Goal: Task Accomplishment & Management: Manage account settings

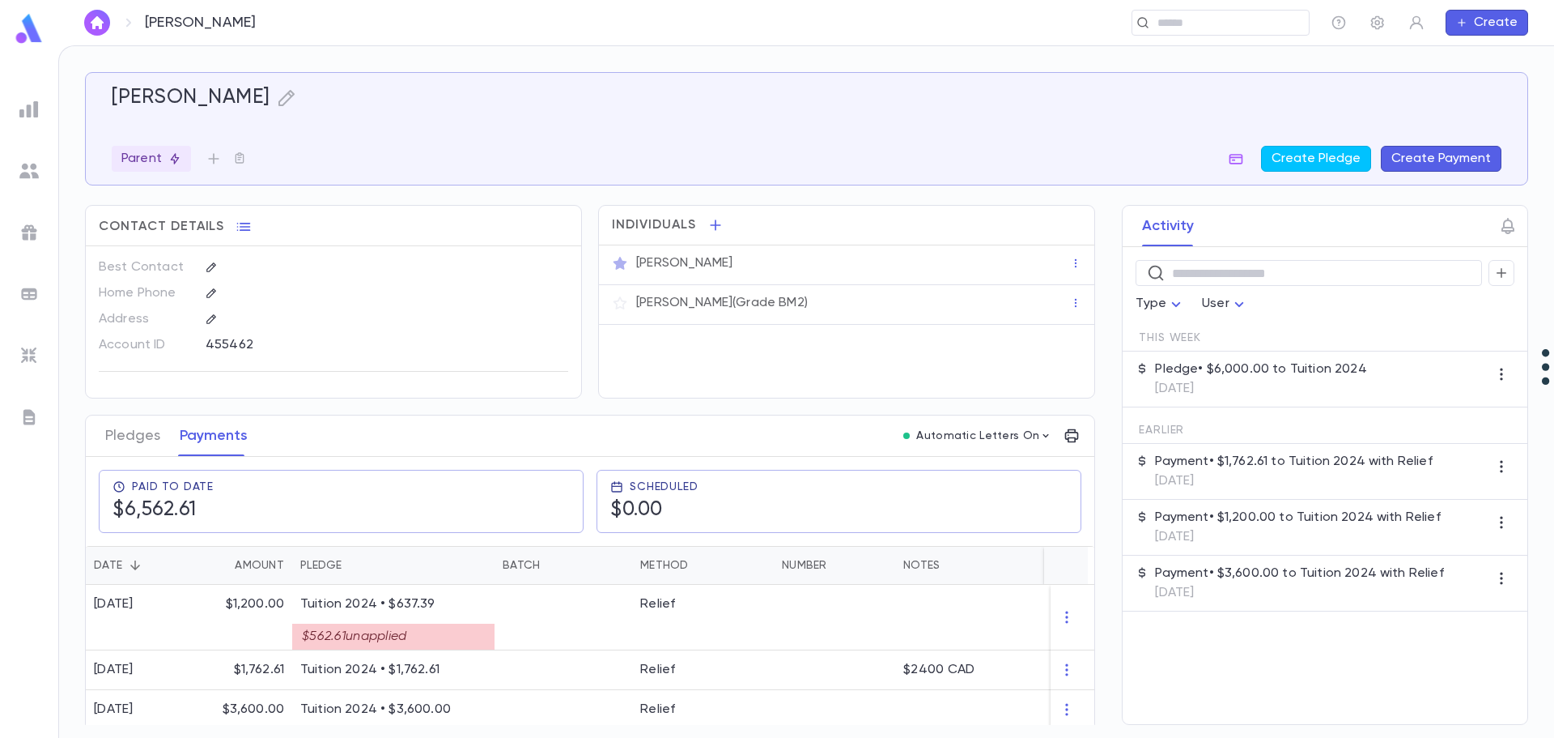
click at [772, 375] on div "Individuals Michael Brown Zev Brown (Grade BM2)" at bounding box center [846, 301] width 497 height 193
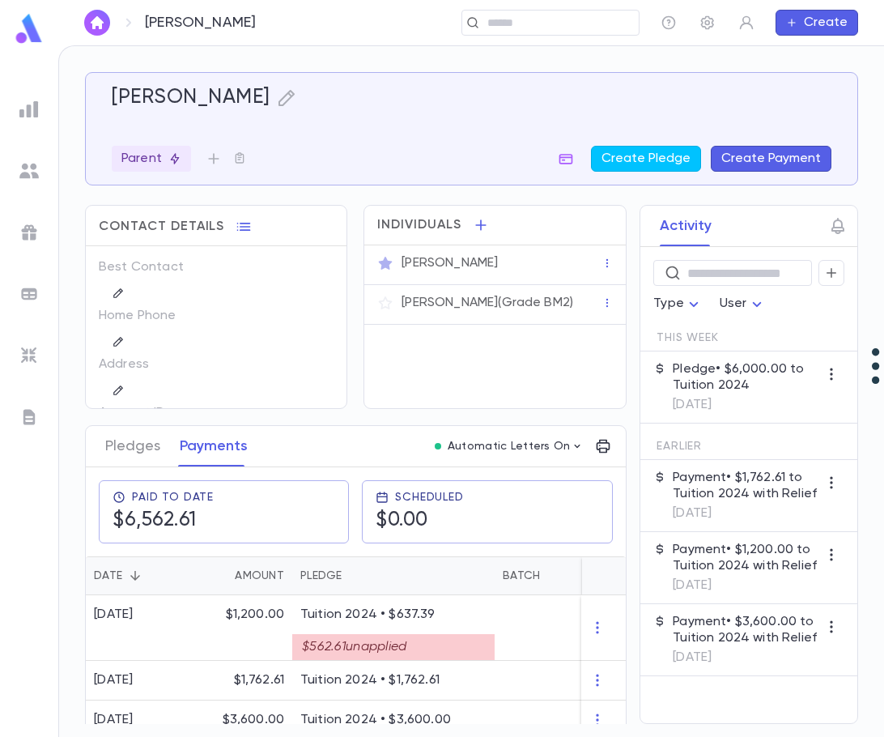
click at [29, 107] on img at bounding box center [28, 109] width 19 height 19
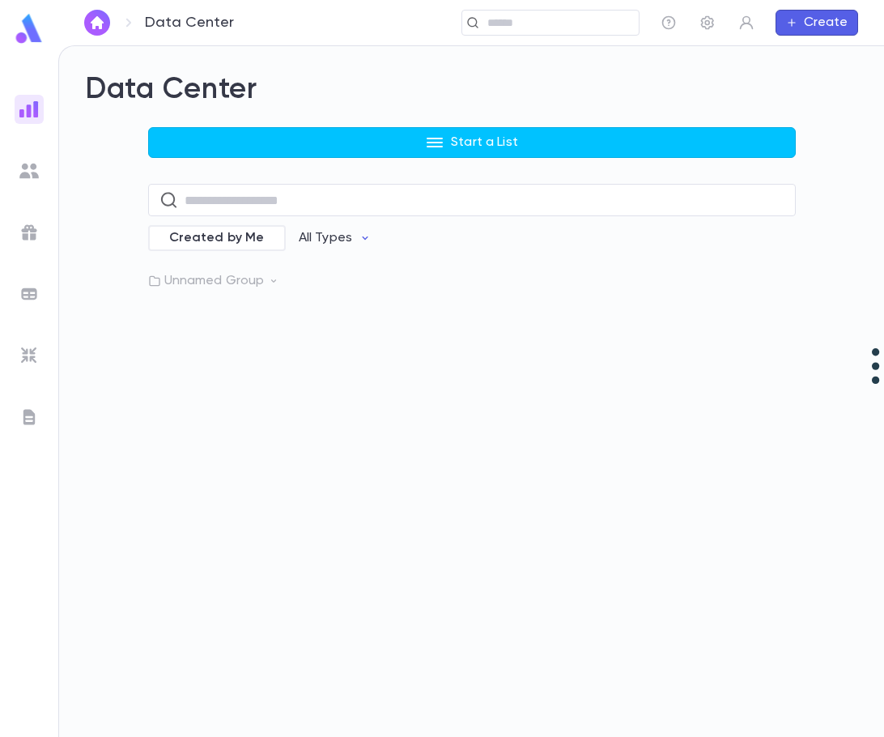
click at [232, 274] on p "Unnamed Group" at bounding box center [472, 281] width 648 height 16
click at [238, 317] on p "Pledges Tuition 2025" at bounding box center [251, 314] width 128 height 16
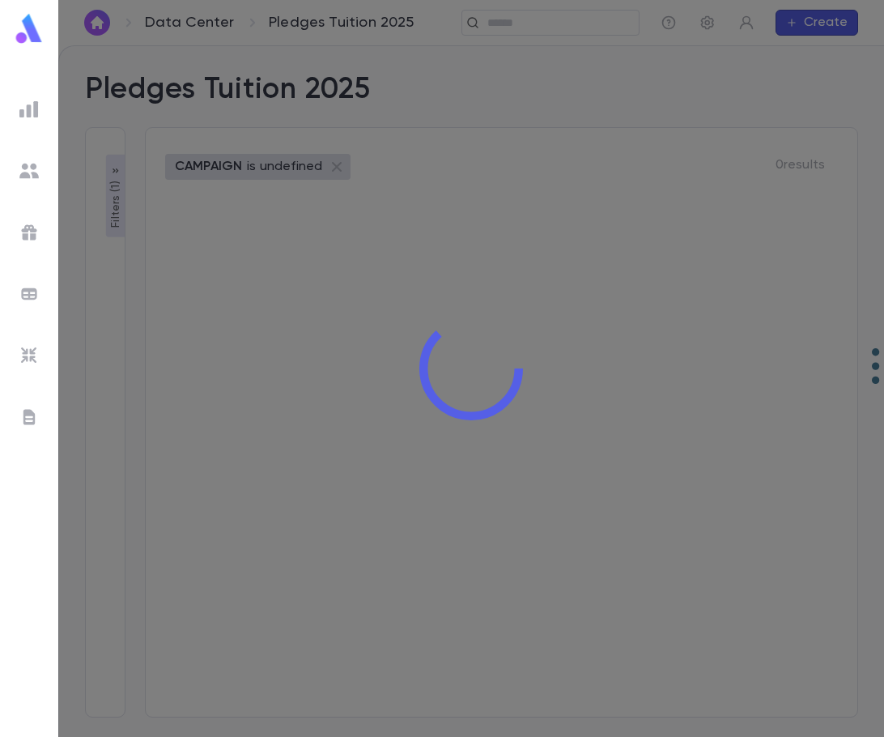
type input "**********"
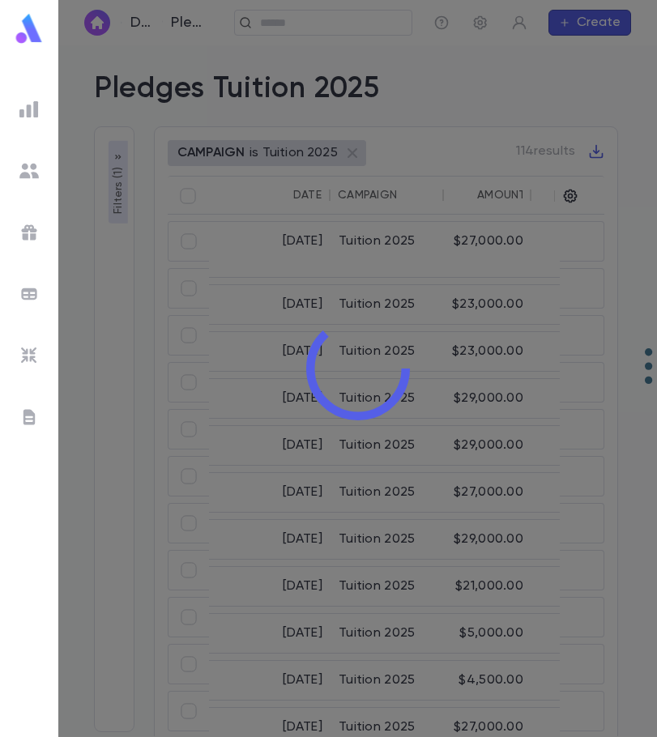
type input "**********"
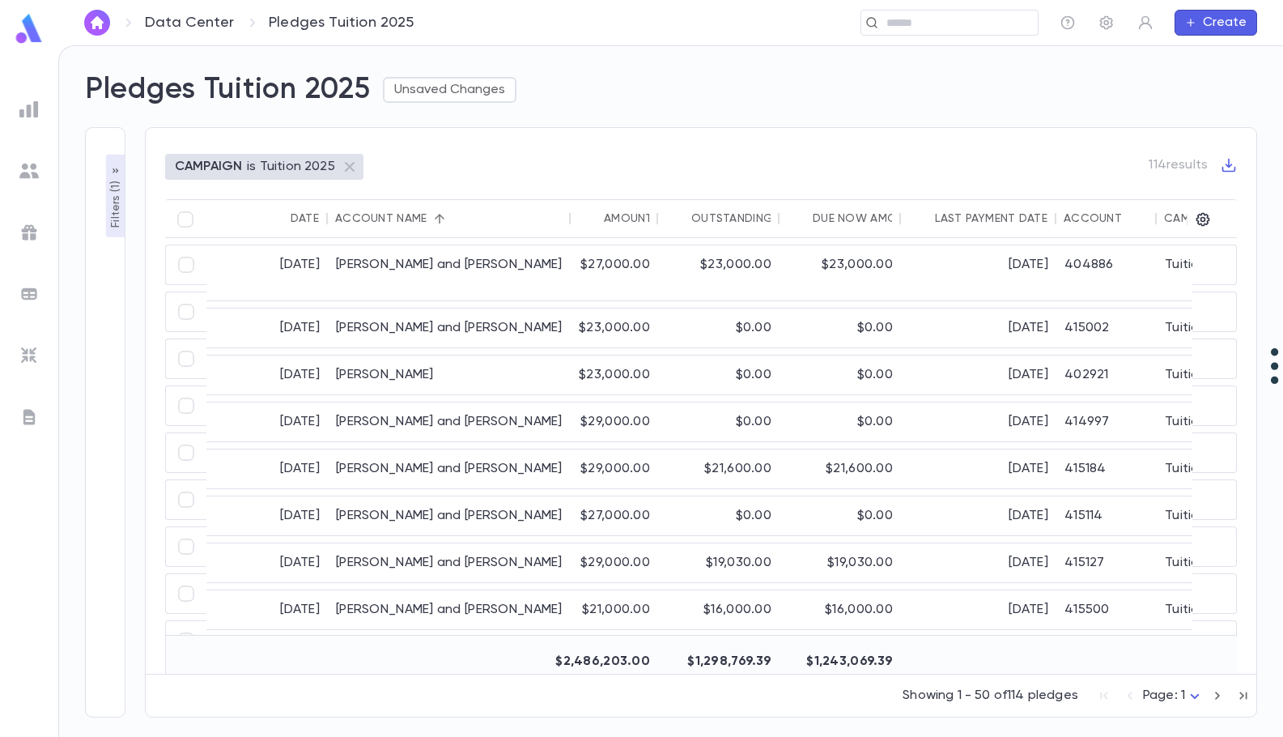
click at [111, 203] on p "Filters ( 1 )" at bounding box center [116, 202] width 16 height 50
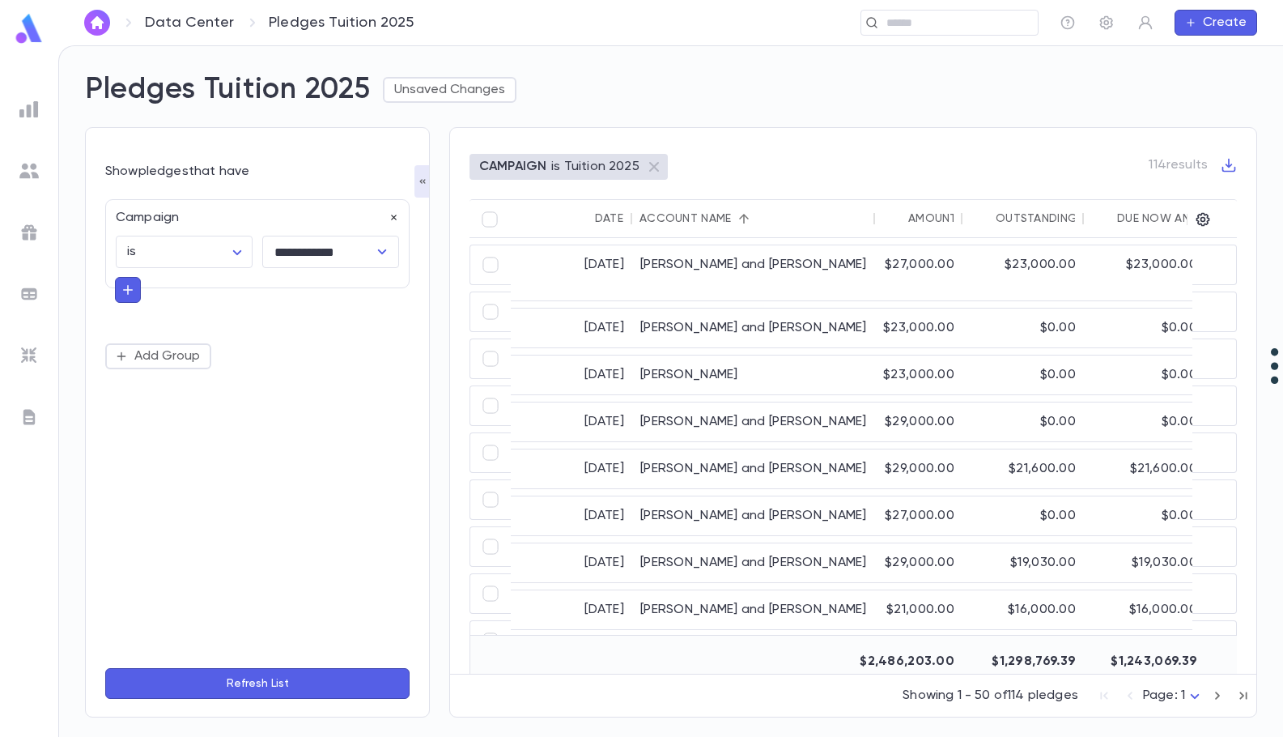
click at [394, 215] on icon "button" at bounding box center [394, 217] width 11 height 11
click at [202, 221] on button "Add Condition" at bounding box center [167, 222] width 125 height 26
click at [202, 221] on input "text" at bounding box center [250, 221] width 255 height 23
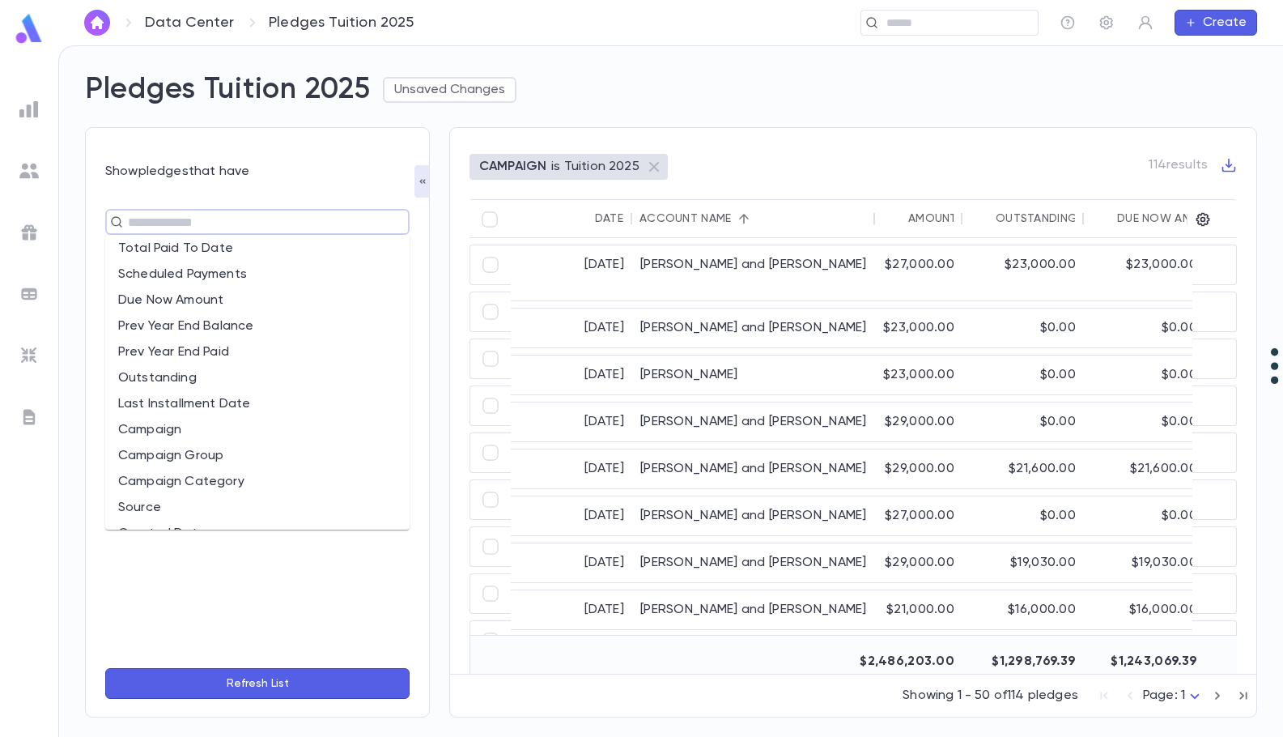
scroll to position [162, 0]
click at [274, 383] on li "Outstanding" at bounding box center [257, 377] width 304 height 26
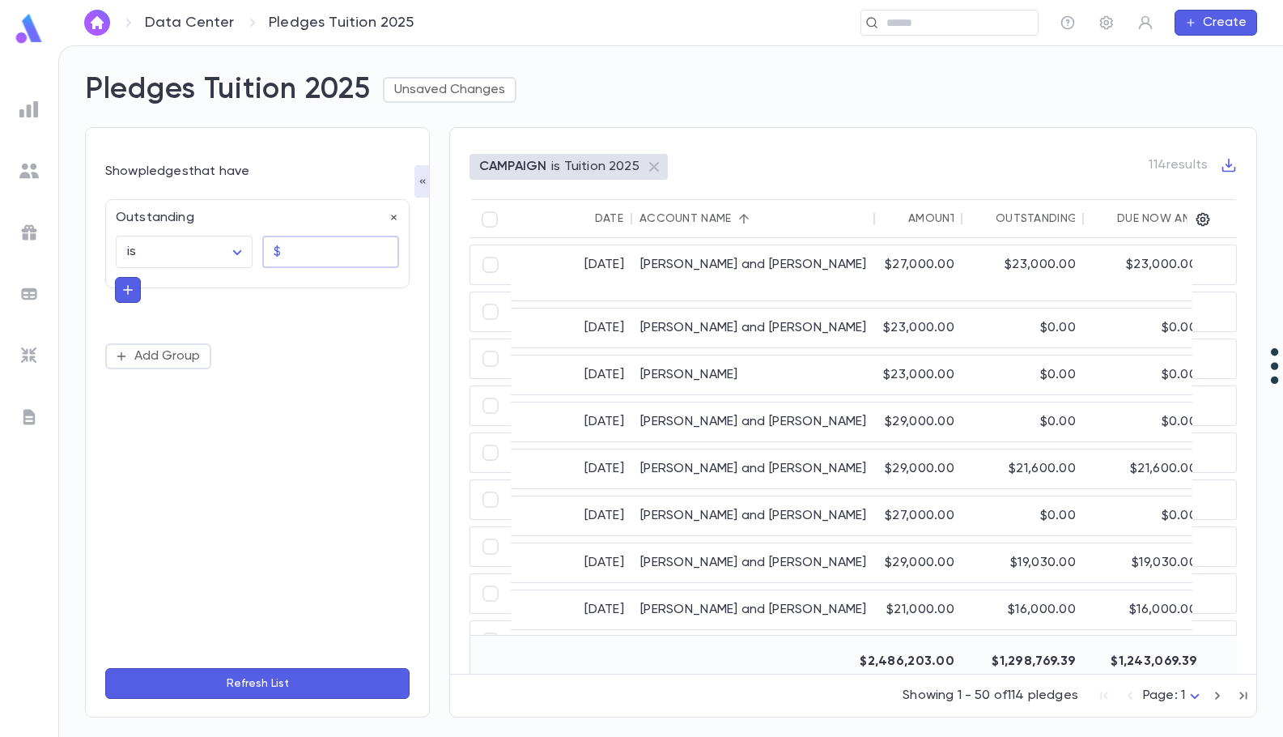
click at [325, 258] on input "text" at bounding box center [343, 252] width 112 height 32
type input "****"
click at [286, 687] on button "Refresh List" at bounding box center [257, 683] width 304 height 31
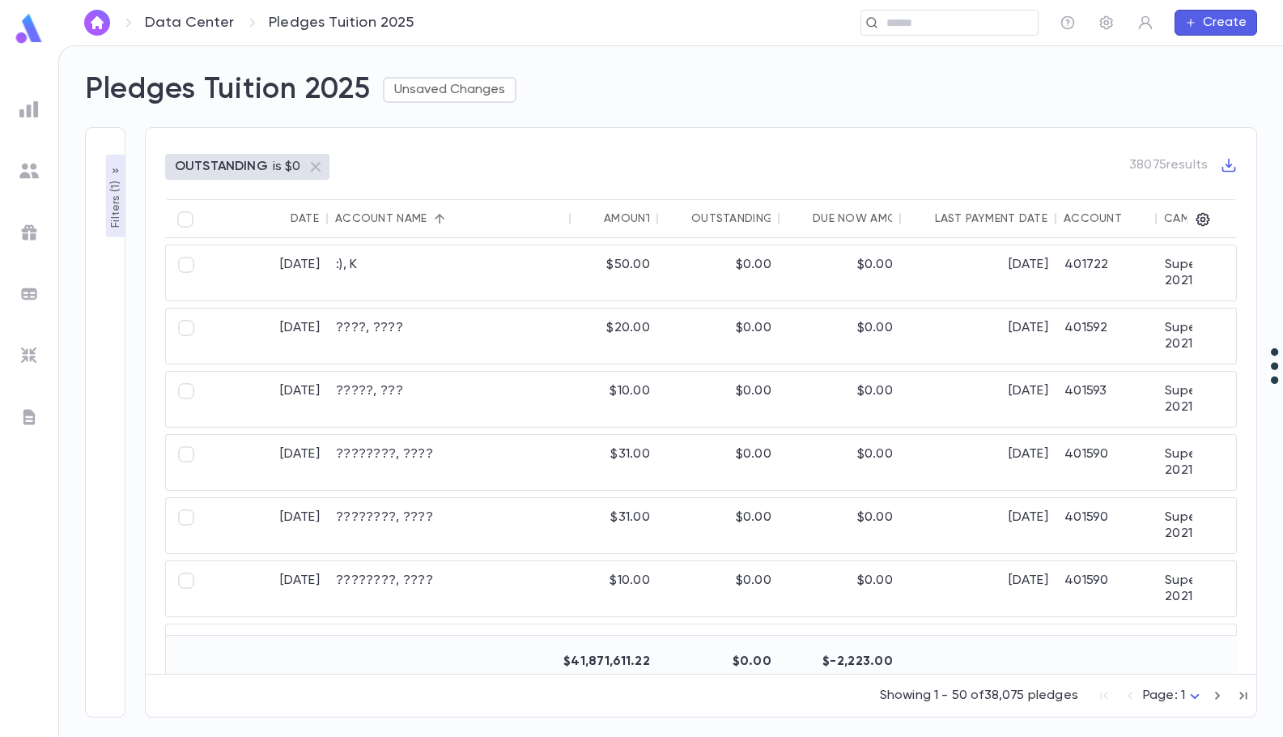
click at [105, 282] on div "Filters ( 1 ) Show pledges that have Outstanding is ****** ​ $ **** ​ Add Group…" at bounding box center [105, 422] width 40 height 590
click at [114, 218] on p "Filters ( 1 )" at bounding box center [116, 202] width 16 height 50
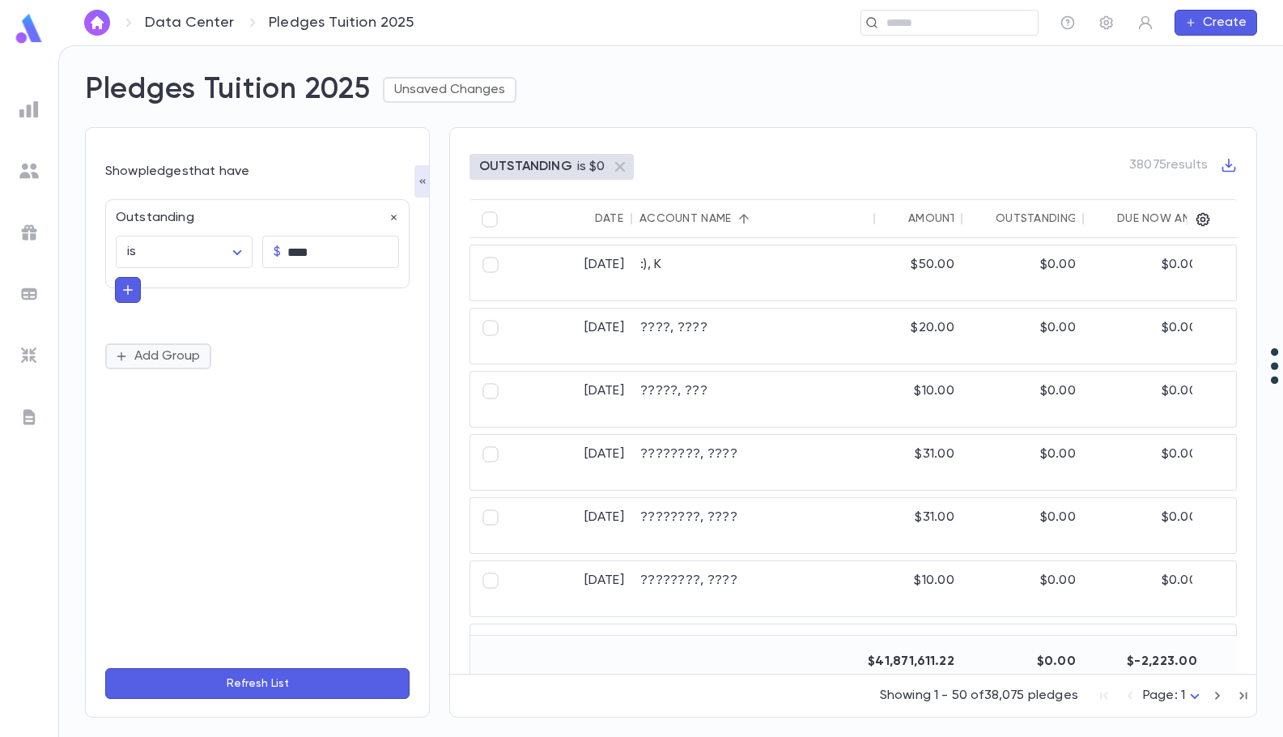
click at [151, 357] on button "Add Group" at bounding box center [158, 356] width 106 height 26
click at [392, 359] on icon "button" at bounding box center [394, 356] width 11 height 11
click at [130, 289] on icon "button" at bounding box center [128, 290] width 15 height 16
click at [208, 286] on input "text" at bounding box center [251, 288] width 236 height 23
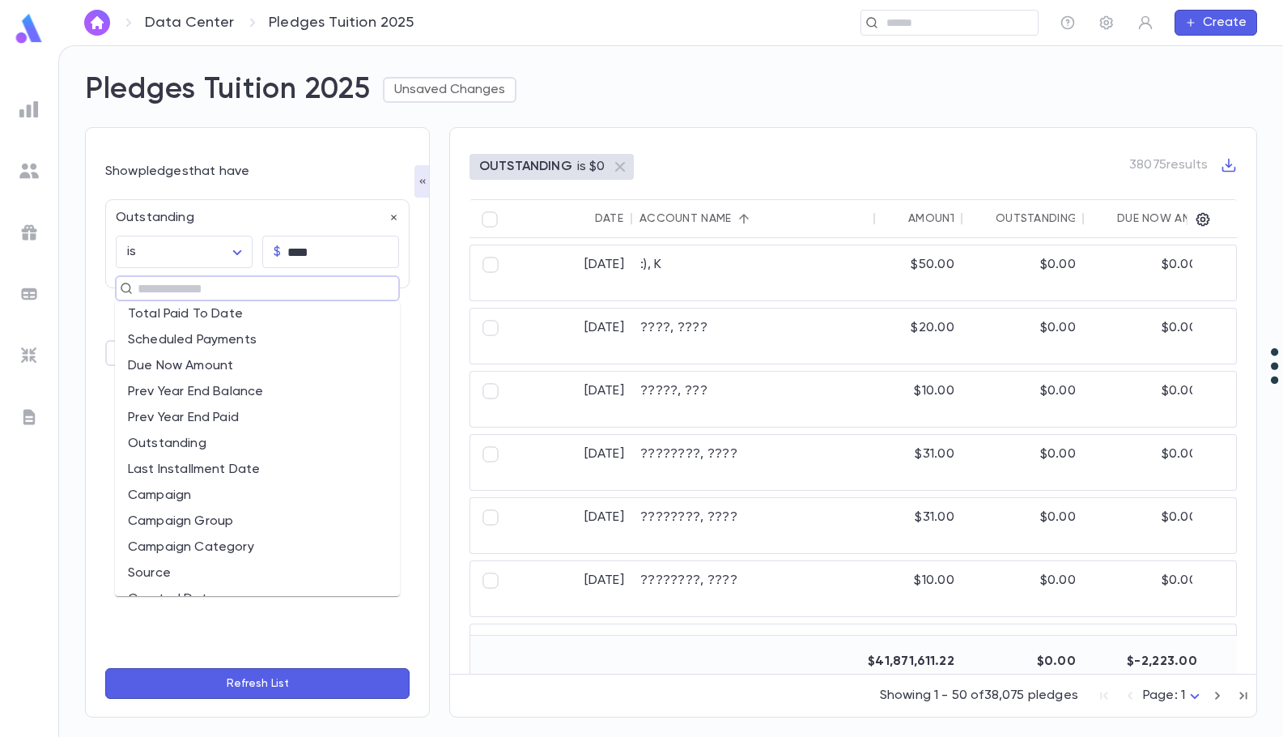
click at [257, 494] on li "Campaign" at bounding box center [257, 496] width 285 height 26
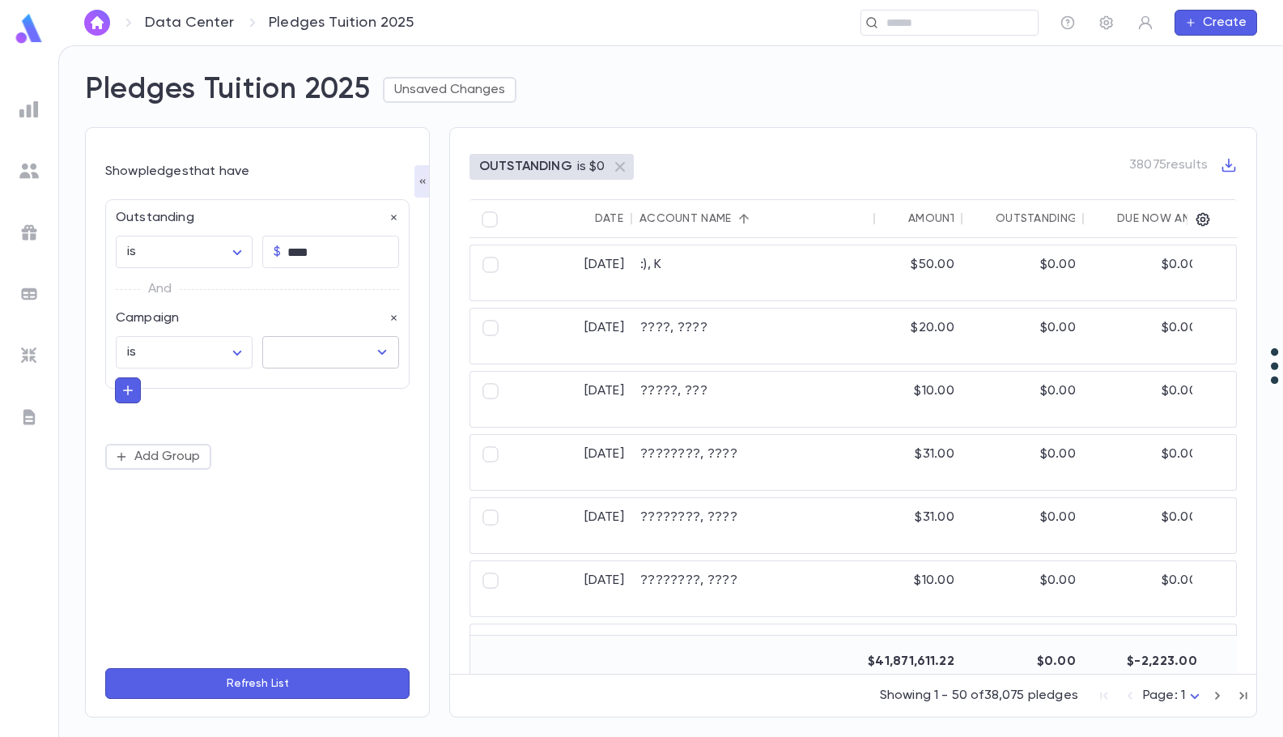
click at [310, 350] on input "text" at bounding box center [319, 352] width 98 height 31
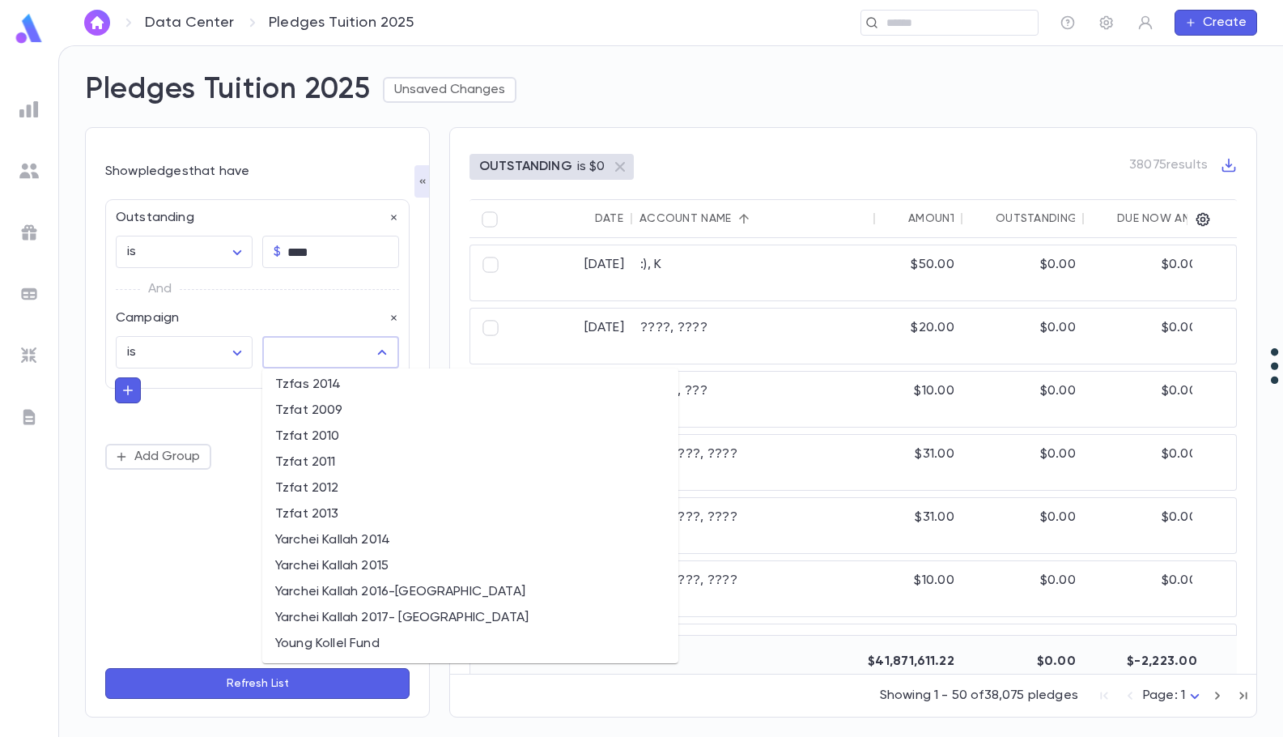
scroll to position [8553, 0]
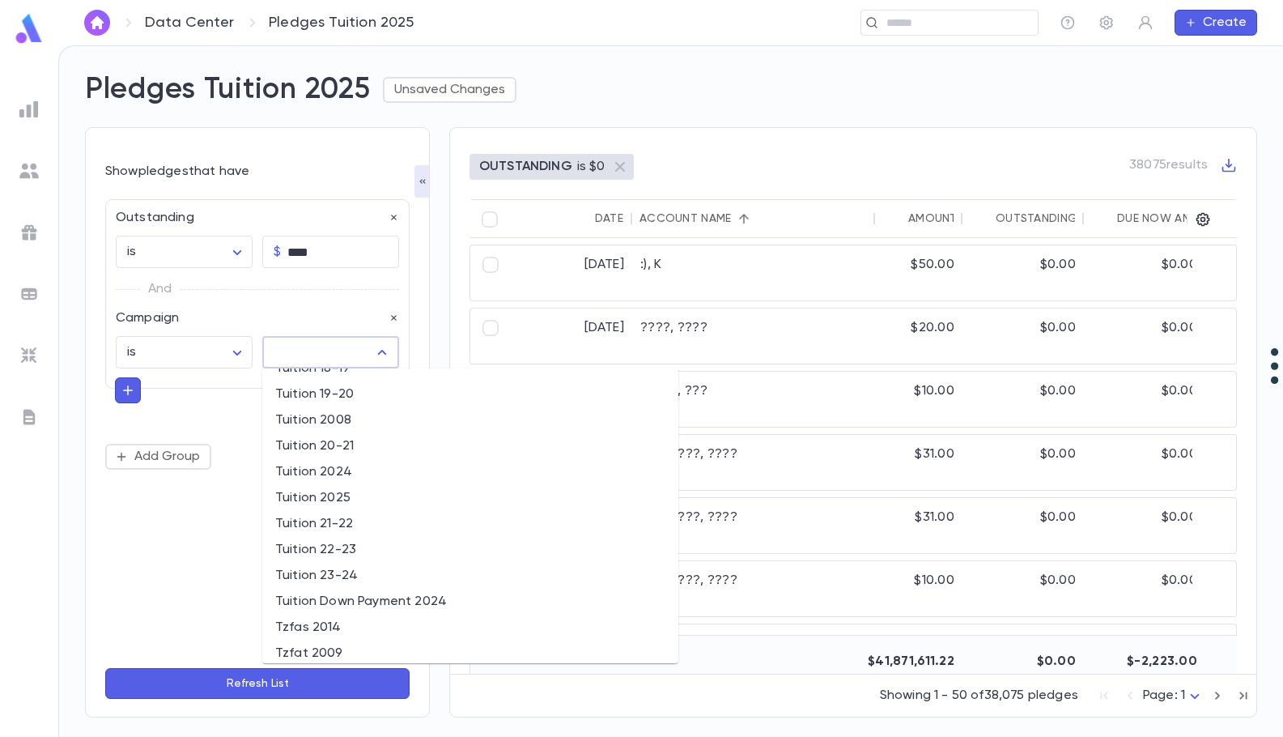
click at [338, 508] on li "Tuition 2025" at bounding box center [470, 498] width 416 height 26
type input "**********"
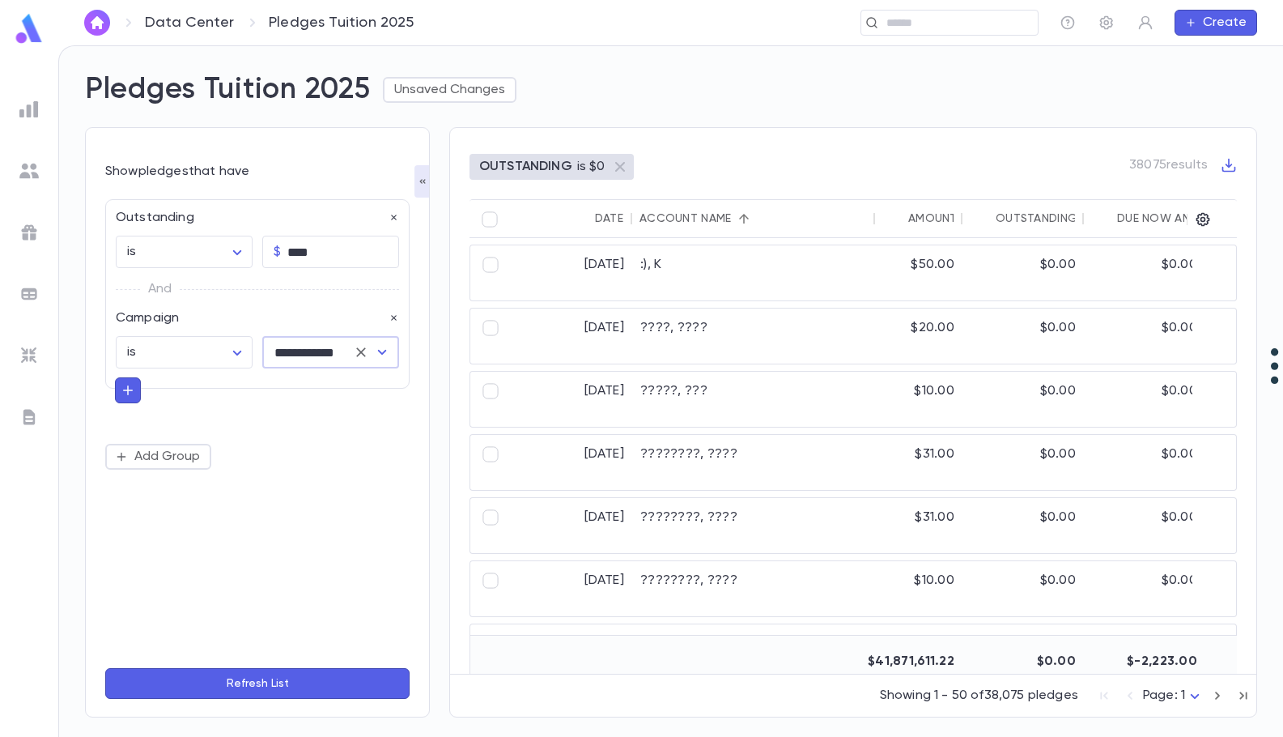
click at [293, 678] on button "Refresh List" at bounding box center [257, 683] width 304 height 31
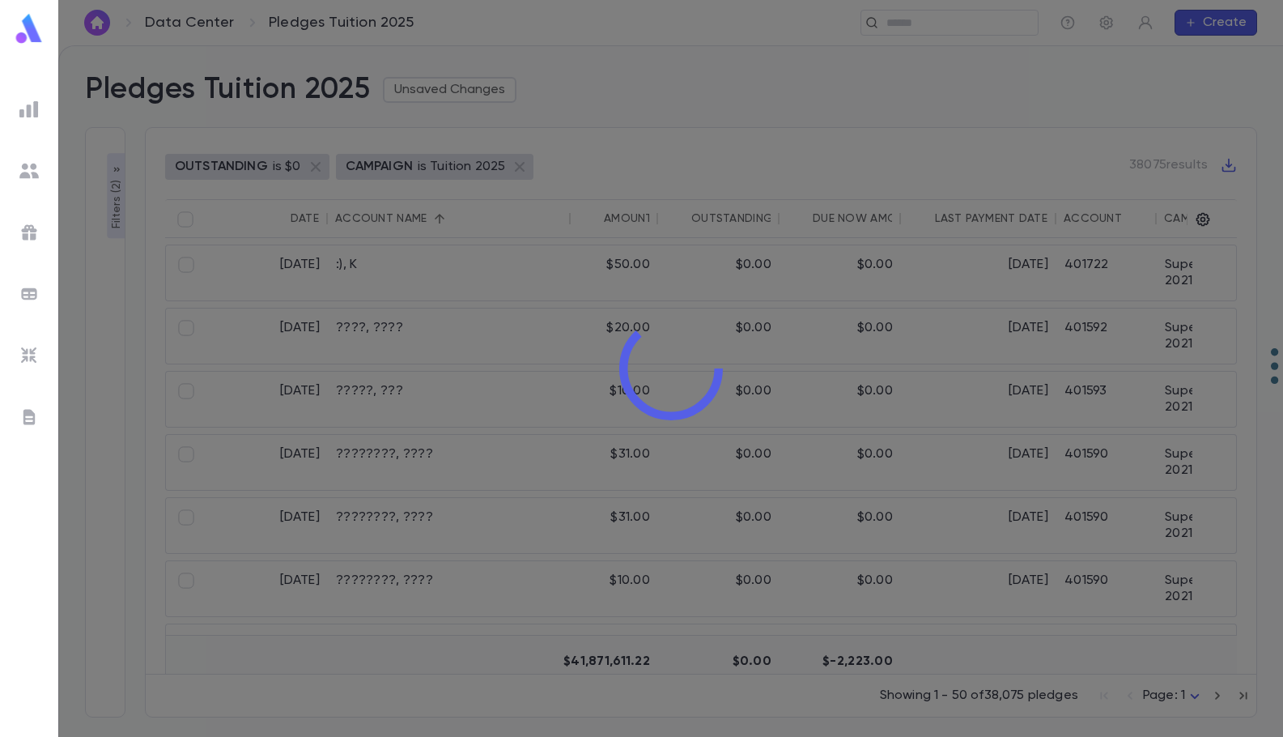
type input "**********"
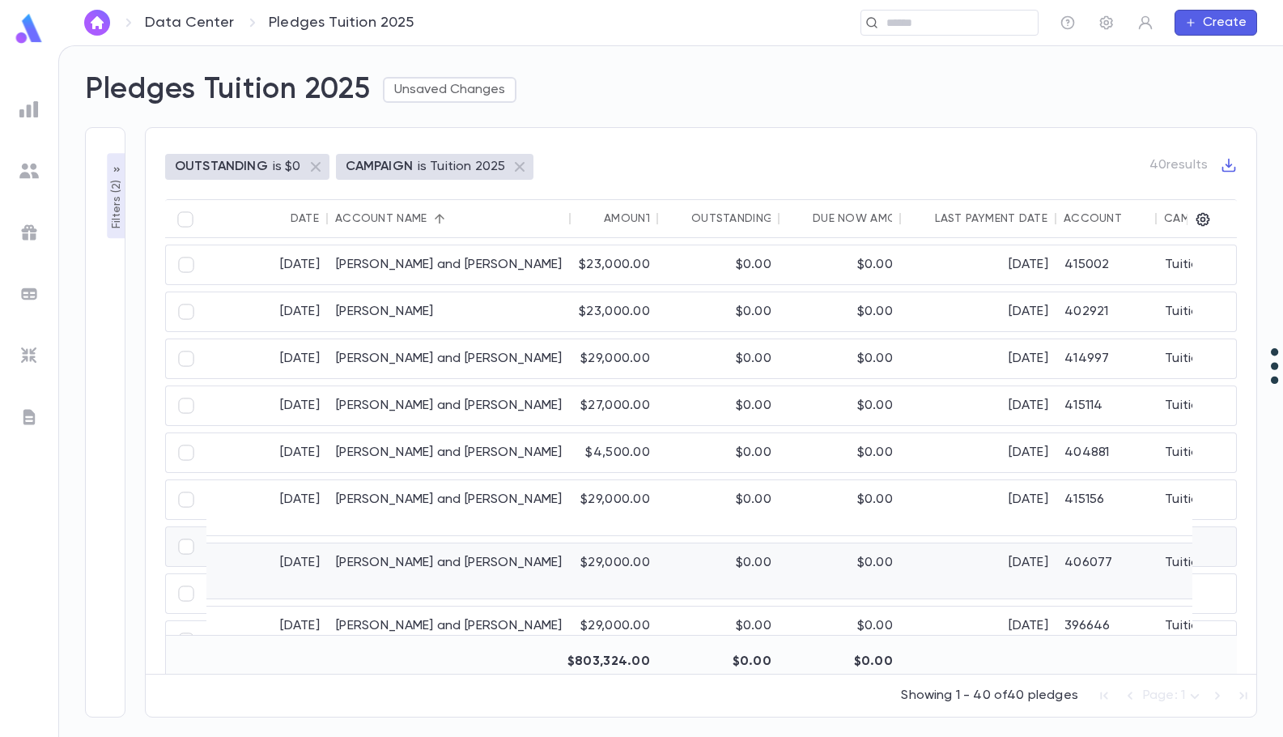
click at [440, 547] on div "Herskovits, Yanky and Sori" at bounding box center [449, 570] width 243 height 55
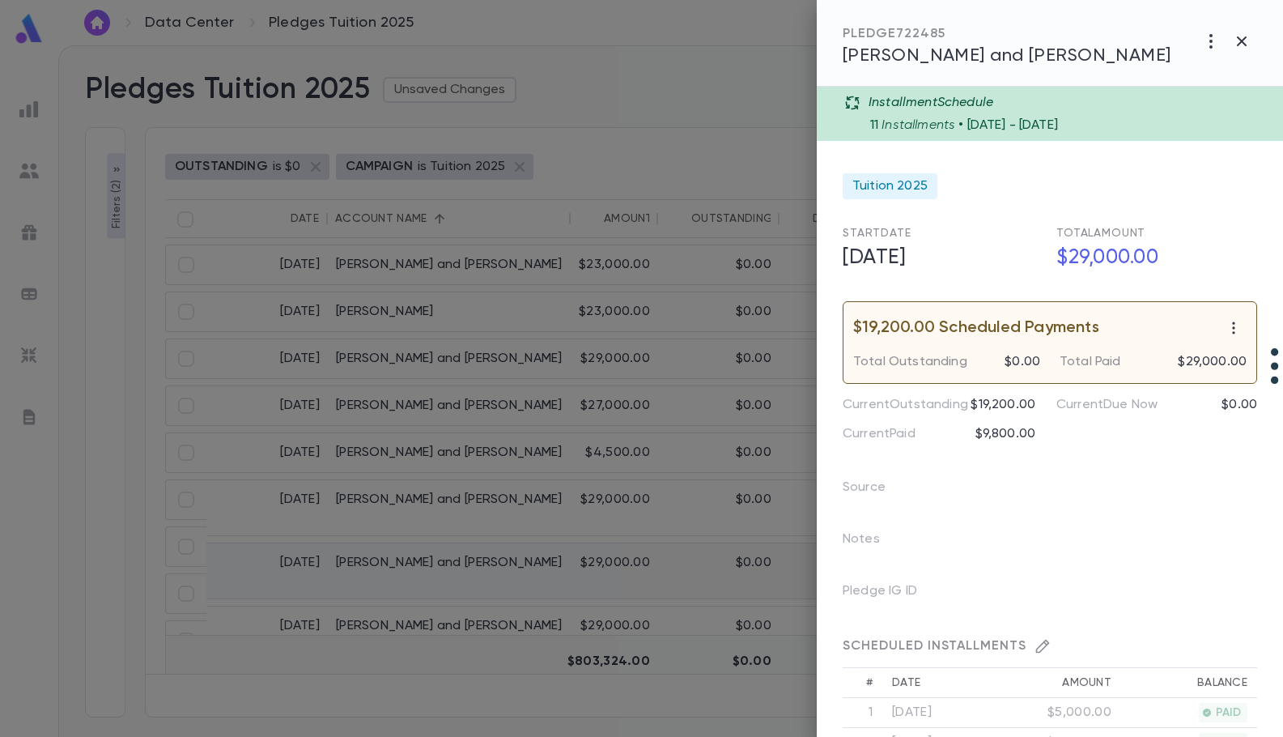
click at [440, 547] on div at bounding box center [641, 368] width 1283 height 737
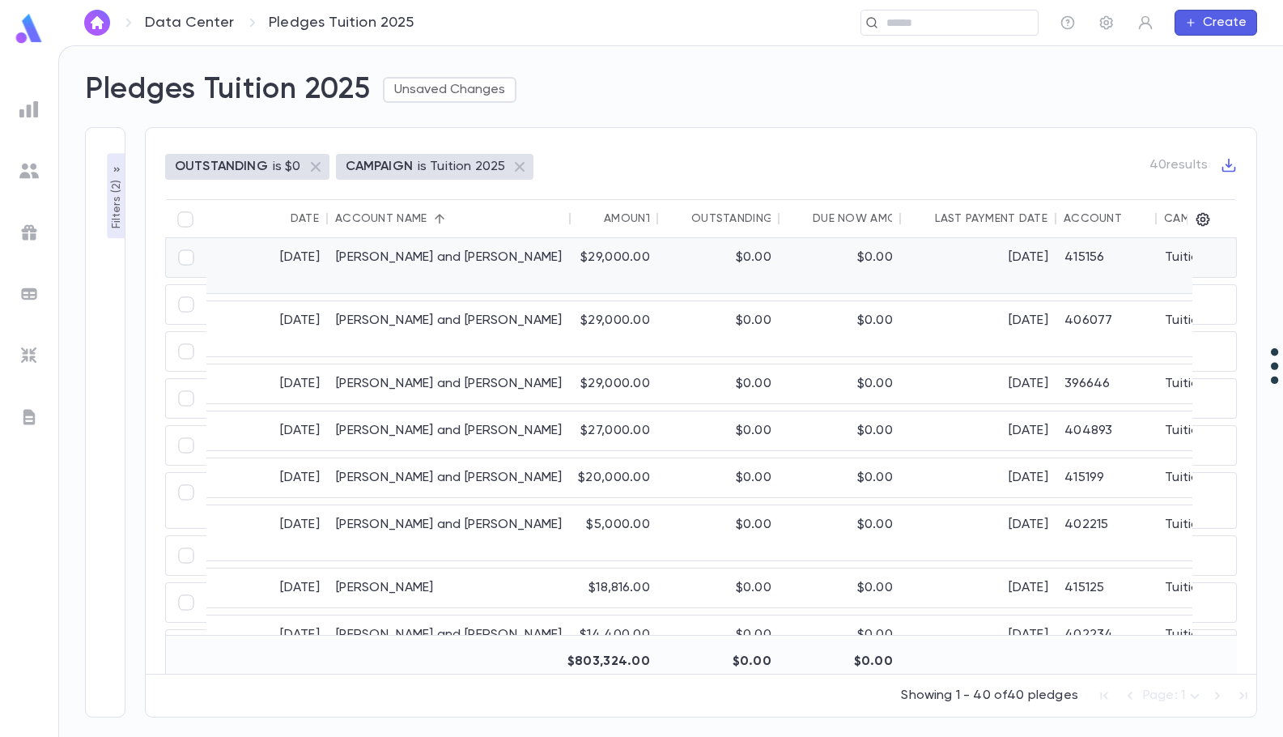
scroll to position [243, 0]
click at [517, 504] on div "Katz, Daniel and Abigail" at bounding box center [449, 531] width 243 height 55
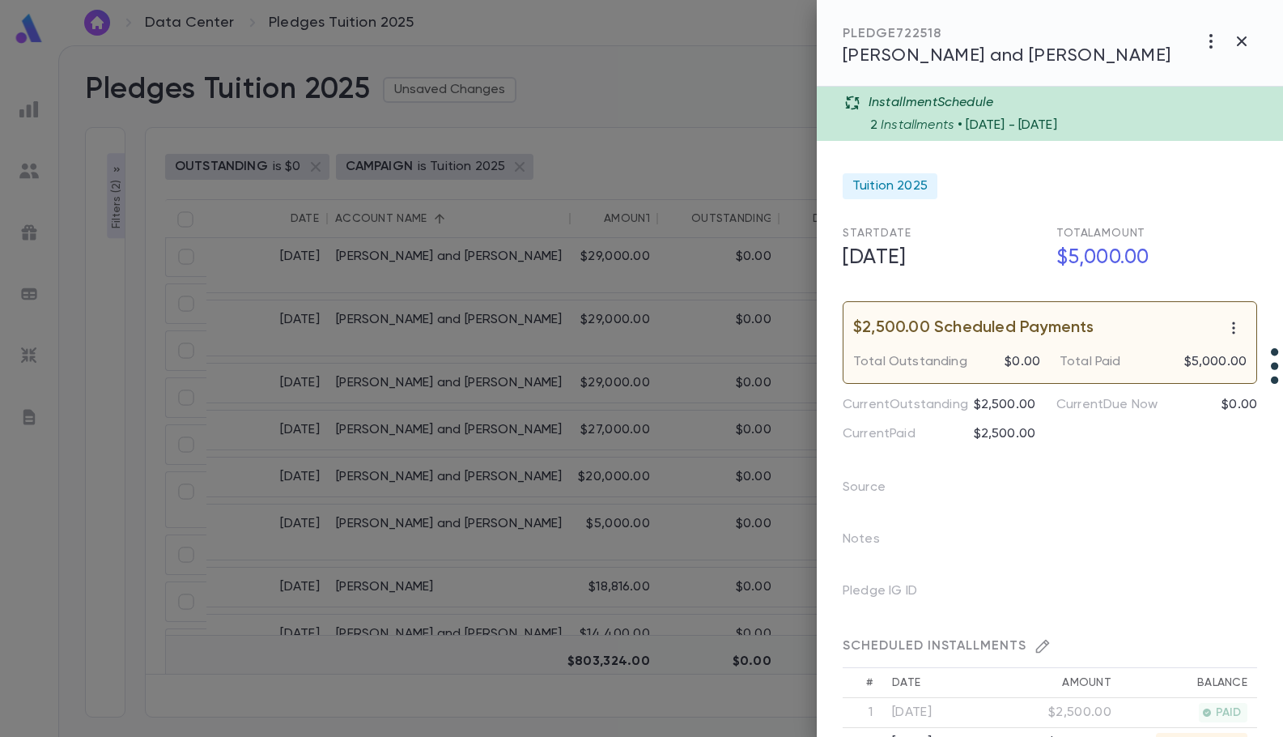
click at [714, 548] on div at bounding box center [641, 368] width 1283 height 737
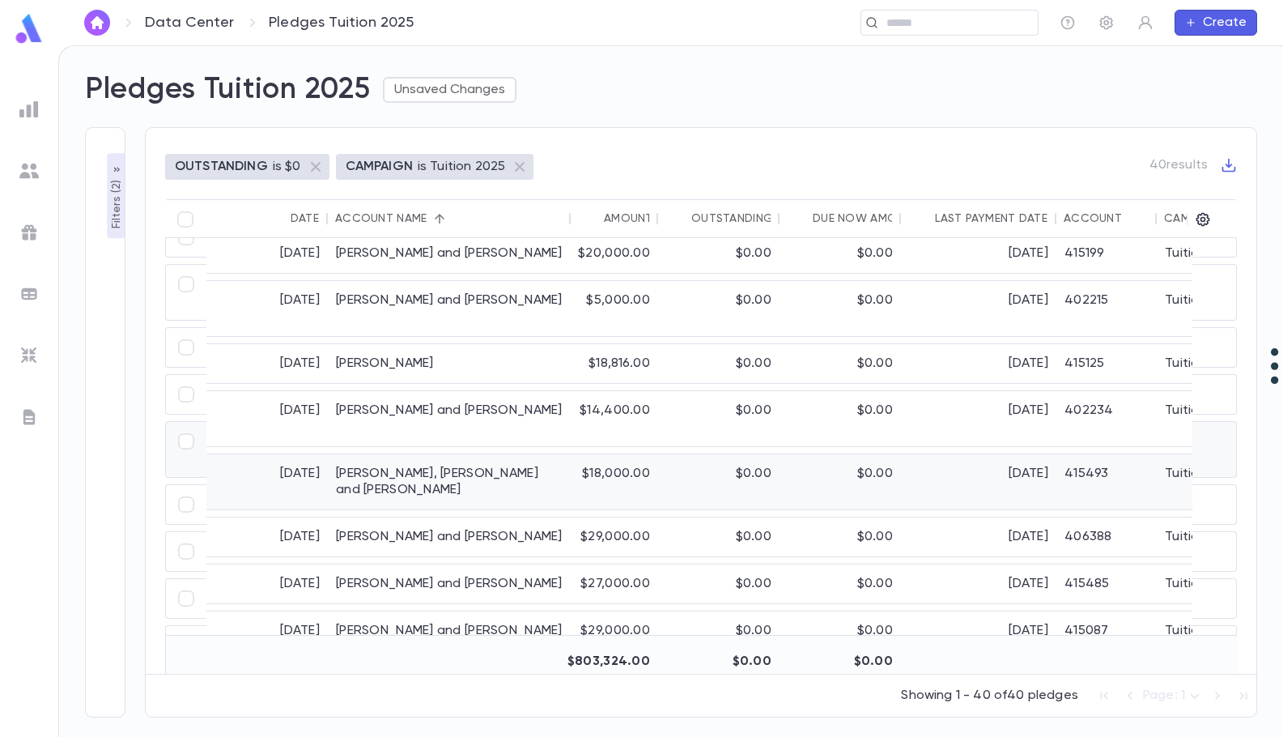
scroll to position [486, 0]
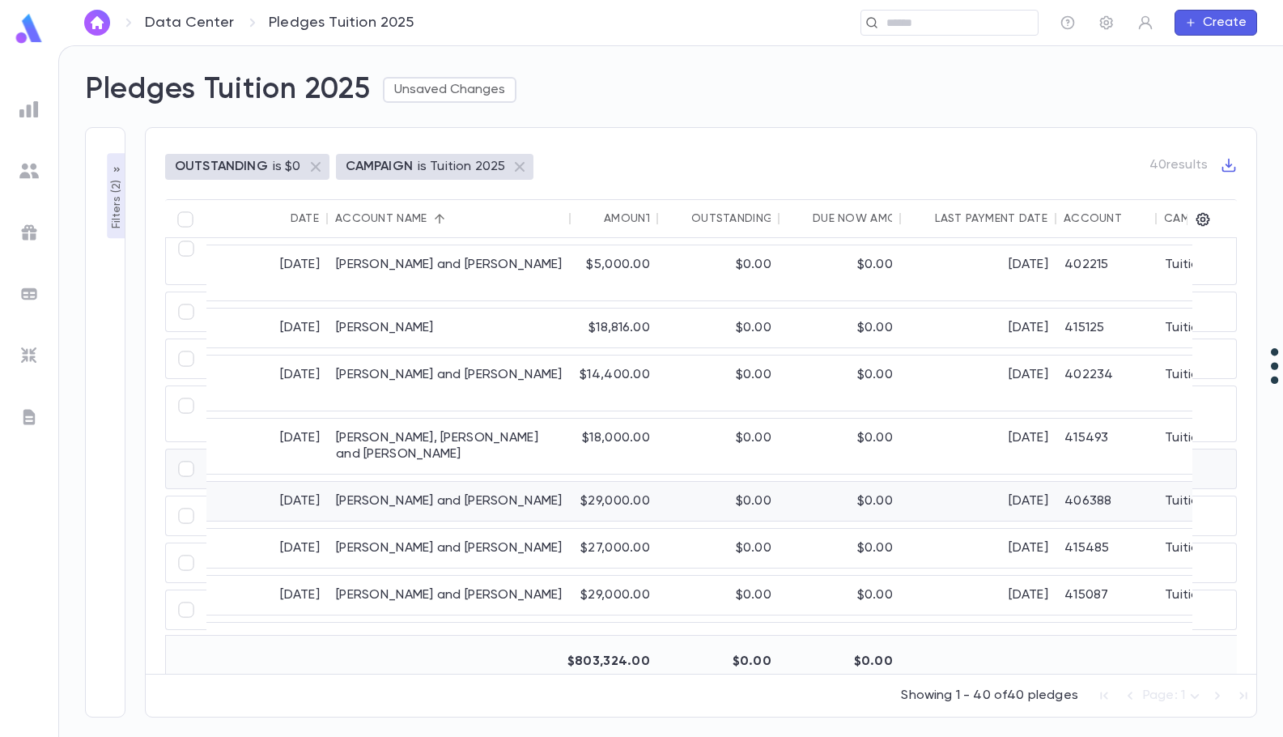
click at [461, 482] on div "Krasnovsky, Nathan and Marisa" at bounding box center [449, 501] width 243 height 39
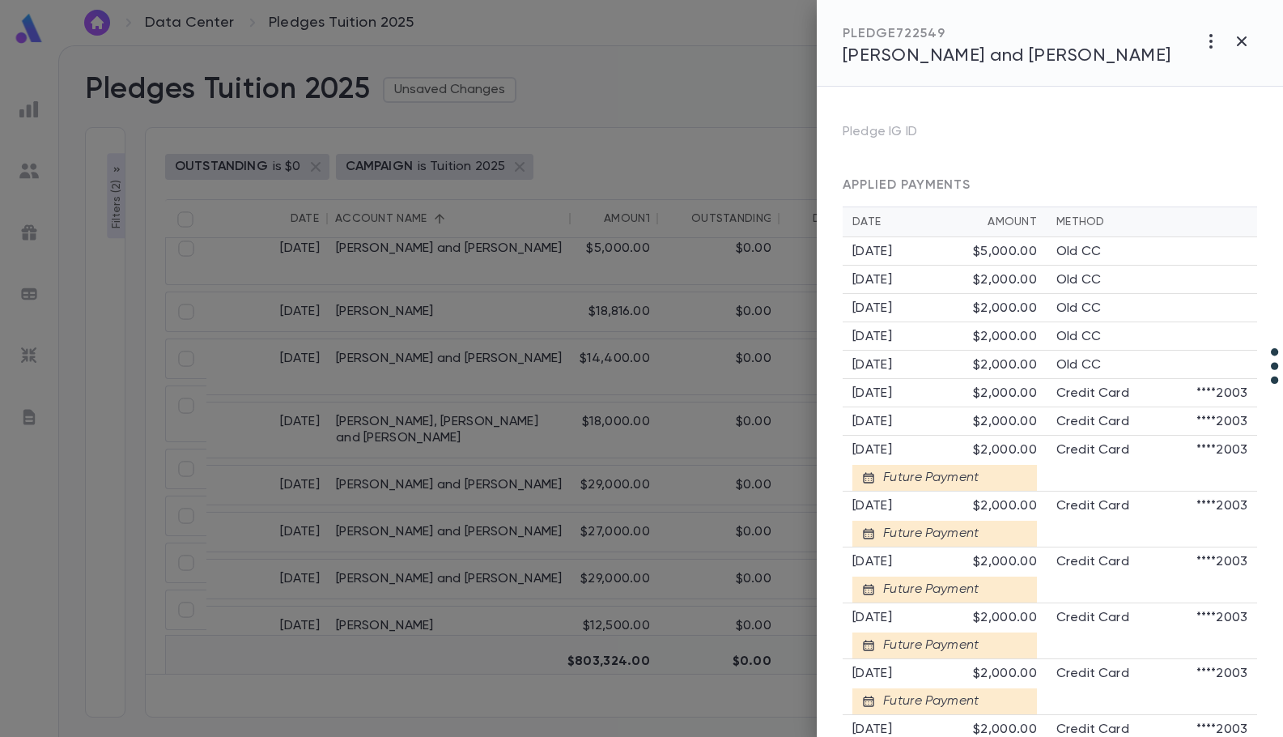
scroll to position [482, 0]
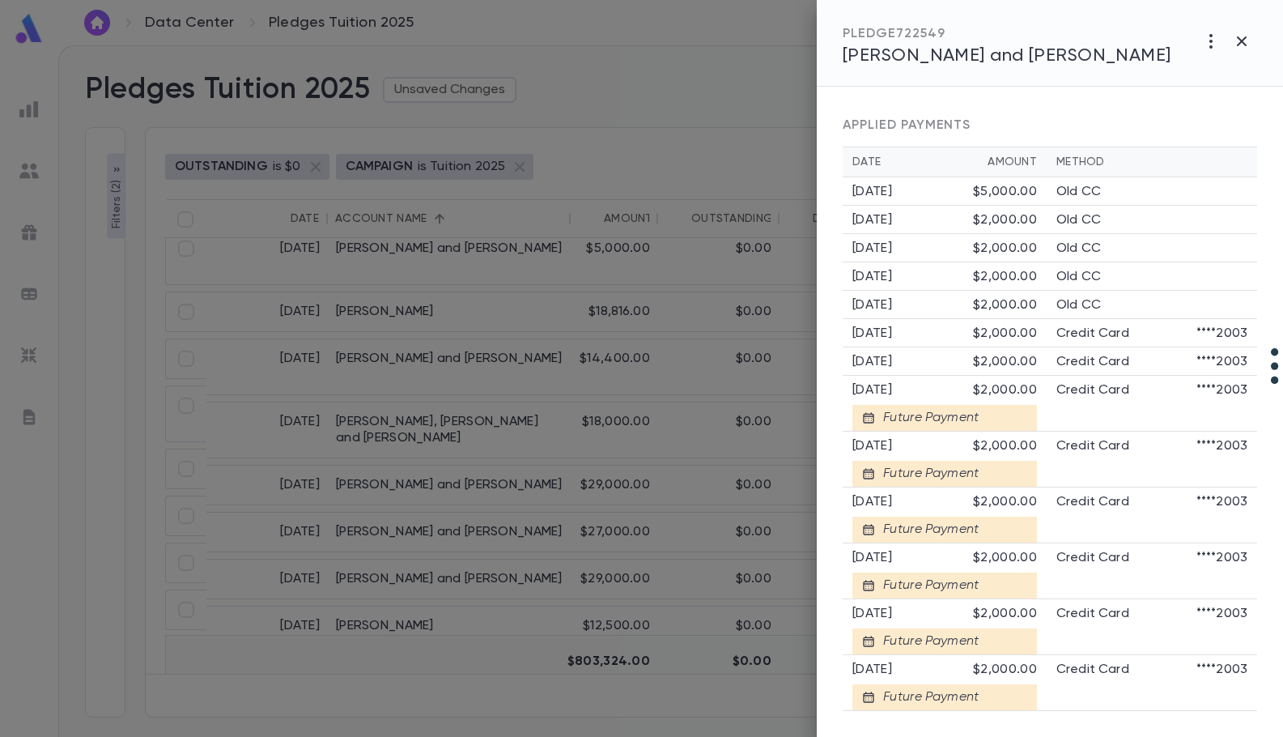
click at [521, 680] on div at bounding box center [641, 368] width 1283 height 737
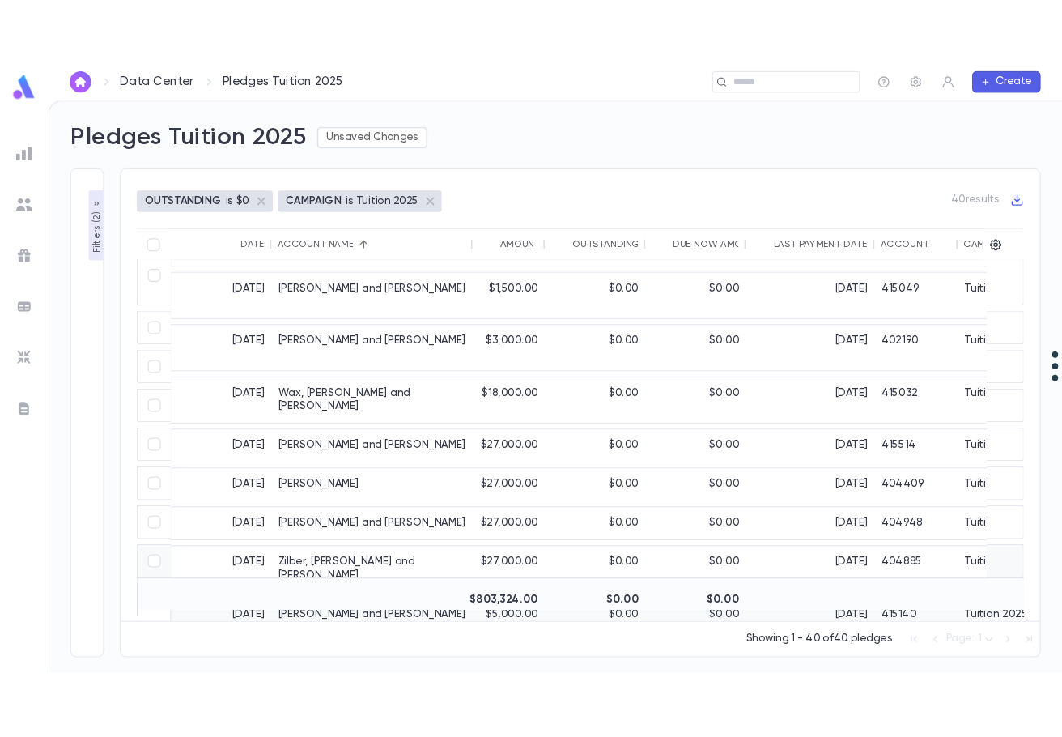
scroll to position [1495, 0]
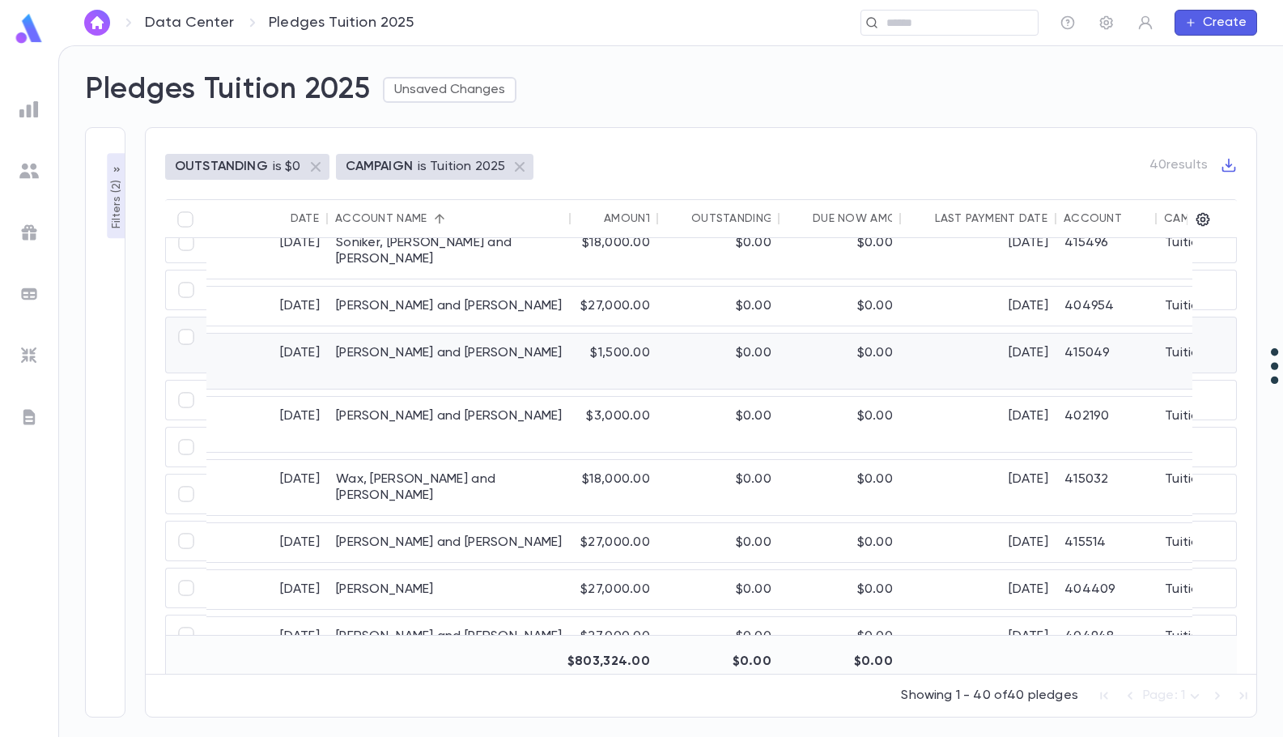
click at [454, 340] on div "[PERSON_NAME] and [PERSON_NAME]" at bounding box center [449, 361] width 243 height 55
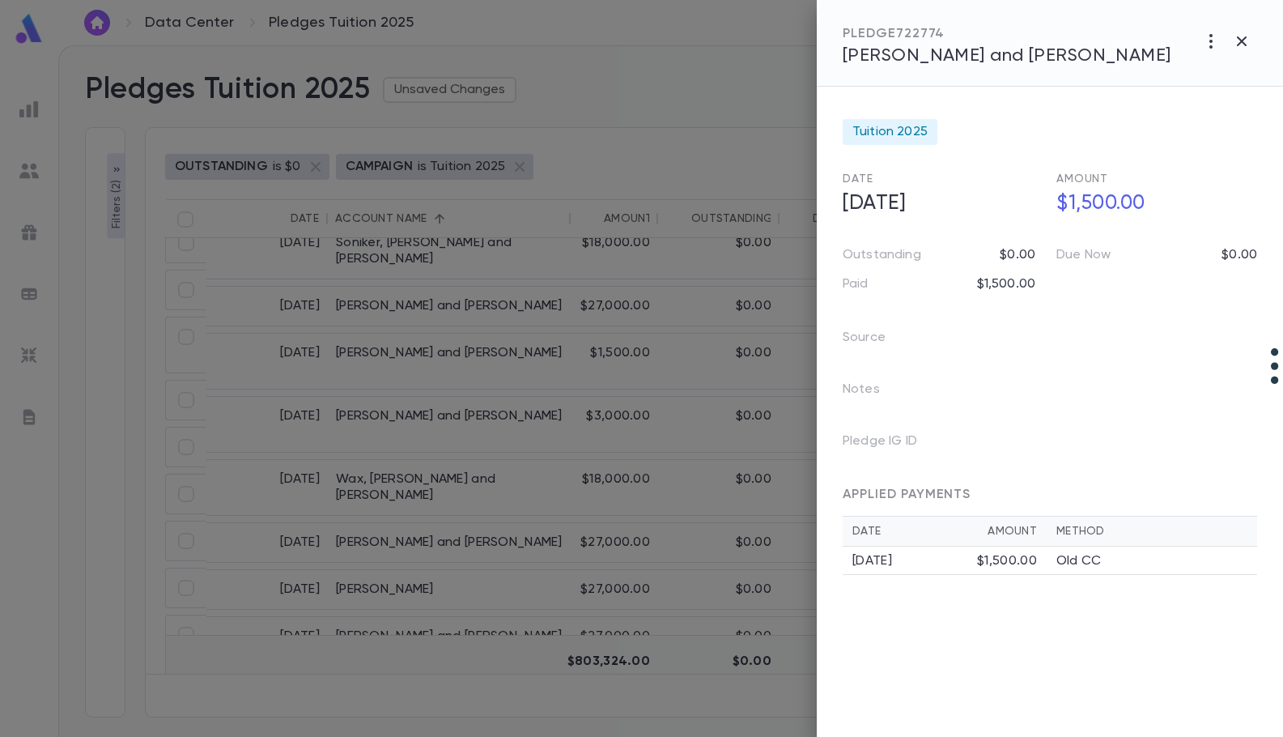
click at [980, 52] on span "[PERSON_NAME] and [PERSON_NAME]" at bounding box center [1007, 56] width 329 height 18
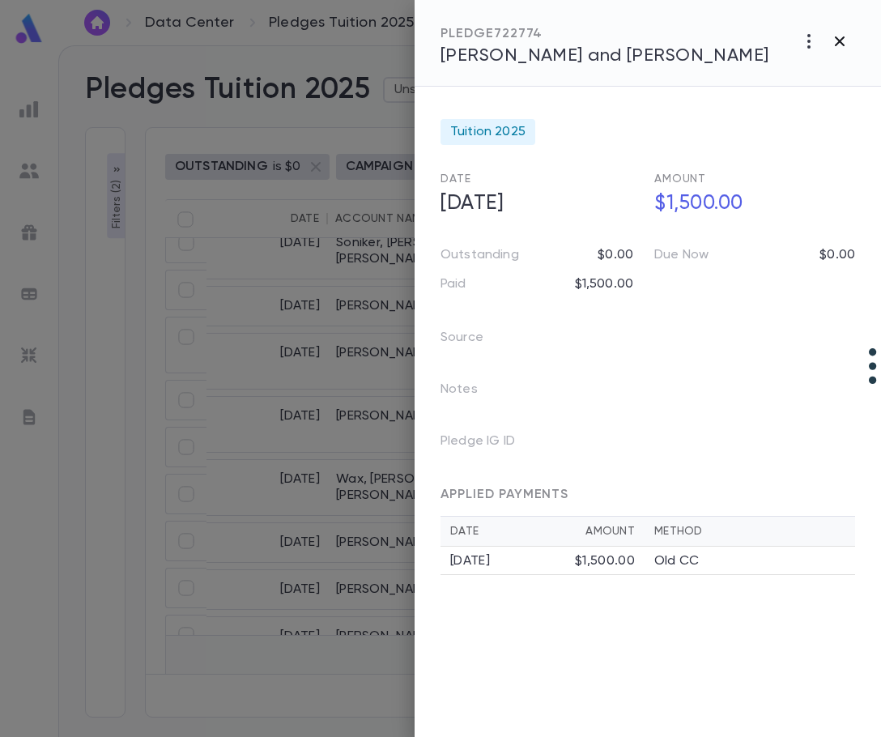
click at [844, 35] on icon "button" at bounding box center [839, 41] width 19 height 19
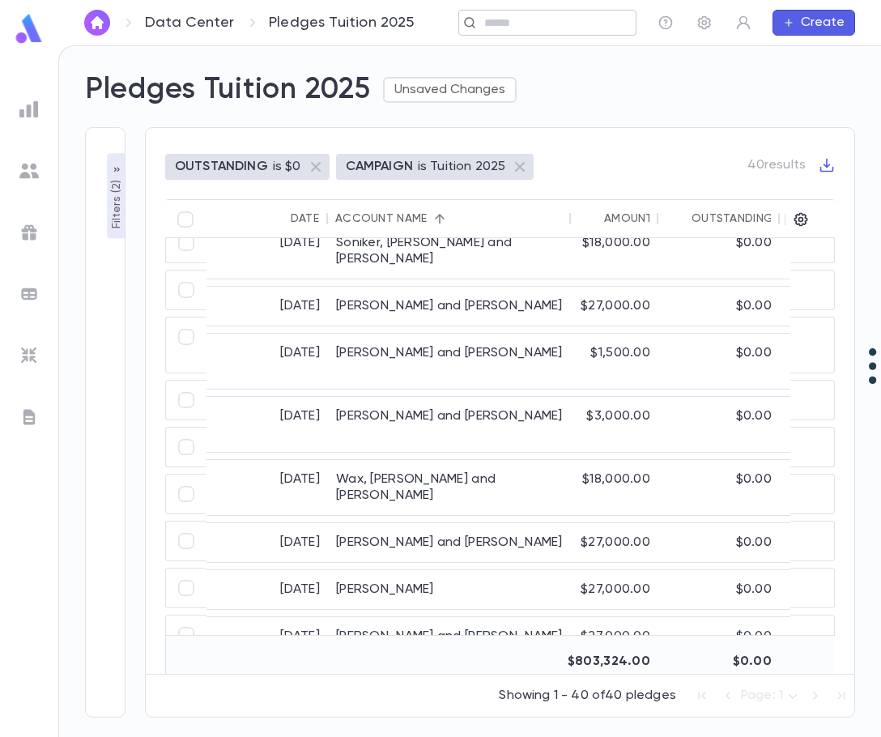
click at [563, 26] on input "text" at bounding box center [541, 22] width 125 height 15
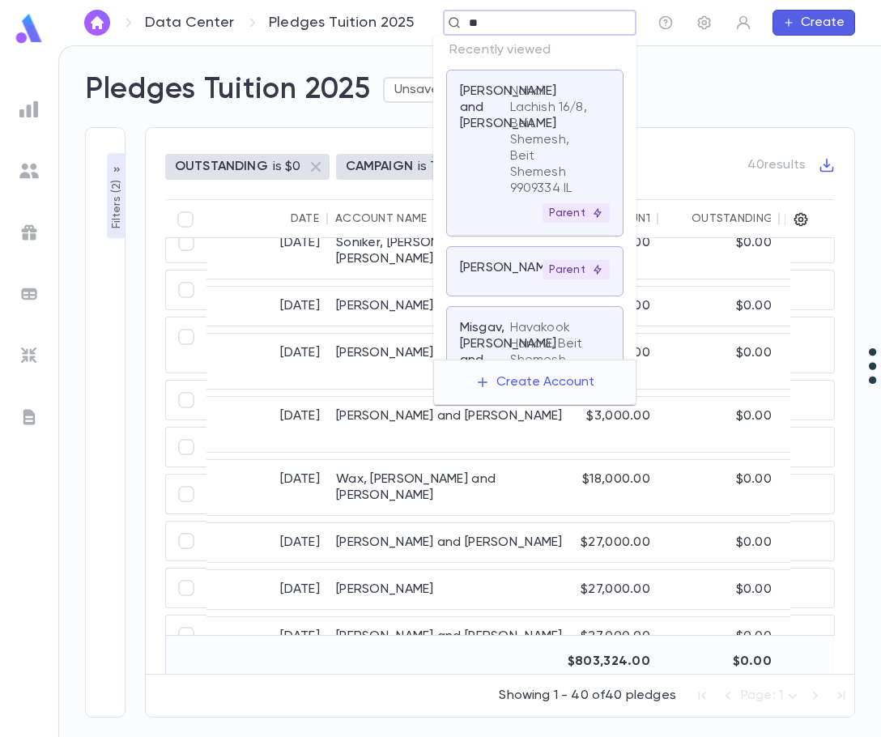
type input "*"
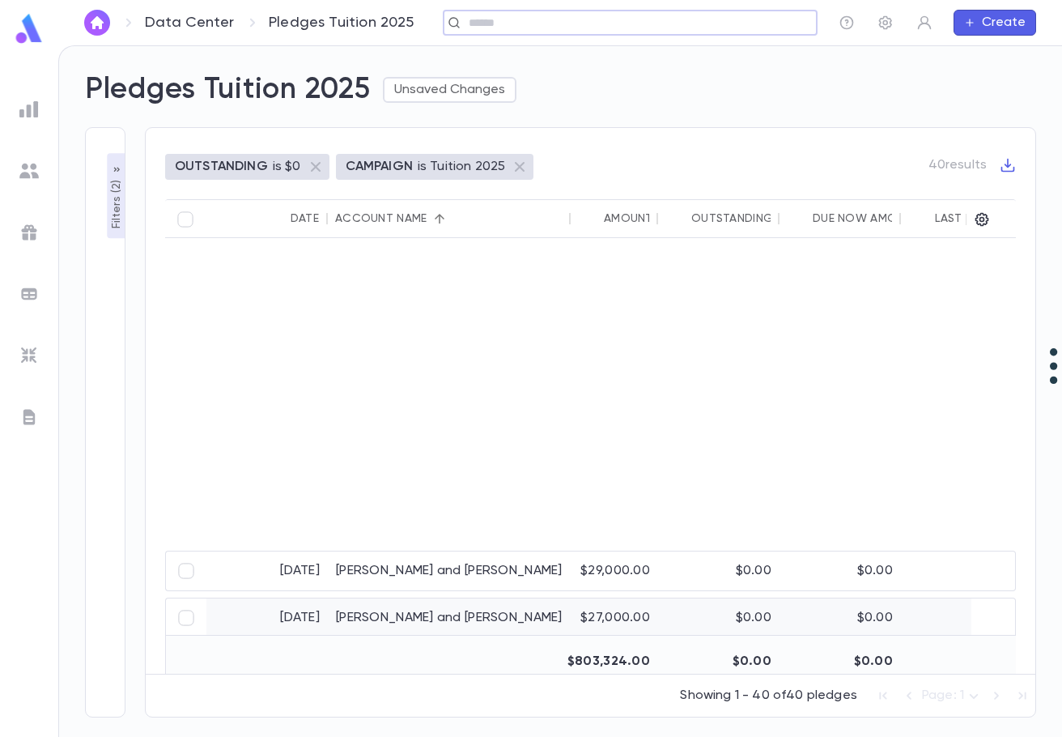
scroll to position [0, 0]
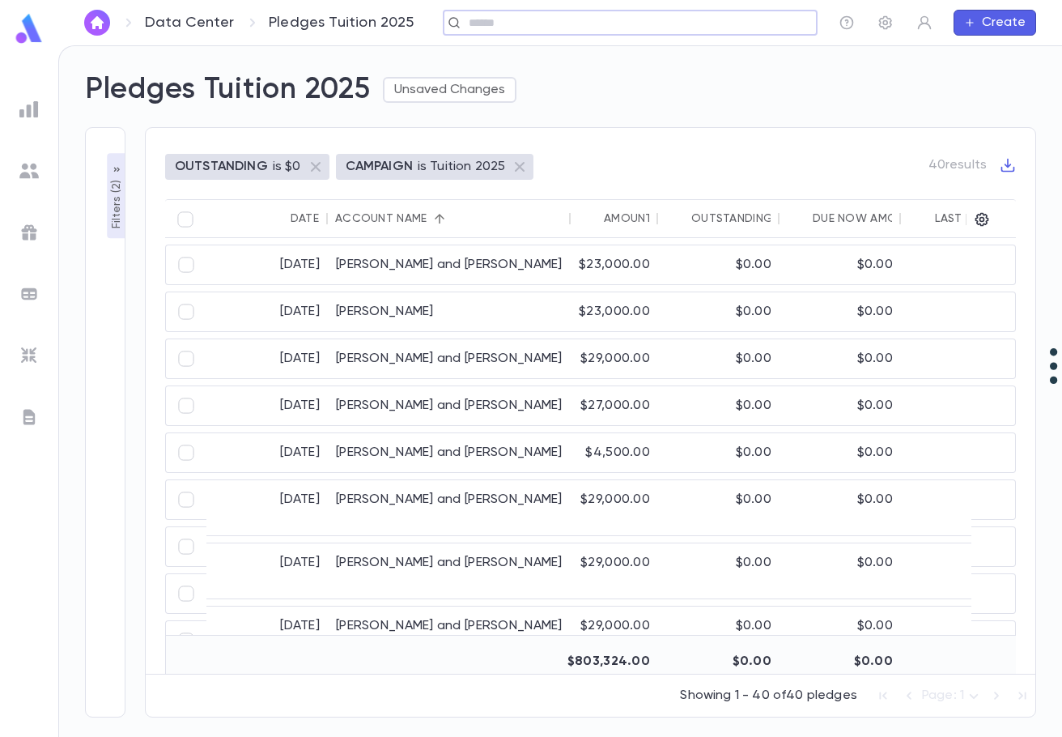
click at [117, 218] on p "Filters ( 2 )" at bounding box center [116, 202] width 16 height 53
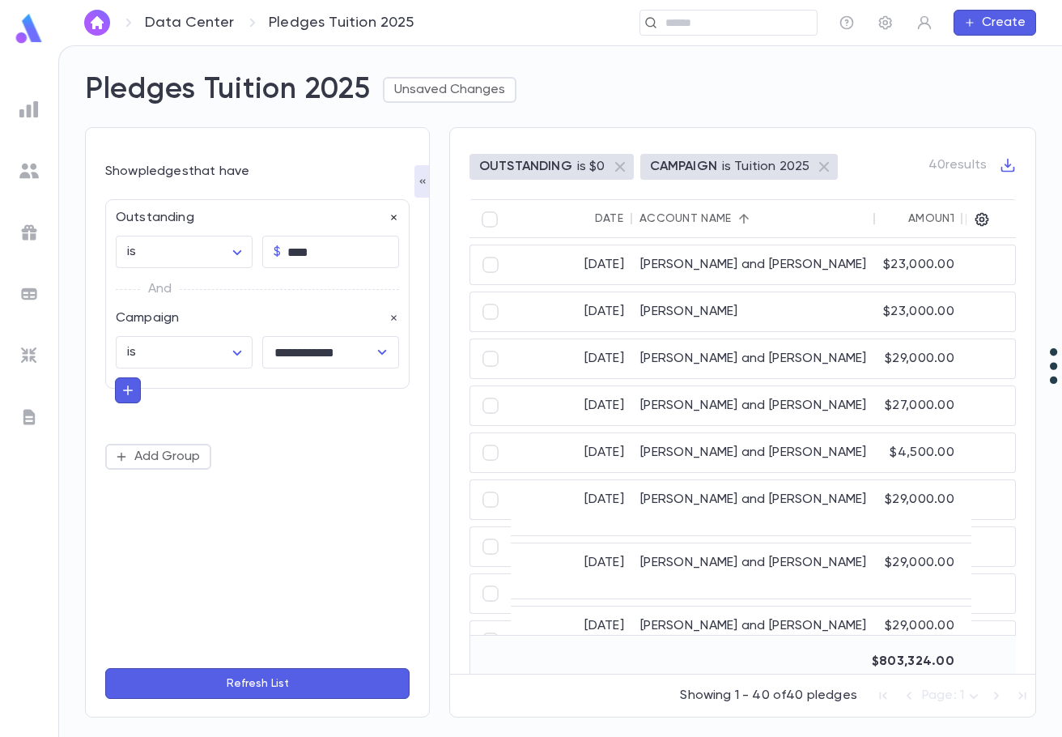
click at [395, 215] on icon "button" at bounding box center [394, 217] width 11 height 11
click at [294, 684] on button "Refresh List" at bounding box center [257, 683] width 304 height 31
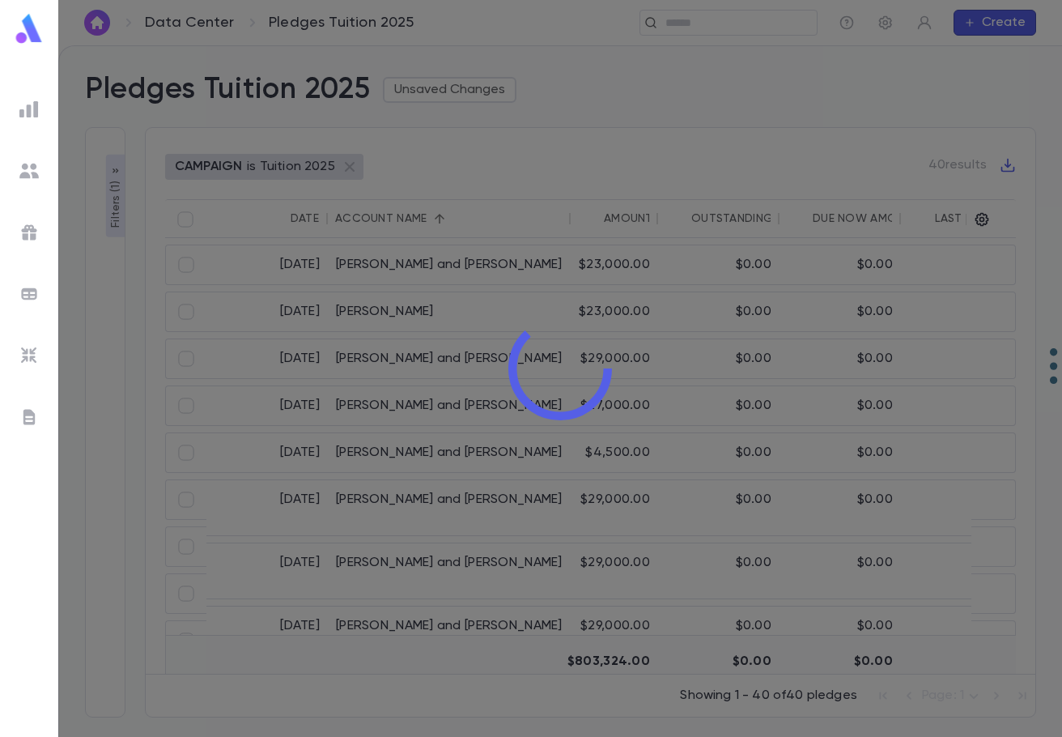
type input "**********"
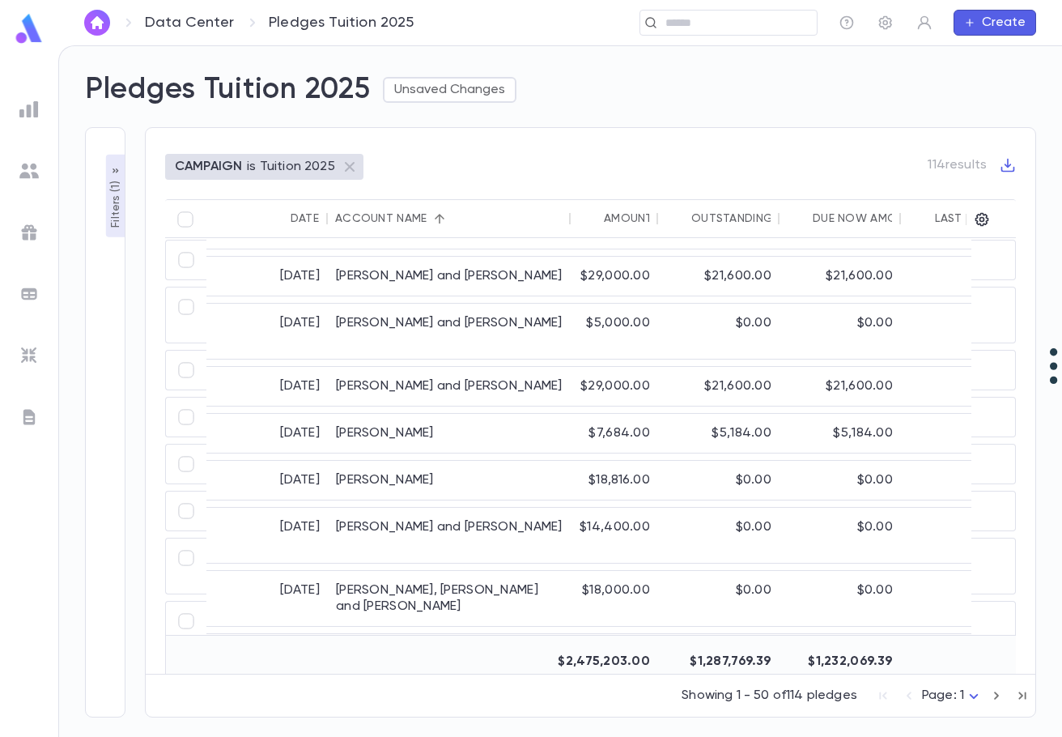
scroll to position [2014, 0]
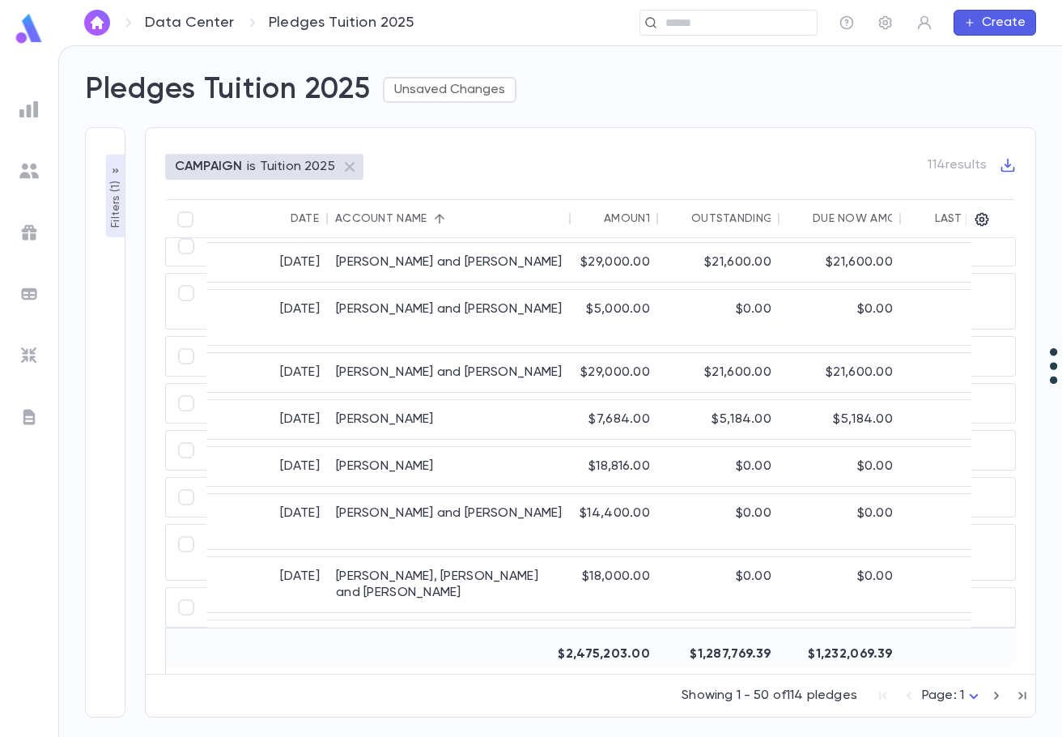
click at [901, 705] on div "Showing 1 - 50 of 114 pledges Page: 1 *" at bounding box center [591, 692] width 890 height 36
click at [995, 696] on icon "button" at bounding box center [997, 695] width 18 height 19
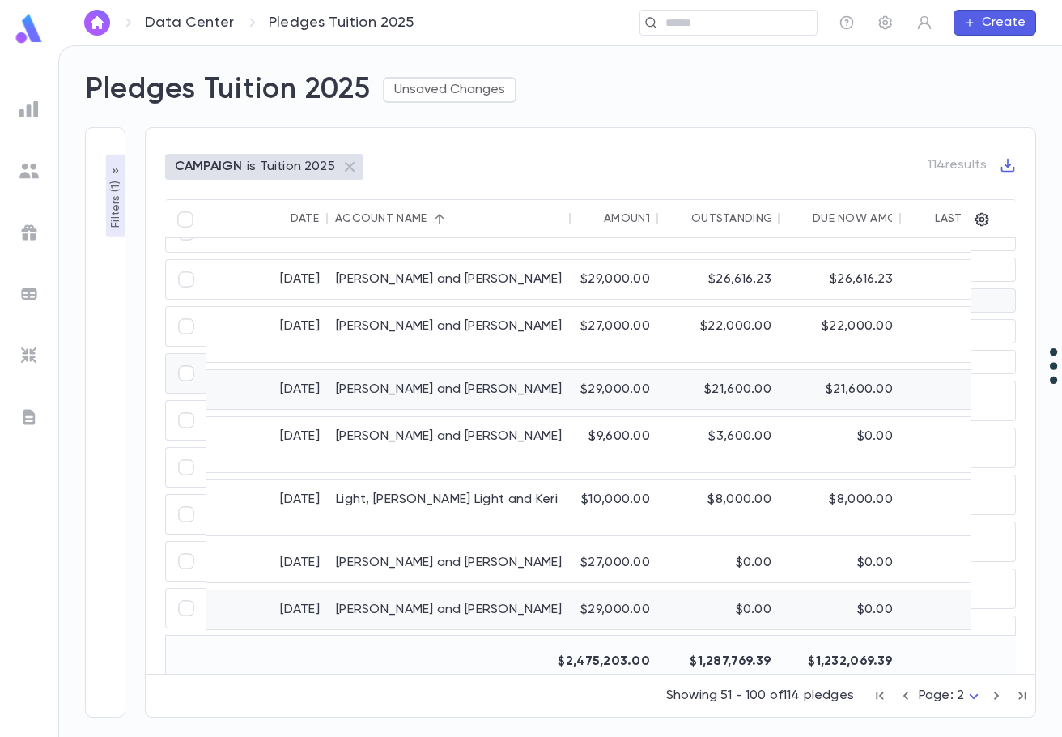
scroll to position [0, 0]
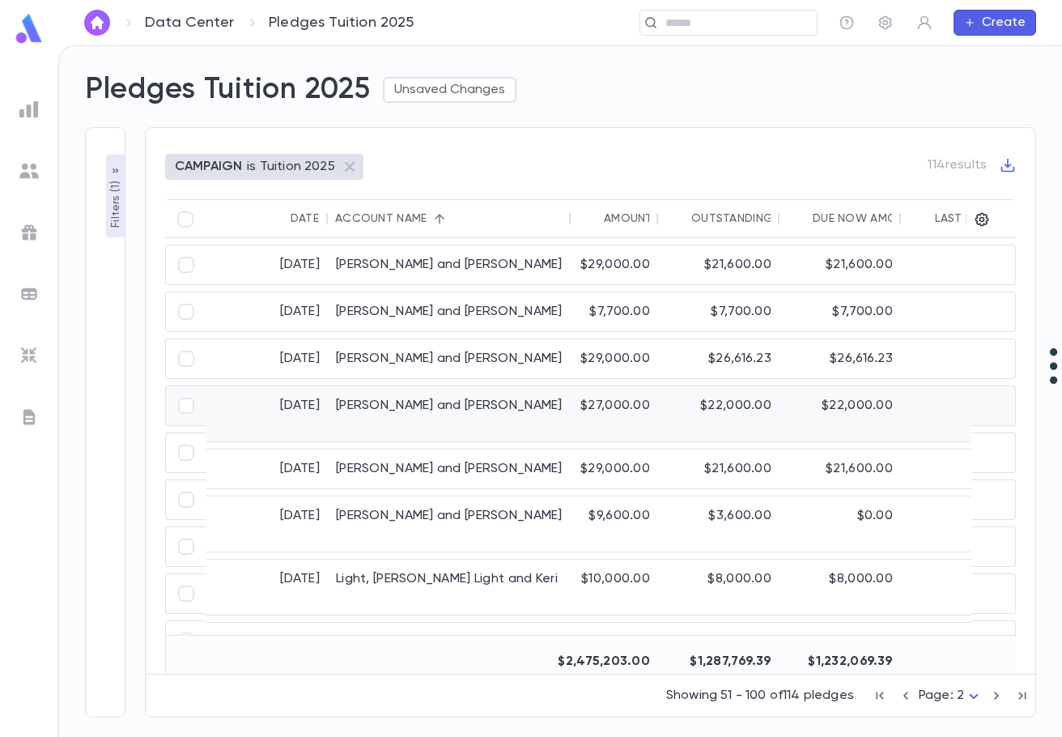
click at [459, 404] on div "Levy, Chaim and Yehudit" at bounding box center [449, 413] width 243 height 55
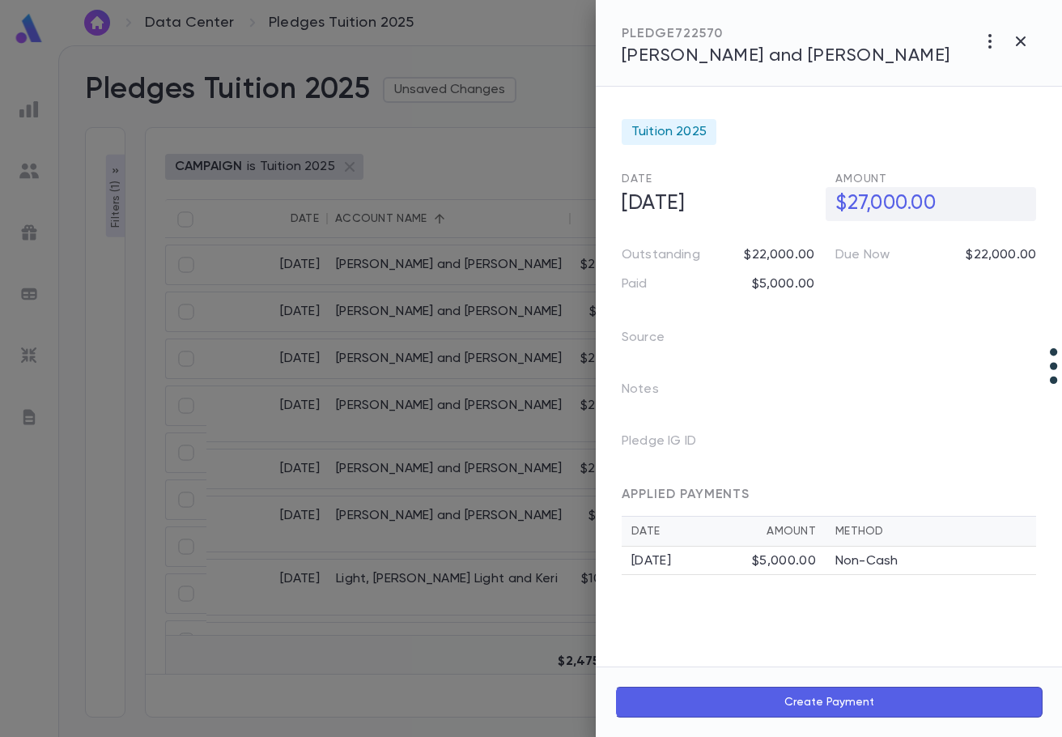
click at [856, 202] on h5 "$27,000.00" at bounding box center [931, 204] width 210 height 34
click at [856, 202] on input "**********" at bounding box center [936, 204] width 201 height 32
type input "**********"
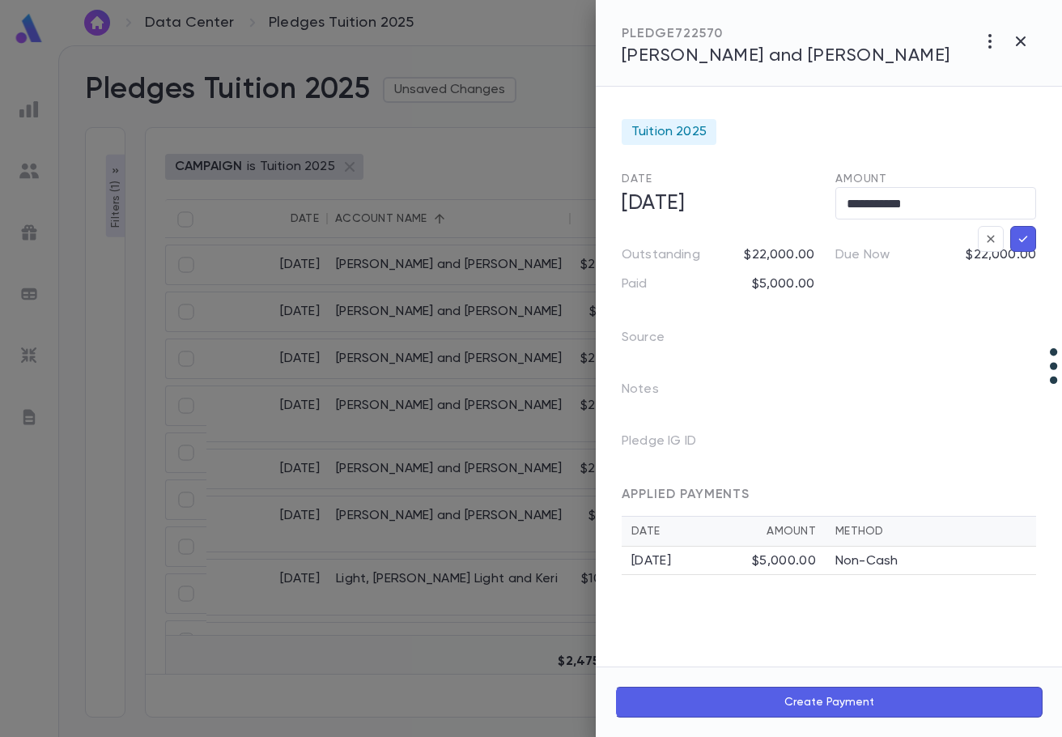
click at [1014, 249] on button "button" at bounding box center [1023, 239] width 26 height 26
click at [442, 253] on div at bounding box center [531, 368] width 1062 height 737
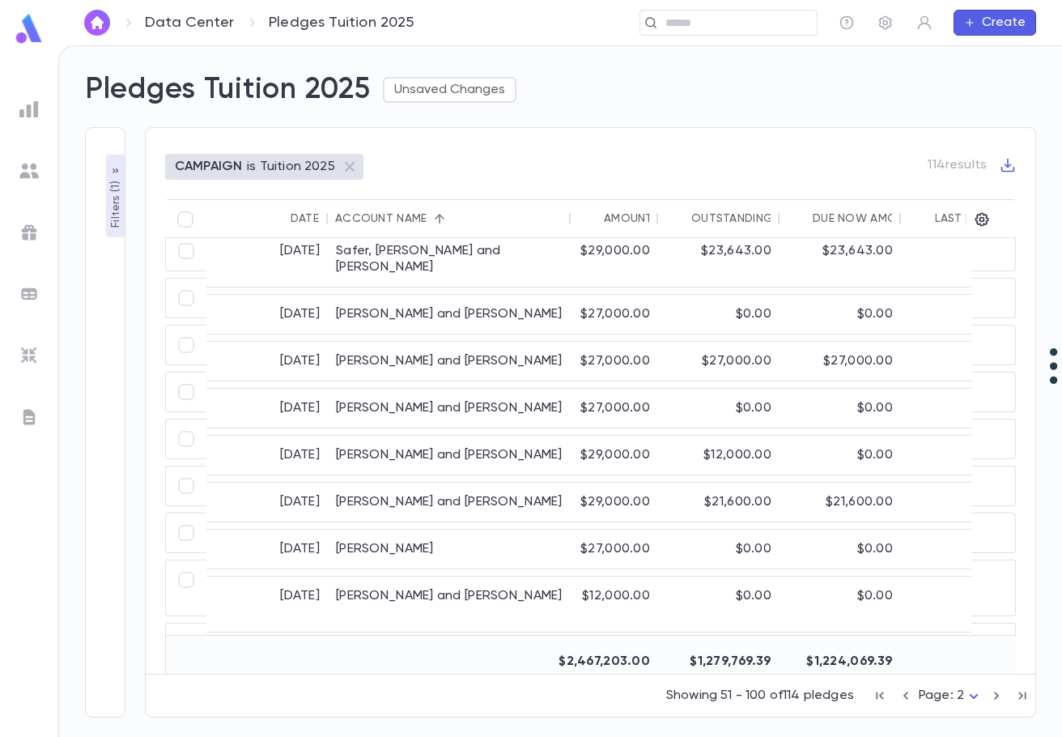
scroll to position [1457, 0]
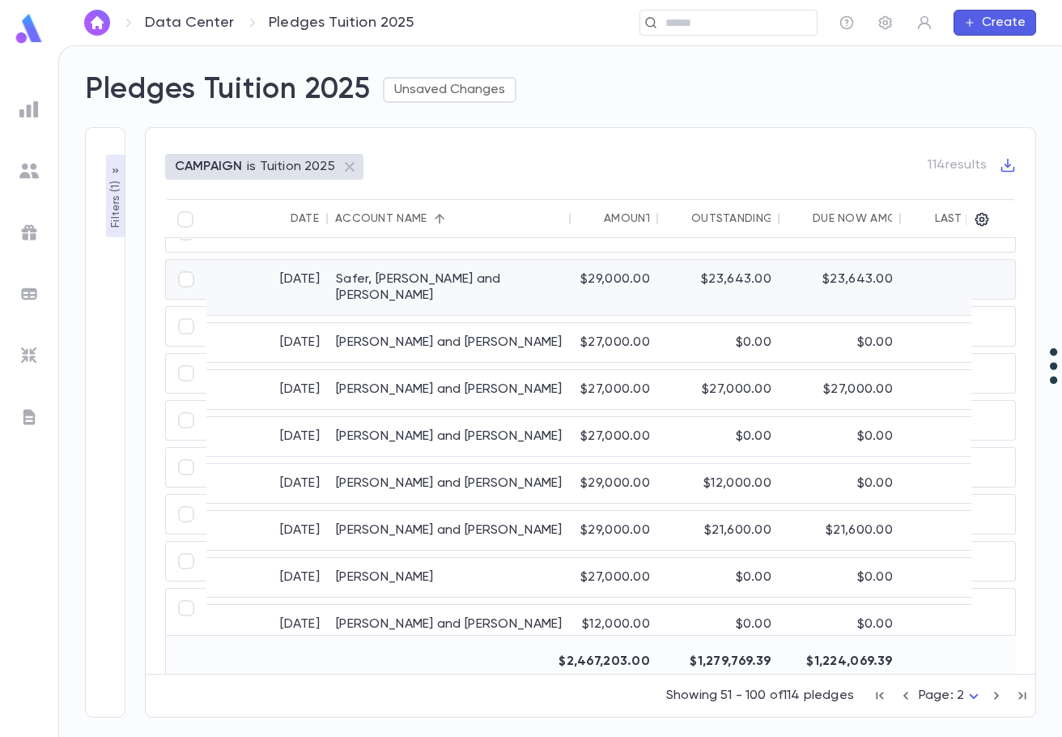
click at [483, 282] on div "Safer, Stephen and Shifra" at bounding box center [449, 287] width 243 height 55
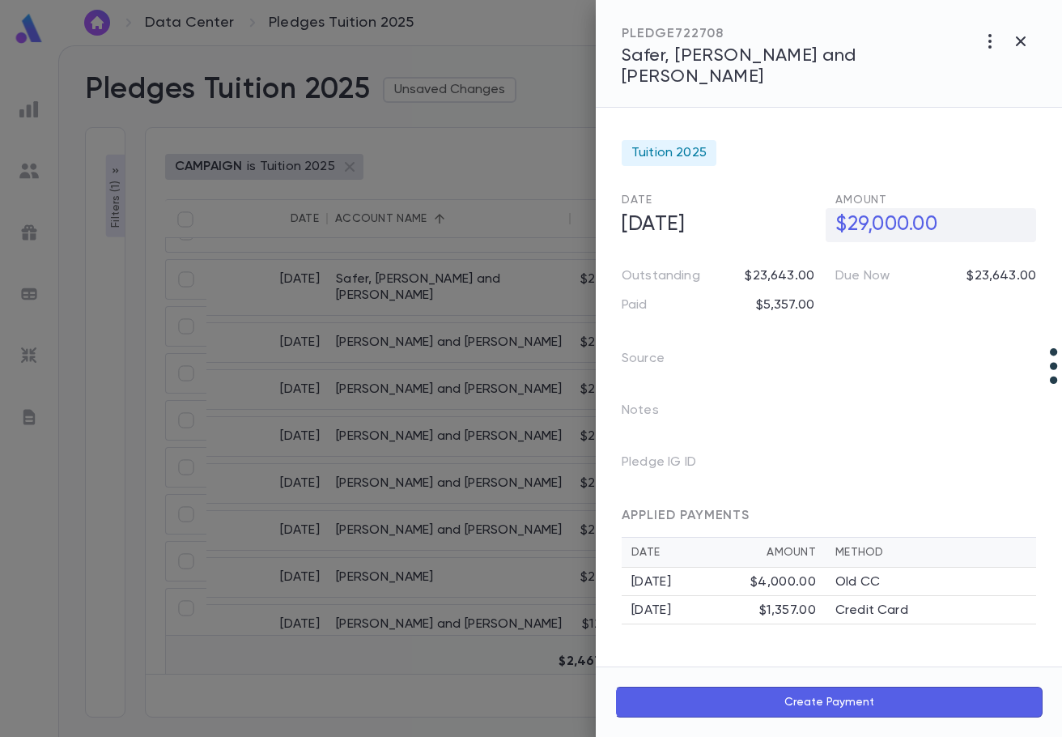
click at [887, 208] on h5 "$29,000.00" at bounding box center [931, 225] width 210 height 34
click at [856, 209] on input "**********" at bounding box center [936, 225] width 201 height 32
type input "**********"
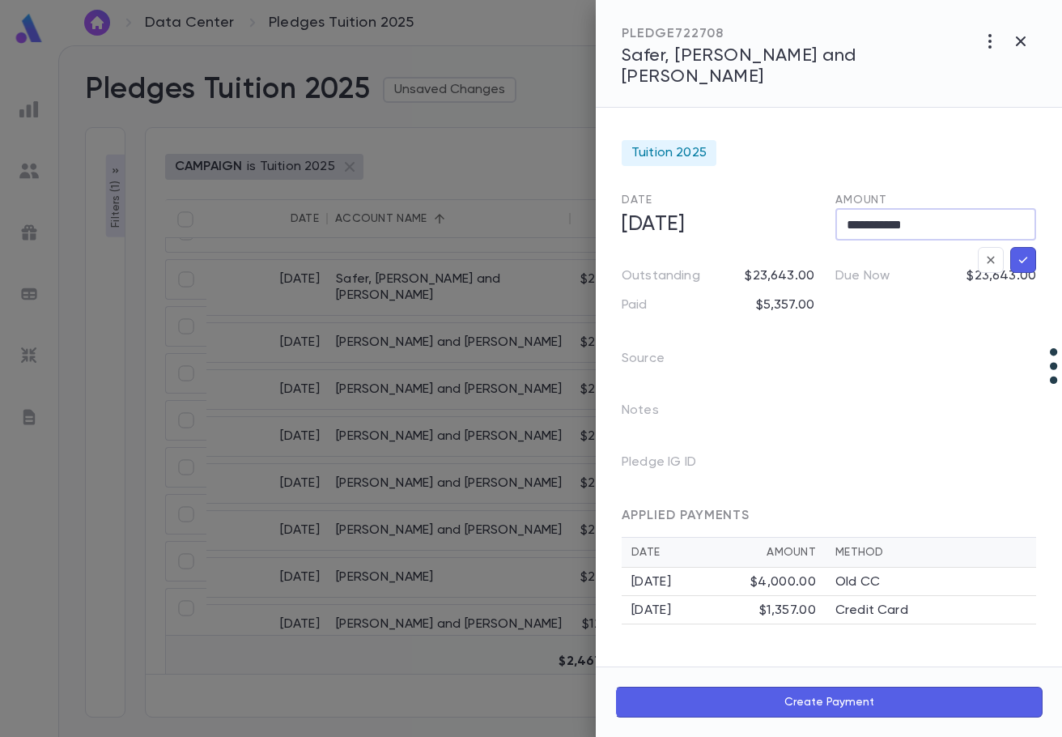
click at [1024, 252] on icon "button" at bounding box center [1023, 260] width 15 height 16
click at [368, 475] on div at bounding box center [531, 368] width 1062 height 737
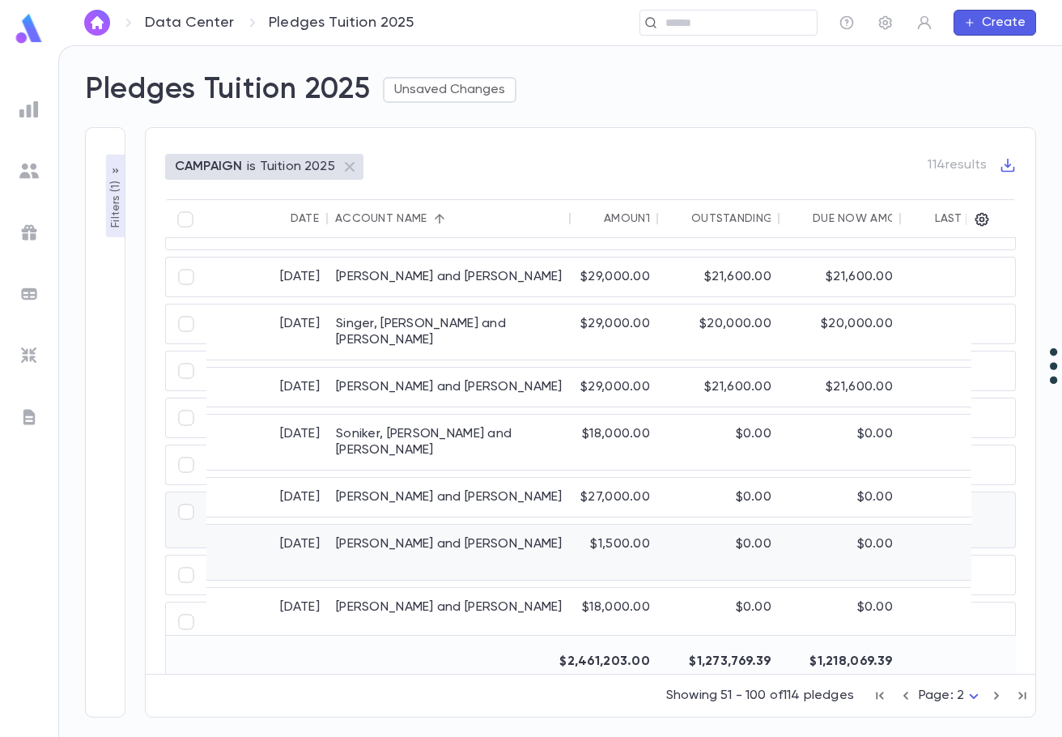
scroll to position [2014, 0]
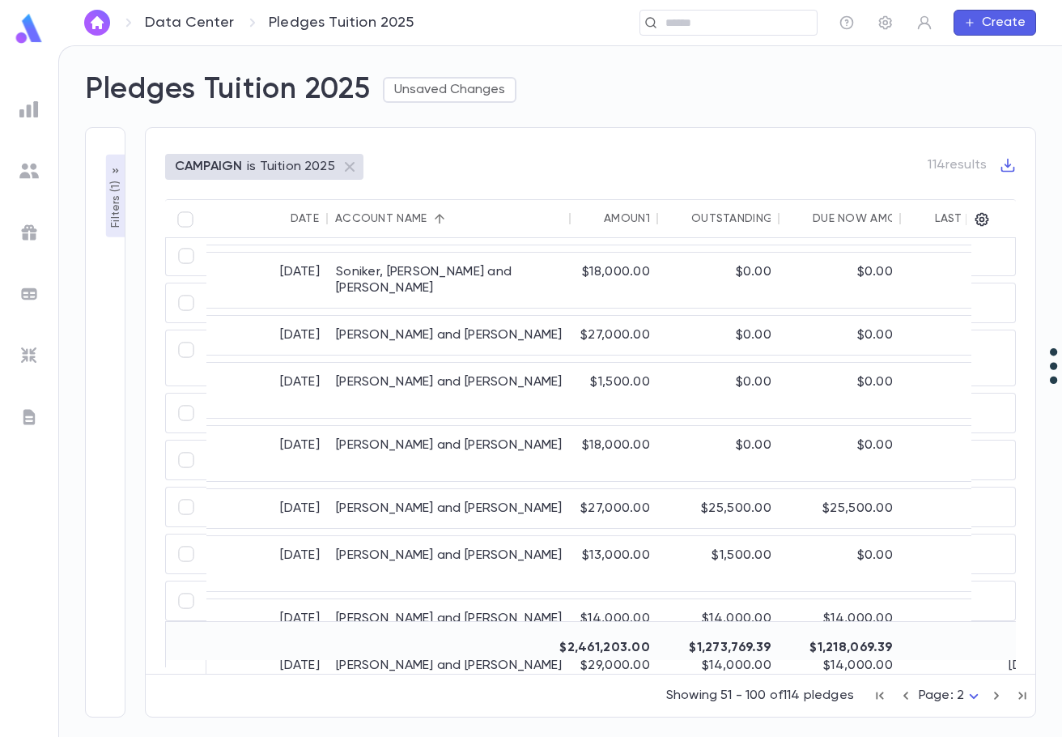
click at [882, 705] on button "button" at bounding box center [880, 696] width 26 height 26
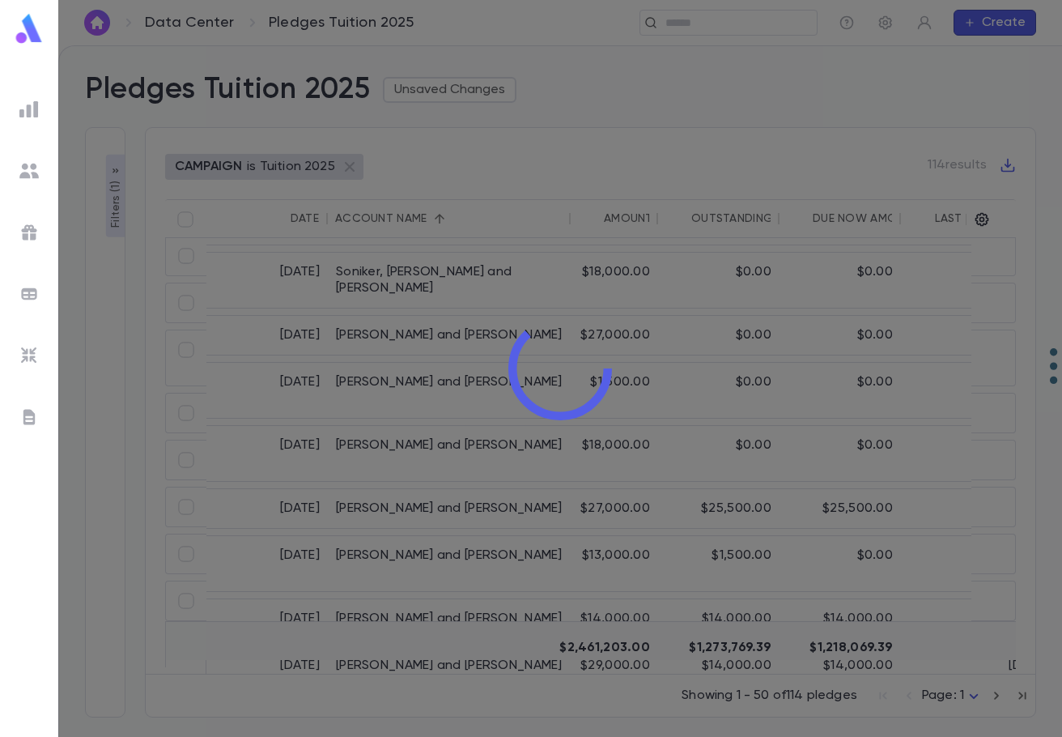
click at [993, 694] on div at bounding box center [560, 368] width 1004 height 737
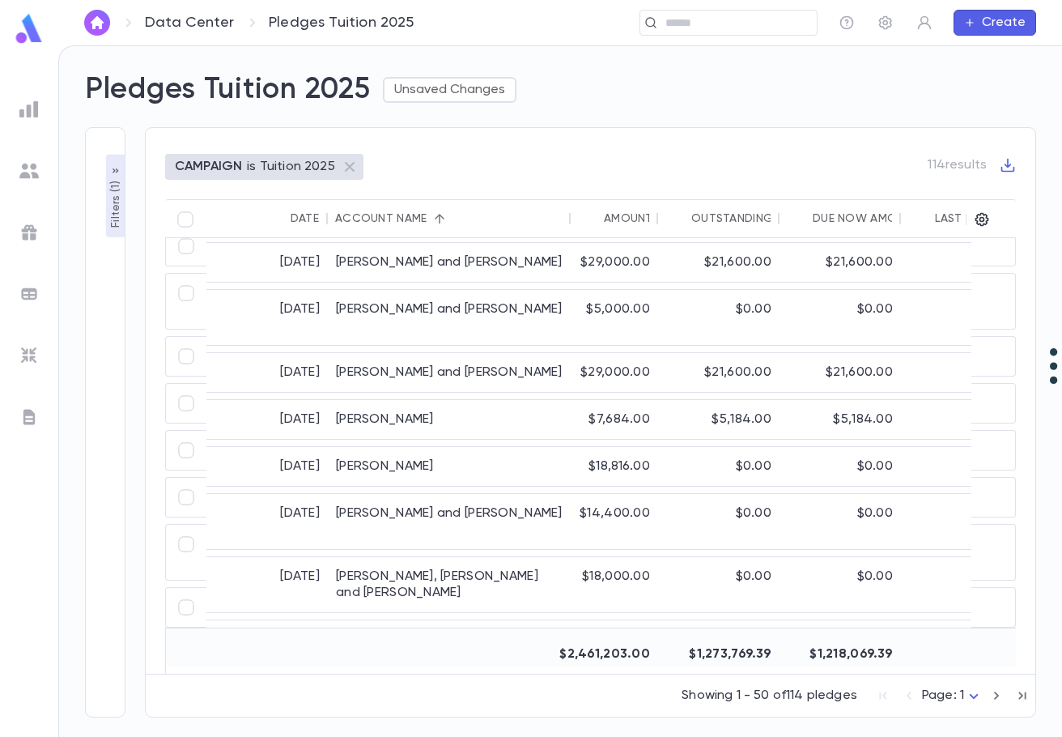
click at [947, 697] on body "**********" at bounding box center [531, 390] width 1062 height 691
click at [957, 710] on span "Page: 3" at bounding box center [955, 705] width 45 height 16
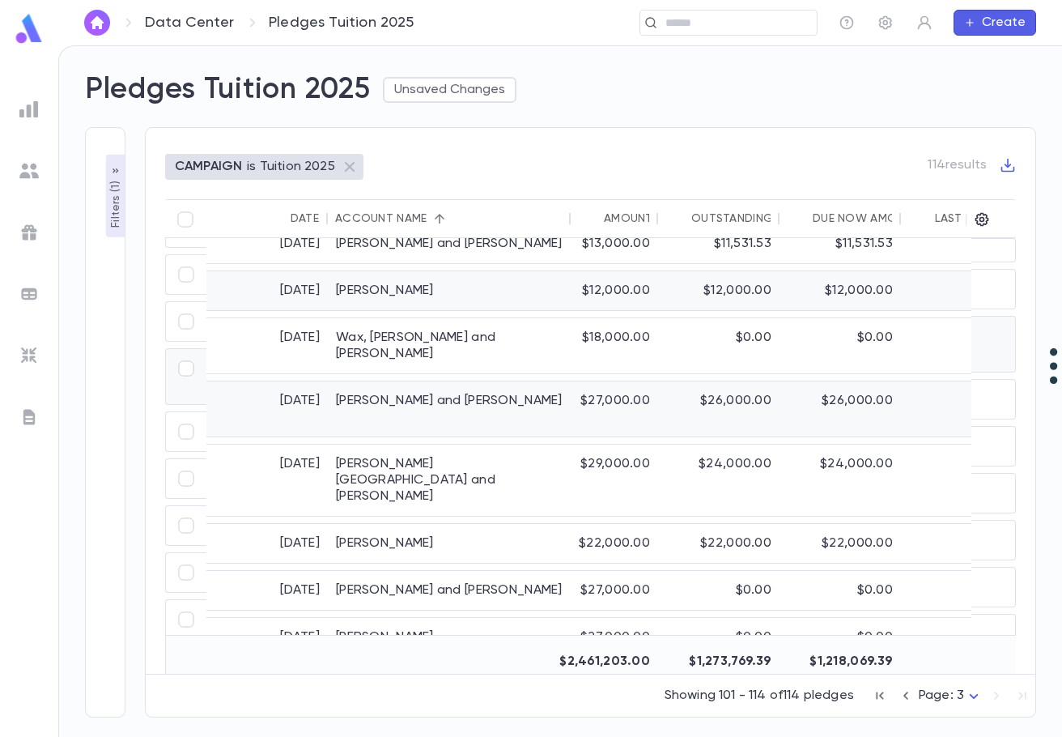
scroll to position [0, 0]
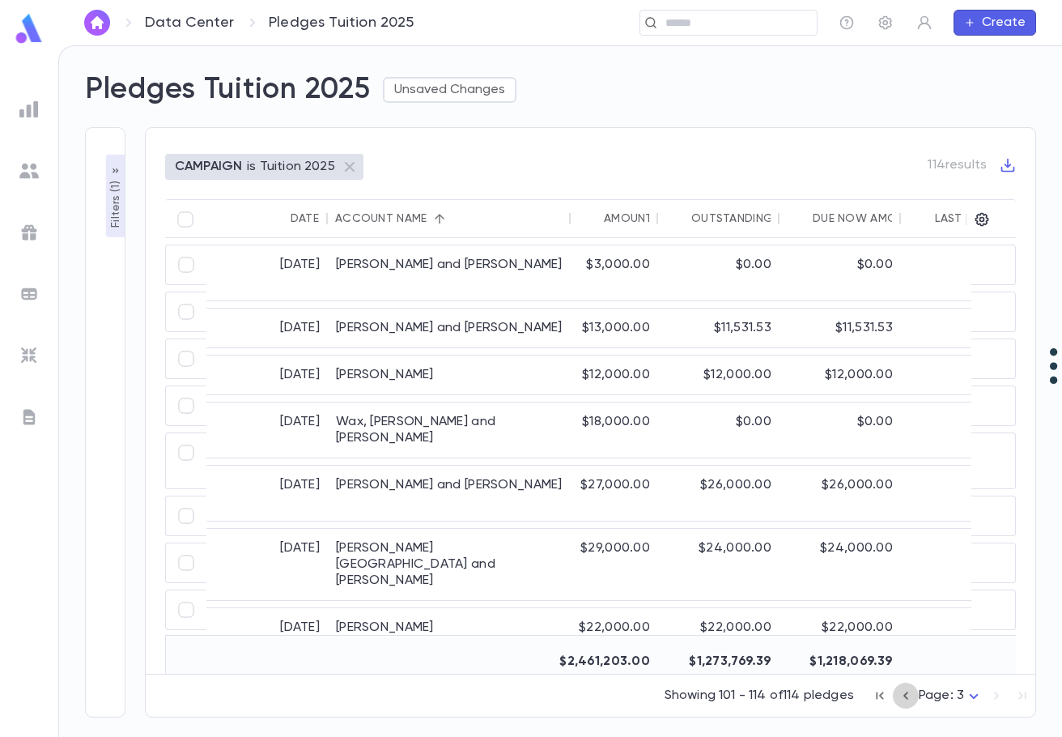
click at [904, 694] on icon "button" at bounding box center [906, 695] width 18 height 19
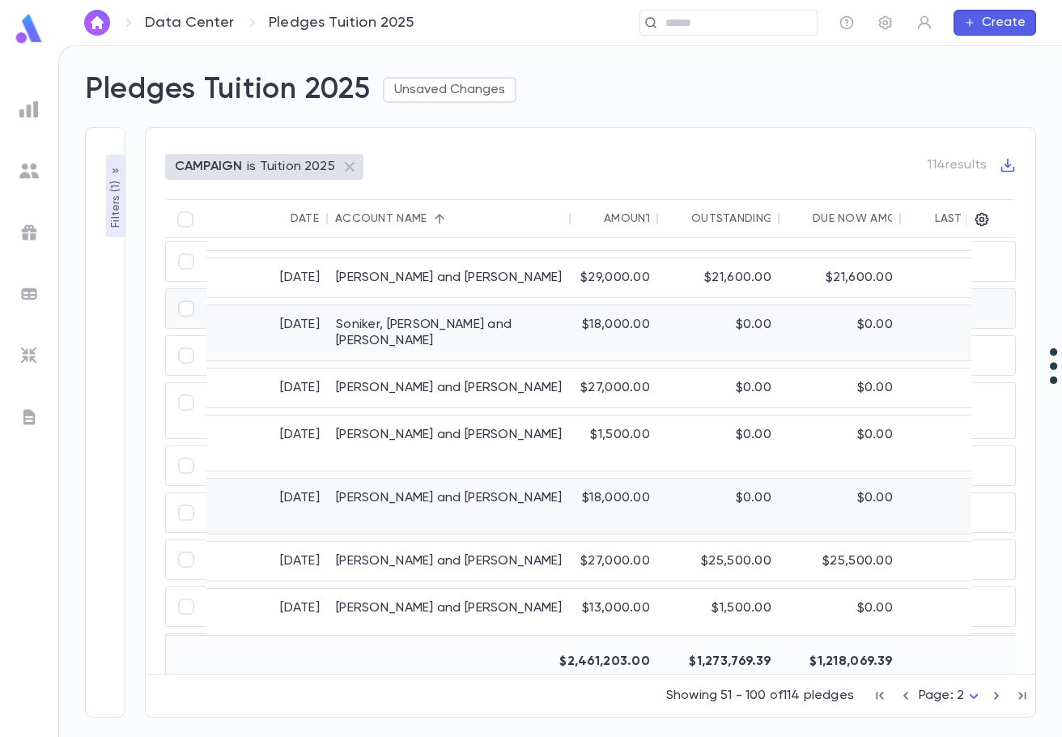
scroll to position [2014, 0]
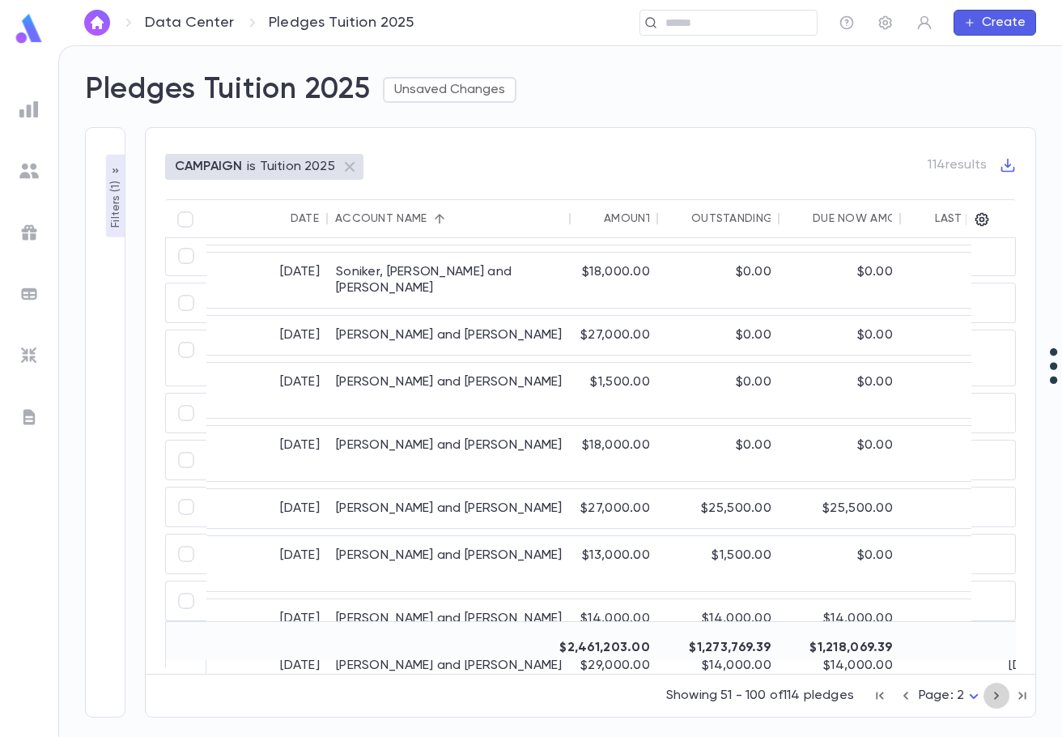
click at [993, 695] on icon "button" at bounding box center [997, 695] width 18 height 19
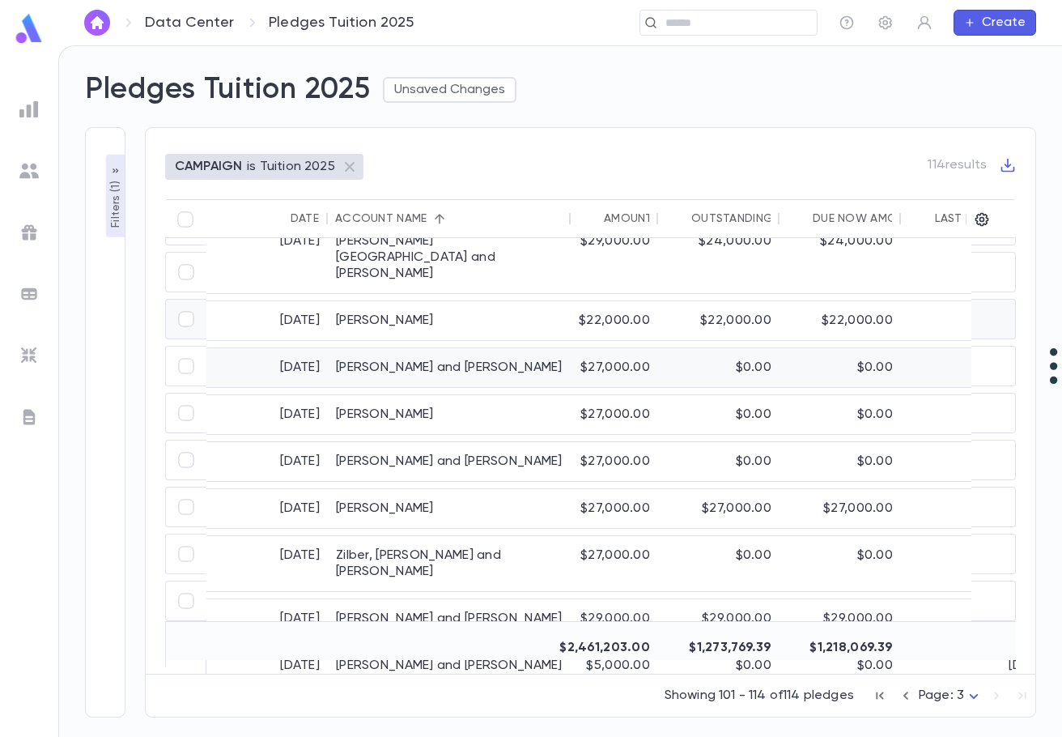
scroll to position [0, 0]
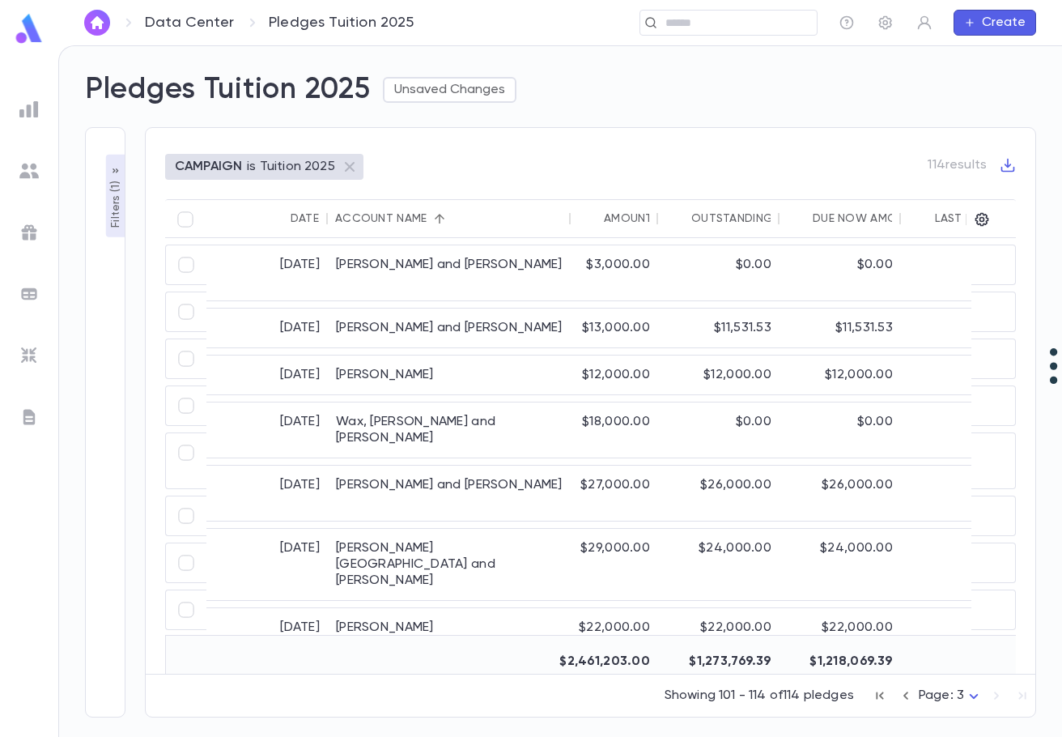
click at [376, 217] on div "Account Name" at bounding box center [380, 218] width 91 height 13
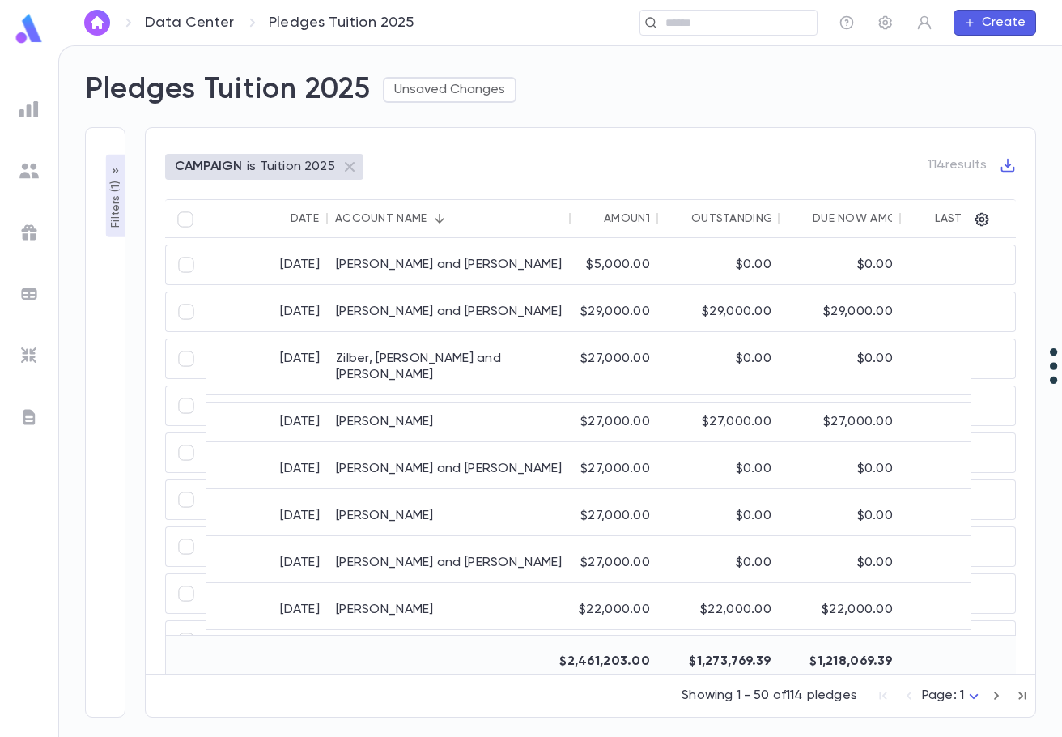
click at [397, 215] on div "Account Name" at bounding box center [380, 218] width 91 height 13
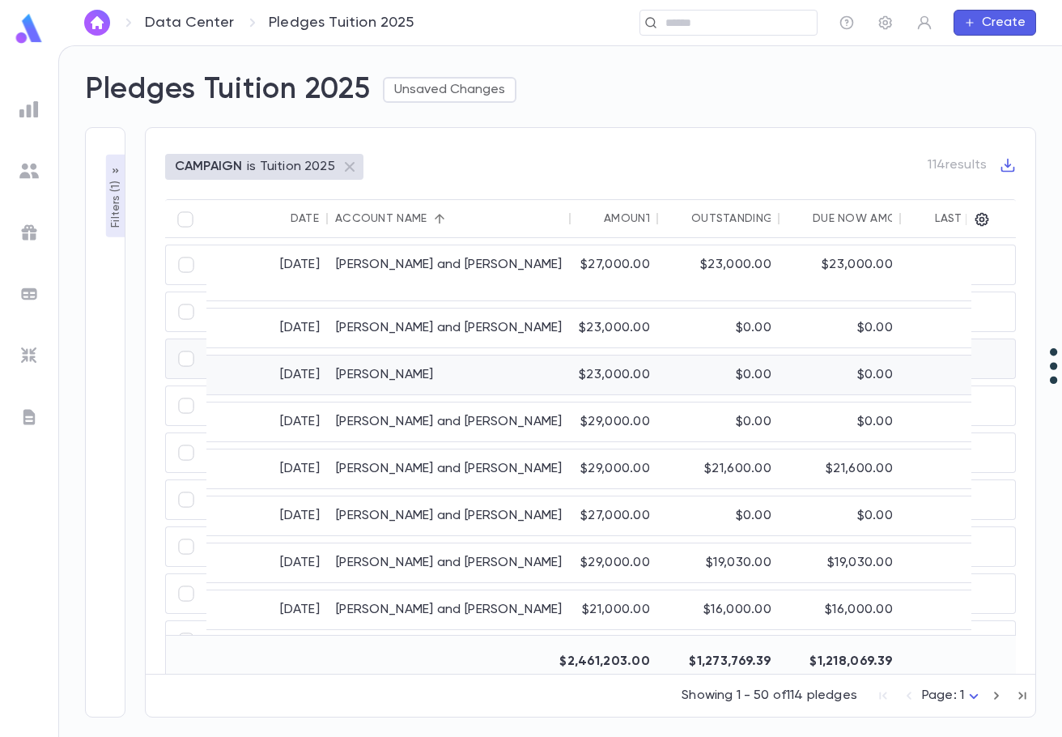
click at [372, 357] on div "Barth, Alex" at bounding box center [449, 374] width 243 height 39
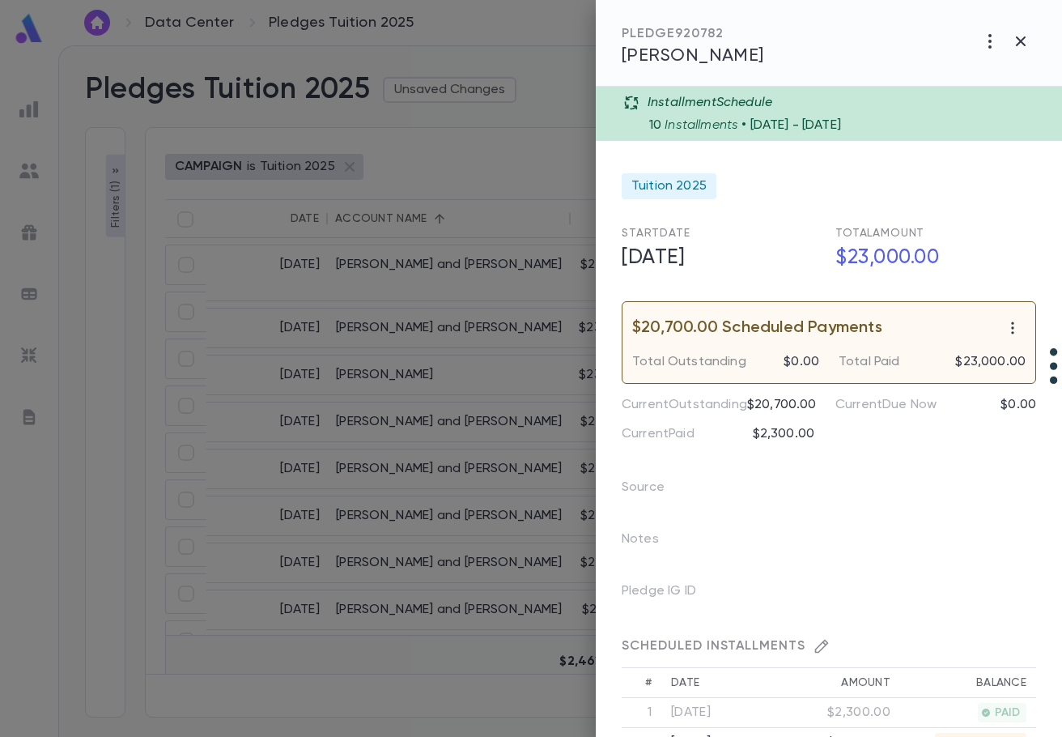
click at [477, 354] on div at bounding box center [531, 368] width 1062 height 737
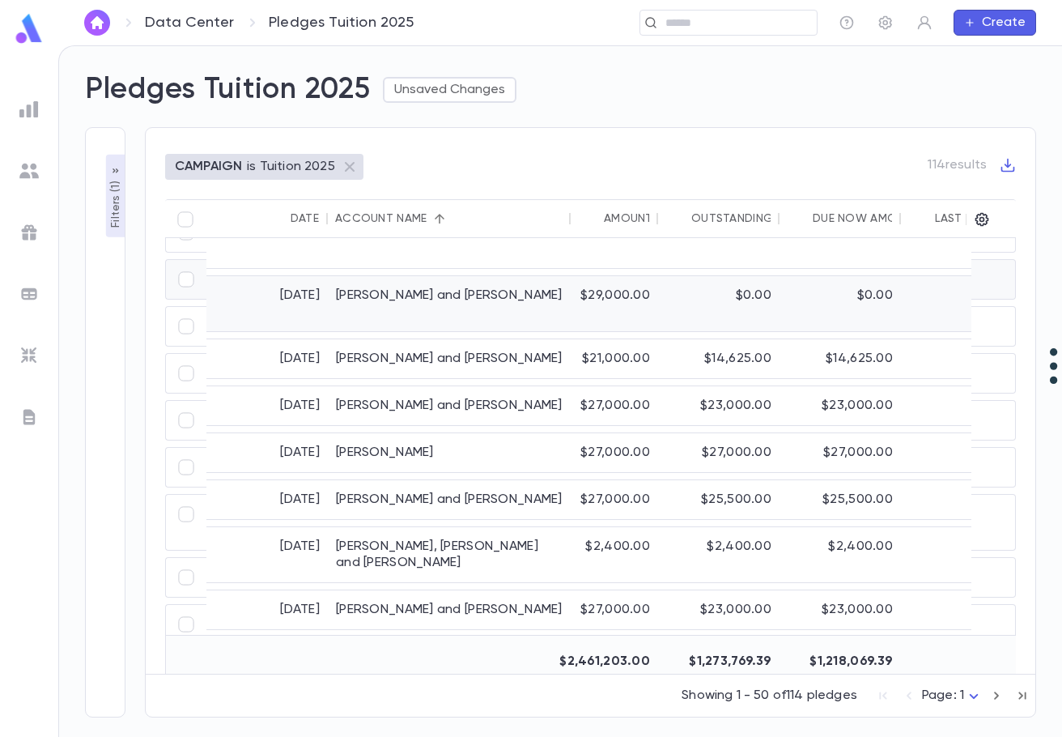
scroll to position [891, 0]
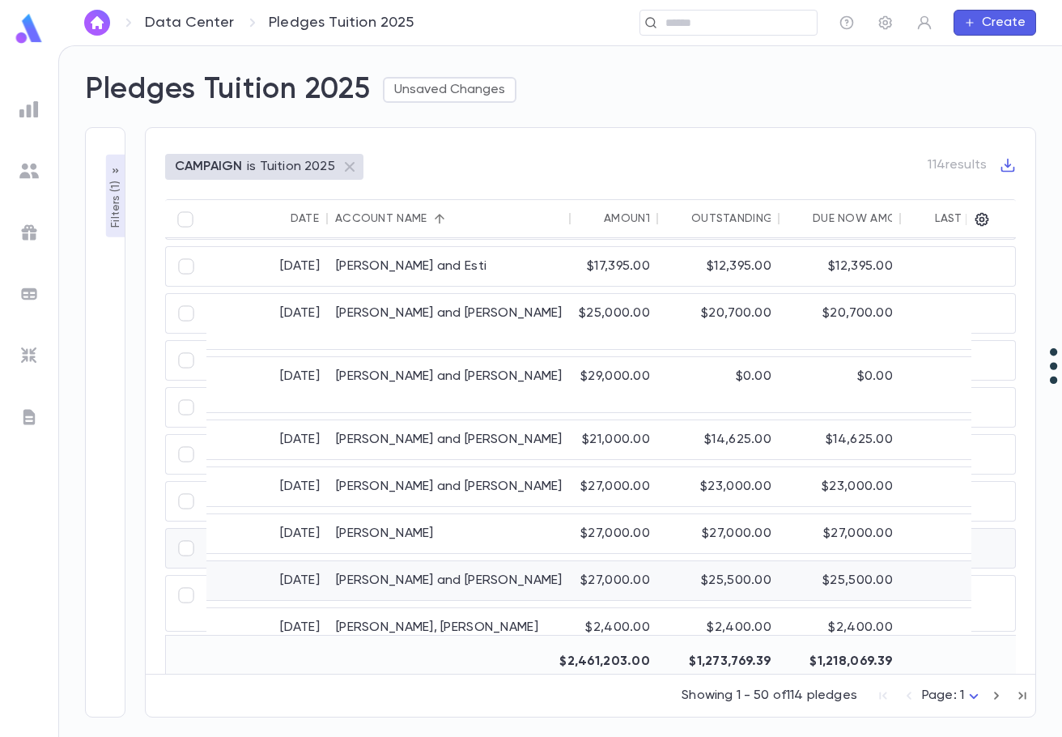
click at [603, 561] on div "$27,000.00" at bounding box center [614, 580] width 87 height 39
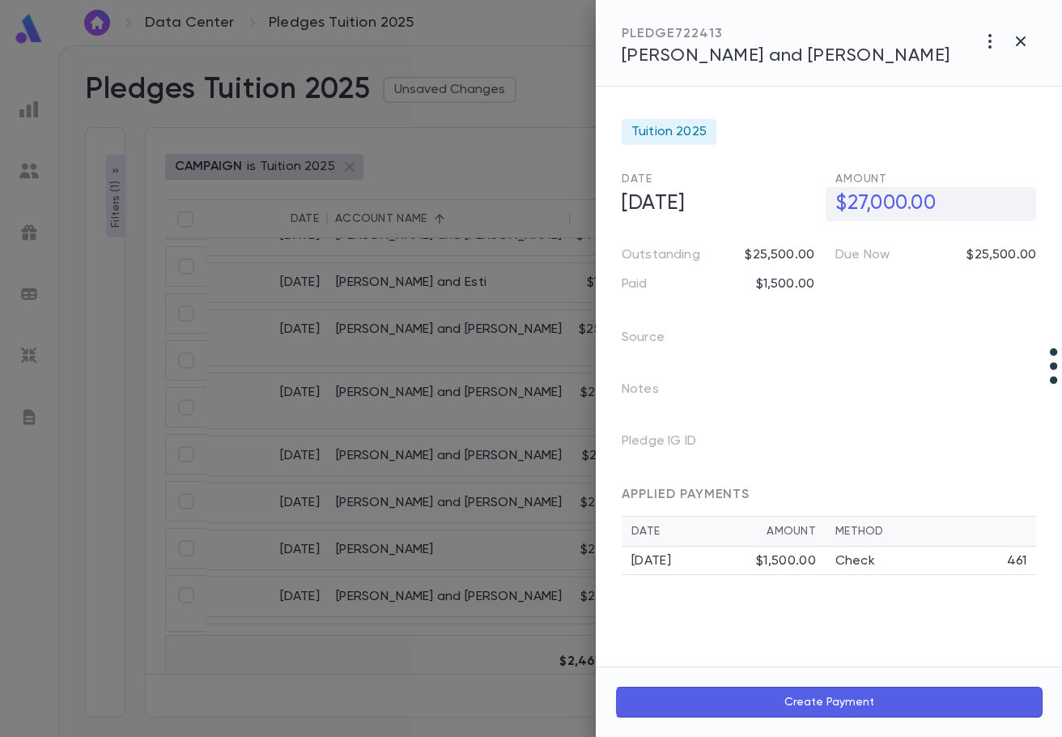
click at [861, 202] on h5 "$27,000.00" at bounding box center [931, 204] width 210 height 34
click at [865, 201] on input "**********" at bounding box center [936, 204] width 201 height 32
type input "**********"
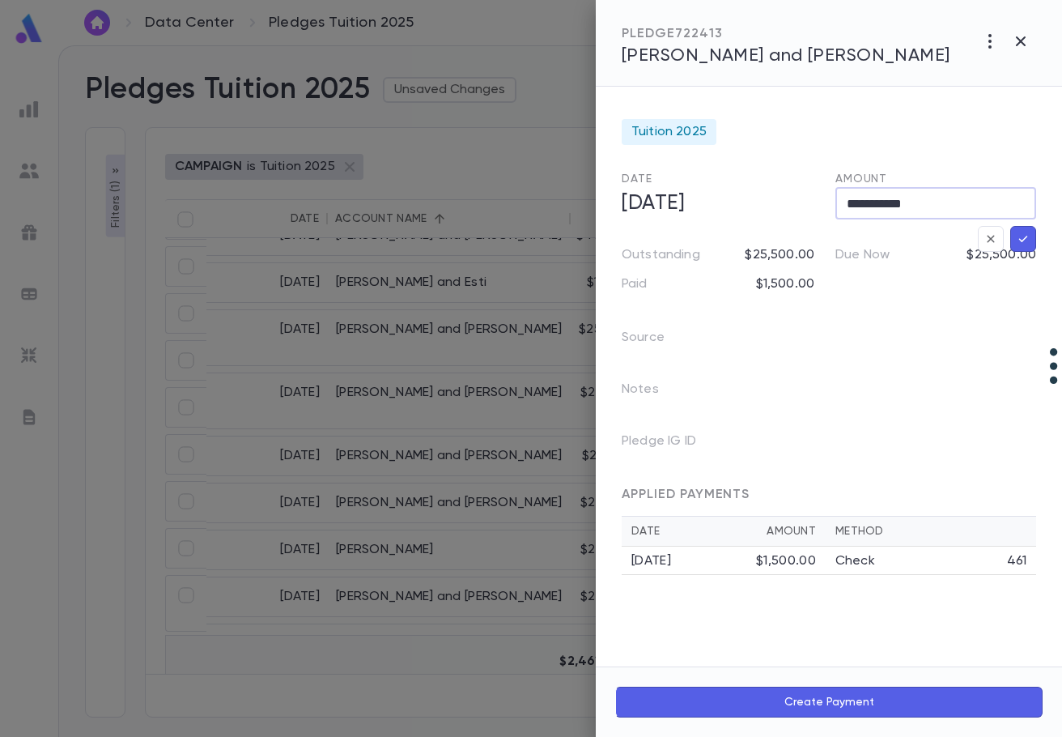
click at [1026, 245] on icon "button" at bounding box center [1023, 239] width 15 height 16
click at [478, 507] on div at bounding box center [531, 368] width 1062 height 737
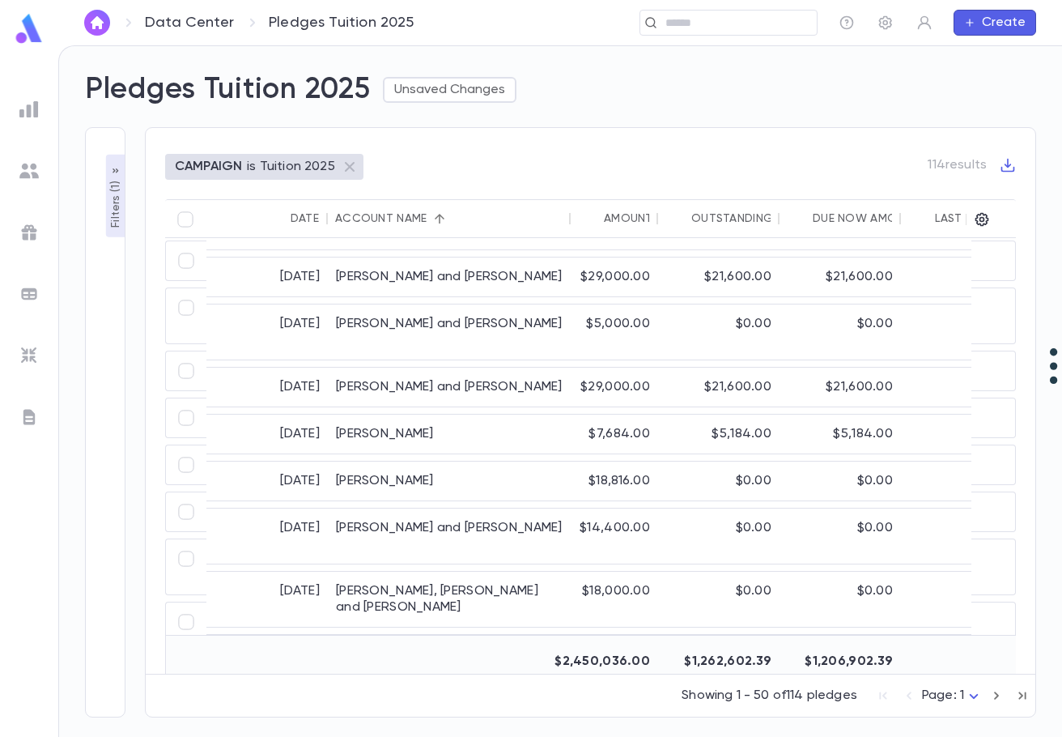
scroll to position [2014, 0]
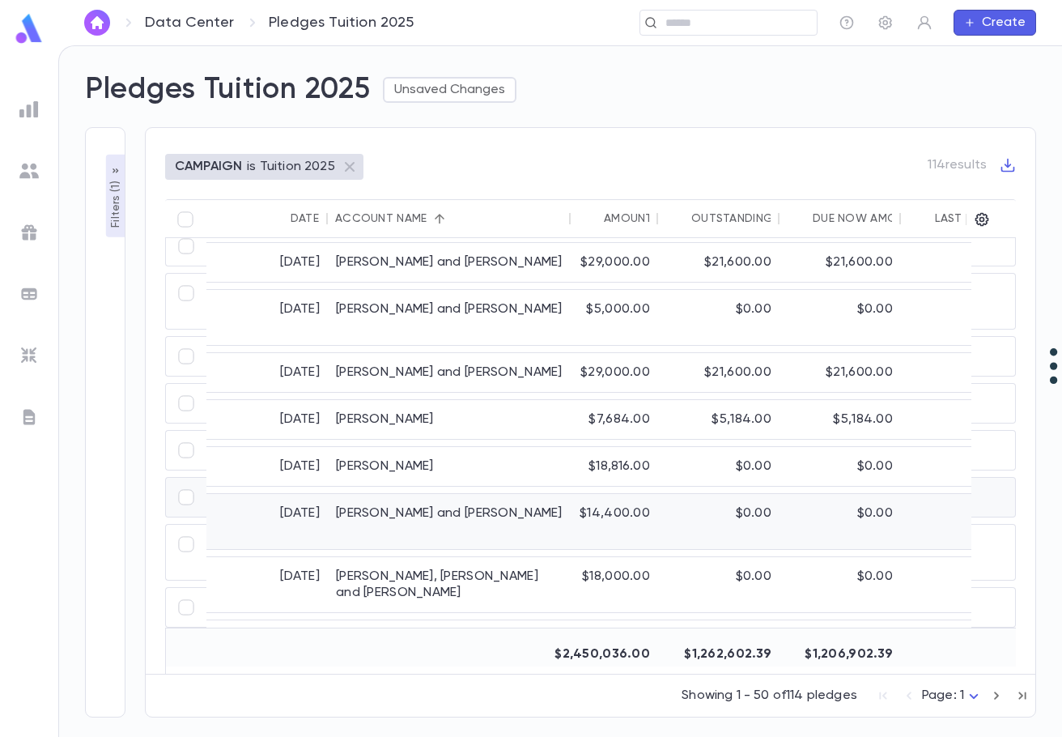
click at [495, 494] on div "Koegel , Shmuli and Sima" at bounding box center [449, 521] width 243 height 55
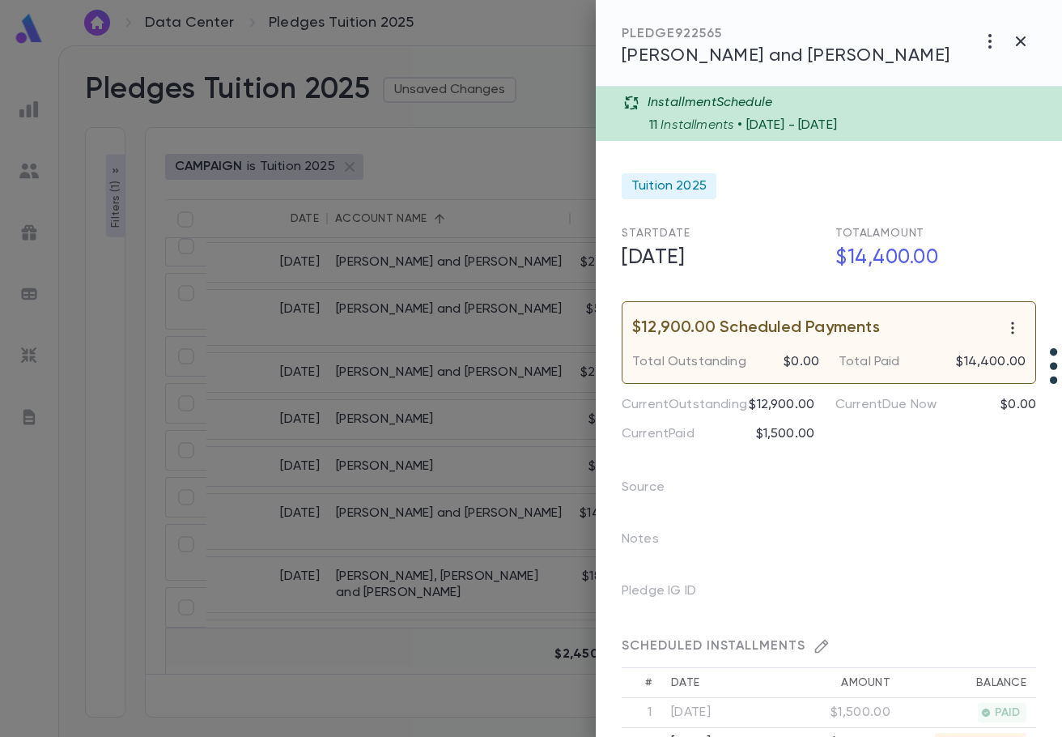
click at [542, 487] on div at bounding box center [531, 368] width 1062 height 737
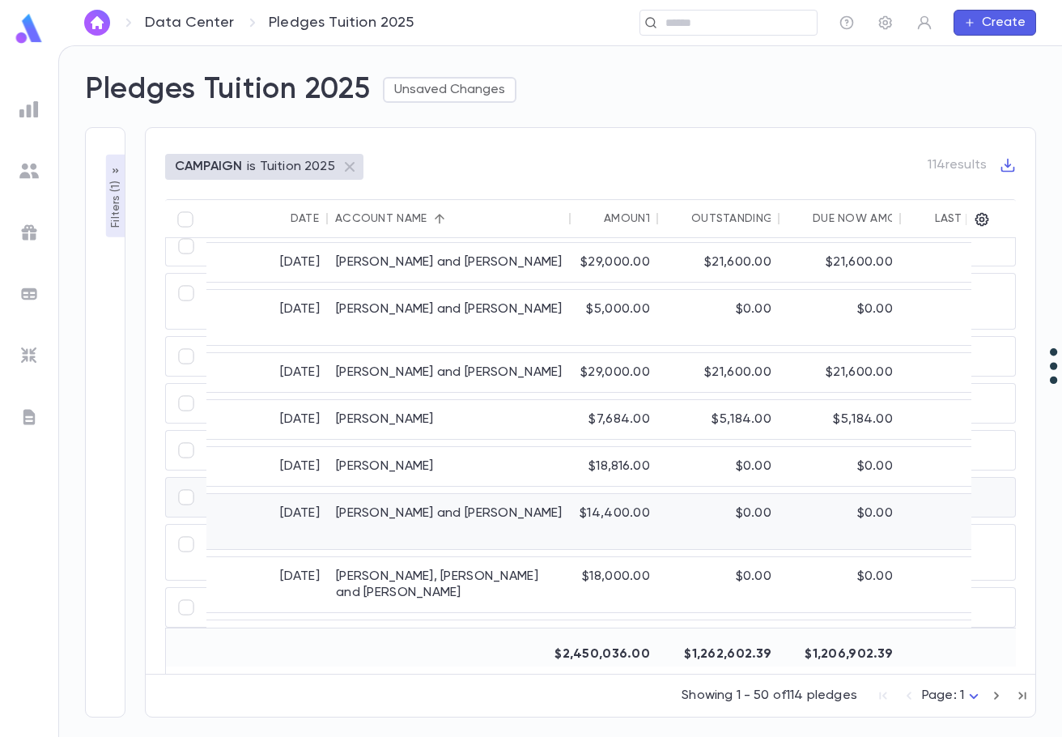
click at [542, 494] on div "Koegel , Shmuli and Sima" at bounding box center [449, 521] width 243 height 55
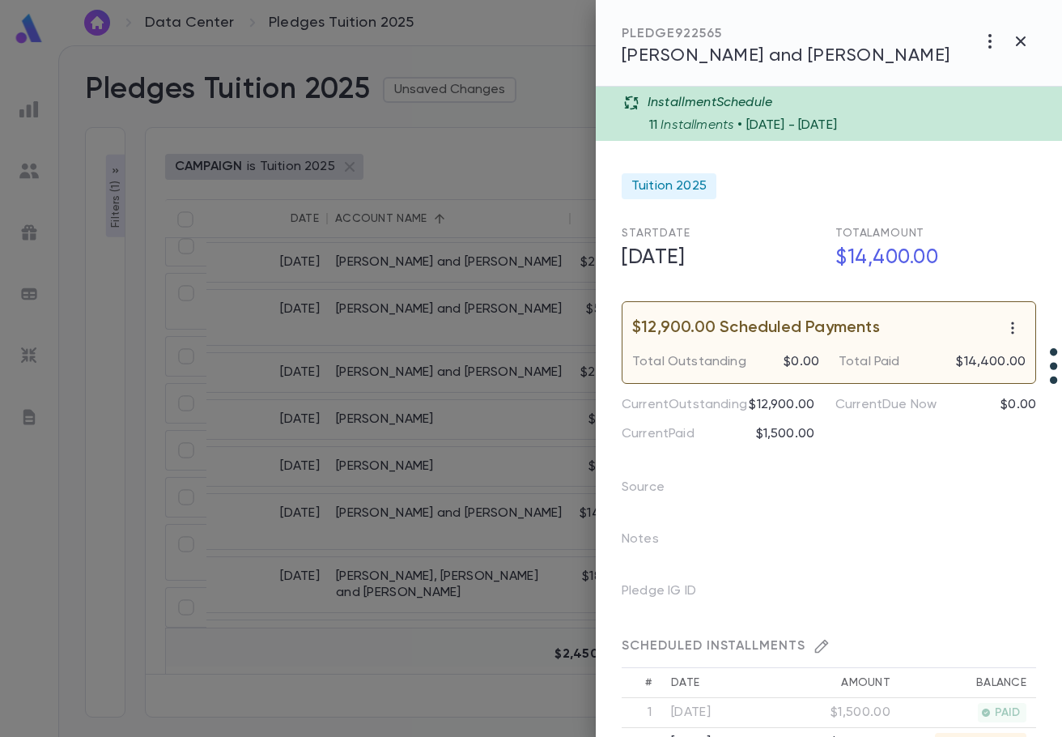
click at [858, 508] on div "Notes" at bounding box center [819, 533] width 434 height 52
click at [454, 487] on div at bounding box center [531, 368] width 1062 height 737
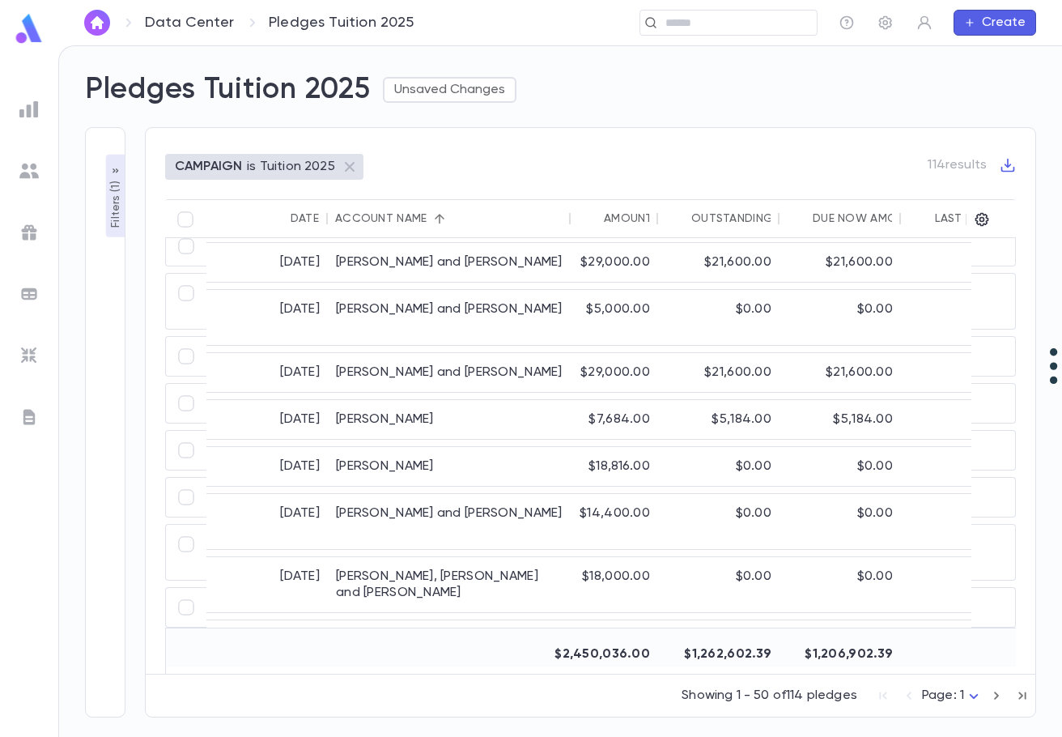
click at [932, 694] on body "**********" at bounding box center [531, 390] width 1062 height 691
click at [967, 677] on span "Page: 2" at bounding box center [955, 679] width 45 height 16
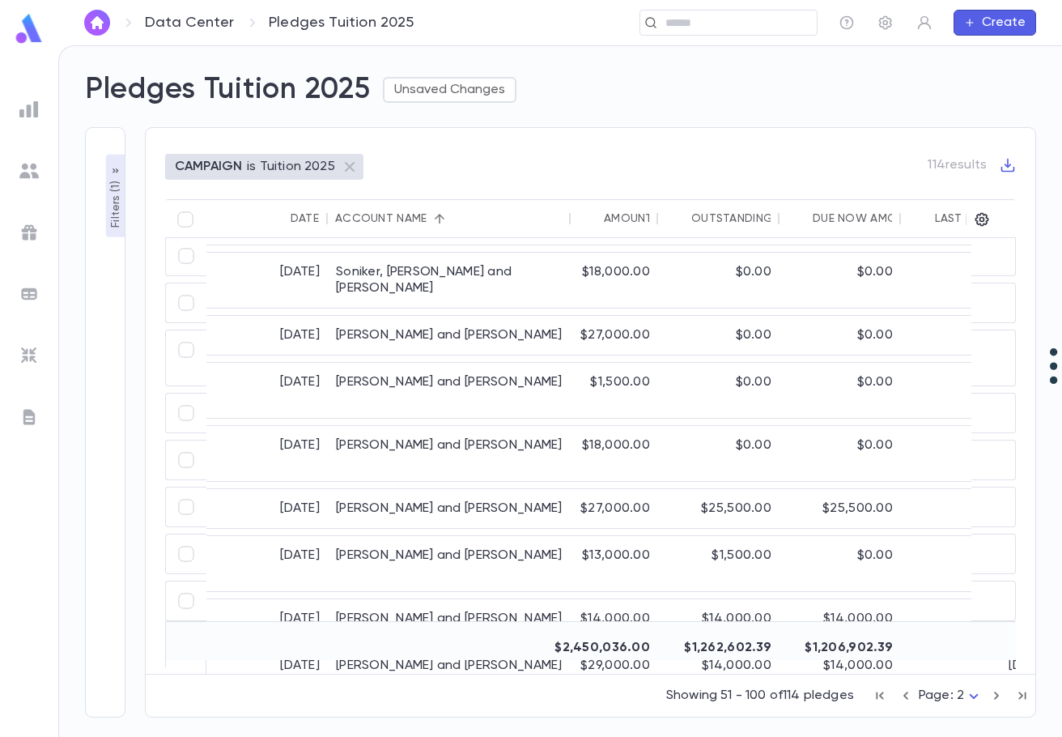
click at [938, 691] on body "**********" at bounding box center [531, 390] width 1062 height 691
click at [939, 715] on li "Page: 3" at bounding box center [954, 705] width 71 height 26
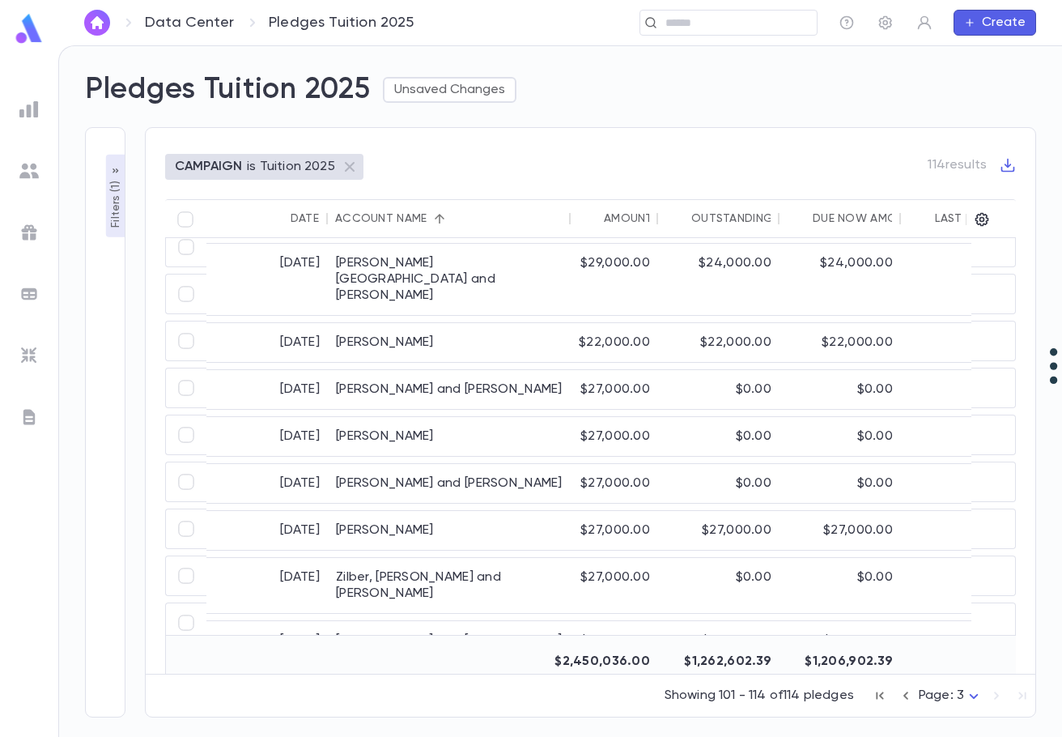
scroll to position [291, 0]
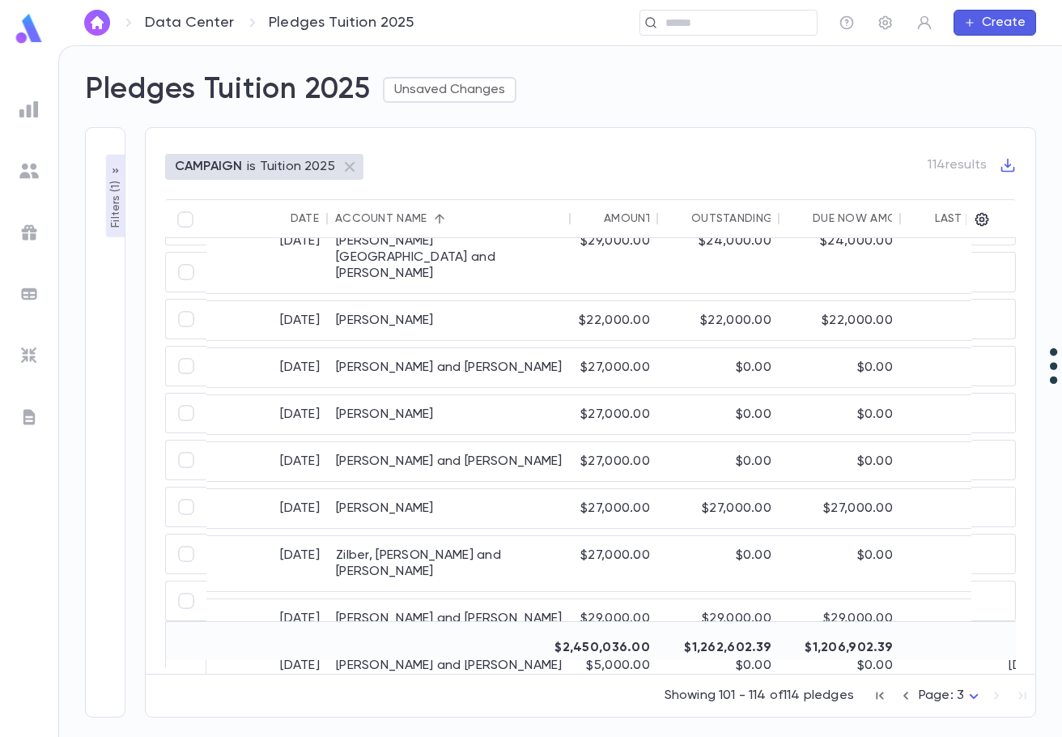
click at [465, 344] on div "9/4/2025 Wax, Eli and Sara $18,000.00 $0.00 $0.00 6/1/2026 415032 Tuition 2025 …" at bounding box center [1002, 386] width 1593 height 597
click at [749, 23] on input "text" at bounding box center [736, 22] width 150 height 15
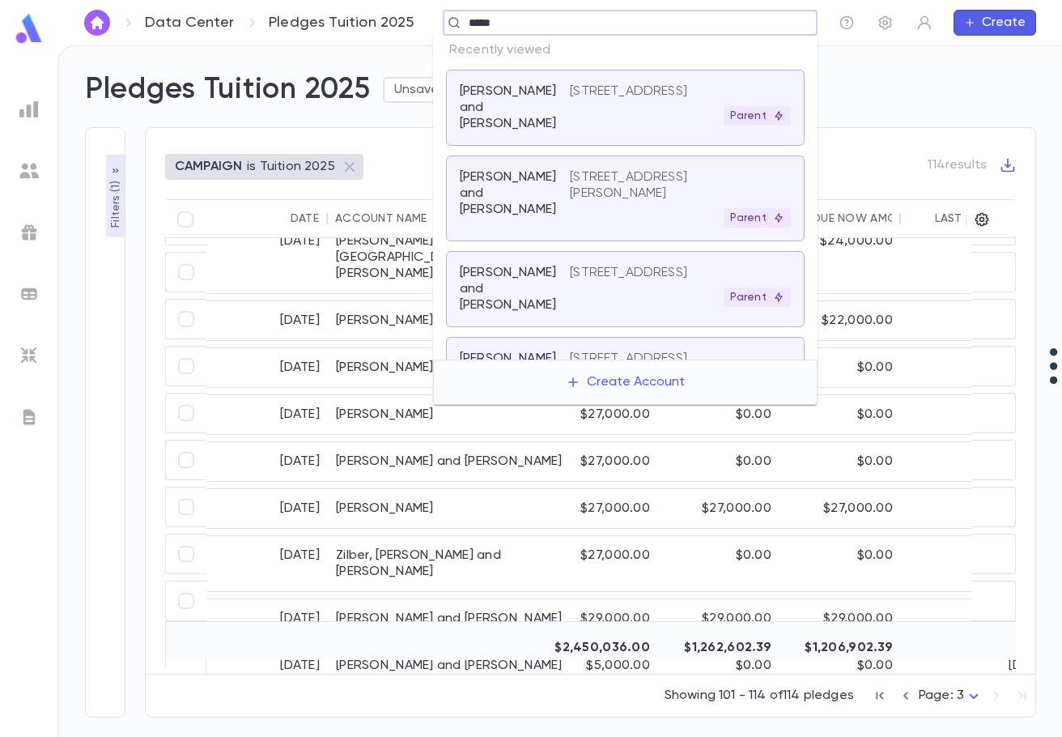
type input "******"
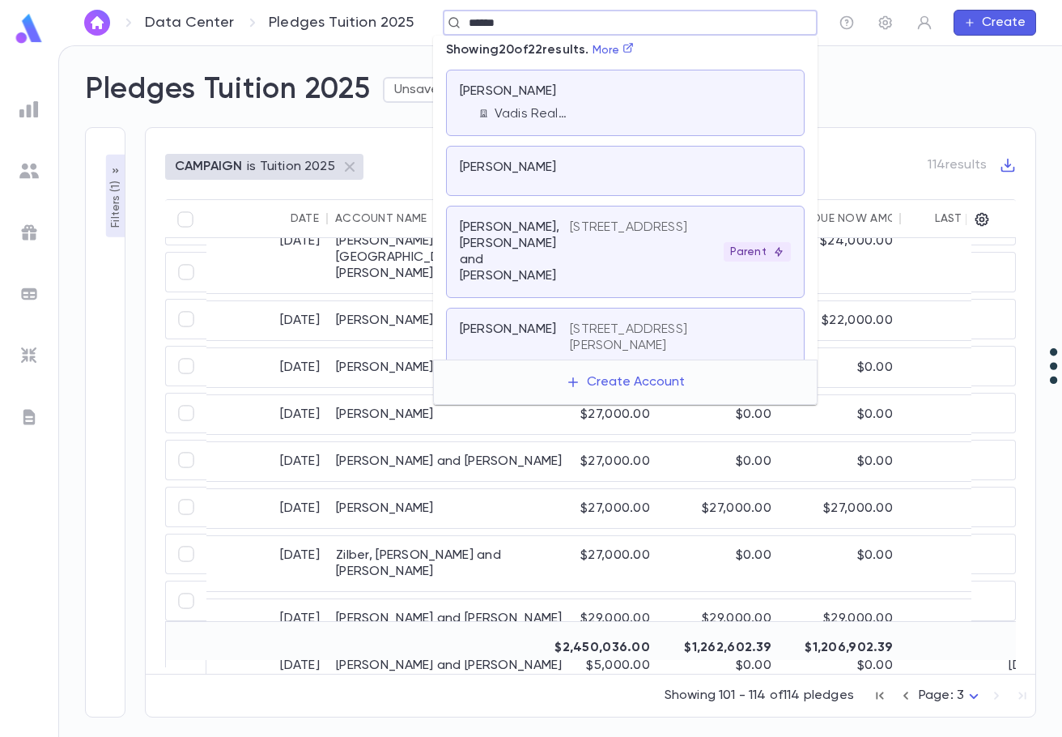
click at [602, 233] on p "[STREET_ADDRESS]" at bounding box center [628, 227] width 117 height 16
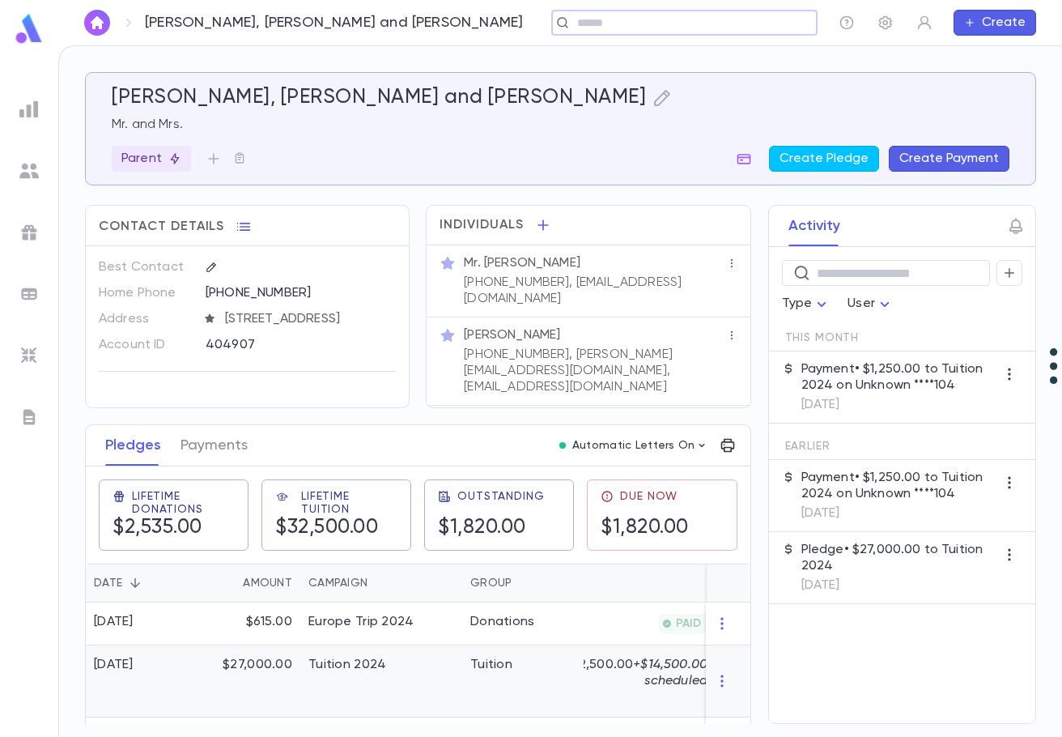
click at [359, 666] on div "Tuition 2024" at bounding box center [347, 665] width 78 height 16
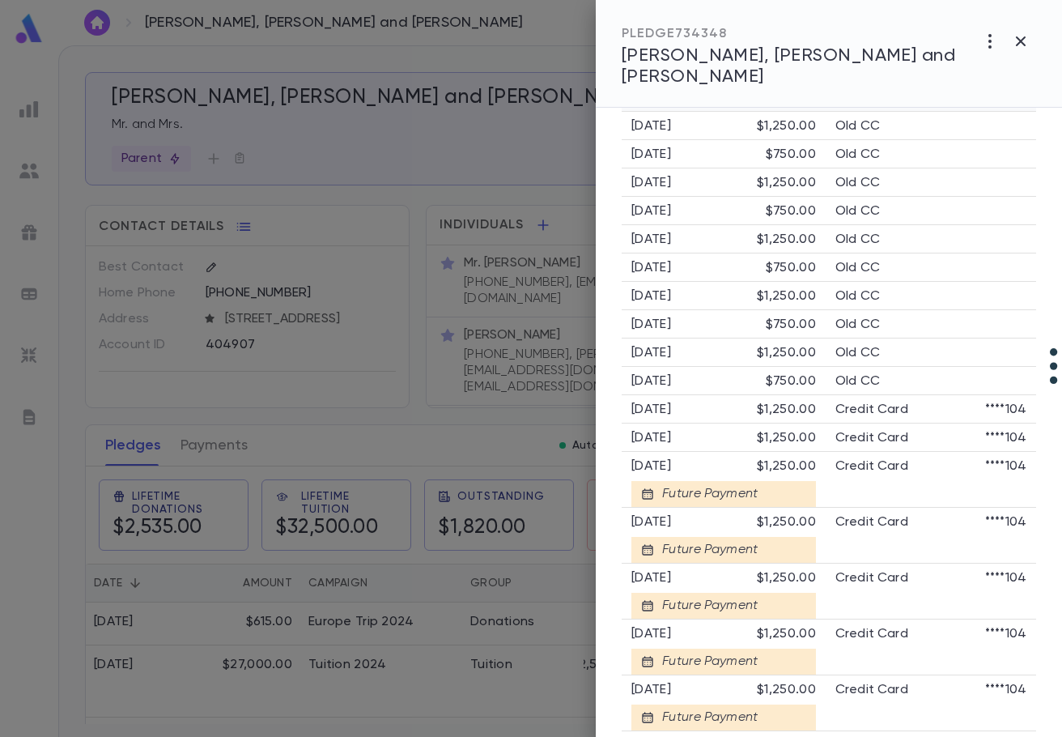
scroll to position [648, 0]
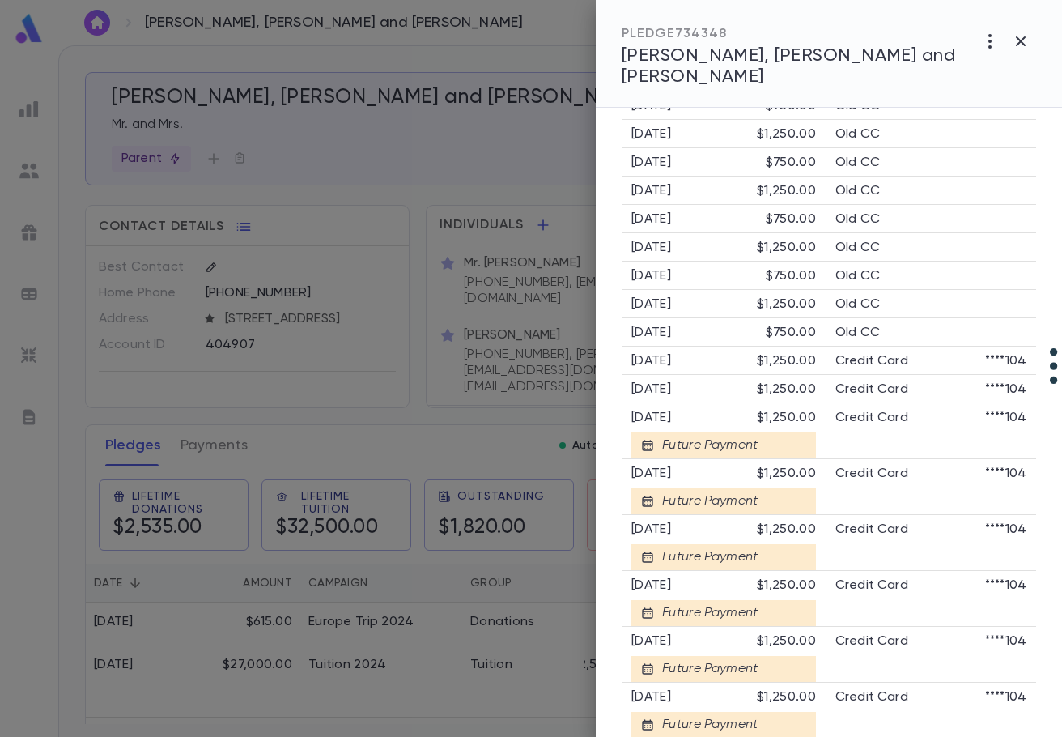
click at [411, 678] on div at bounding box center [531, 368] width 1062 height 737
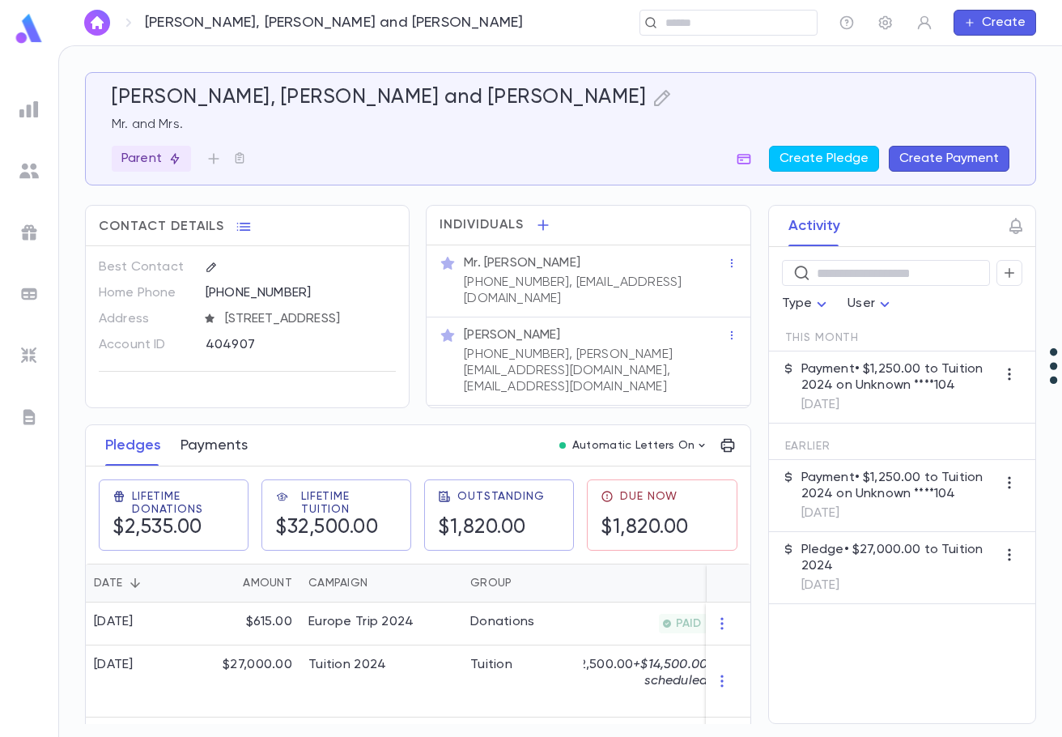
click at [203, 440] on button "Payments" at bounding box center [214, 445] width 67 height 40
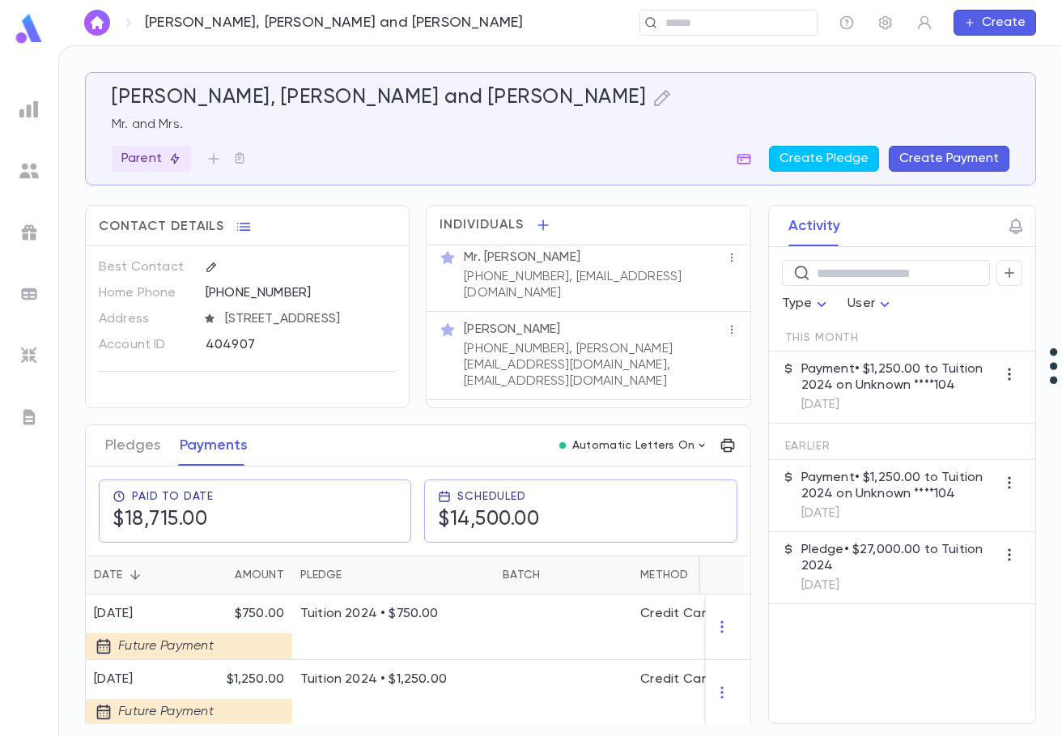
click at [938, 675] on div "​ Type User This Month Payment • $1,250.00 to Tuition 2024 on Unknown ****104 9…" at bounding box center [902, 485] width 266 height 476
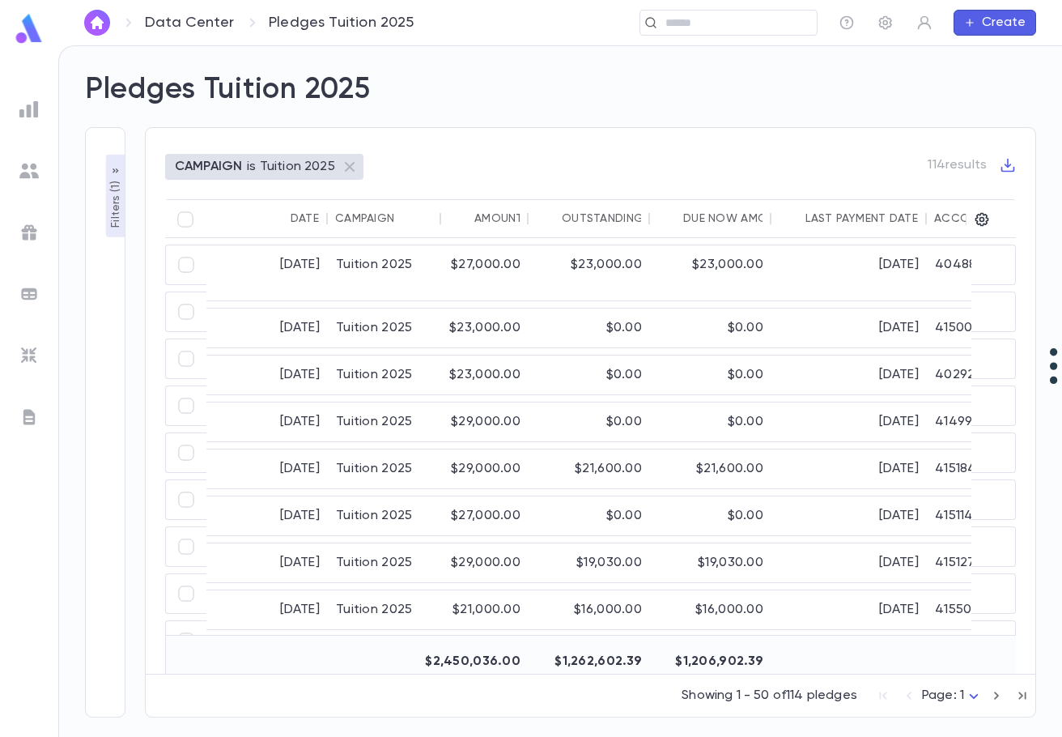
click at [115, 203] on p "Filters ( 1 )" at bounding box center [116, 202] width 16 height 50
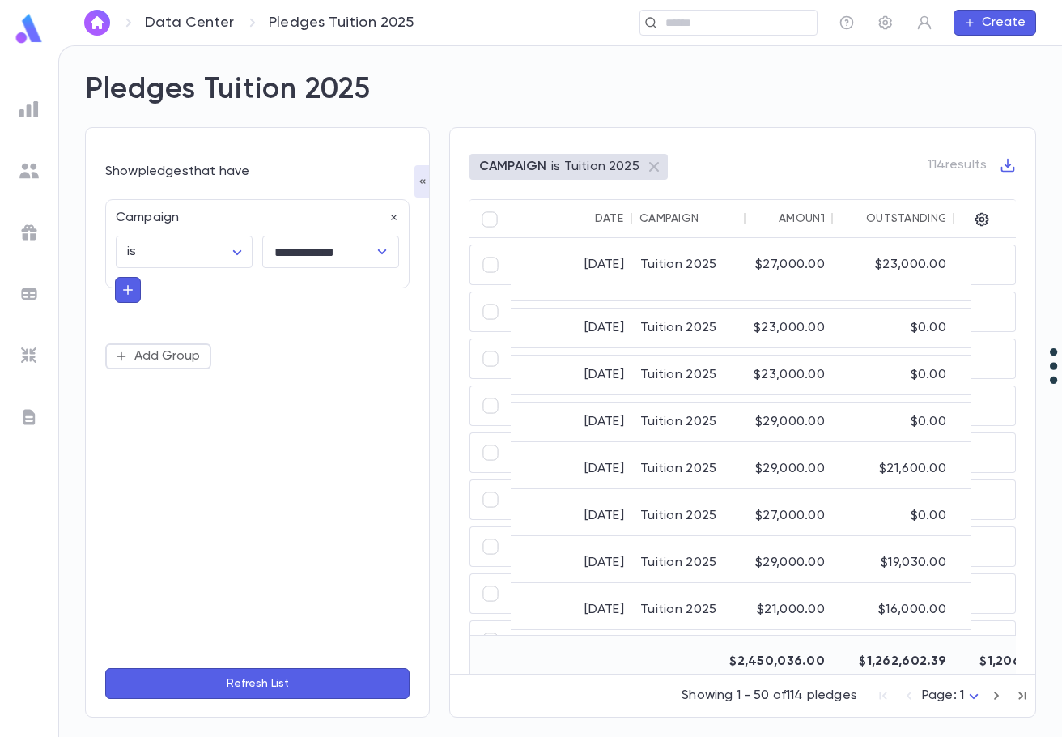
click at [126, 286] on icon "button" at bounding box center [128, 290] width 15 height 16
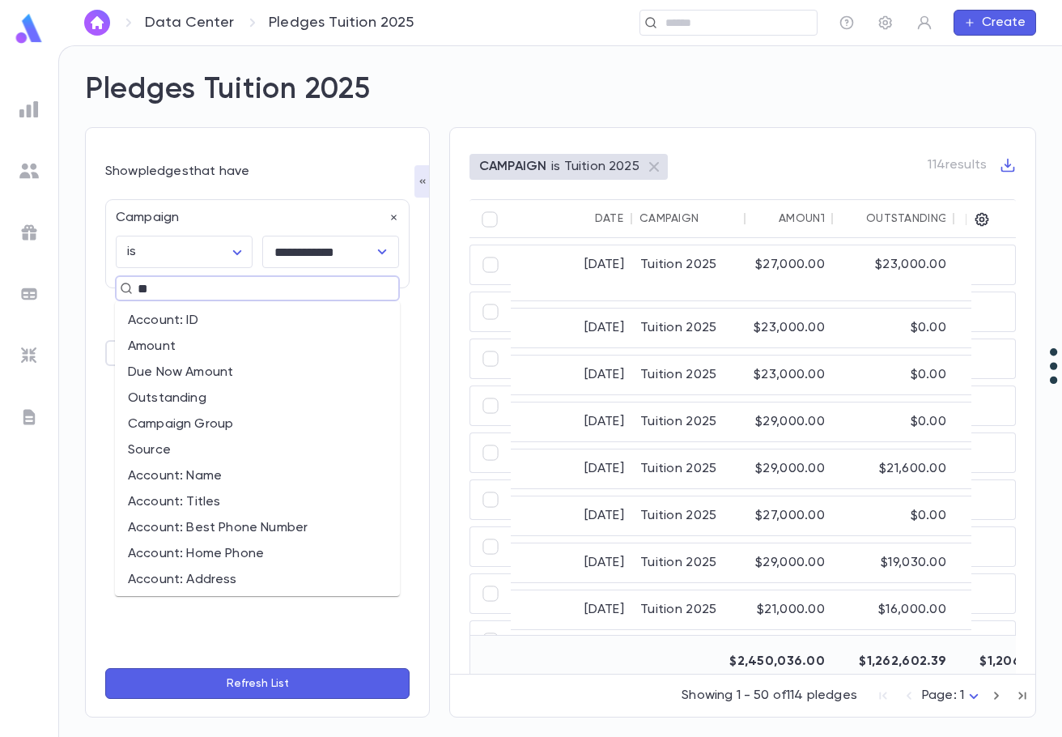
type input "***"
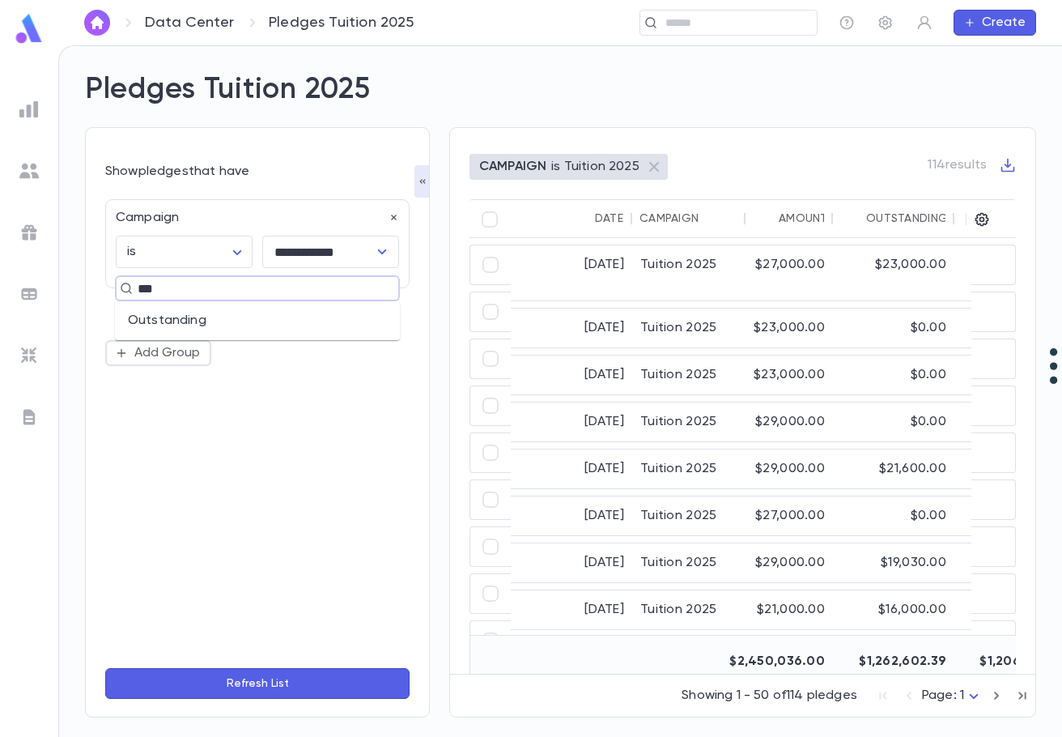
click at [184, 324] on li "Outstanding" at bounding box center [257, 321] width 285 height 26
click at [298, 352] on input "text" at bounding box center [343, 353] width 112 height 32
type input "****"
click at [105, 668] on button "Refresh List" at bounding box center [257, 683] width 304 height 31
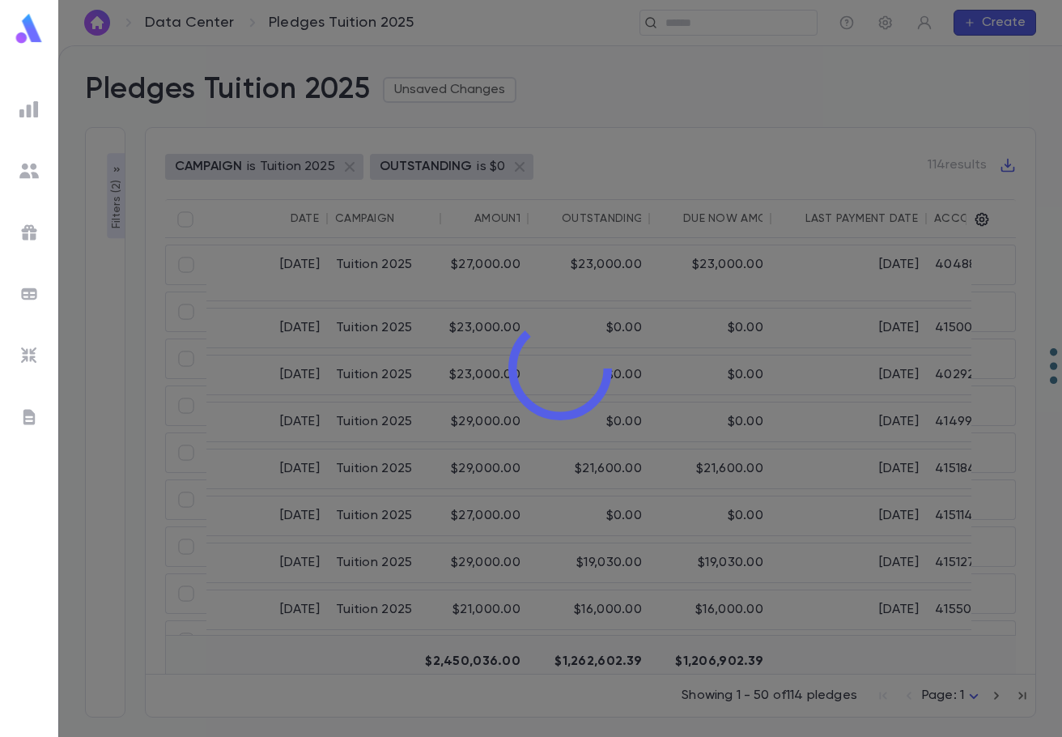
type input "**********"
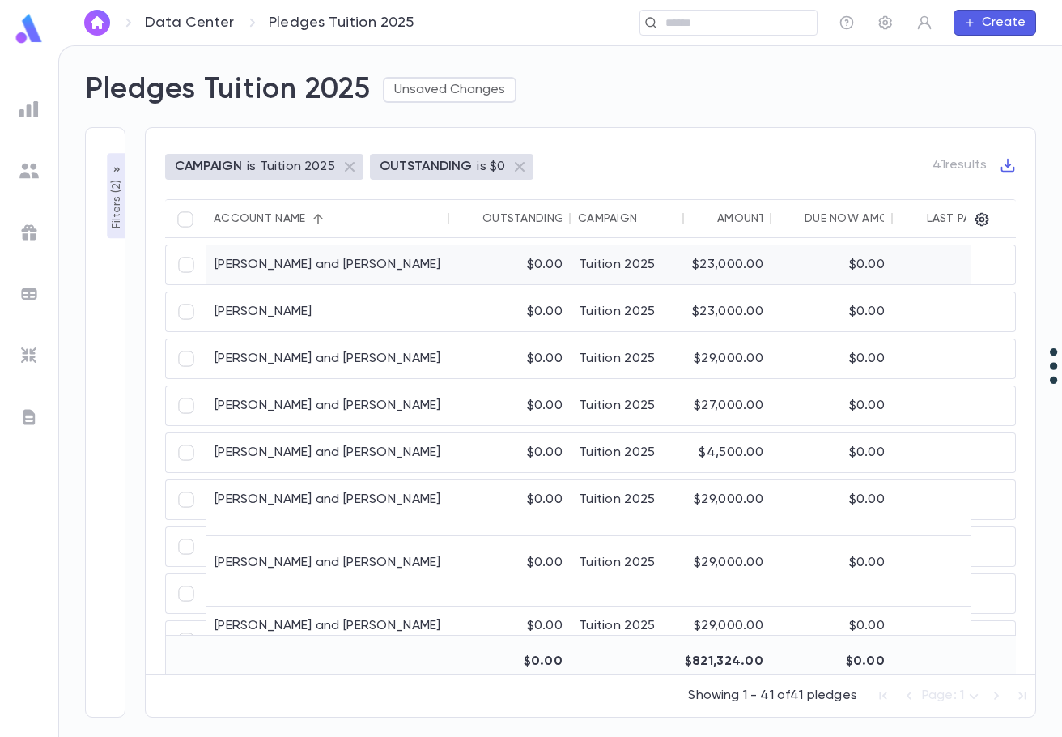
click at [432, 215] on div "Account Name" at bounding box center [327, 218] width 227 height 39
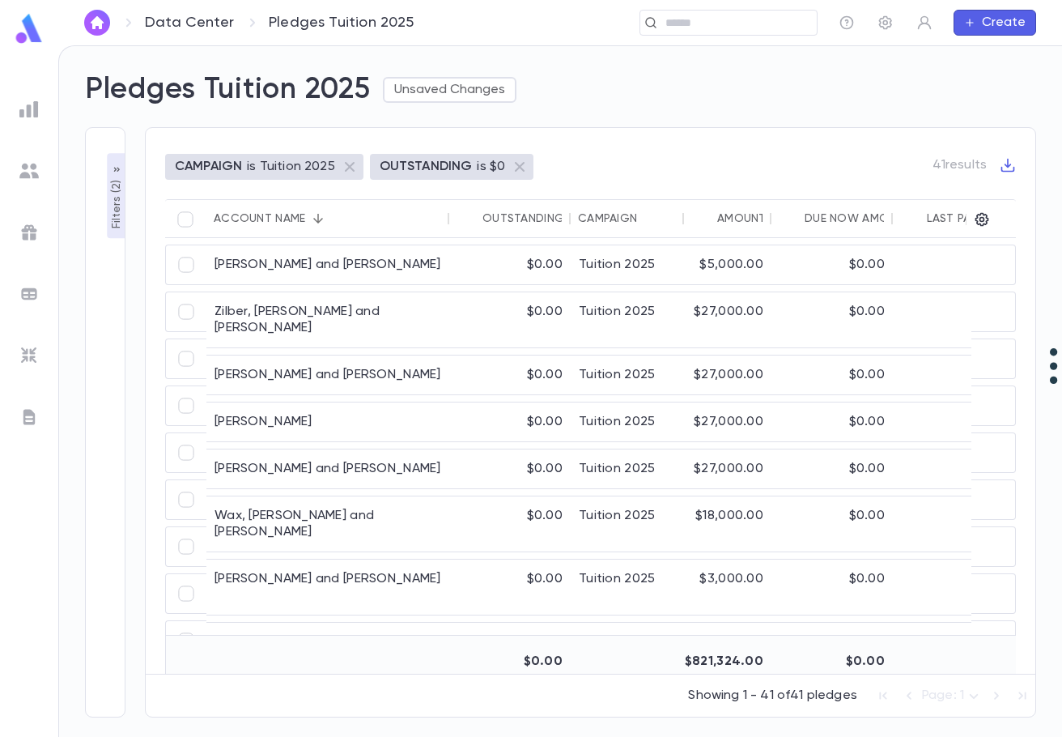
click at [279, 215] on div "Account Name" at bounding box center [259, 218] width 91 height 13
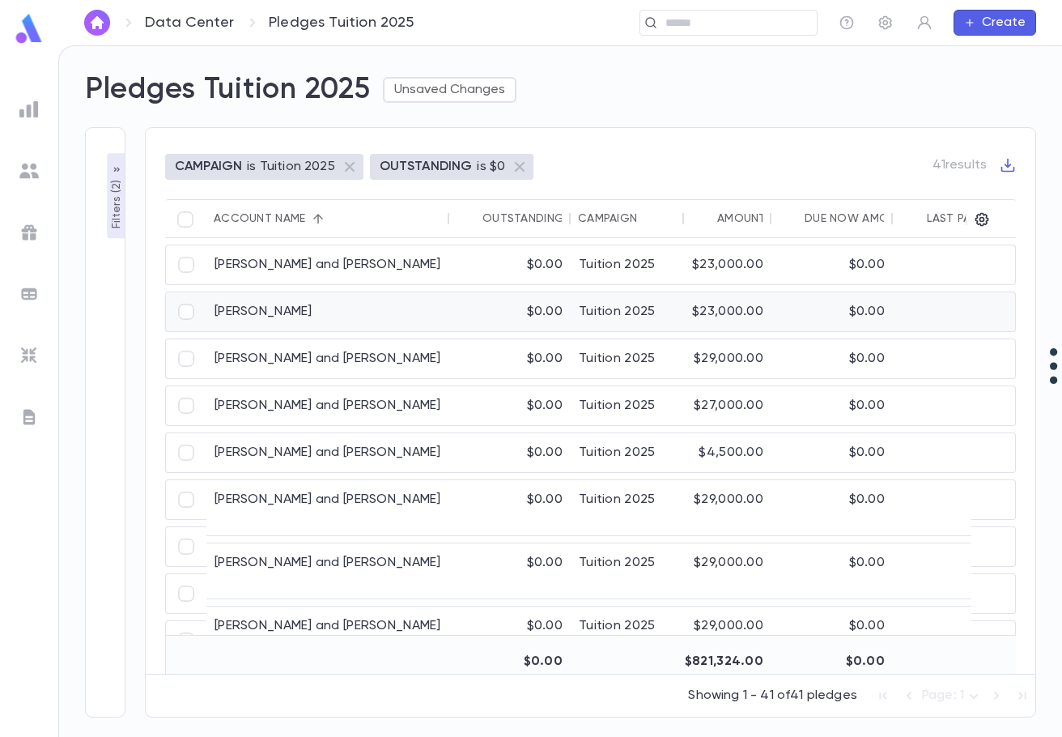
click at [342, 306] on div "Barth, Alex" at bounding box center [327, 311] width 243 height 39
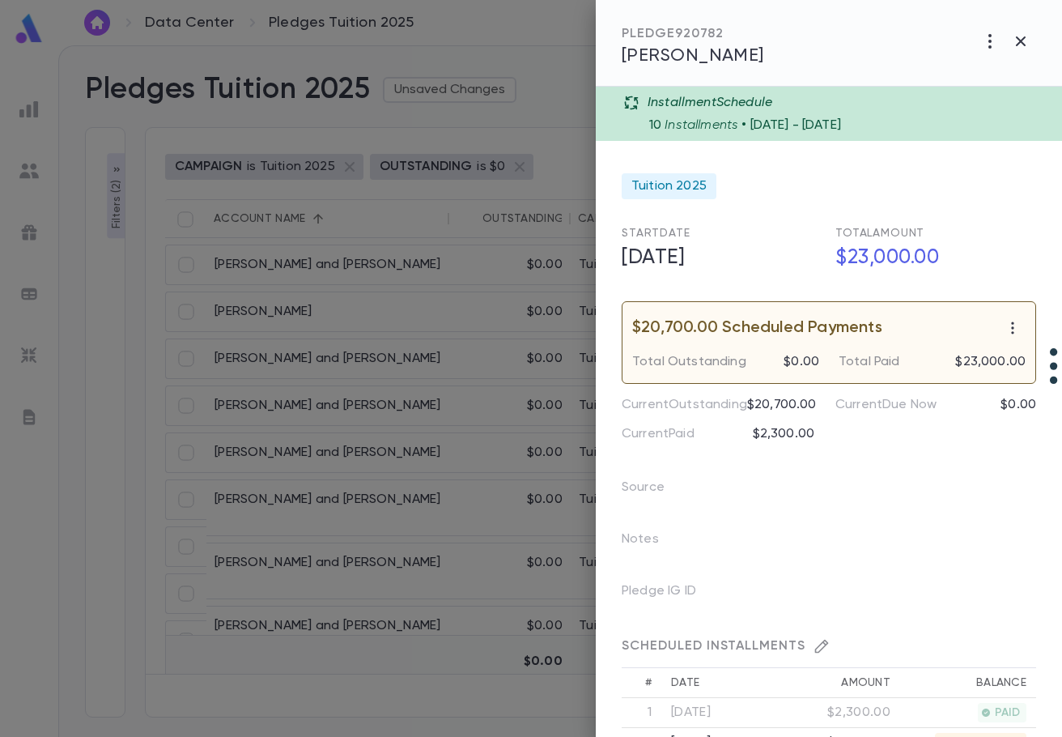
click at [287, 308] on div at bounding box center [531, 368] width 1062 height 737
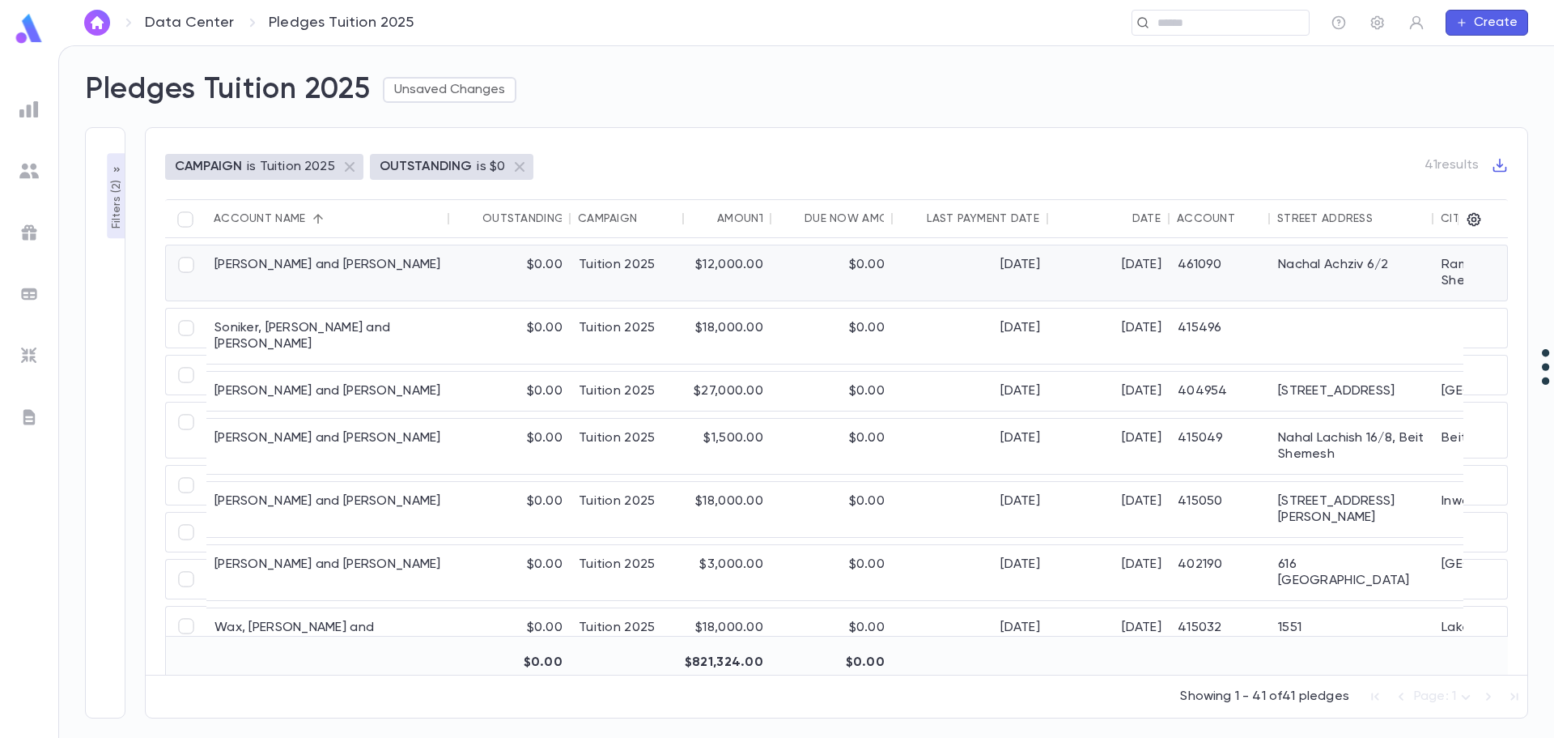
scroll to position [1214, 0]
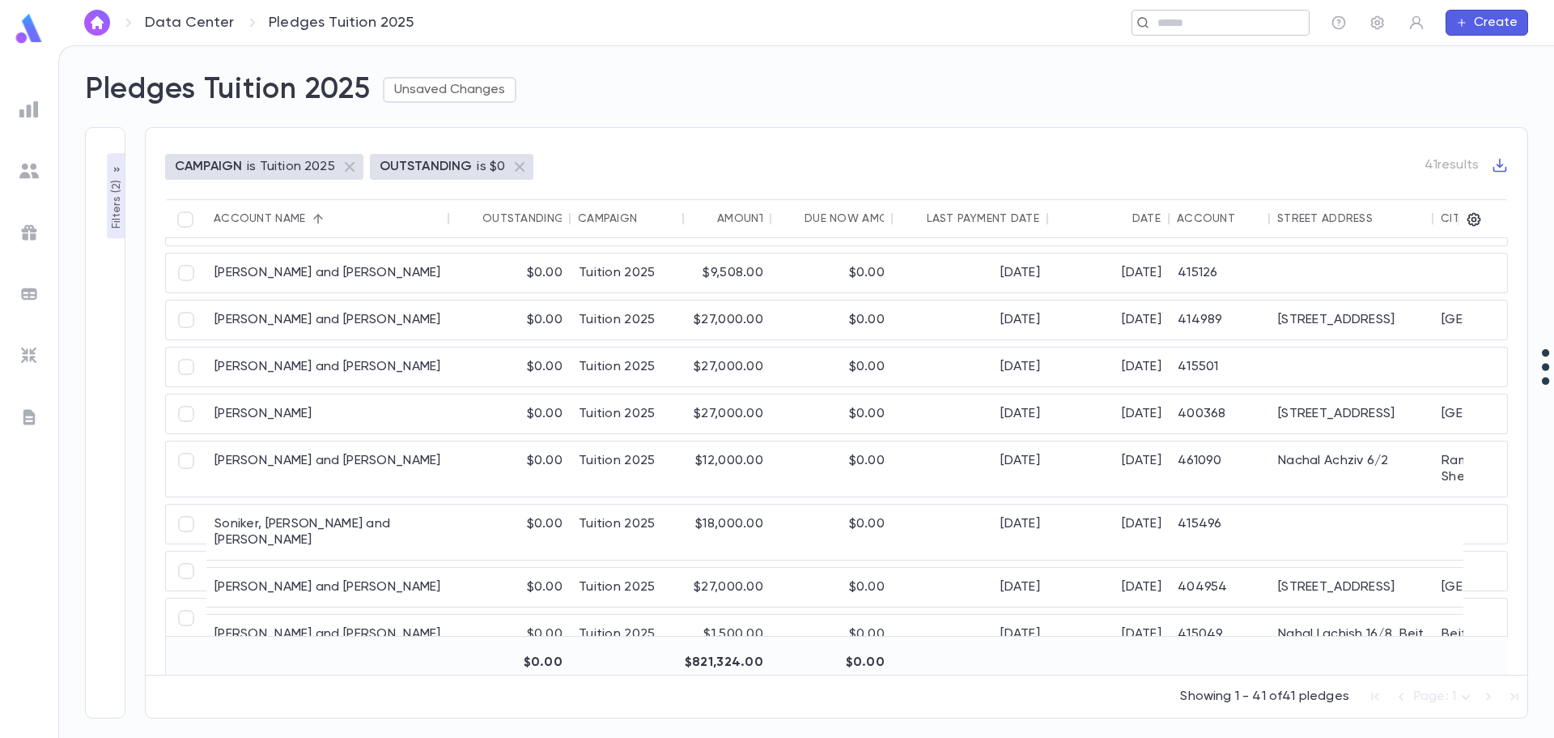
click at [1216, 15] on input "text" at bounding box center [1215, 22] width 125 height 15
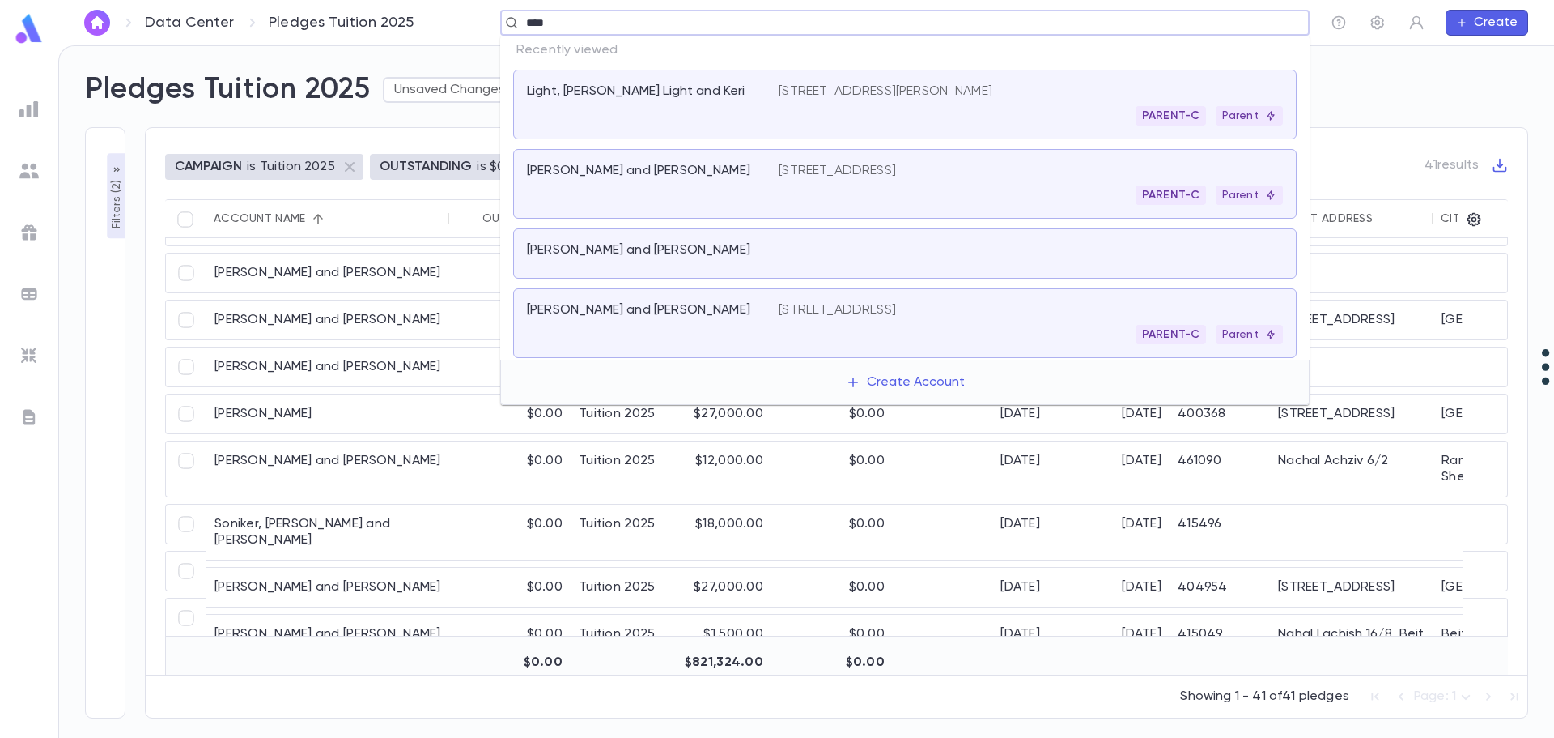
type input "*****"
click at [708, 91] on div "Light, [PERSON_NAME] Light and Keri" at bounding box center [643, 91] width 232 height 16
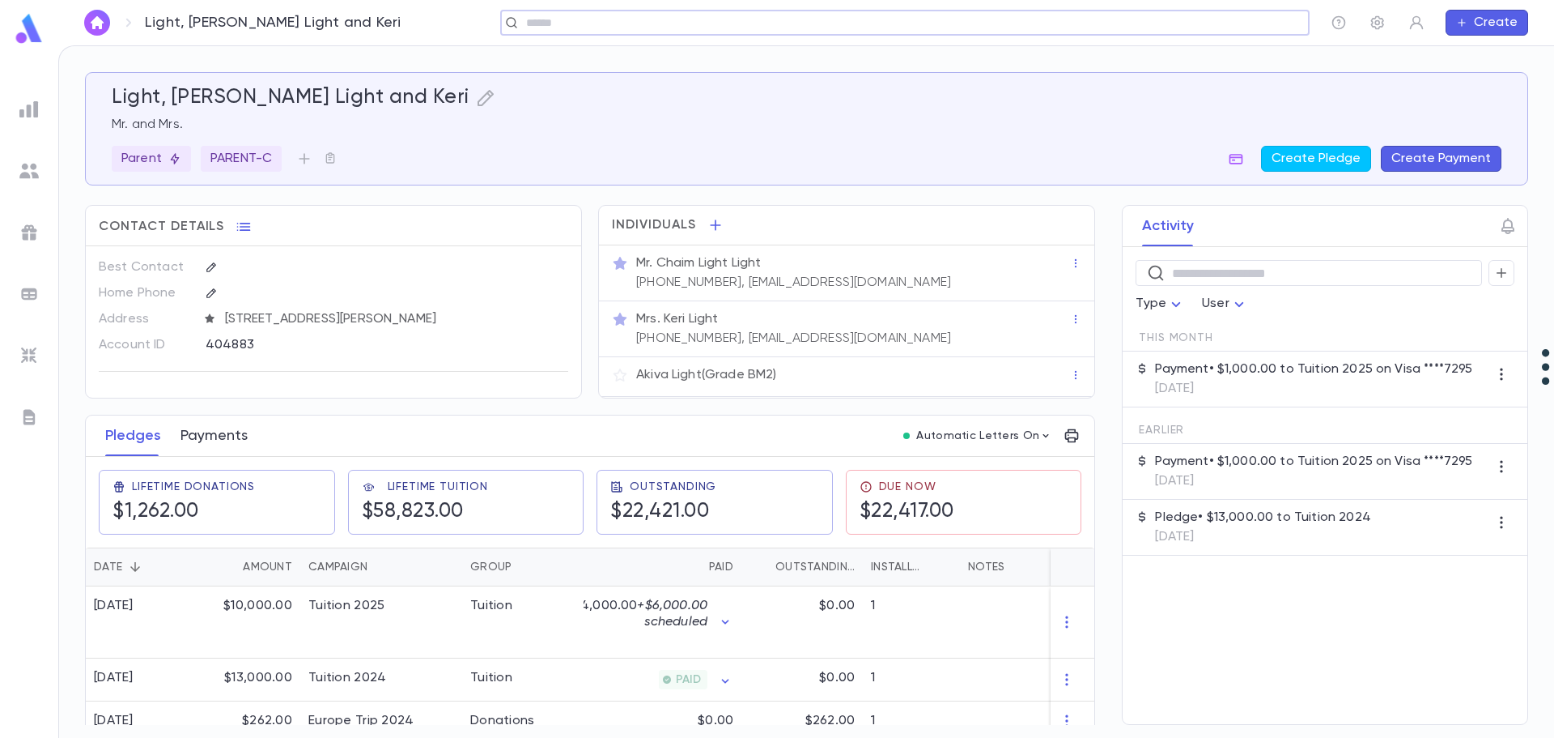
click at [195, 435] on button "Payments" at bounding box center [214, 435] width 67 height 40
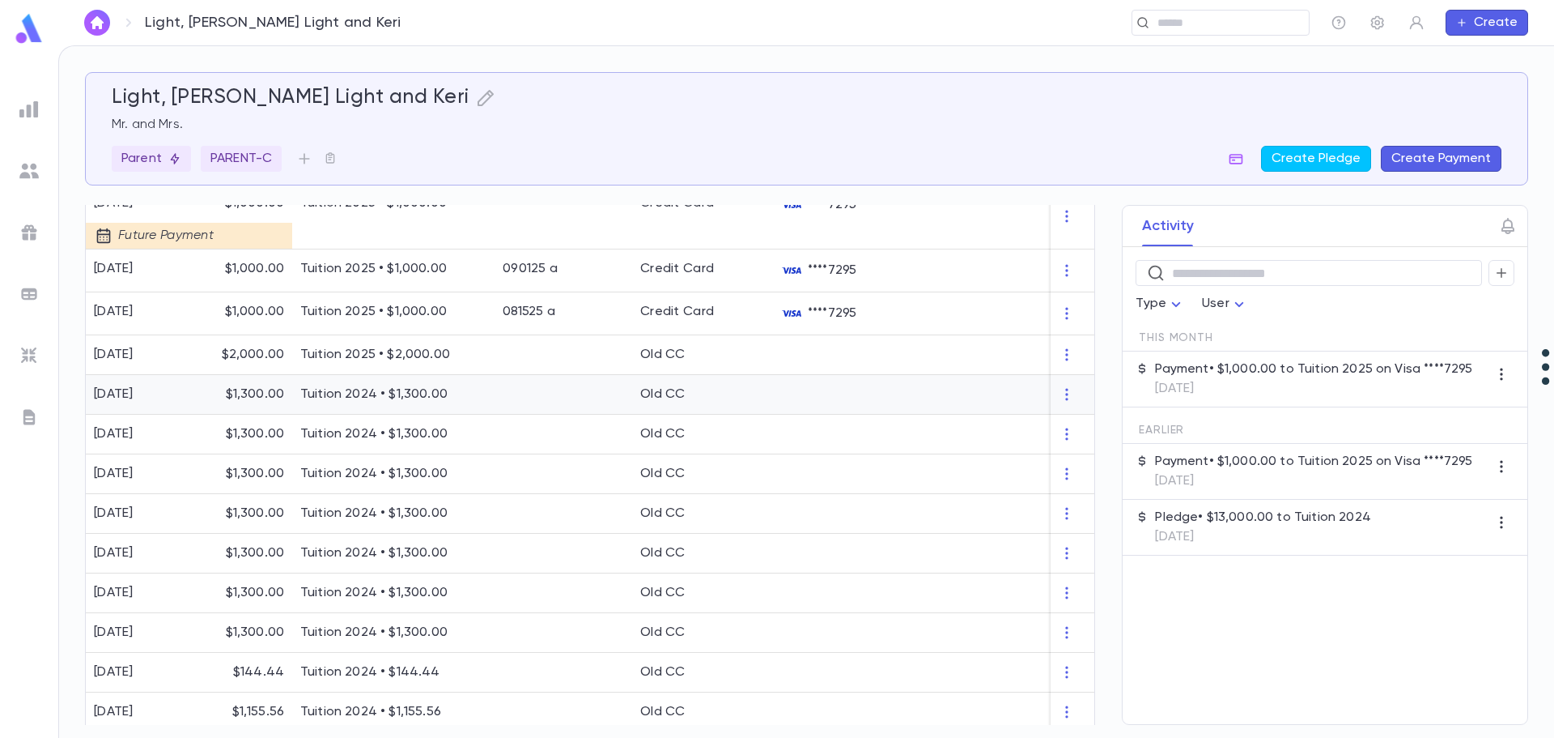
scroll to position [972, 0]
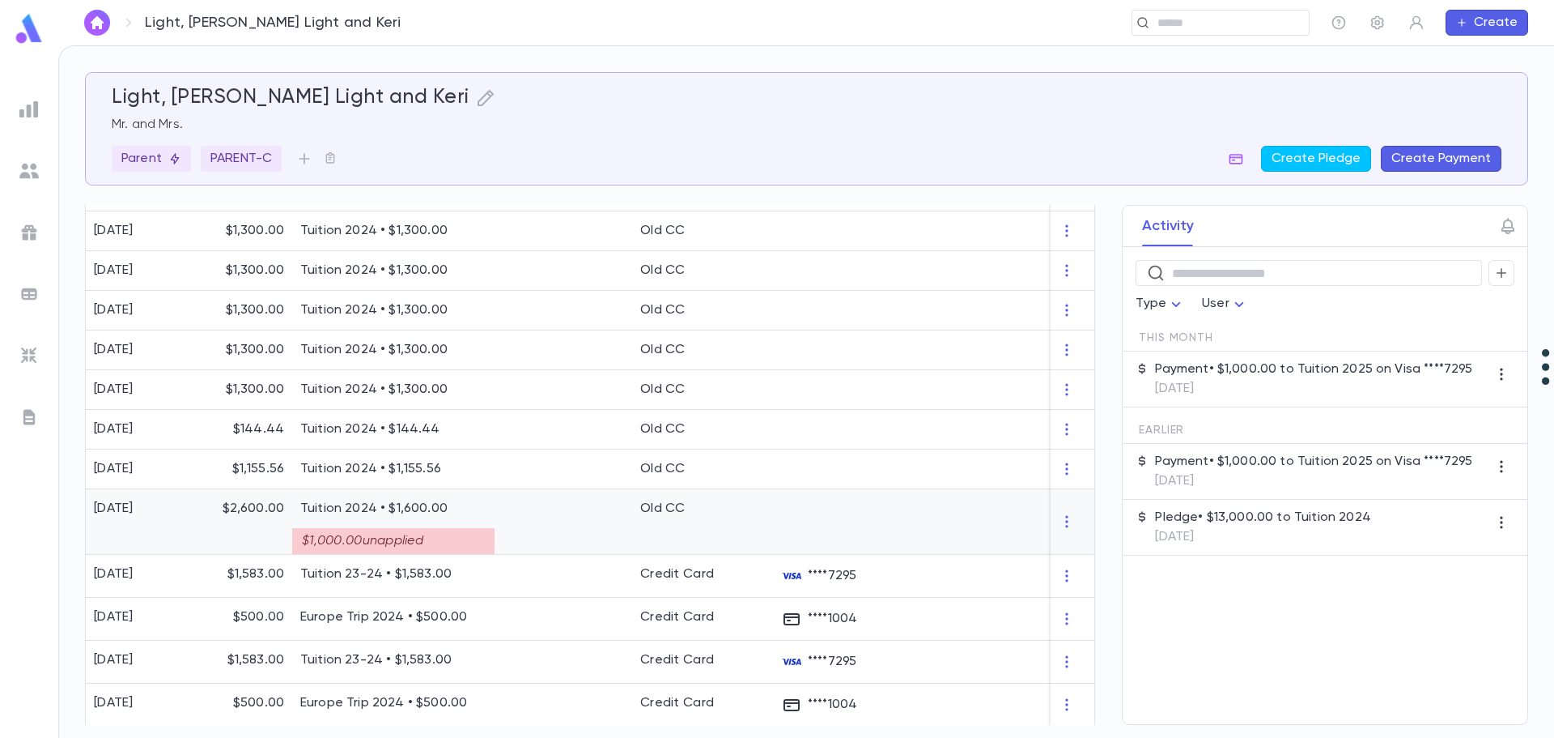
click at [404, 504] on p "Tuition 2024 • $1,600.00" at bounding box center [393, 508] width 186 height 16
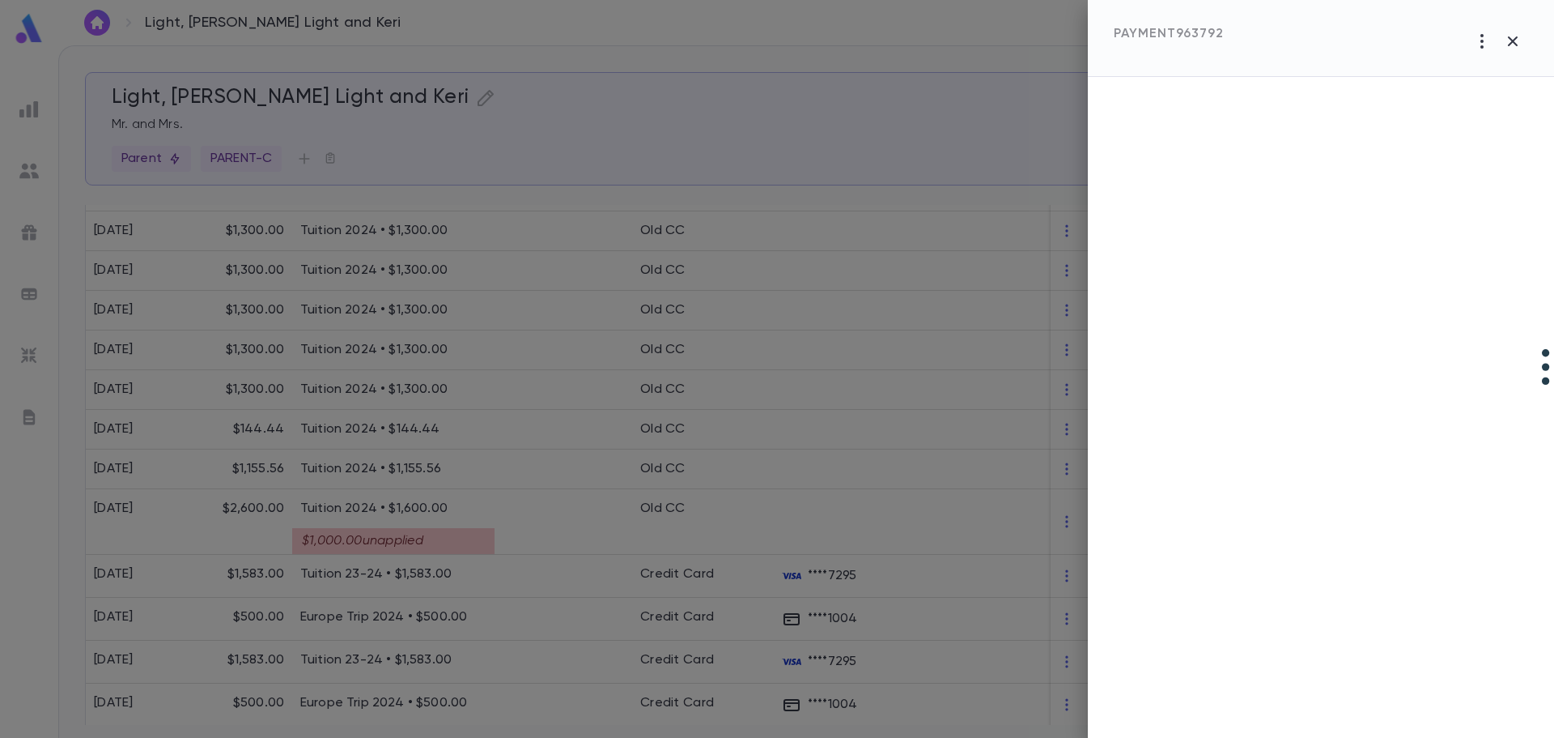
click at [428, 508] on div at bounding box center [777, 369] width 1554 height 738
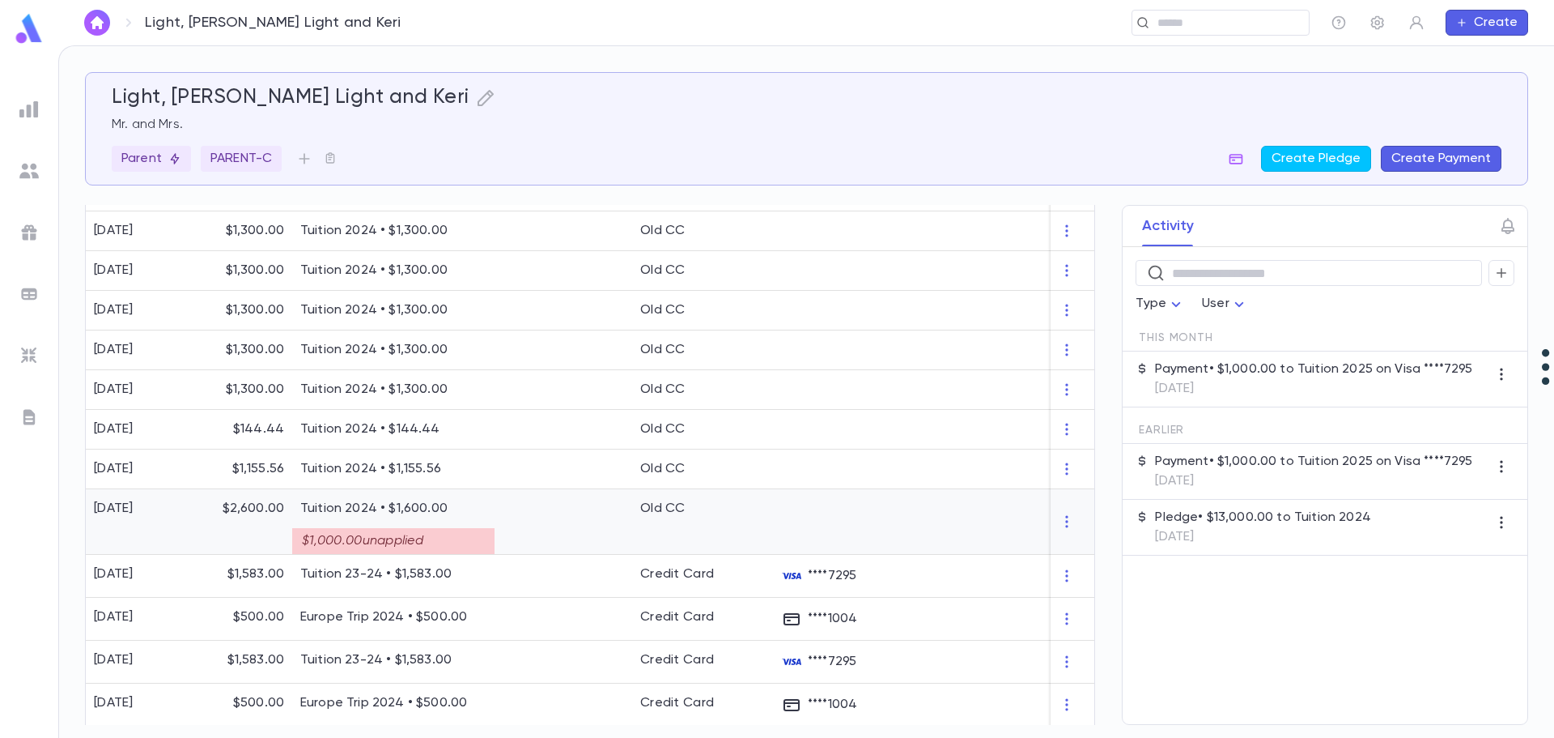
click at [428, 536] on div "$1,000.00 unapplied" at bounding box center [393, 541] width 202 height 26
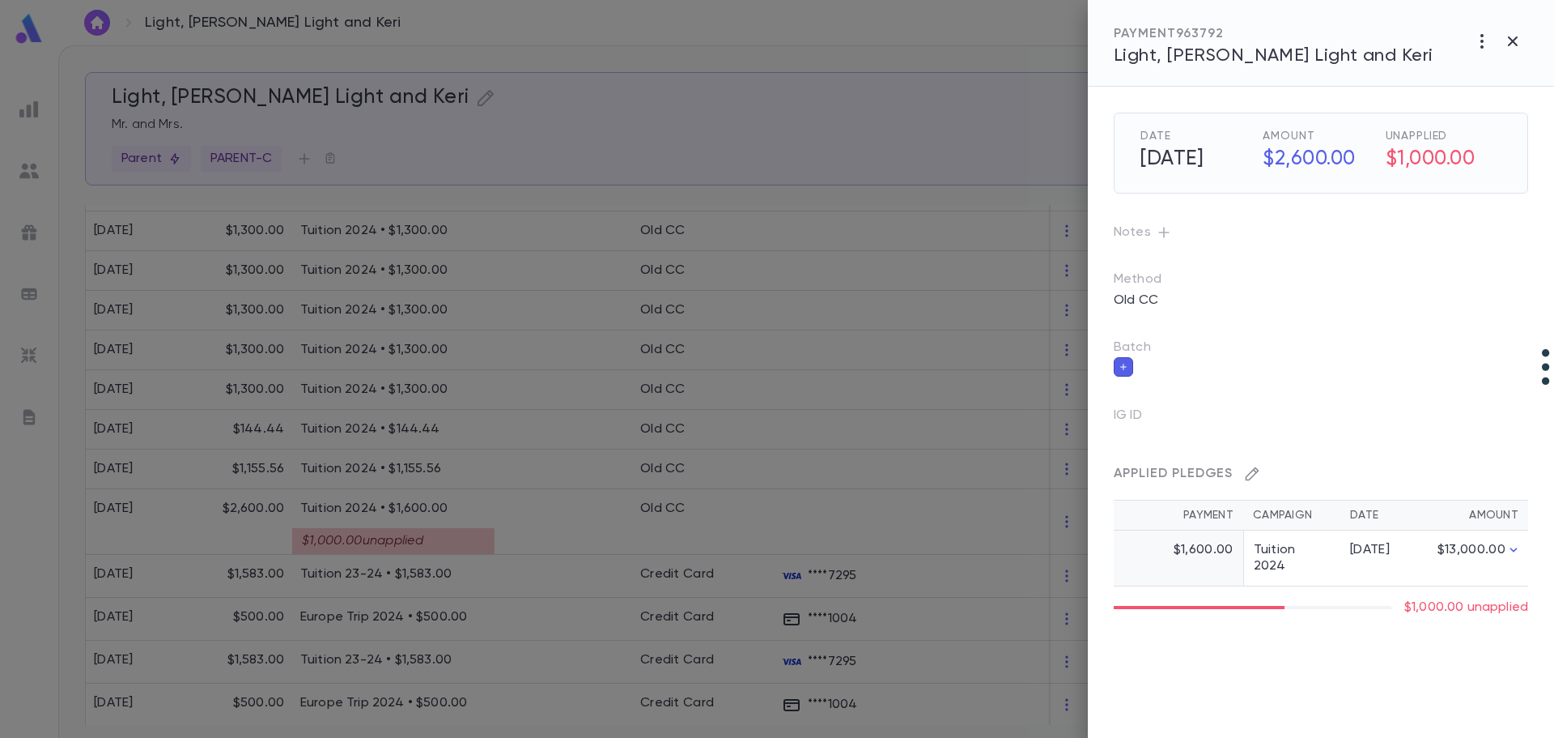
click at [1255, 477] on icon "button" at bounding box center [1252, 474] width 16 height 16
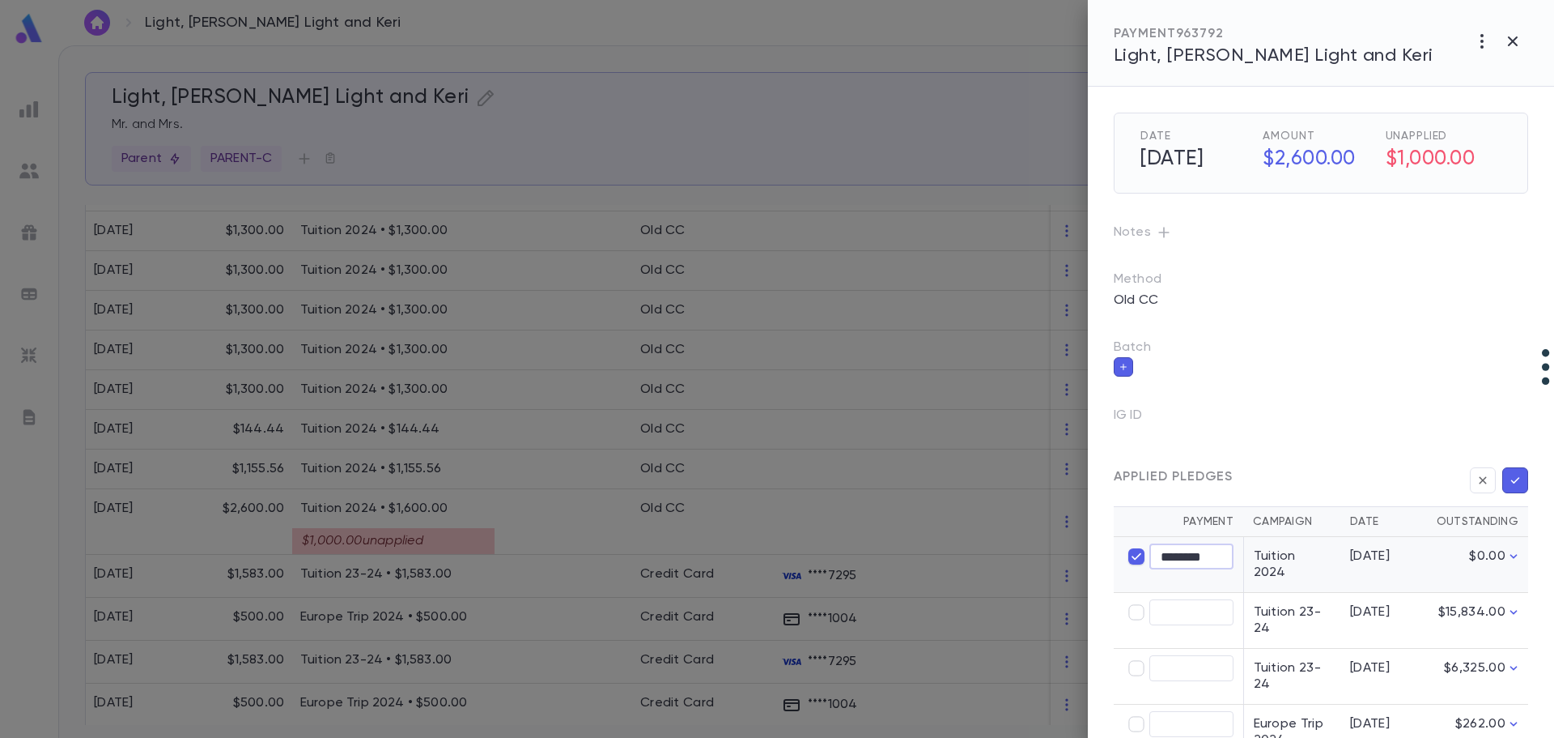
drag, startPoint x: 1165, startPoint y: 552, endPoint x: 1152, endPoint y: 552, distance: 13.0
click at [1152, 552] on input "********" at bounding box center [1192, 556] width 84 height 25
click at [1515, 478] on icon "button" at bounding box center [1515, 480] width 15 height 16
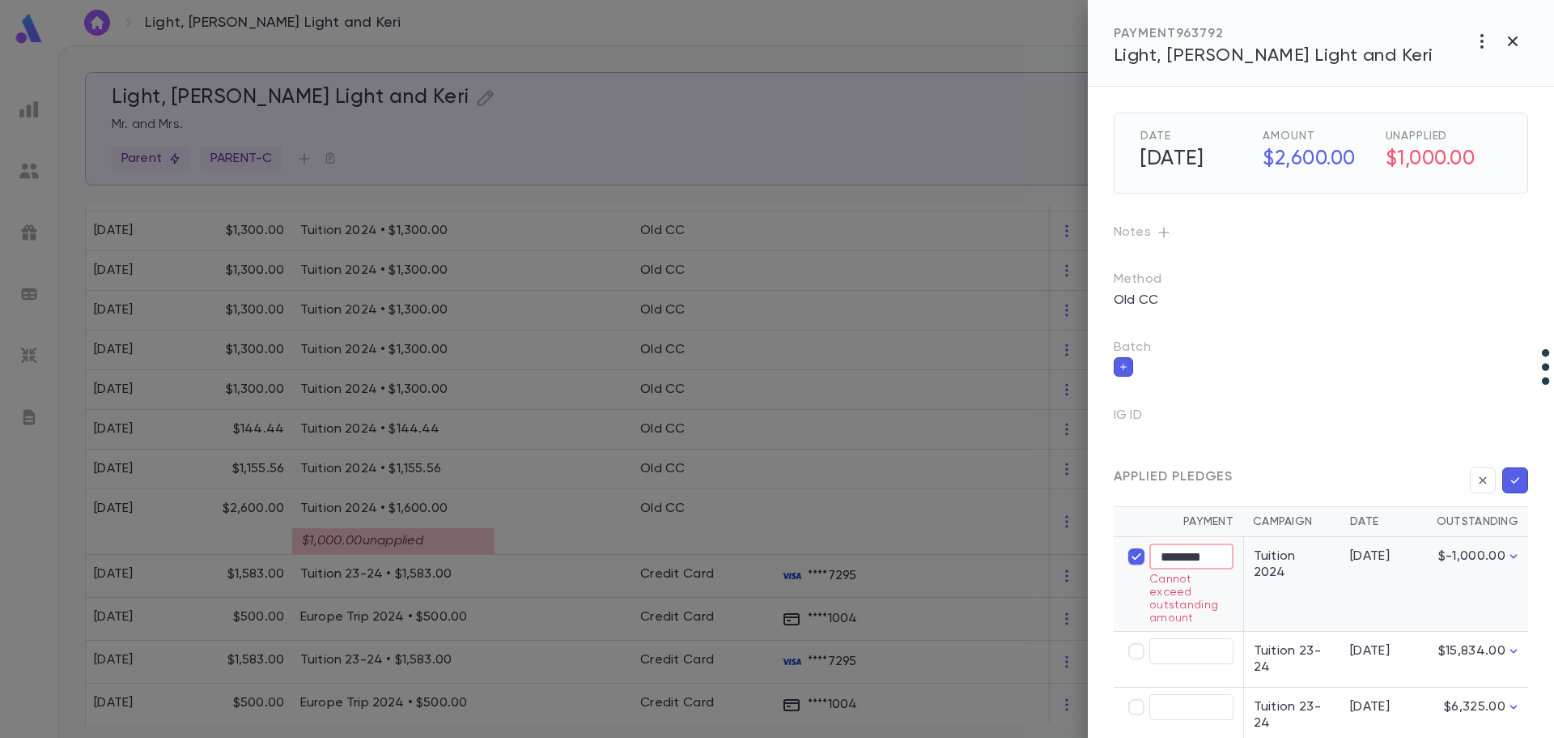
click at [1161, 561] on input "********" at bounding box center [1192, 556] width 84 height 25
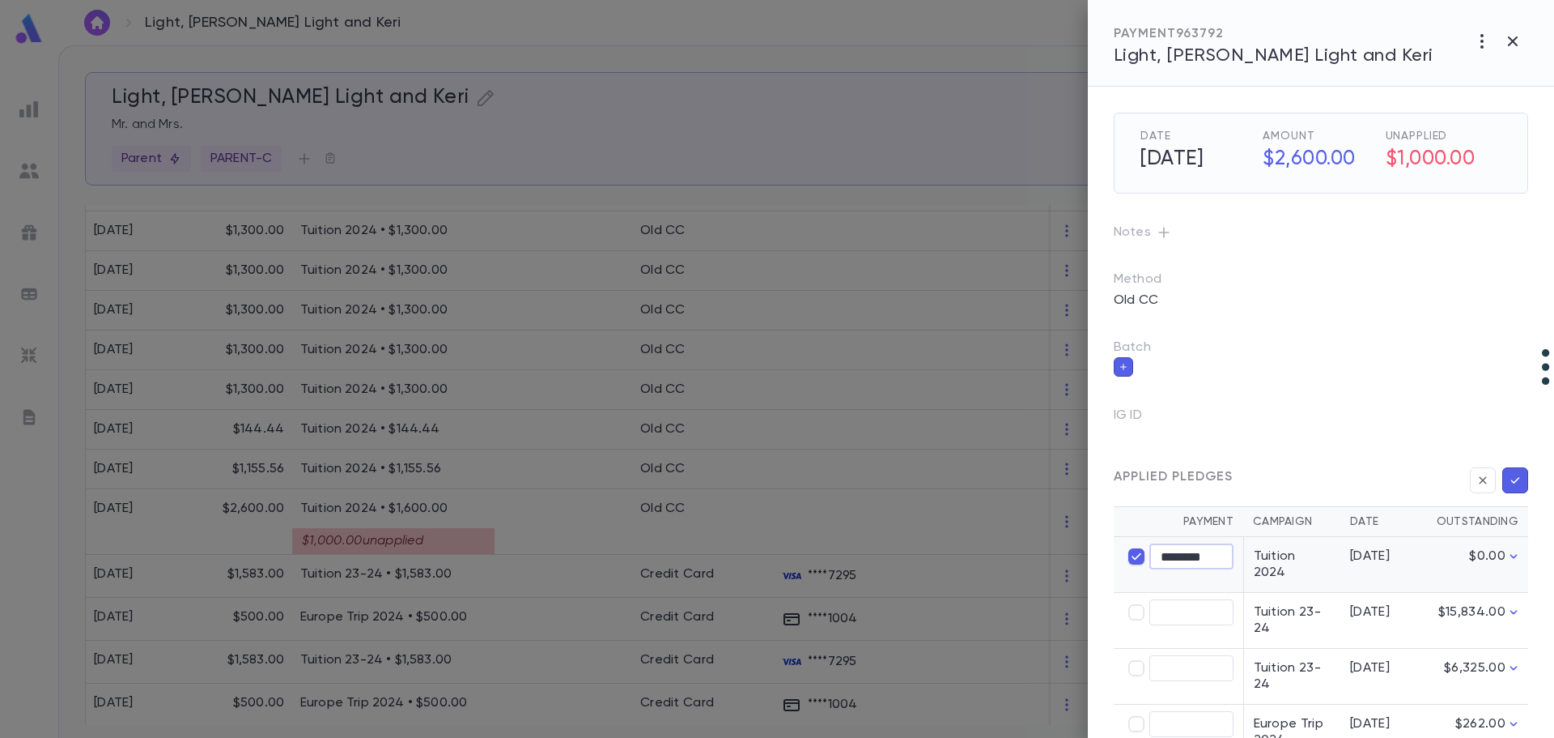
type input "********"
click at [530, 509] on div at bounding box center [777, 369] width 1554 height 738
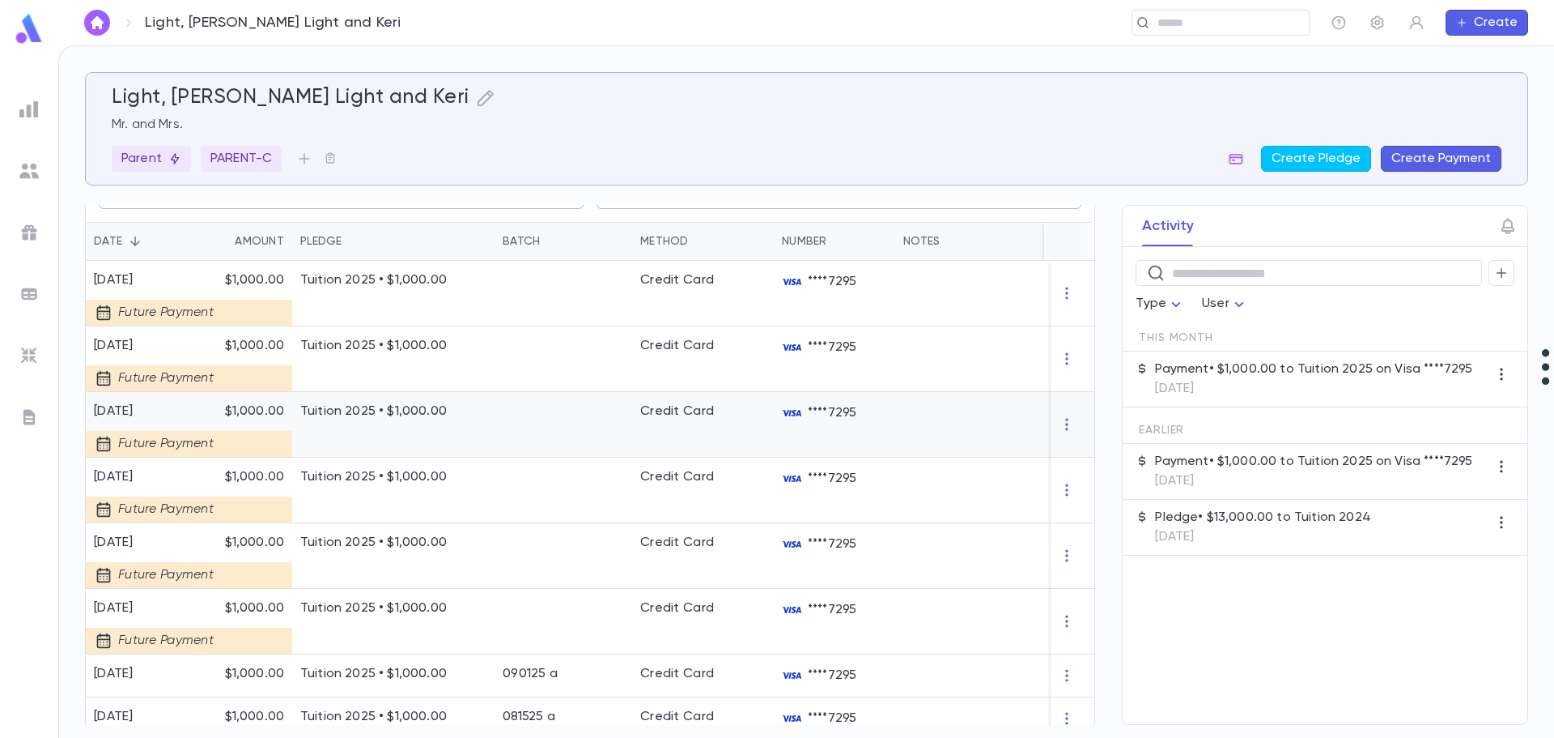
scroll to position [243, 0]
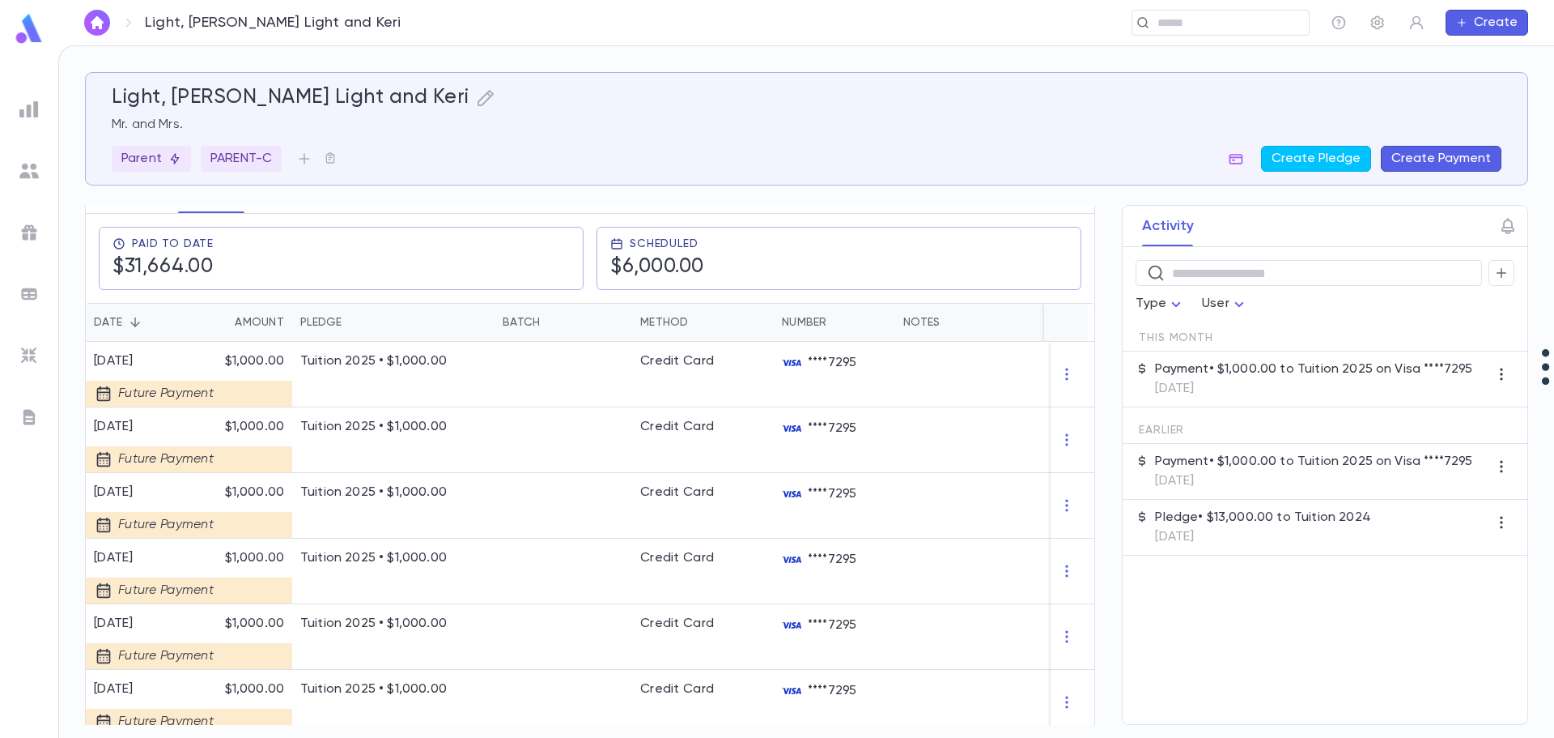
click at [244, 105] on h5 "Light, [PERSON_NAME] Light and Keri" at bounding box center [291, 98] width 358 height 24
click at [476, 96] on icon "button" at bounding box center [485, 97] width 19 height 19
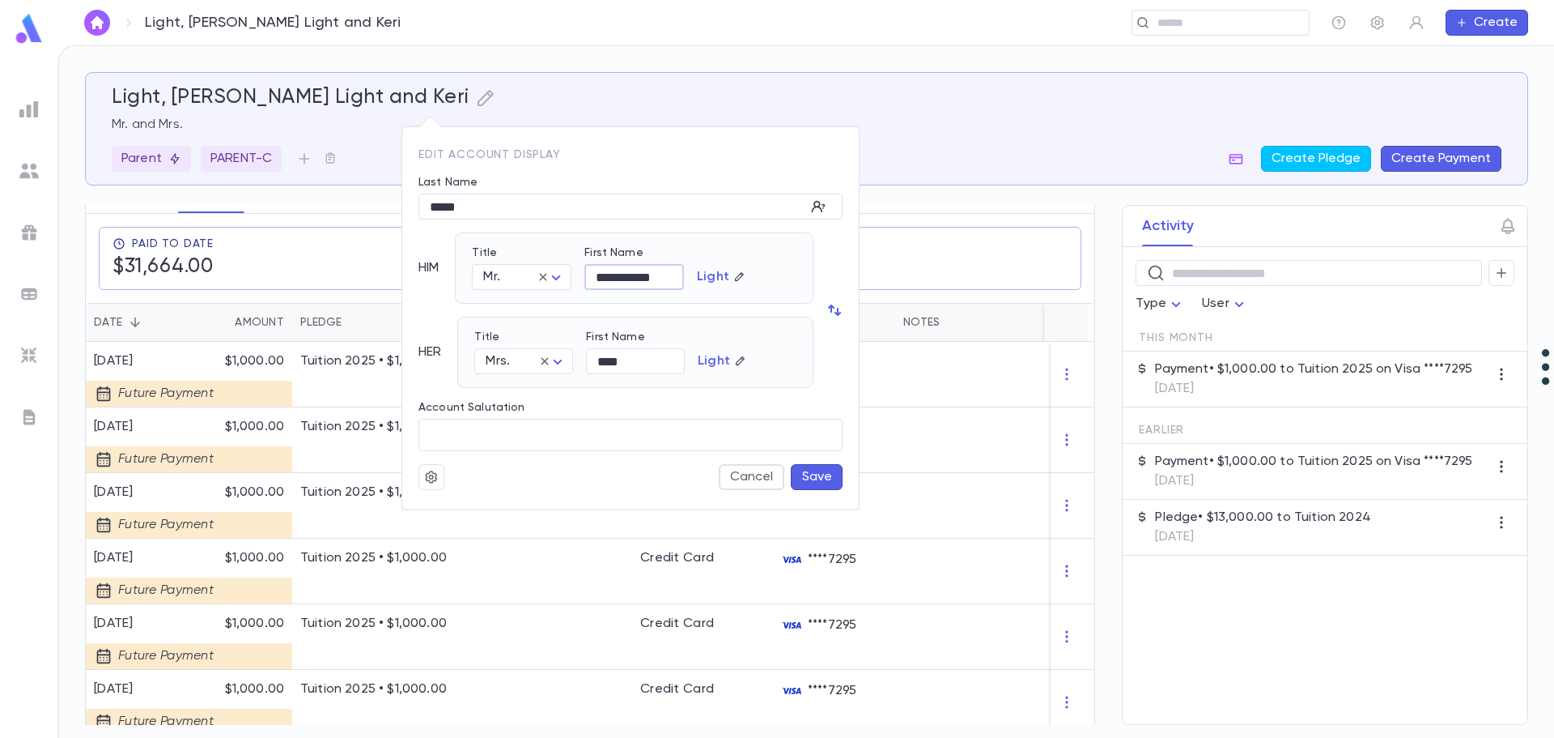
click at [649, 269] on input "**********" at bounding box center [635, 277] width 100 height 25
click at [650, 270] on input "**********" at bounding box center [635, 277] width 100 height 25
type input "*****"
click at [815, 477] on button "Save" at bounding box center [817, 477] width 52 height 26
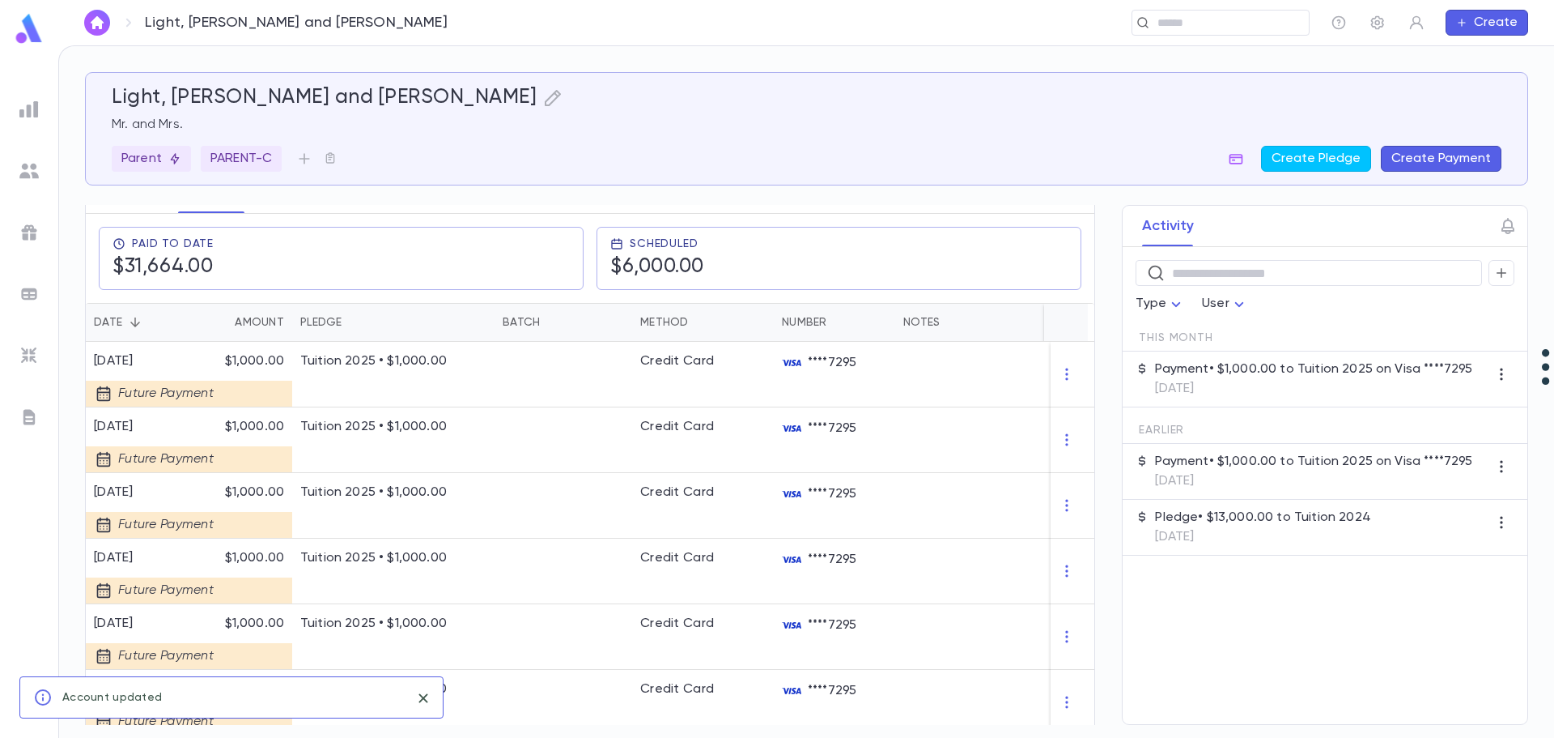
click at [423, 142] on div "Light, Chaim and Keri Mr. and Mrs. Parent PARENT-C Create Pledge Create Payment" at bounding box center [807, 129] width 1390 height 86
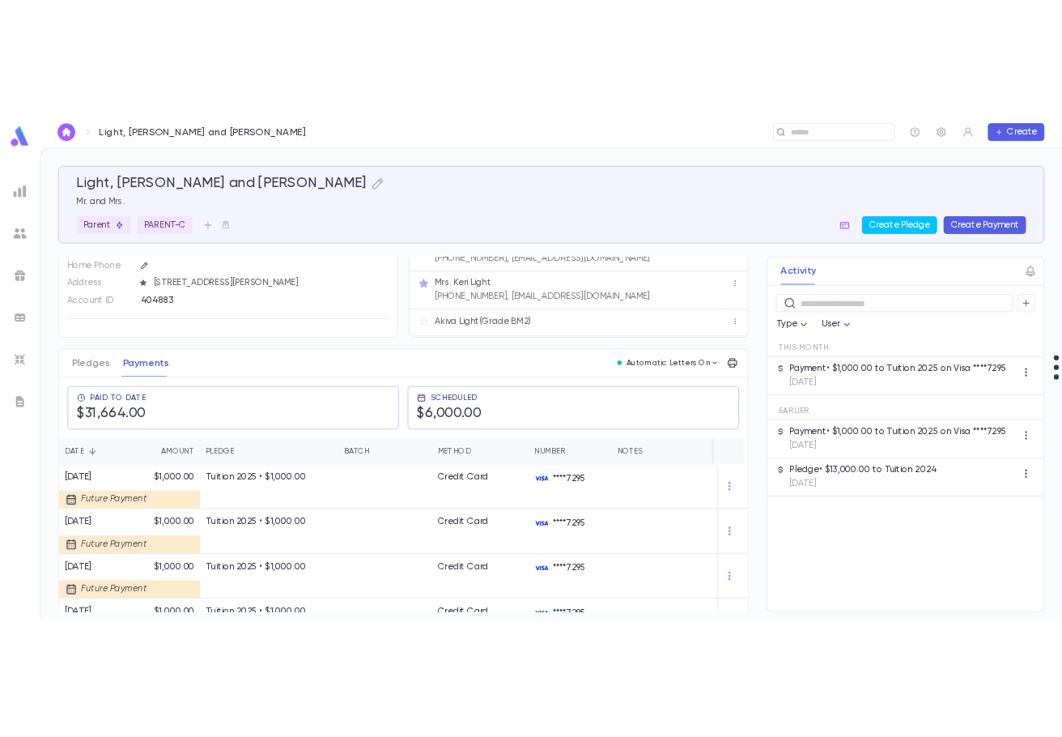
scroll to position [0, 0]
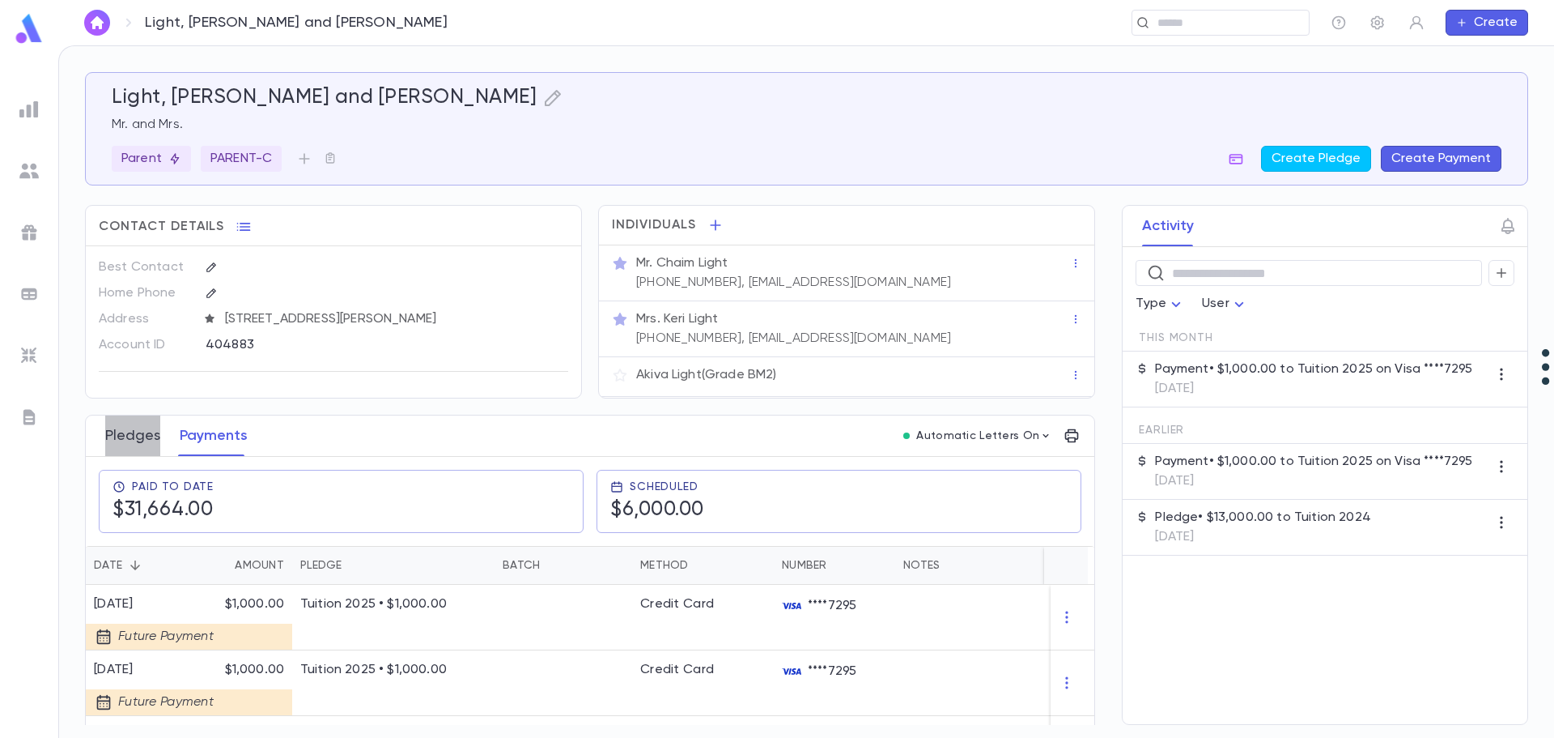
click at [125, 431] on button "Pledges" at bounding box center [132, 435] width 55 height 40
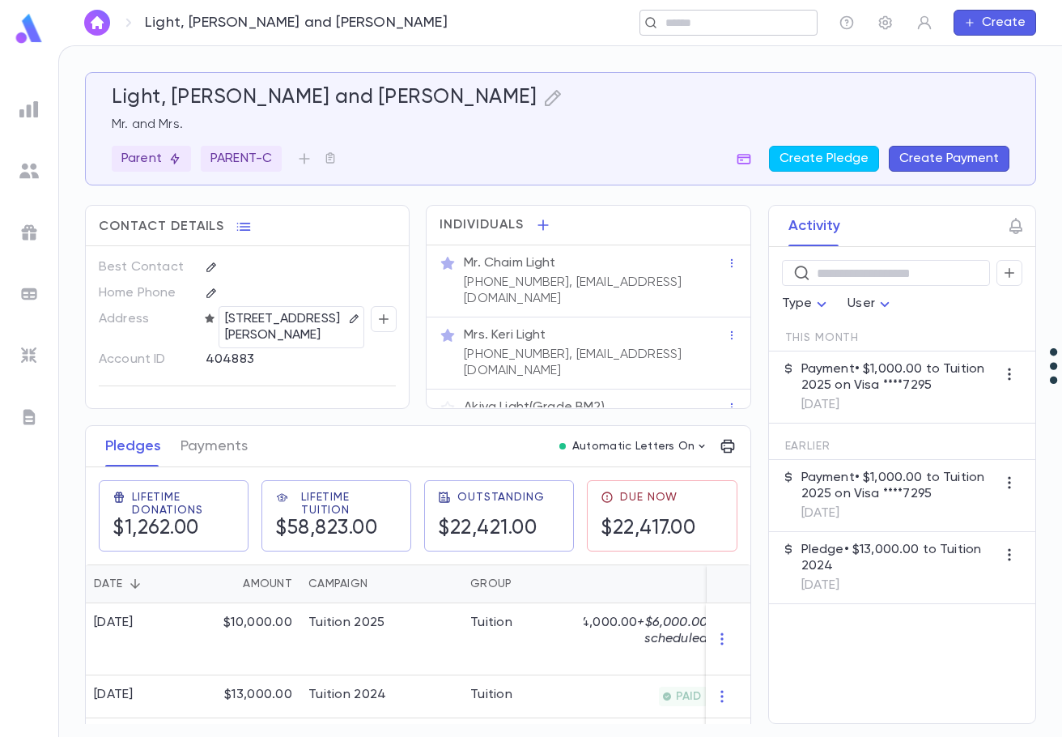
click at [700, 28] on input "text" at bounding box center [723, 22] width 125 height 15
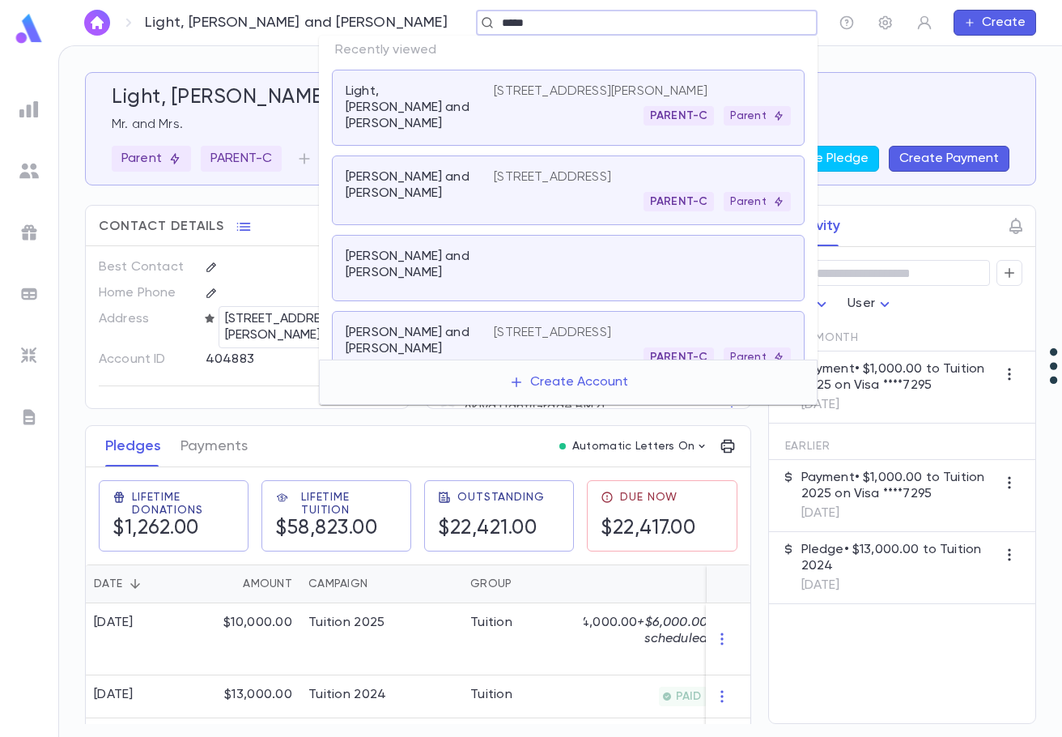
type input "******"
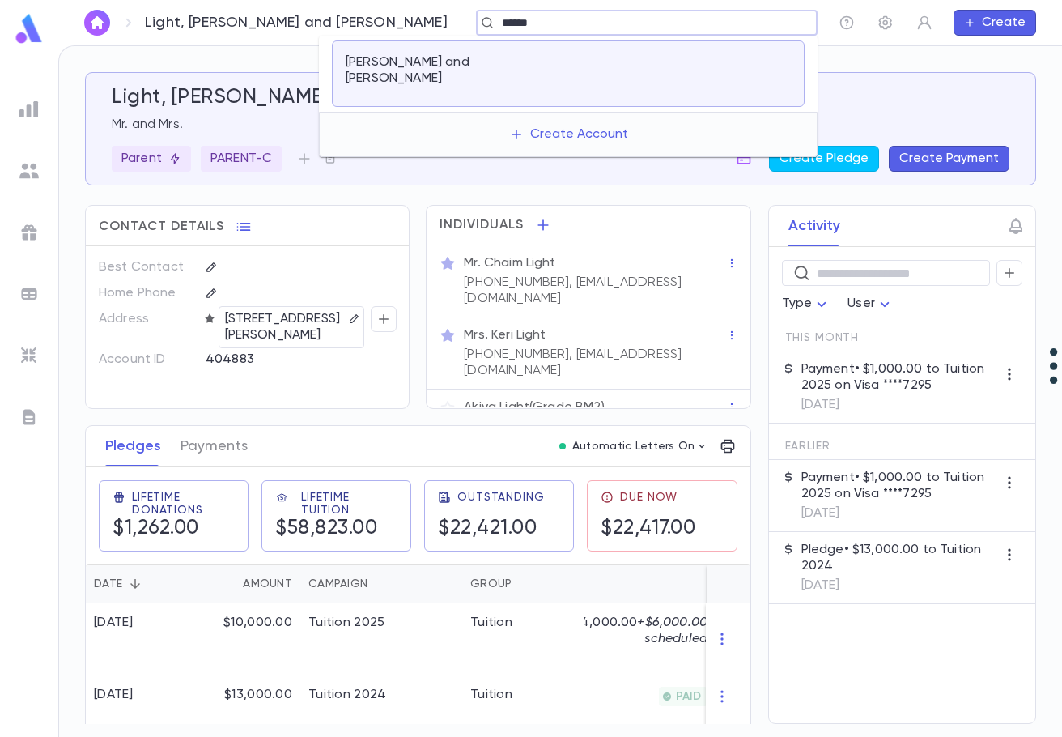
click at [433, 64] on p "[PERSON_NAME] and [PERSON_NAME]" at bounding box center [410, 70] width 129 height 32
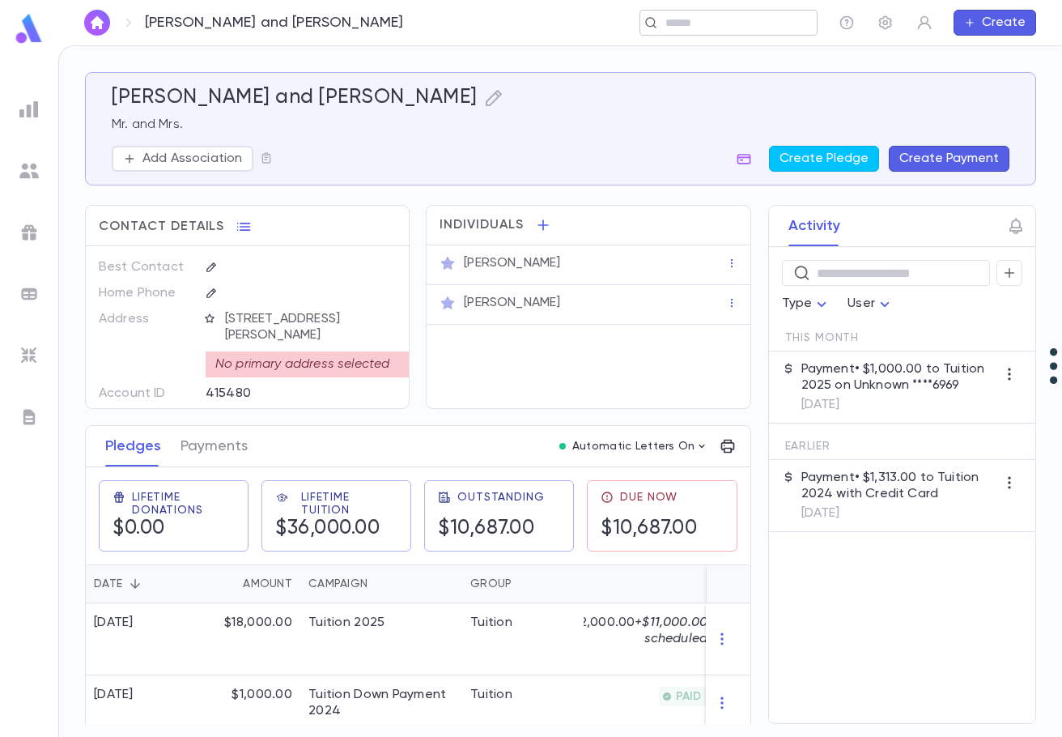
click at [737, 29] on input "text" at bounding box center [723, 22] width 125 height 15
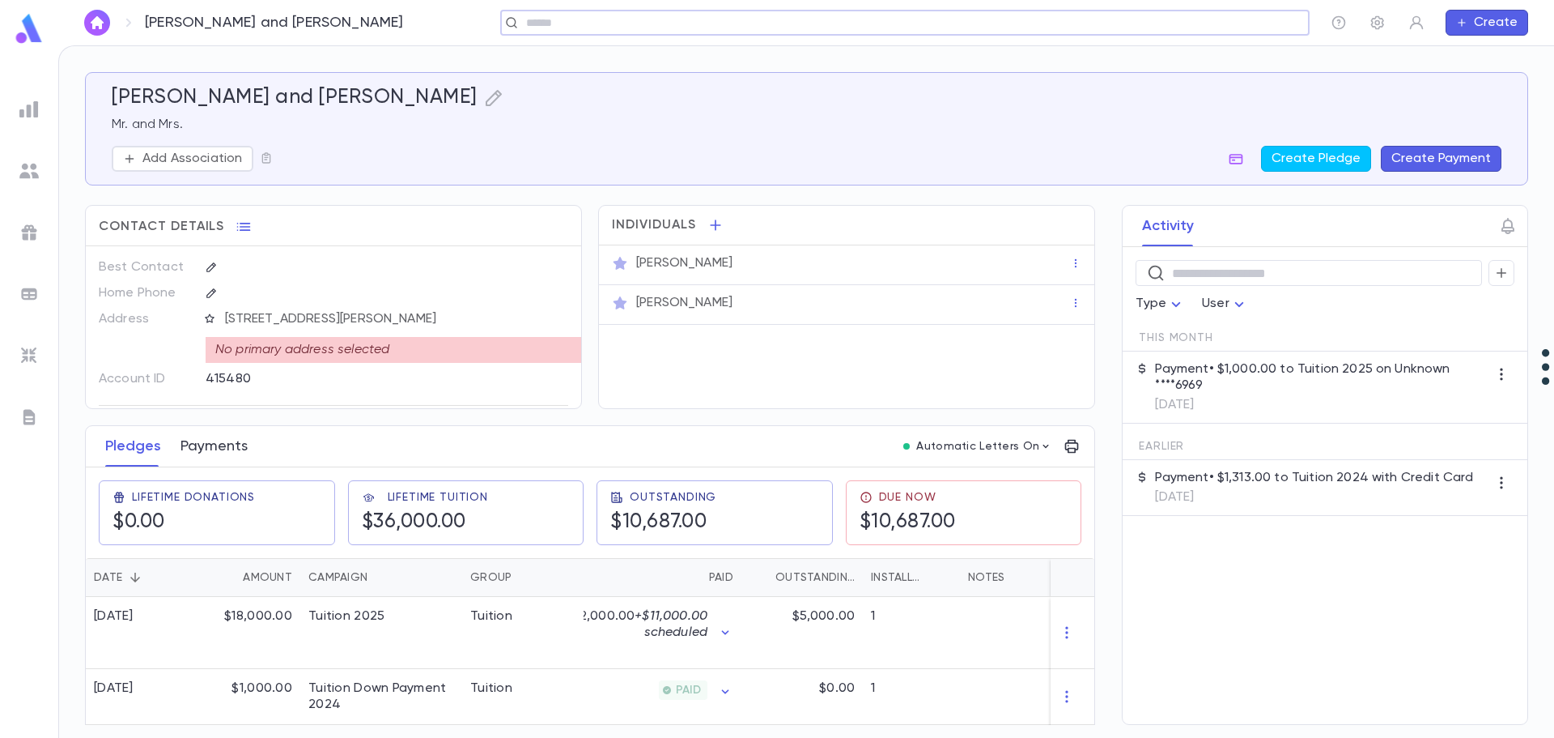
click at [216, 446] on button "Payments" at bounding box center [214, 446] width 67 height 40
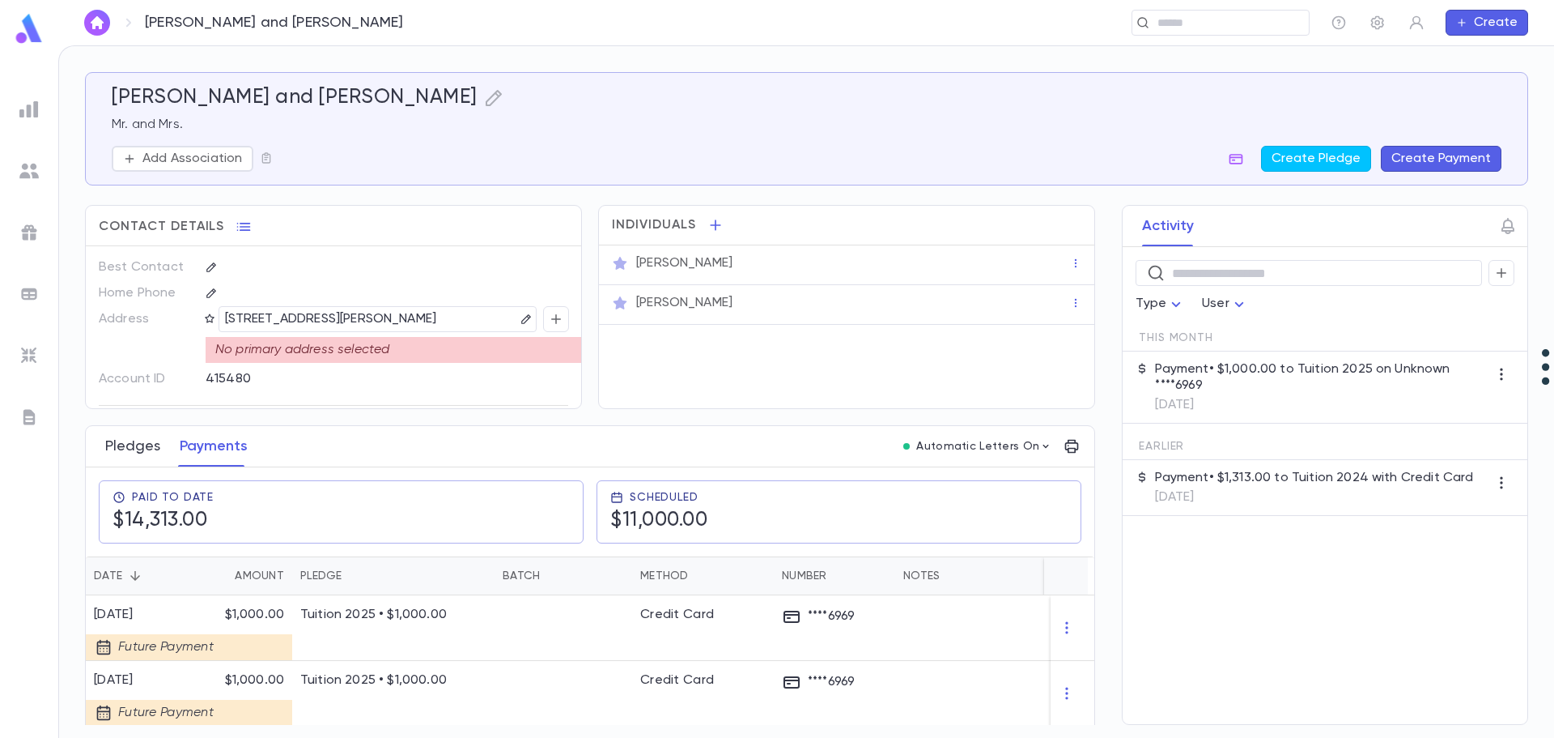
click at [120, 444] on button "Pledges" at bounding box center [132, 446] width 55 height 40
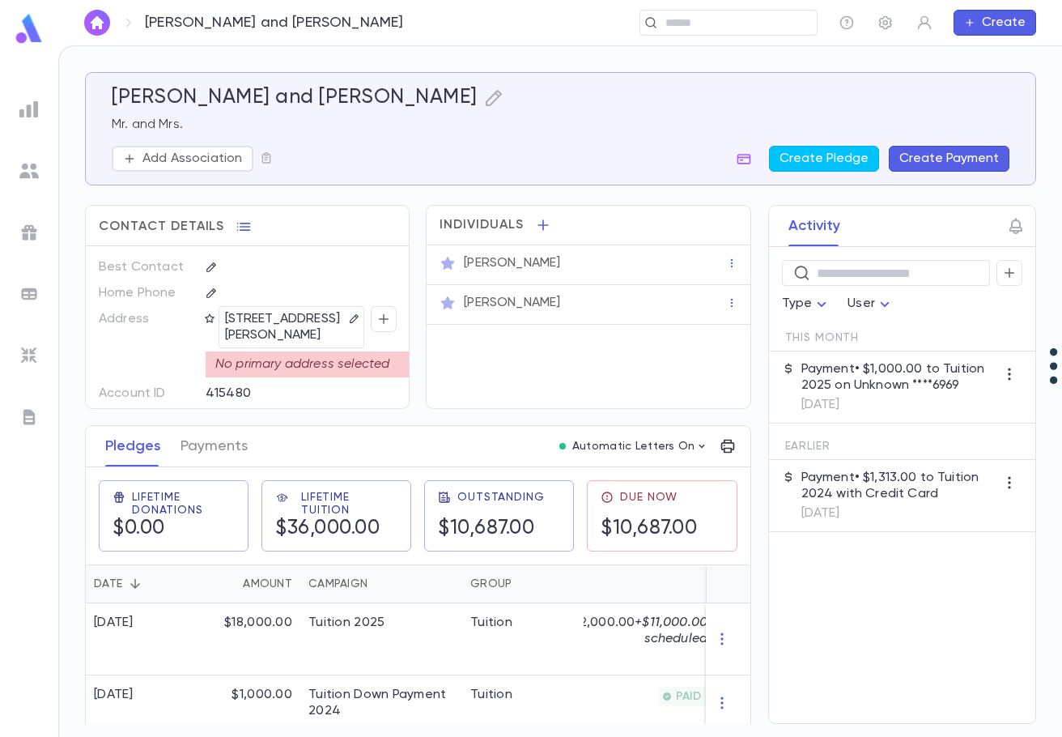
click at [670, 113] on div "Panzok, Aaron and Yael Mr. and Mrs. Add Association Create Pledge Create Payment" at bounding box center [561, 129] width 898 height 86
click at [689, 15] on input "text" at bounding box center [723, 22] width 125 height 15
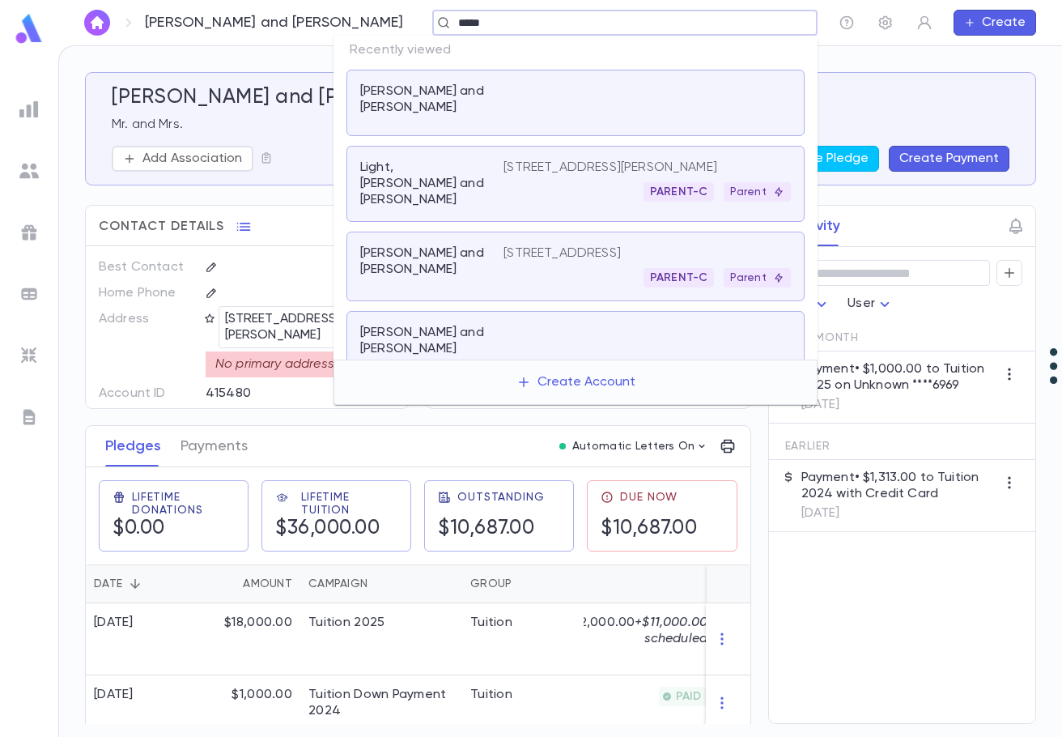
type input "******"
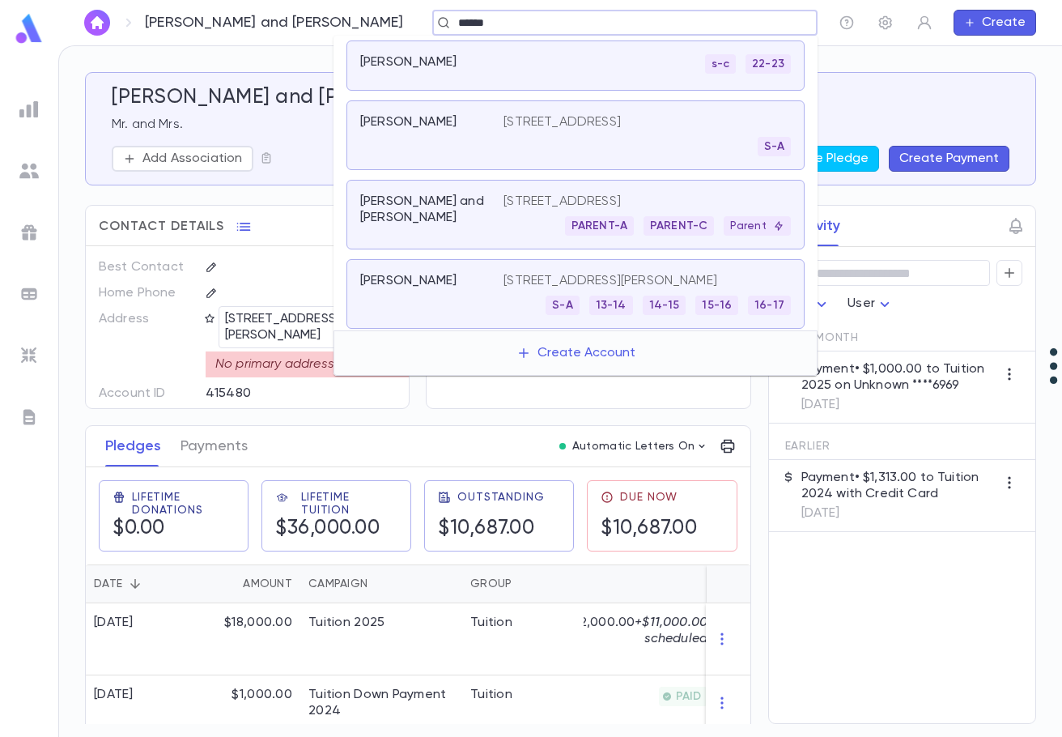
click at [526, 197] on p "[STREET_ADDRESS]" at bounding box center [562, 201] width 117 height 16
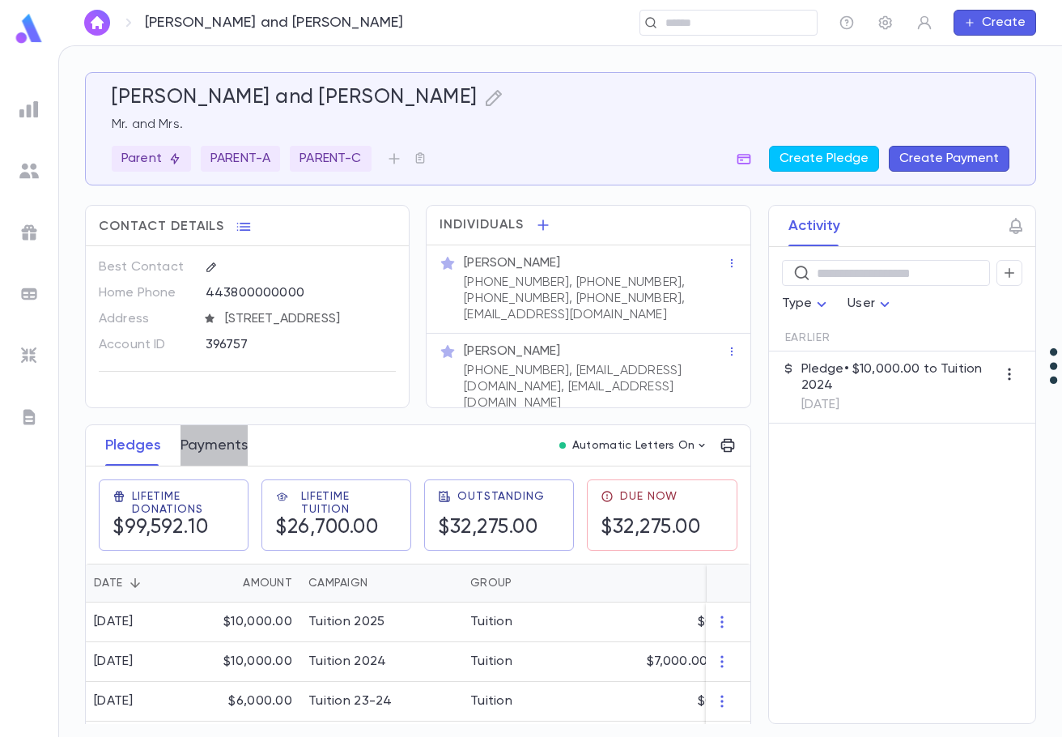
click at [227, 449] on button "Payments" at bounding box center [214, 445] width 67 height 40
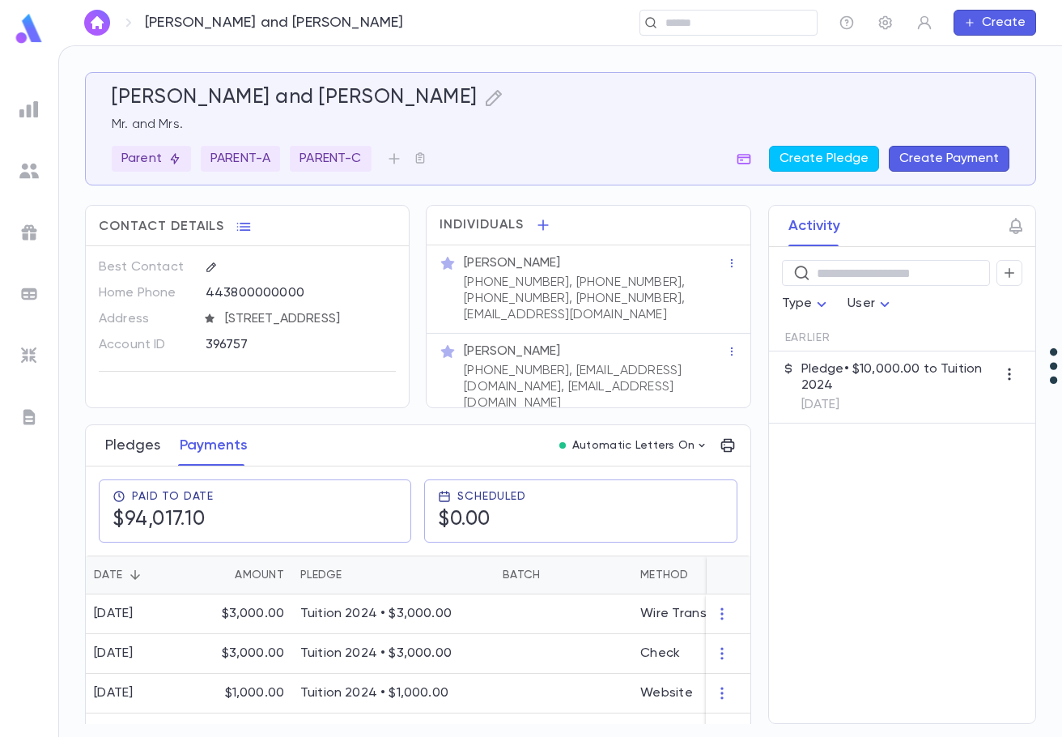
click at [142, 443] on button "Pledges" at bounding box center [132, 445] width 55 height 40
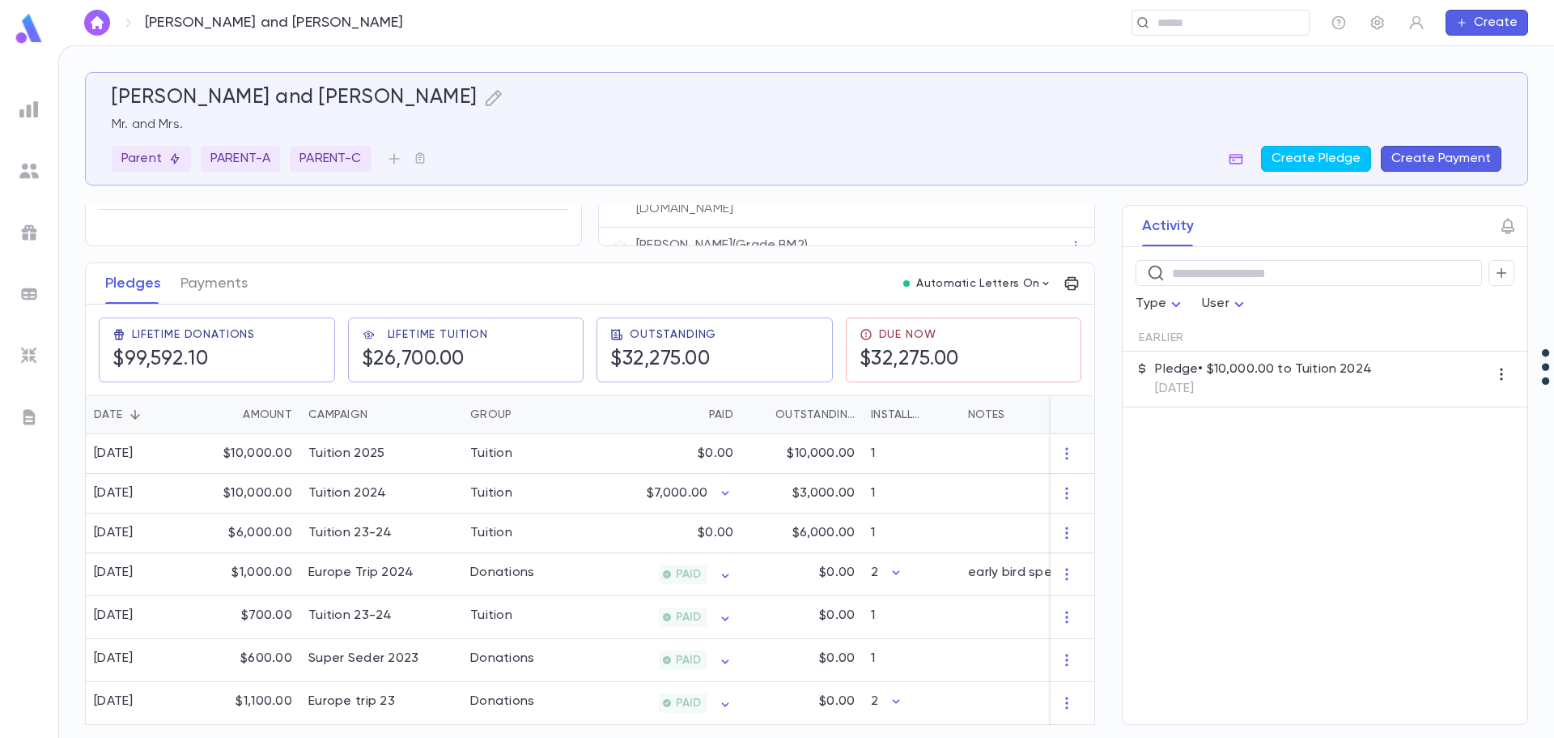
scroll to position [147, 0]
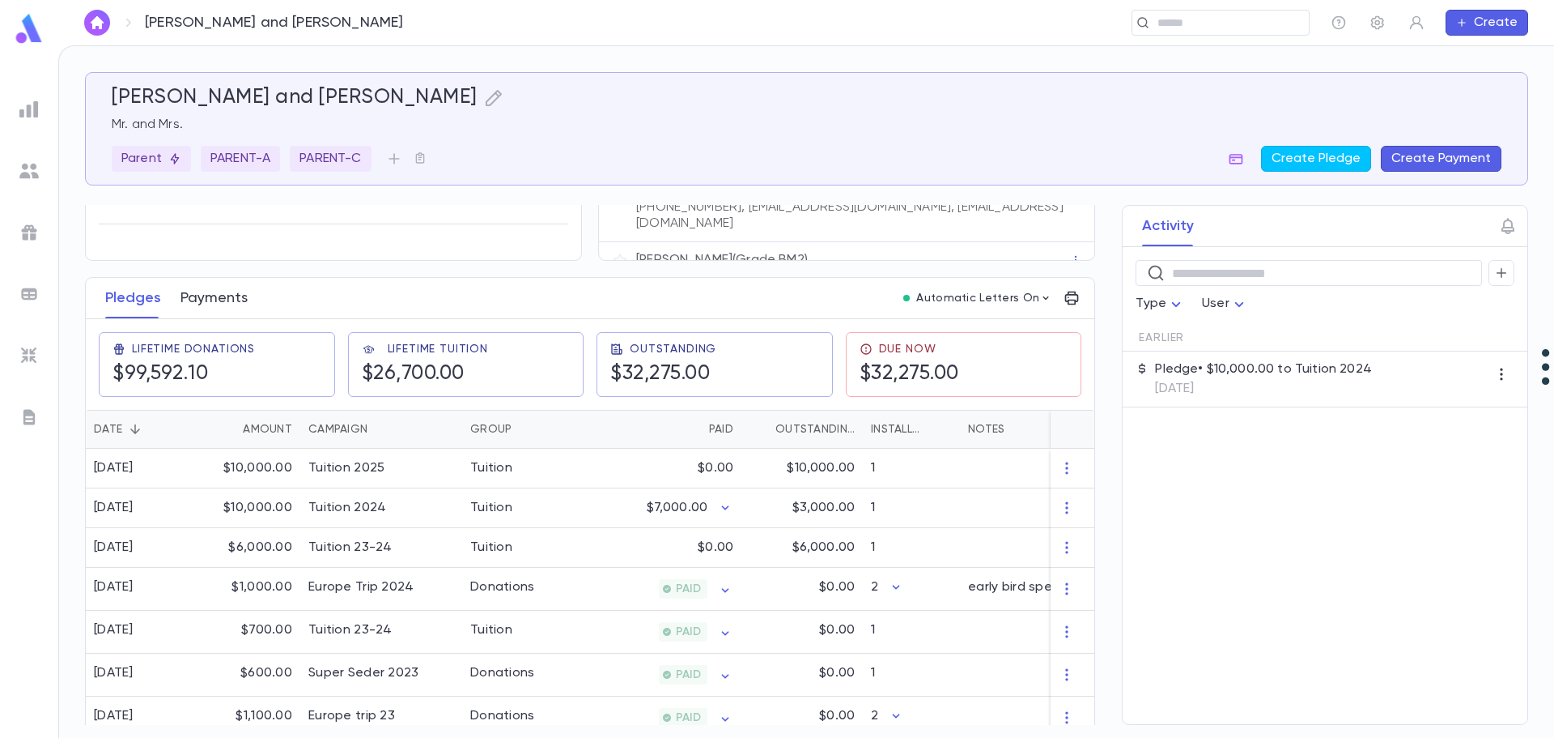
click at [208, 298] on button "Payments" at bounding box center [214, 298] width 67 height 40
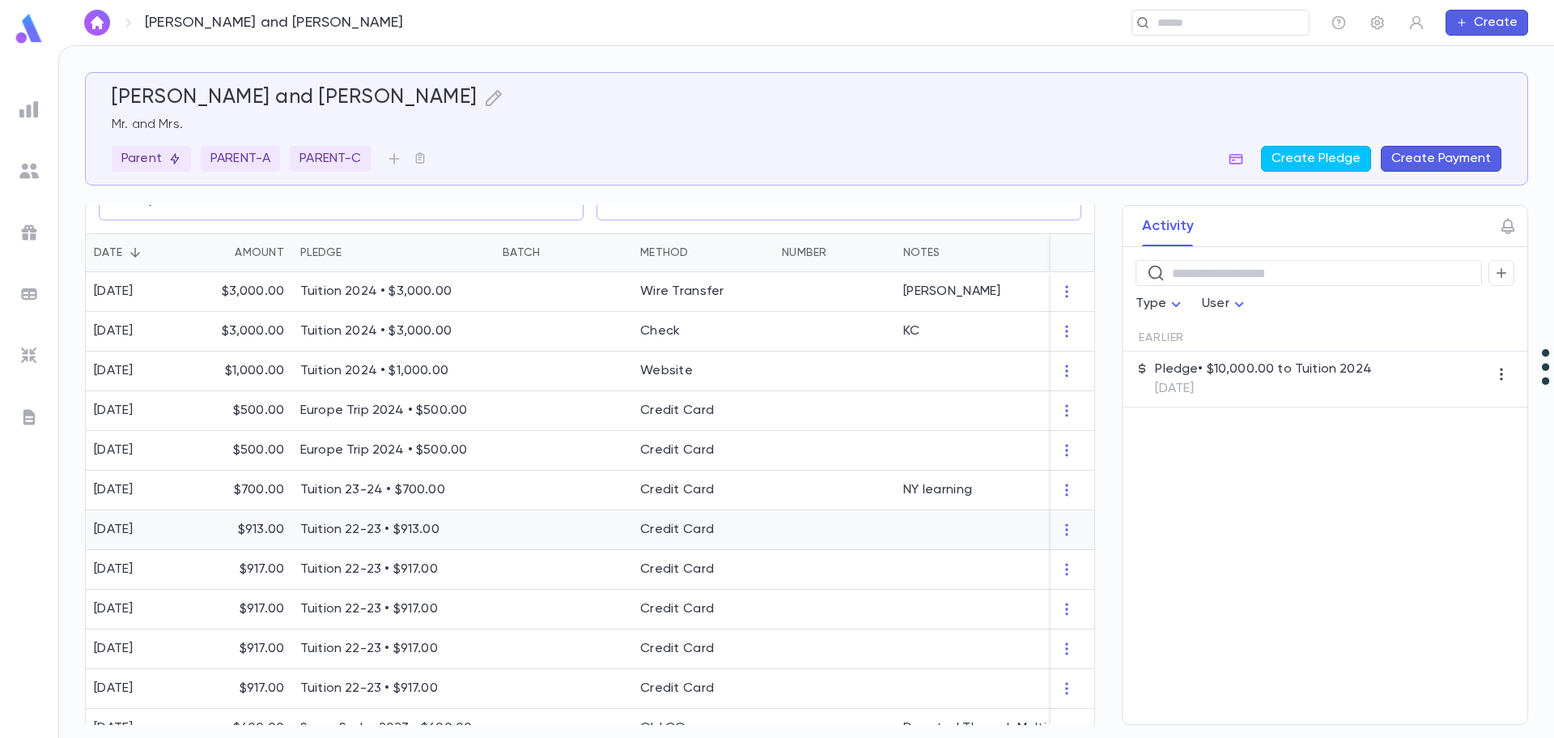
scroll to position [324, 0]
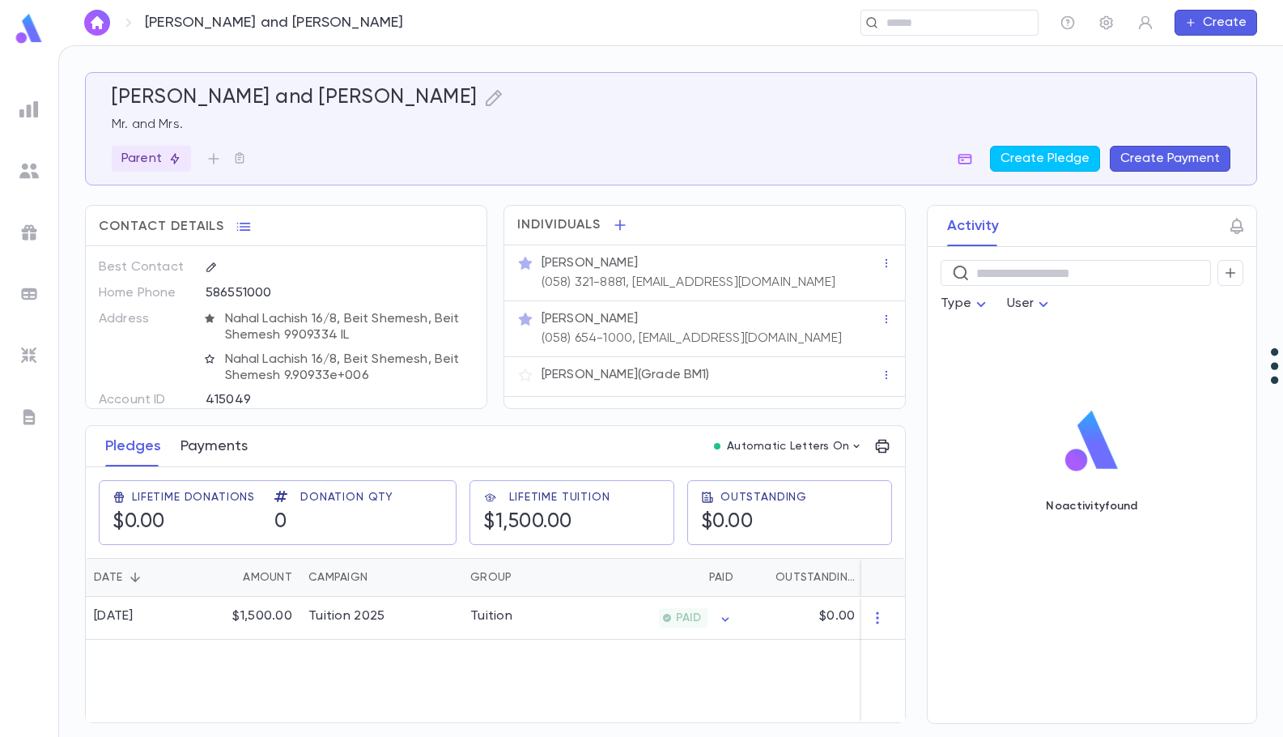
click at [207, 444] on button "Payments" at bounding box center [214, 446] width 67 height 40
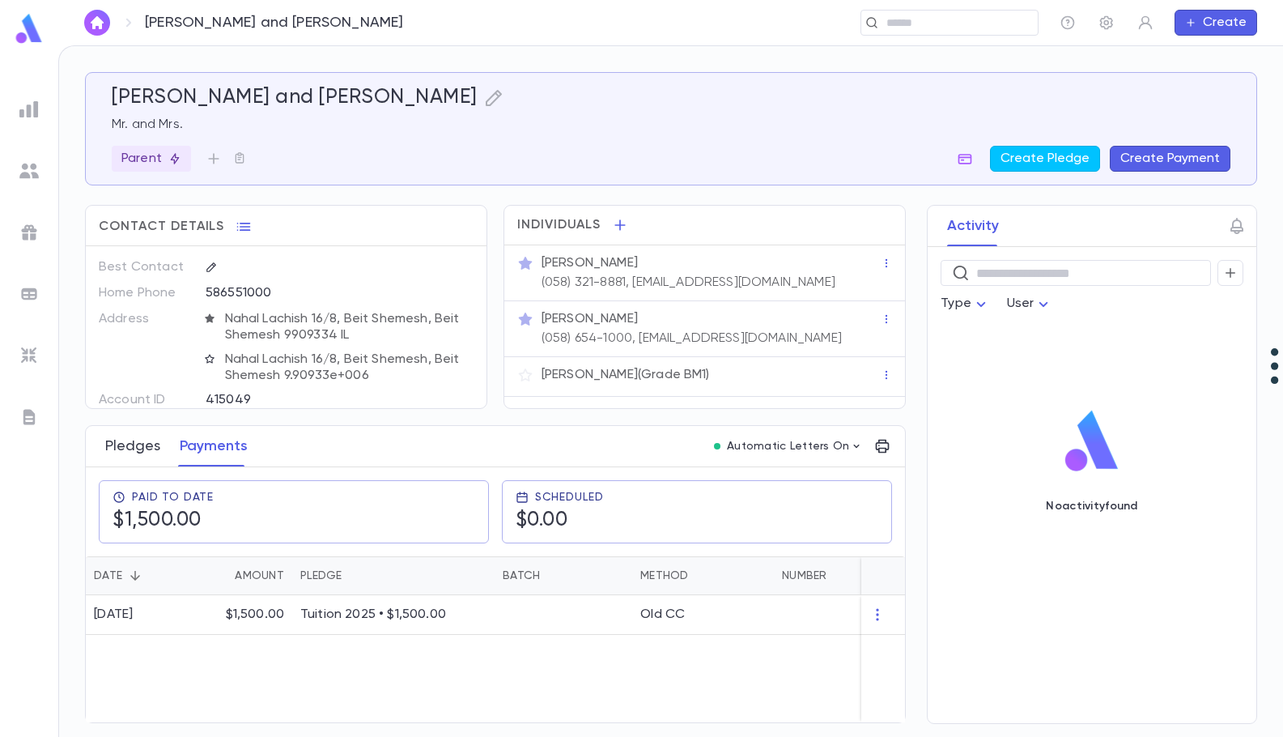
click at [136, 449] on button "Pledges" at bounding box center [132, 446] width 55 height 40
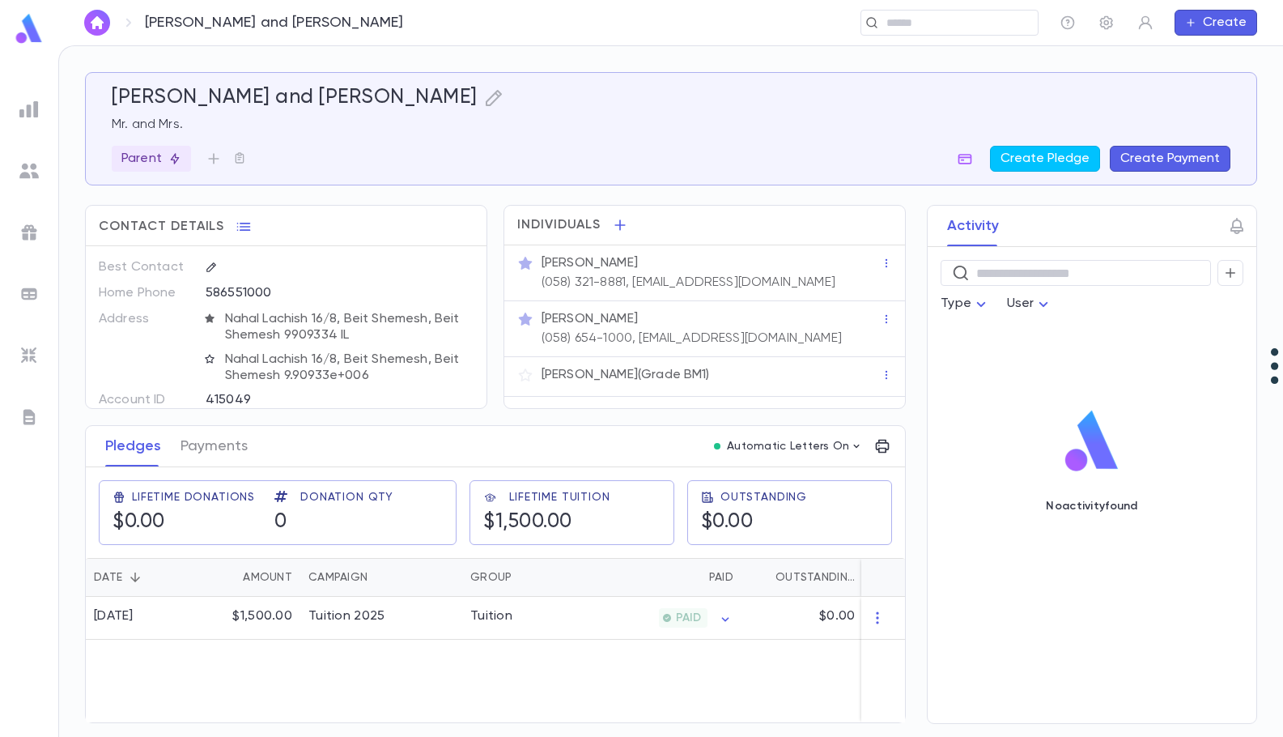
click at [372, 651] on div "4/2/2025 $1,500.00 Tuition 2025 Tuition PAID $0.00 1" at bounding box center [646, 659] width 1121 height 125
click at [693, 137] on div "Steinberg, Moshe and Lizette Rena Mr. and Mrs. Parent Create Pledge Create Paym…" at bounding box center [671, 129] width 1119 height 86
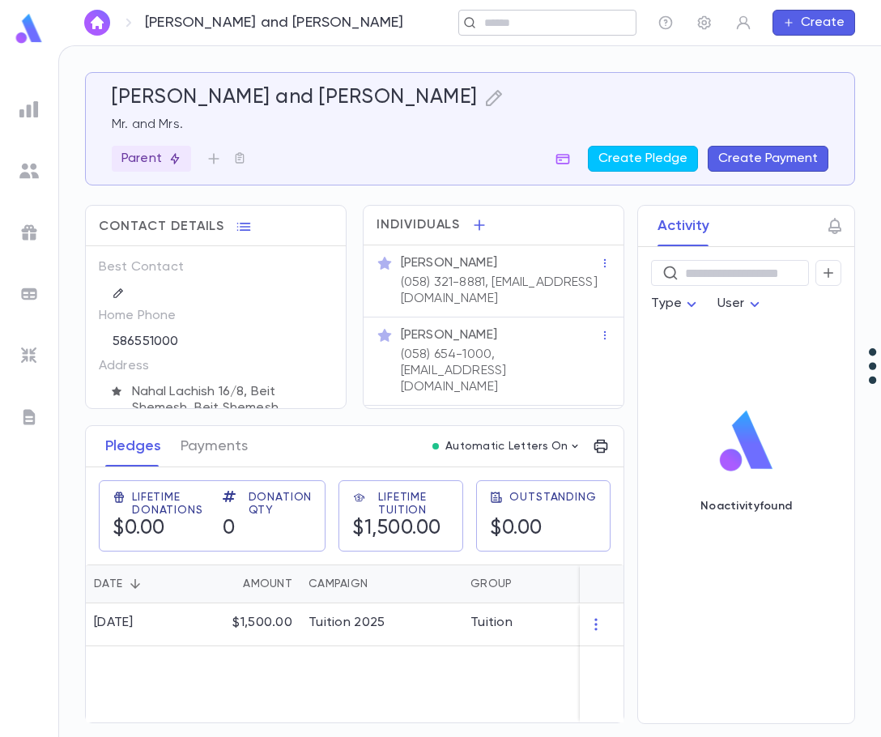
click at [591, 32] on div "​" at bounding box center [547, 23] width 178 height 26
click at [542, 25] on input "**********" at bounding box center [528, 22] width 151 height 15
drag, startPoint x: 474, startPoint y: 23, endPoint x: 409, endPoint y: 37, distance: 66.4
click at [409, 37] on div "**********" at bounding box center [469, 22] width 823 height 45
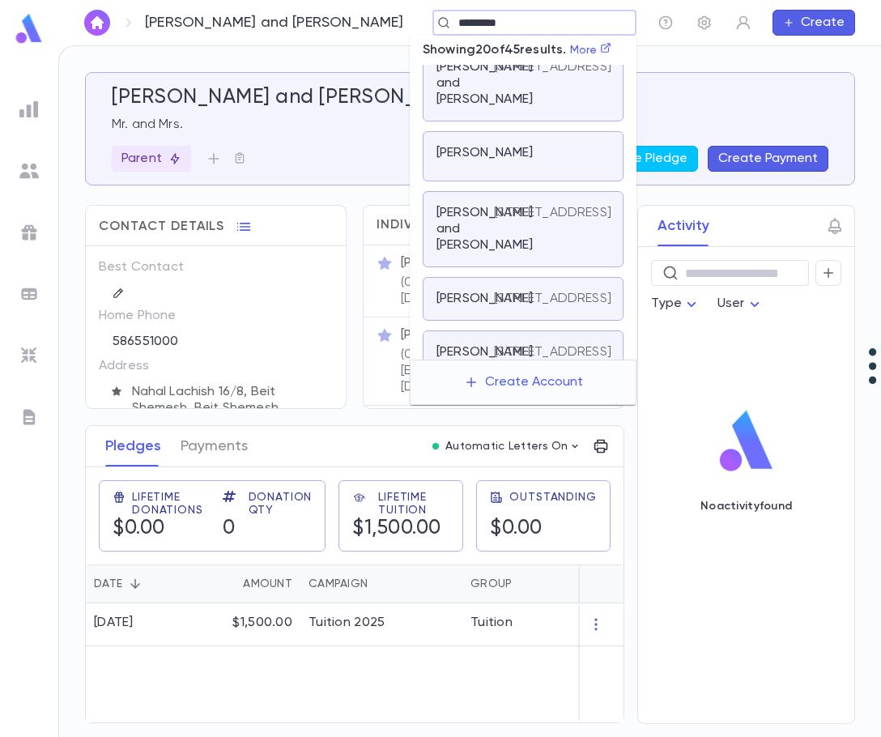
scroll to position [405, 0]
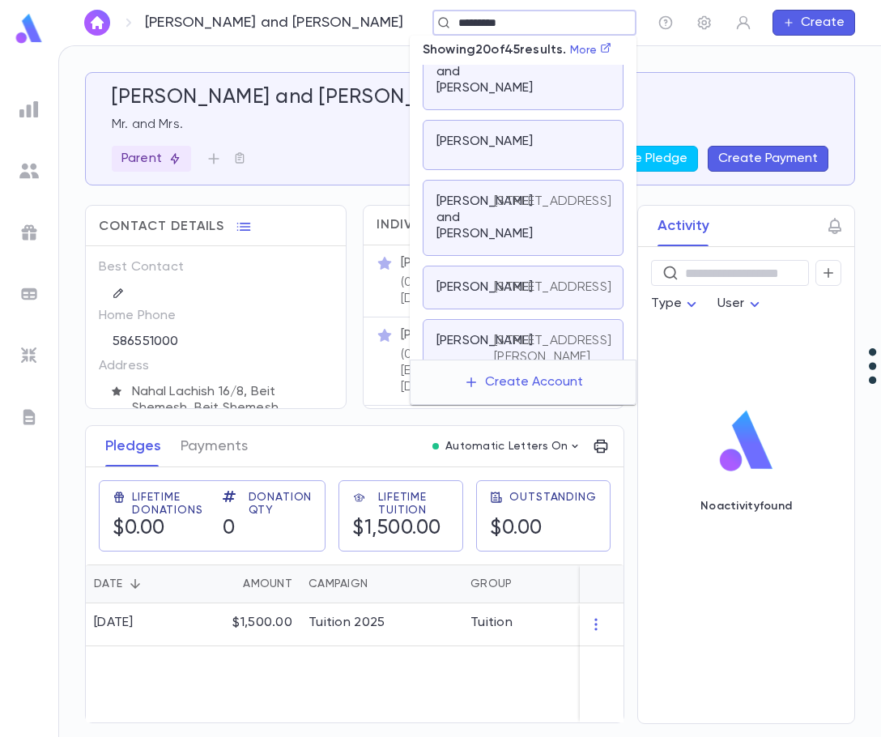
click at [525, 24] on input "*********" at bounding box center [528, 22] width 151 height 15
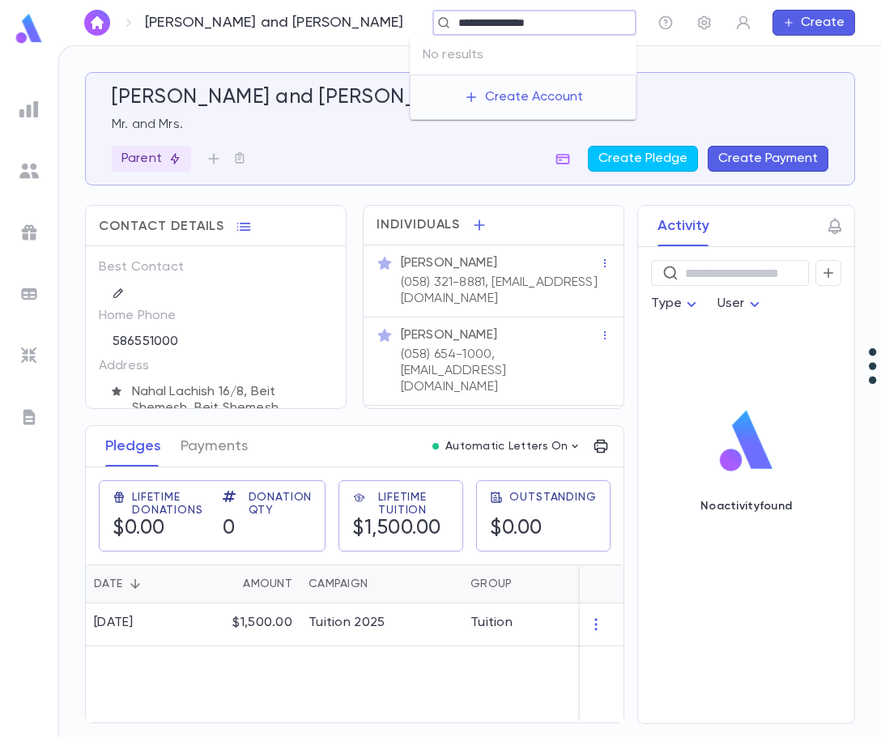
click at [508, 28] on input "**********" at bounding box center [528, 22] width 151 height 15
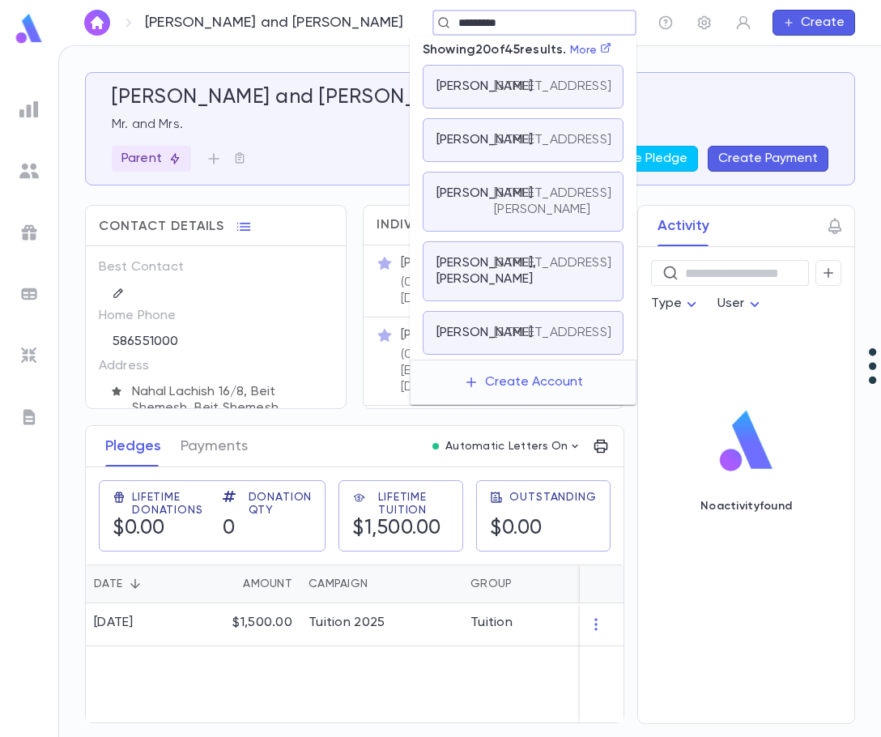
scroll to position [1807, 0]
type input "*********"
click at [739, 653] on div "​ Type User No activity found" at bounding box center [746, 485] width 216 height 476
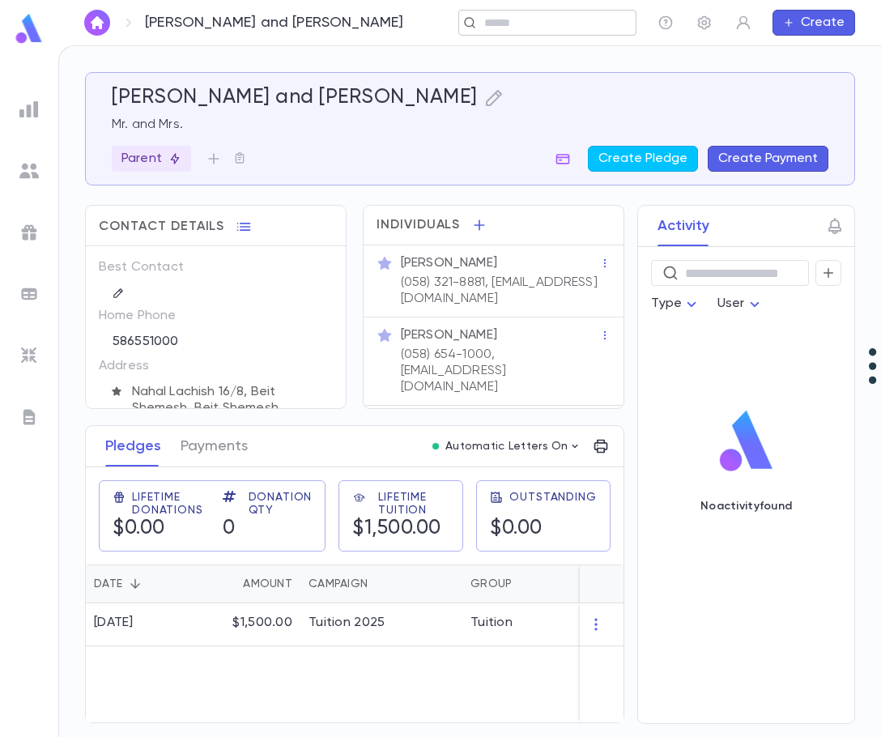
click at [536, 27] on input "text" at bounding box center [554, 22] width 150 height 15
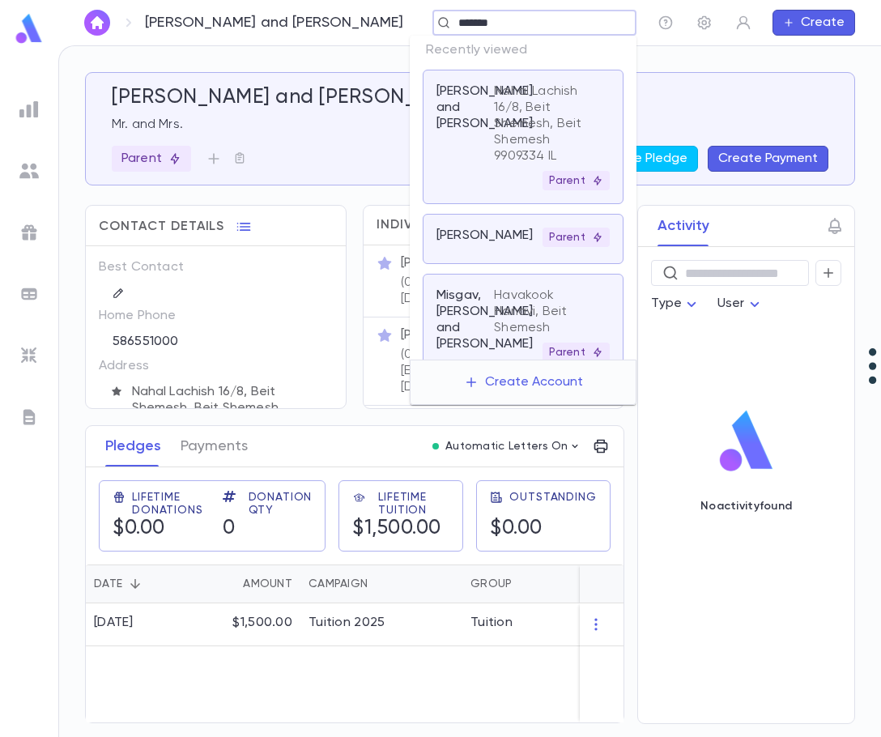
type input "********"
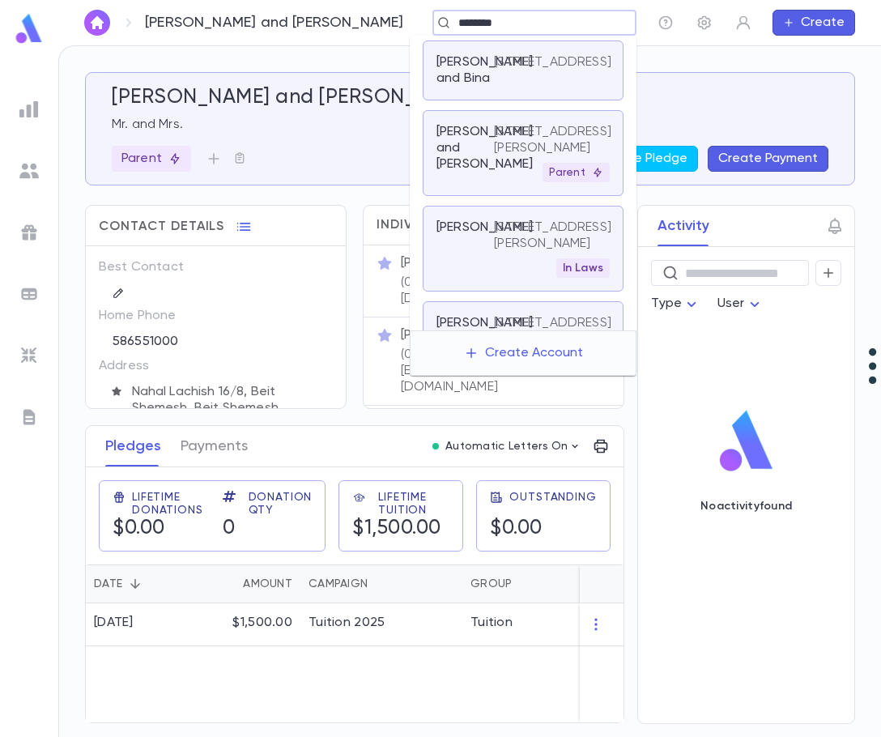
click at [478, 172] on p "[PERSON_NAME] and [PERSON_NAME]" at bounding box center [484, 148] width 96 height 49
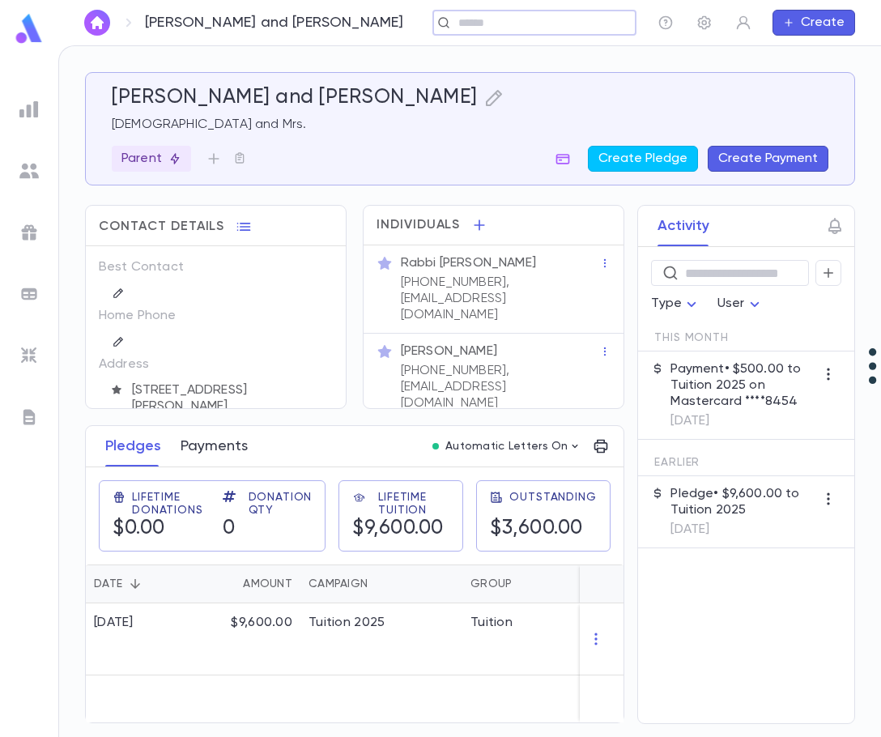
click at [197, 437] on button "Payments" at bounding box center [214, 446] width 67 height 40
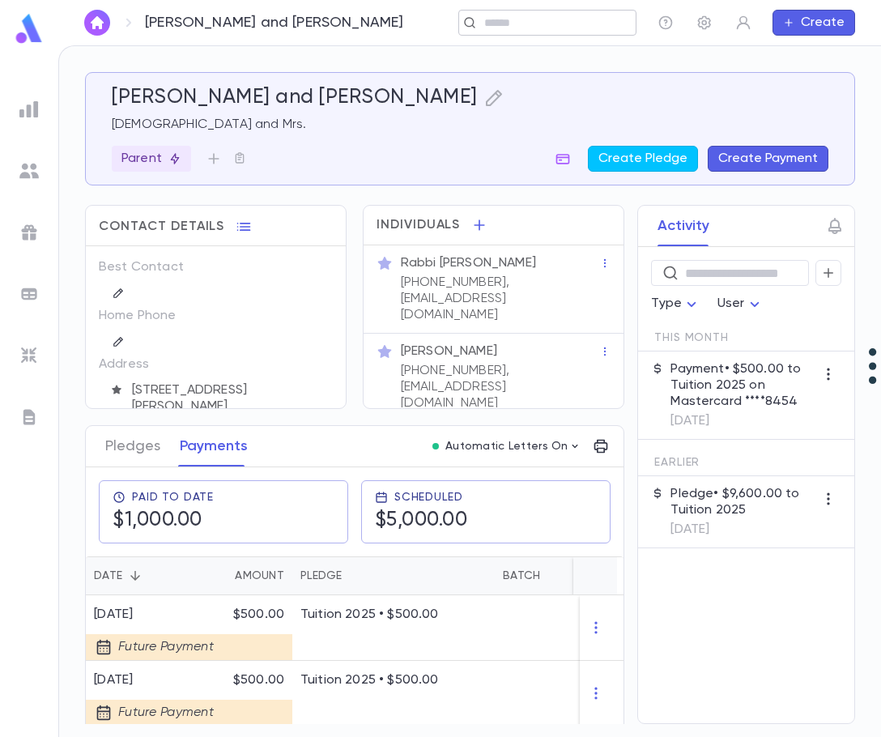
click at [537, 18] on input "text" at bounding box center [541, 22] width 125 height 15
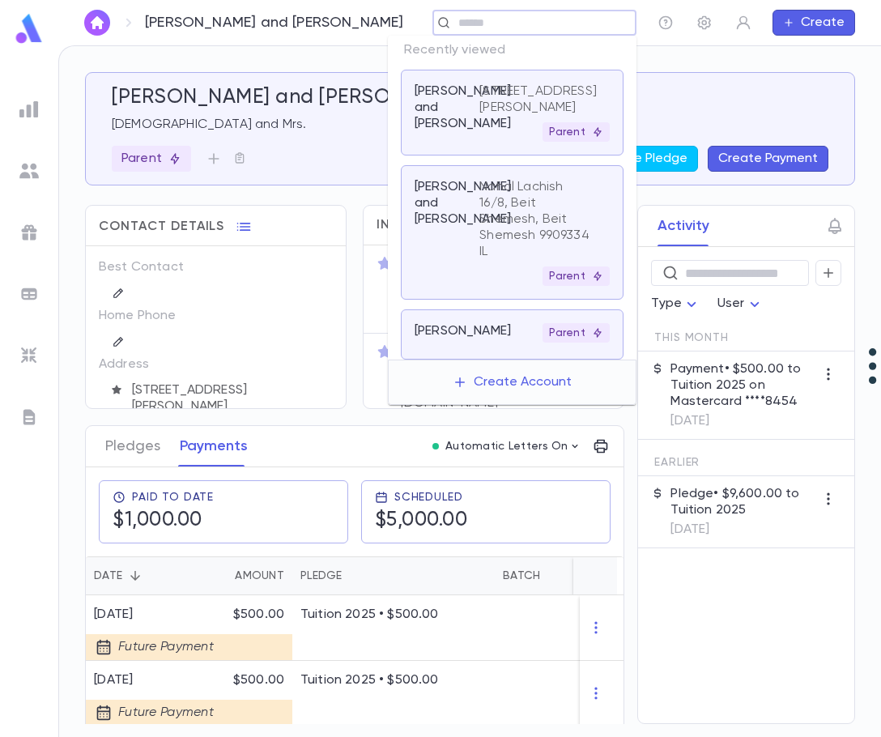
click at [529, 23] on input "text" at bounding box center [528, 22] width 151 height 15
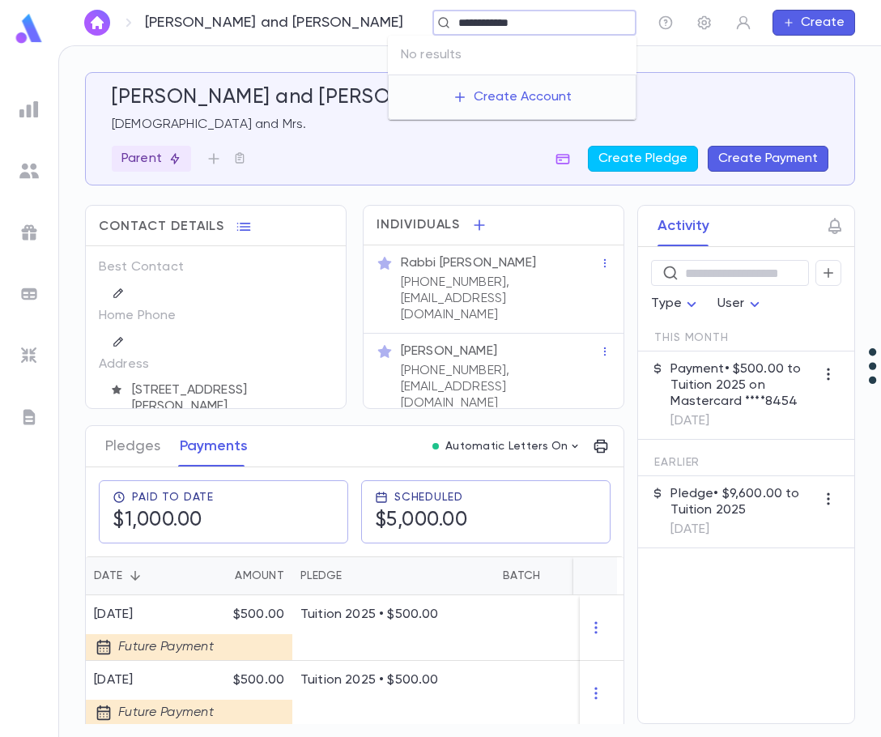
type input "**********"
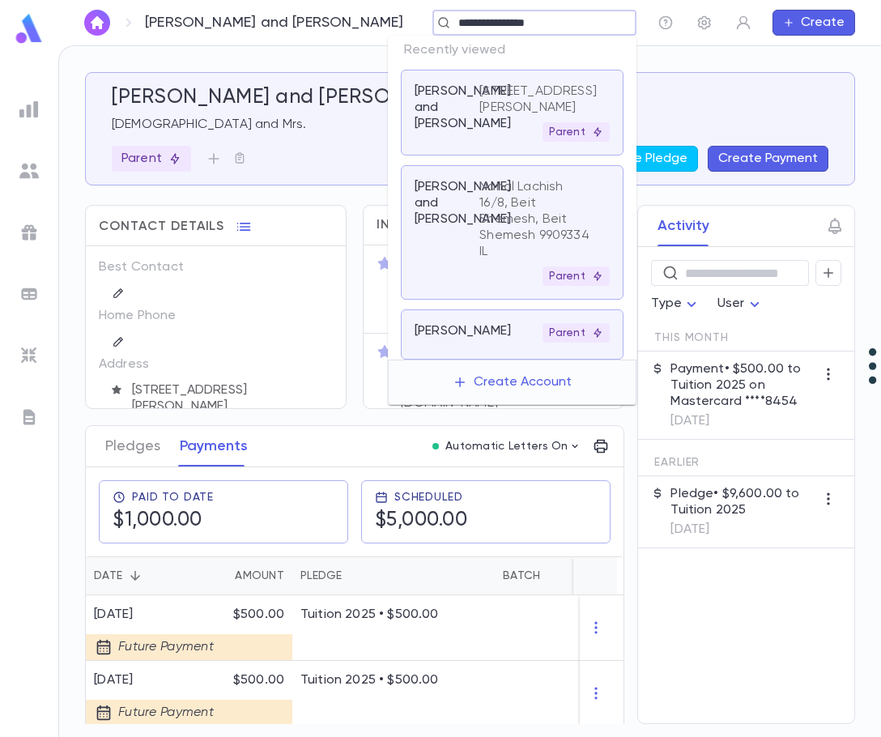
type input "**********"
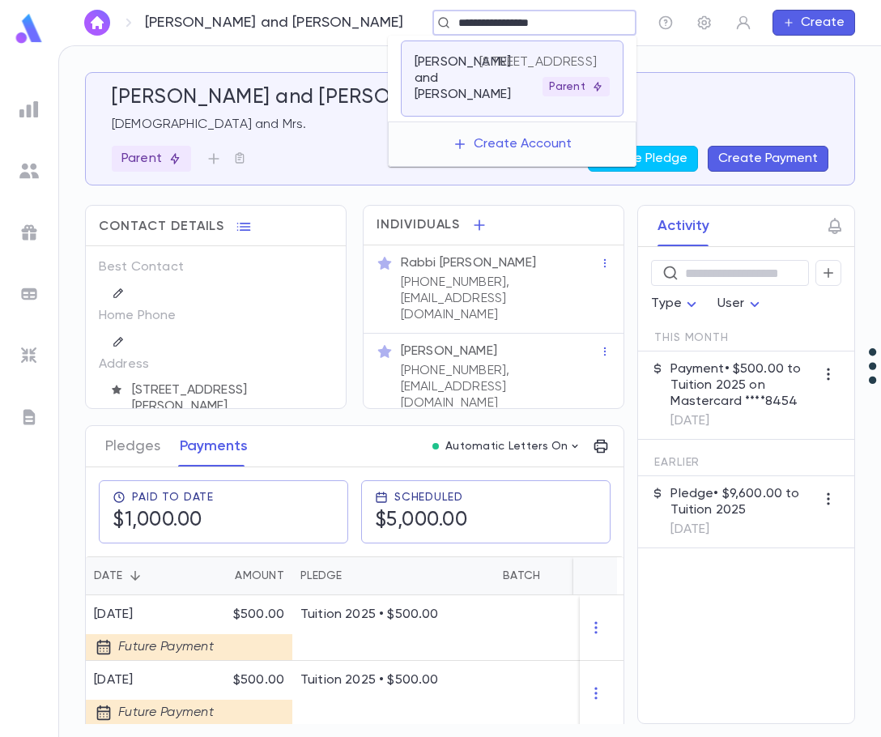
click at [516, 96] on div "6202 greenspring Avenue, Baltimore MD 21209 Parent" at bounding box center [544, 75] width 130 height 42
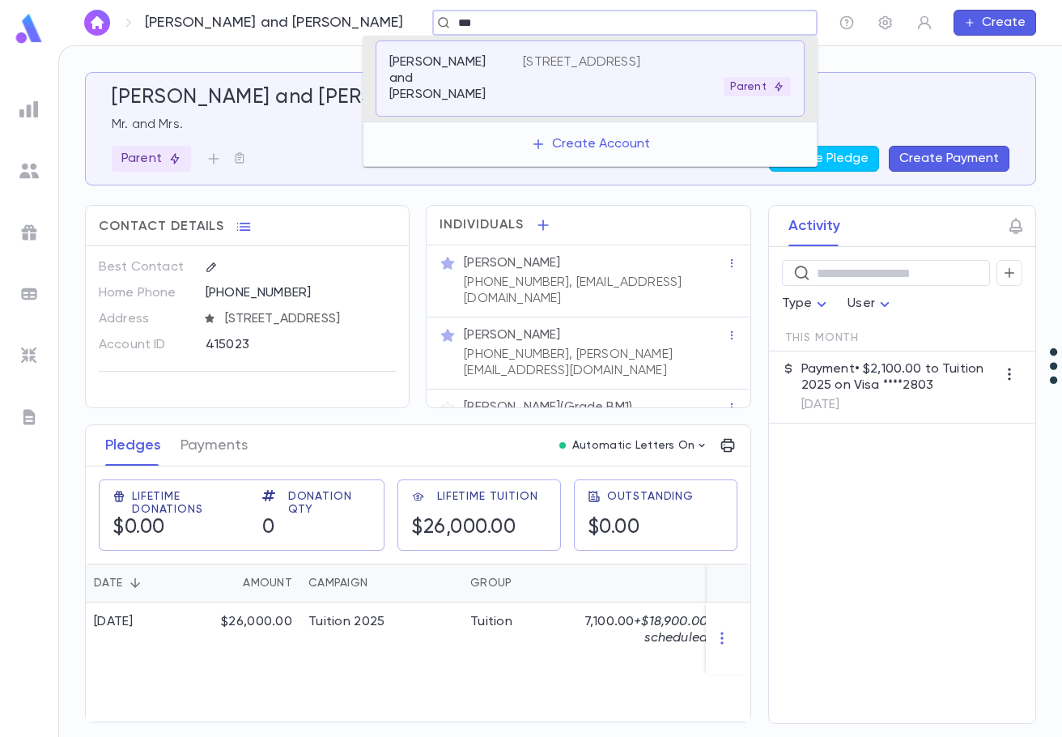
type input "***"
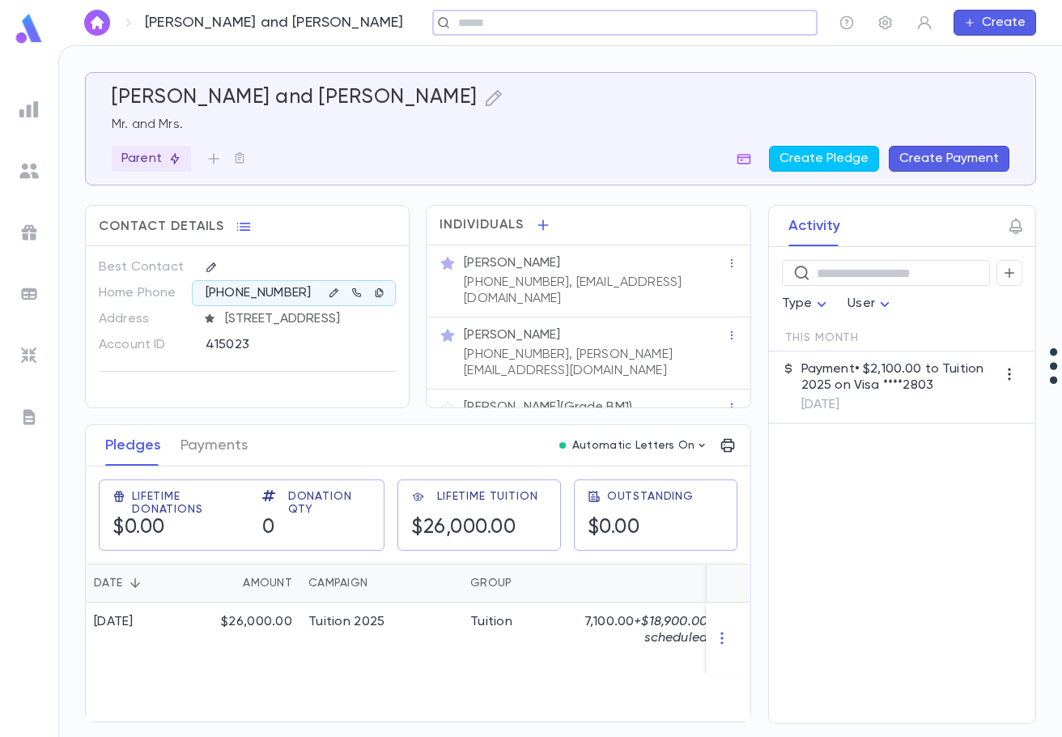
click at [689, 28] on input "text" at bounding box center [619, 22] width 333 height 15
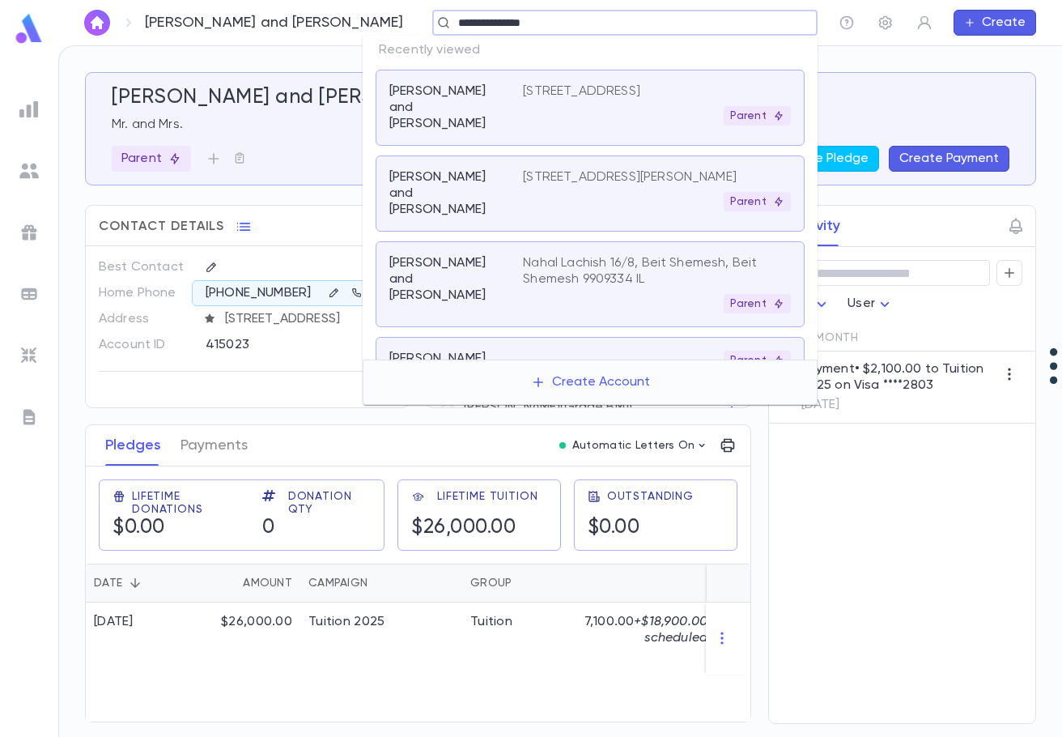
type input "**********"
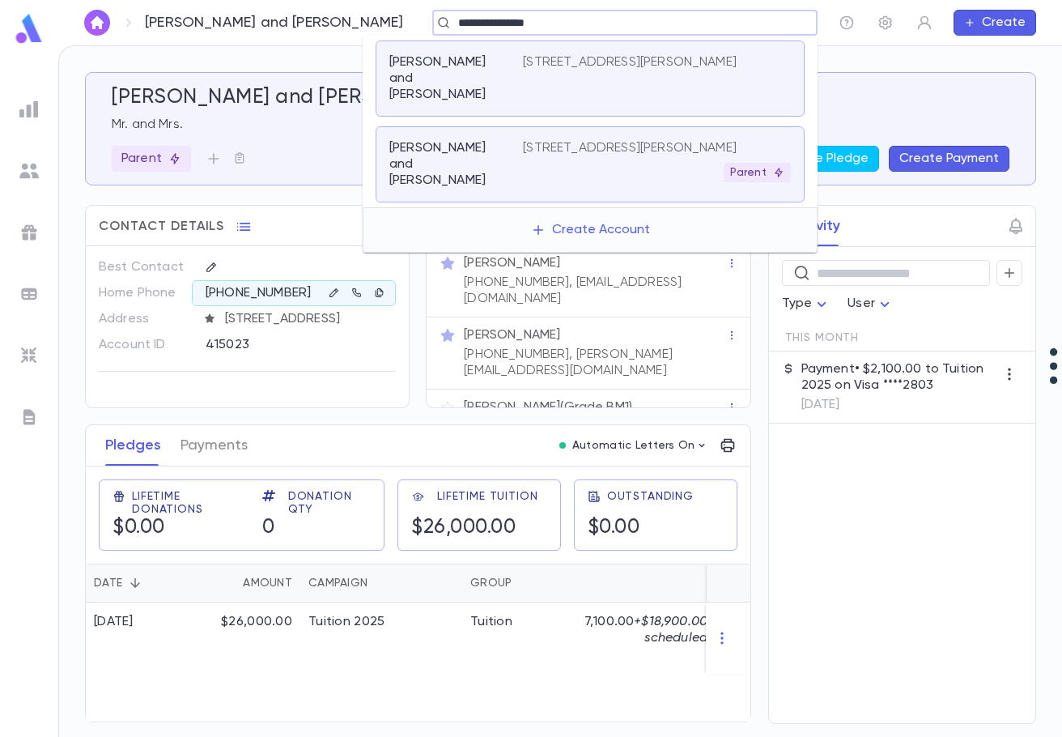
click at [628, 126] on div "Steinberg, Yehuda and Adina 274 Morris Ave, Inwood NY 11096 Parent" at bounding box center [590, 164] width 429 height 76
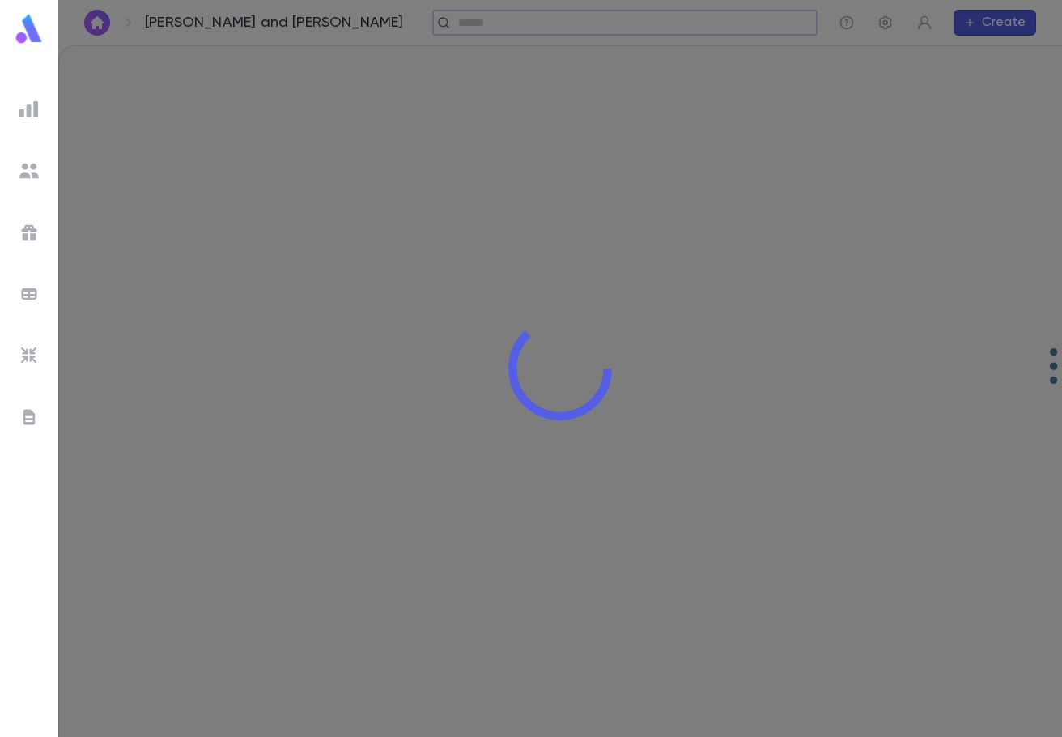
click at [628, 119] on div at bounding box center [560, 368] width 1004 height 737
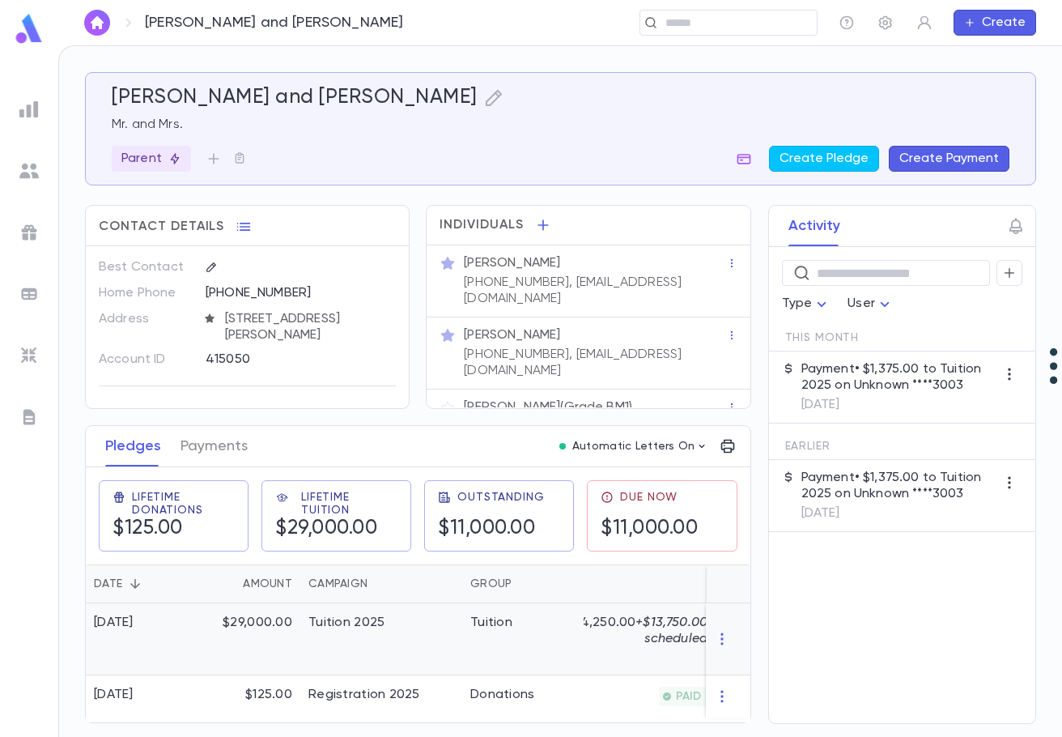
click at [272, 619] on div "$29,000.00" at bounding box center [247, 639] width 105 height 72
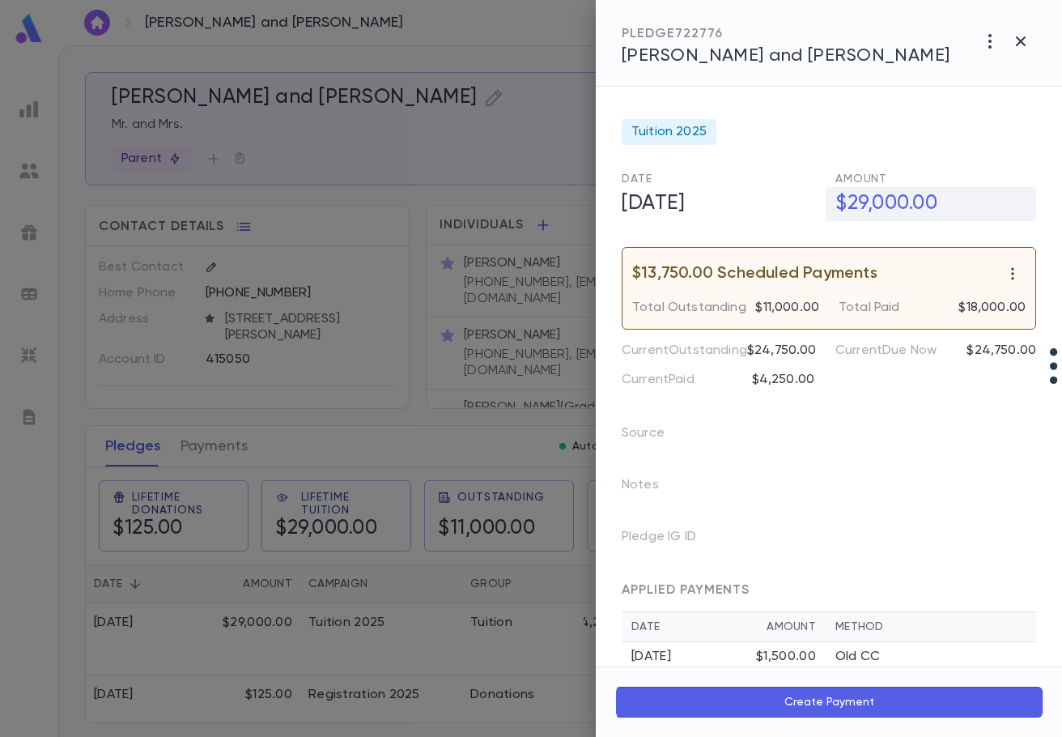
click at [861, 205] on h5 "$29,000.00" at bounding box center [931, 204] width 210 height 34
drag, startPoint x: 853, startPoint y: 202, endPoint x: 924, endPoint y: 200, distance: 71.3
click at [924, 200] on input "**********" at bounding box center [936, 204] width 201 height 32
click at [891, 204] on input "**********" at bounding box center [936, 204] width 201 height 32
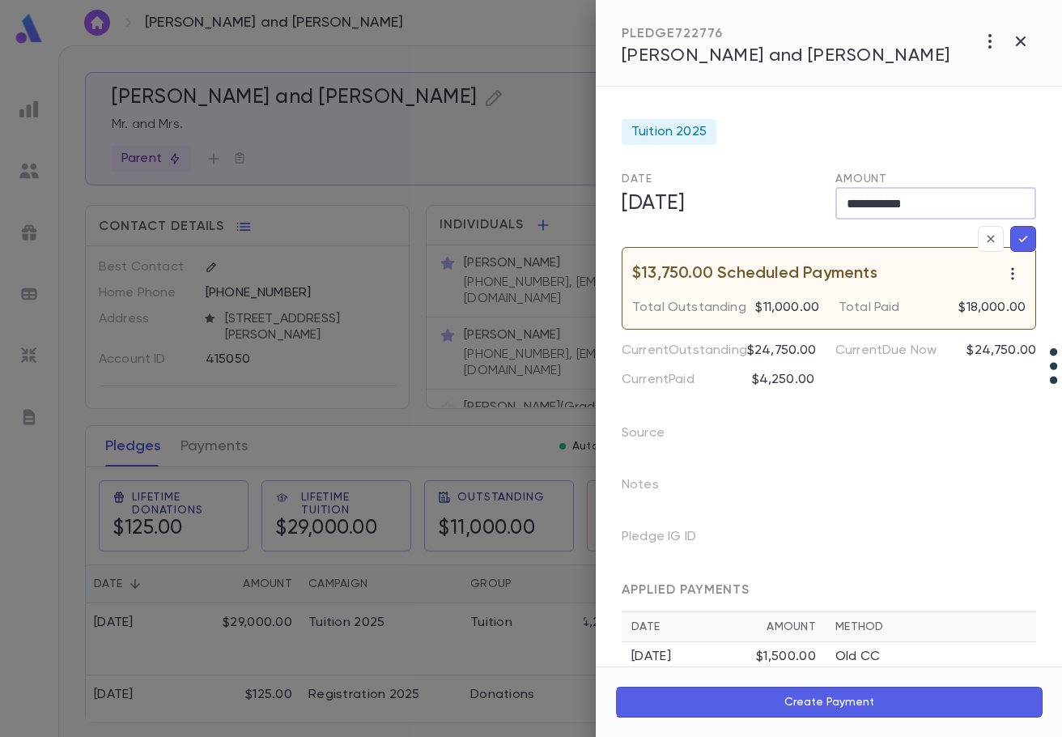
click at [891, 204] on input "**********" at bounding box center [936, 204] width 201 height 32
type input "**********"
click at [1020, 238] on icon "button" at bounding box center [1023, 239] width 15 height 16
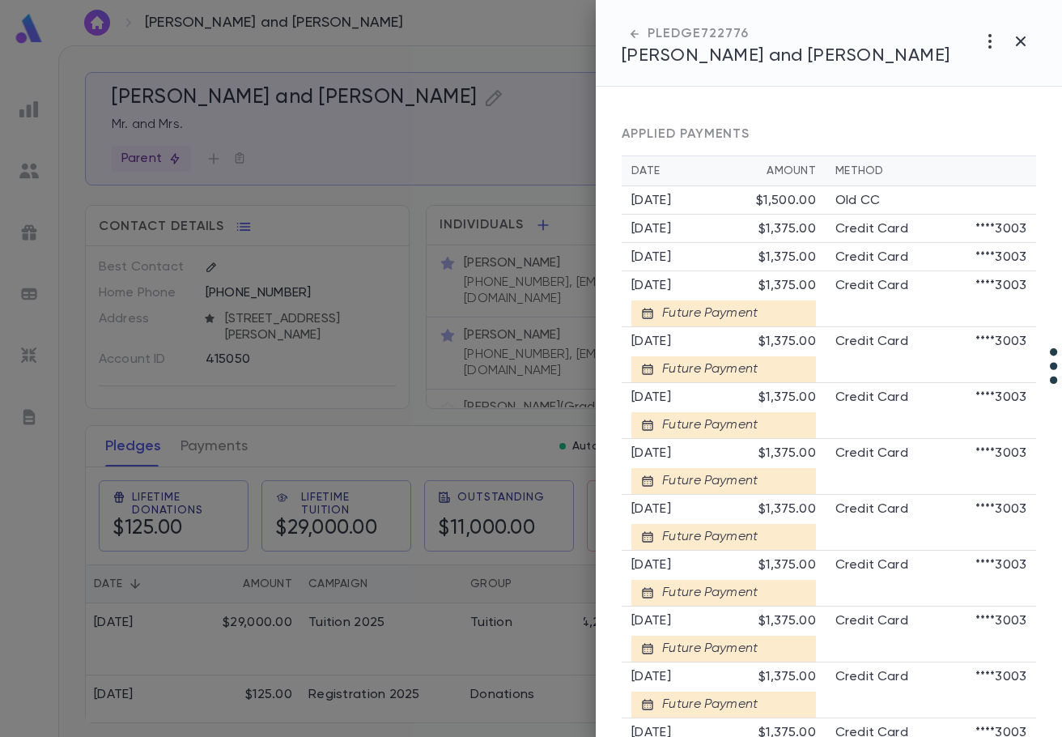
scroll to position [333, 0]
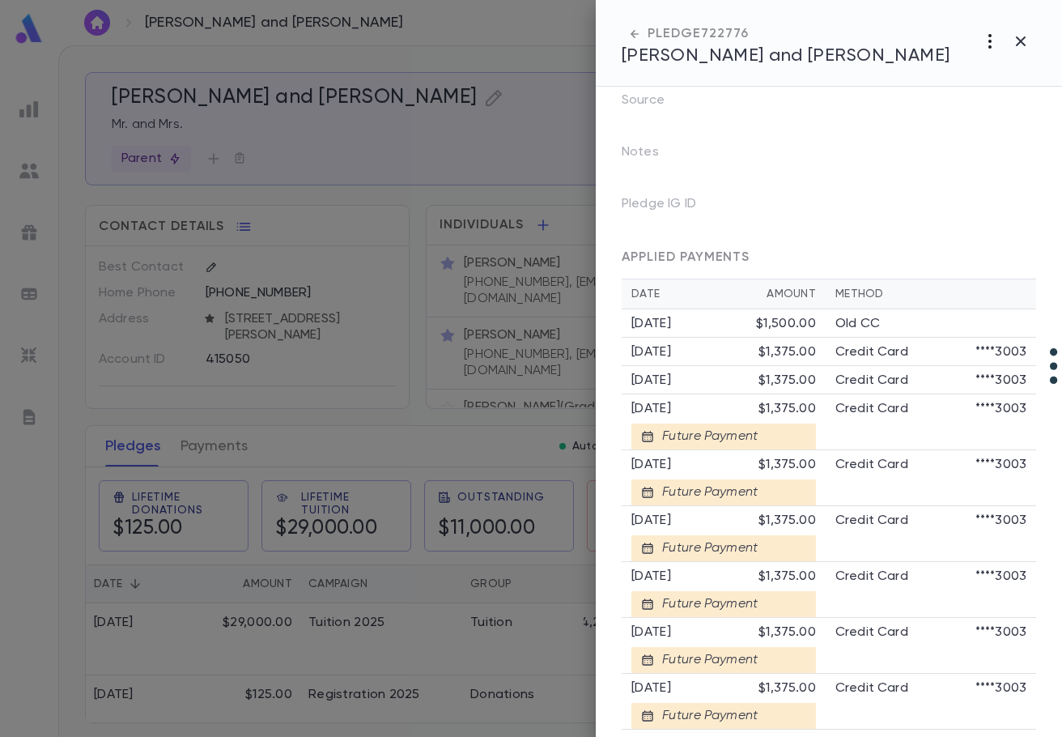
click at [1002, 38] on button "button" at bounding box center [990, 41] width 31 height 31
click at [1016, 40] on div at bounding box center [531, 368] width 1062 height 737
click at [1027, 40] on icon "button" at bounding box center [1020, 41] width 19 height 19
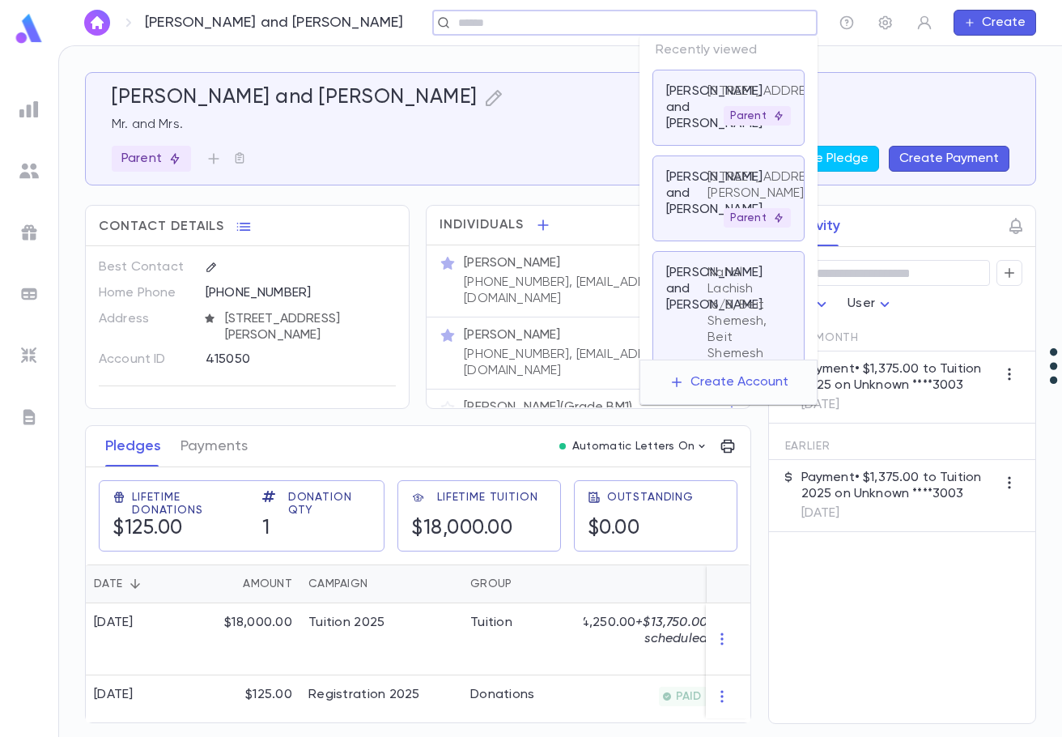
click at [755, 26] on input "text" at bounding box center [619, 22] width 333 height 15
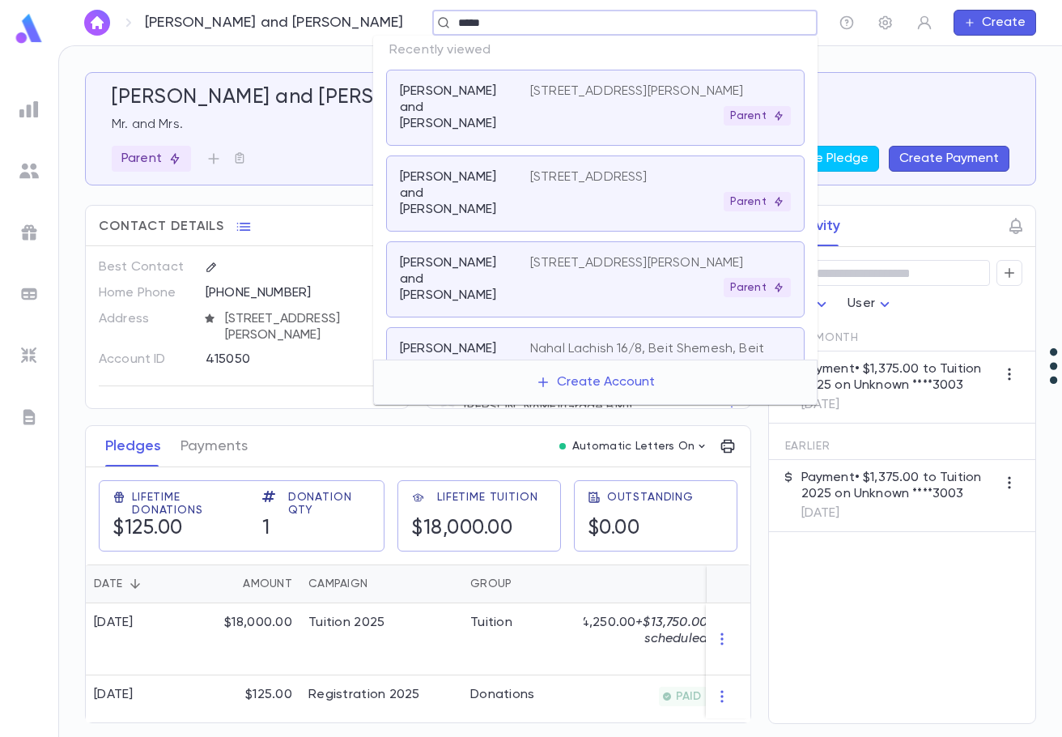
type input "******"
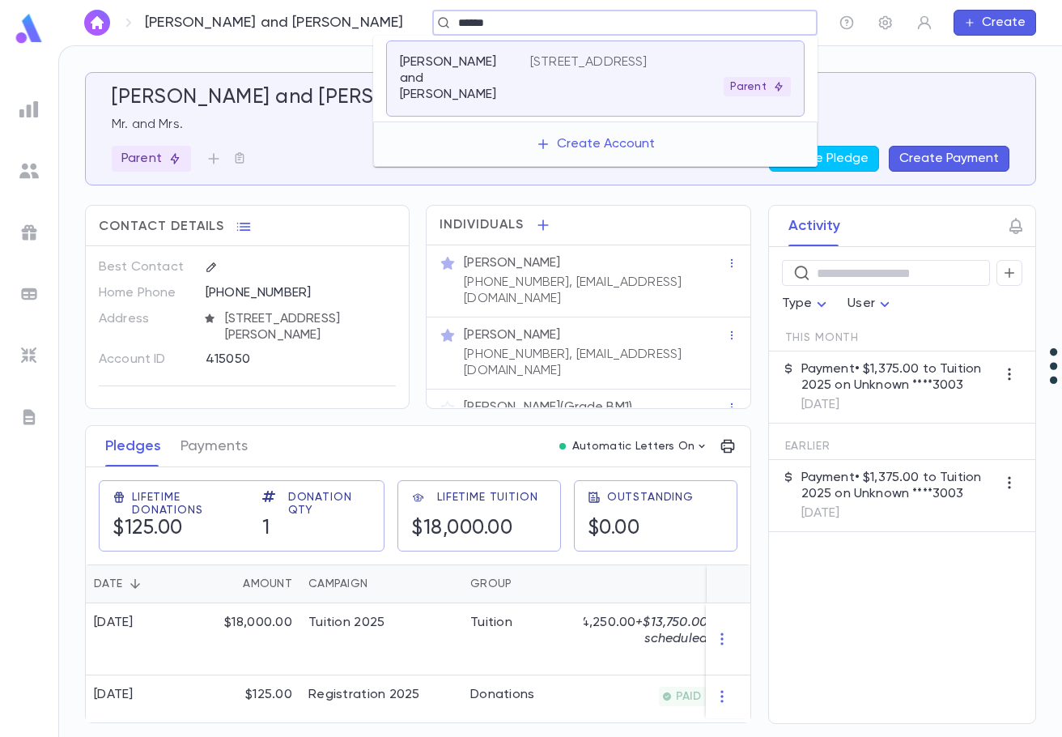
click at [465, 86] on p "[PERSON_NAME] and [PERSON_NAME]" at bounding box center [455, 78] width 111 height 49
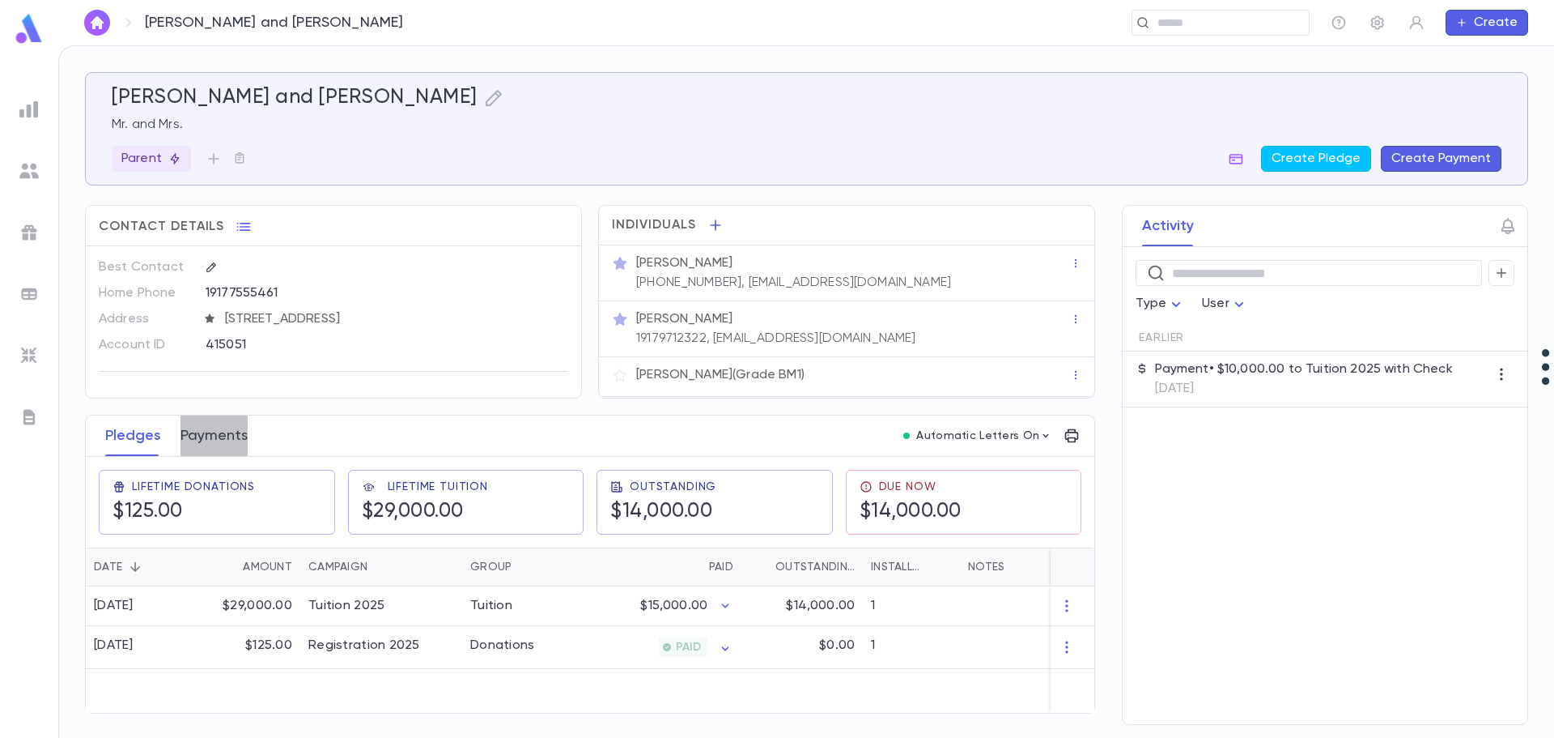
click at [226, 437] on button "Payments" at bounding box center [214, 435] width 67 height 40
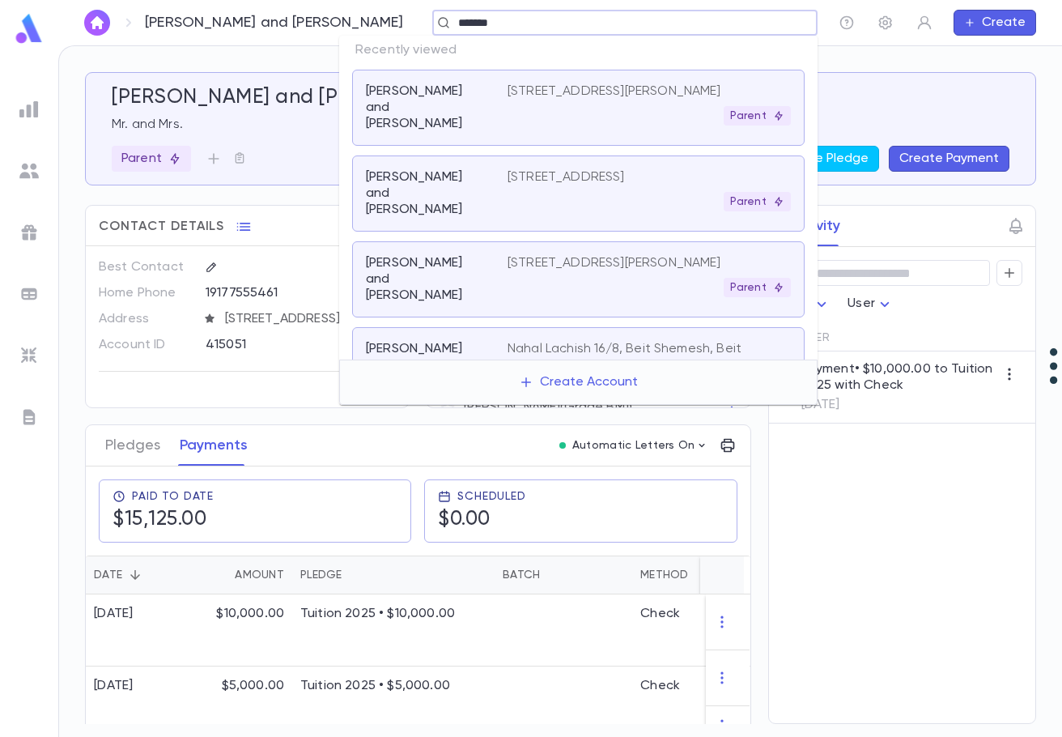
type input "********"
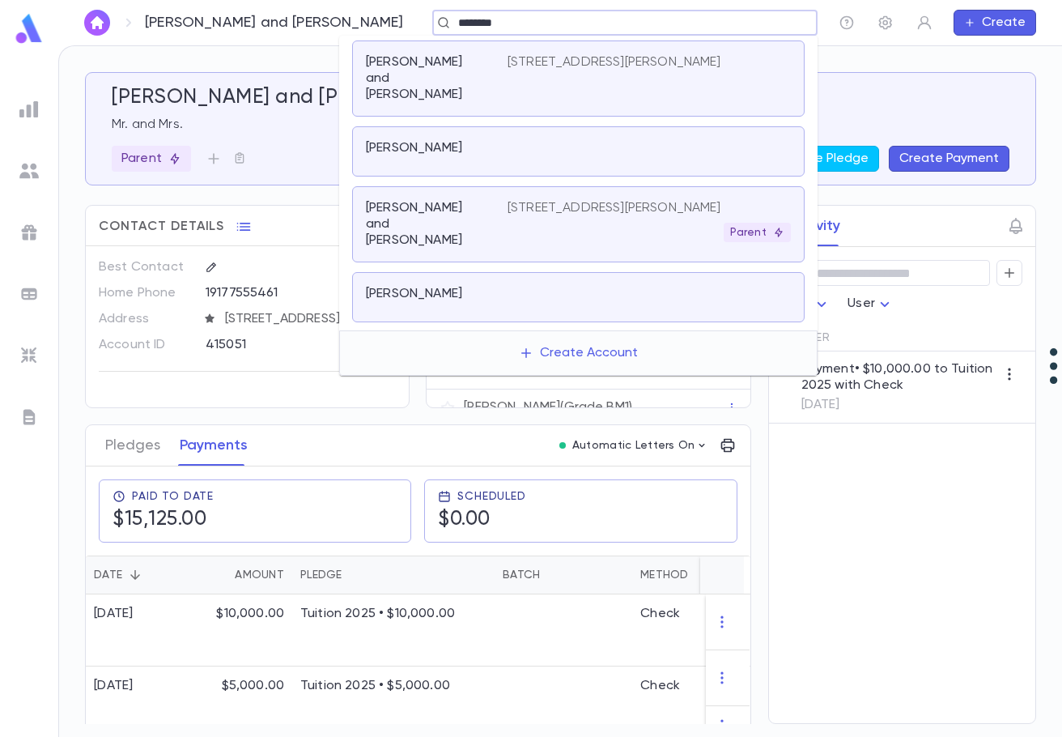
click at [540, 203] on div "[STREET_ADDRESS][PERSON_NAME] Parent" at bounding box center [649, 221] width 283 height 42
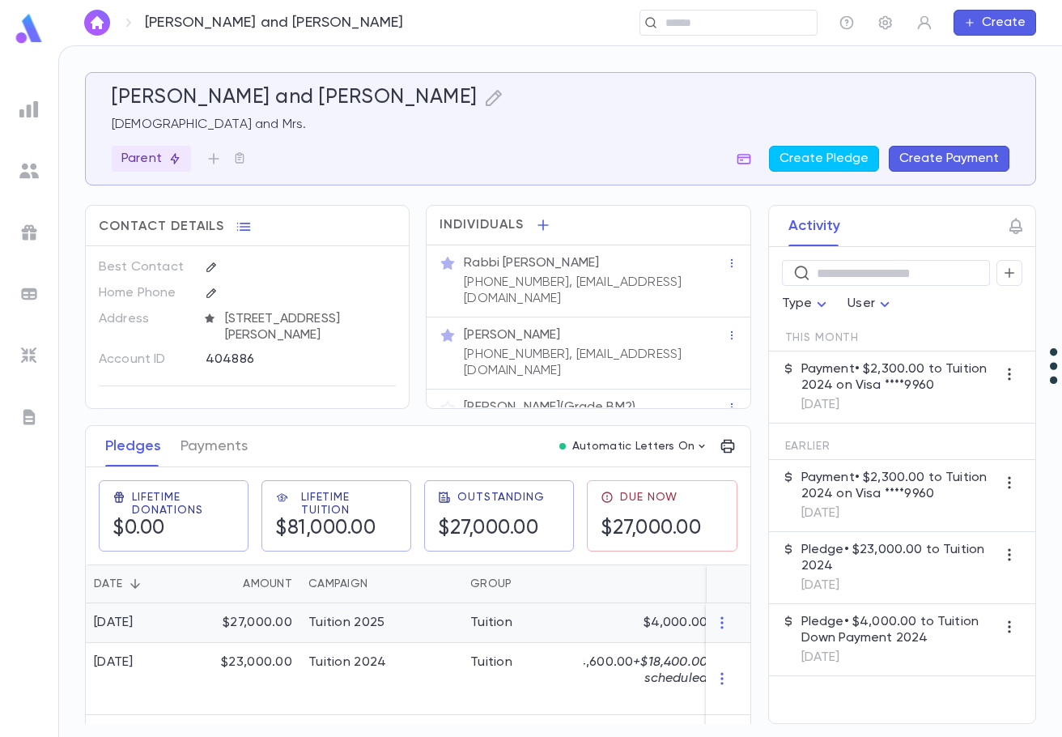
click at [405, 624] on div "Tuition 2025" at bounding box center [381, 623] width 162 height 40
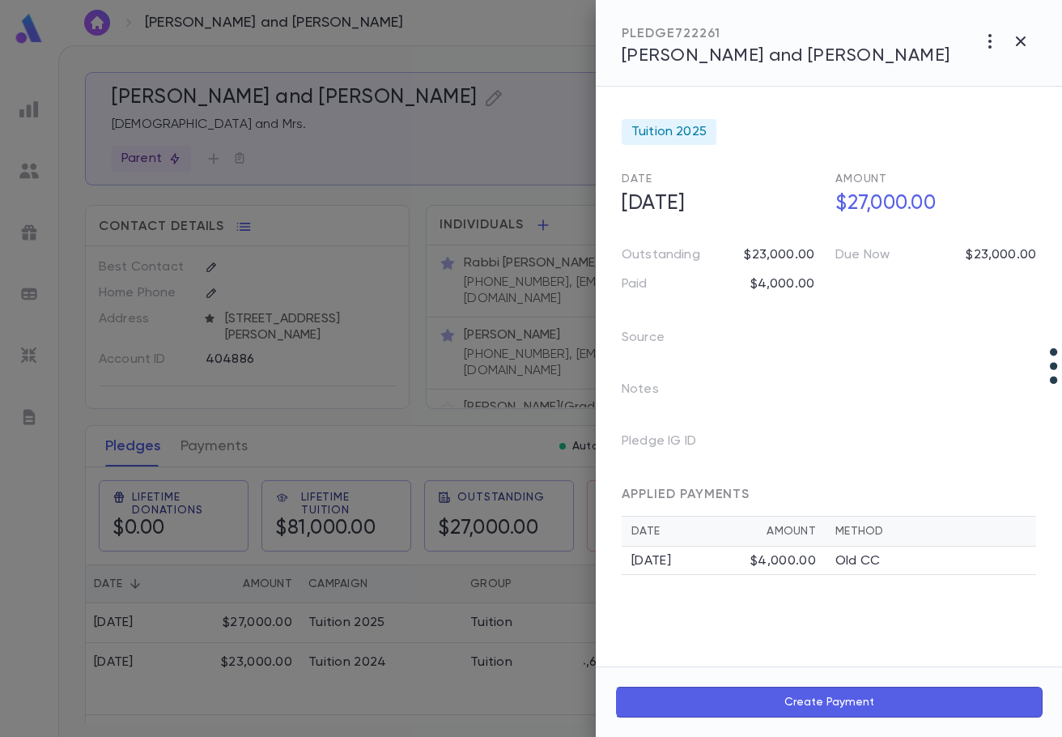
click at [211, 455] on div at bounding box center [531, 368] width 1062 height 737
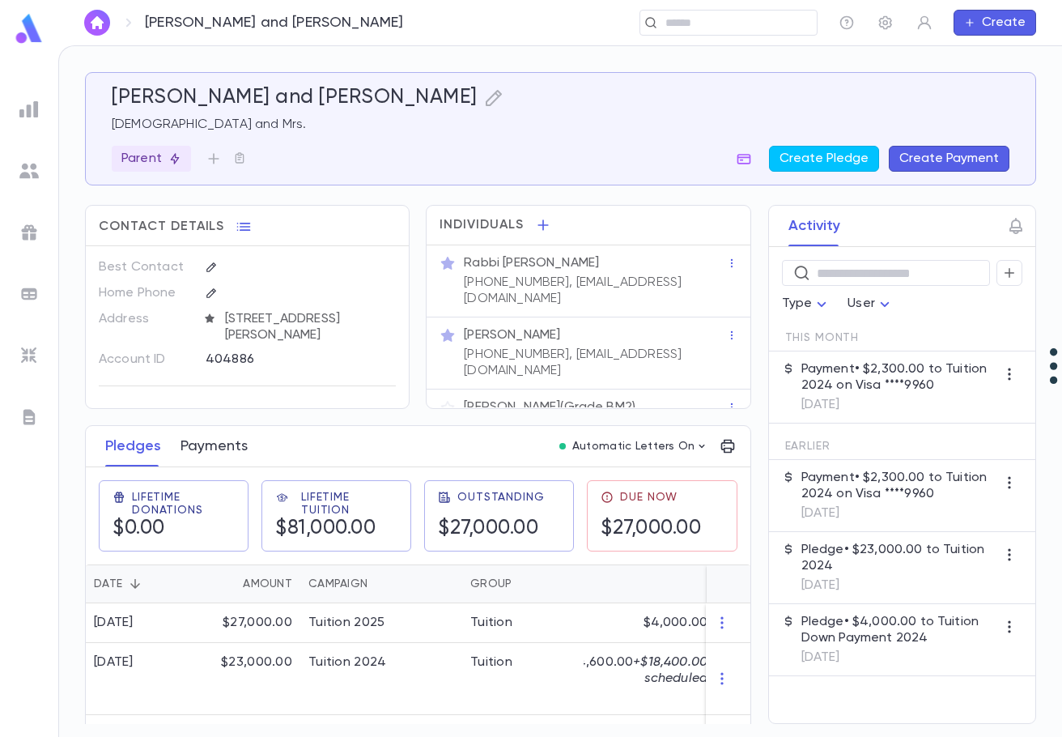
click at [215, 448] on button "Payments" at bounding box center [214, 446] width 67 height 40
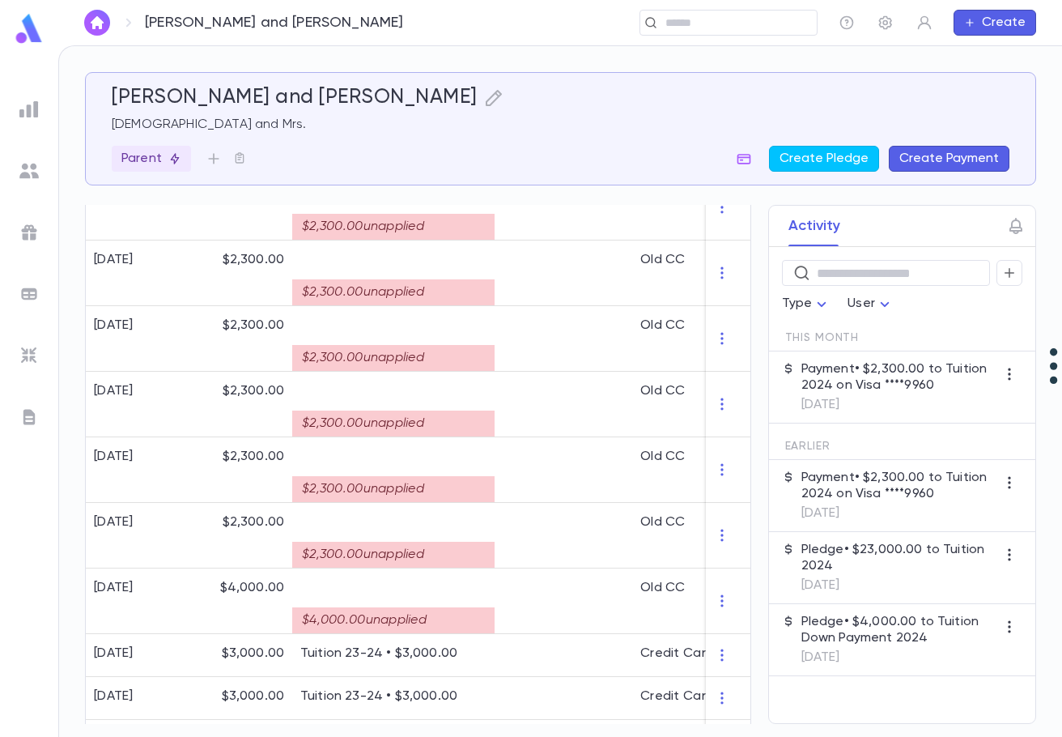
scroll to position [1421, 0]
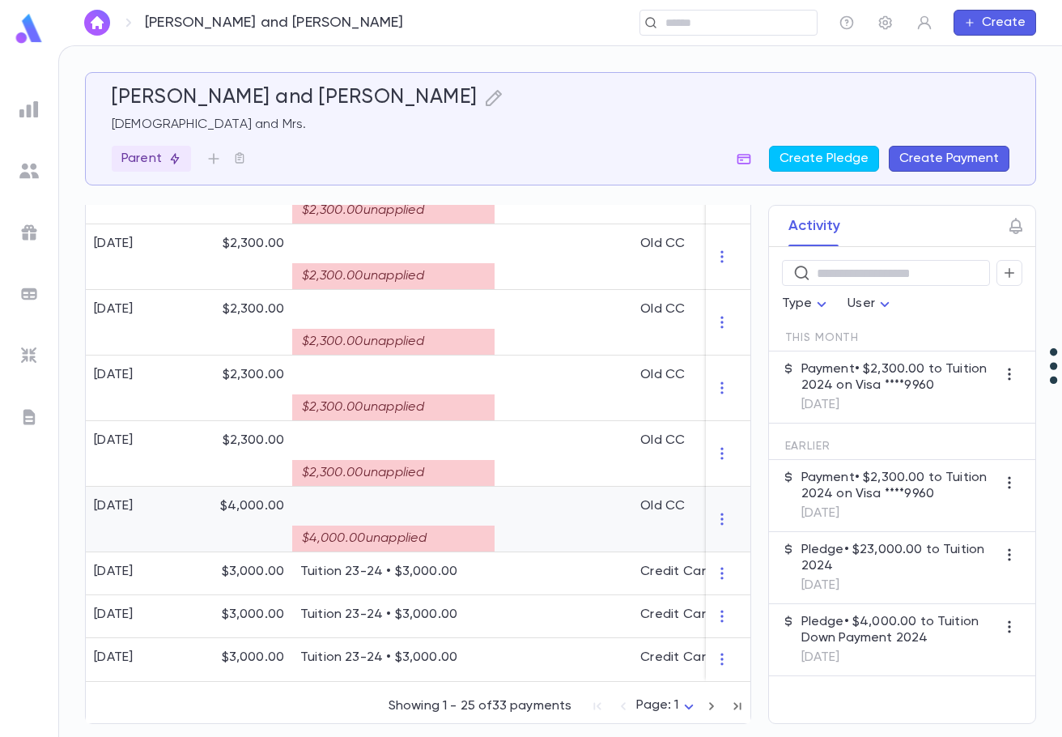
click at [450, 530] on div "$4,000.00 unapplied" at bounding box center [393, 538] width 202 height 26
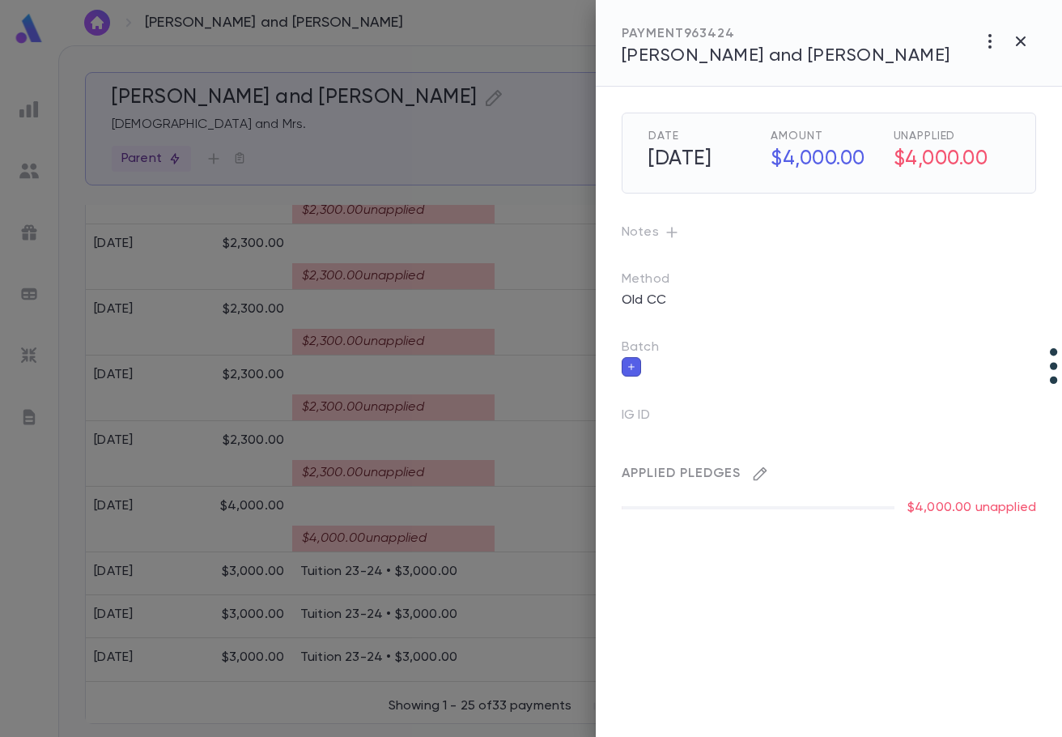
click at [763, 470] on icon "button" at bounding box center [761, 474] width 14 height 14
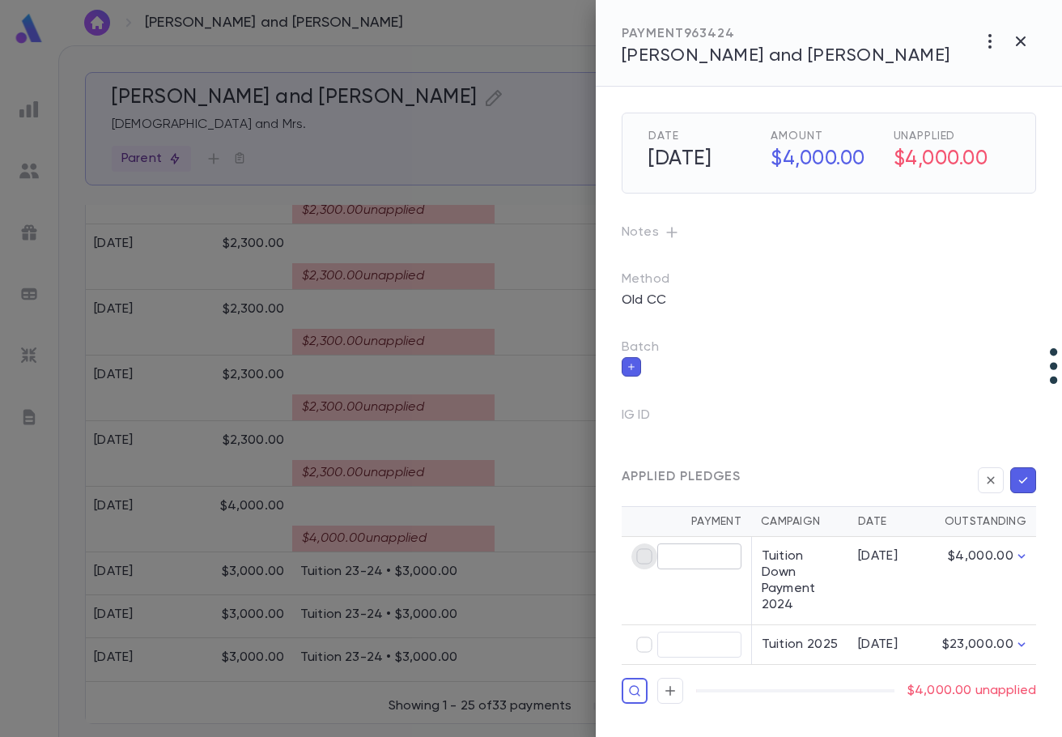
type input "********"
click at [1025, 478] on icon "button" at bounding box center [1023, 480] width 15 height 16
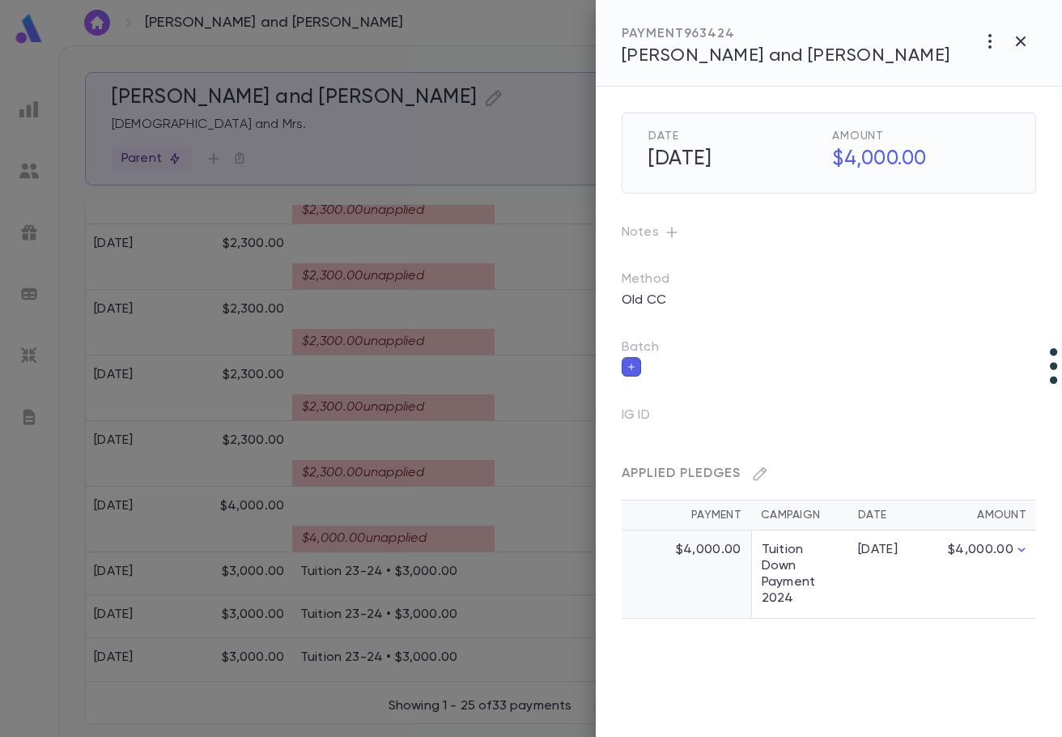
click at [424, 476] on div at bounding box center [531, 368] width 1062 height 737
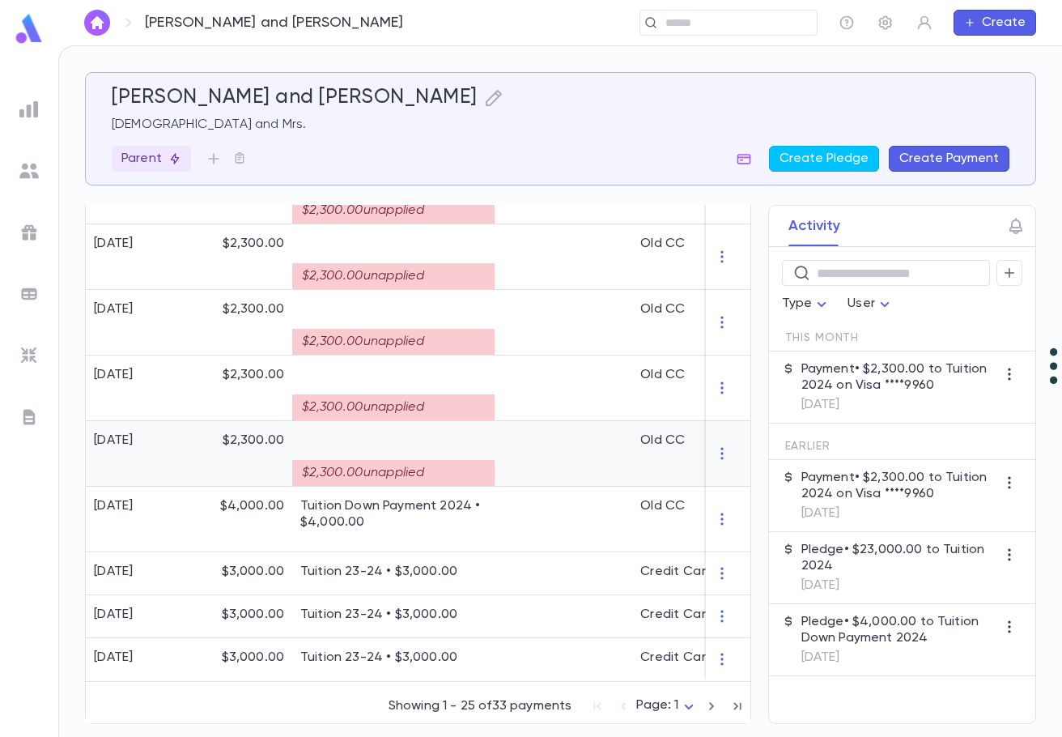
scroll to position [973, 0]
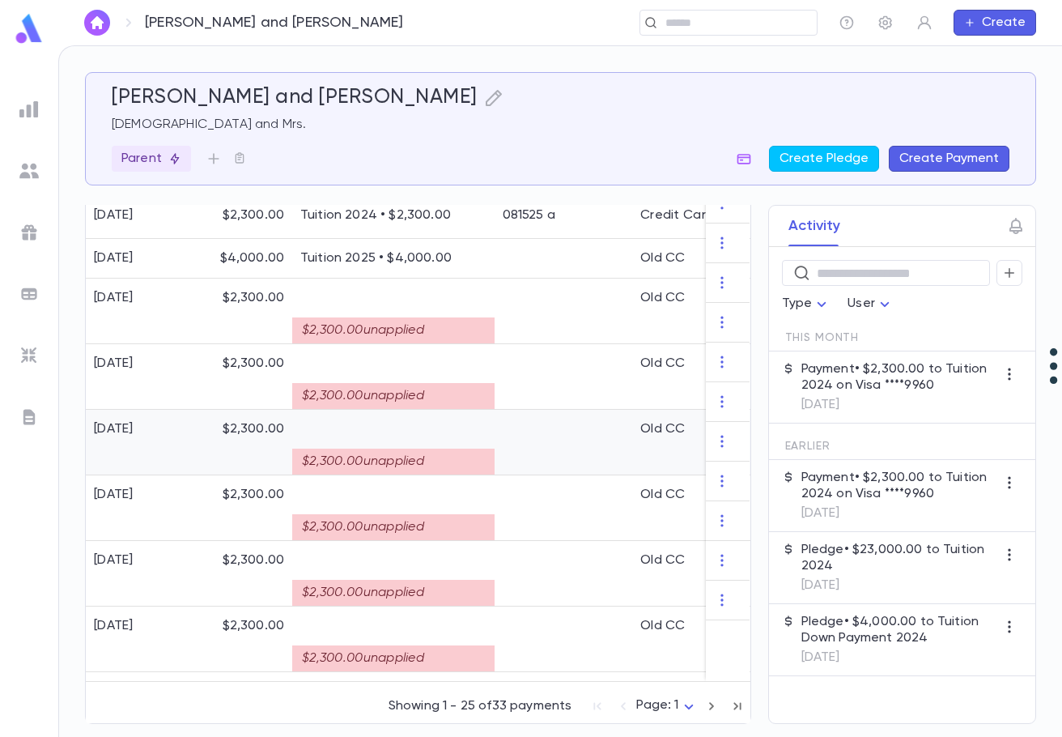
click at [430, 462] on div "$2,300.00 unapplied" at bounding box center [393, 462] width 202 height 26
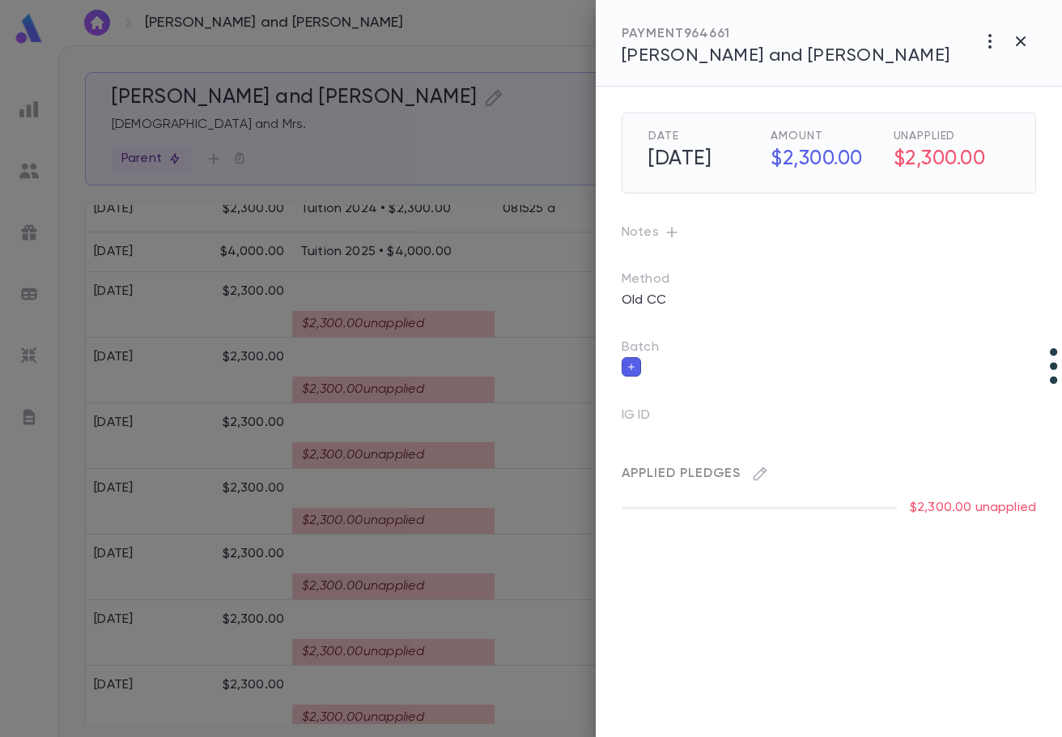
click at [40, 603] on div at bounding box center [531, 368] width 1062 height 737
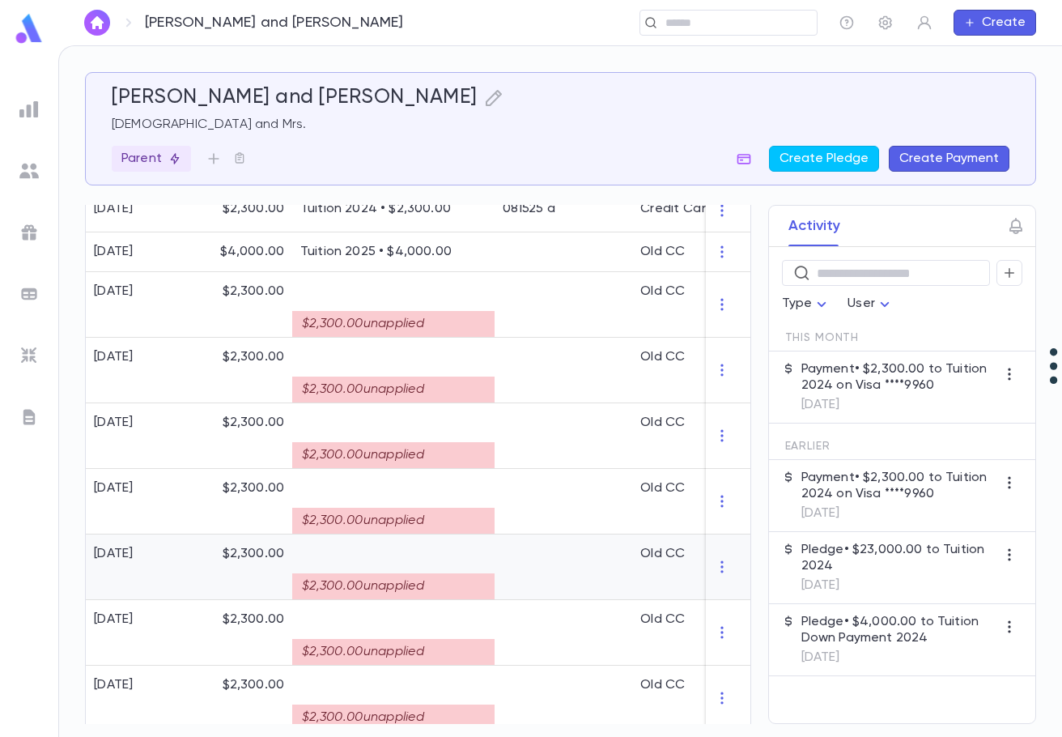
scroll to position [1378, 0]
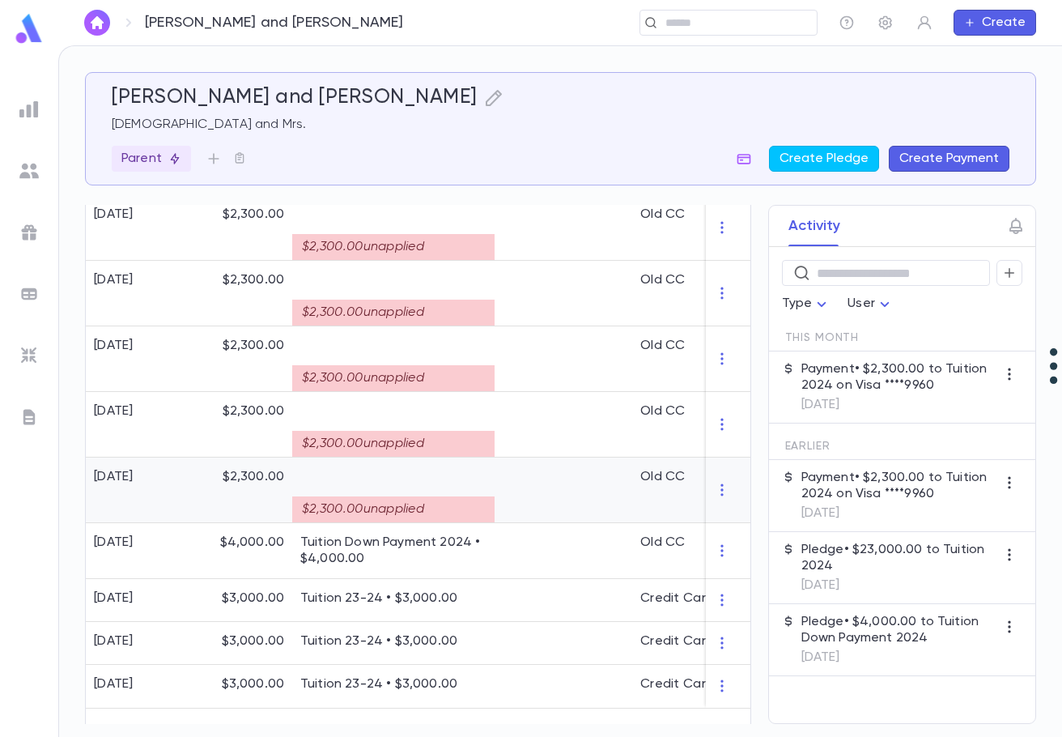
click at [411, 500] on div "$2,300.00 unapplied" at bounding box center [393, 509] width 202 height 26
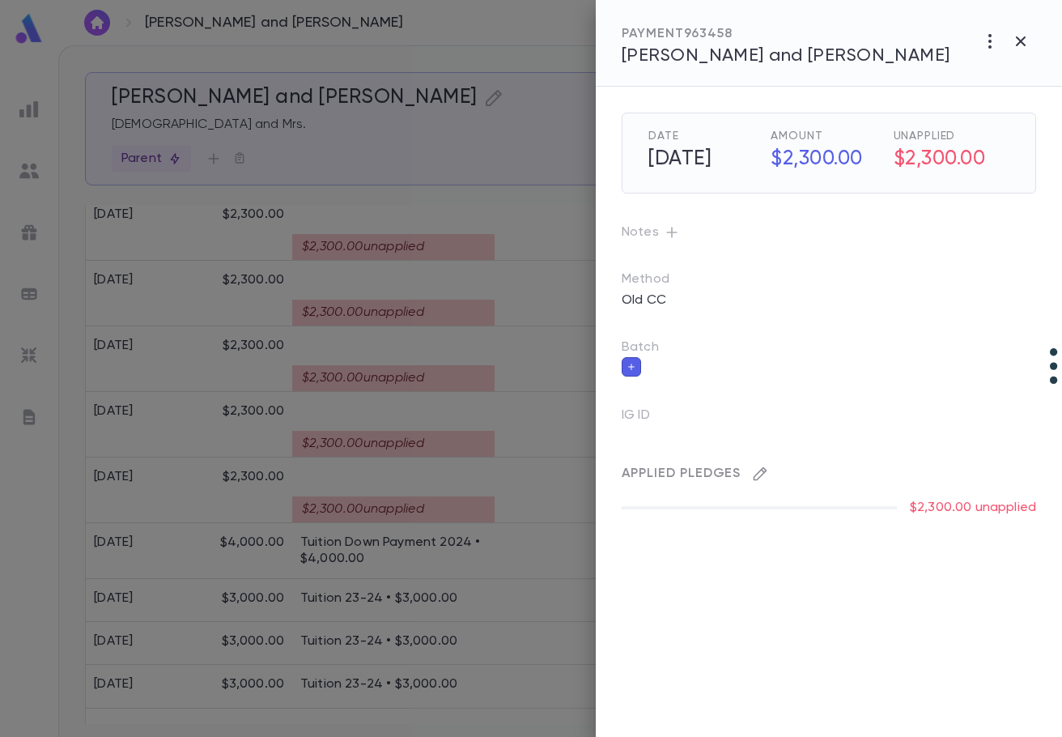
click at [757, 475] on icon "button" at bounding box center [760, 474] width 16 height 16
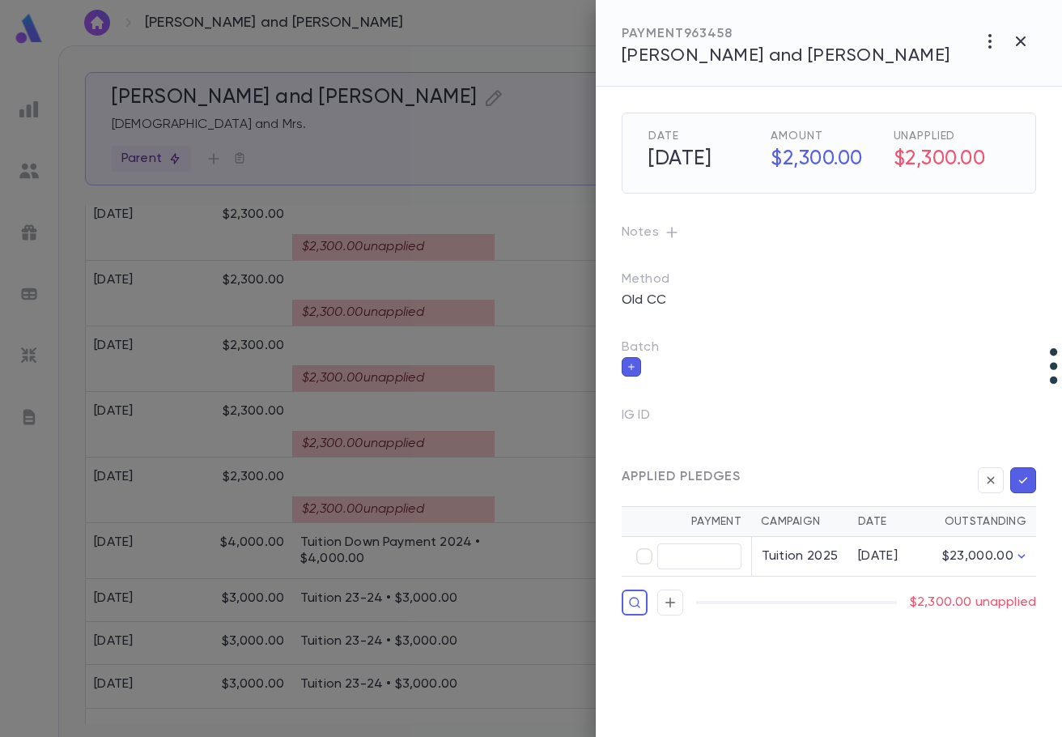
click at [530, 256] on div at bounding box center [531, 368] width 1062 height 737
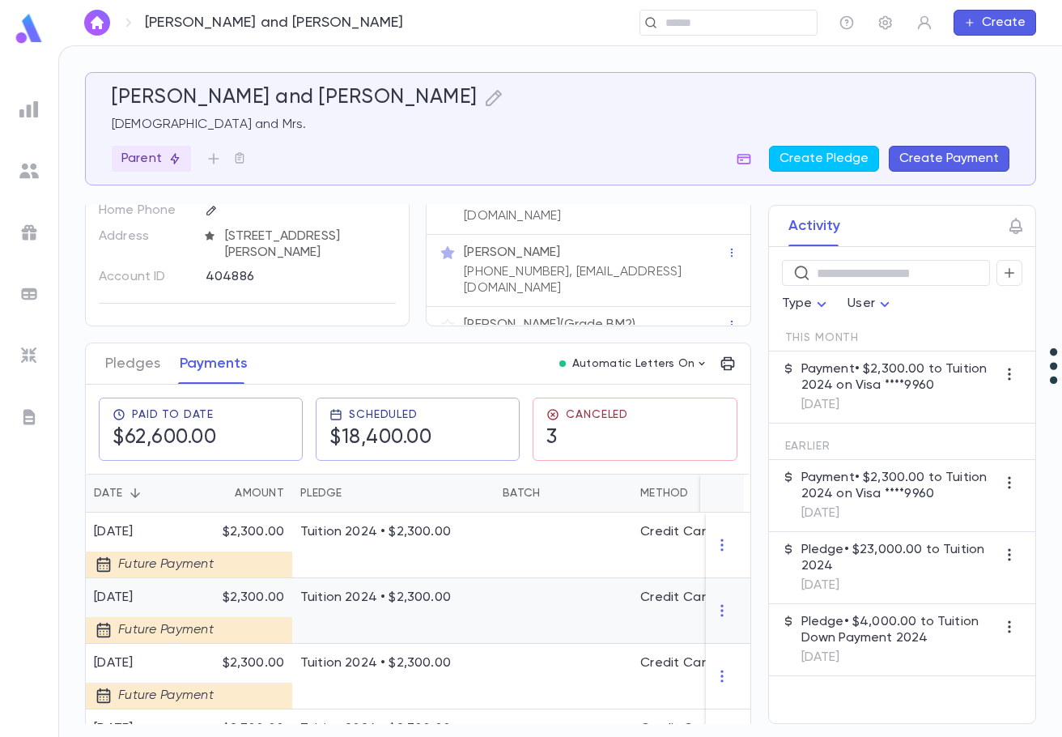
scroll to position [0, 0]
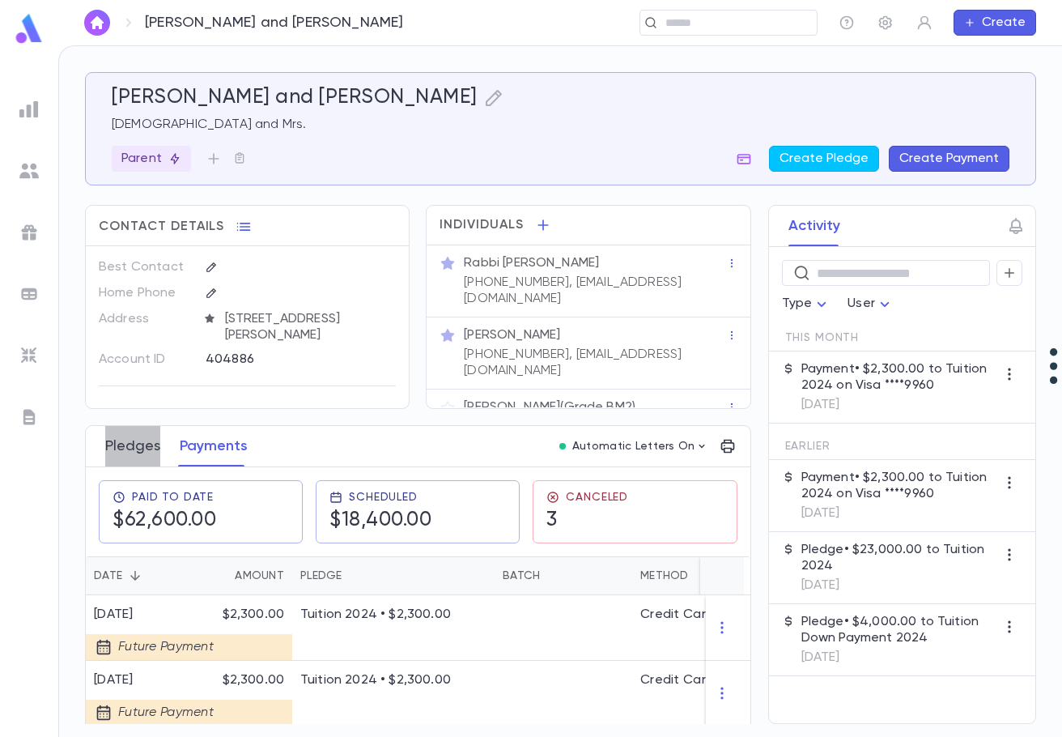
click at [125, 441] on button "Pledges" at bounding box center [132, 446] width 55 height 40
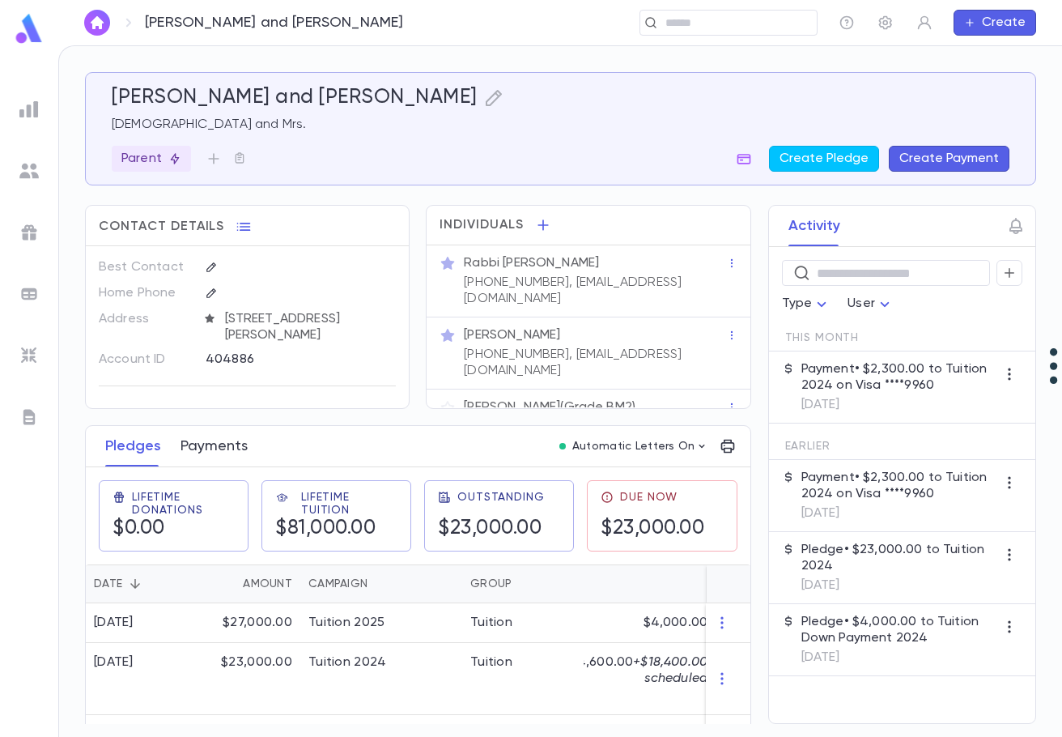
click at [217, 450] on button "Payments" at bounding box center [214, 446] width 67 height 40
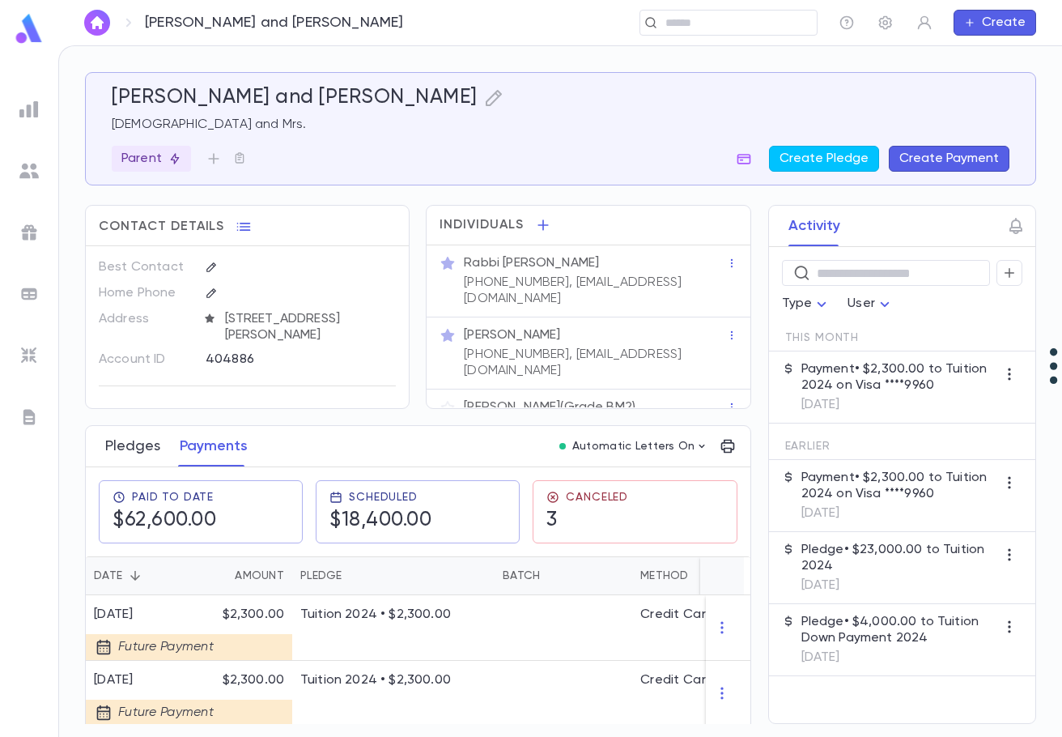
click at [140, 447] on button "Pledges" at bounding box center [132, 446] width 55 height 40
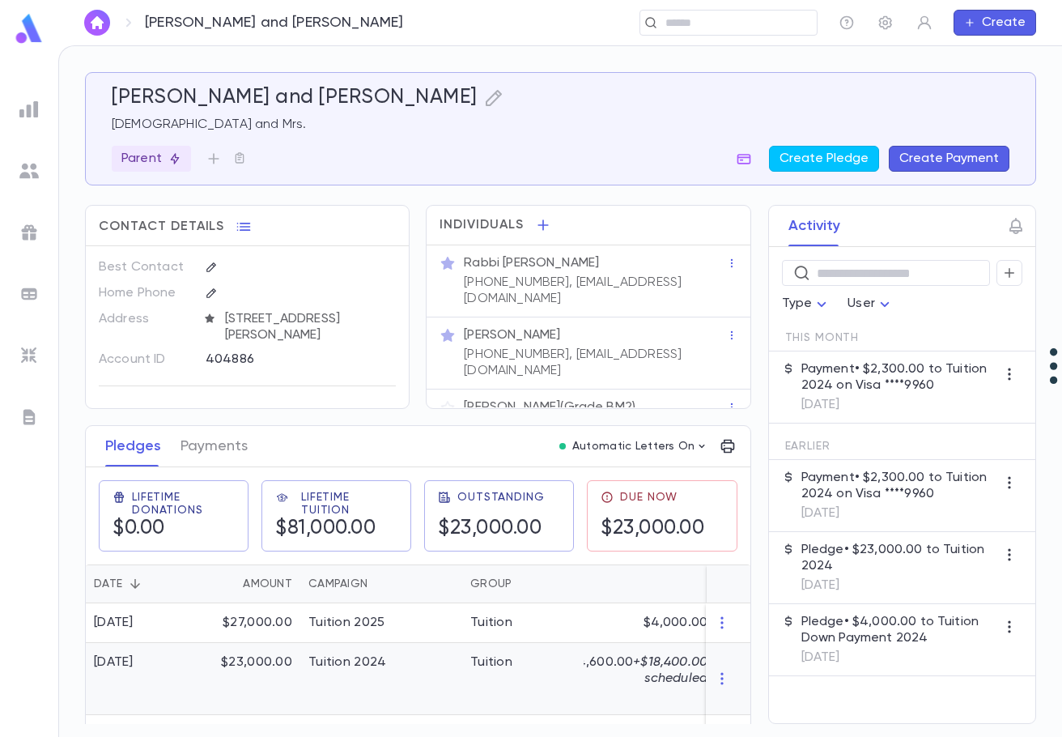
click at [341, 660] on div "Tuition 2024" at bounding box center [347, 662] width 78 height 16
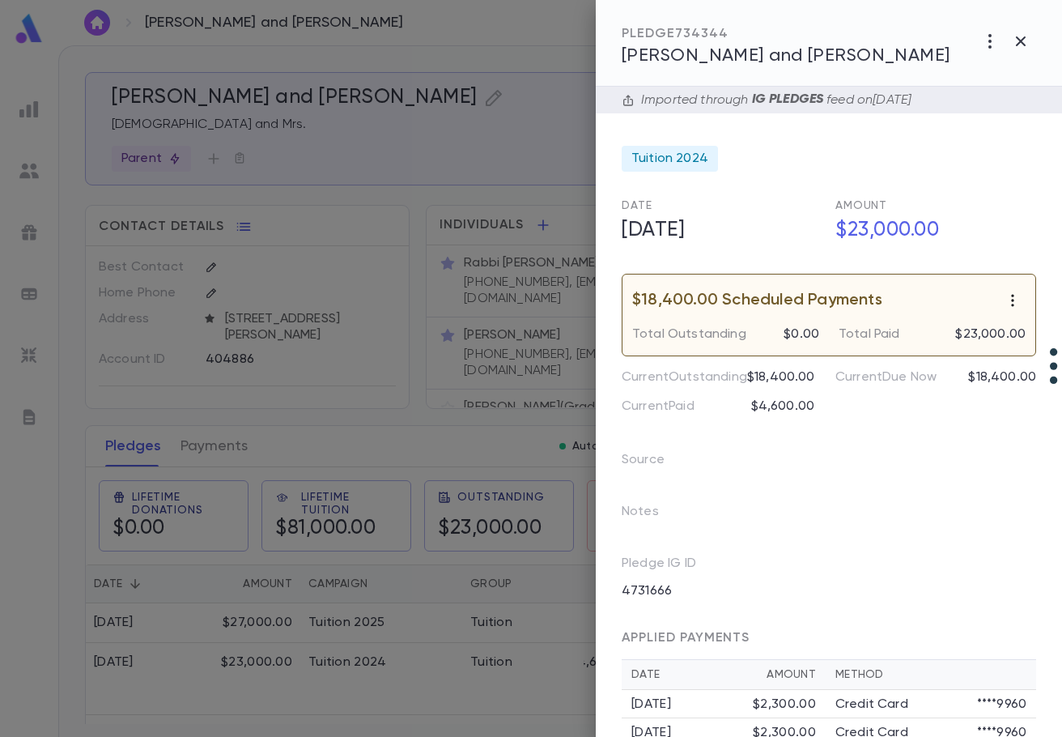
click at [1012, 300] on icon "button" at bounding box center [1013, 300] width 16 height 16
click at [950, 304] on div at bounding box center [531, 368] width 1062 height 737
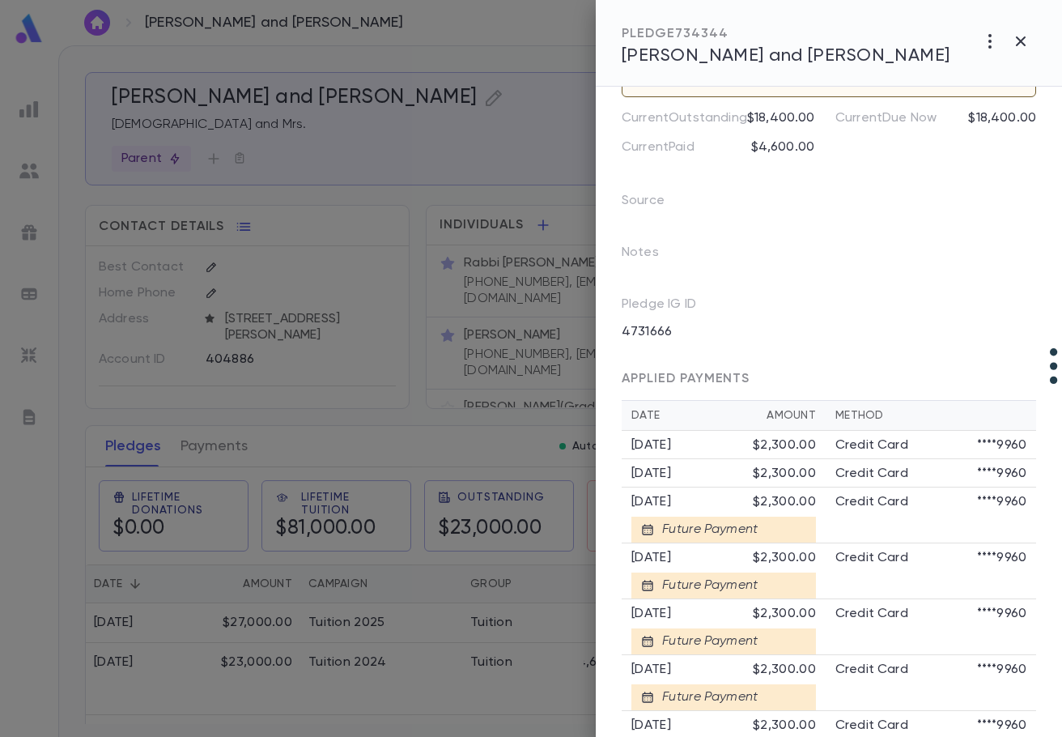
scroll to position [162, 0]
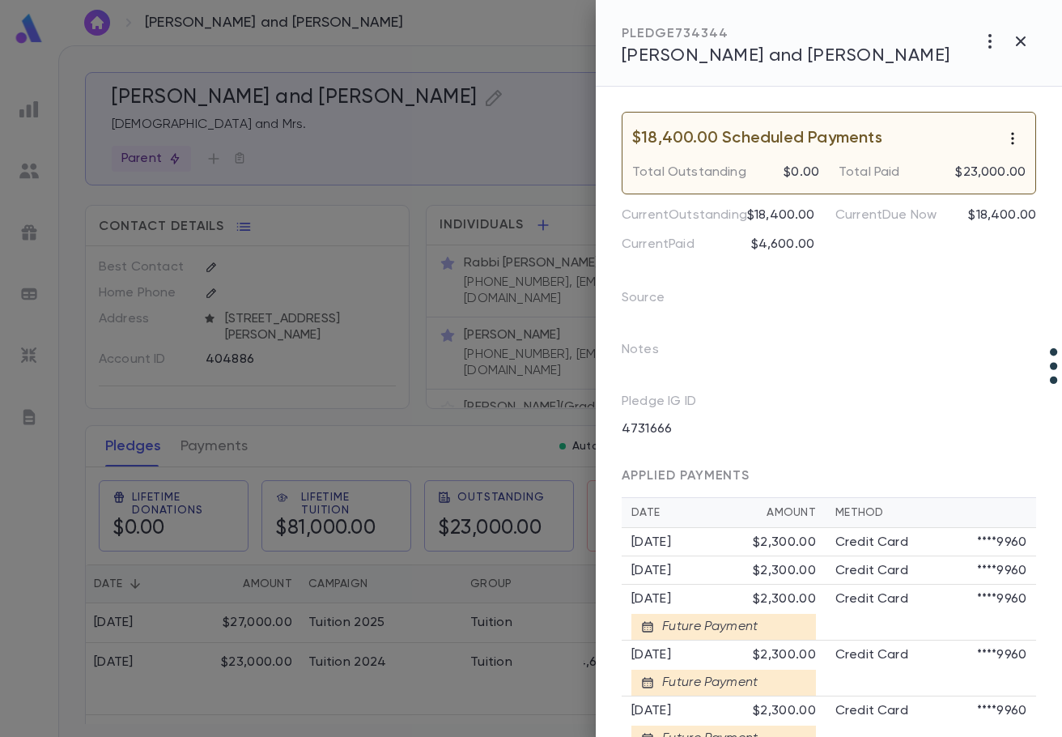
click at [1005, 138] on icon "button" at bounding box center [1013, 138] width 16 height 16
click at [717, 559] on div at bounding box center [531, 368] width 1062 height 737
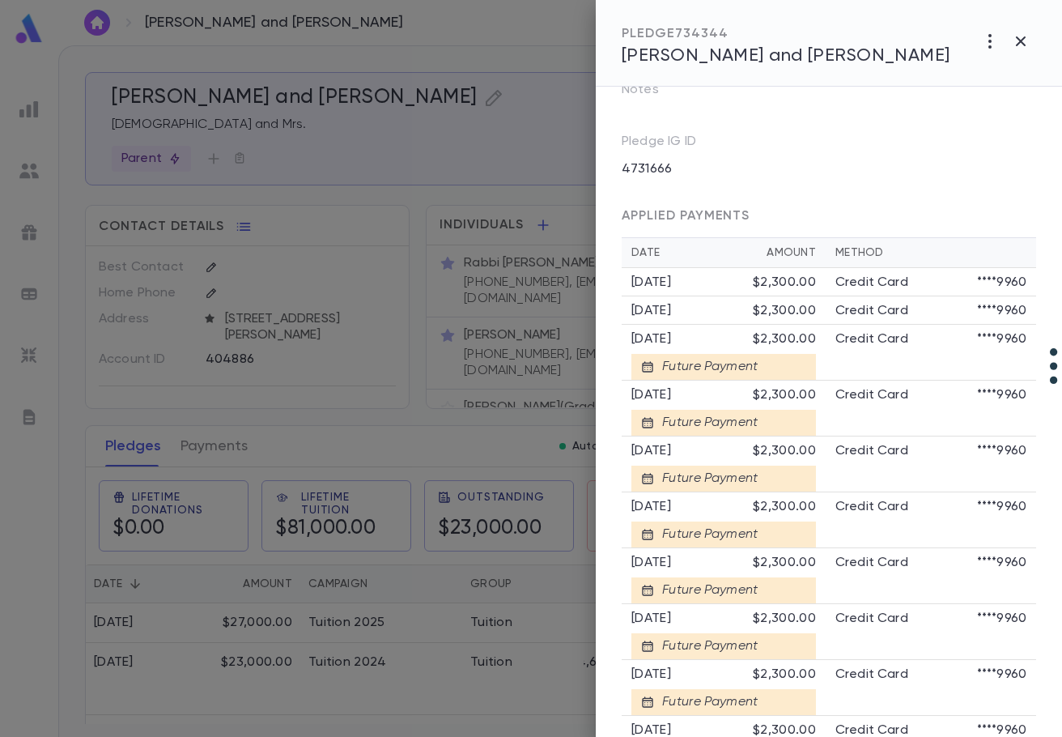
scroll to position [486, 0]
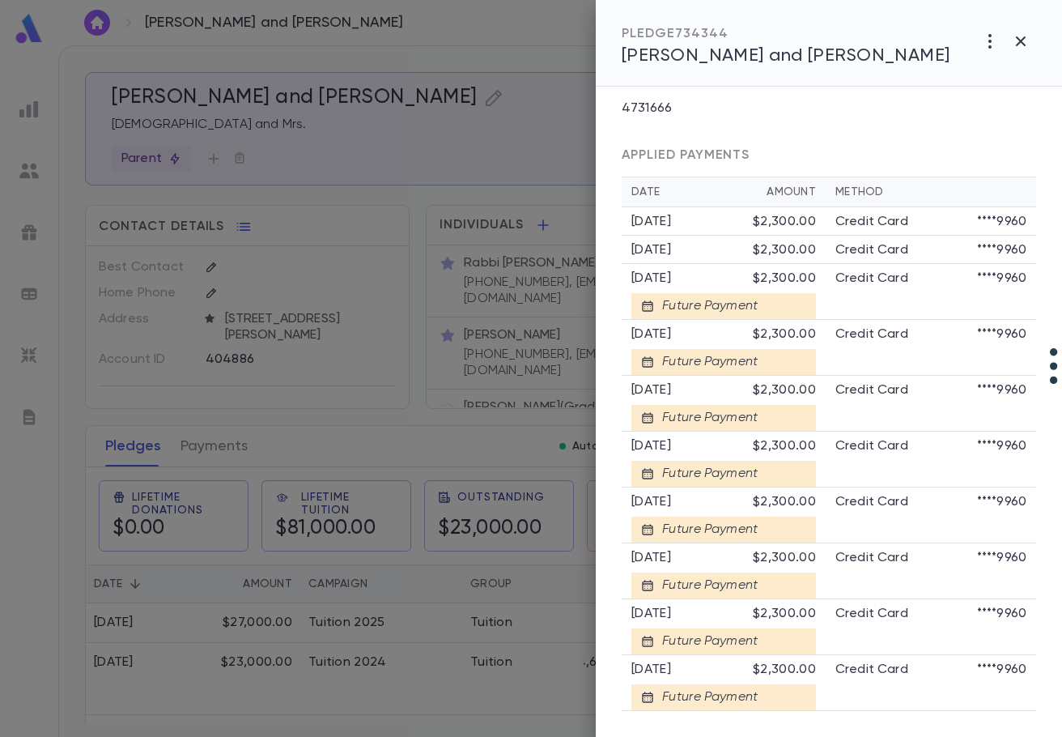
click at [202, 449] on div at bounding box center [531, 368] width 1062 height 737
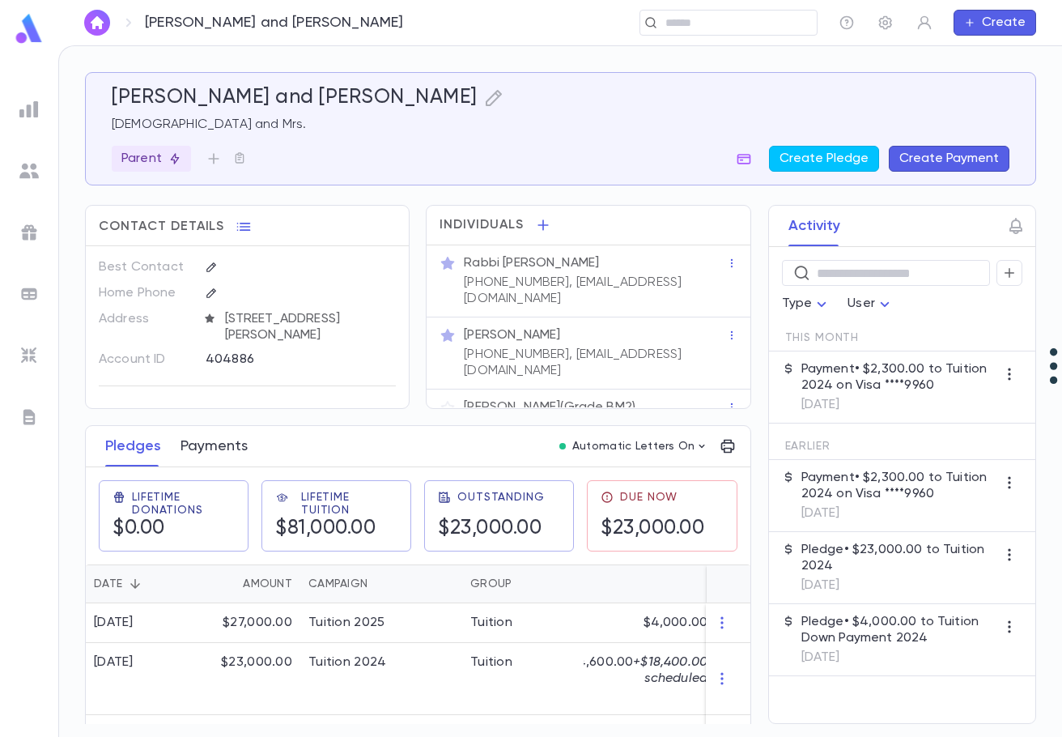
click at [202, 440] on button "Payments" at bounding box center [214, 446] width 67 height 40
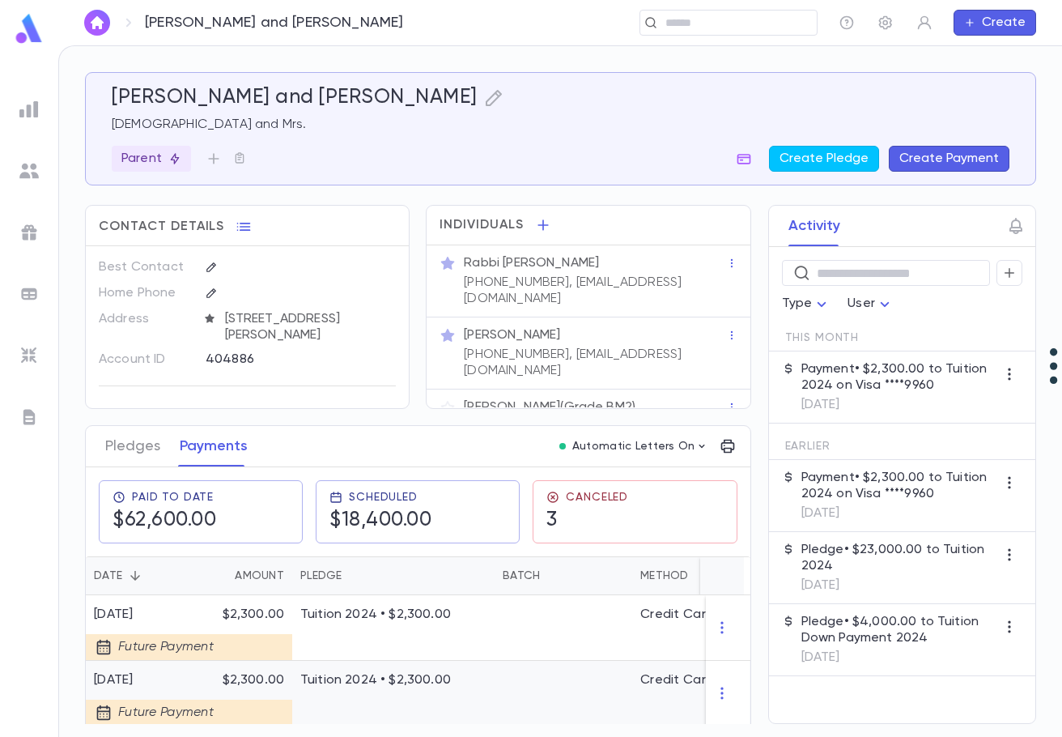
scroll to position [243, 0]
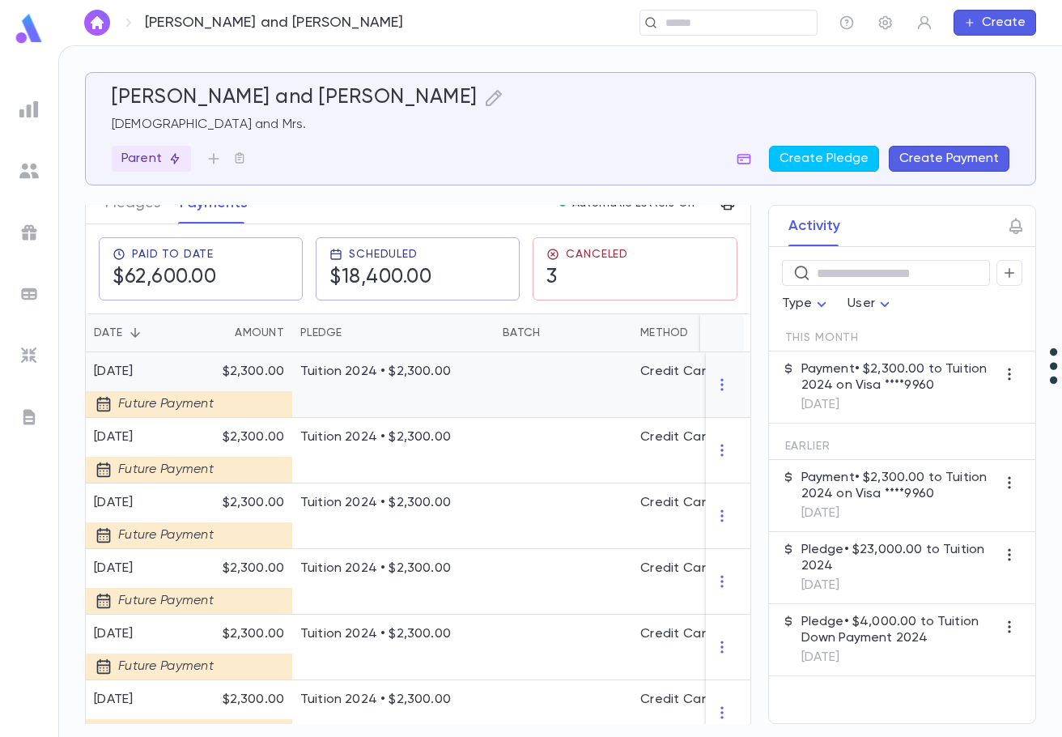
click at [380, 393] on div "Tuition 2024 • $2,300.00" at bounding box center [393, 385] width 202 height 66
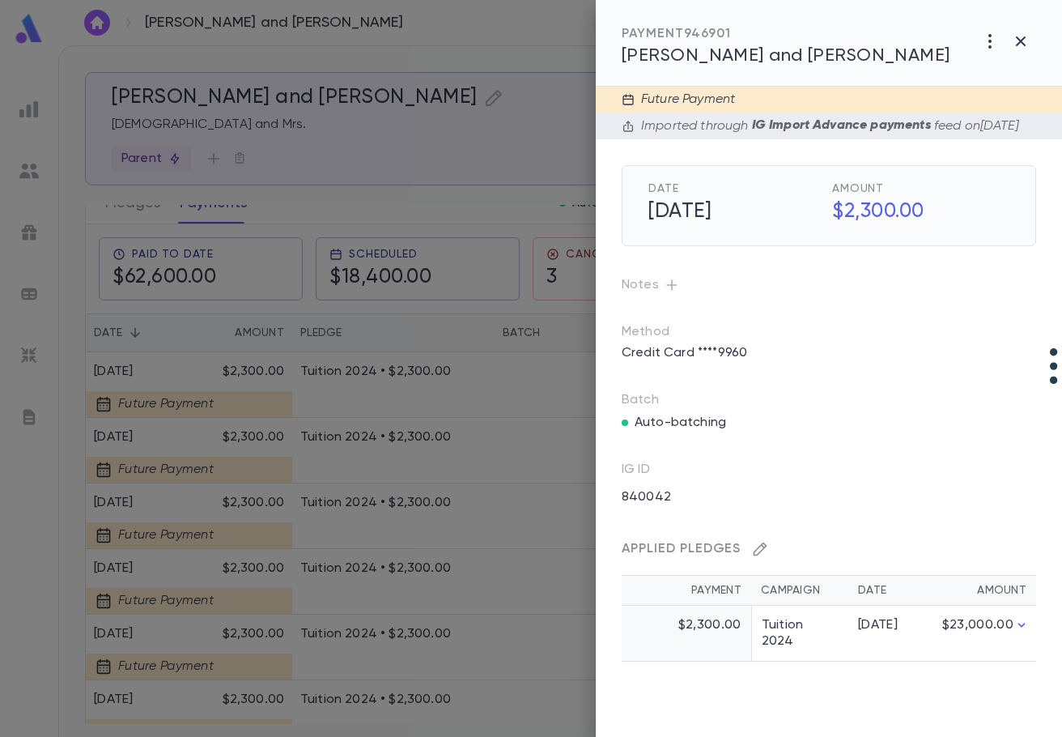
click at [758, 556] on icon "button" at bounding box center [761, 549] width 14 height 14
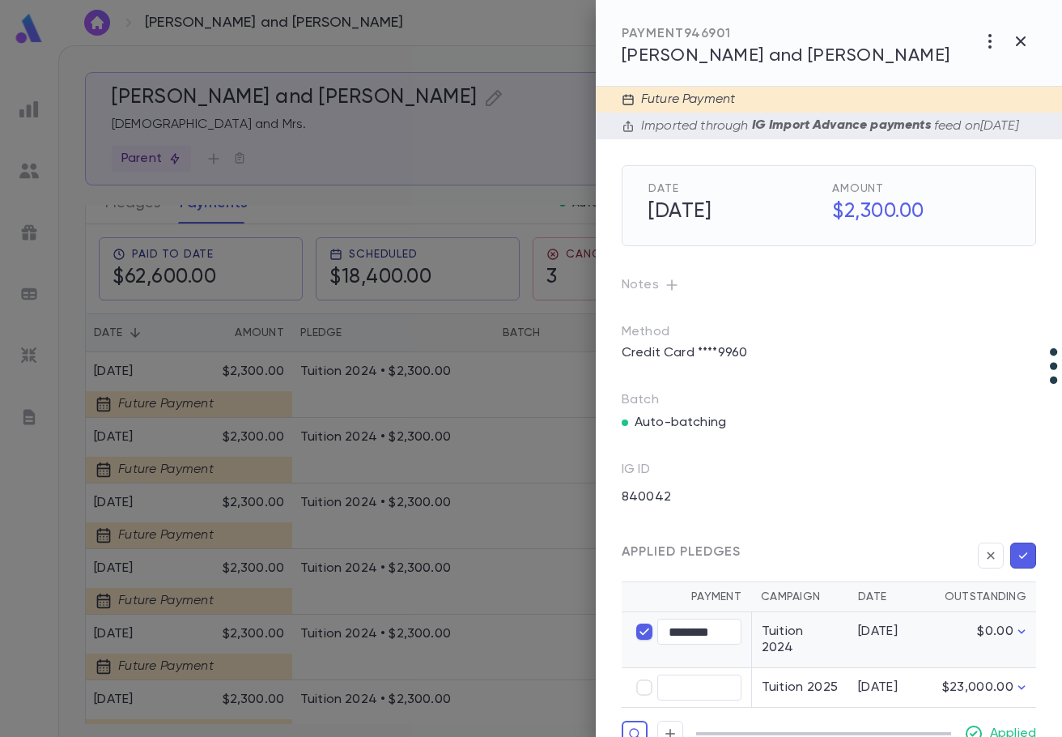
type input "****"
type input "********"
click at [1016, 563] on icon "button" at bounding box center [1023, 555] width 15 height 16
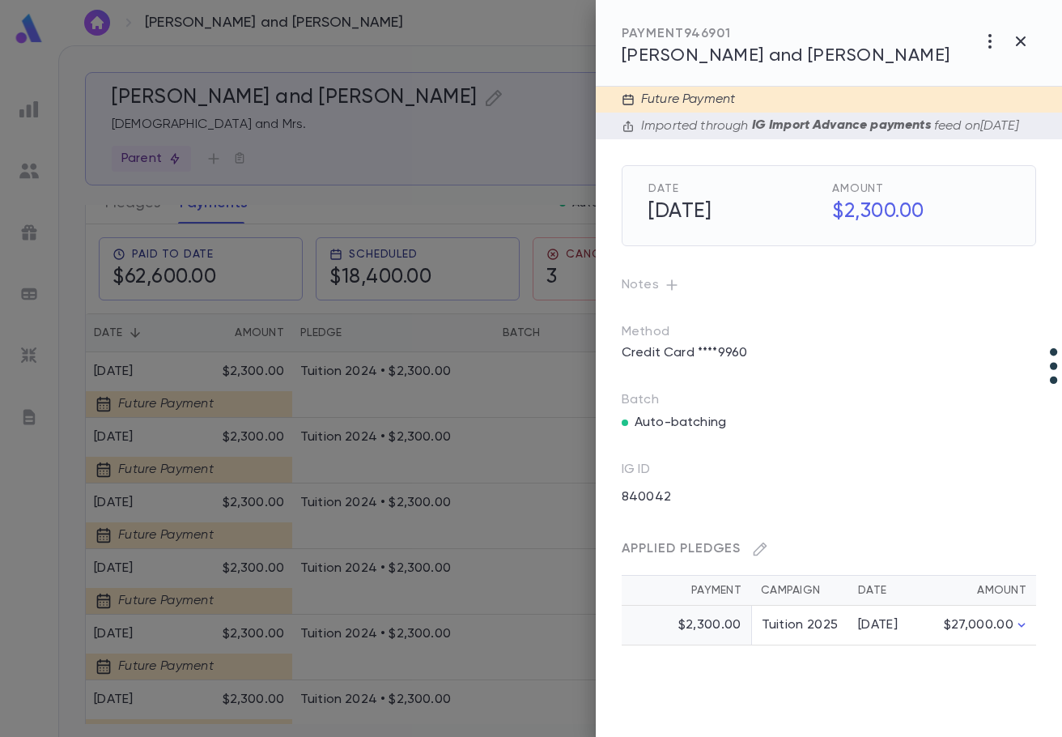
click at [224, 457] on div at bounding box center [531, 368] width 1062 height 737
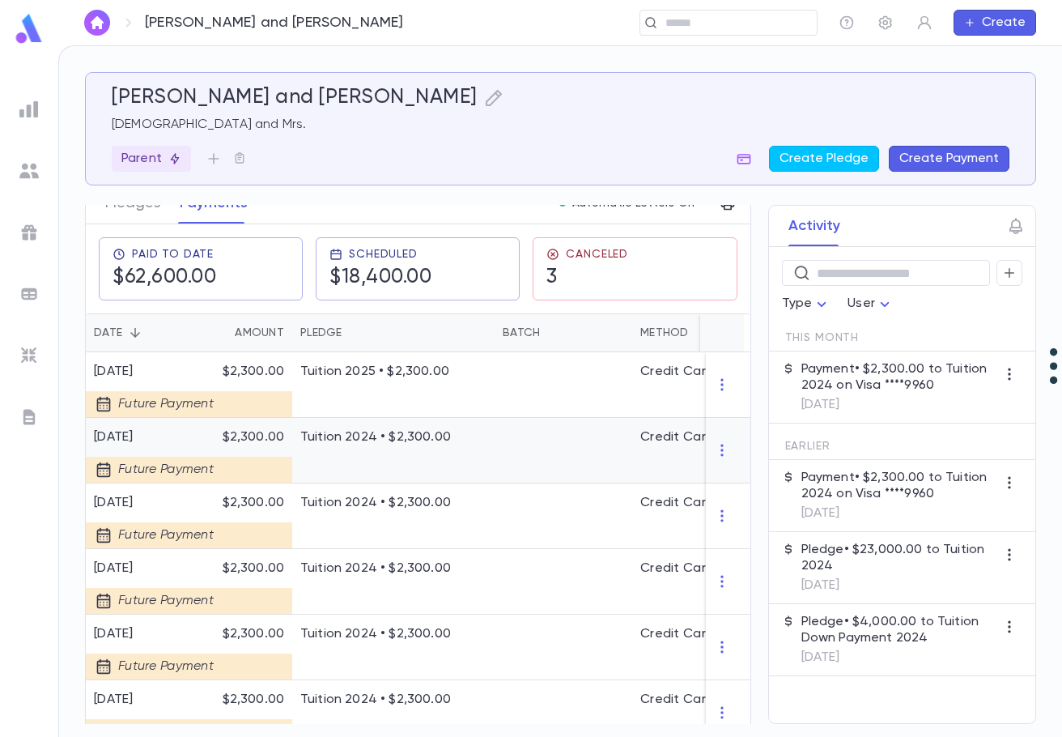
click at [258, 453] on div at bounding box center [243, 463] width 81 height 37
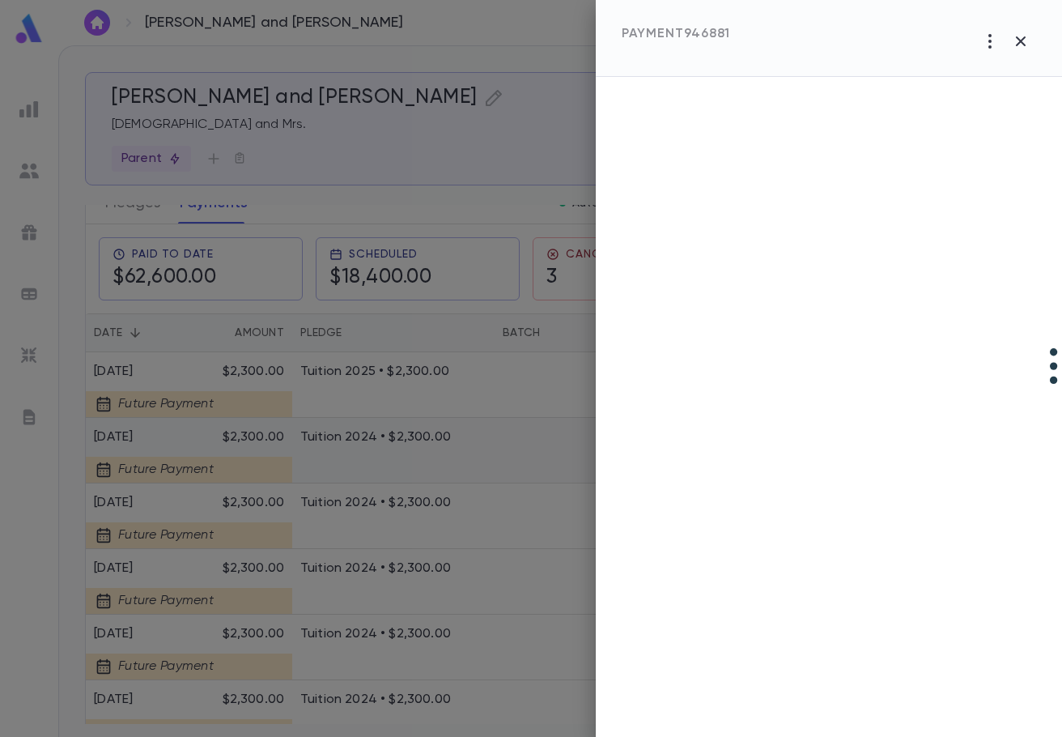
click at [258, 453] on div at bounding box center [531, 368] width 1062 height 737
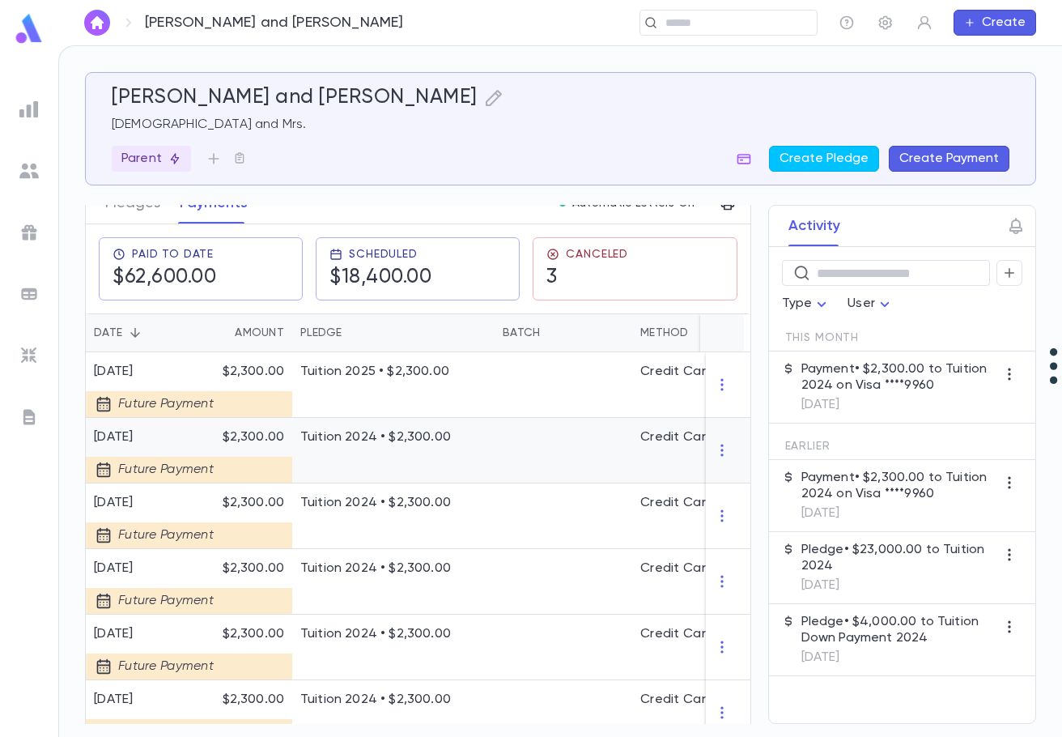
click at [258, 453] on div at bounding box center [243, 463] width 81 height 37
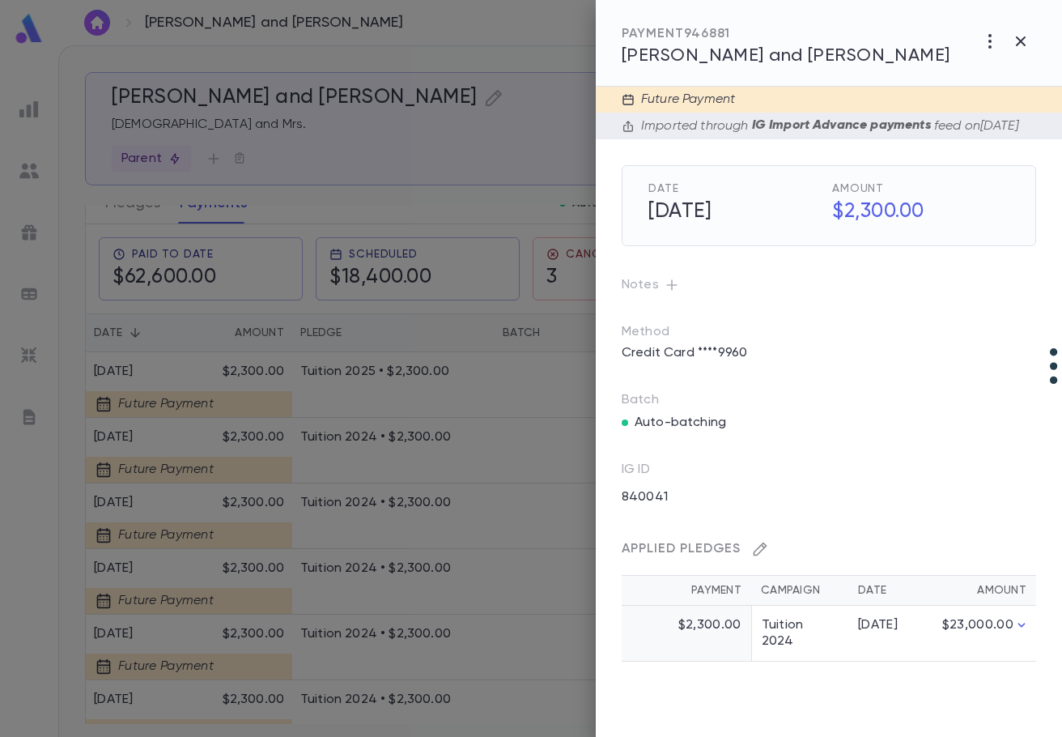
click at [759, 556] on icon "button" at bounding box center [761, 549] width 14 height 14
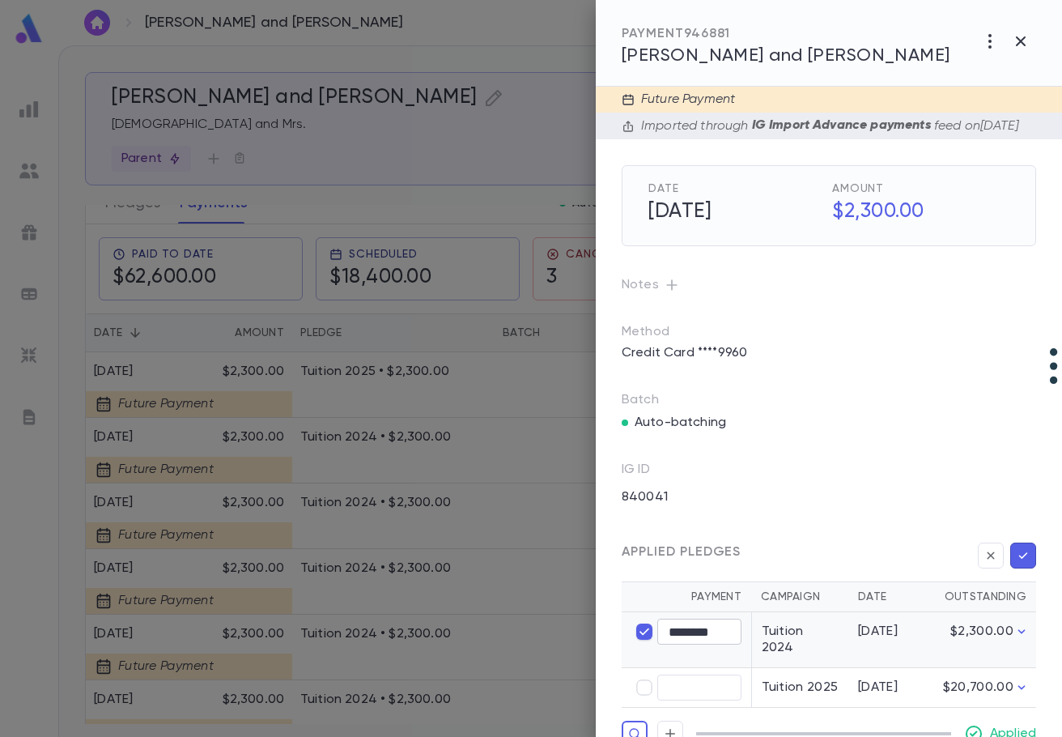
type input "****"
type input "********"
click at [1010, 568] on button "button" at bounding box center [1023, 555] width 26 height 26
click at [1016, 563] on icon "button" at bounding box center [1023, 555] width 15 height 16
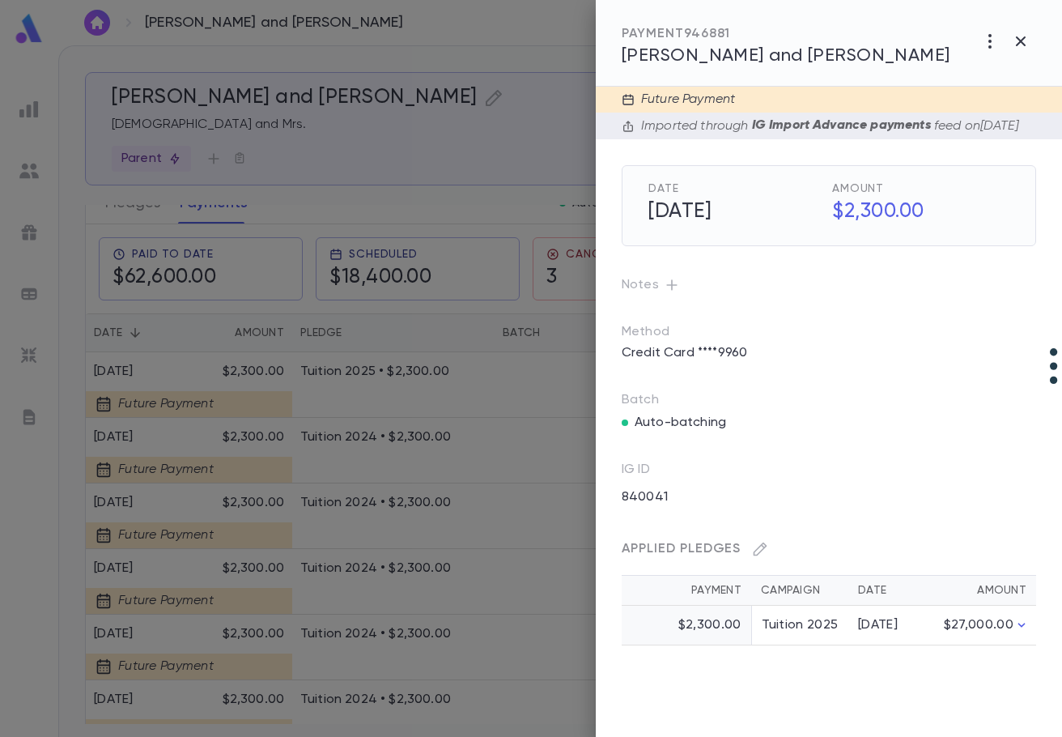
click at [247, 507] on div at bounding box center [531, 368] width 1062 height 737
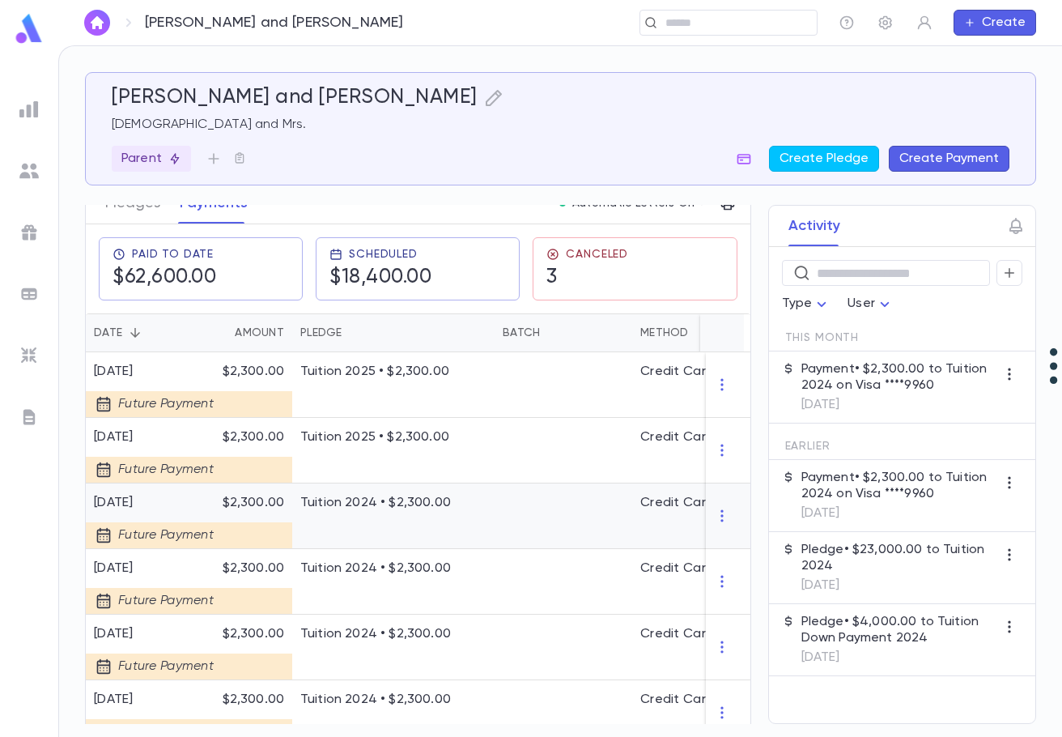
click at [247, 507] on p "$2,300.00" at bounding box center [243, 503] width 81 height 16
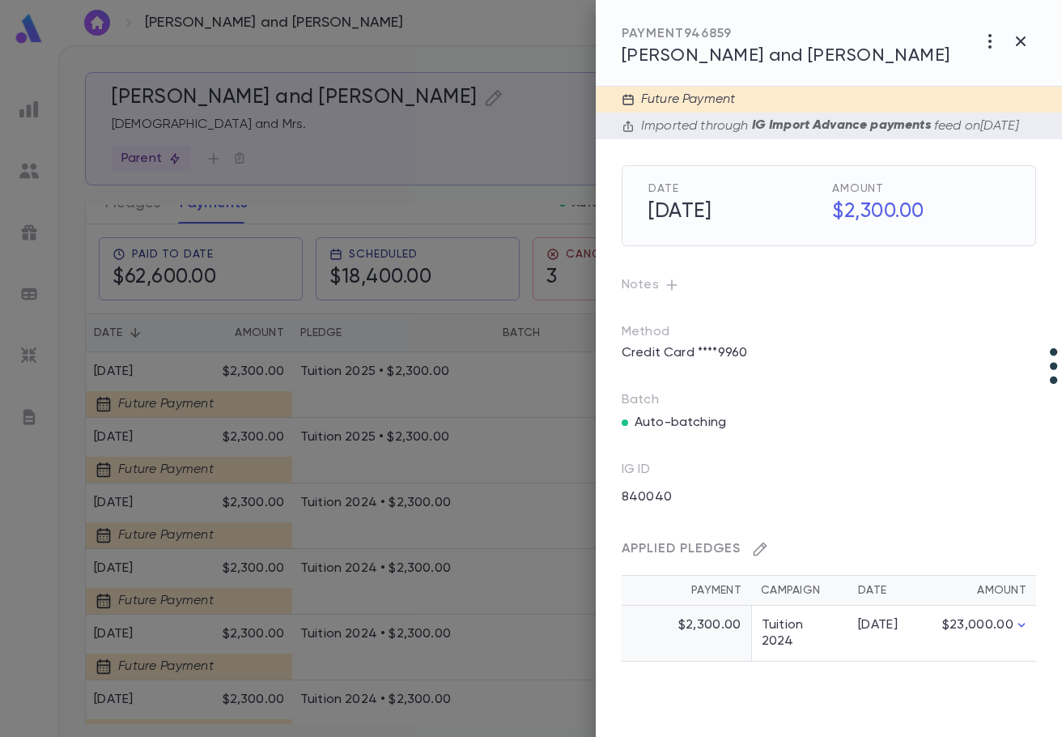
click at [763, 556] on icon "button" at bounding box center [761, 549] width 14 height 14
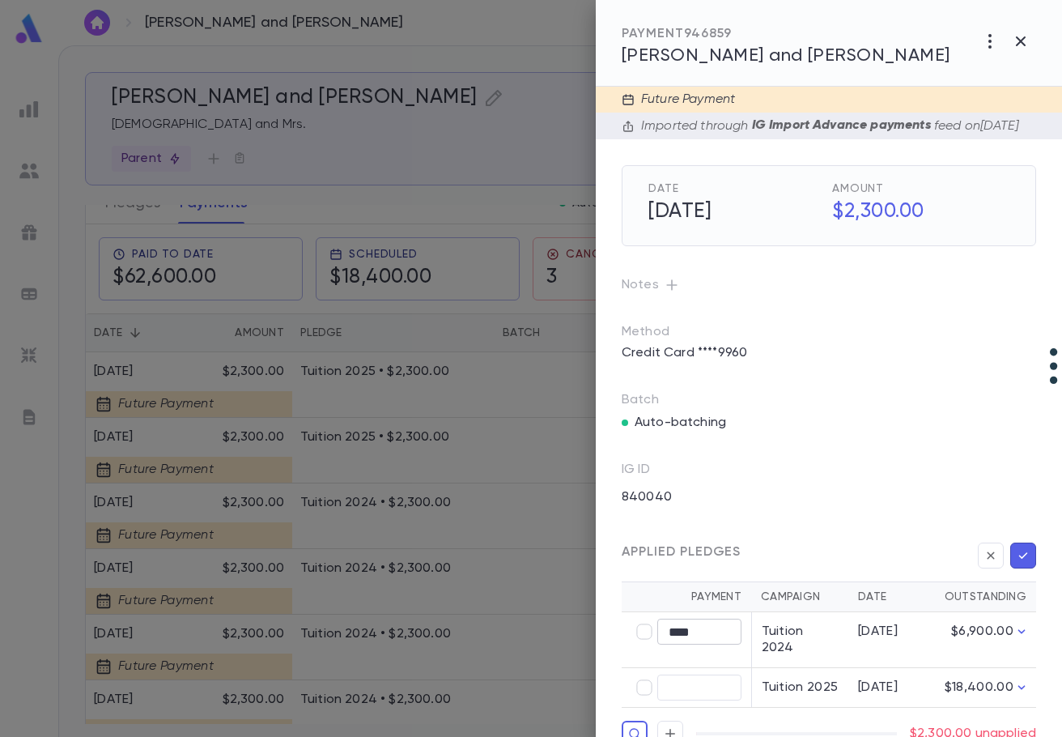
type input "****"
type input "********"
click at [1018, 563] on icon "button" at bounding box center [1023, 555] width 15 height 16
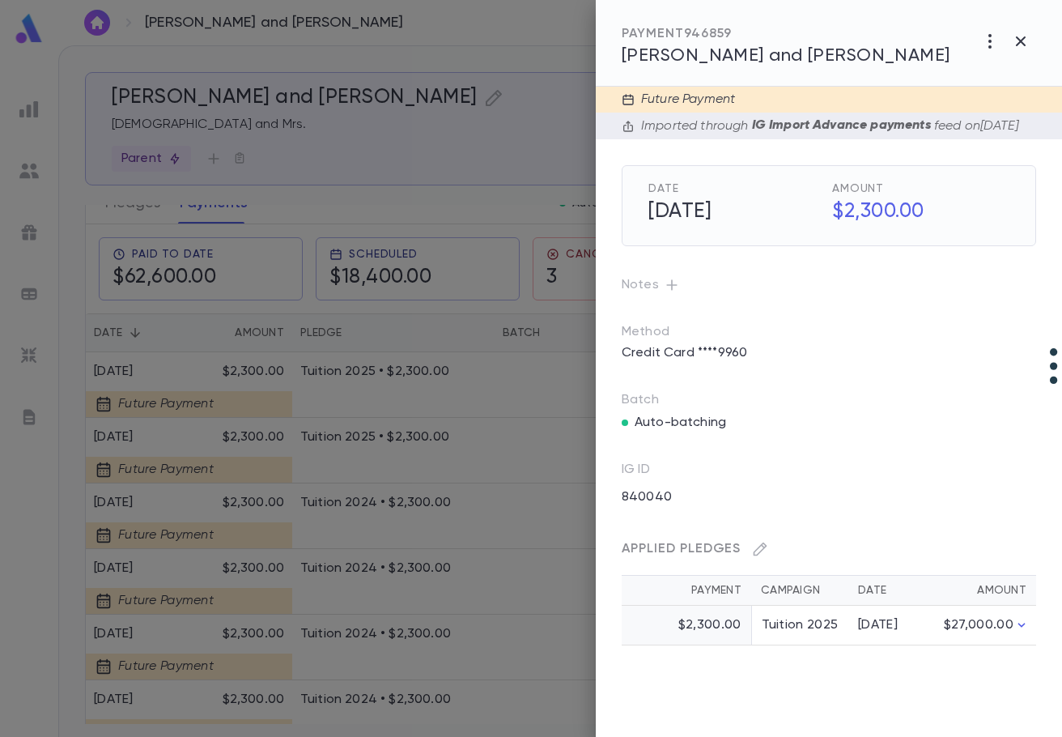
click at [260, 597] on div at bounding box center [531, 368] width 1062 height 737
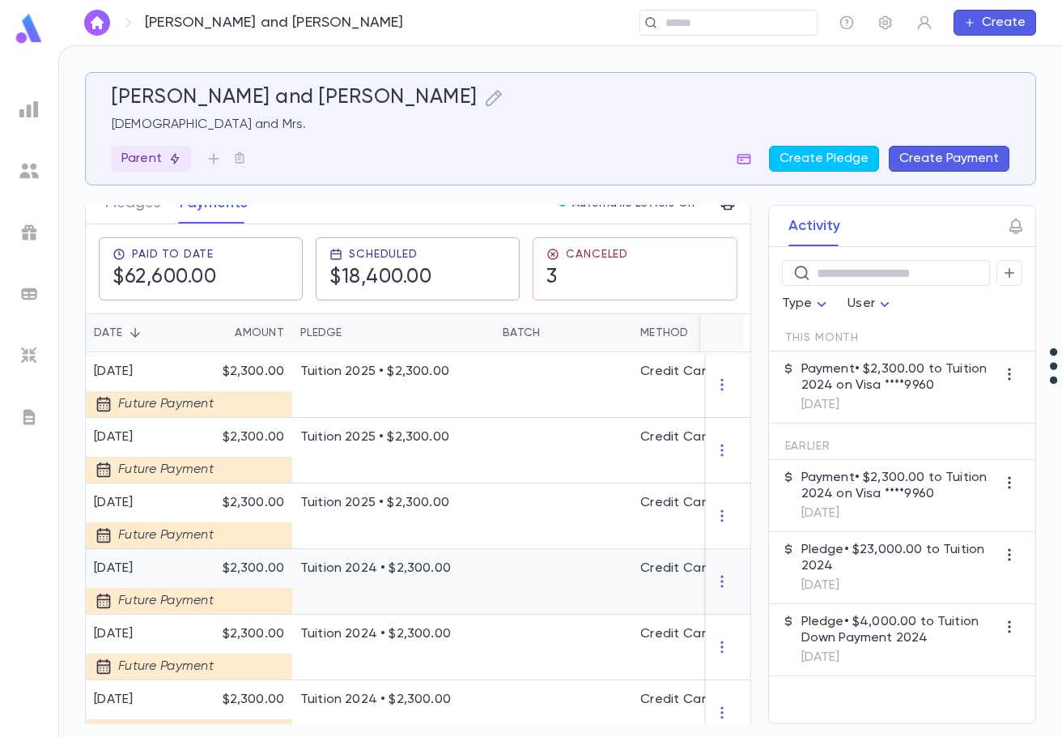
click at [321, 563] on p "Tuition 2024 • $2,300.00" at bounding box center [393, 568] width 186 height 16
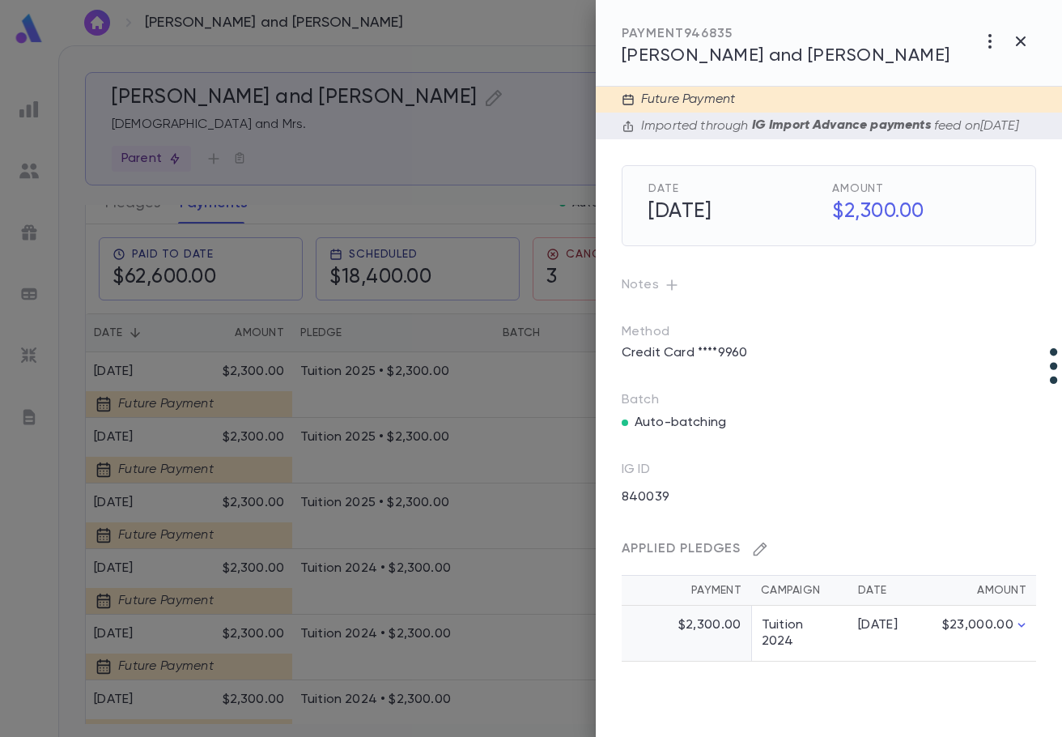
click at [765, 557] on icon "button" at bounding box center [760, 549] width 16 height 16
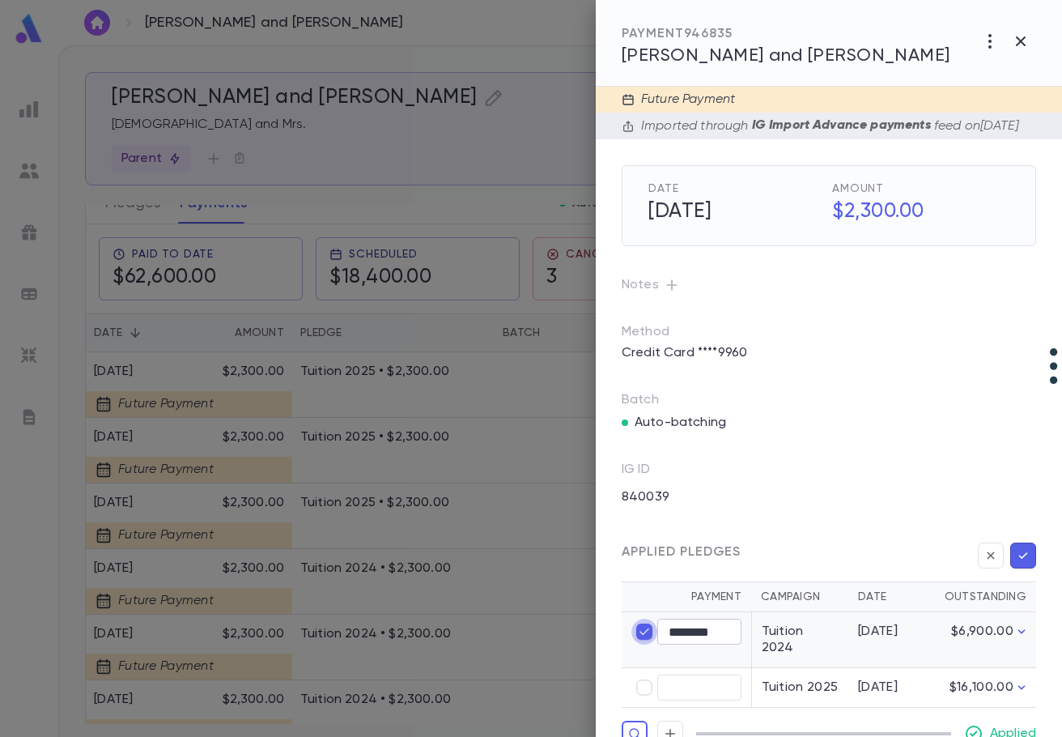
type input "****"
type input "********"
click at [1019, 559] on icon "button" at bounding box center [1023, 555] width 9 height 6
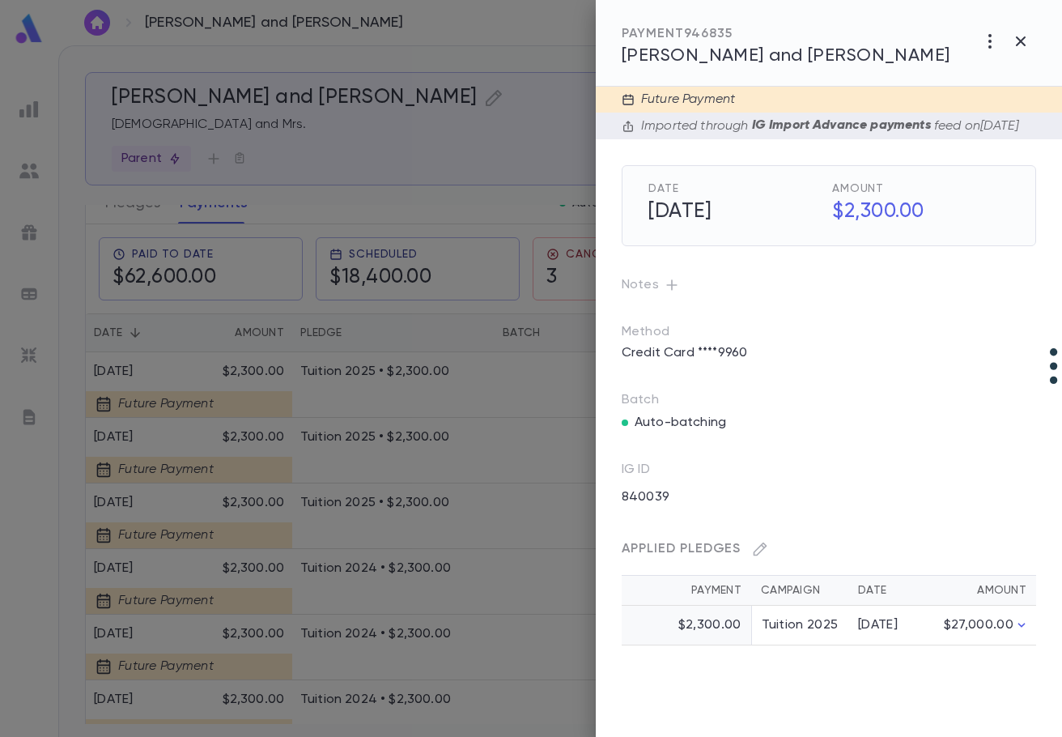
click at [248, 564] on div at bounding box center [531, 368] width 1062 height 737
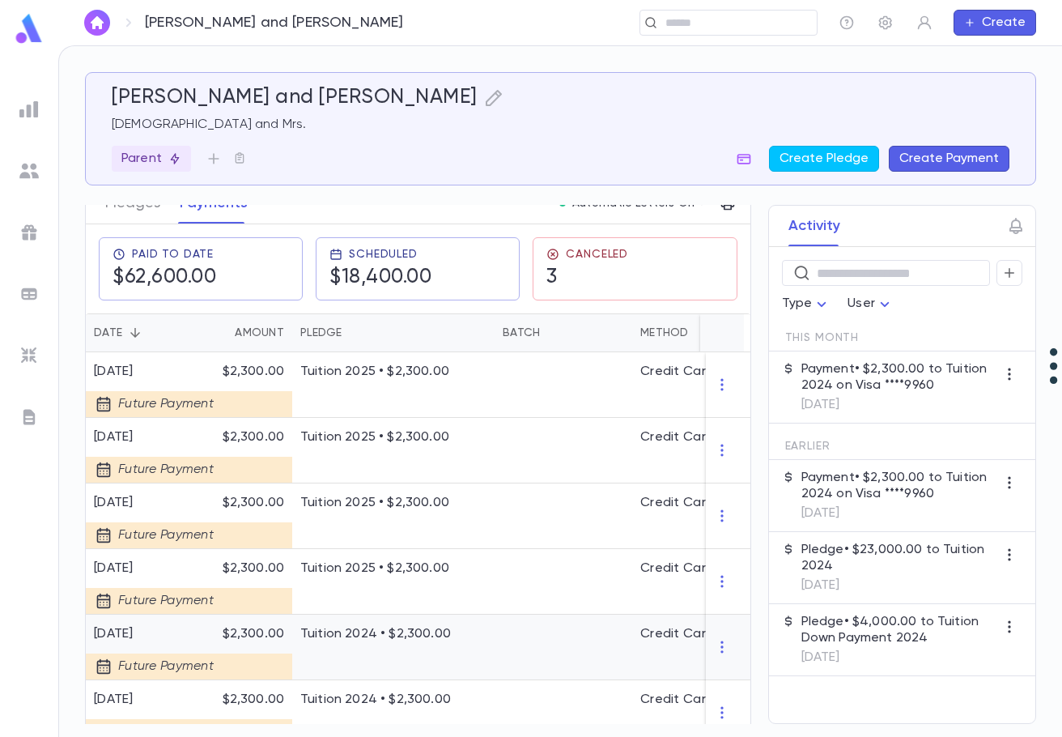
click at [365, 632] on p "Tuition 2024 • $2,300.00" at bounding box center [393, 634] width 186 height 16
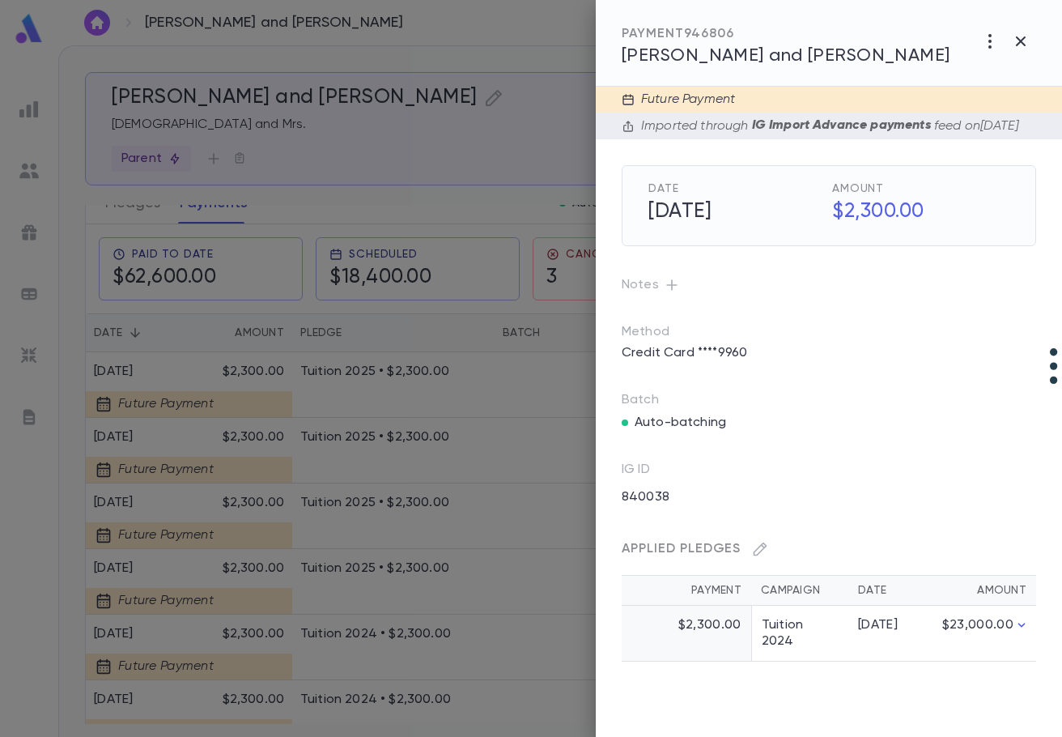
click at [357, 635] on div at bounding box center [531, 368] width 1062 height 737
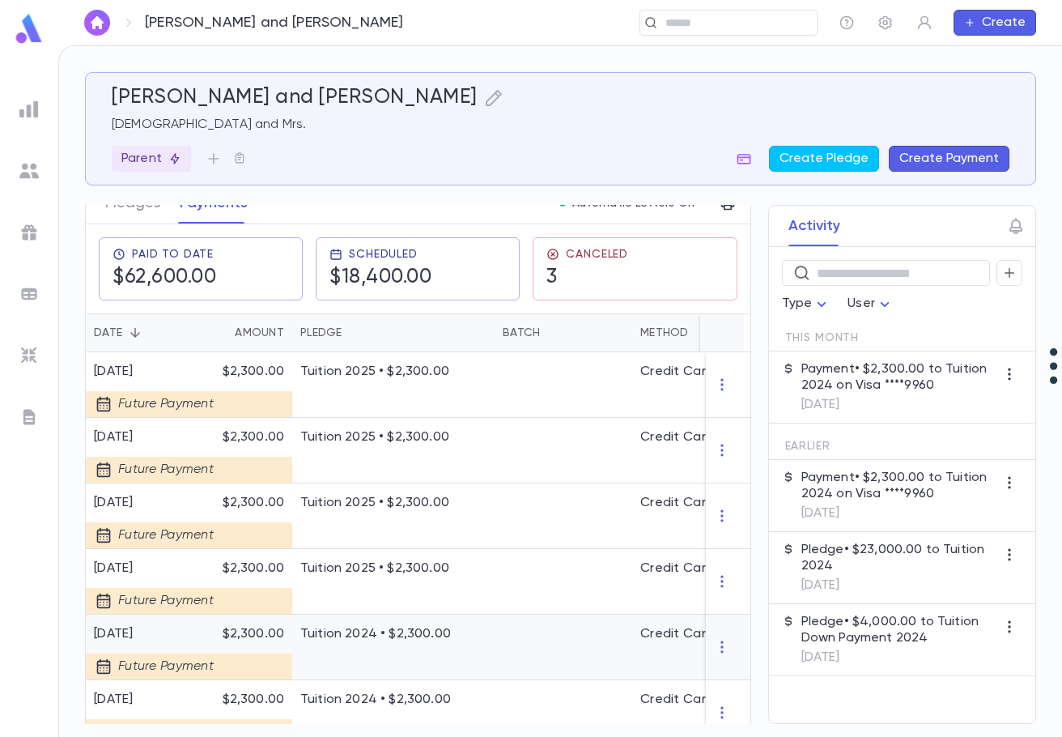
click at [357, 635] on p "Tuition 2024 • $2,300.00" at bounding box center [393, 634] width 186 height 16
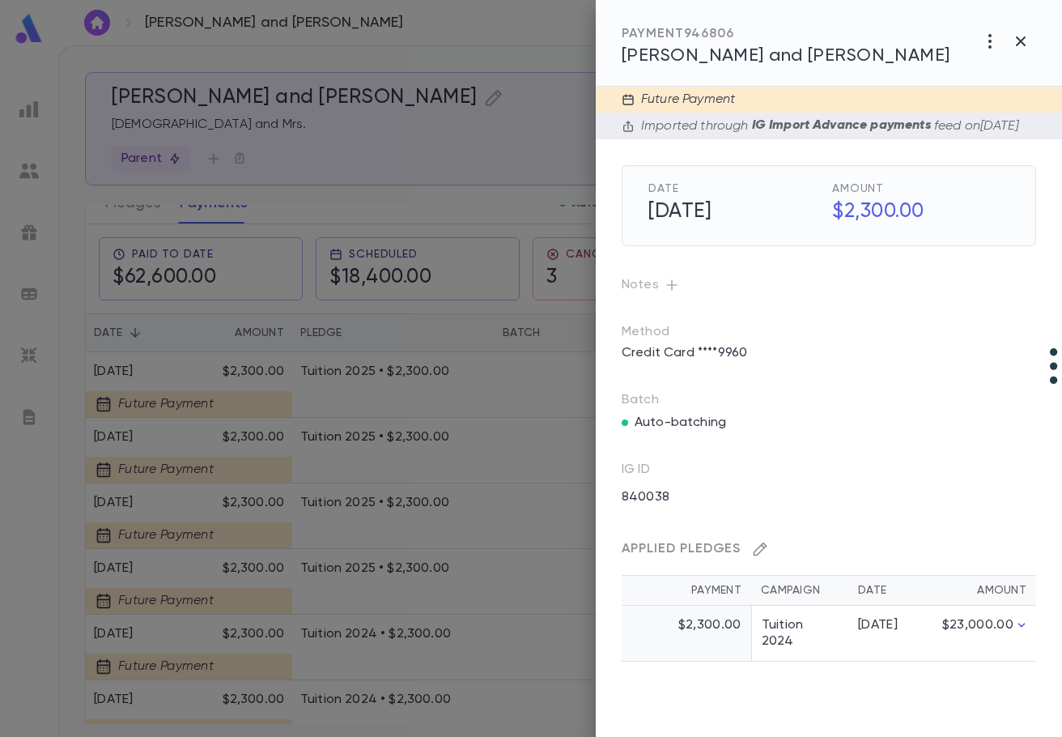
click at [759, 557] on icon "button" at bounding box center [760, 549] width 16 height 16
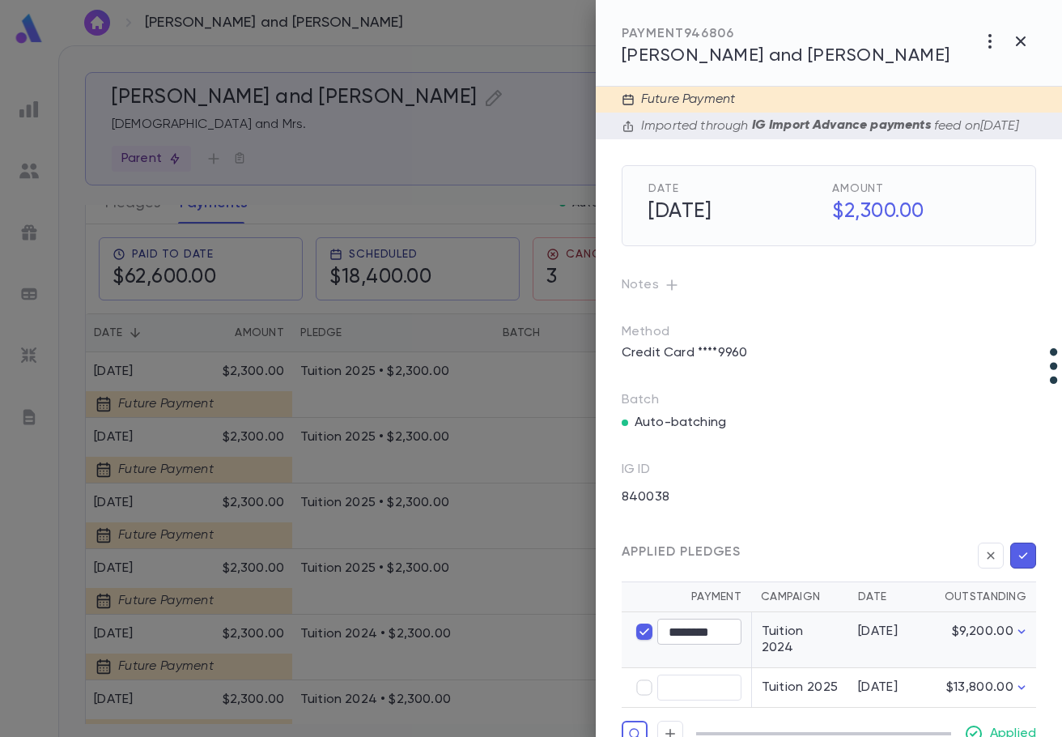
type input "****"
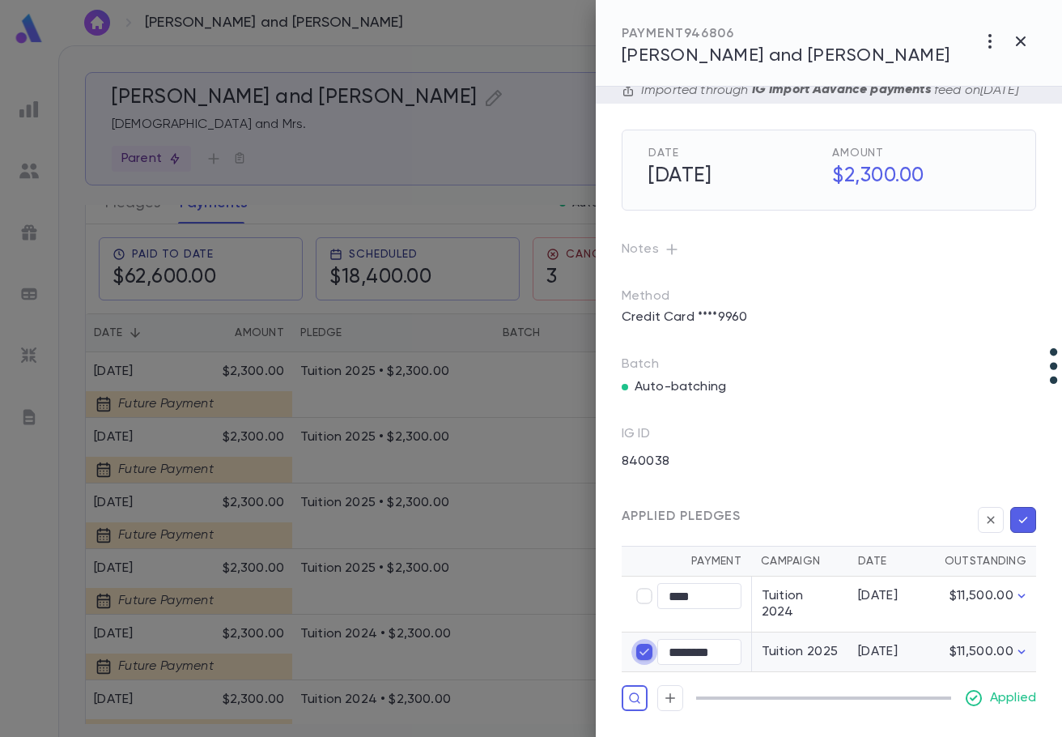
type input "****"
type input "********"
click at [1019, 528] on icon "button" at bounding box center [1023, 520] width 15 height 16
click at [439, 632] on div at bounding box center [531, 368] width 1062 height 737
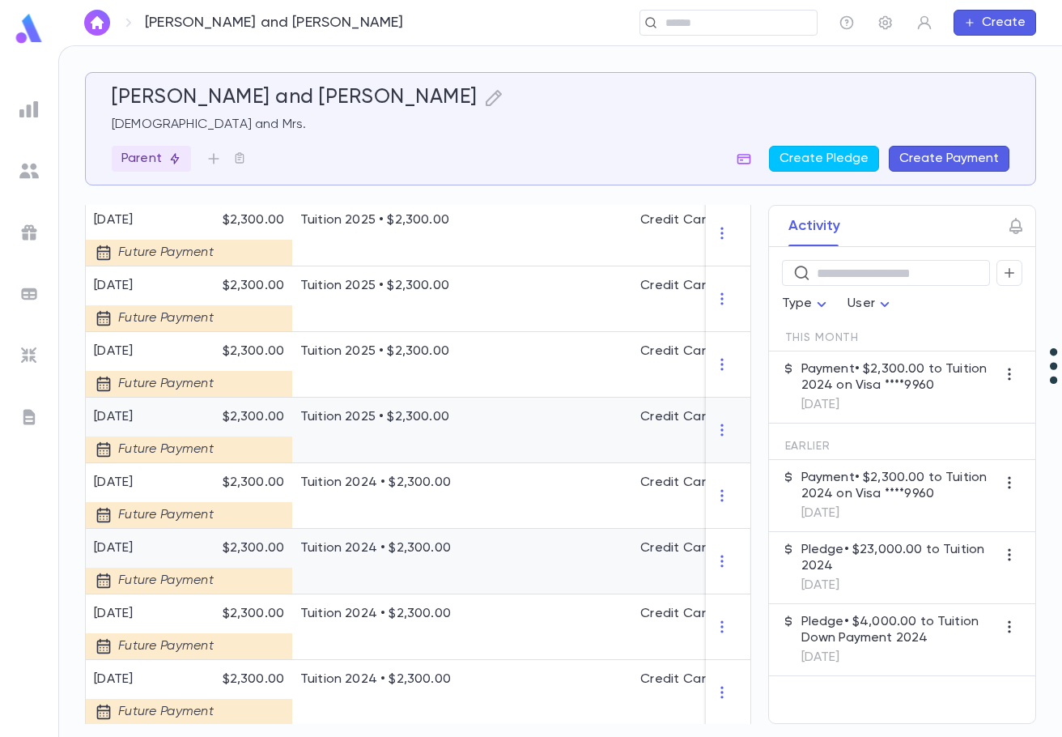
scroll to position [405, 0]
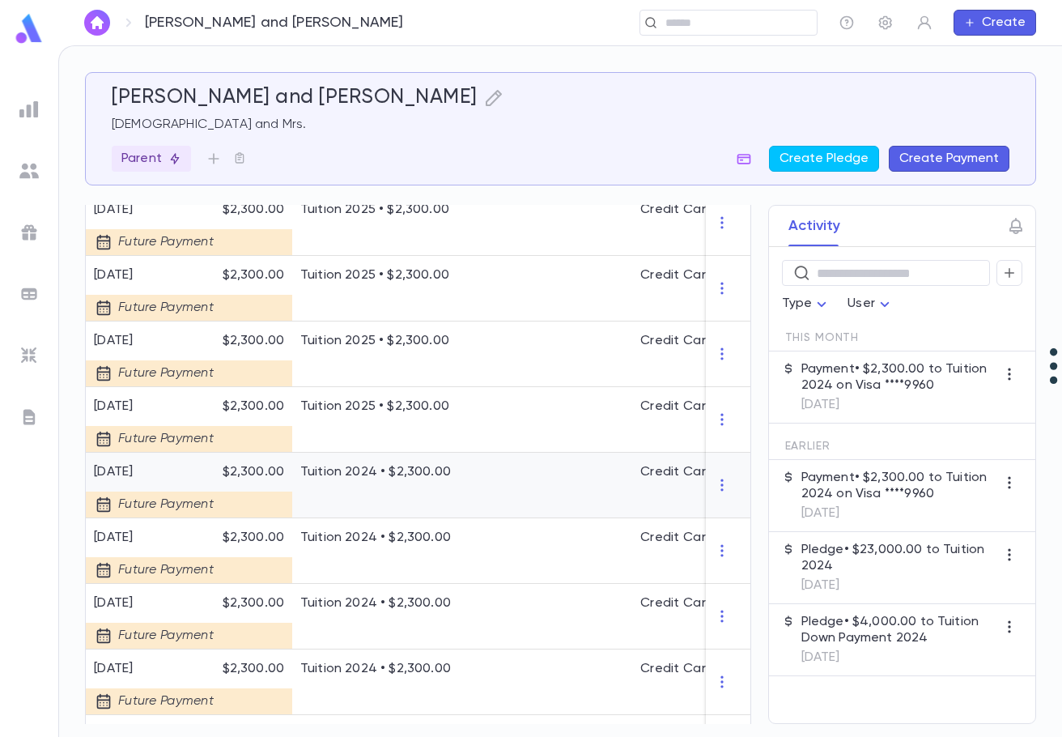
click at [351, 466] on p "Tuition 2024 • $2,300.00" at bounding box center [393, 472] width 186 height 16
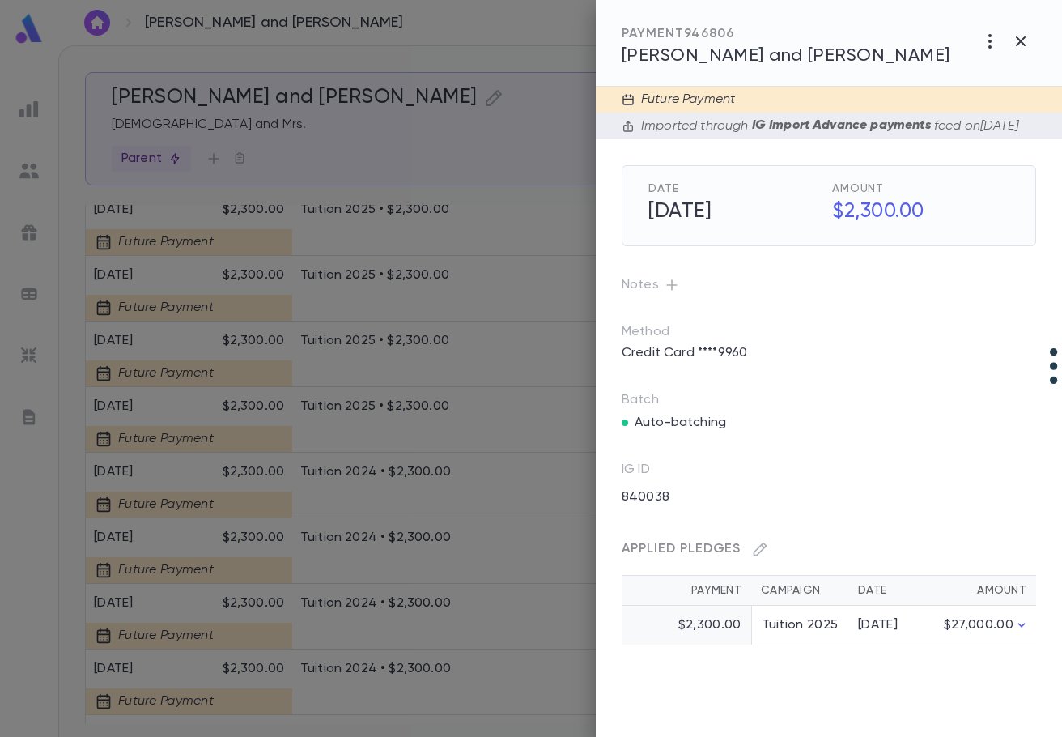
click at [385, 471] on div at bounding box center [531, 368] width 1062 height 737
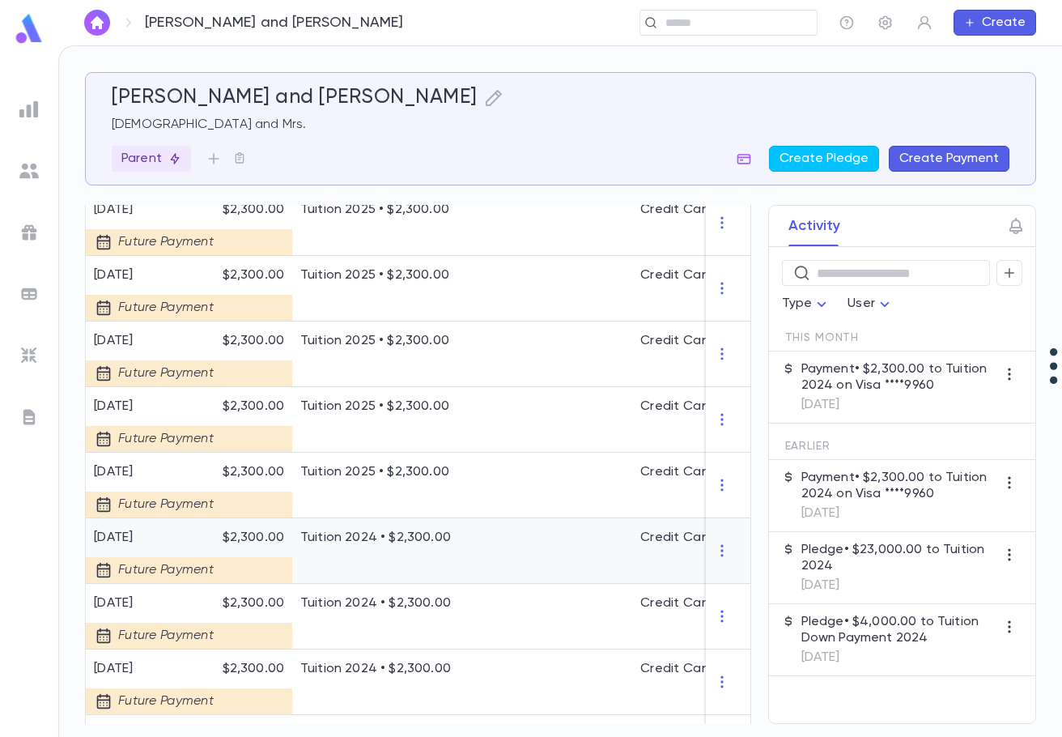
click at [406, 545] on p "Tuition 2024 • $2,300.00" at bounding box center [393, 537] width 186 height 16
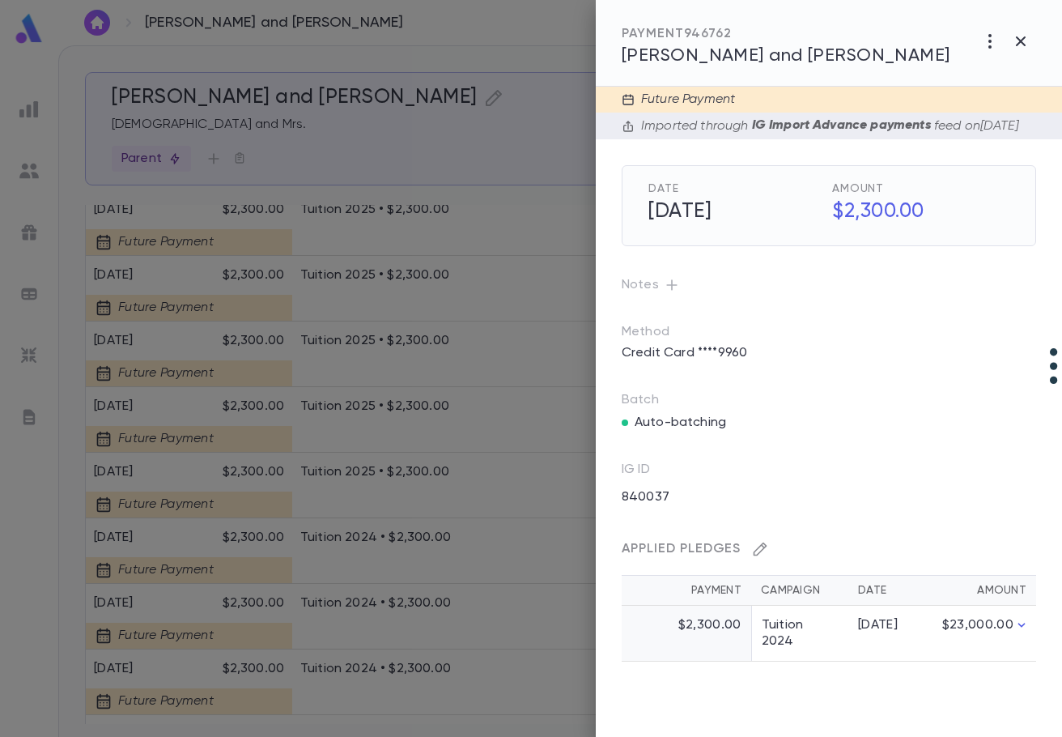
click at [763, 557] on icon "button" at bounding box center [760, 549] width 16 height 16
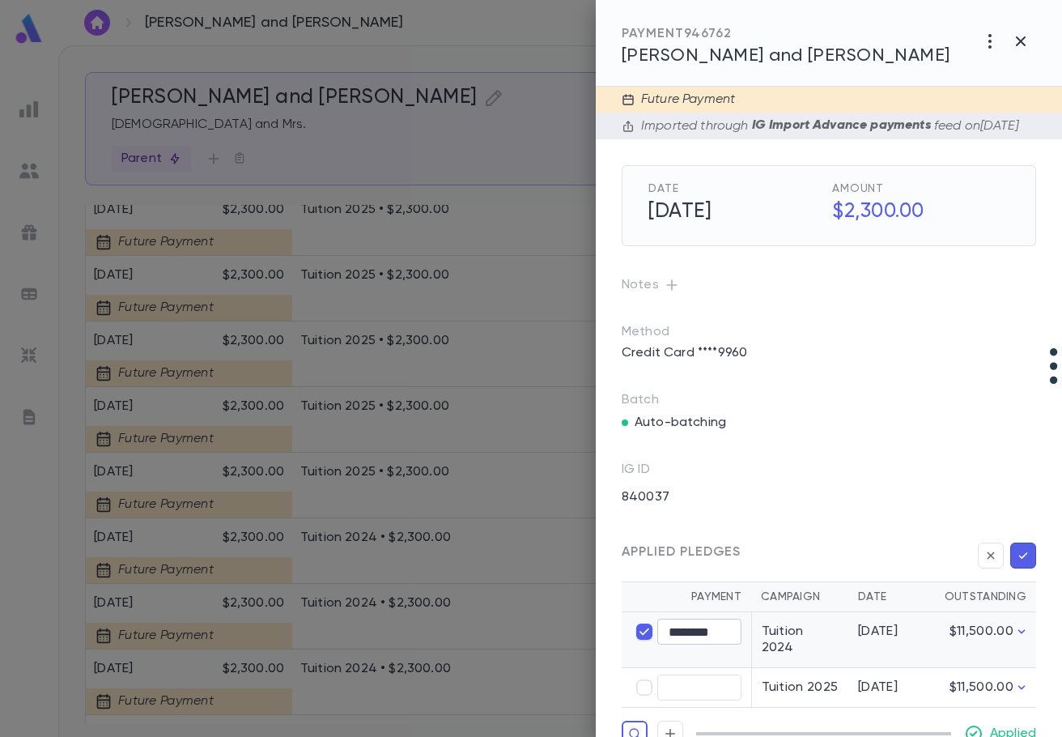
type input "****"
type input "********"
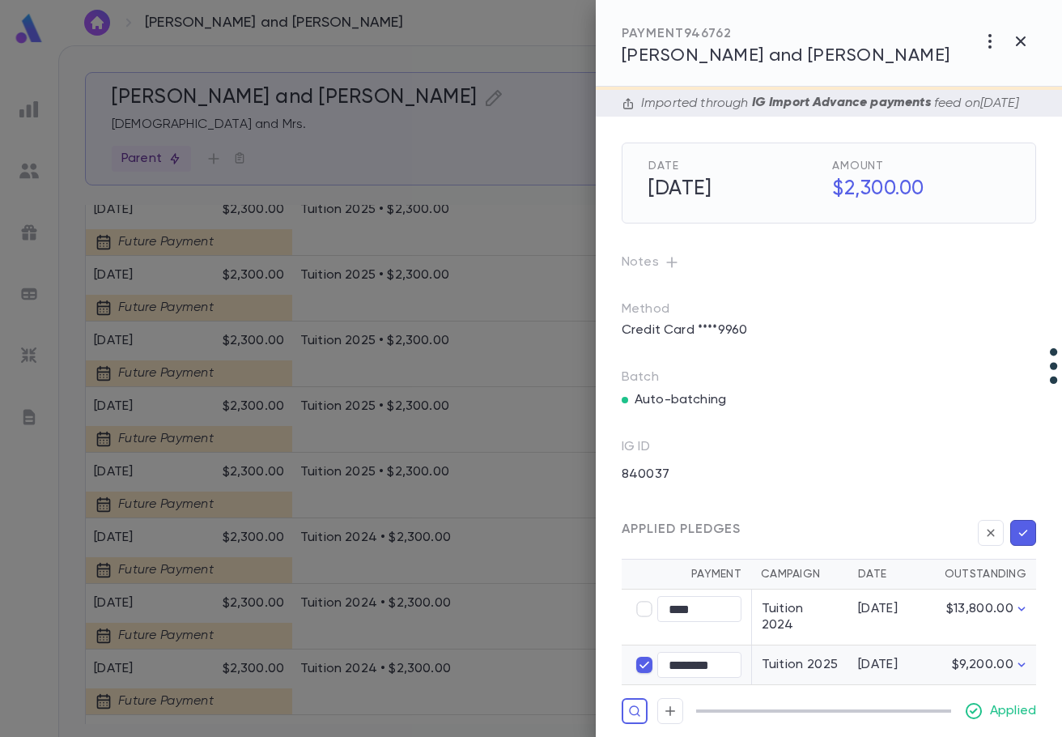
scroll to position [44, 0]
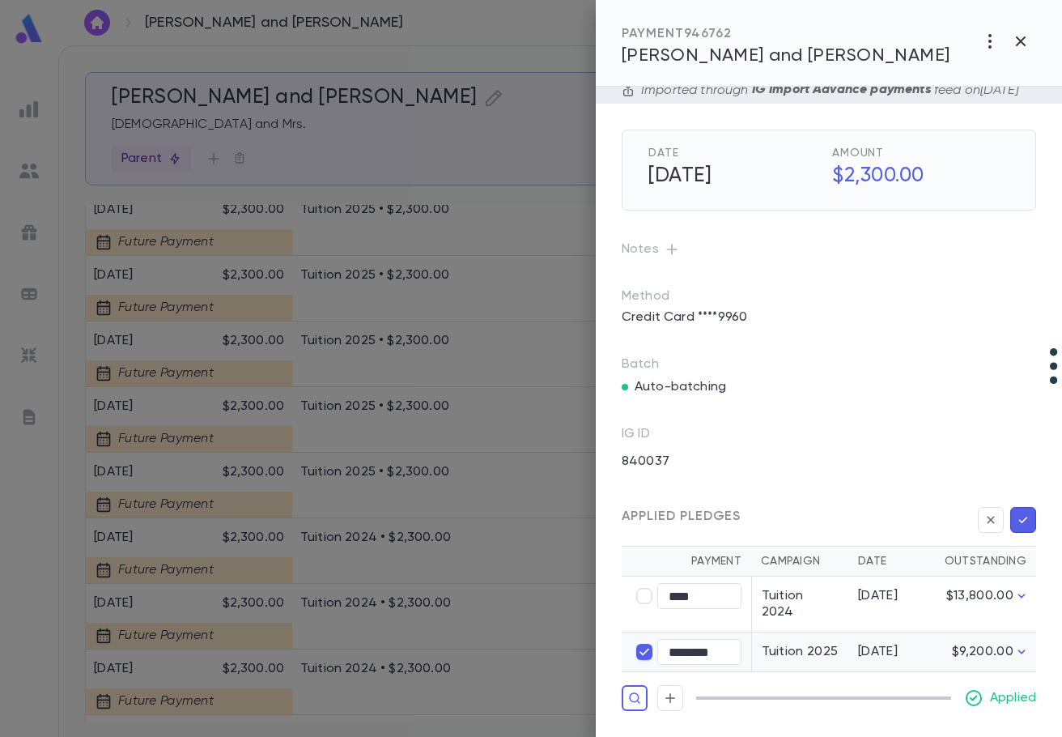
click at [1016, 528] on icon "button" at bounding box center [1023, 520] width 15 height 16
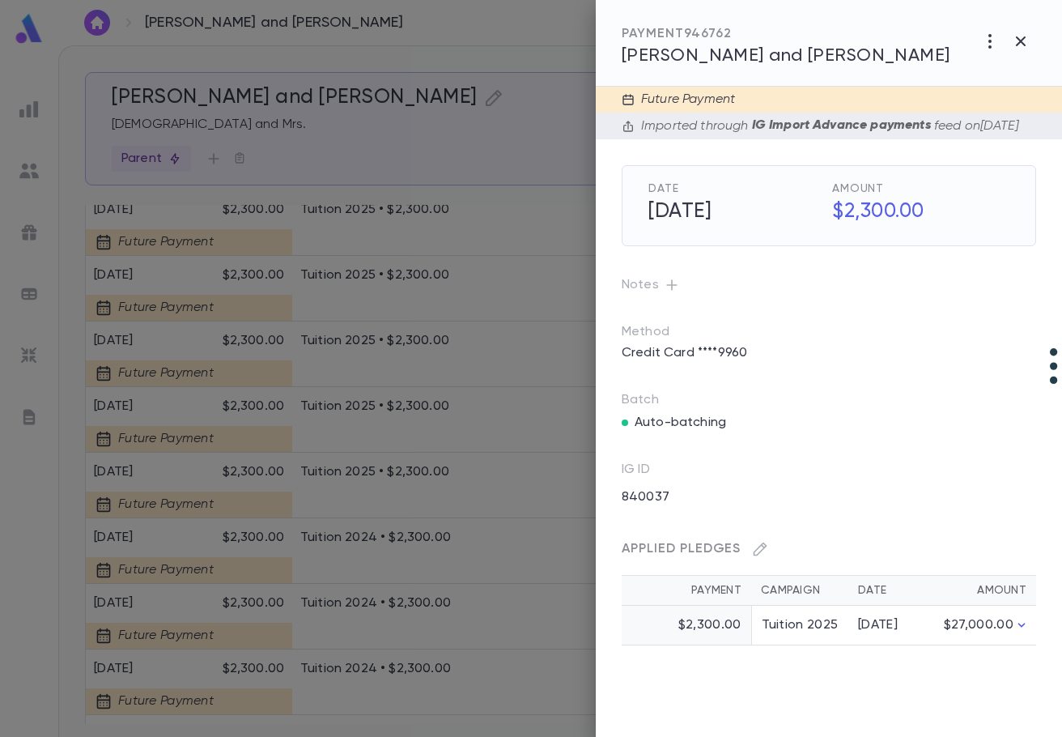
click at [264, 601] on div at bounding box center [531, 368] width 1062 height 737
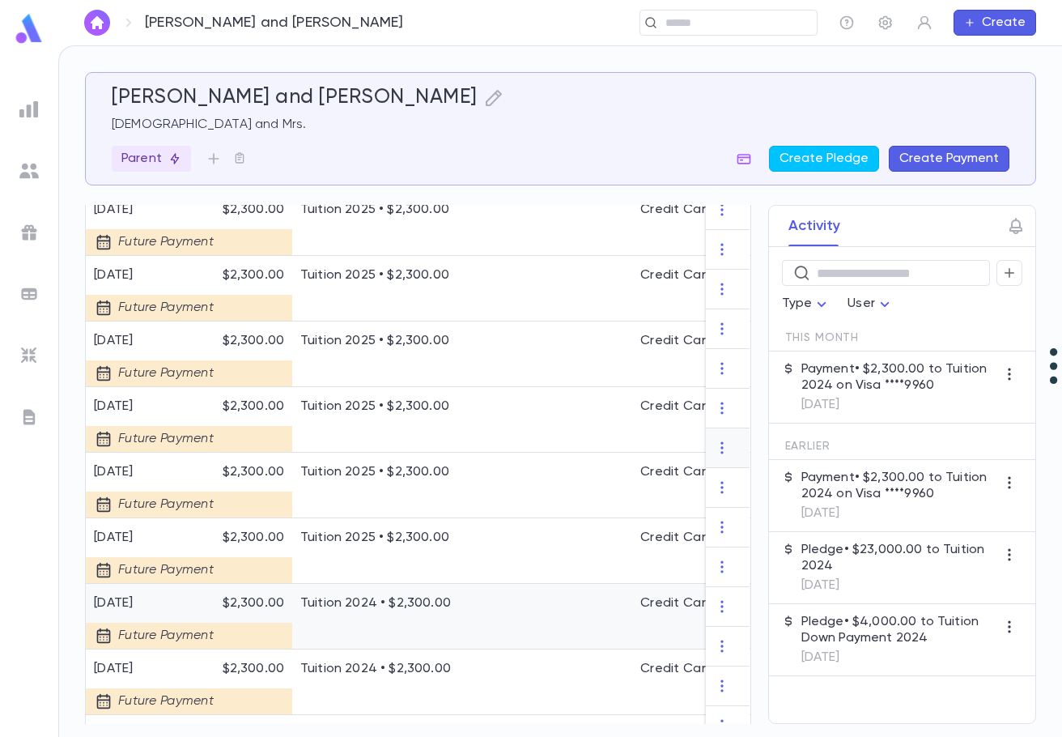
click at [264, 601] on p "$2,300.00" at bounding box center [243, 603] width 81 height 16
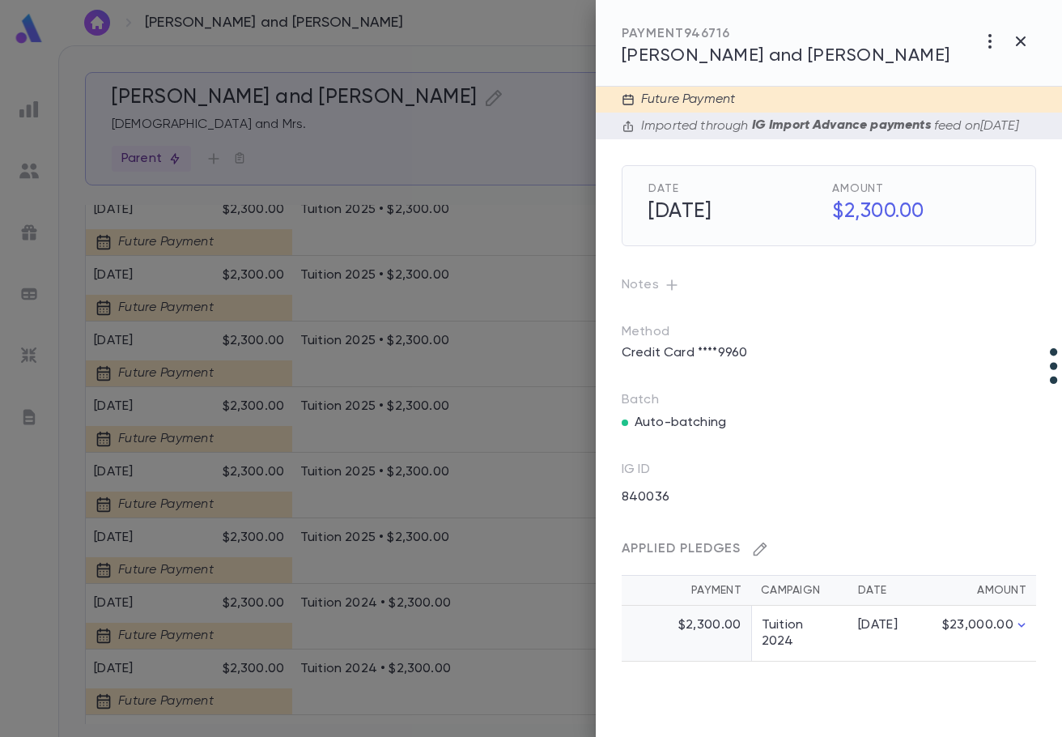
click at [761, 557] on icon "button" at bounding box center [760, 549] width 16 height 16
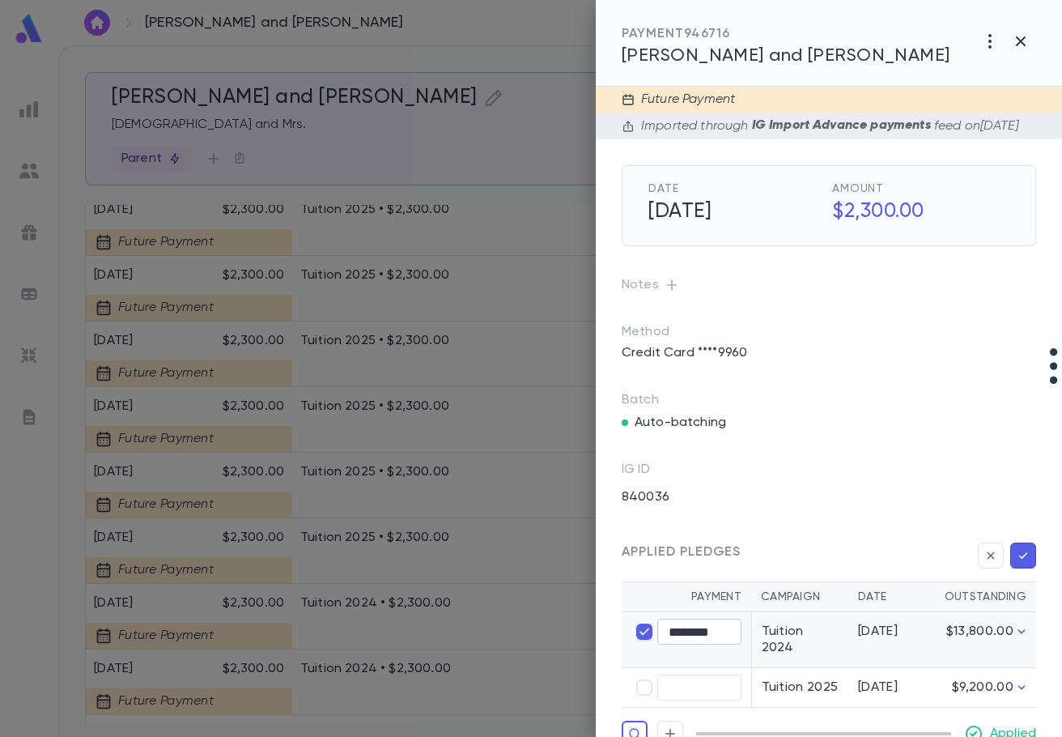
type input "****"
type input "********"
click at [1018, 563] on icon "button" at bounding box center [1023, 555] width 15 height 16
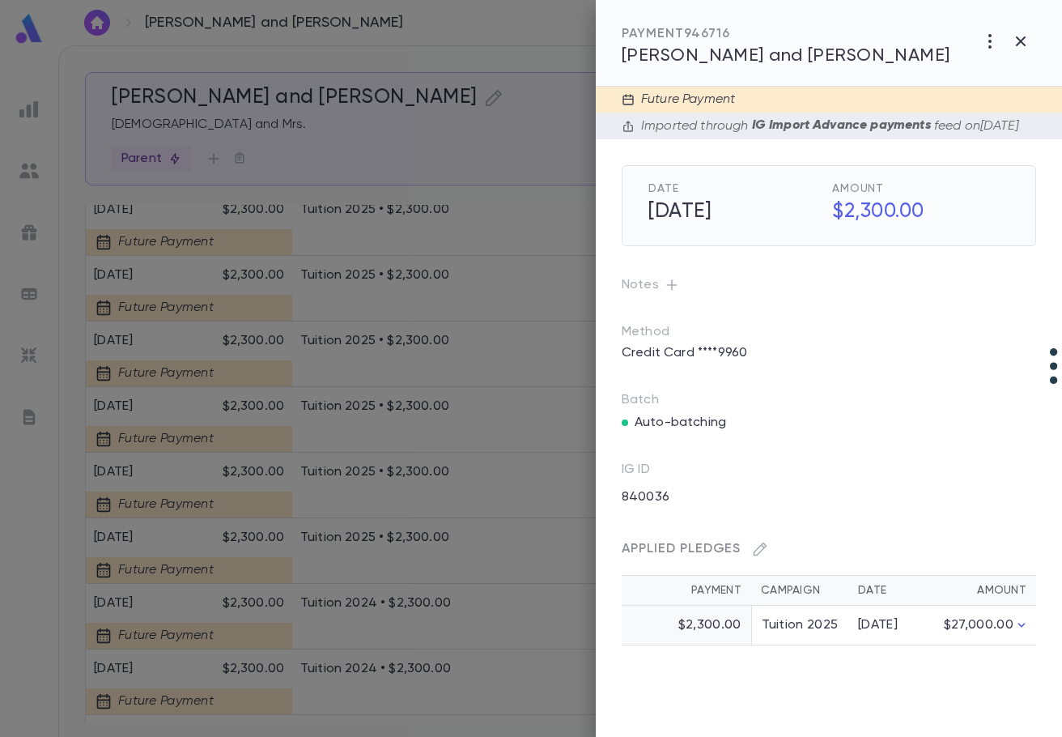
click at [421, 603] on div at bounding box center [531, 368] width 1062 height 737
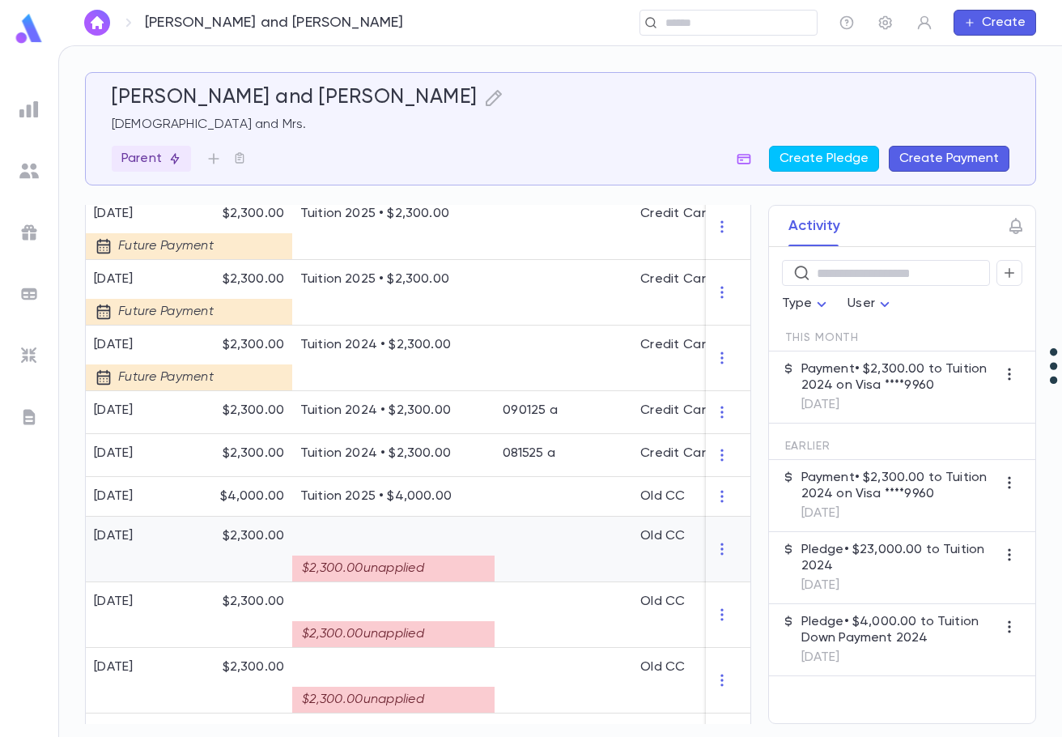
scroll to position [648, 0]
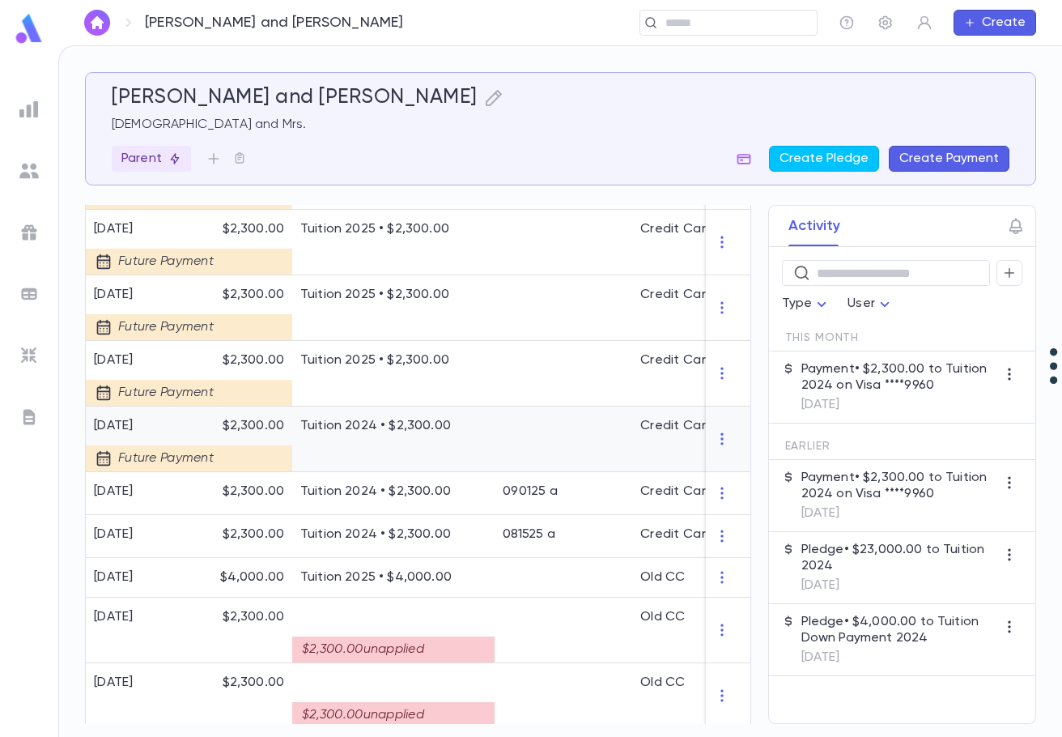
click at [406, 432] on p "Tuition 2024 • $2,300.00" at bounding box center [393, 426] width 186 height 16
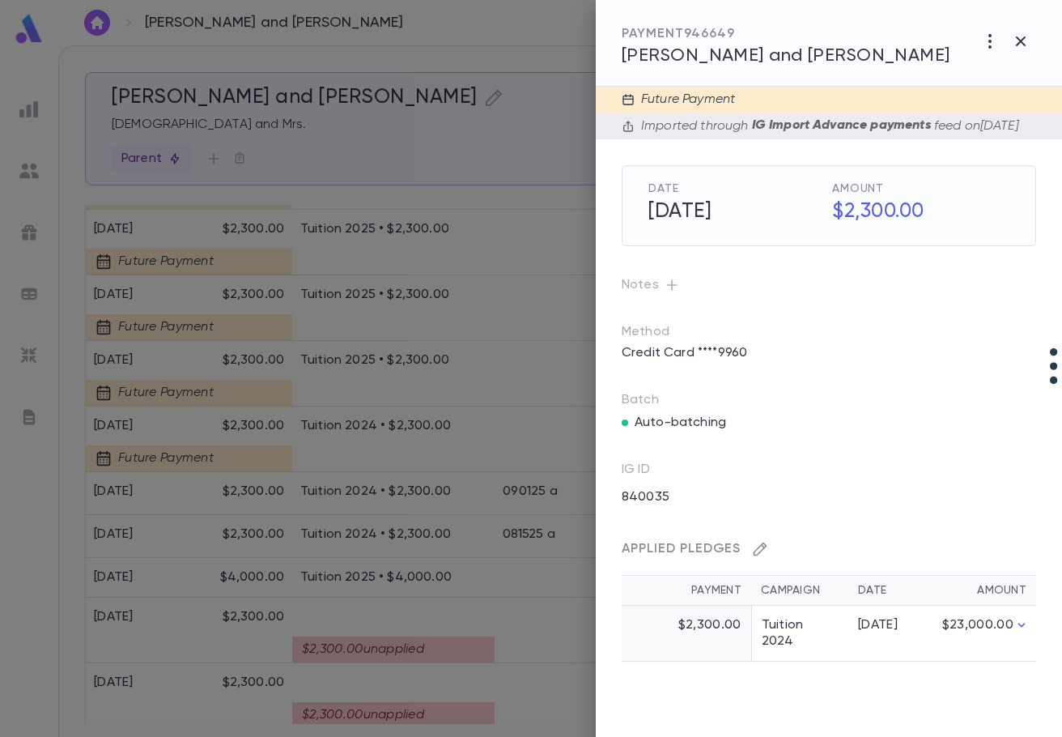
click at [757, 557] on icon "button" at bounding box center [760, 549] width 16 height 16
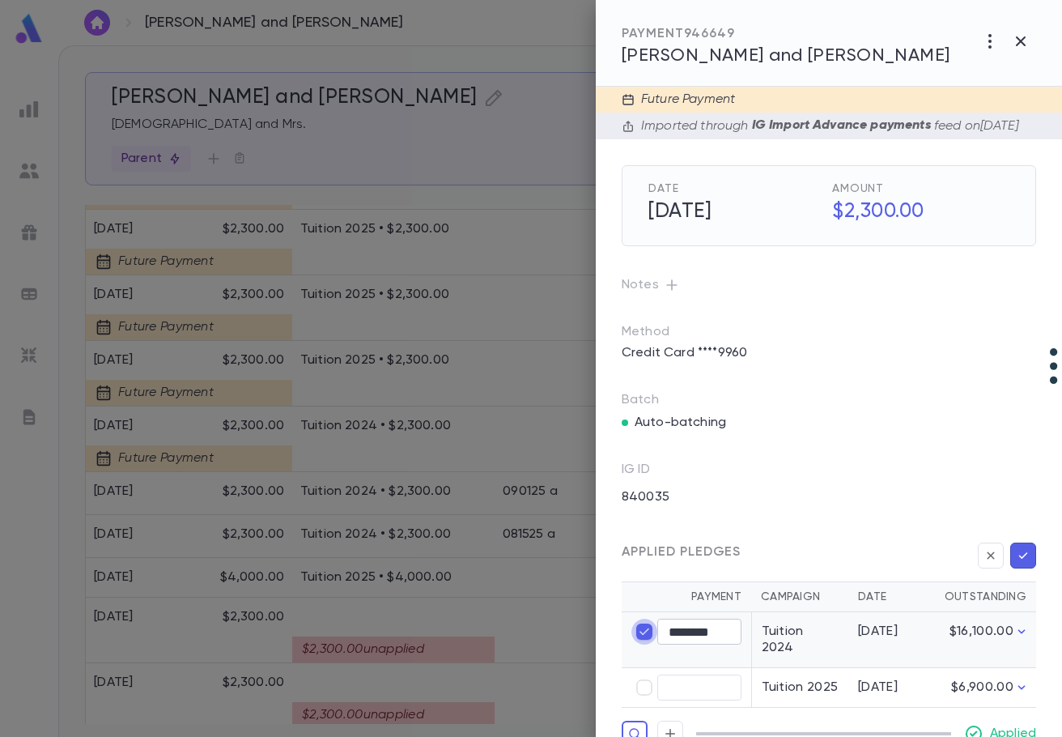
type input "****"
type input "********"
click at [1016, 563] on icon "button" at bounding box center [1023, 555] width 15 height 16
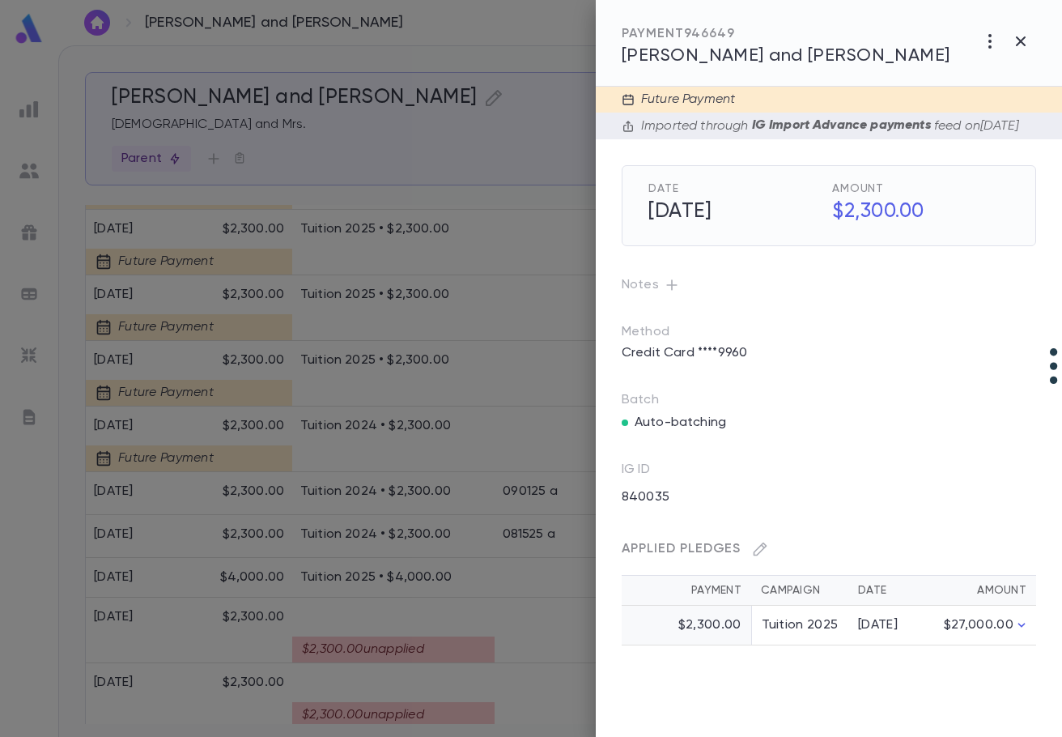
click at [448, 451] on div at bounding box center [531, 368] width 1062 height 737
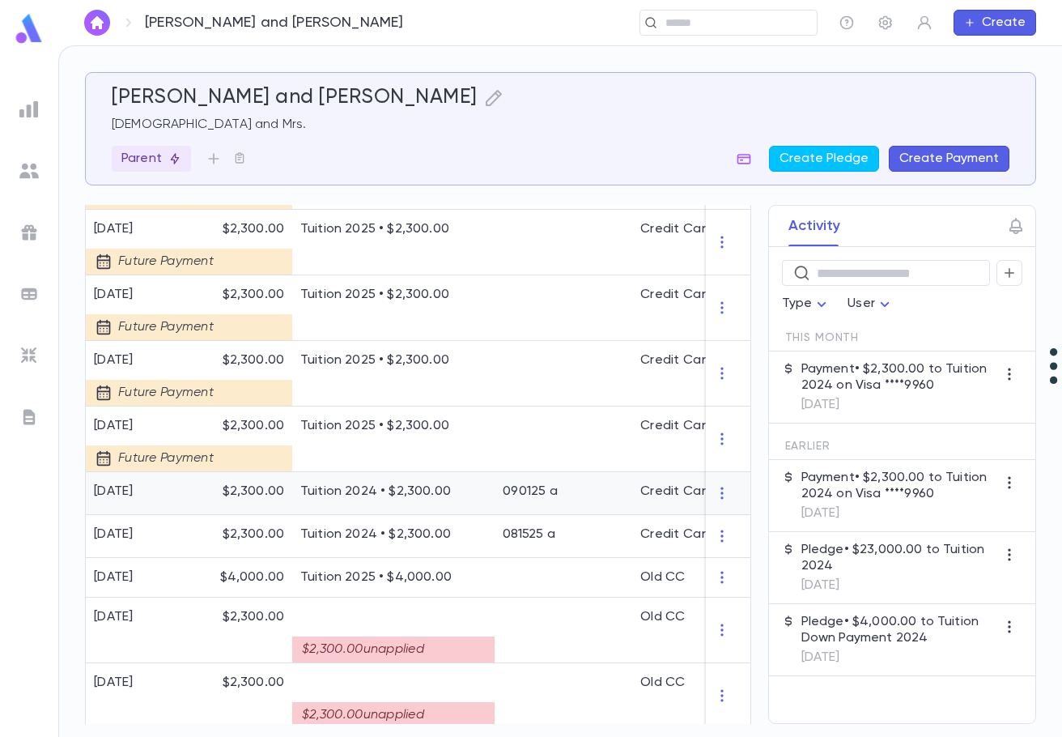
click at [358, 492] on p "Tuition 2024 • $2,300.00" at bounding box center [393, 491] width 186 height 16
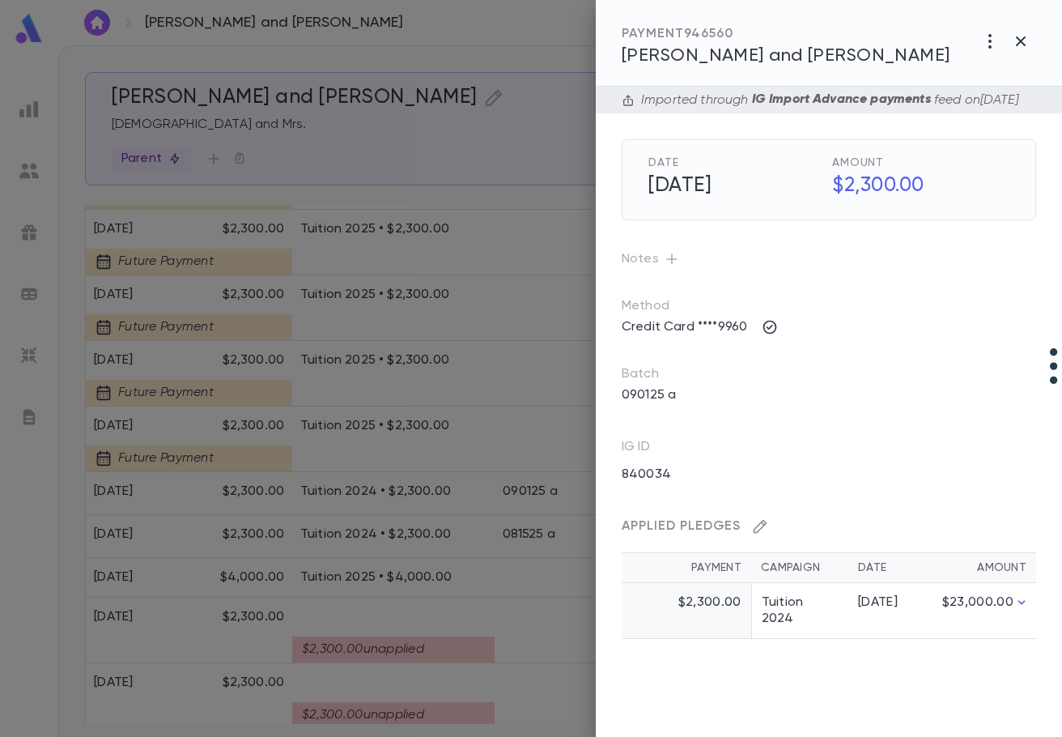
click at [756, 534] on icon "button" at bounding box center [760, 526] width 16 height 16
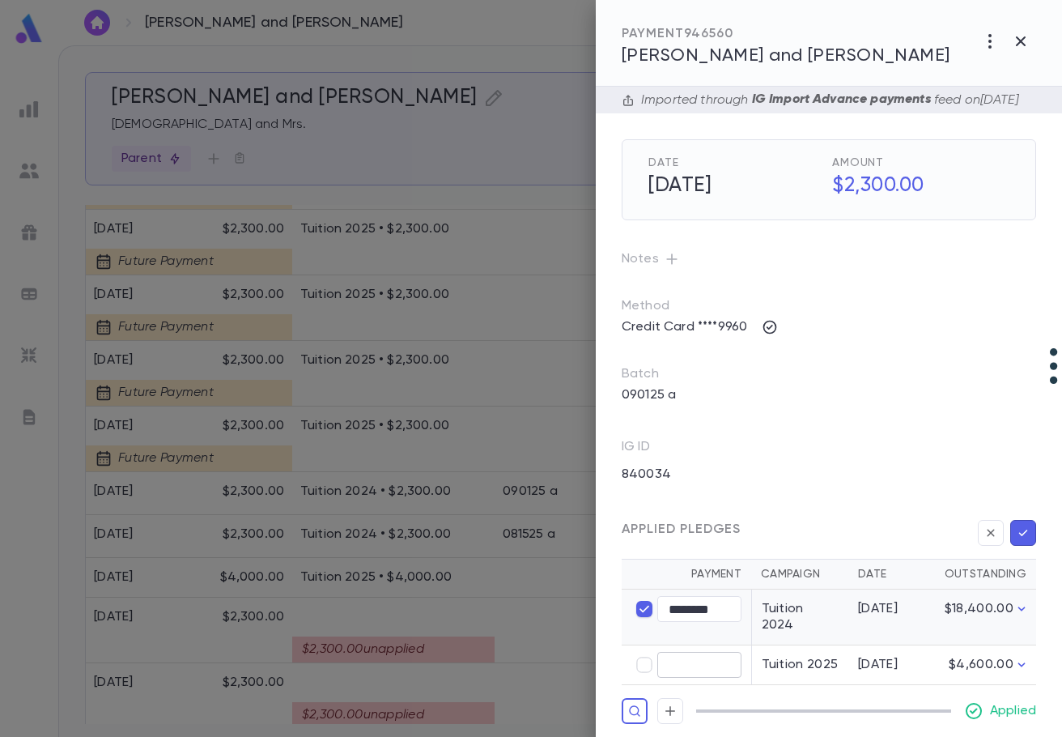
type input "****"
type input "********"
click at [1019, 536] on icon "button" at bounding box center [1023, 532] width 9 height 6
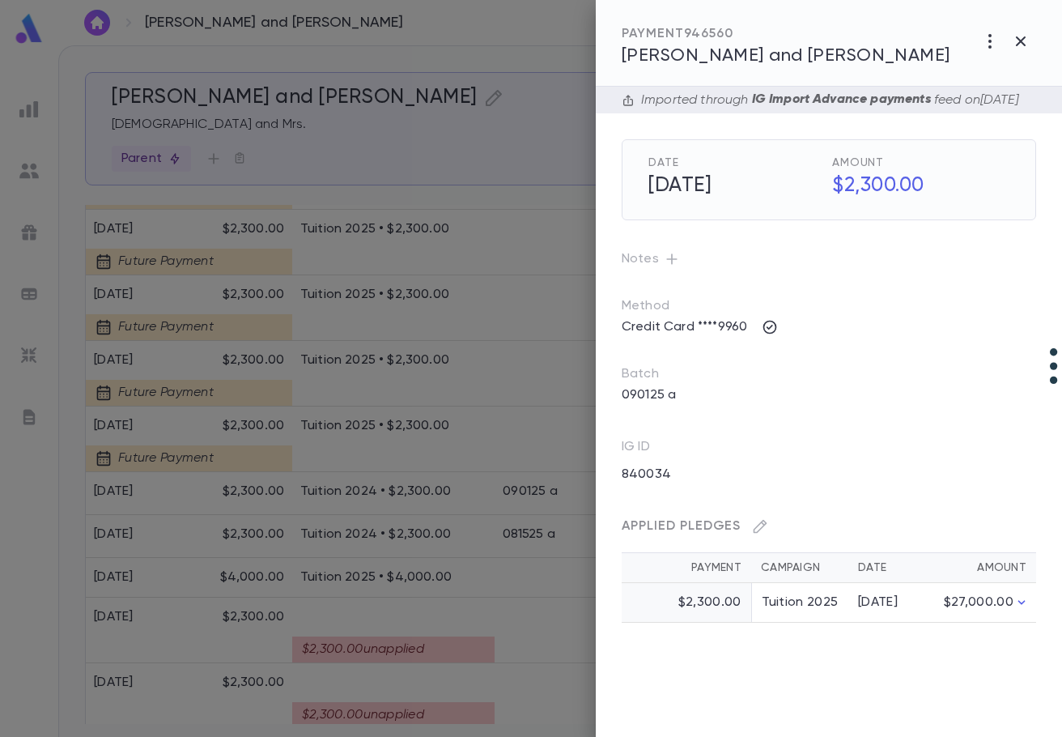
click at [325, 493] on div at bounding box center [531, 368] width 1062 height 737
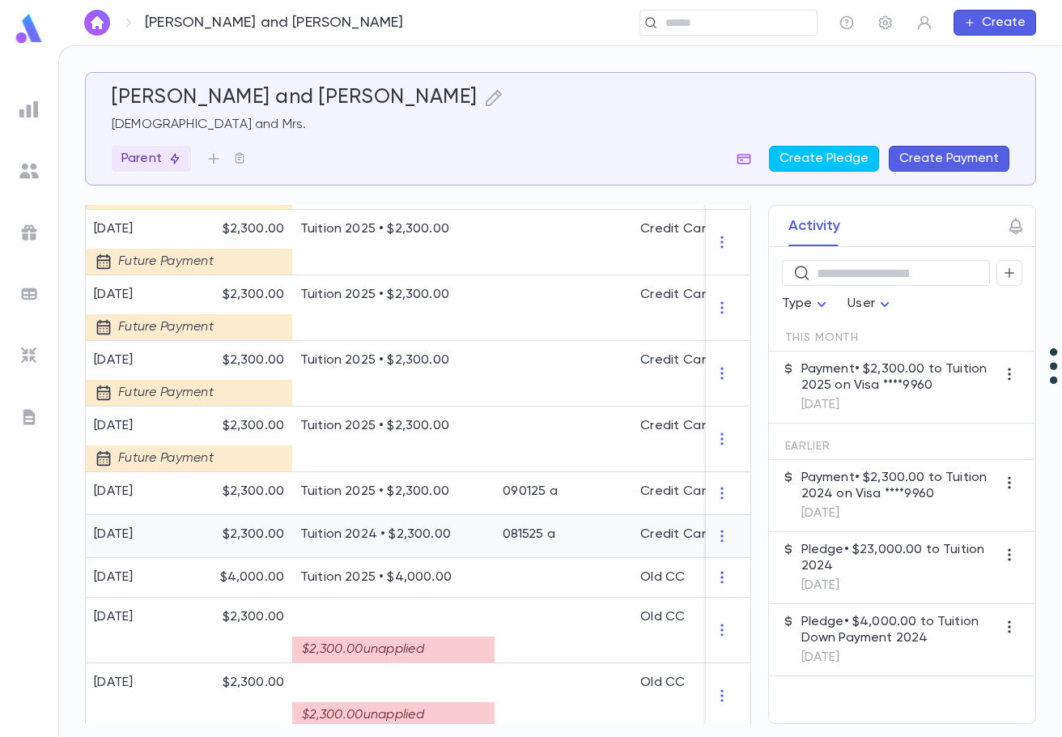
click at [355, 531] on p "Tuition 2024 • $2,300.00" at bounding box center [393, 534] width 186 height 16
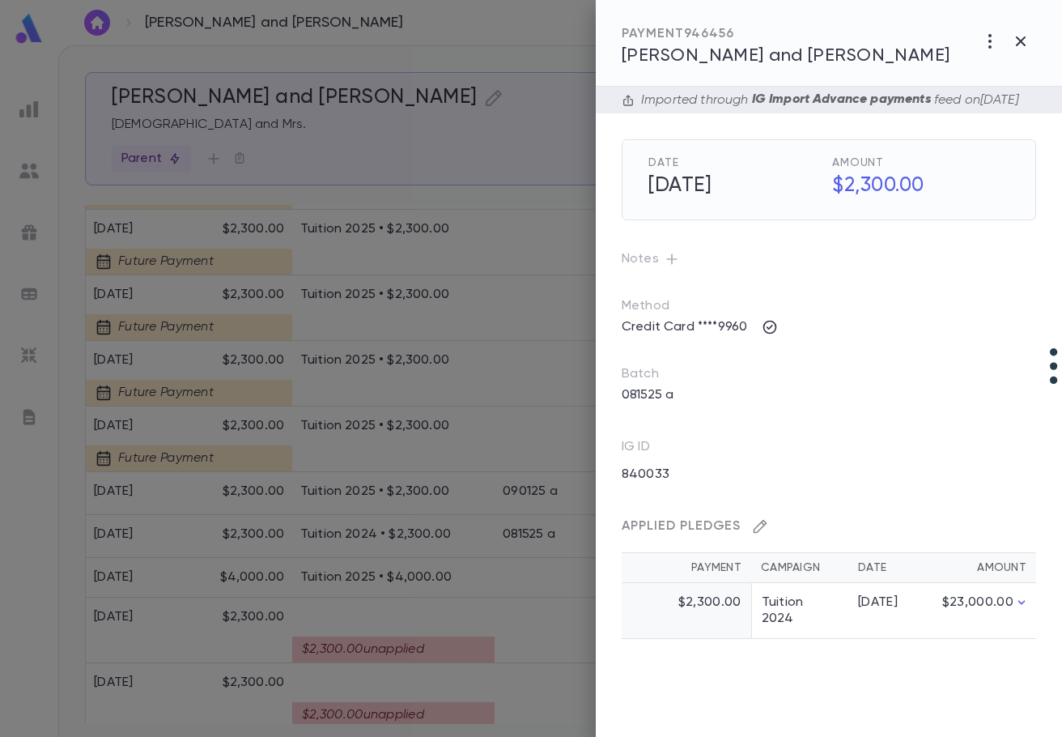
click at [760, 534] on icon "button" at bounding box center [761, 527] width 14 height 14
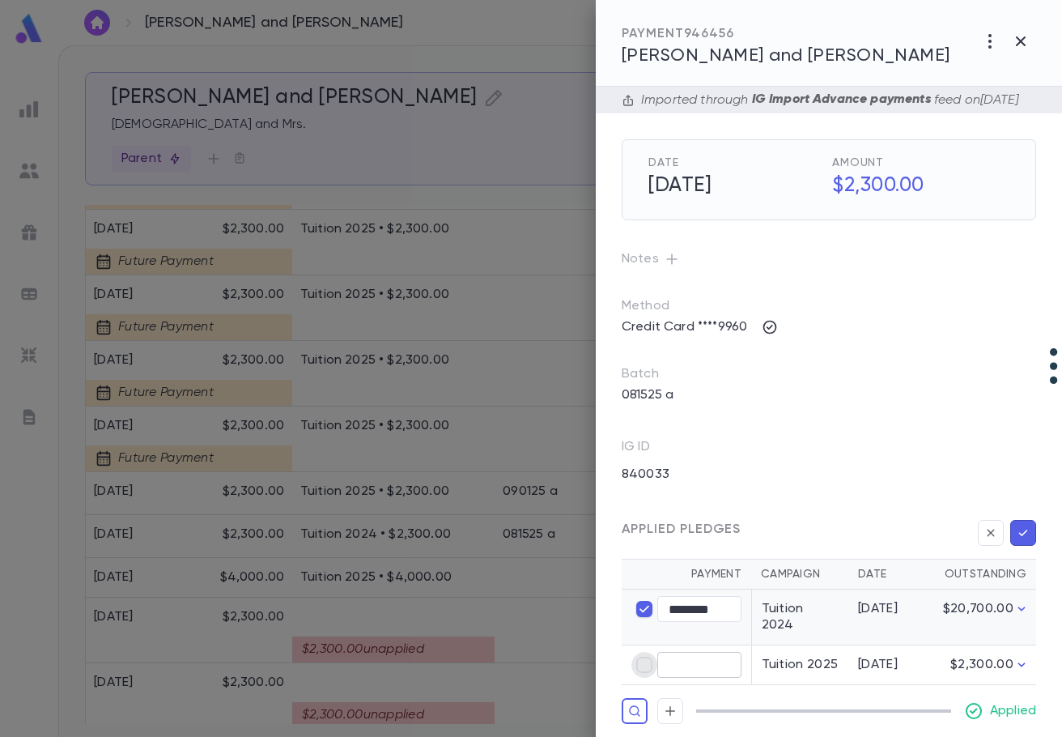
type input "****"
type input "********"
click at [1019, 536] on icon "button" at bounding box center [1023, 532] width 9 height 6
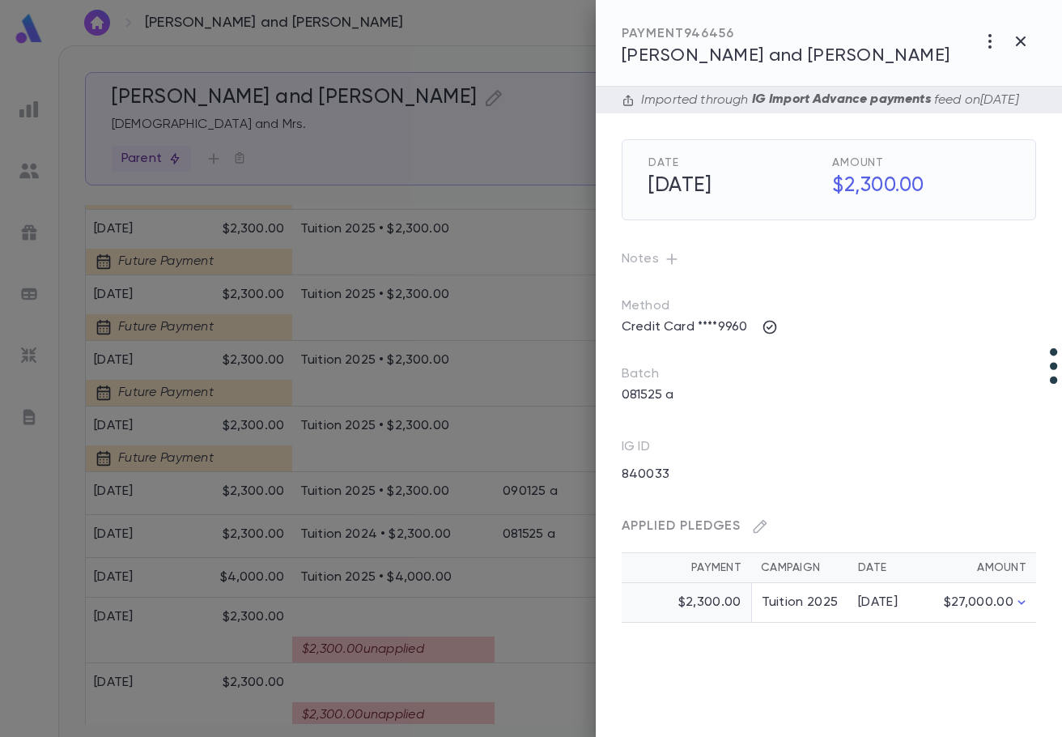
click at [389, 507] on div at bounding box center [531, 368] width 1062 height 737
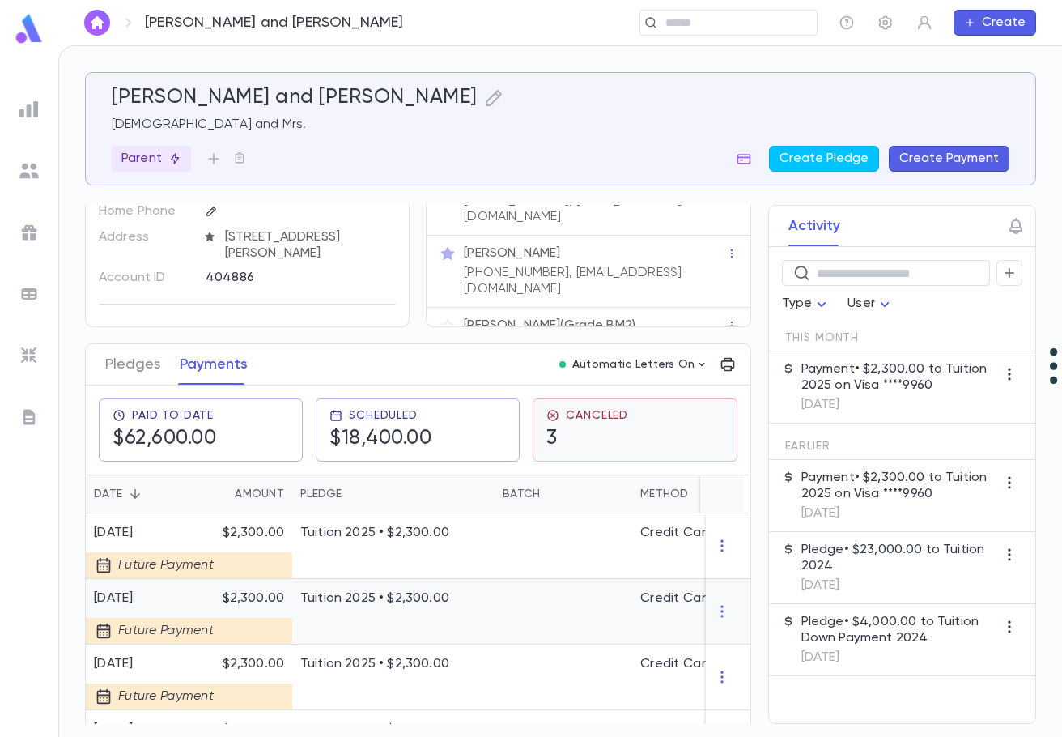
scroll to position [0, 0]
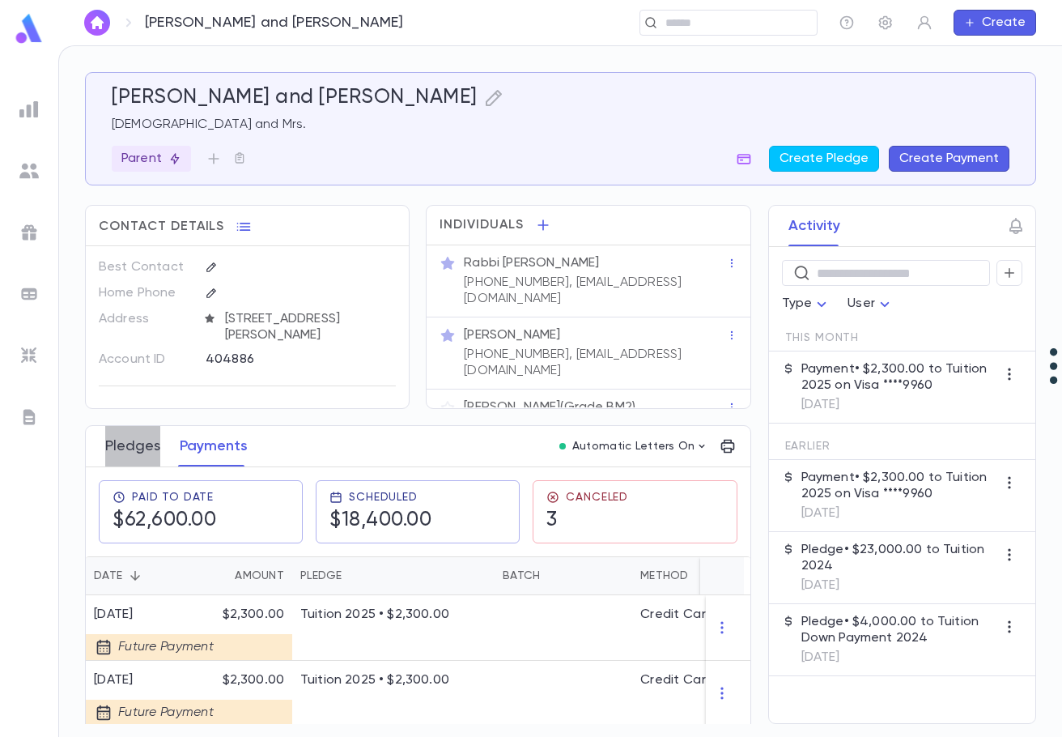
click at [133, 443] on button "Pledges" at bounding box center [132, 446] width 55 height 40
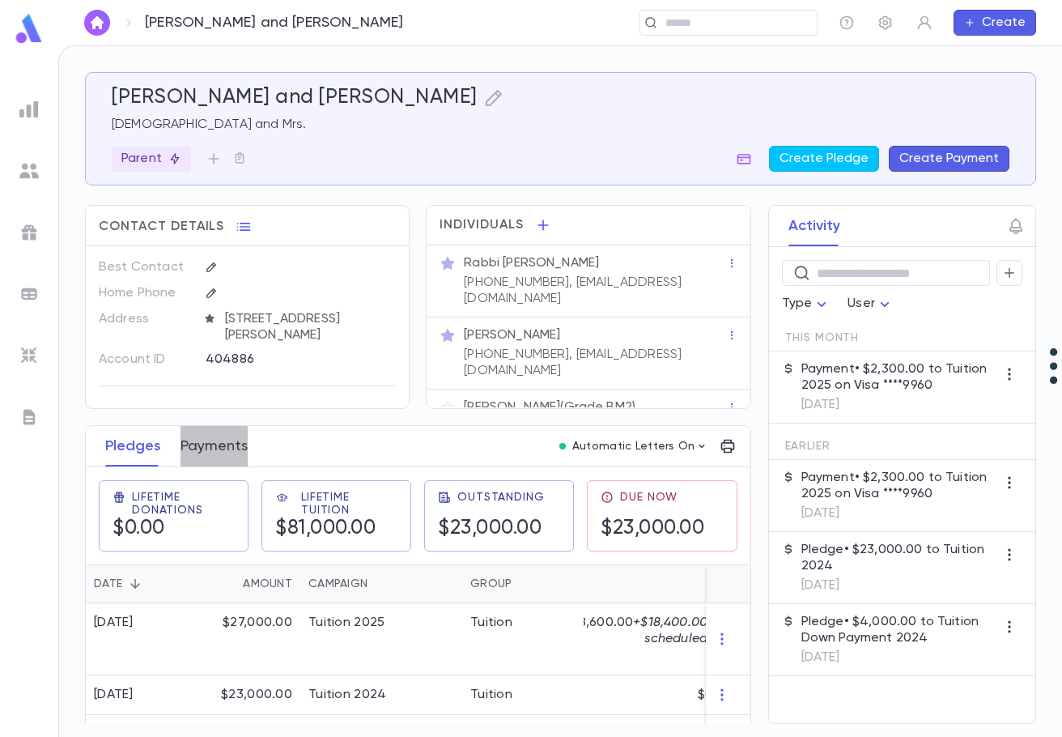
click at [205, 442] on button "Payments" at bounding box center [214, 446] width 67 height 40
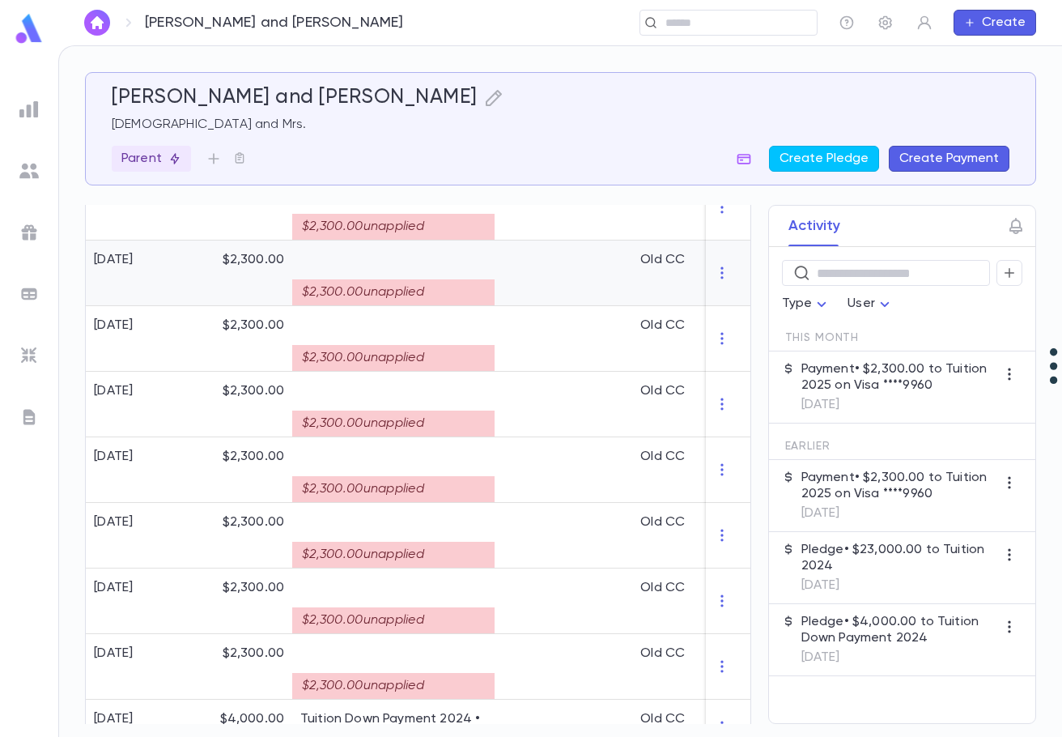
scroll to position [1411, 0]
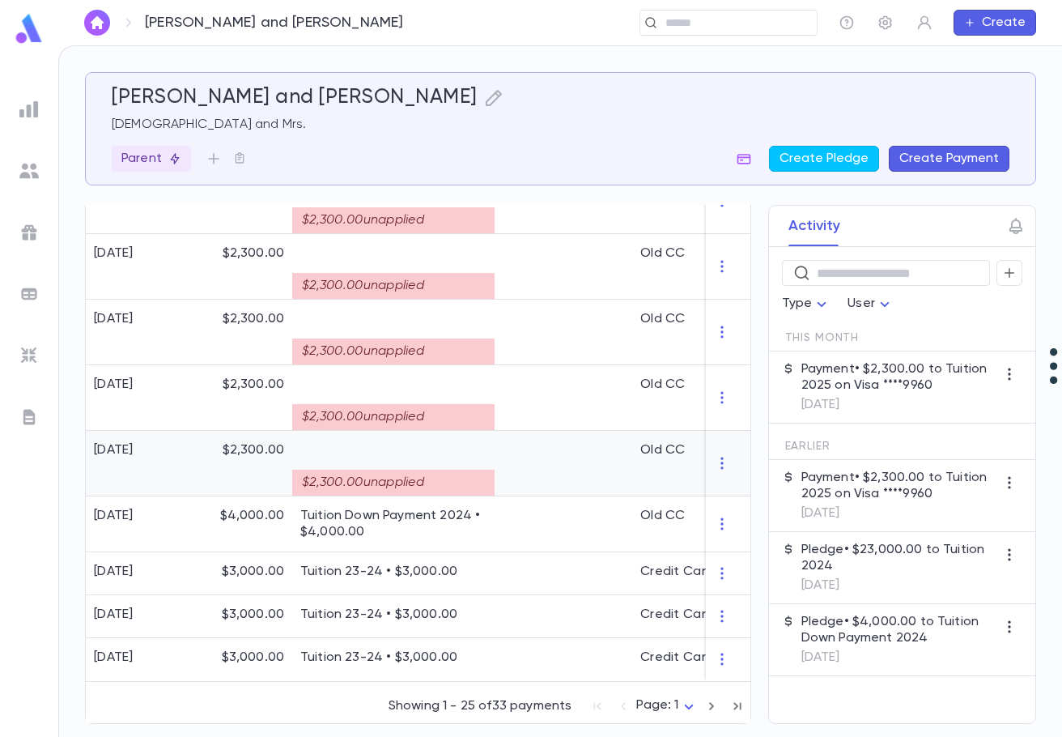
click at [352, 472] on div "$2,300.00 unapplied" at bounding box center [393, 483] width 202 height 26
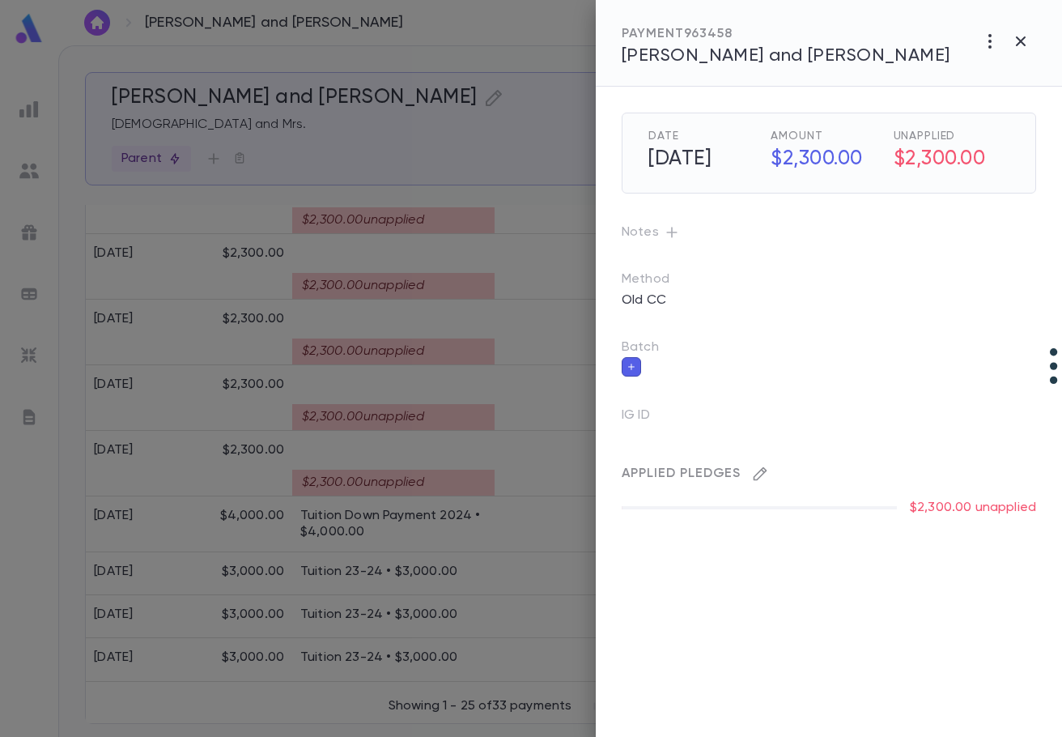
click at [759, 474] on icon "button" at bounding box center [760, 474] width 16 height 16
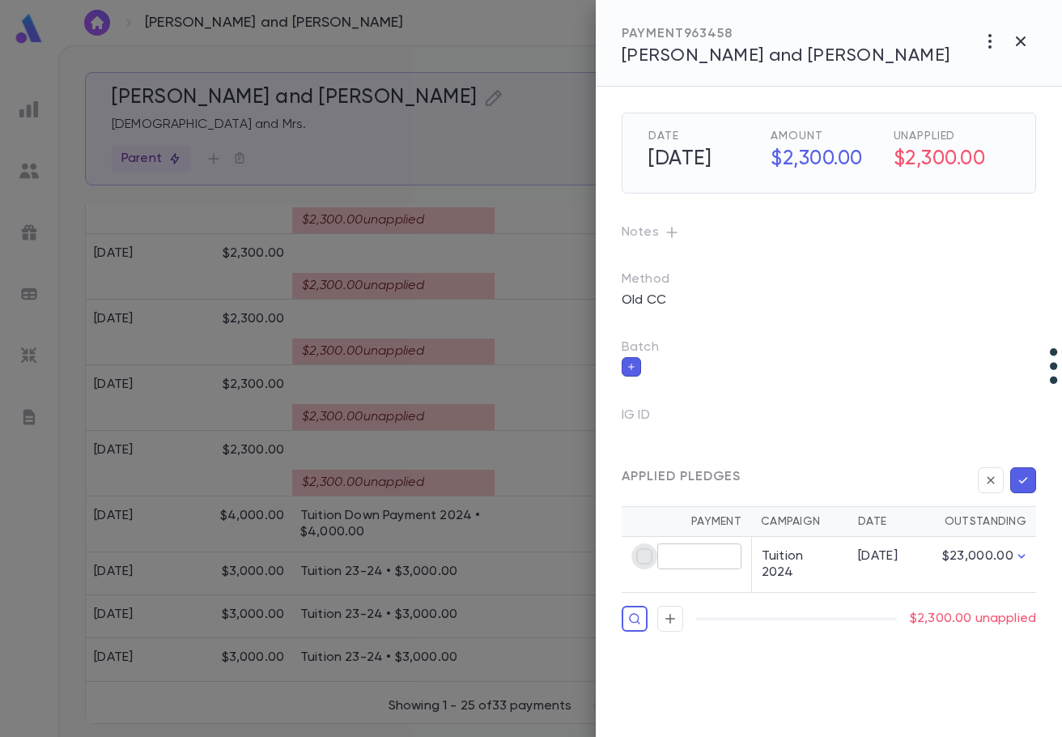
type input "********"
click at [1017, 483] on icon "button" at bounding box center [1023, 480] width 15 height 16
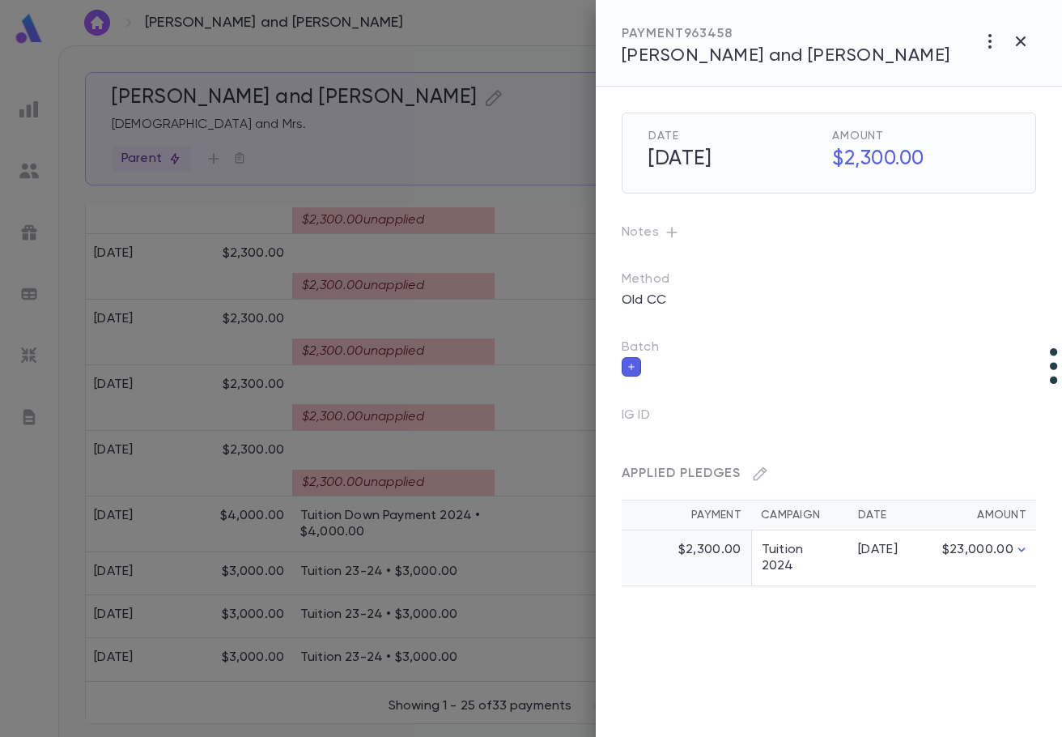
click at [427, 409] on div at bounding box center [531, 368] width 1062 height 737
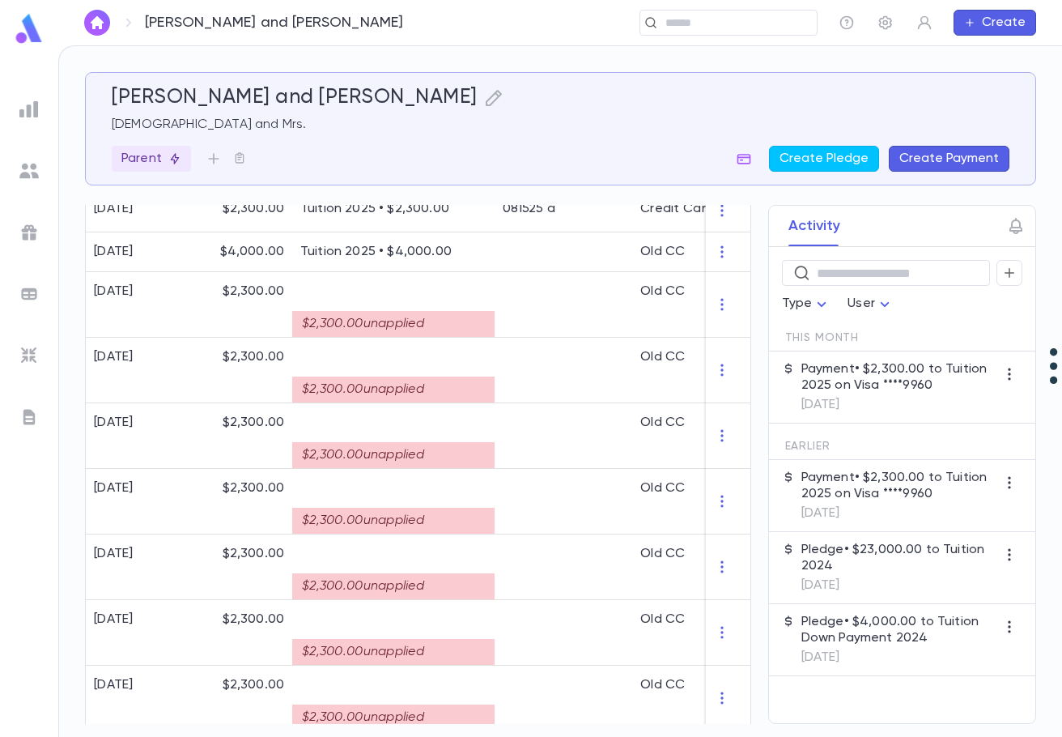
scroll to position [1385, 0]
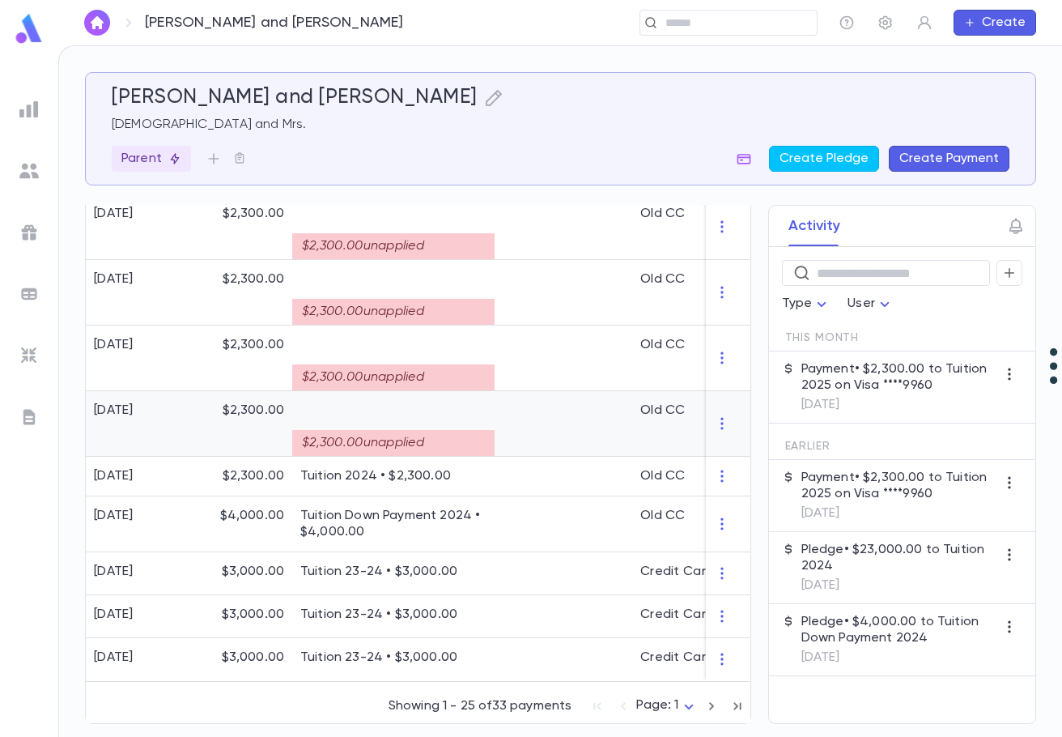
click at [428, 421] on div "$2,300.00 unapplied" at bounding box center [393, 437] width 186 height 37
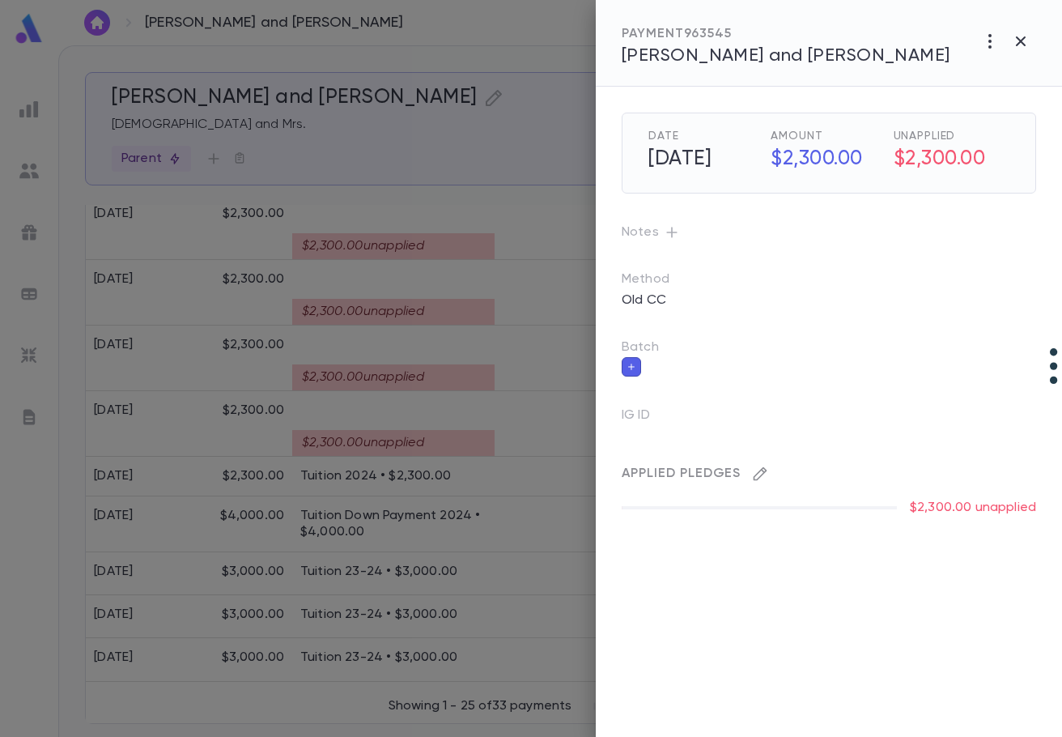
click at [762, 472] on icon "button" at bounding box center [760, 474] width 16 height 16
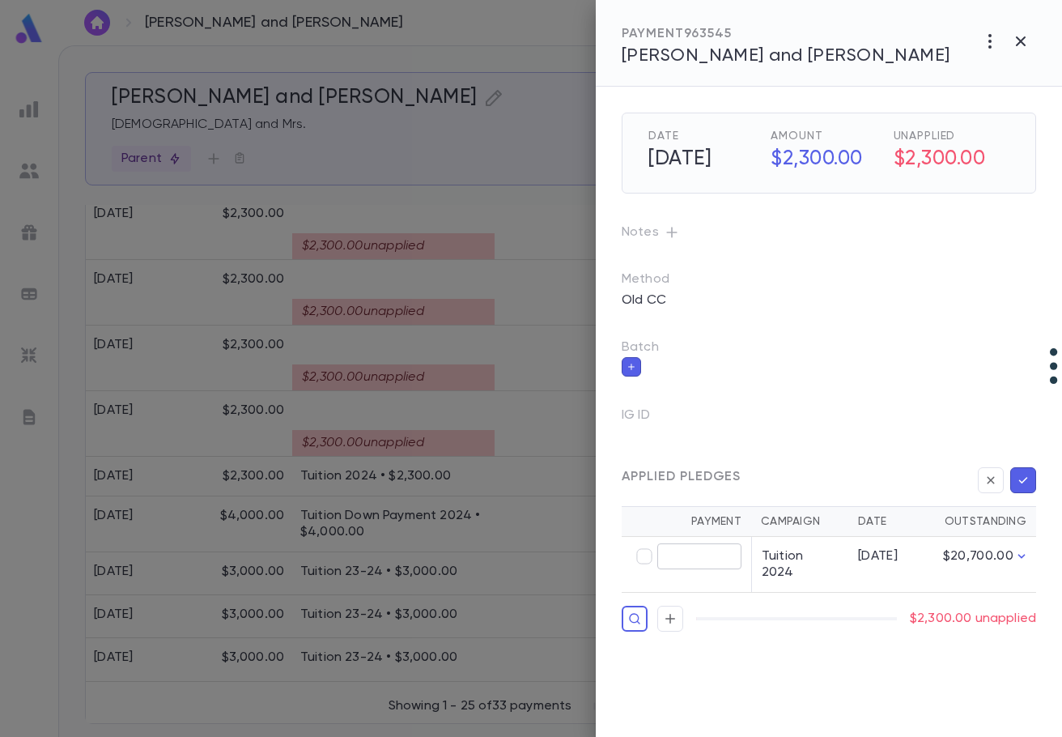
click at [702, 558] on input "text" at bounding box center [699, 556] width 84 height 25
type input "********"
click at [1023, 483] on icon "button" at bounding box center [1023, 480] width 15 height 16
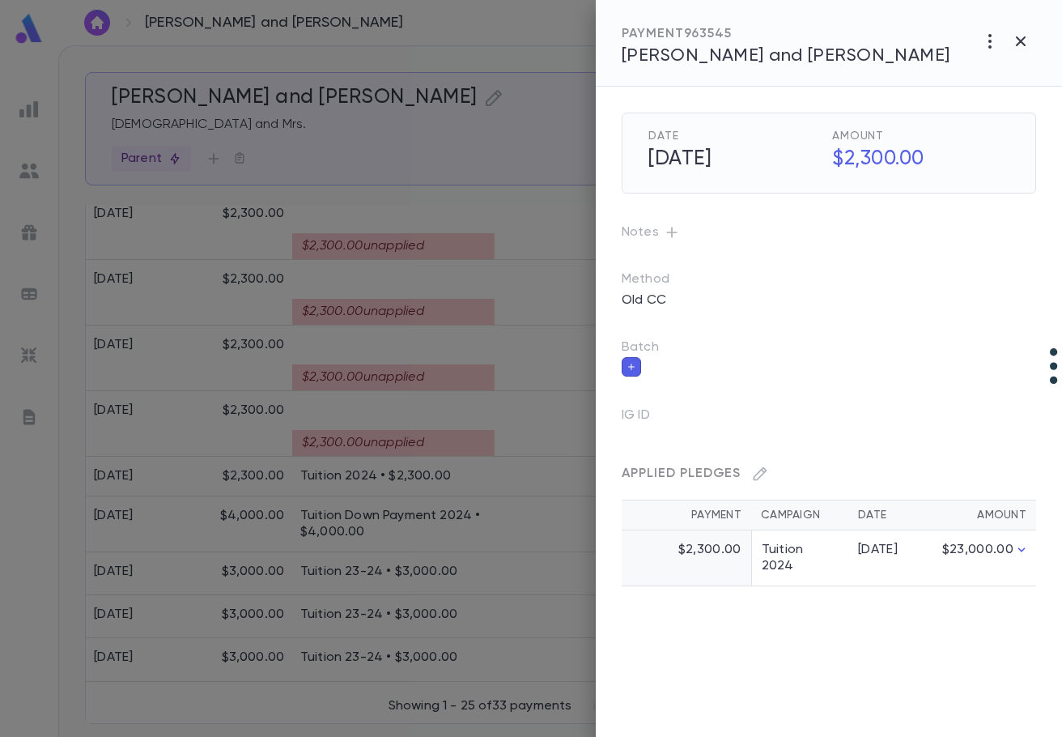
click at [477, 365] on div at bounding box center [531, 368] width 1062 height 737
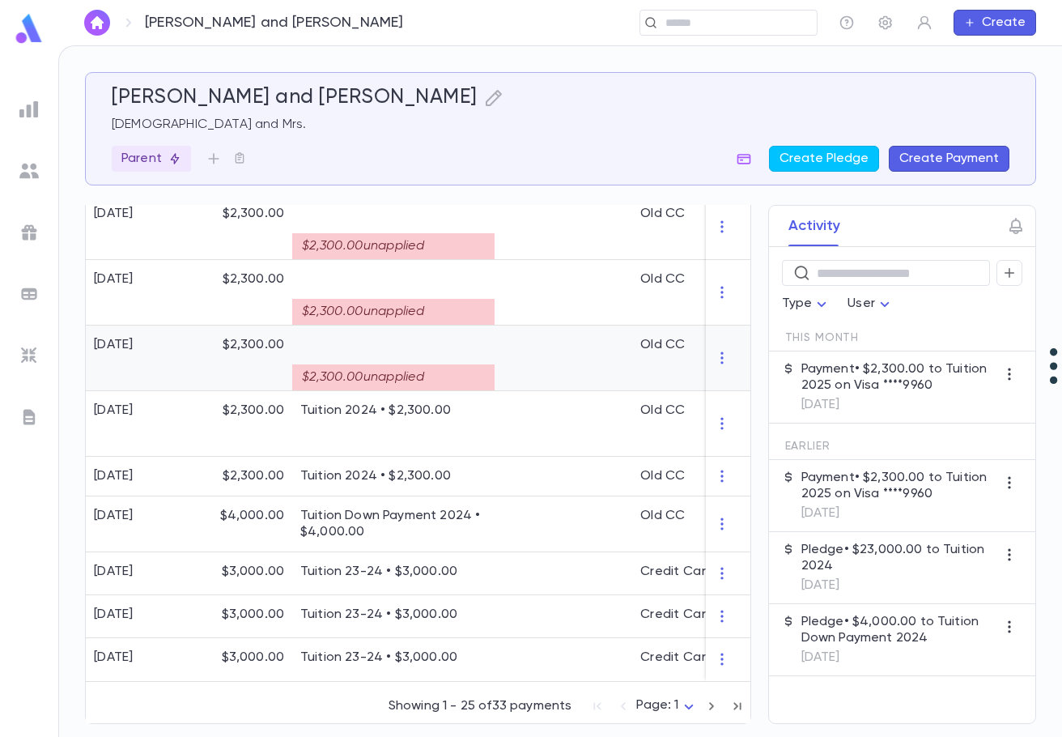
scroll to position [973, 0]
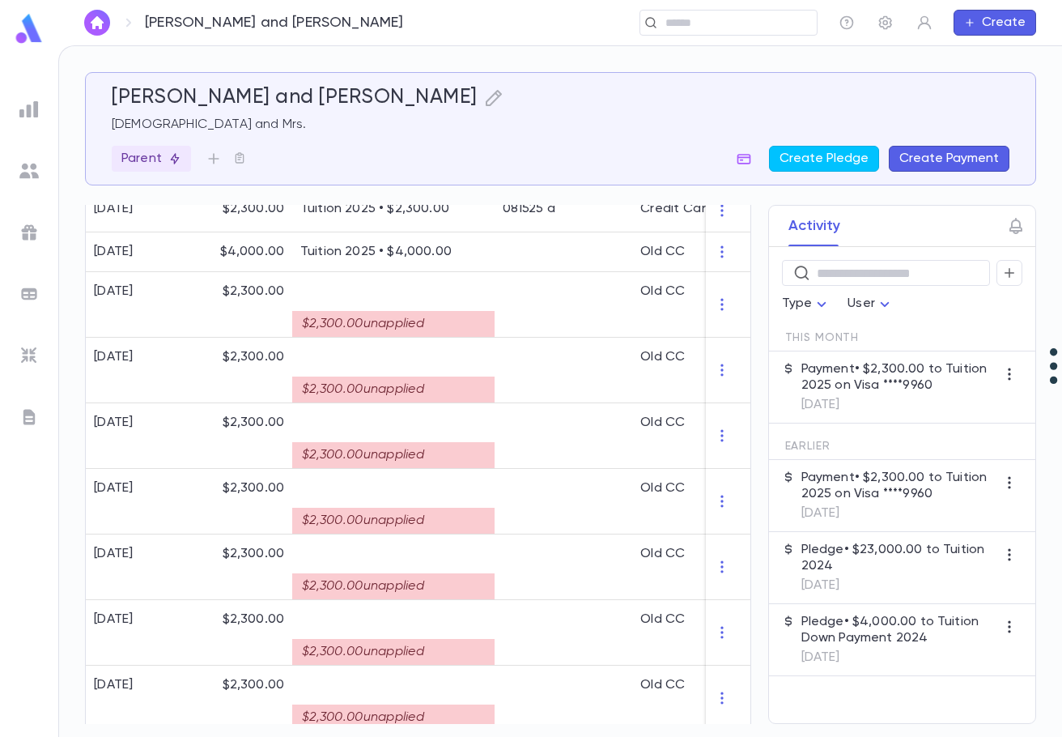
click at [478, 365] on div "$2,300.00 unapplied" at bounding box center [393, 383] width 186 height 37
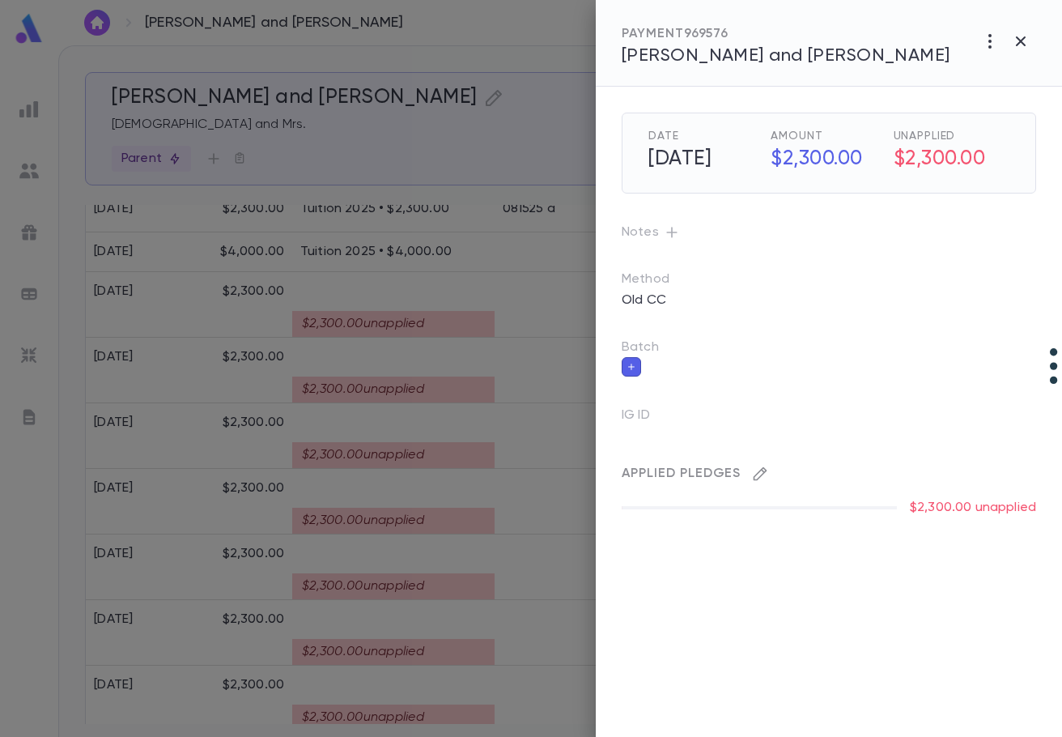
click at [764, 474] on icon "button" at bounding box center [760, 474] width 16 height 16
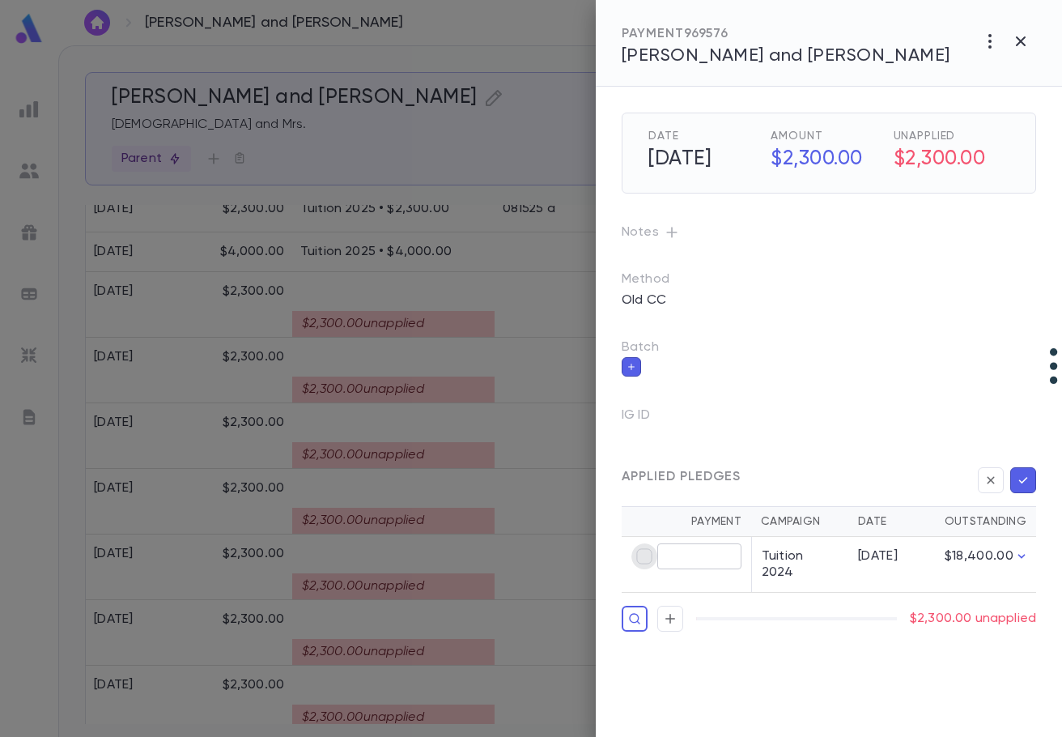
type input "********"
click at [1024, 481] on icon "button" at bounding box center [1023, 480] width 9 height 6
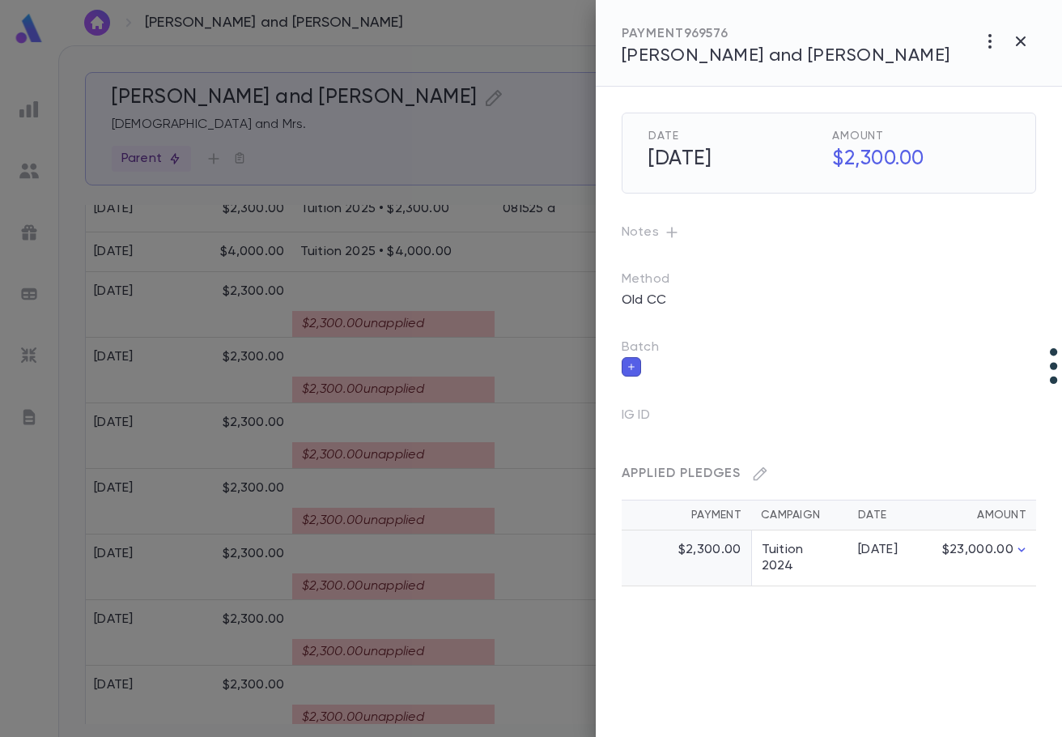
click at [419, 448] on div at bounding box center [531, 368] width 1062 height 737
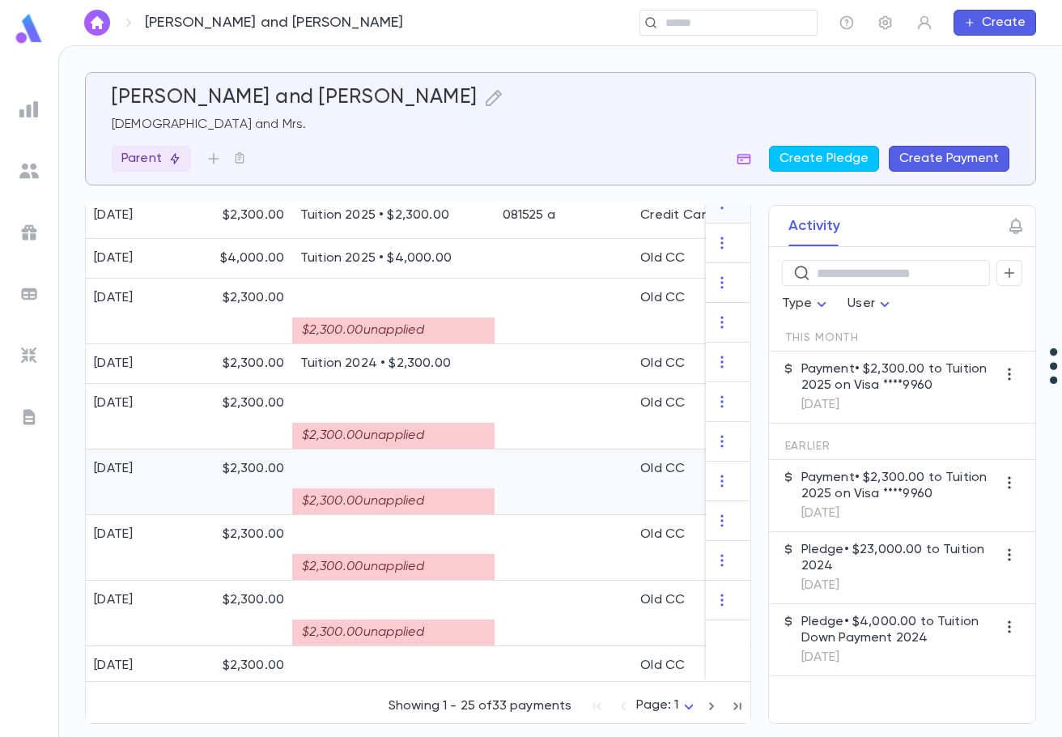
click at [419, 449] on div "$2,300.00 unapplied" at bounding box center [393, 482] width 202 height 66
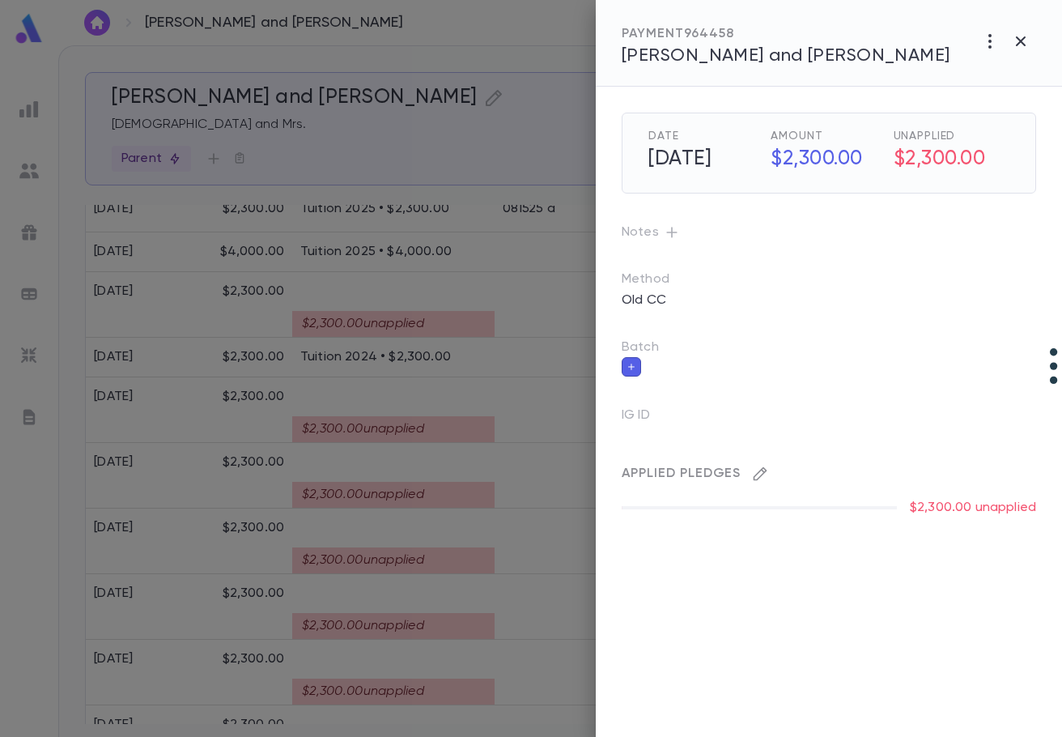
click at [761, 474] on icon "button" at bounding box center [760, 474] width 16 height 16
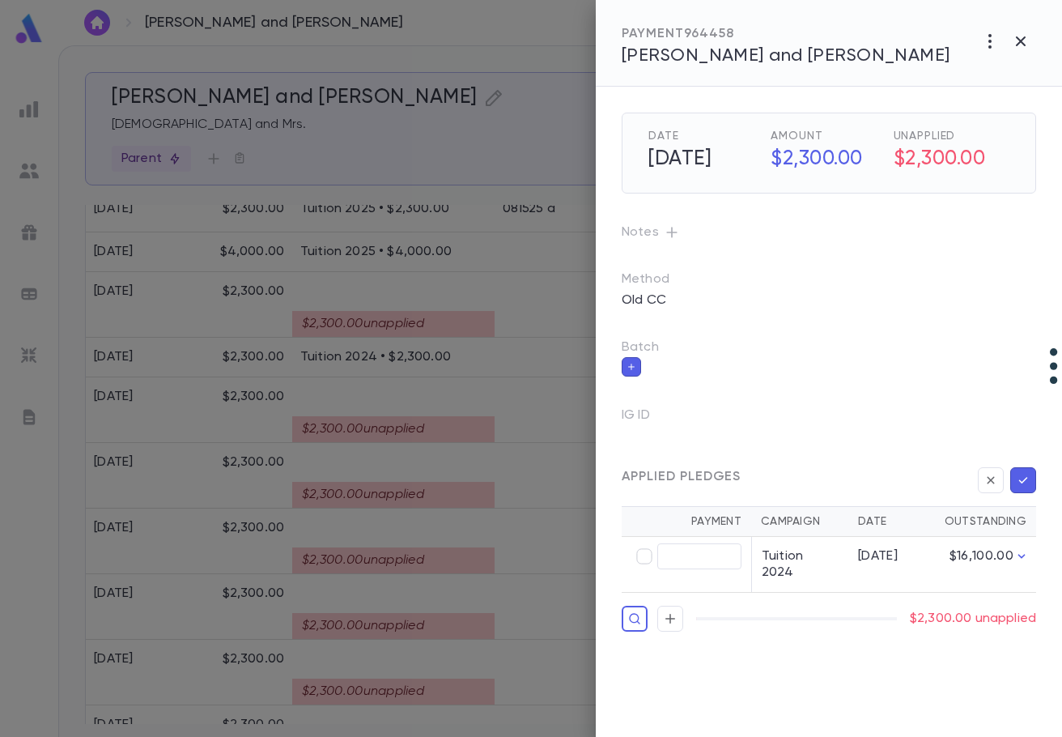
type input "********"
click at [1026, 485] on icon "button" at bounding box center [1023, 480] width 15 height 16
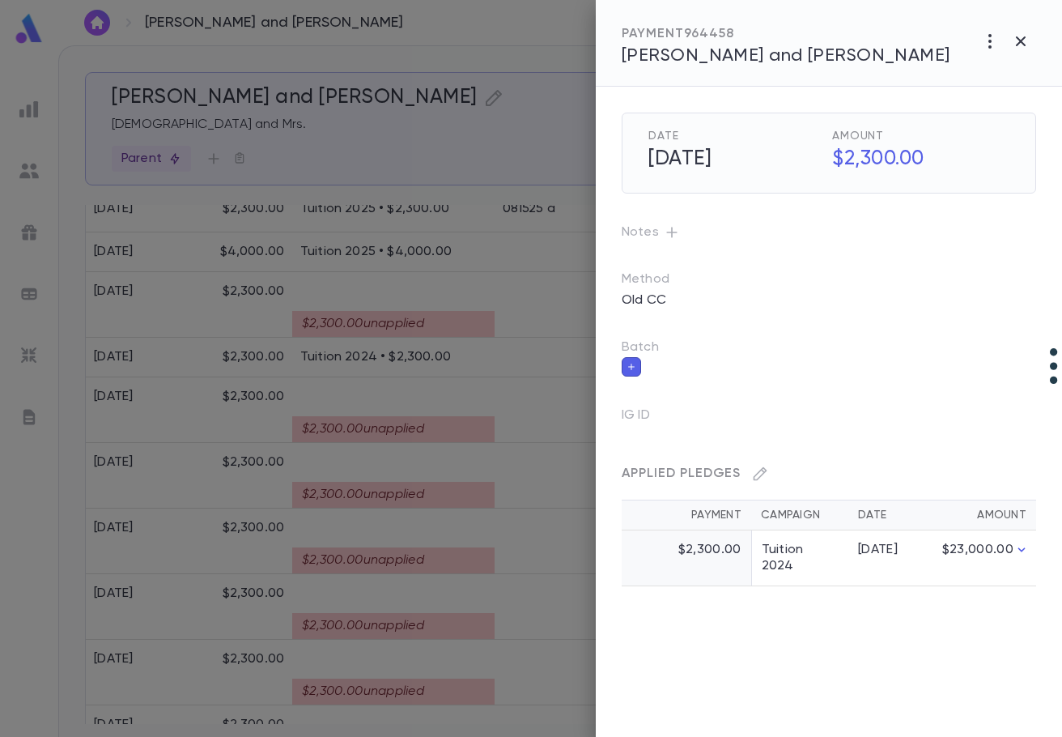
click at [433, 480] on div at bounding box center [531, 368] width 1062 height 737
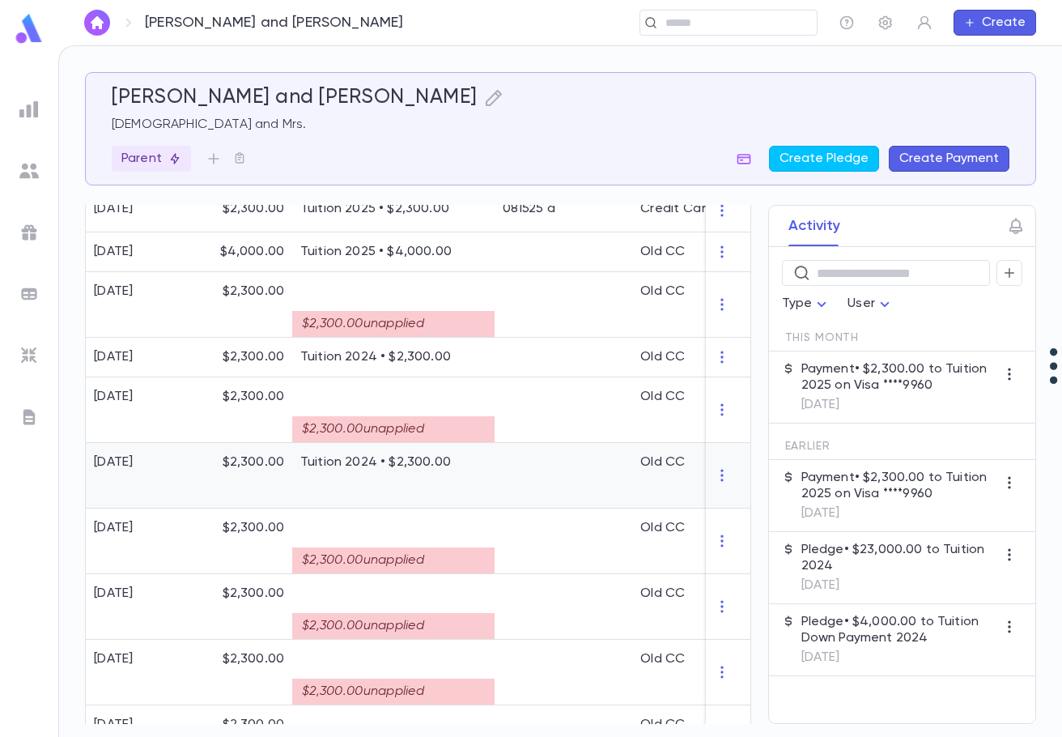
click at [432, 480] on div "Tuition 2024 • $2,300.00" at bounding box center [393, 476] width 202 height 66
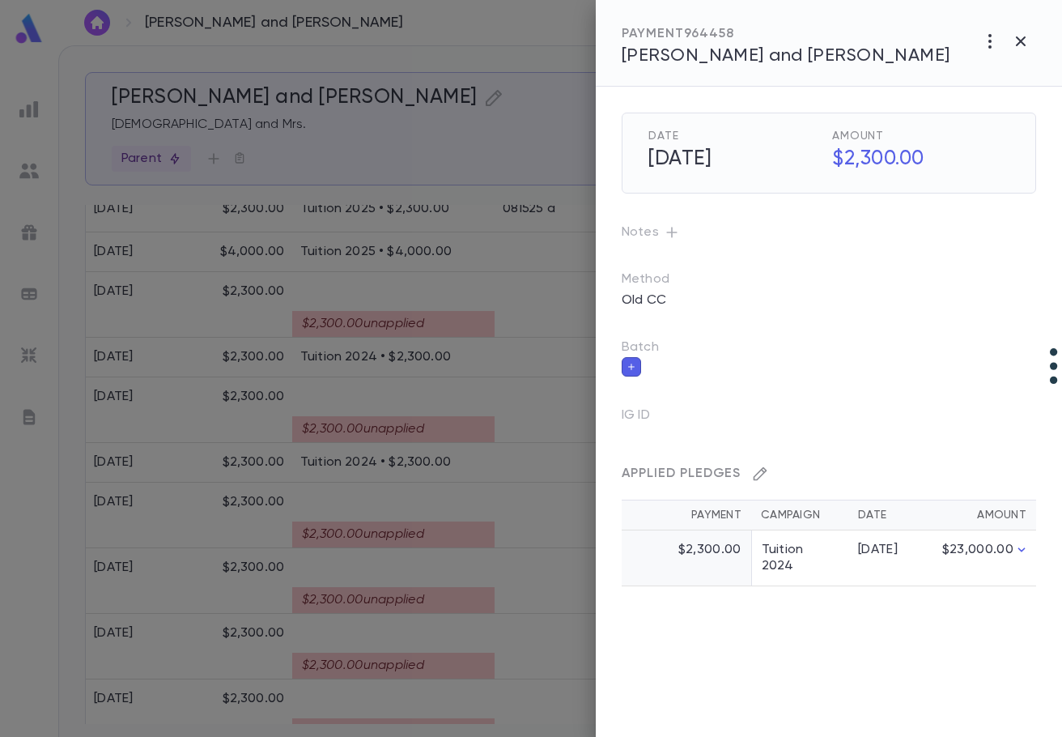
click at [761, 475] on icon "button" at bounding box center [761, 474] width 14 height 14
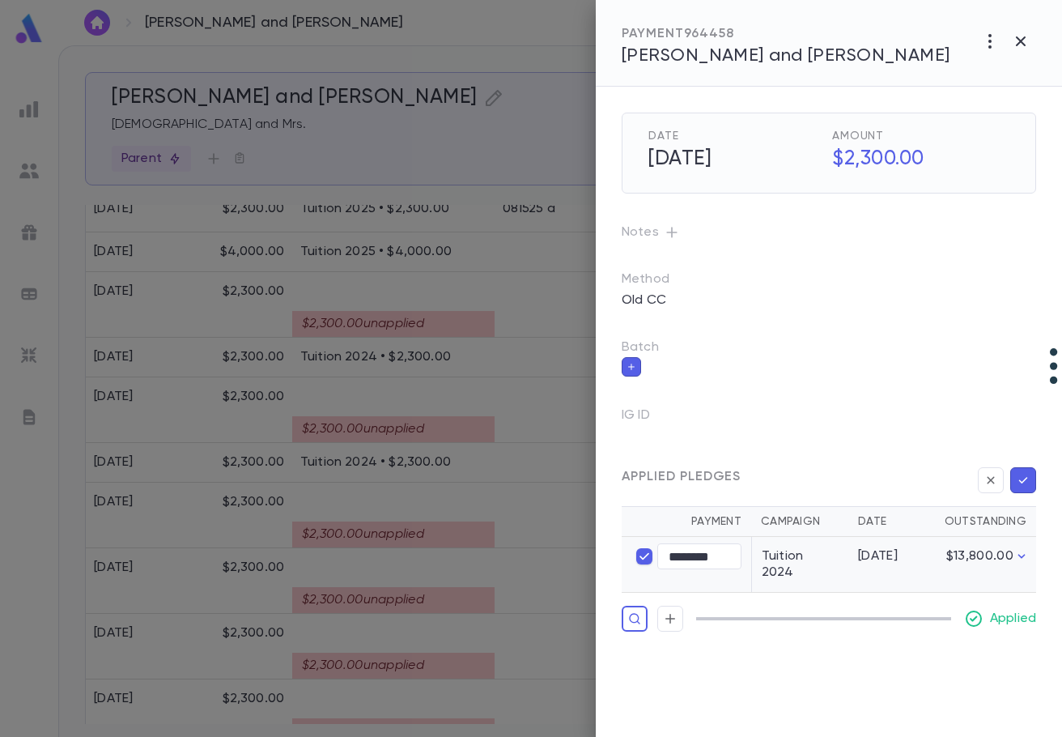
click at [1025, 479] on icon "button" at bounding box center [1023, 480] width 9 height 6
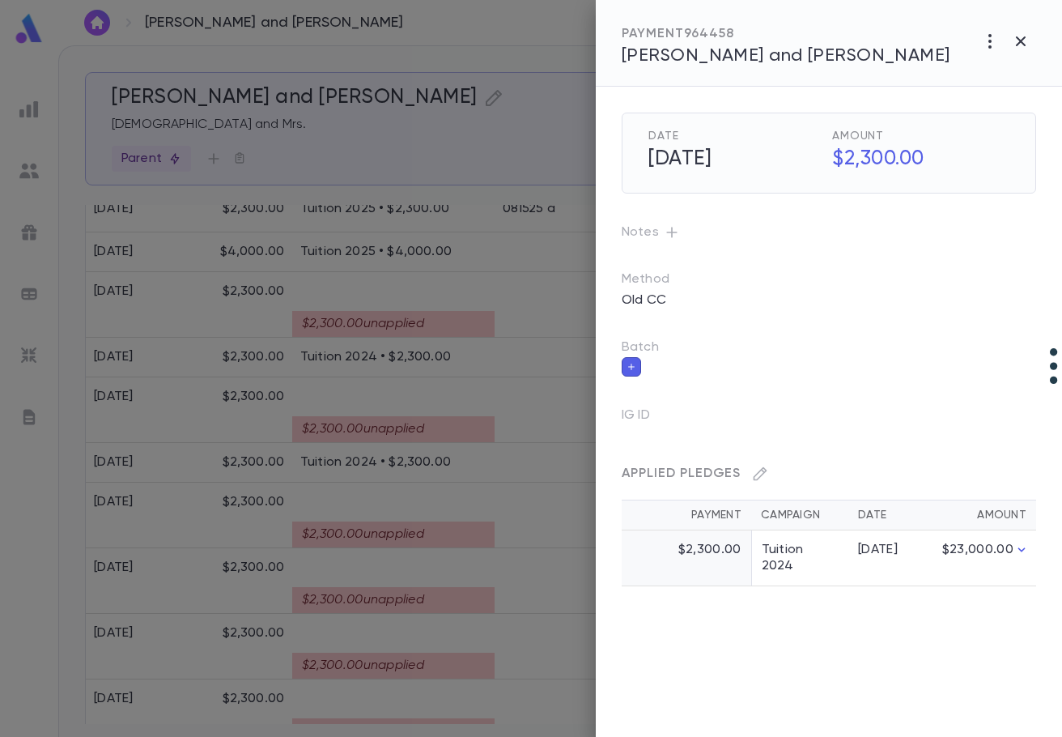
click at [408, 323] on div at bounding box center [531, 368] width 1062 height 737
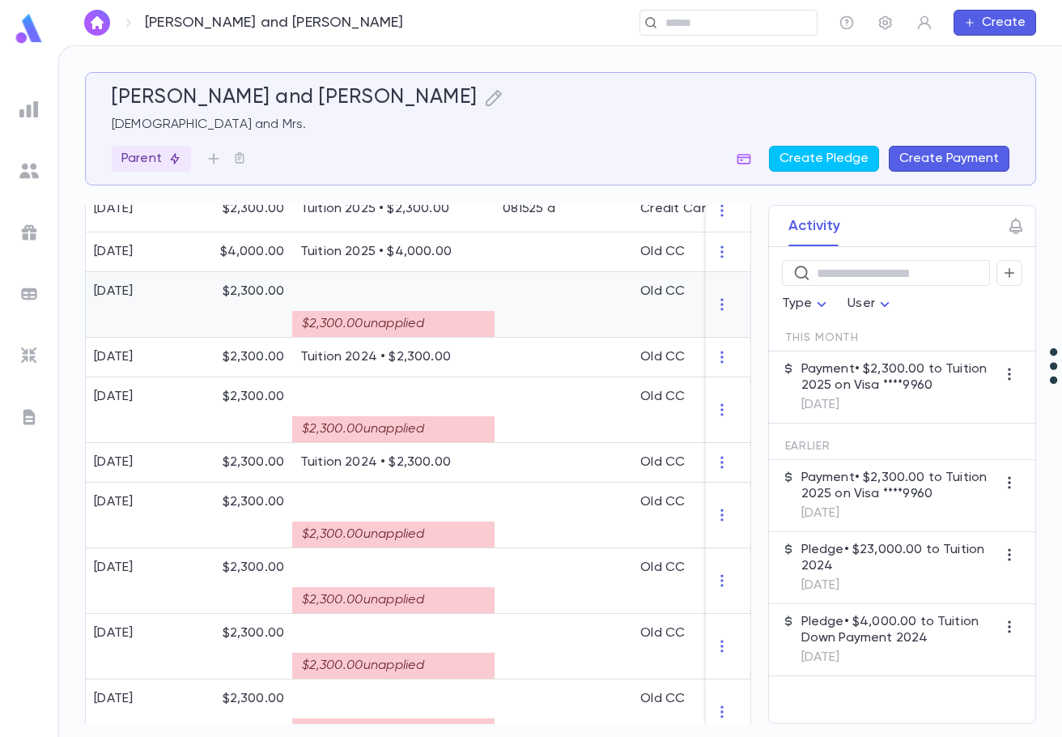
click at [458, 312] on div "$2,300.00 unapplied" at bounding box center [393, 324] width 202 height 26
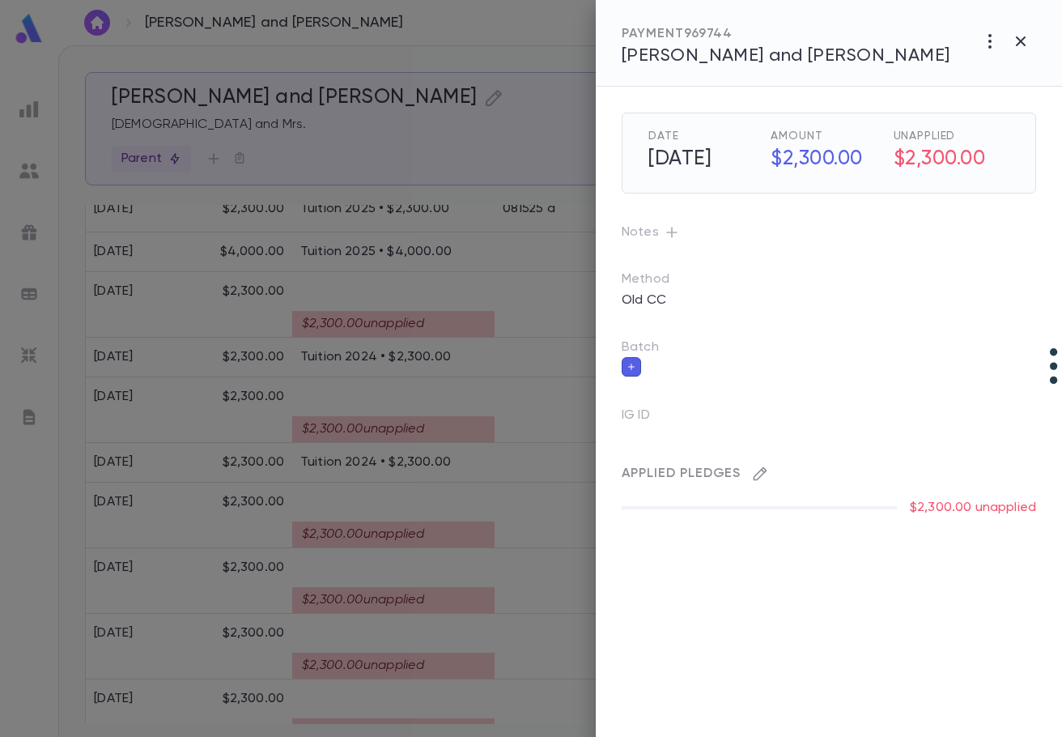
click at [760, 478] on icon "button" at bounding box center [760, 474] width 16 height 16
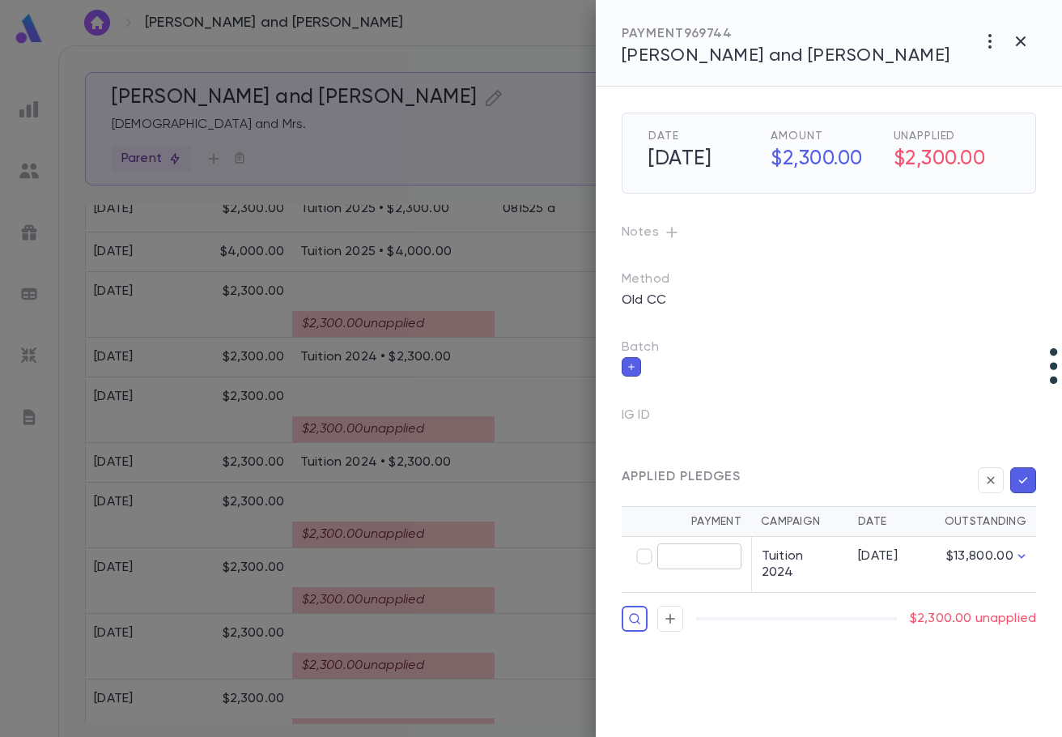
type input "********"
click at [1022, 485] on icon "button" at bounding box center [1023, 480] width 15 height 16
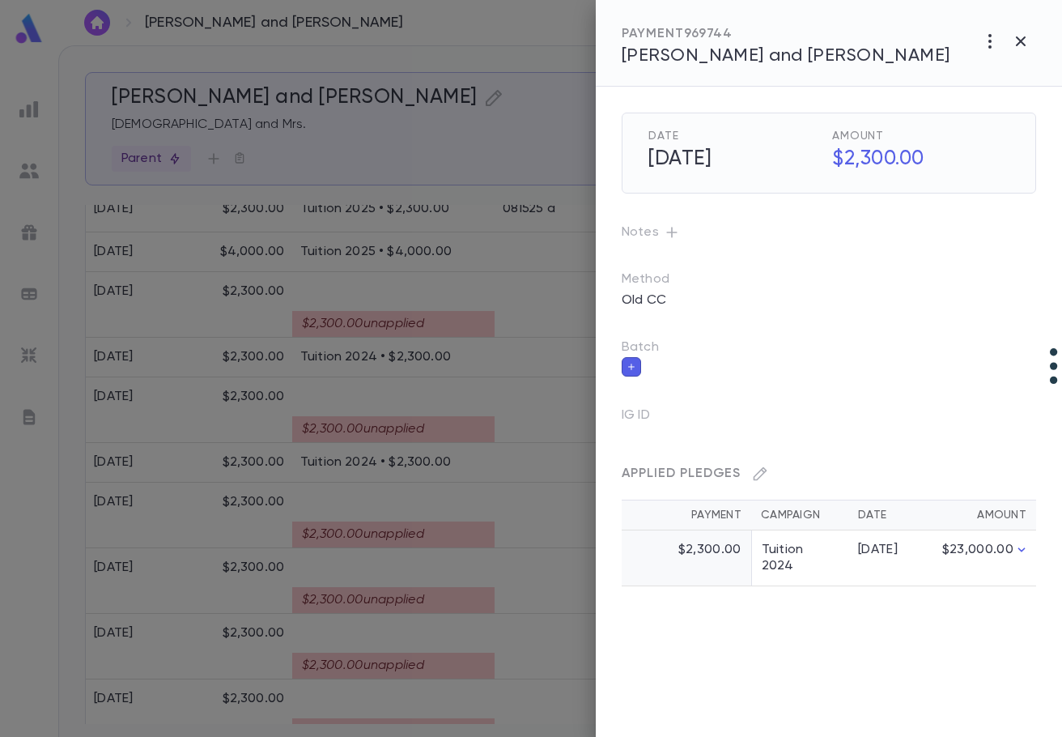
click at [425, 425] on div at bounding box center [531, 368] width 1062 height 737
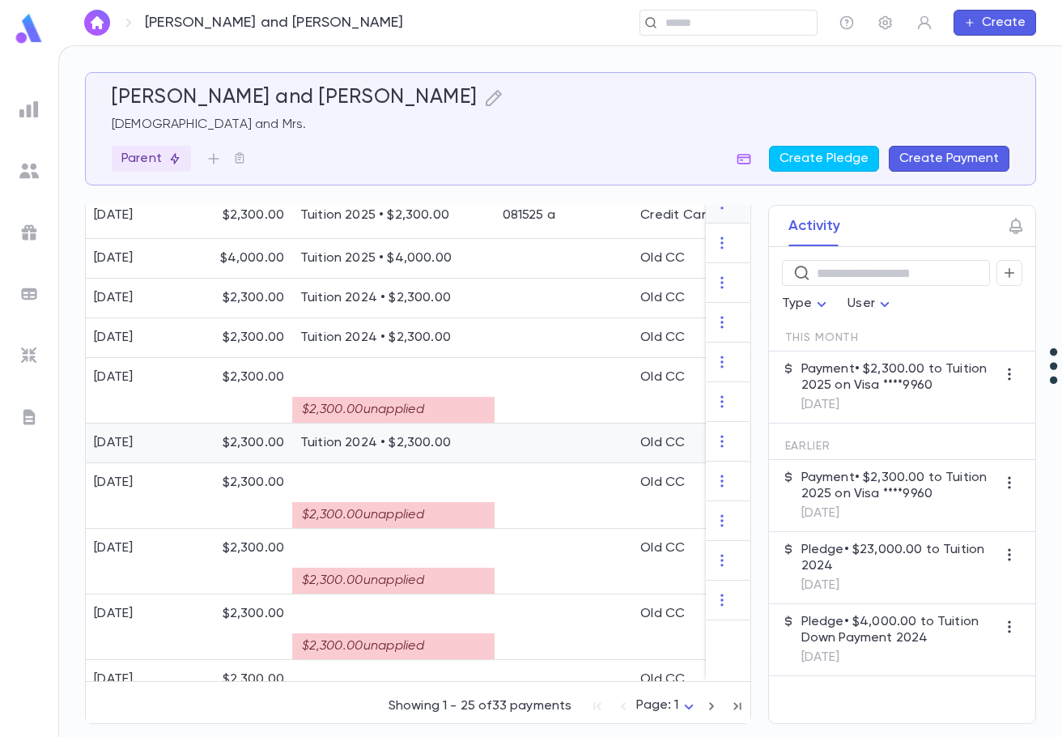
click at [425, 425] on div "Tuition 2024 • $2,300.00" at bounding box center [393, 443] width 202 height 40
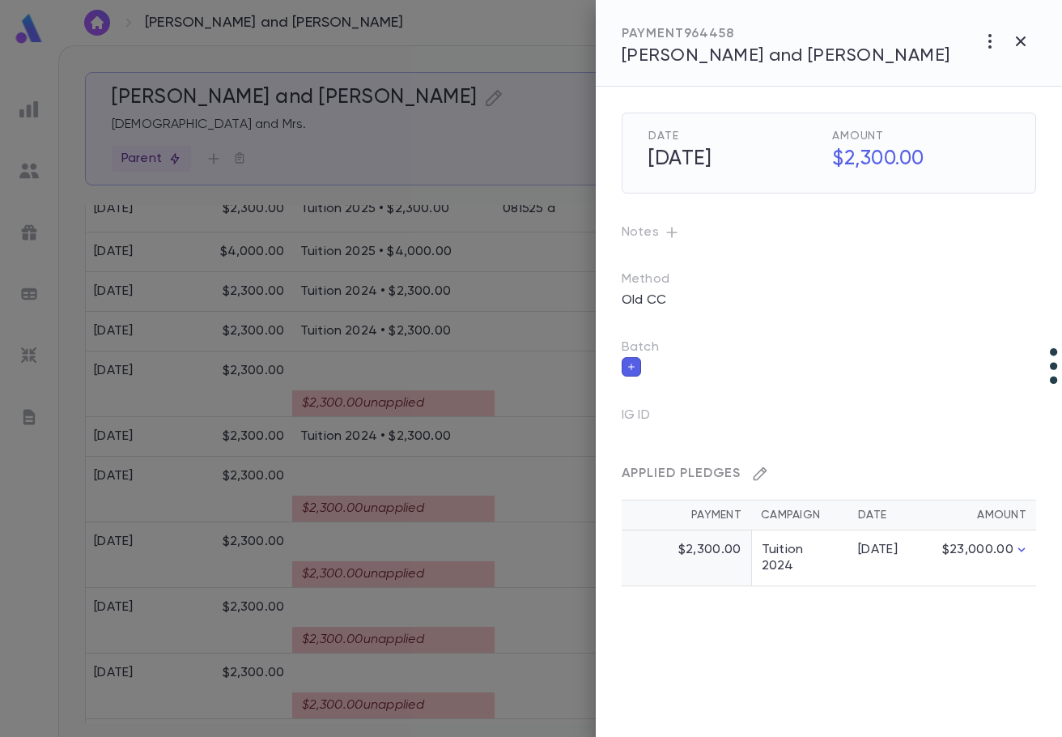
click at [763, 470] on icon "button" at bounding box center [761, 474] width 14 height 14
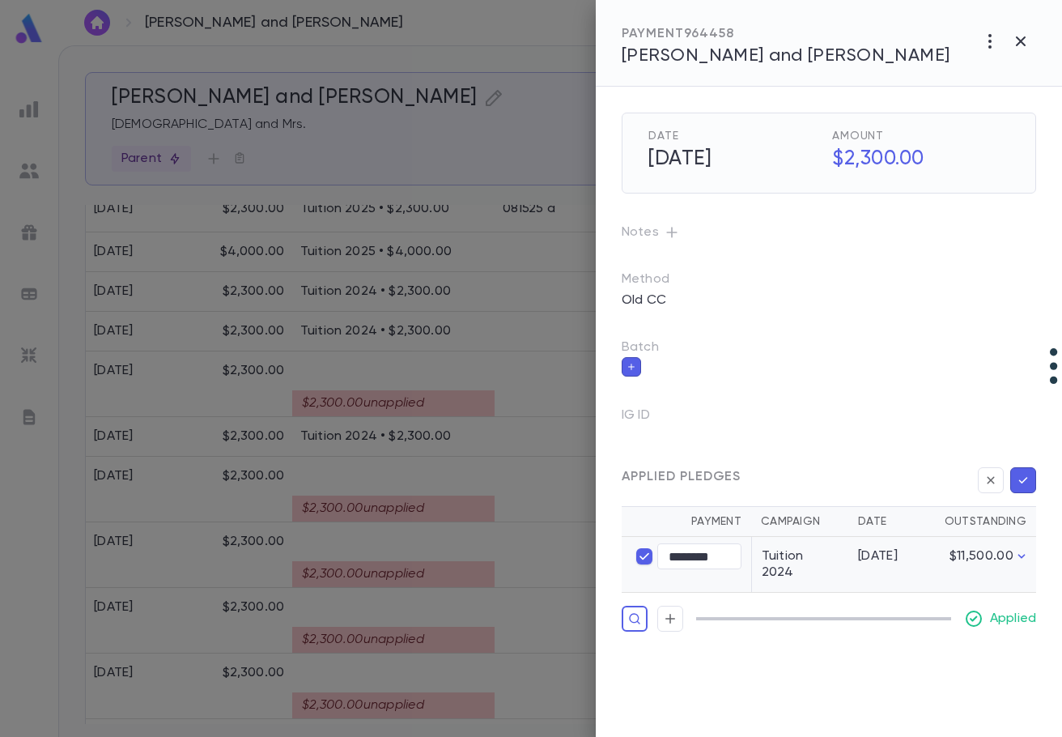
click at [1027, 483] on icon "button" at bounding box center [1023, 480] width 15 height 16
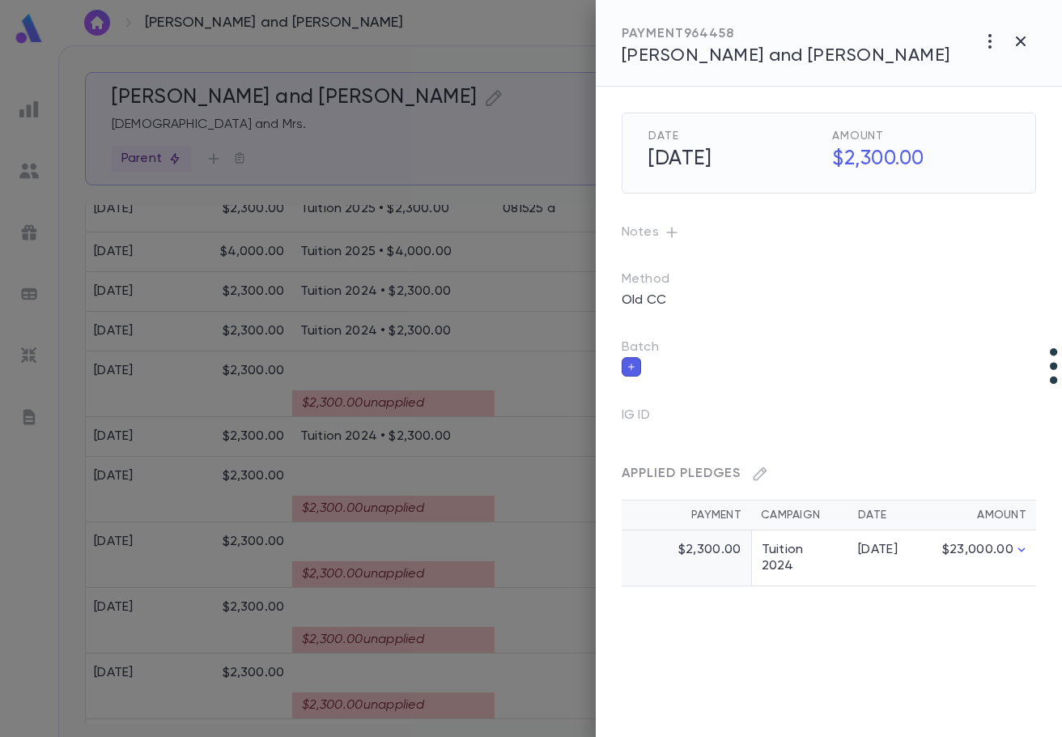
click at [375, 495] on div at bounding box center [531, 368] width 1062 height 737
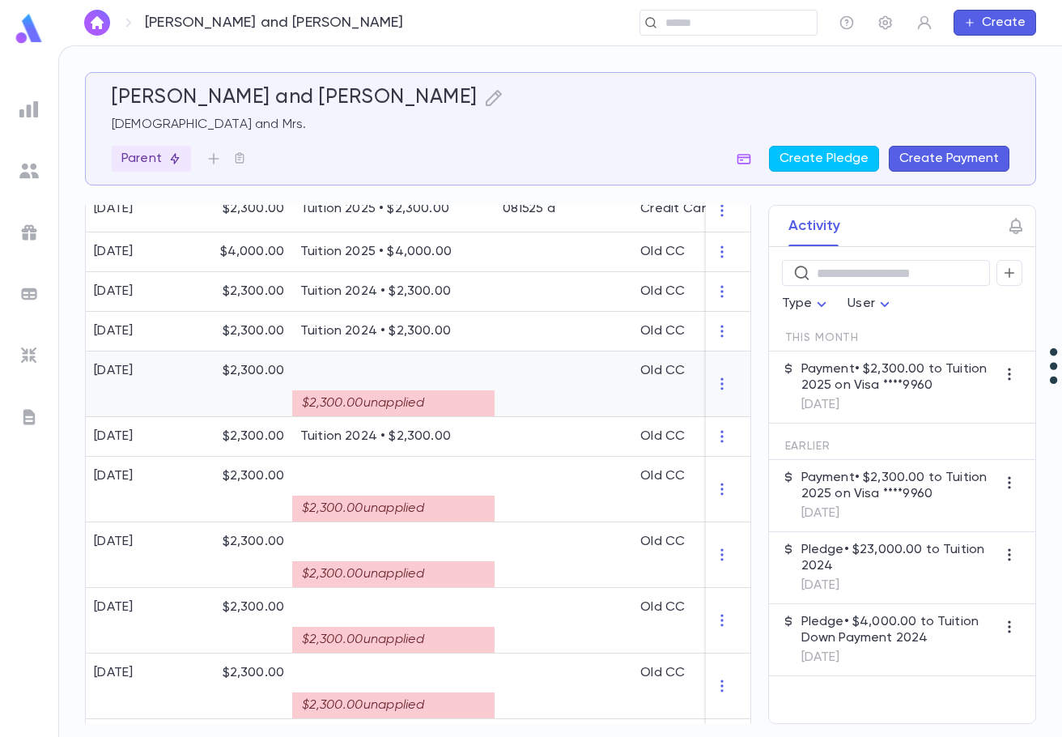
click at [434, 401] on div "$2,300.00 unapplied" at bounding box center [393, 403] width 202 height 26
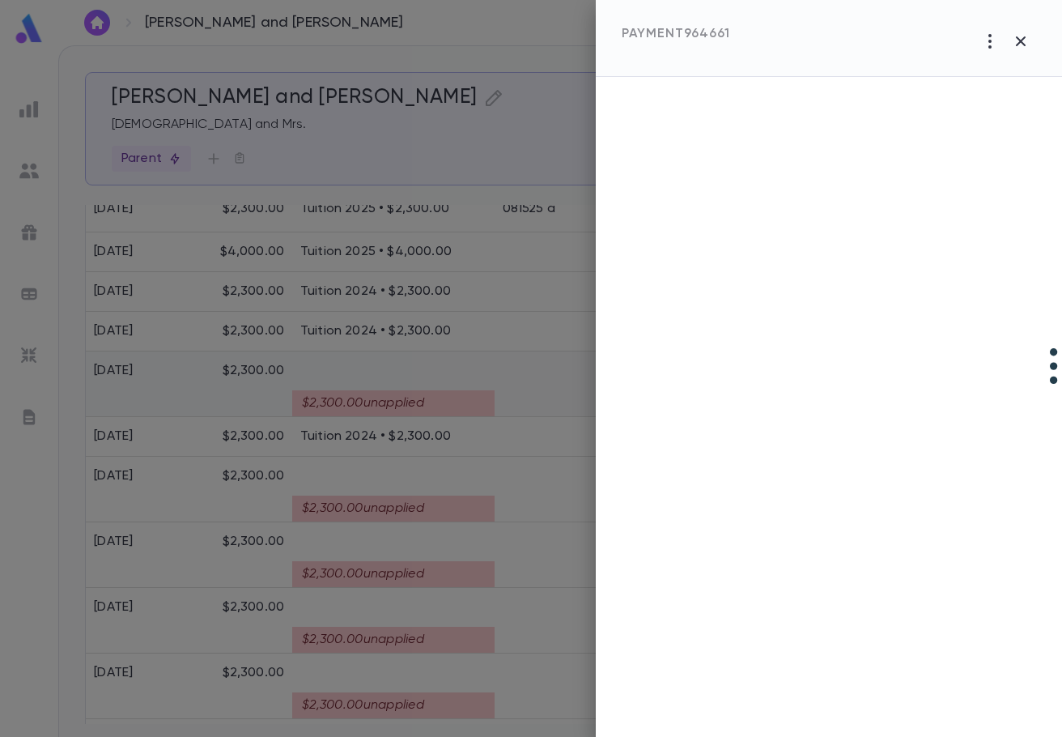
click at [434, 401] on div at bounding box center [531, 368] width 1062 height 737
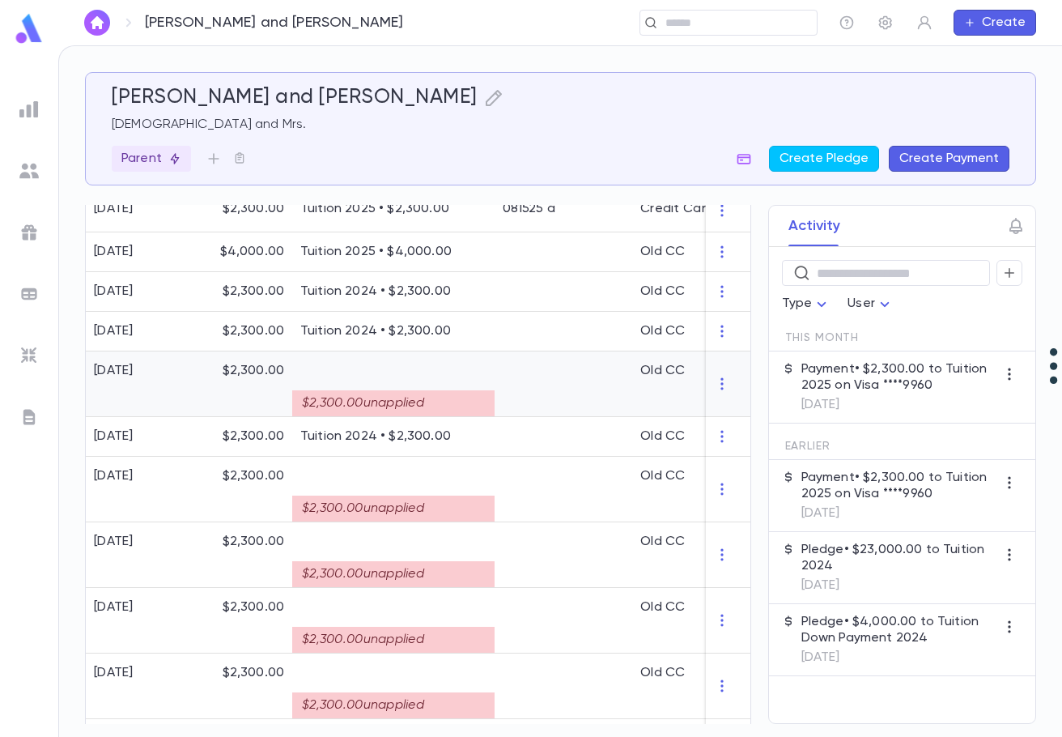
click at [434, 400] on div "$2,300.00 unapplied" at bounding box center [393, 403] width 202 height 26
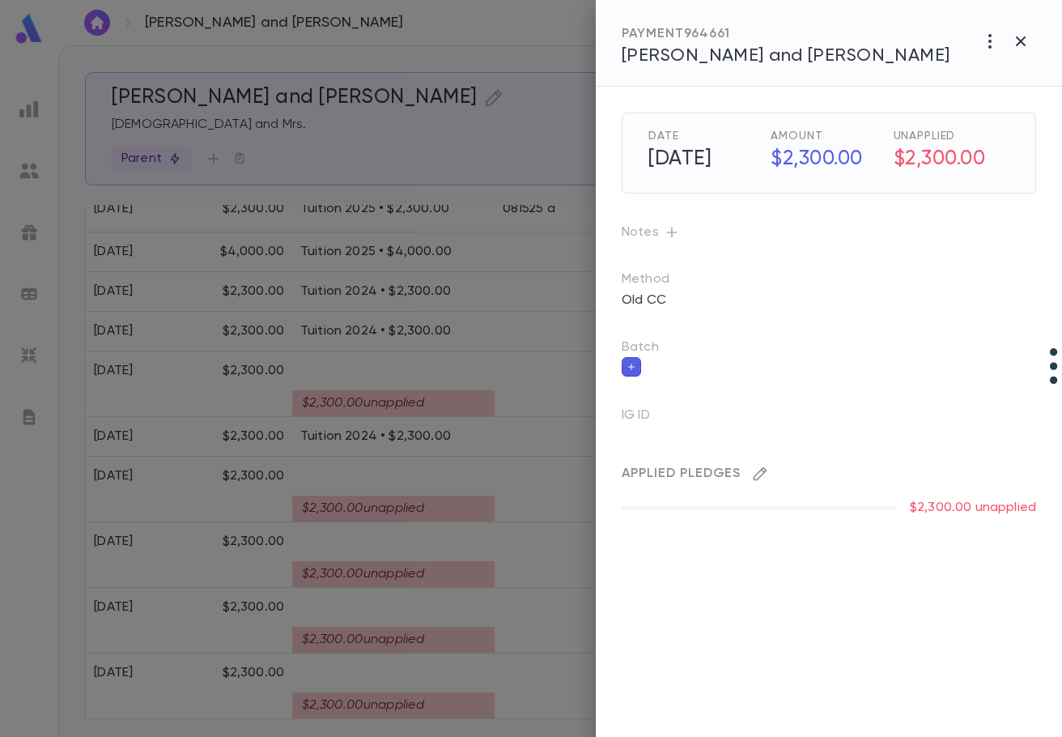
click at [759, 476] on icon "button" at bounding box center [760, 474] width 16 height 16
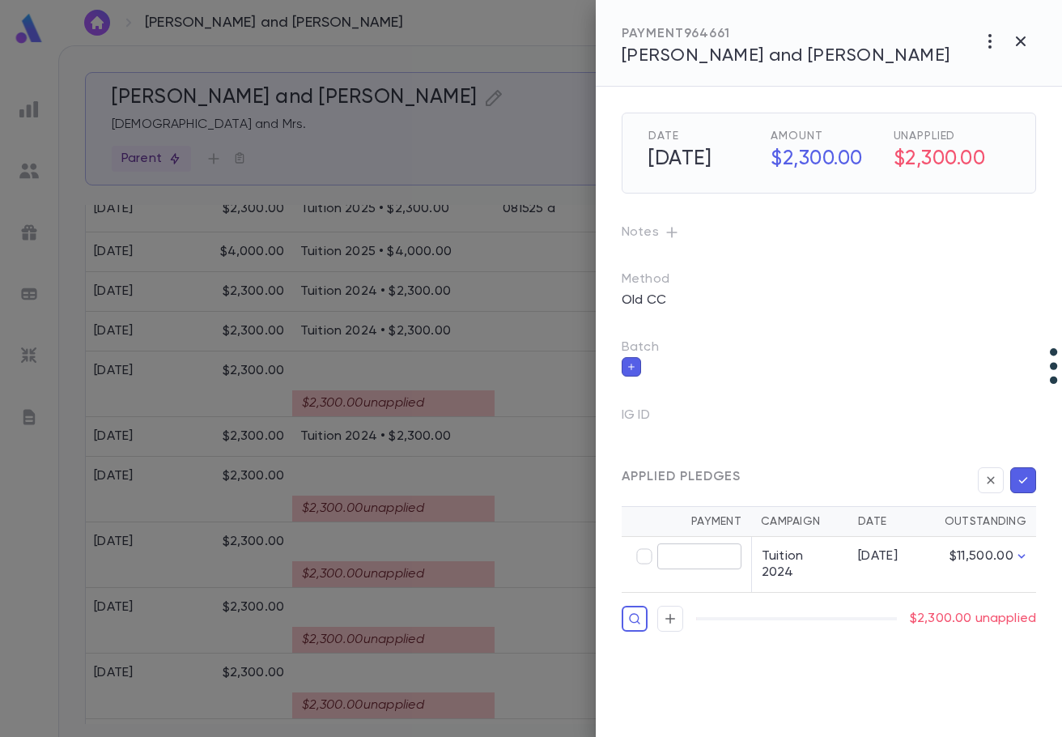
type input "********"
click at [1019, 485] on icon "button" at bounding box center [1023, 480] width 15 height 16
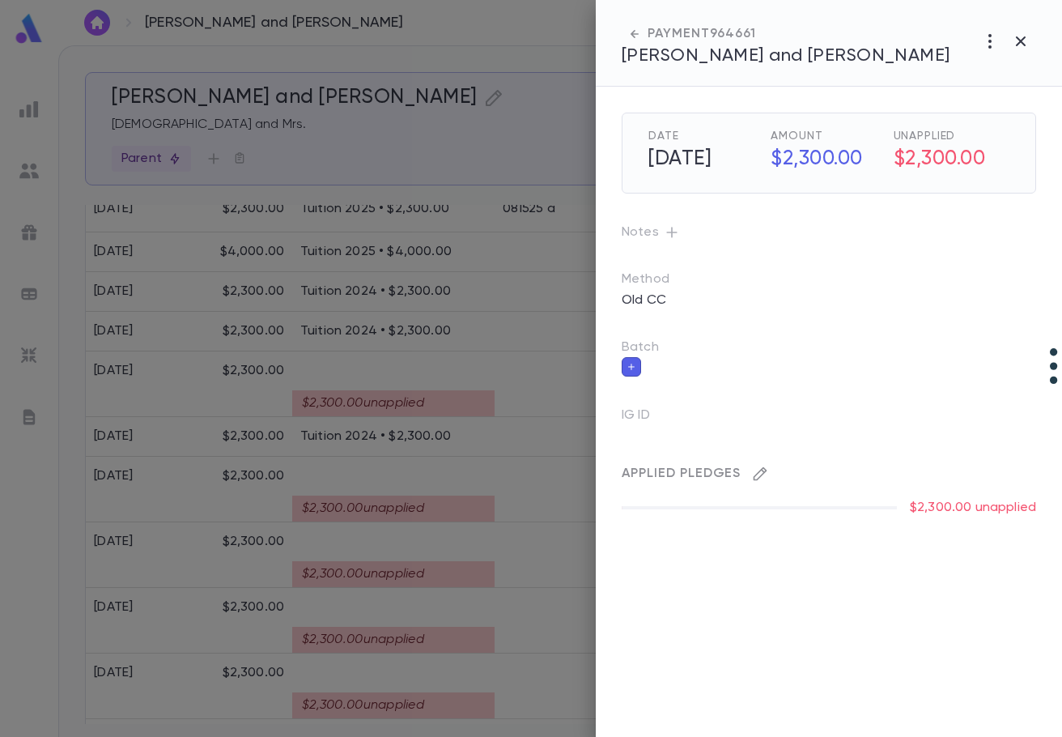
click at [754, 475] on icon "button" at bounding box center [760, 474] width 16 height 16
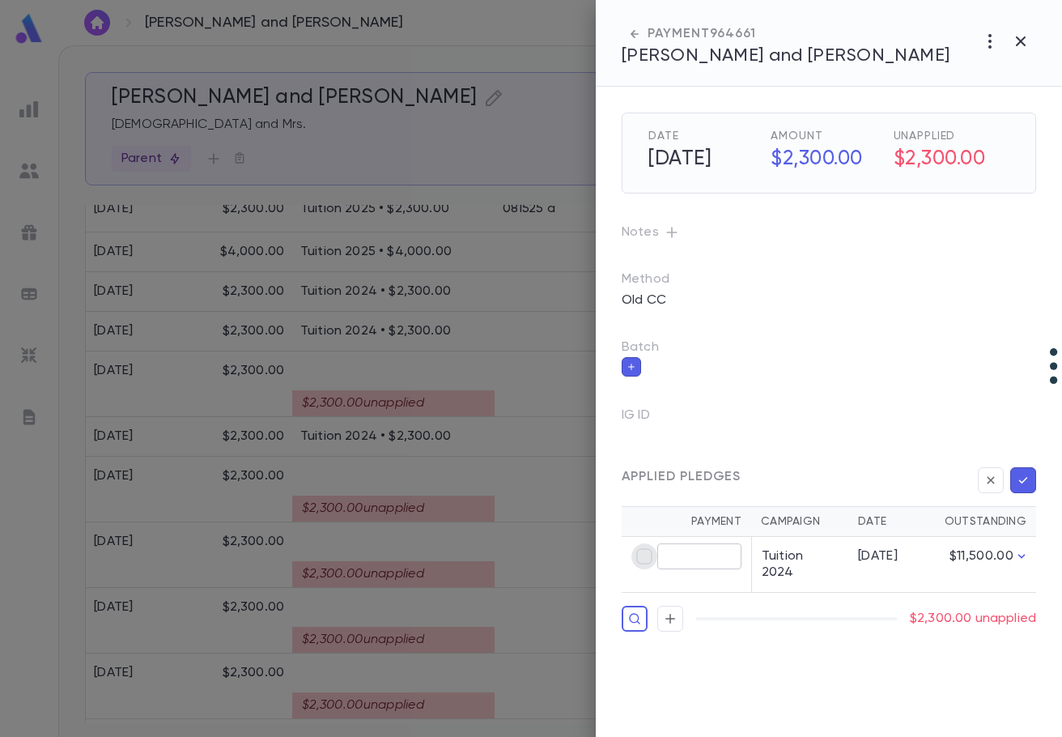
type input "********"
click at [1023, 481] on icon "button" at bounding box center [1023, 480] width 15 height 16
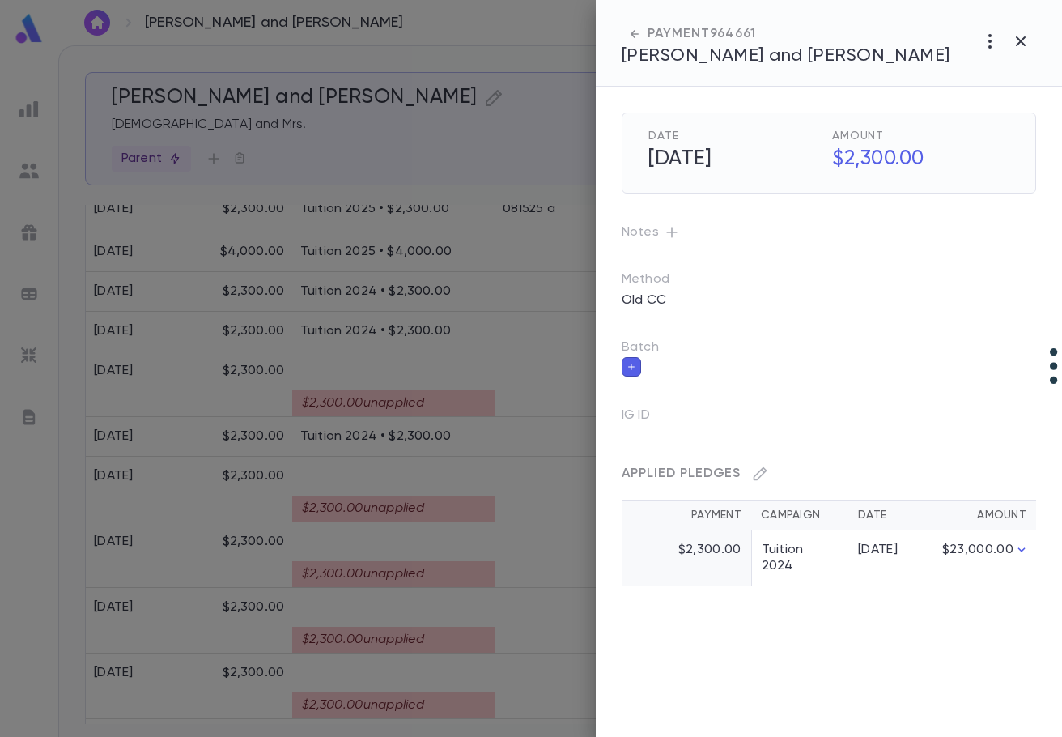
click at [367, 499] on div at bounding box center [531, 368] width 1062 height 737
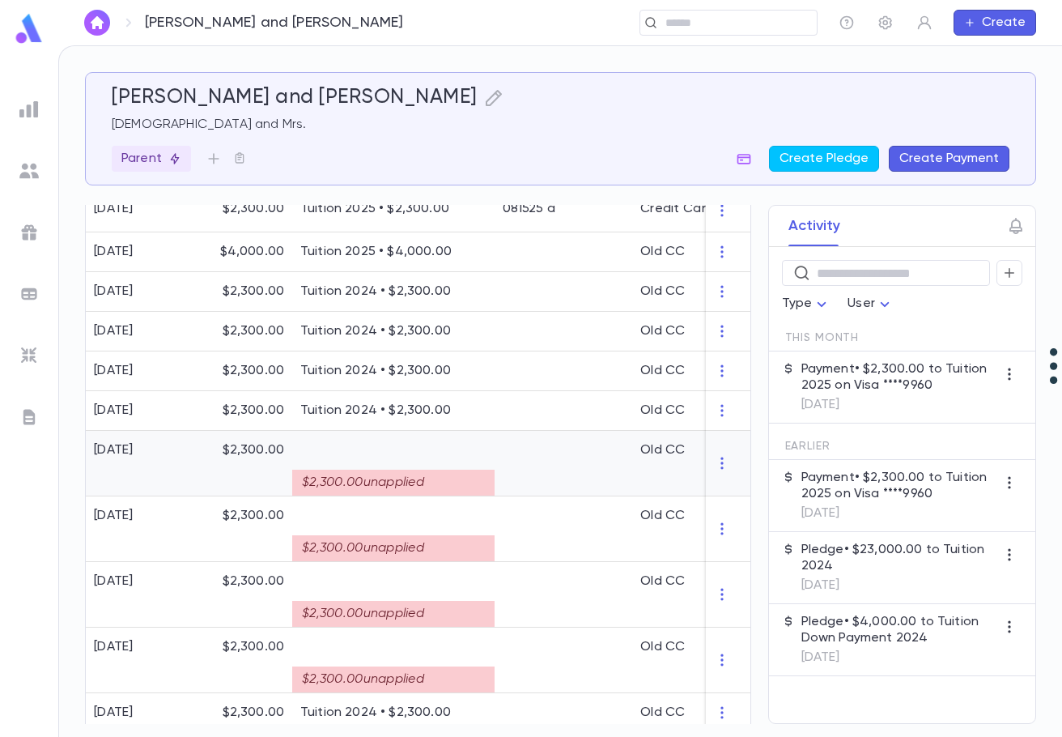
click at [372, 480] on div "$2,300.00 unapplied" at bounding box center [393, 483] width 202 height 26
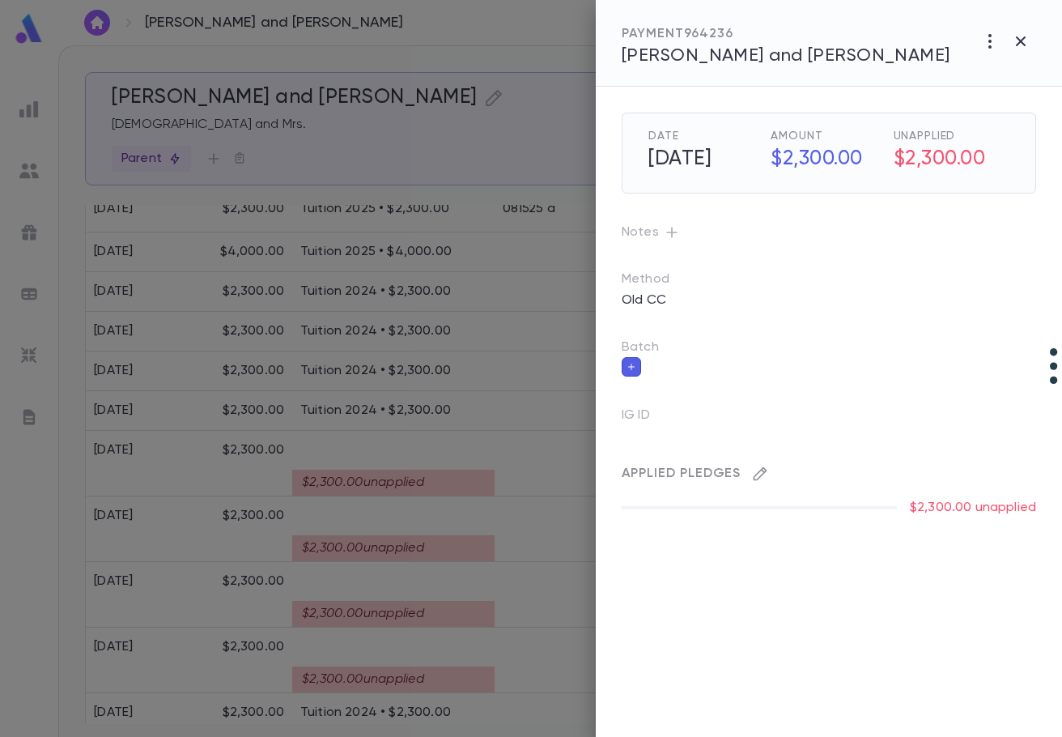
click at [761, 471] on icon "button" at bounding box center [760, 474] width 16 height 16
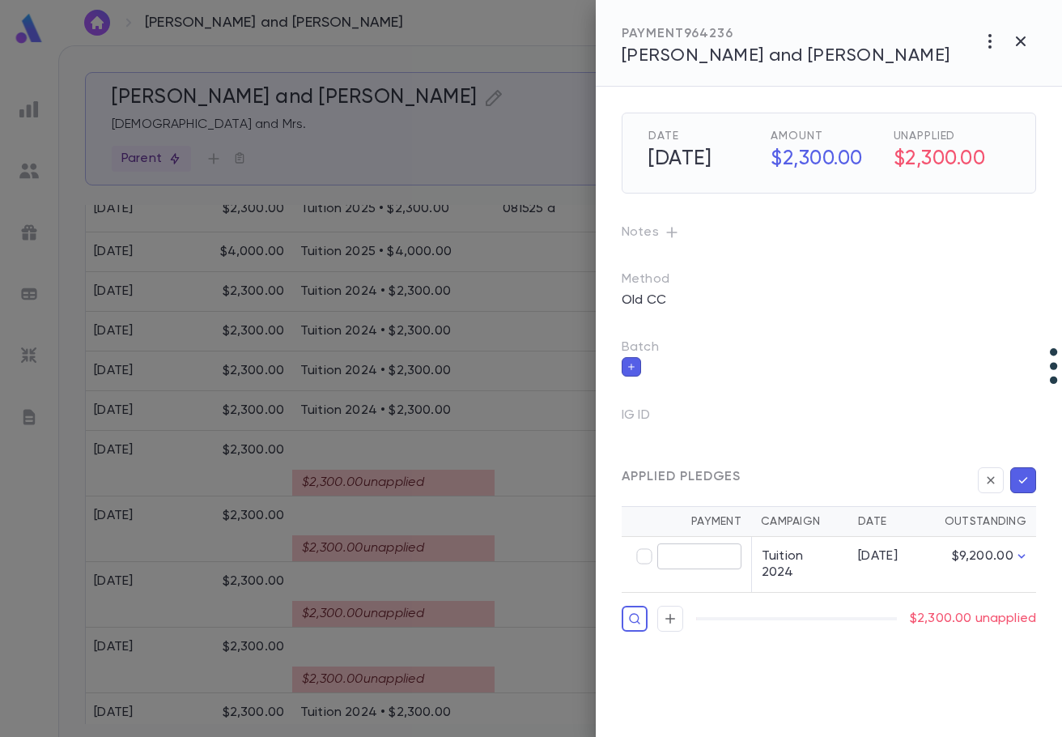
click at [698, 555] on input "text" at bounding box center [699, 556] width 84 height 25
type input "********"
click at [1029, 474] on icon "button" at bounding box center [1023, 480] width 15 height 16
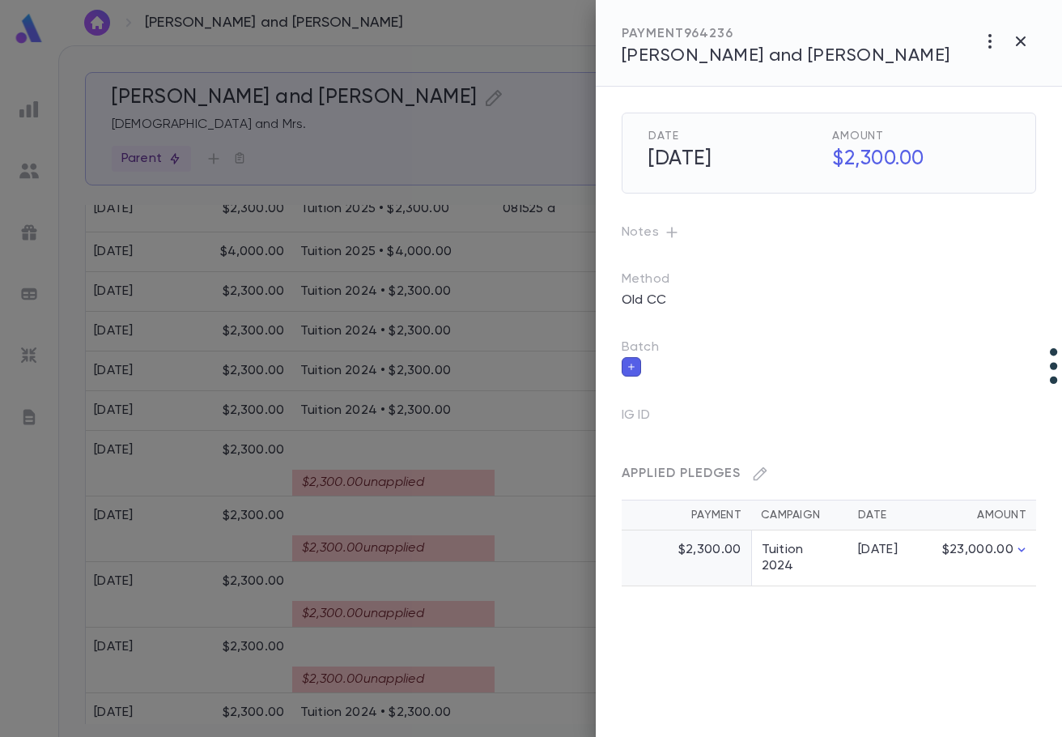
click at [389, 546] on div at bounding box center [531, 368] width 1062 height 737
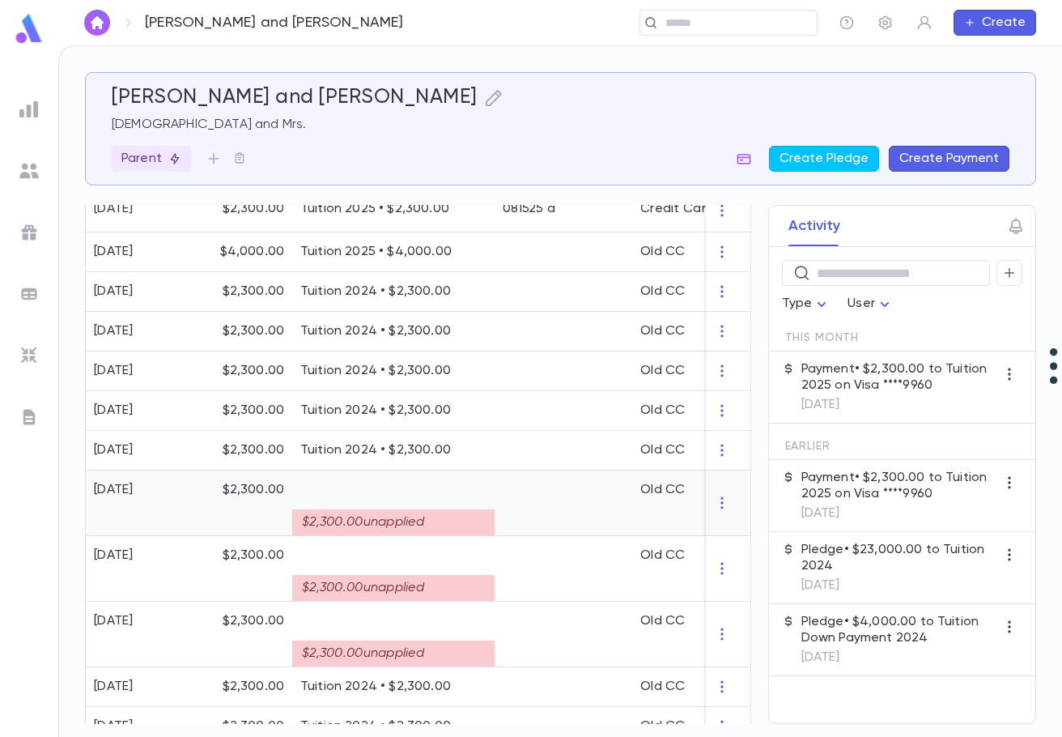
click at [389, 523] on div "$2,300.00 unapplied" at bounding box center [393, 522] width 202 height 26
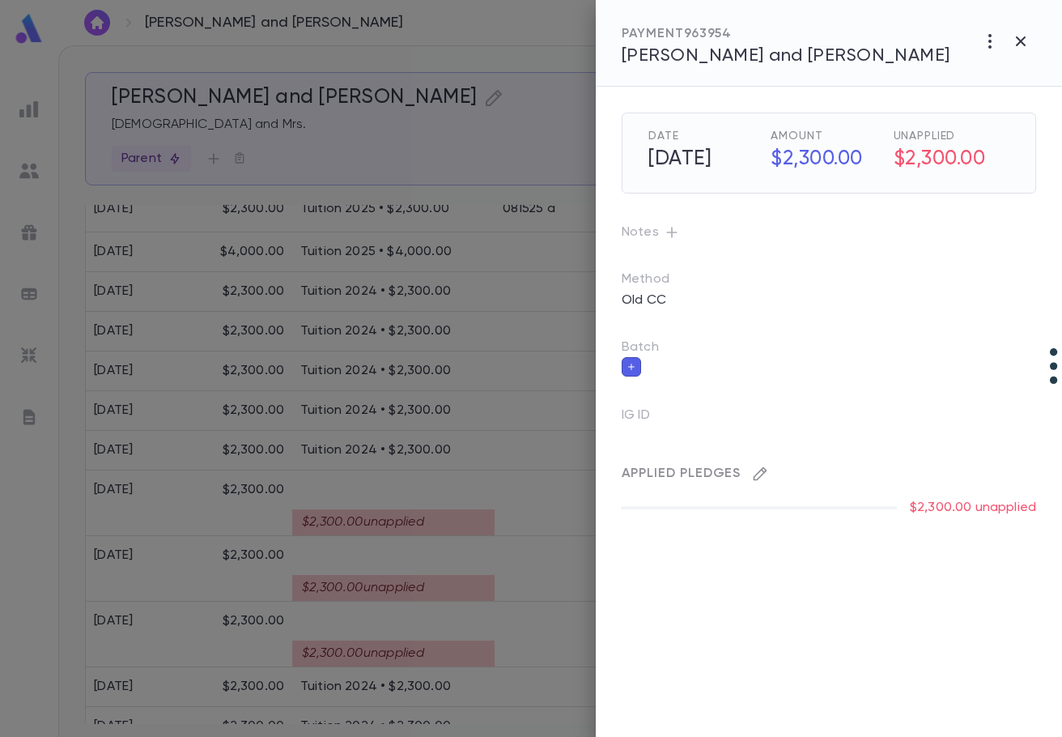
click at [755, 478] on icon "button" at bounding box center [760, 474] width 16 height 16
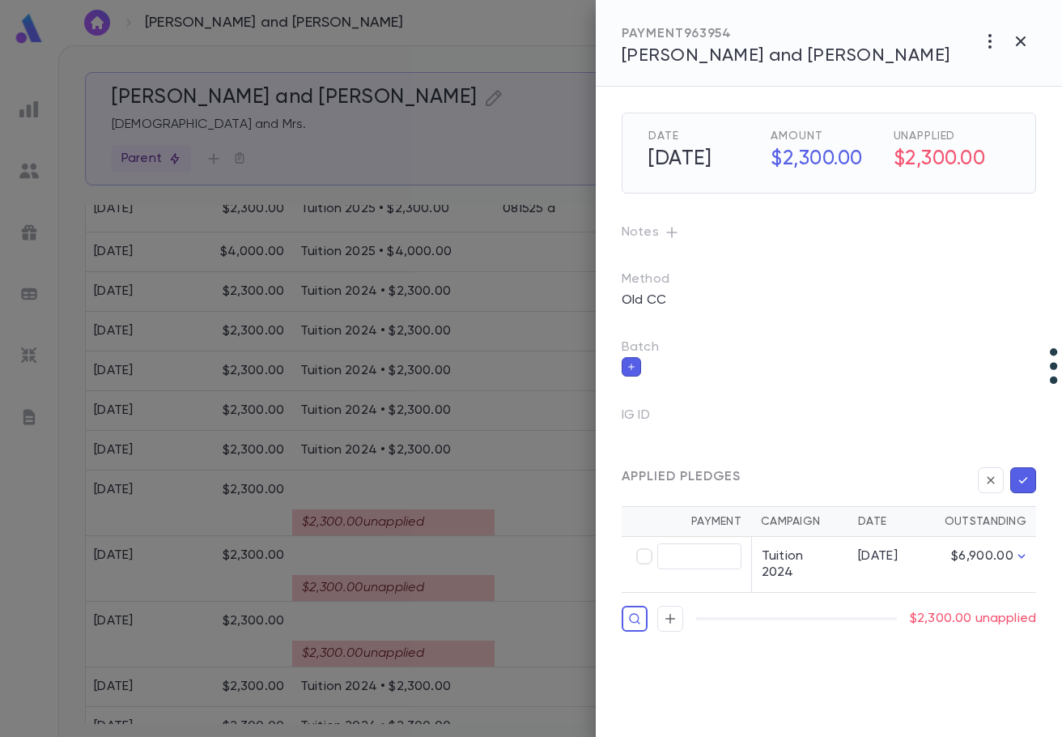
type input "********"
click at [1029, 485] on icon "button" at bounding box center [1023, 480] width 15 height 16
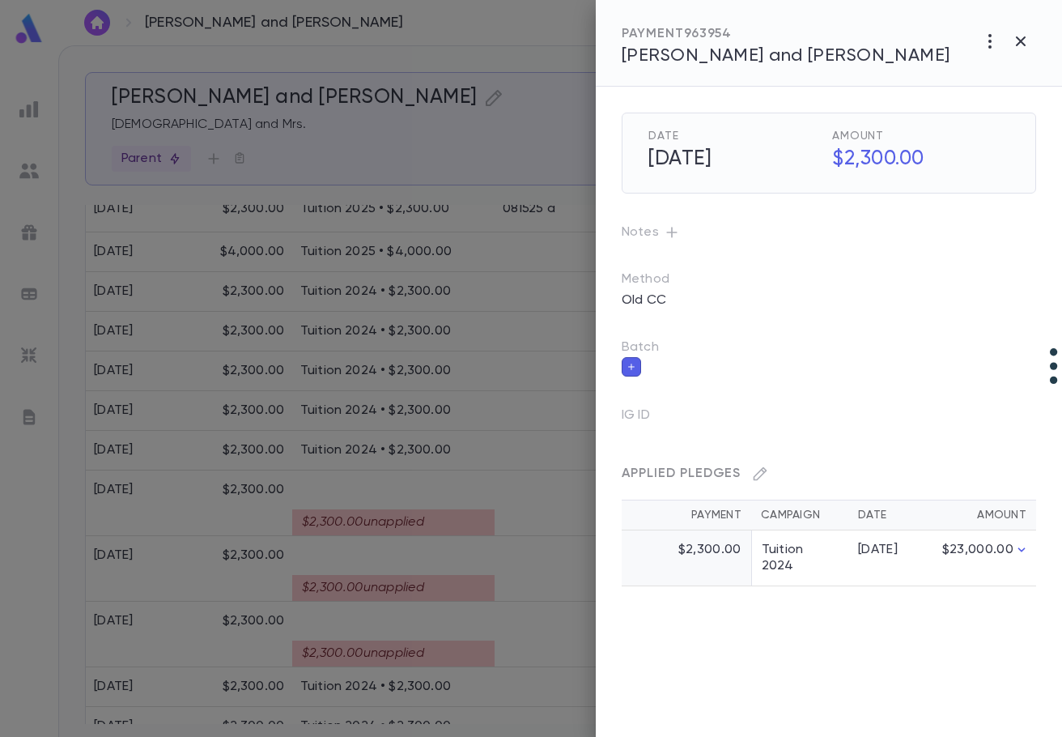
click at [465, 584] on div at bounding box center [531, 368] width 1062 height 737
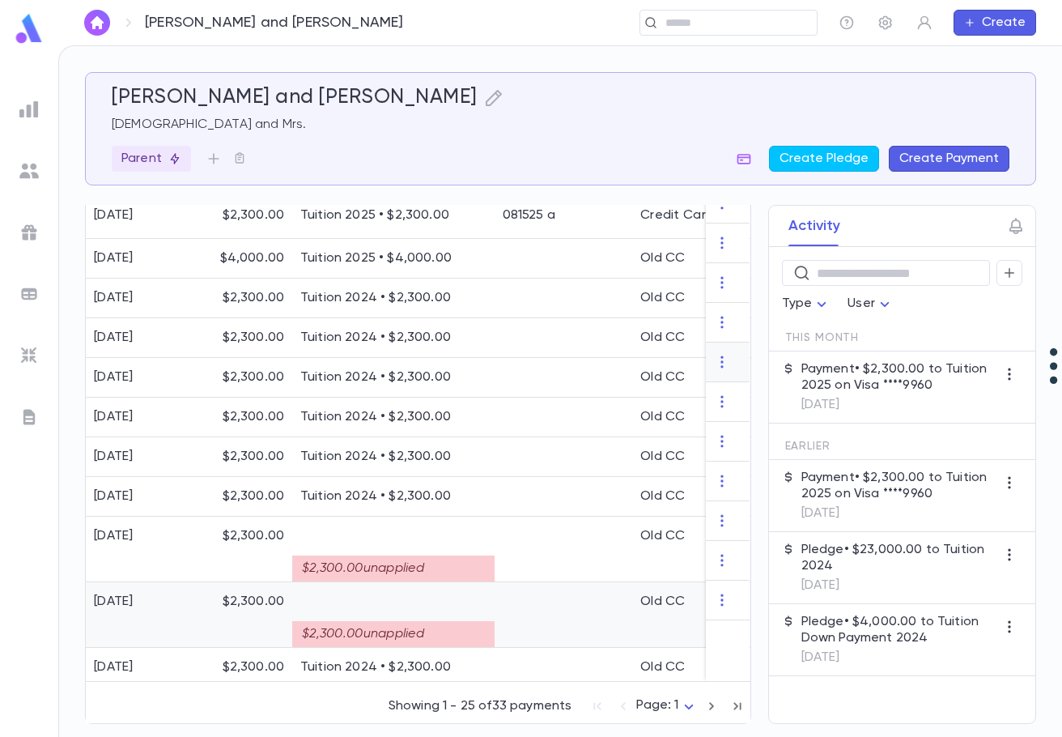
click at [465, 584] on div "$2,300.00 unapplied" at bounding box center [393, 615] width 202 height 66
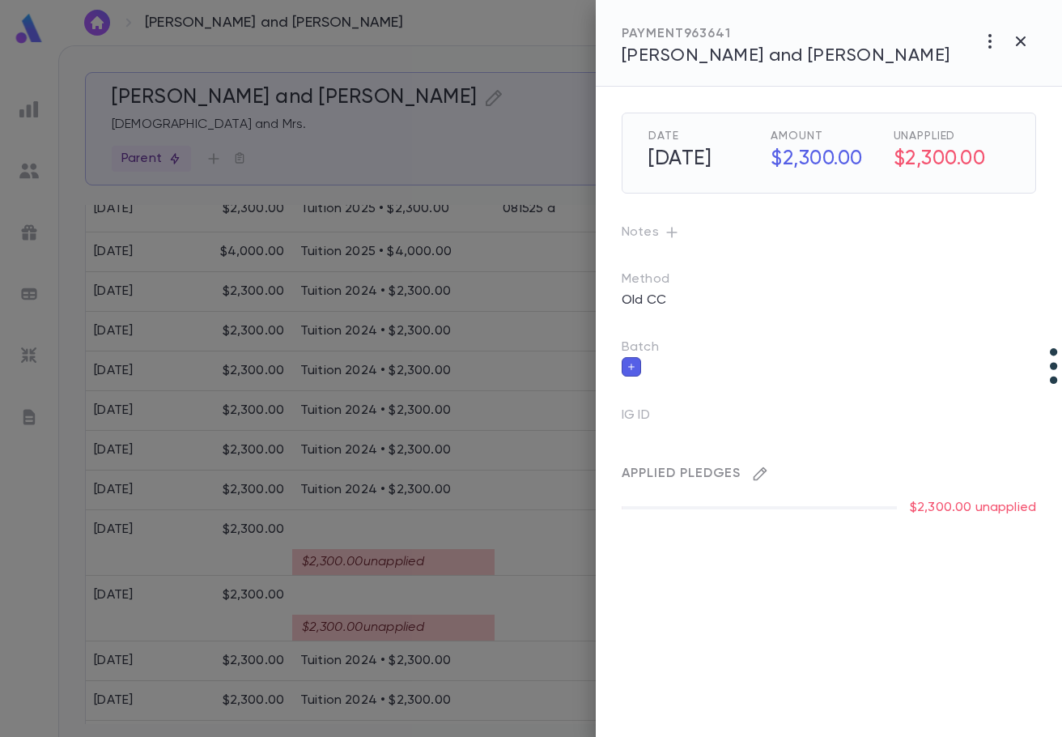
click at [760, 474] on icon "button" at bounding box center [760, 474] width 16 height 16
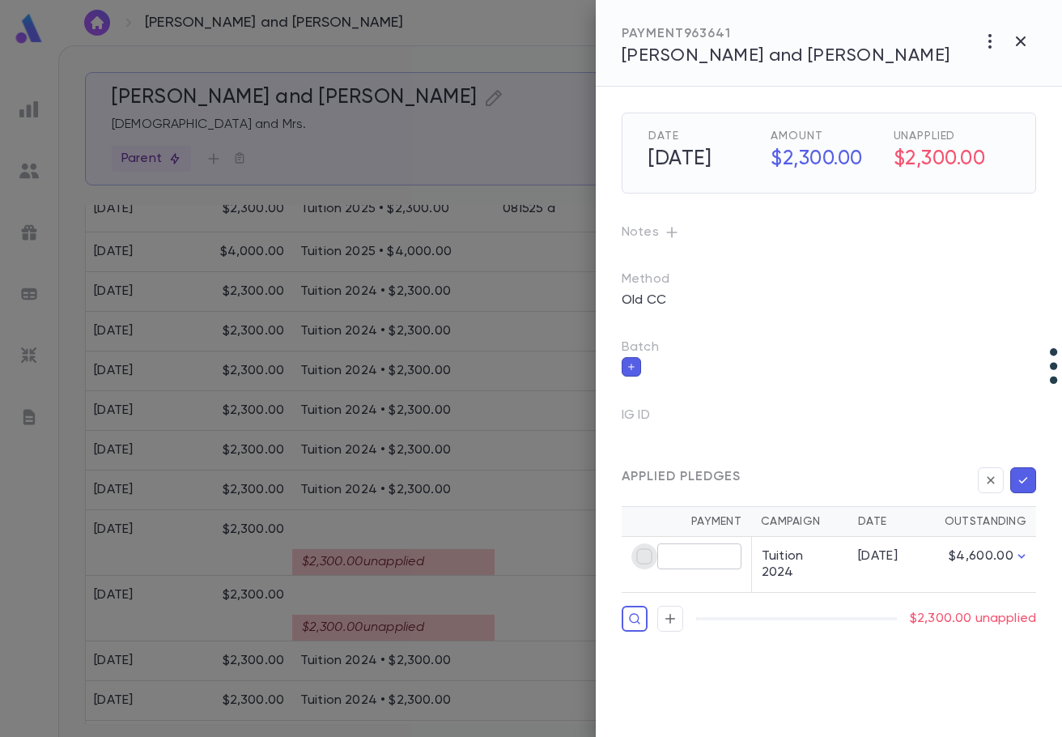
type input "********"
click at [1023, 486] on icon "button" at bounding box center [1023, 480] width 15 height 16
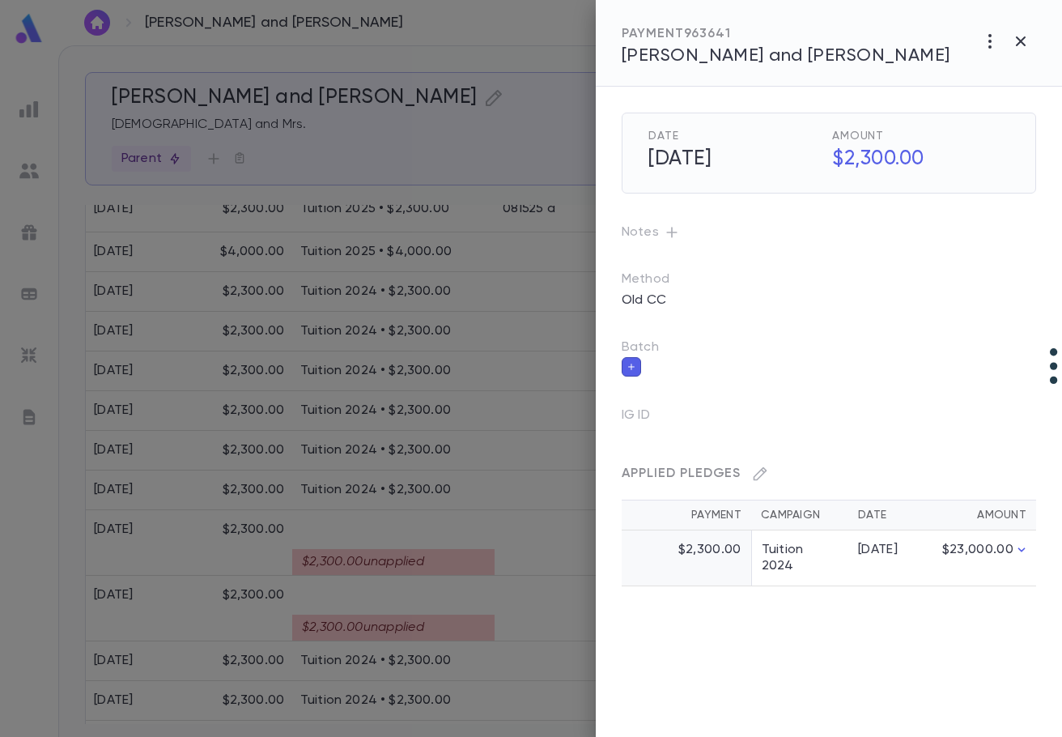
click at [379, 623] on div at bounding box center [531, 368] width 1062 height 737
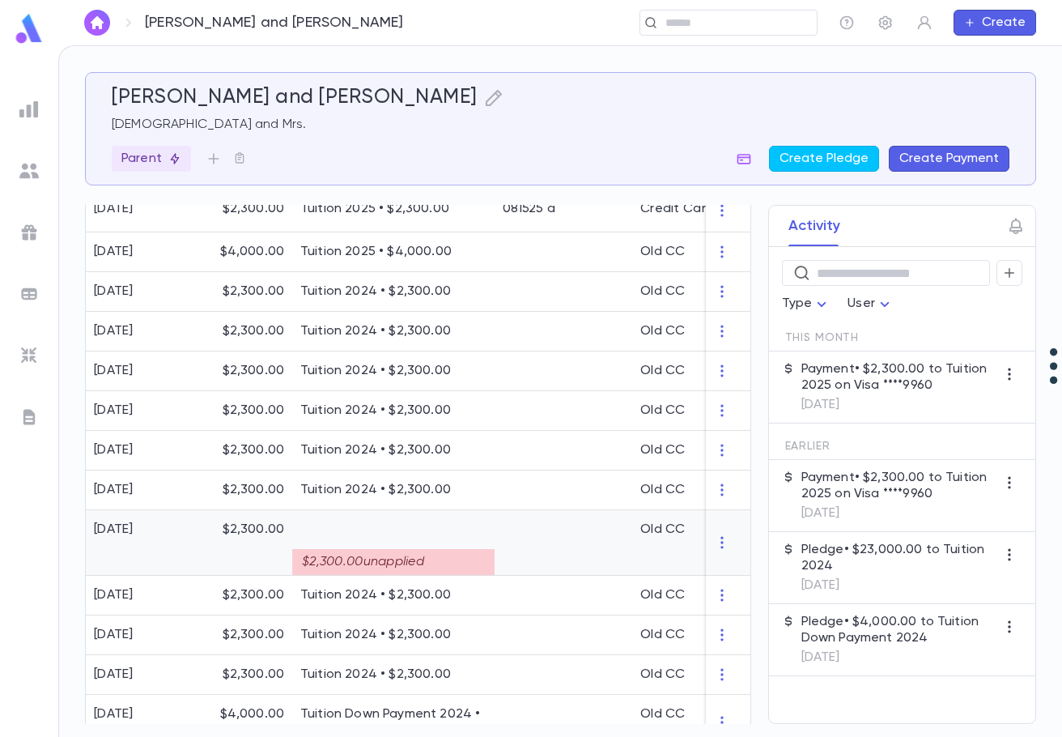
click at [406, 556] on div "$2,300.00 unapplied" at bounding box center [393, 562] width 202 height 26
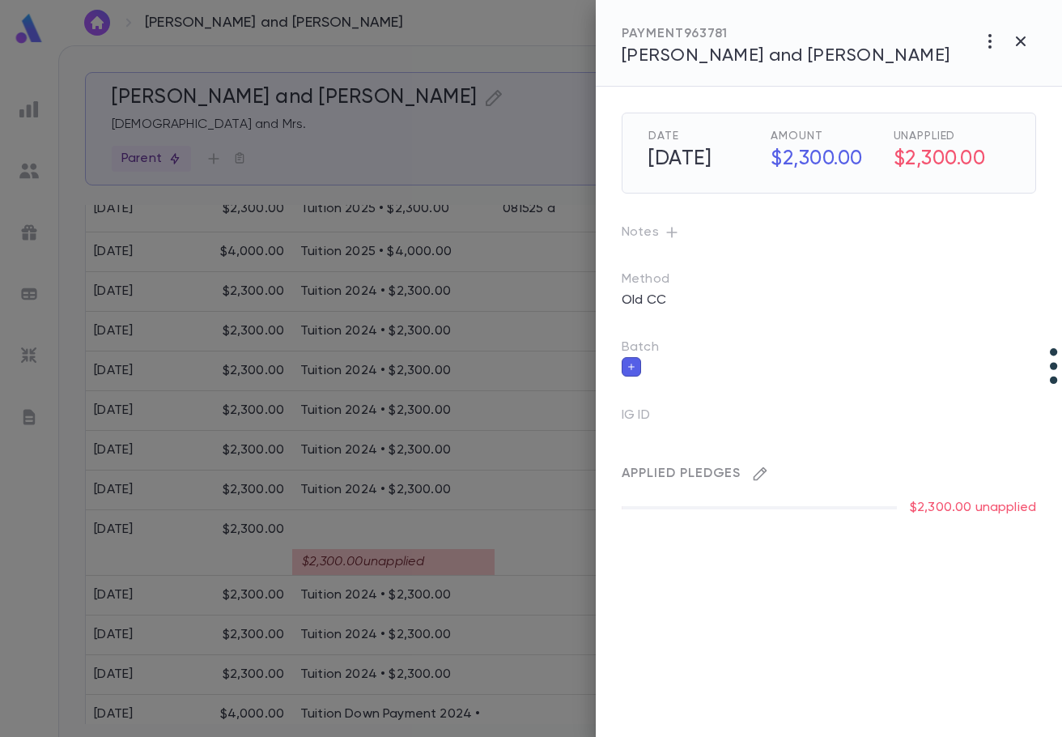
click at [763, 476] on icon "button" at bounding box center [760, 474] width 16 height 16
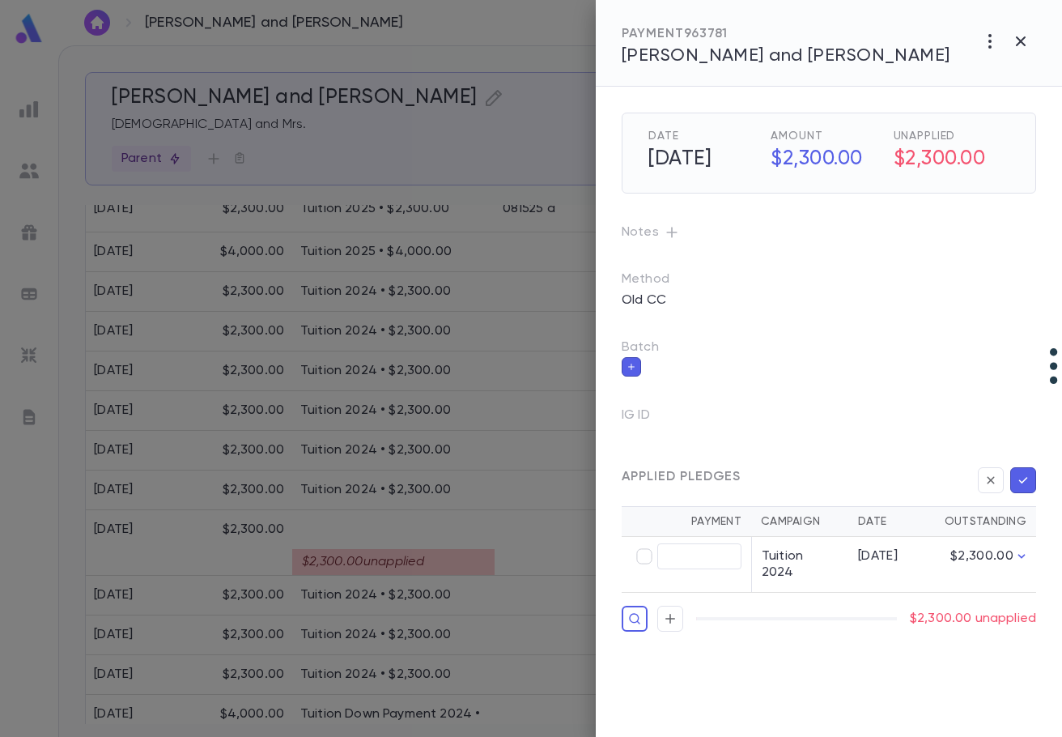
type input "********"
click at [1023, 487] on icon "button" at bounding box center [1023, 480] width 15 height 16
click at [1023, 482] on icon "button" at bounding box center [1023, 480] width 9 height 6
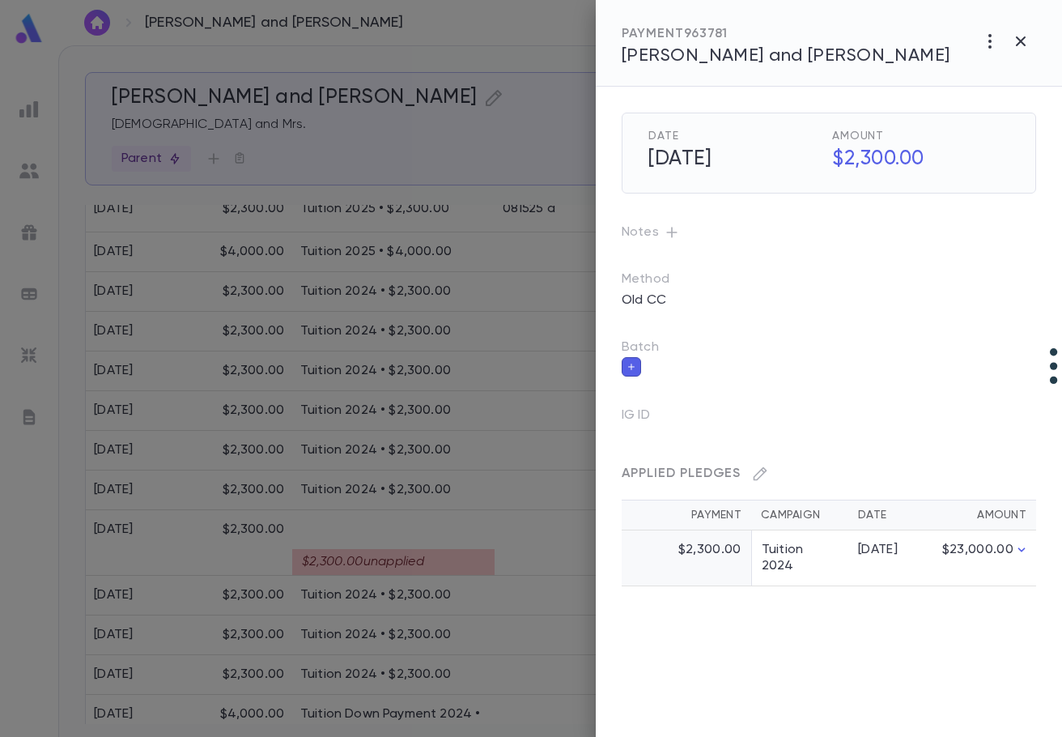
click at [496, 534] on div at bounding box center [531, 368] width 1062 height 737
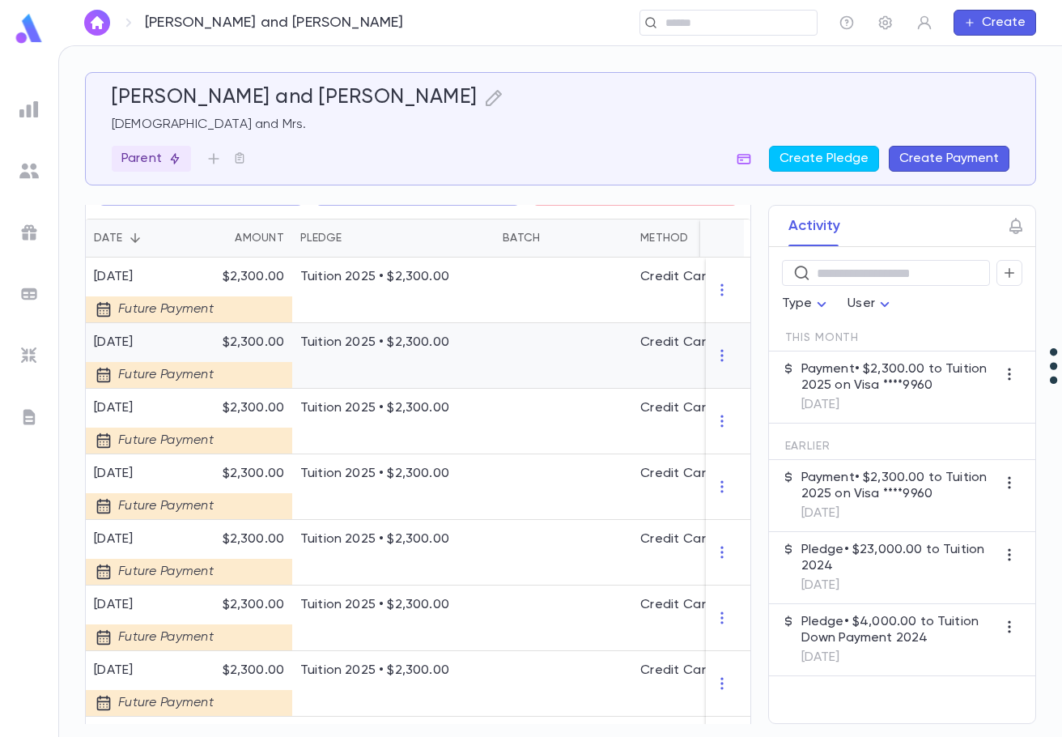
scroll to position [83, 0]
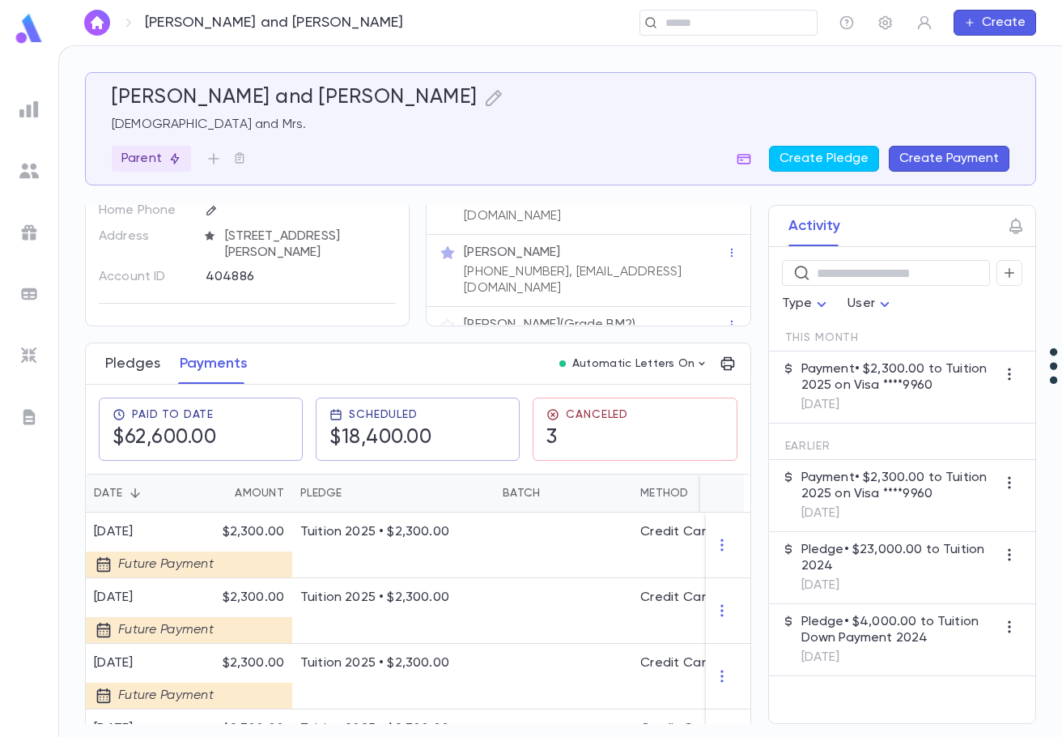
click at [132, 361] on button "Pledges" at bounding box center [132, 363] width 55 height 40
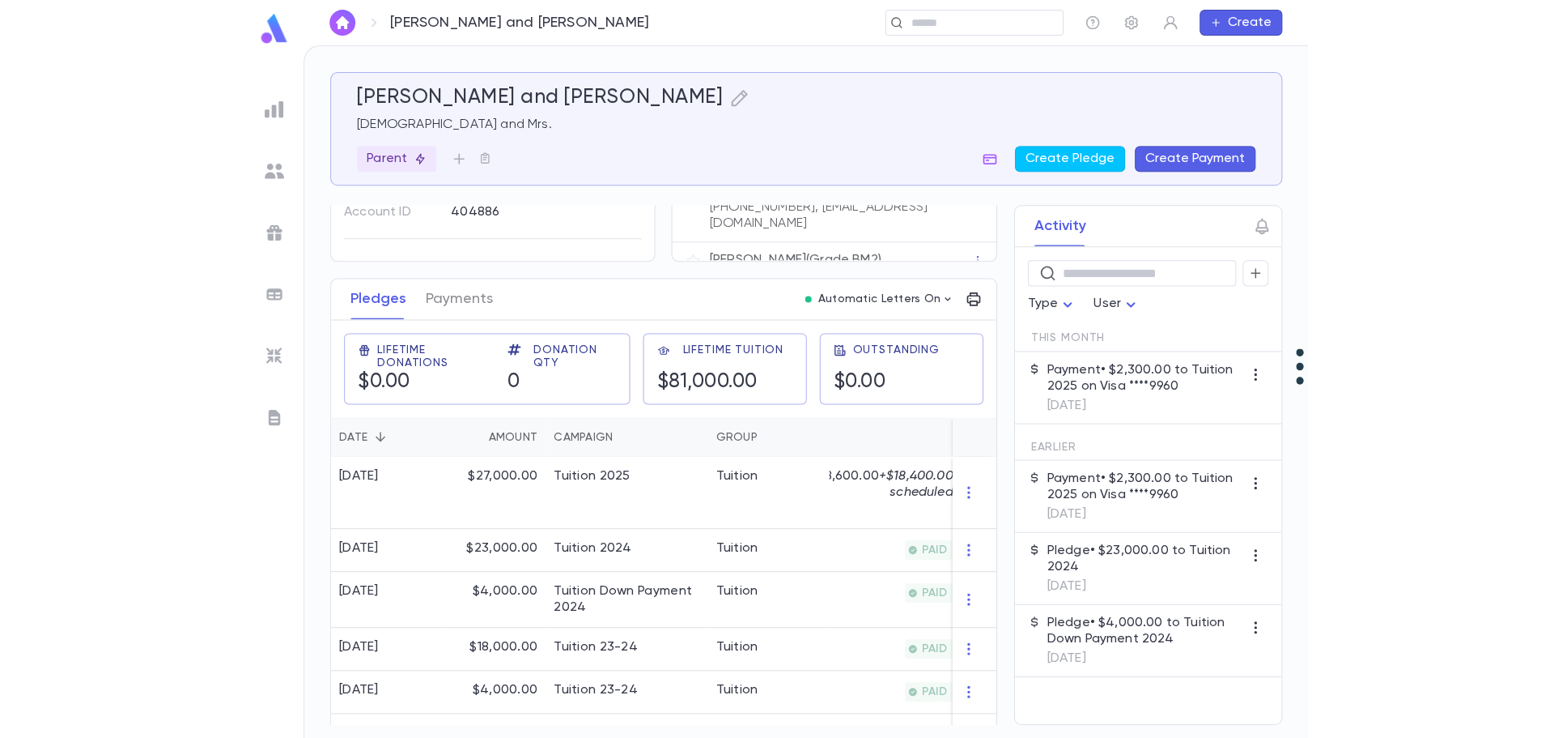
scroll to position [162, 0]
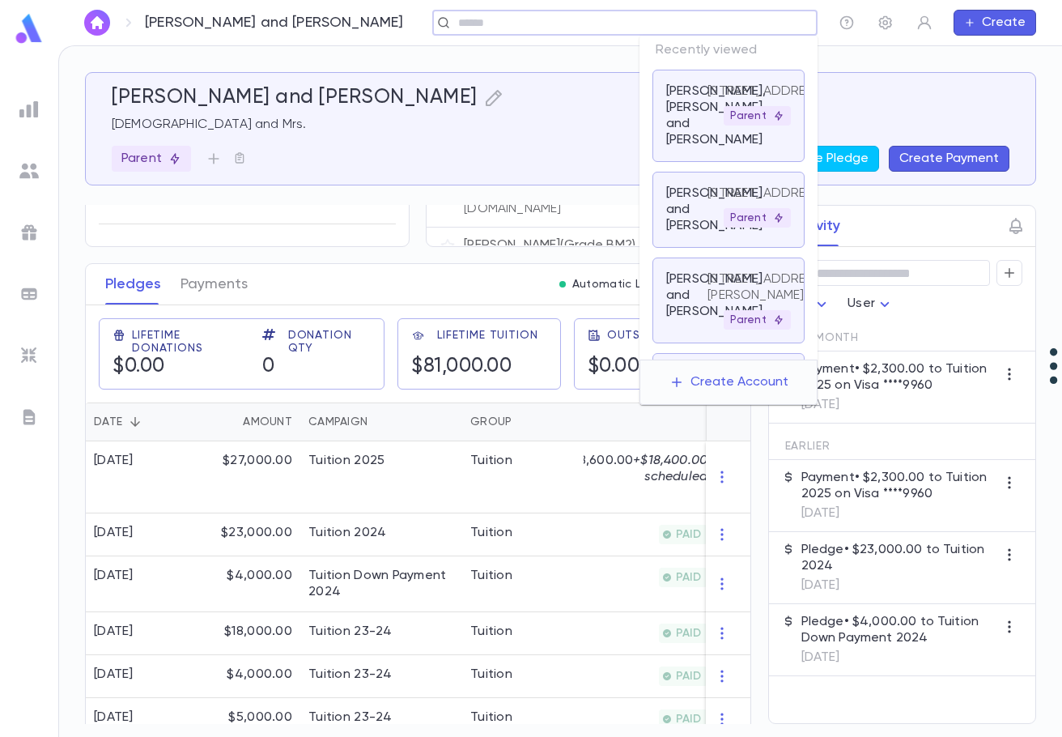
click at [712, 18] on input "text" at bounding box center [619, 22] width 333 height 15
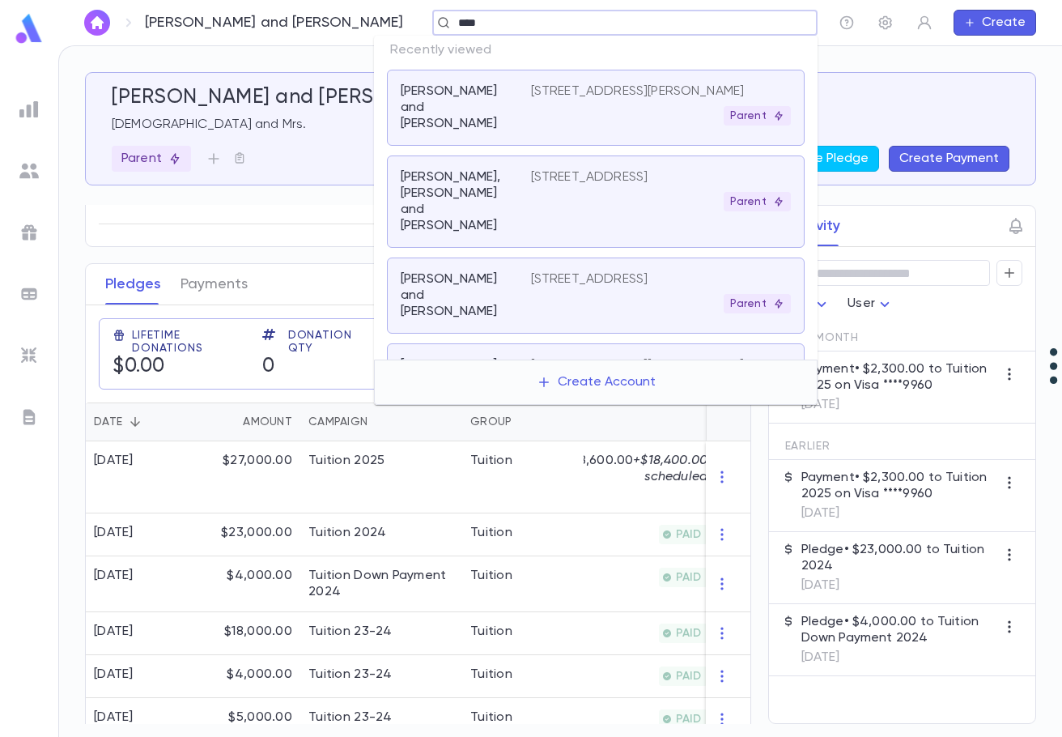
type input "*****"
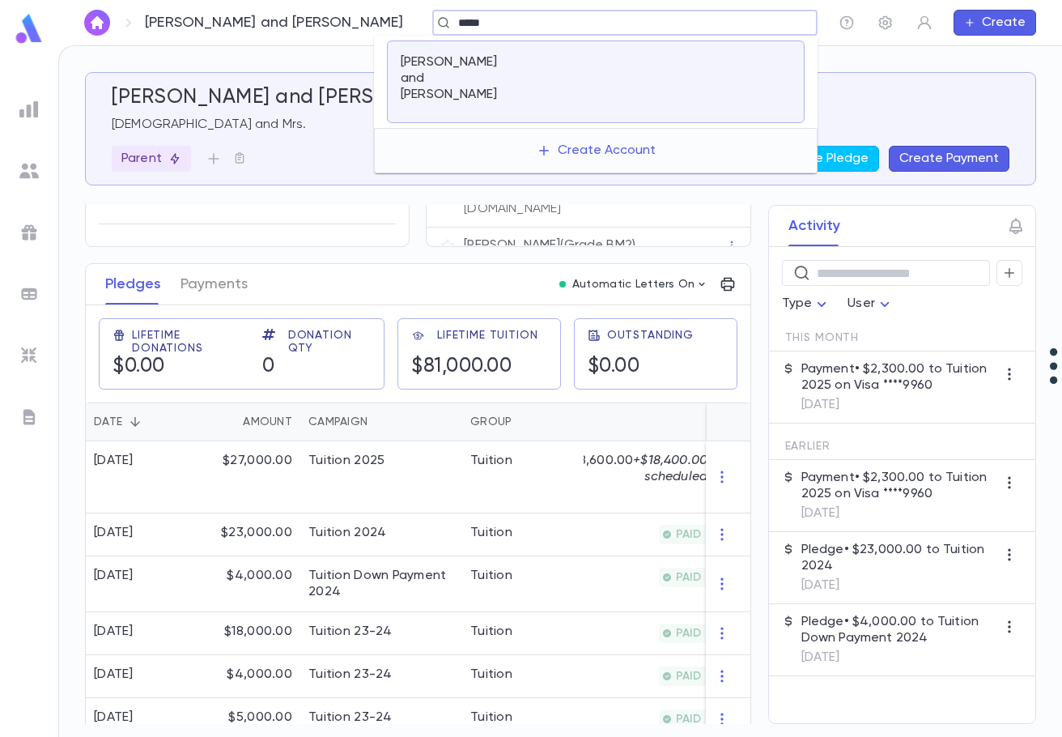
click at [654, 76] on div at bounding box center [661, 81] width 260 height 55
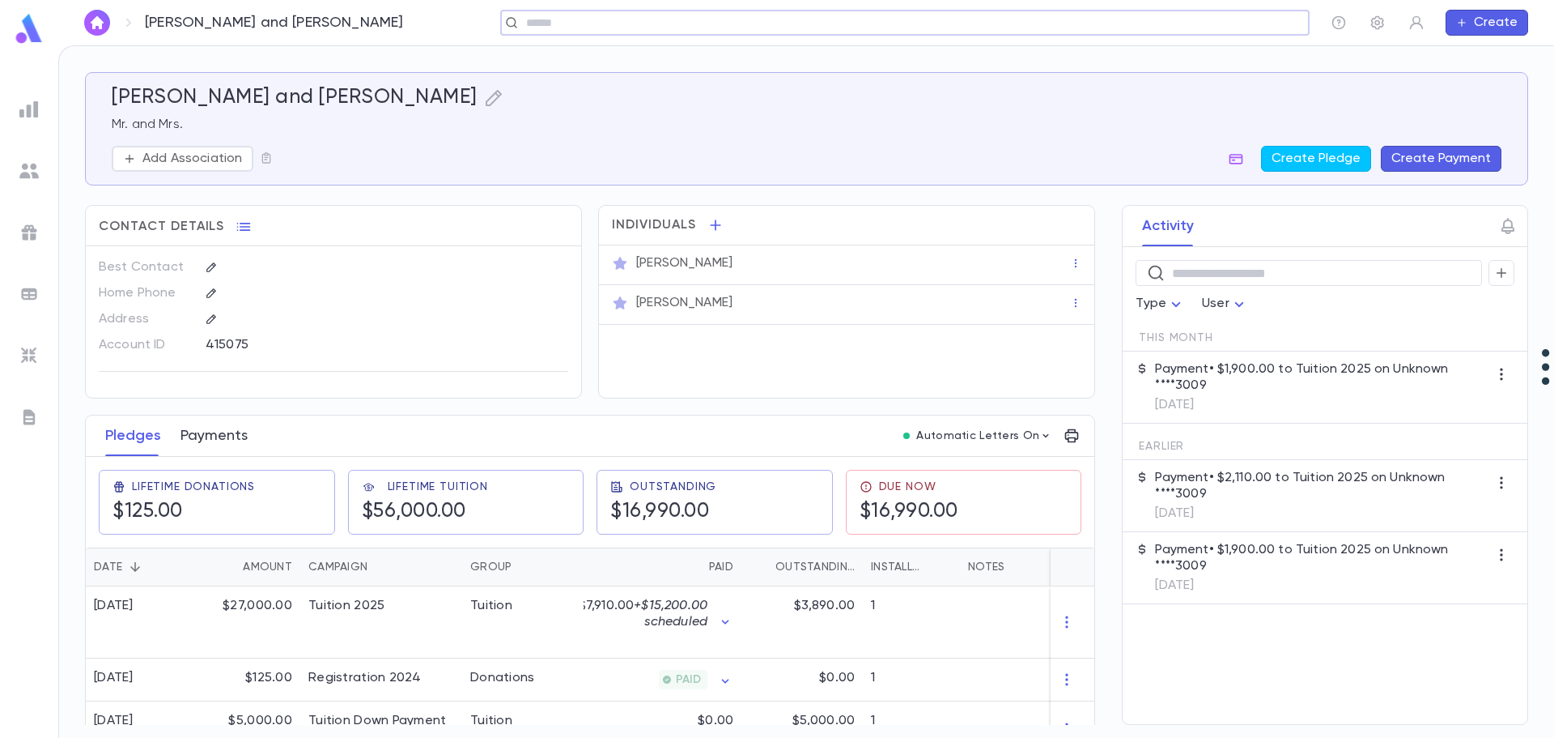
click at [208, 432] on button "Payments" at bounding box center [214, 435] width 67 height 40
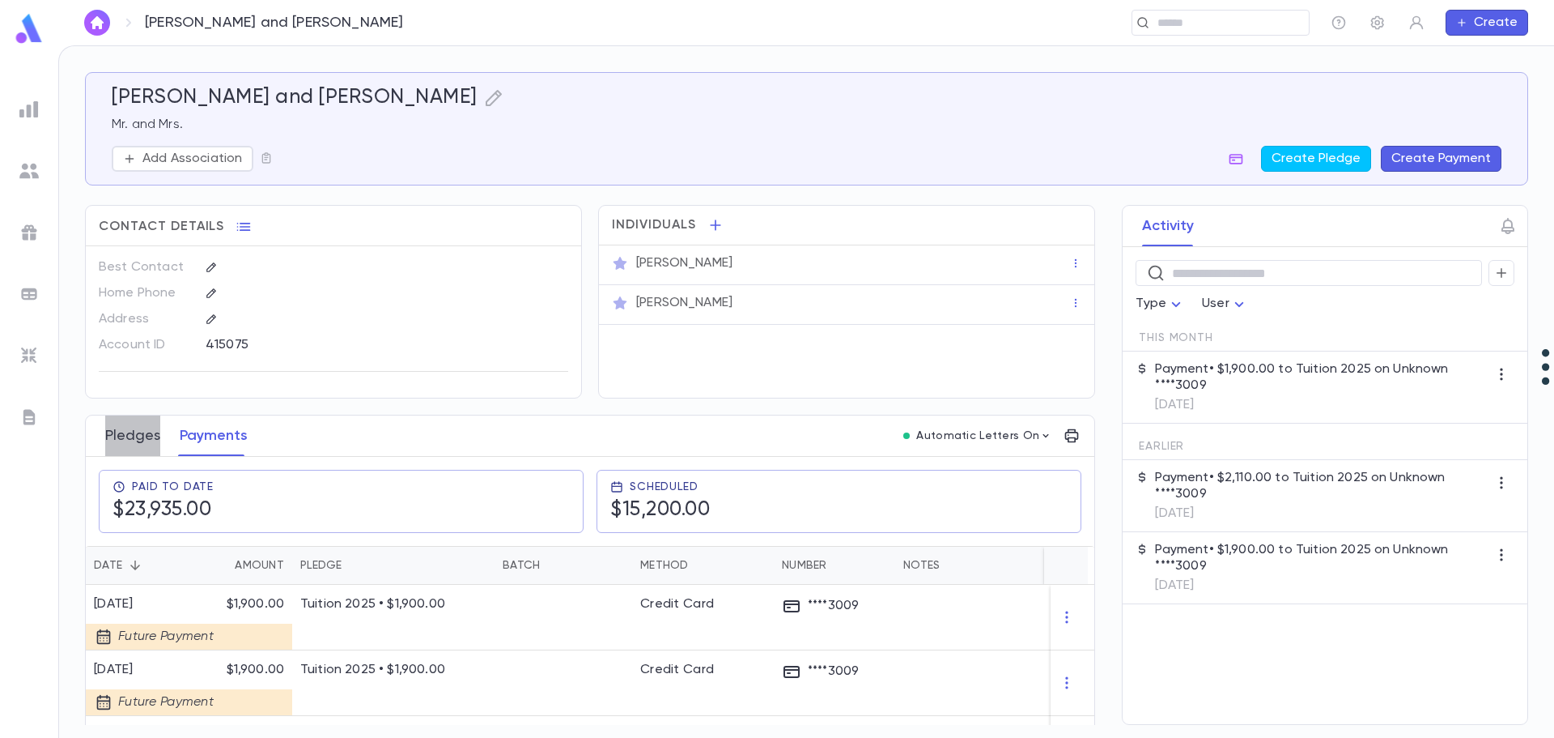
click at [138, 436] on button "Pledges" at bounding box center [132, 435] width 55 height 40
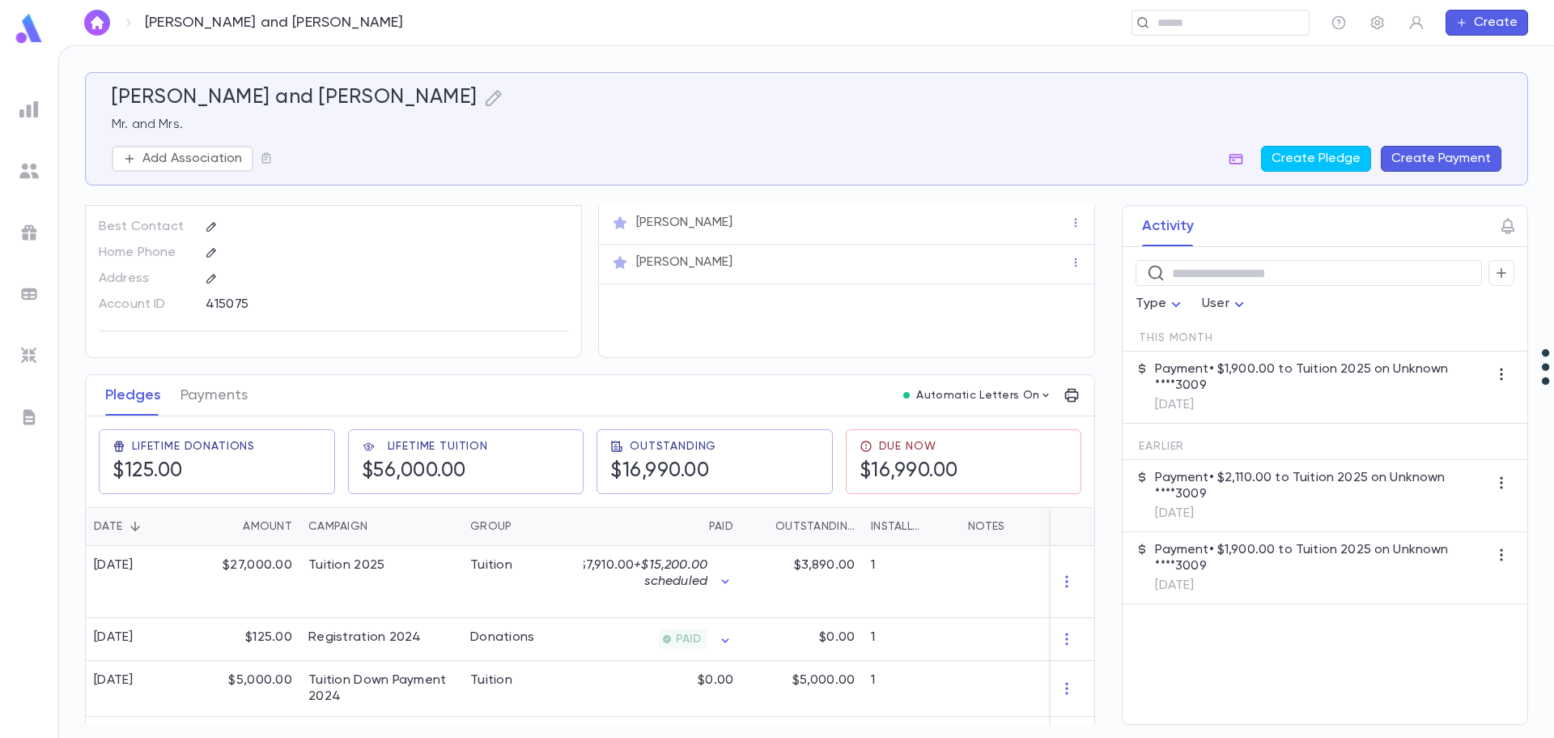
scroll to position [79, 0]
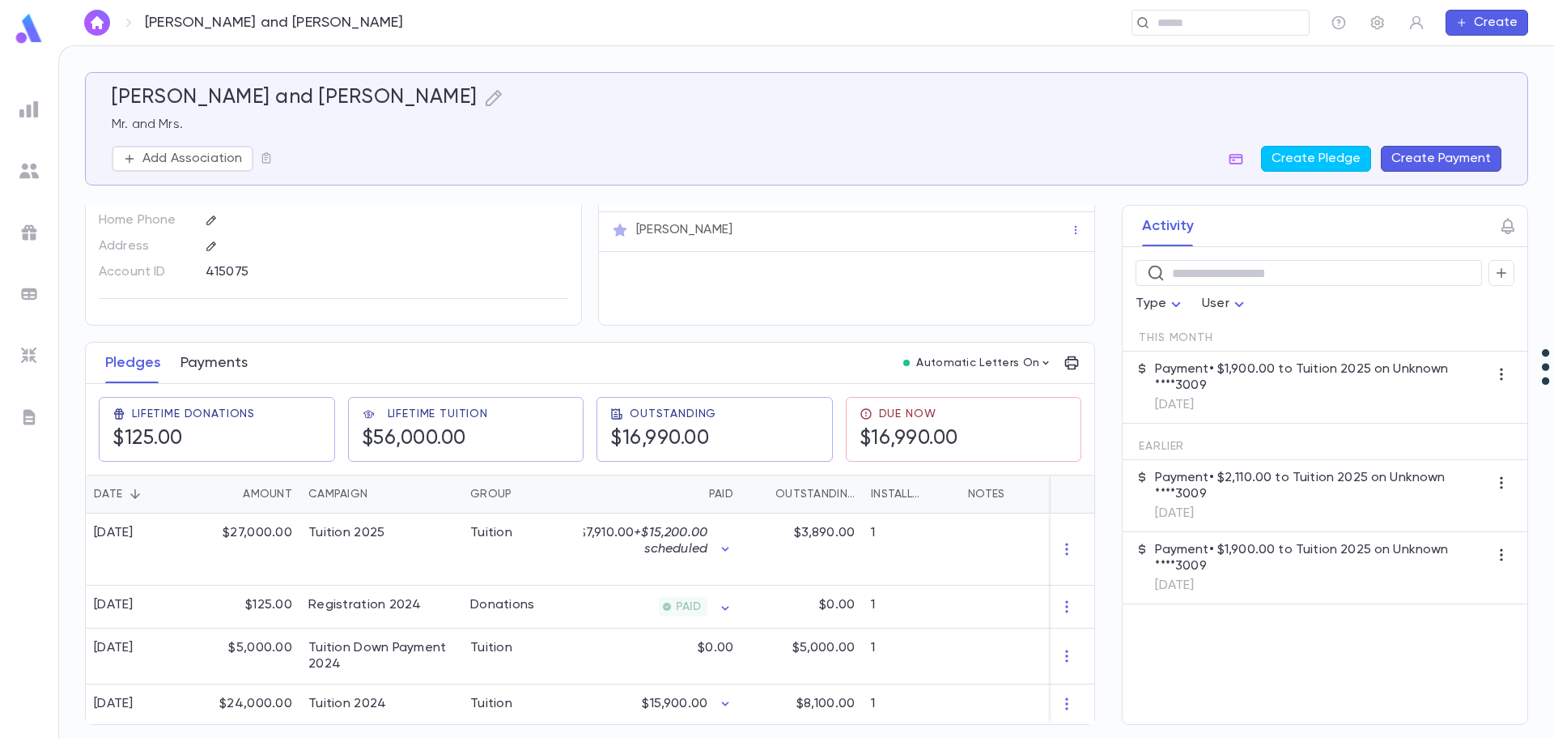
click at [223, 359] on button "Payments" at bounding box center [214, 362] width 67 height 40
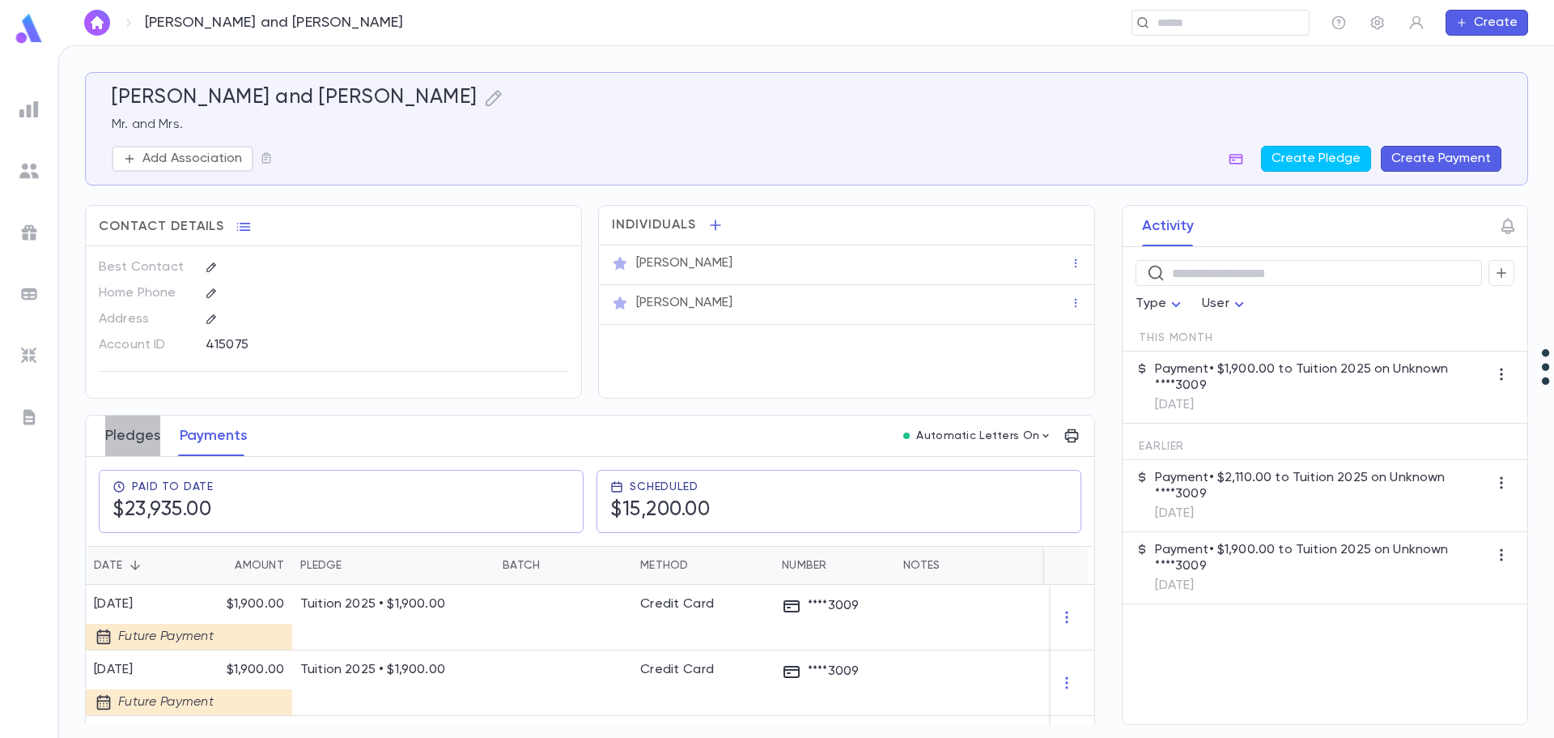
click at [138, 436] on button "Pledges" at bounding box center [132, 435] width 55 height 40
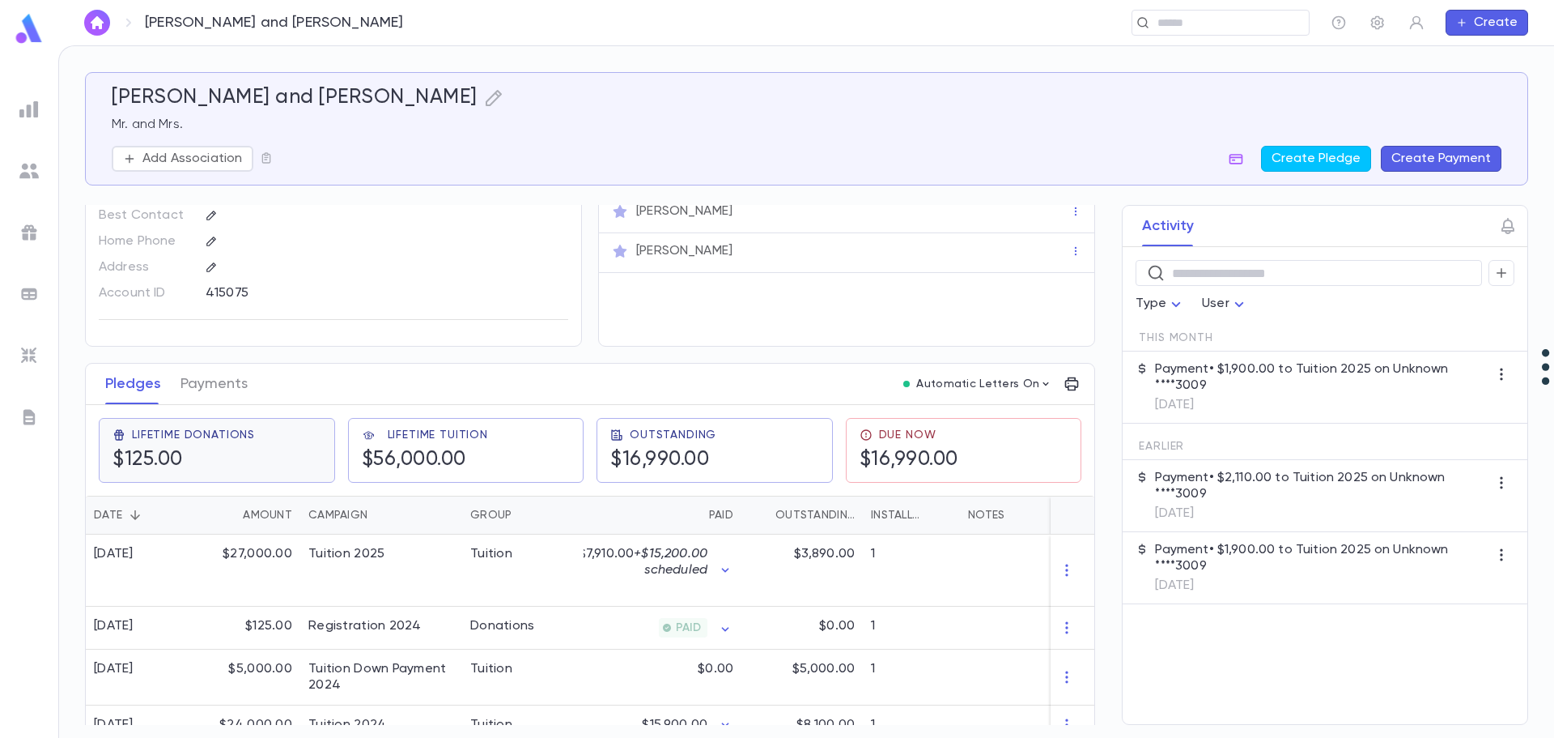
scroll to position [79, 0]
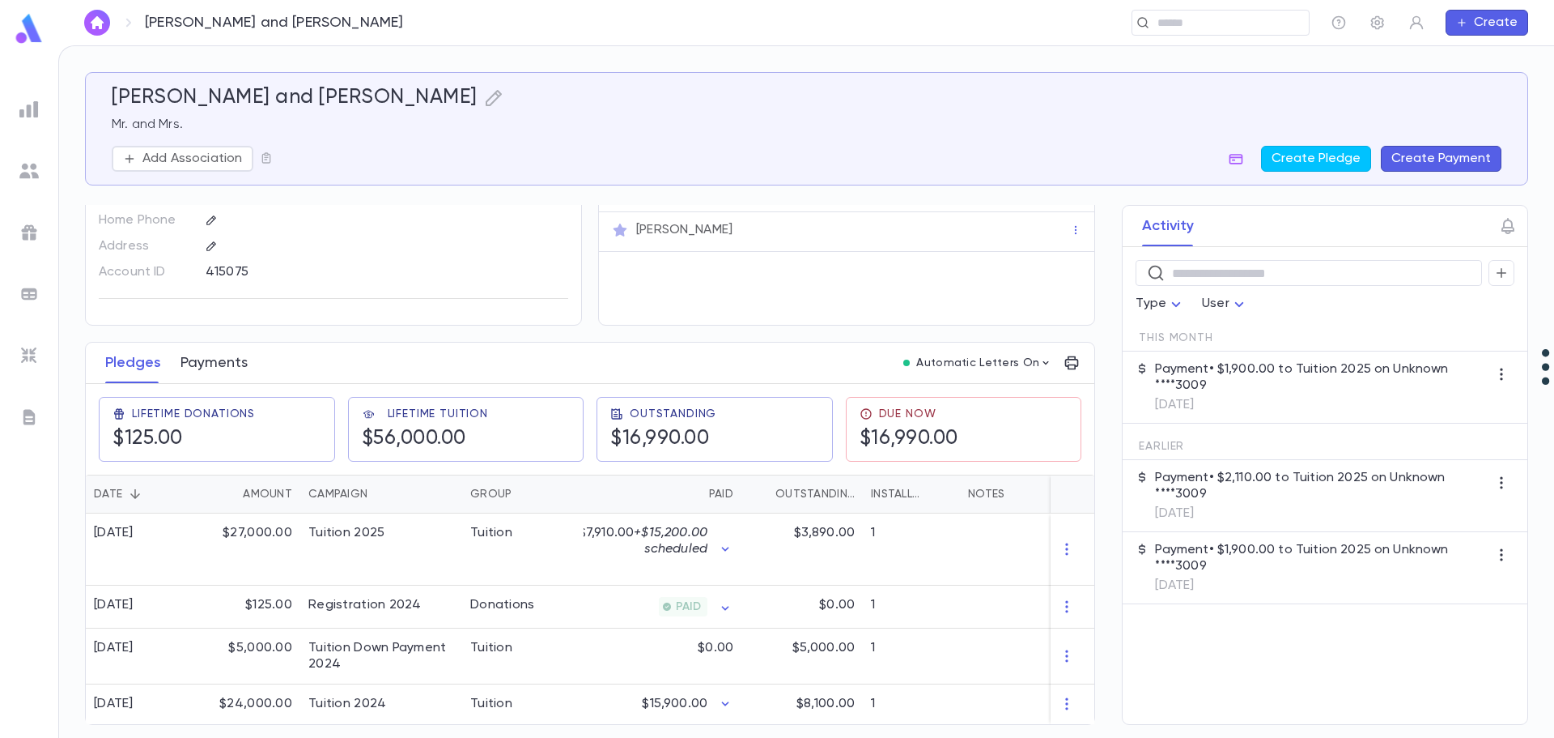
click at [217, 354] on button "Payments" at bounding box center [214, 362] width 67 height 40
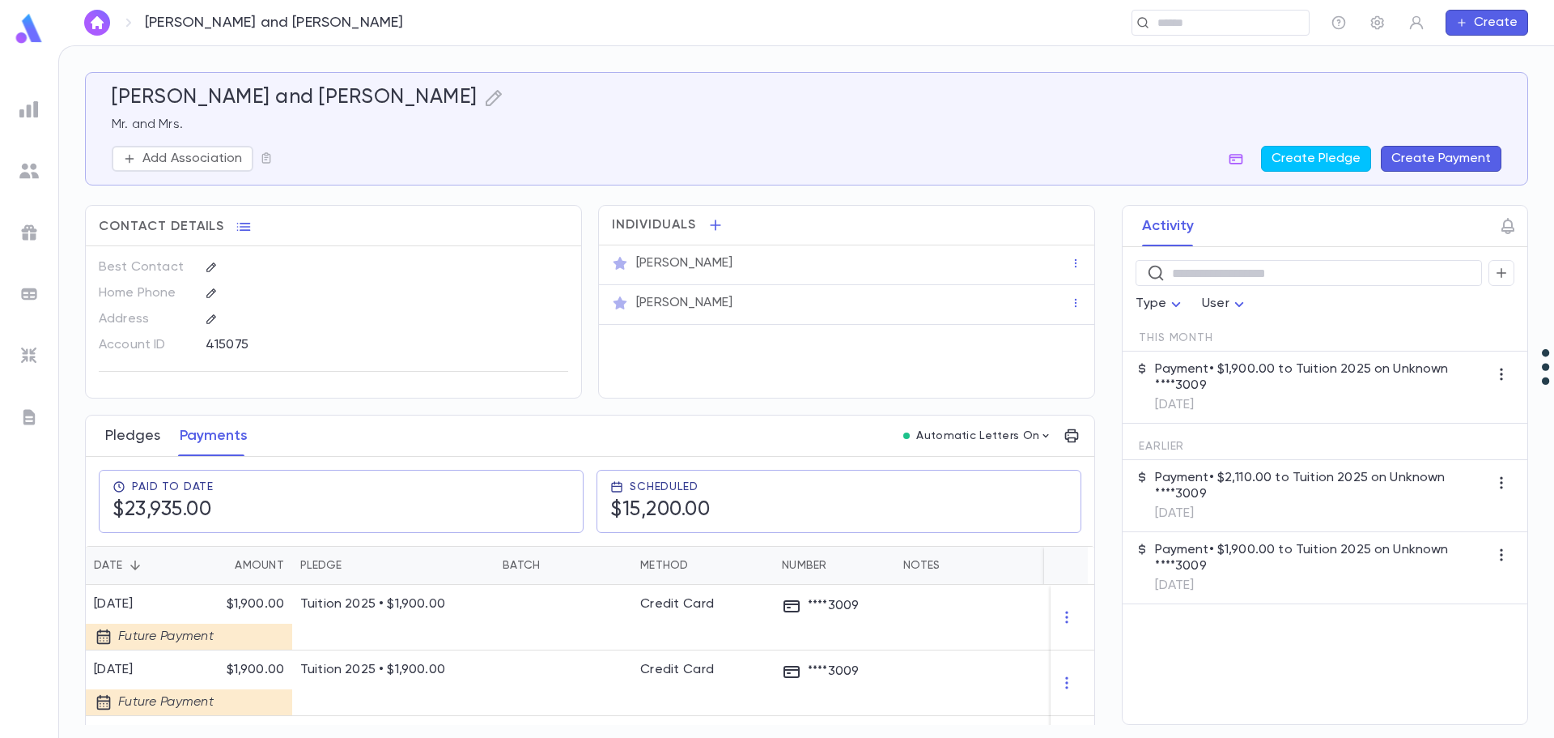
click at [134, 436] on button "Pledges" at bounding box center [132, 435] width 55 height 40
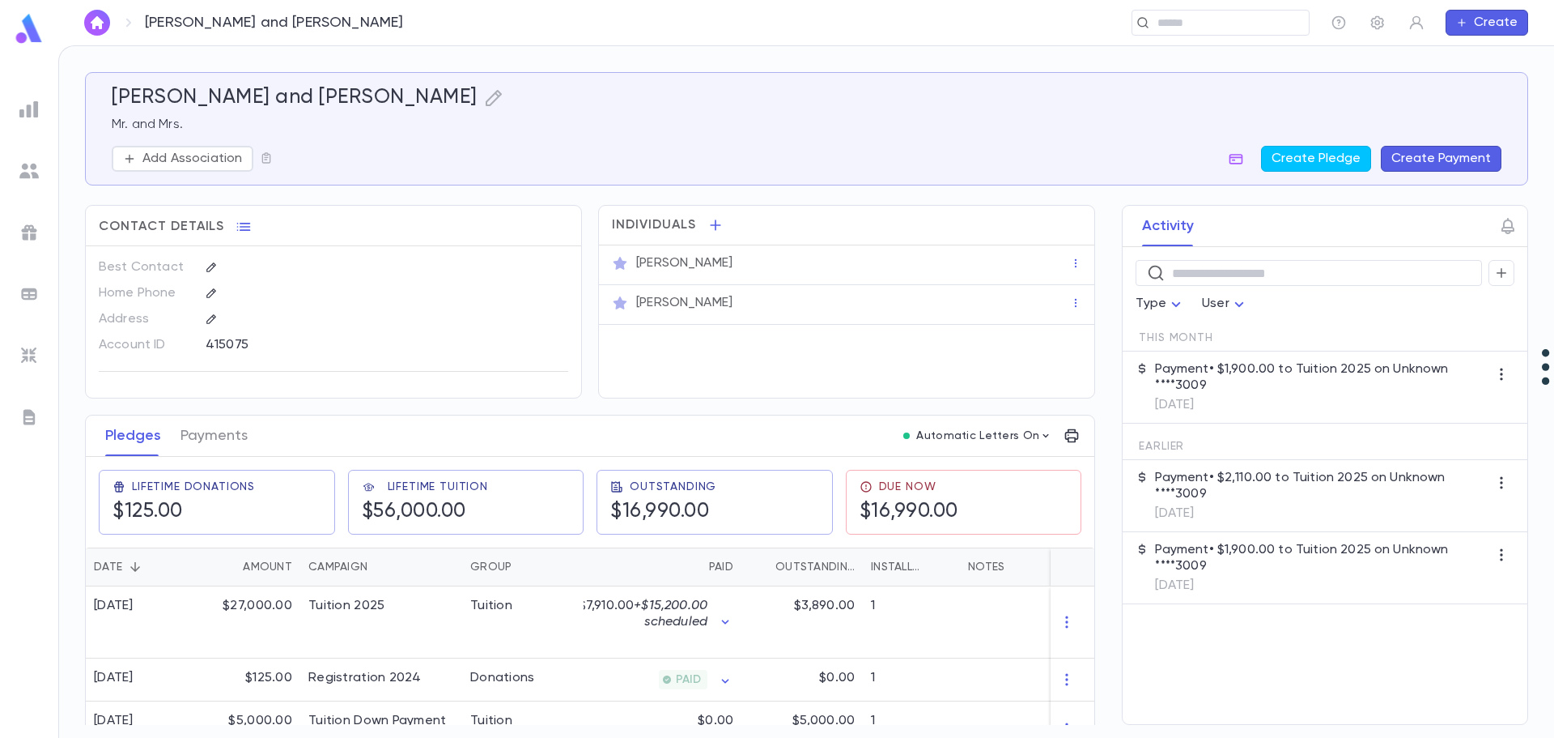
scroll to position [79, 0]
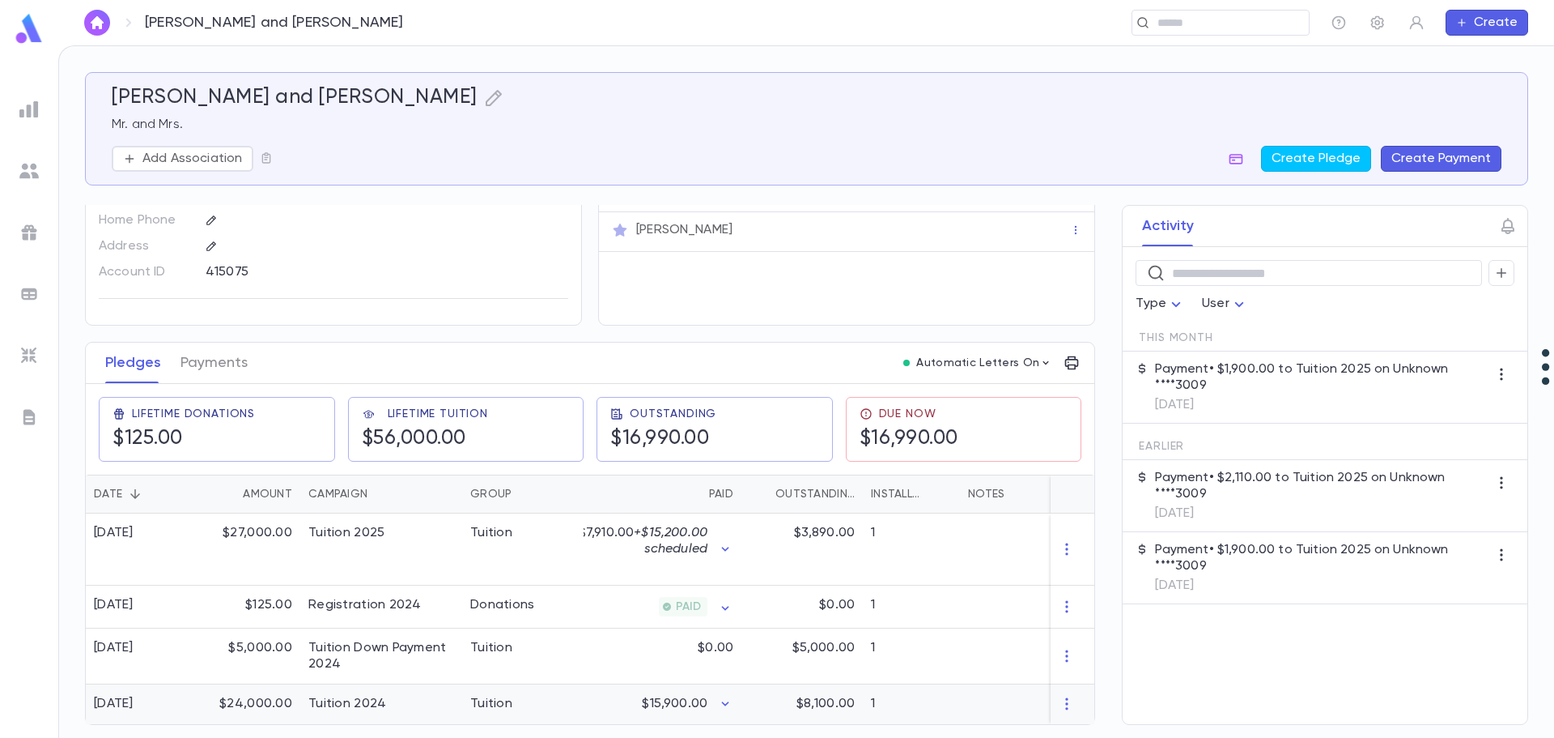
click at [247, 696] on div "$24,000.00" at bounding box center [247, 704] width 105 height 40
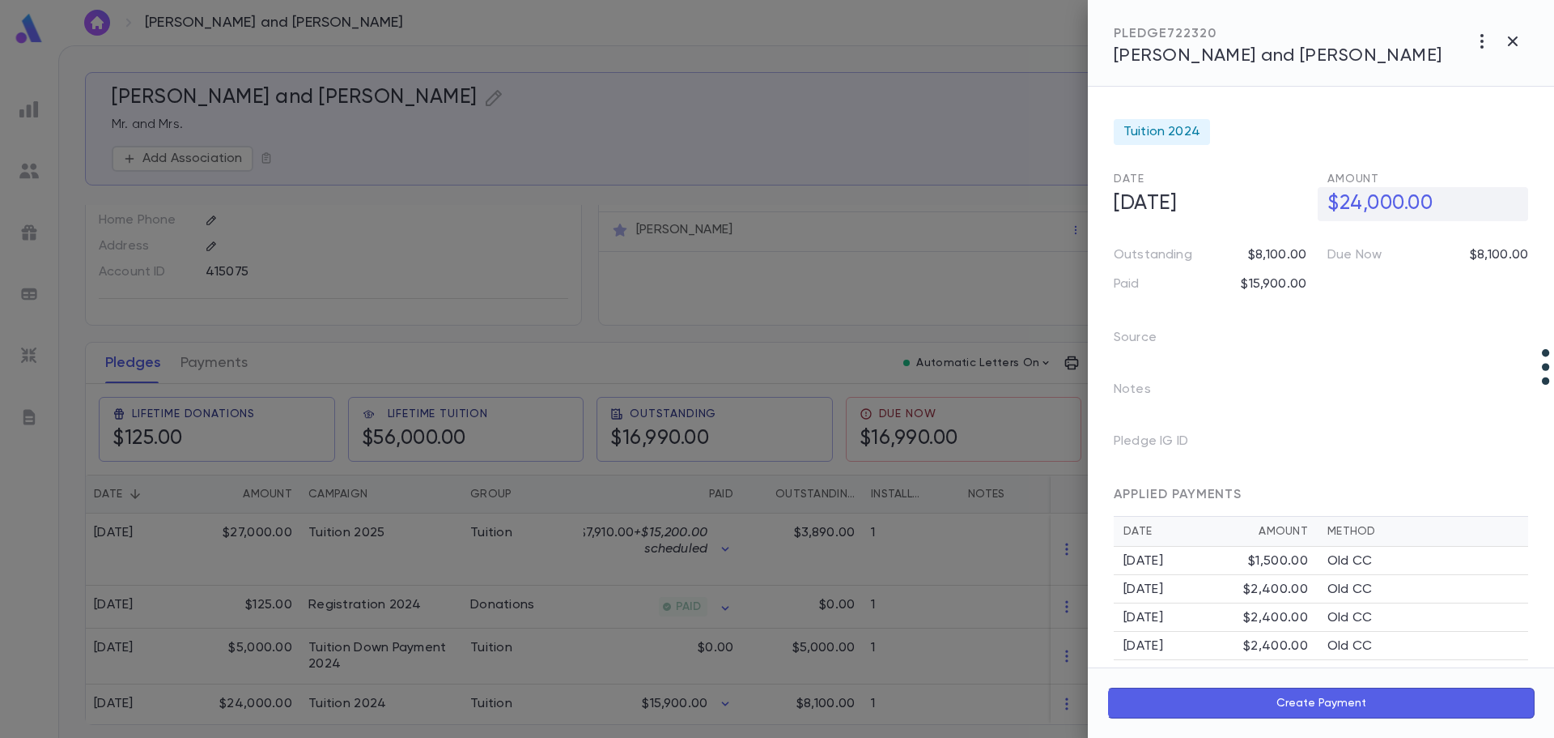
click at [1061, 199] on h5 "$24,000.00" at bounding box center [1423, 204] width 210 height 34
click at [1061, 199] on input "**********" at bounding box center [1428, 204] width 201 height 32
type input "**********"
click at [529, 704] on div at bounding box center [777, 369] width 1554 height 738
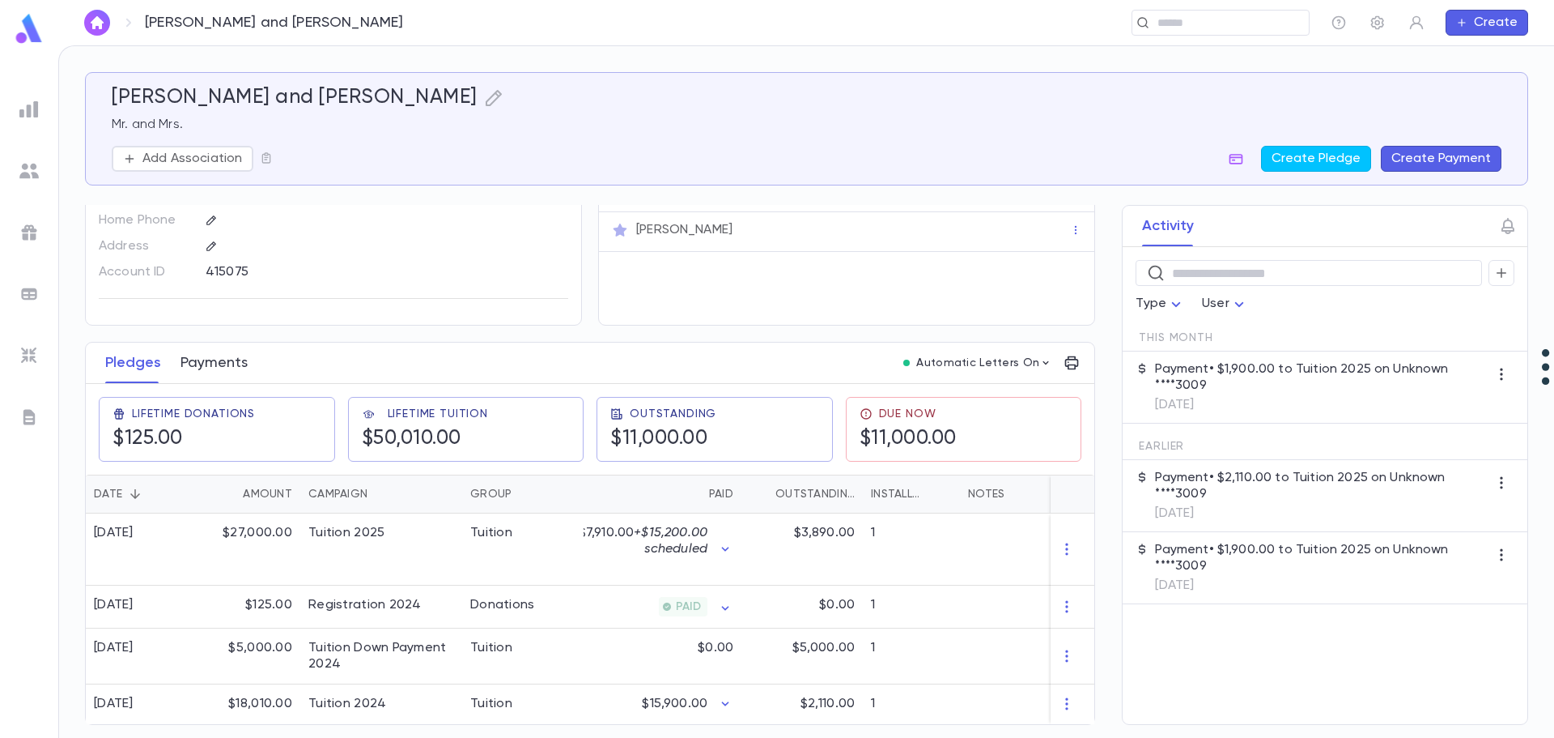
click at [212, 353] on button "Payments" at bounding box center [214, 362] width 67 height 40
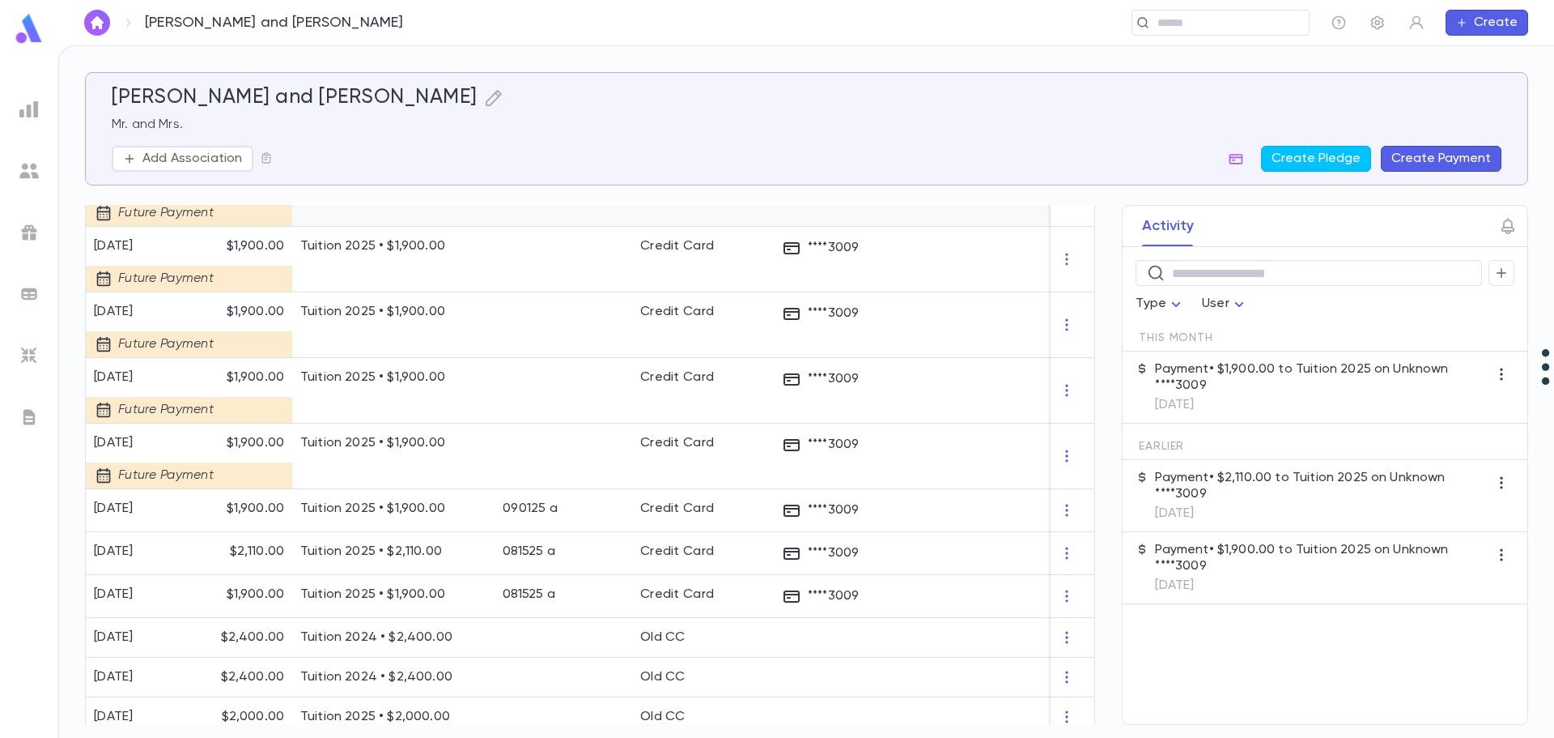
scroll to position [878, 0]
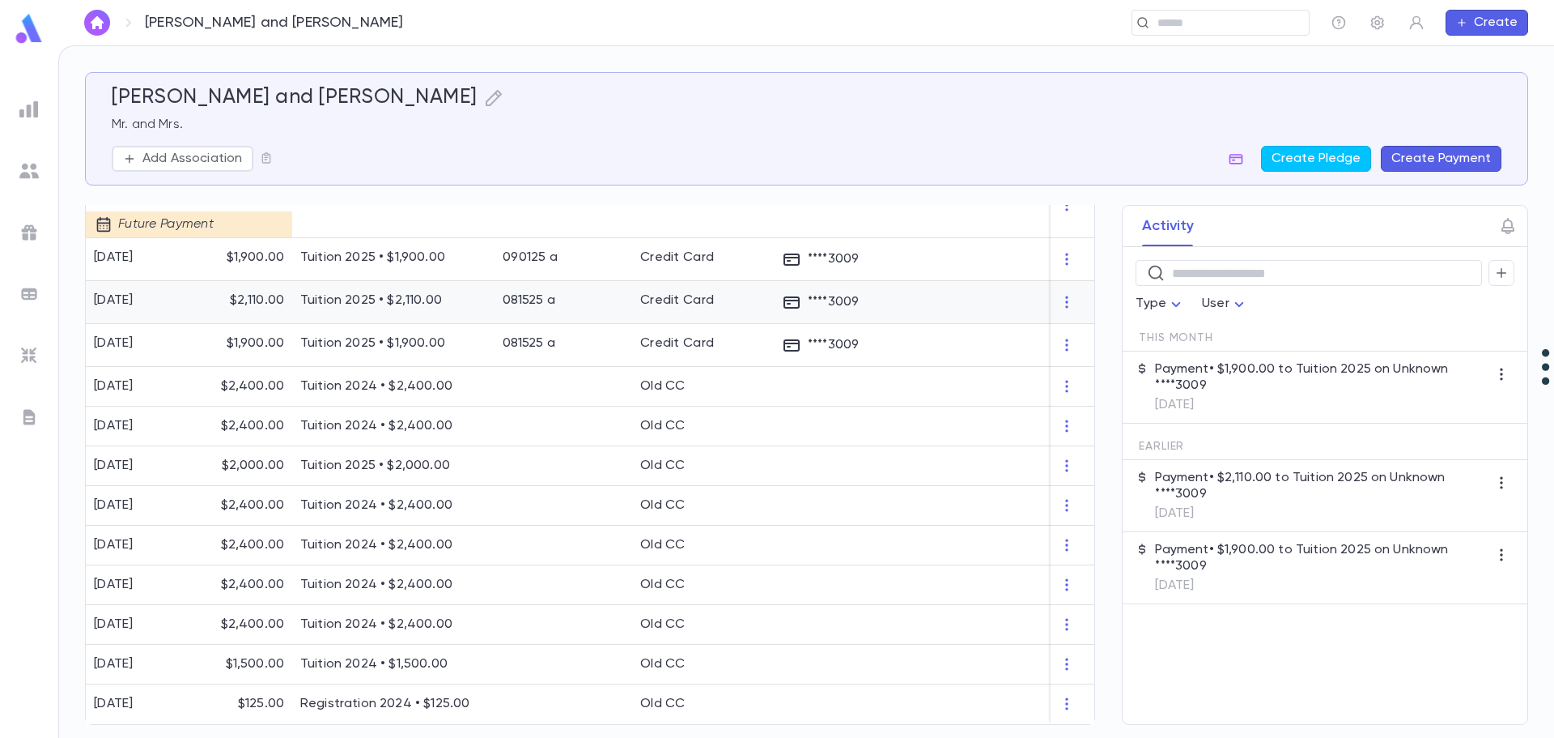
click at [367, 293] on p "Tuition 2025 • $2,110.00" at bounding box center [393, 300] width 186 height 16
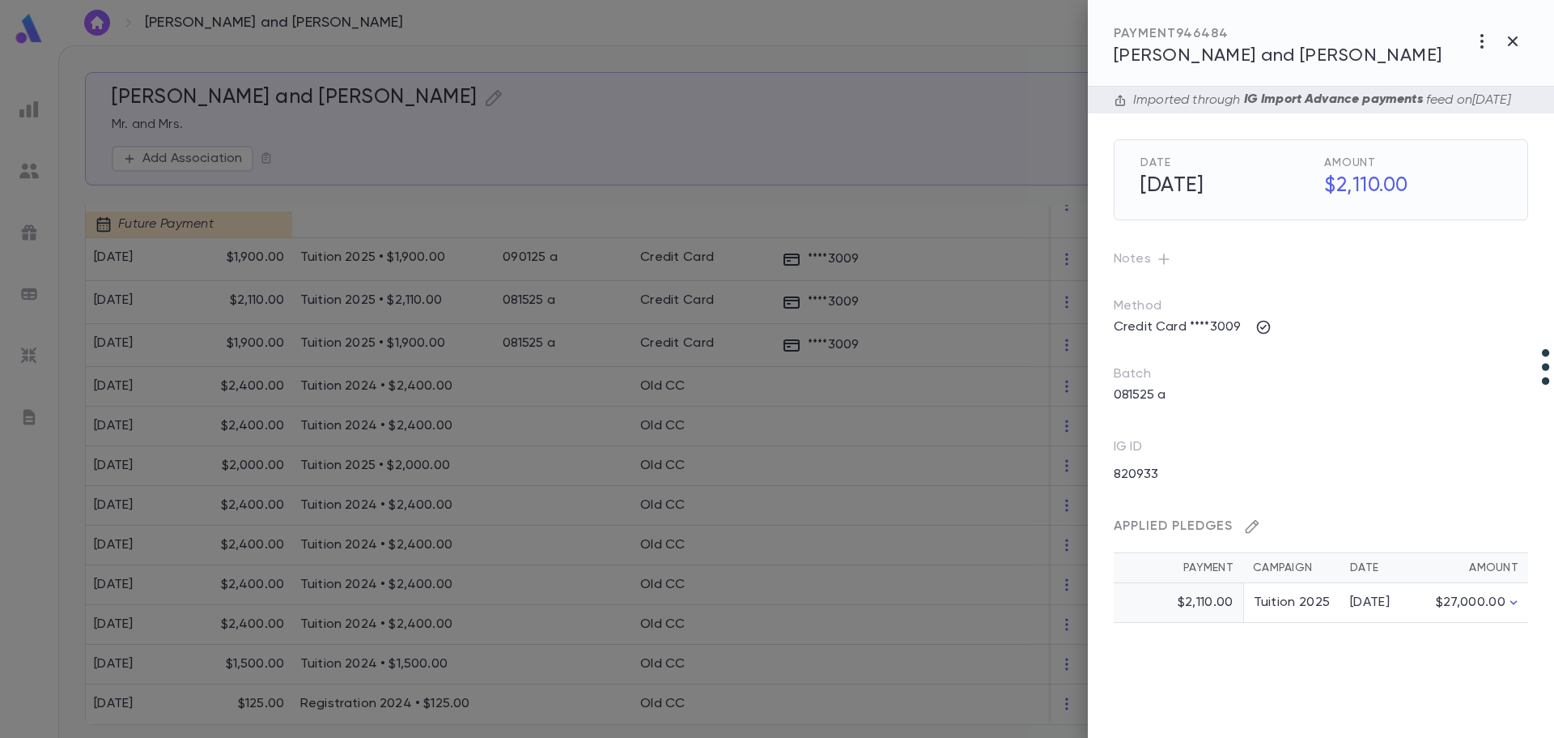
click at [1061, 534] on icon "button" at bounding box center [1253, 527] width 14 height 14
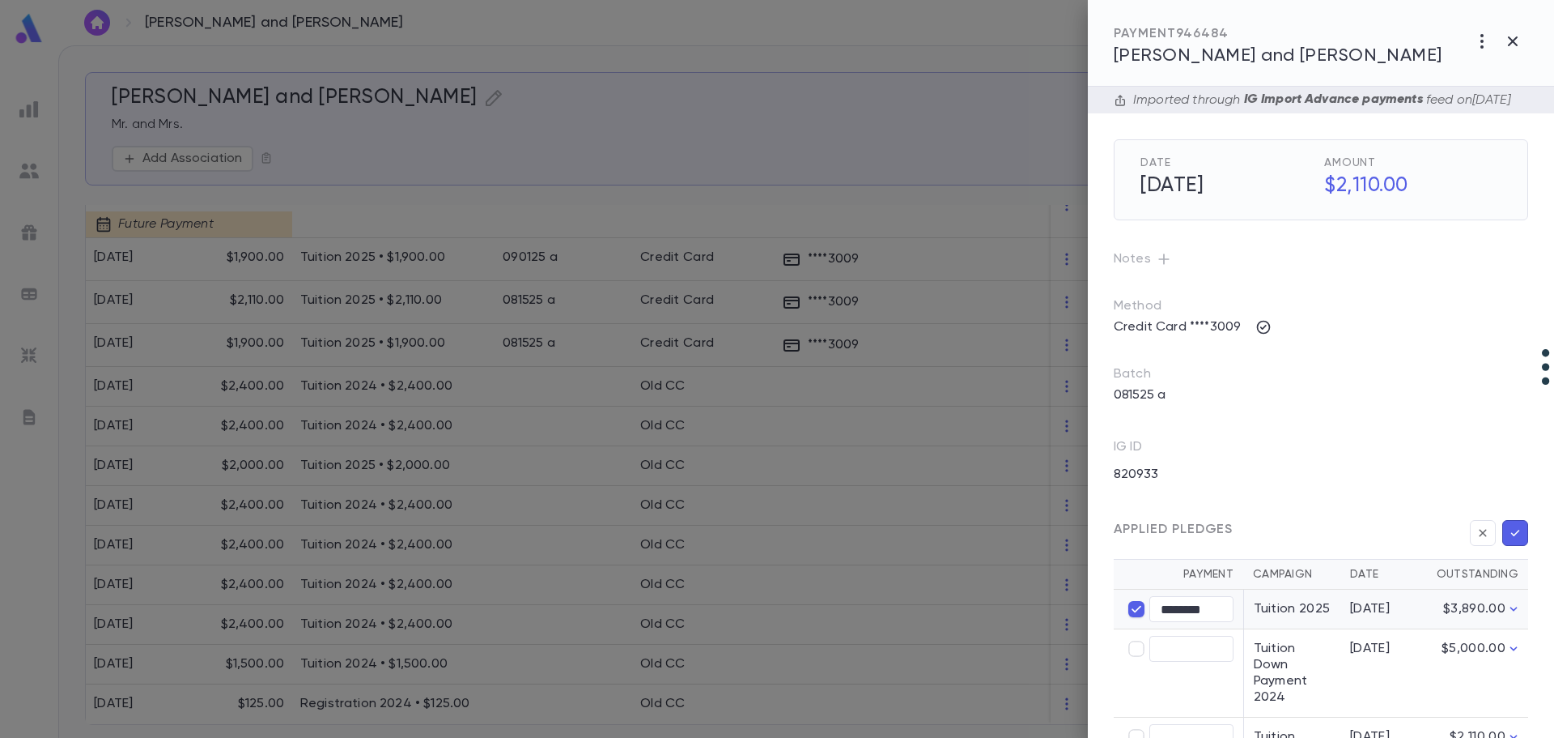
type input "****"
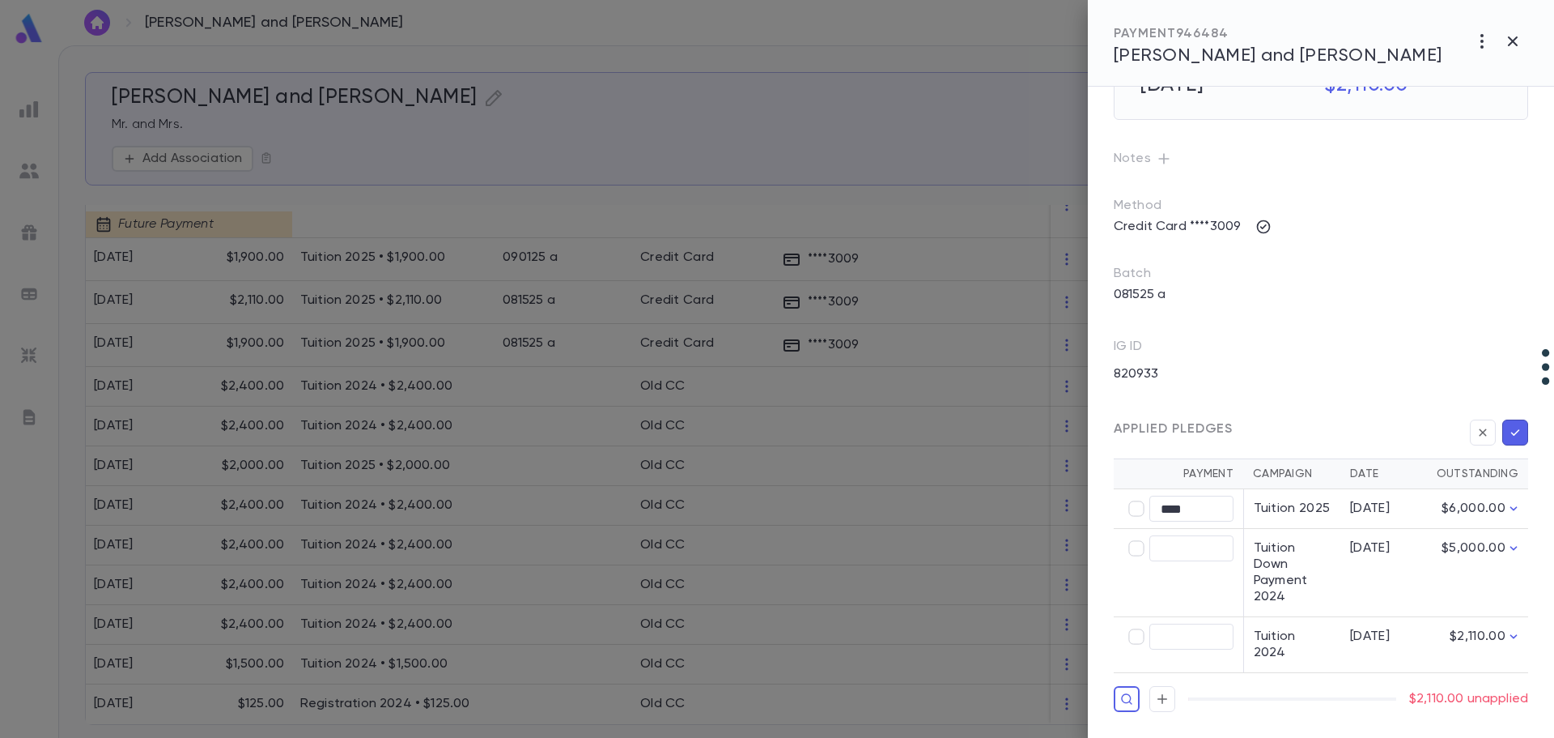
scroll to position [108, 0]
type input "********"
click at [1061, 436] on icon "button" at bounding box center [1516, 432] width 9 height 6
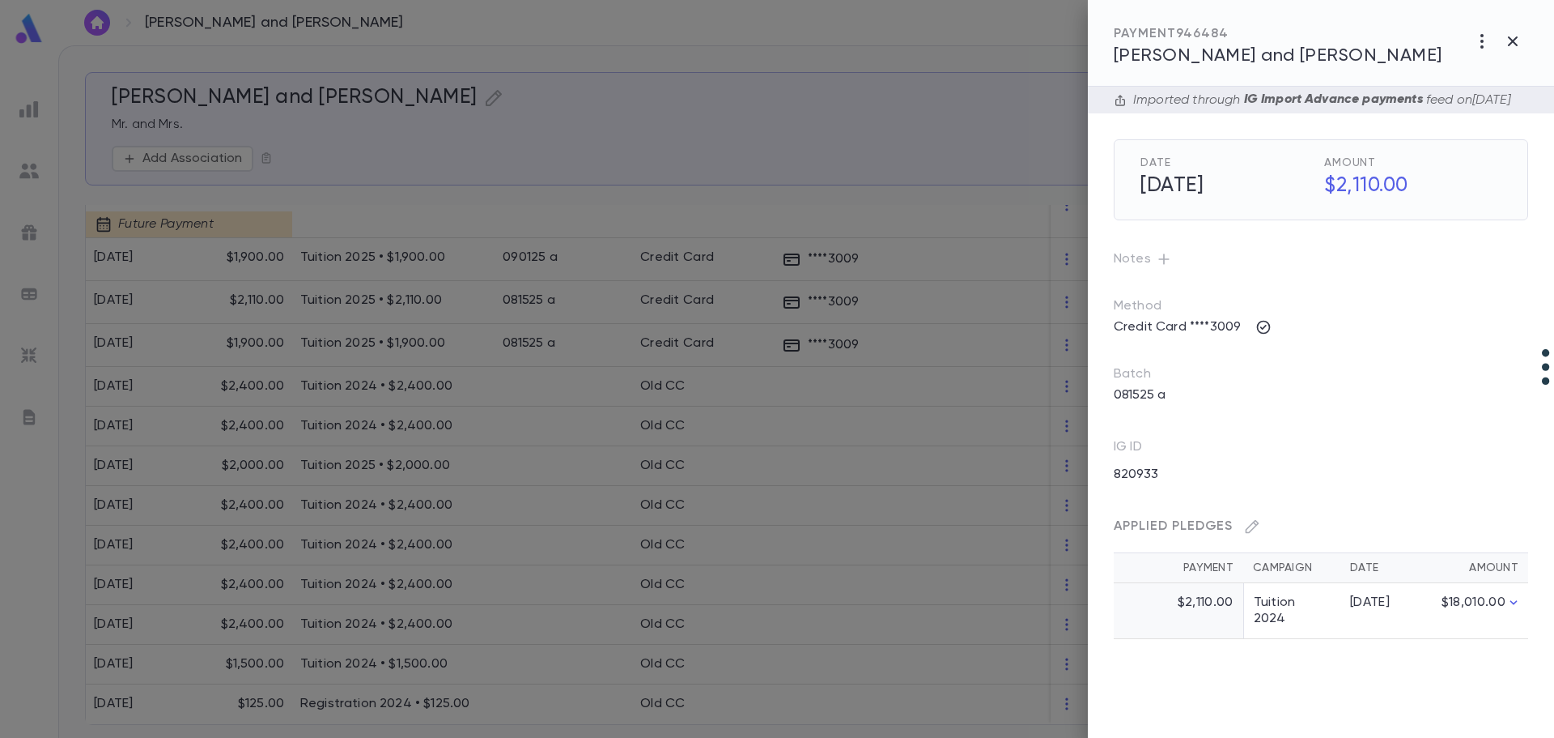
scroll to position [0, 0]
click at [1061, 46] on icon "button" at bounding box center [1512, 41] width 19 height 19
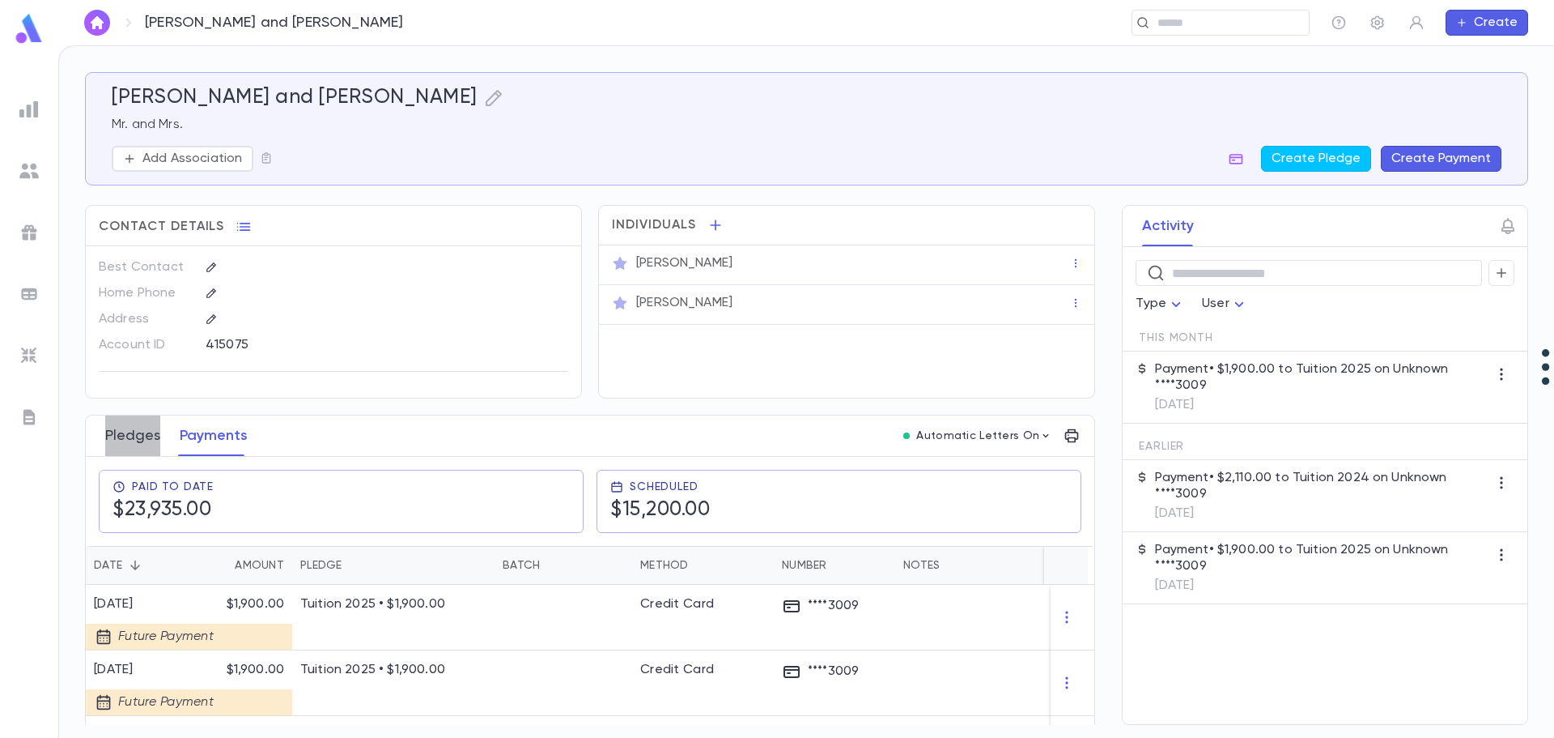
click at [140, 436] on button "Pledges" at bounding box center [132, 435] width 55 height 40
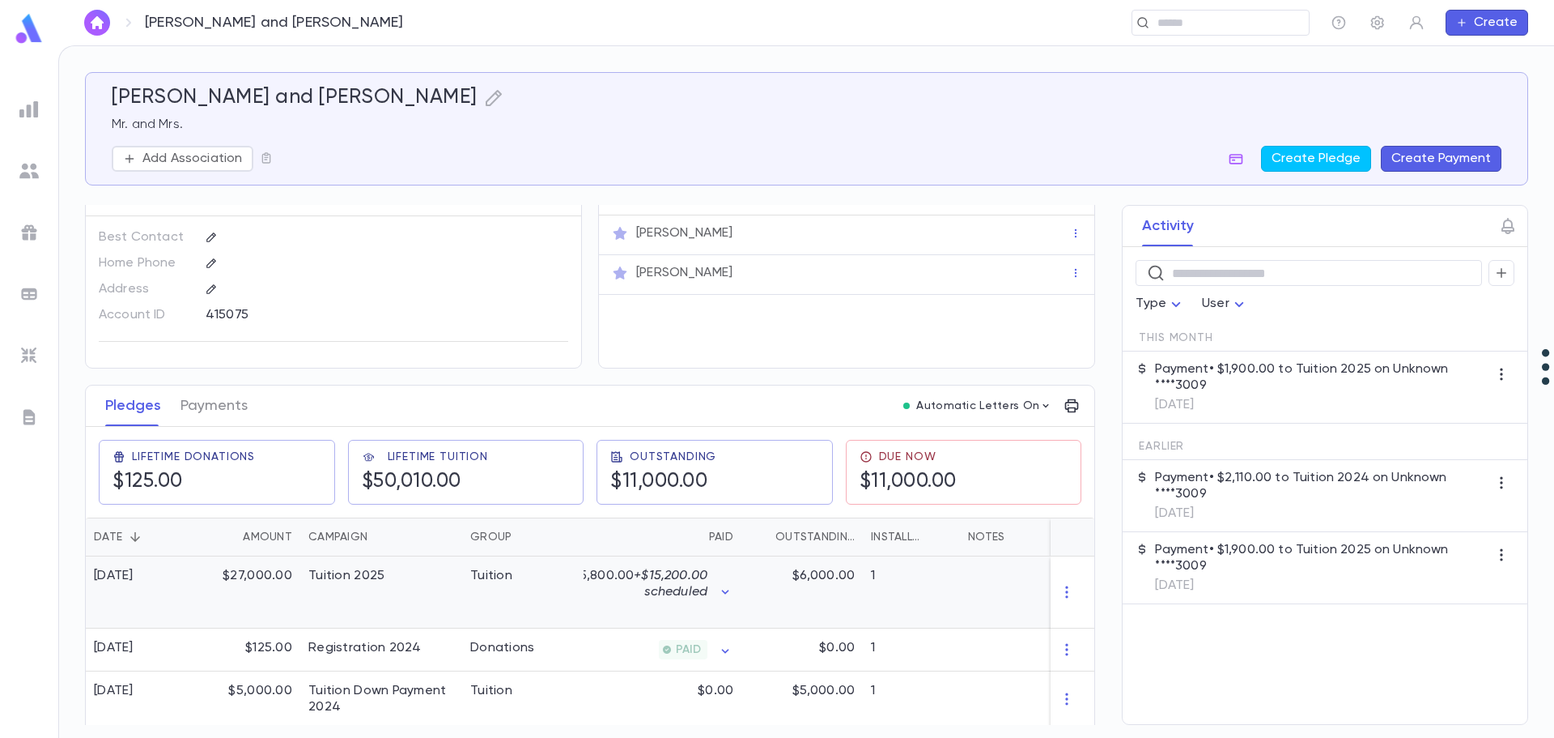
scroll to position [81, 0]
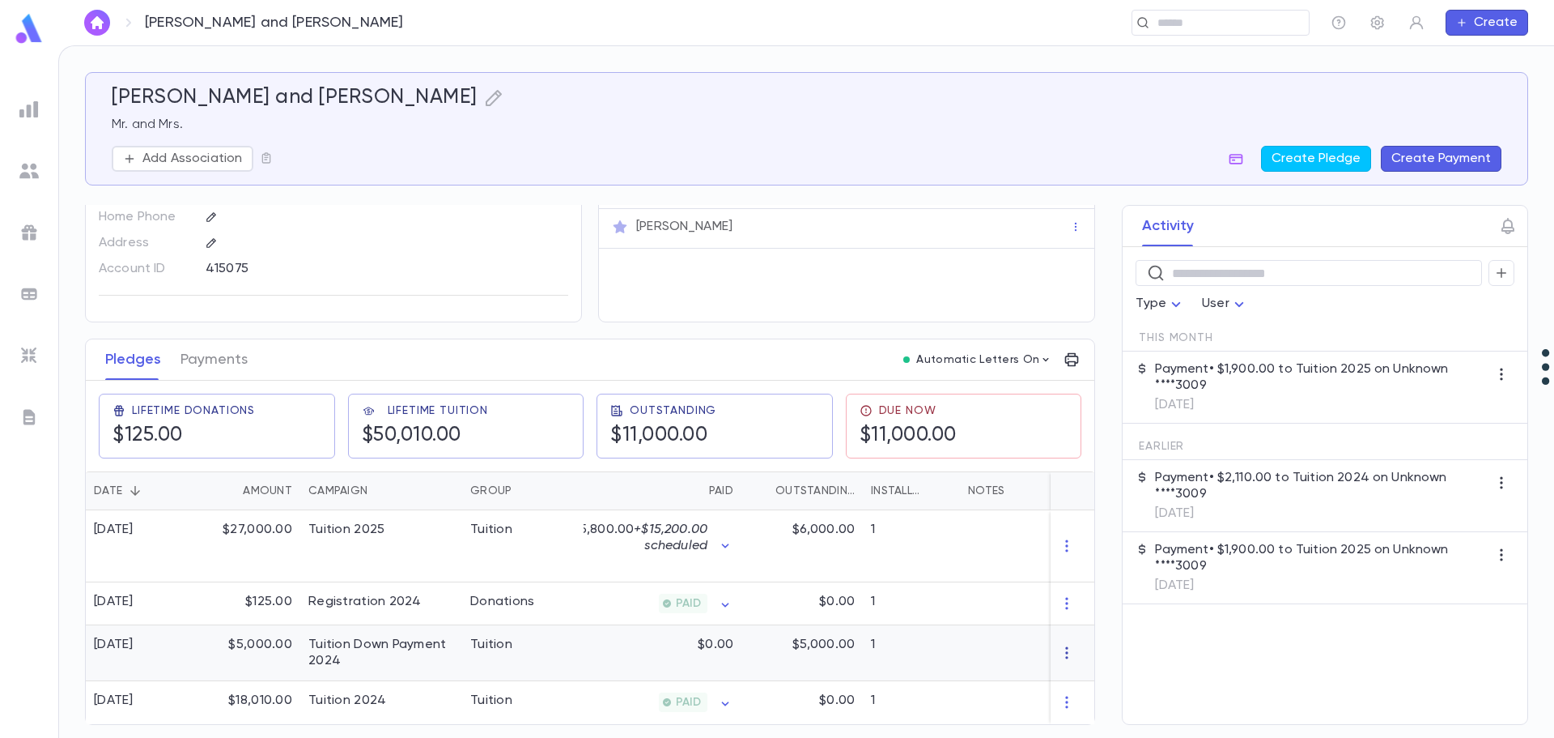
click at [1061, 647] on icon "button" at bounding box center [1067, 652] width 16 height 16
click at [1061, 674] on li "Delete" at bounding box center [1091, 674] width 68 height 26
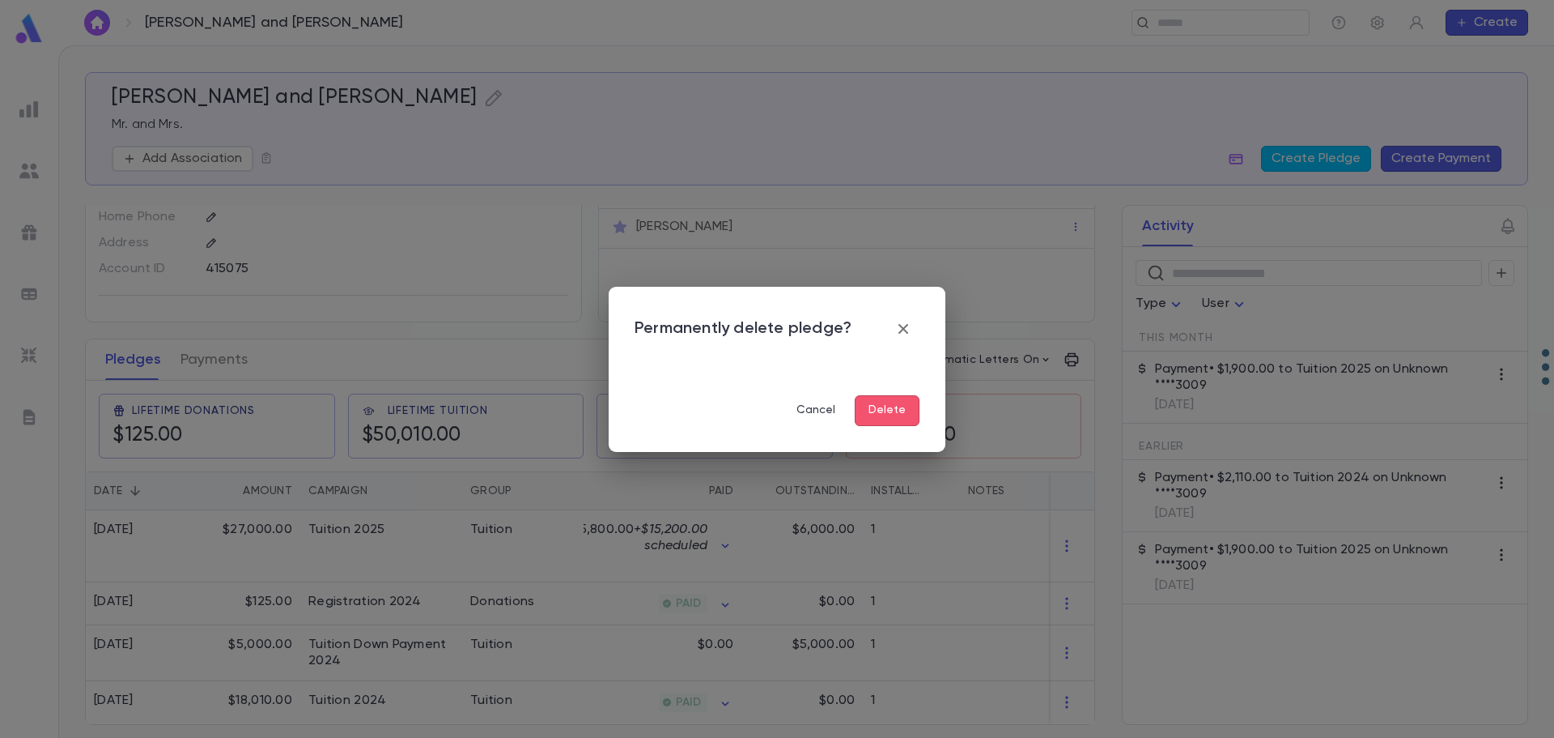
click at [890, 411] on button "Delete" at bounding box center [887, 410] width 65 height 31
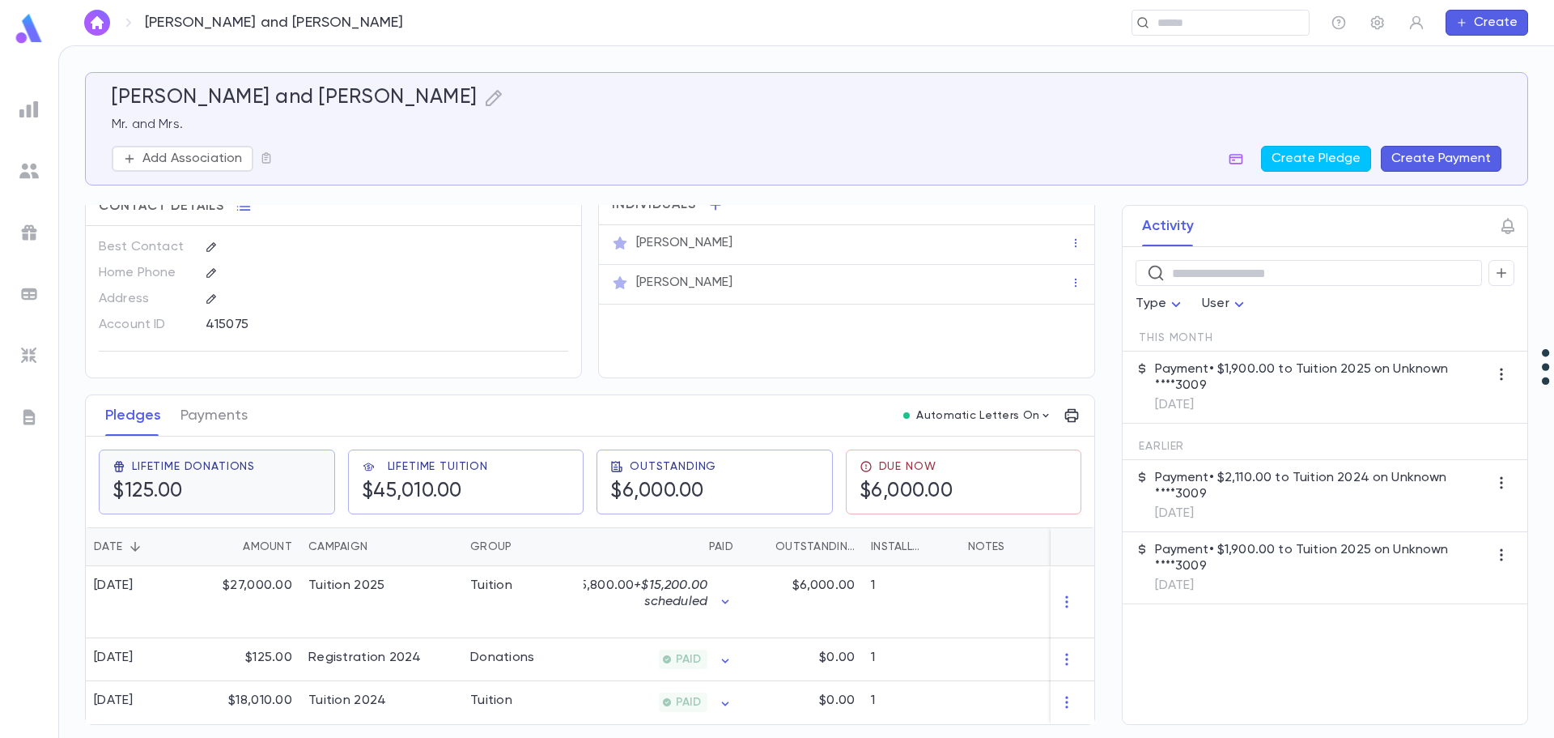
scroll to position [27, 0]
click at [253, 576] on div "$27,000.00" at bounding box center [247, 602] width 105 height 72
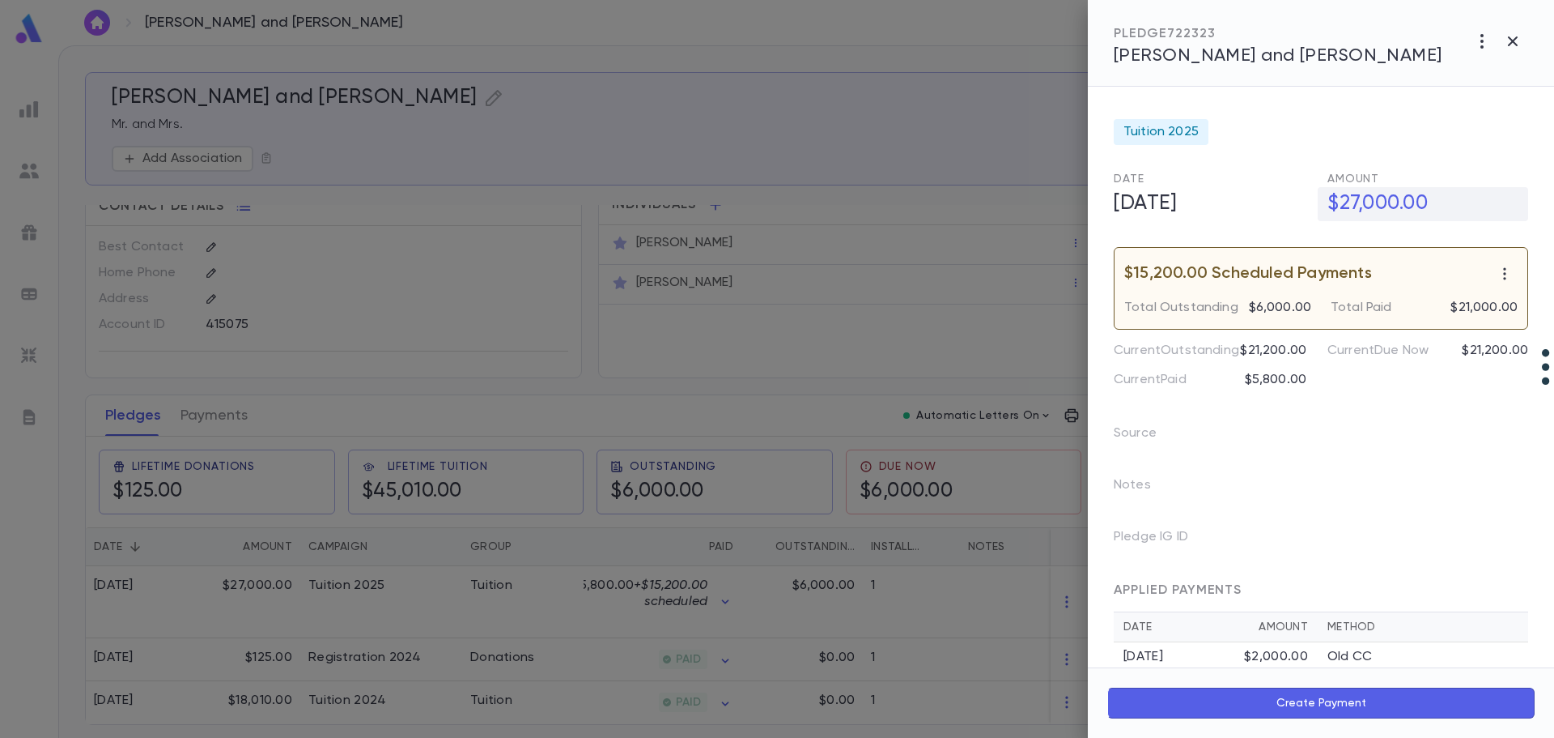
click at [1061, 194] on h5 "$27,000.00" at bounding box center [1423, 204] width 210 height 34
click at [1061, 202] on input "**********" at bounding box center [1428, 204] width 201 height 32
click at [1061, 203] on input "**********" at bounding box center [1428, 204] width 201 height 32
type input "**********"
click at [1061, 246] on icon "button" at bounding box center [1515, 239] width 15 height 16
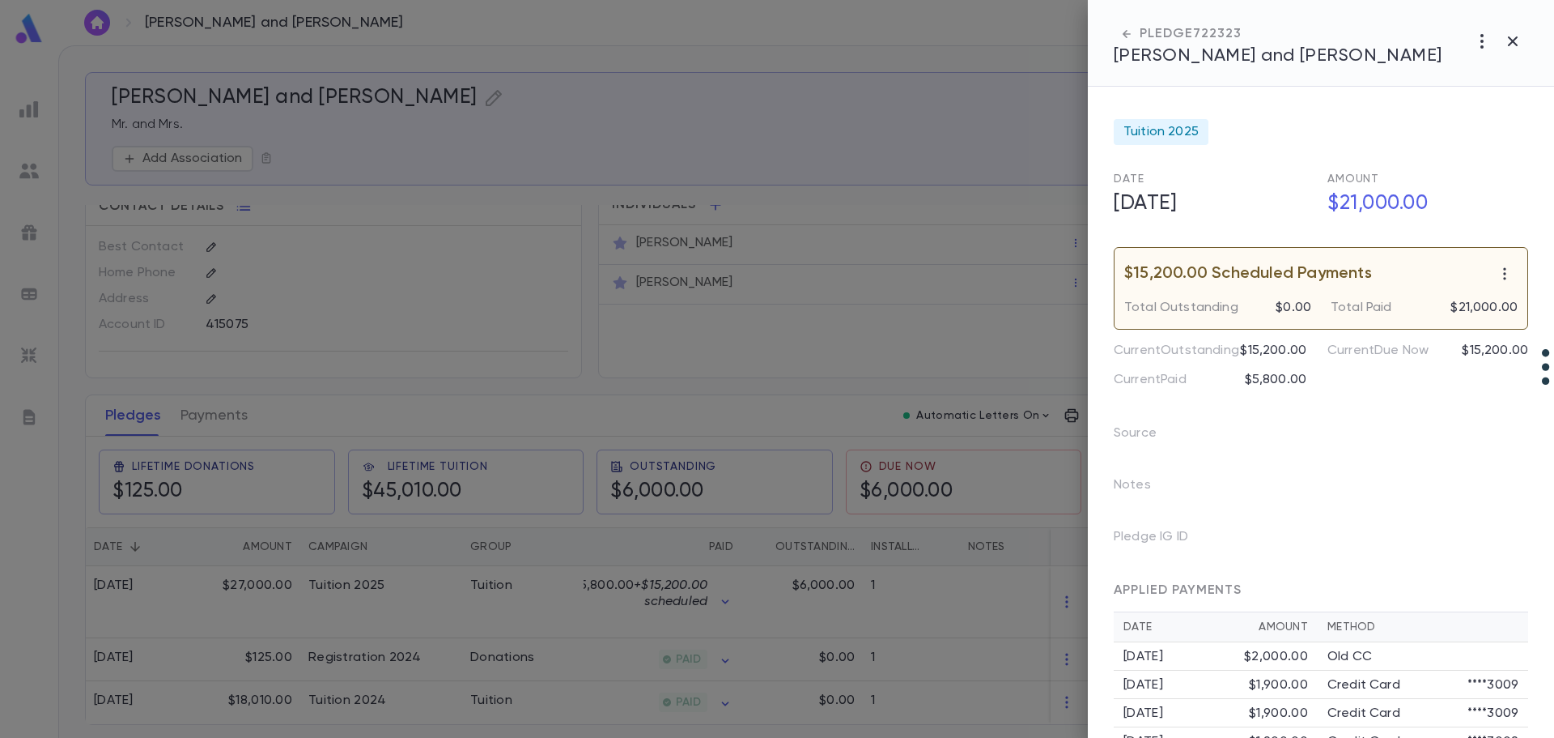
click at [814, 593] on div at bounding box center [777, 369] width 1554 height 738
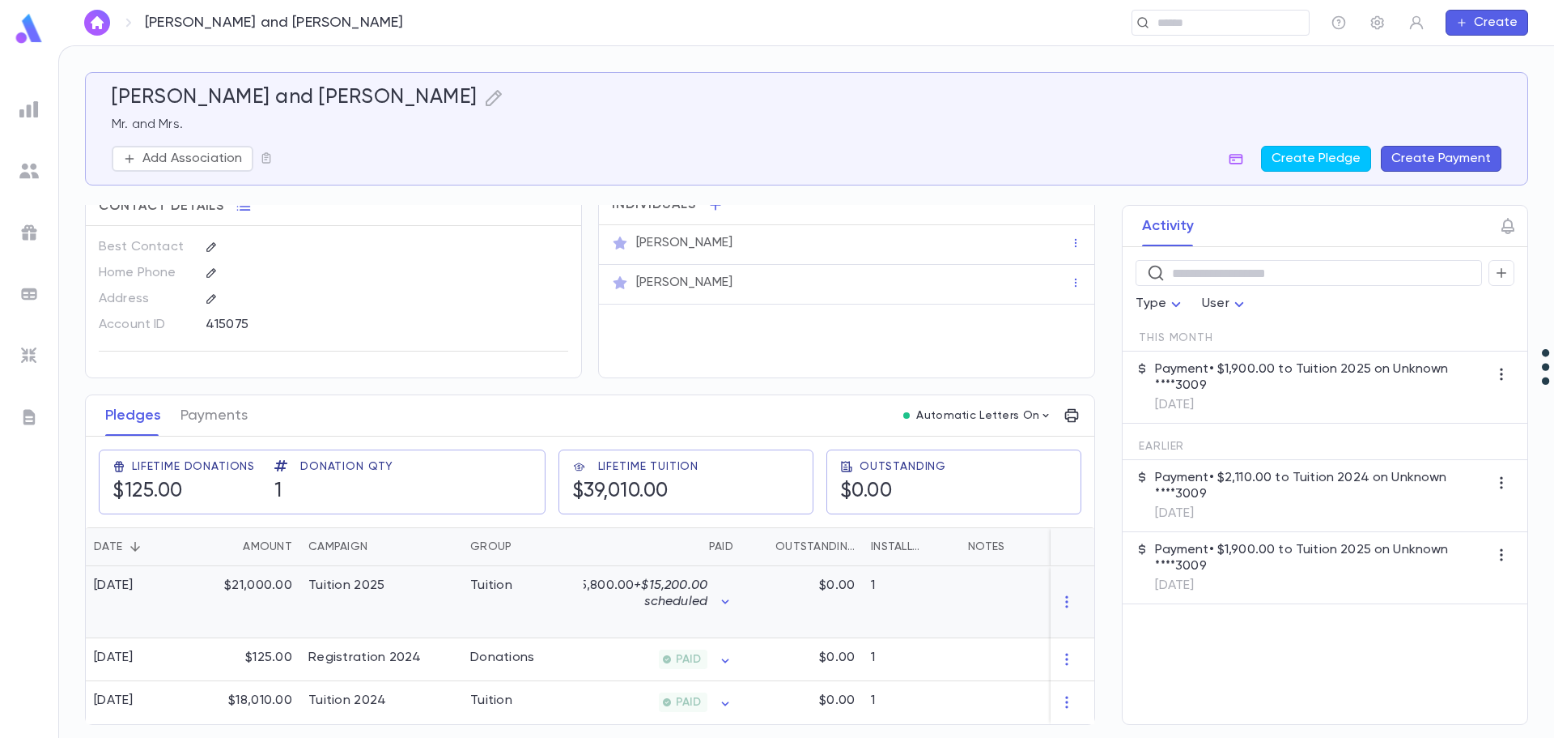
scroll to position [0, 0]
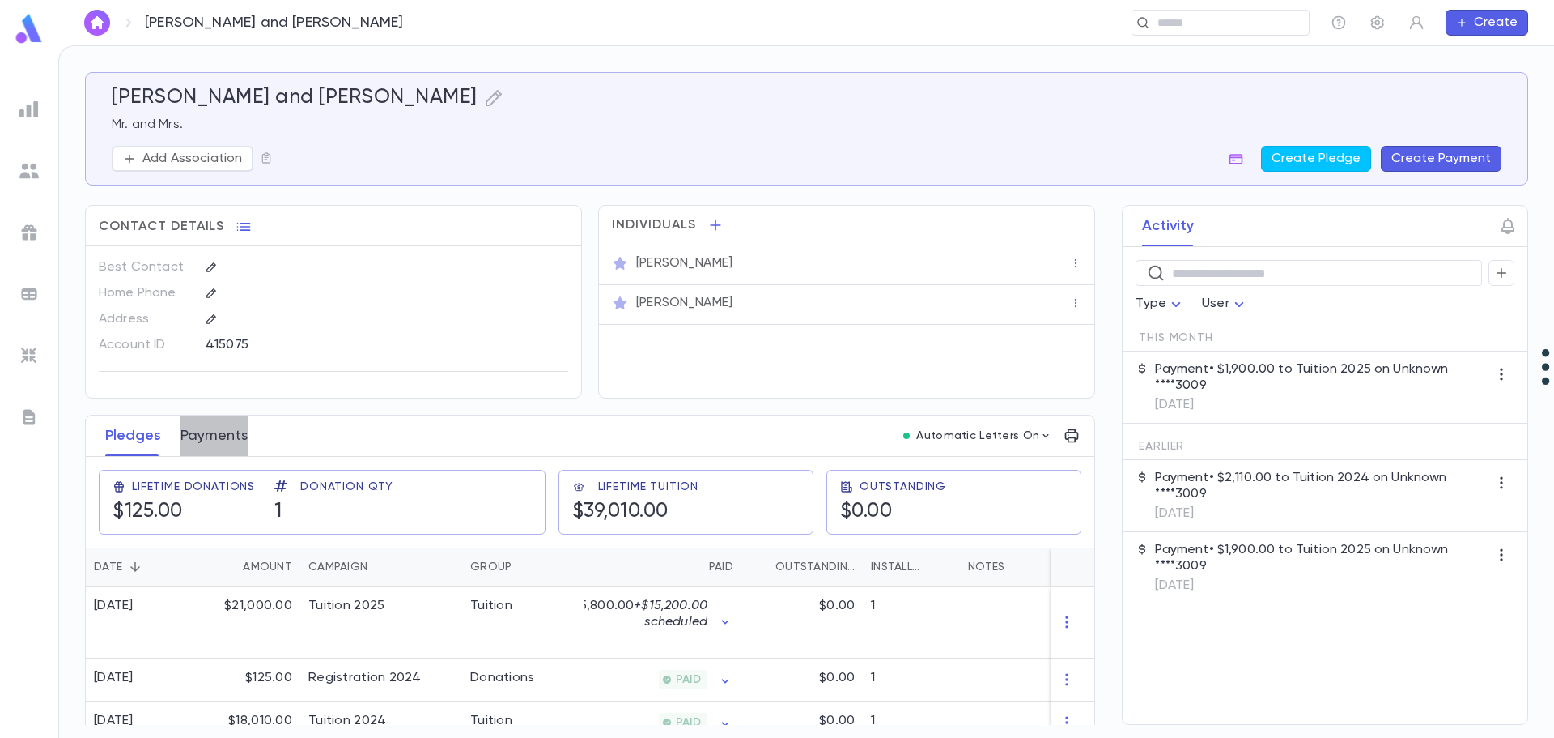
click at [230, 435] on button "Payments" at bounding box center [214, 435] width 67 height 40
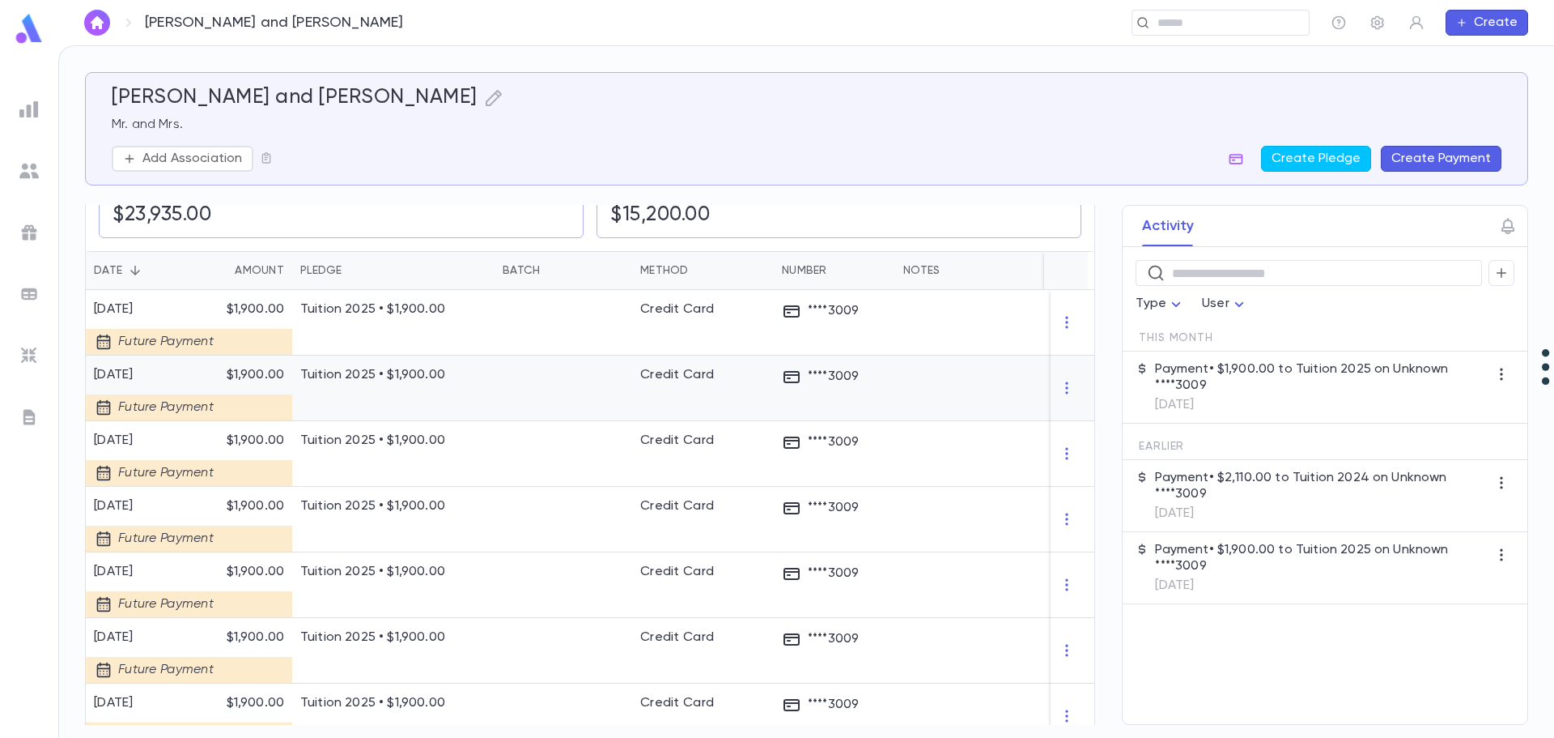
scroll to position [81, 0]
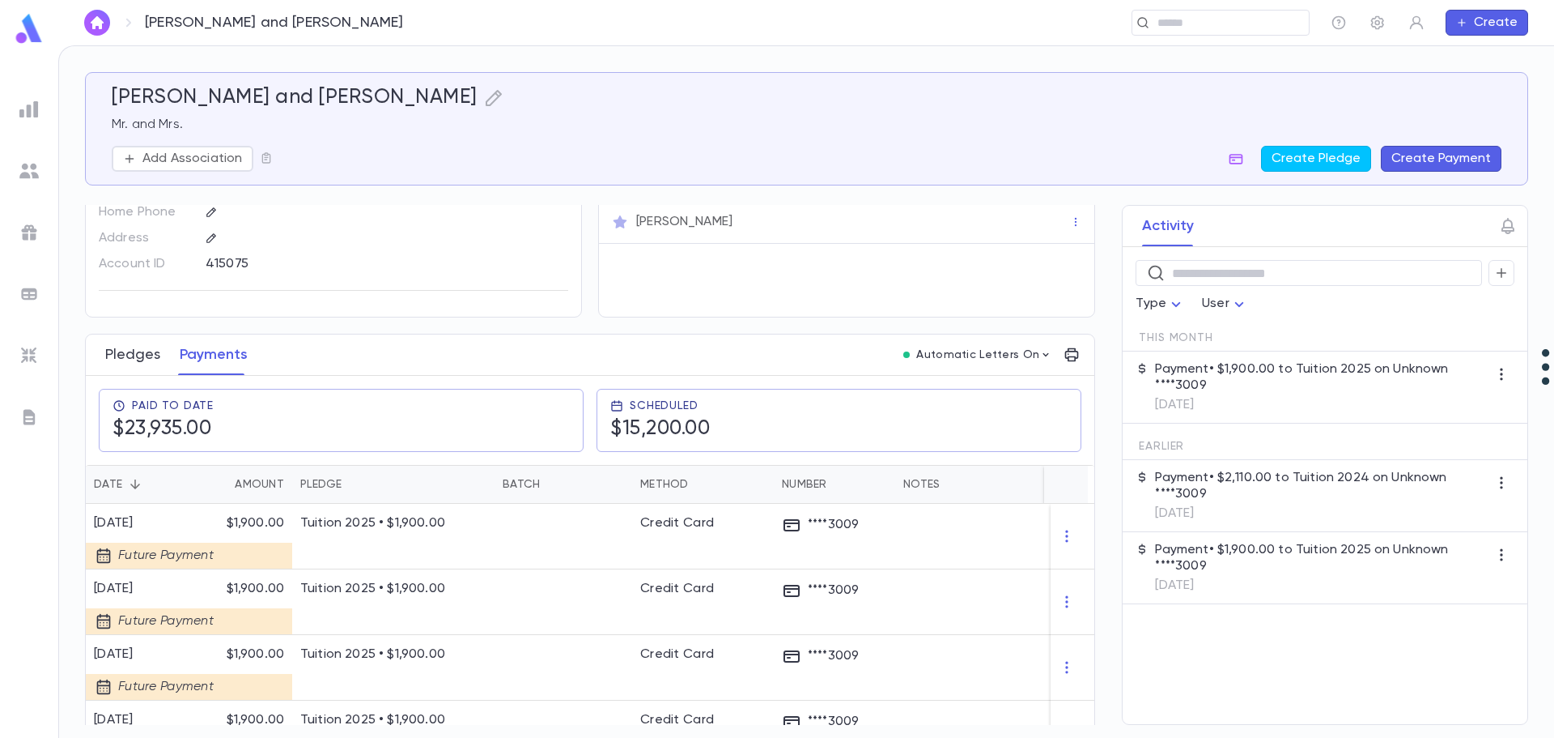
click at [129, 357] on button "Pledges" at bounding box center [132, 354] width 55 height 40
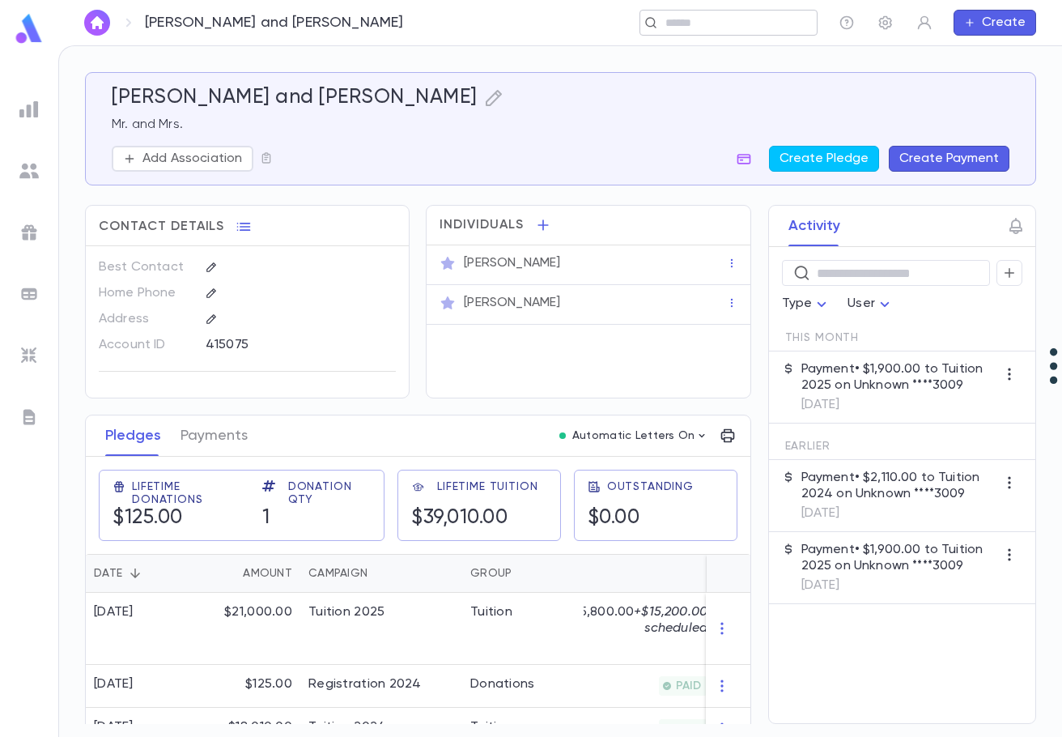
click at [707, 20] on input "text" at bounding box center [723, 22] width 125 height 15
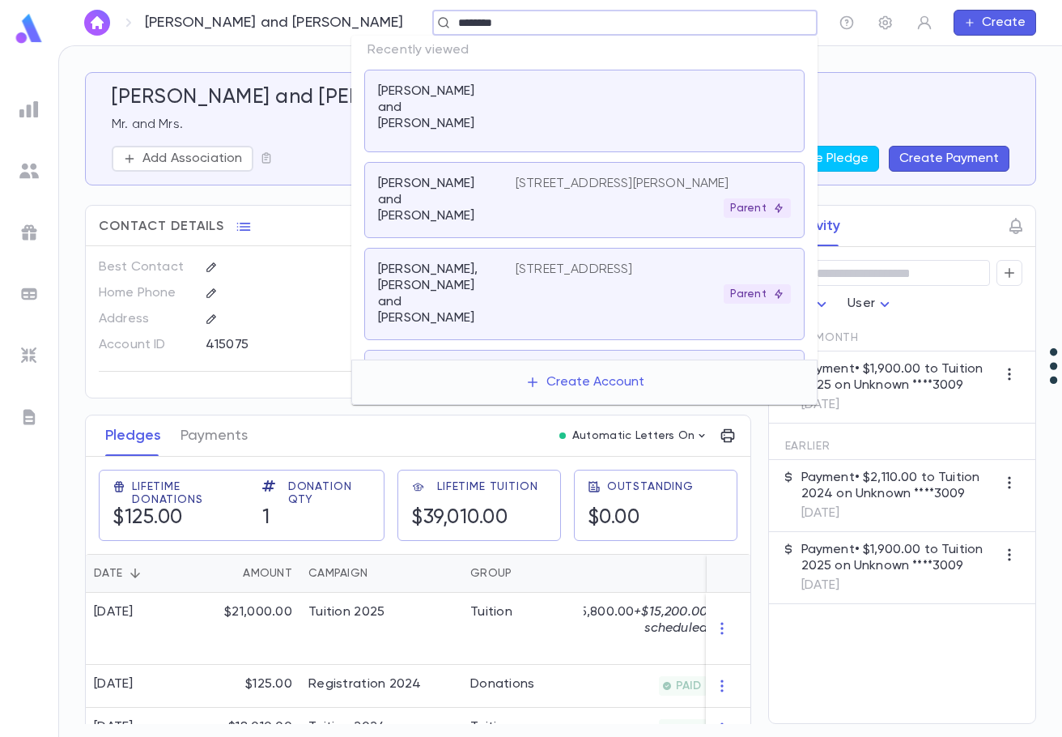
type input "*********"
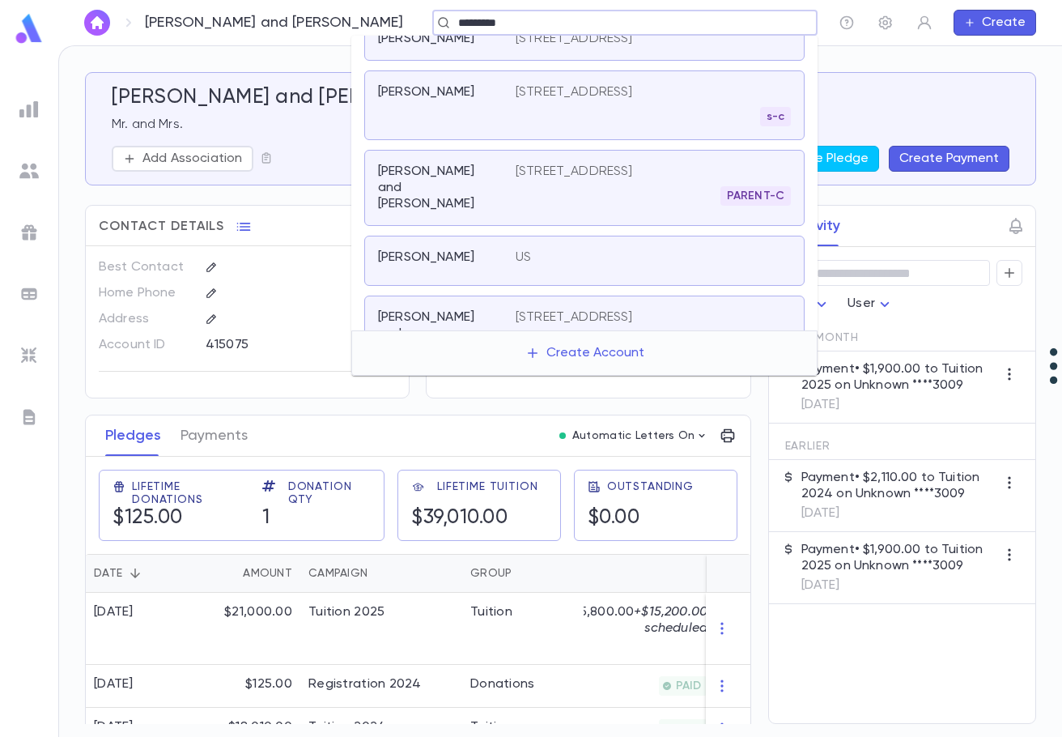
scroll to position [160, 0]
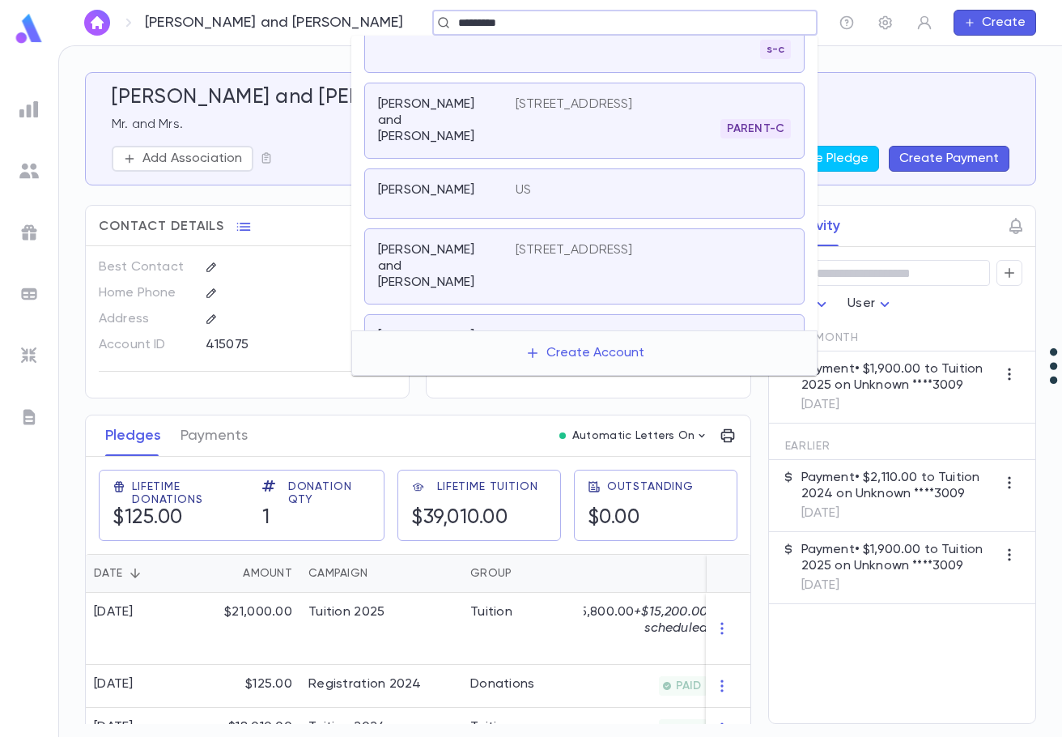
click at [608, 242] on p "[STREET_ADDRESS]" at bounding box center [574, 250] width 117 height 16
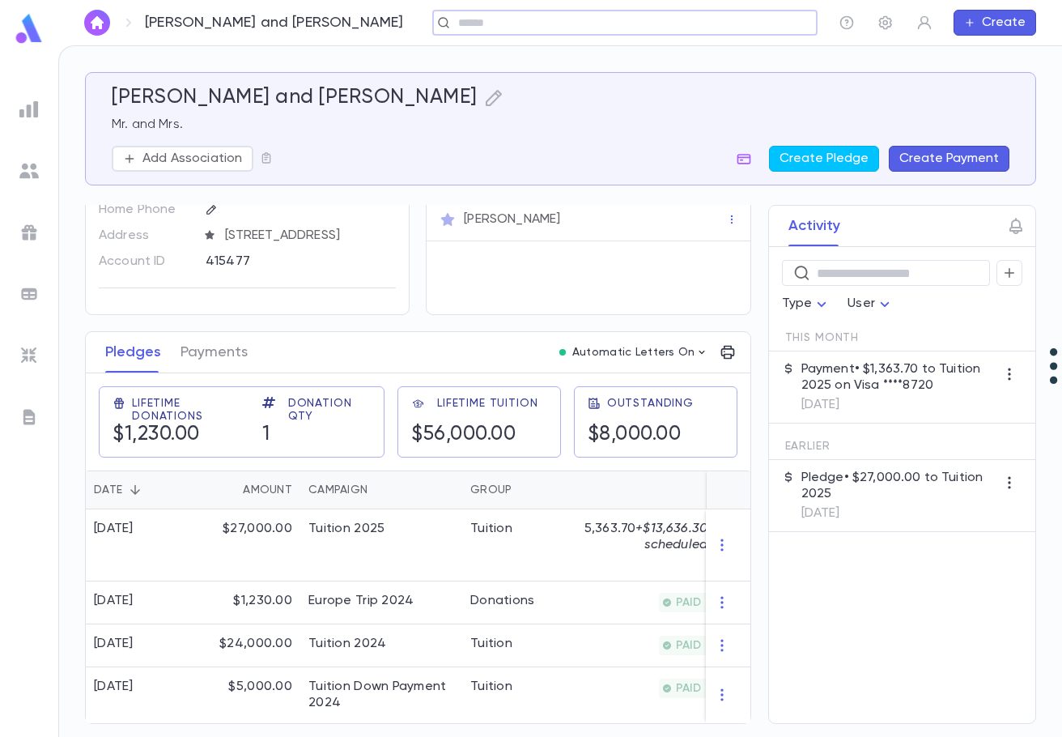
scroll to position [100, 0]
click at [352, 528] on div "Tuition 2025" at bounding box center [346, 529] width 76 height 16
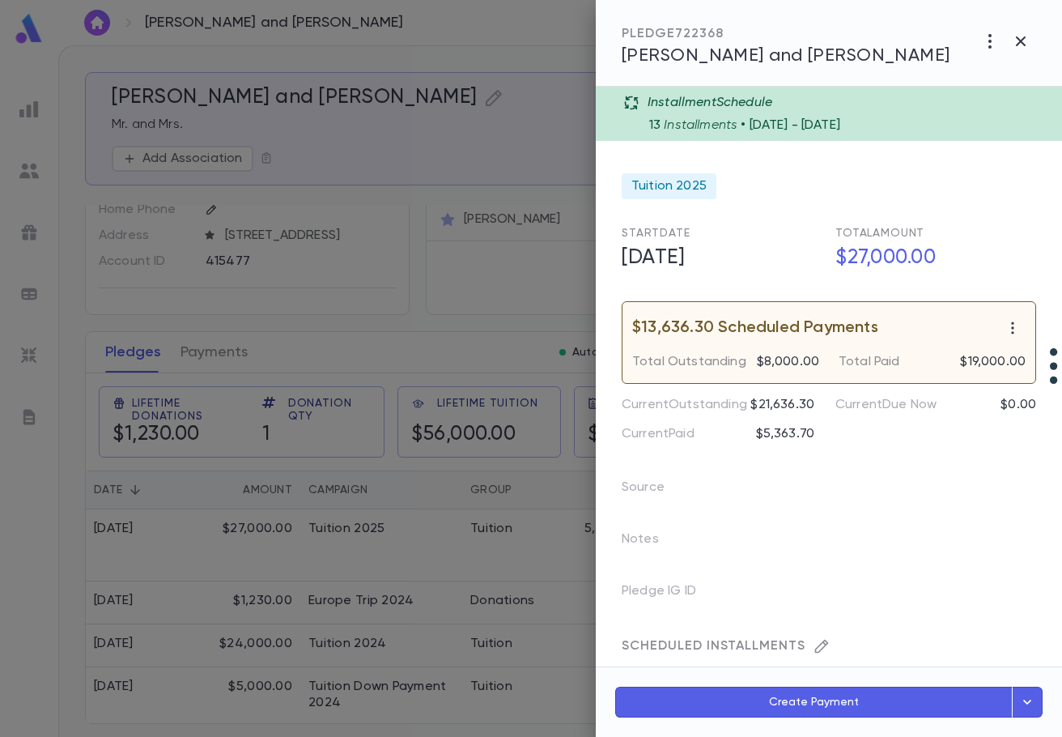
click at [352, 525] on div at bounding box center [531, 368] width 1062 height 737
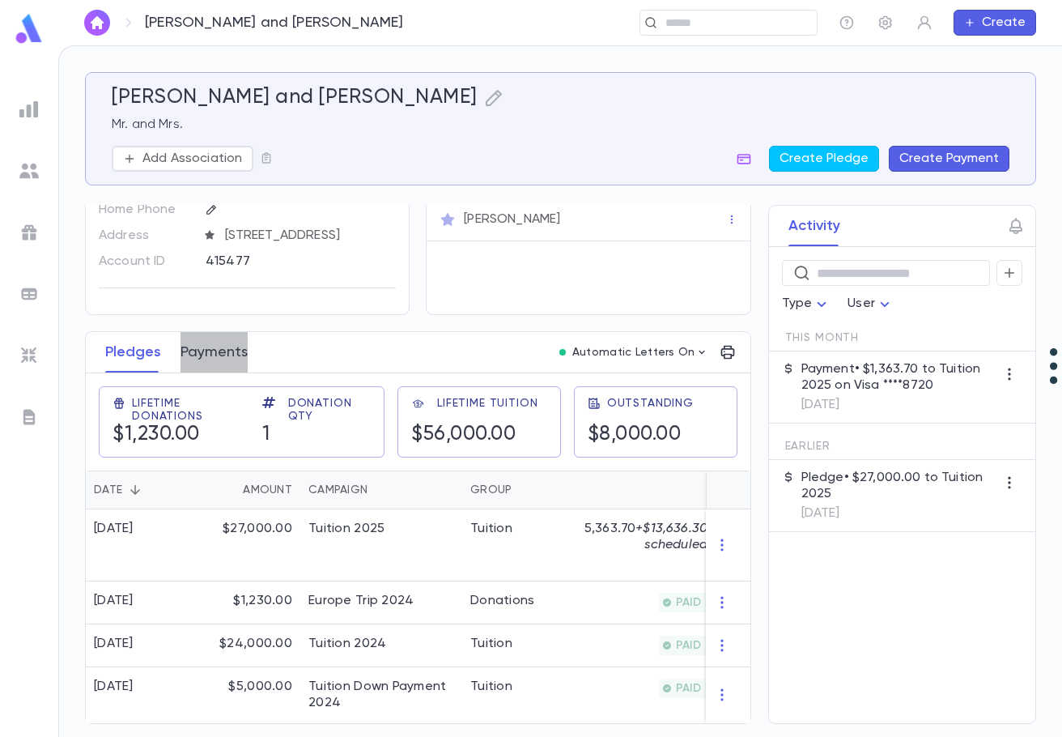
click at [227, 346] on button "Payments" at bounding box center [214, 352] width 67 height 40
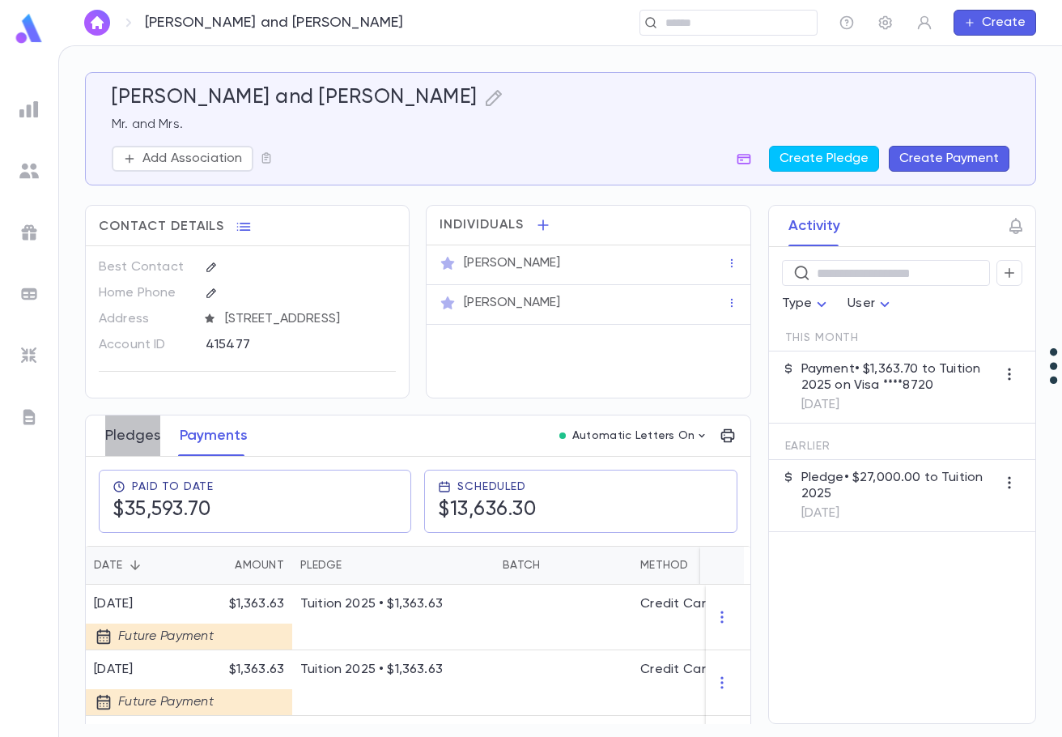
click at [130, 447] on button "Pledges" at bounding box center [132, 435] width 55 height 40
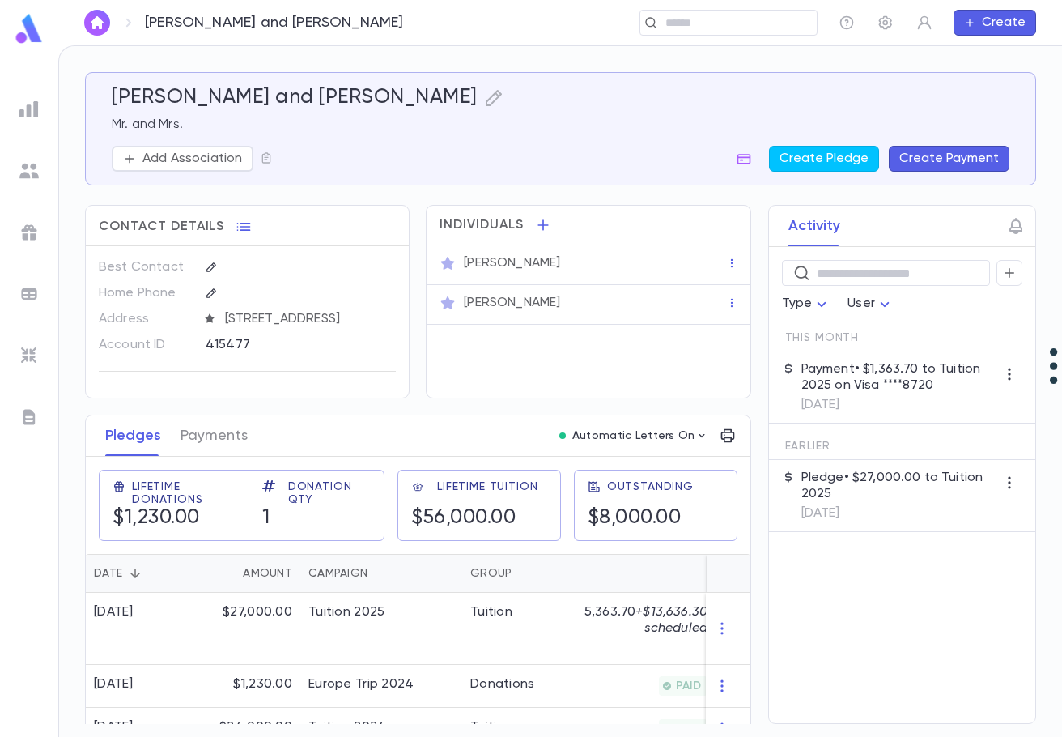
click at [827, 608] on div "​ Type User This Month Payment • $1,363.70 to Tuition 2025 on Visa ****8720 [DA…" at bounding box center [902, 485] width 266 height 476
click at [739, 27] on input "text" at bounding box center [723, 22] width 125 height 15
type input "**********"
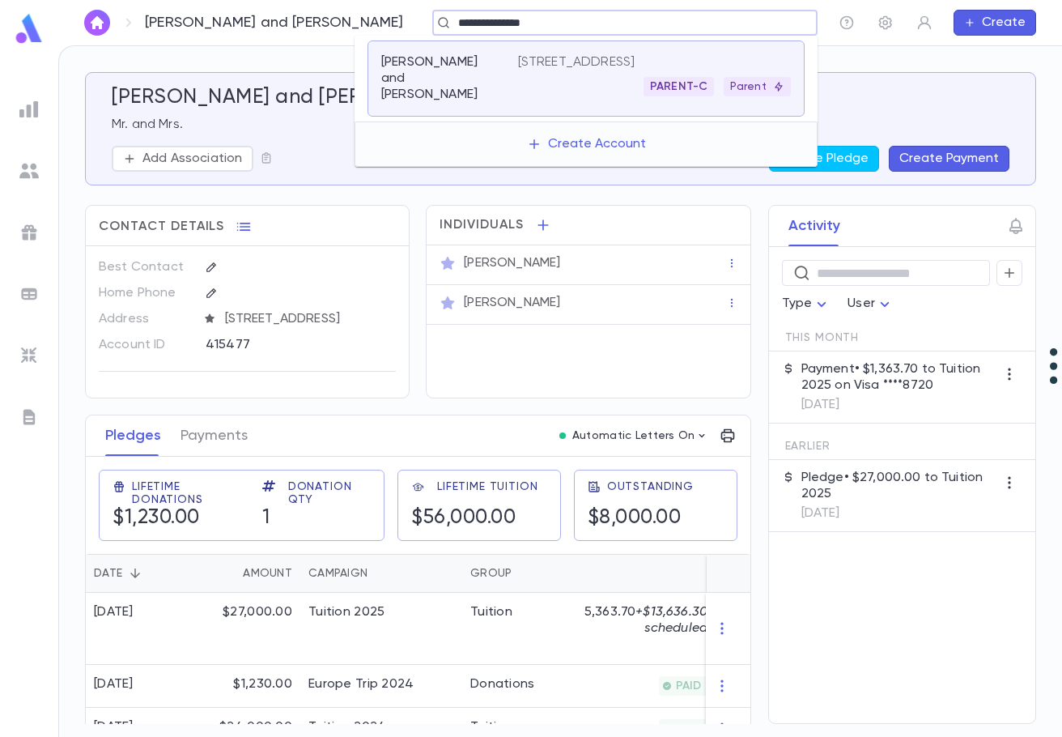
click at [470, 81] on p "[PERSON_NAME] and [PERSON_NAME]" at bounding box center [439, 78] width 117 height 49
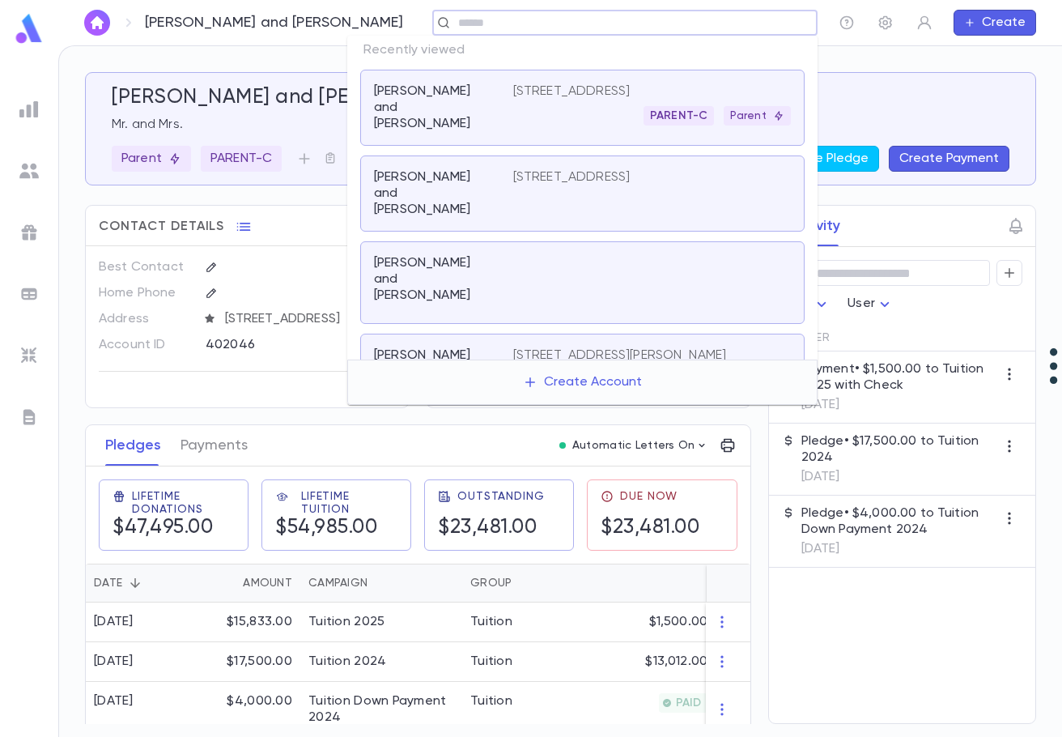
click at [683, 23] on input "text" at bounding box center [619, 22] width 333 height 15
type input "*********"
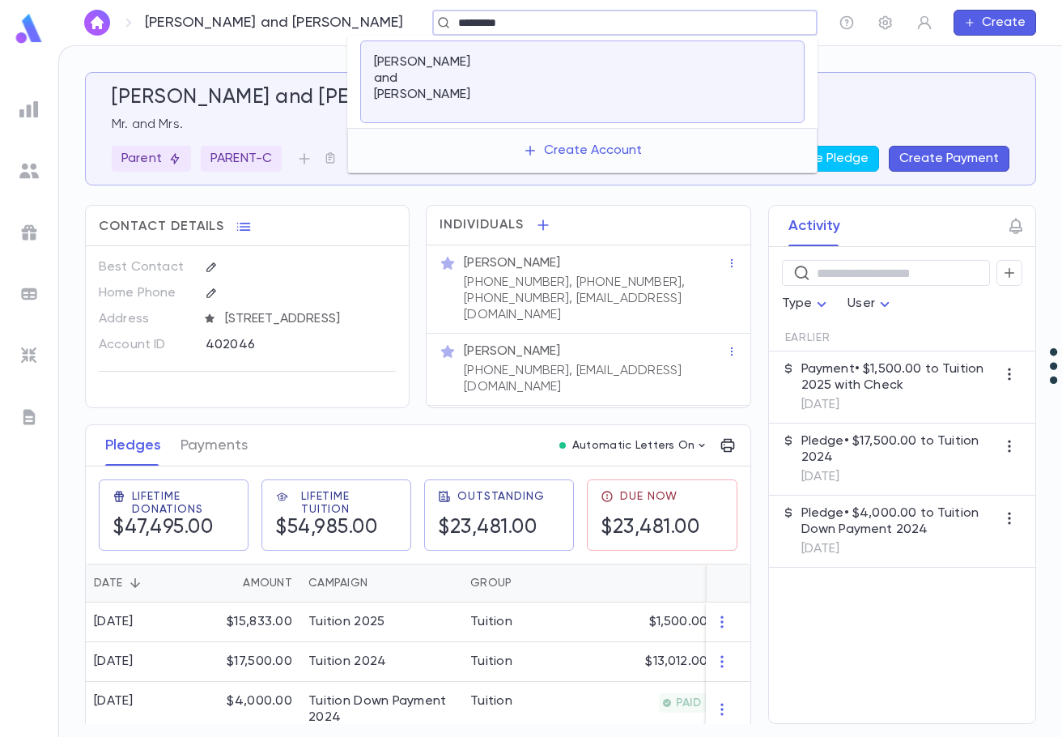
click at [583, 67] on div at bounding box center [652, 81] width 278 height 55
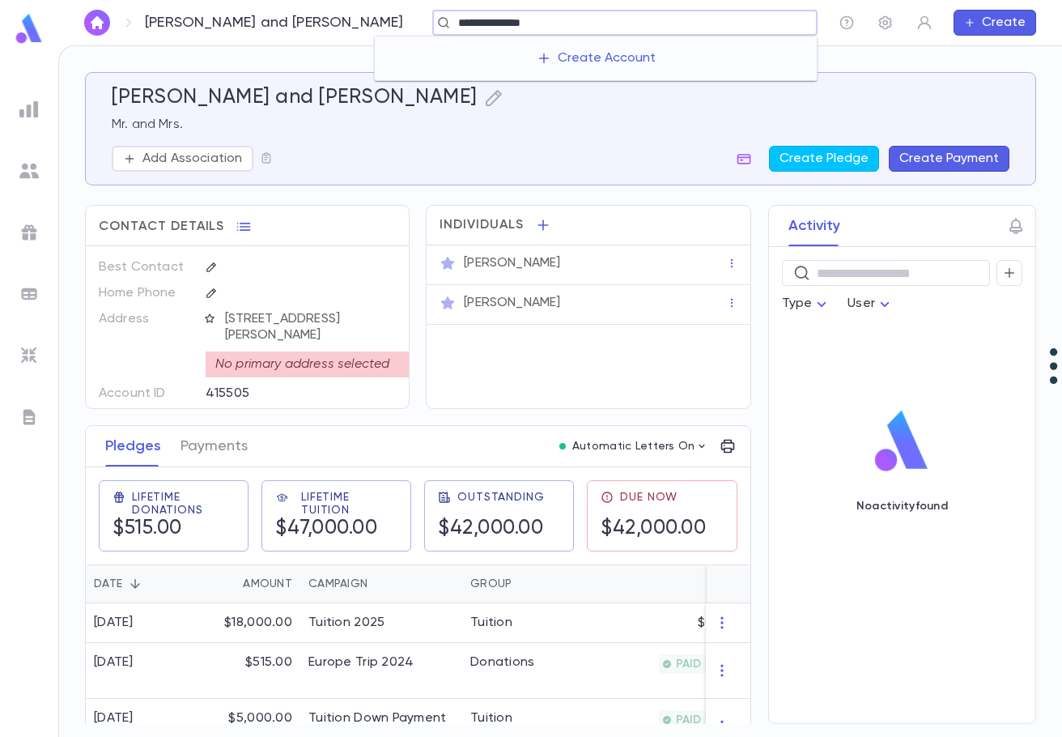
type input "**********"
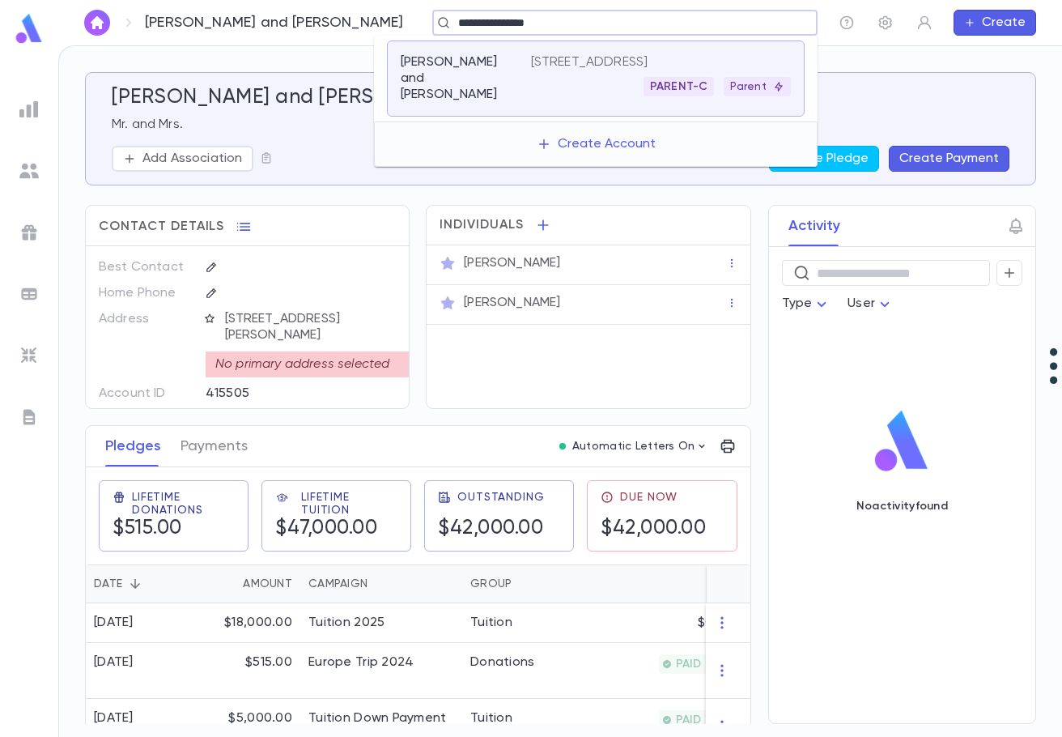
click at [539, 97] on div "[PERSON_NAME] and Frimee [STREET_ADDRESS] PARENT-C Parent" at bounding box center [596, 78] width 418 height 76
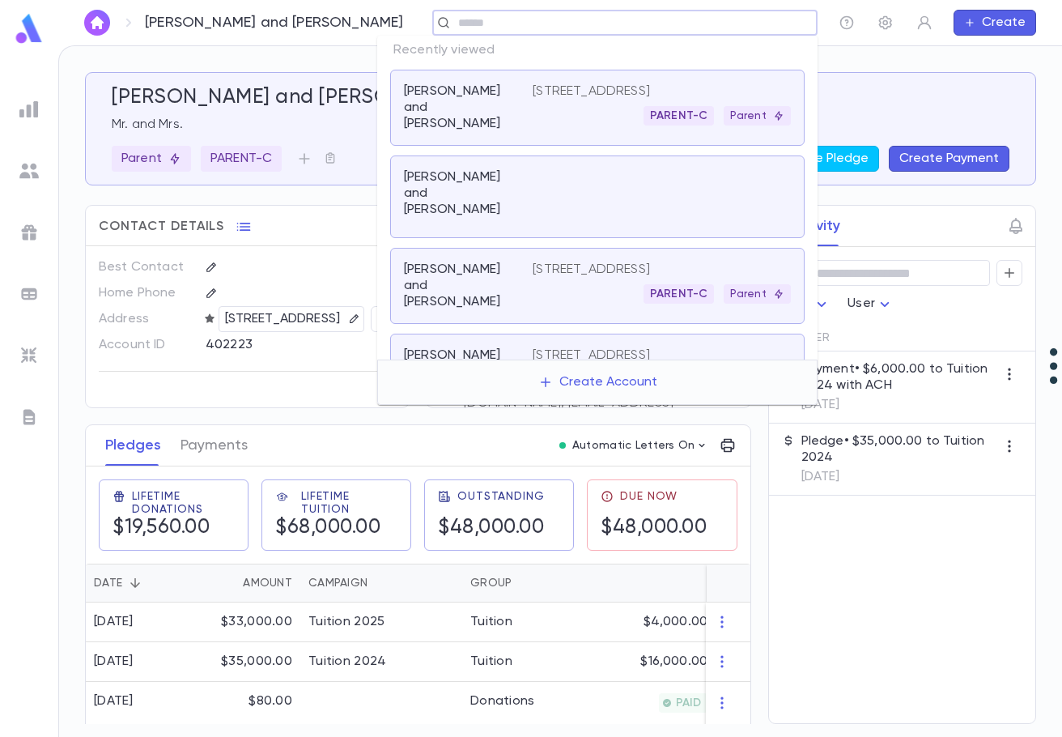
click at [716, 26] on input "text" at bounding box center [619, 22] width 333 height 15
type input "*****"
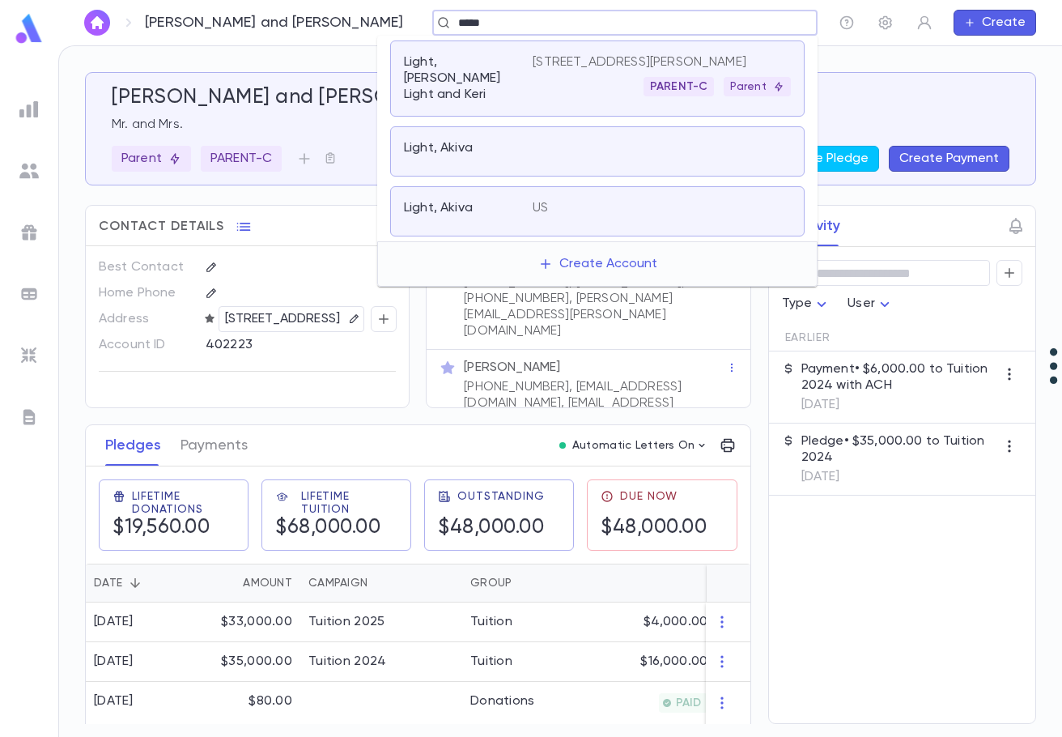
click at [531, 59] on div "Light, [PERSON_NAME] Light and Keri" at bounding box center [468, 78] width 129 height 49
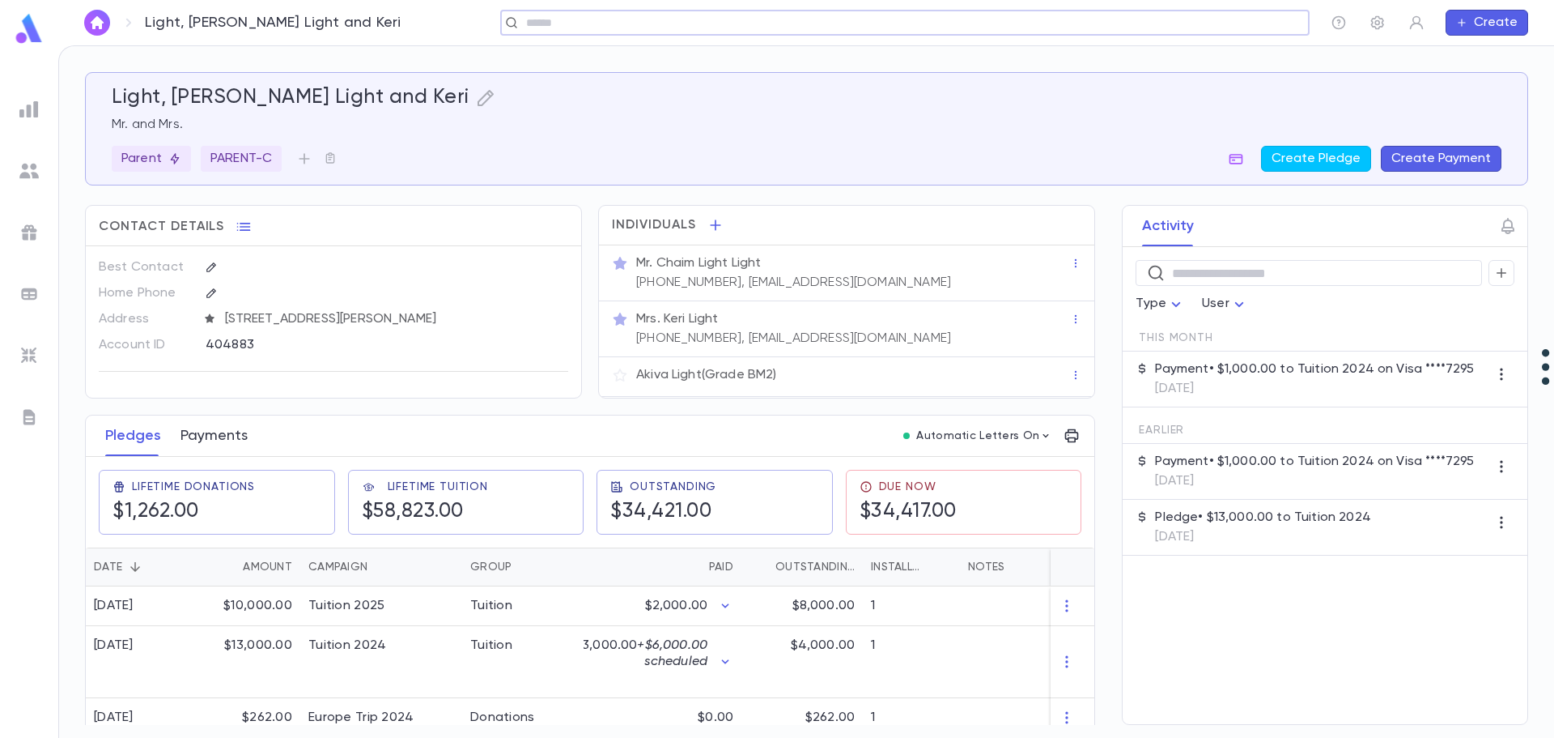
click at [209, 438] on button "Payments" at bounding box center [214, 435] width 67 height 40
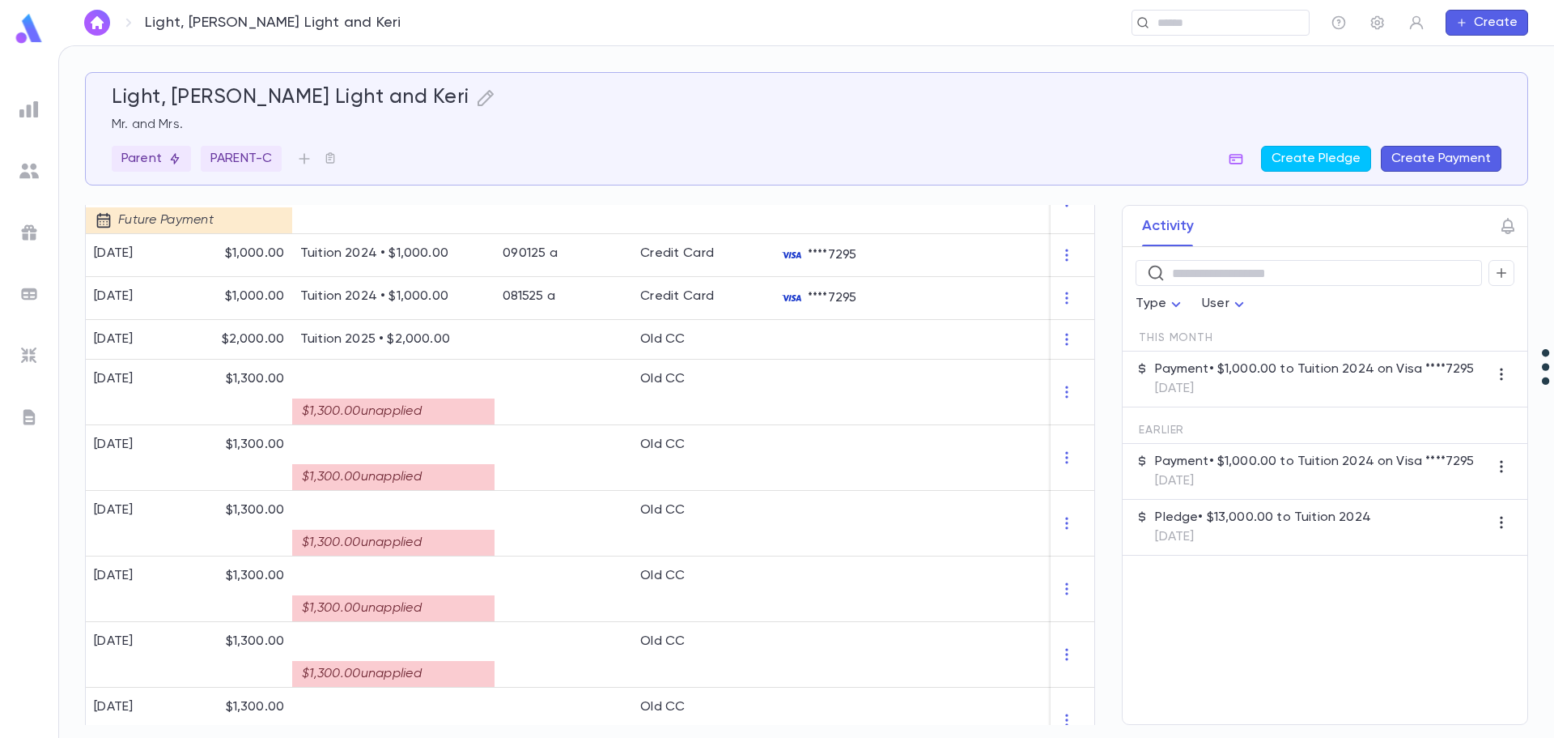
scroll to position [532, 0]
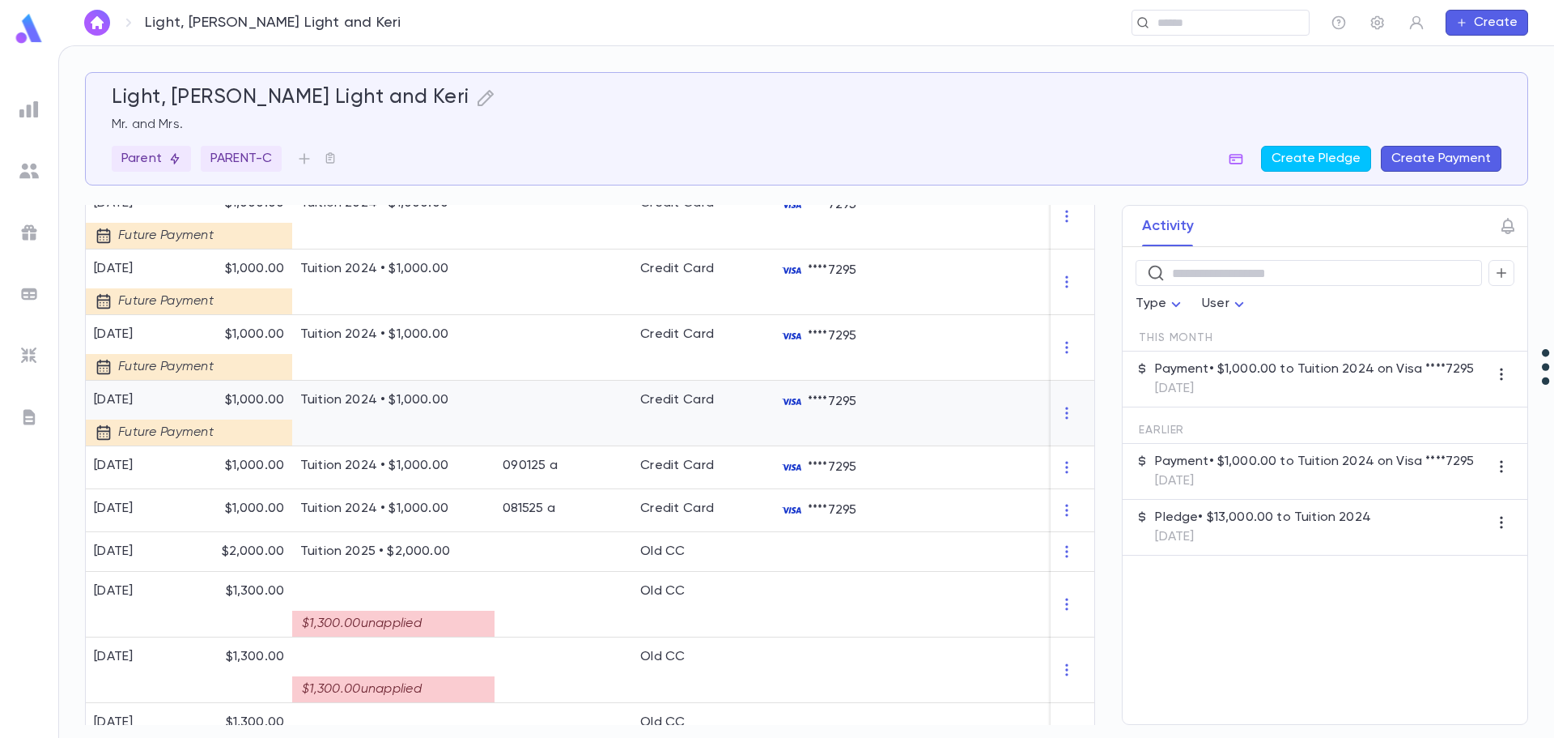
click at [381, 419] on div "Tuition 2024 • $1,000.00" at bounding box center [393, 414] width 202 height 66
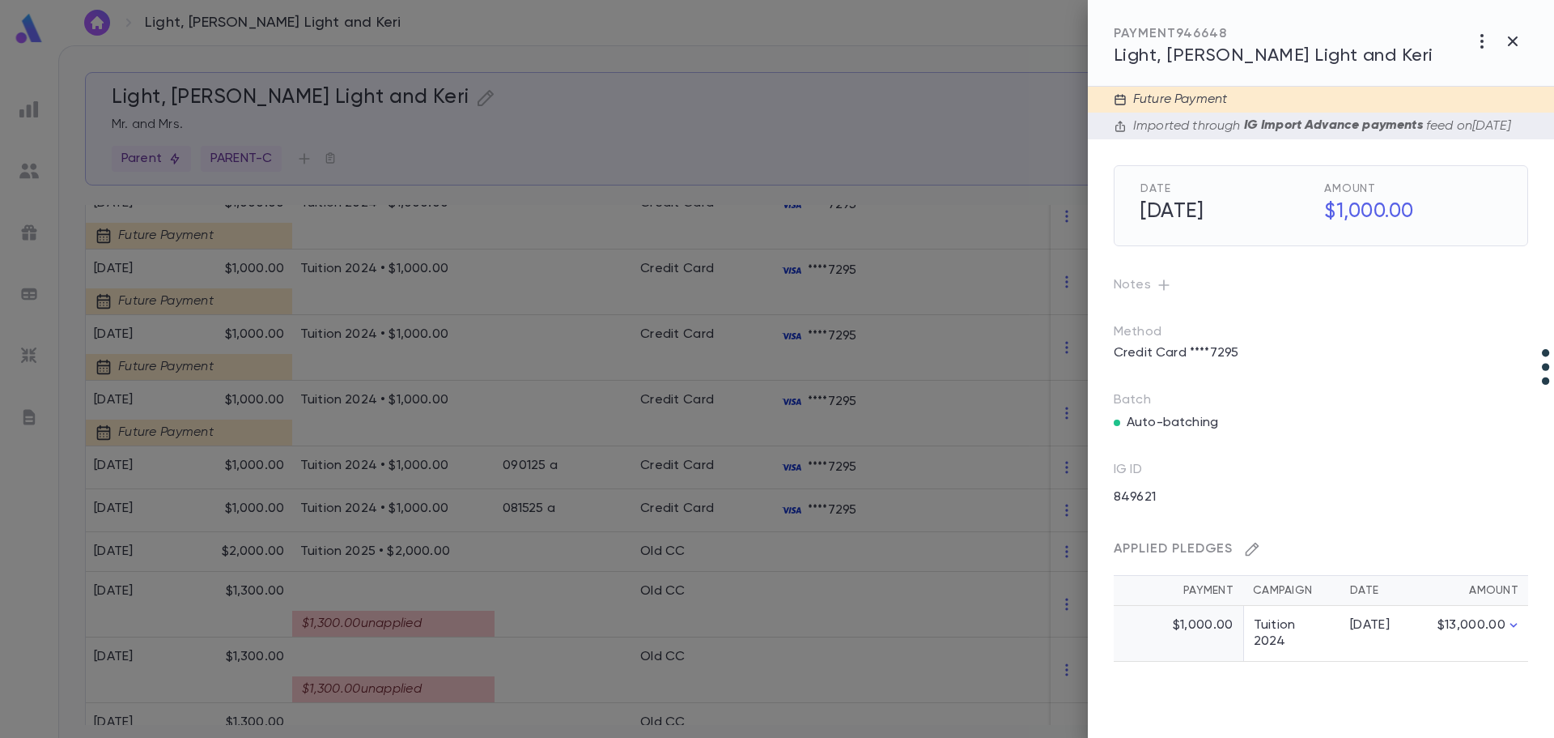
click at [1061, 557] on icon "button" at bounding box center [1252, 549] width 16 height 16
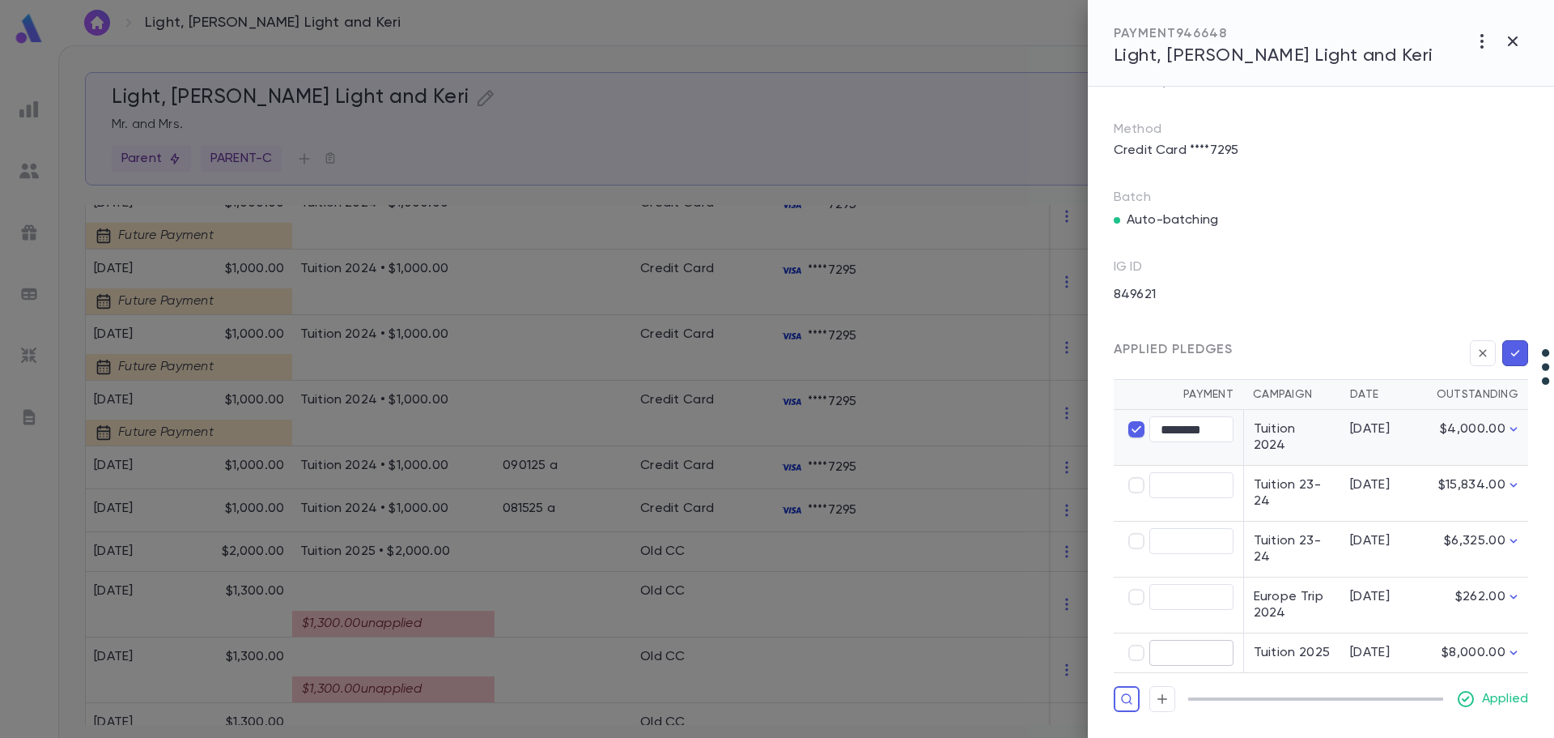
scroll to position [210, 0]
type input "****"
click at [1061, 356] on icon "button" at bounding box center [1516, 353] width 9 height 6
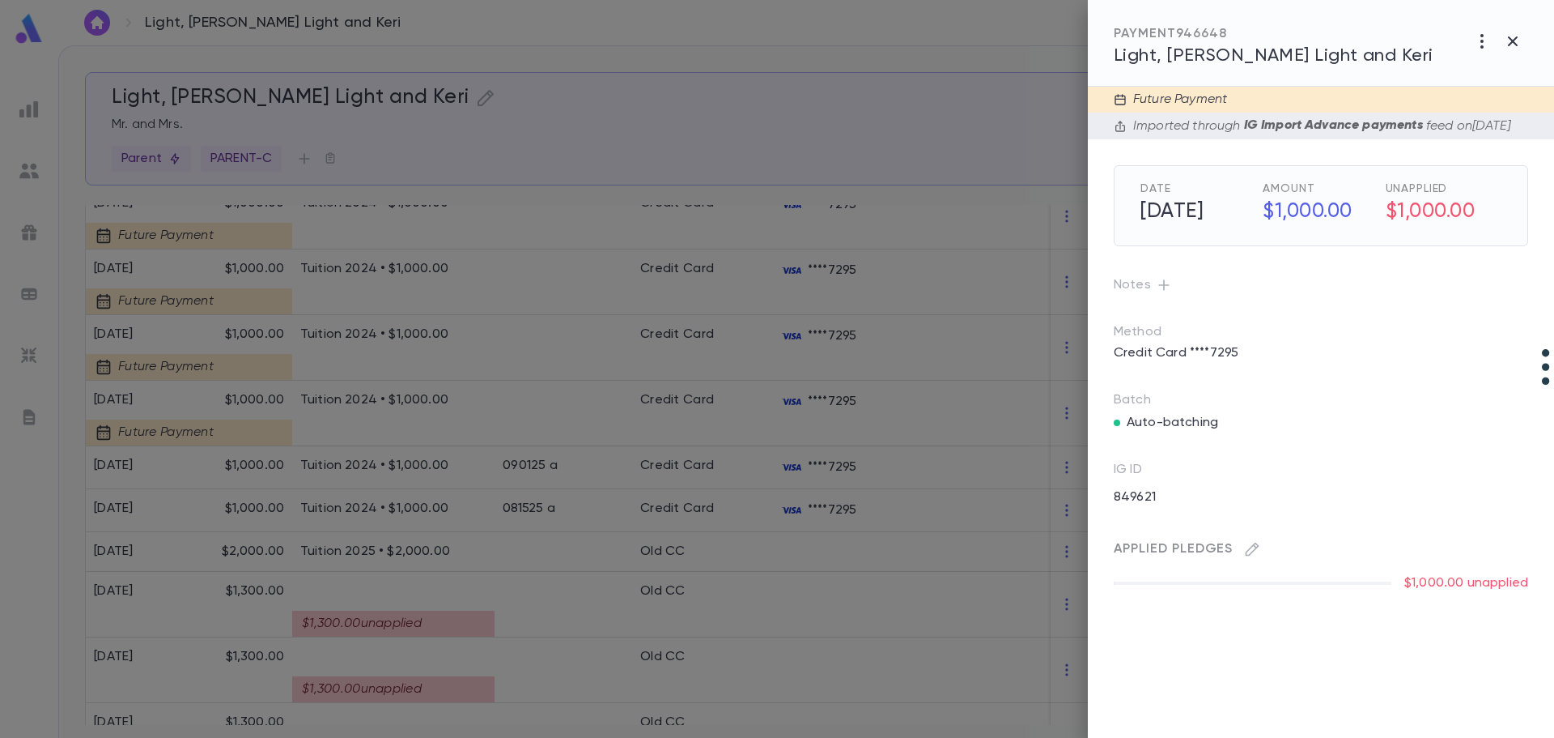
scroll to position [0, 0]
click at [368, 360] on div at bounding box center [777, 369] width 1554 height 738
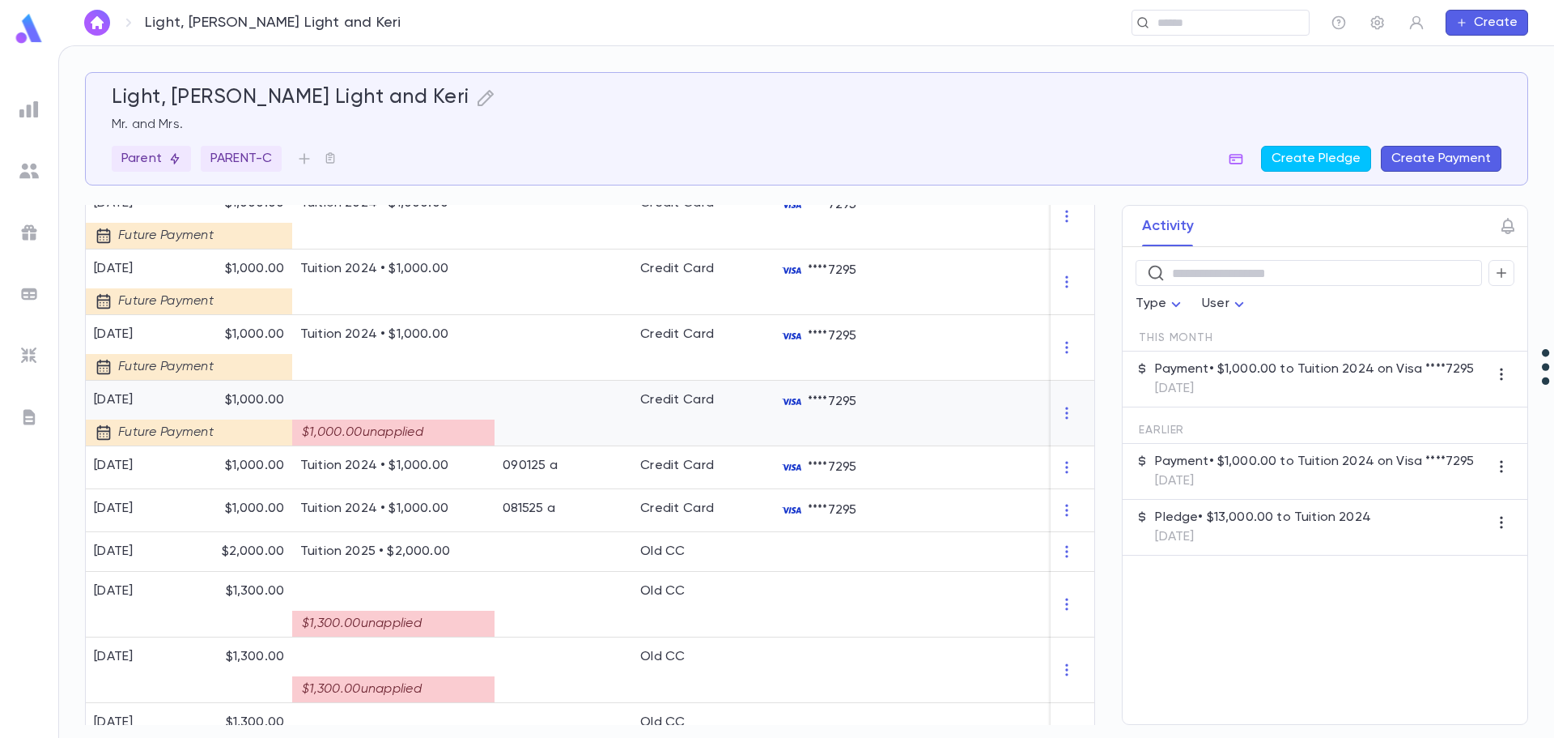
click at [368, 421] on div "$1,000.00 unapplied" at bounding box center [393, 426] width 186 height 37
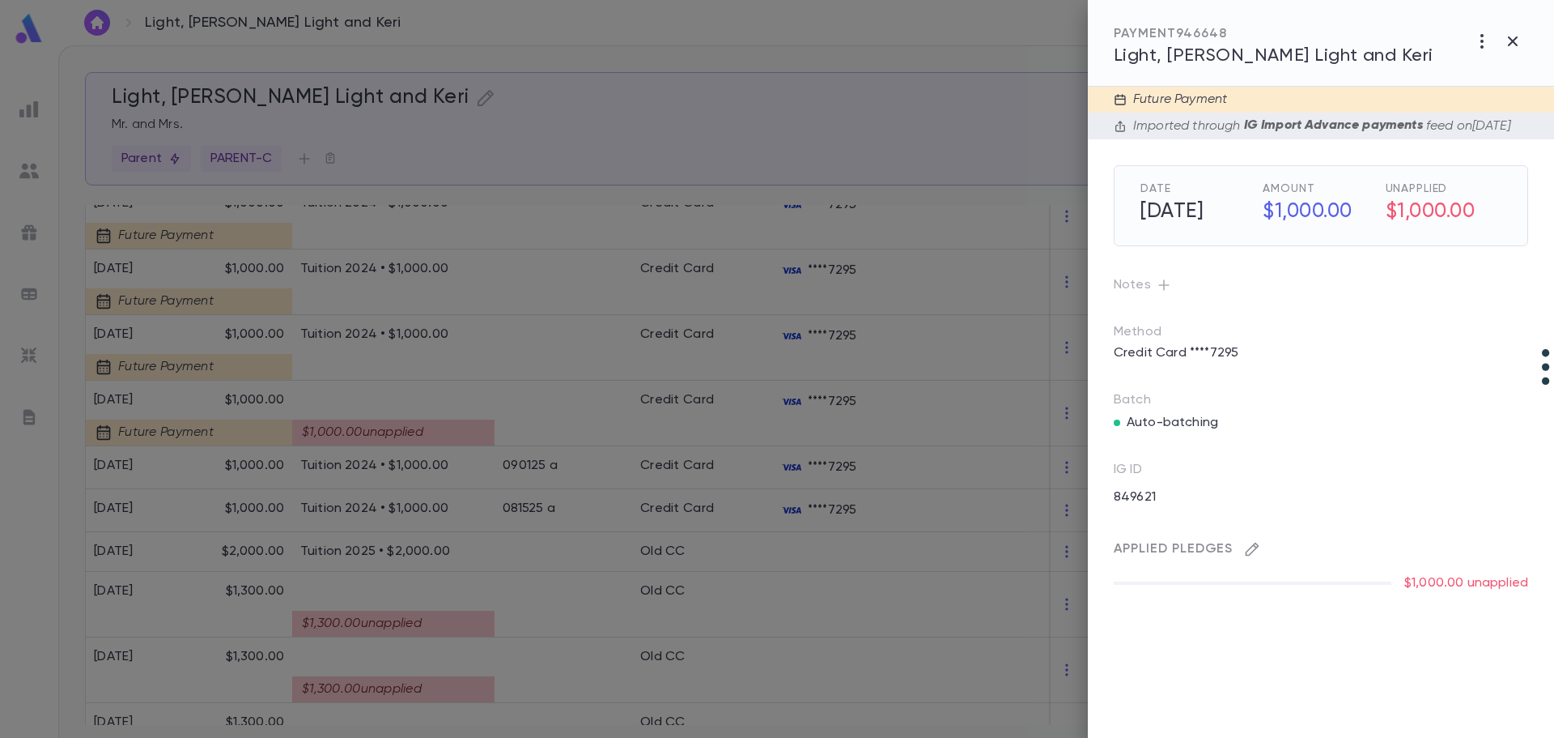
click at [1061, 557] on icon "button" at bounding box center [1252, 549] width 16 height 16
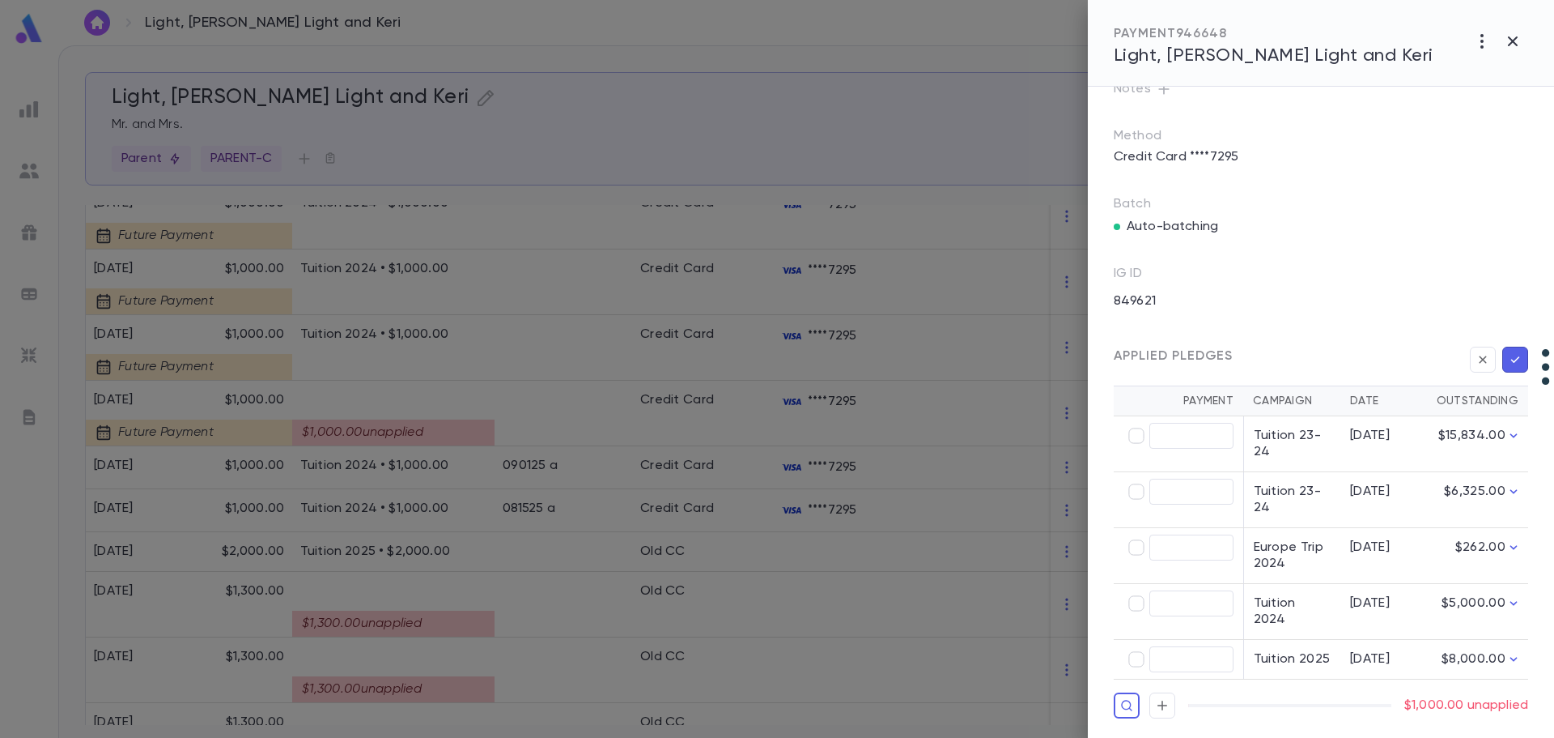
scroll to position [210, 0]
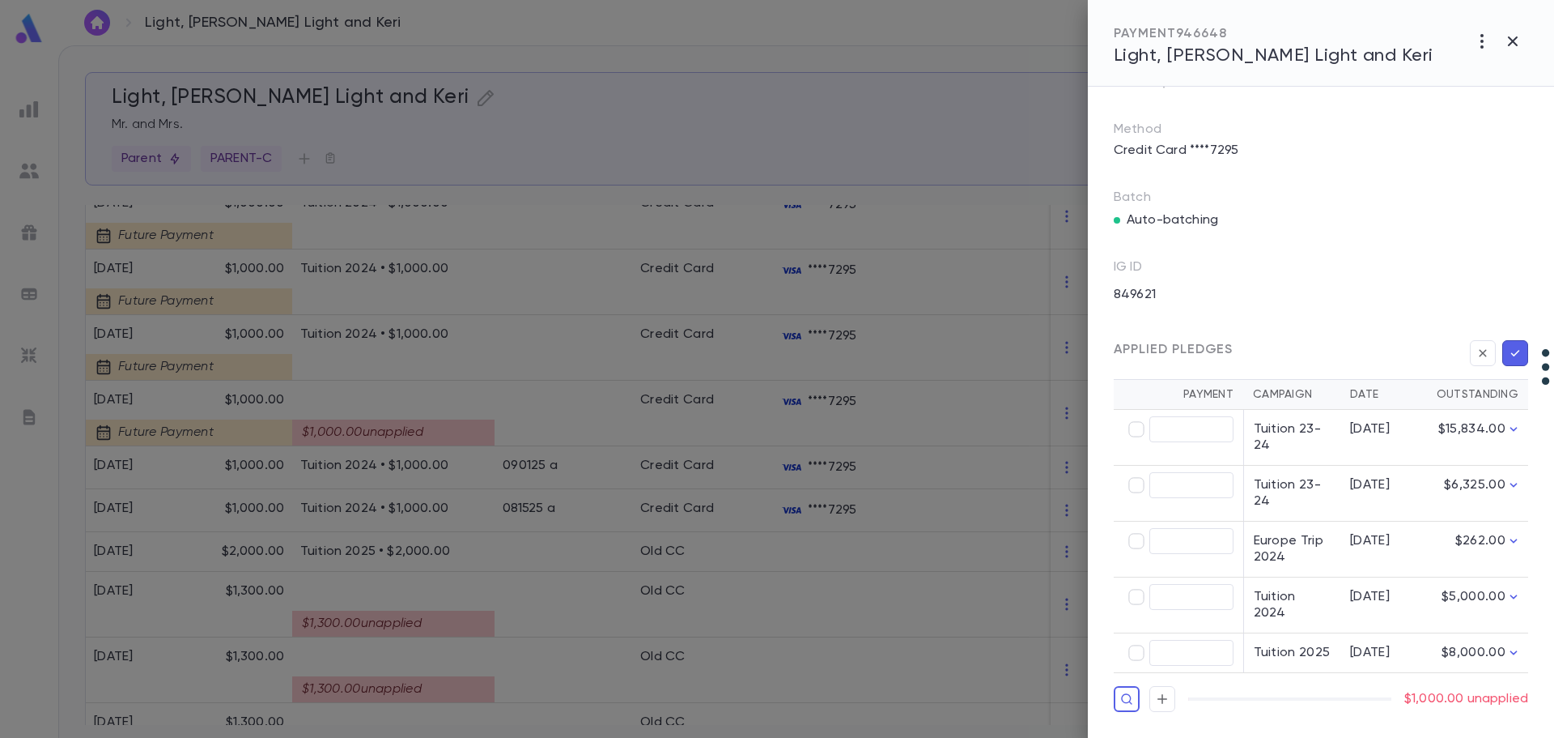
type input "********"
click at [1061, 361] on icon "button" at bounding box center [1515, 353] width 15 height 16
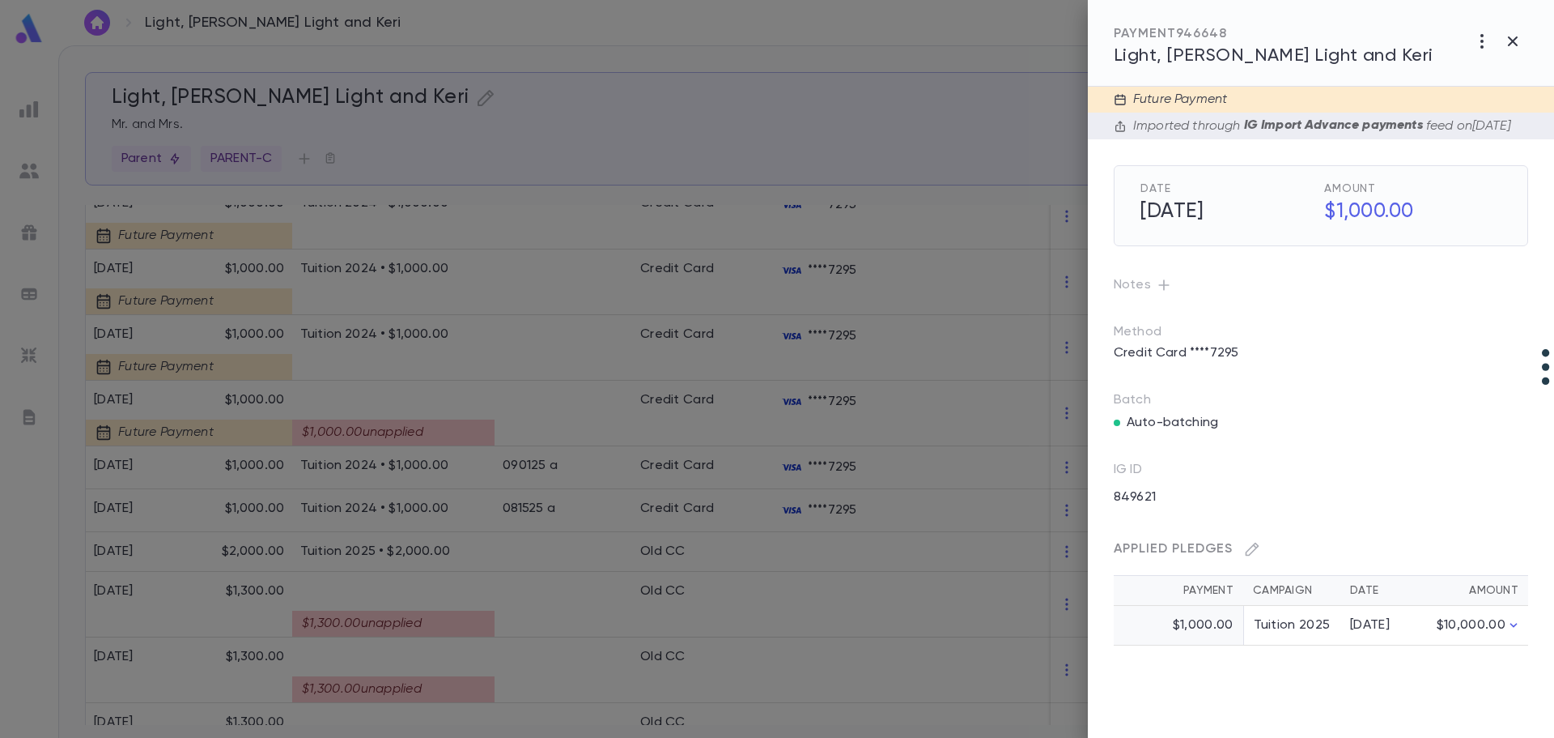
scroll to position [0, 0]
click at [346, 355] on div at bounding box center [777, 369] width 1554 height 738
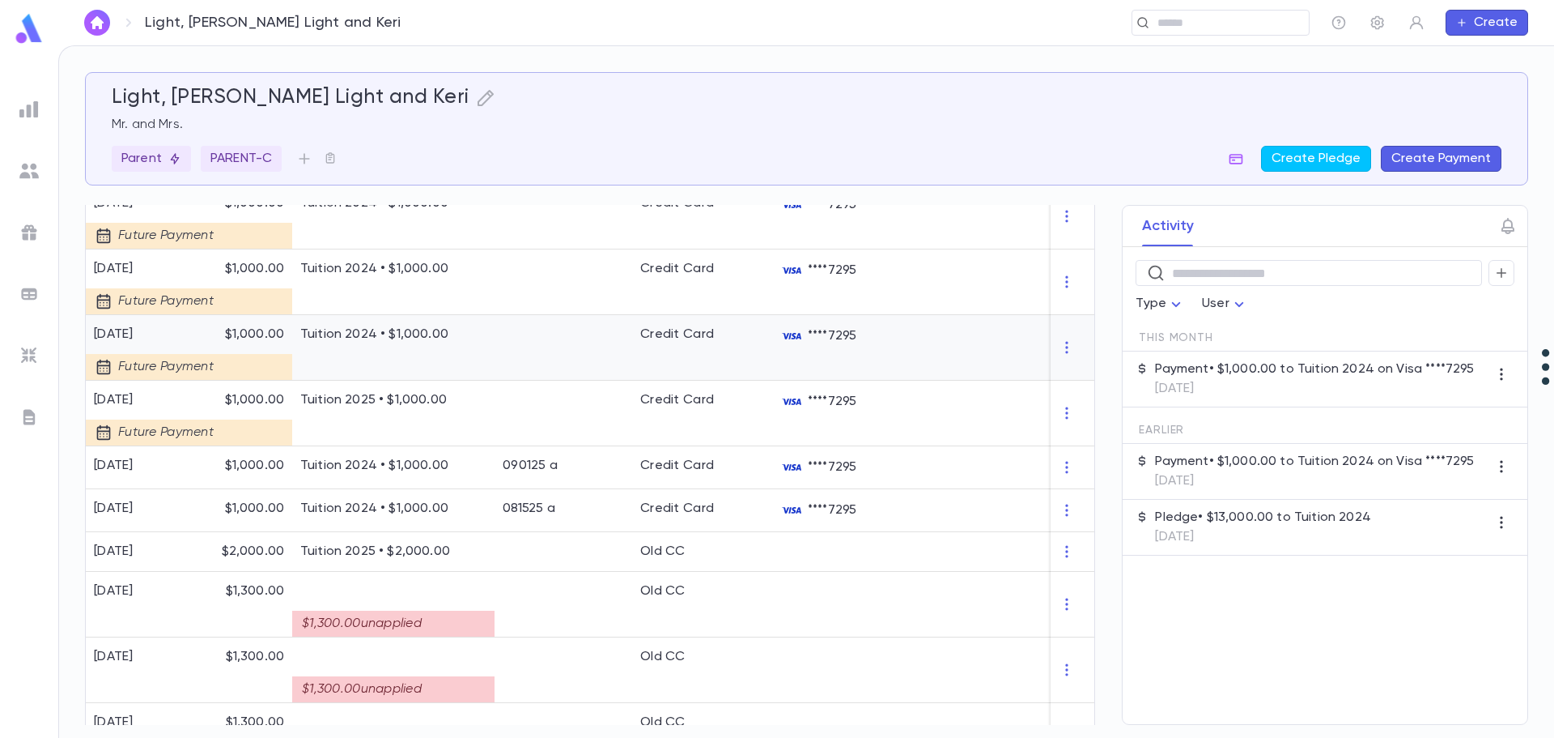
click at [346, 355] on div "Tuition 2024 • $1,000.00" at bounding box center [393, 348] width 202 height 66
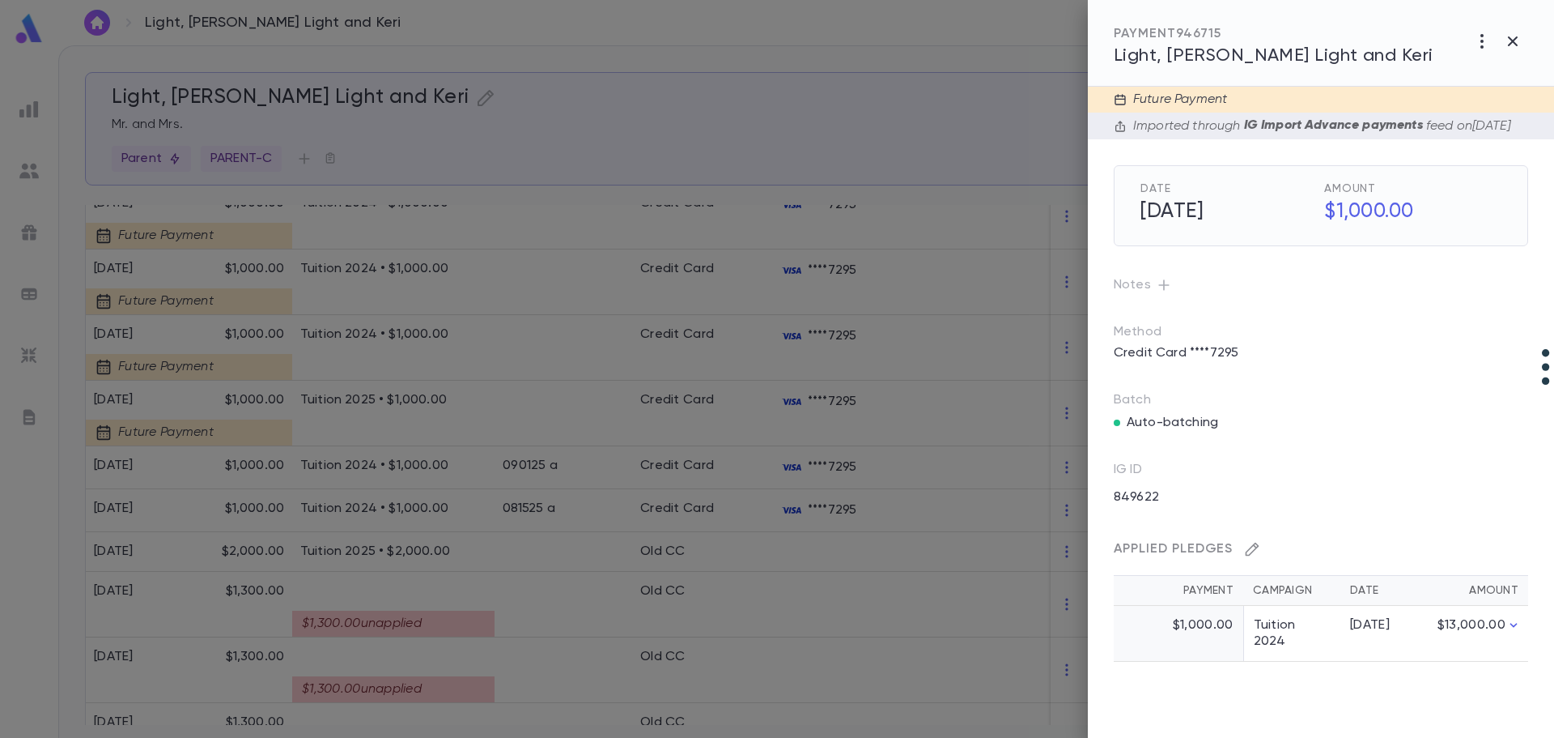
click at [1061, 557] on icon "button" at bounding box center [1252, 549] width 16 height 16
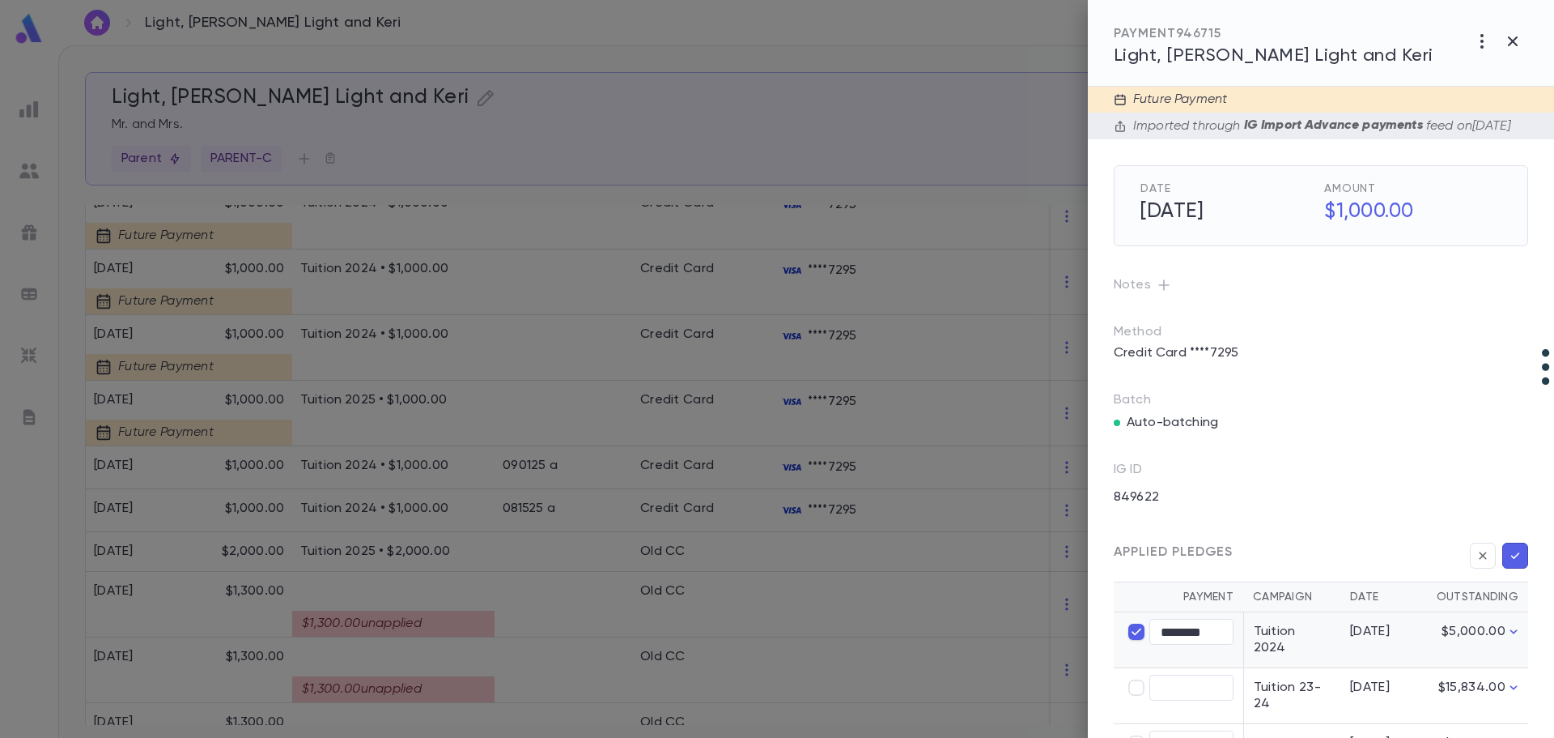
type input "****"
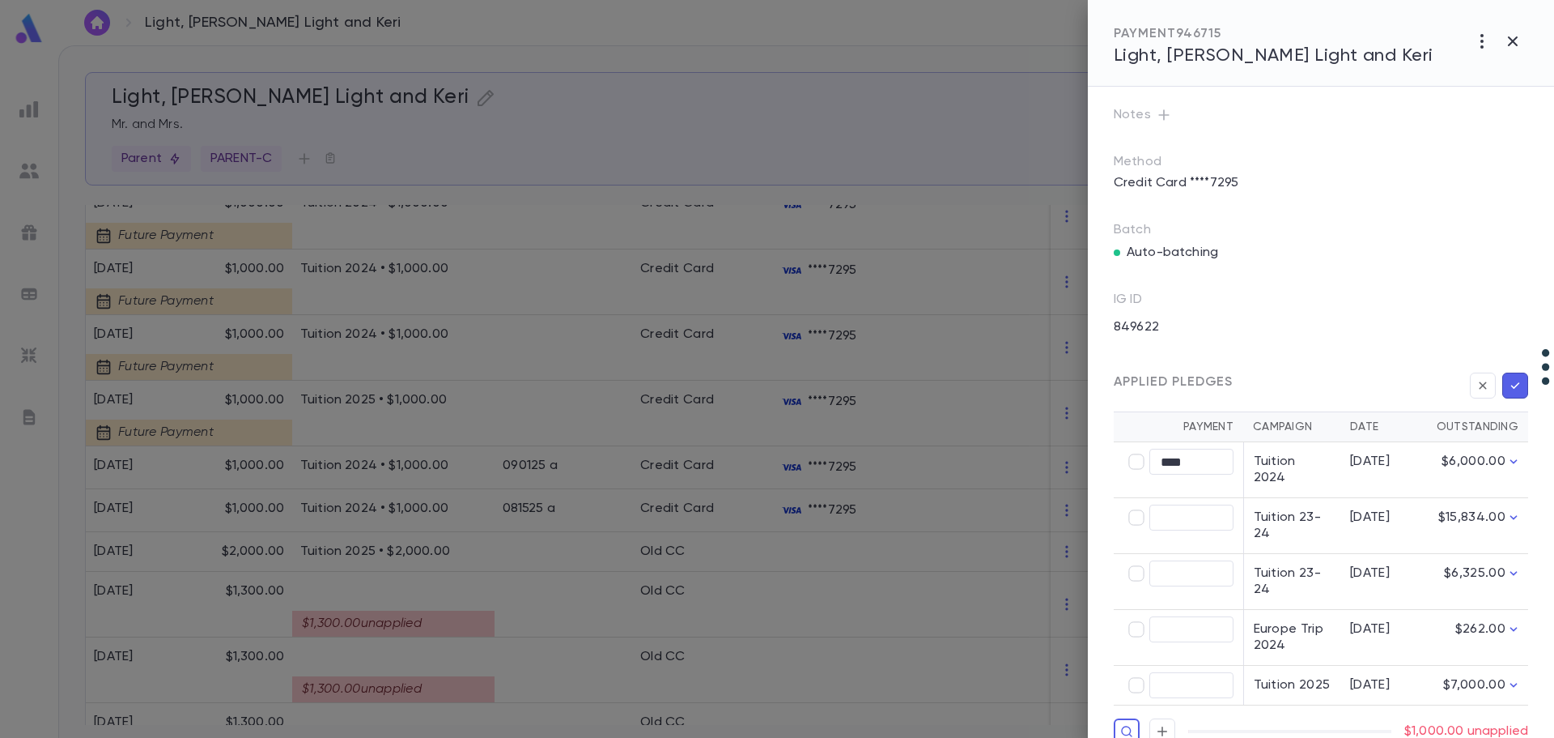
scroll to position [210, 0]
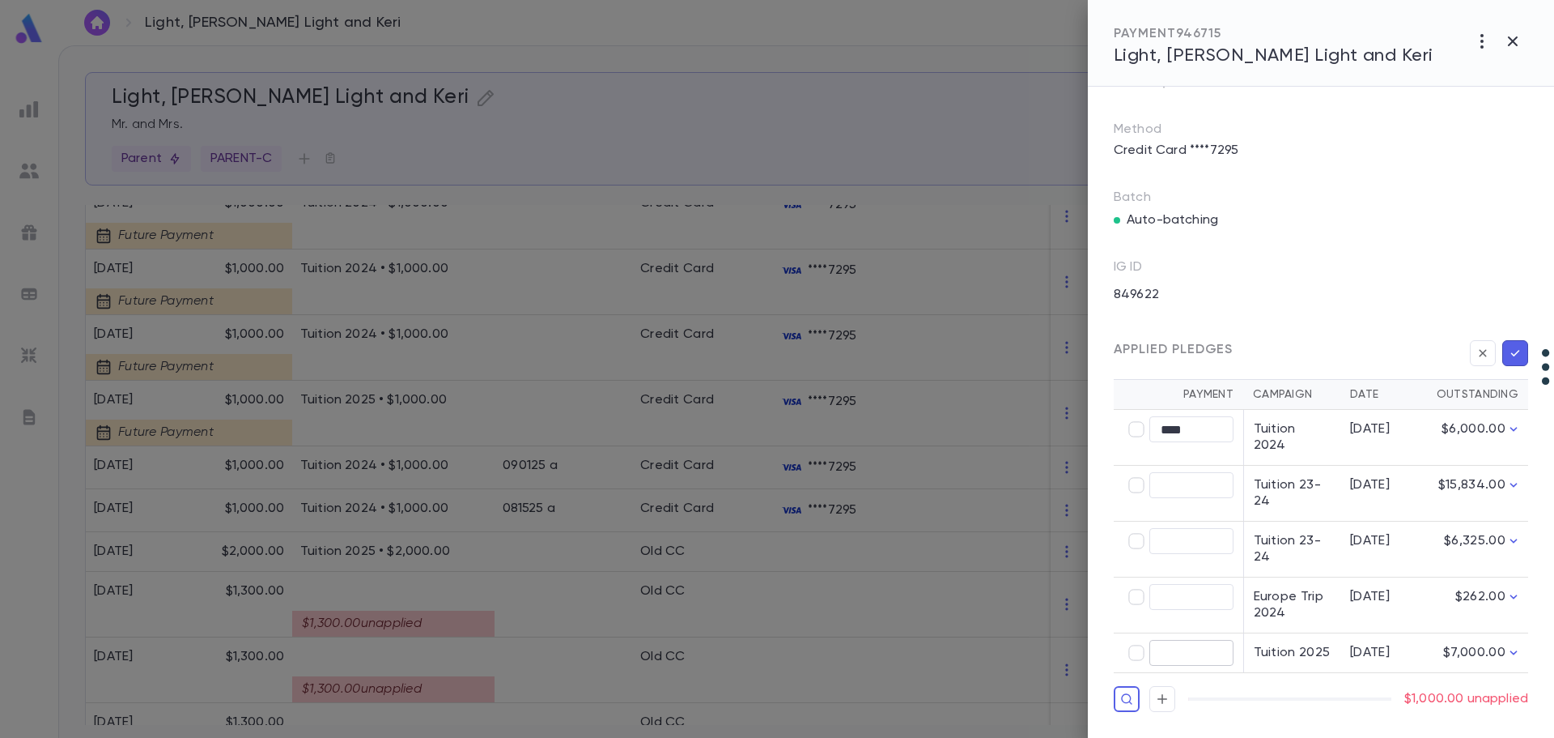
type input "********"
click at [1061, 361] on icon "button" at bounding box center [1515, 353] width 15 height 16
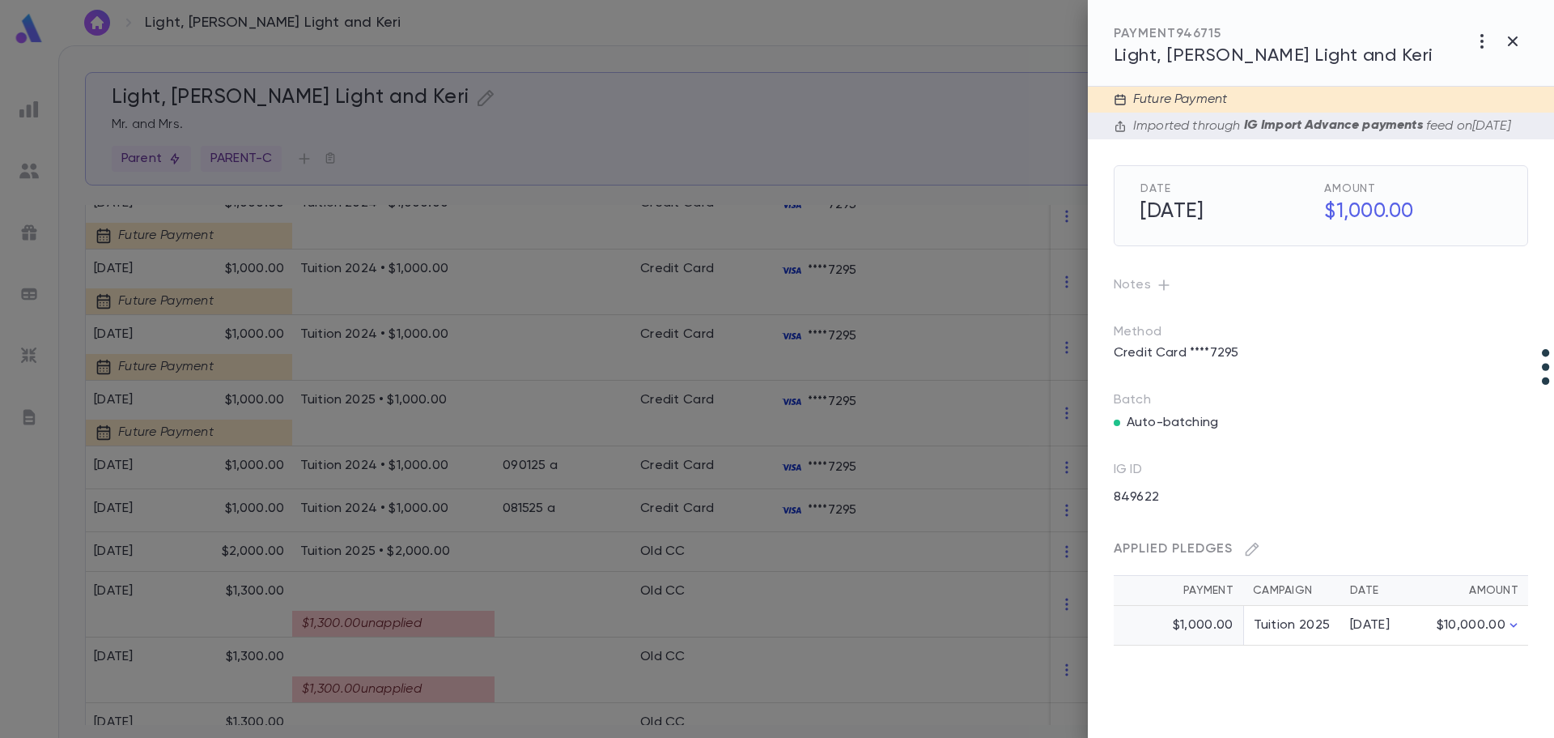
scroll to position [0, 0]
click at [431, 285] on div at bounding box center [777, 369] width 1554 height 738
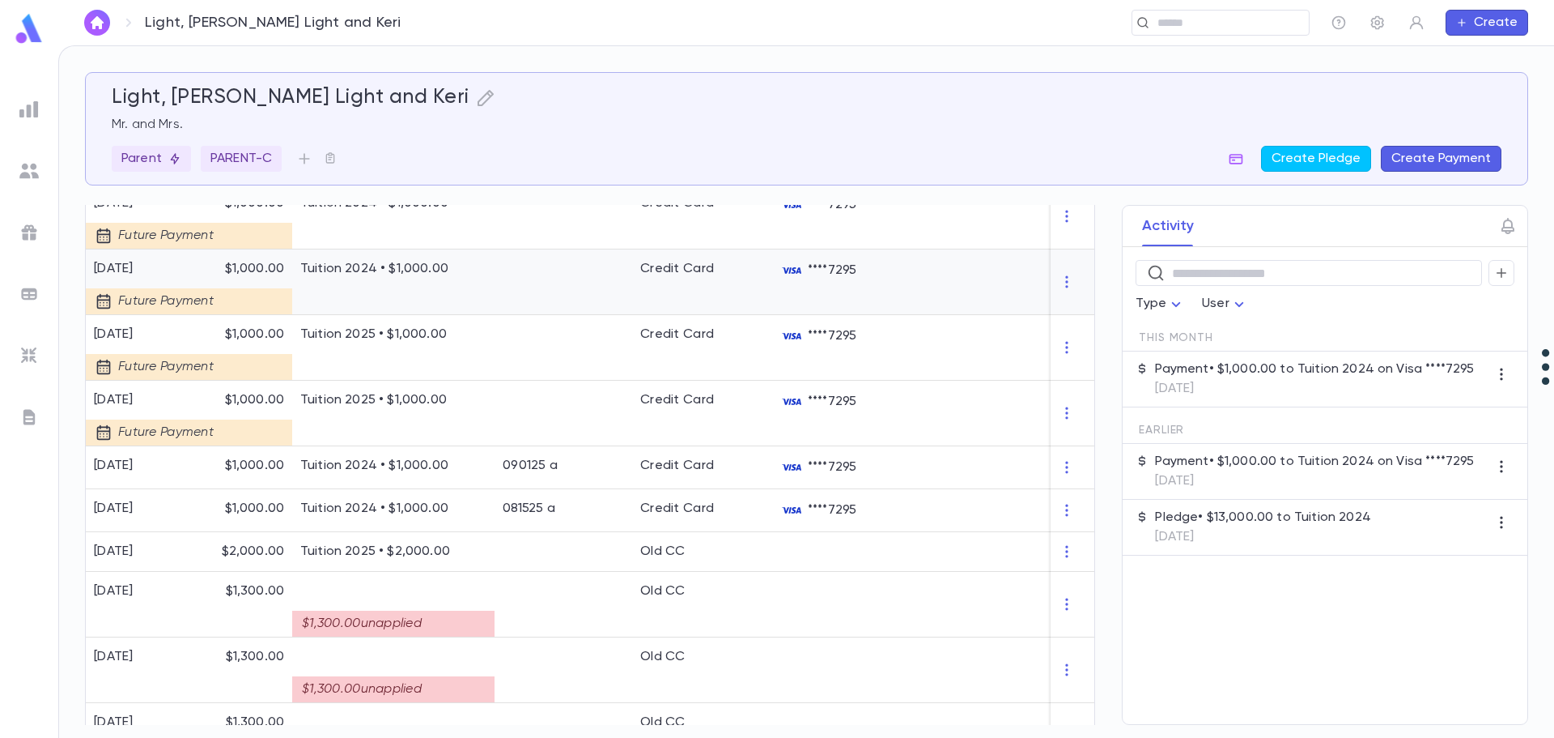
click at [444, 287] on div "Tuition 2024 • $1,000.00" at bounding box center [393, 282] width 202 height 66
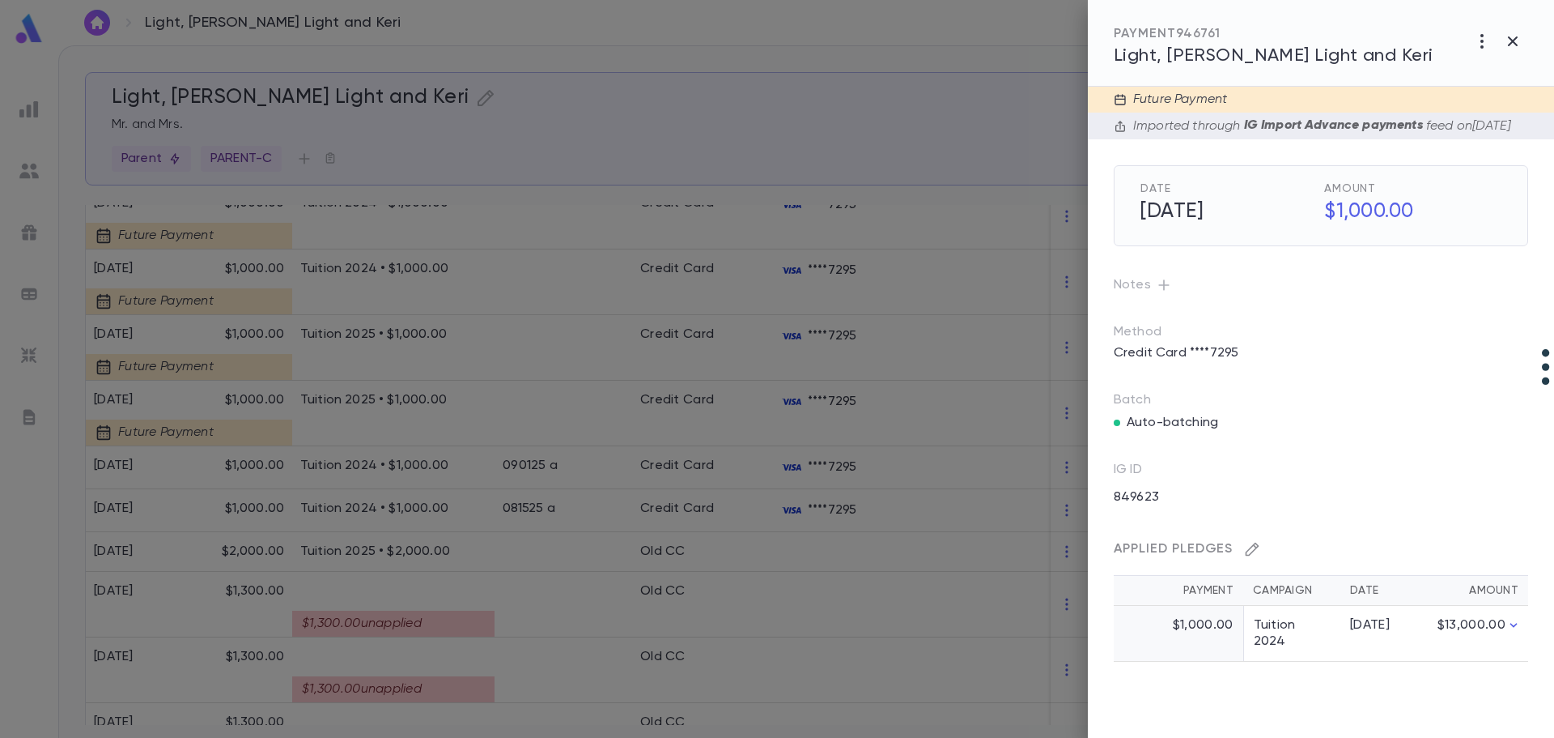
click at [1061, 556] on icon "button" at bounding box center [1253, 549] width 14 height 14
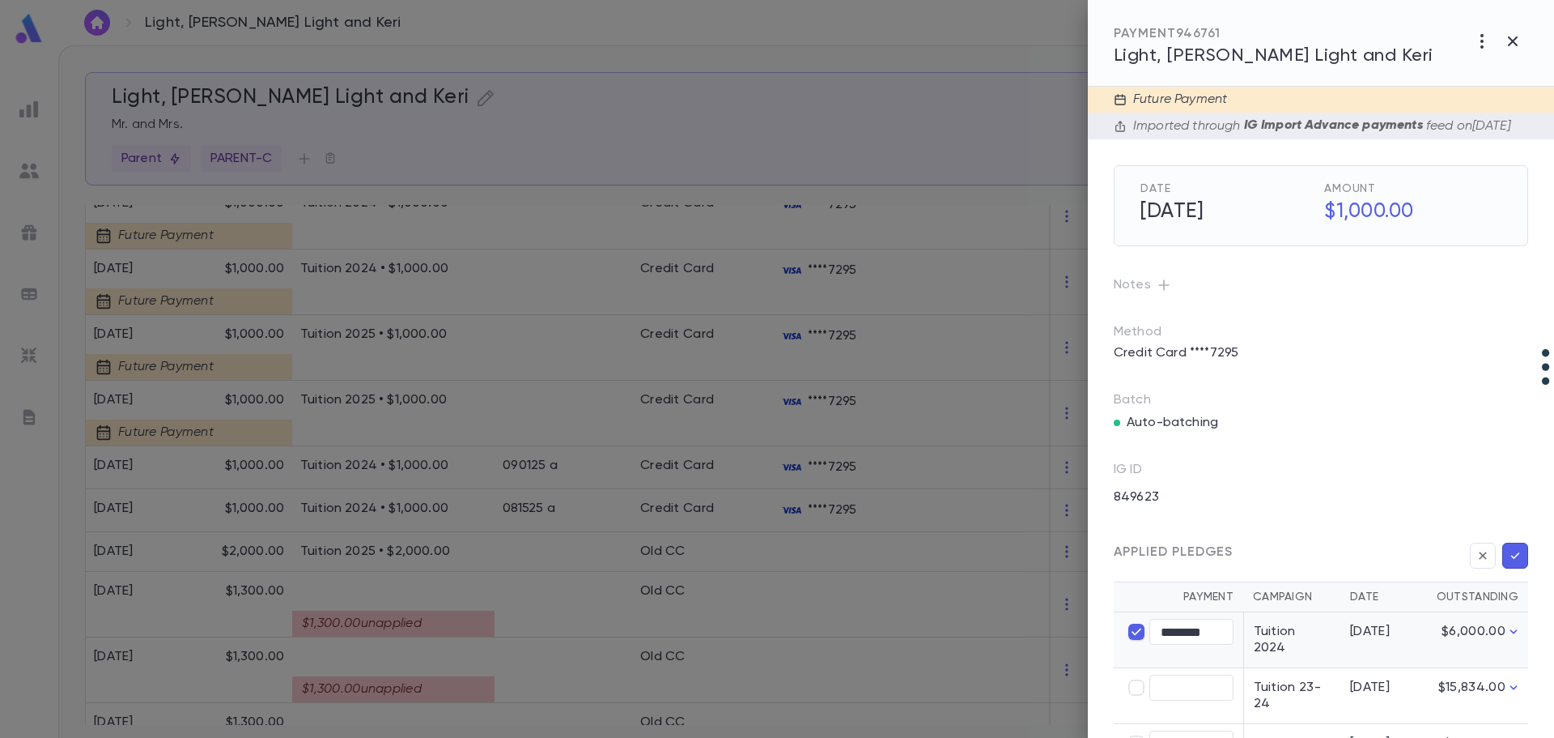
type input "****"
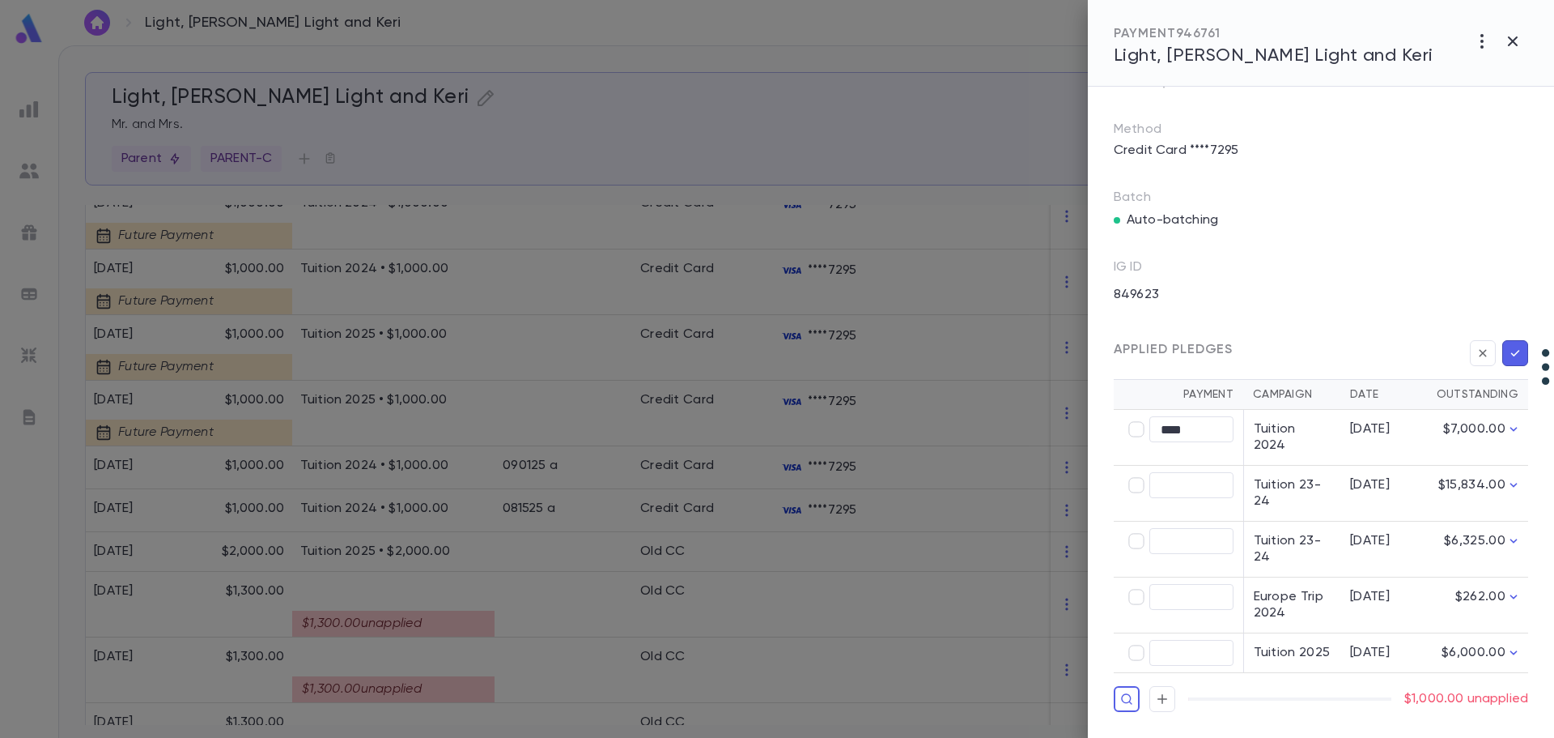
scroll to position [210, 0]
type input "********"
click at [1061, 361] on icon "button" at bounding box center [1515, 353] width 15 height 16
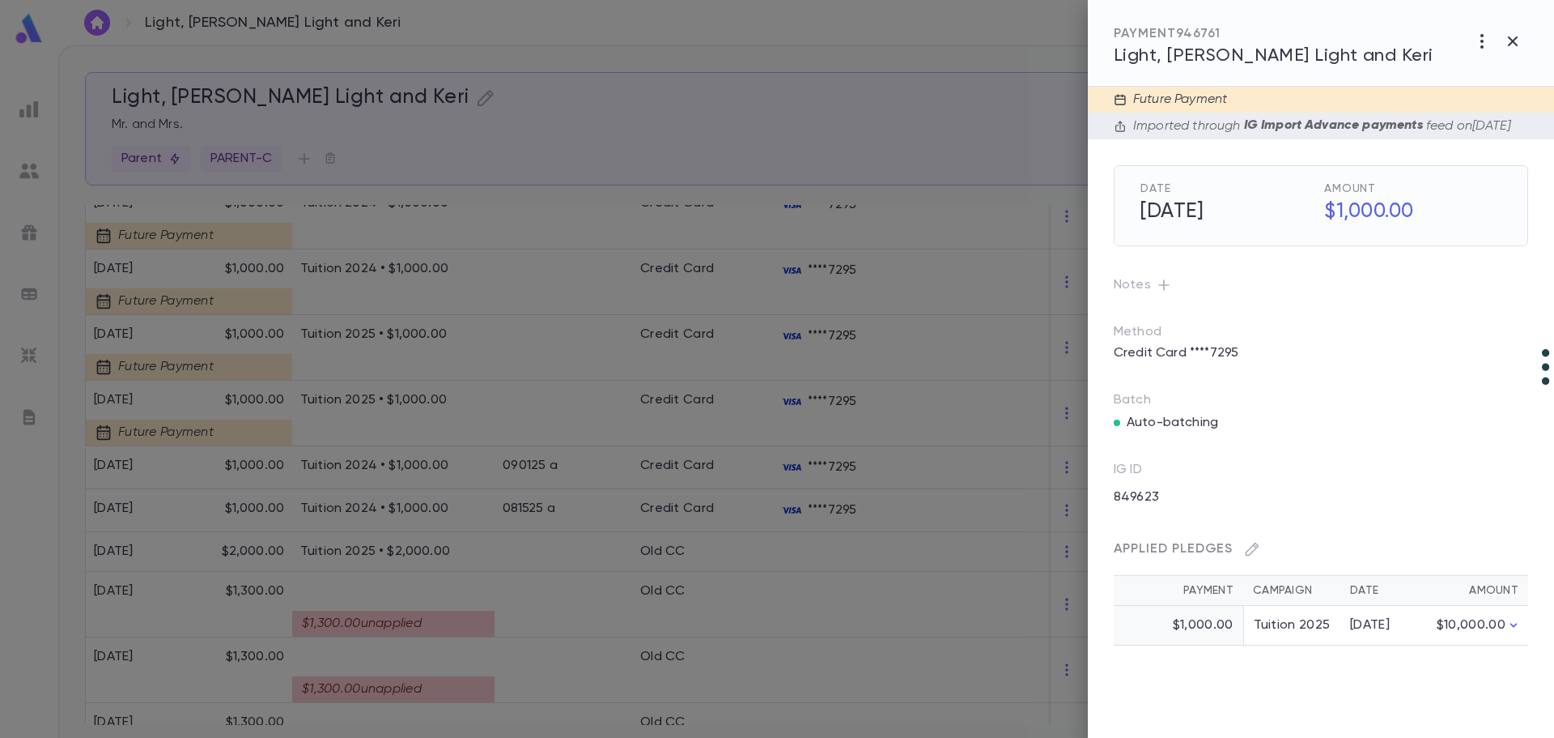
click at [532, 345] on div at bounding box center [777, 369] width 1554 height 738
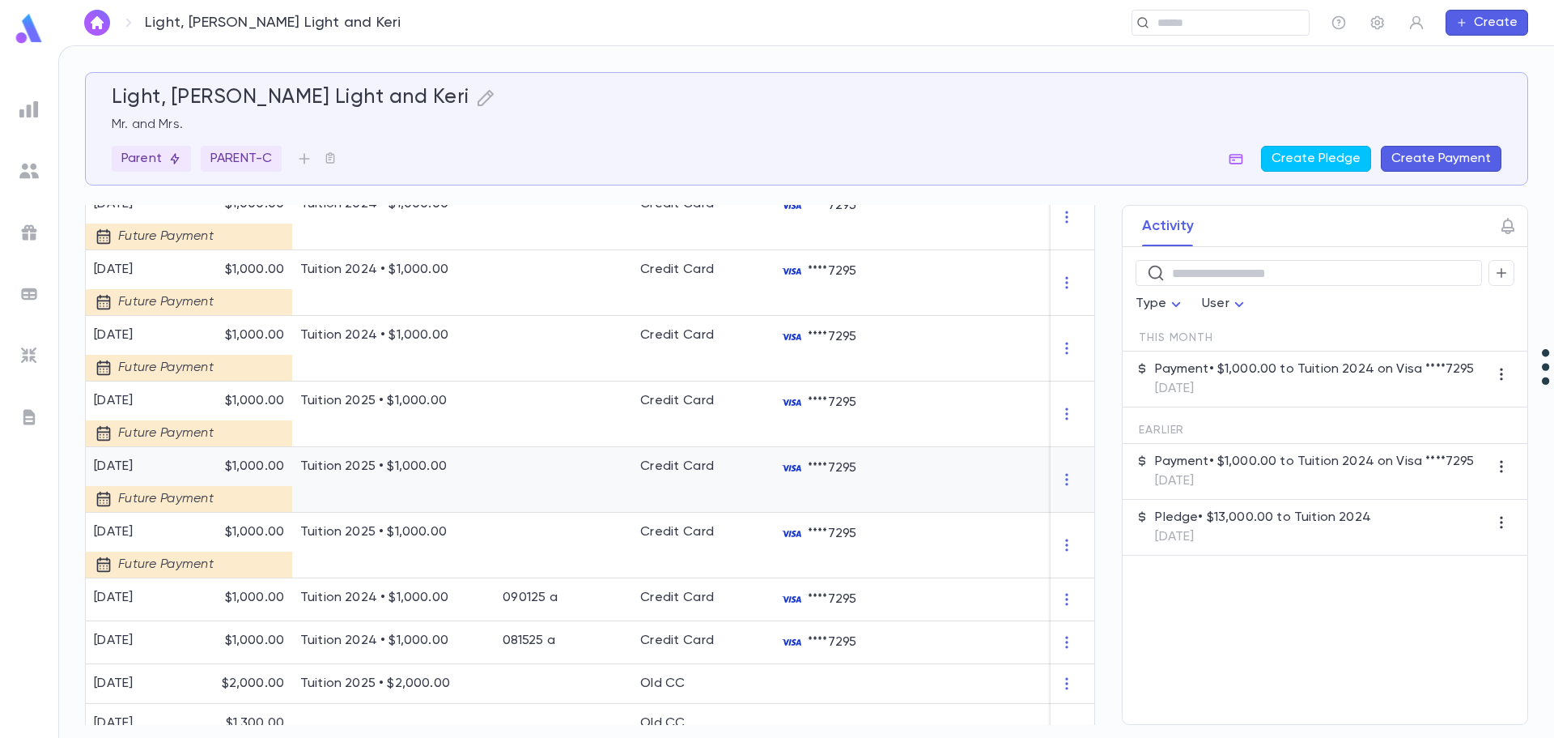
scroll to position [370, 0]
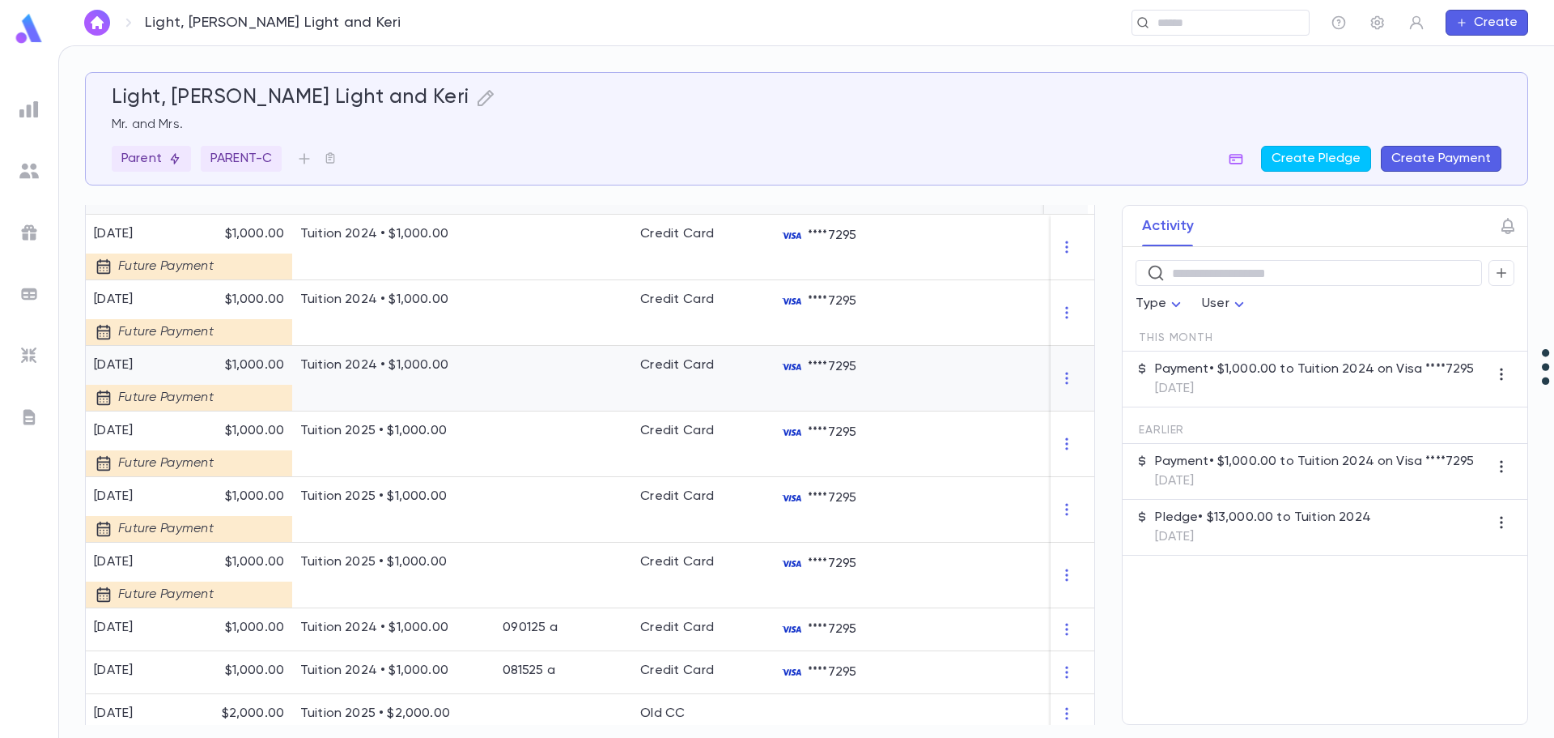
click at [411, 368] on p "Tuition 2024 • $1,000.00" at bounding box center [393, 365] width 186 height 16
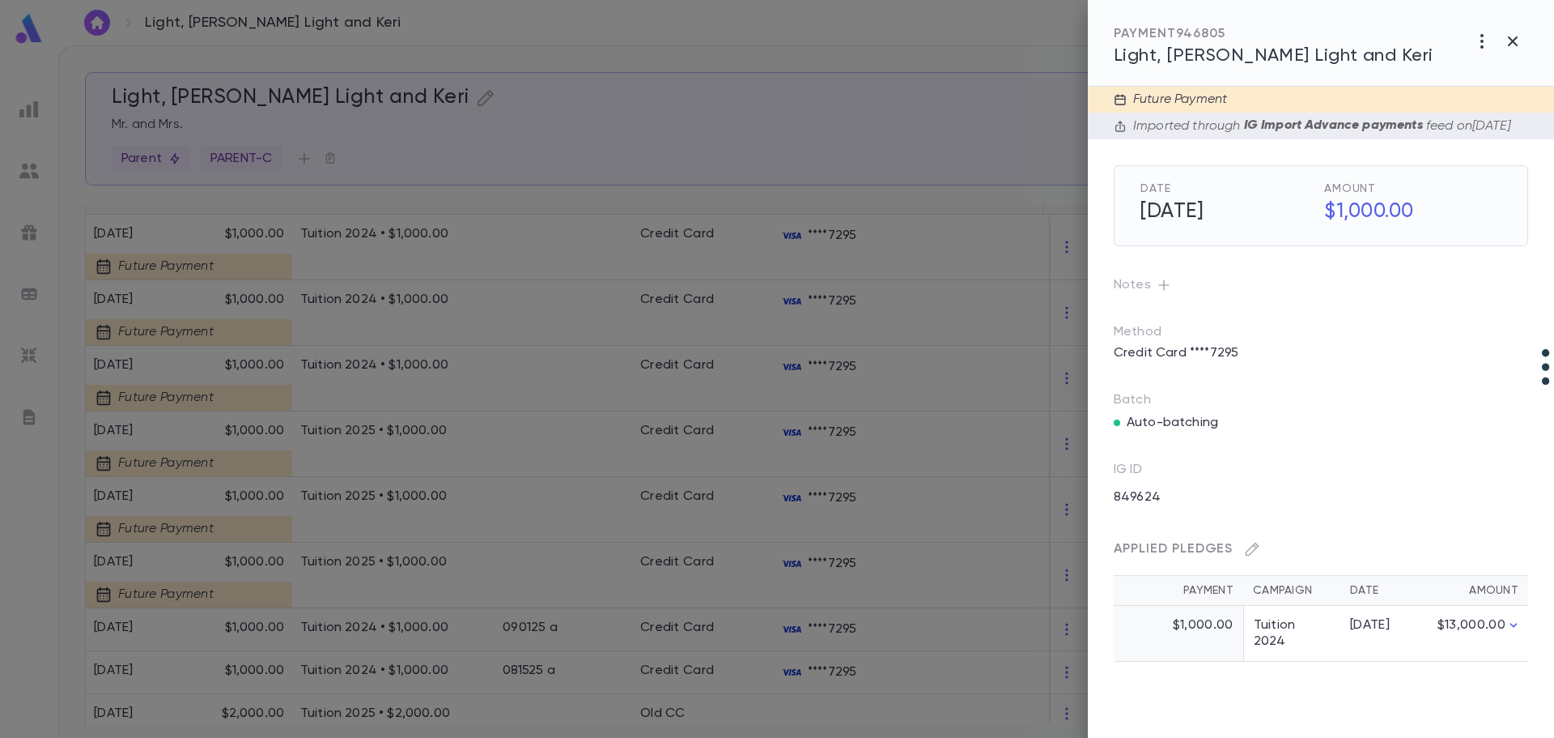
click at [410, 370] on div at bounding box center [777, 369] width 1554 height 738
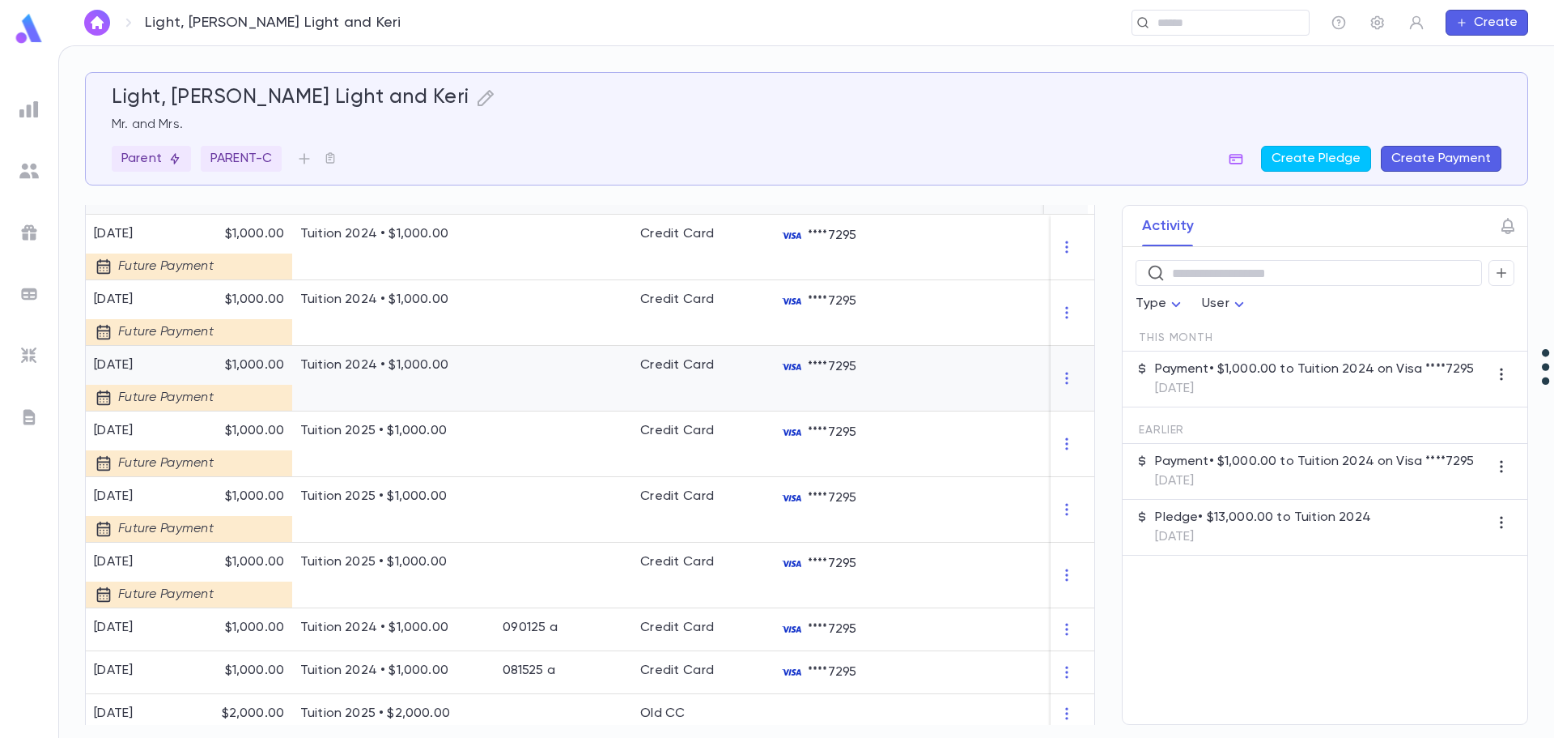
click at [394, 375] on div "Tuition 2024 • $1,000.00" at bounding box center [393, 379] width 202 height 66
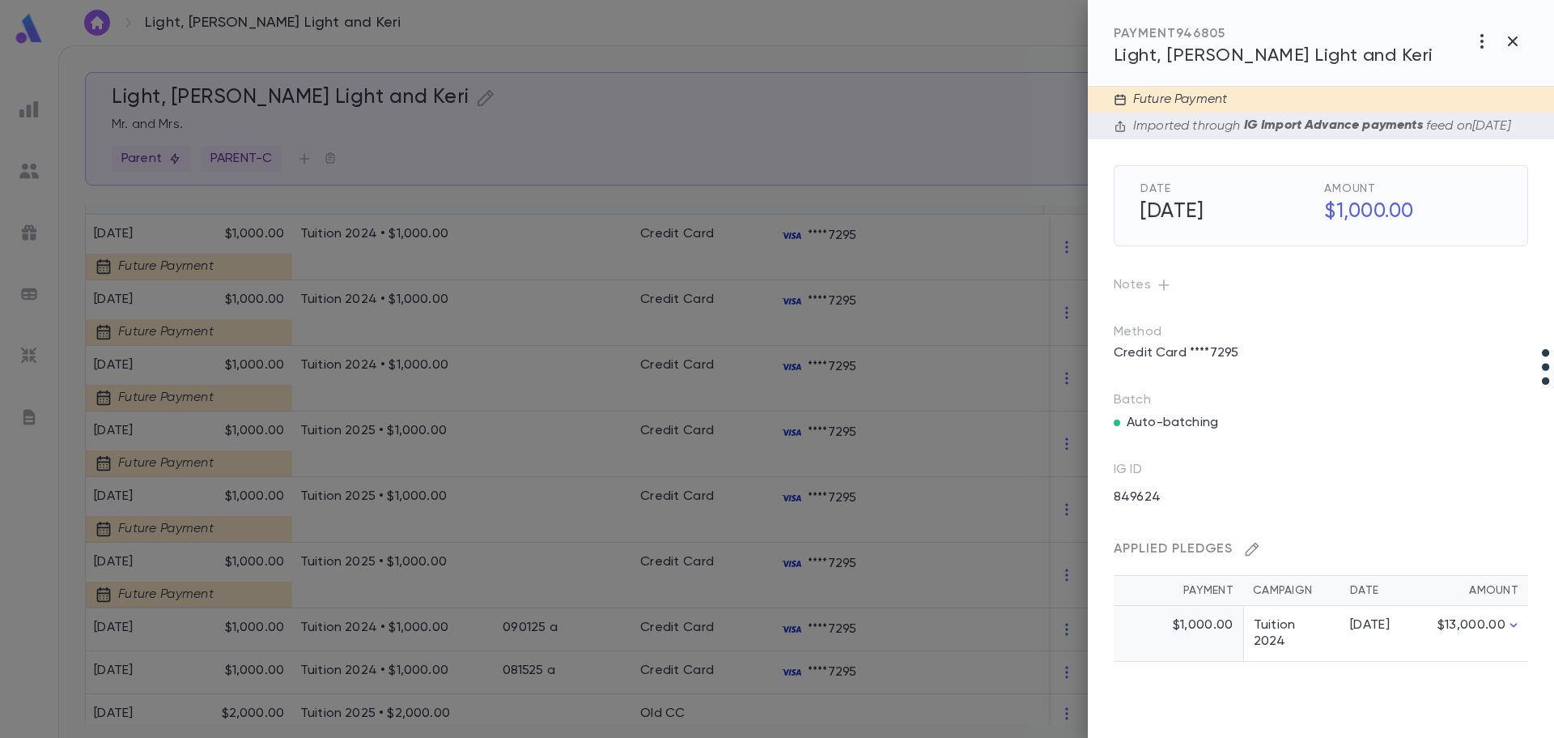
click at [1061, 557] on icon "button" at bounding box center [1252, 549] width 16 height 16
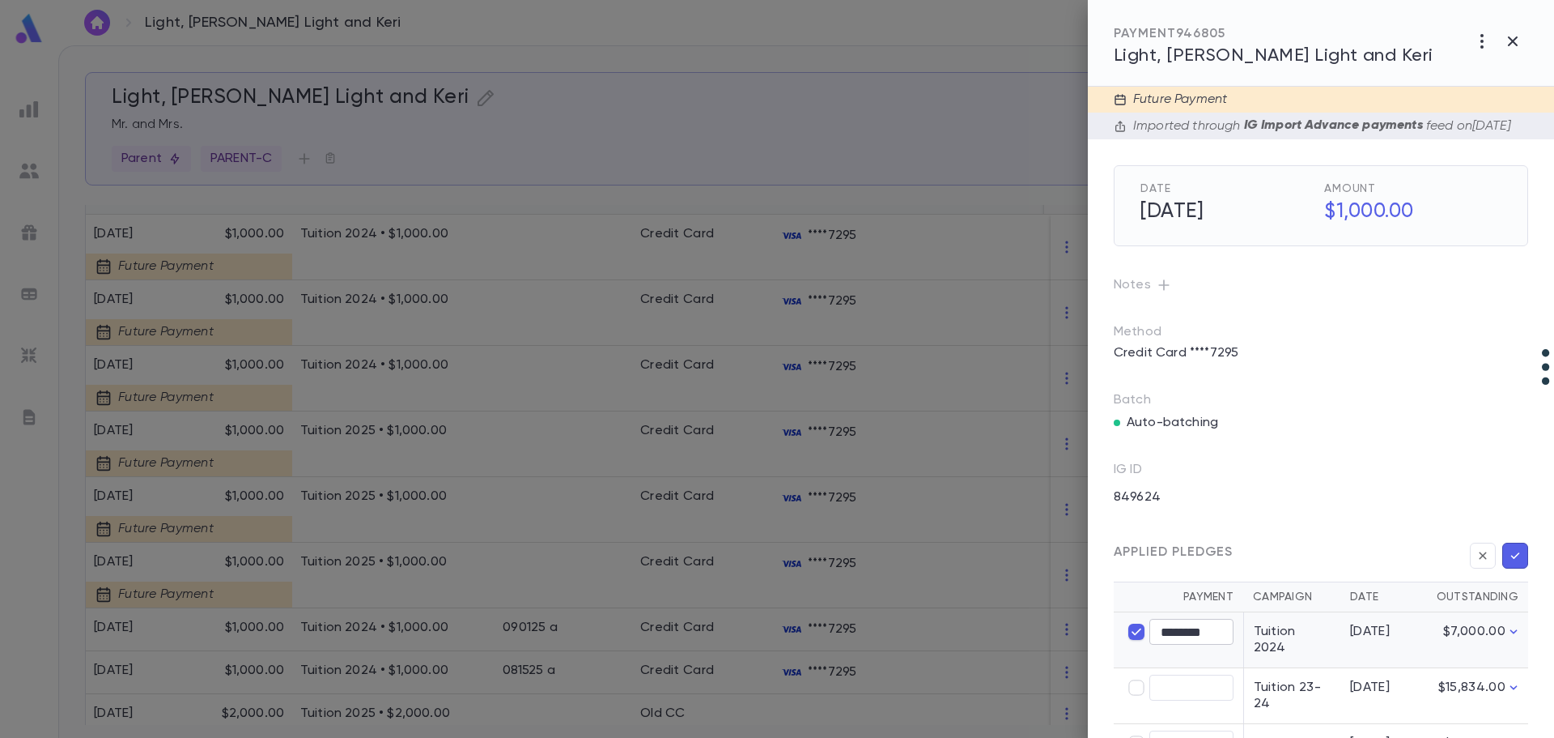
type input "****"
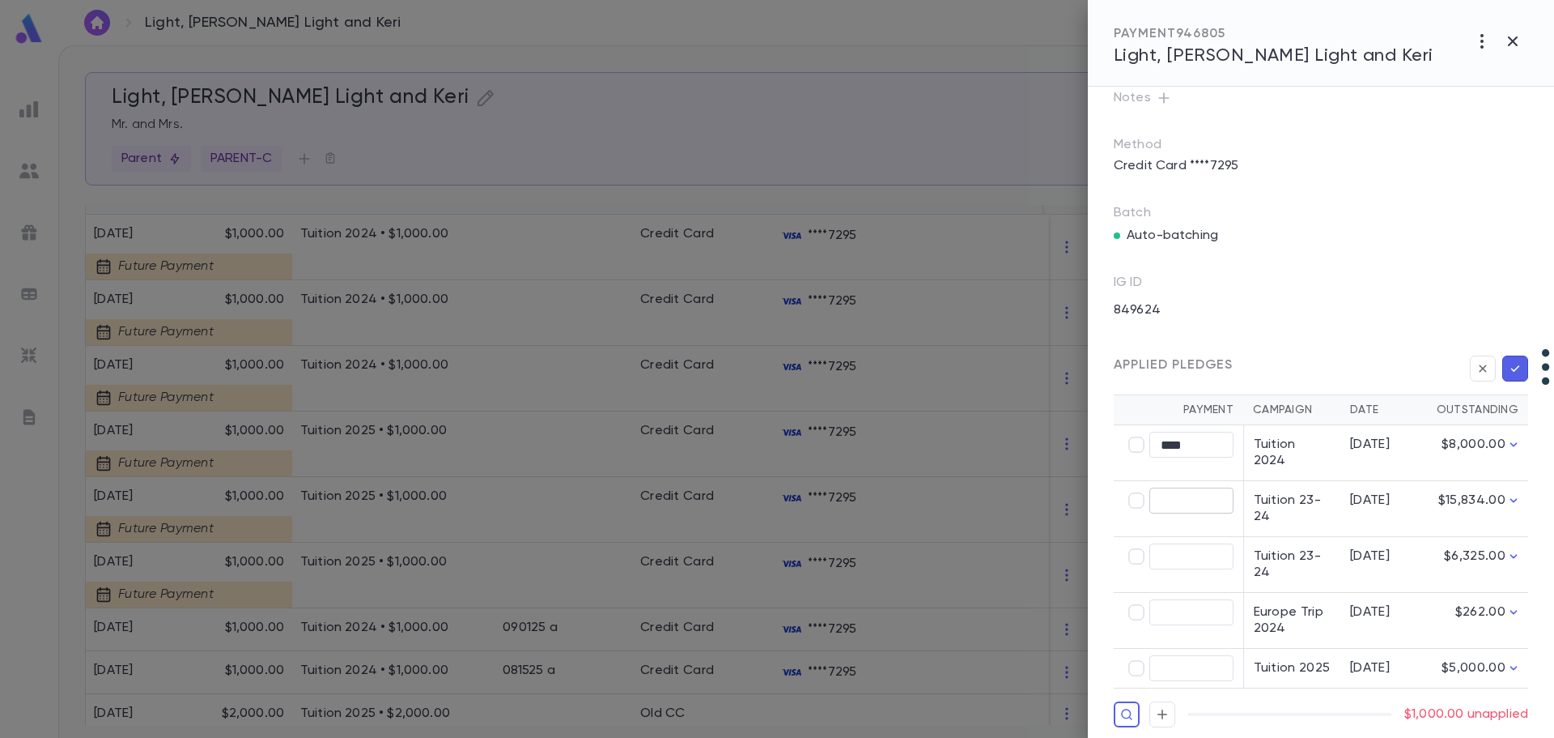
scroll to position [210, 0]
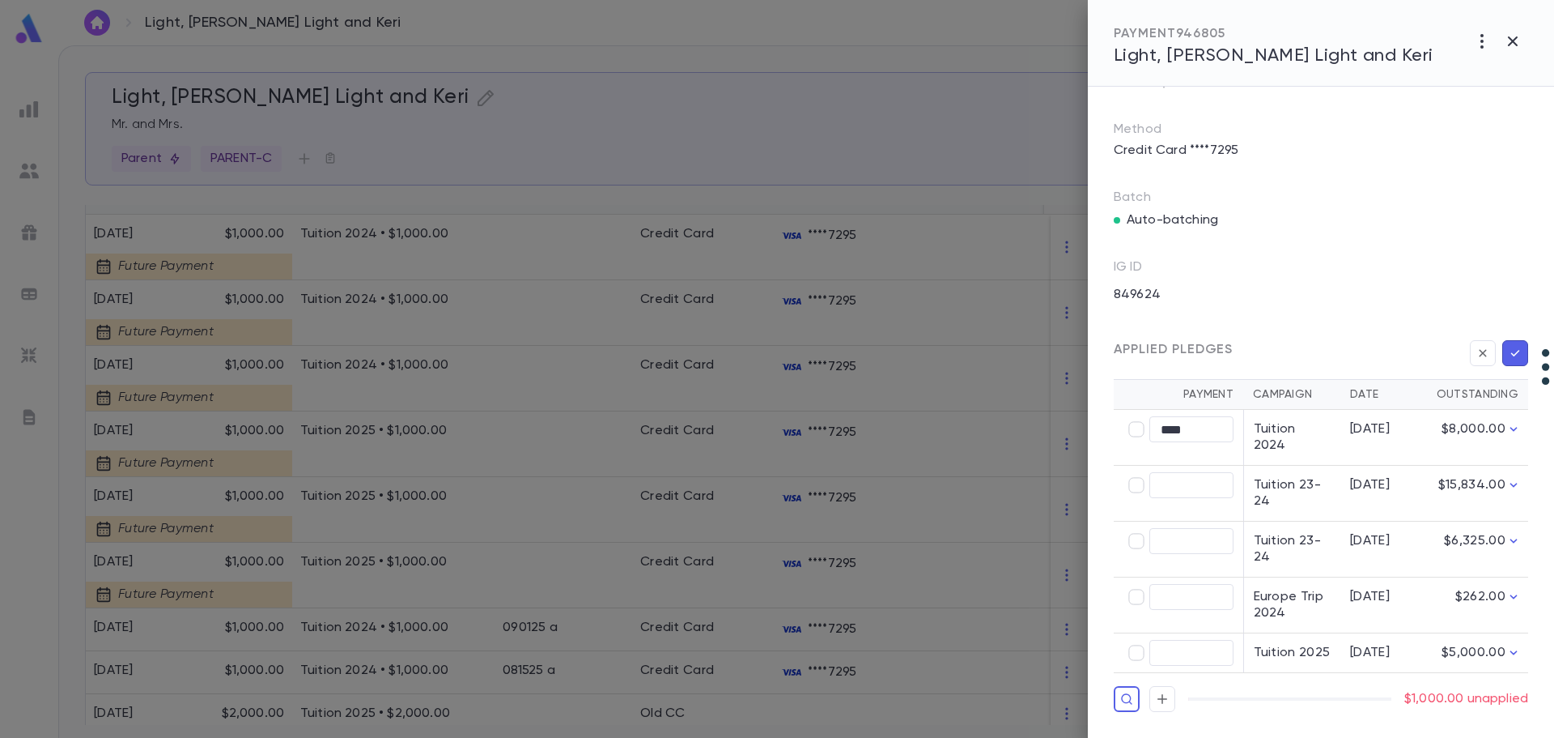
type input "********"
click at [1061, 359] on icon "button" at bounding box center [1515, 353] width 15 height 16
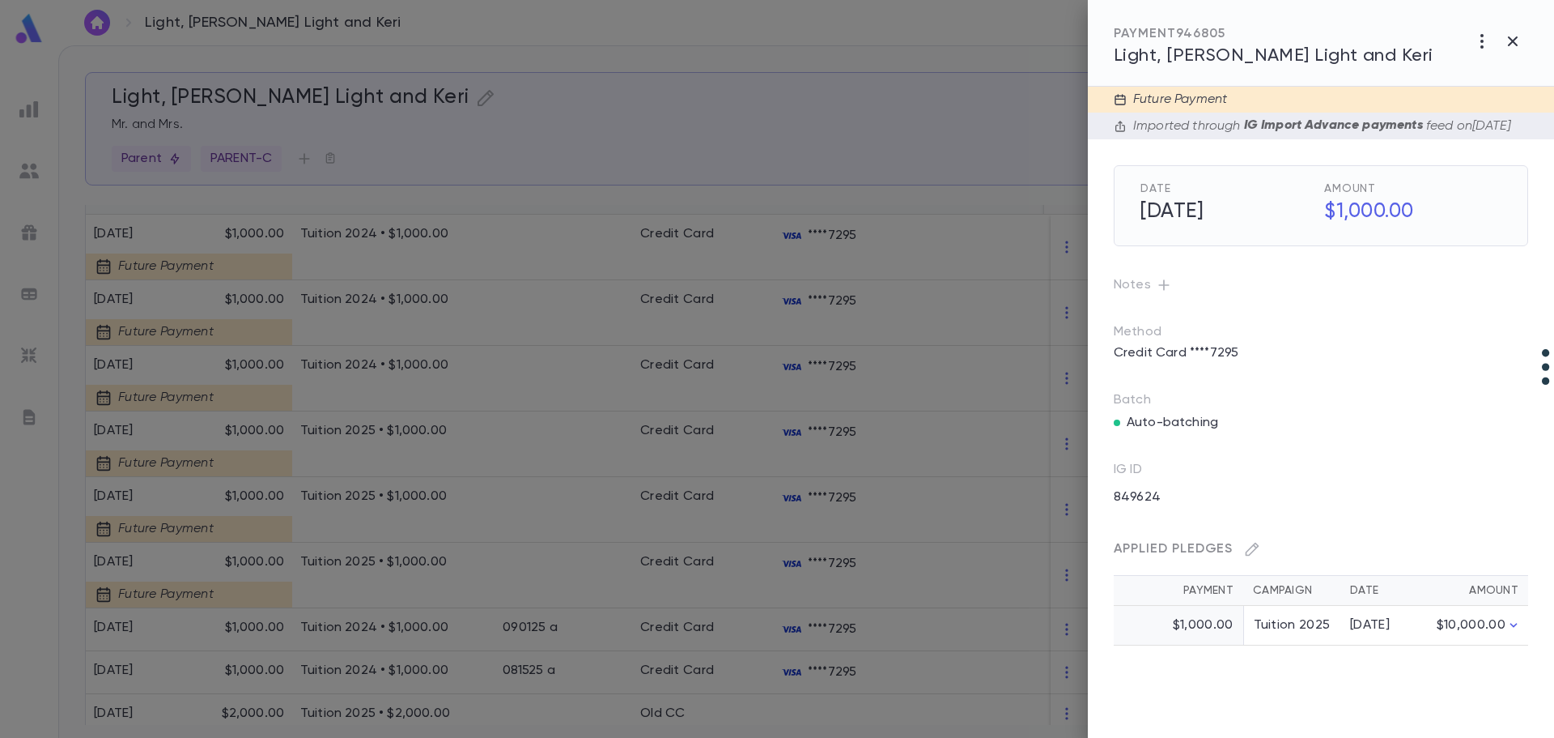
scroll to position [0, 0]
click at [492, 301] on div at bounding box center [777, 369] width 1554 height 738
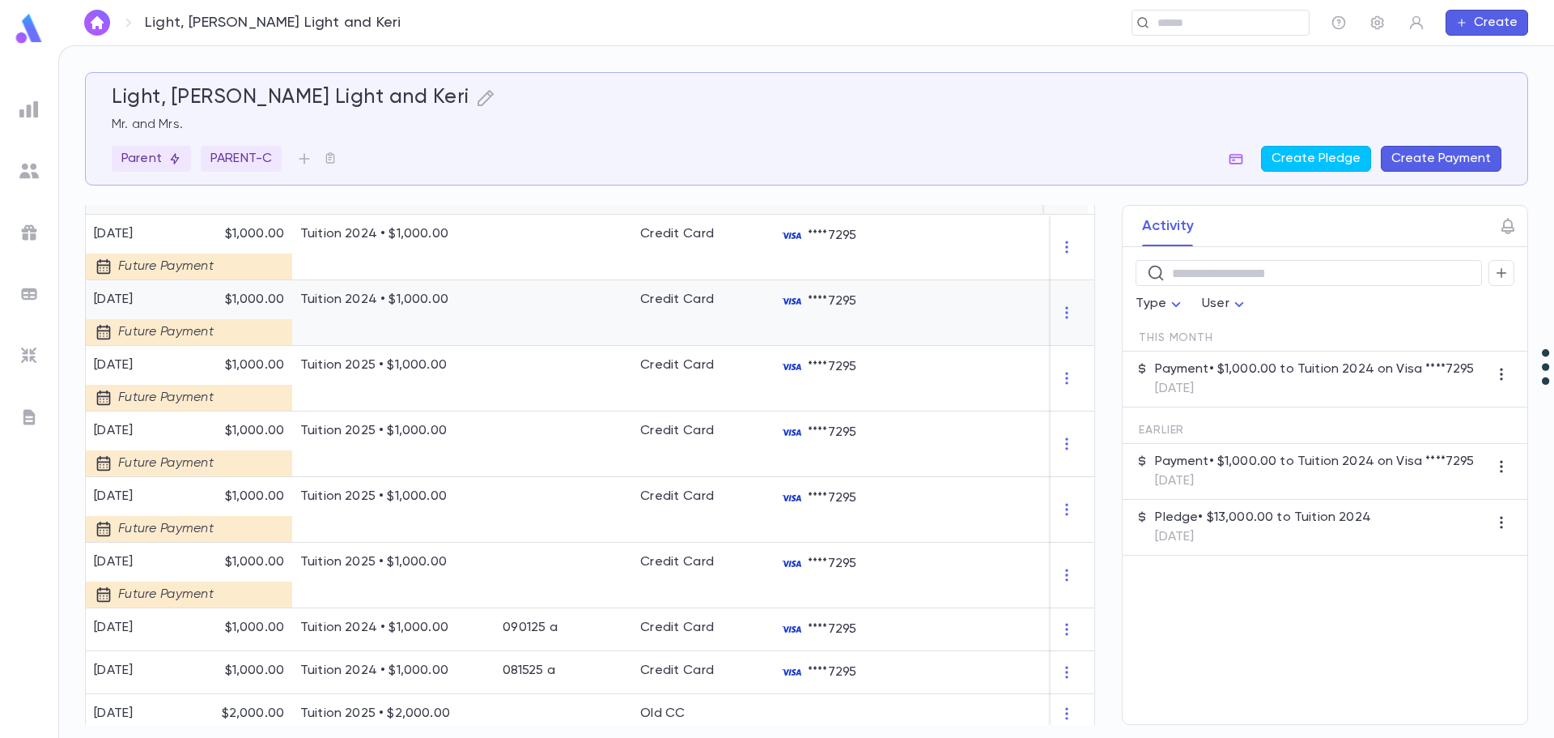
click at [491, 301] on div "Tuition 2024 • $1,000.00" at bounding box center [393, 313] width 202 height 66
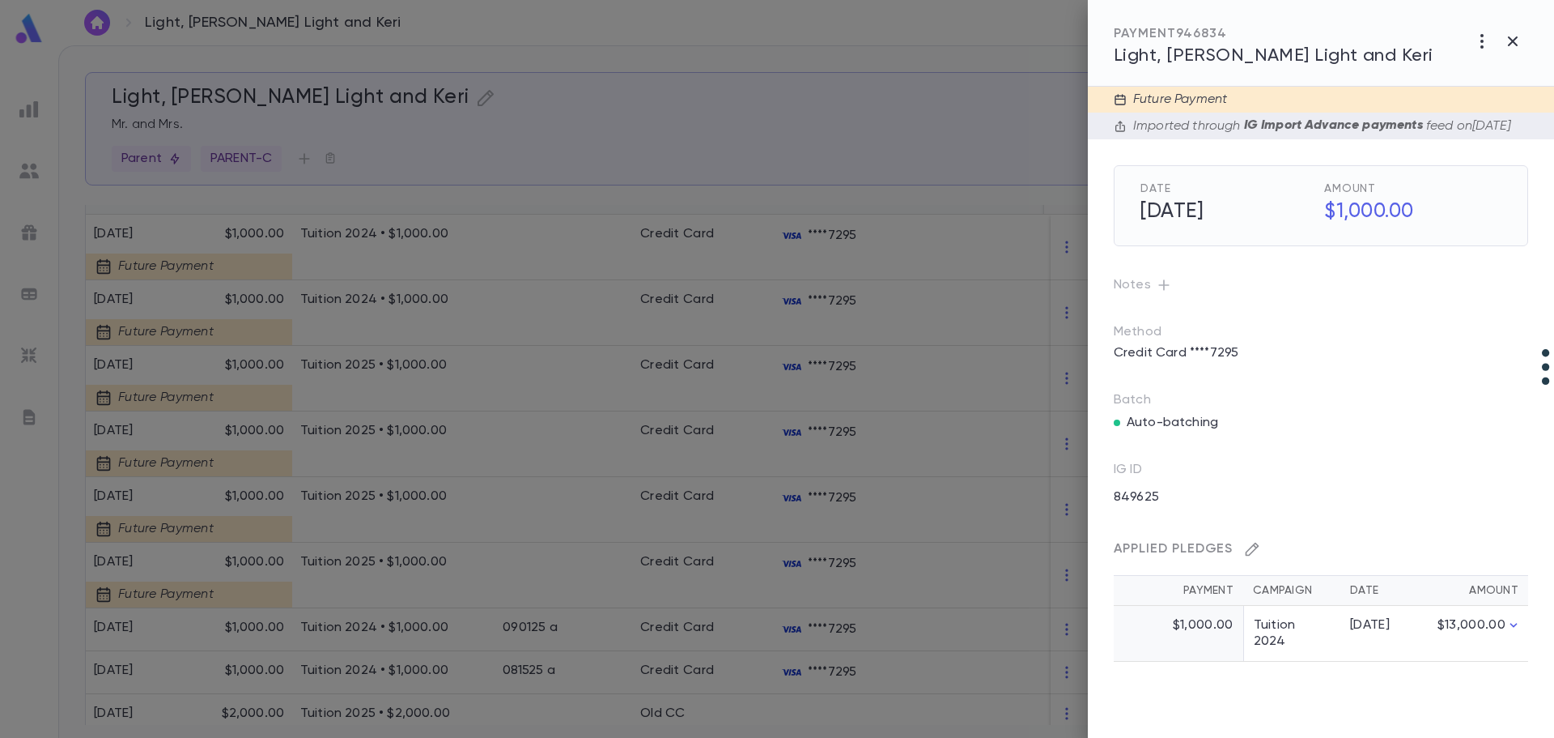
click at [1061, 557] on icon "button" at bounding box center [1252, 549] width 16 height 16
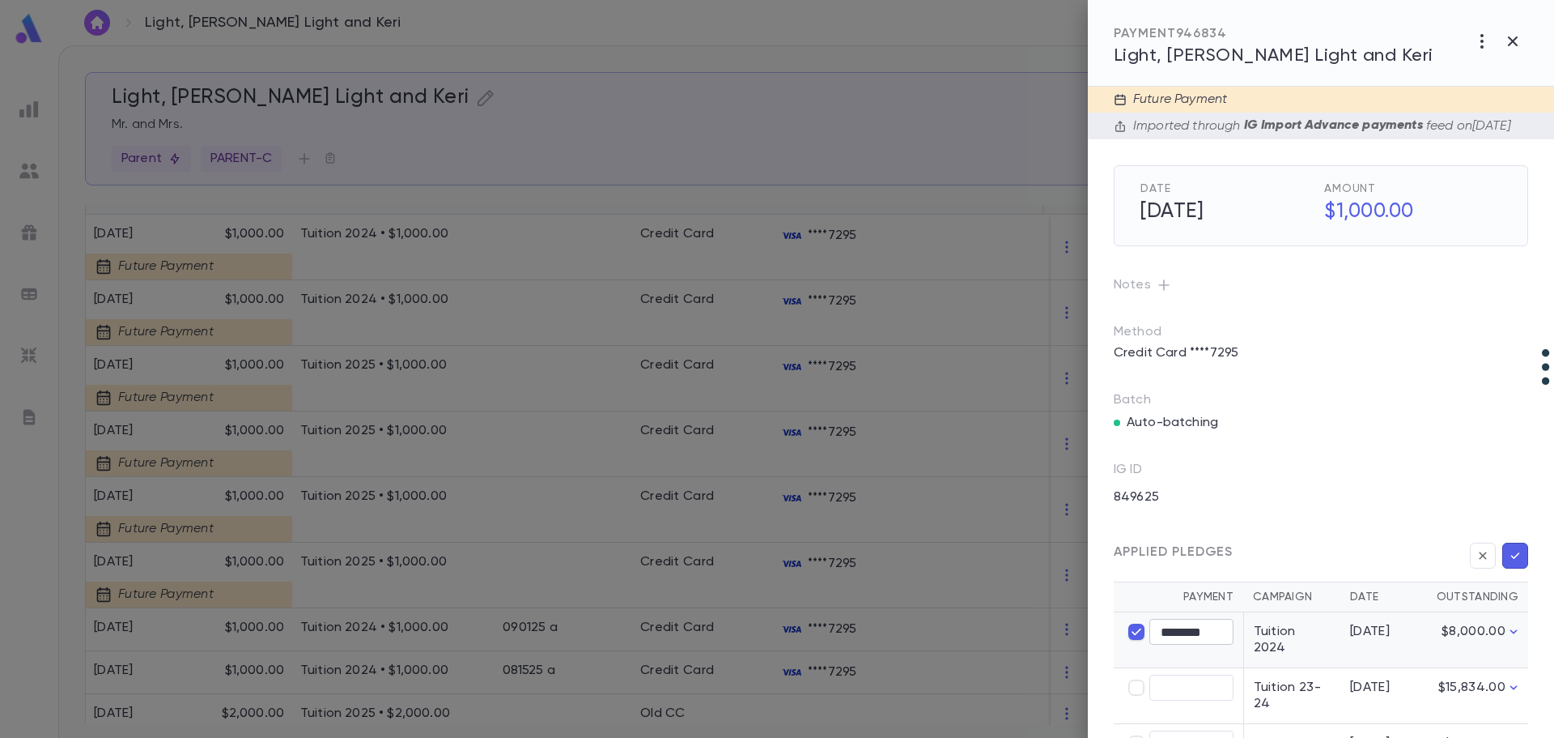
type input "****"
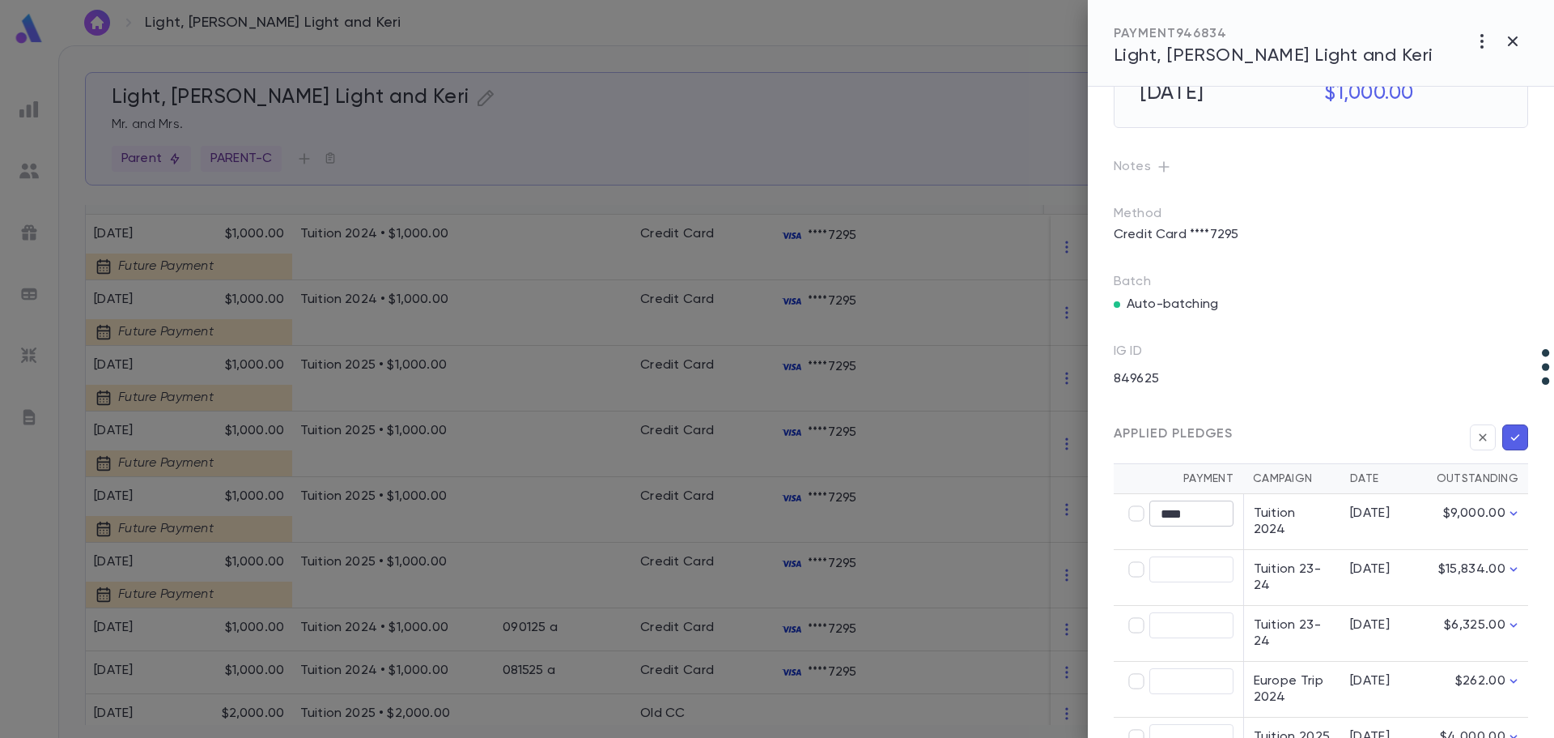
scroll to position [210, 0]
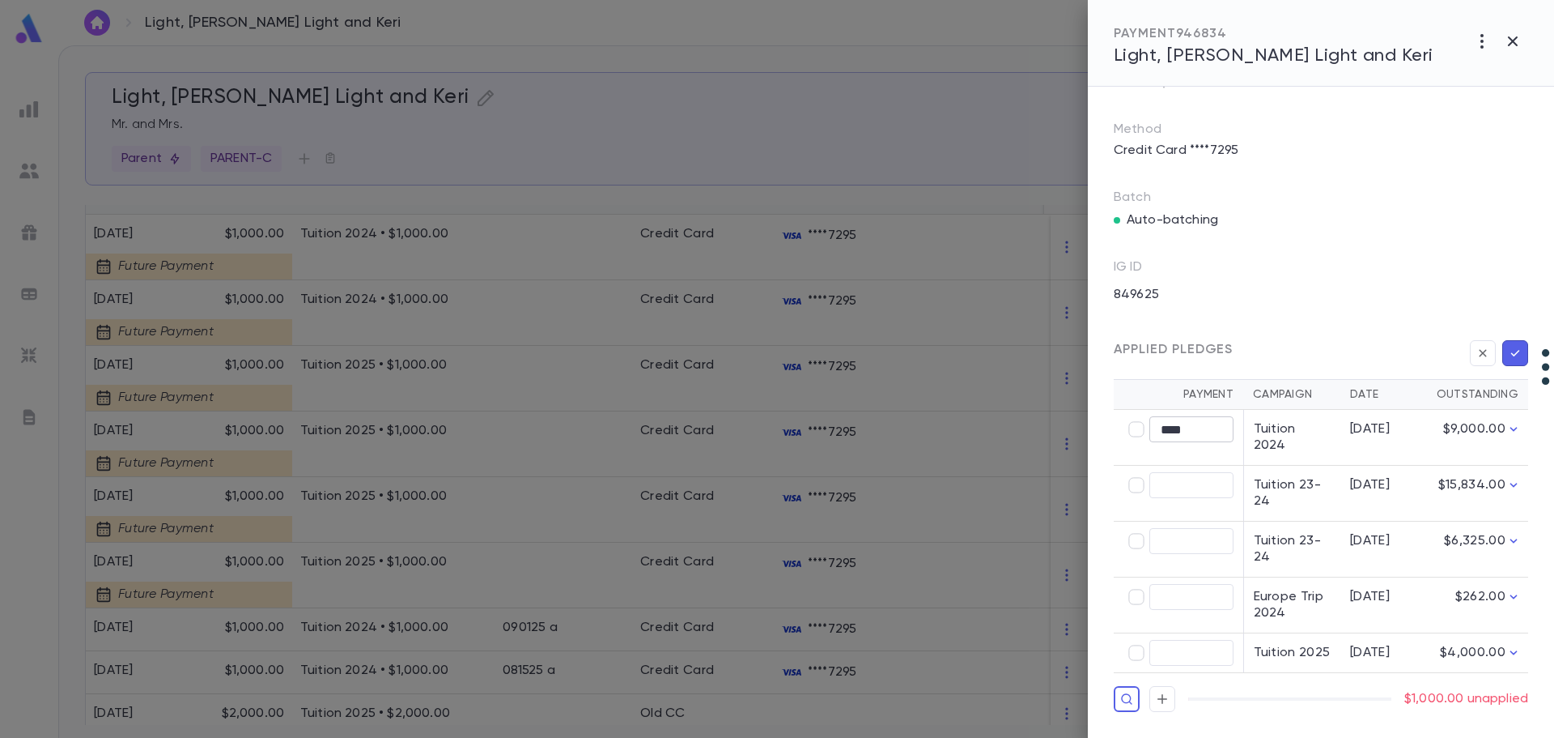
type input "********"
click at [1061, 356] on icon "button" at bounding box center [1516, 353] width 9 height 6
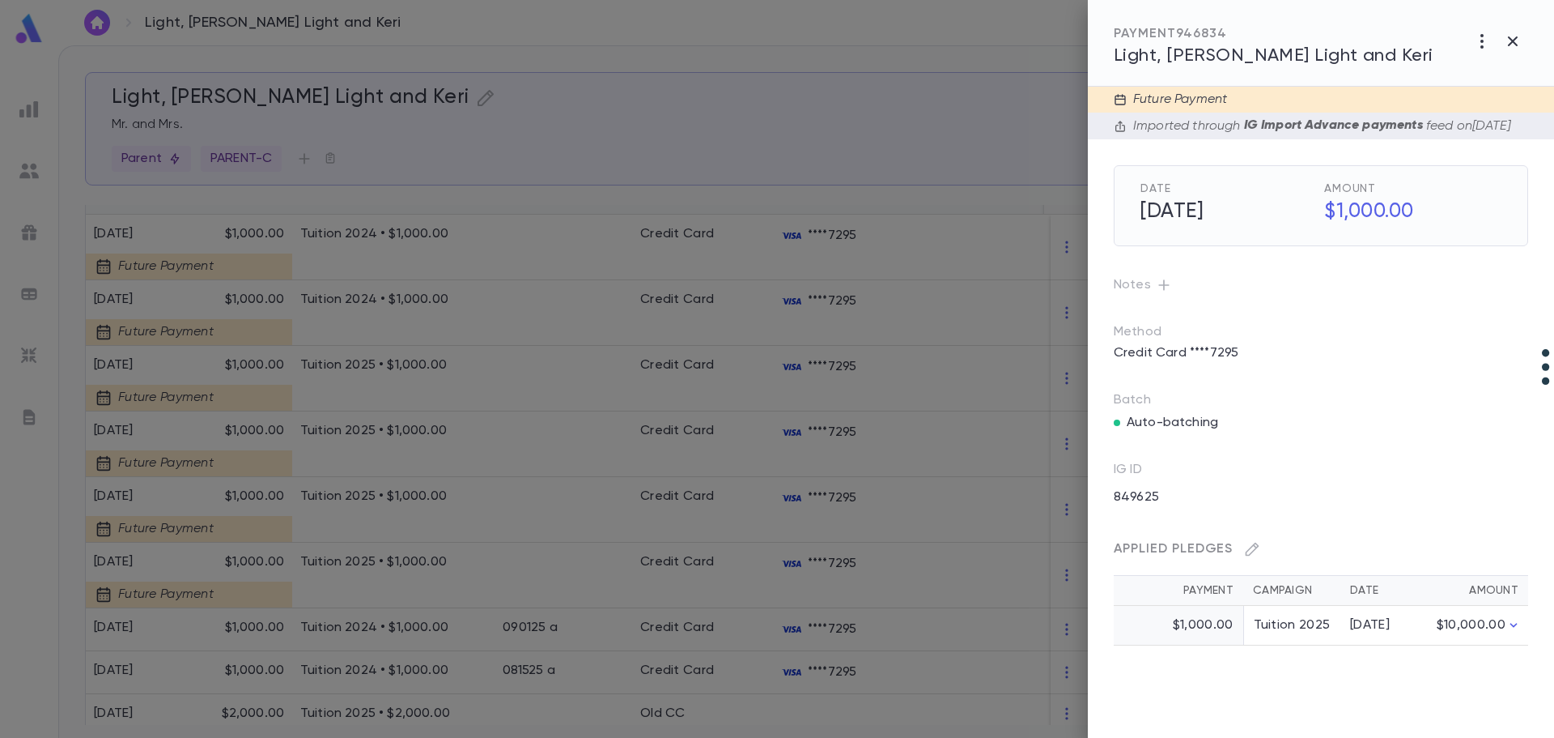
click at [381, 246] on div at bounding box center [777, 369] width 1554 height 738
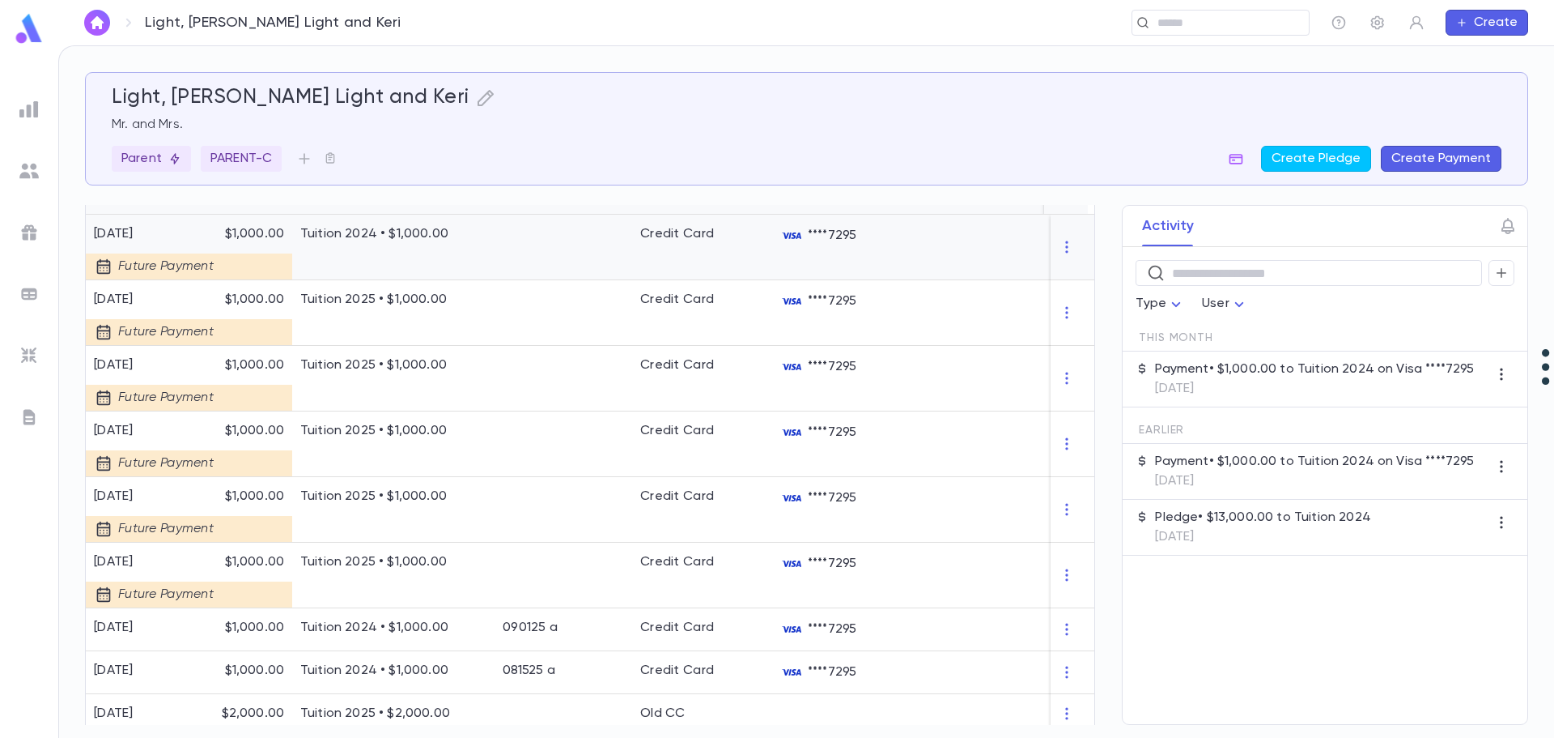
click at [381, 243] on div "Tuition 2024 • $1,000.00" at bounding box center [393, 248] width 202 height 66
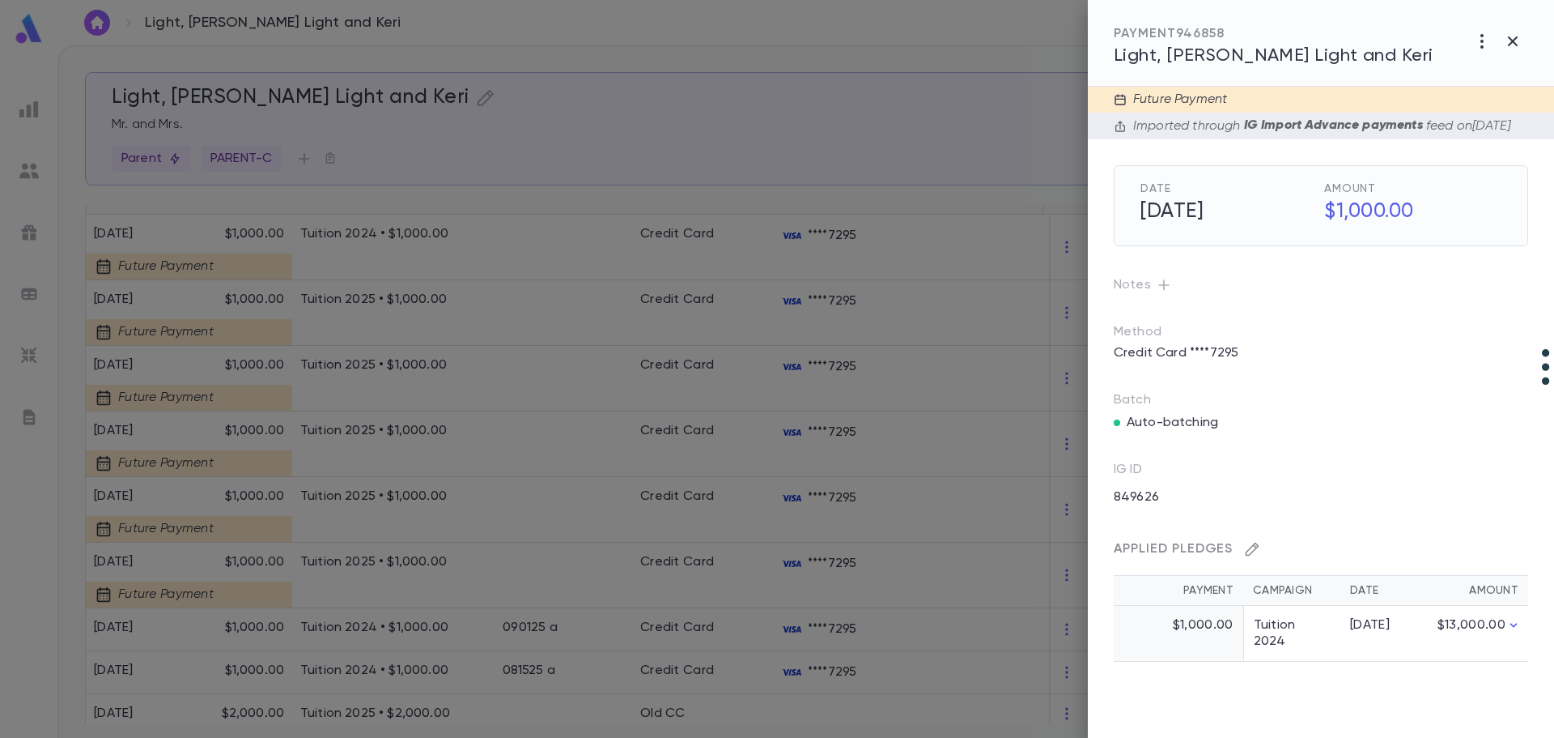
click at [1061, 557] on icon "button" at bounding box center [1252, 549] width 16 height 16
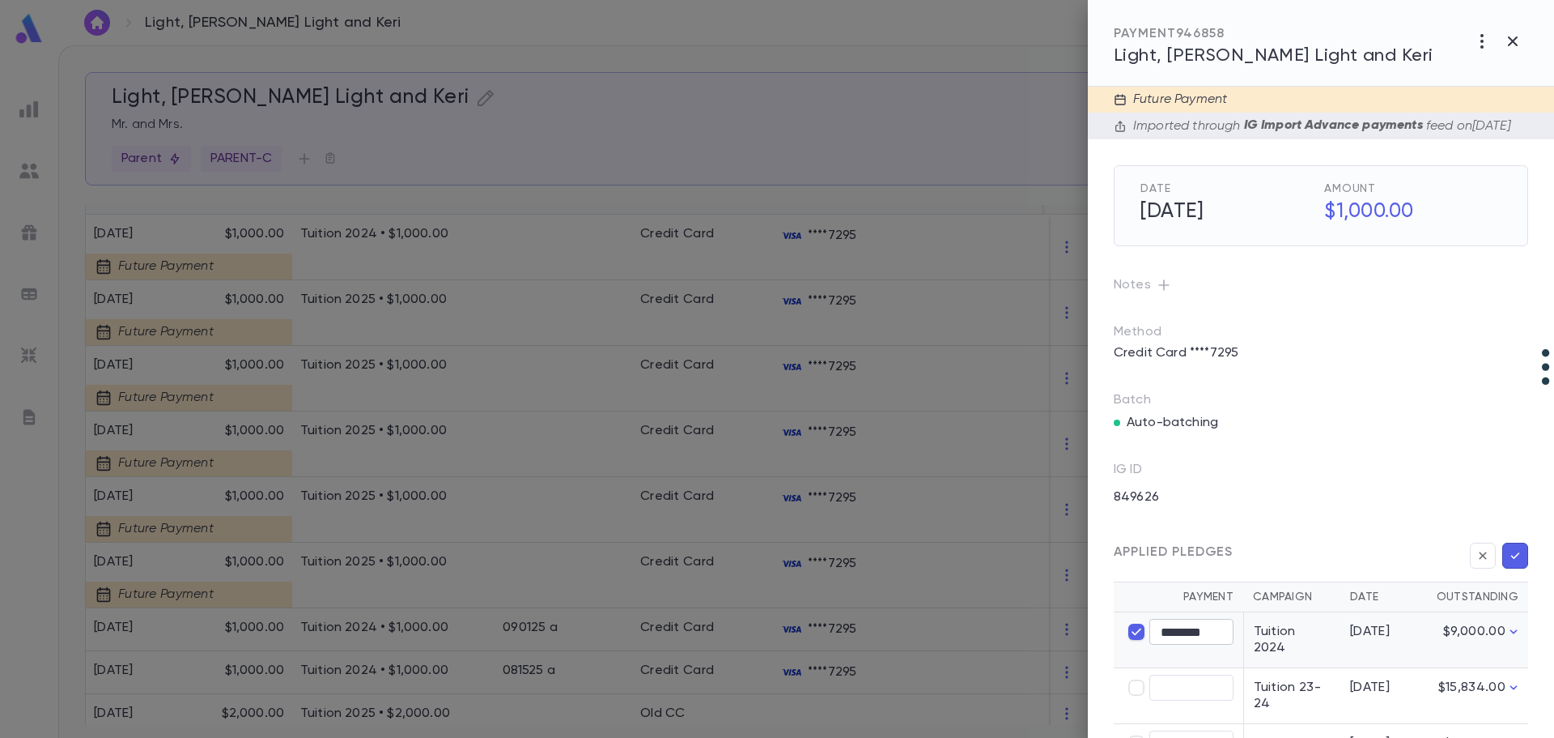
type input "****"
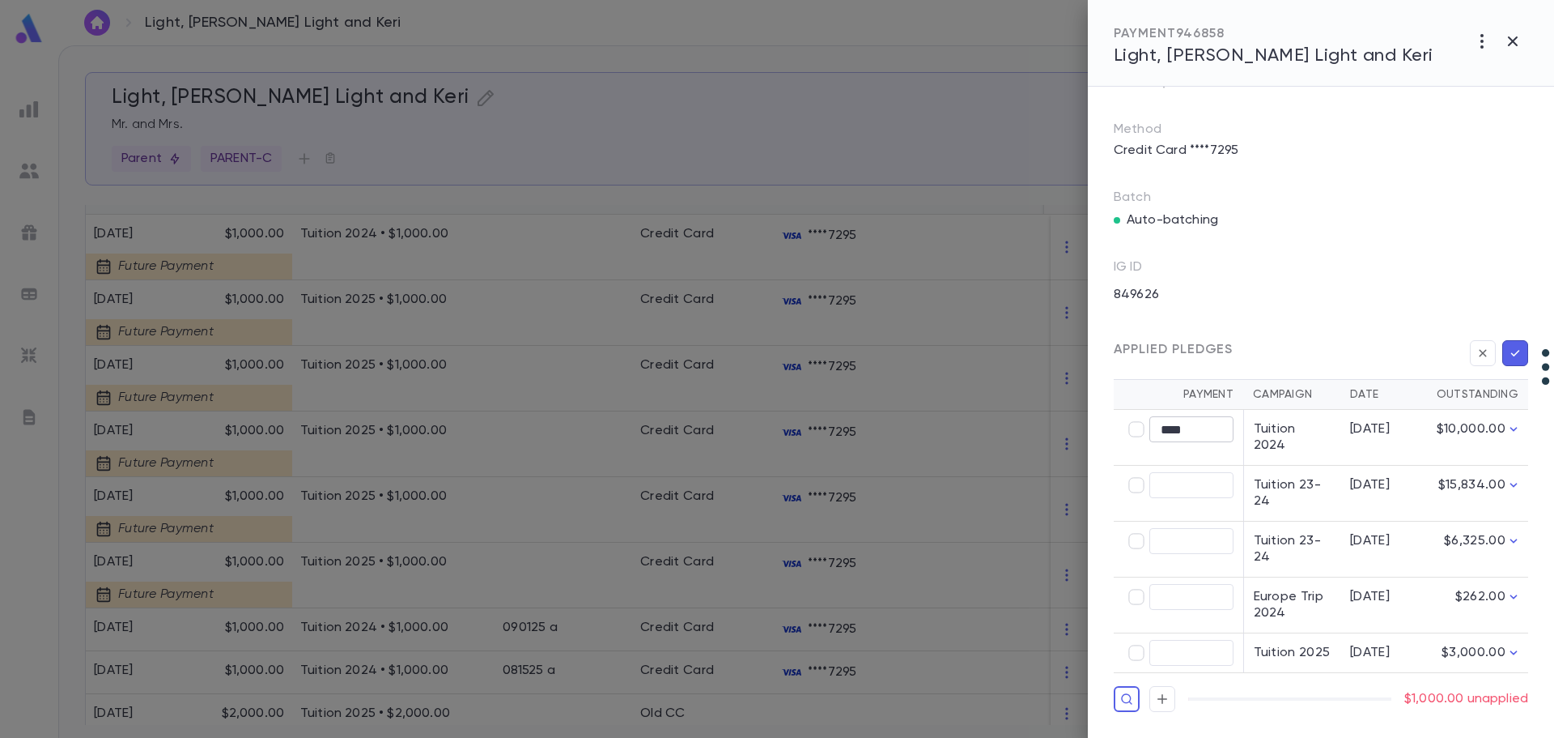
scroll to position [210, 0]
type input "********"
click at [1061, 356] on icon "button" at bounding box center [1516, 353] width 9 height 6
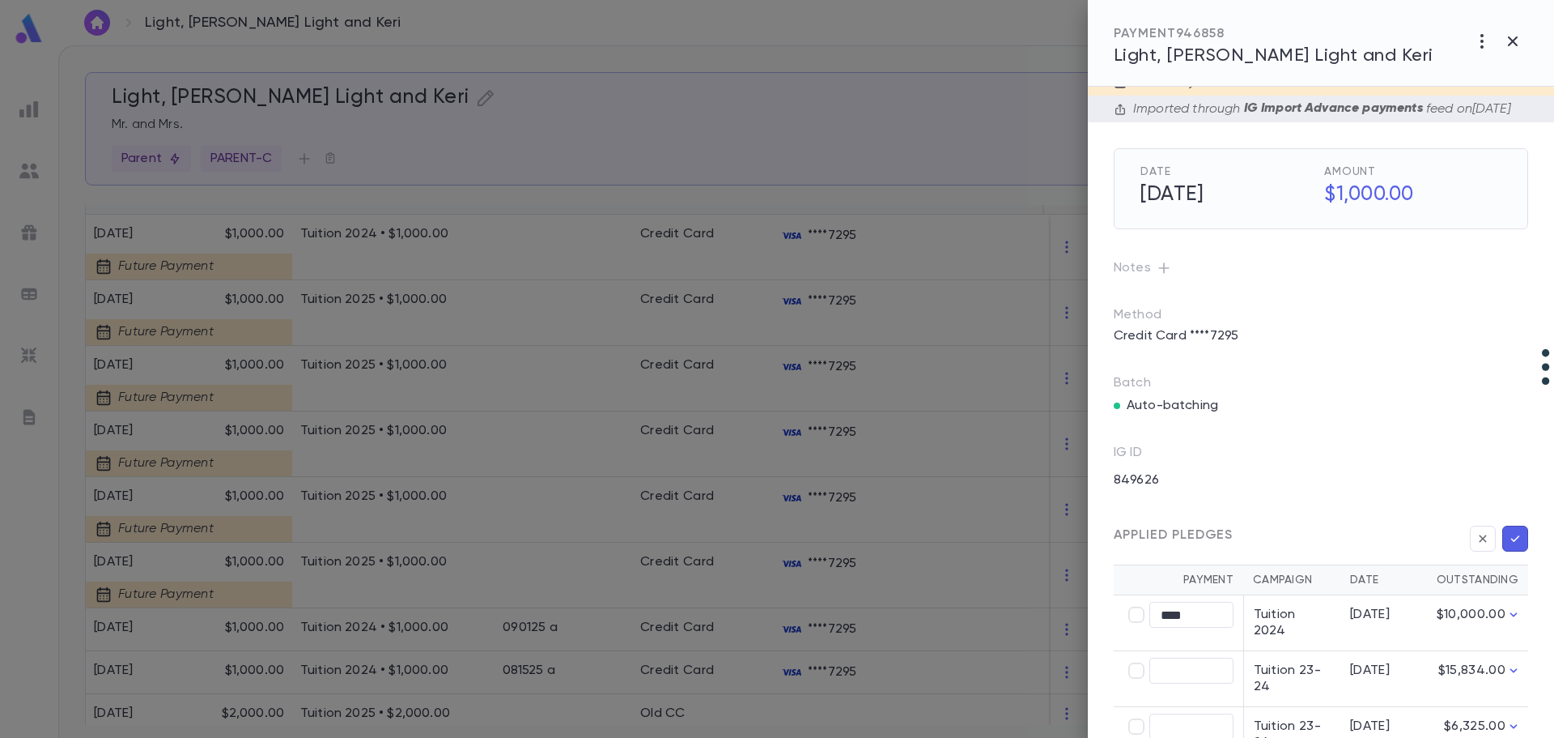
scroll to position [0, 0]
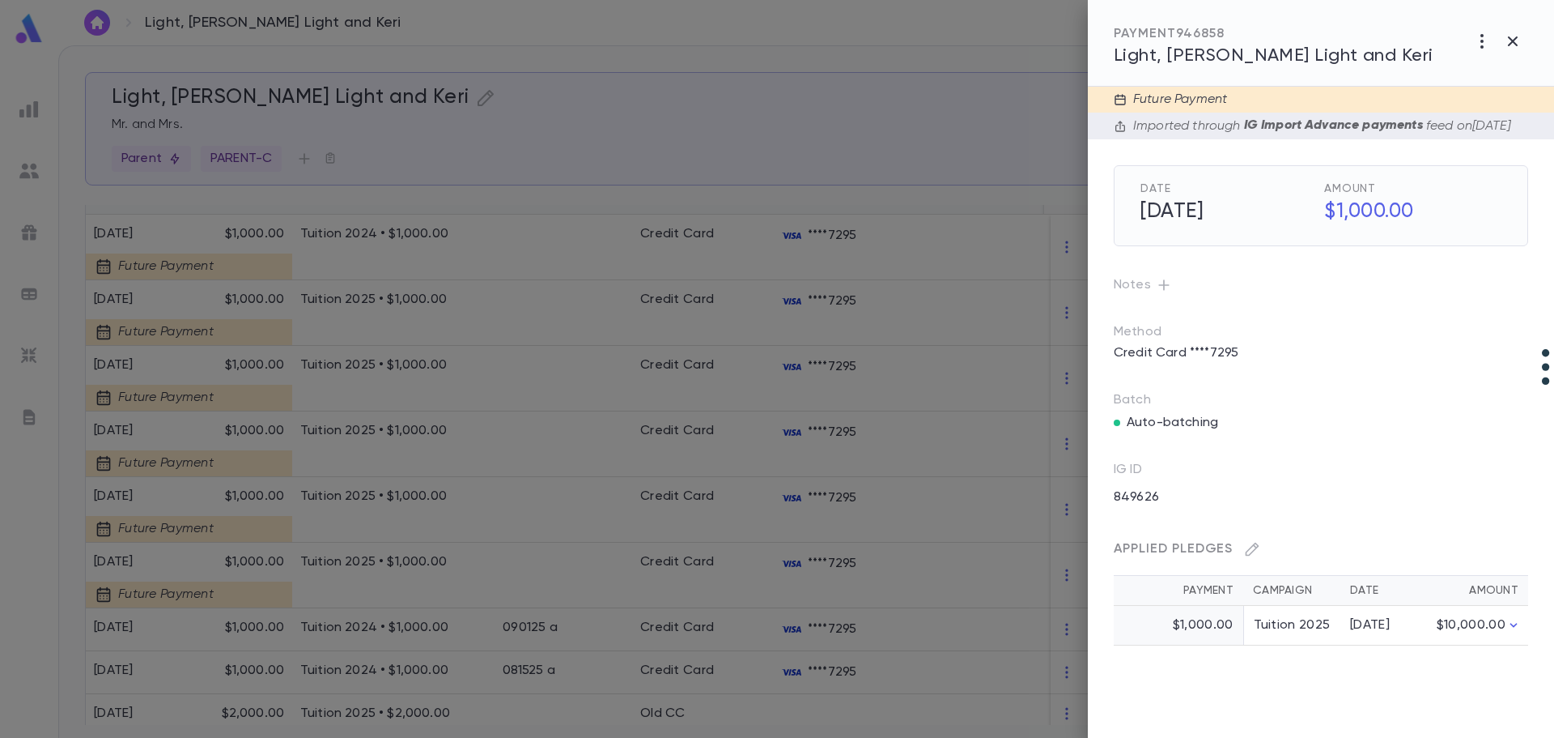
click at [489, 257] on div at bounding box center [777, 369] width 1554 height 738
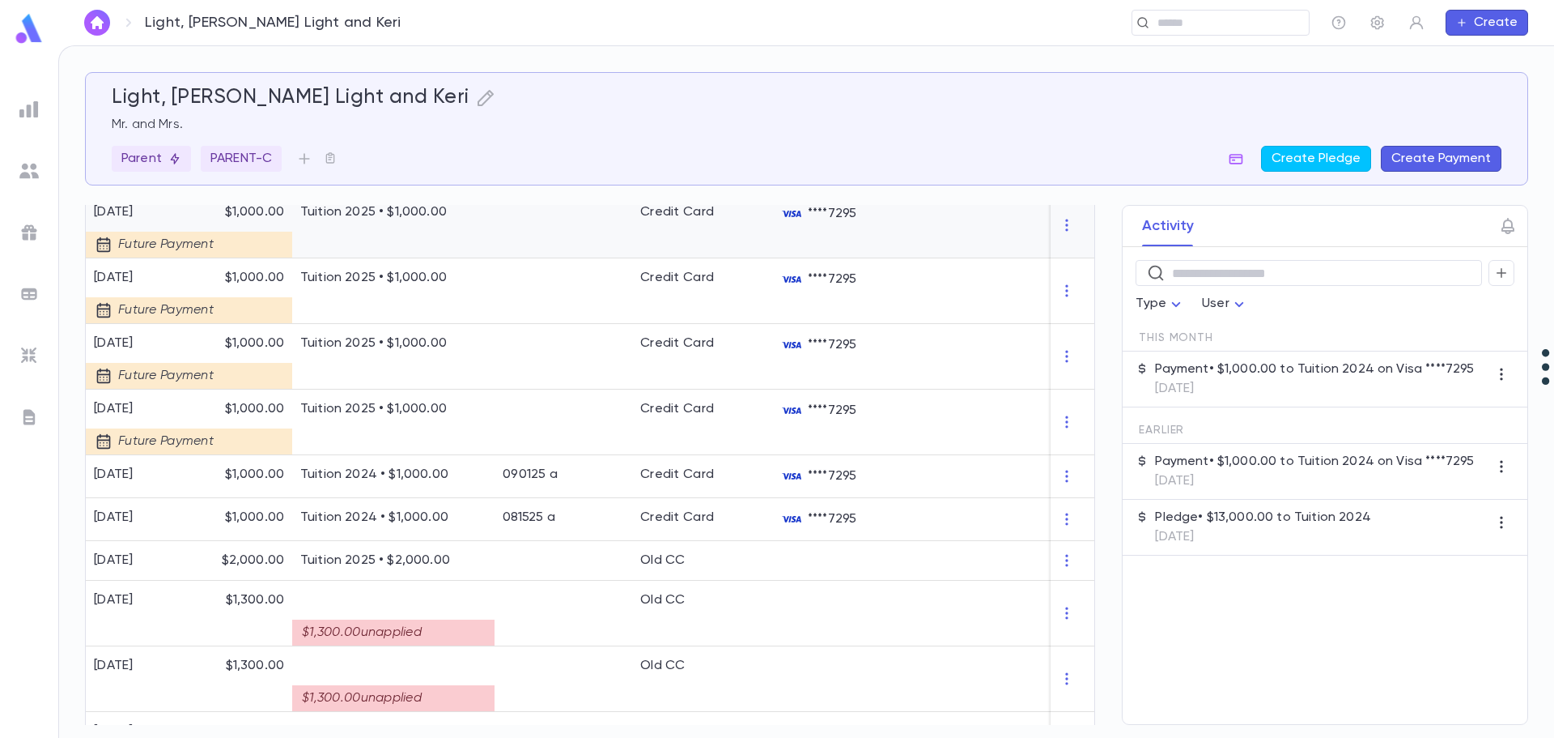
scroll to position [532, 0]
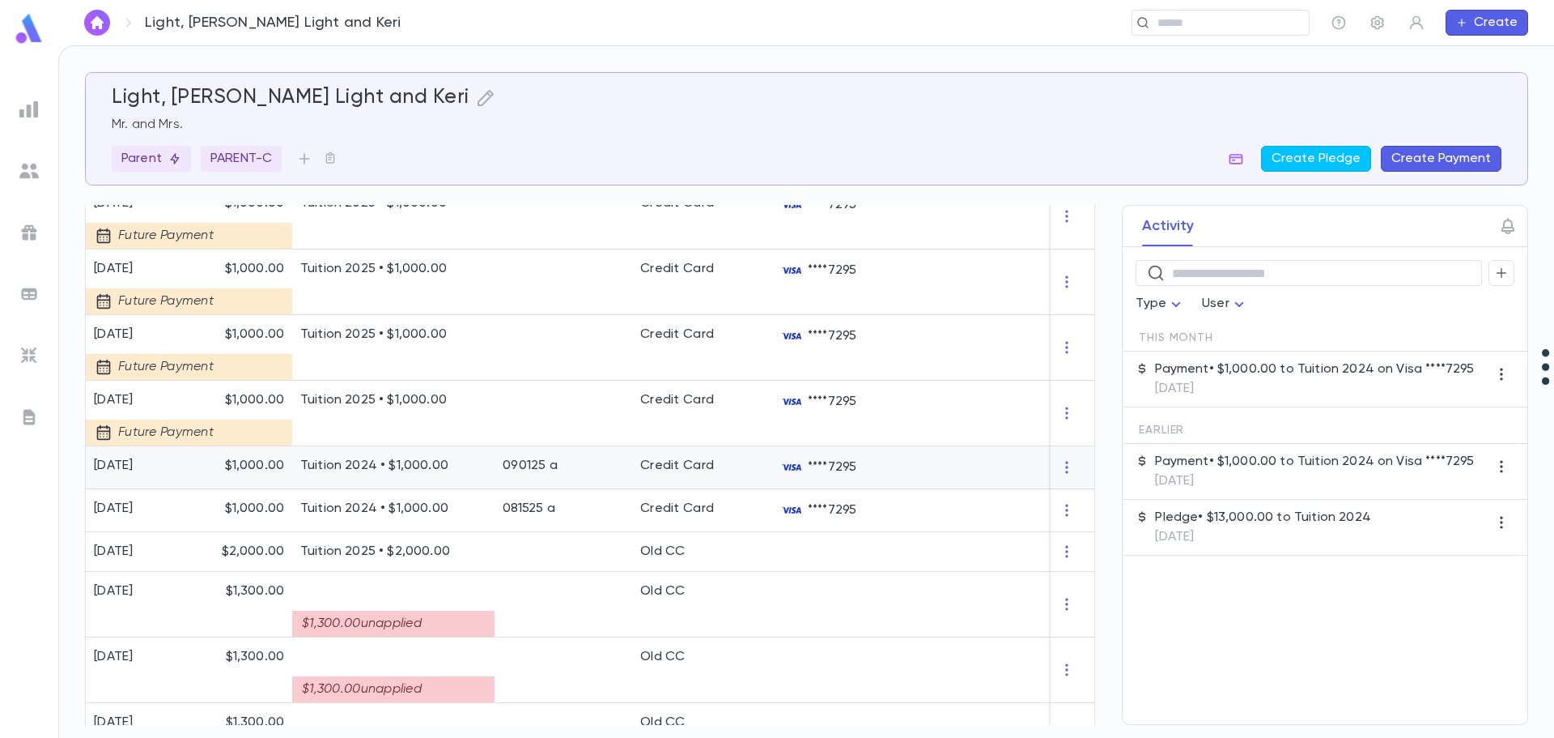
click at [427, 468] on p "Tuition 2024 • $1,000.00" at bounding box center [393, 465] width 186 height 16
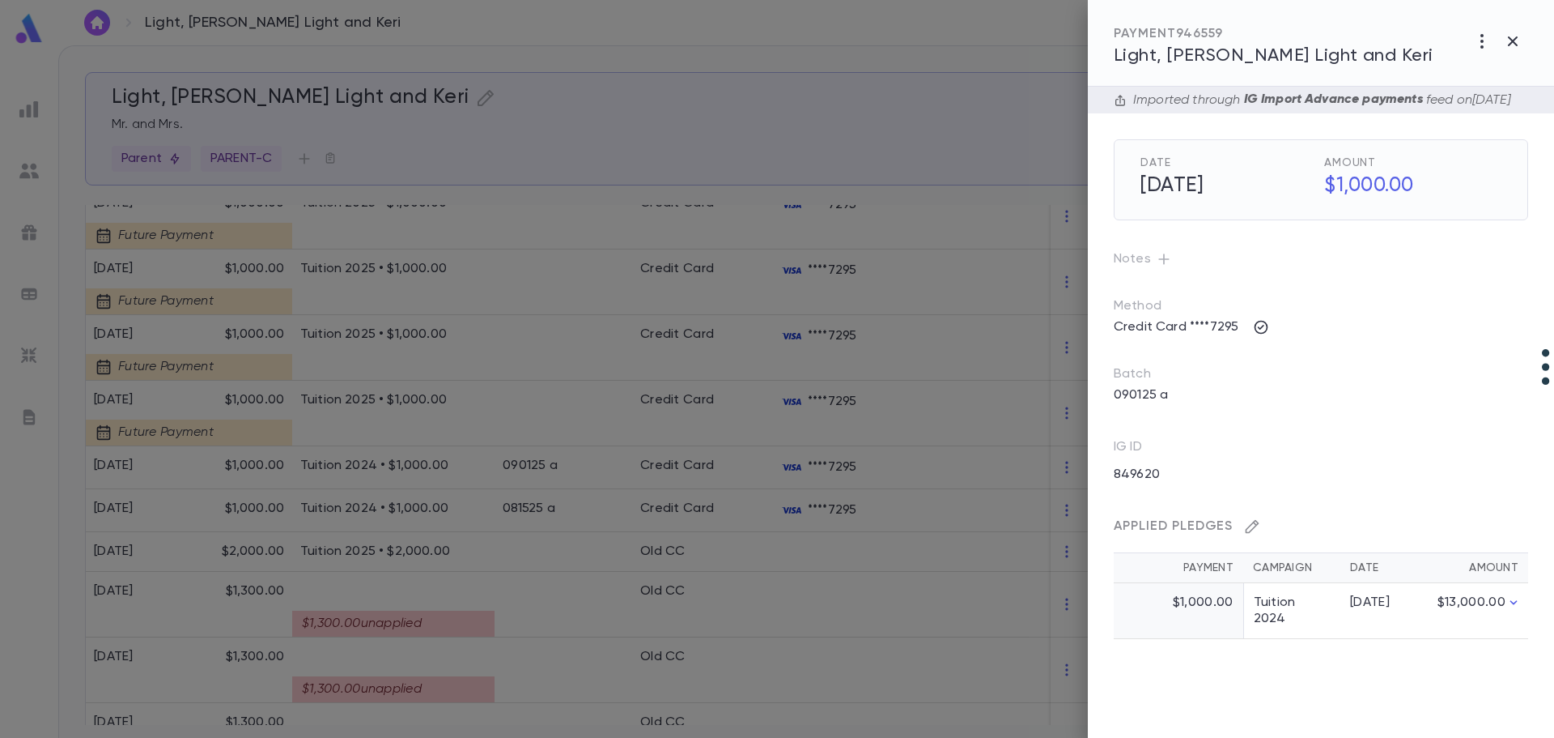
click at [1061, 539] on button "button" at bounding box center [1253, 526] width 26 height 26
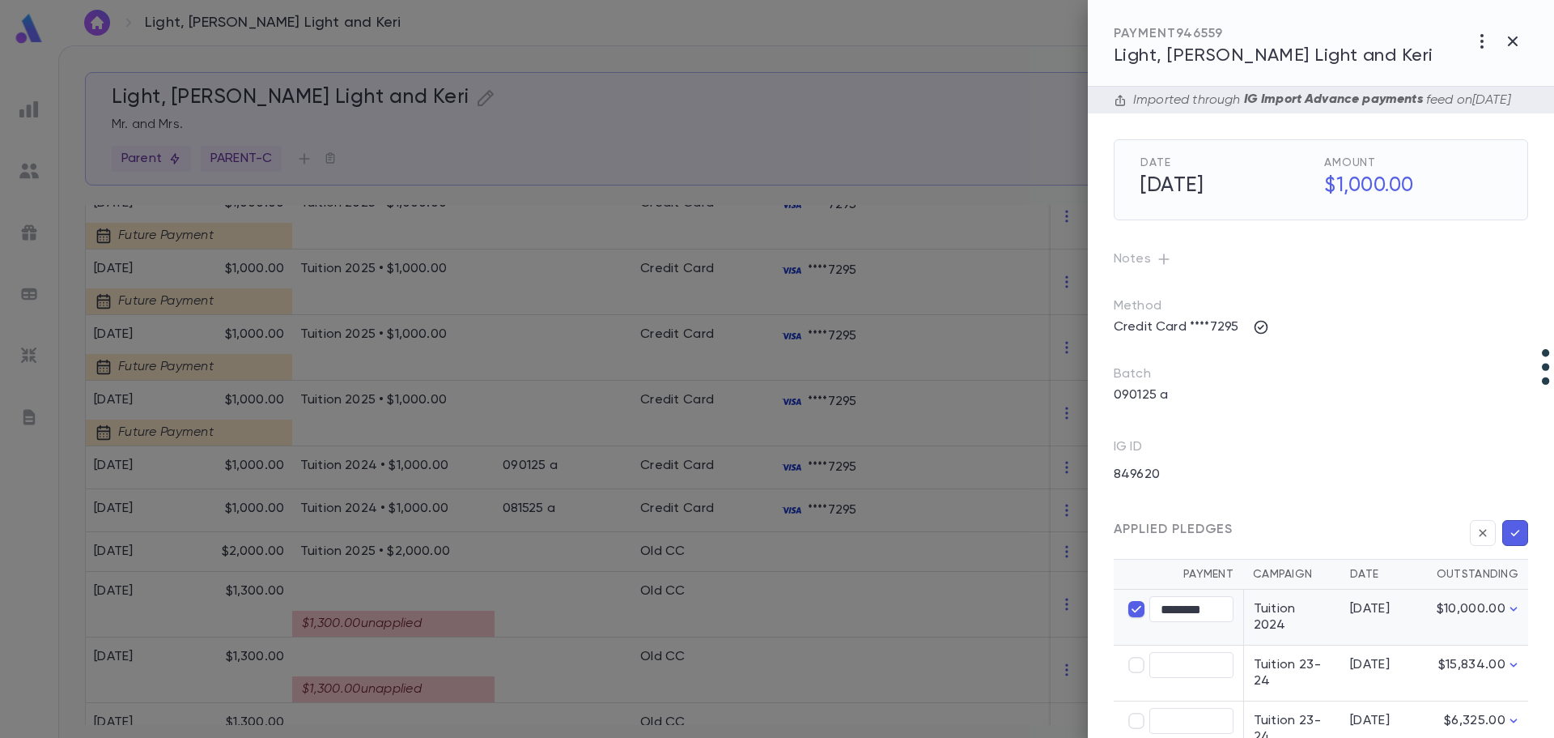
scroll to position [188, 0]
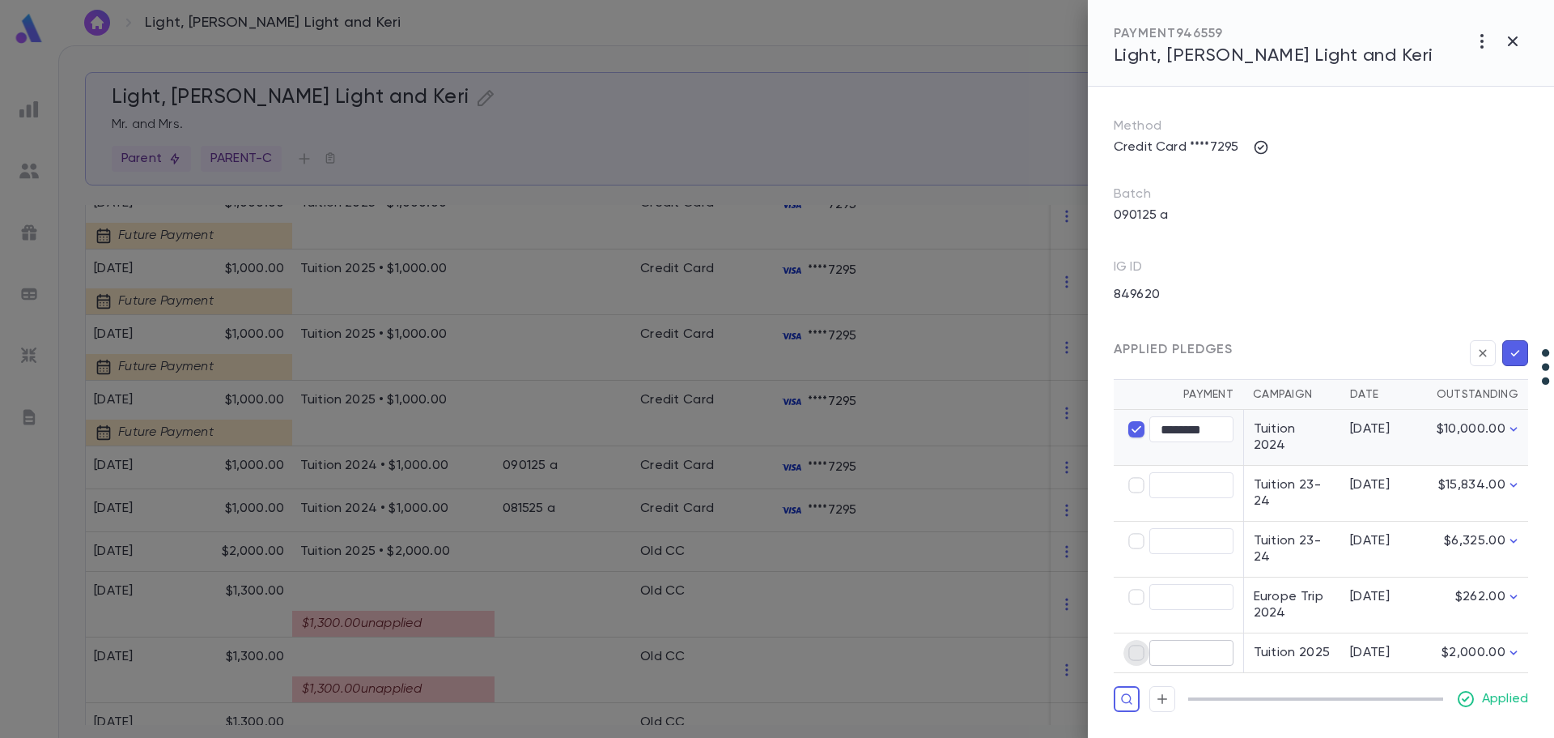
type input "****"
click at [1061, 453] on td "******** ​" at bounding box center [1179, 438] width 130 height 56
type input "****"
type input "********"
click at [1061, 356] on icon "button" at bounding box center [1516, 353] width 9 height 6
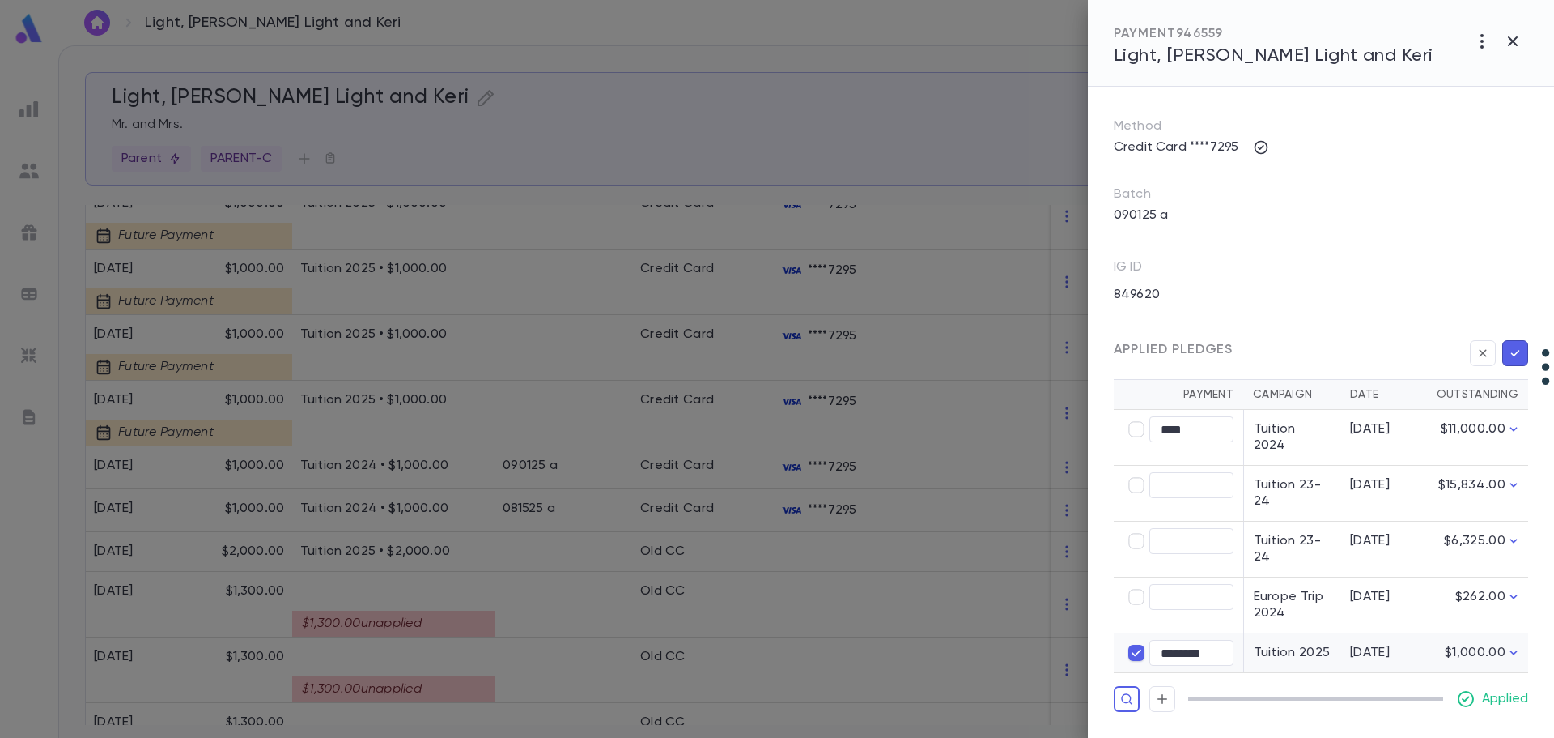
scroll to position [0, 0]
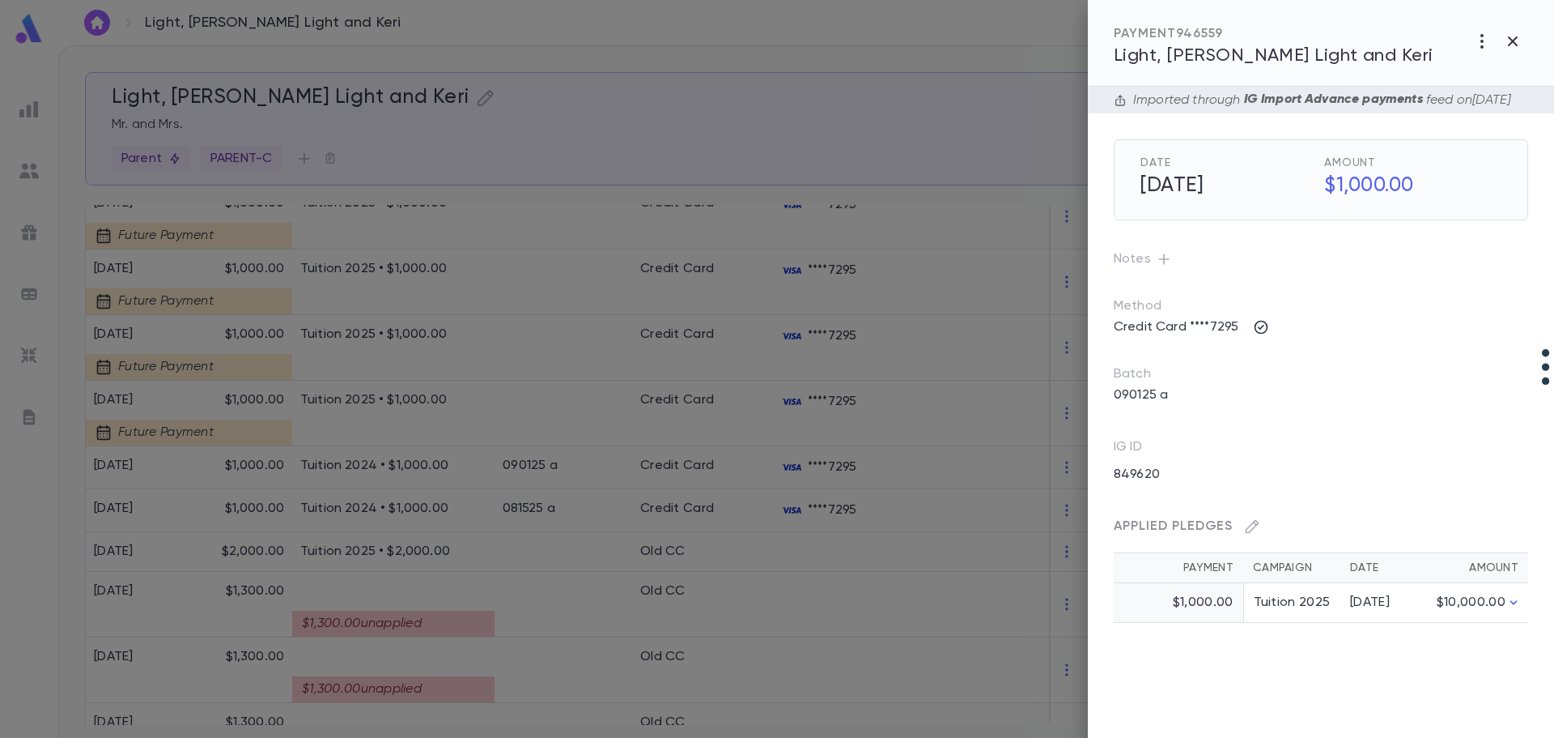
click at [591, 407] on div at bounding box center [777, 369] width 1554 height 738
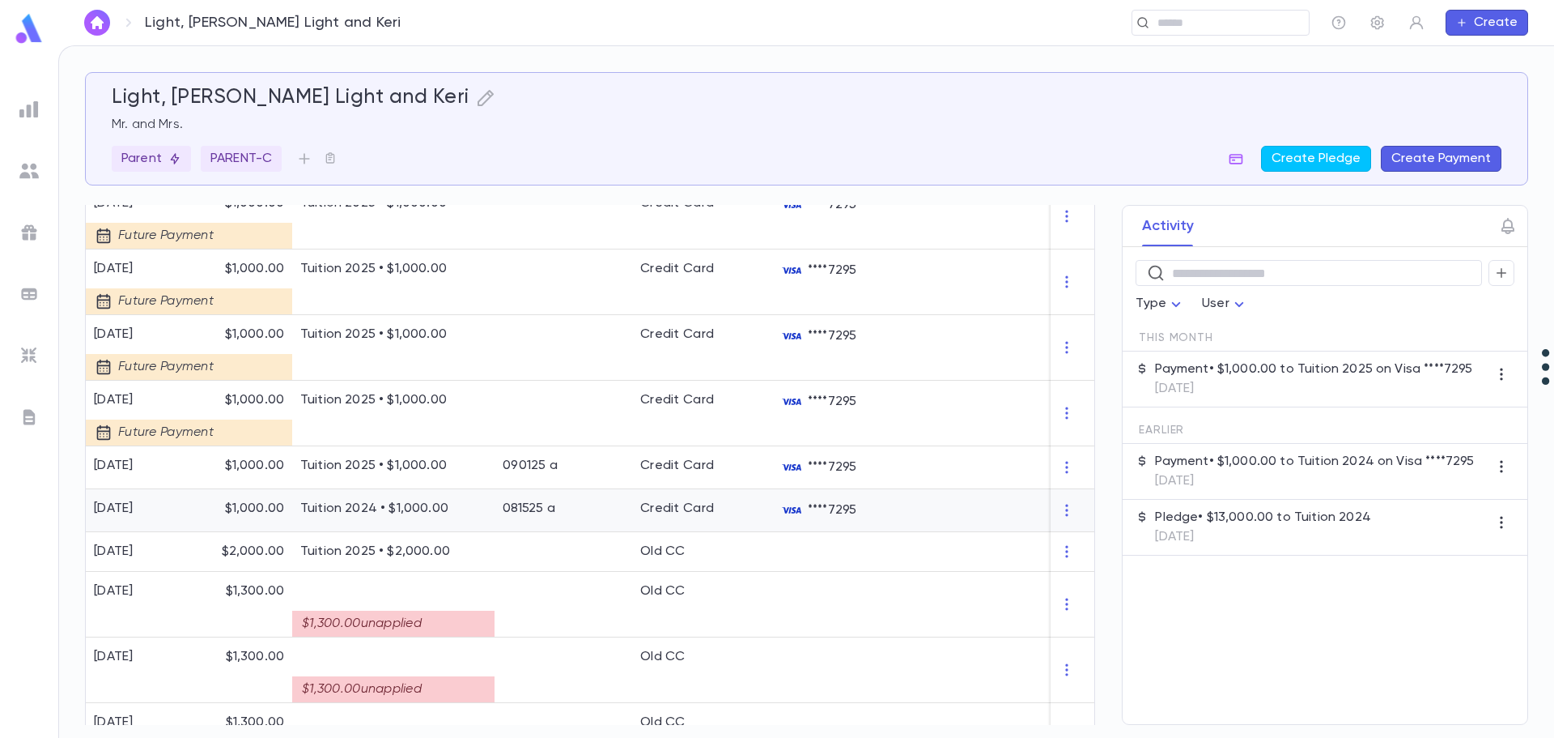
click at [586, 506] on div "081525 a" at bounding box center [564, 510] width 138 height 43
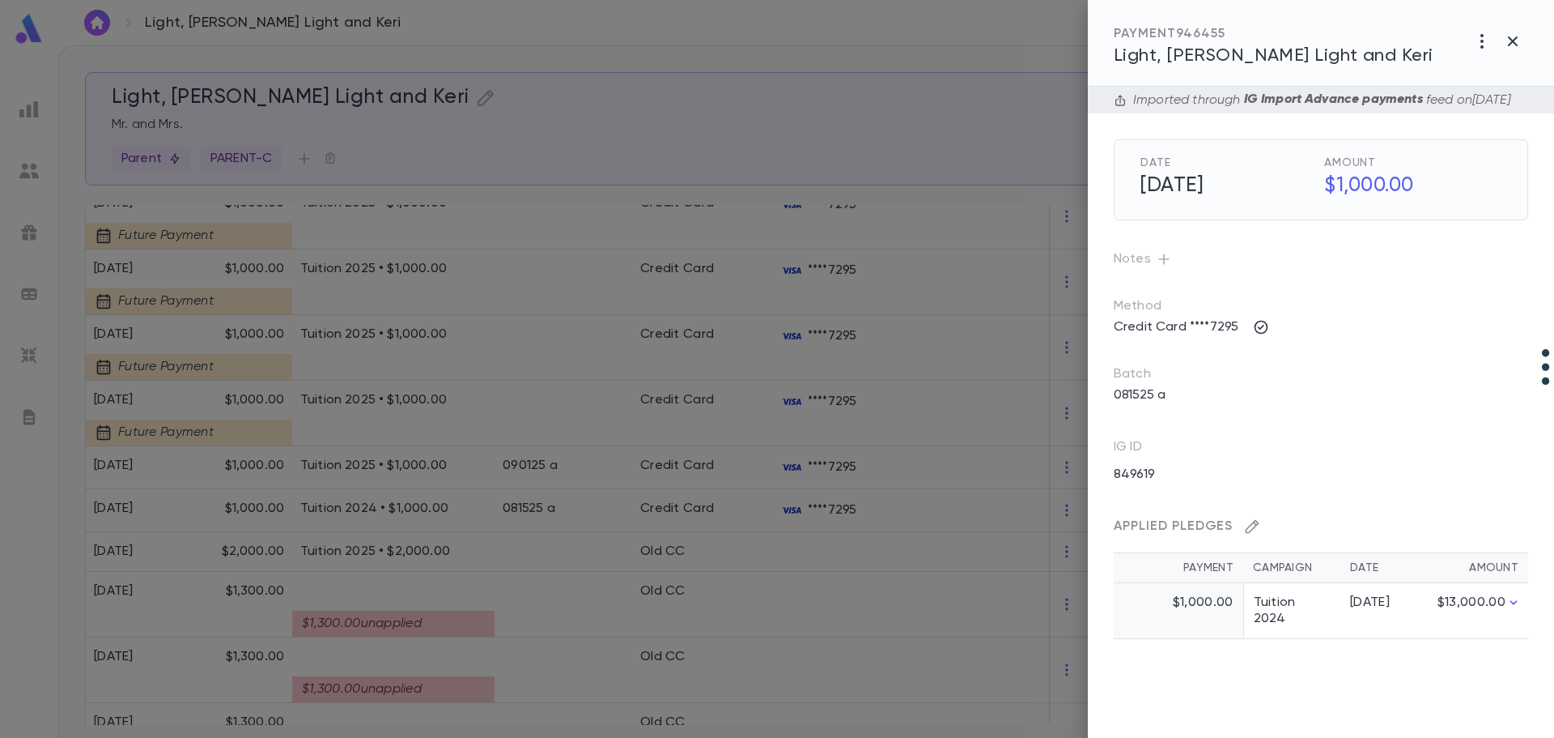
click at [1061, 534] on icon "button" at bounding box center [1253, 527] width 14 height 14
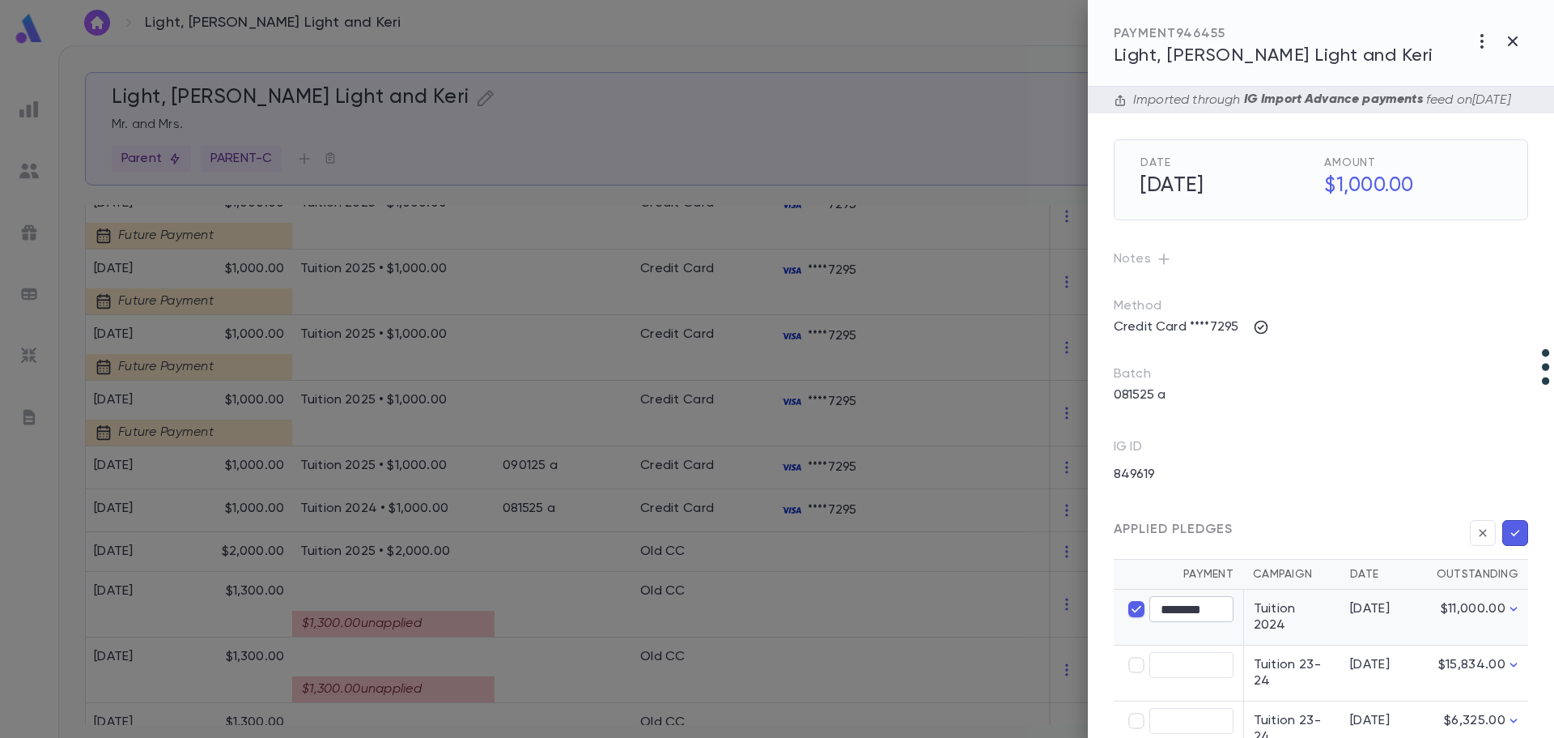
type input "****"
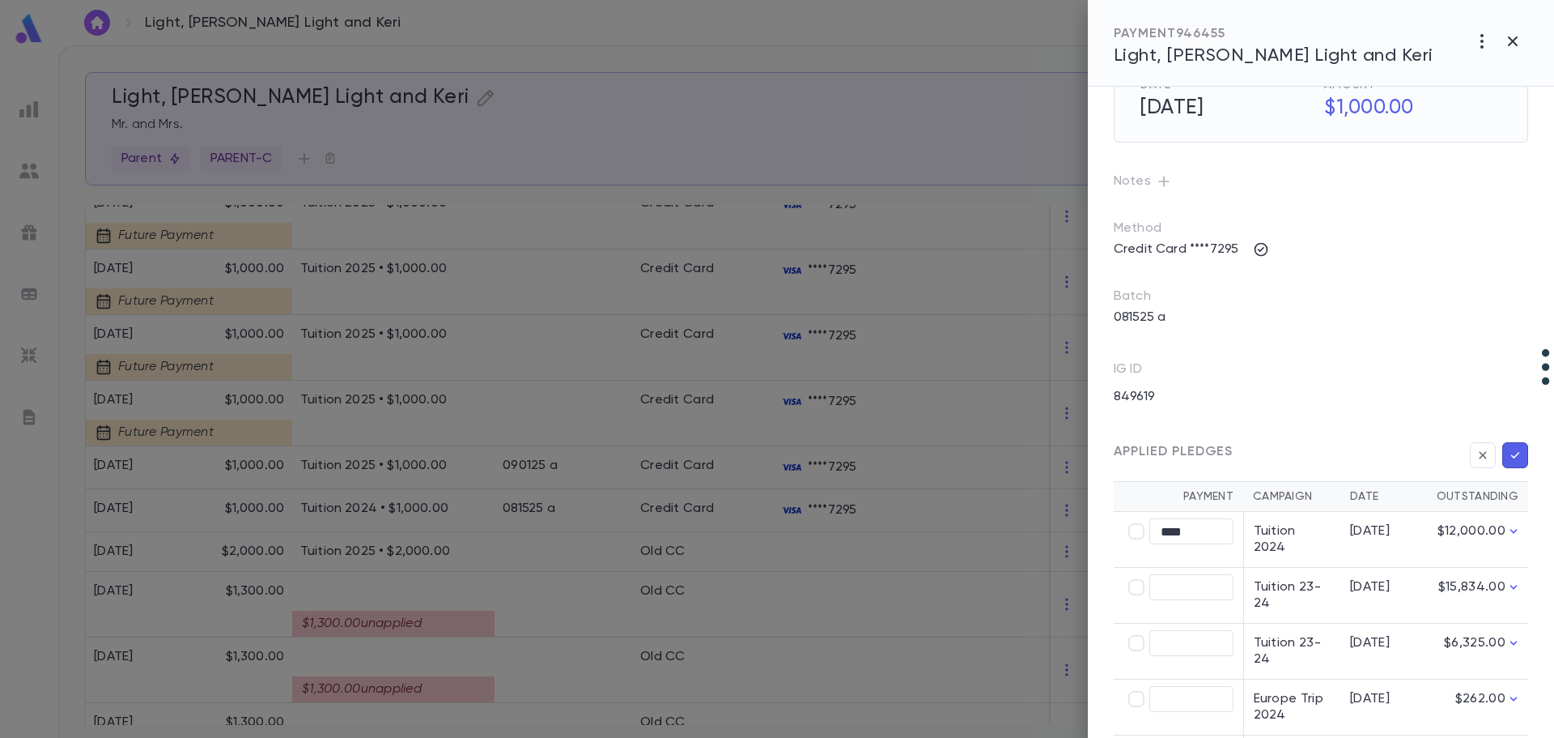
scroll to position [188, 0]
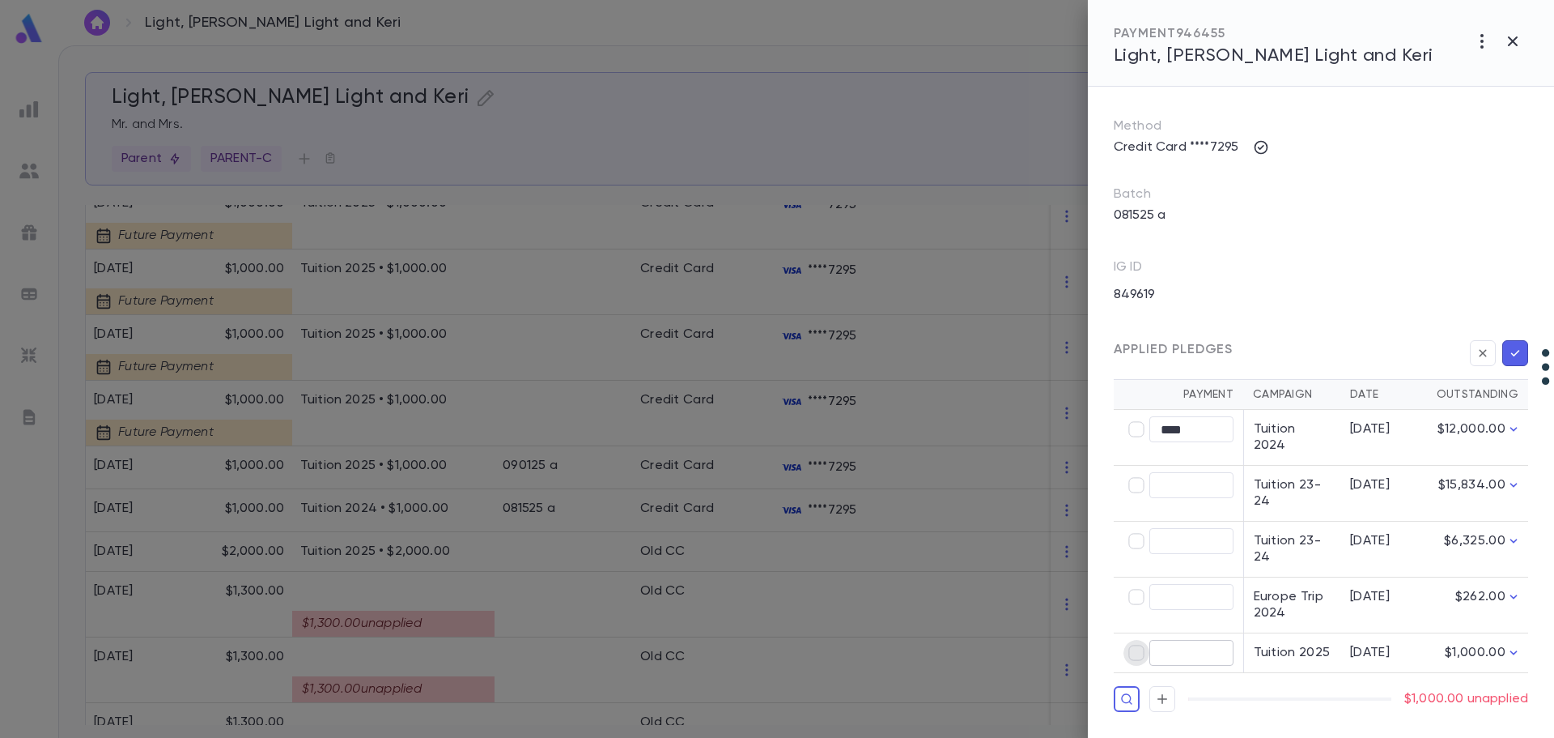
type input "********"
click at [1061, 361] on icon "button" at bounding box center [1515, 353] width 15 height 16
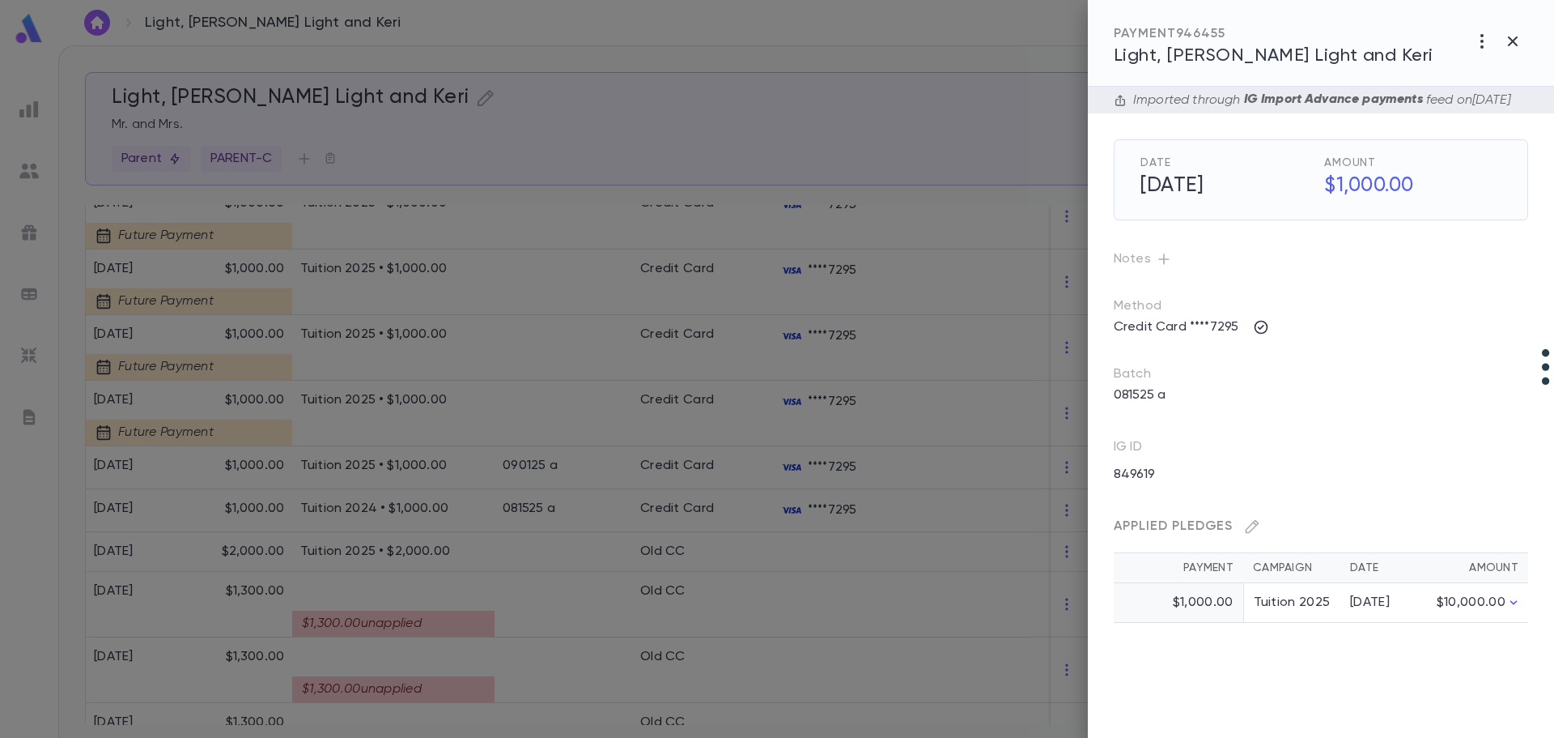
scroll to position [0, 0]
click at [615, 455] on div at bounding box center [777, 369] width 1554 height 738
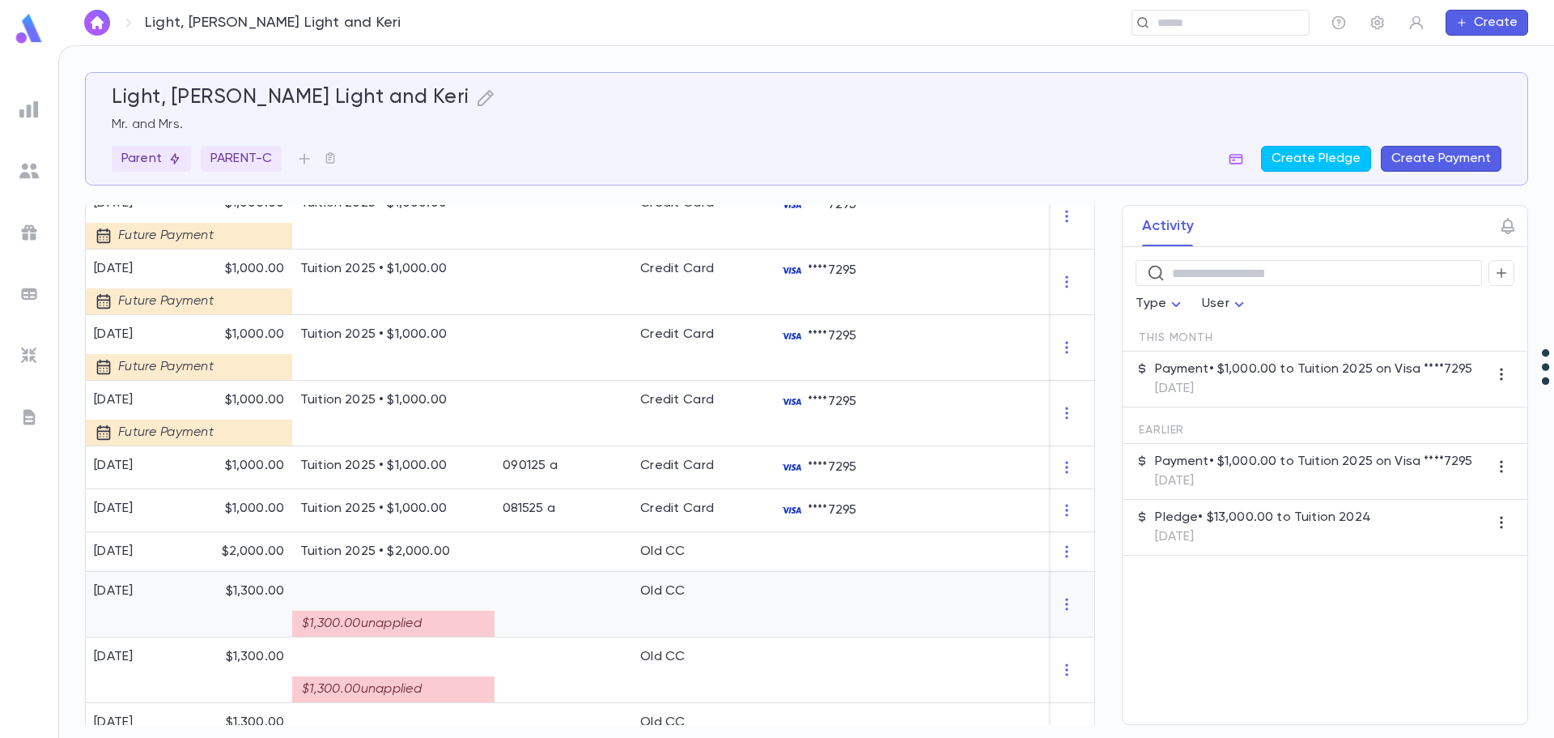
click at [435, 593] on p at bounding box center [393, 591] width 186 height 16
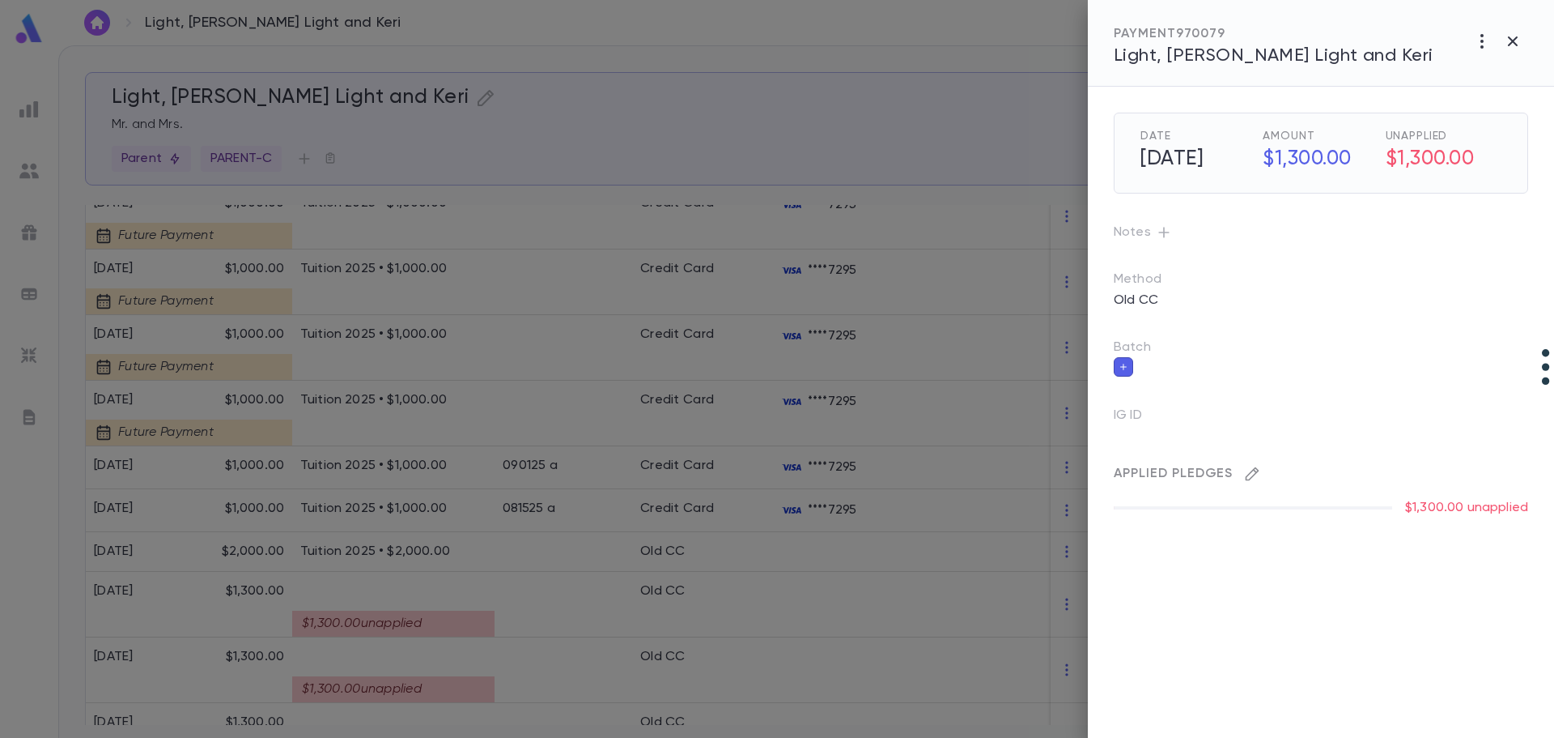
click at [1061, 470] on icon "button" at bounding box center [1253, 474] width 14 height 14
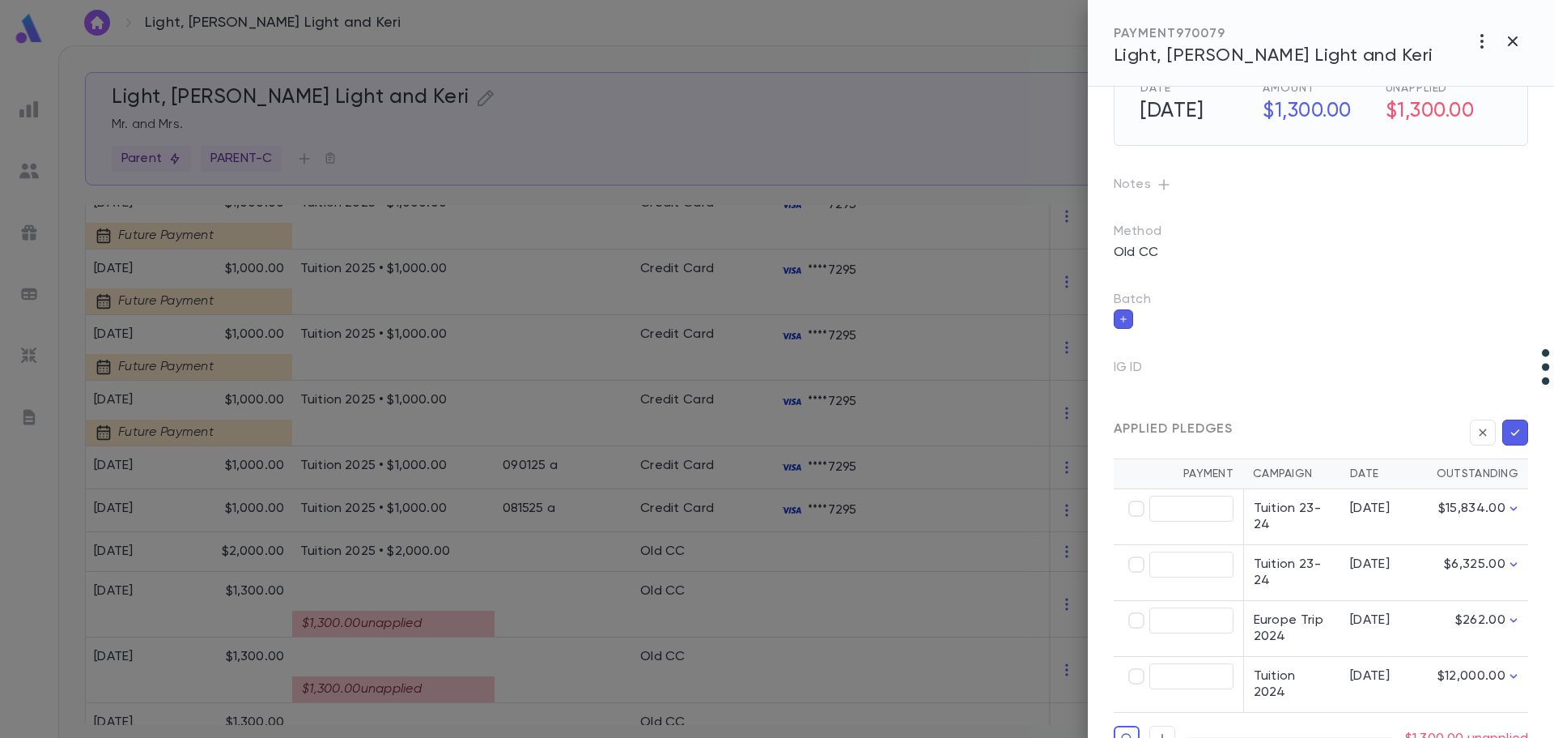
scroll to position [72, 0]
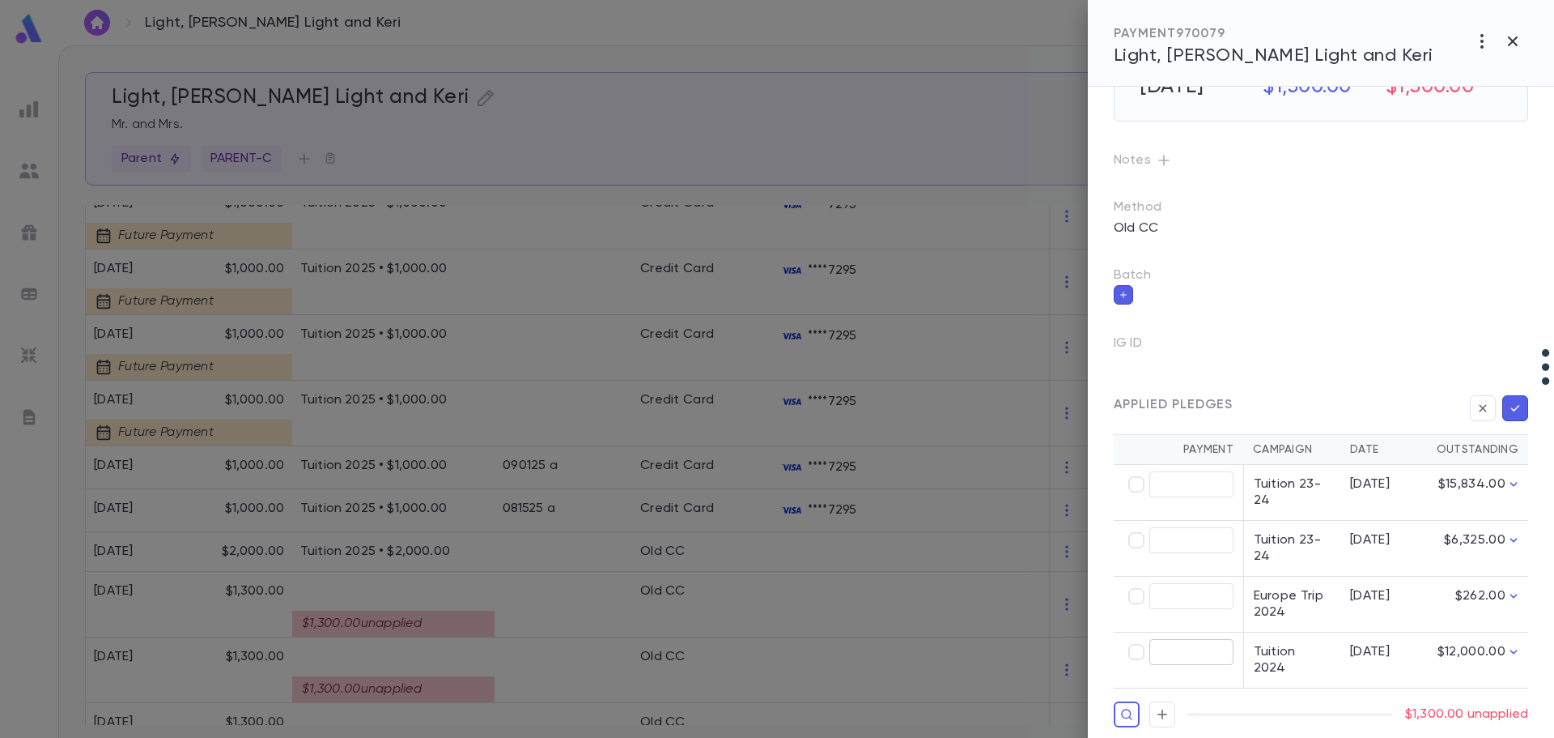
type input "********"
click at [1061, 409] on icon "button" at bounding box center [1516, 408] width 9 height 6
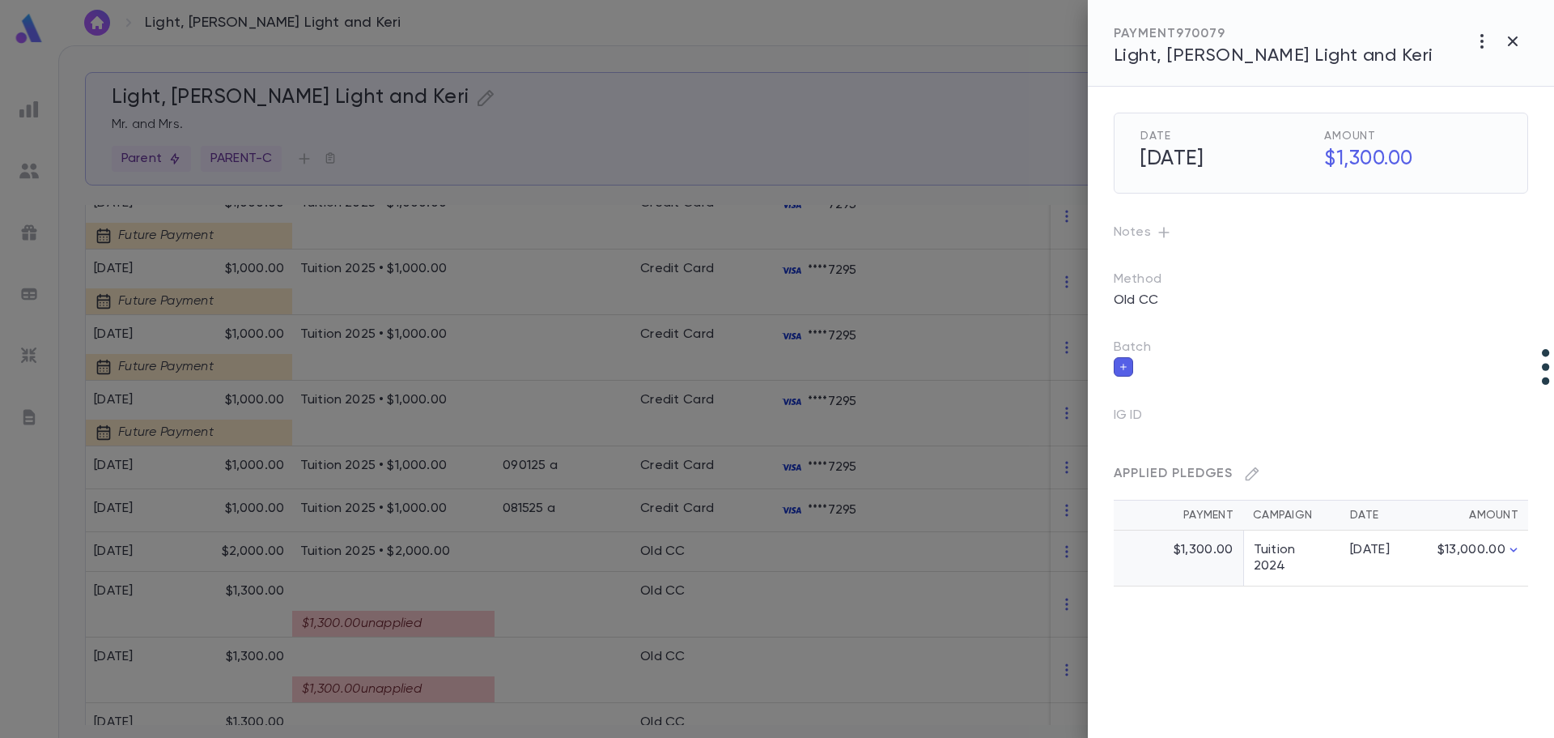
scroll to position [0, 0]
click at [496, 683] on div at bounding box center [777, 369] width 1554 height 738
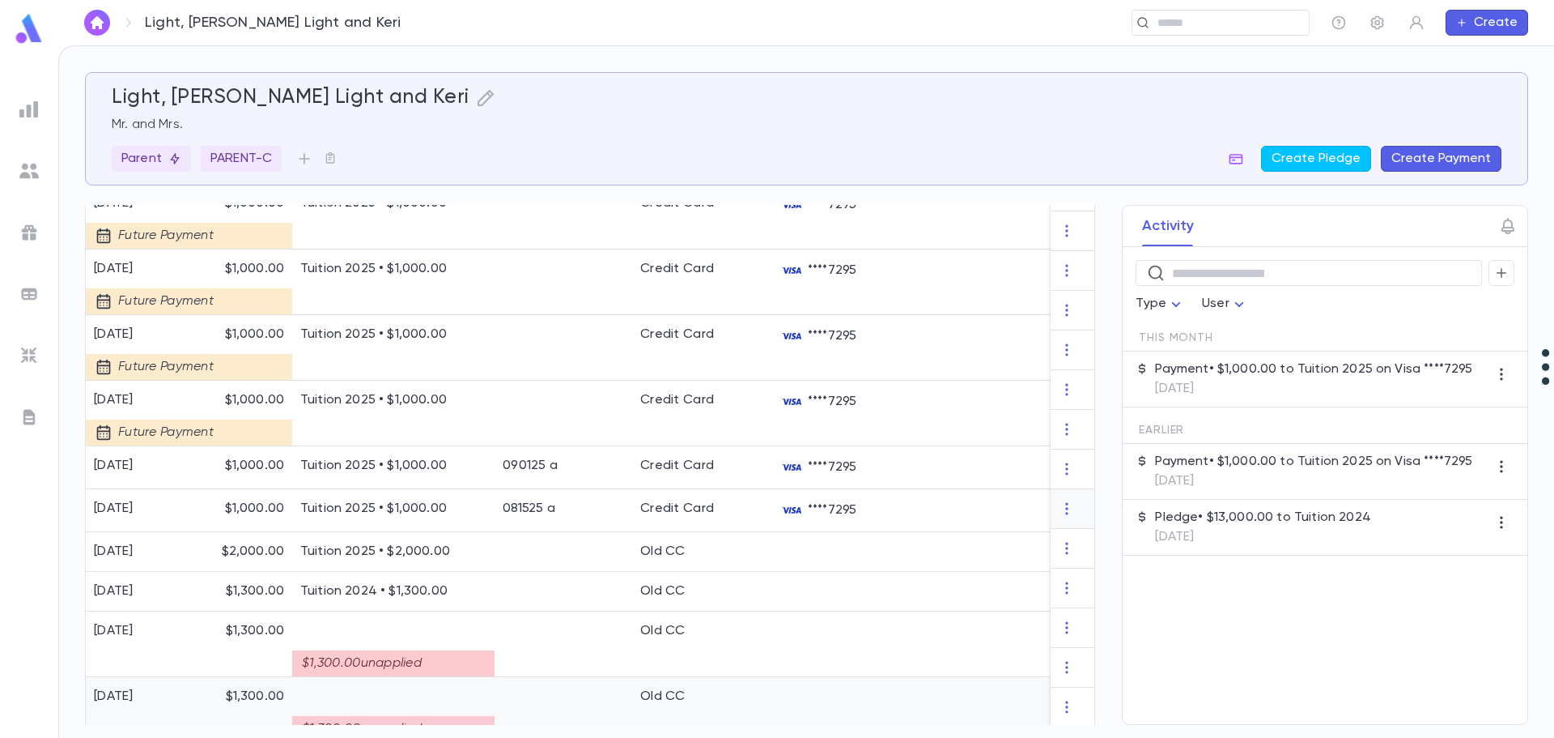
click at [495, 683] on div at bounding box center [564, 710] width 138 height 66
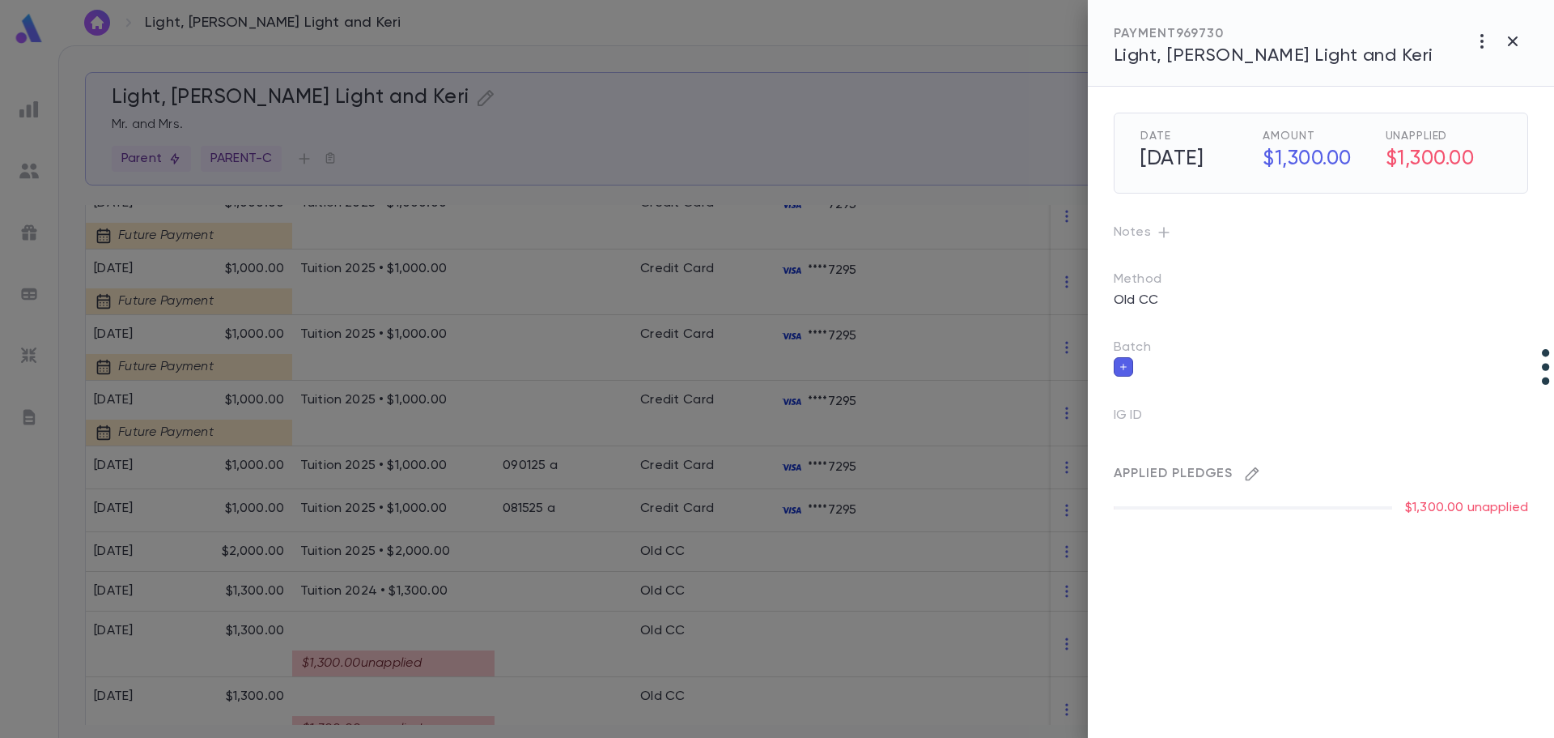
click at [1061, 477] on icon "button" at bounding box center [1252, 474] width 16 height 16
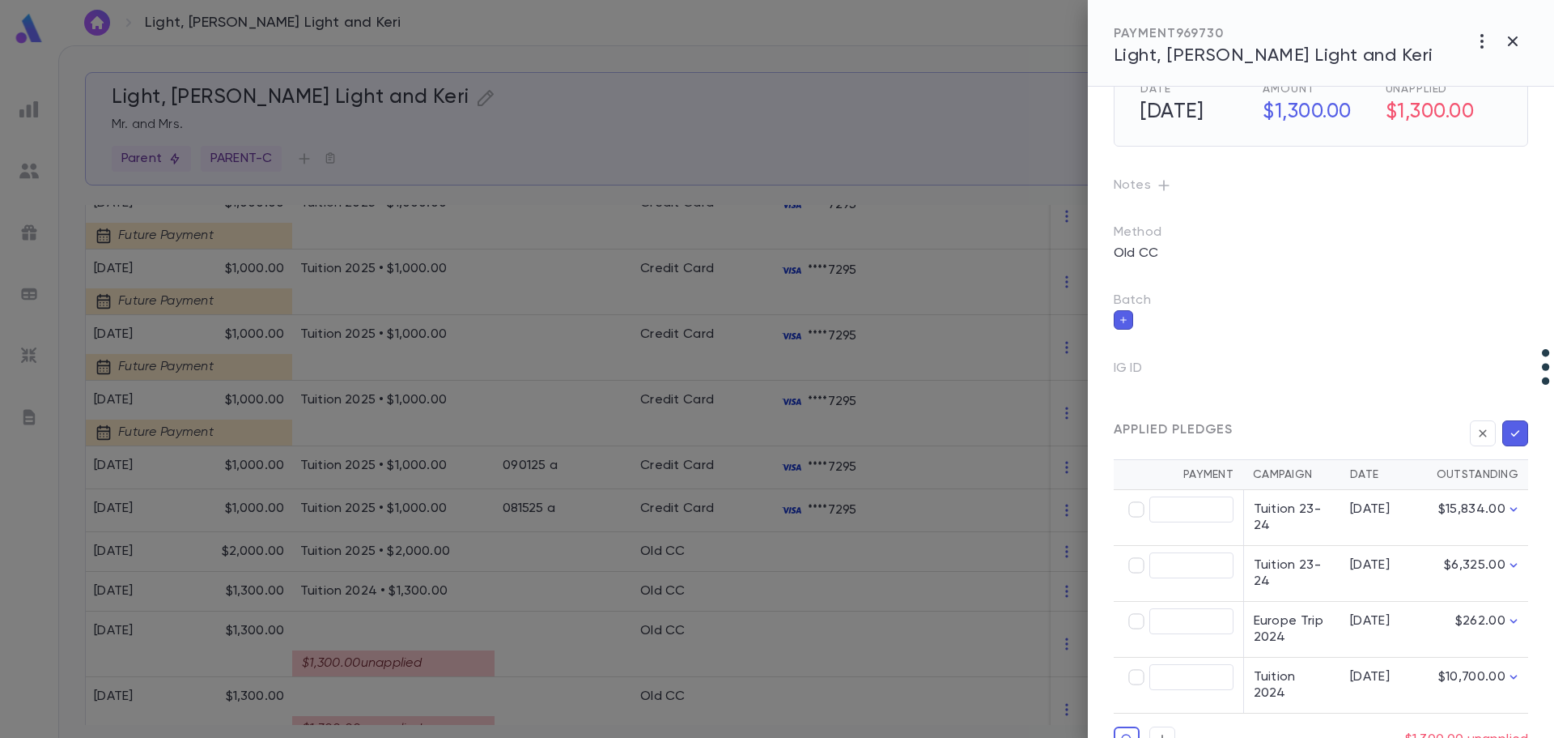
scroll to position [72, 0]
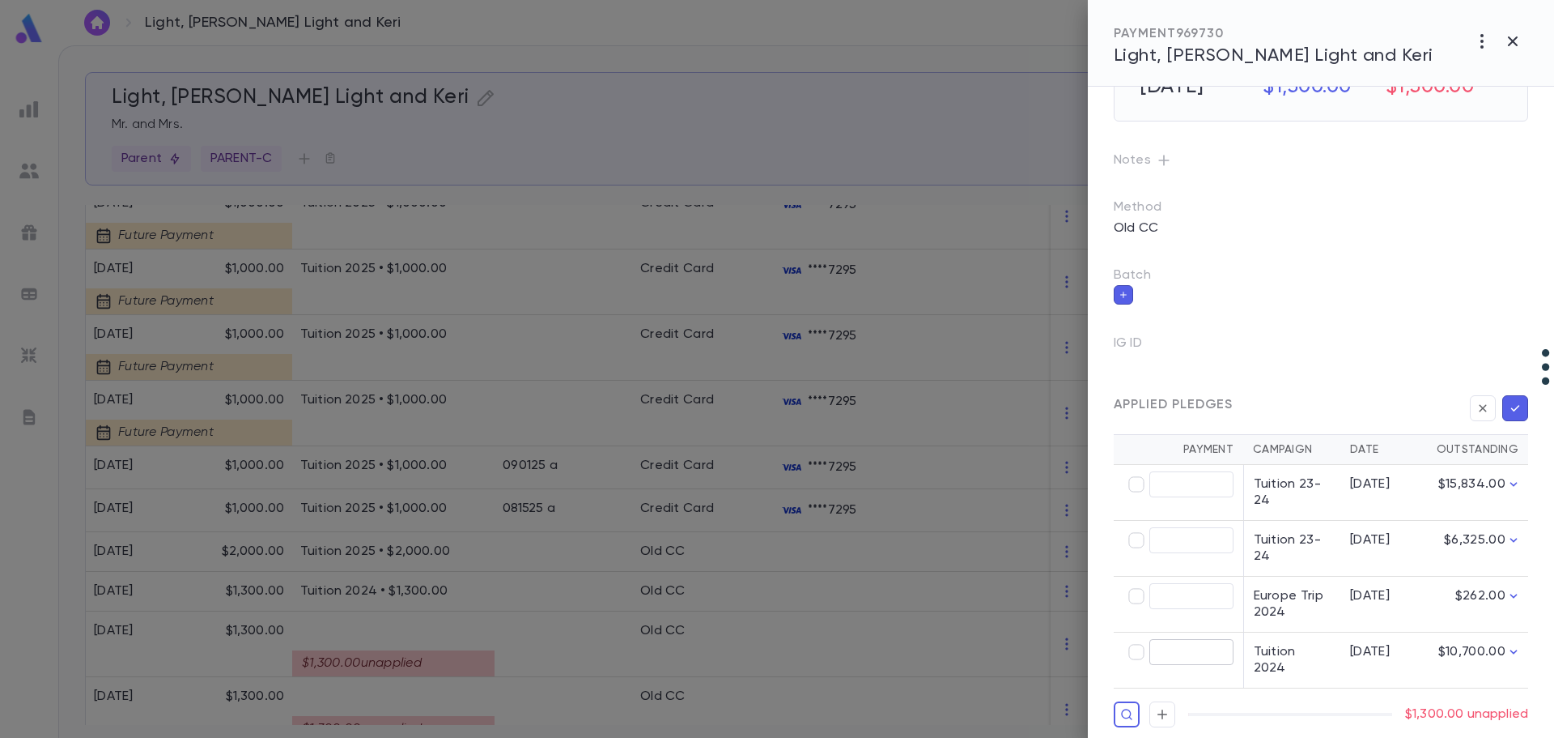
type input "********"
click at [1061, 413] on icon "button" at bounding box center [1515, 408] width 15 height 16
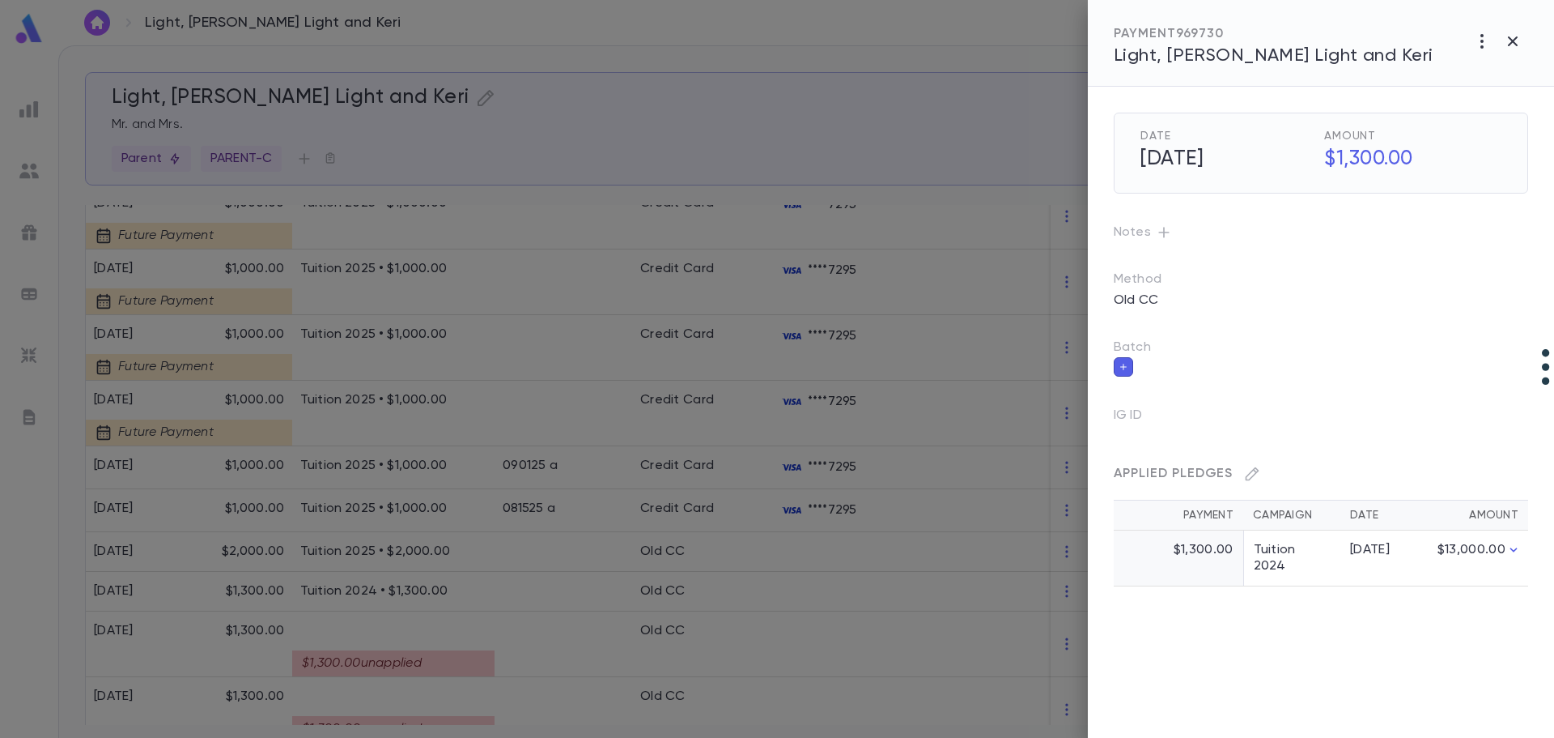
click at [725, 415] on div at bounding box center [777, 369] width 1554 height 738
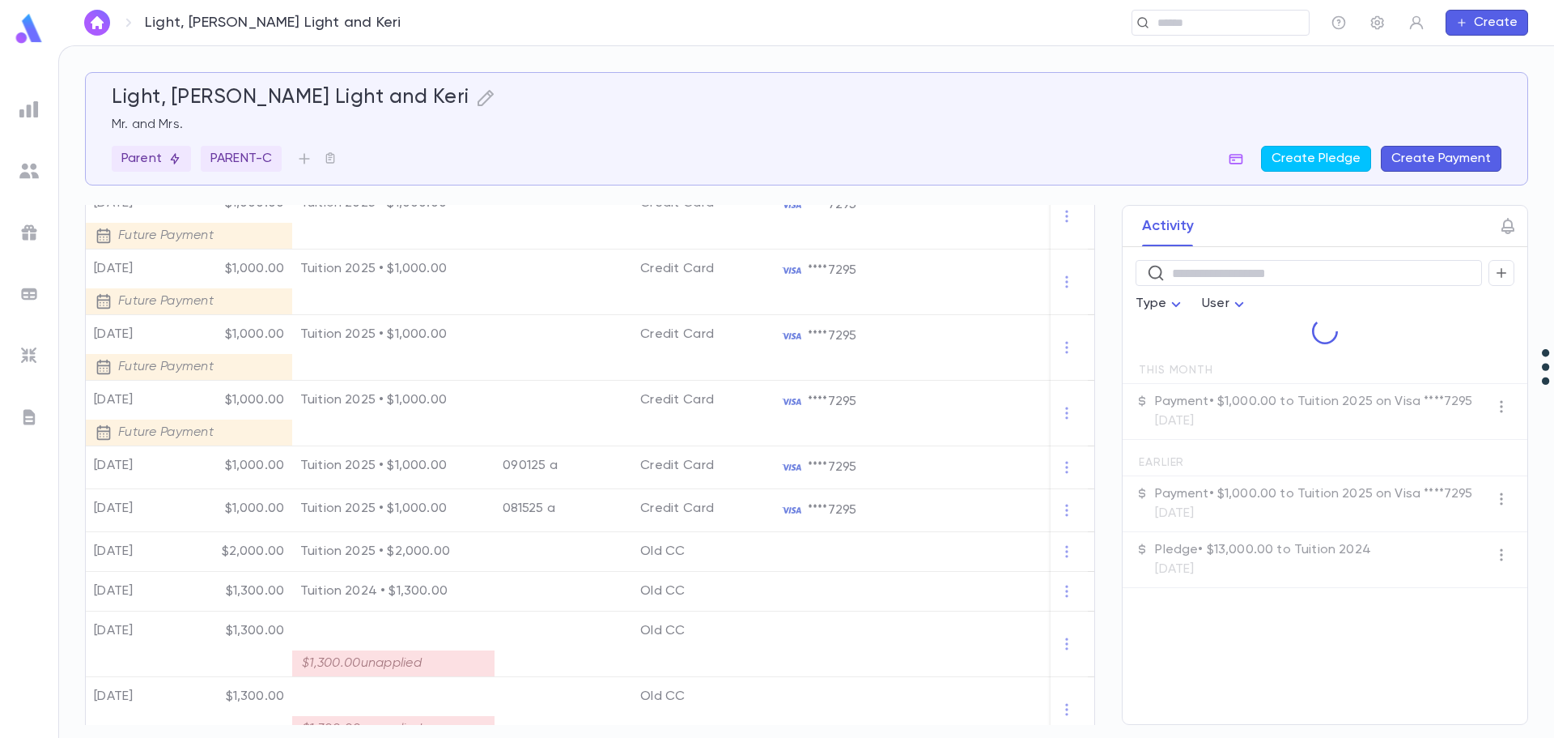
scroll to position [549, 0]
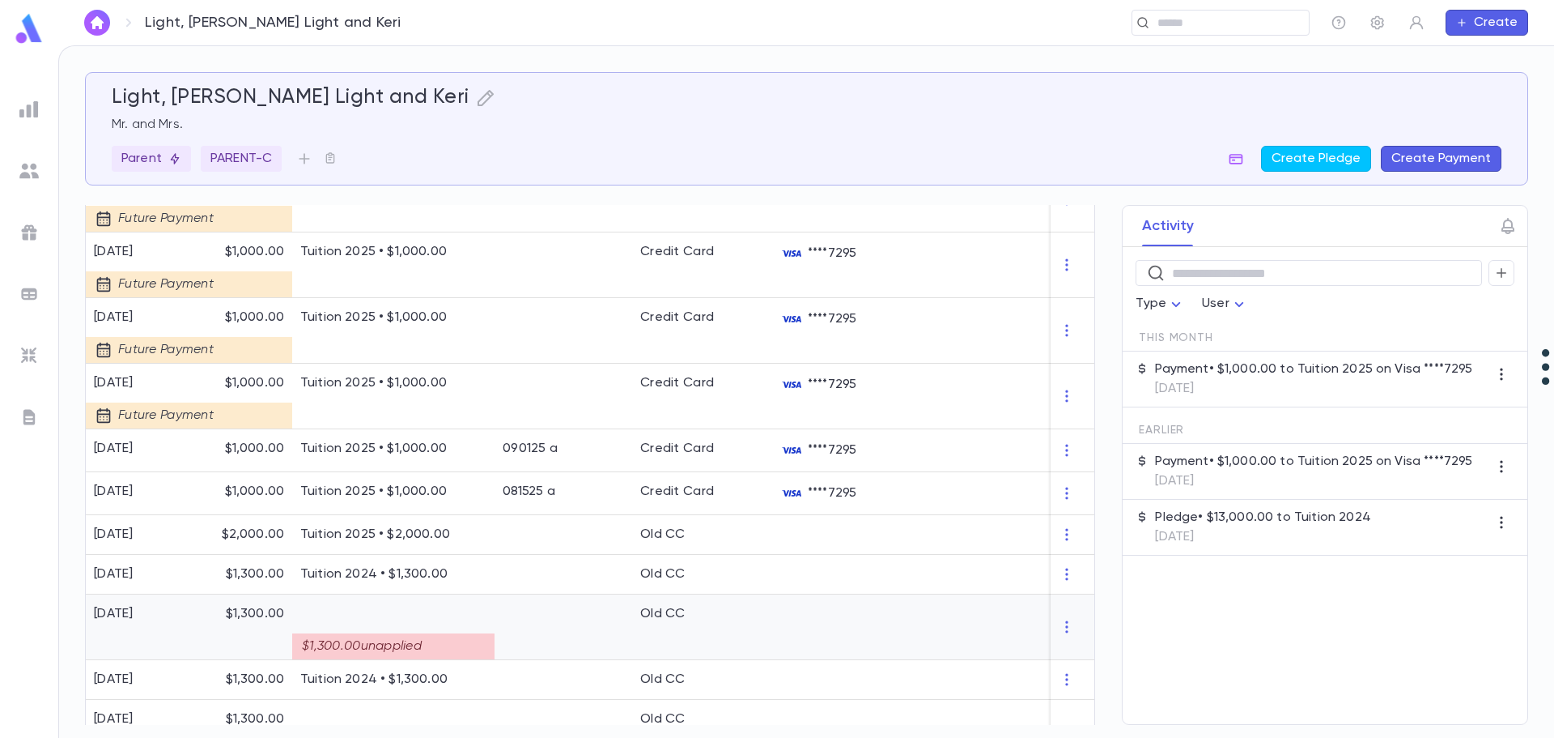
click at [451, 624] on div "$1,300.00 unapplied" at bounding box center [393, 640] width 186 height 37
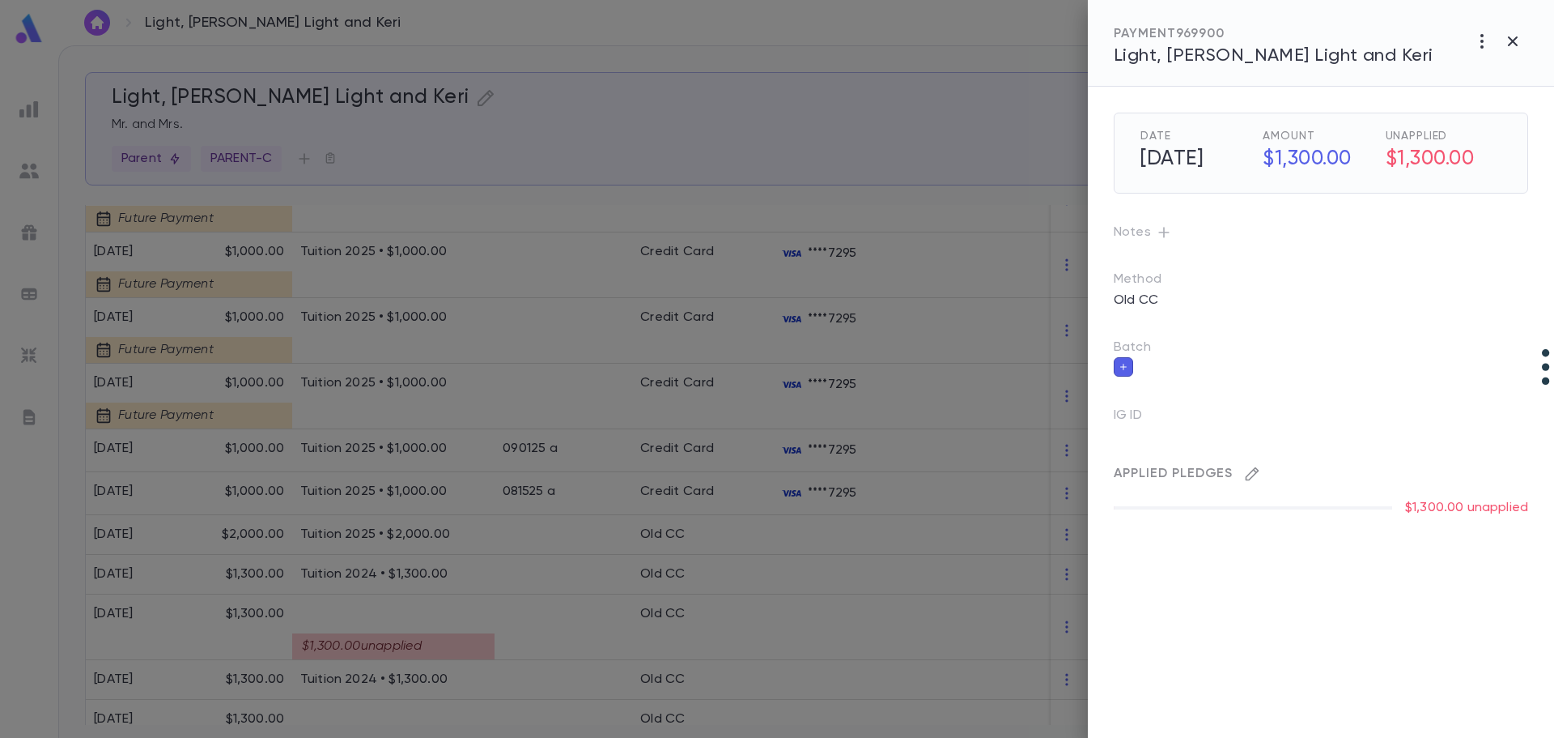
click at [1061, 479] on icon "button" at bounding box center [1253, 474] width 14 height 14
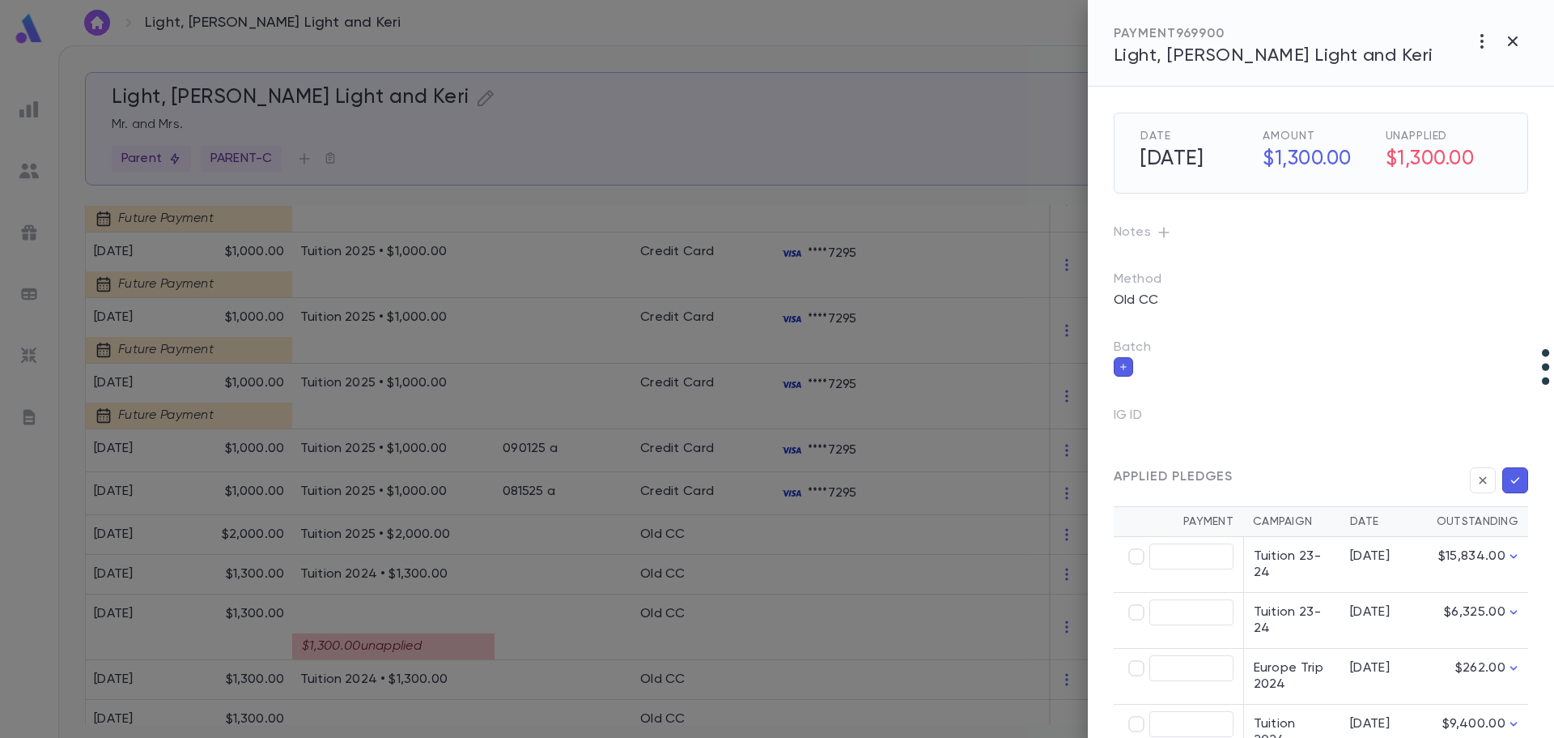
scroll to position [72, 0]
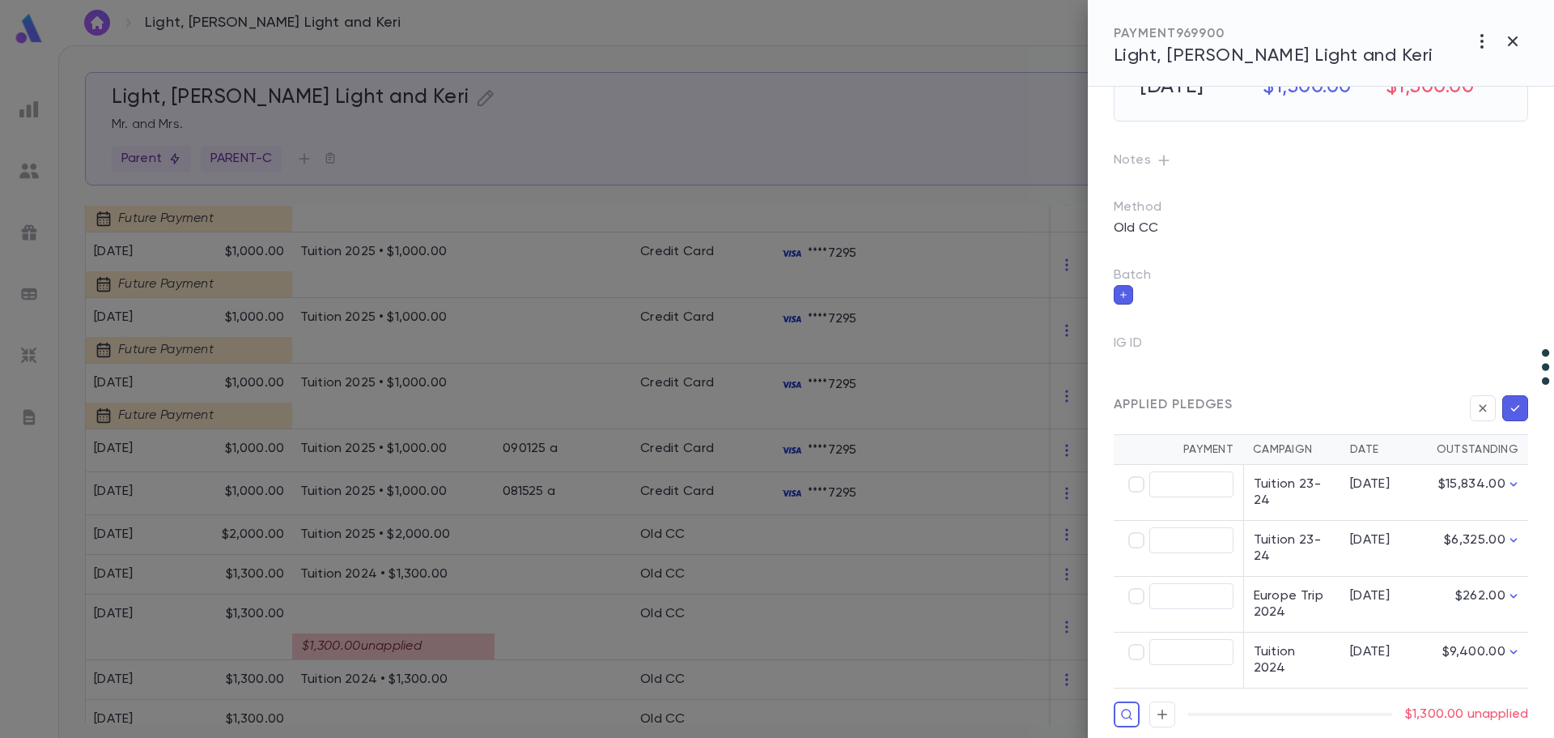
type input "********"
click at [1061, 409] on icon "button" at bounding box center [1515, 408] width 15 height 16
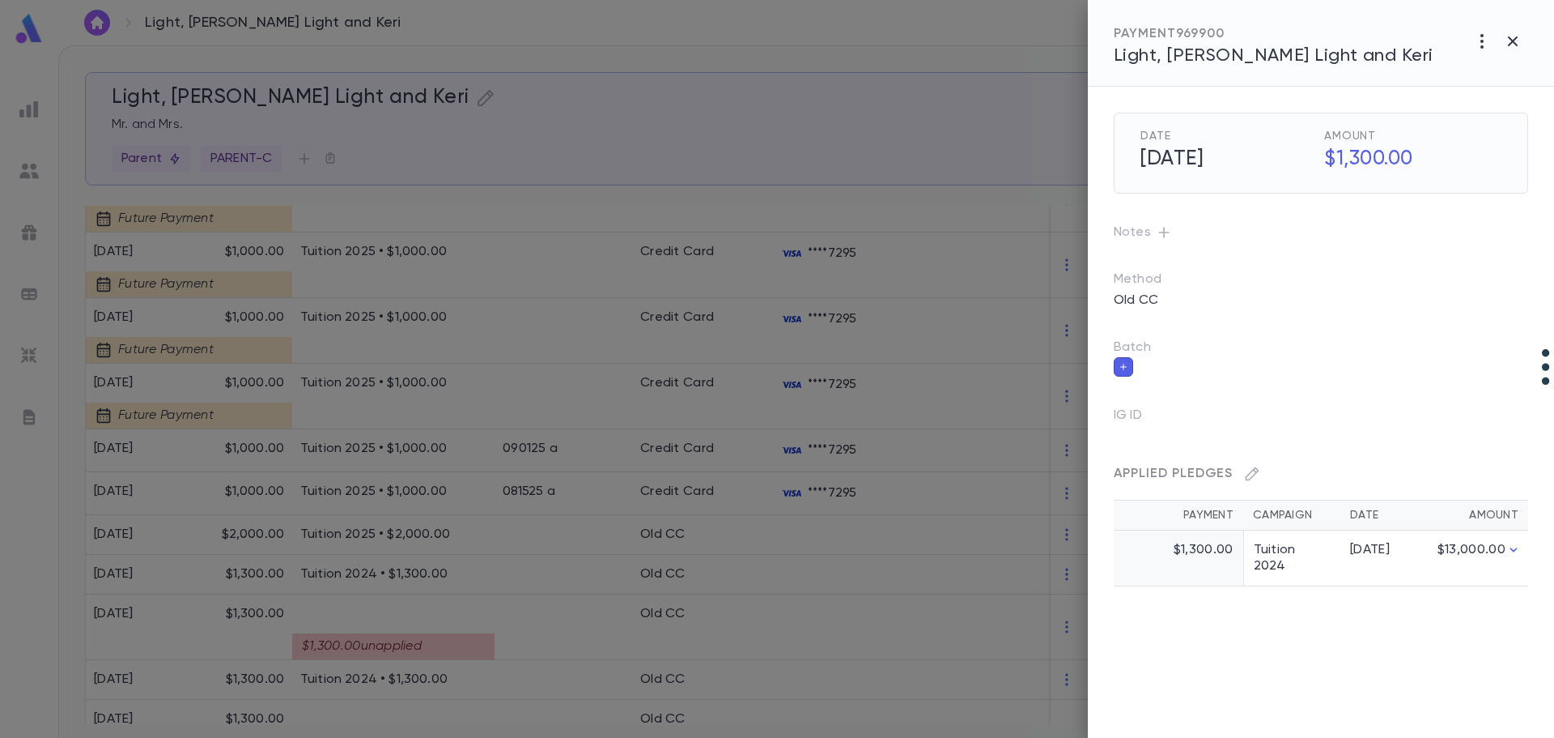
click at [550, 611] on div at bounding box center [777, 369] width 1554 height 738
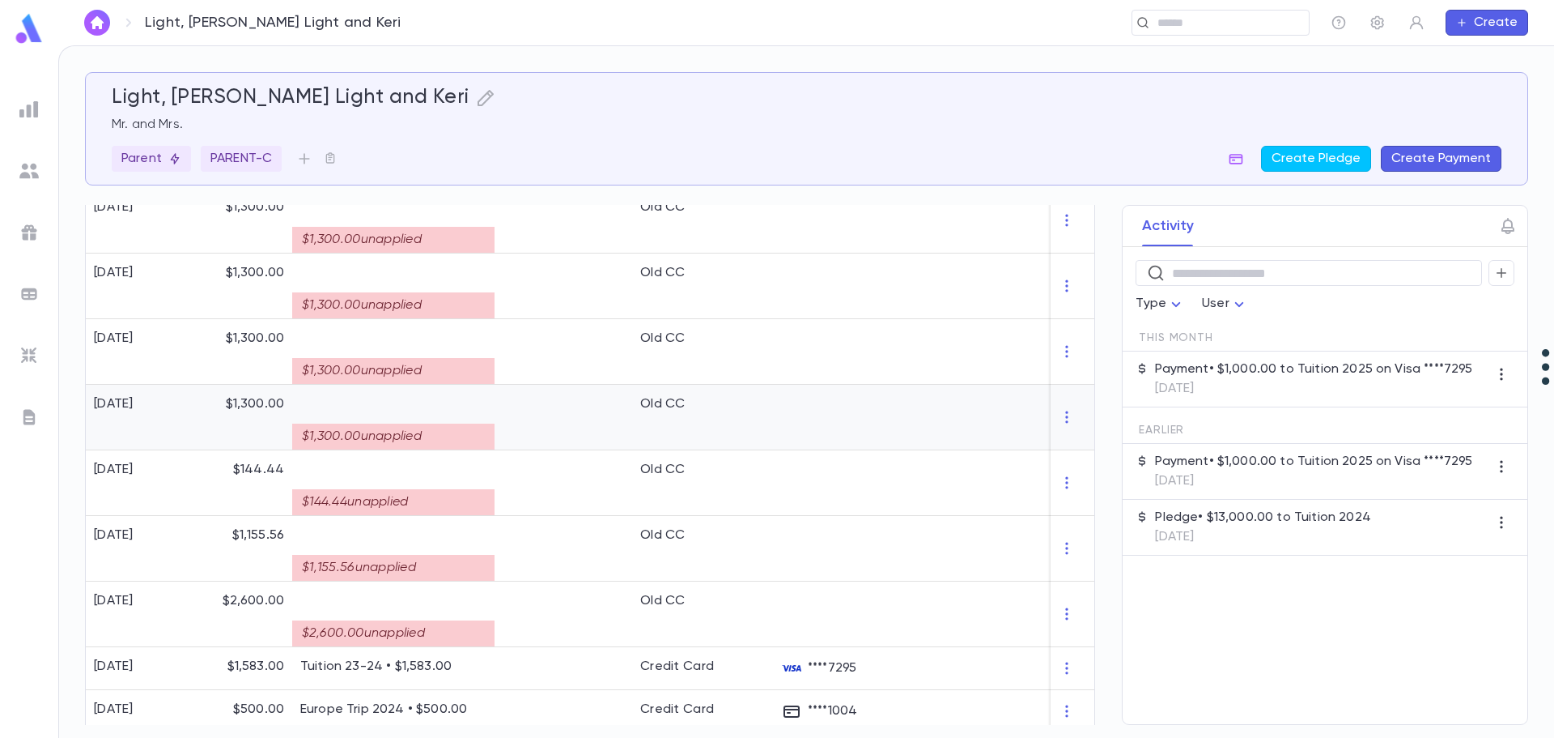
scroll to position [954, 0]
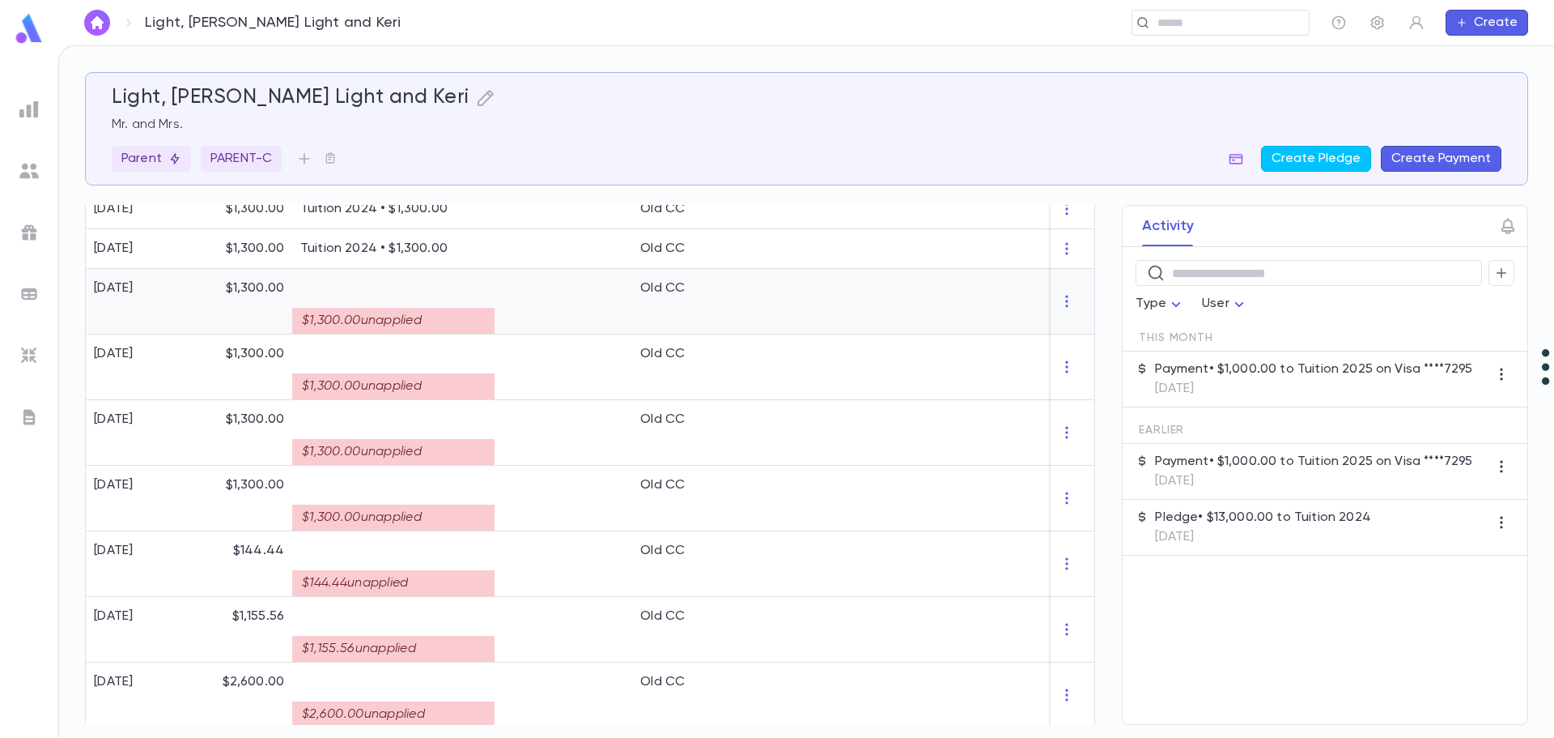
click at [435, 307] on div "$1,300.00 unapplied" at bounding box center [393, 314] width 186 height 37
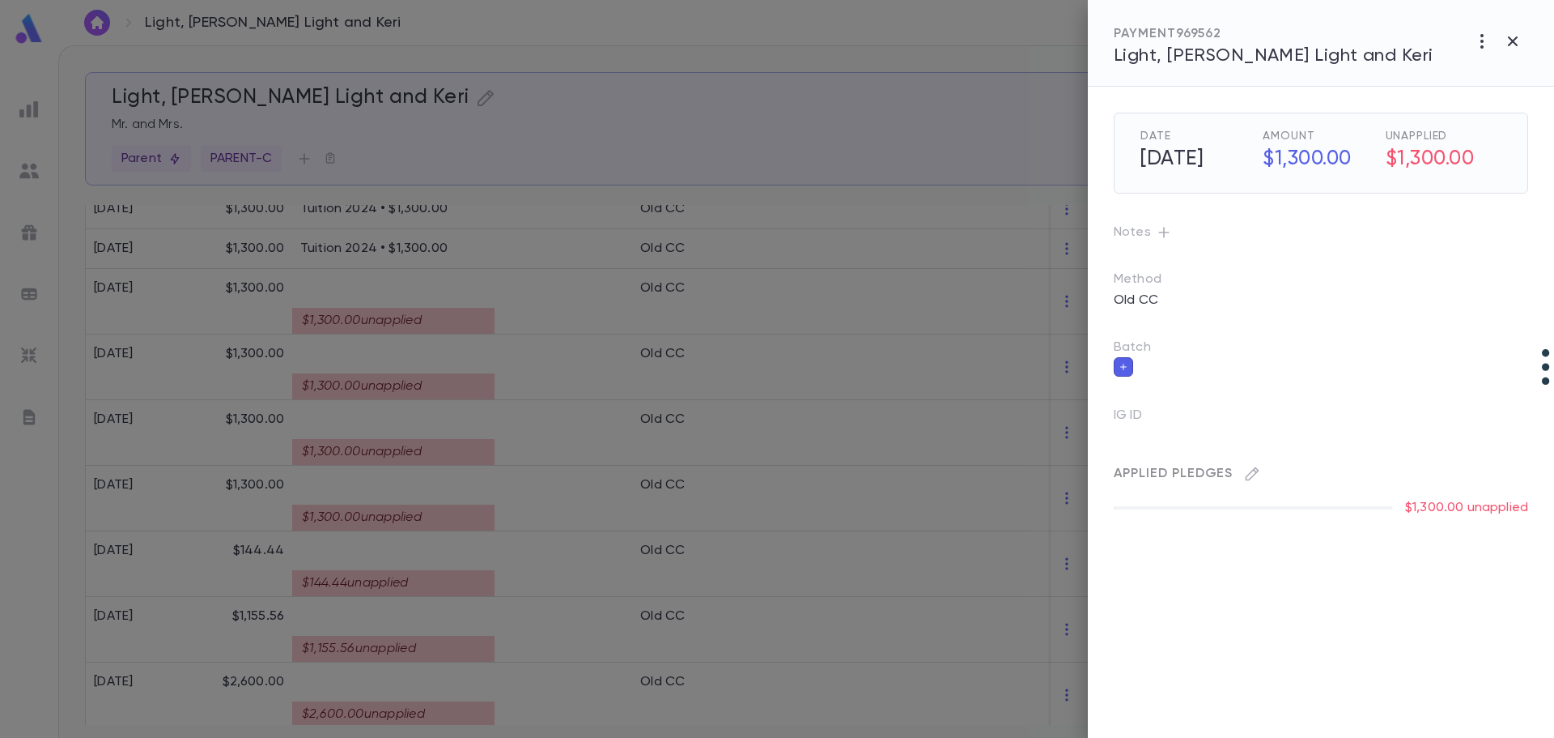
click at [441, 313] on div at bounding box center [777, 369] width 1554 height 738
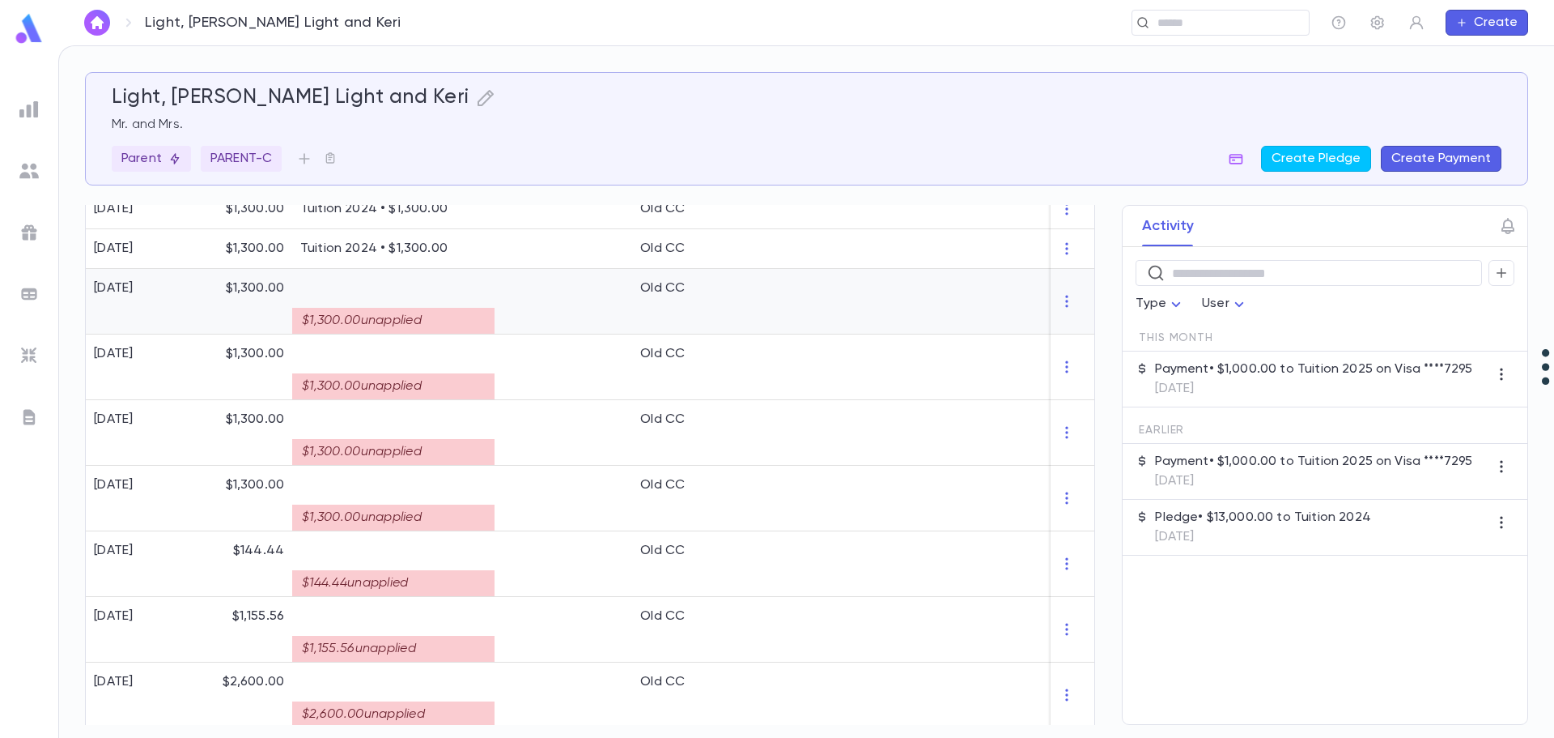
click at [451, 314] on div "$1,300.00 unapplied" at bounding box center [393, 321] width 202 height 26
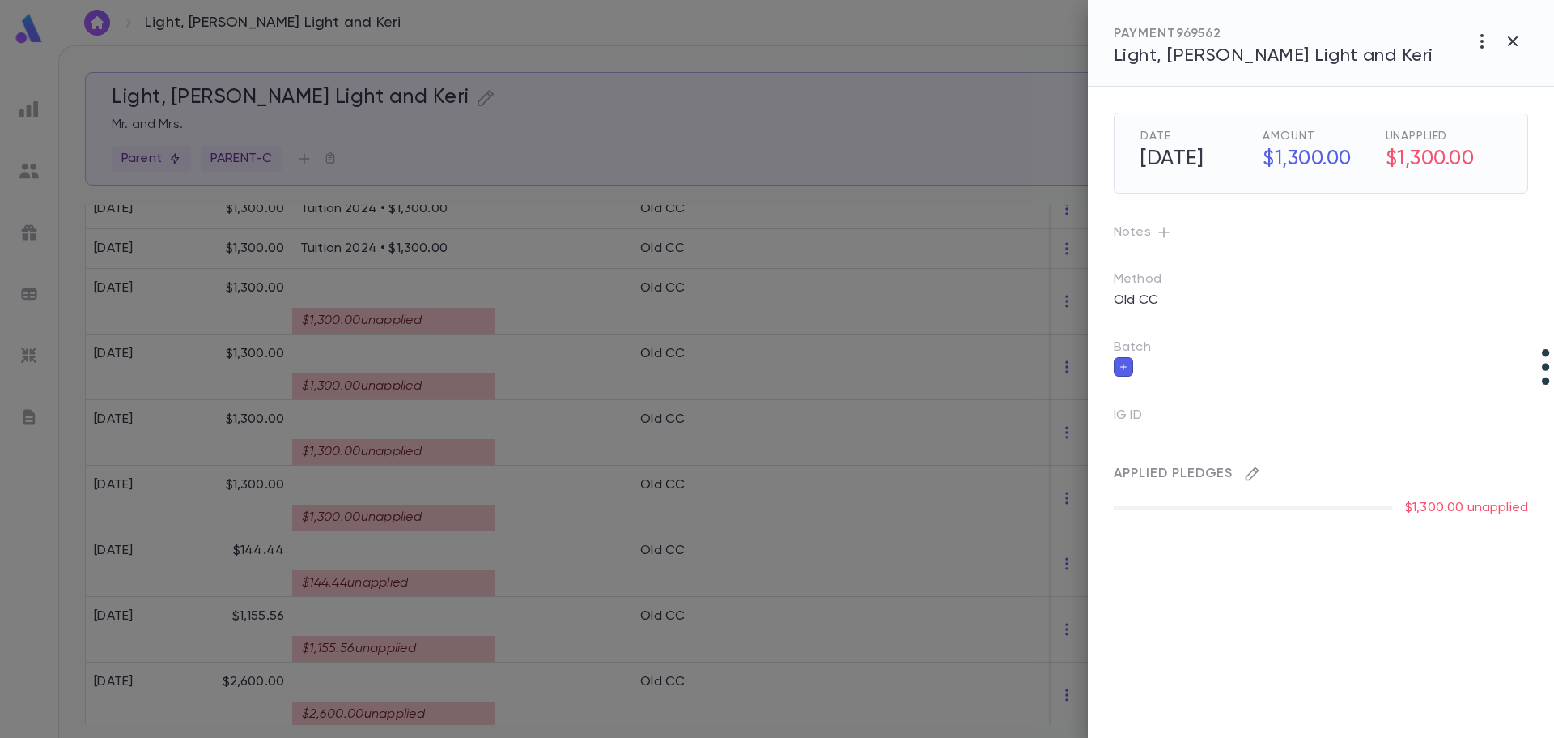
click at [1061, 478] on icon "button" at bounding box center [1252, 474] width 16 height 16
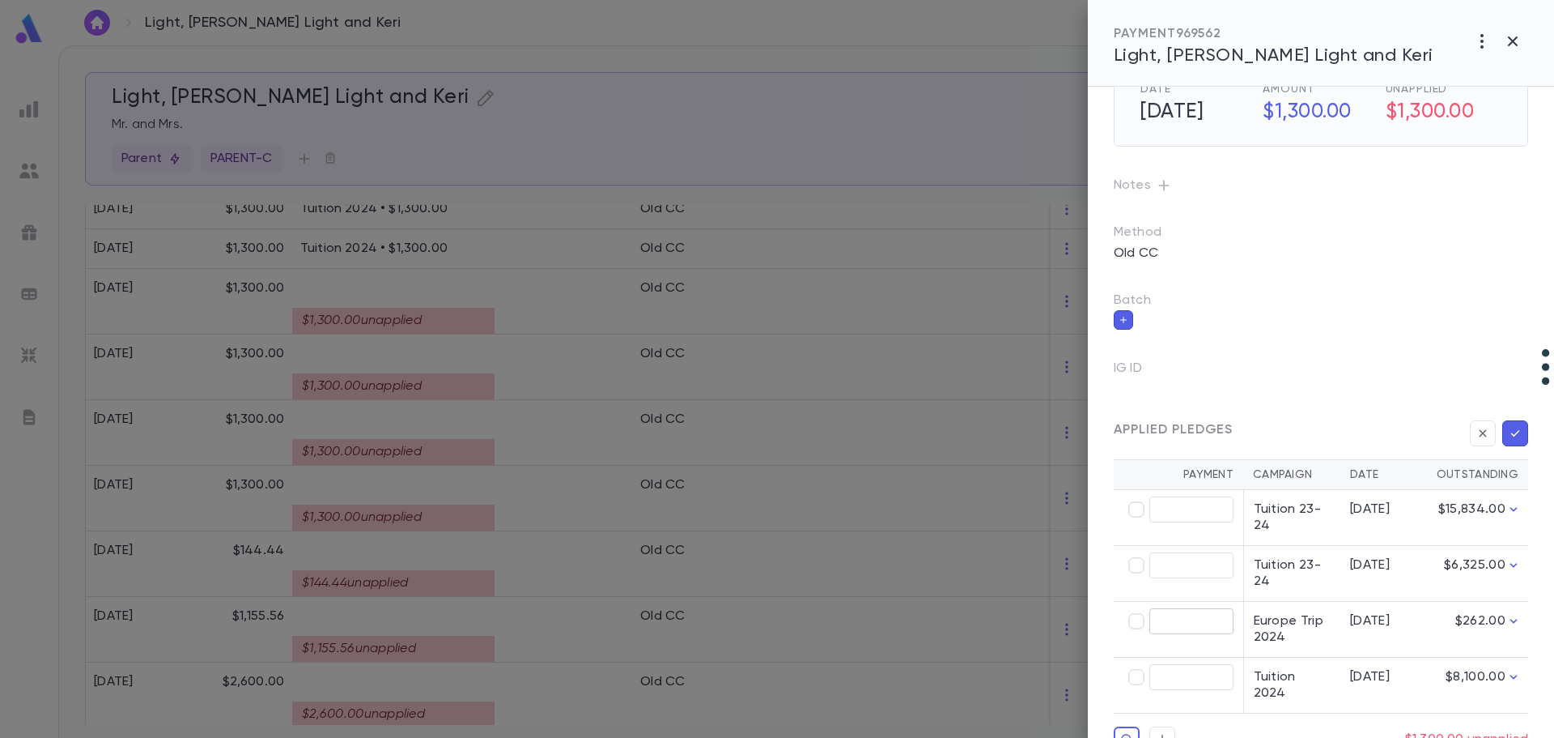
scroll to position [72, 0]
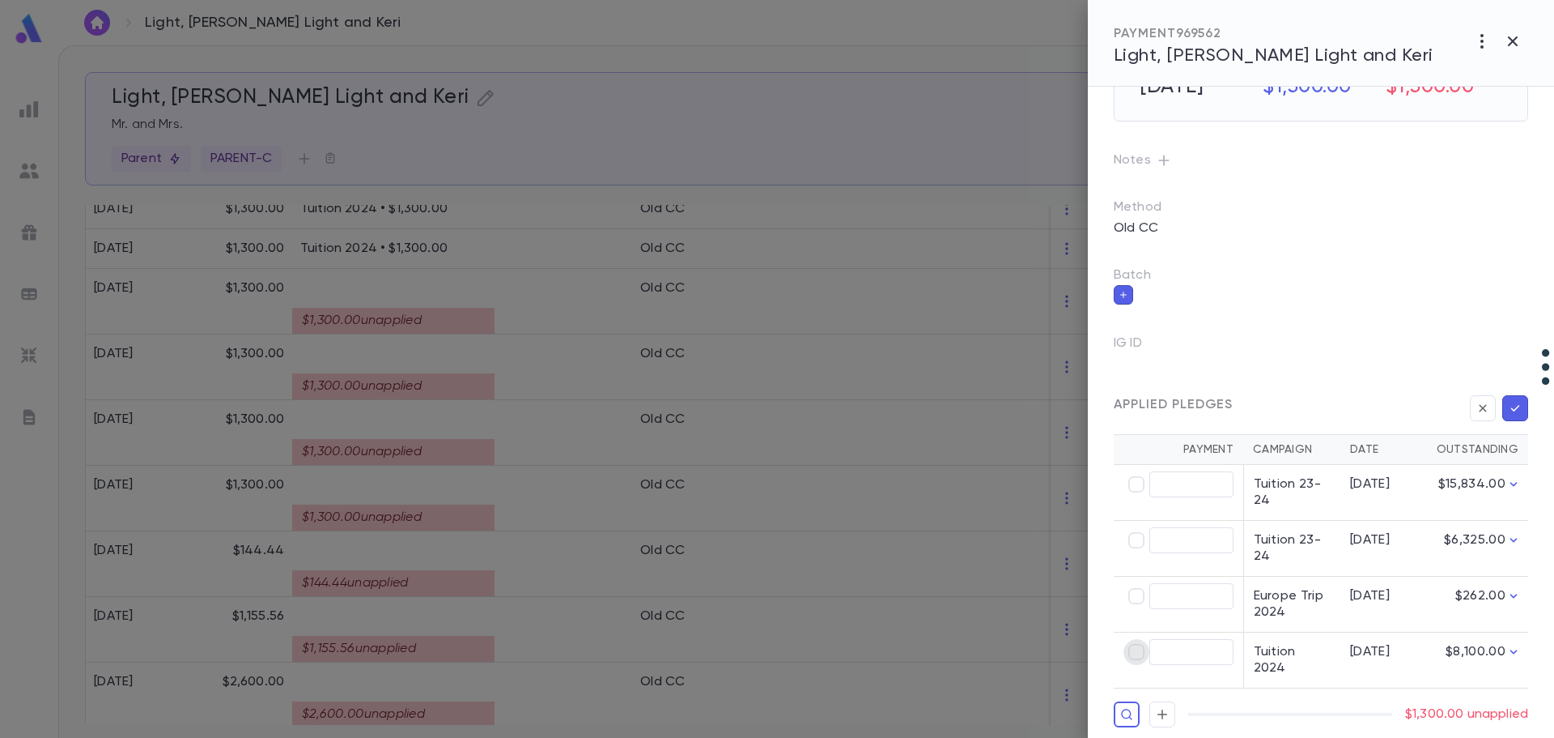
type input "********"
click at [1061, 416] on button "button" at bounding box center [1516, 408] width 26 height 26
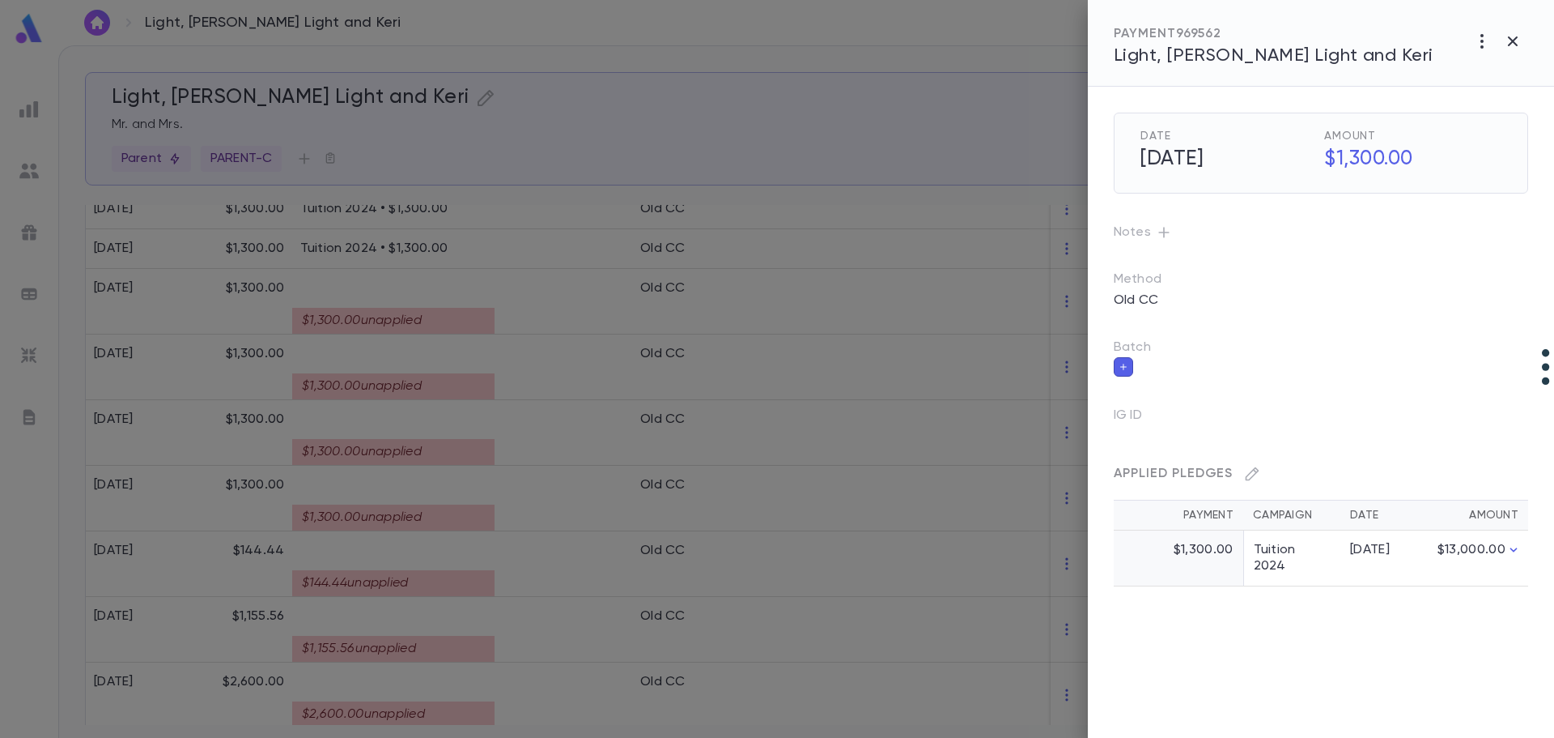
click at [398, 381] on div at bounding box center [777, 369] width 1554 height 738
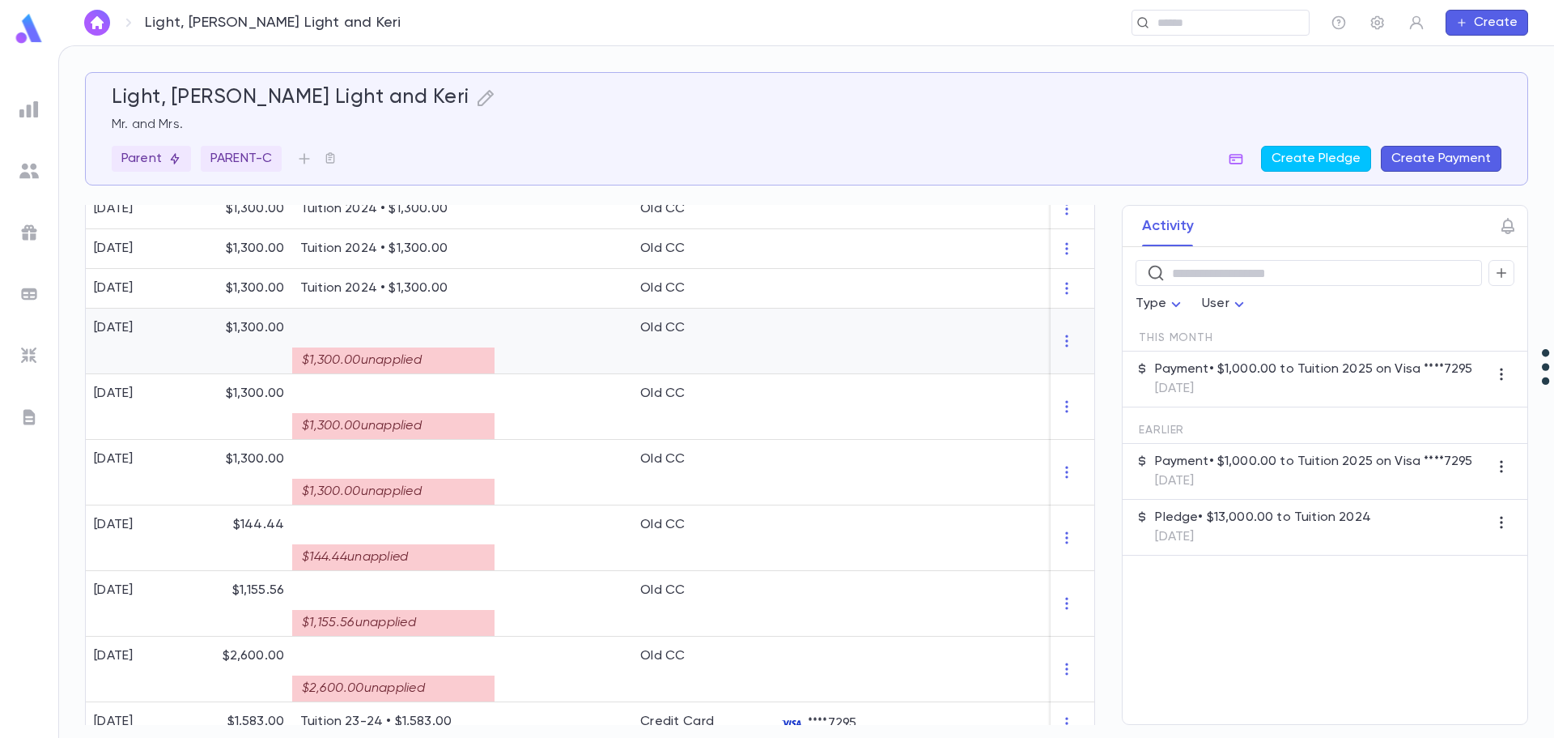
click at [419, 350] on div "$1,300.00 unapplied" at bounding box center [393, 360] width 202 height 26
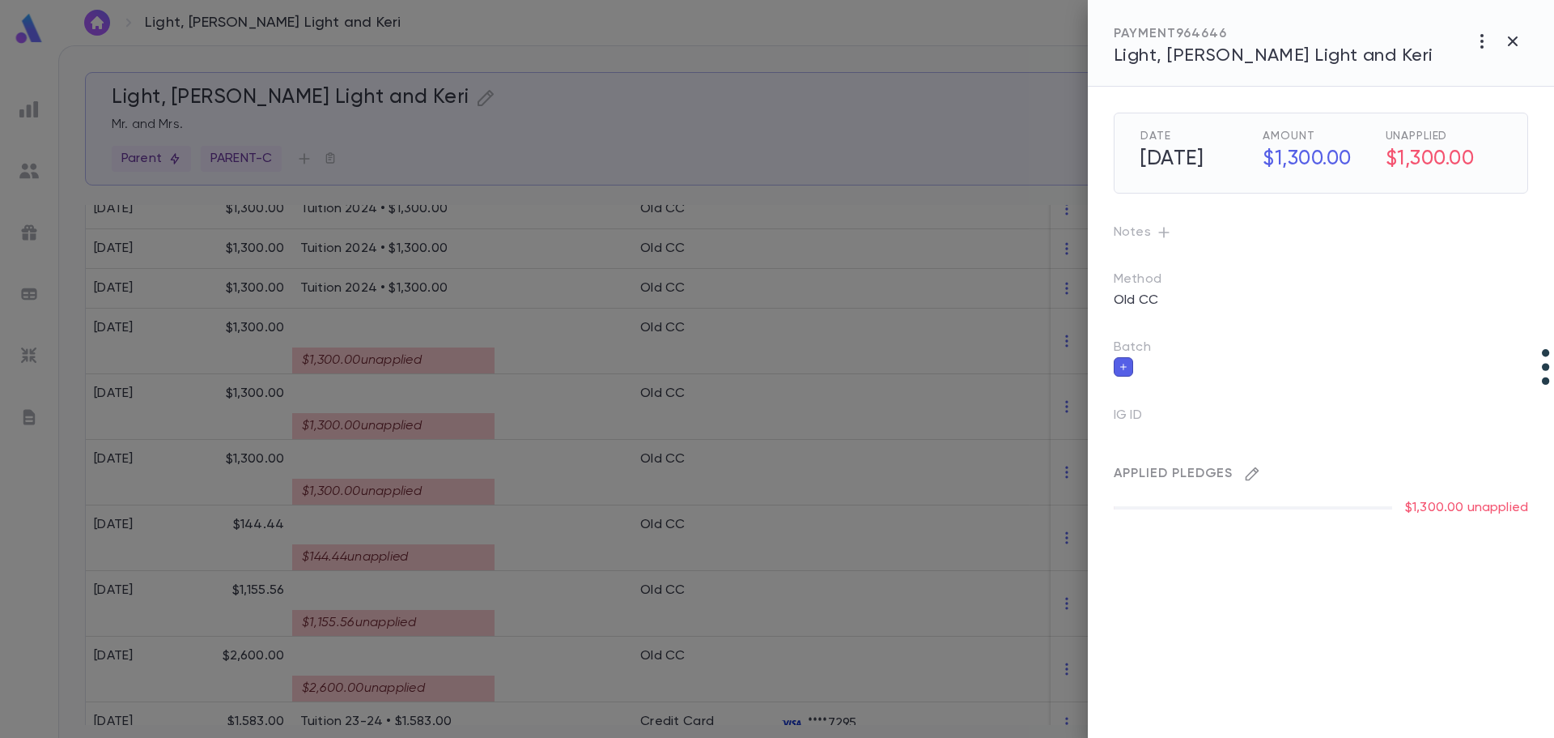
click at [1061, 478] on icon "button" at bounding box center [1252, 474] width 16 height 16
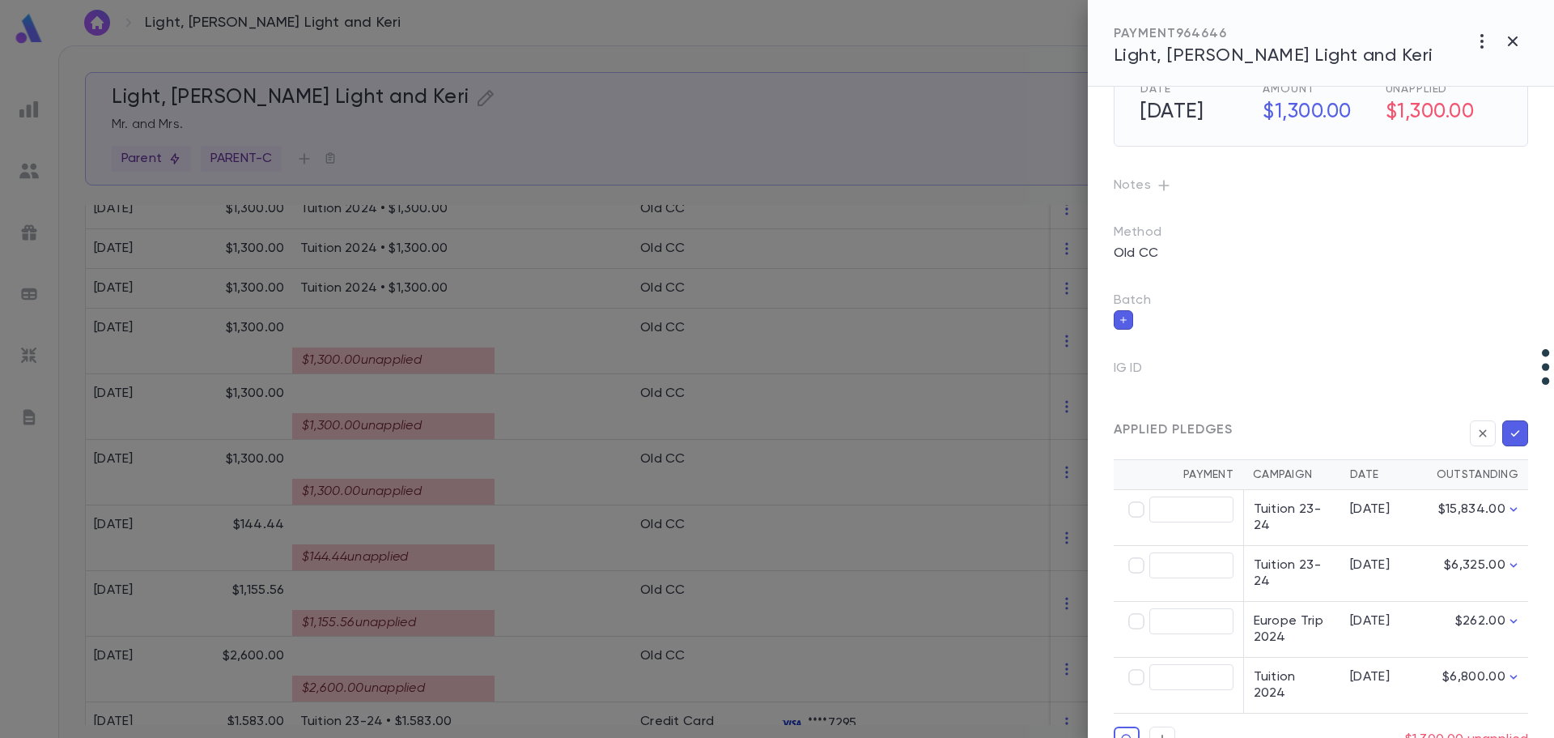
scroll to position [72, 0]
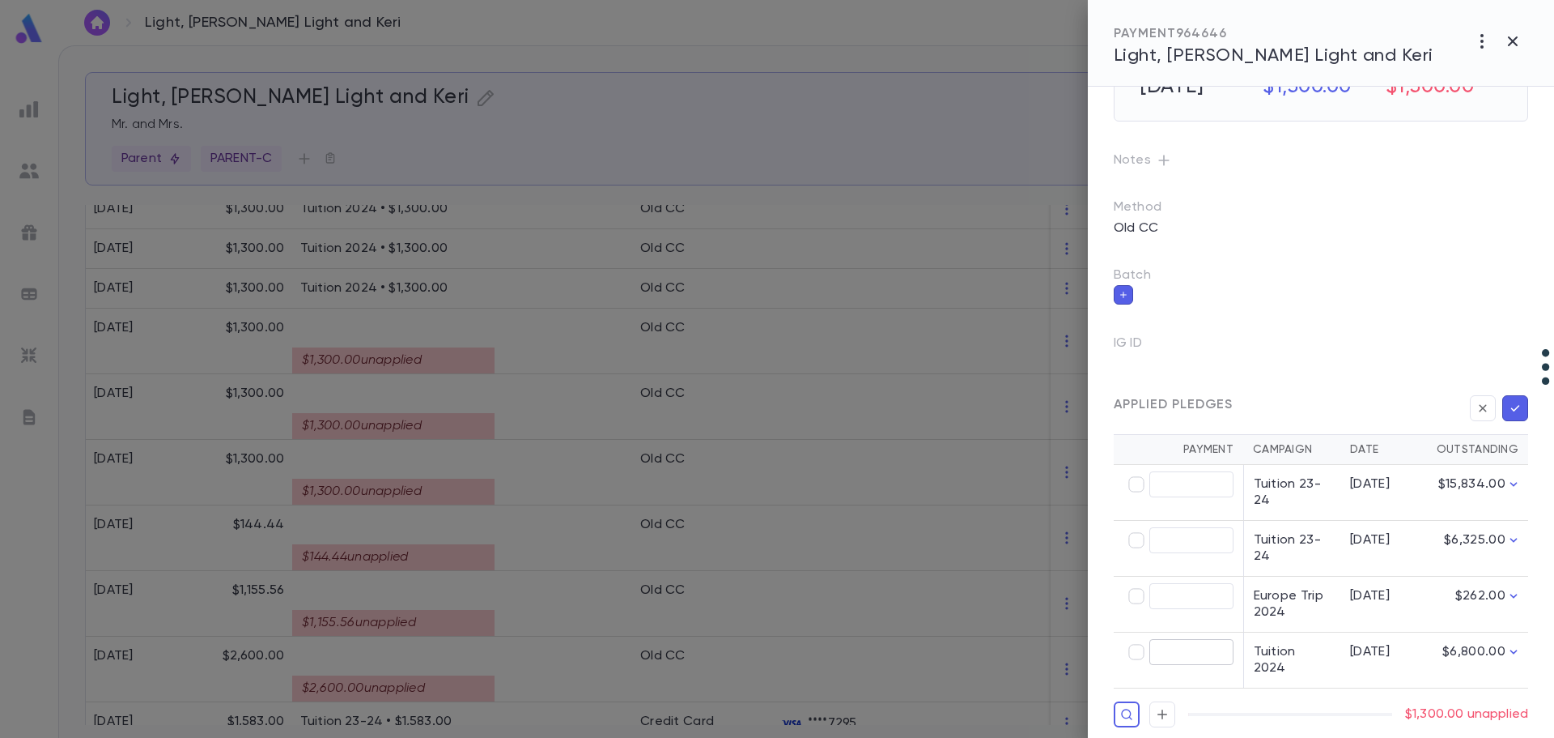
click at [1061, 642] on input "text" at bounding box center [1192, 652] width 84 height 25
type input "********"
click at [1061, 409] on icon "button" at bounding box center [1515, 408] width 15 height 16
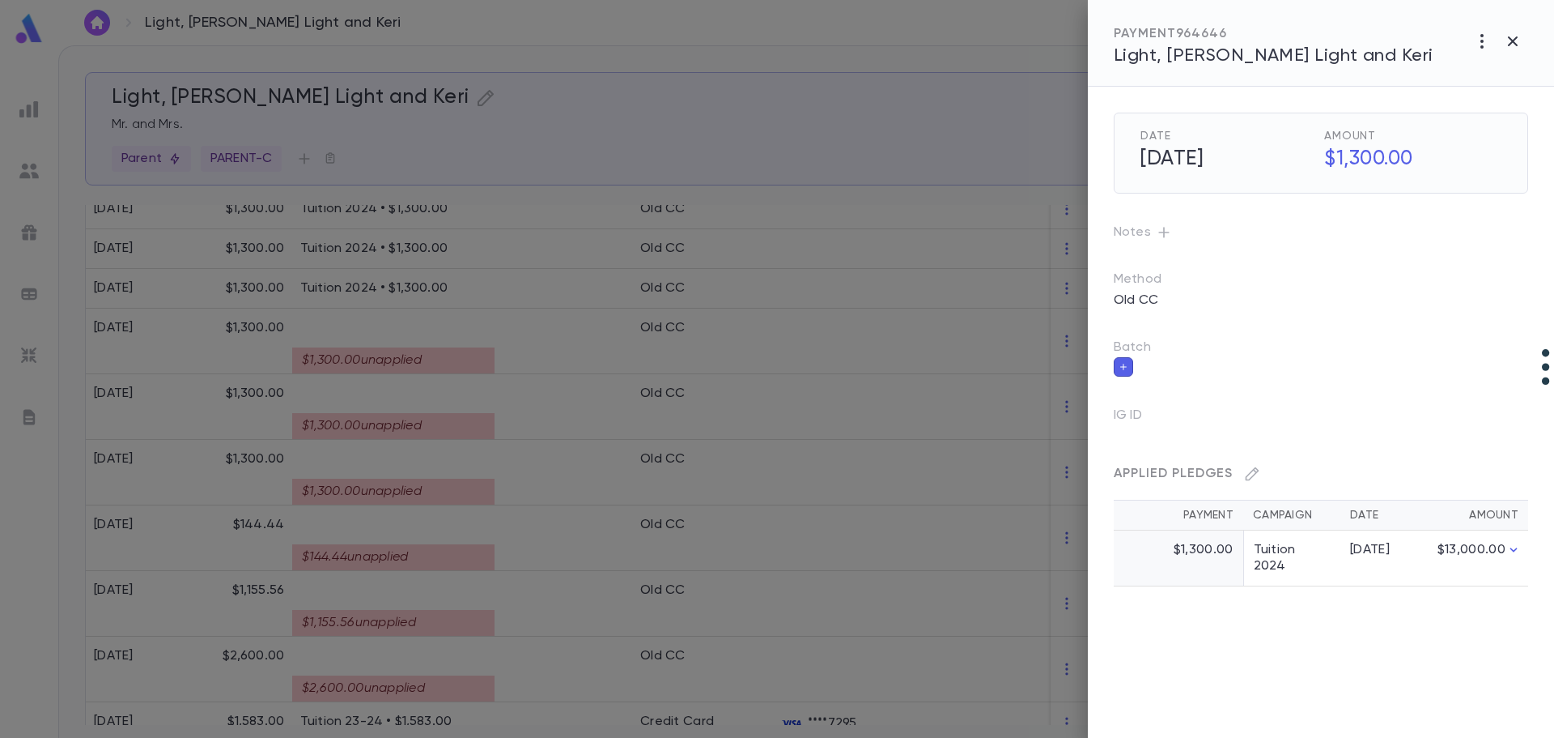
scroll to position [0, 0]
click at [475, 423] on div at bounding box center [777, 369] width 1554 height 738
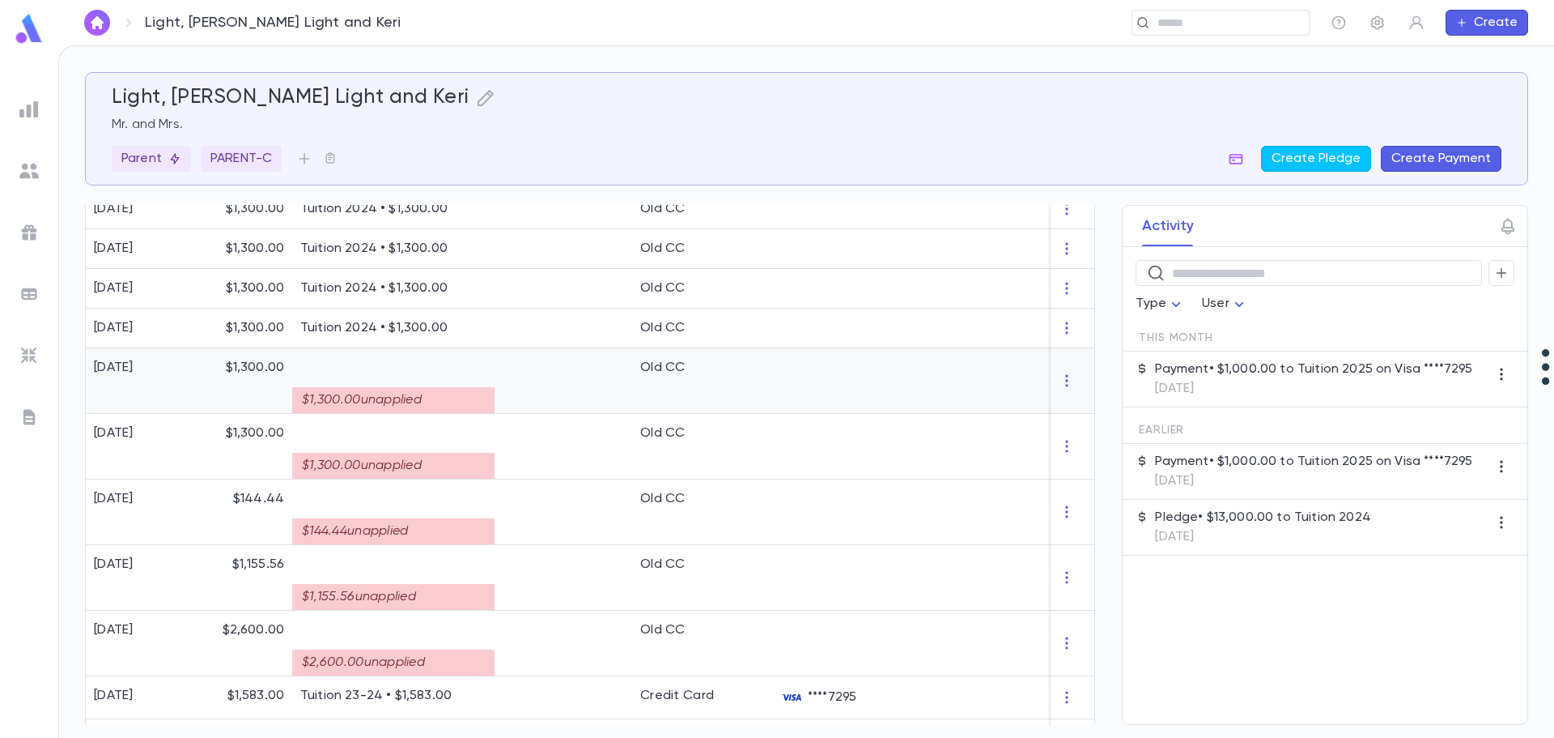
click at [474, 402] on div "$1,300.00 unapplied" at bounding box center [393, 400] width 202 height 26
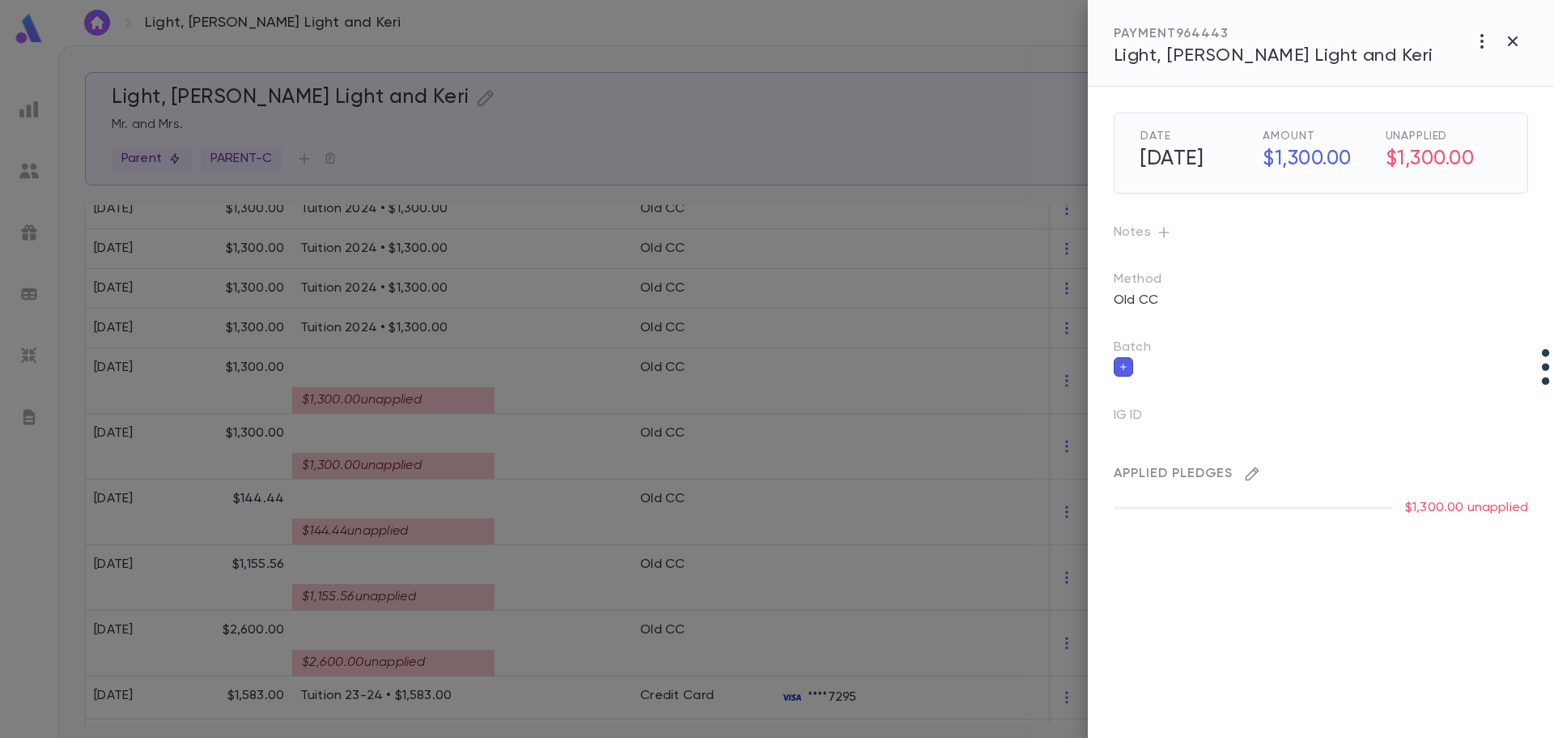
click at [1061, 471] on icon "button" at bounding box center [1252, 474] width 16 height 16
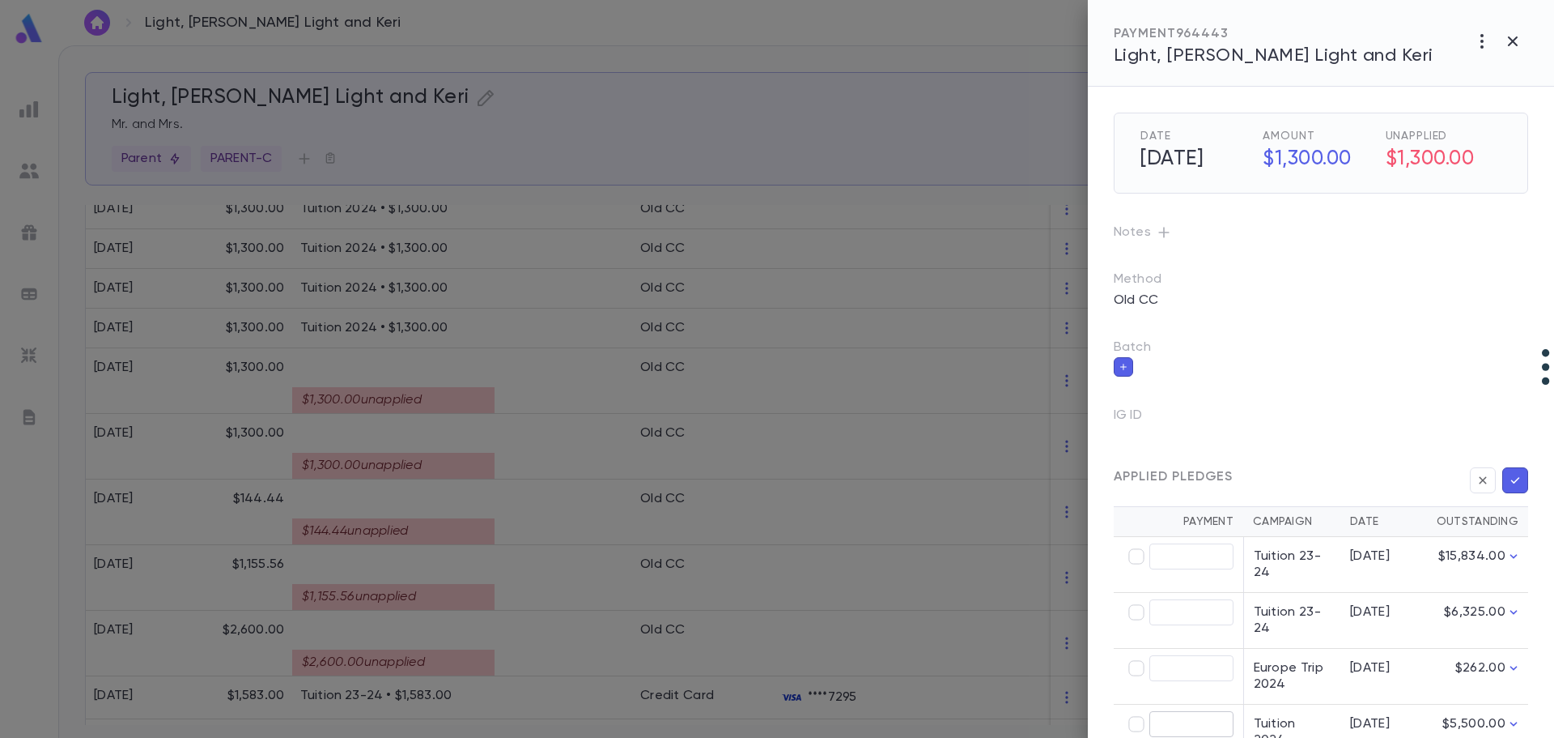
type input "********"
click at [1061, 483] on icon "button" at bounding box center [1515, 480] width 15 height 16
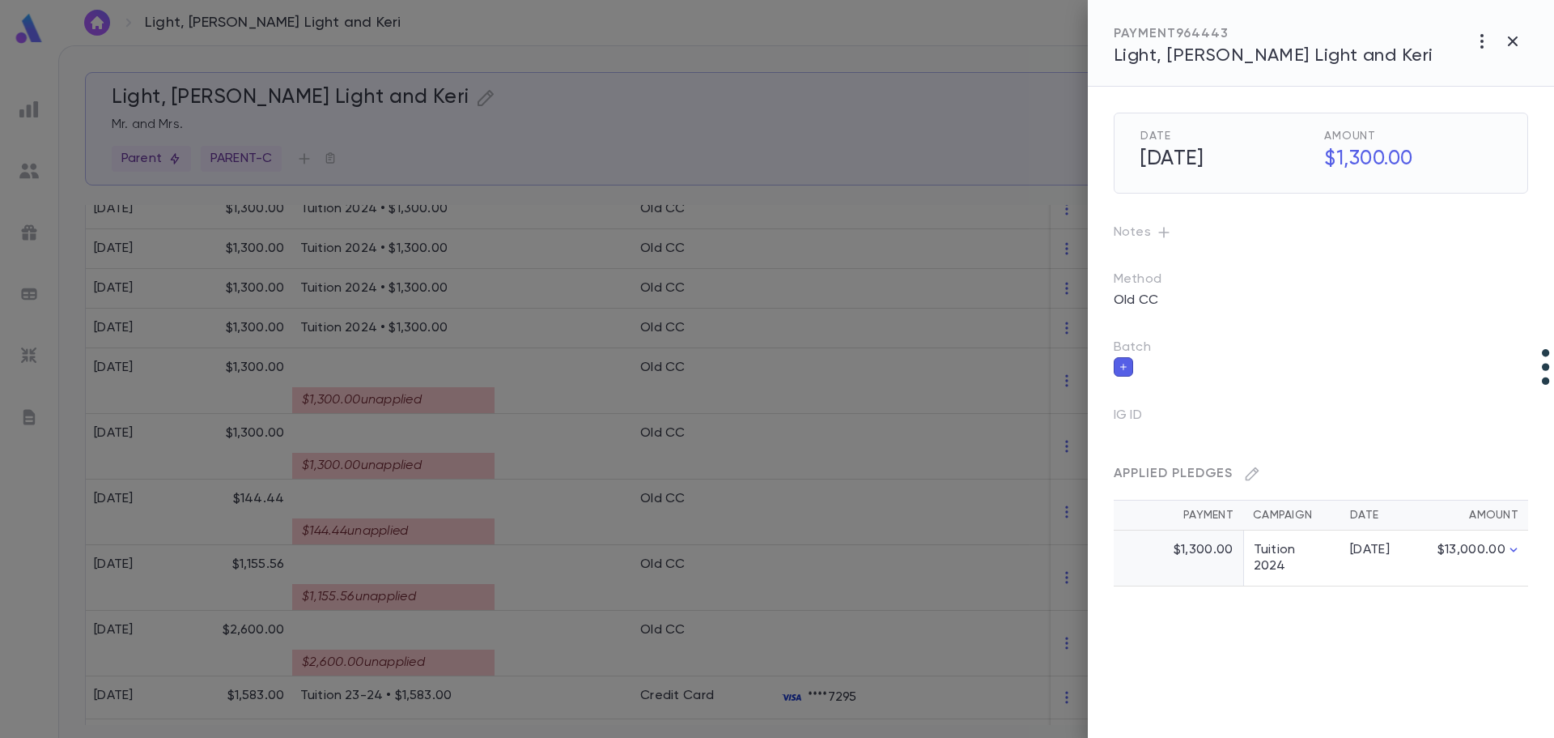
click at [450, 462] on div at bounding box center [777, 369] width 1554 height 738
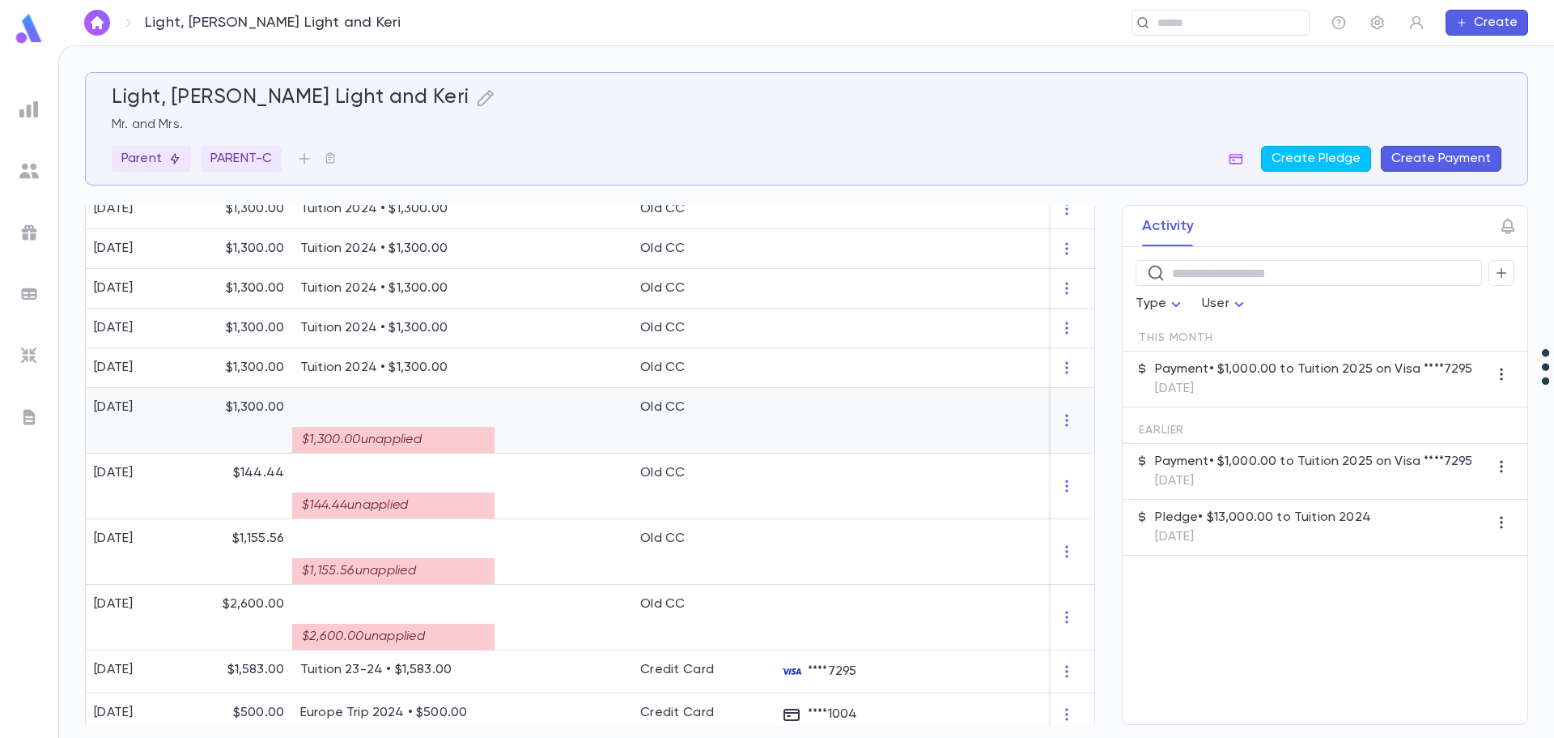
click at [461, 433] on div "$1,300.00 unapplied" at bounding box center [393, 440] width 202 height 26
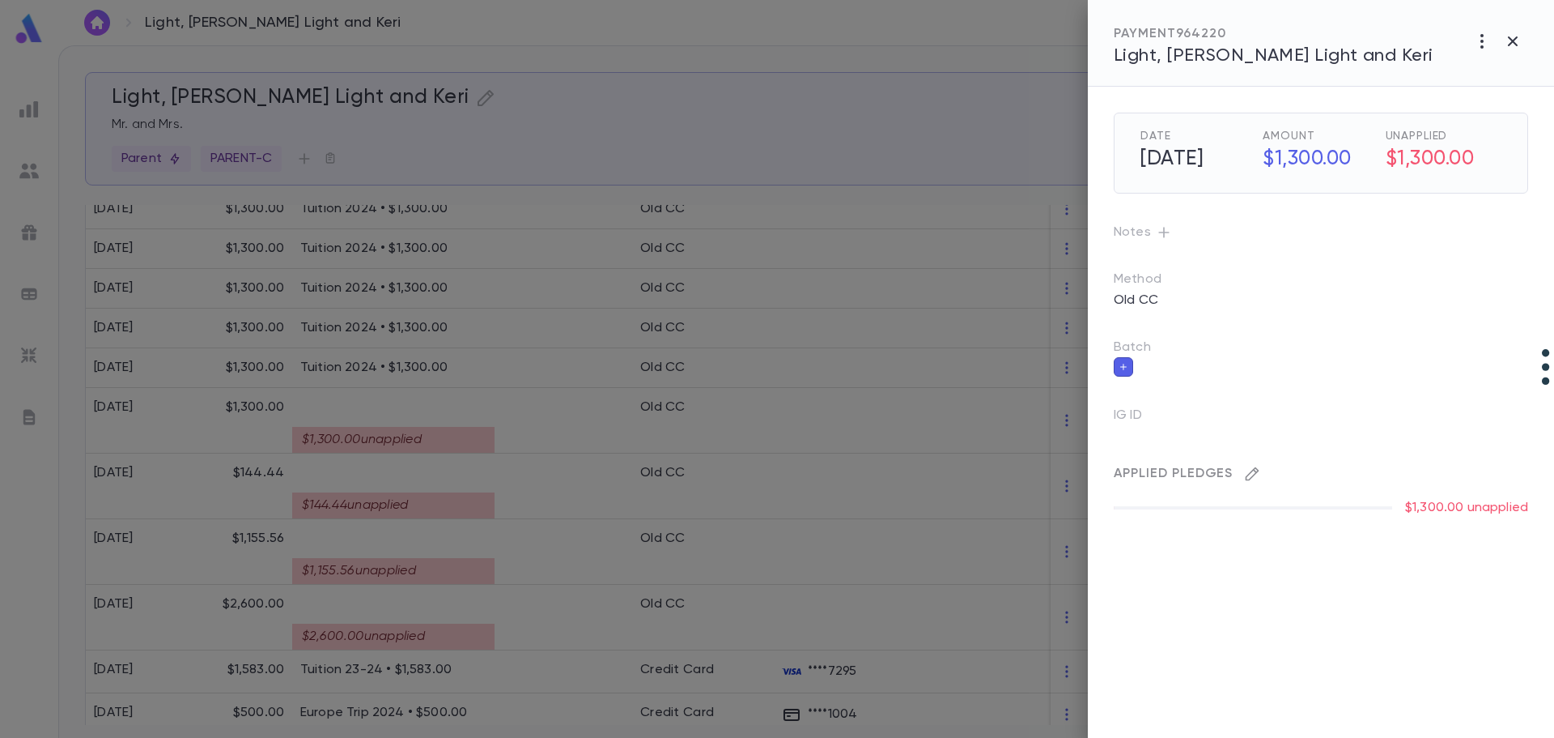
click at [1061, 472] on icon "button" at bounding box center [1253, 474] width 14 height 14
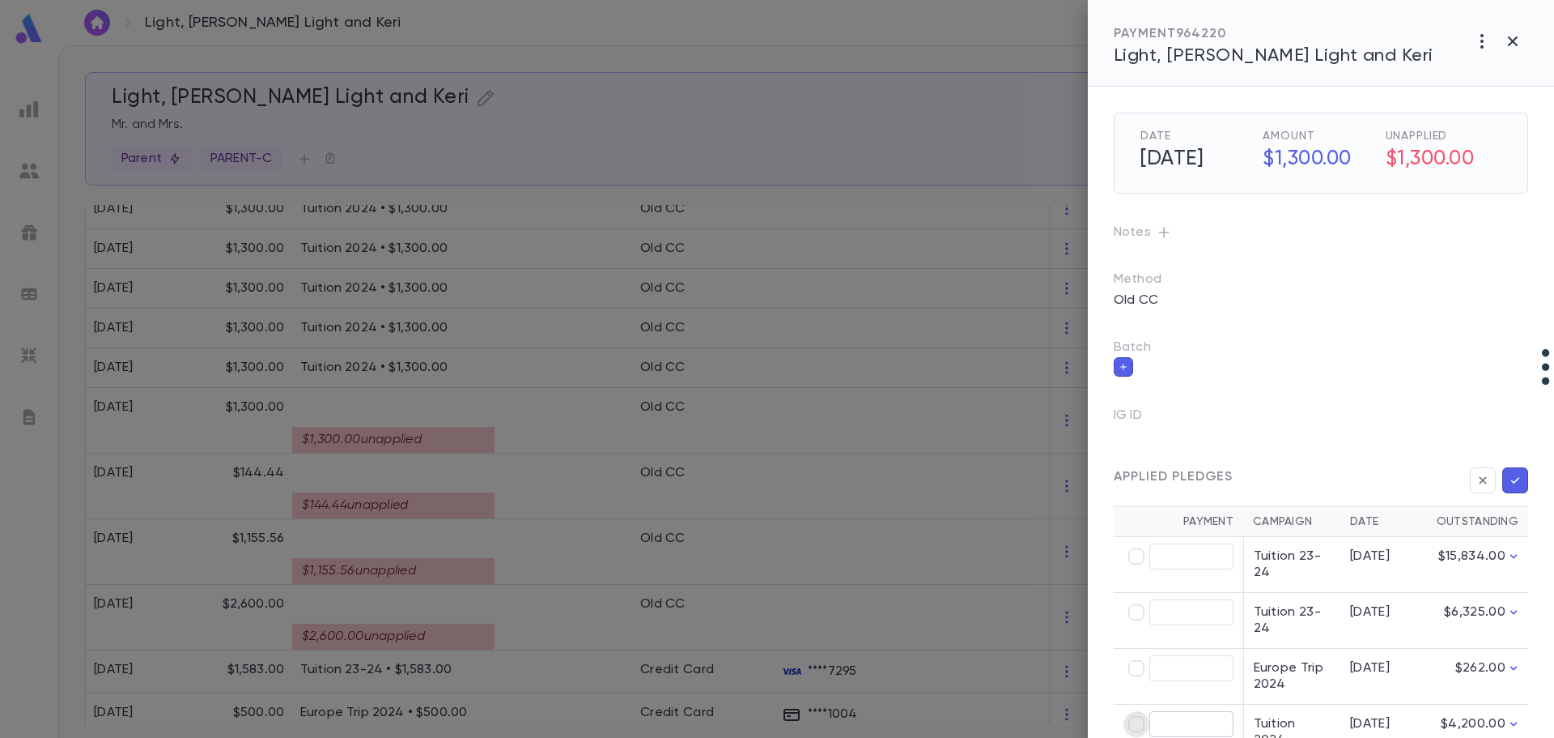
type input "********"
click at [1061, 479] on button "button" at bounding box center [1516, 480] width 26 height 26
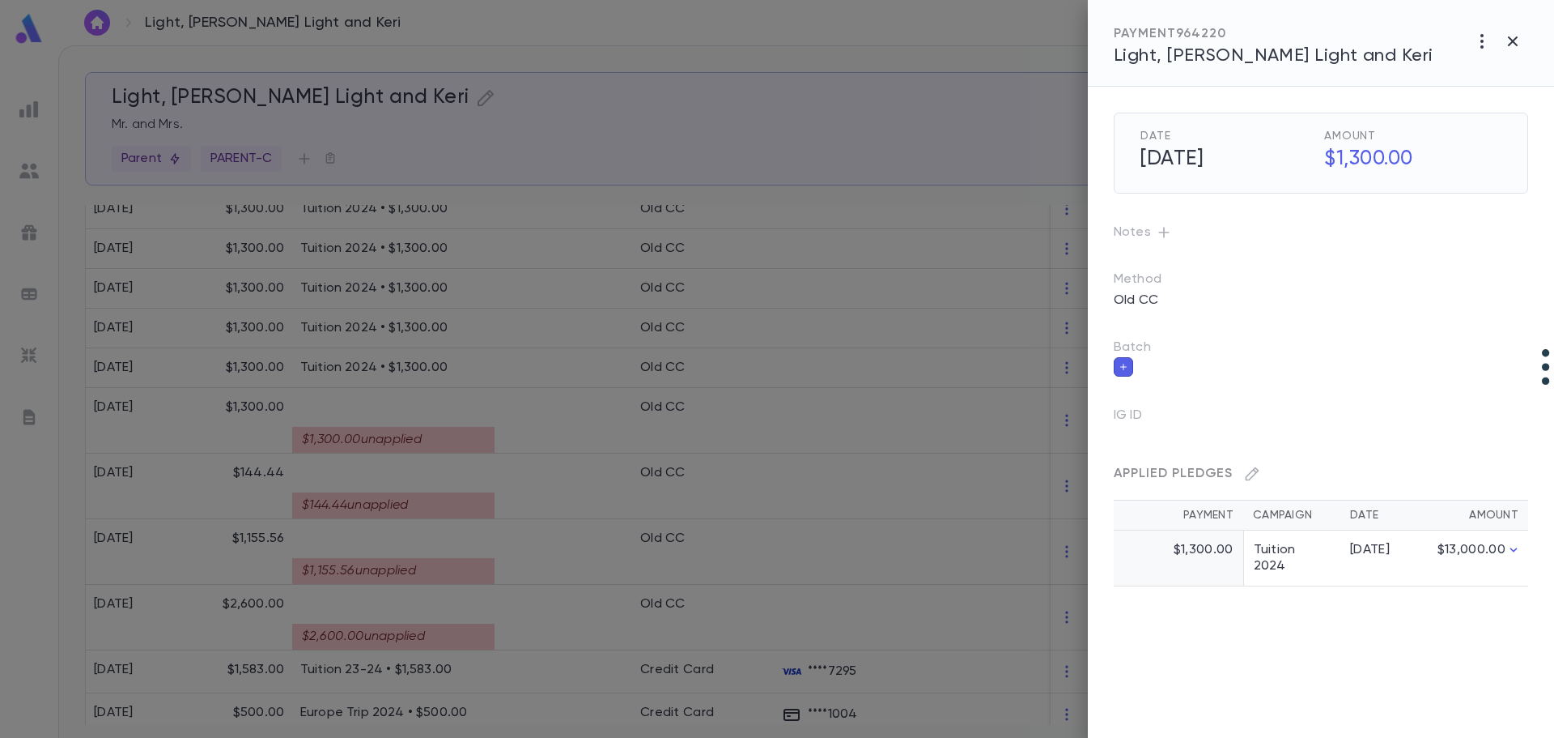
click at [1061, 482] on div "Applied Pledges" at bounding box center [1314, 467] width 427 height 39
click at [465, 514] on div at bounding box center [777, 369] width 1554 height 738
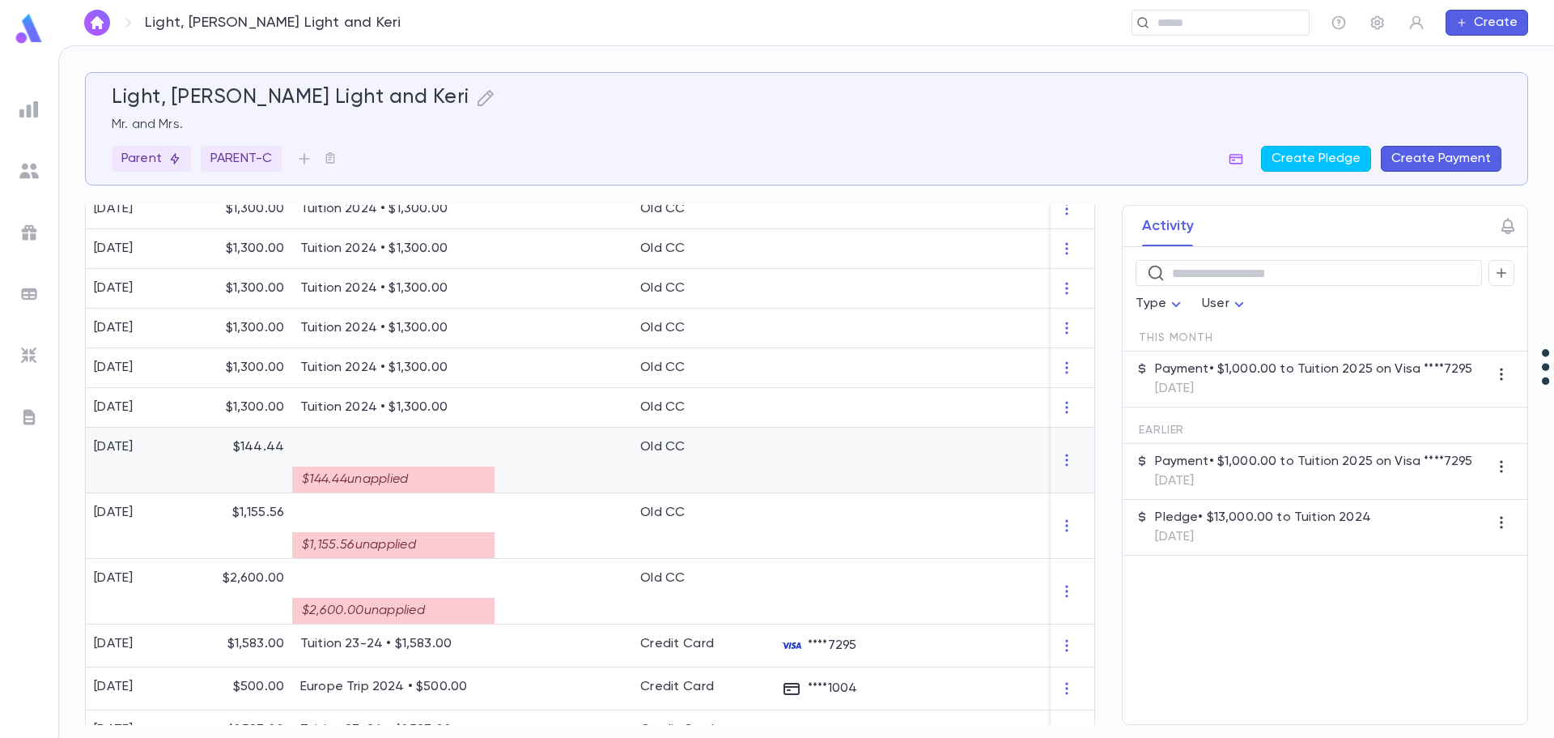
click at [450, 449] on p at bounding box center [393, 447] width 186 height 16
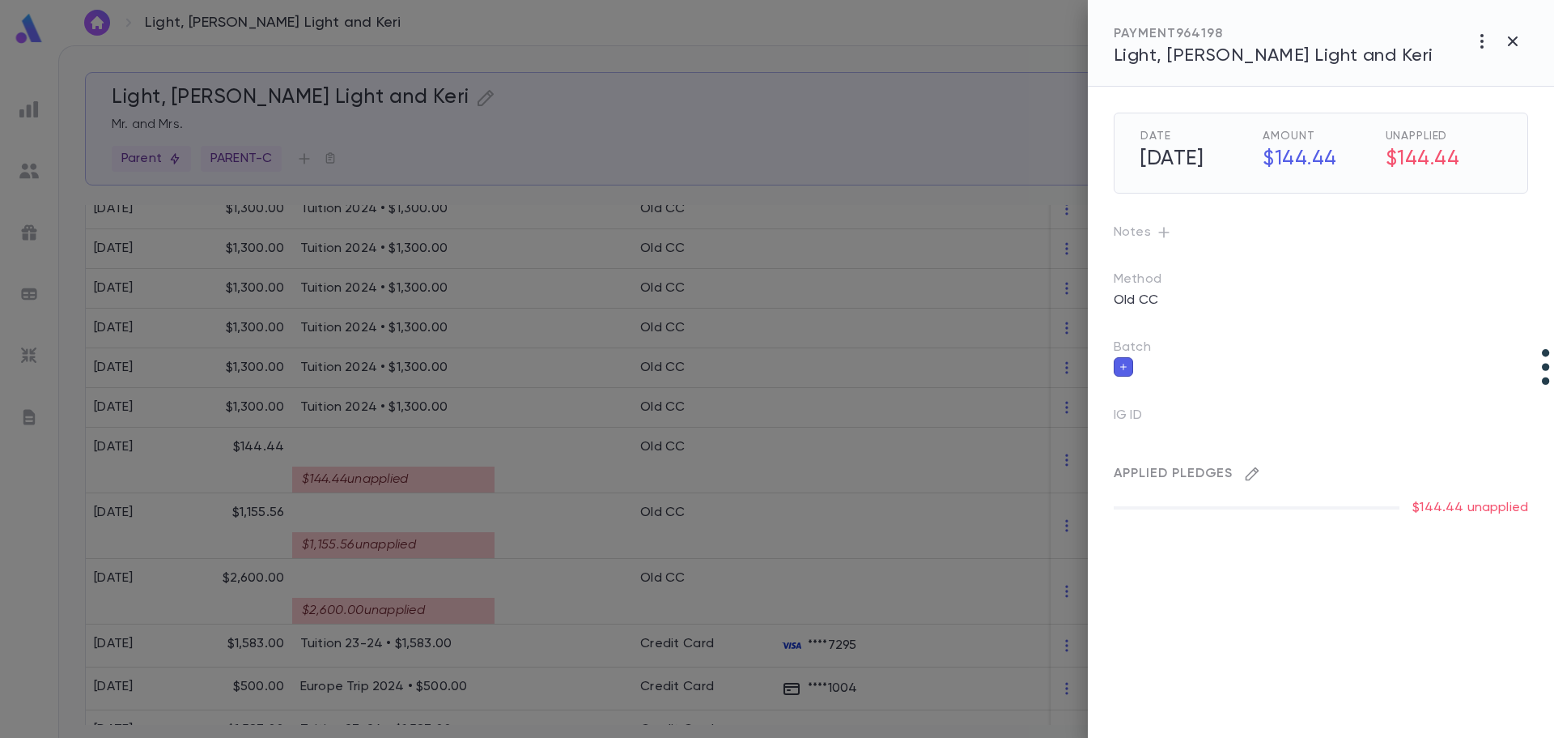
click at [1061, 481] on icon "button" at bounding box center [1252, 474] width 16 height 16
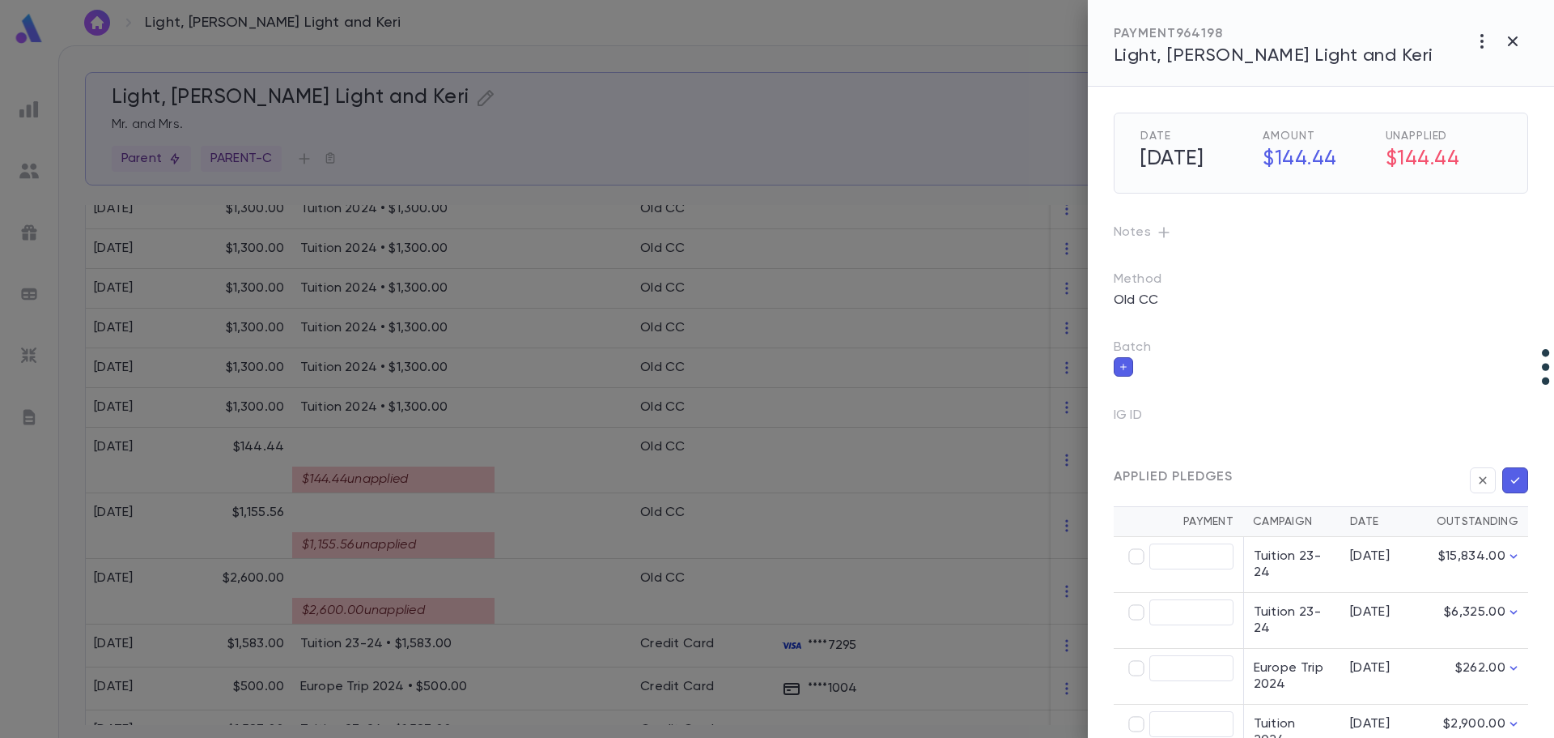
scroll to position [72, 0]
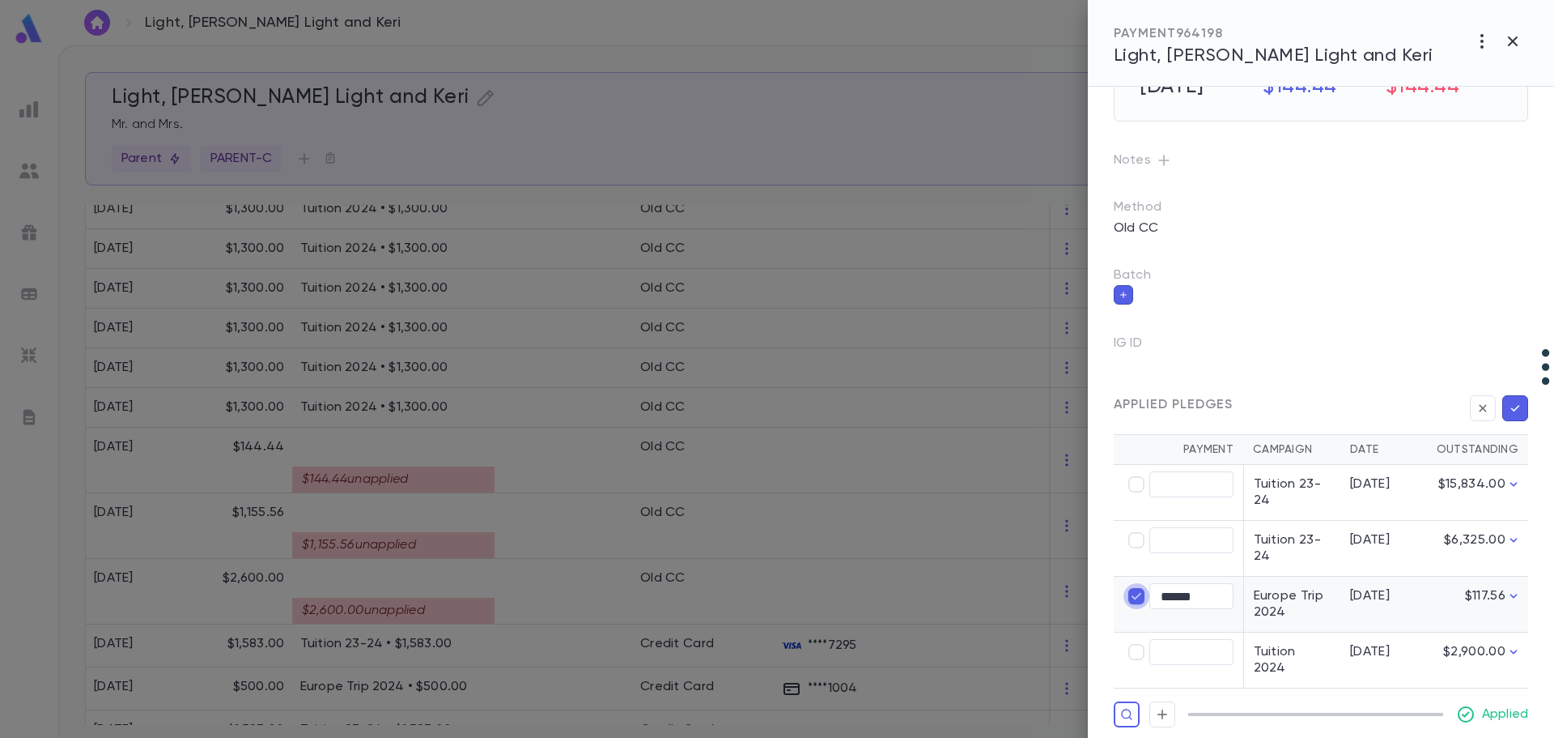
type input "****"
click at [468, 481] on div at bounding box center [777, 369] width 1554 height 738
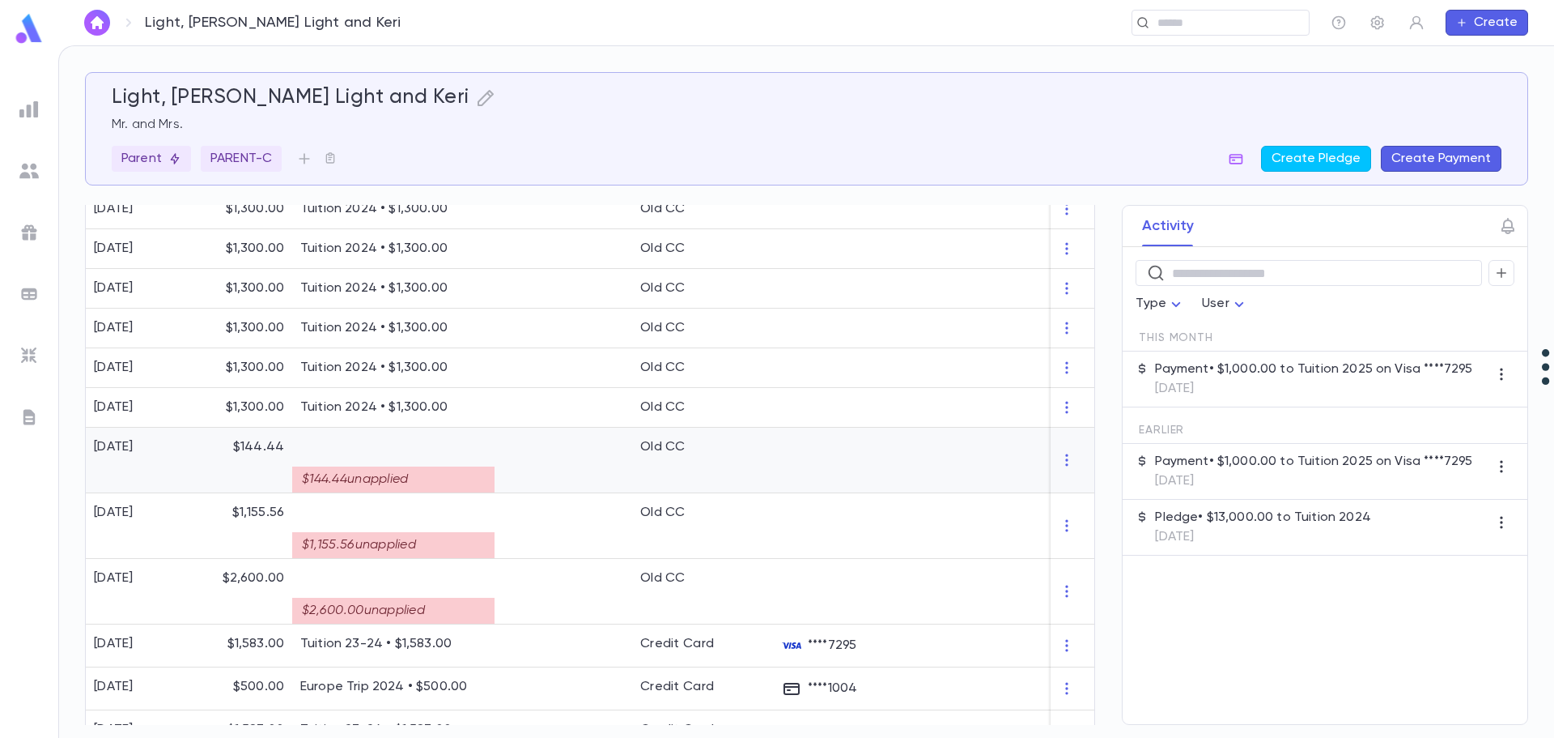
click at [367, 468] on div "$144.44 unapplied" at bounding box center [393, 479] width 202 height 26
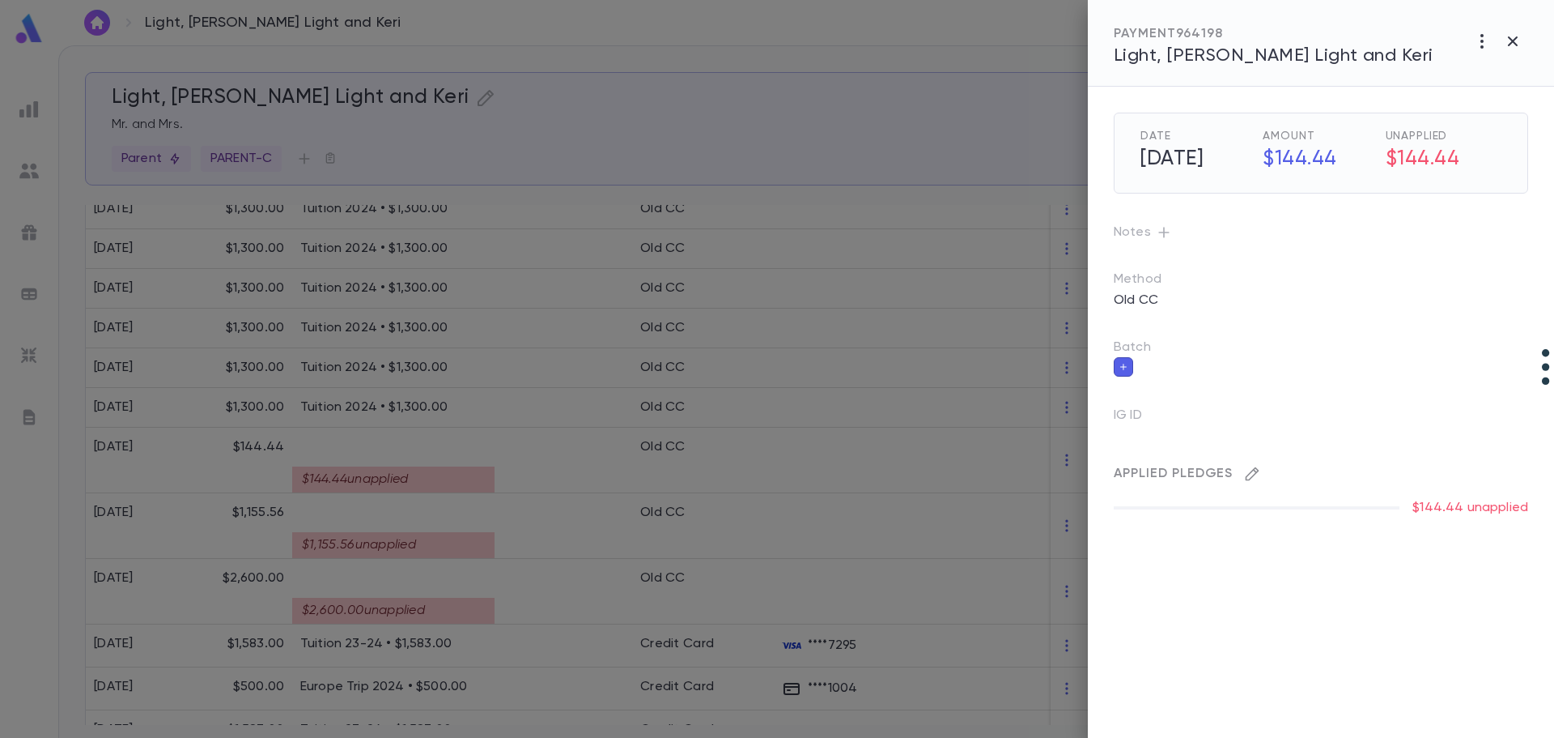
click at [1061, 468] on button "button" at bounding box center [1253, 474] width 26 height 26
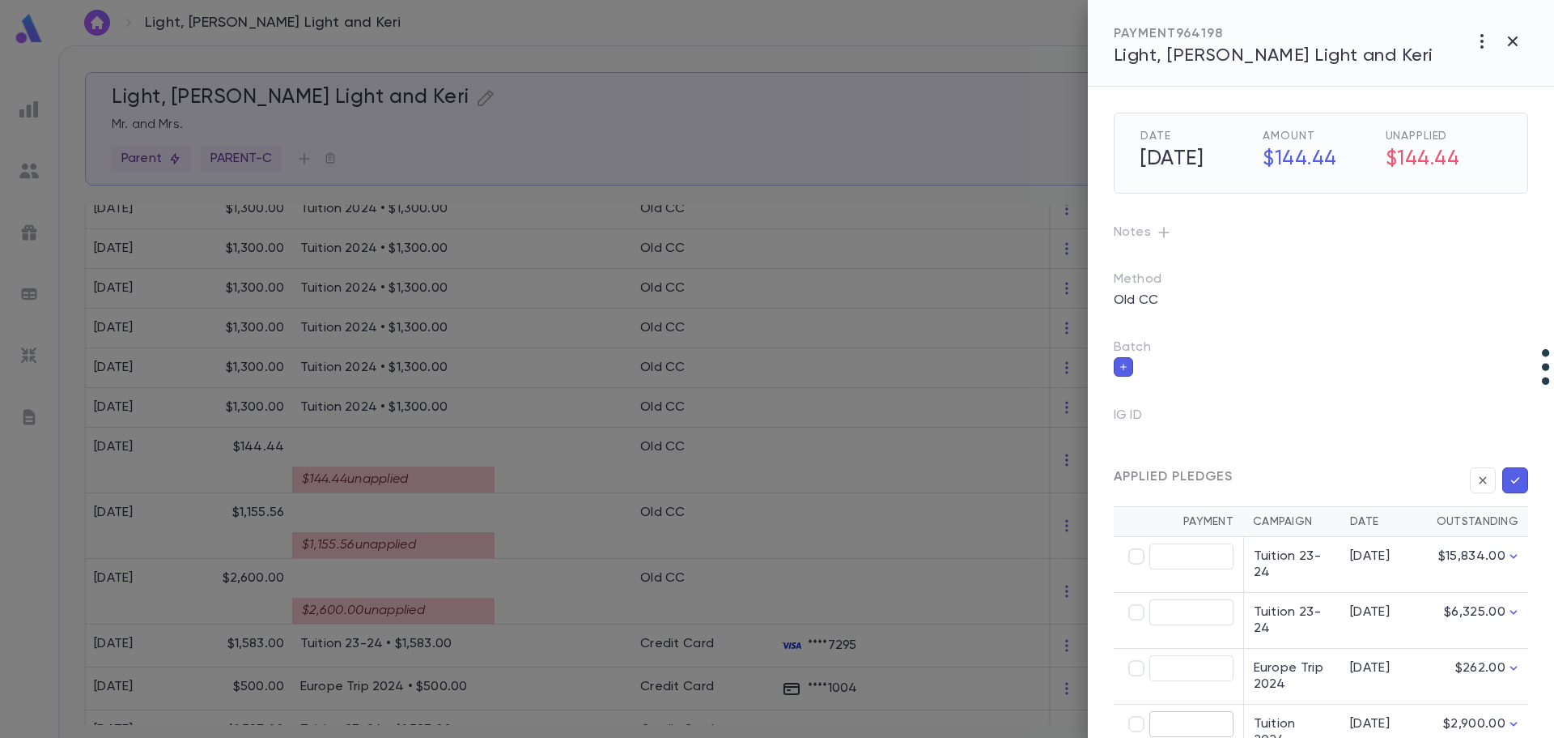
type input "******"
click at [1061, 478] on icon "button" at bounding box center [1515, 480] width 15 height 16
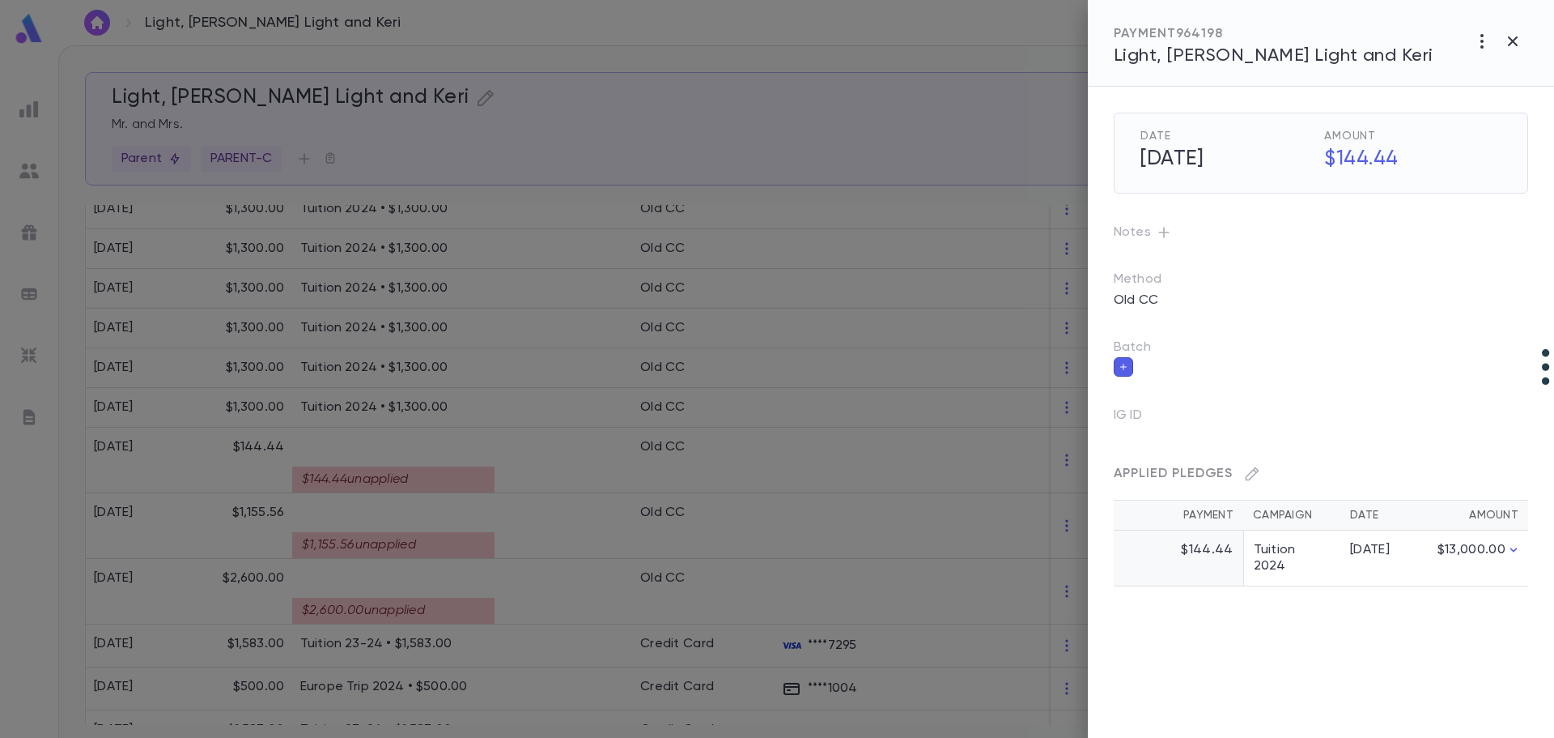
click at [444, 545] on div at bounding box center [777, 369] width 1554 height 738
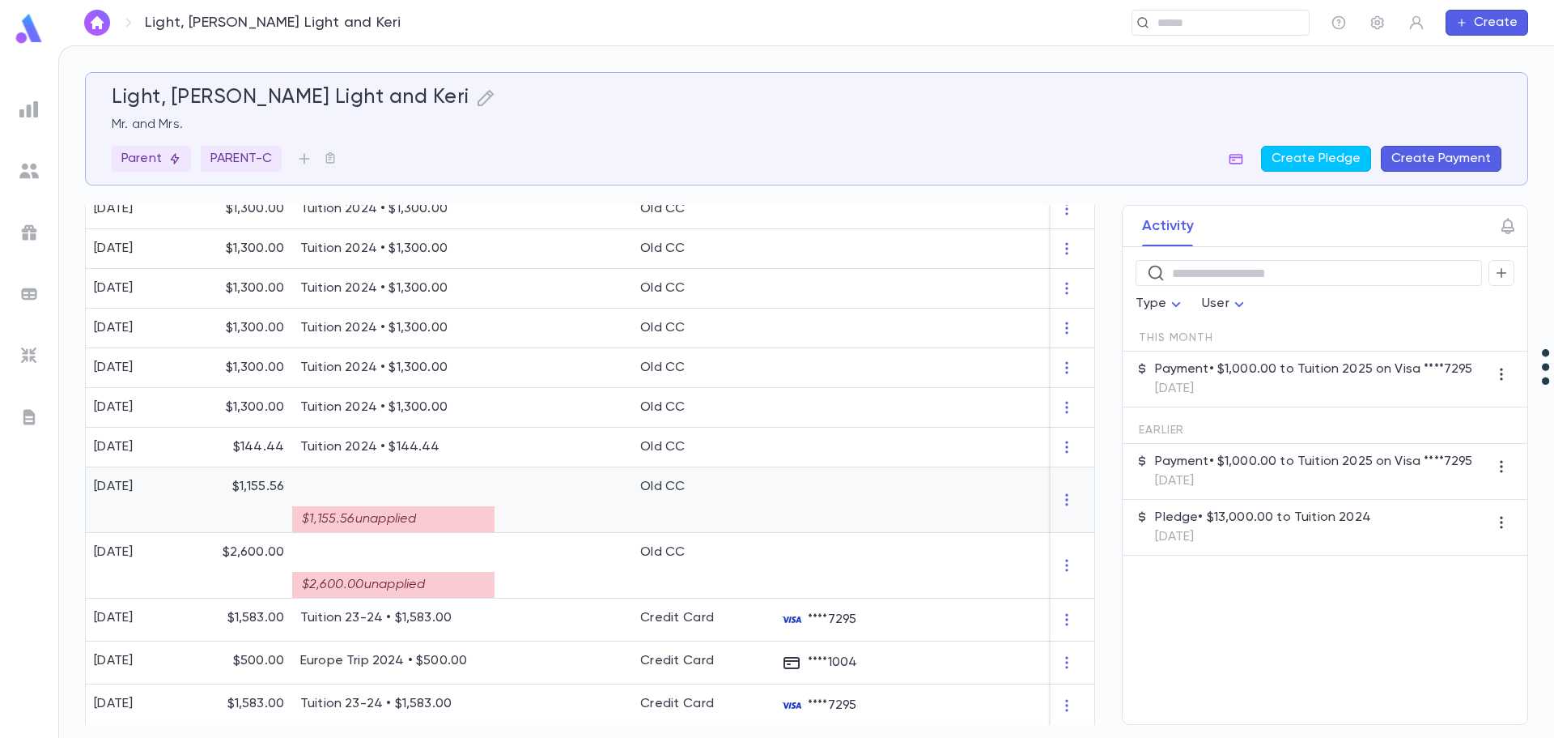
click at [450, 504] on div "$1,155.56 unapplied" at bounding box center [393, 513] width 186 height 37
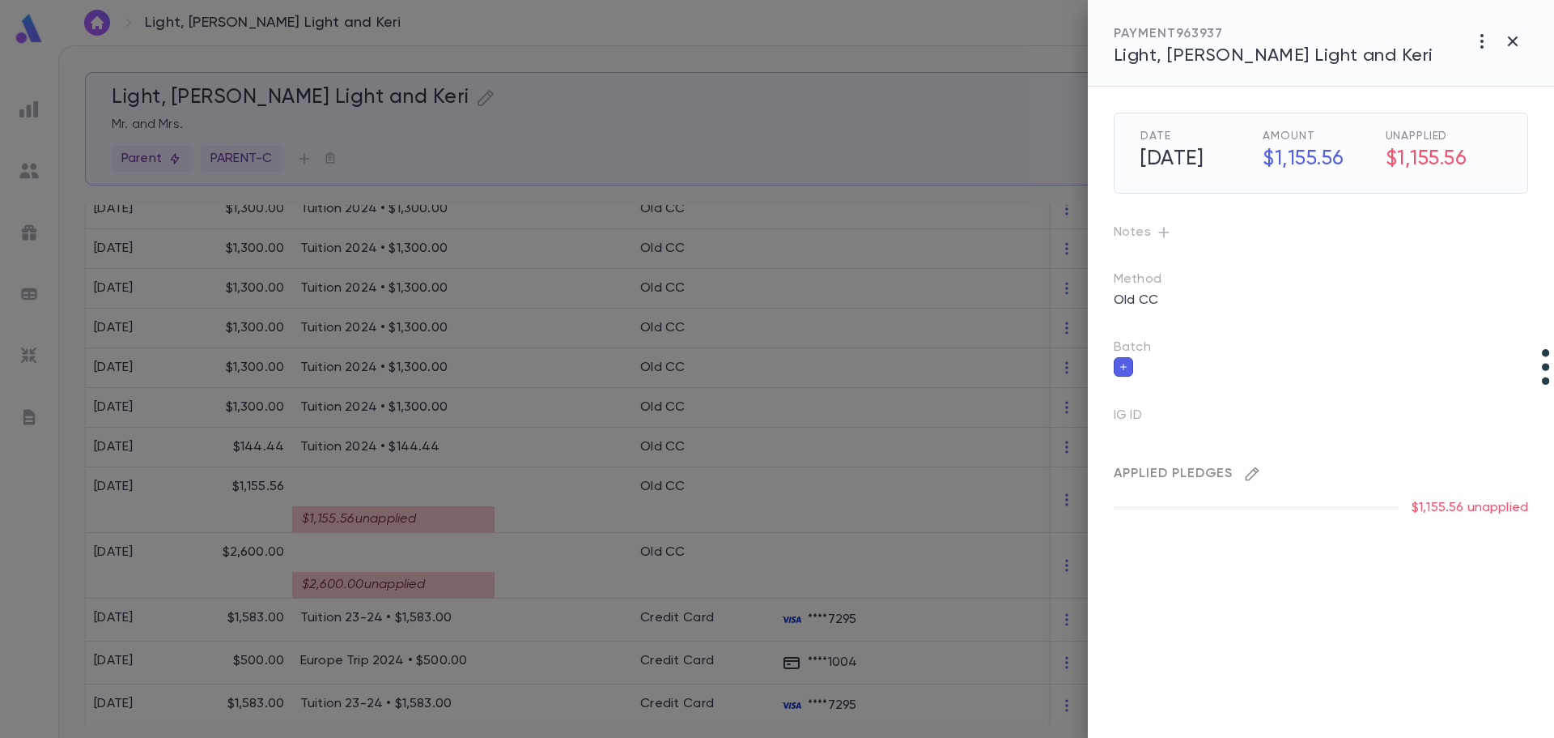
click at [1061, 475] on icon "button" at bounding box center [1252, 474] width 16 height 16
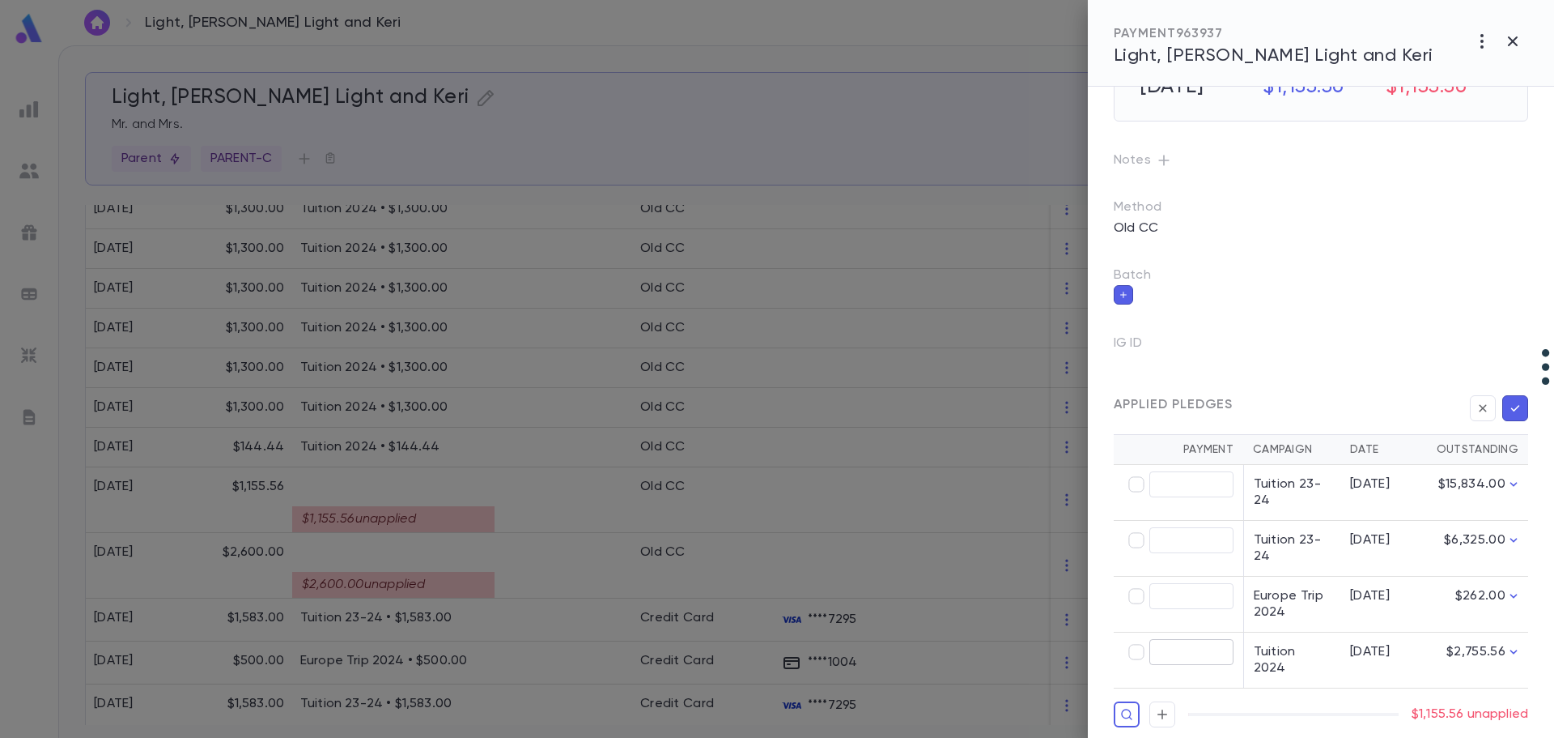
type input "********"
click at [1061, 408] on icon "button" at bounding box center [1516, 408] width 9 height 6
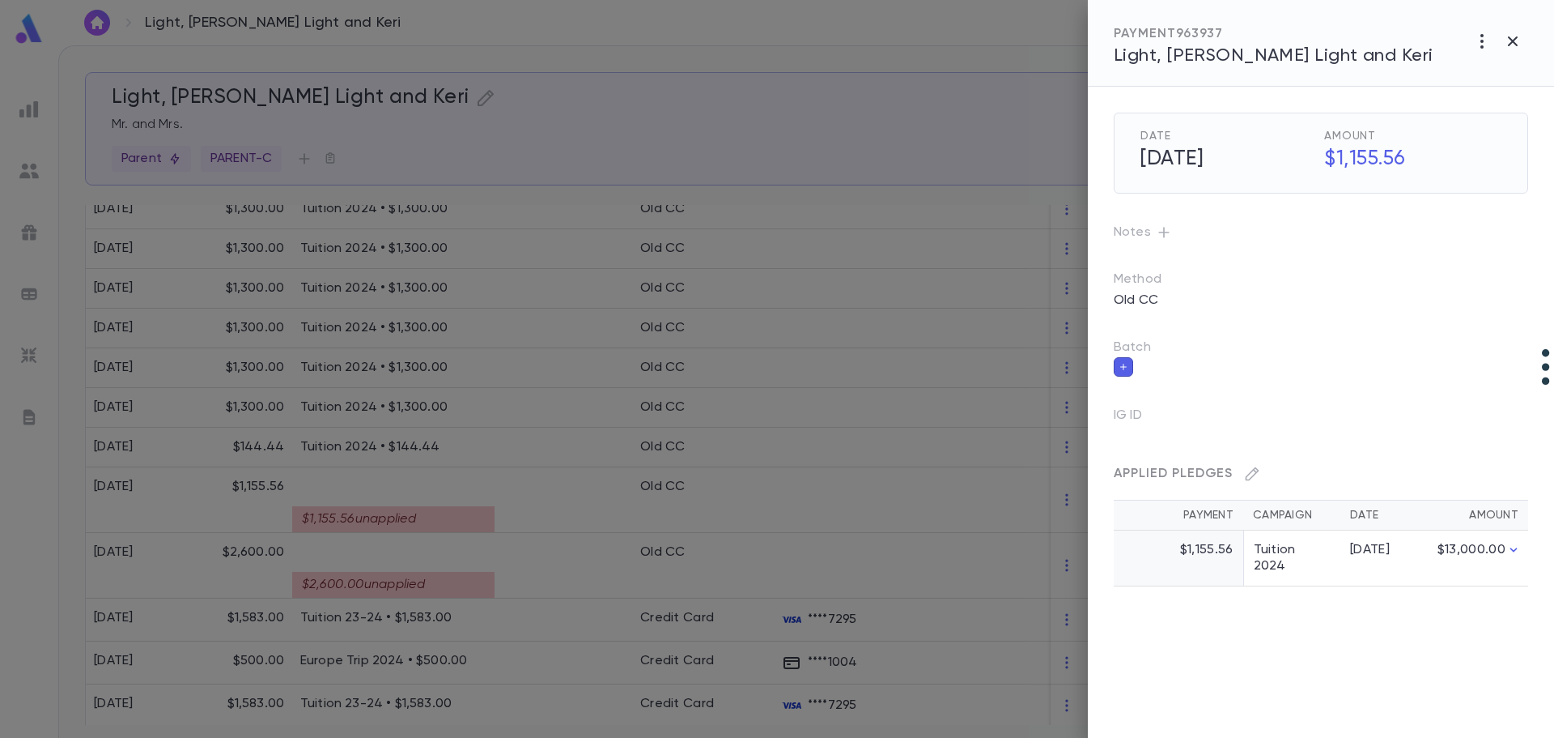
scroll to position [0, 0]
click at [443, 580] on div at bounding box center [777, 369] width 1554 height 738
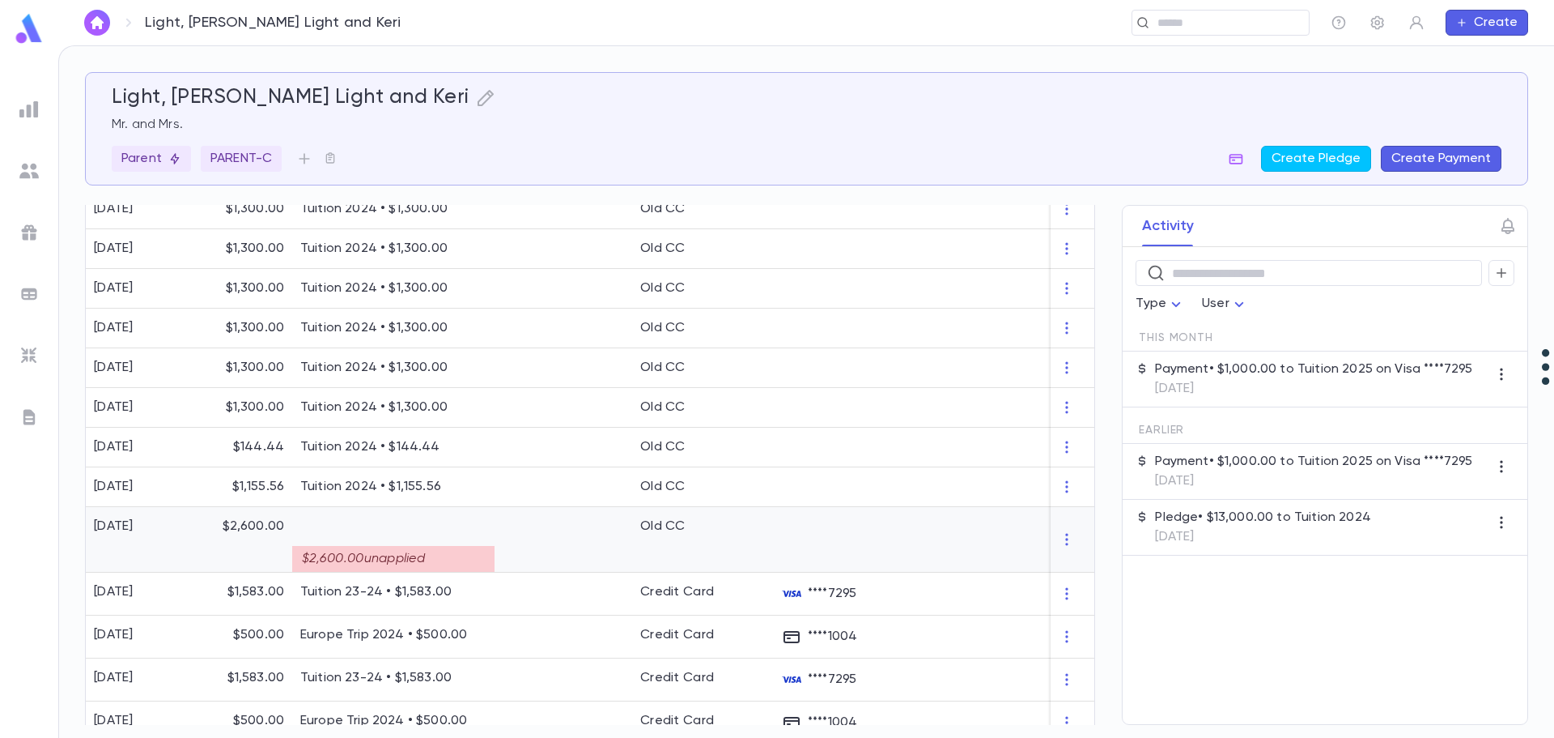
click at [652, 546] on div "Old CC" at bounding box center [703, 540] width 142 height 66
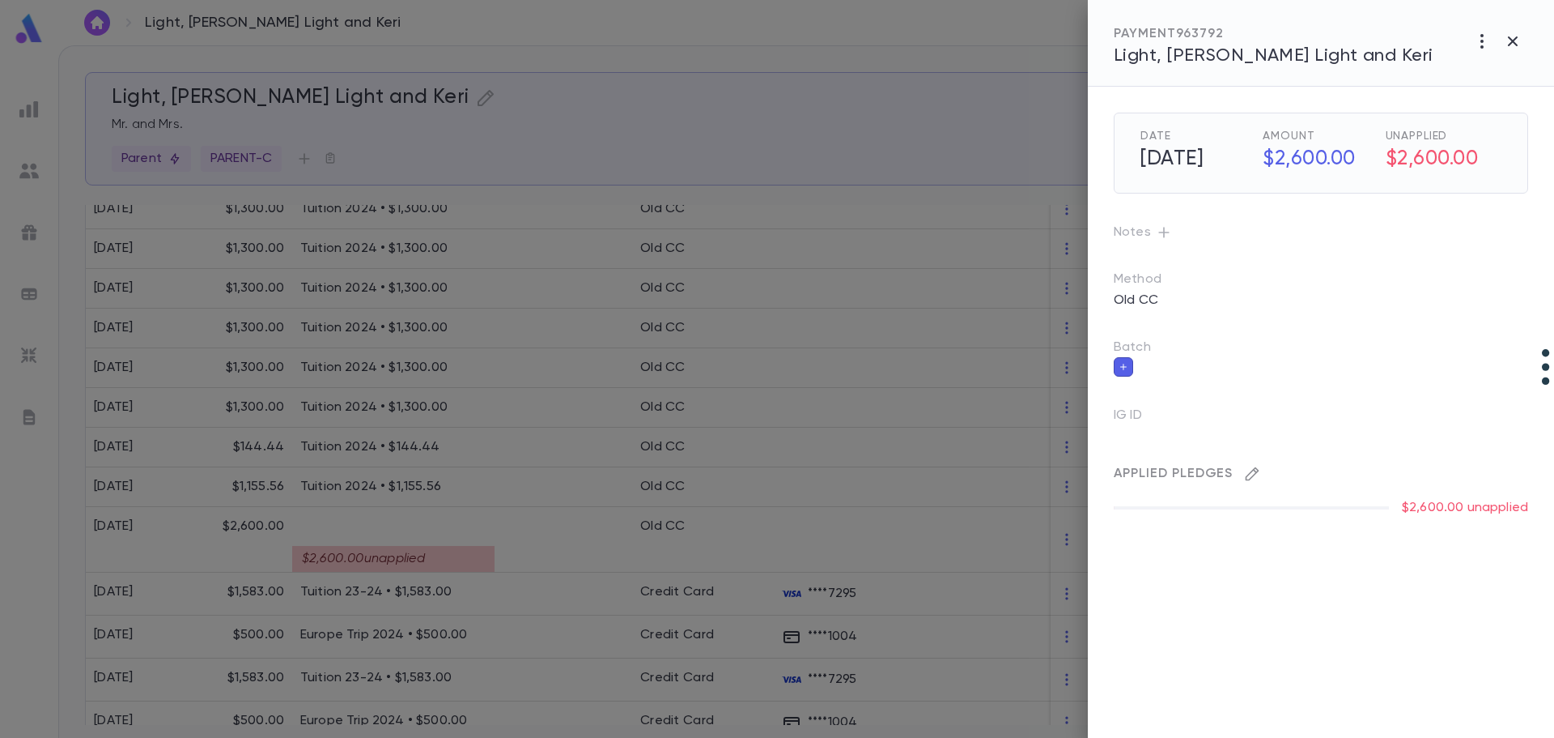
click at [1061, 473] on icon "button" at bounding box center [1252, 474] width 16 height 16
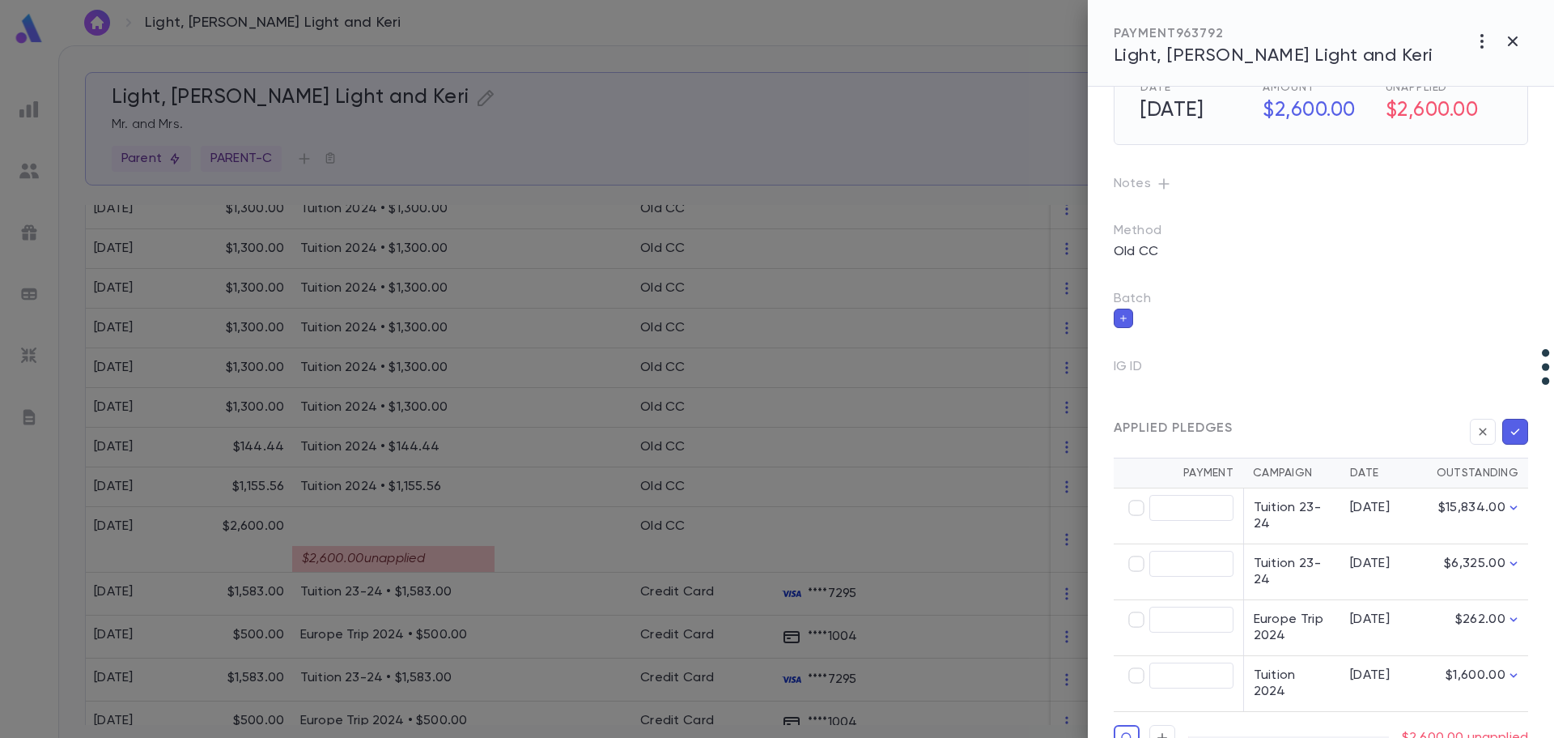
scroll to position [72, 0]
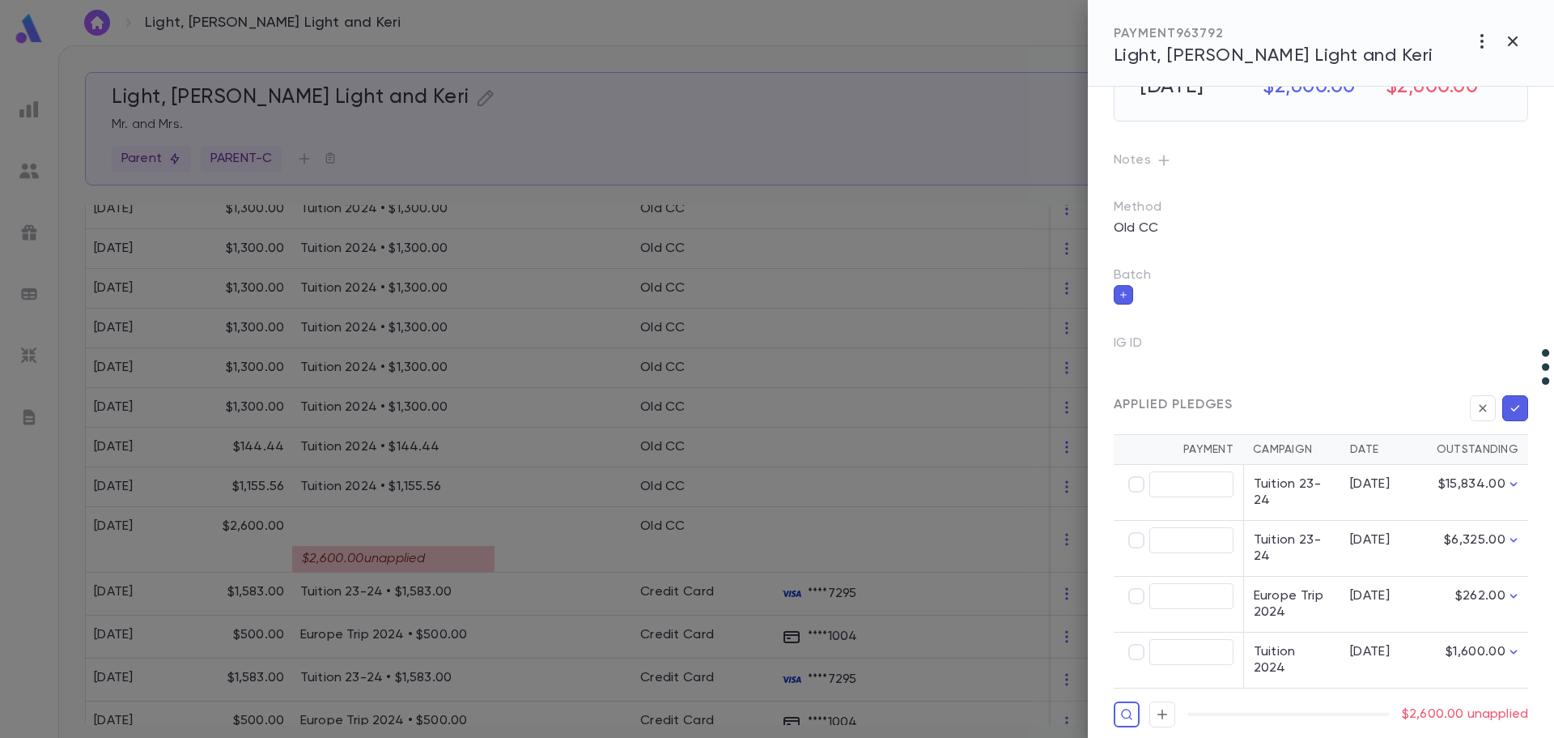
type input "********"
click at [1061, 404] on icon "button" at bounding box center [1515, 408] width 15 height 16
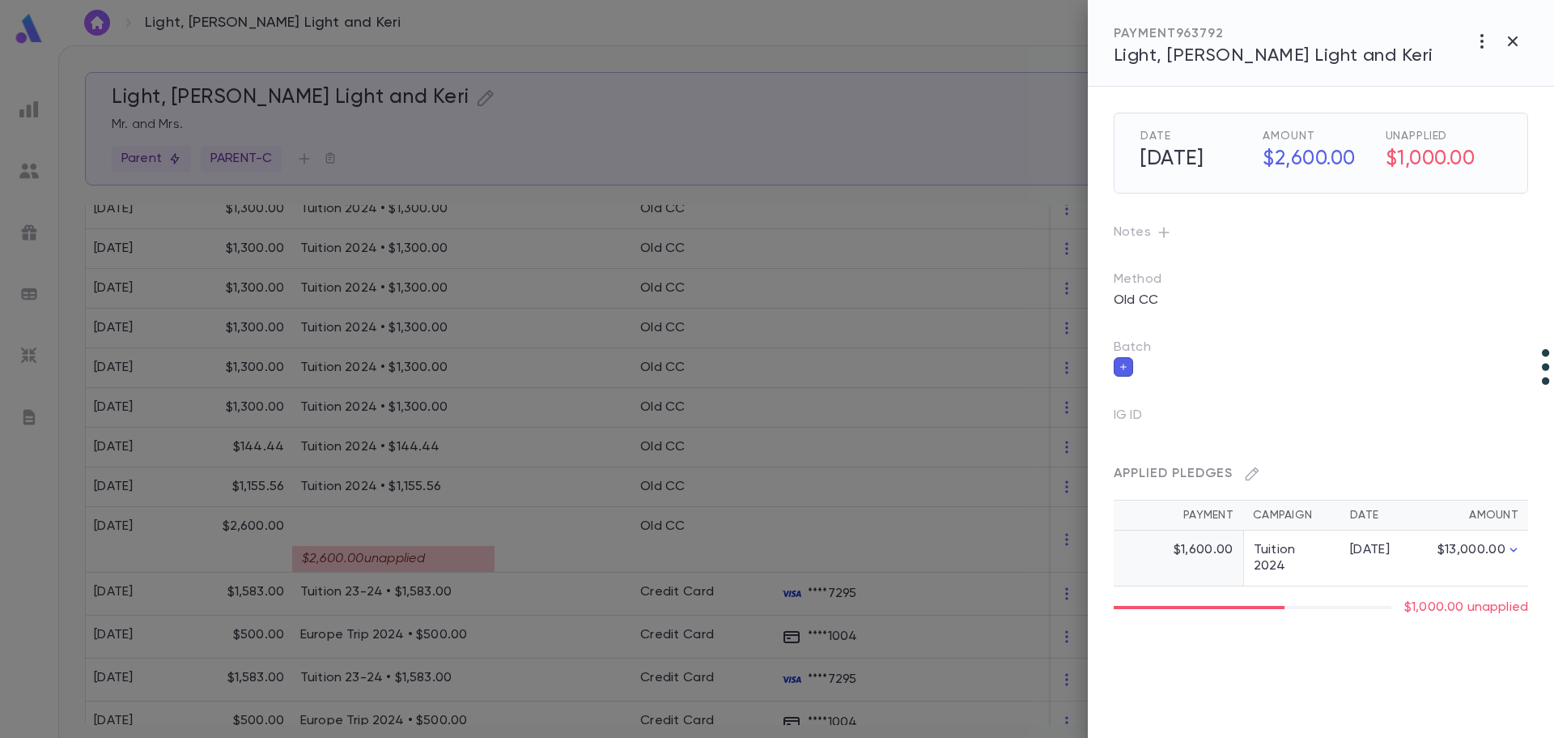
scroll to position [0, 0]
click at [636, 409] on div at bounding box center [777, 369] width 1554 height 738
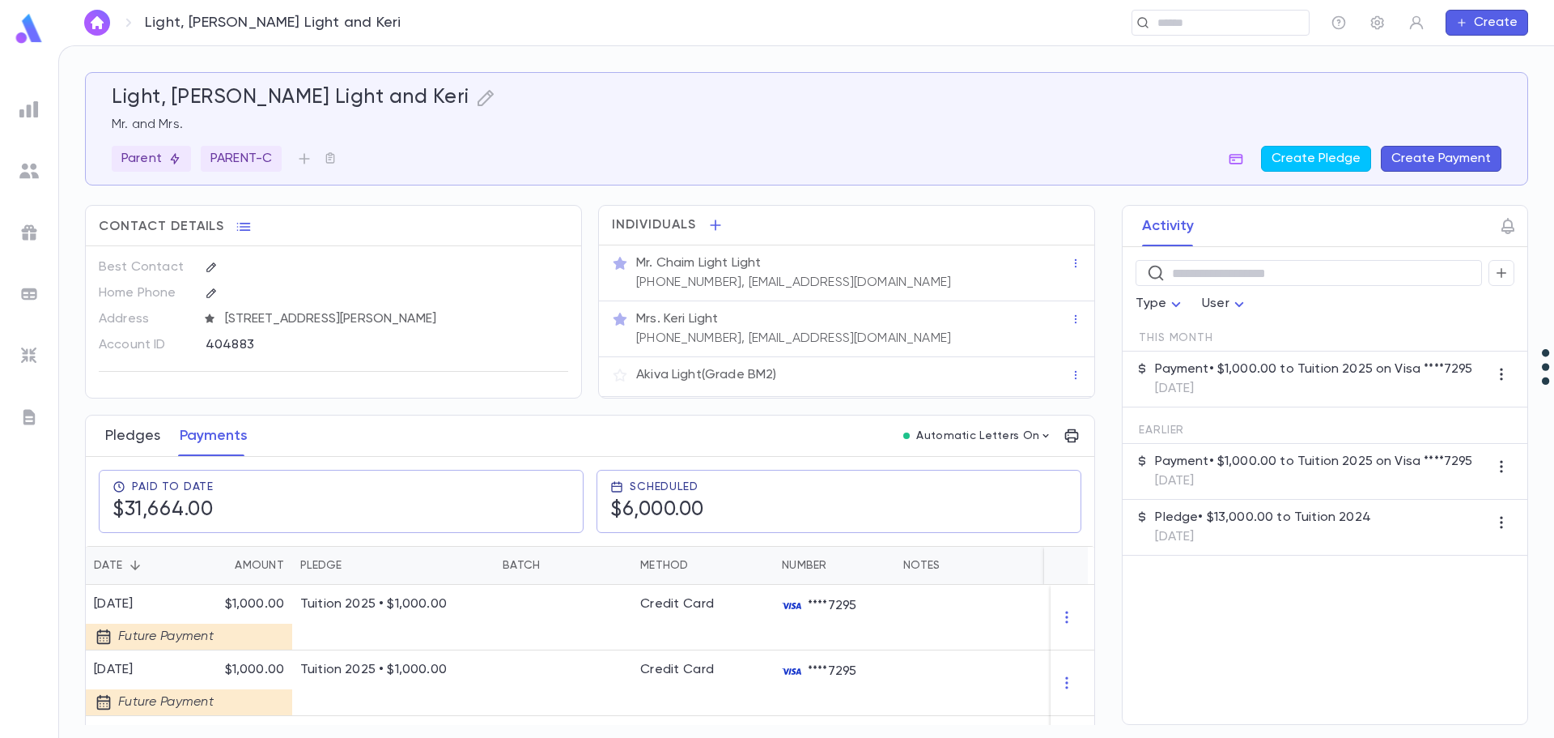
click at [125, 439] on button "Pledges" at bounding box center [132, 435] width 55 height 40
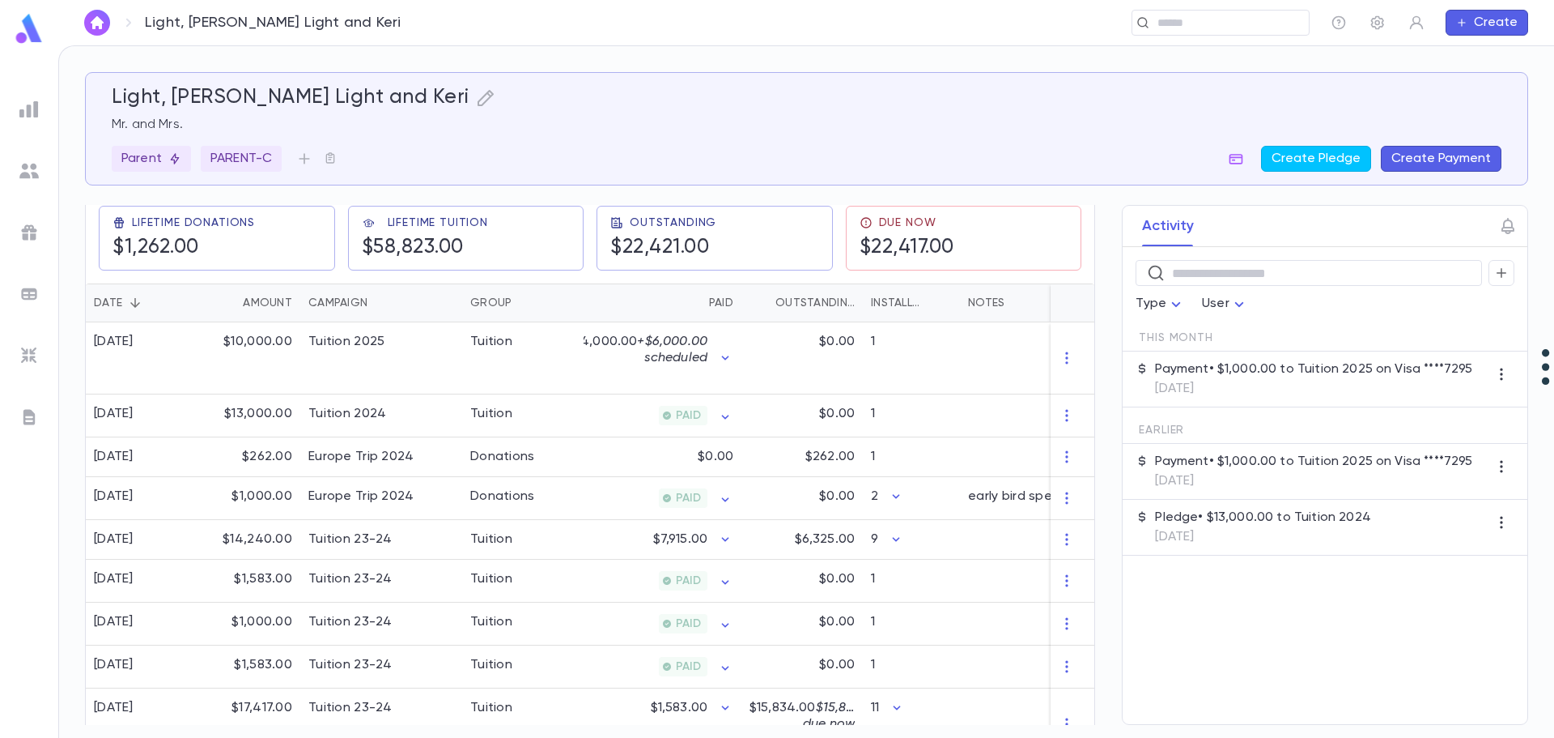
scroll to position [307, 0]
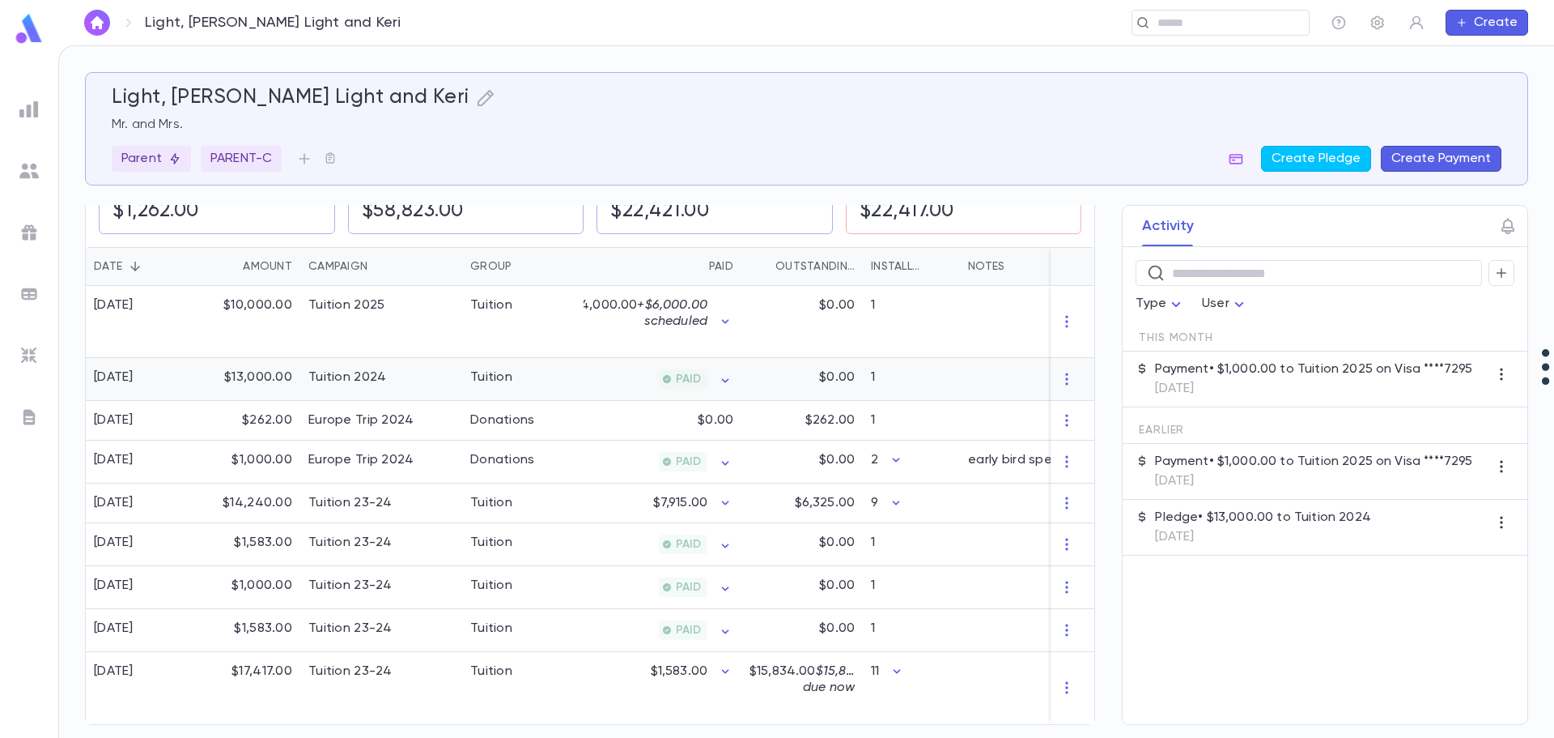
click at [353, 378] on div "Tuition 2024" at bounding box center [347, 377] width 78 height 16
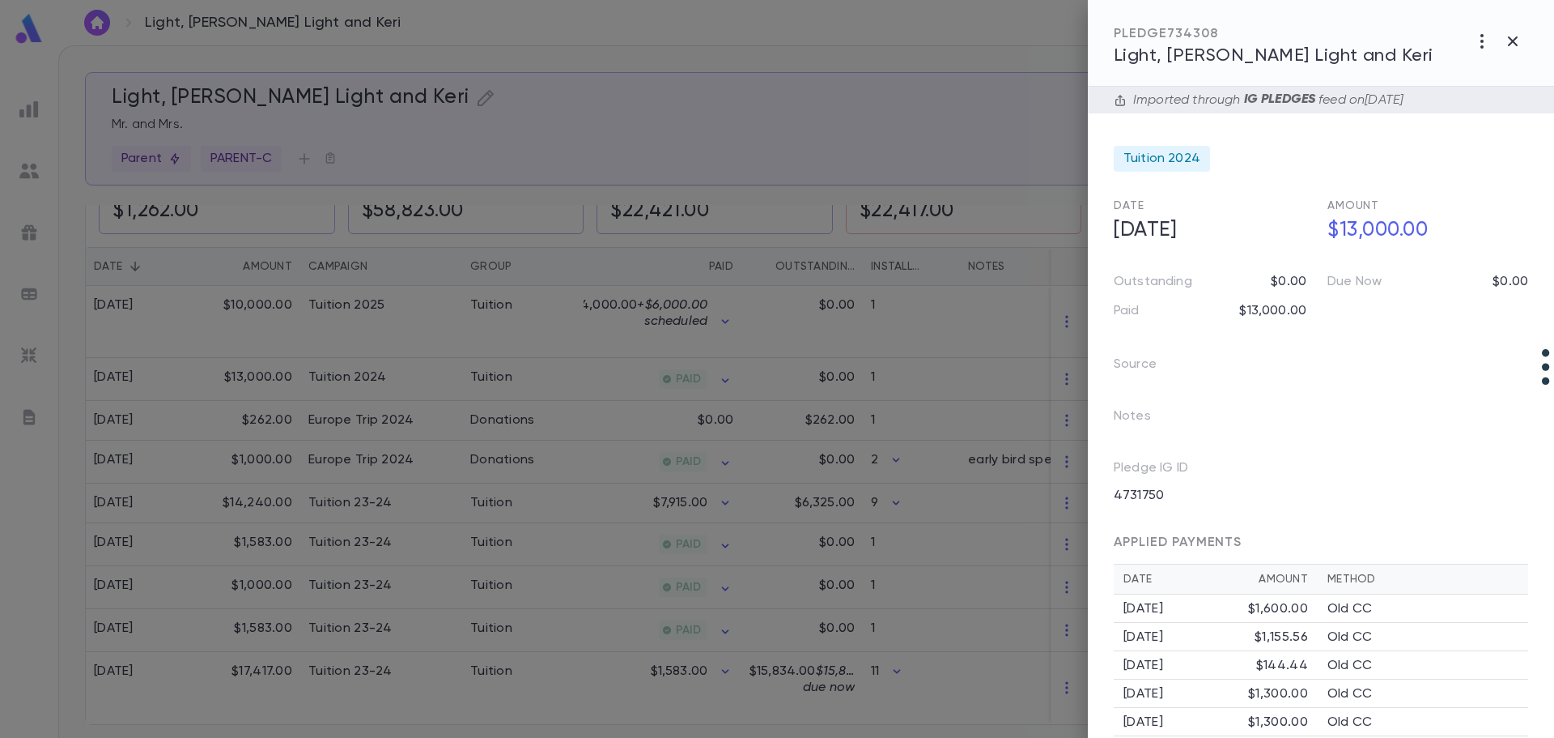
click at [560, 496] on div at bounding box center [777, 369] width 1554 height 738
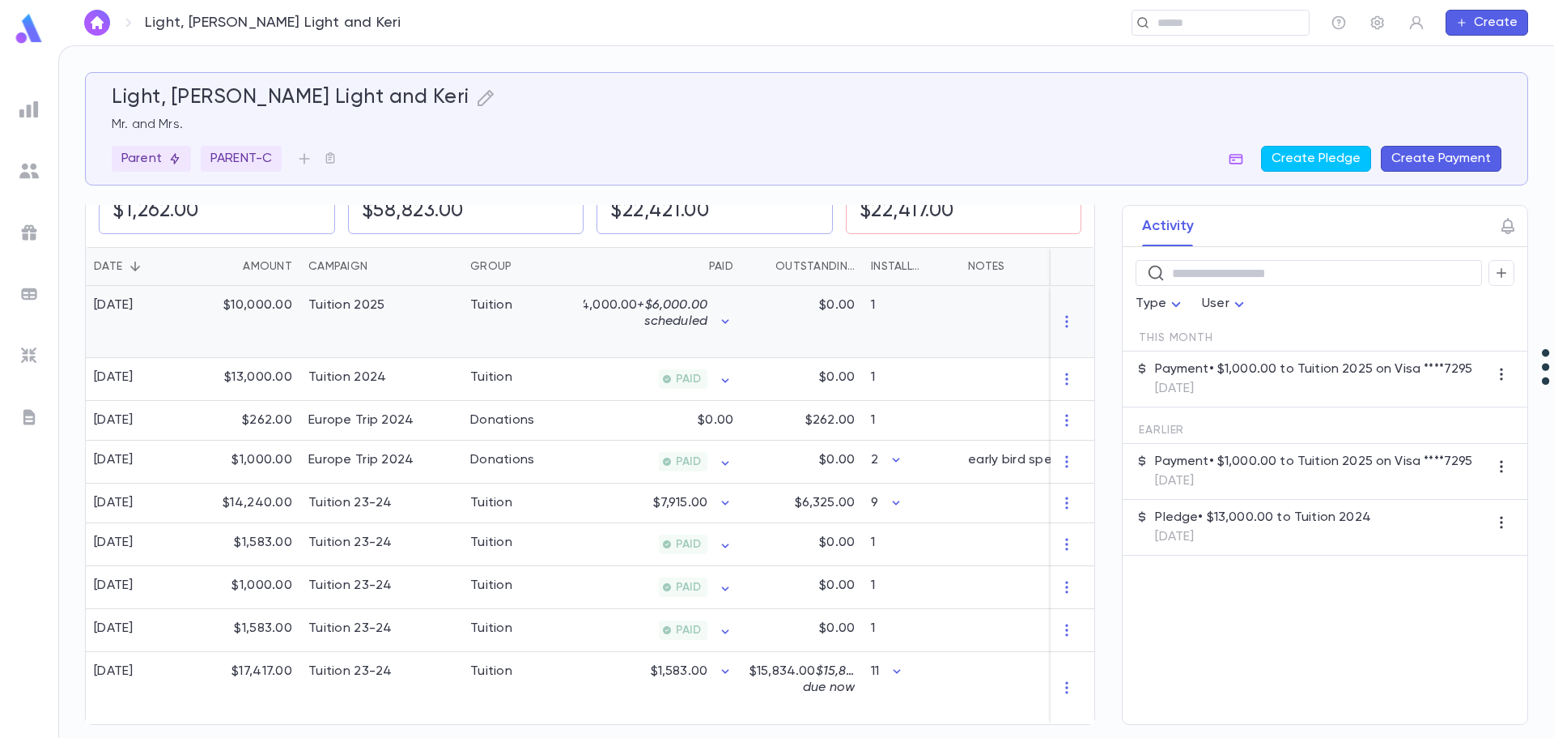
scroll to position [0, 0]
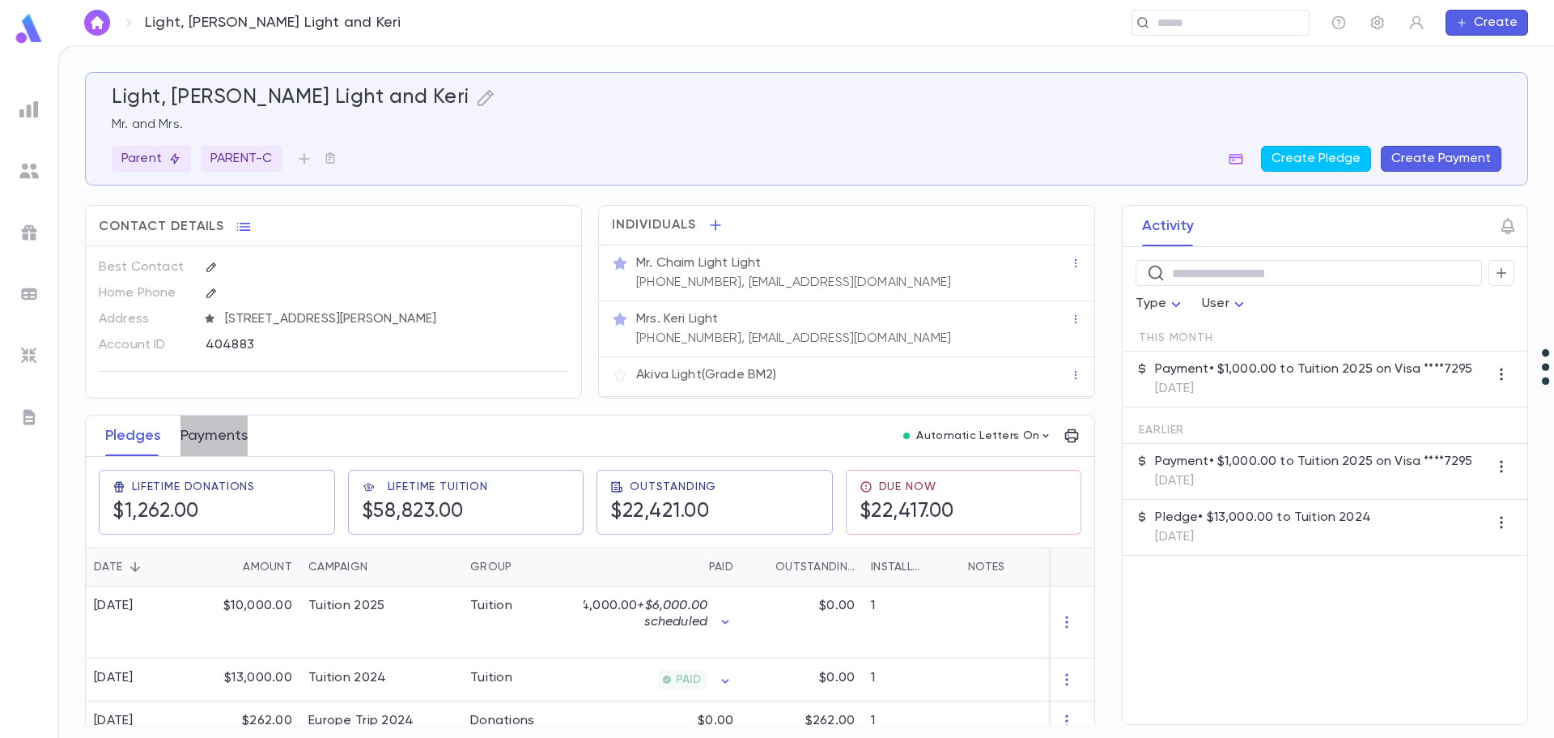
click at [223, 434] on button "Payments" at bounding box center [214, 435] width 67 height 40
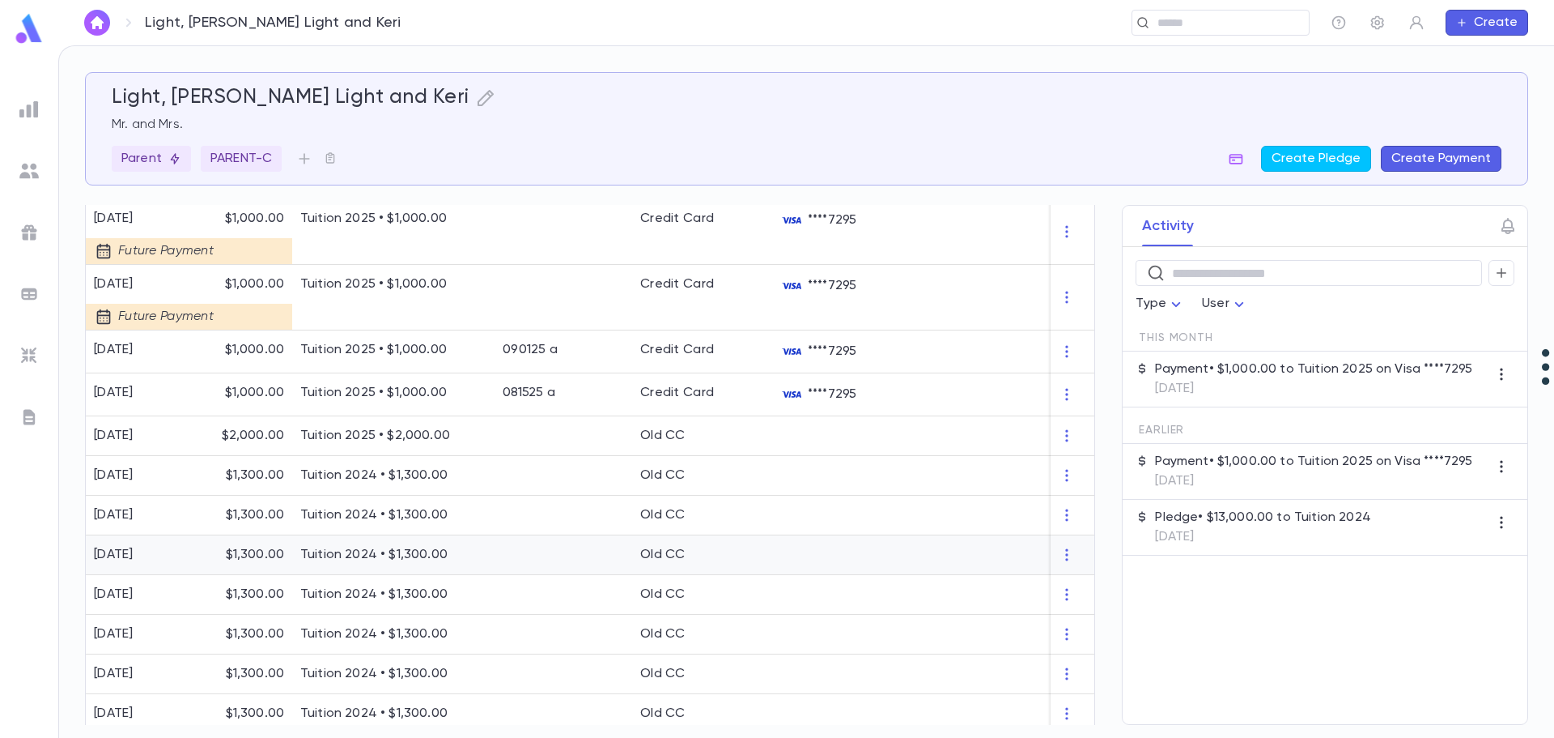
scroll to position [162, 0]
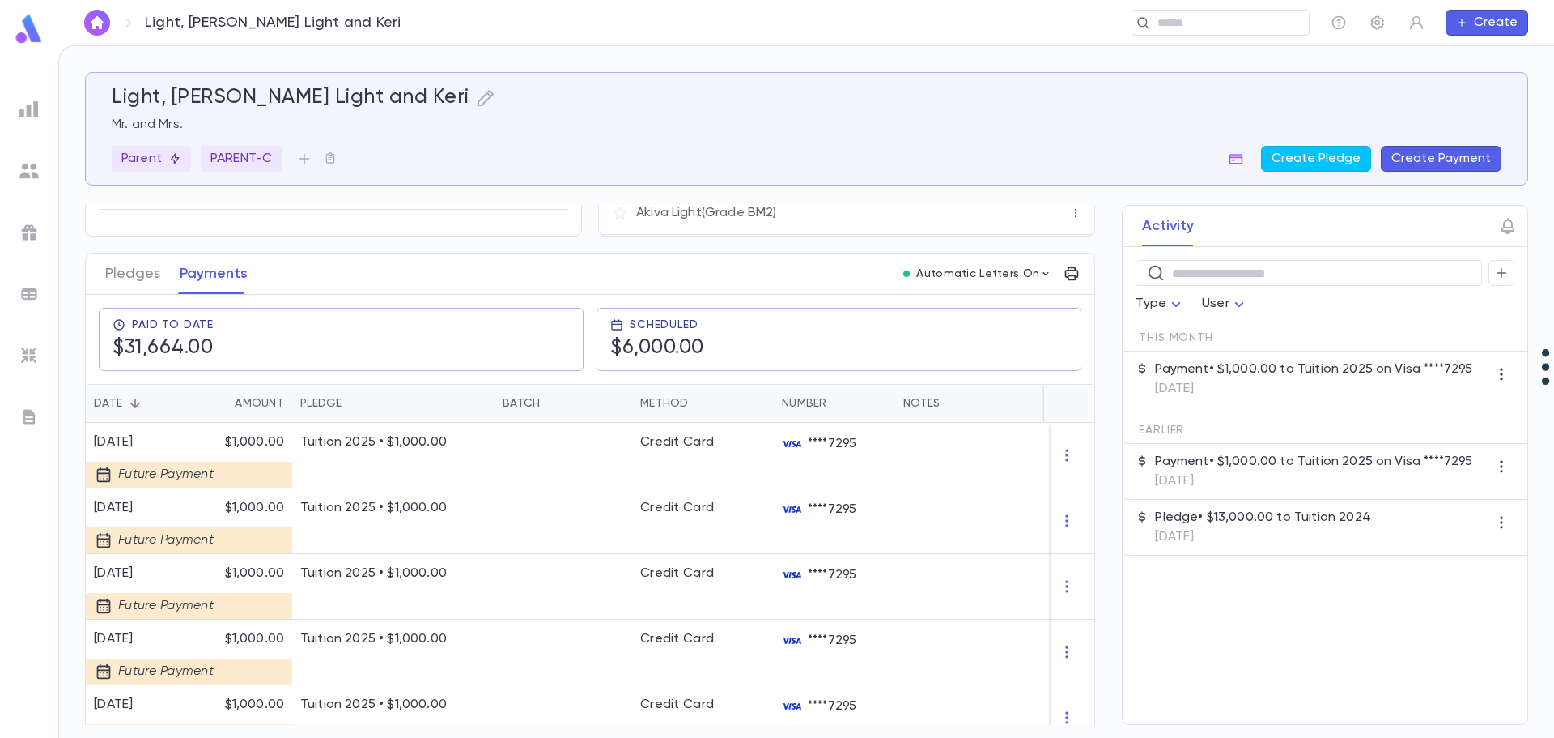
click at [329, 403] on div "Pledge" at bounding box center [321, 403] width 42 height 39
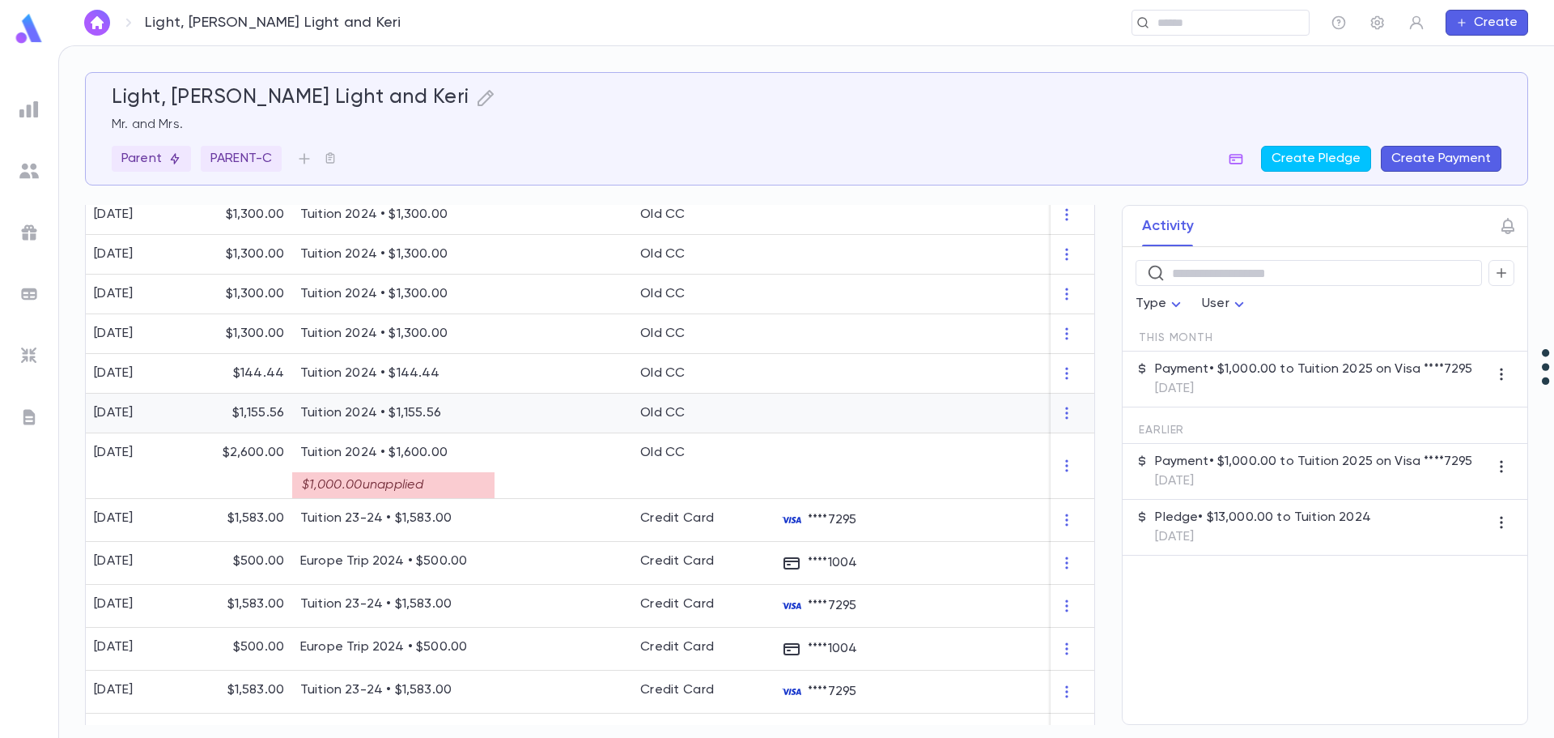
scroll to position [1108, 0]
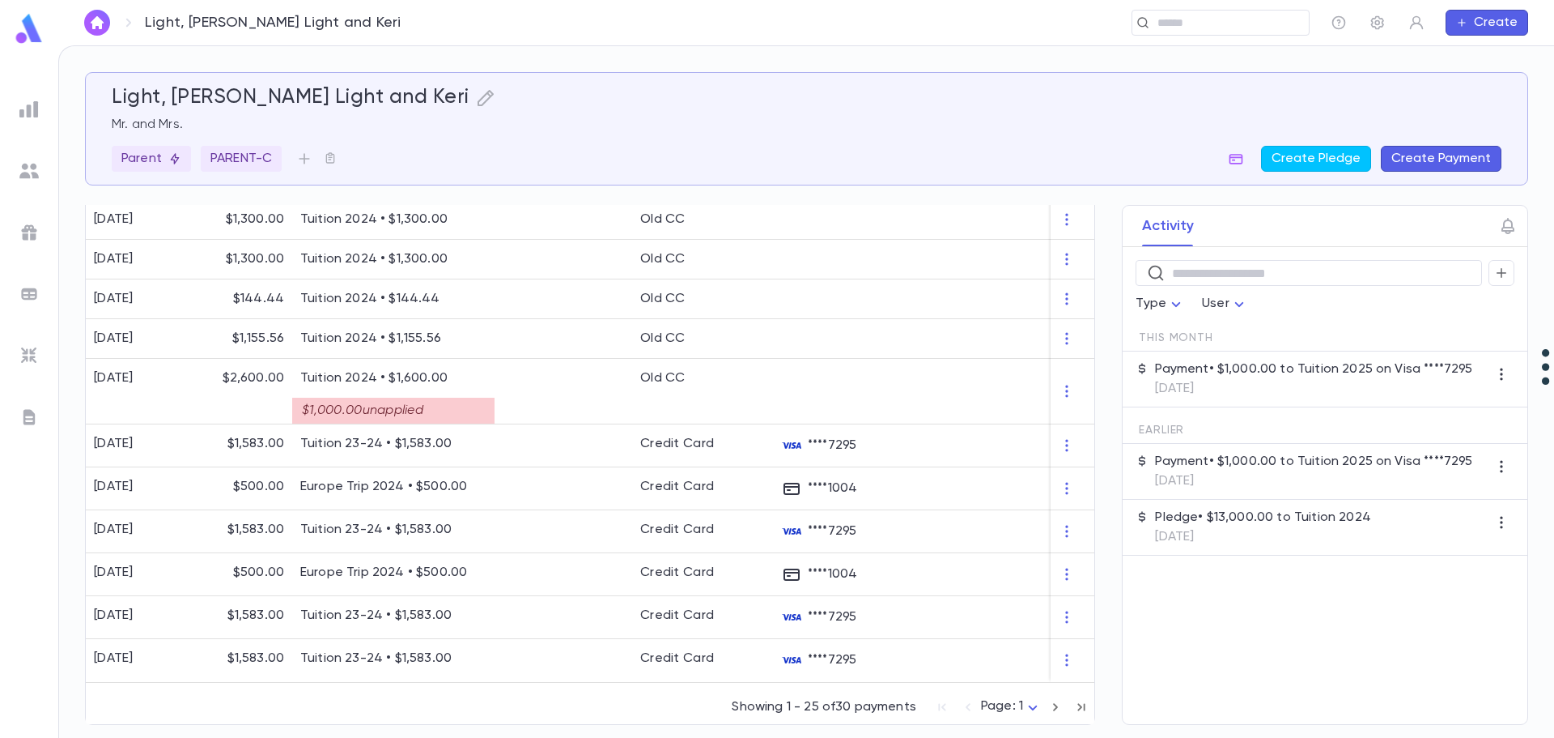
click at [1050, 708] on icon "button" at bounding box center [1056, 706] width 18 height 19
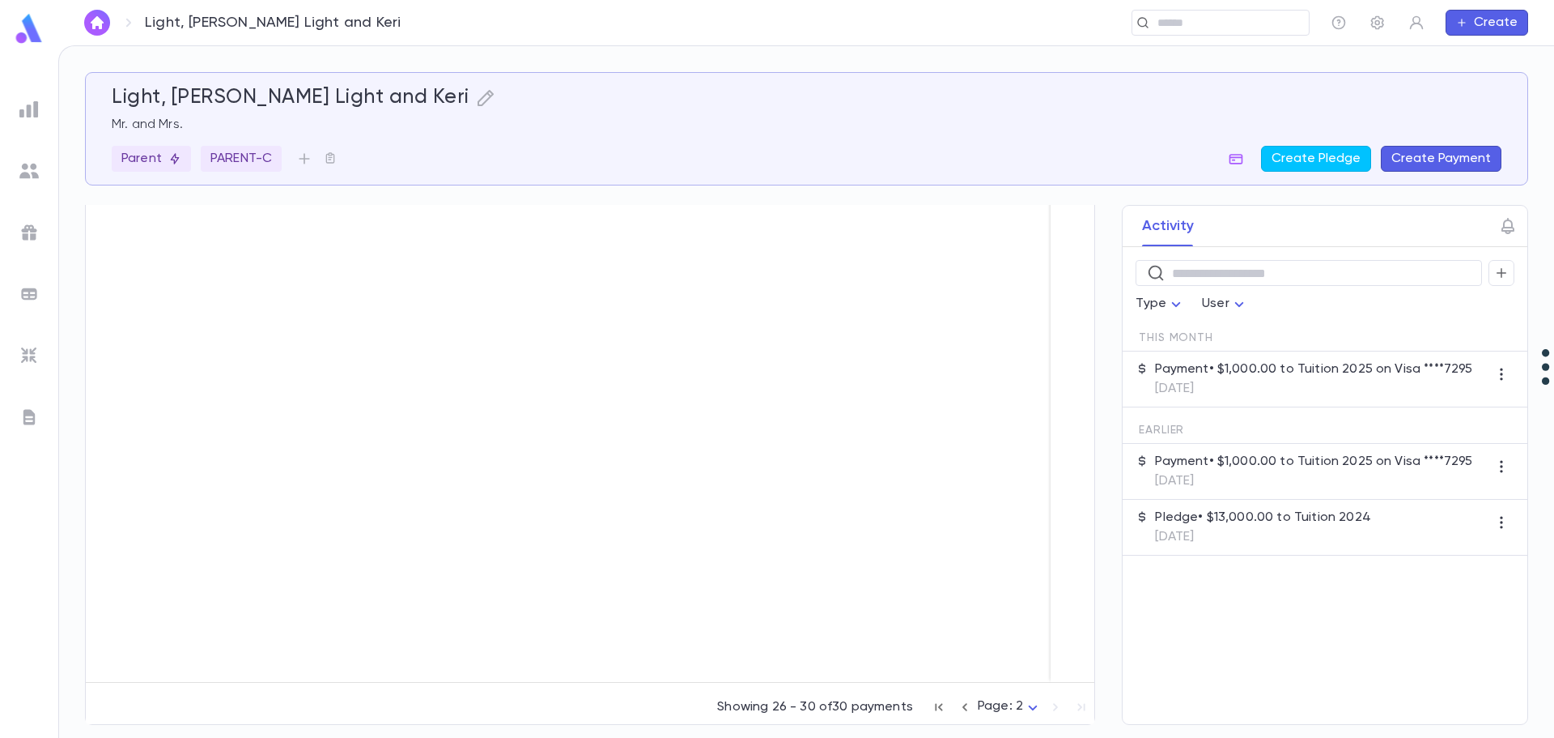
scroll to position [134, 0]
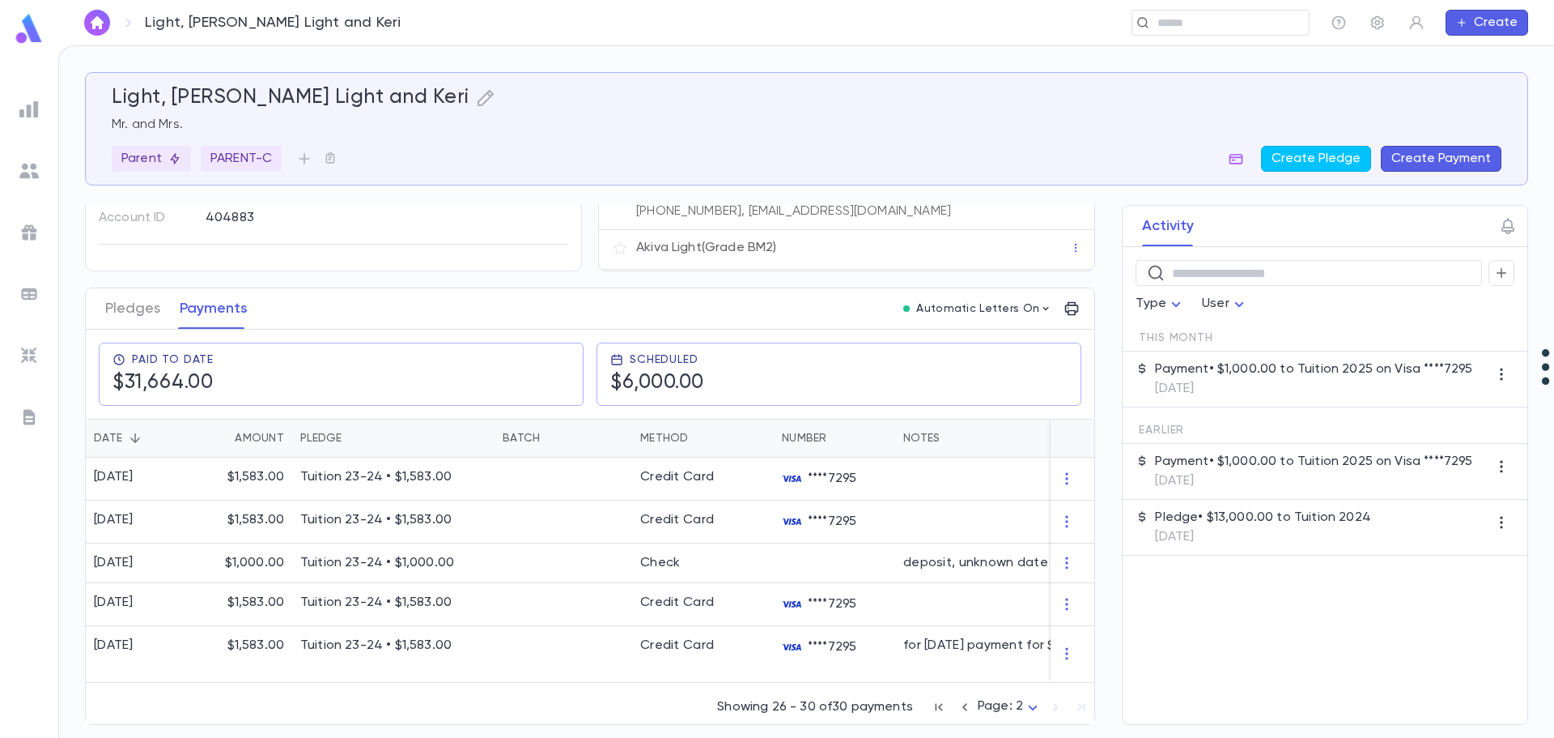
click at [963, 705] on icon "button" at bounding box center [965, 707] width 5 height 8
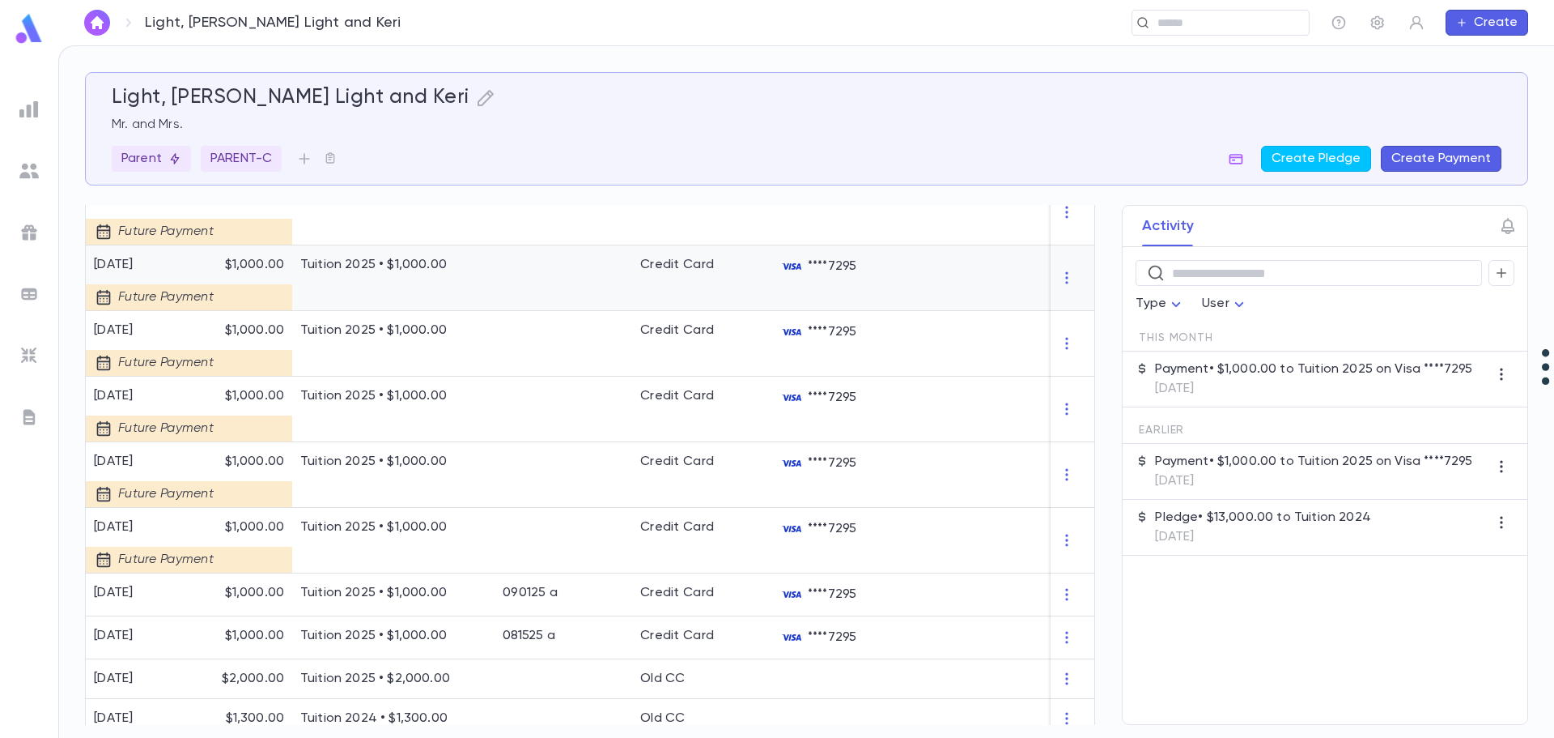
scroll to position [0, 0]
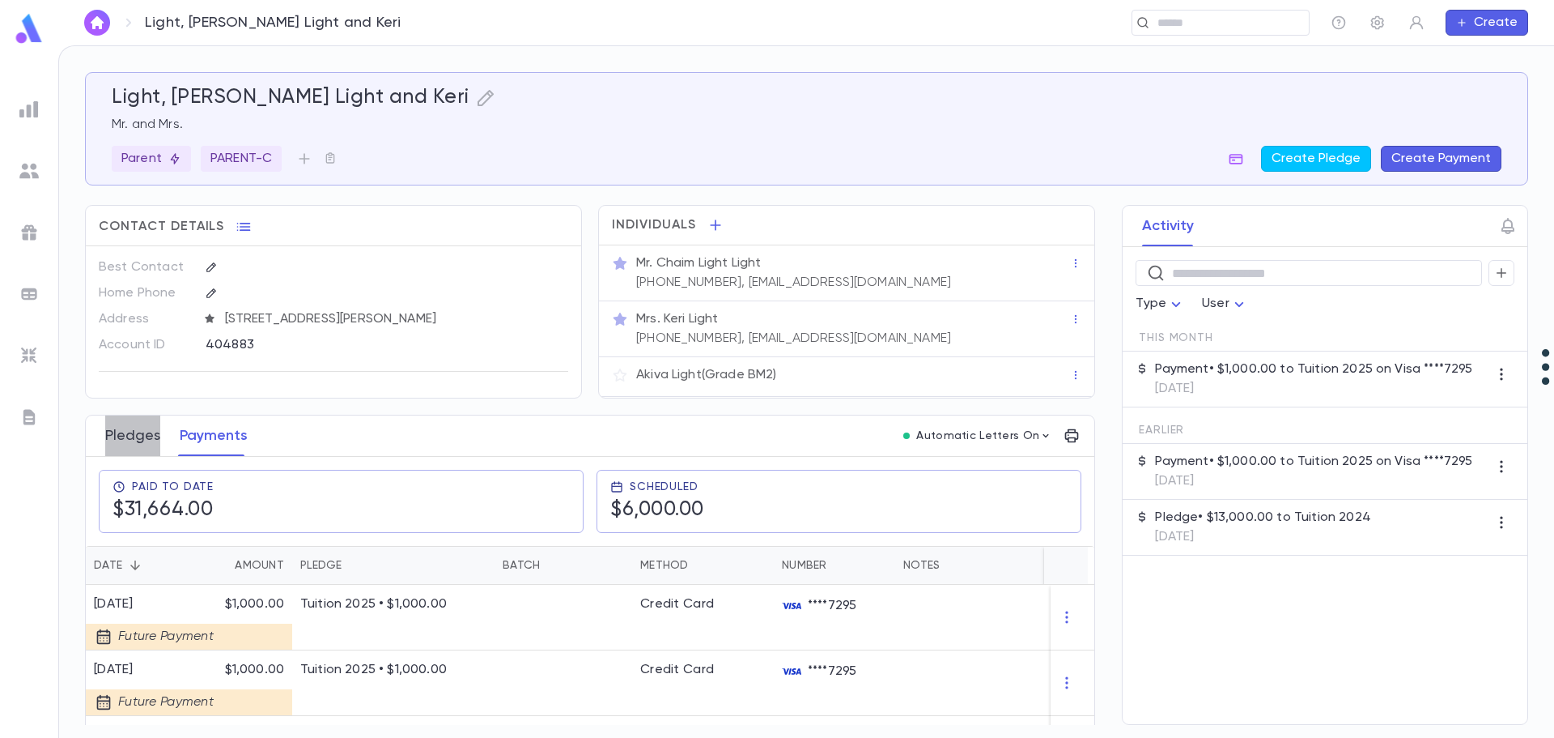
click at [138, 434] on button "Pledges" at bounding box center [132, 435] width 55 height 40
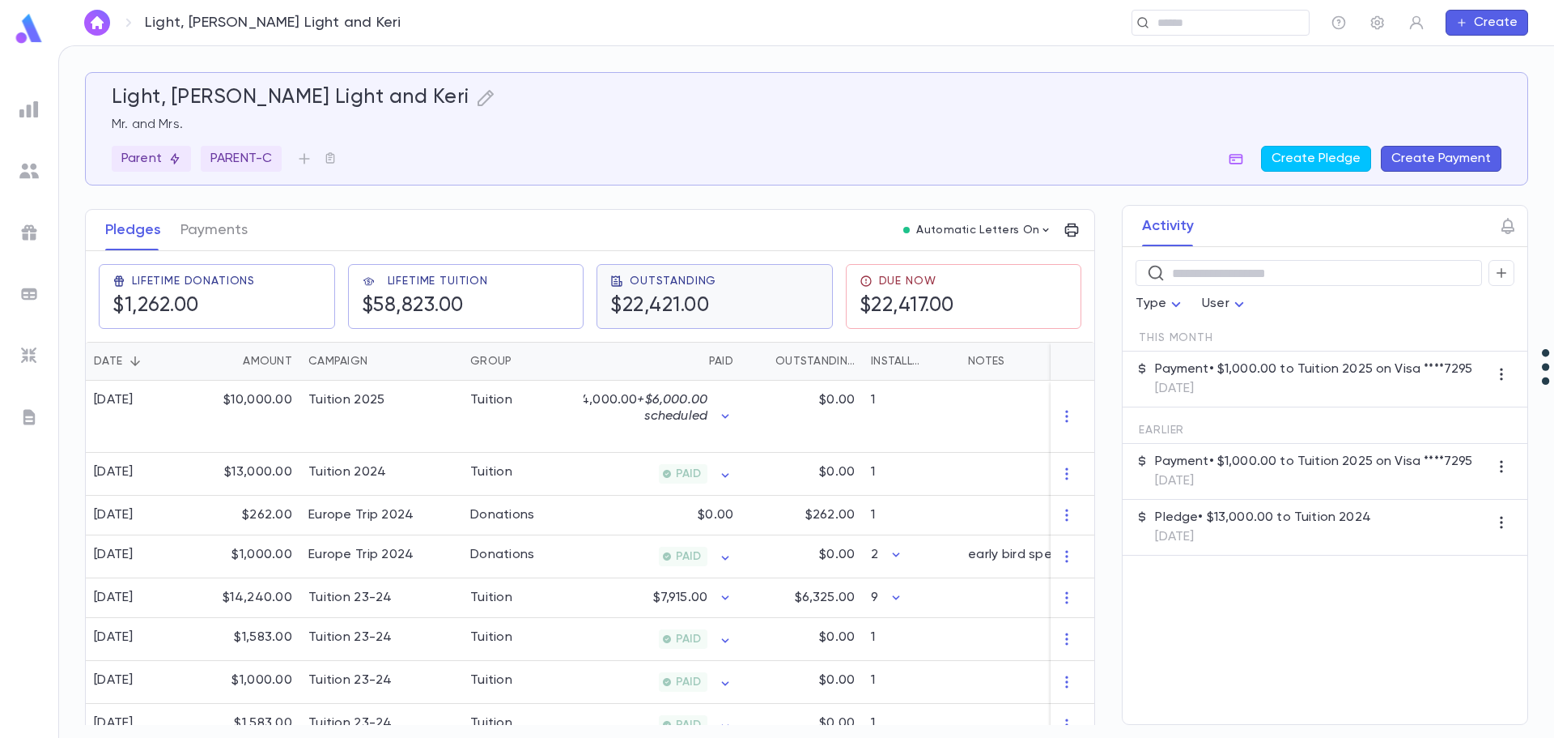
scroll to position [307, 0]
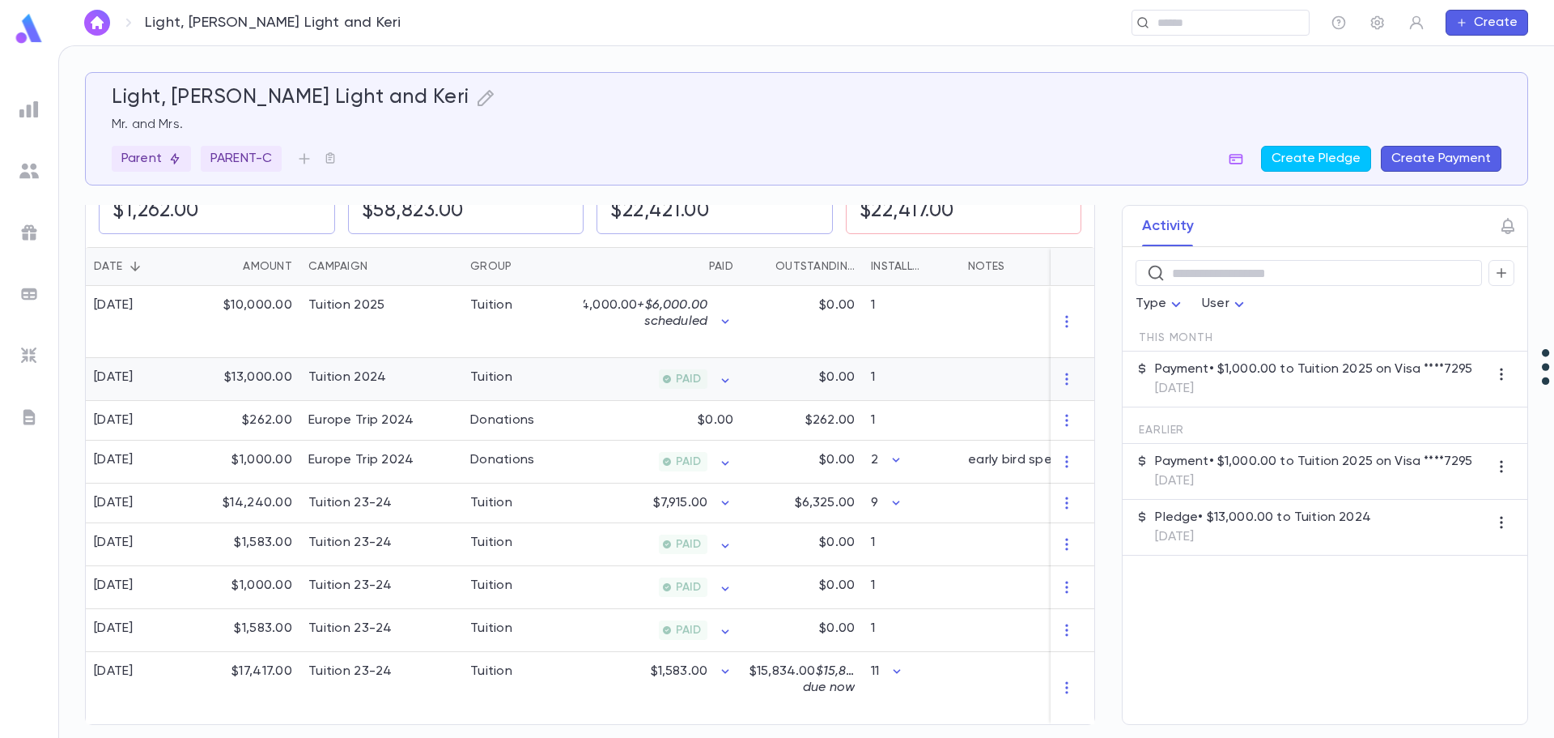
click at [419, 379] on div "Tuition 2024" at bounding box center [381, 379] width 162 height 43
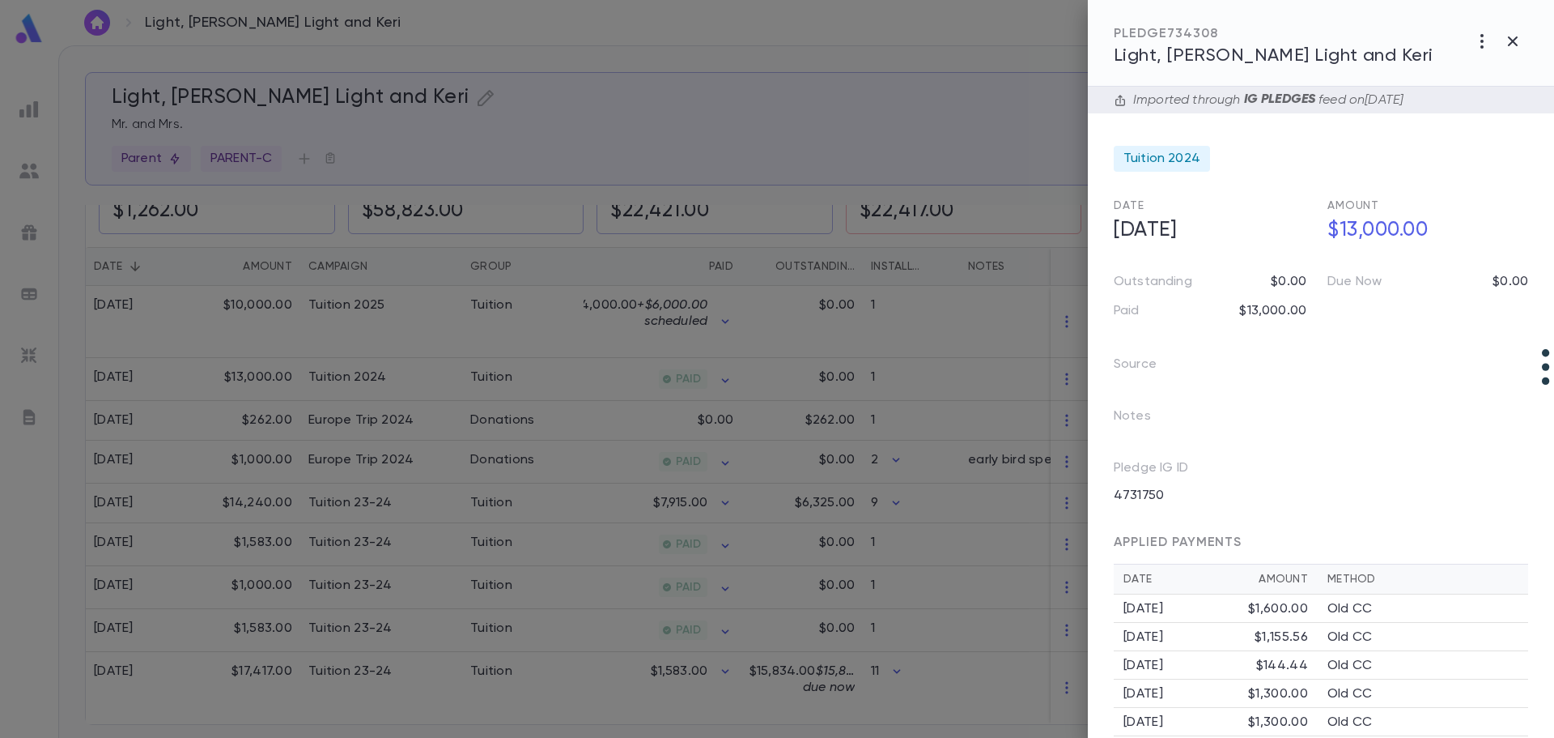
click at [648, 478] on div at bounding box center [777, 369] width 1554 height 738
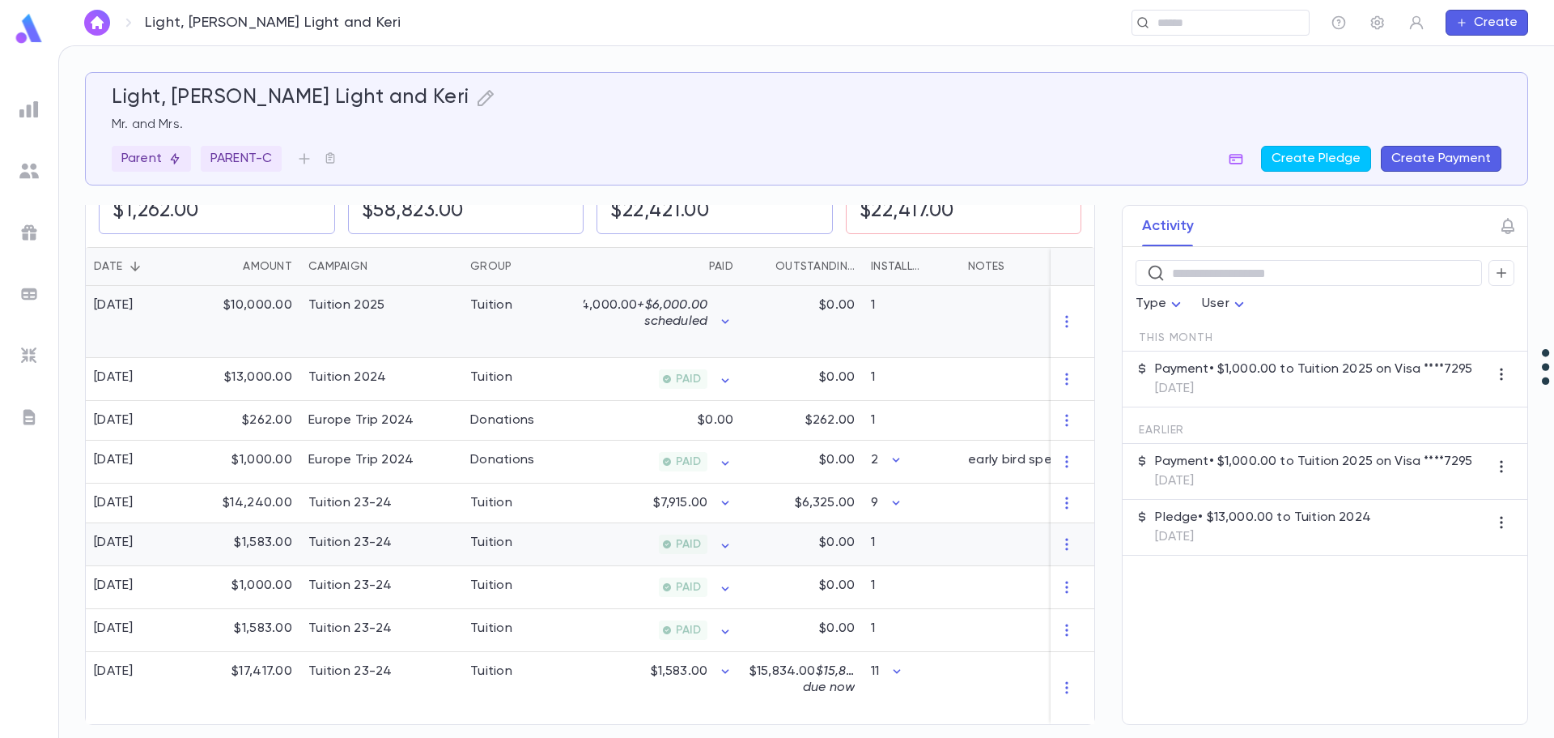
scroll to position [0, 0]
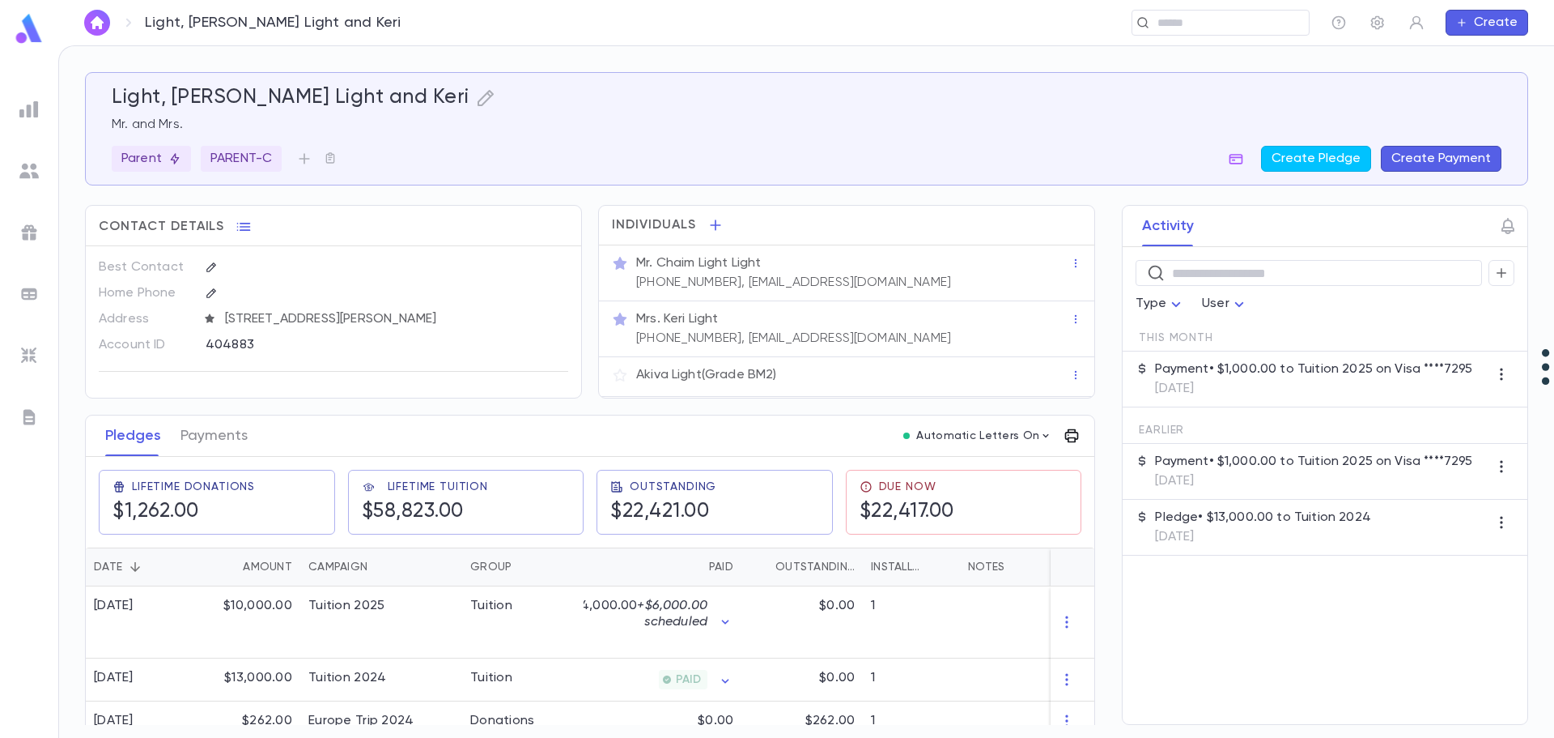
click at [1061, 435] on icon "button" at bounding box center [1072, 435] width 16 height 16
click at [1061, 466] on icon at bounding box center [1178, 468] width 19 height 19
click at [1061, 524] on li "Print" at bounding box center [1176, 527] width 57 height 29
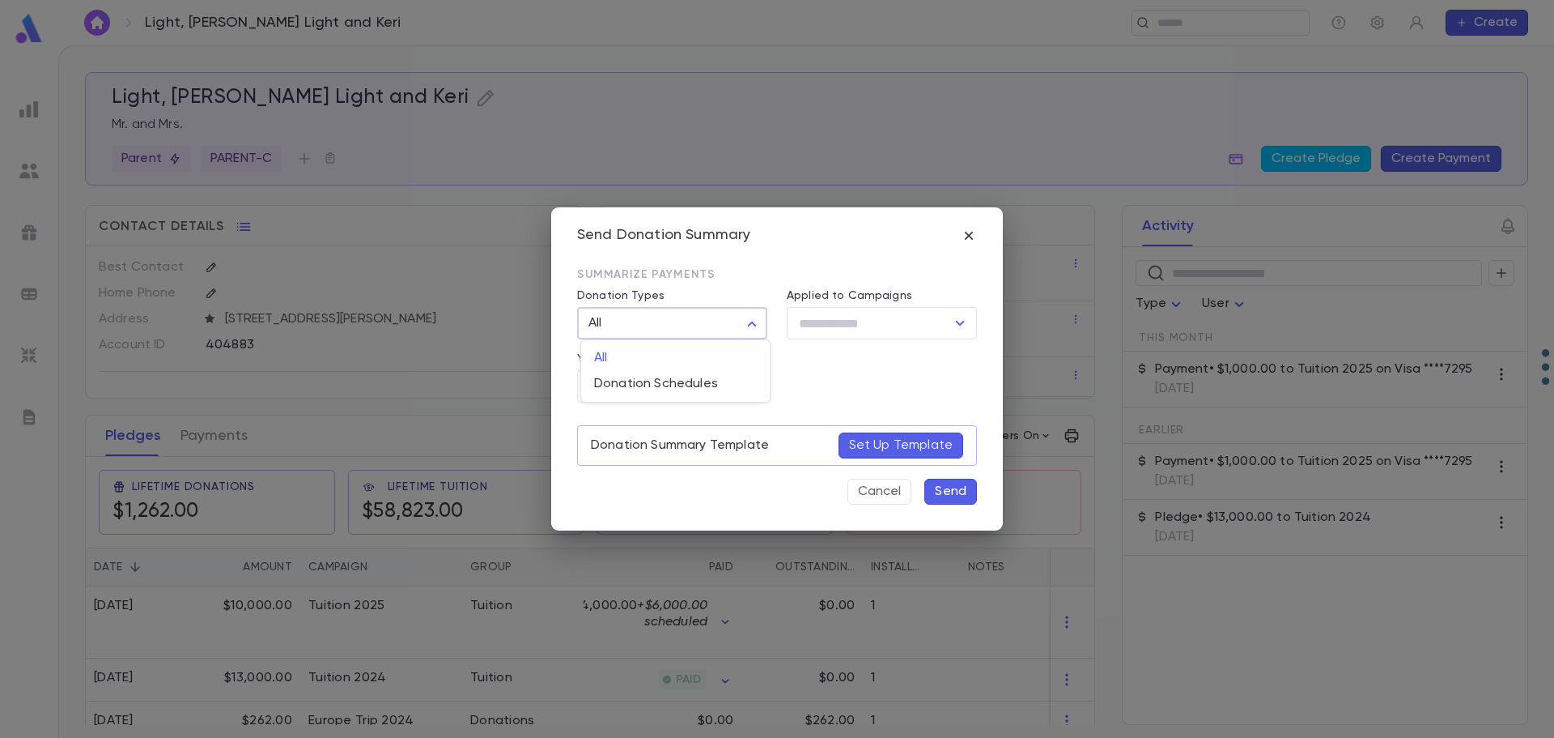
click at [759, 319] on body "Light, [PERSON_NAME] Light and Keri ​ Create Light, [PERSON_NAME] Light and [PE…" at bounding box center [777, 391] width 1554 height 692
click at [757, 322] on div at bounding box center [777, 369] width 1554 height 738
click at [761, 385] on body "Light, [PERSON_NAME] Light and Keri ​ Create Light, [PERSON_NAME] Light and [PE…" at bounding box center [777, 391] width 1554 height 692
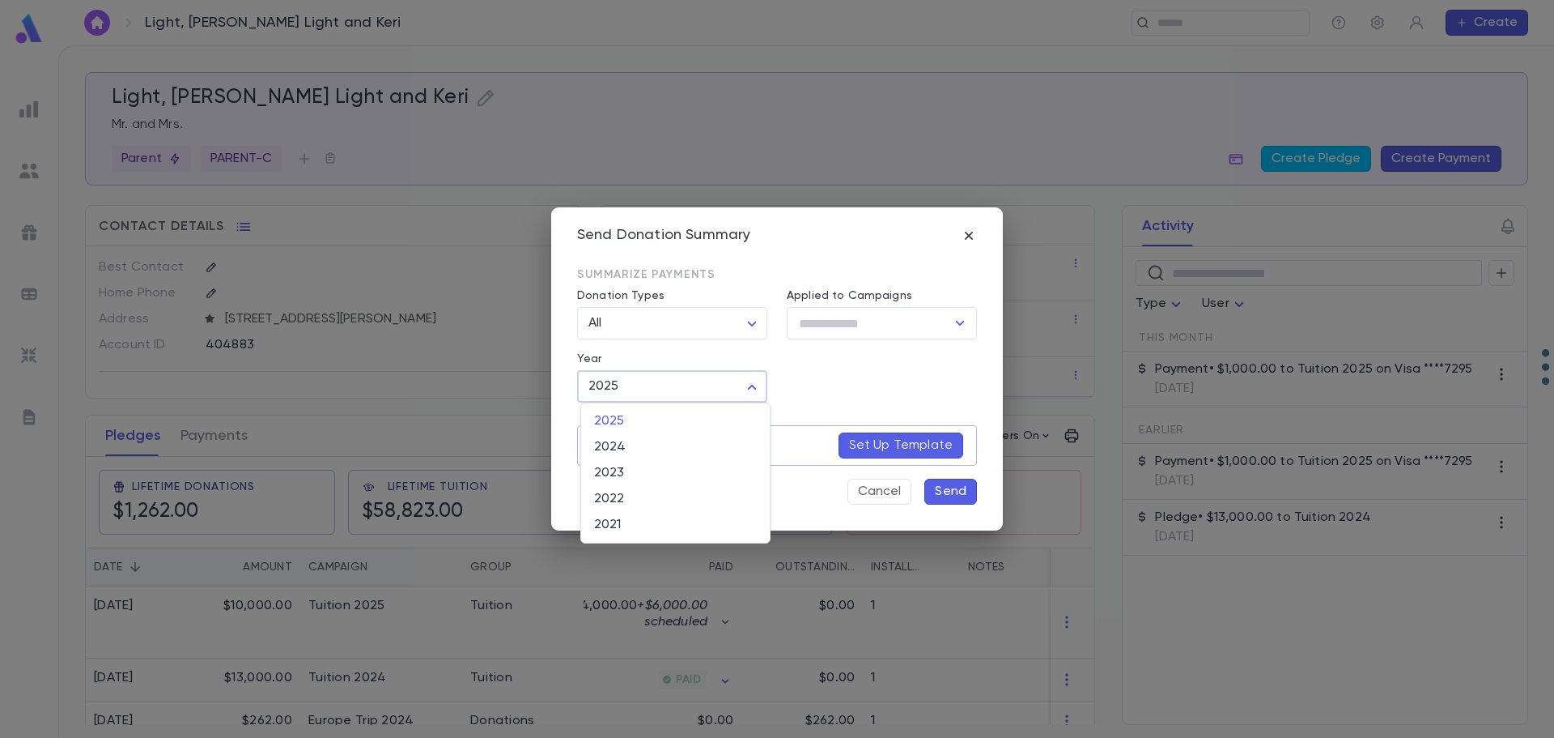
click at [757, 389] on div at bounding box center [777, 369] width 1554 height 738
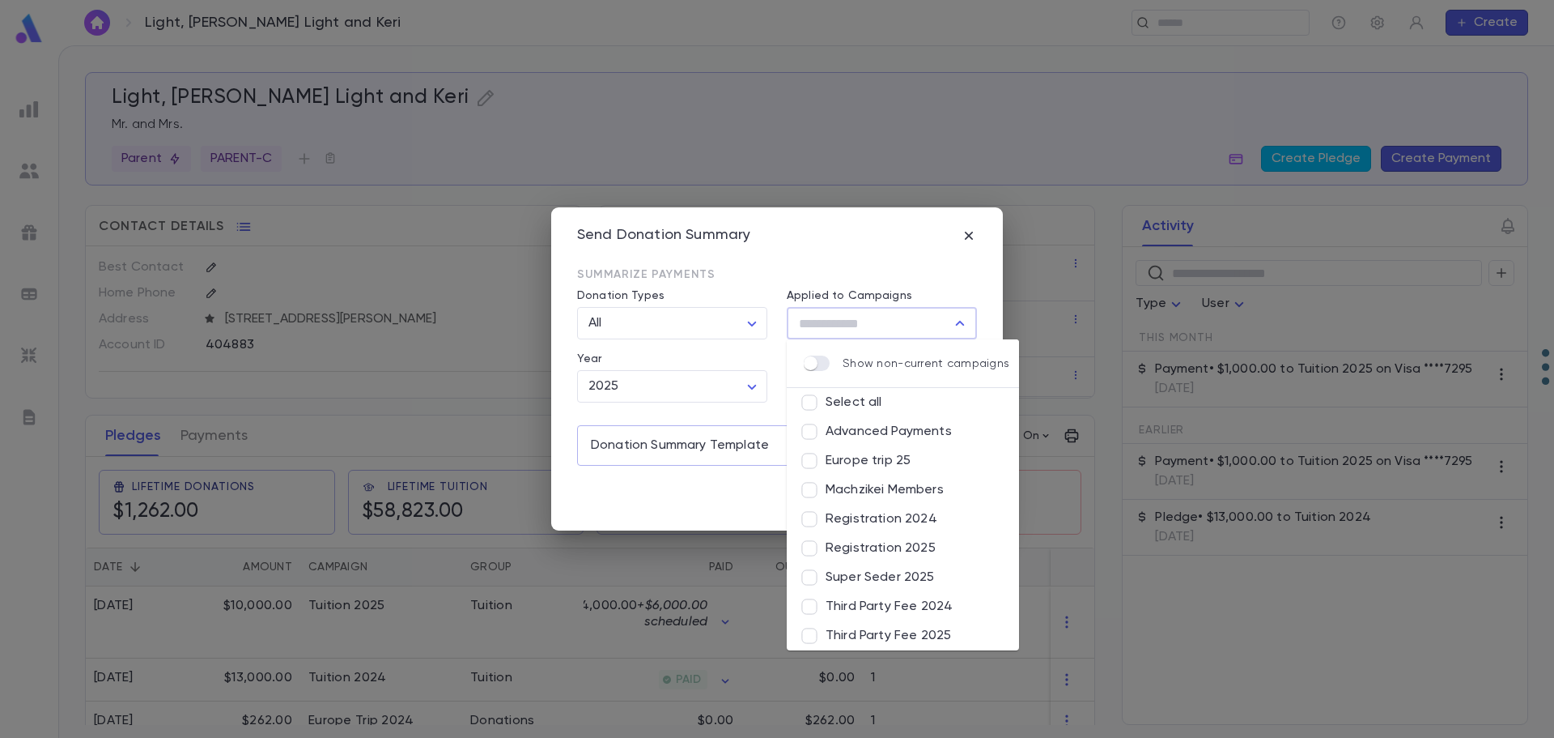
click at [924, 322] on input "Applied to Campaigns" at bounding box center [869, 323] width 151 height 31
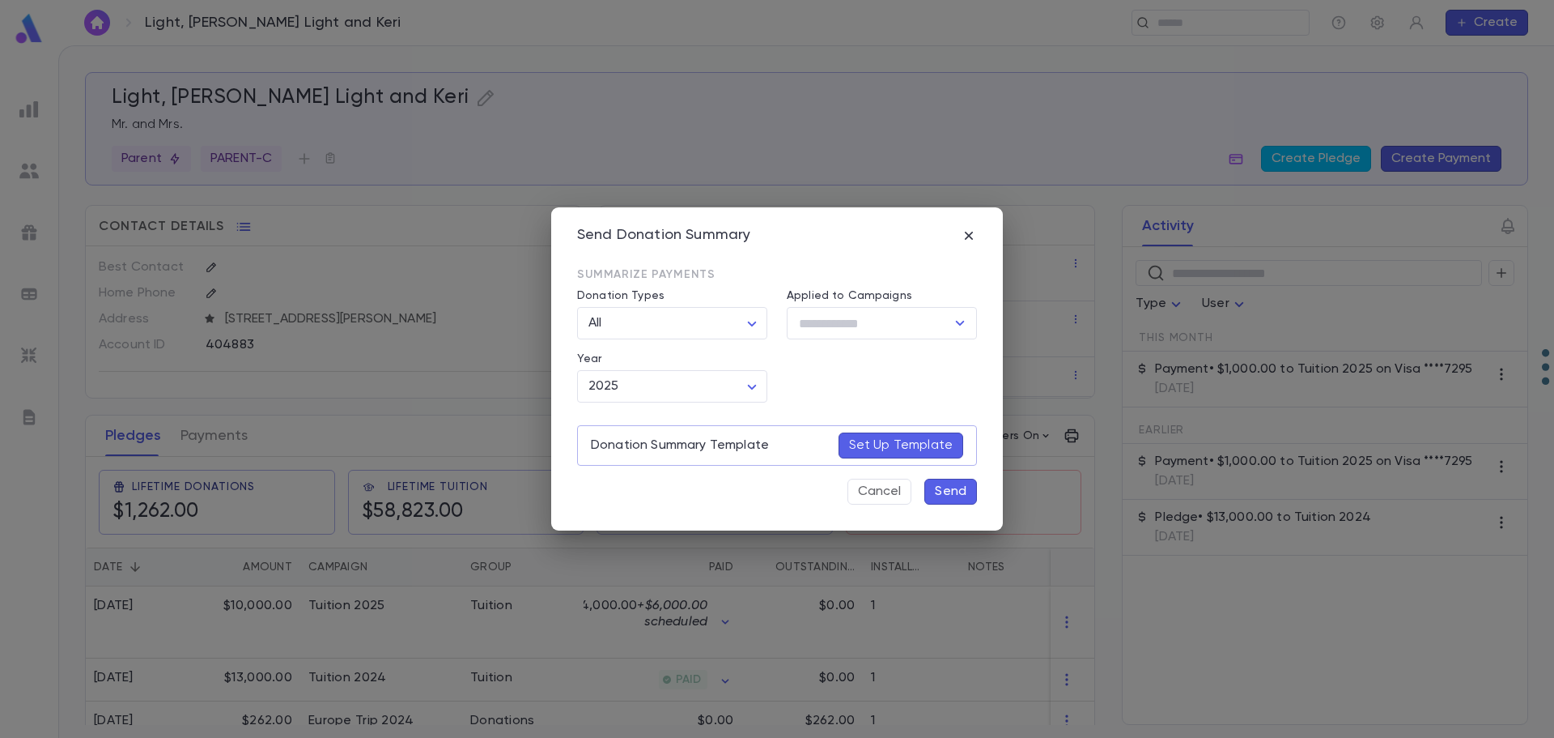
click at [756, 490] on div "Cancel Send" at bounding box center [777, 488] width 400 height 32
click at [962, 322] on icon "Open" at bounding box center [959, 322] width 19 height 19
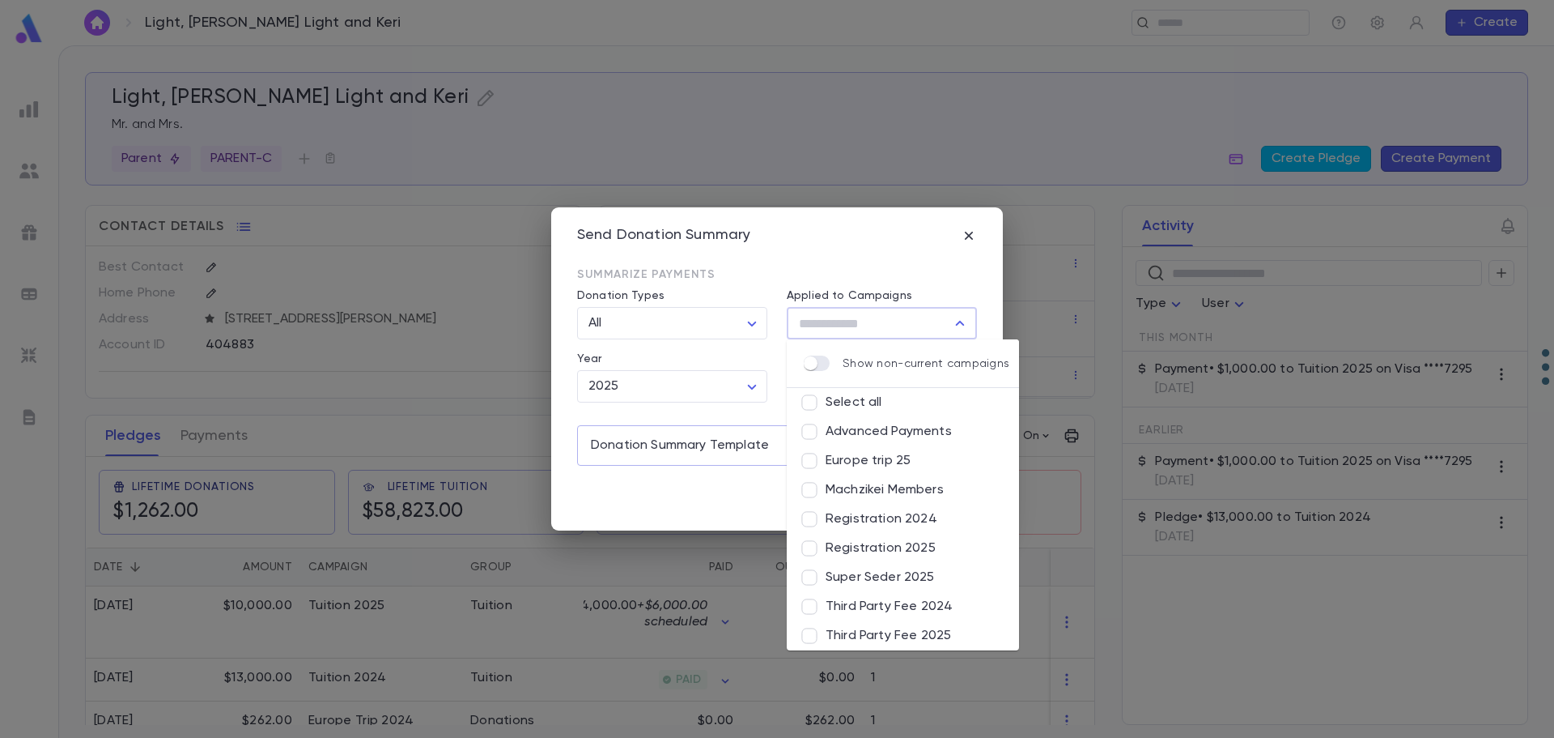
click at [696, 500] on div "Cancel Send" at bounding box center [777, 488] width 400 height 32
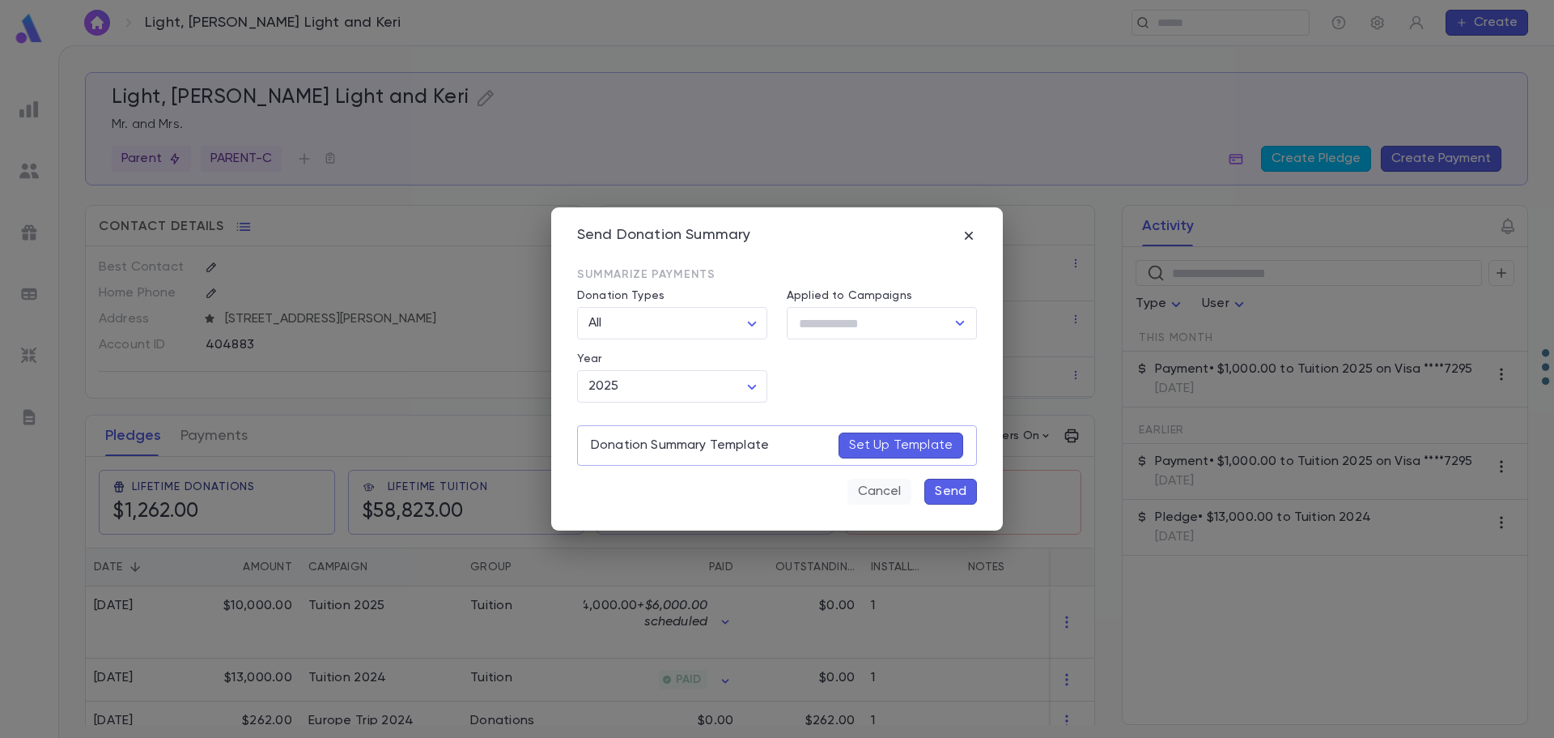
click at [887, 494] on button "Cancel" at bounding box center [880, 491] width 64 height 26
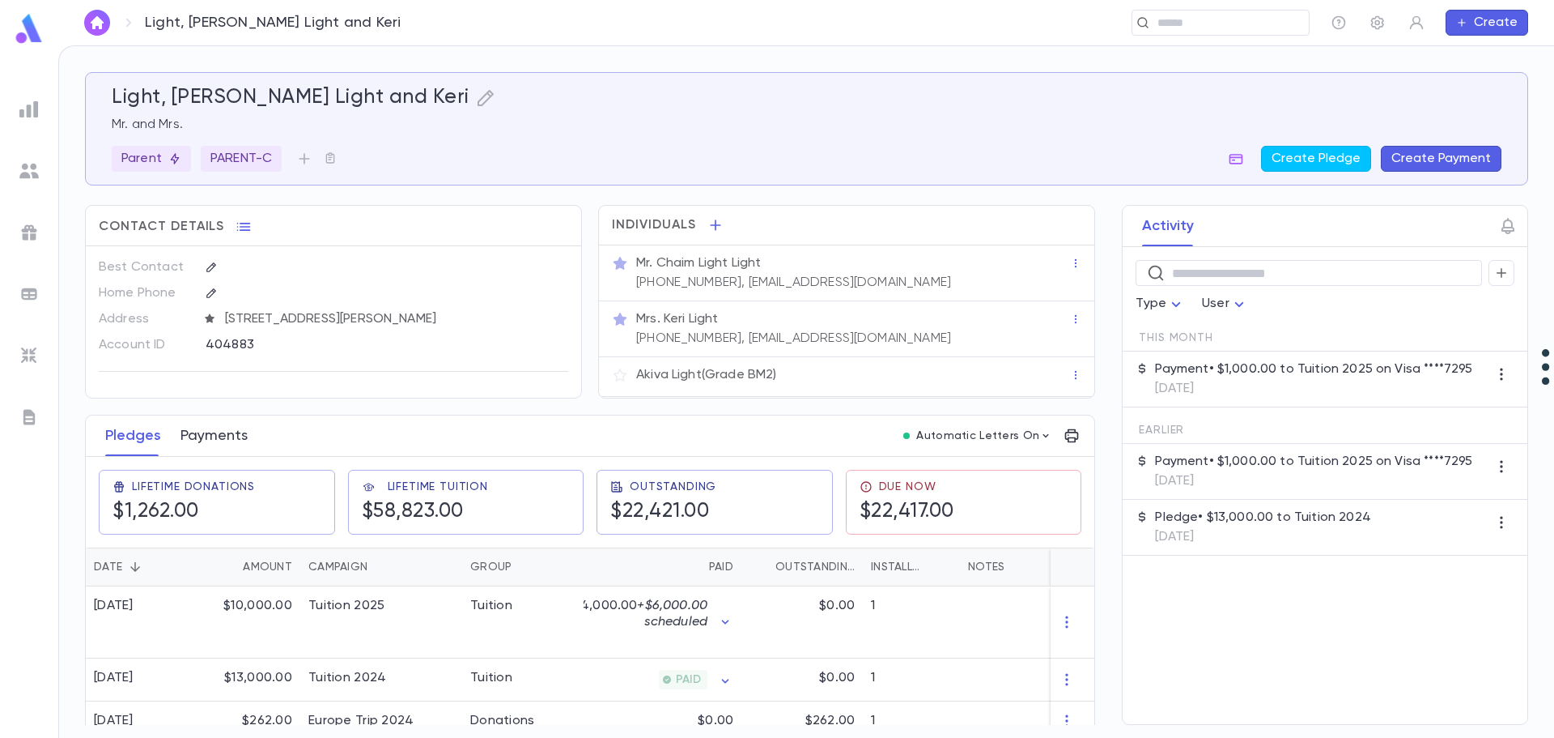
click at [232, 436] on button "Payments" at bounding box center [214, 435] width 67 height 40
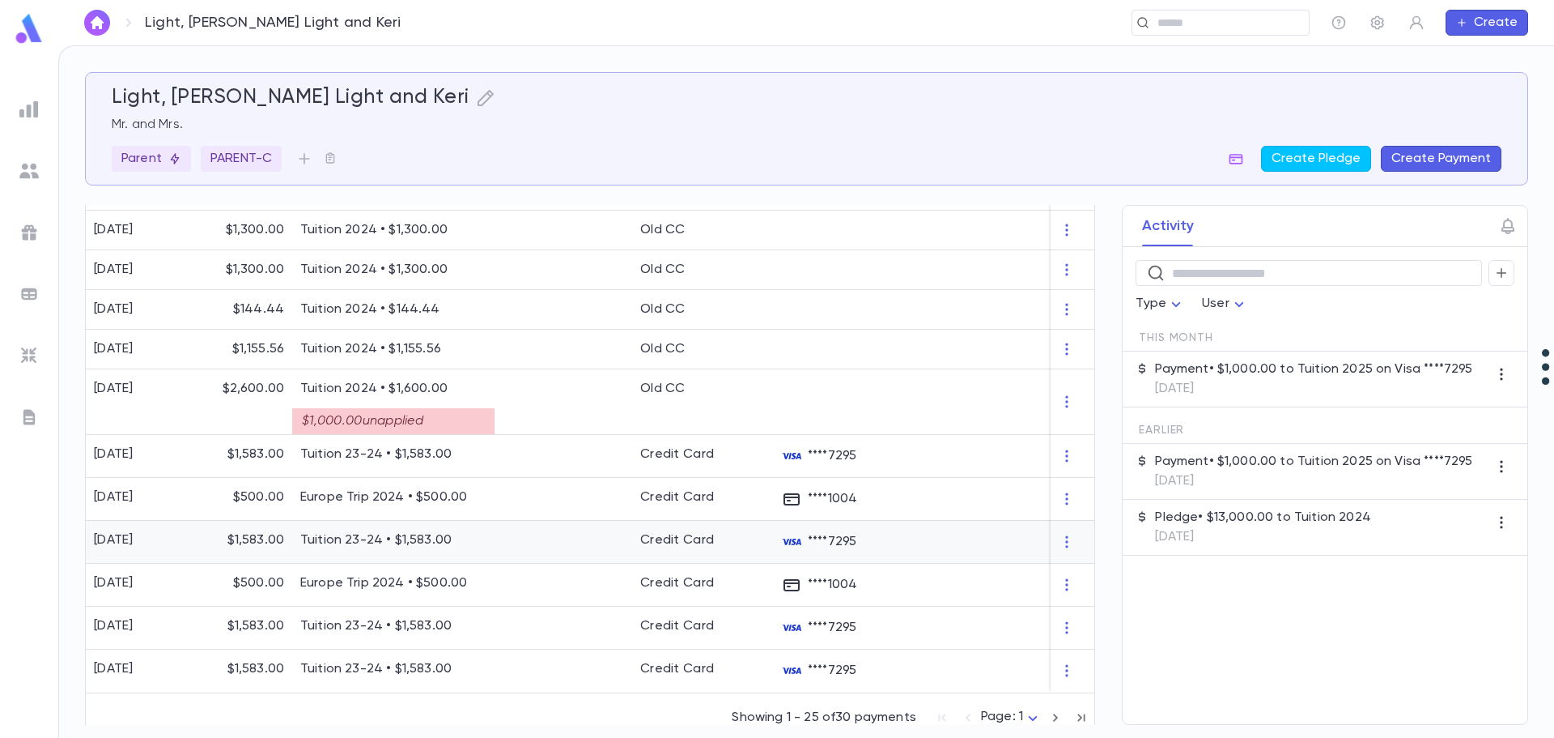
scroll to position [1108, 0]
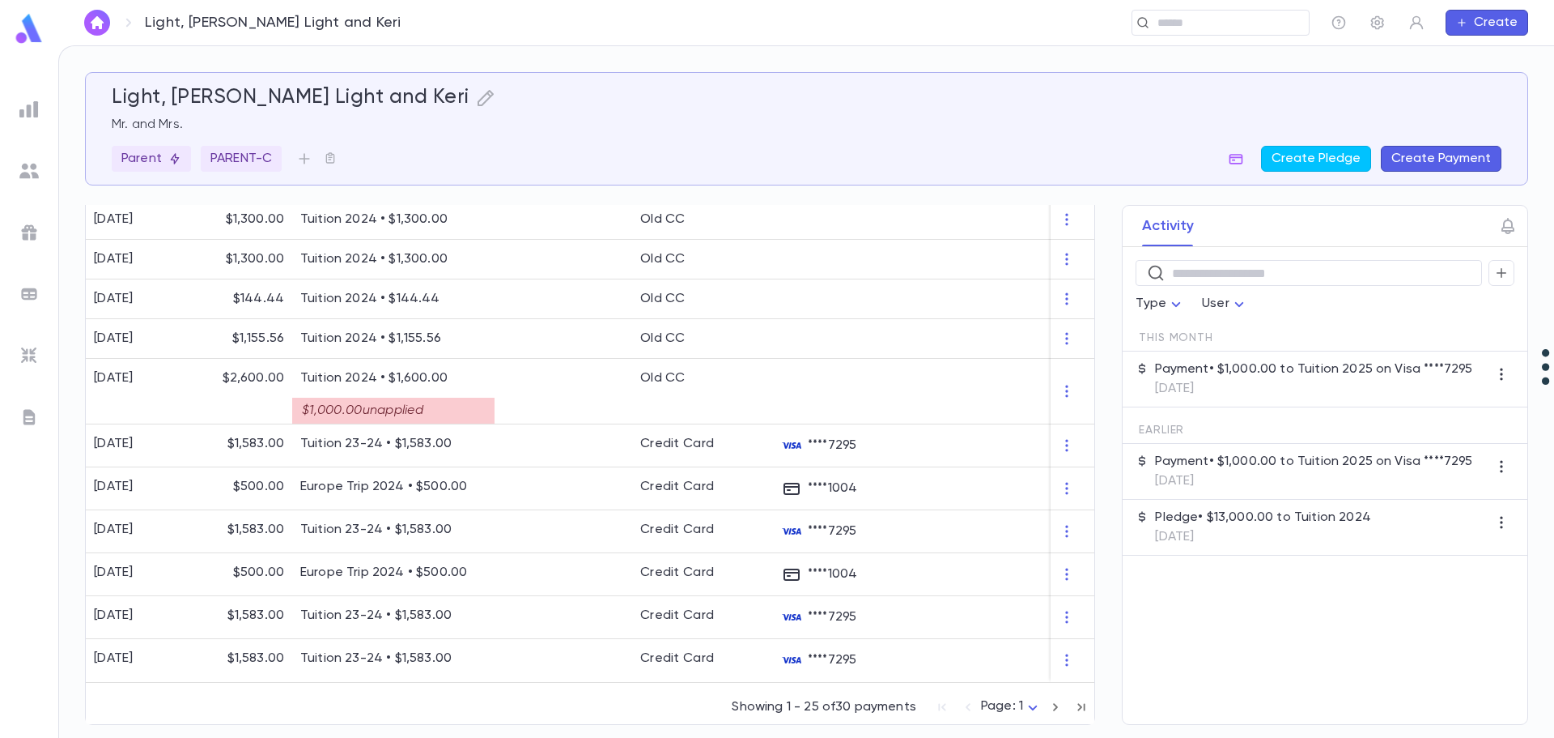
click at [1061, 712] on icon "button" at bounding box center [1082, 706] width 18 height 19
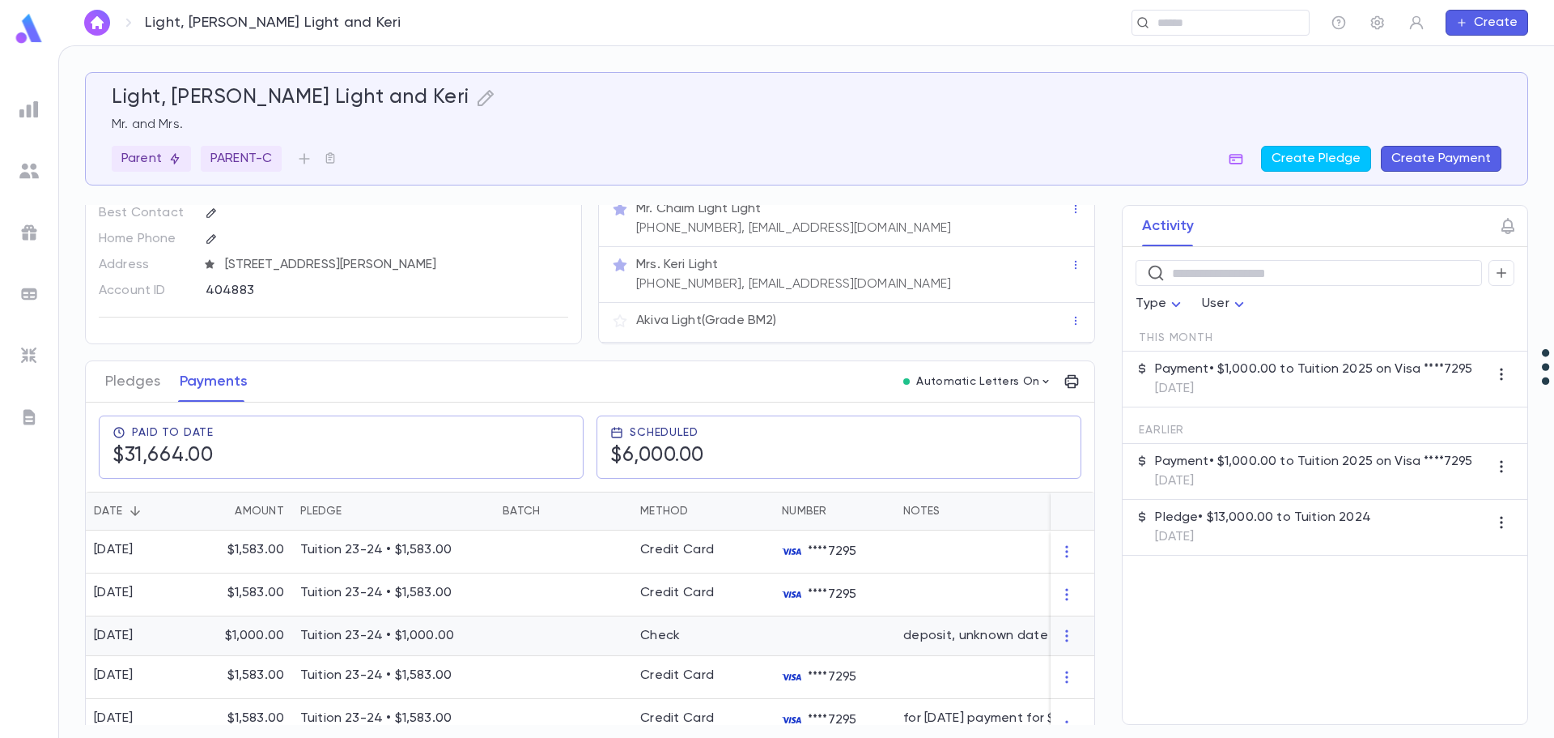
scroll to position [0, 0]
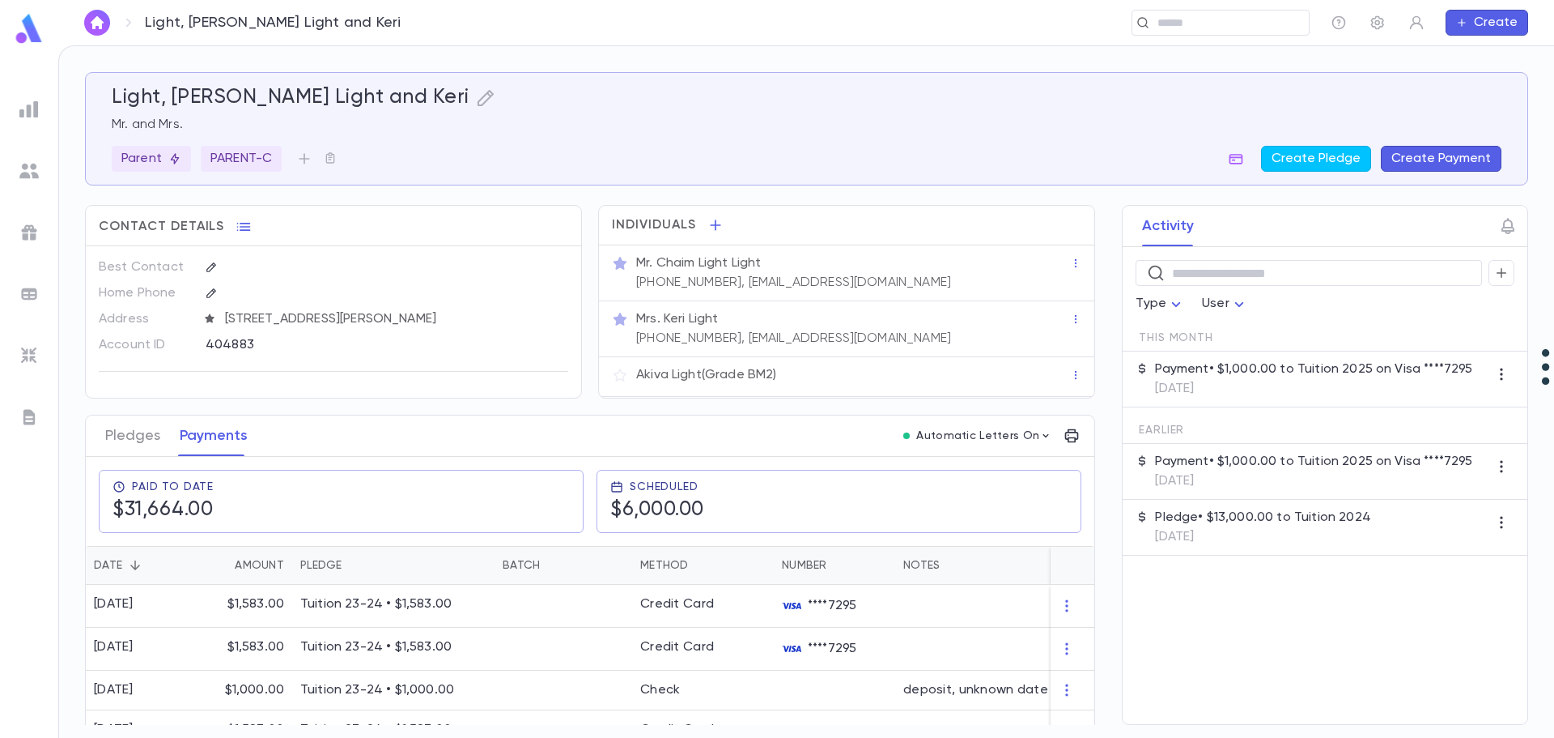
click at [24, 91] on ul at bounding box center [29, 412] width 58 height 649
click at [28, 102] on img at bounding box center [28, 109] width 19 height 19
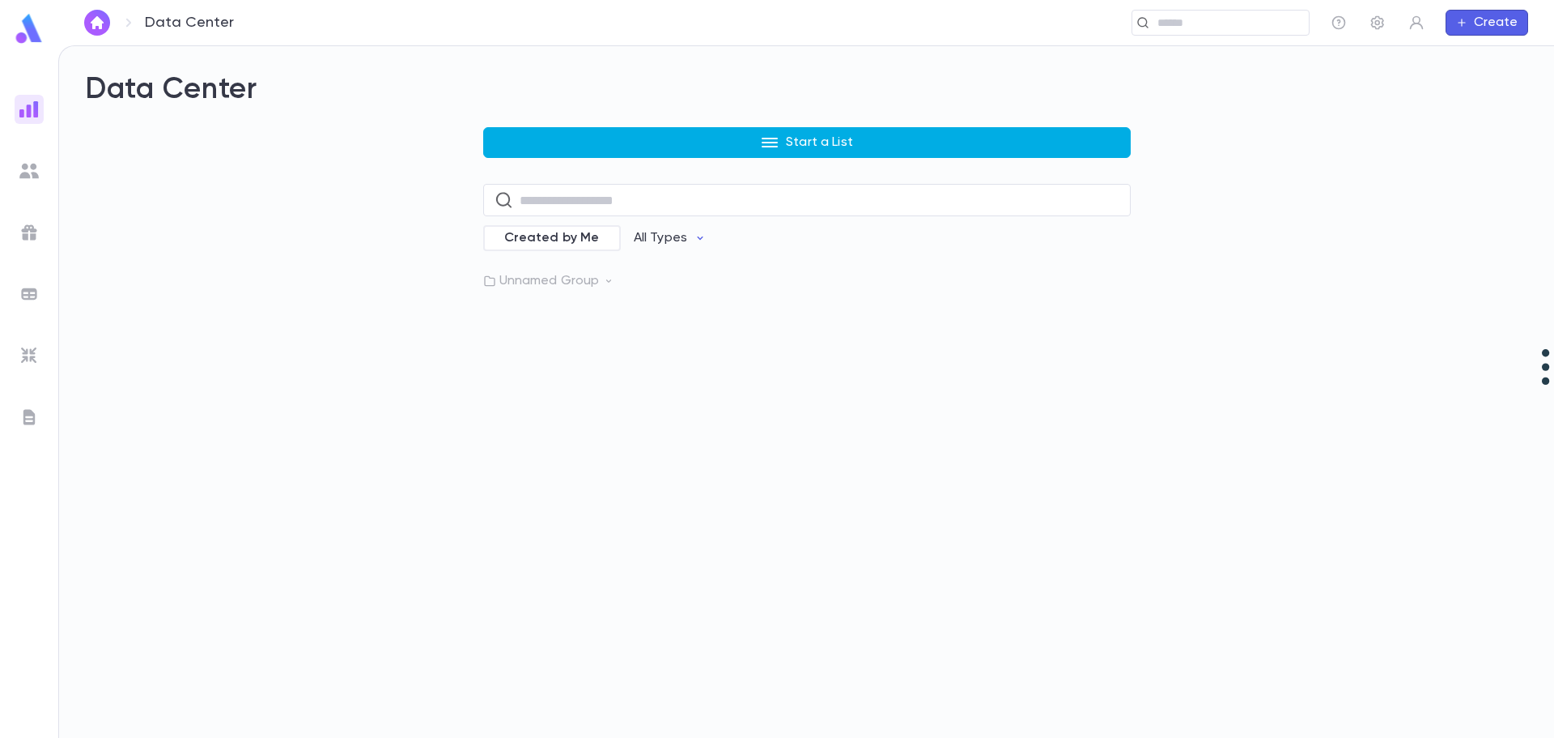
click at [633, 142] on button "Start a List" at bounding box center [807, 142] width 648 height 31
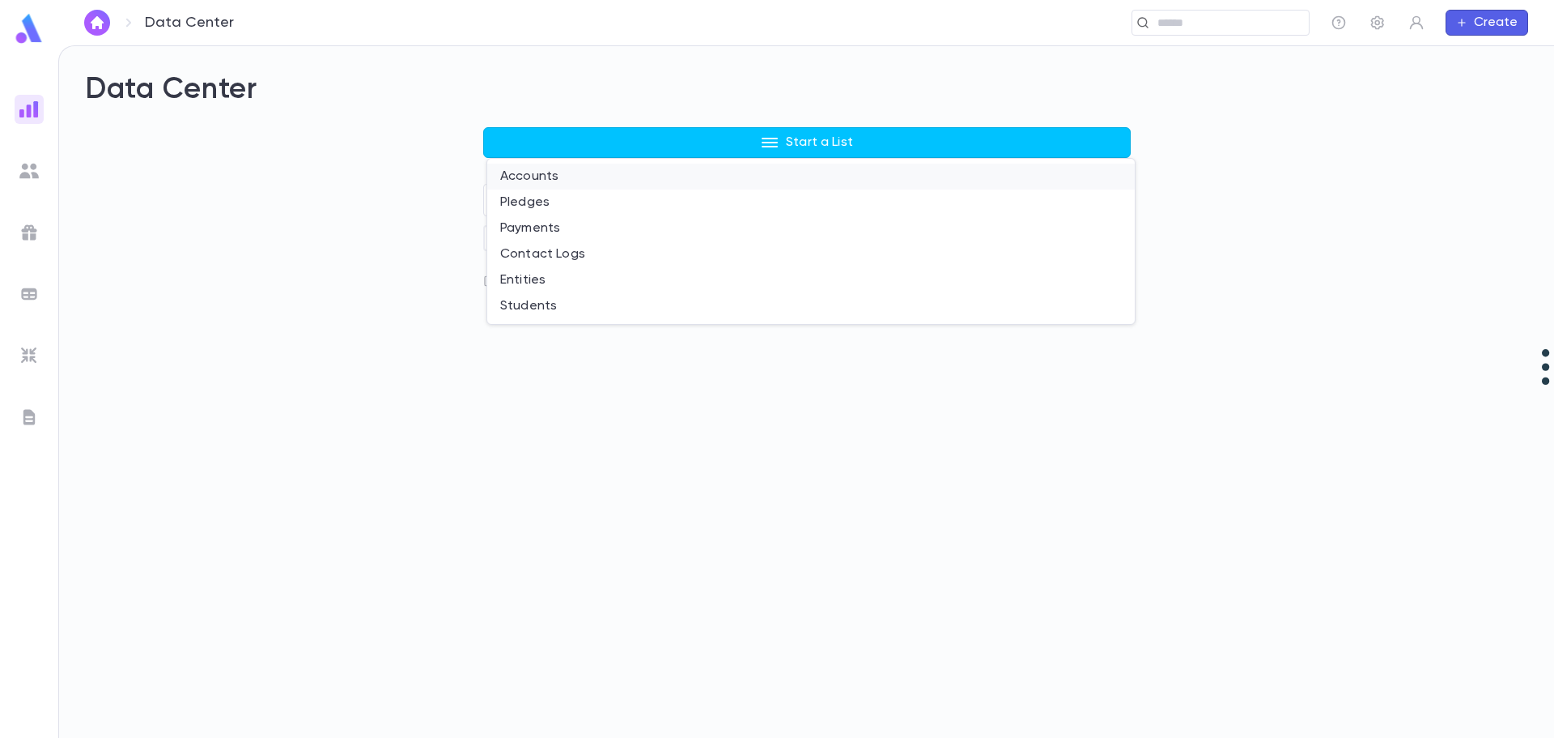
click at [555, 173] on li "Accounts" at bounding box center [811, 177] width 648 height 26
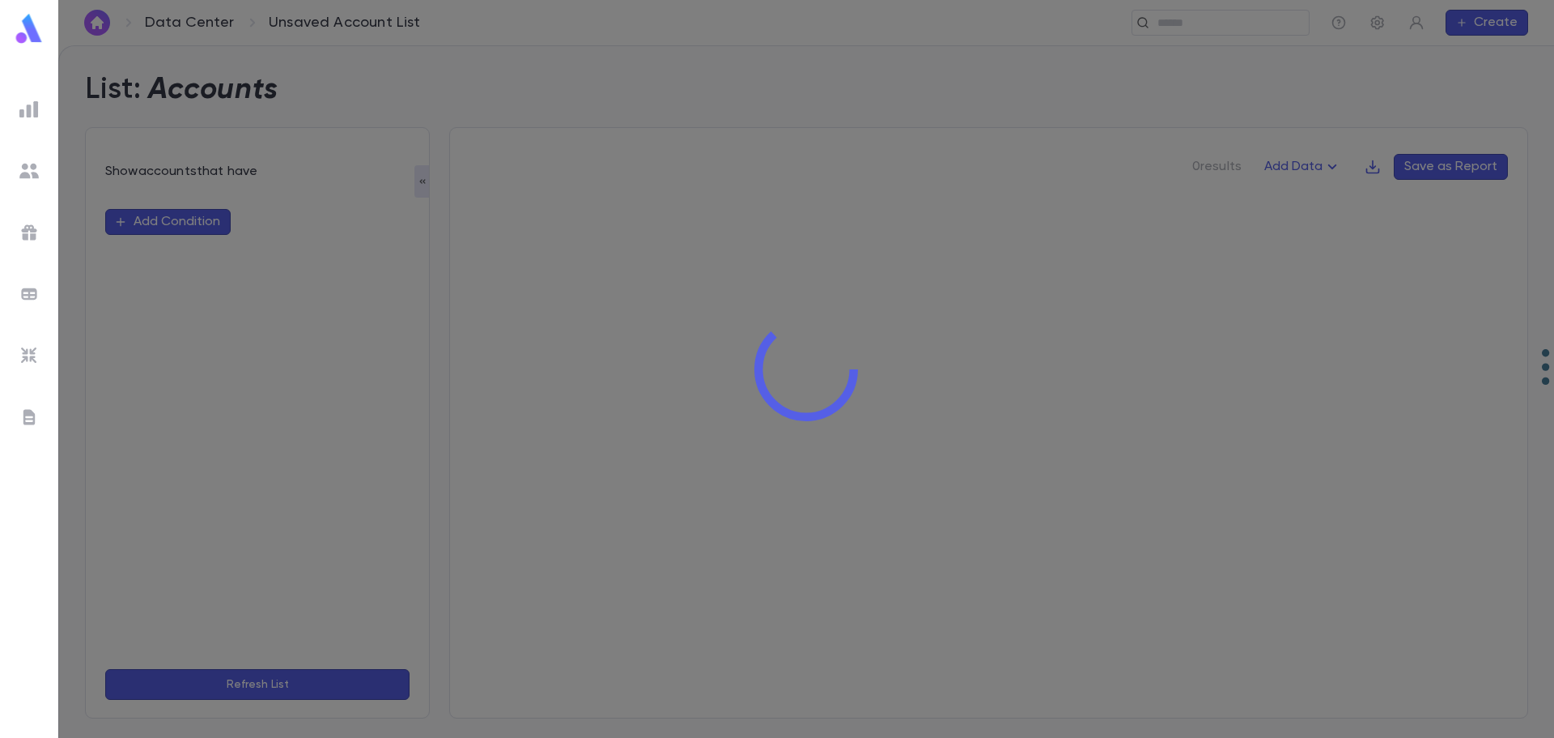
click at [176, 221] on div at bounding box center [806, 369] width 1496 height 738
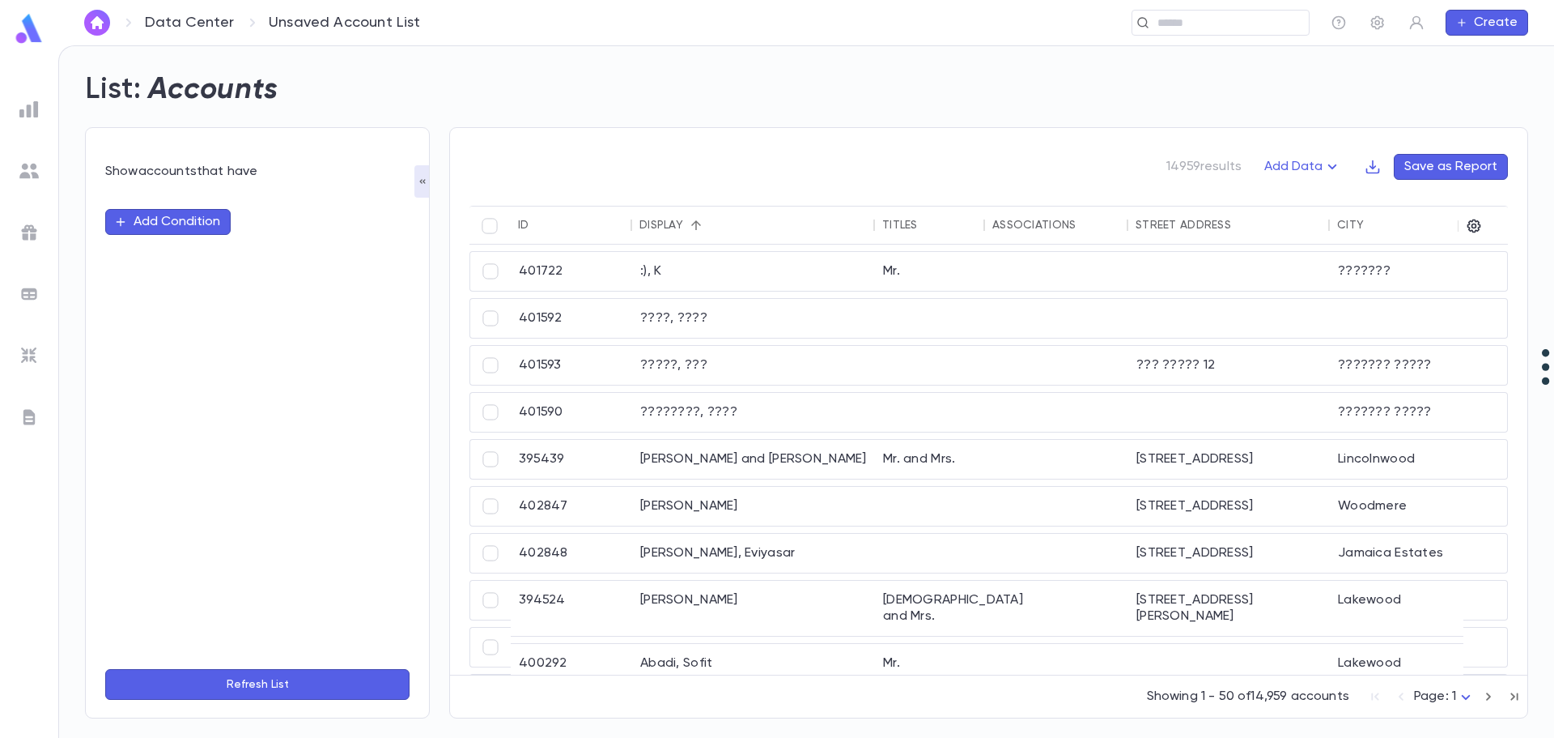
click at [174, 222] on button "Add Condition" at bounding box center [167, 222] width 125 height 26
click at [174, 222] on input "text" at bounding box center [250, 221] width 255 height 23
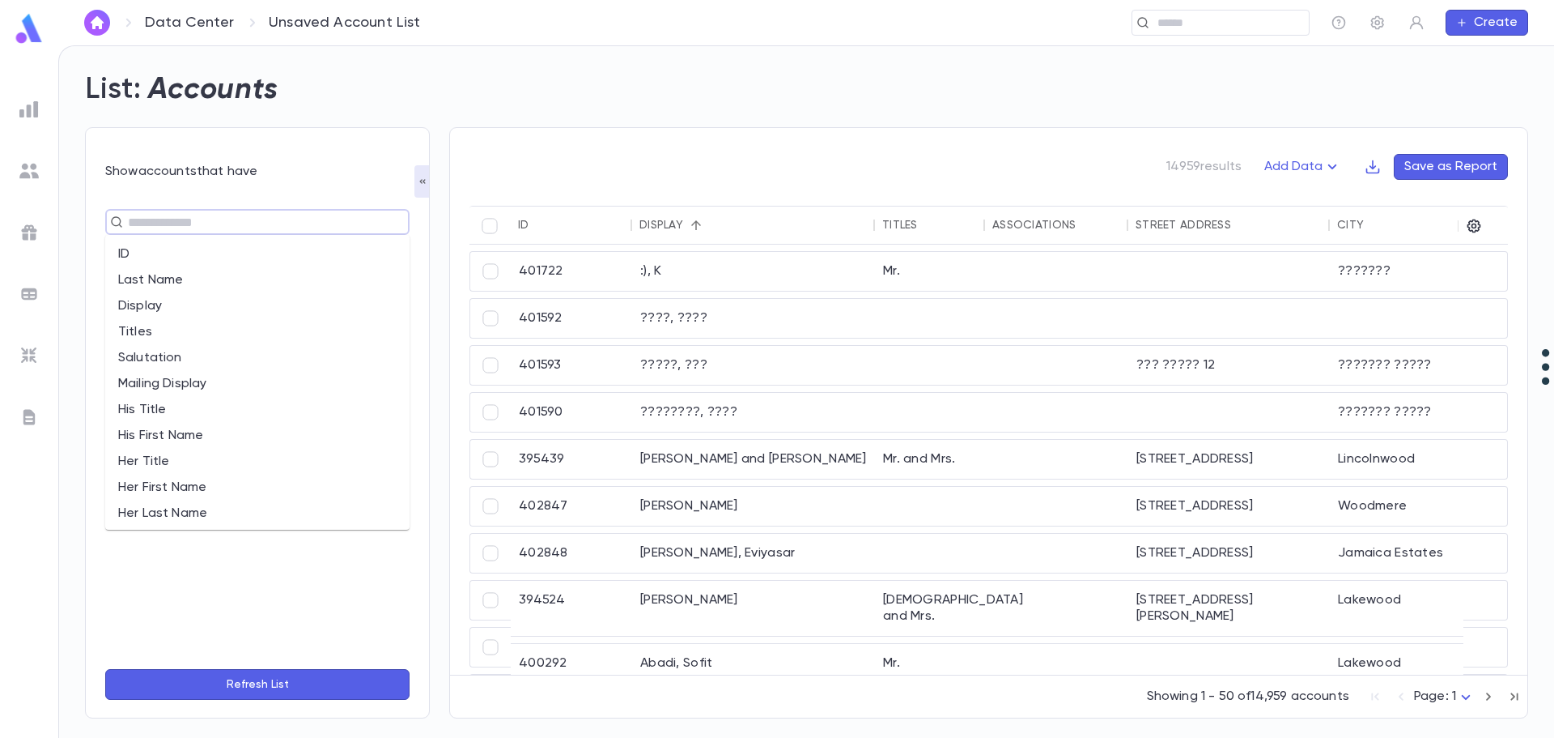
click at [181, 279] on li "Last Name" at bounding box center [257, 280] width 304 height 26
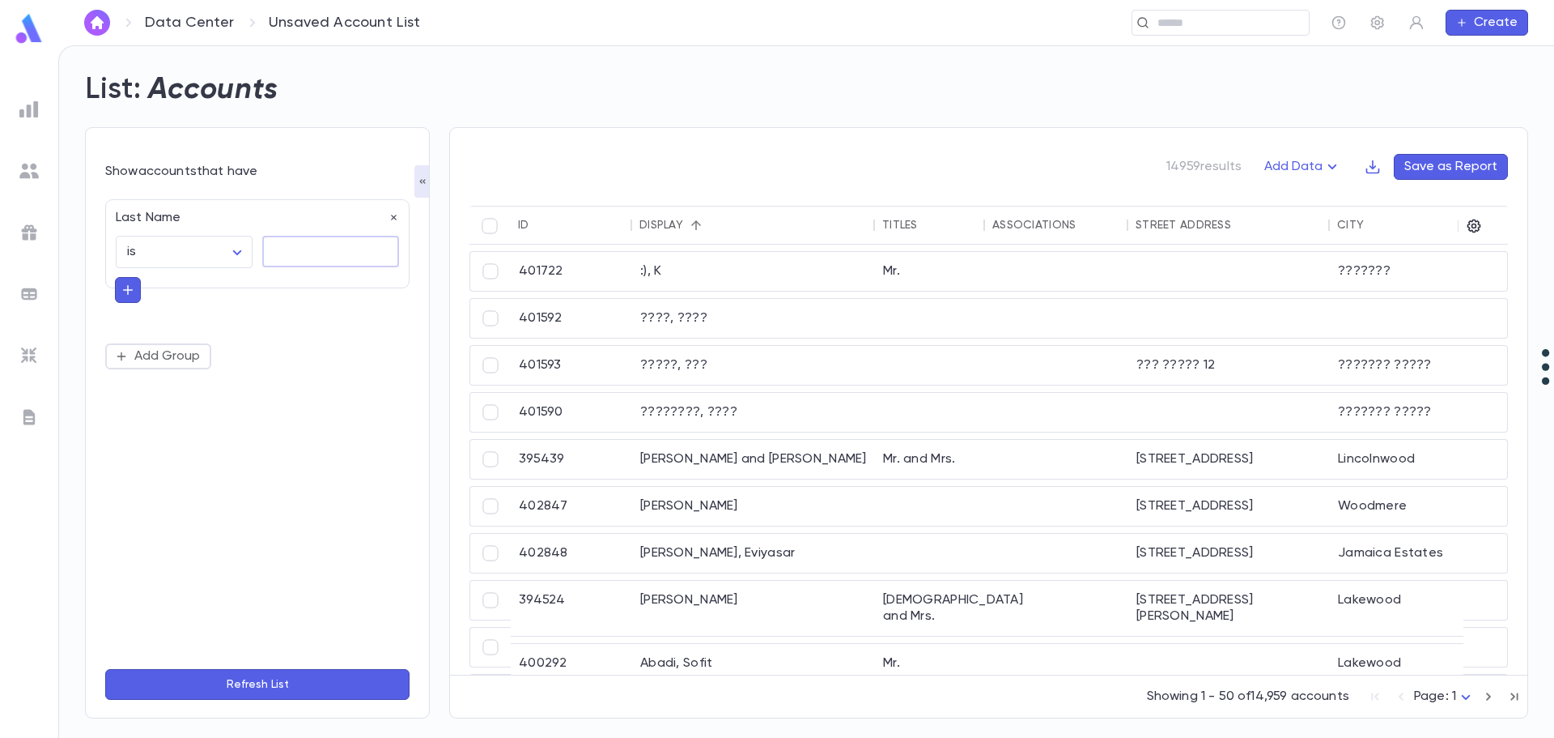
click at [317, 253] on textarea at bounding box center [331, 252] width 114 height 32
type textarea "*****"
click at [127, 295] on icon "button" at bounding box center [128, 290] width 15 height 16
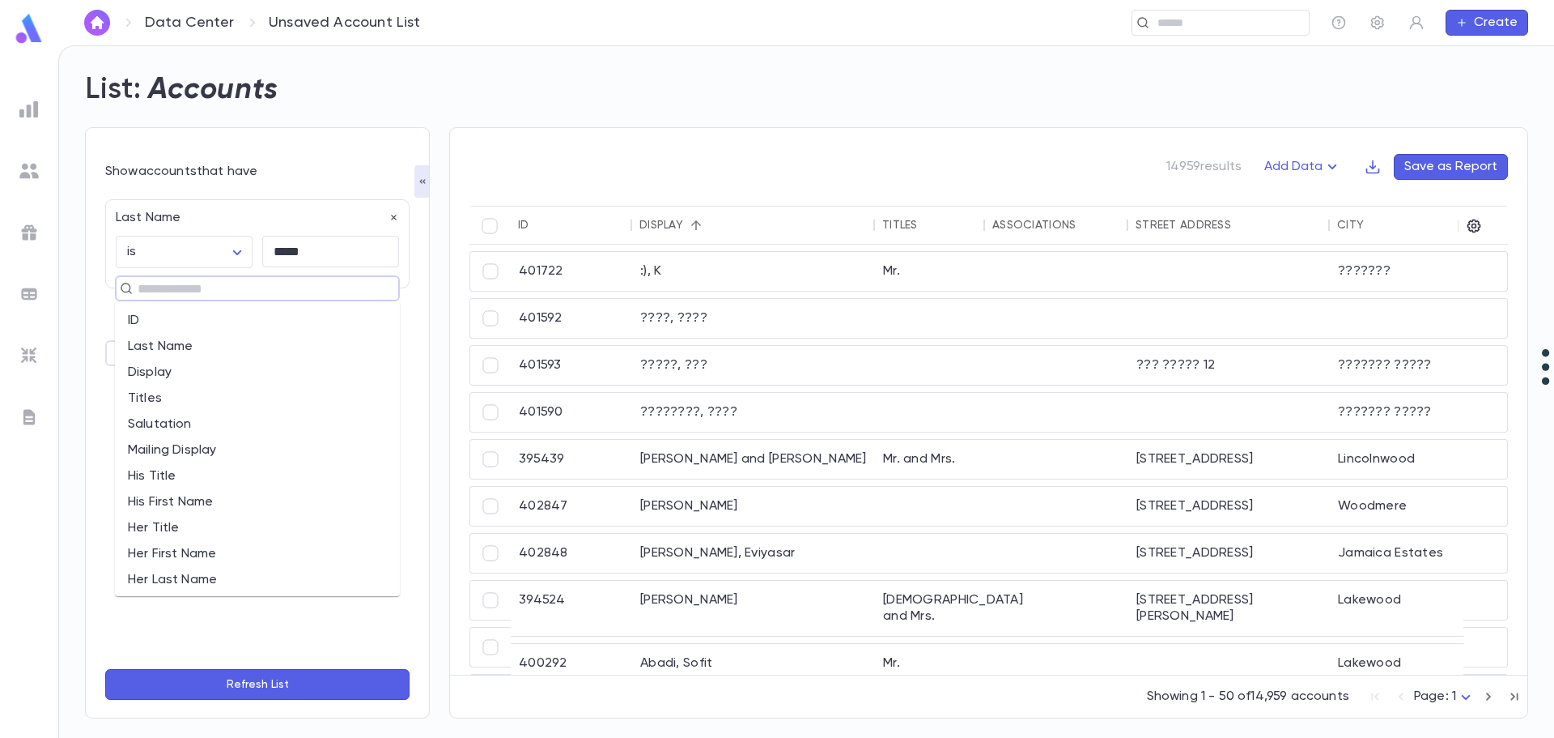
click at [158, 287] on input "text" at bounding box center [251, 288] width 236 height 23
click at [33, 110] on img at bounding box center [28, 109] width 19 height 19
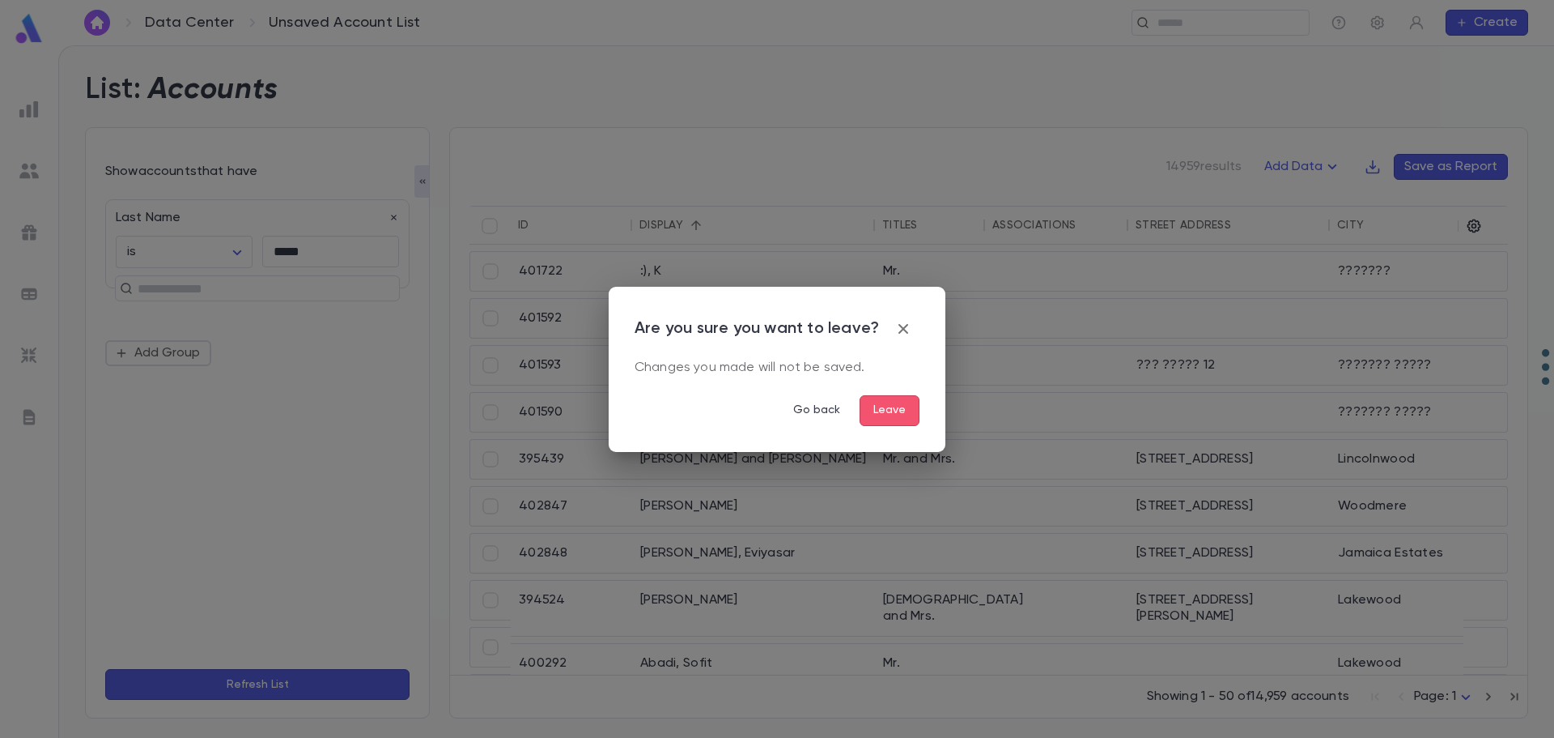
click at [871, 416] on button "Leave" at bounding box center [890, 410] width 60 height 31
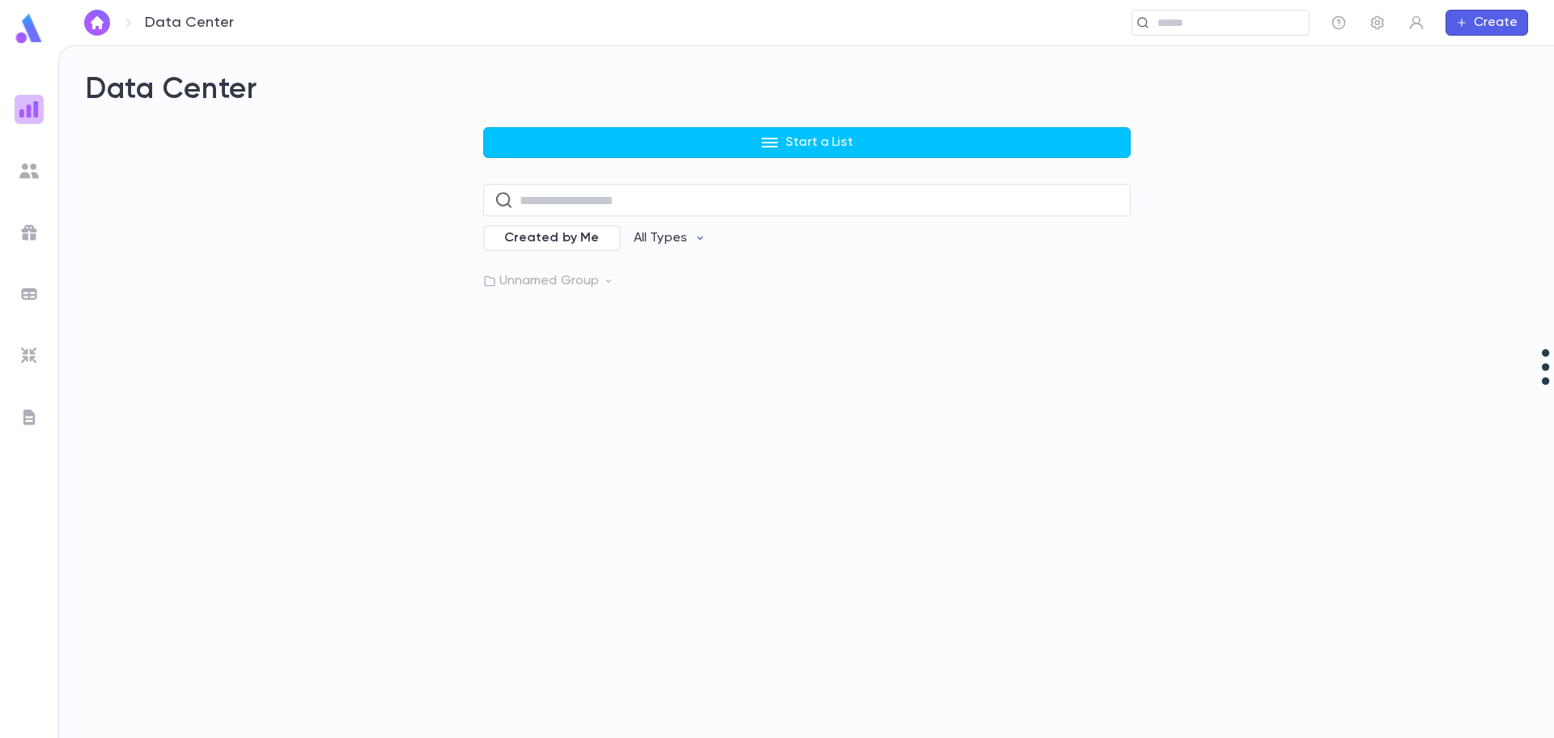
click at [30, 110] on img at bounding box center [28, 109] width 19 height 19
click at [566, 209] on input "text" at bounding box center [820, 201] width 600 height 32
click at [569, 198] on input "text" at bounding box center [820, 201] width 600 height 32
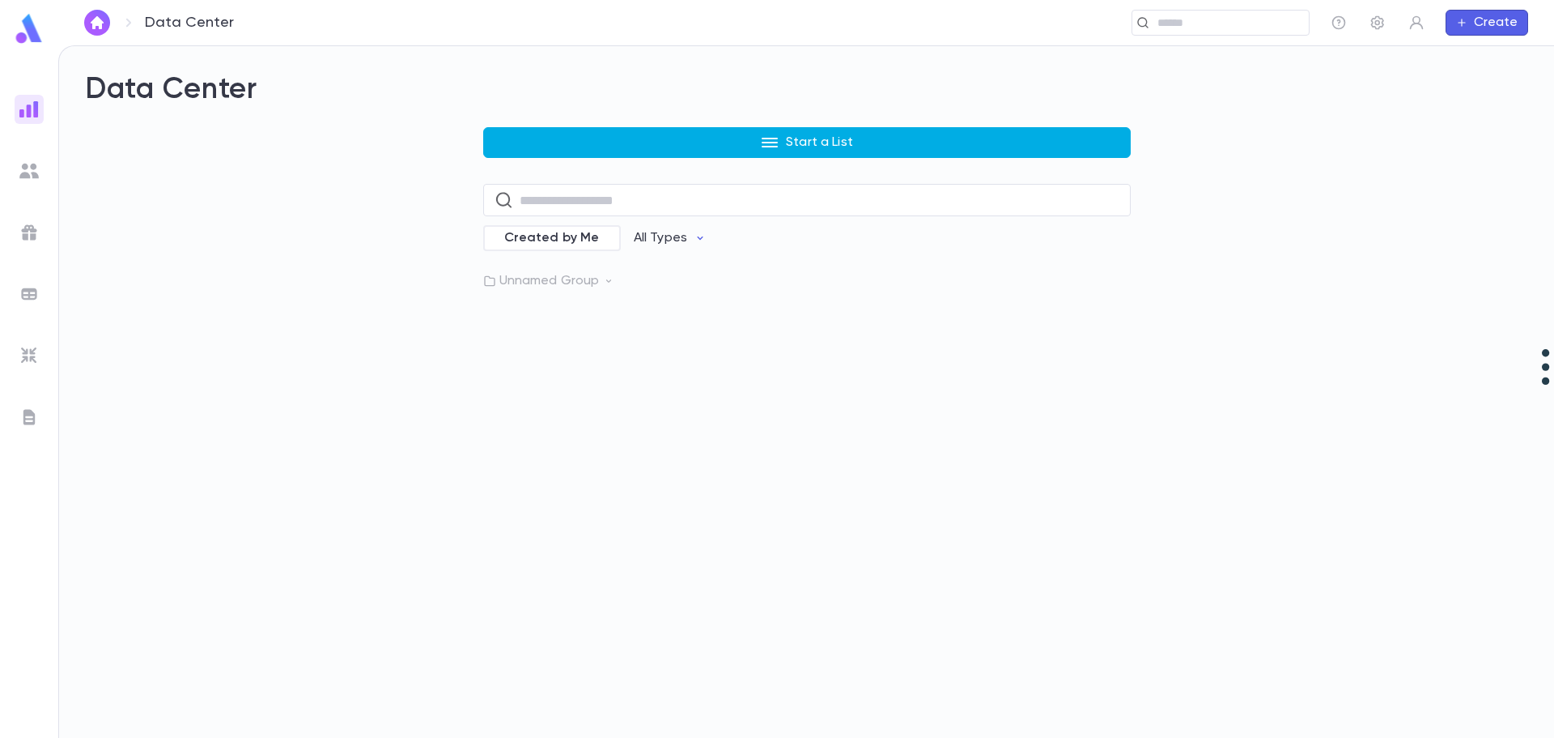
click at [743, 144] on button "Start a List" at bounding box center [807, 142] width 648 height 31
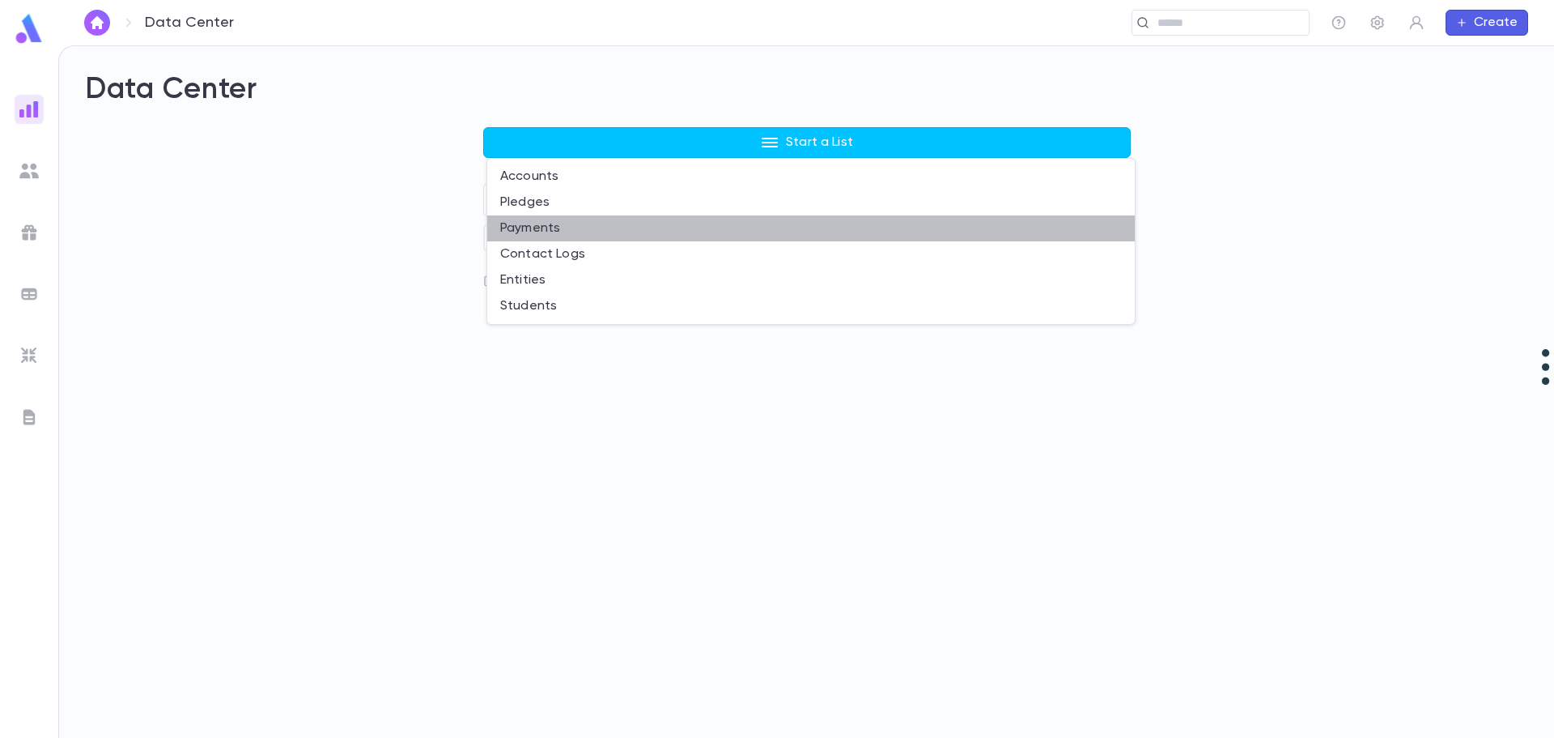
click at [565, 221] on li "Payments" at bounding box center [811, 228] width 648 height 26
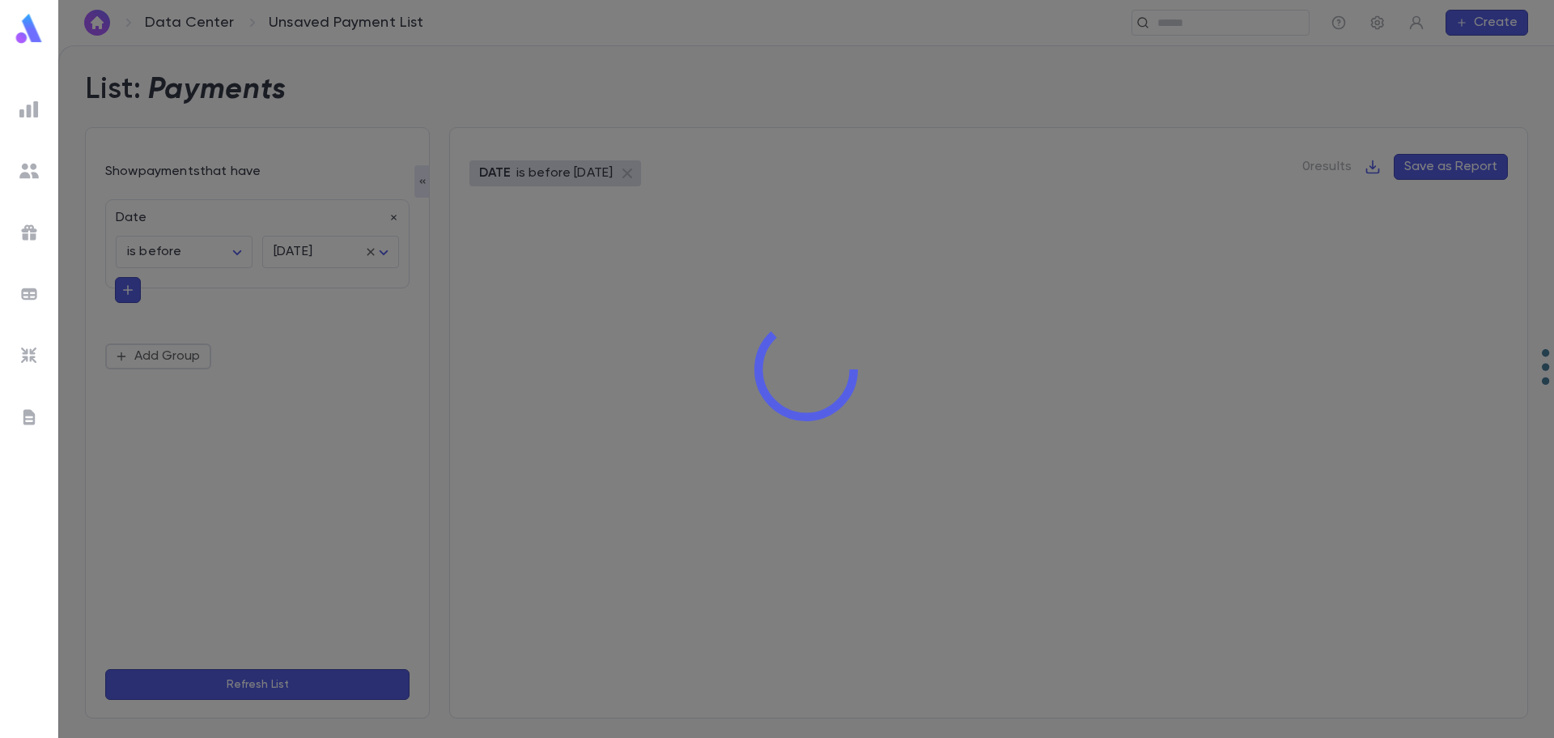
click at [202, 223] on div at bounding box center [806, 369] width 1496 height 738
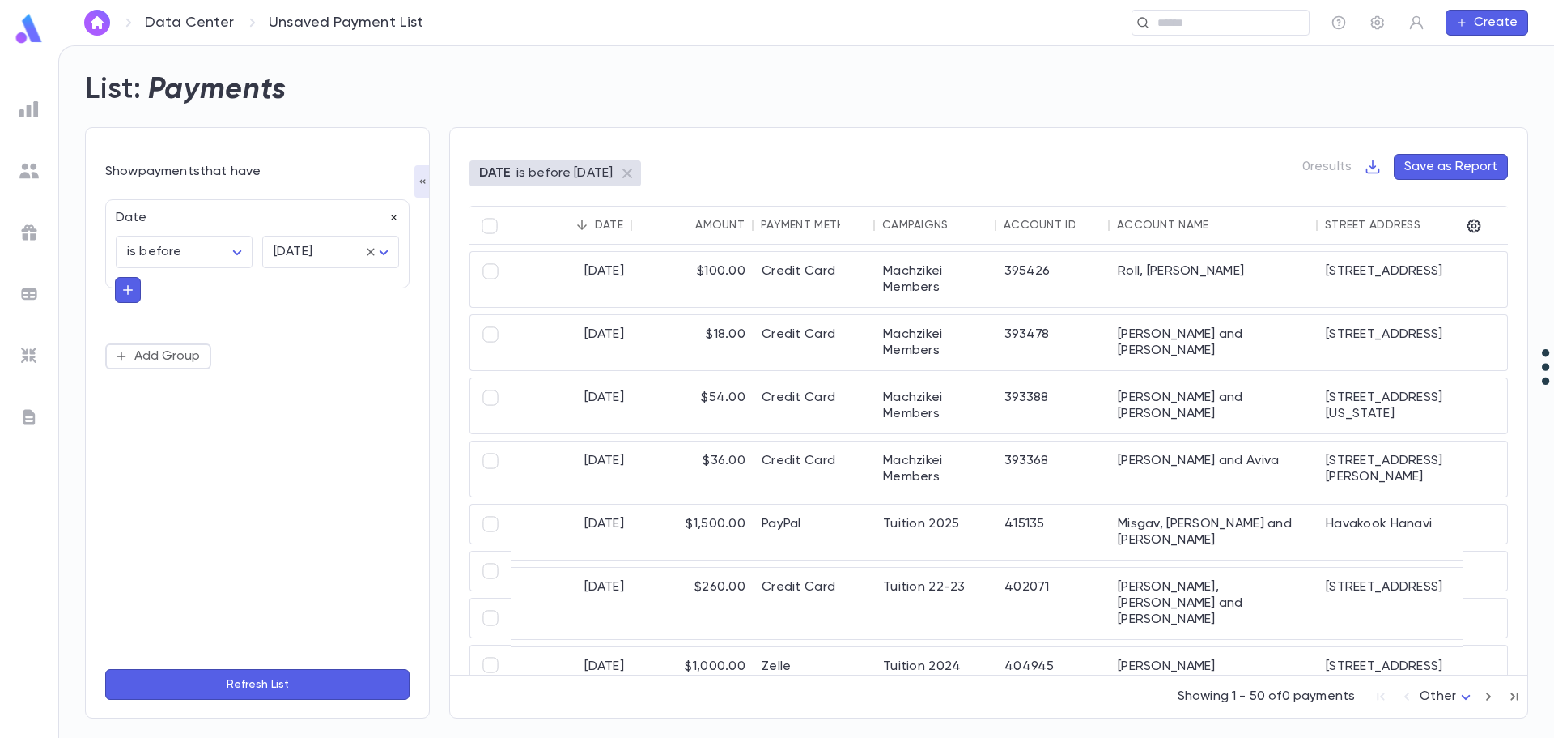
click at [393, 218] on icon "button" at bounding box center [394, 218] width 6 height 6
click at [170, 219] on button "Add Condition" at bounding box center [167, 222] width 125 height 26
click at [169, 219] on input "text" at bounding box center [250, 221] width 255 height 23
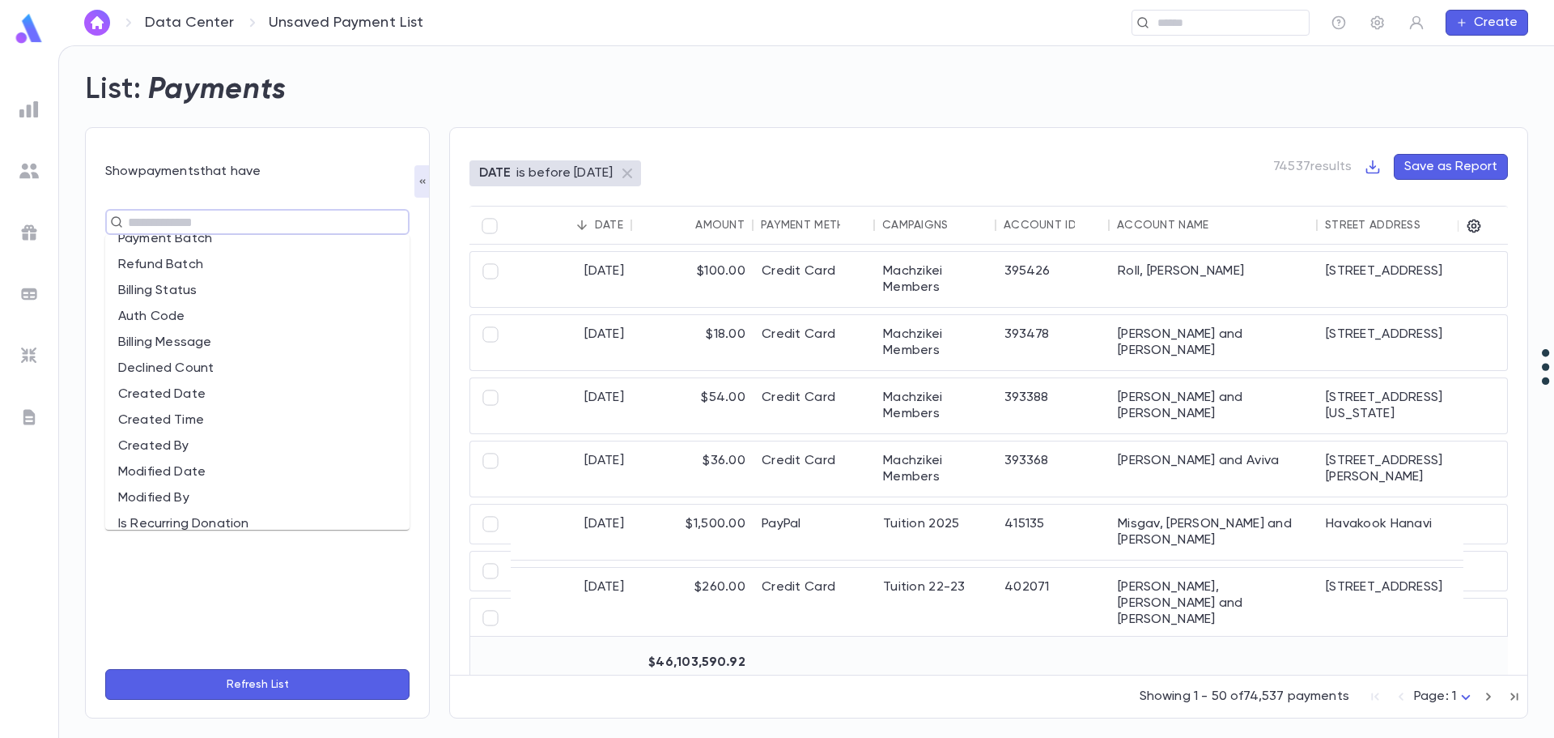
scroll to position [567, 0]
click at [248, 315] on li "Account: Name" at bounding box center [257, 309] width 304 height 26
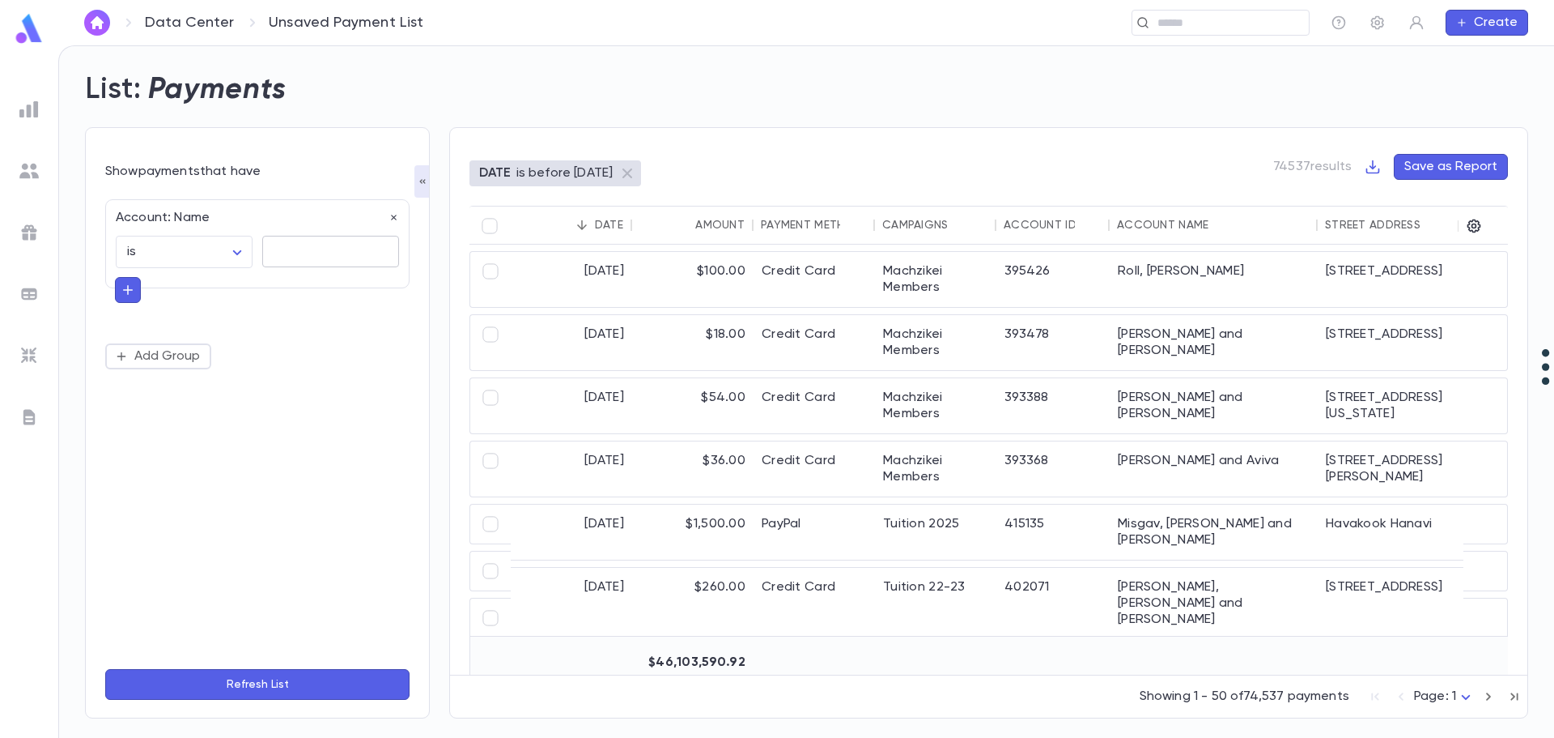
click at [313, 247] on textarea at bounding box center [331, 252] width 114 height 32
type textarea "*****"
click at [126, 292] on icon "button" at bounding box center [128, 290] width 15 height 16
click at [161, 283] on input "text" at bounding box center [251, 288] width 236 height 23
type input "****"
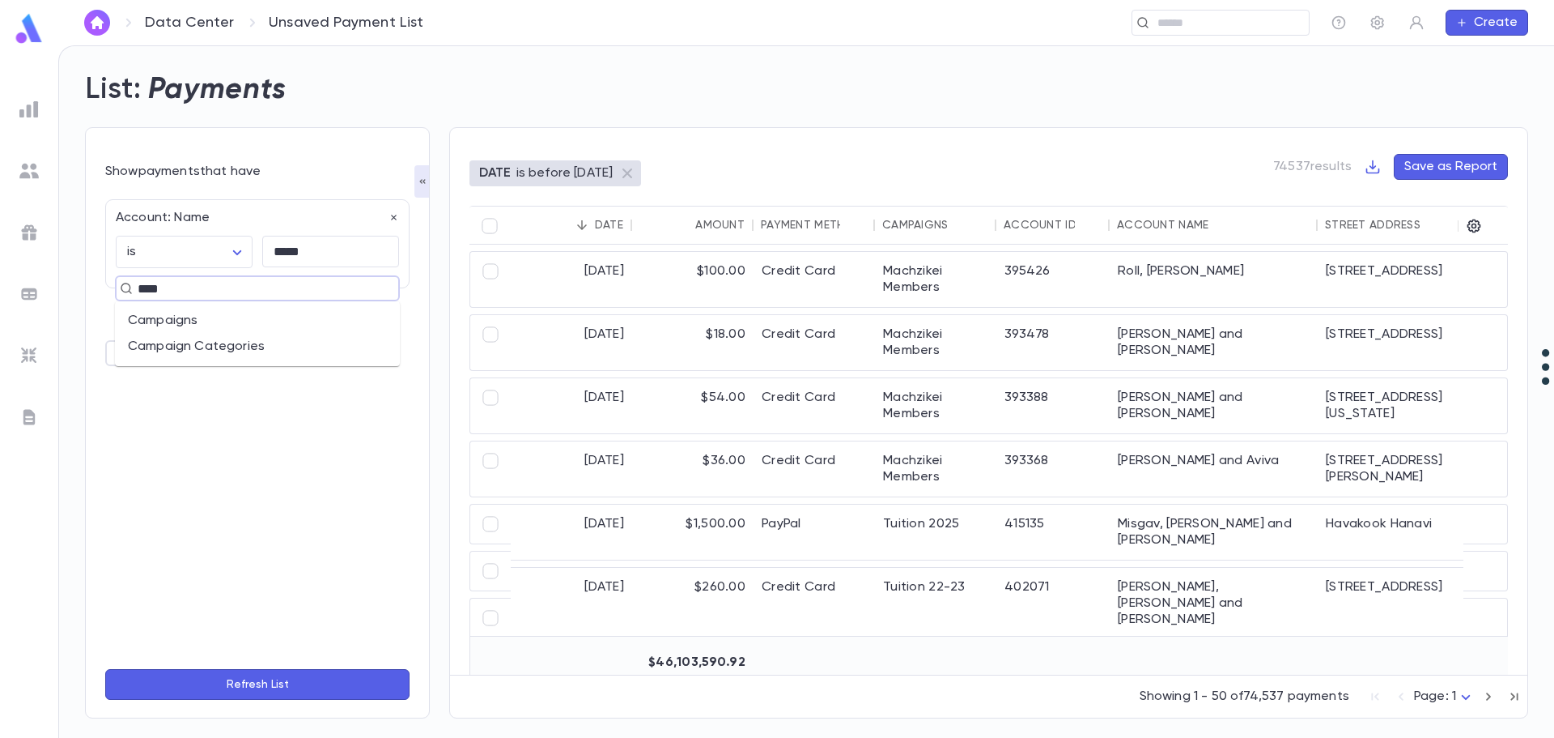
click at [177, 322] on li "Campaigns" at bounding box center [257, 321] width 285 height 26
click at [318, 357] on input "text" at bounding box center [319, 352] width 98 height 31
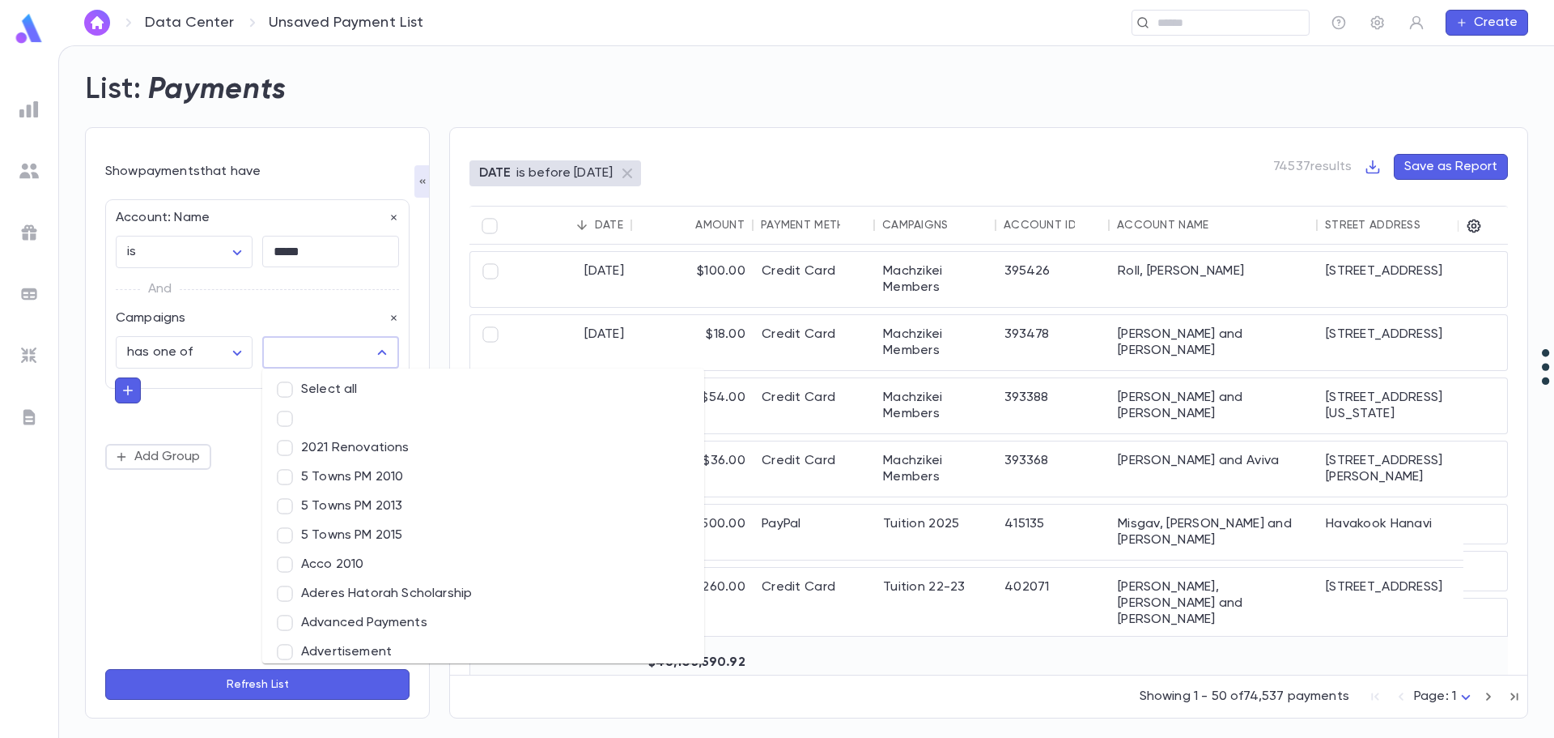
click at [317, 357] on input "text" at bounding box center [319, 352] width 98 height 31
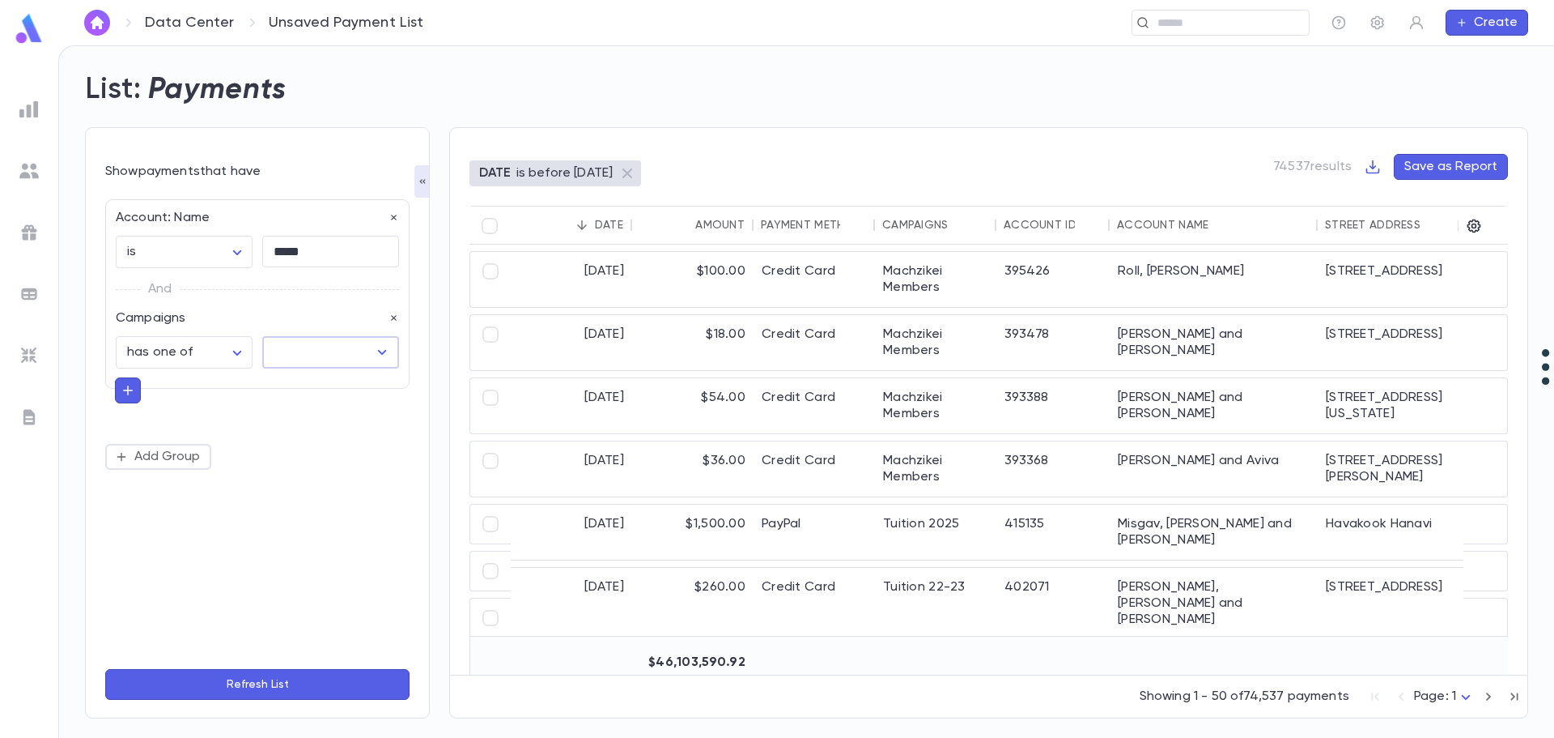
click at [317, 357] on input "text" at bounding box center [319, 352] width 98 height 31
type input "**********"
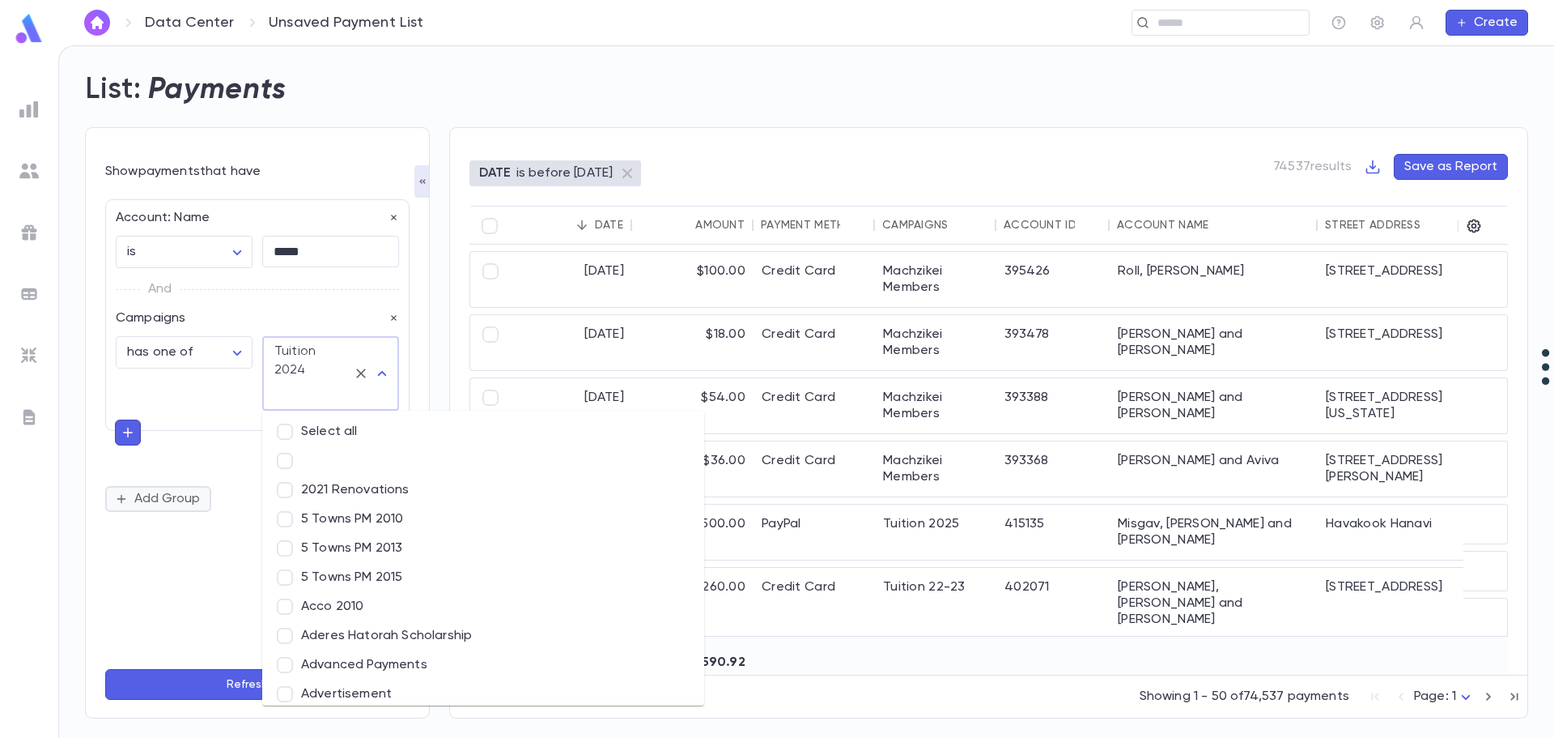
scroll to position [9505, 0]
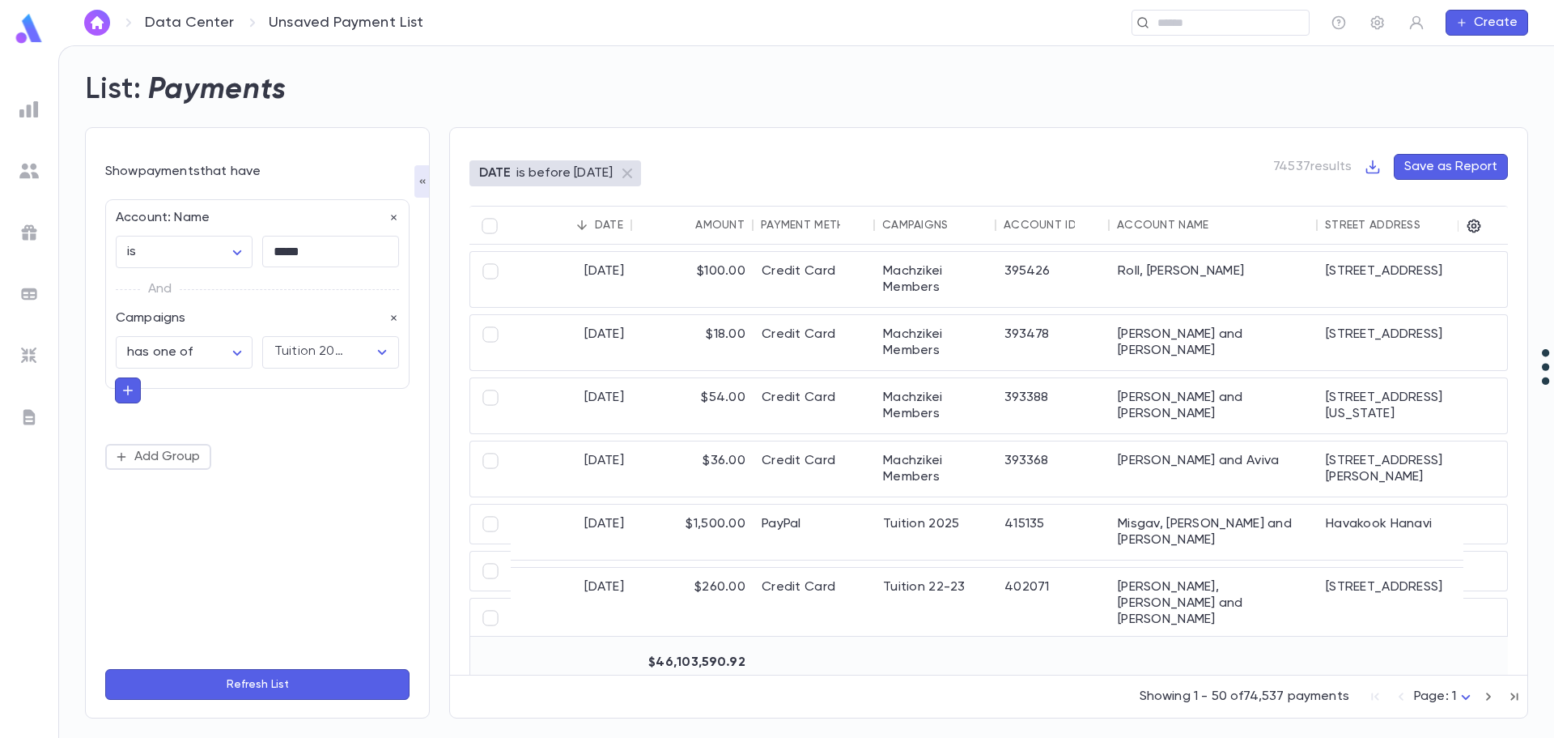
click at [202, 678] on button "Refresh List" at bounding box center [257, 684] width 304 height 31
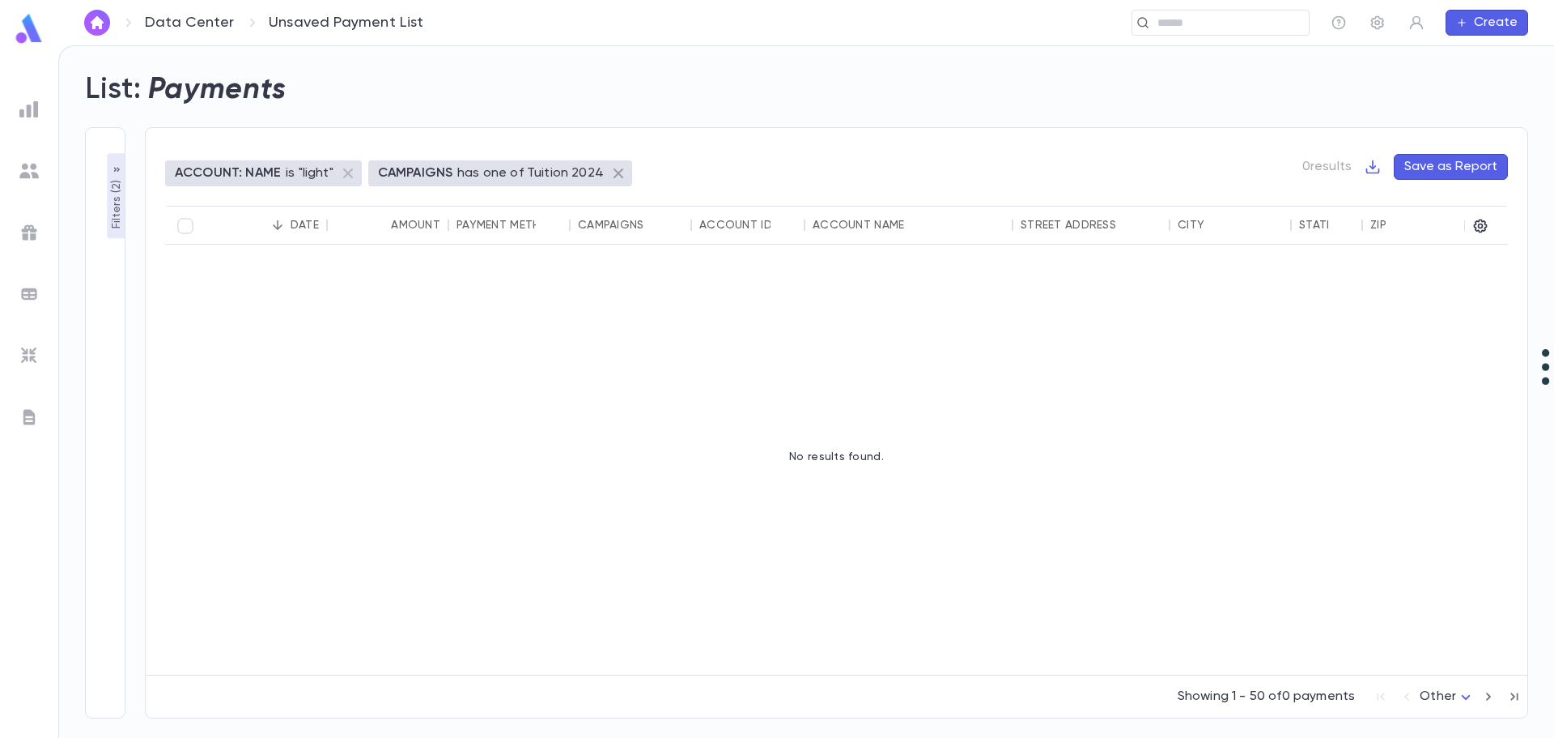
click at [614, 174] on icon at bounding box center [618, 173] width 19 height 19
click at [116, 214] on p "Filters ( 1 )" at bounding box center [116, 202] width 16 height 50
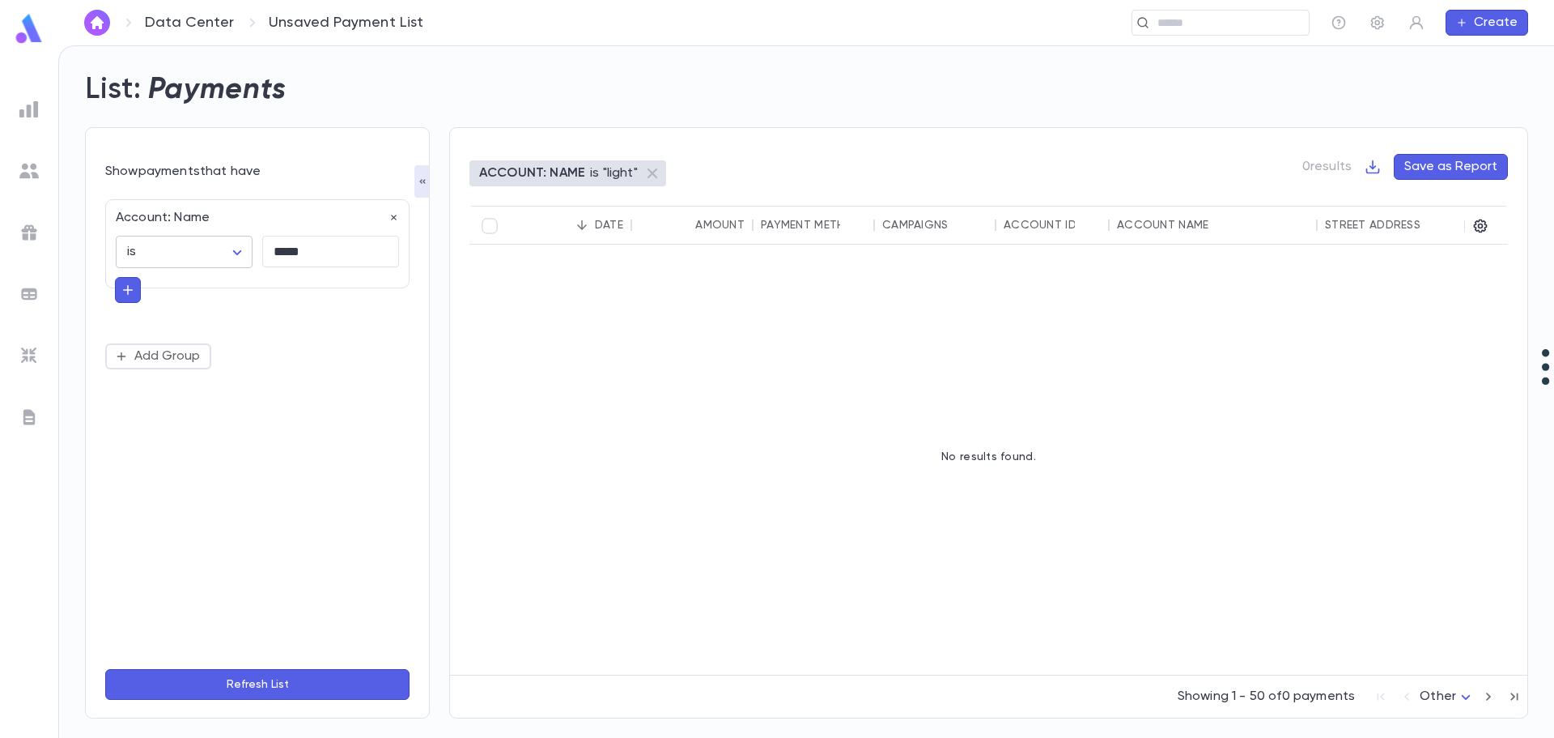
click at [241, 247] on body "Data Center Unsaved Payment List ​ Create List: Payments Show payments that hav…" at bounding box center [777, 391] width 1554 height 692
click at [196, 331] on span "contains" at bounding box center [187, 338] width 109 height 16
type input "********"
click at [133, 291] on icon "button" at bounding box center [128, 290] width 15 height 16
click at [142, 294] on input "text" at bounding box center [251, 288] width 236 height 23
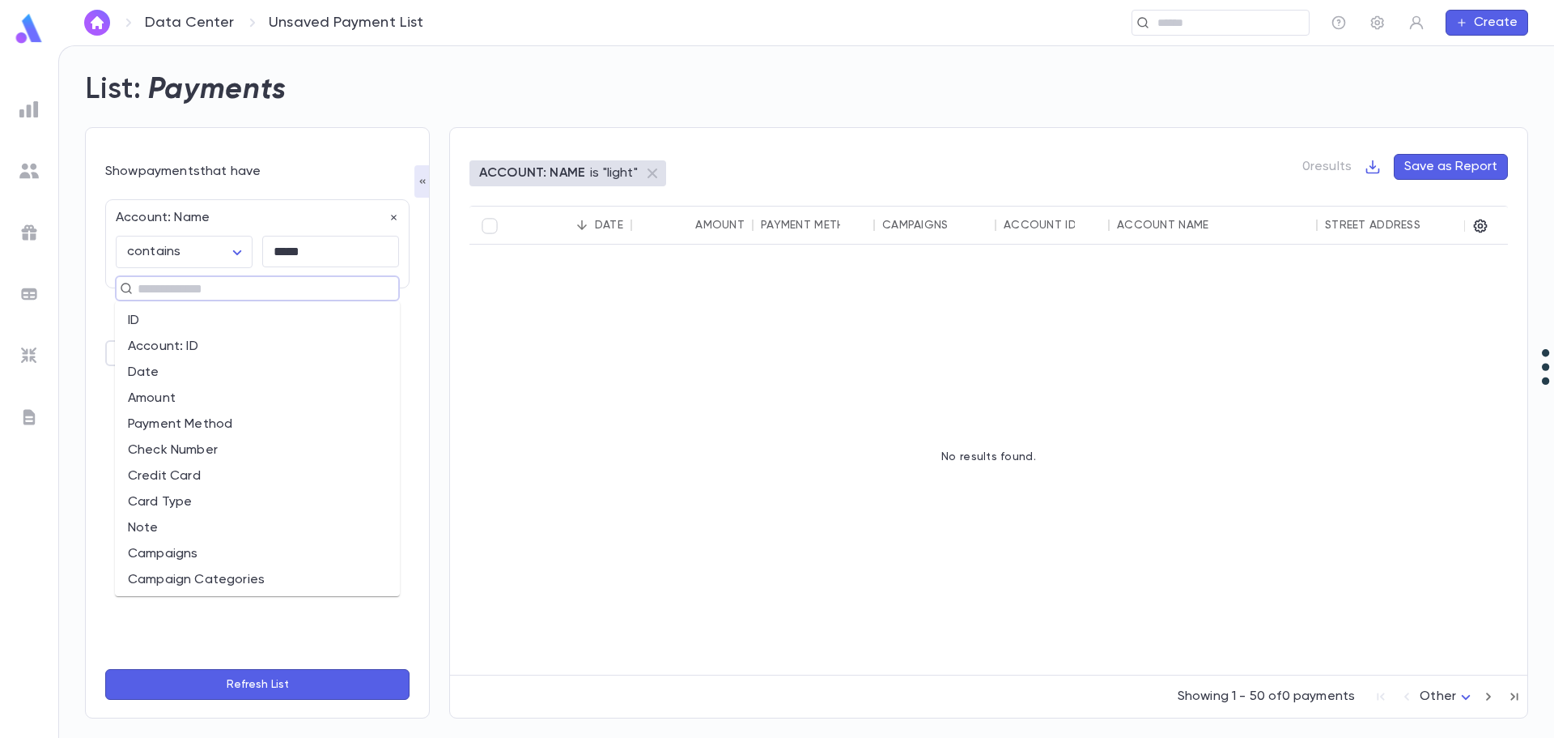
click at [182, 547] on li "Campaigns" at bounding box center [257, 554] width 285 height 26
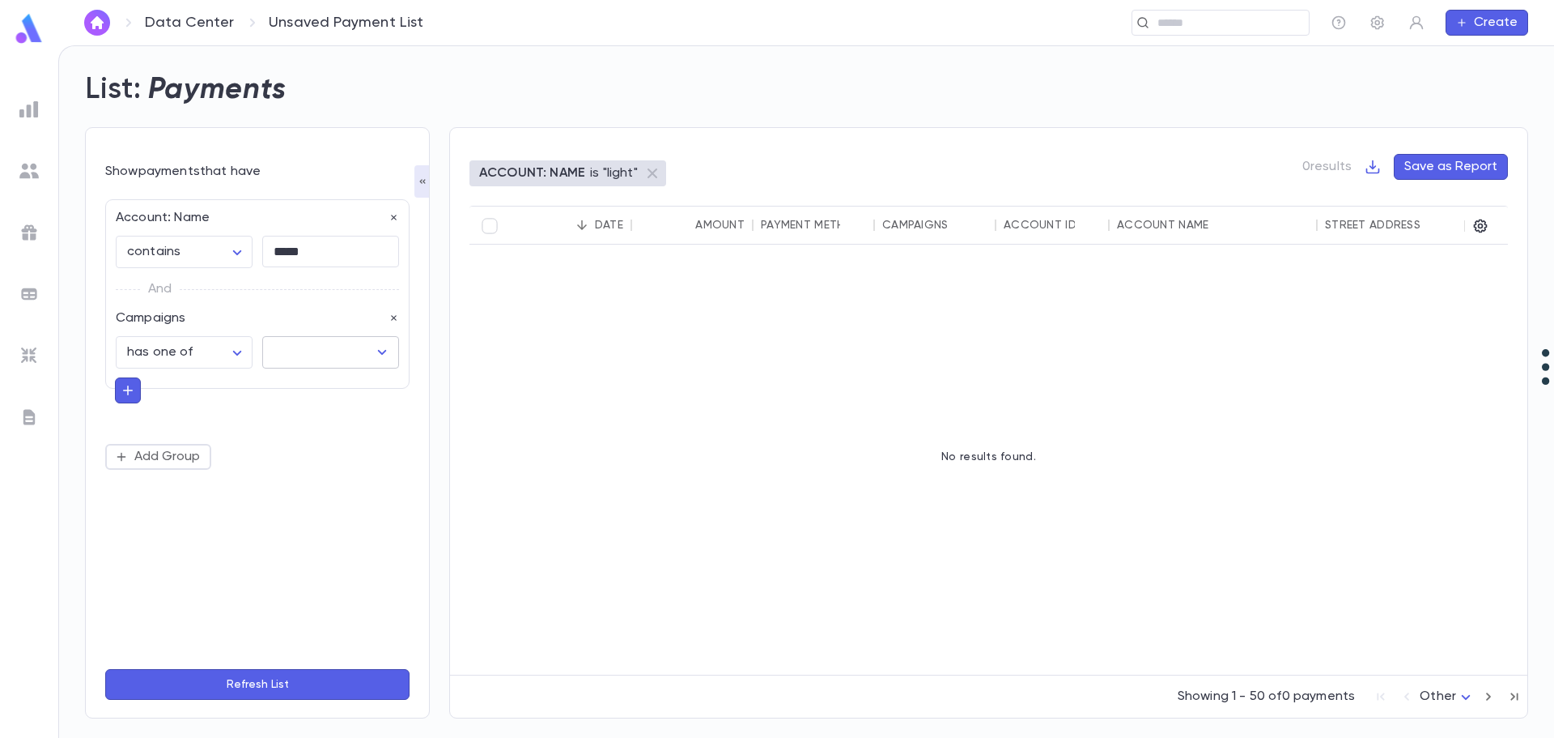
click at [296, 355] on input "text" at bounding box center [319, 352] width 98 height 31
type input "**********"
click at [215, 679] on button "Refresh List" at bounding box center [257, 684] width 304 height 31
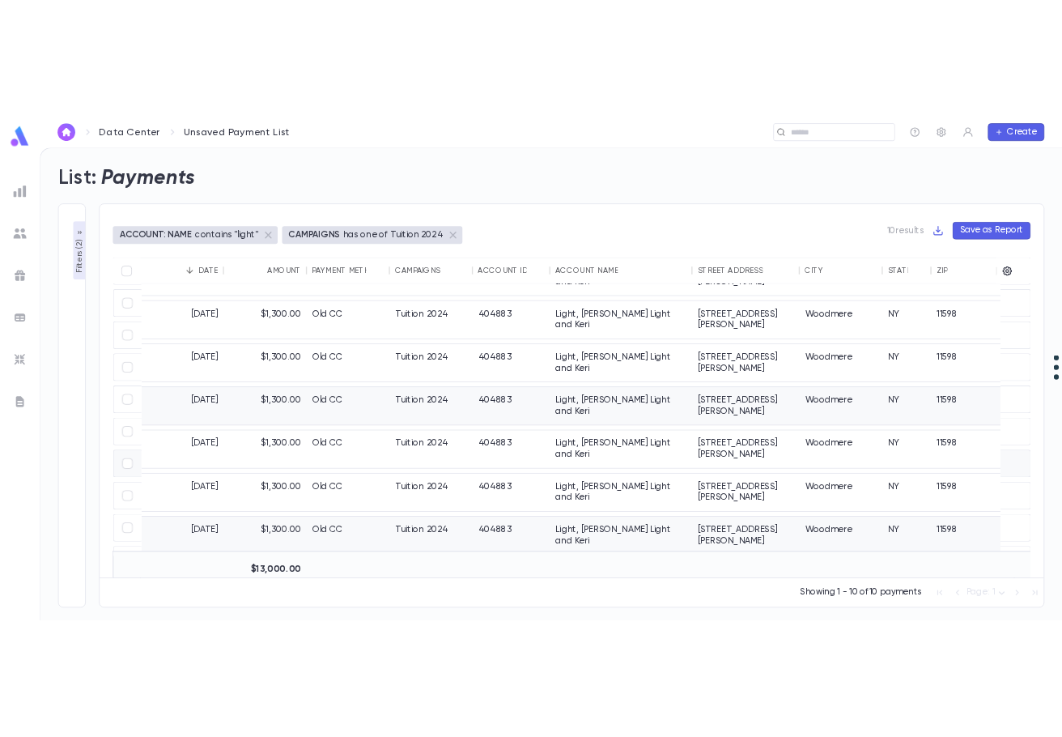
scroll to position [0, 0]
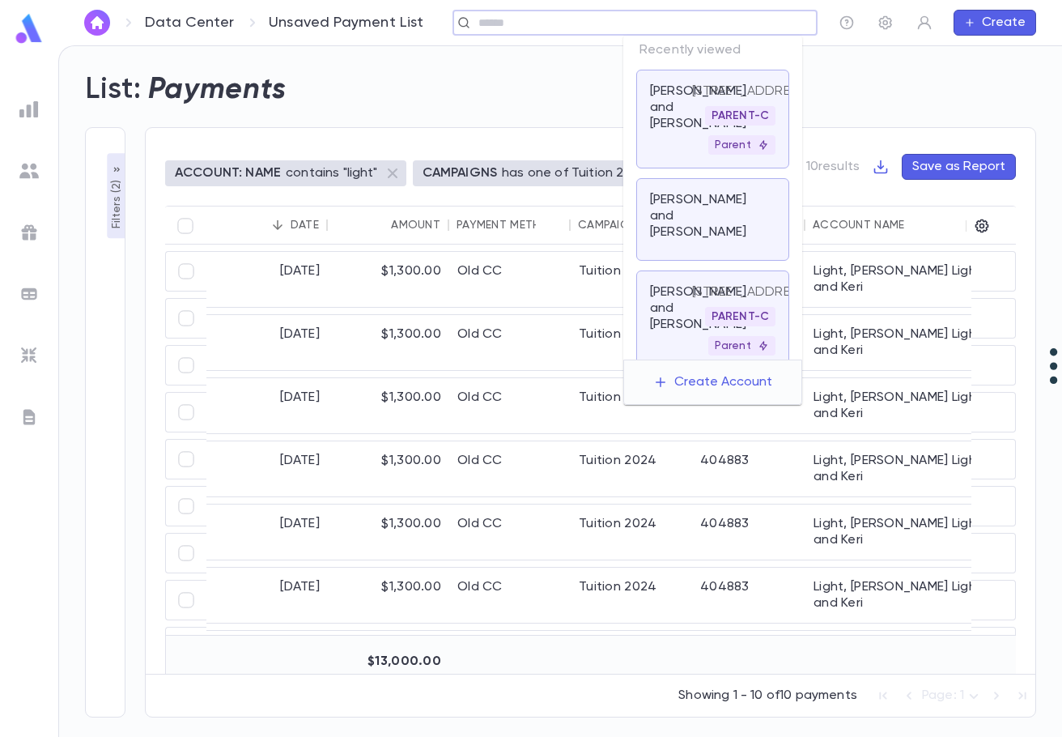
click at [730, 20] on input "text" at bounding box center [630, 22] width 313 height 15
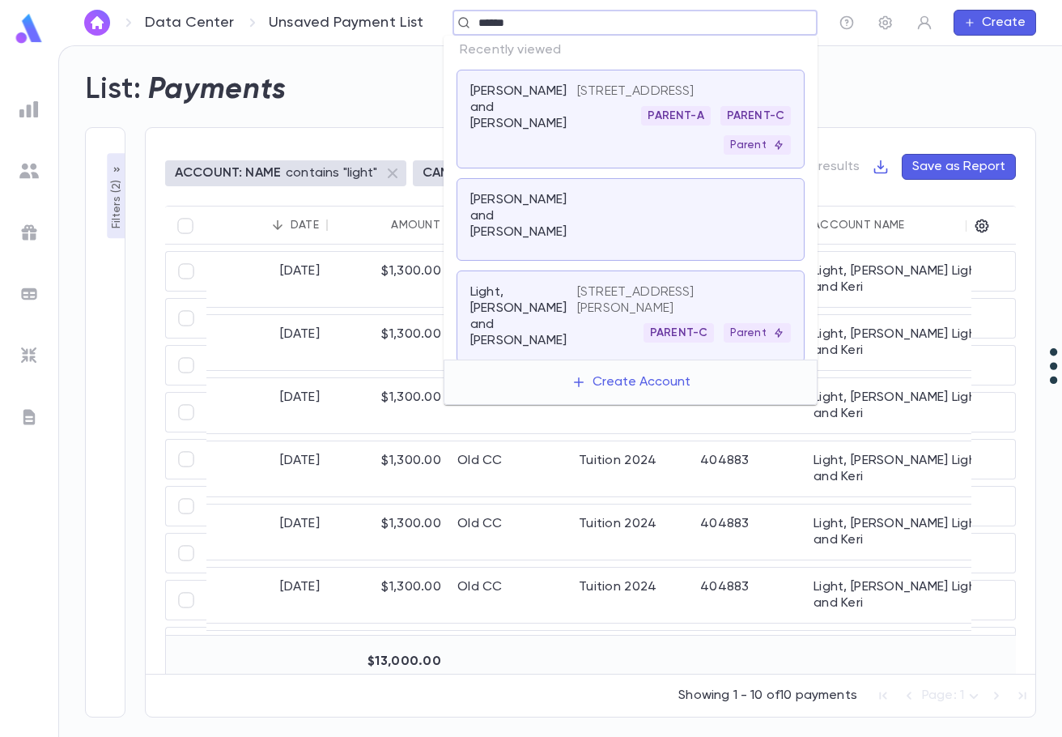
type input "*******"
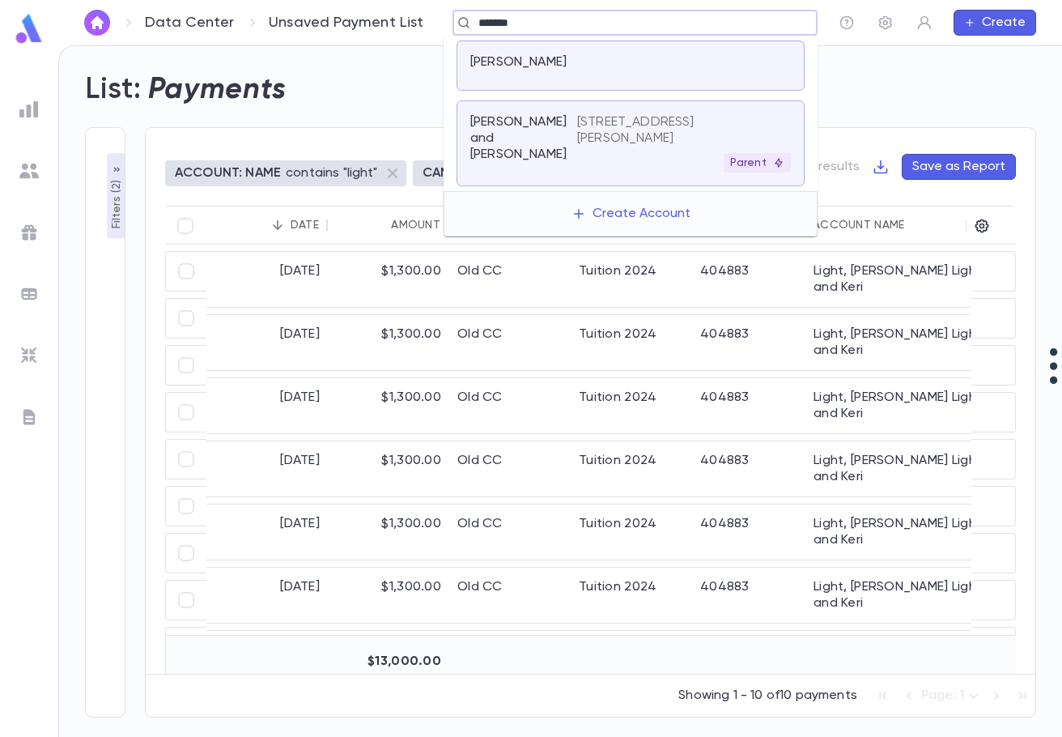
click at [663, 147] on p "[STREET_ADDRESS][PERSON_NAME]" at bounding box center [674, 130] width 194 height 32
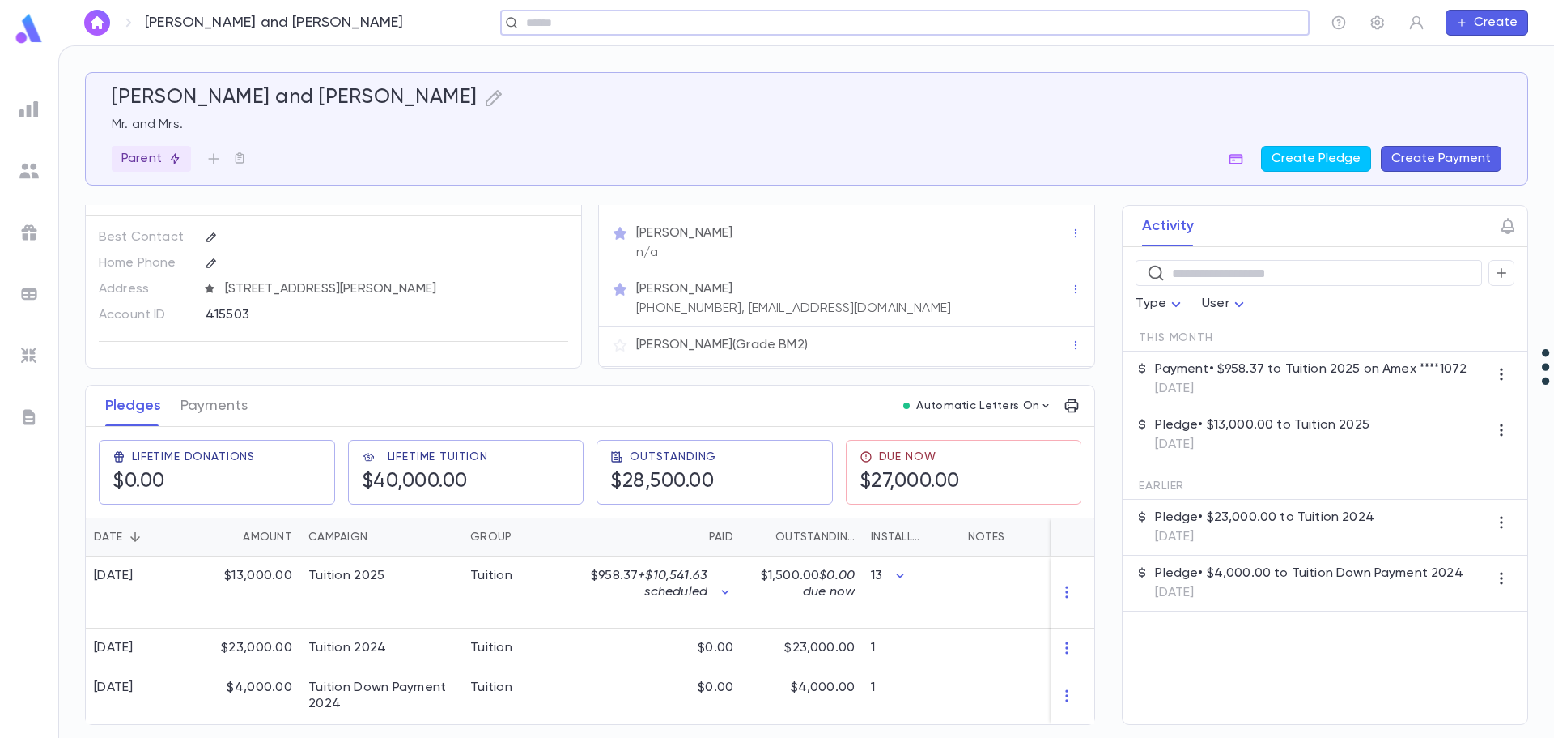
scroll to position [36, 0]
click at [229, 400] on button "Payments" at bounding box center [214, 405] width 67 height 40
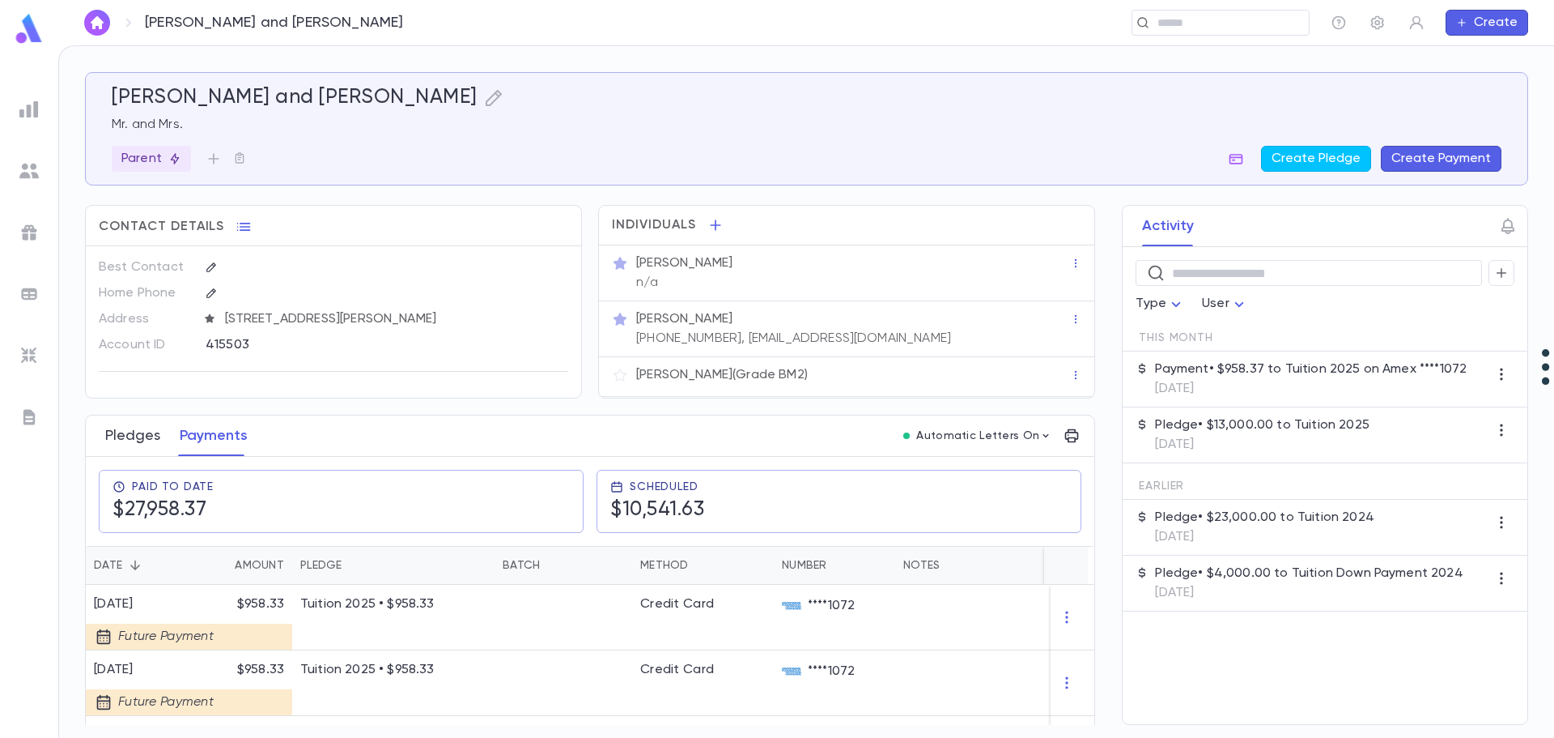
click at [135, 430] on button "Pledges" at bounding box center [132, 435] width 55 height 40
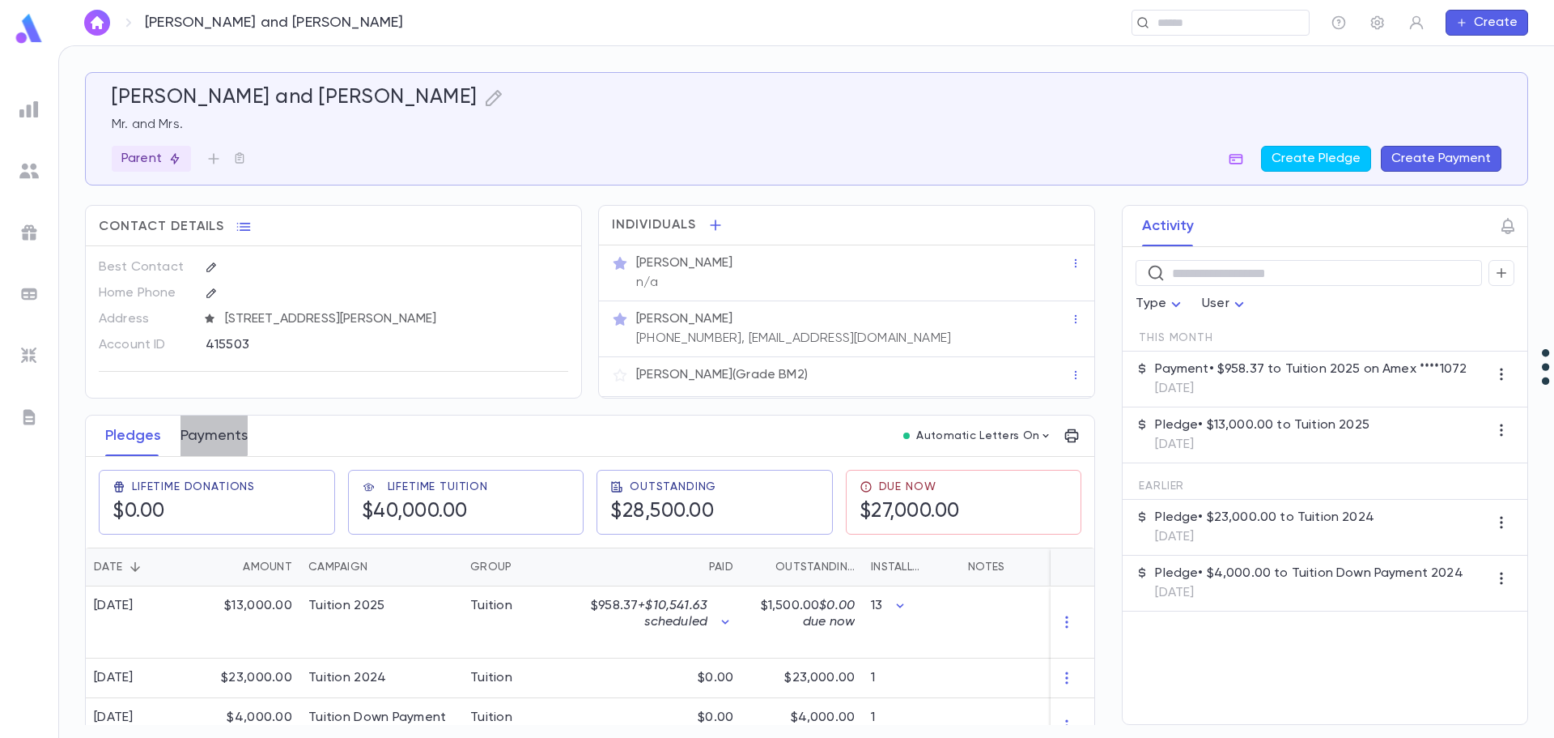
click at [208, 429] on button "Payments" at bounding box center [214, 435] width 67 height 40
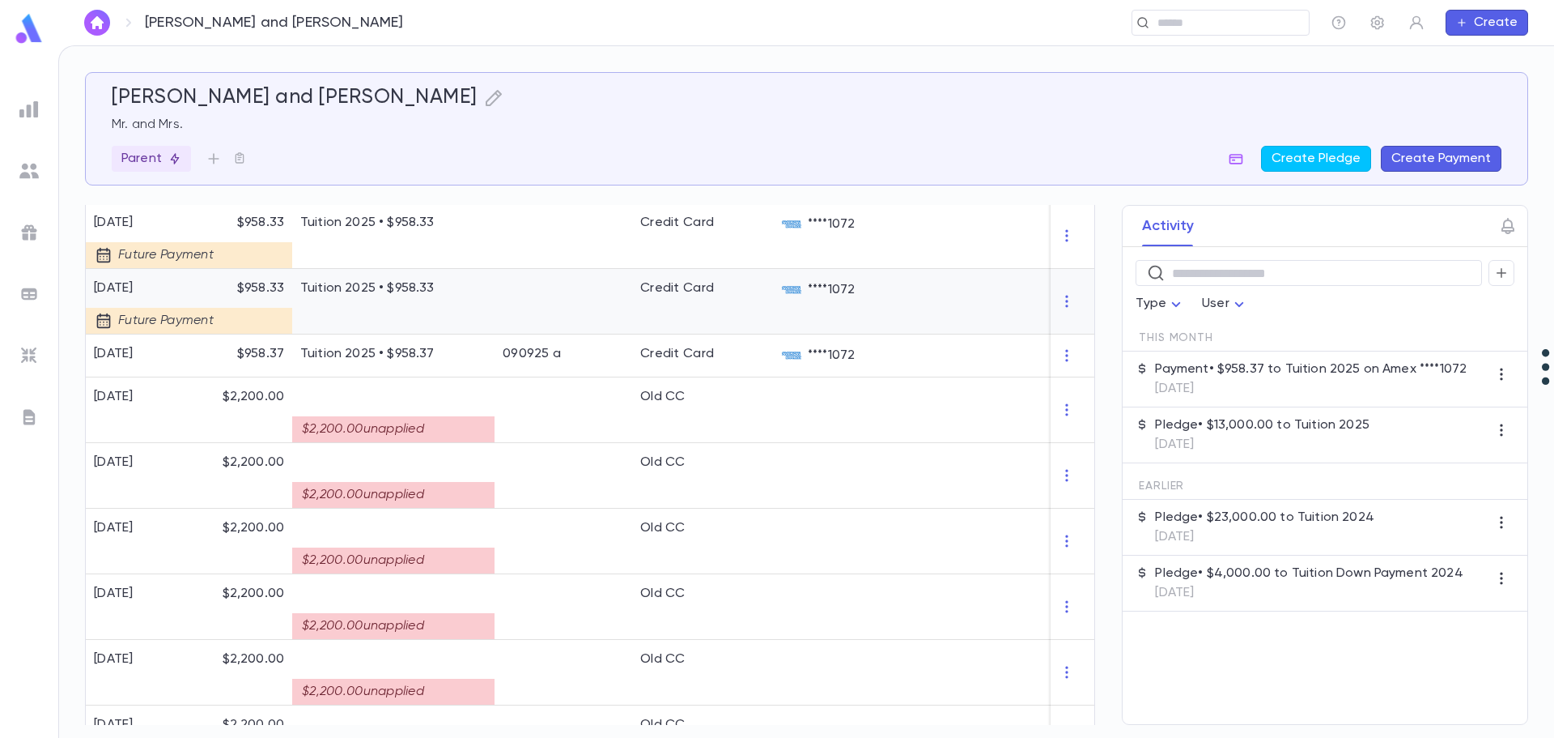
scroll to position [1353, 0]
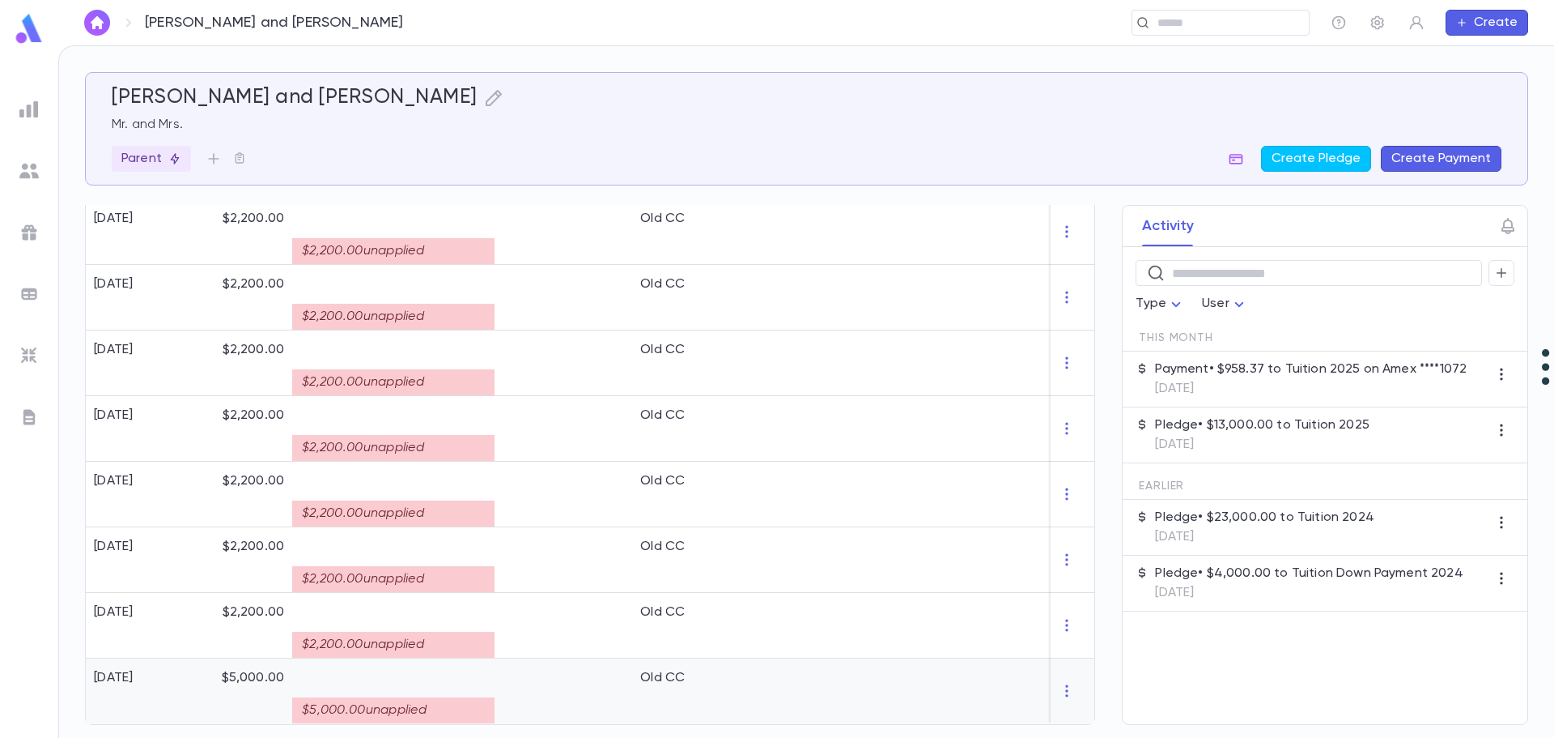
click at [420, 707] on div "$5,000.00 unapplied" at bounding box center [393, 710] width 202 height 26
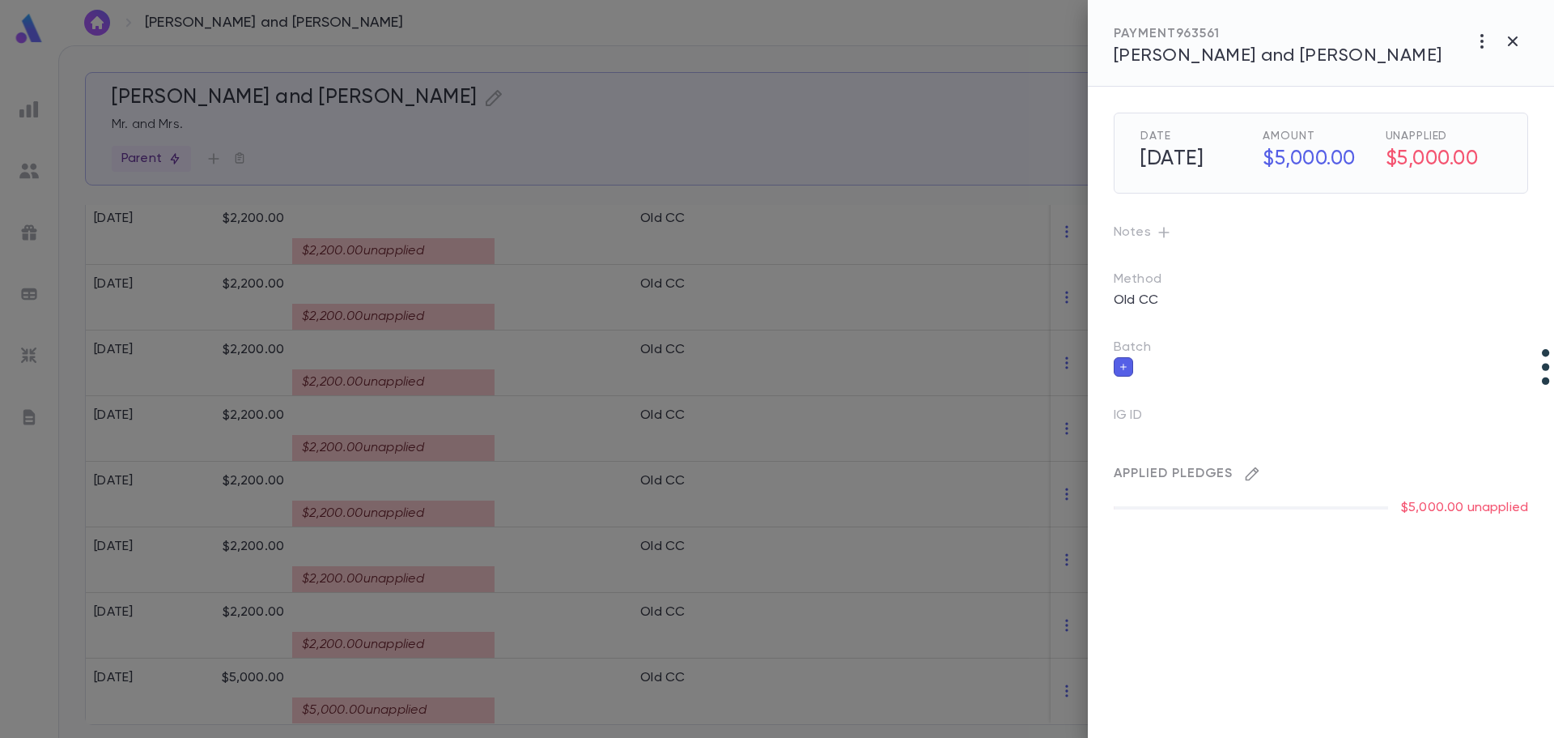
click at [1061, 472] on icon "button" at bounding box center [1252, 474] width 16 height 16
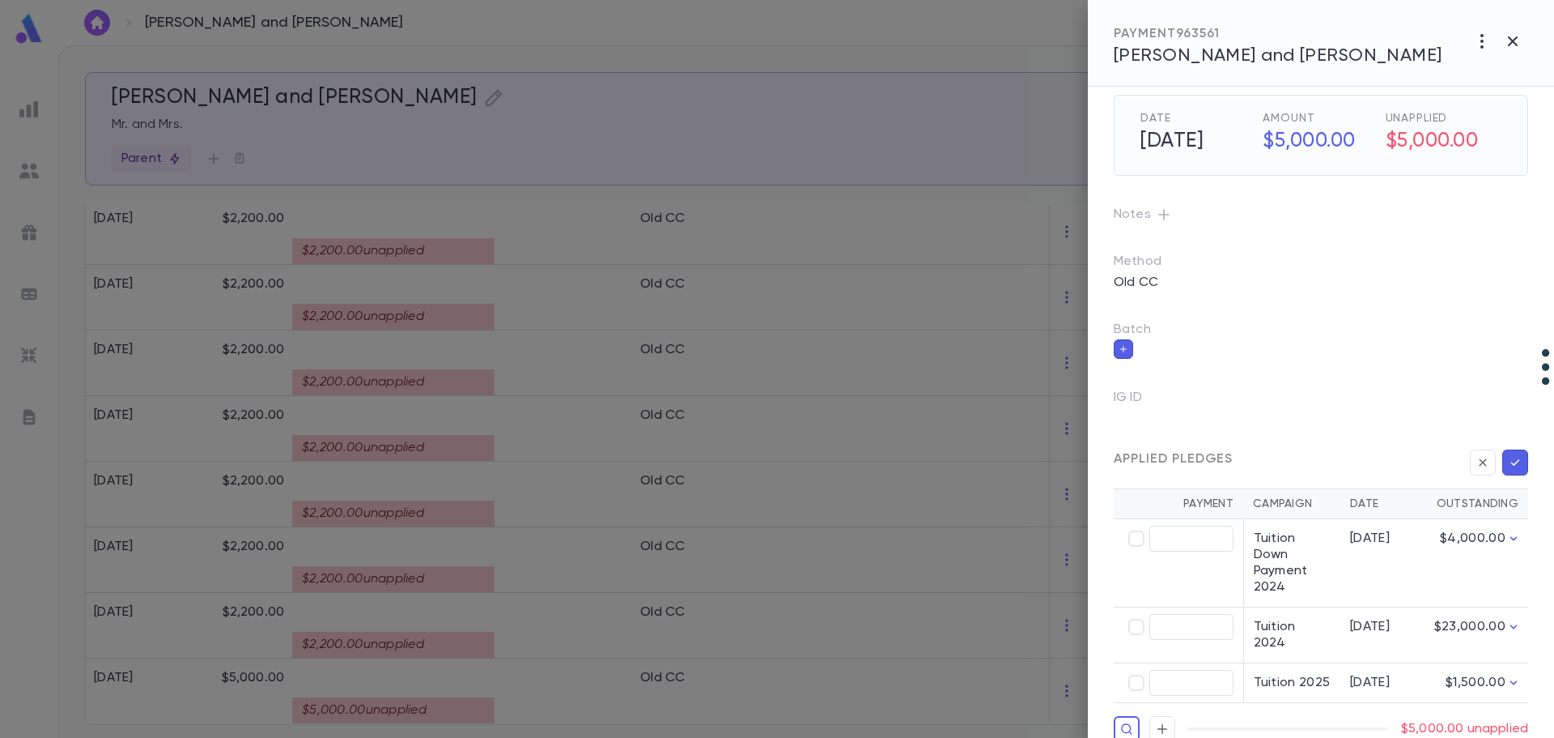
scroll to position [33, 0]
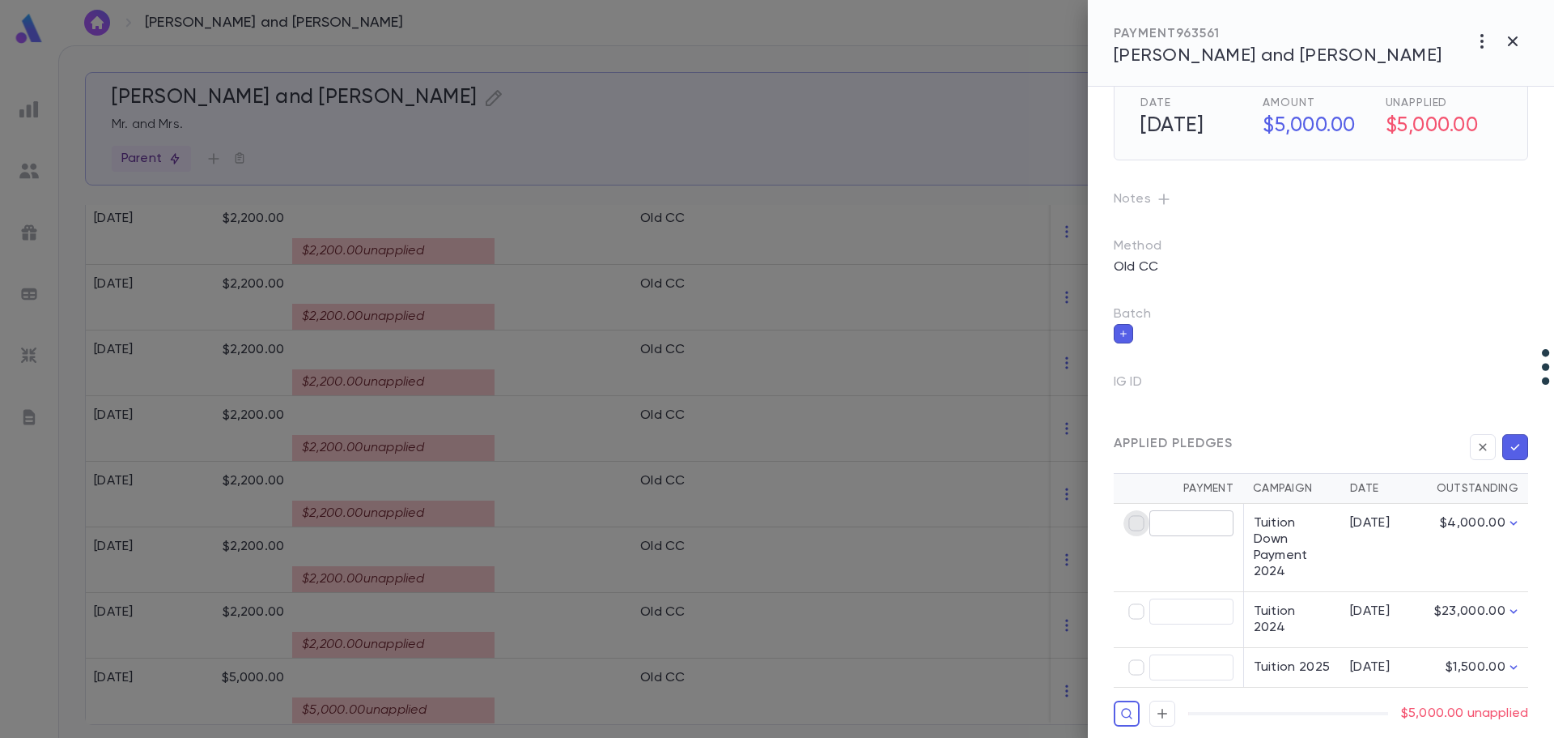
type input "********"
click at [1061, 444] on icon "button" at bounding box center [1515, 447] width 15 height 16
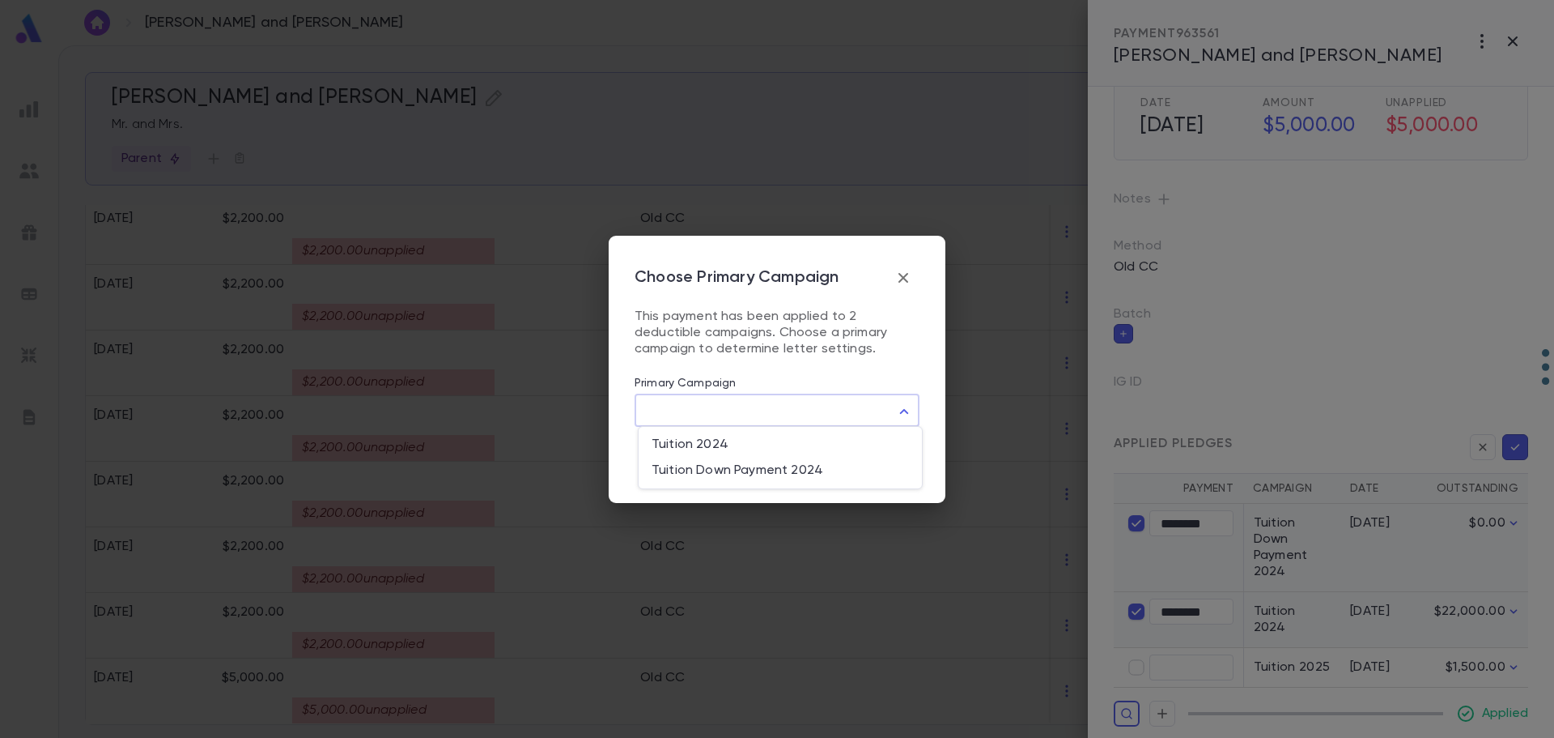
click at [818, 424] on body "[PERSON_NAME] and [PERSON_NAME] ​ Create [PERSON_NAME] and [PERSON_NAME] Mr. an…" at bounding box center [777, 391] width 1554 height 692
click at [814, 447] on span "Tuition 2024" at bounding box center [780, 444] width 257 height 16
type input "****"
click at [887, 466] on button "Save" at bounding box center [892, 461] width 54 height 31
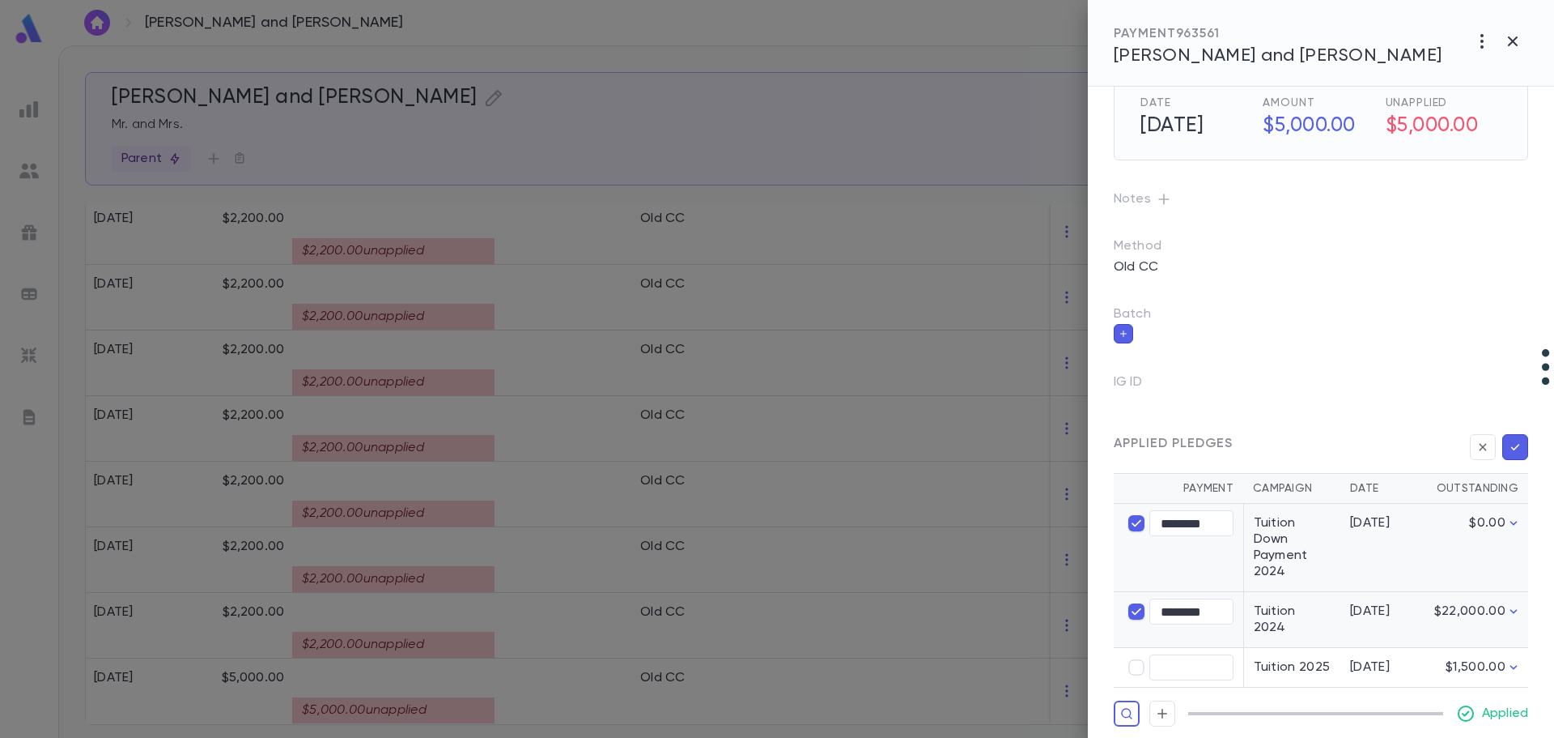
scroll to position [0, 0]
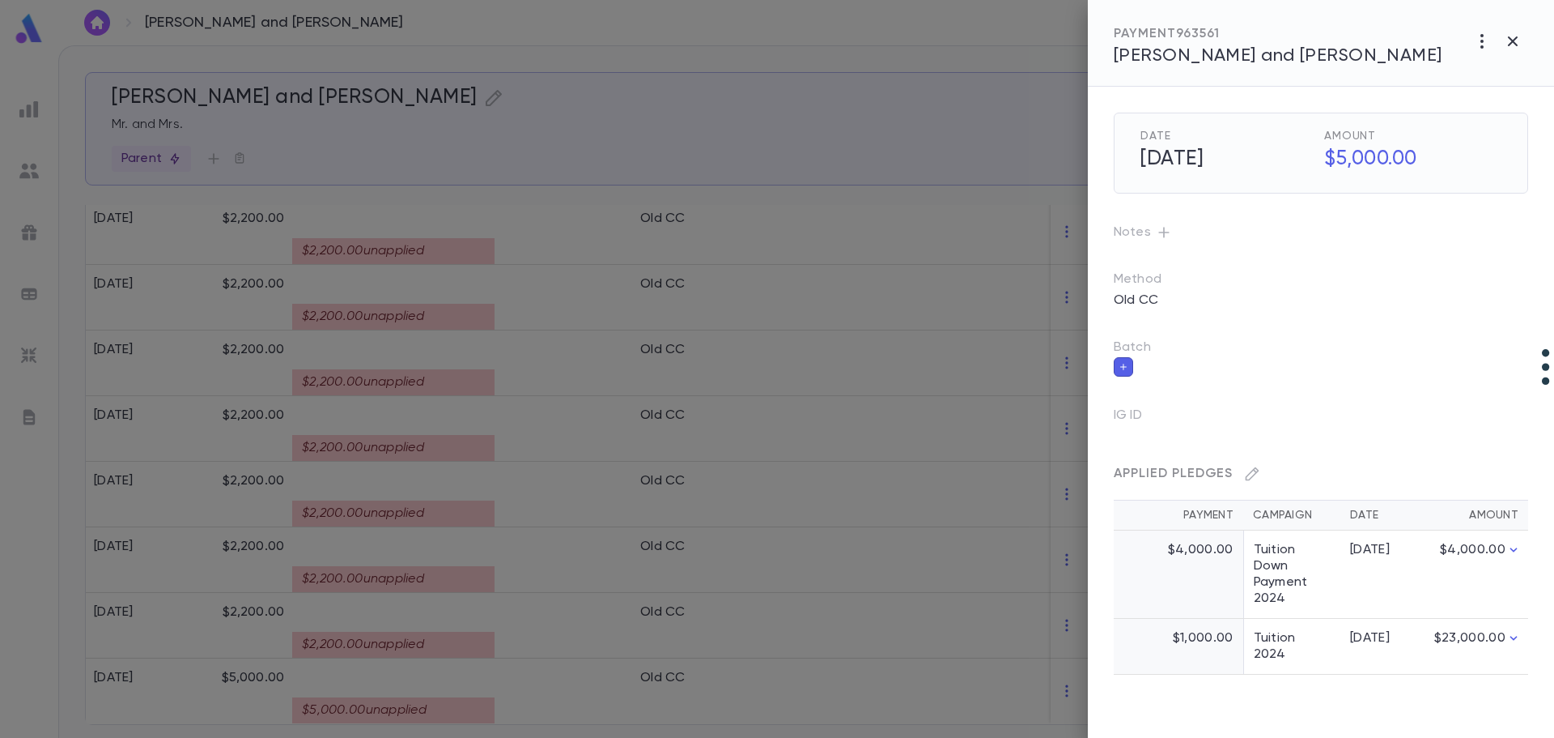
click at [470, 638] on div at bounding box center [777, 369] width 1554 height 738
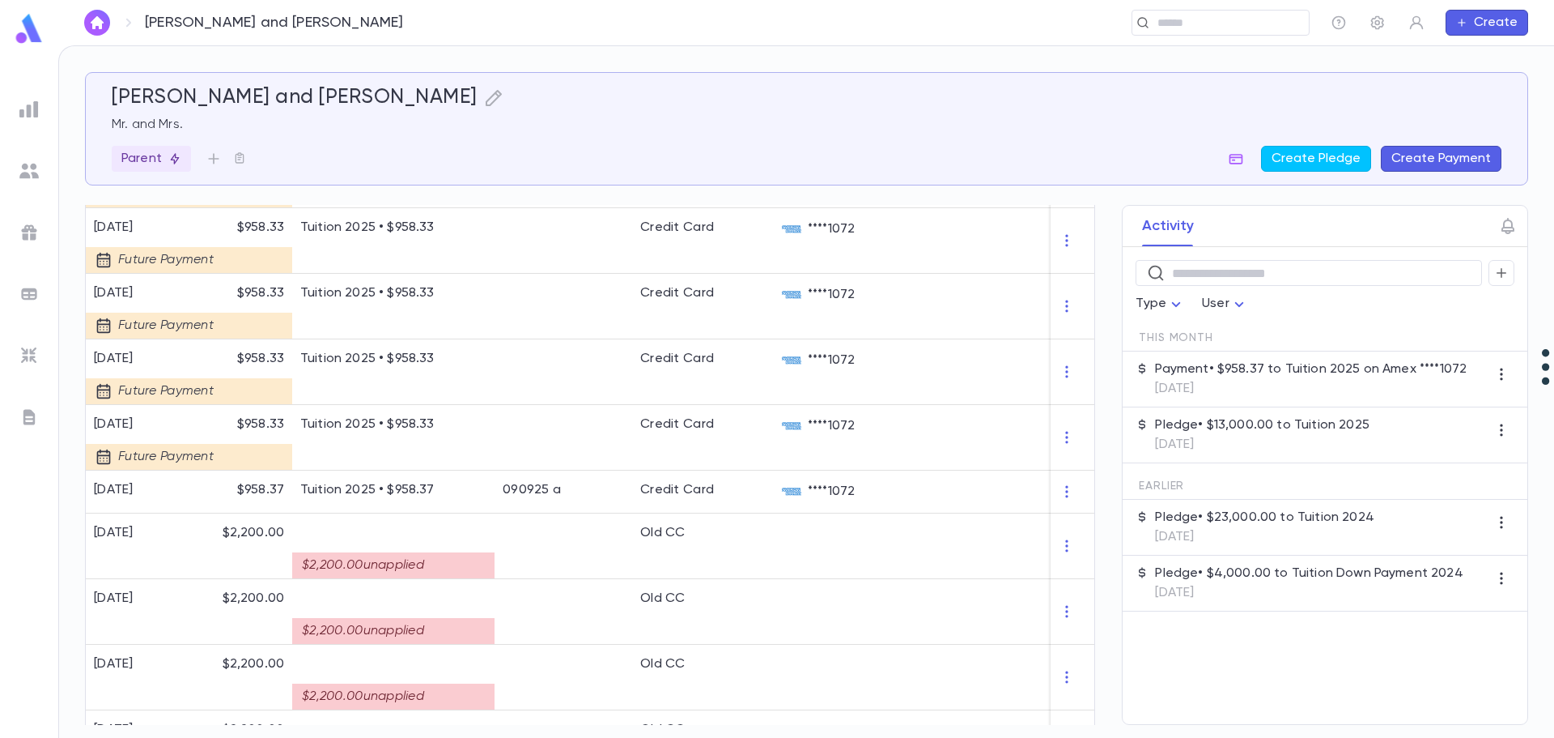
scroll to position [1343, 0]
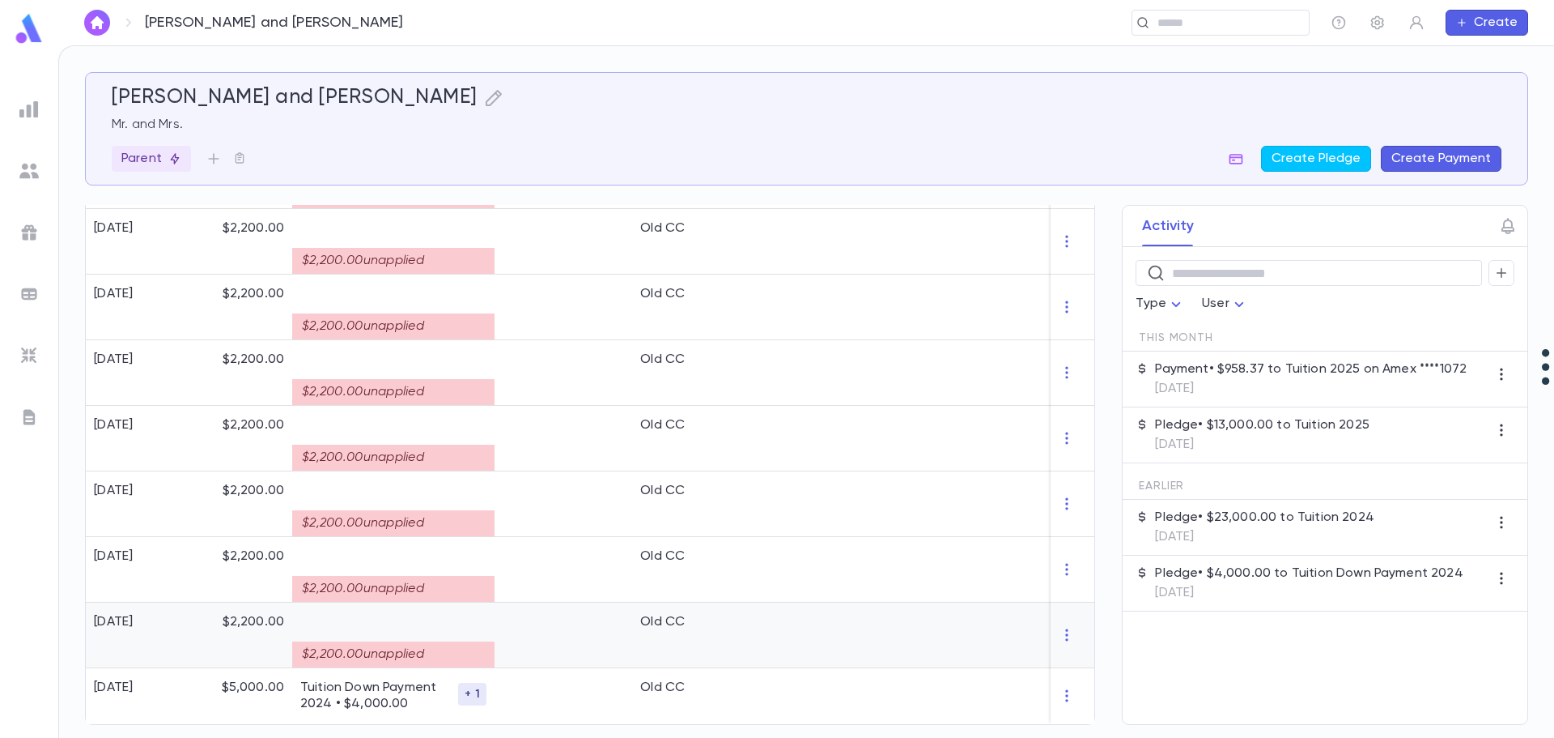
click at [485, 641] on div "$2,200.00 unapplied" at bounding box center [393, 654] width 202 height 26
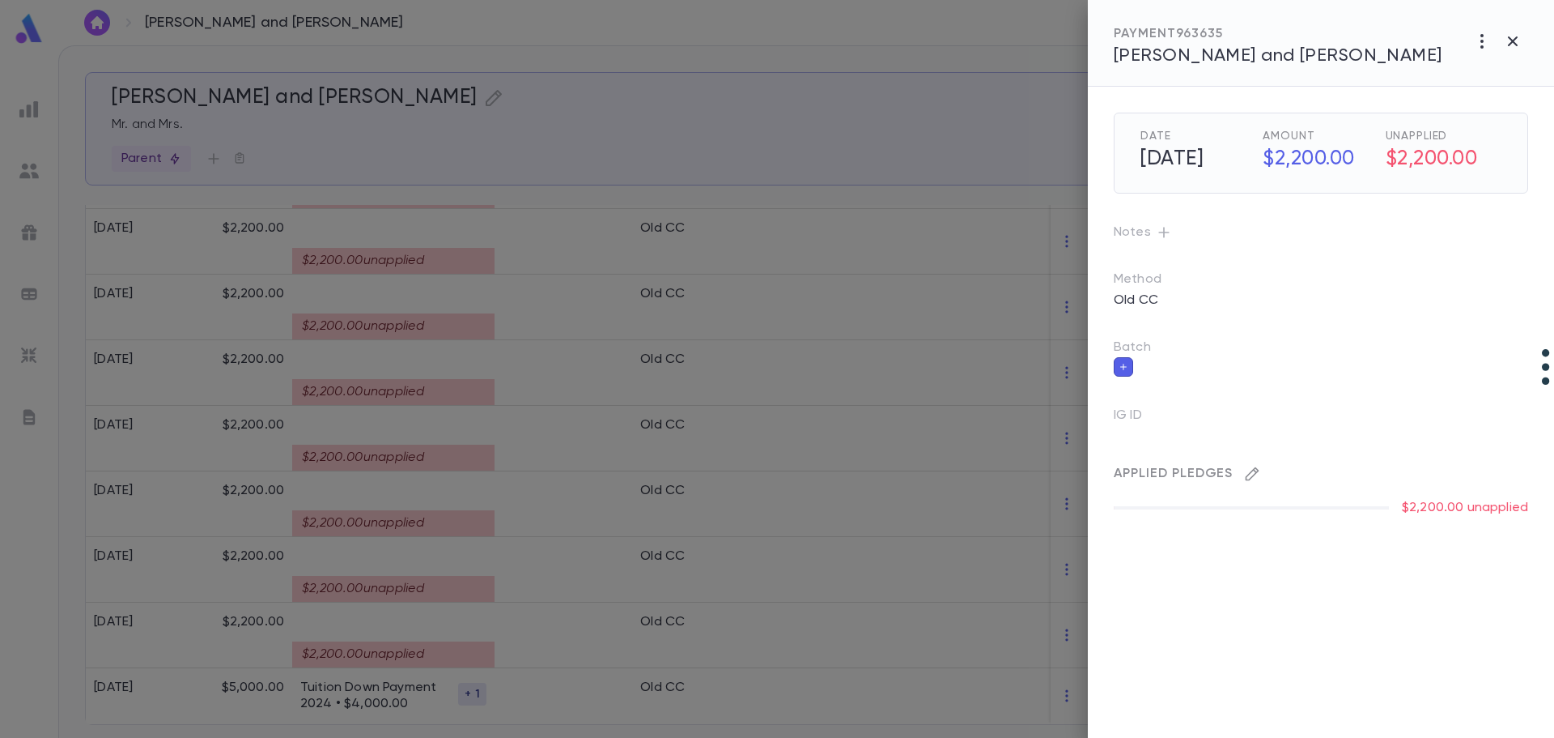
click at [1061, 475] on icon "button" at bounding box center [1253, 474] width 14 height 14
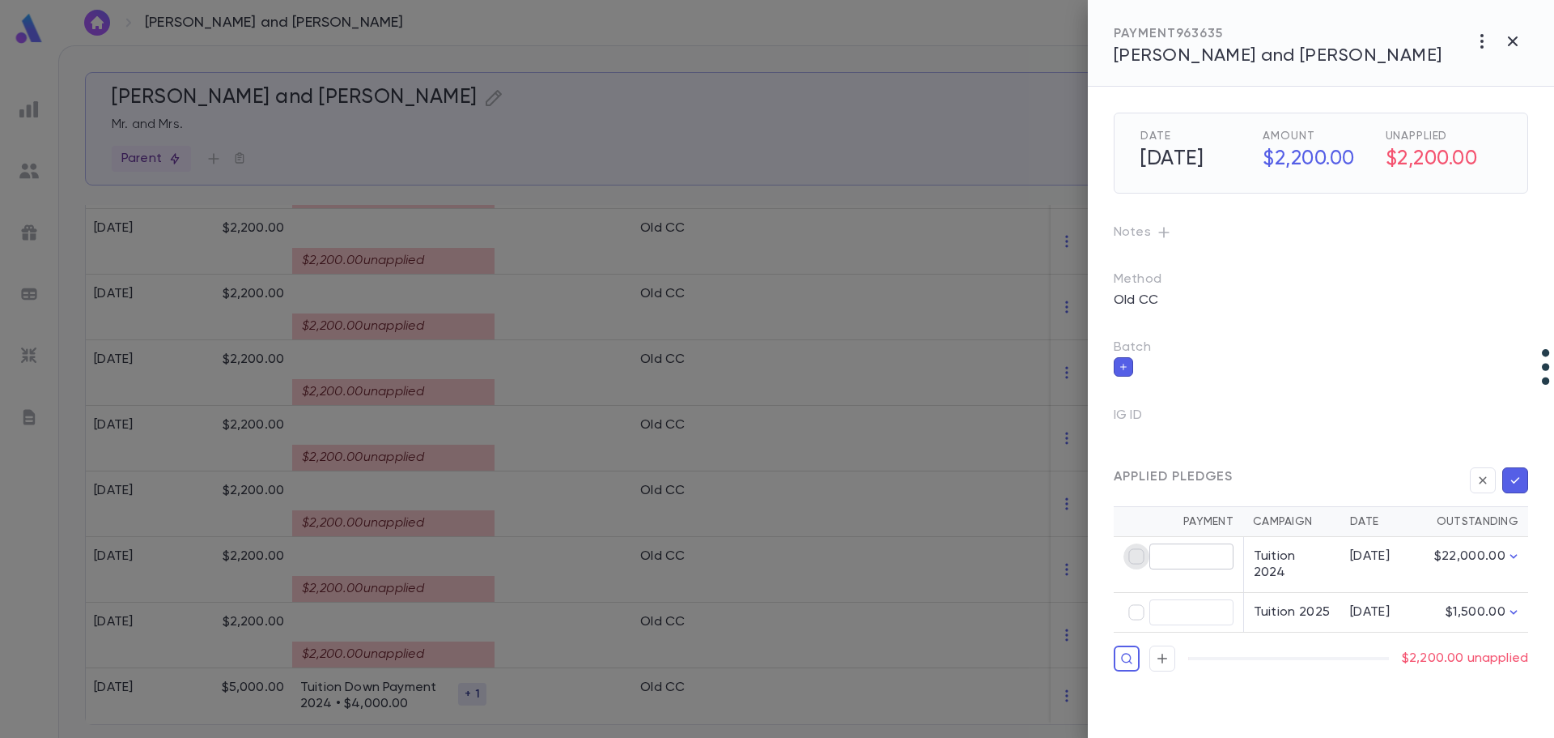
type input "********"
click at [1061, 479] on icon "button" at bounding box center [1516, 480] width 9 height 6
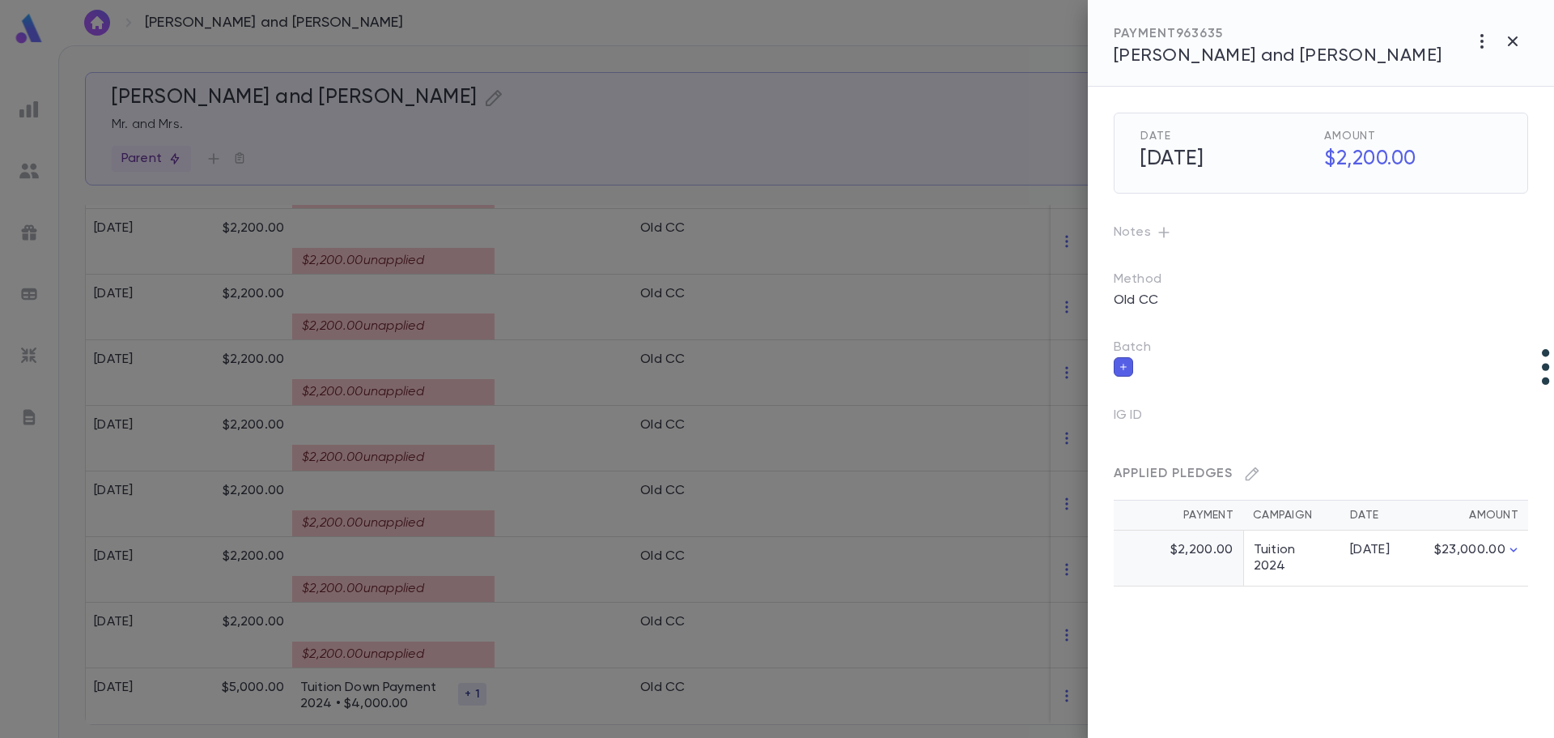
click at [444, 575] on div at bounding box center [777, 369] width 1554 height 738
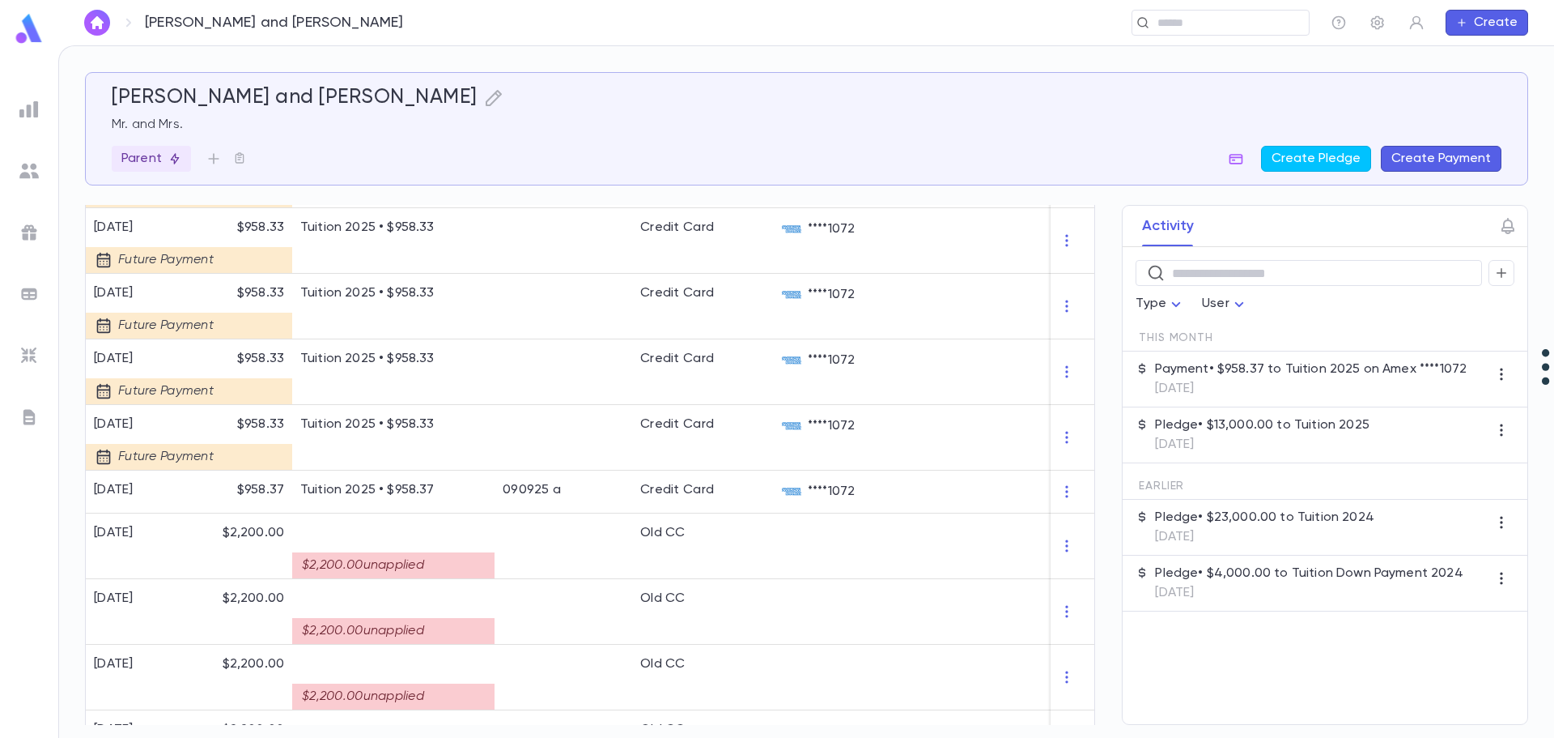
scroll to position [1317, 0]
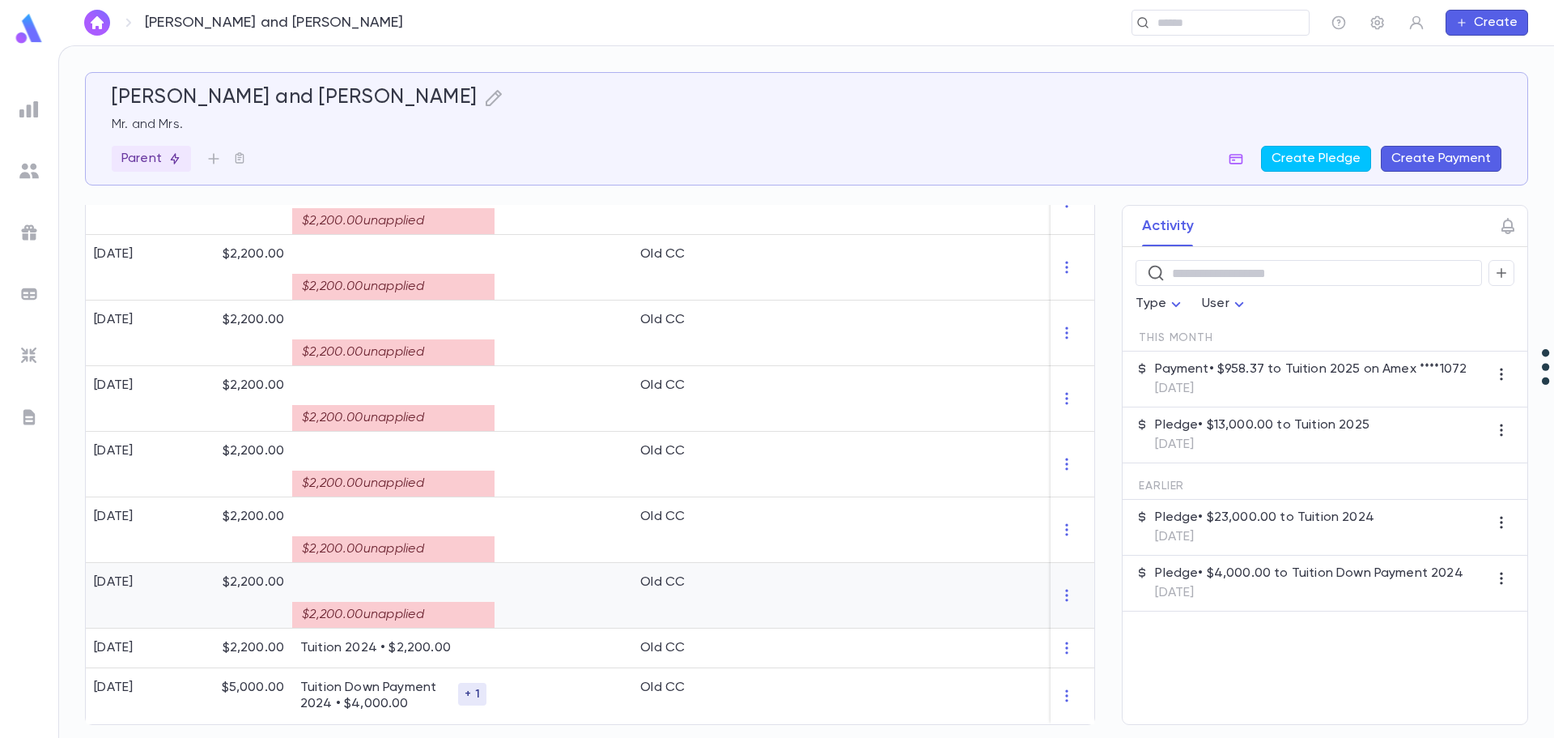
click at [403, 602] on div "$2,200.00 unapplied" at bounding box center [393, 615] width 202 height 26
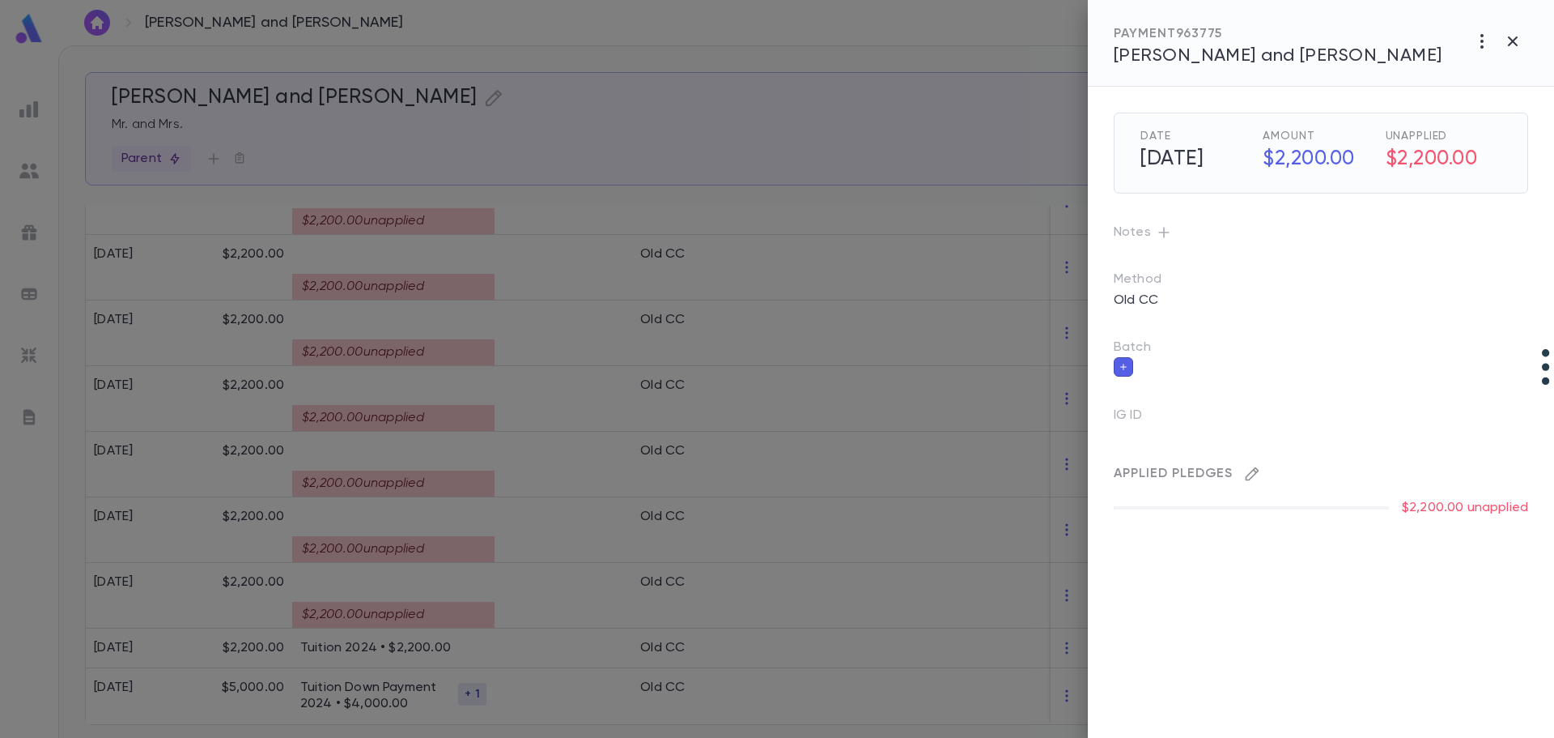
click at [1061, 477] on icon "button" at bounding box center [1253, 474] width 14 height 14
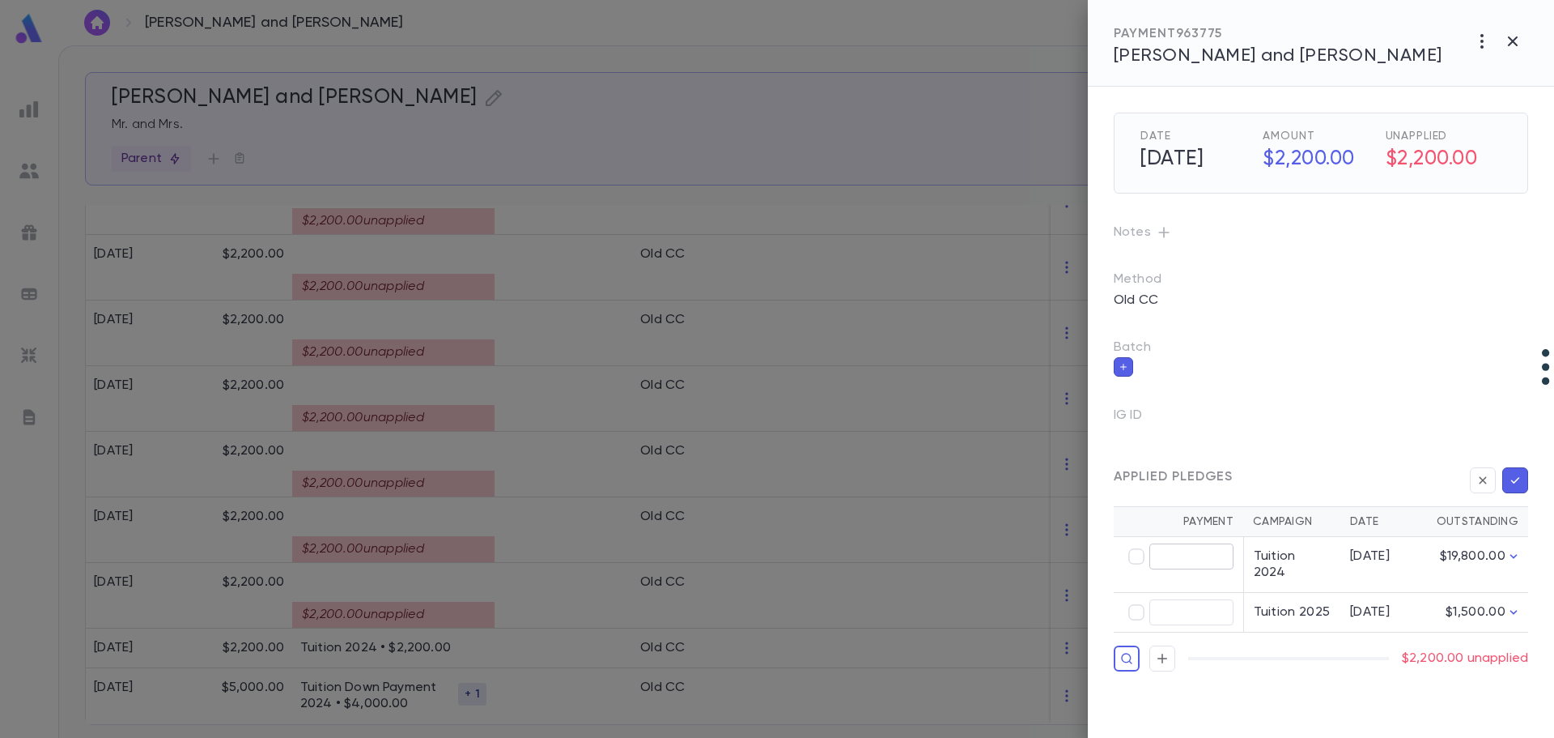
type input "********"
click at [1061, 483] on icon "button" at bounding box center [1515, 480] width 15 height 16
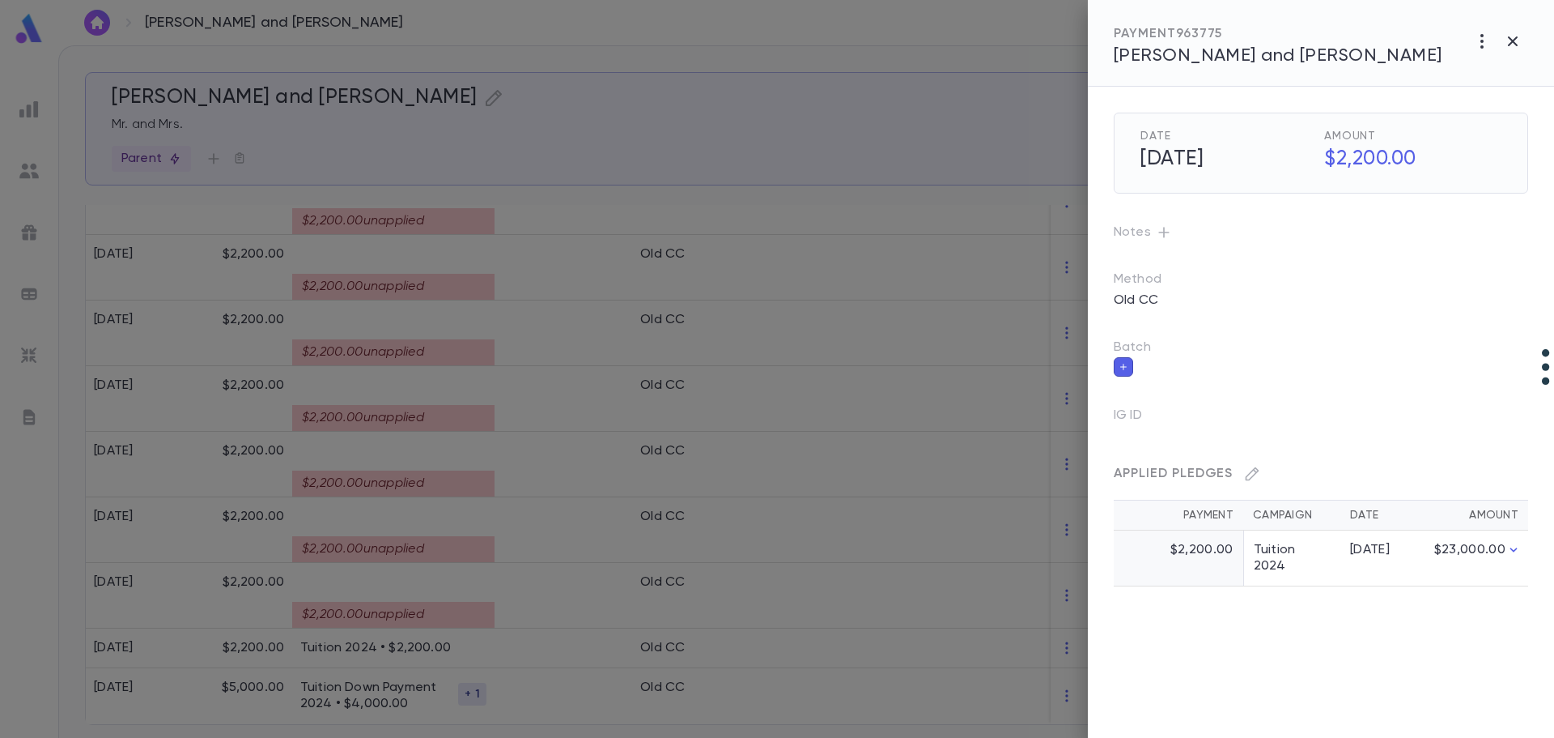
click at [387, 542] on div at bounding box center [777, 369] width 1554 height 738
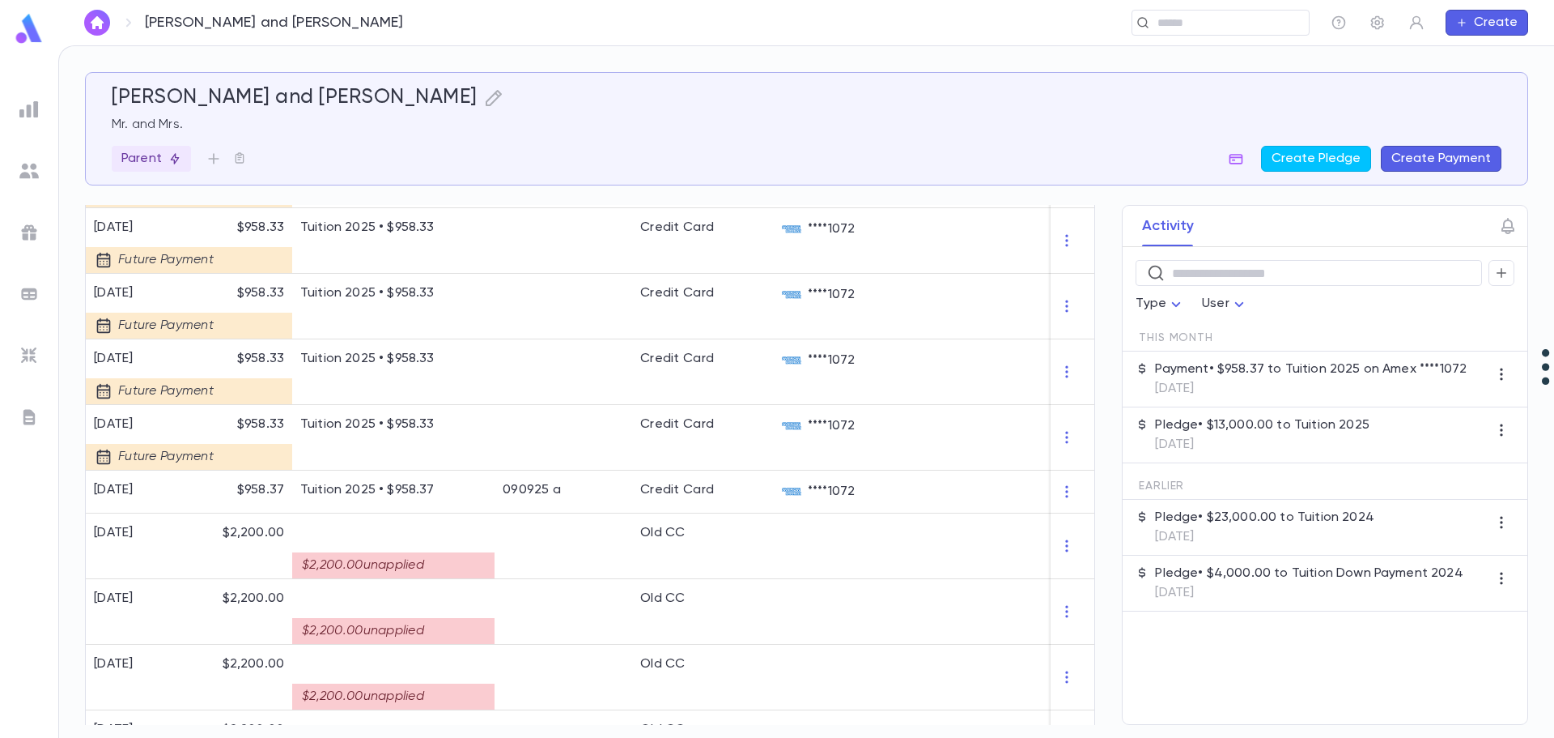
scroll to position [1291, 0]
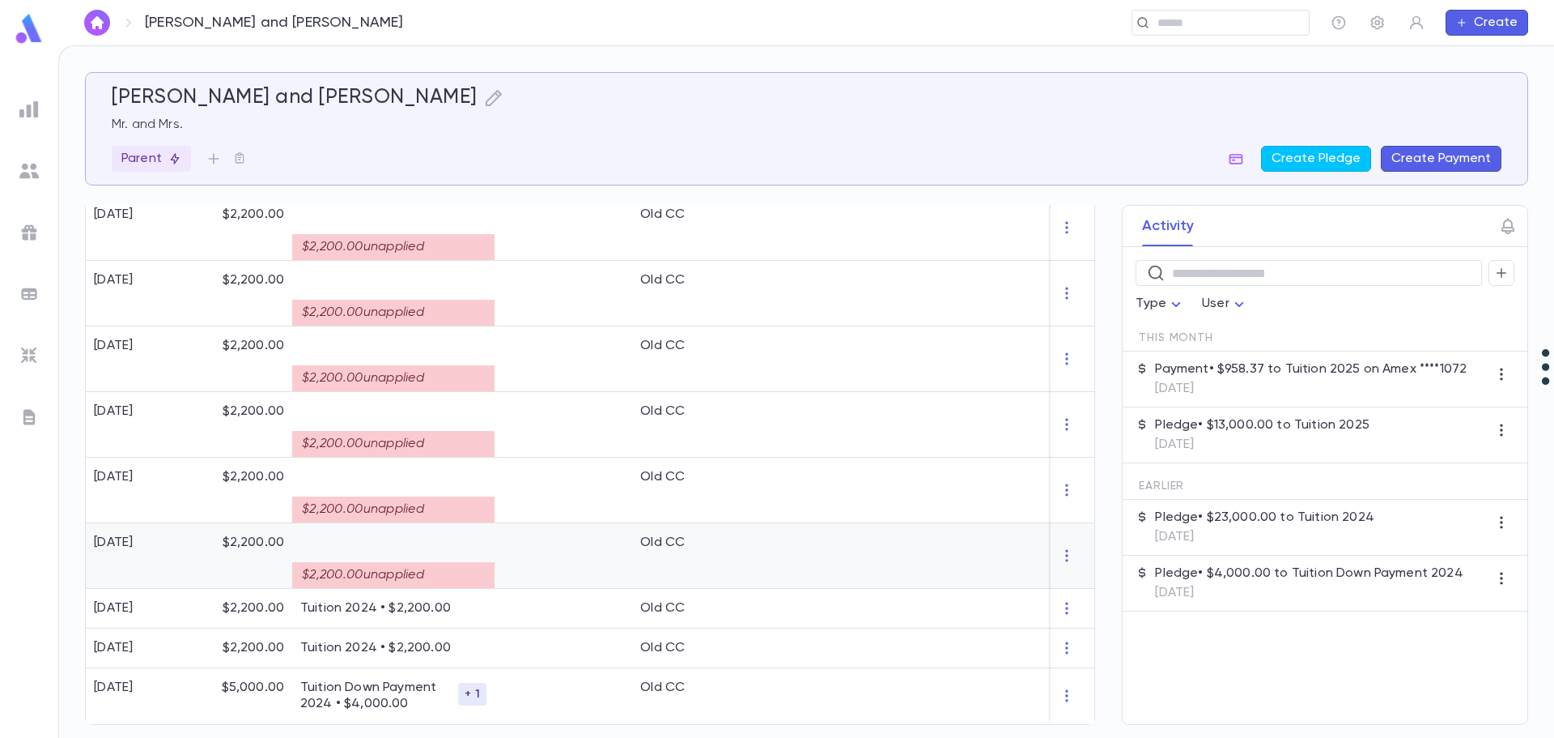
click at [495, 551] on div at bounding box center [564, 556] width 138 height 66
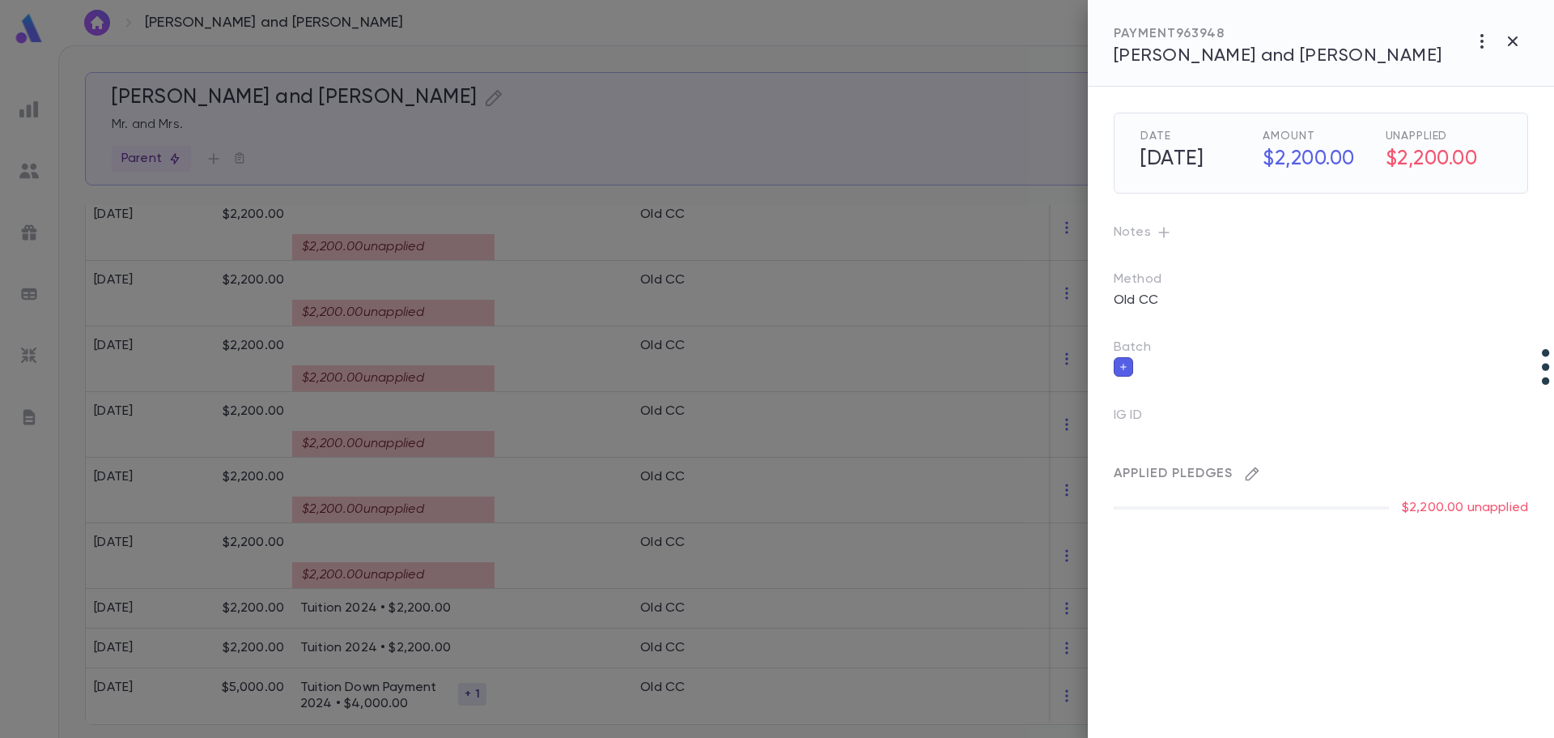
click at [1061, 468] on icon "button" at bounding box center [1252, 474] width 16 height 16
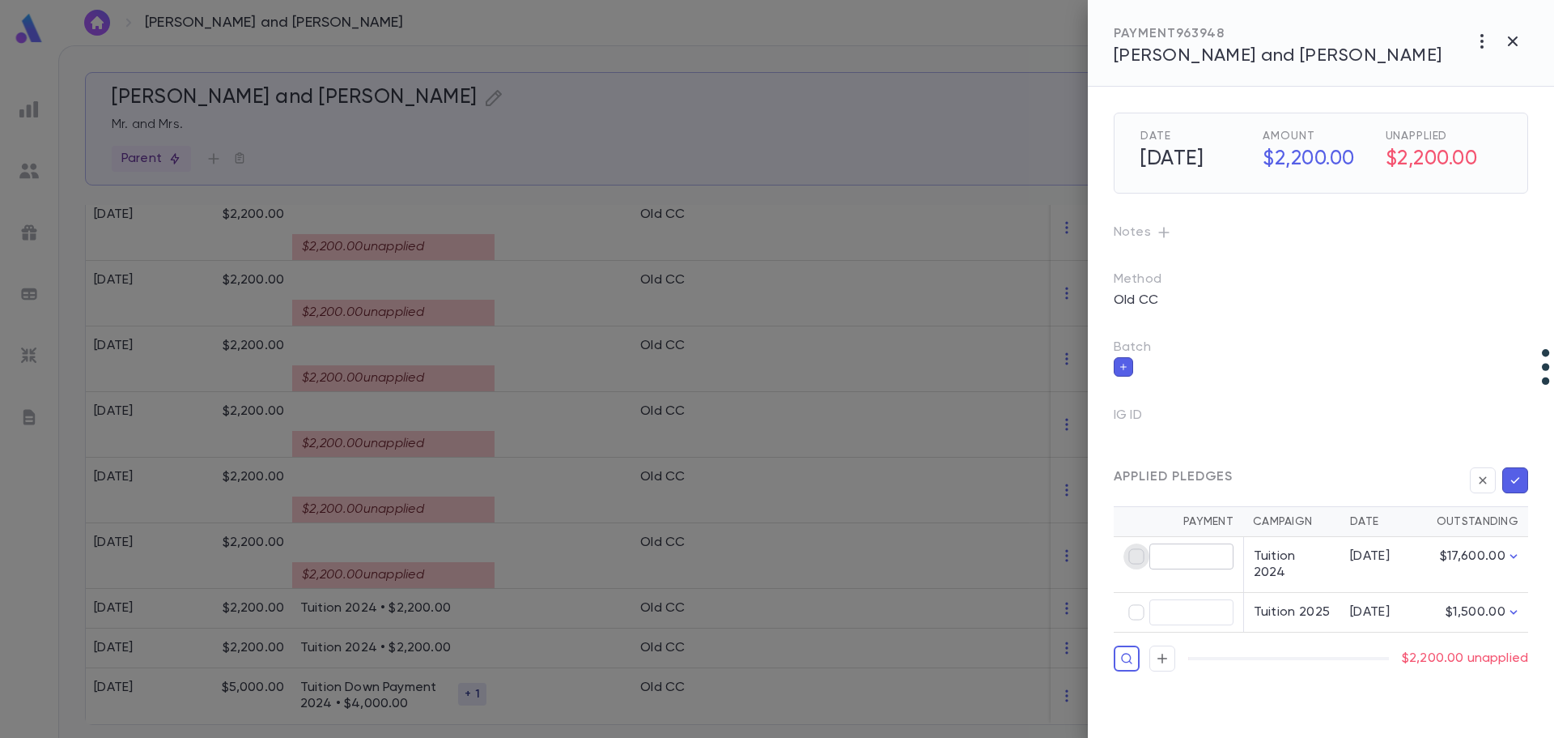
type input "********"
click at [1061, 483] on icon "button" at bounding box center [1515, 480] width 15 height 16
click at [1061, 484] on icon "button" at bounding box center [1515, 480] width 15 height 16
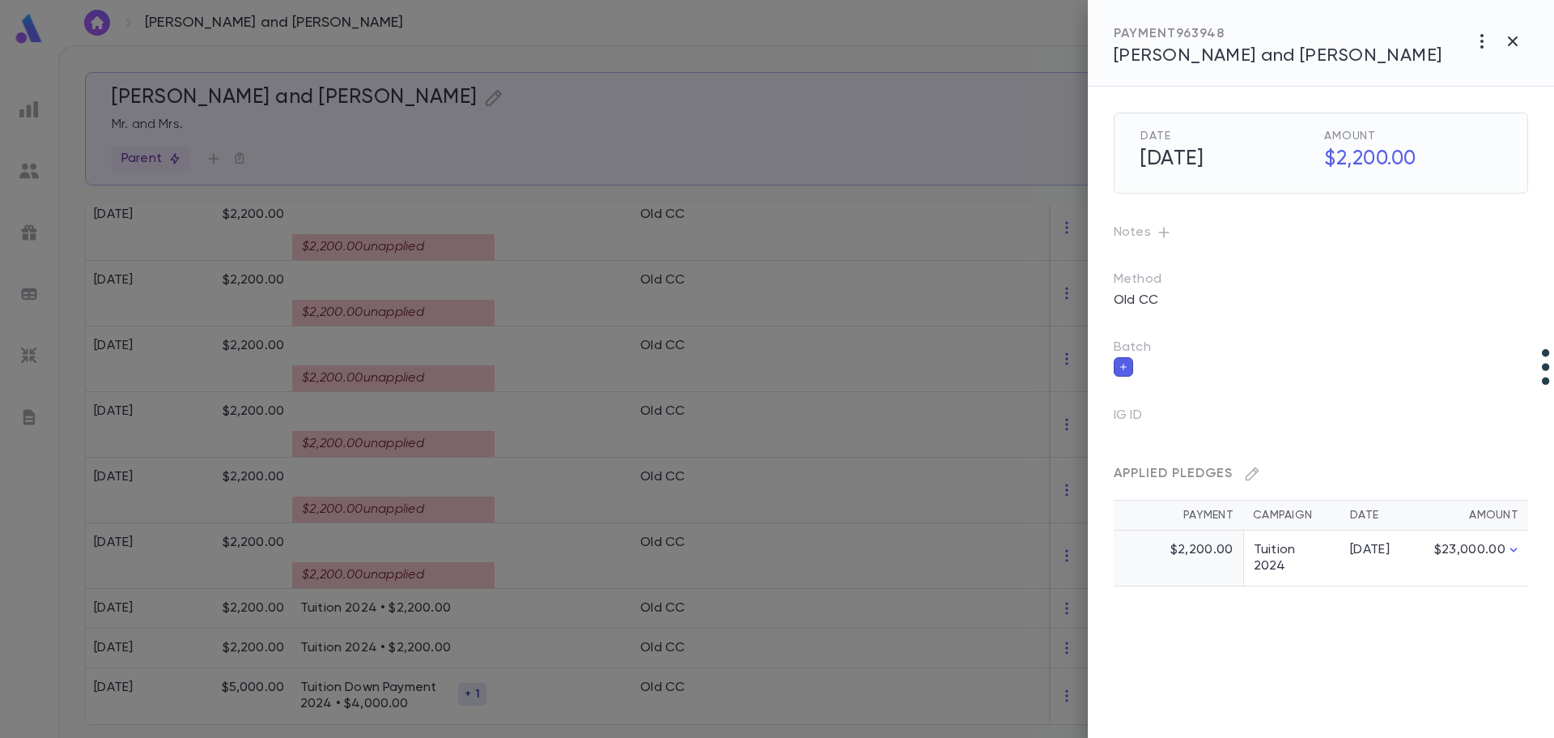
click at [517, 562] on div at bounding box center [777, 369] width 1554 height 738
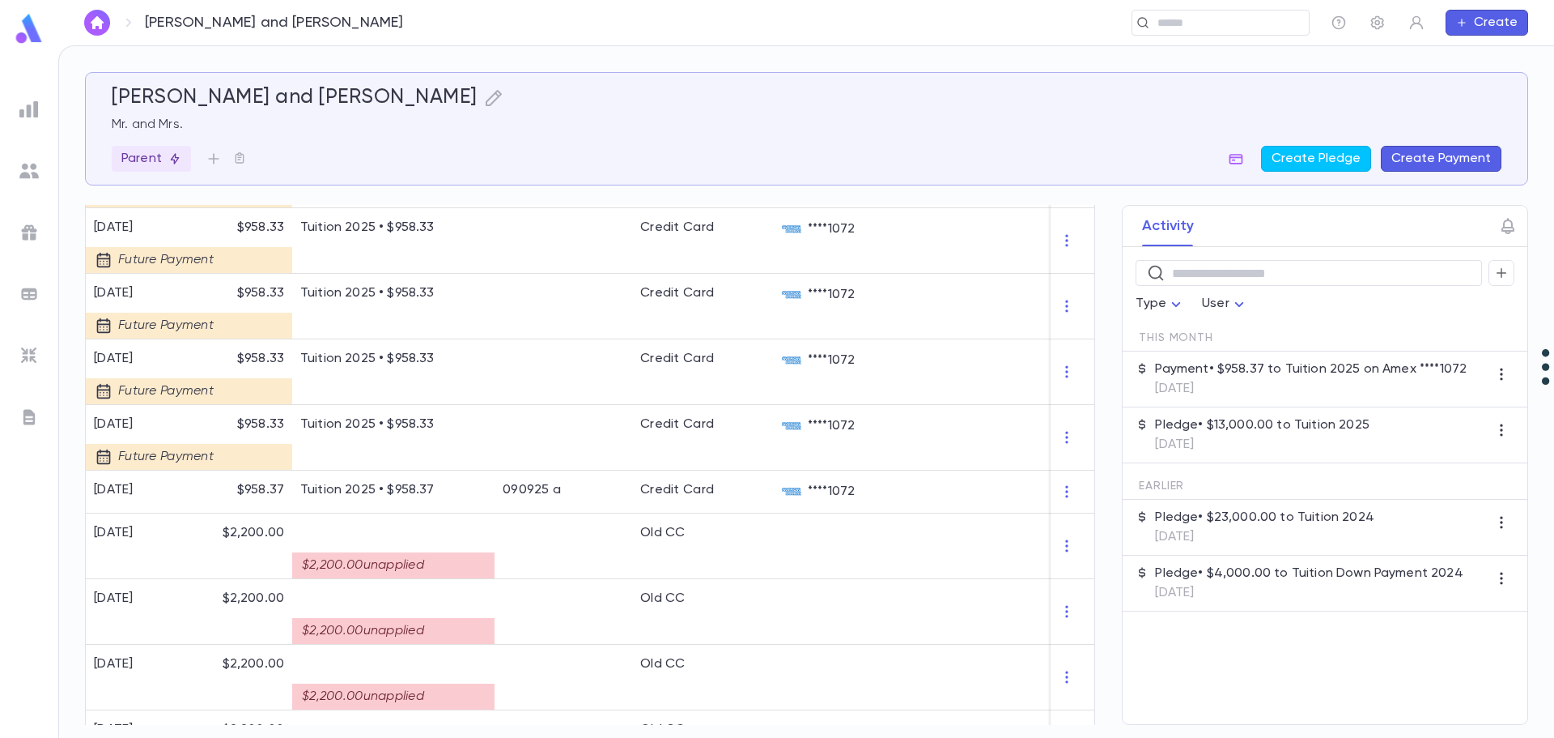
scroll to position [1265, 0]
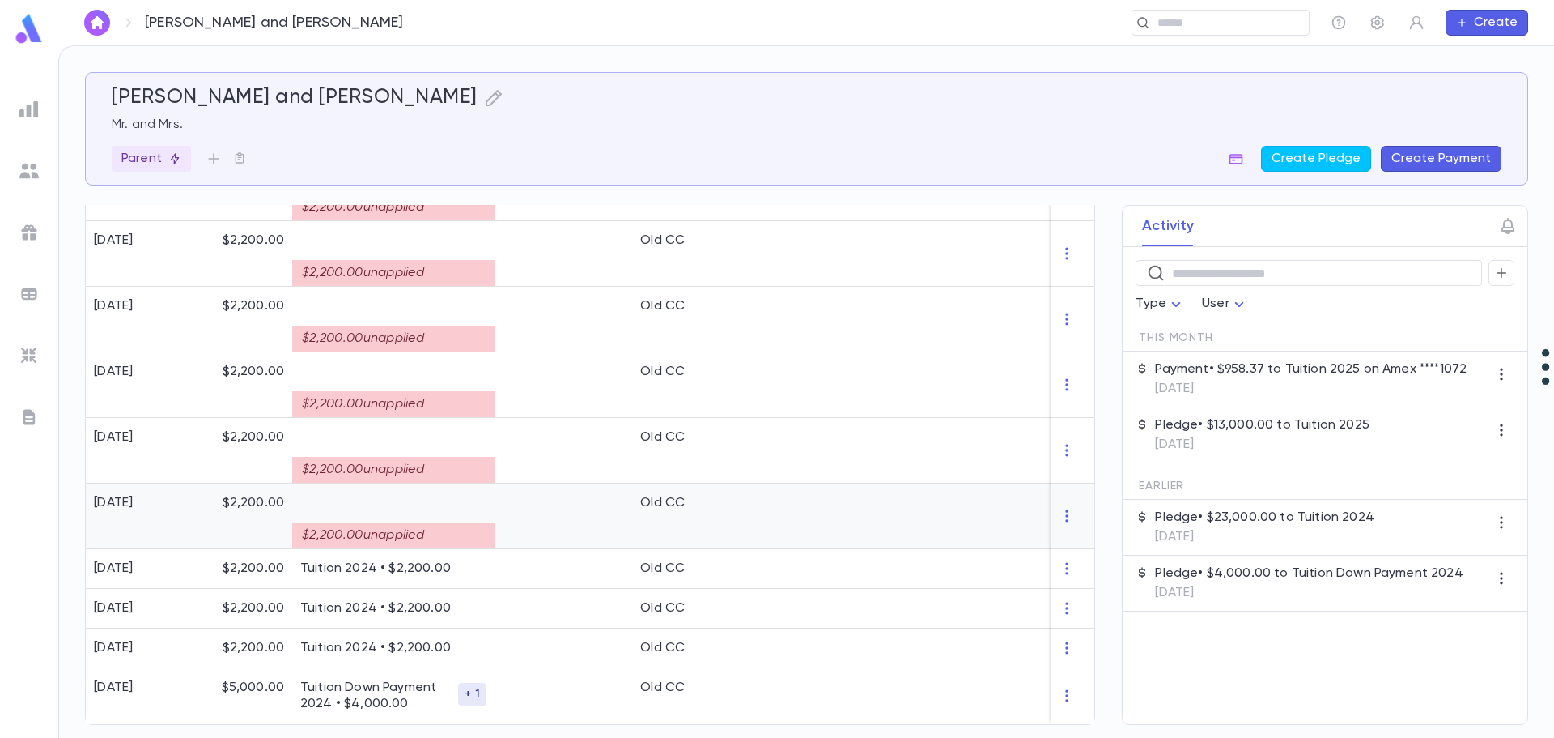
click at [538, 504] on div at bounding box center [564, 516] width 138 height 66
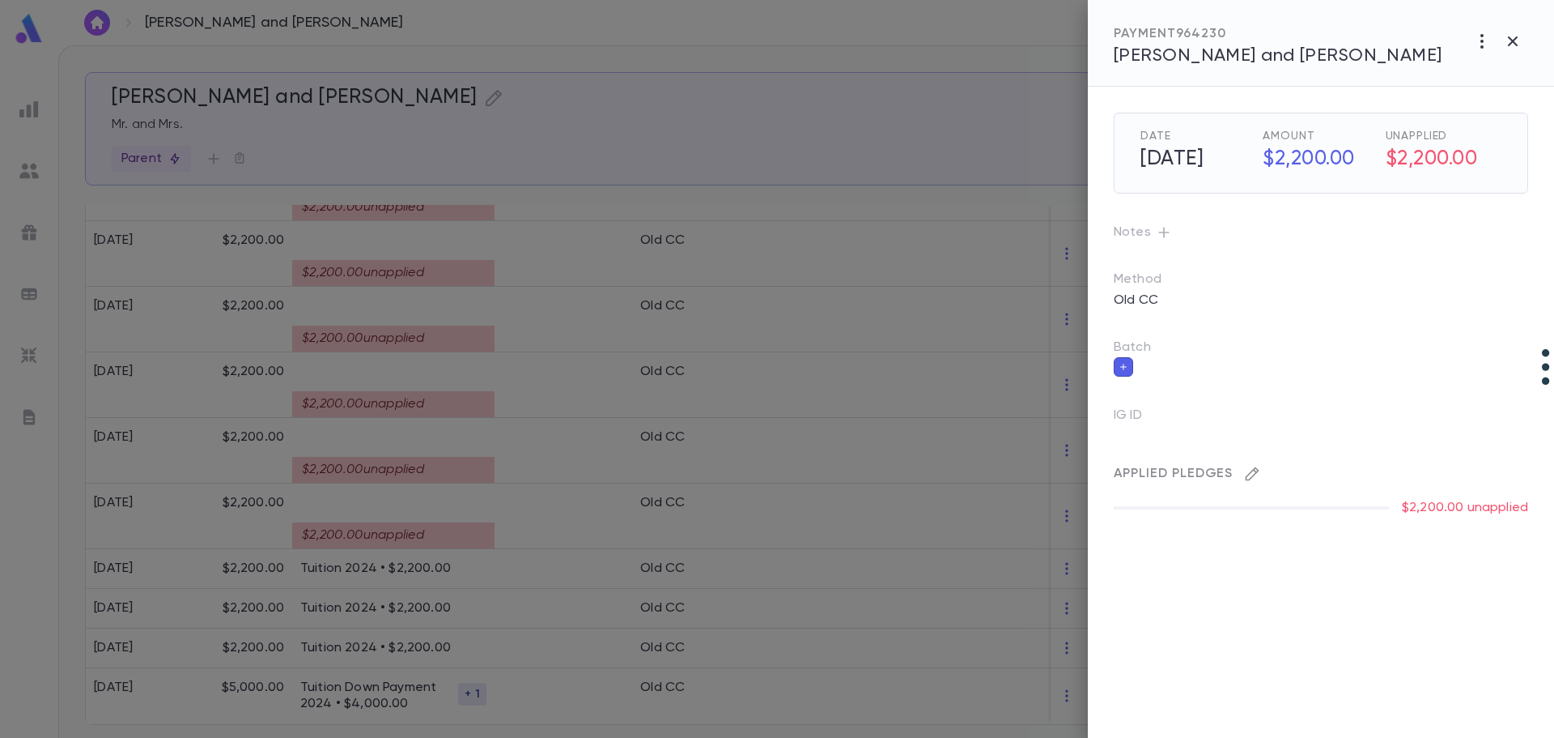
click at [1061, 473] on icon "button" at bounding box center [1252, 474] width 16 height 16
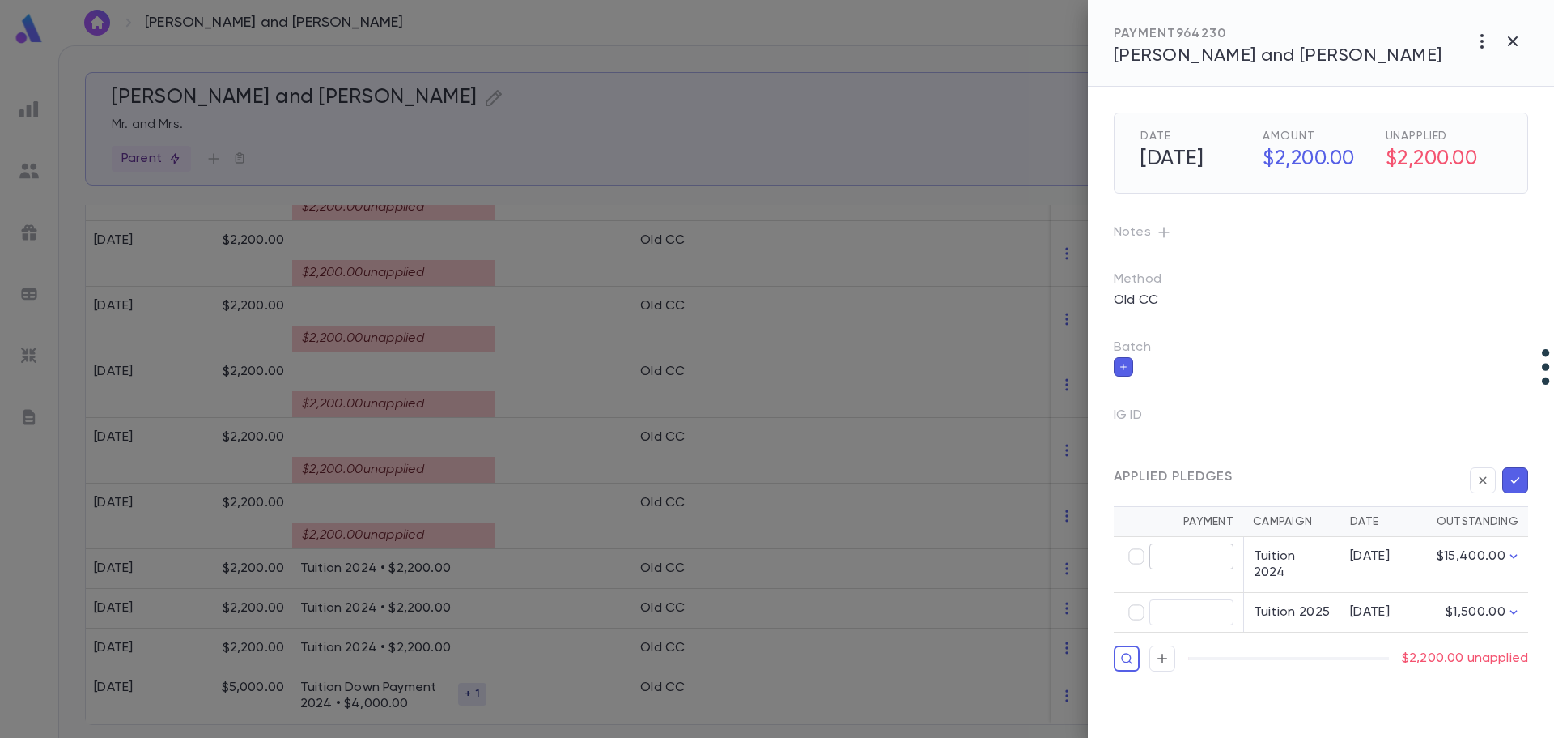
type input "********"
click at [1061, 480] on icon "button" at bounding box center [1515, 480] width 15 height 16
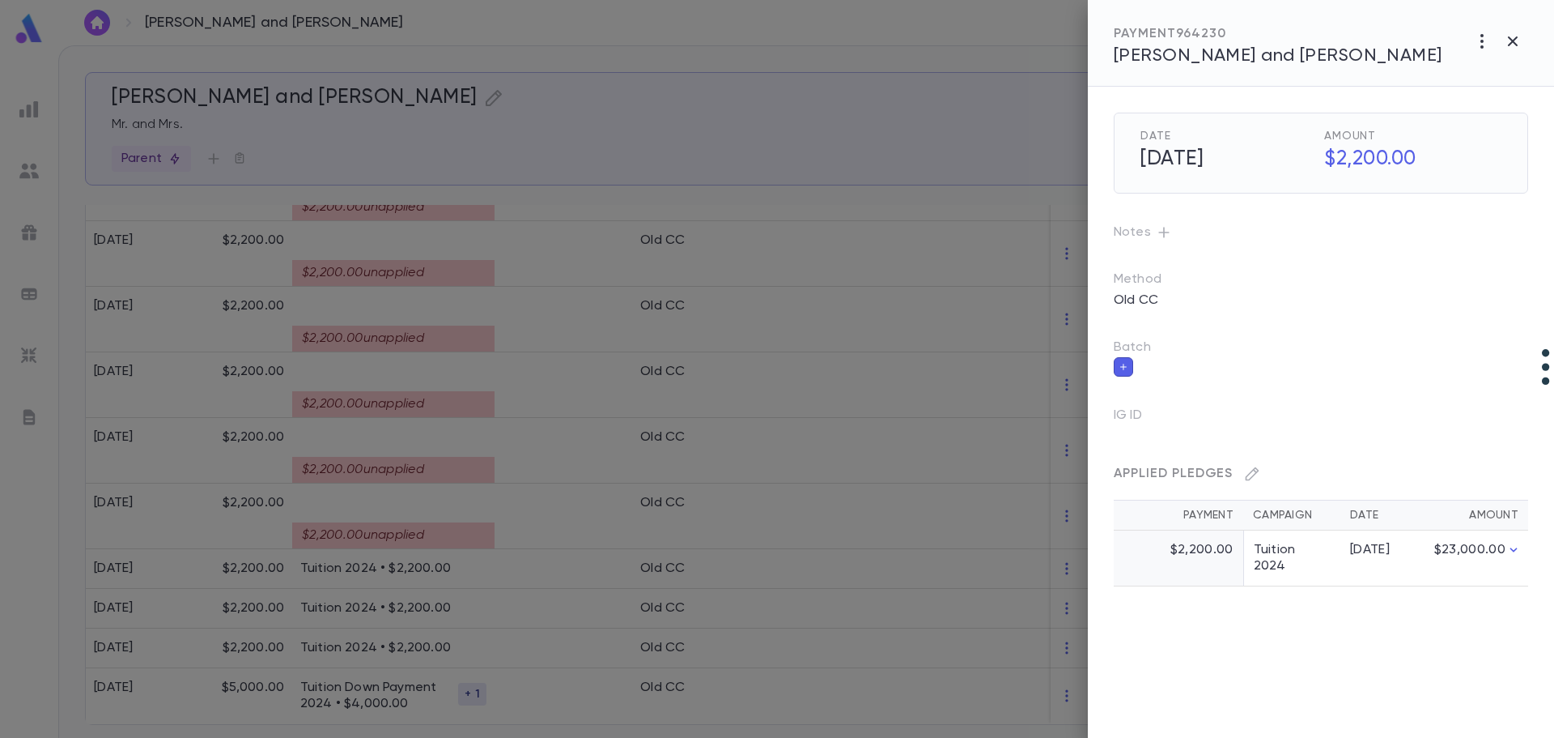
click at [470, 455] on div at bounding box center [777, 369] width 1554 height 738
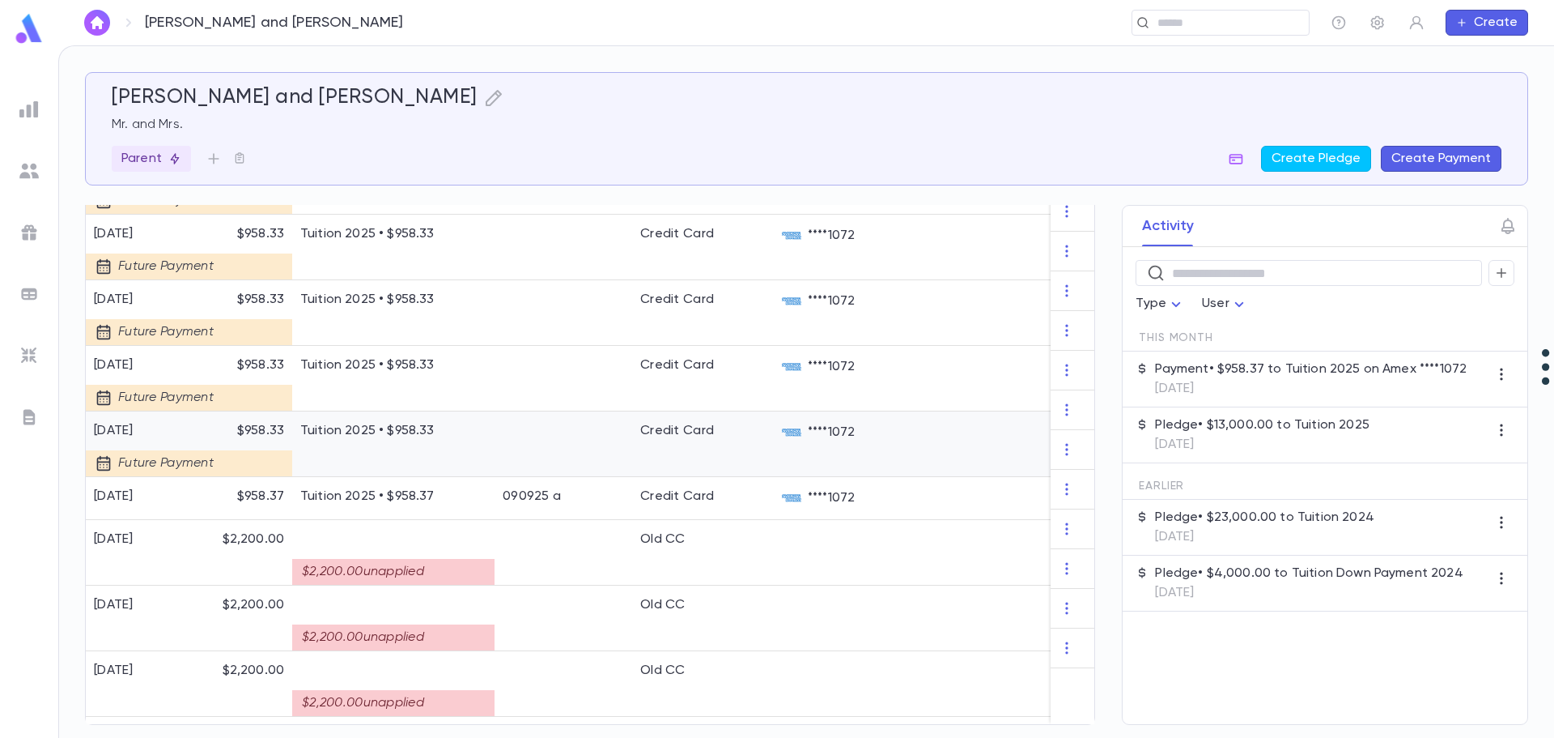
scroll to position [1240, 0]
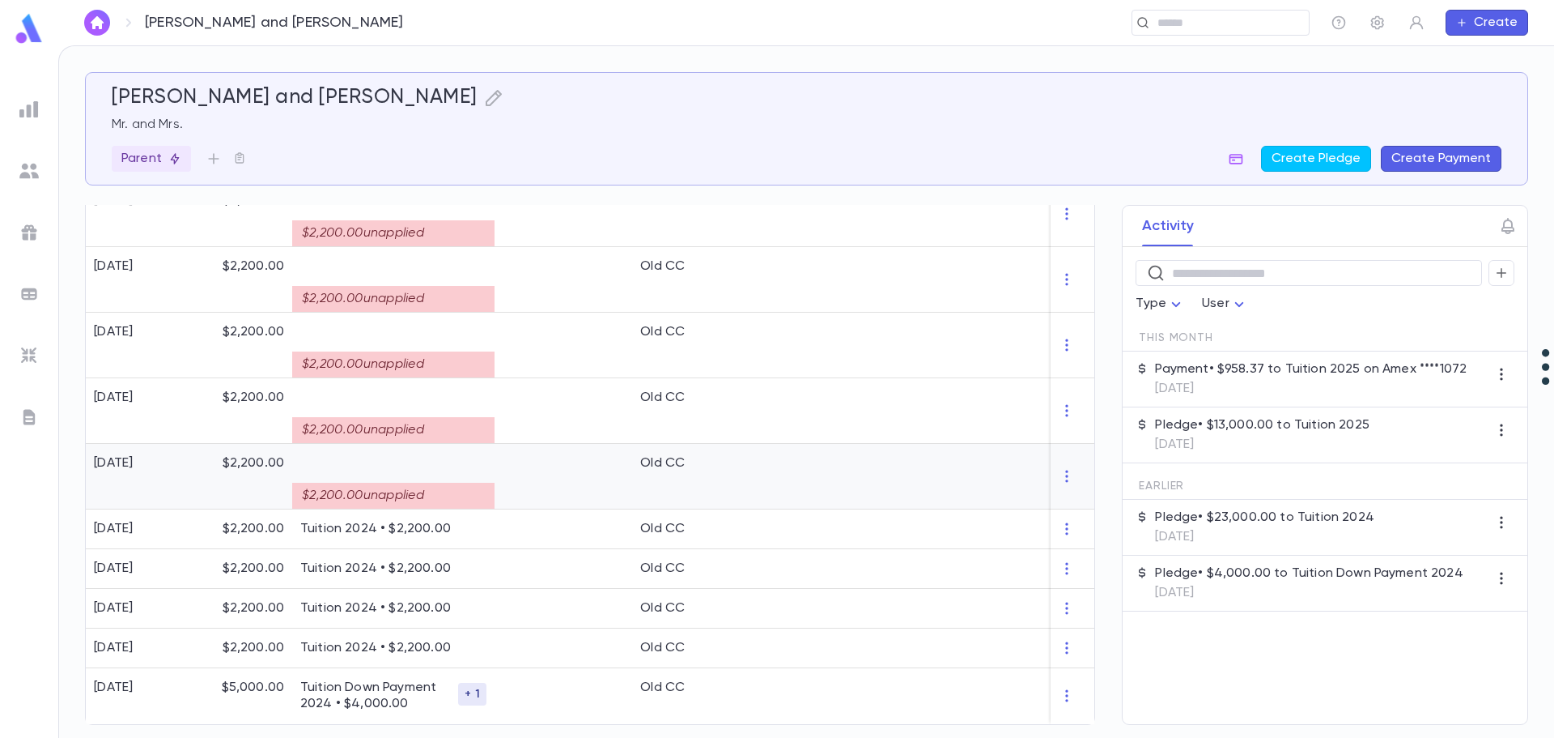
click at [466, 457] on p at bounding box center [393, 463] width 186 height 16
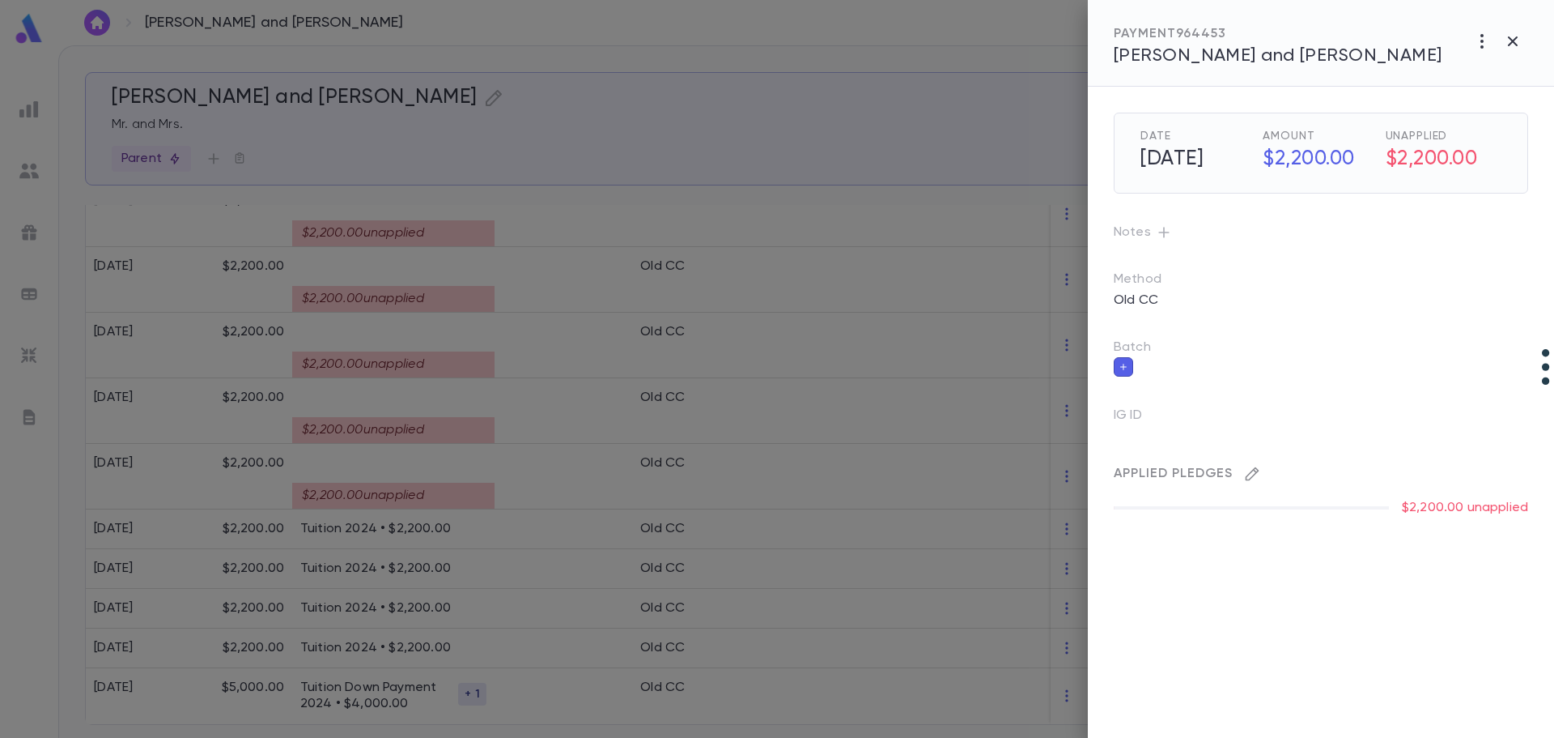
click at [1061, 473] on icon "button" at bounding box center [1252, 474] width 16 height 16
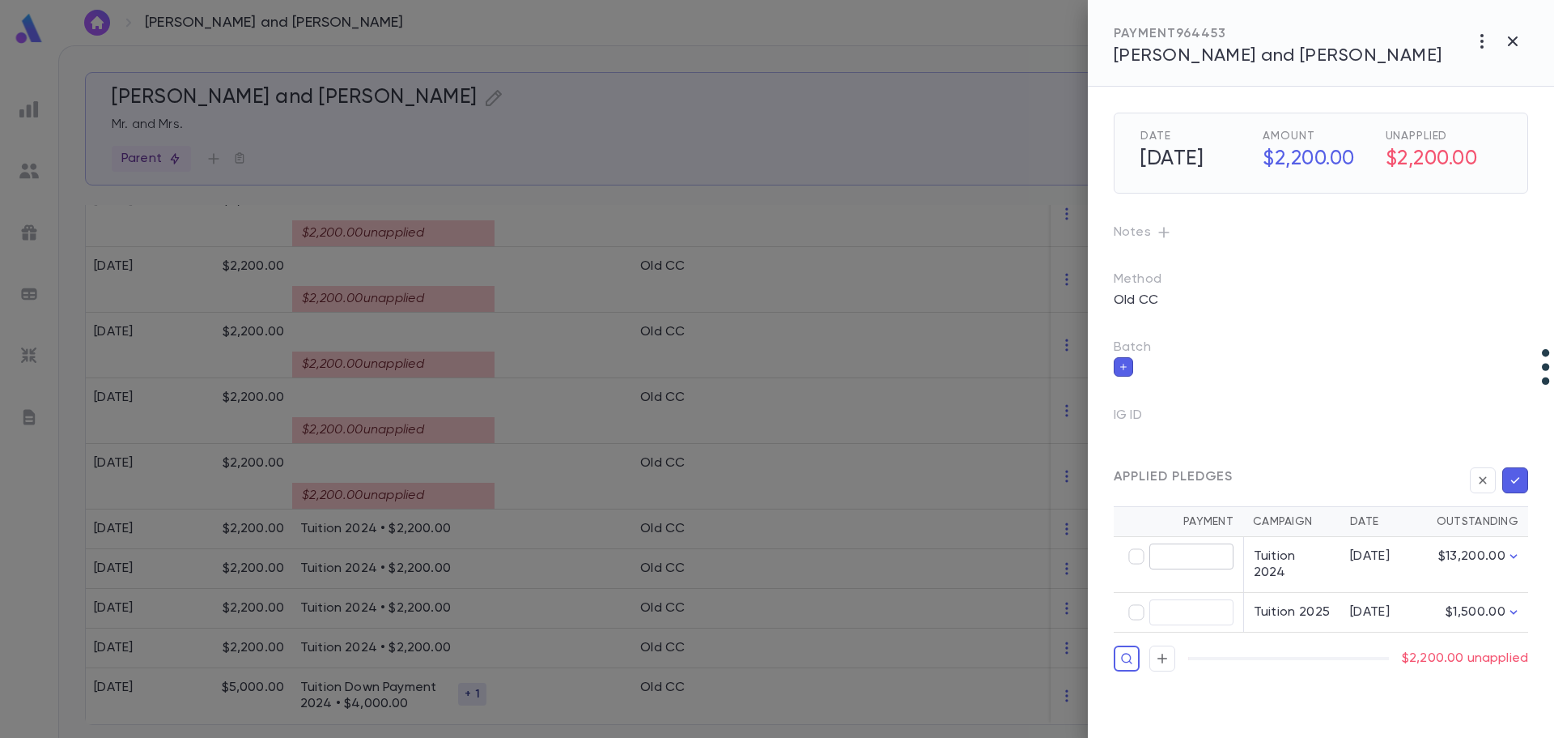
type input "********"
click at [1061, 479] on button "button" at bounding box center [1516, 480] width 26 height 26
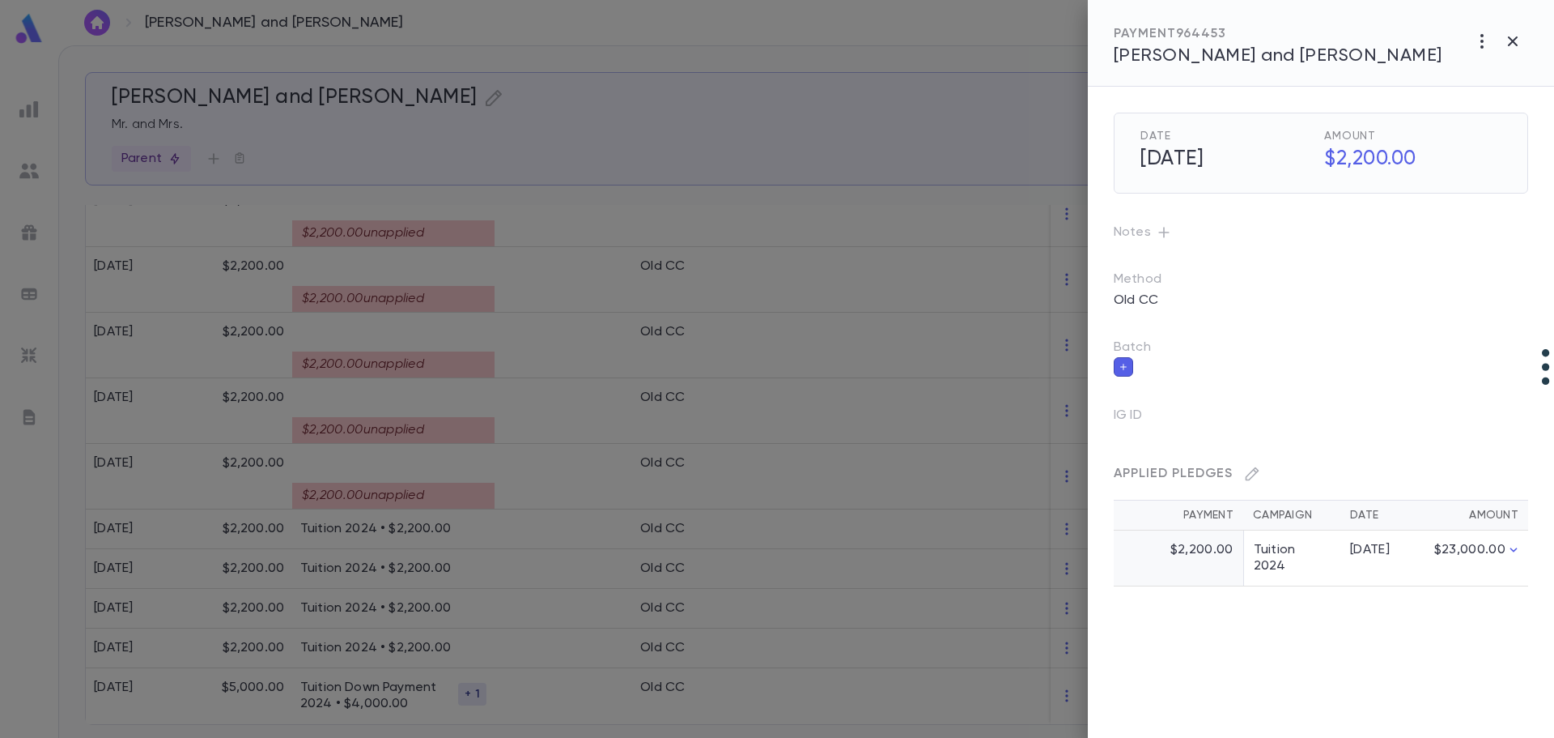
click at [407, 410] on div at bounding box center [777, 369] width 1554 height 738
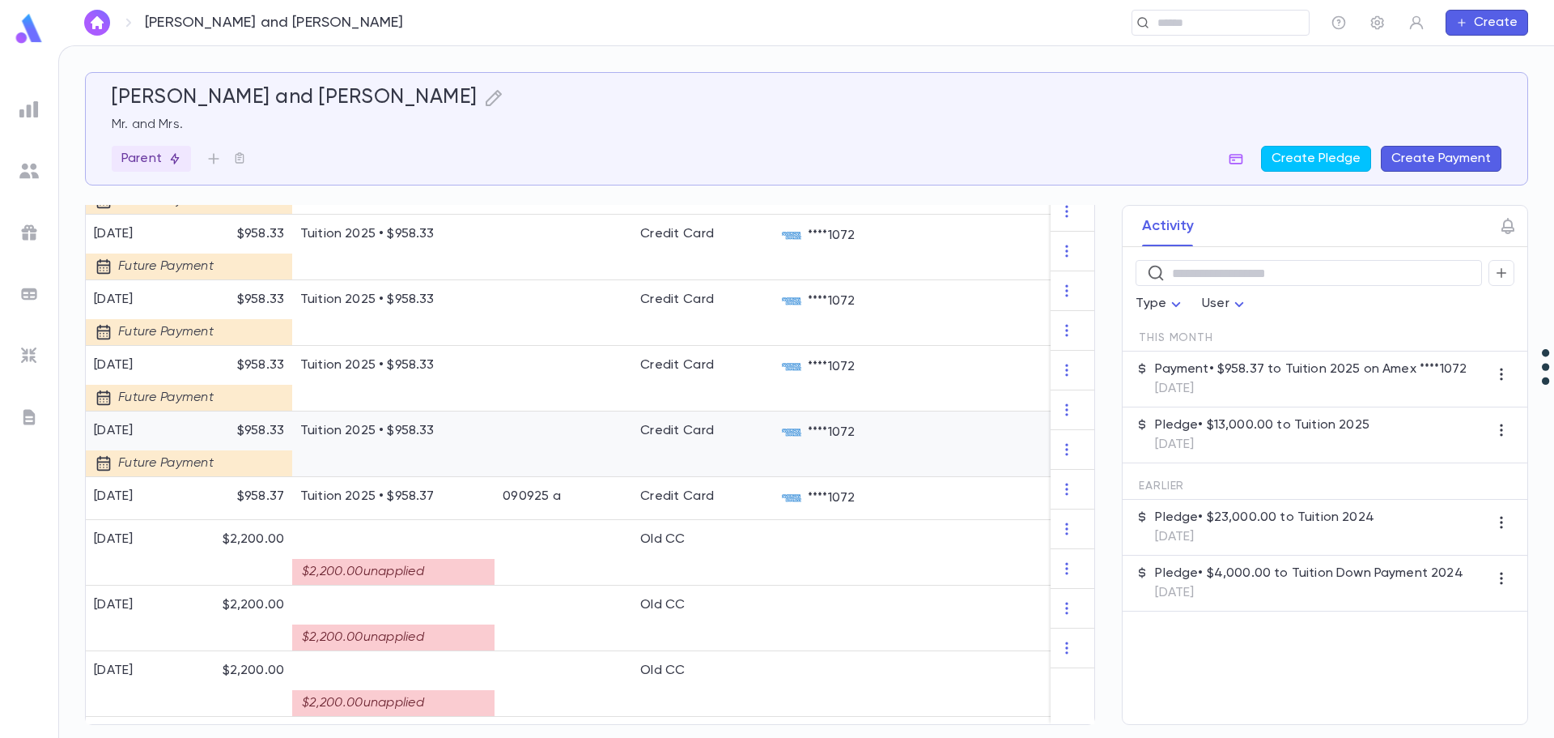
scroll to position [836, 0]
click at [407, 411] on div "Tuition 2025 • $958.33" at bounding box center [393, 444] width 202 height 66
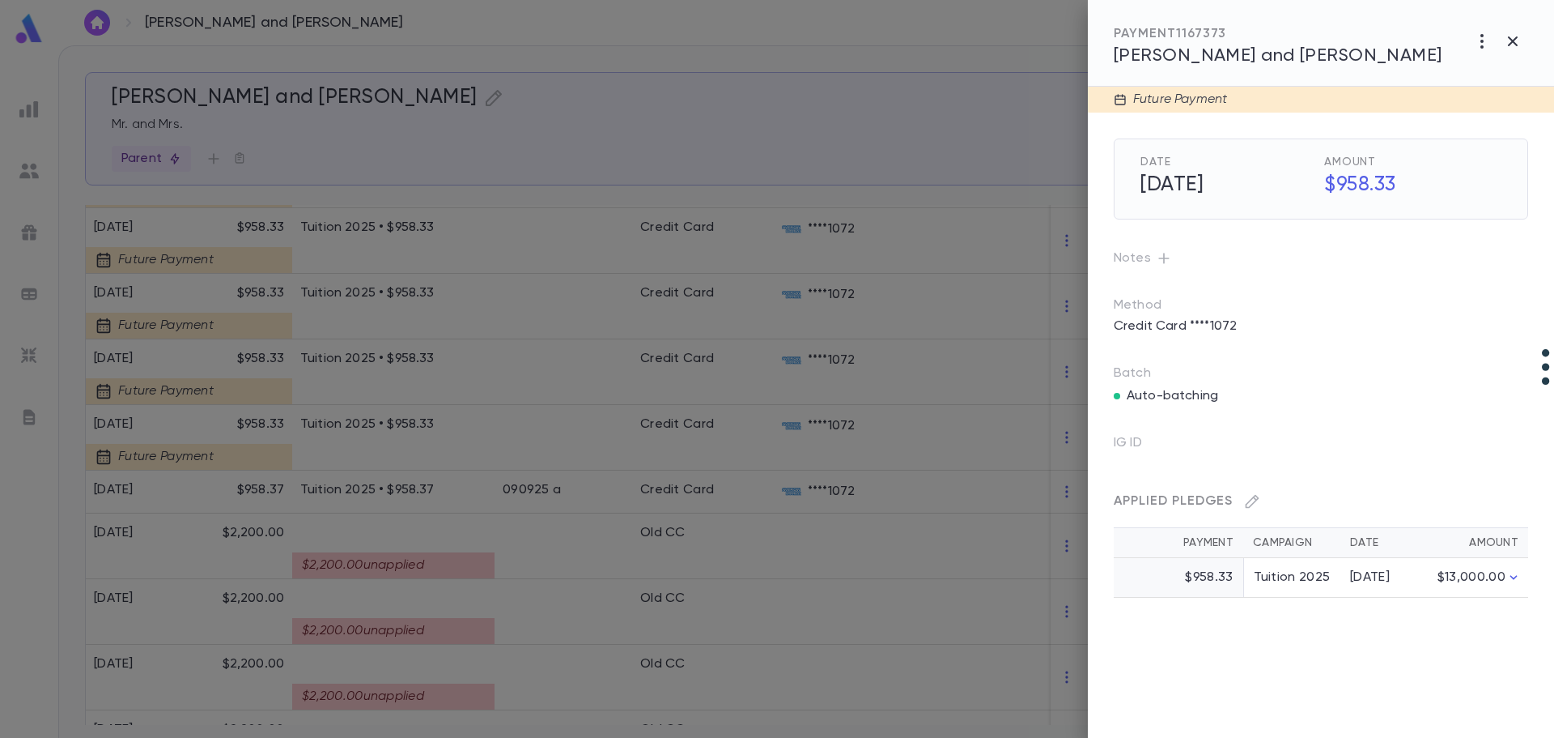
click at [436, 563] on div at bounding box center [777, 369] width 1554 height 738
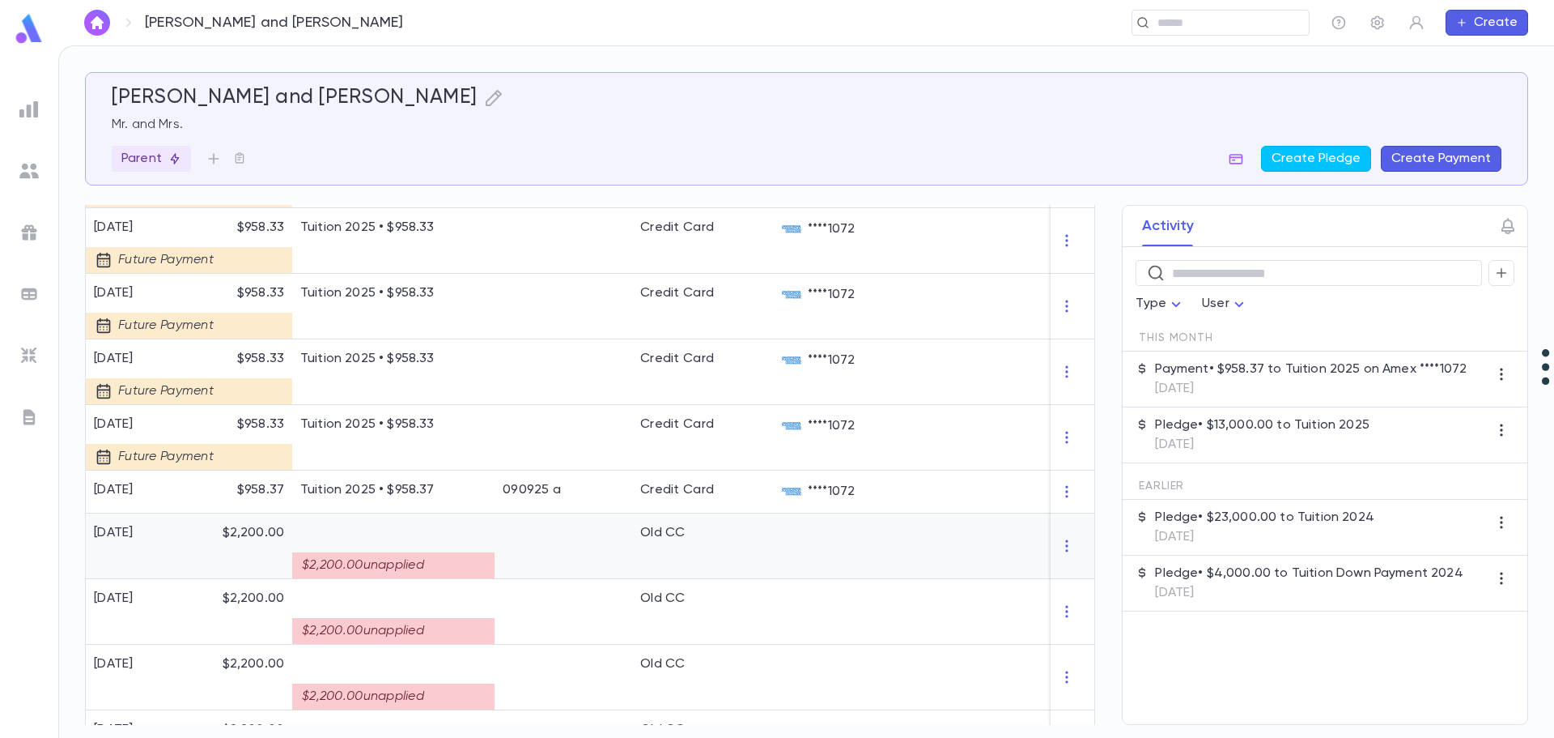
click at [444, 557] on div "$2,200.00 unapplied" at bounding box center [393, 565] width 202 height 26
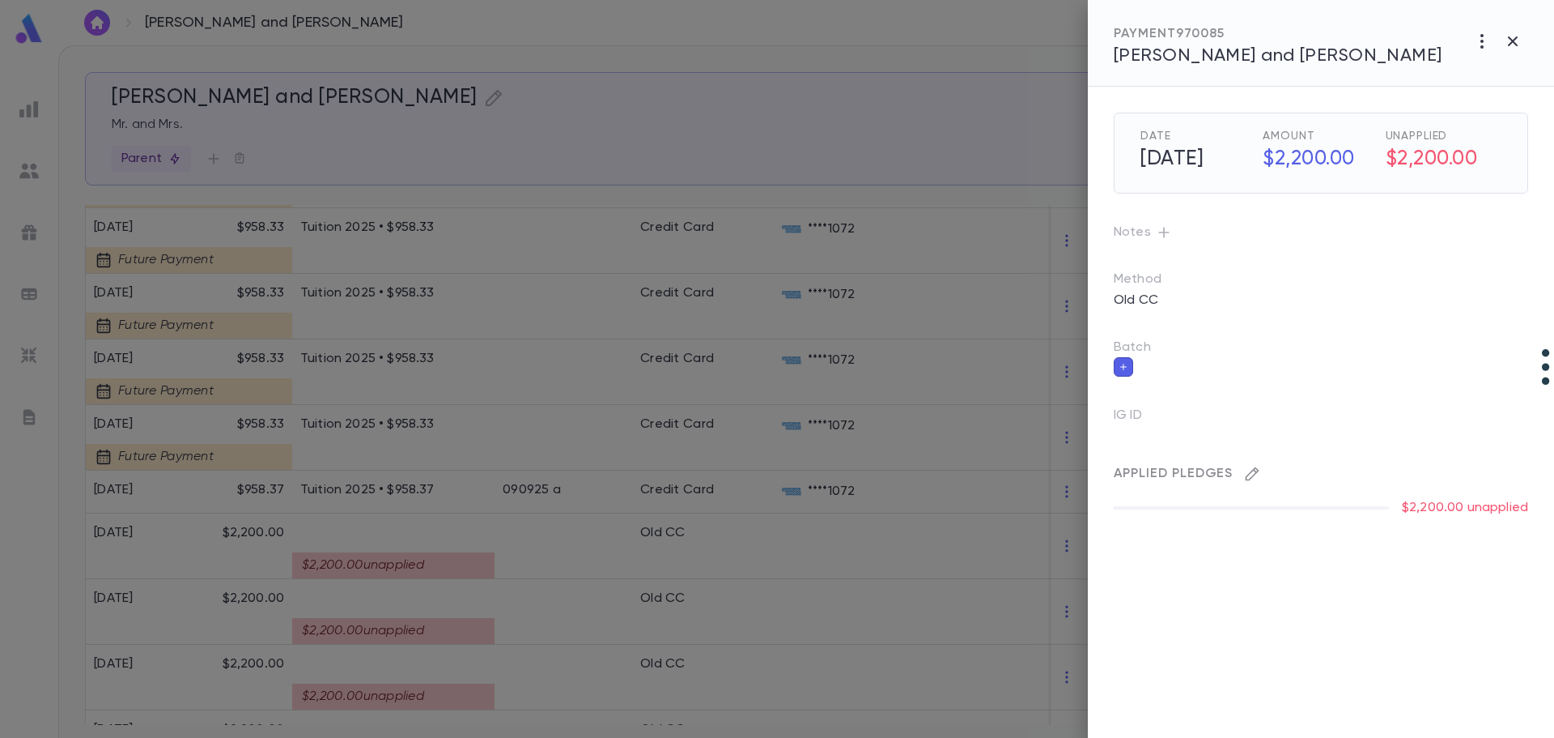
click at [1061, 482] on button "button" at bounding box center [1253, 474] width 26 height 26
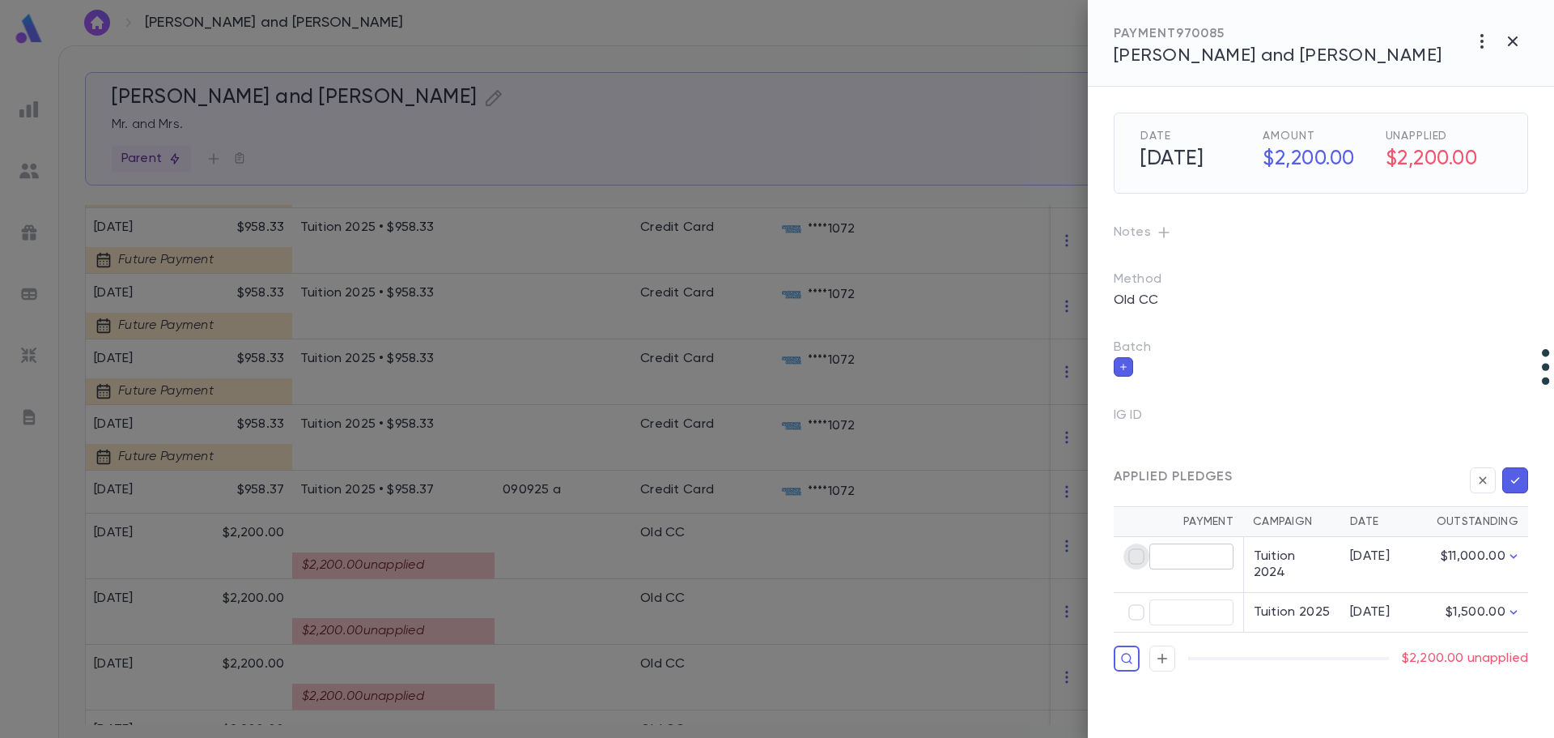
type input "********"
click at [1061, 478] on icon "button" at bounding box center [1515, 480] width 15 height 16
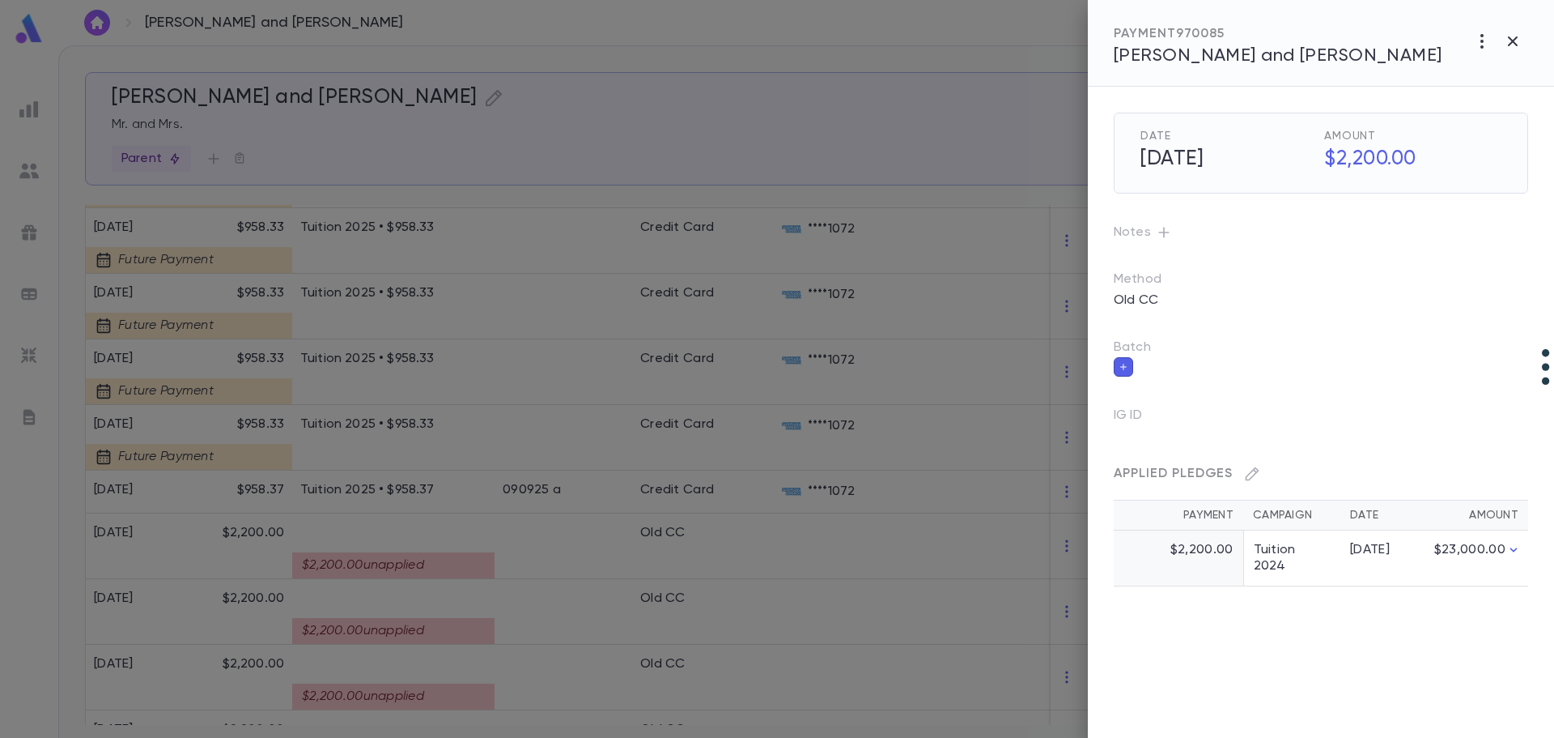
click at [355, 630] on div at bounding box center [777, 369] width 1554 height 738
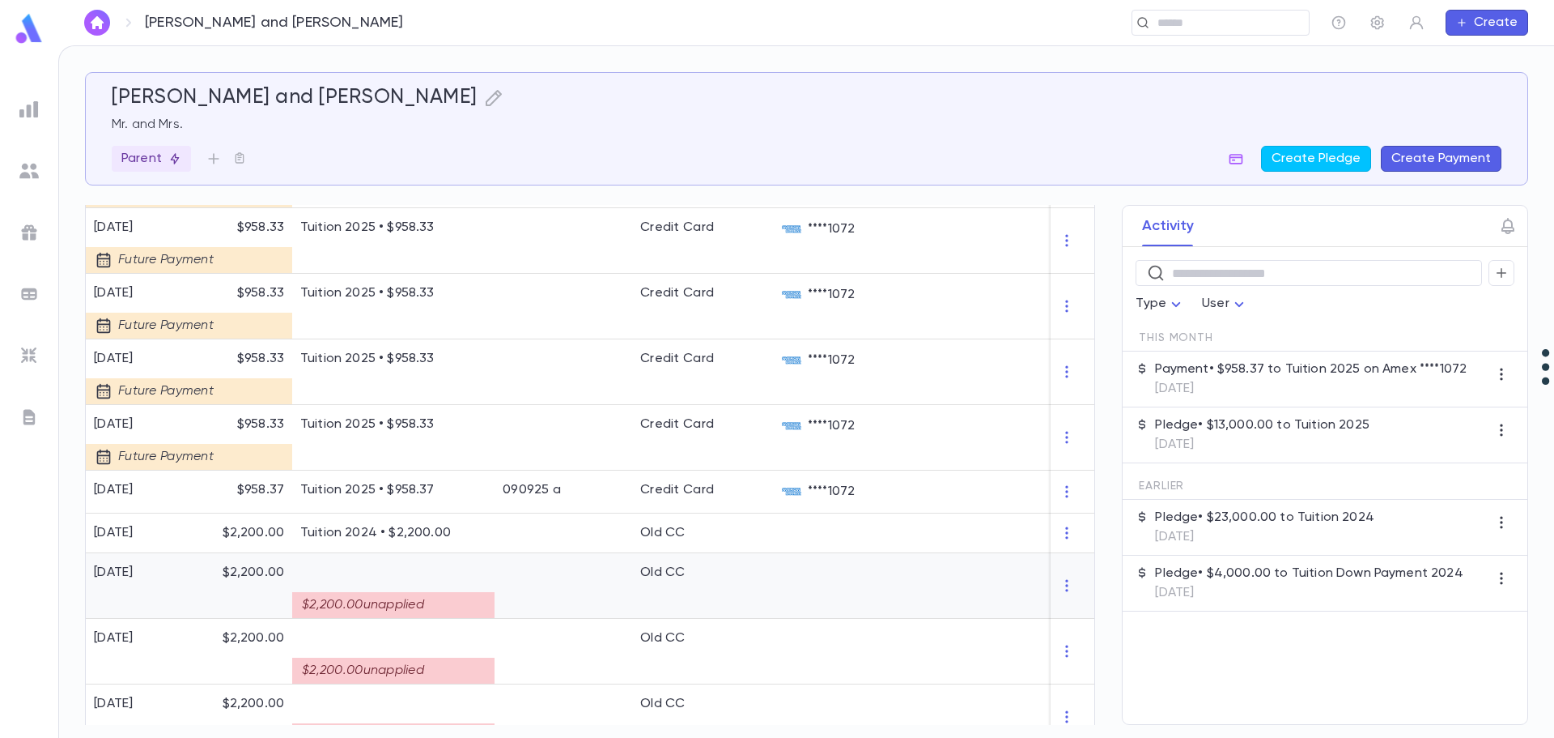
click at [364, 606] on div "$2,200.00 unapplied" at bounding box center [393, 605] width 202 height 26
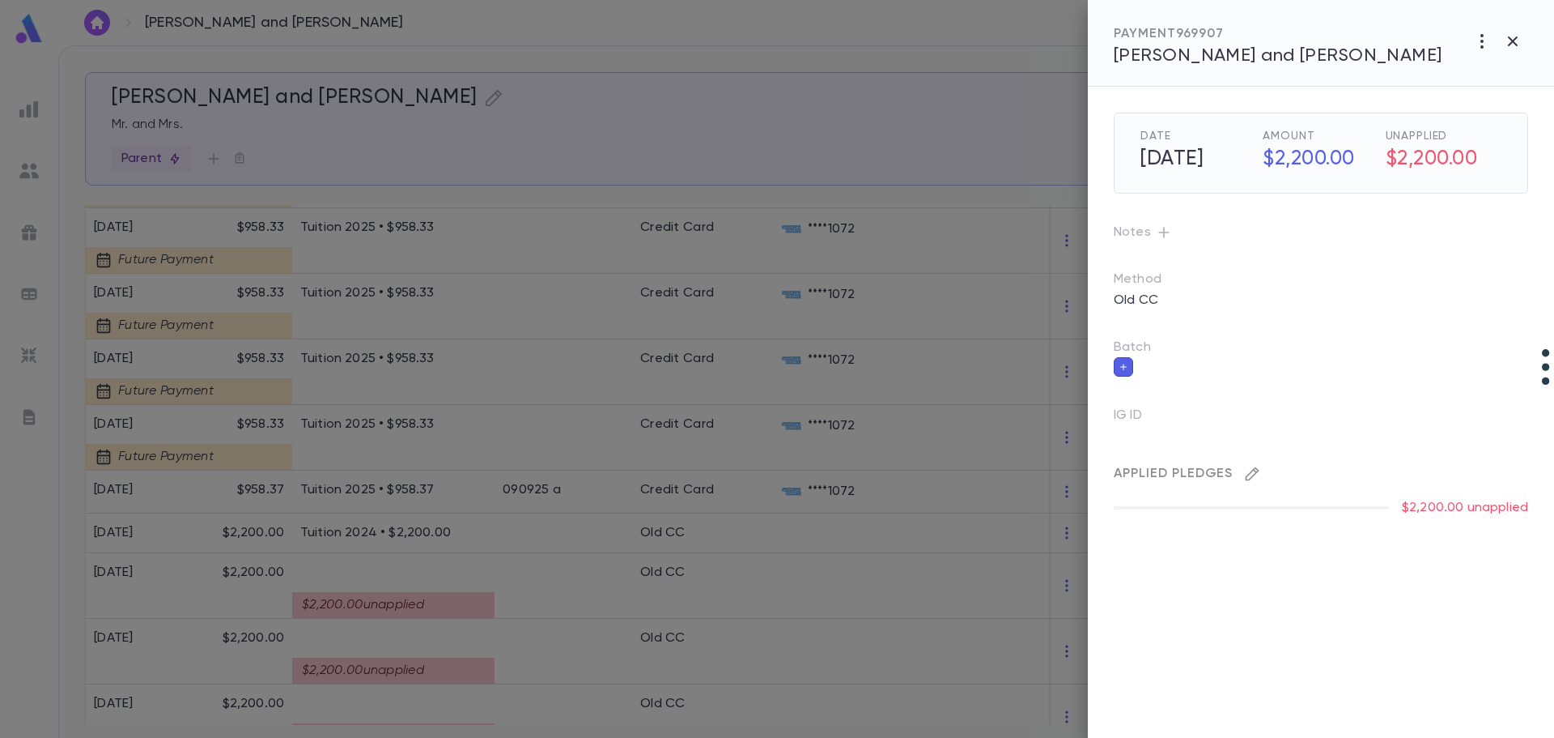
click at [1061, 475] on icon "button" at bounding box center [1253, 474] width 14 height 14
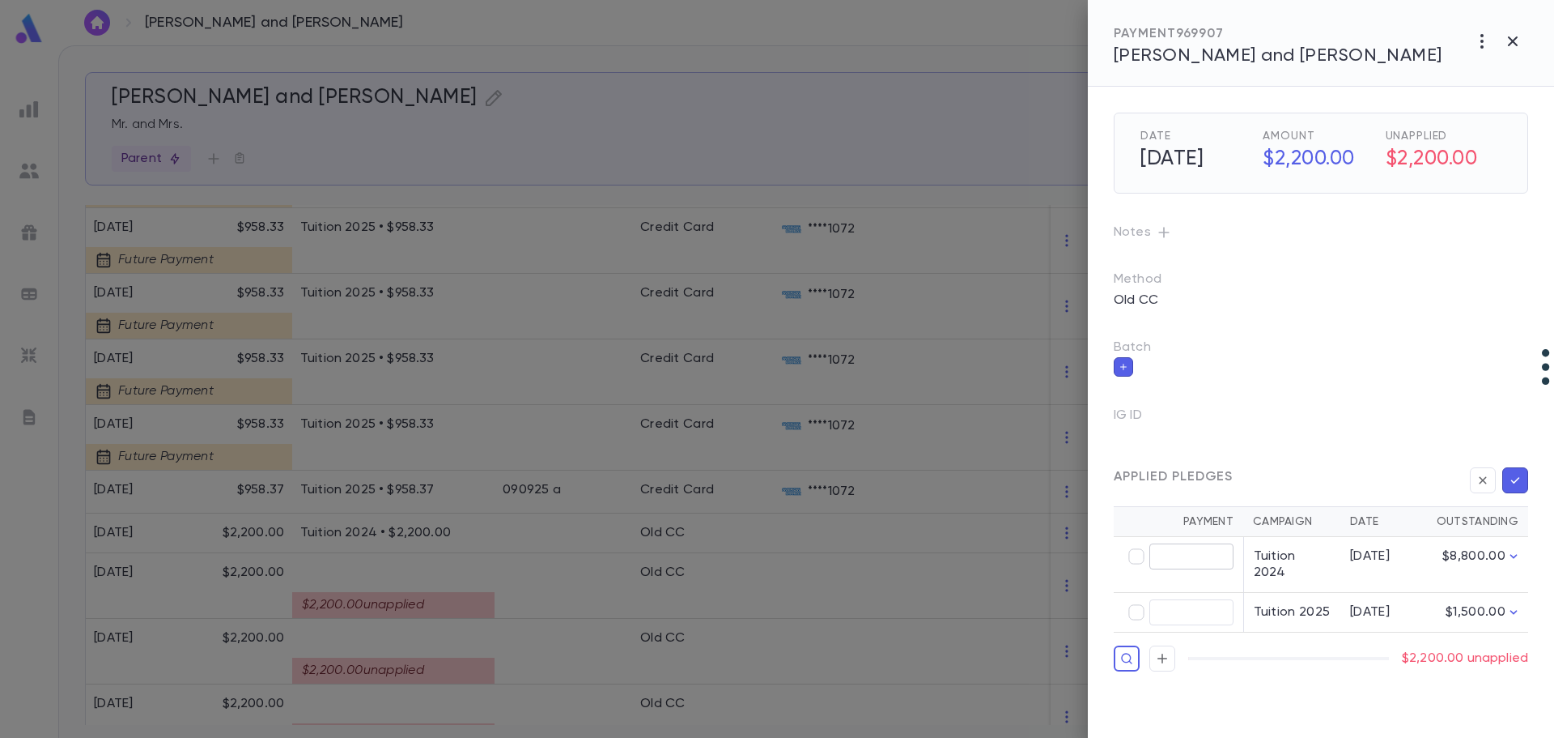
type input "********"
click at [1061, 489] on button "button" at bounding box center [1516, 480] width 26 height 26
click at [1061, 478] on icon "button" at bounding box center [1515, 480] width 15 height 16
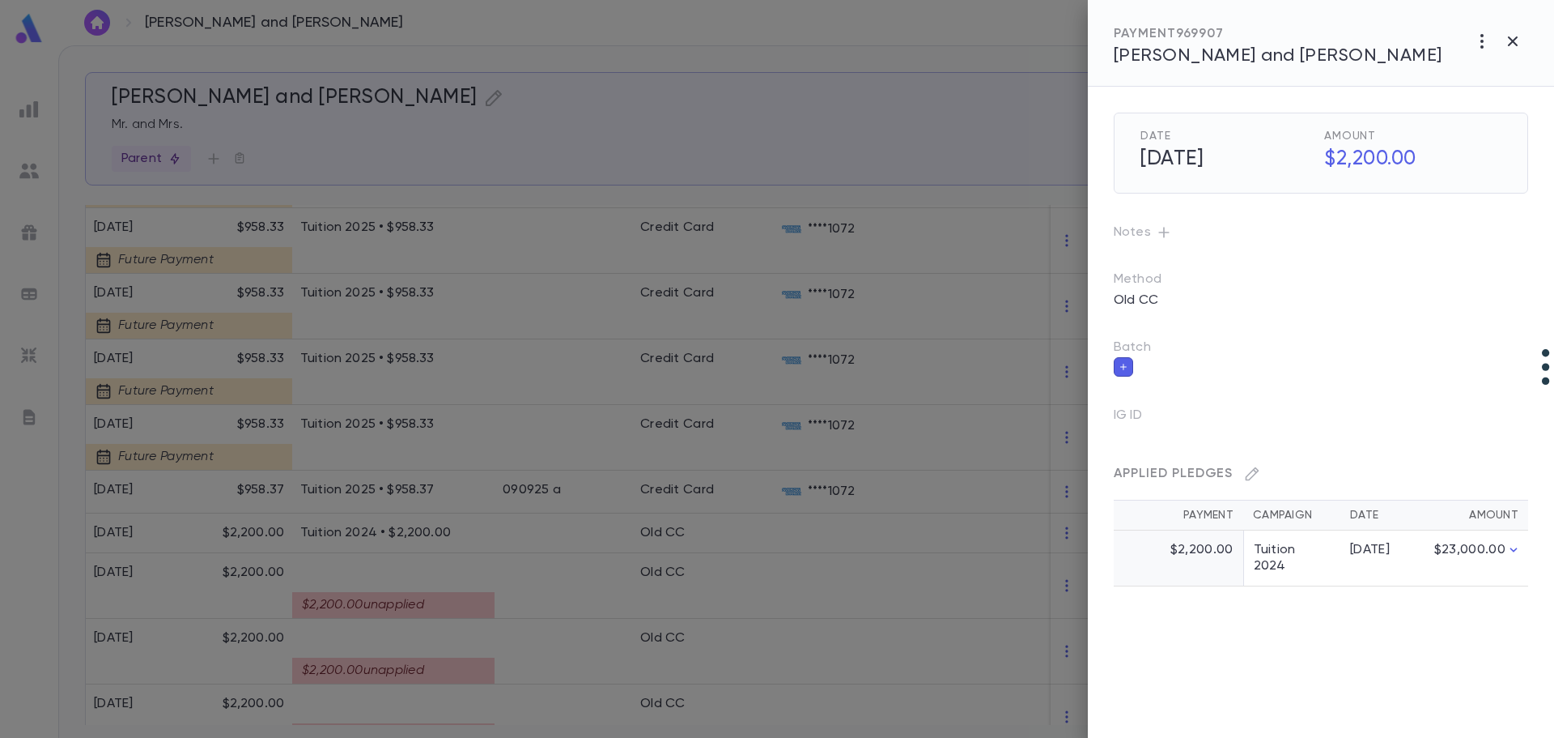
click at [364, 661] on div at bounding box center [777, 369] width 1554 height 738
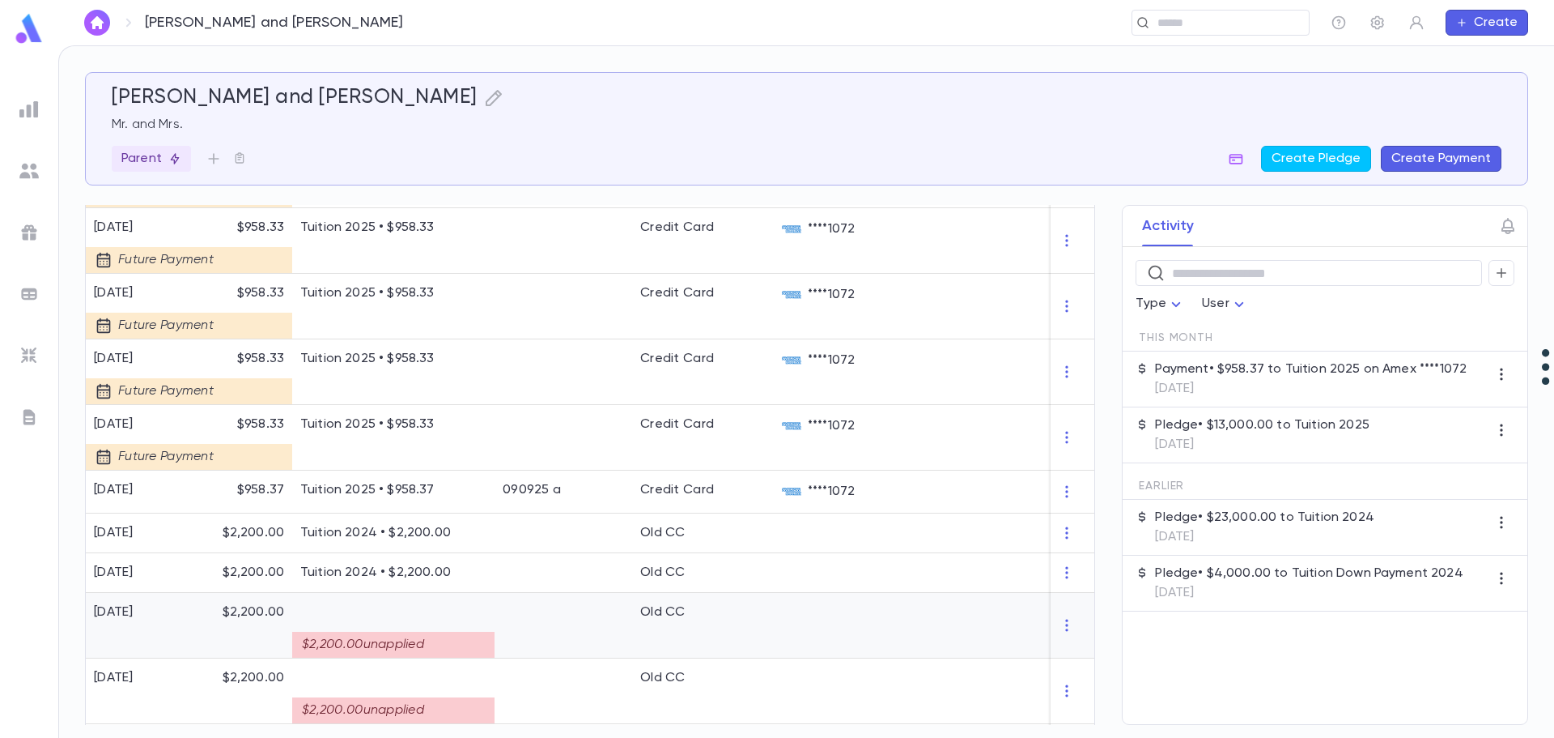
click at [392, 640] on div "$2,200.00 unapplied" at bounding box center [393, 644] width 202 height 26
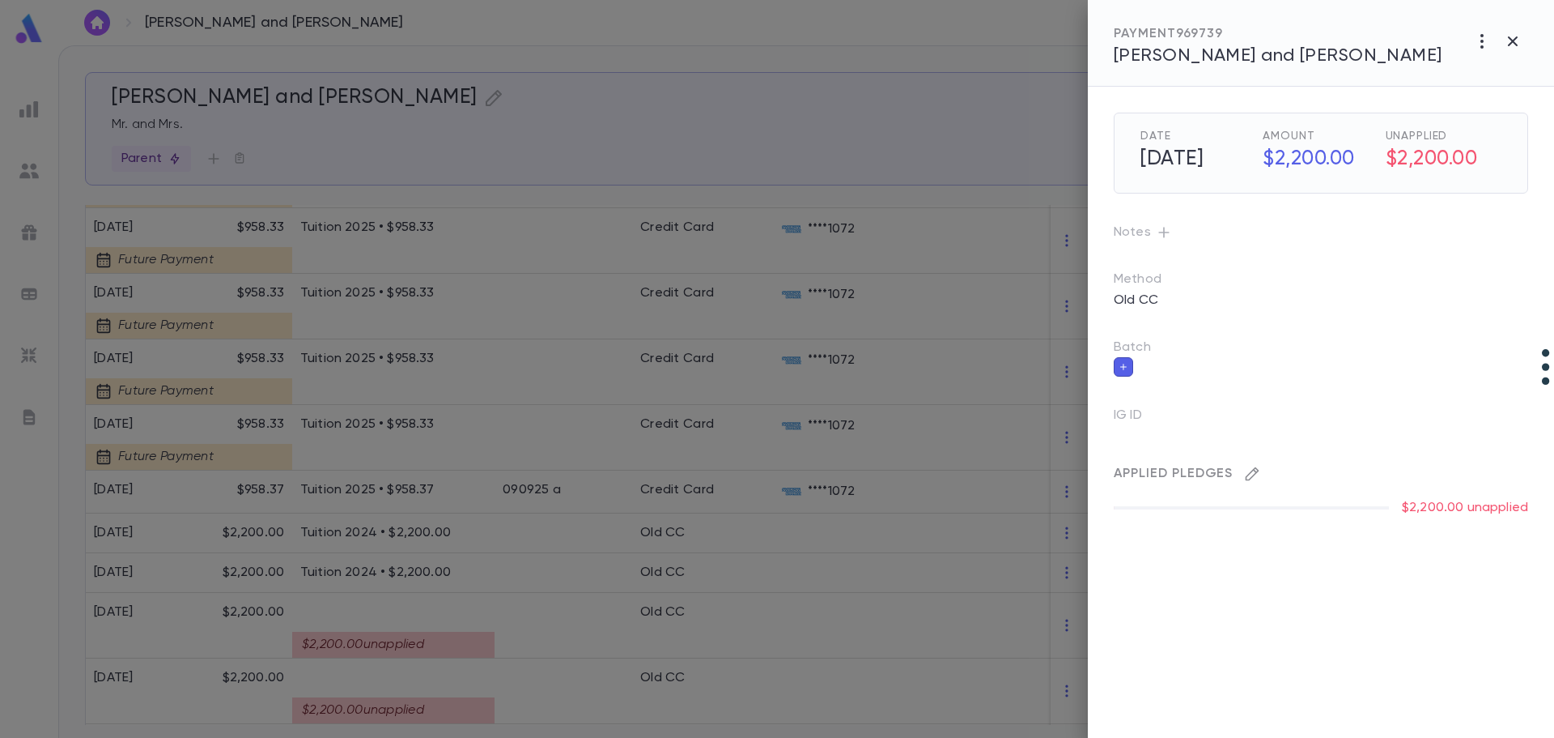
click at [1061, 471] on icon "button" at bounding box center [1253, 474] width 14 height 14
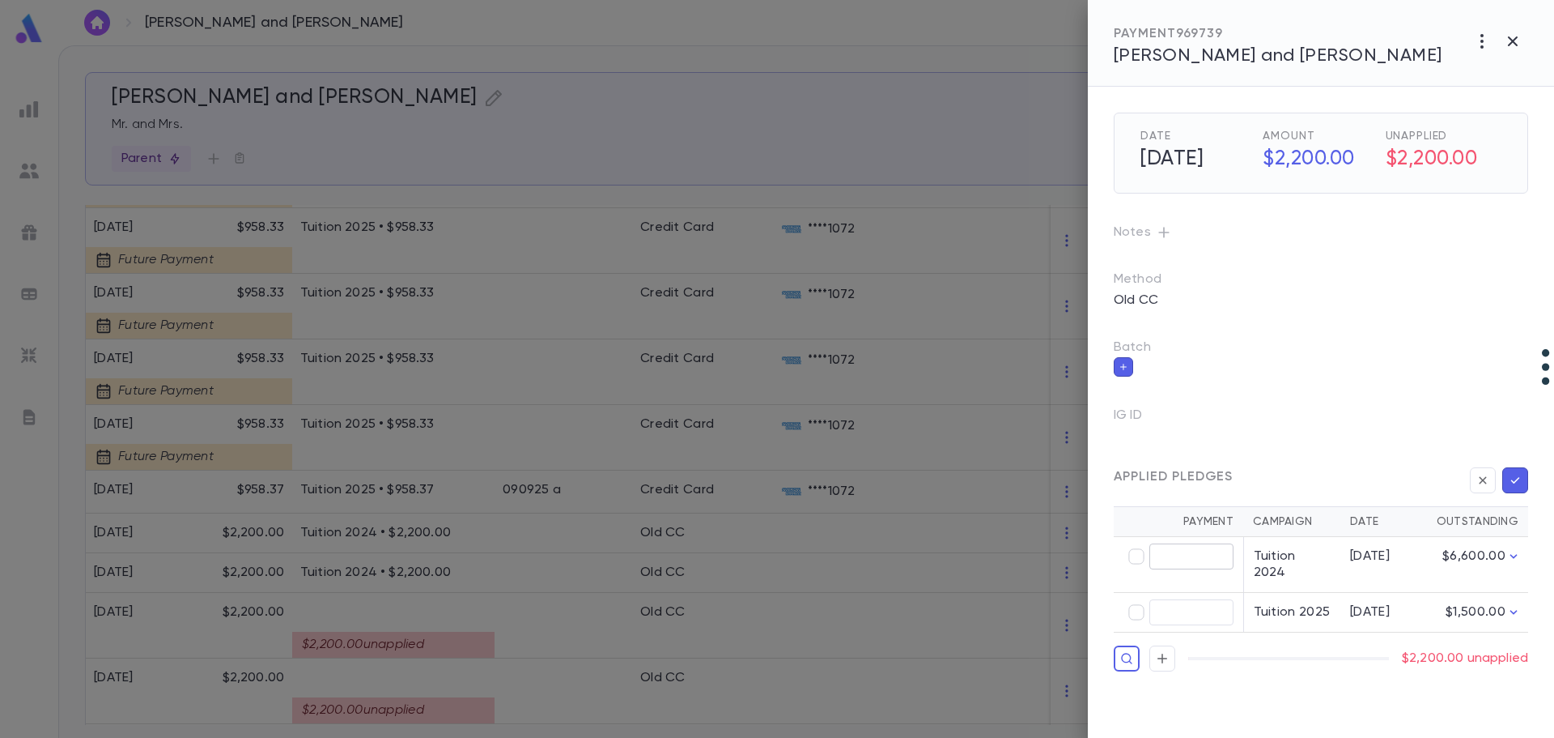
click at [1061, 550] on input "text" at bounding box center [1192, 556] width 84 height 25
type input "********"
click at [1061, 481] on icon "button" at bounding box center [1515, 480] width 15 height 16
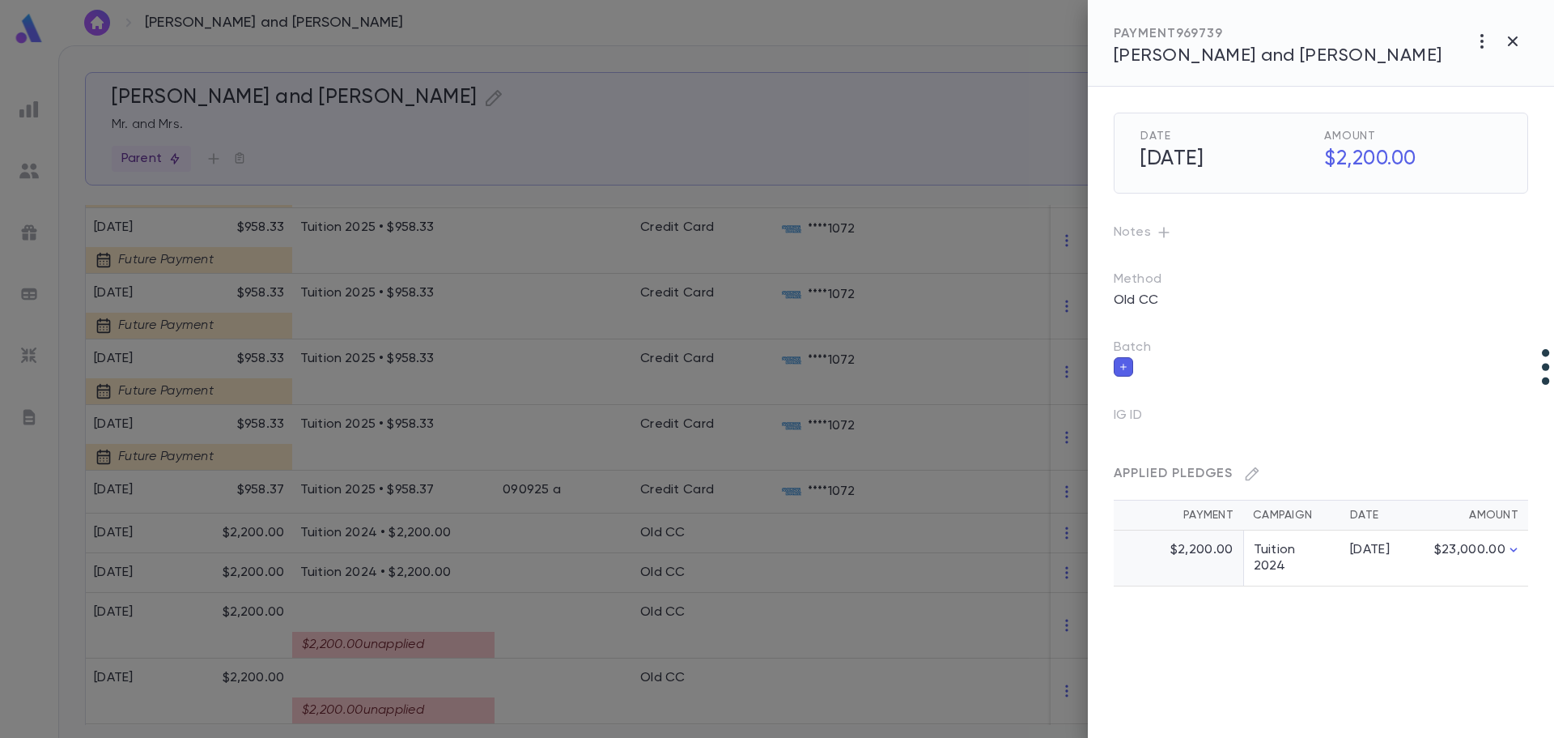
click at [436, 697] on div at bounding box center [777, 369] width 1554 height 738
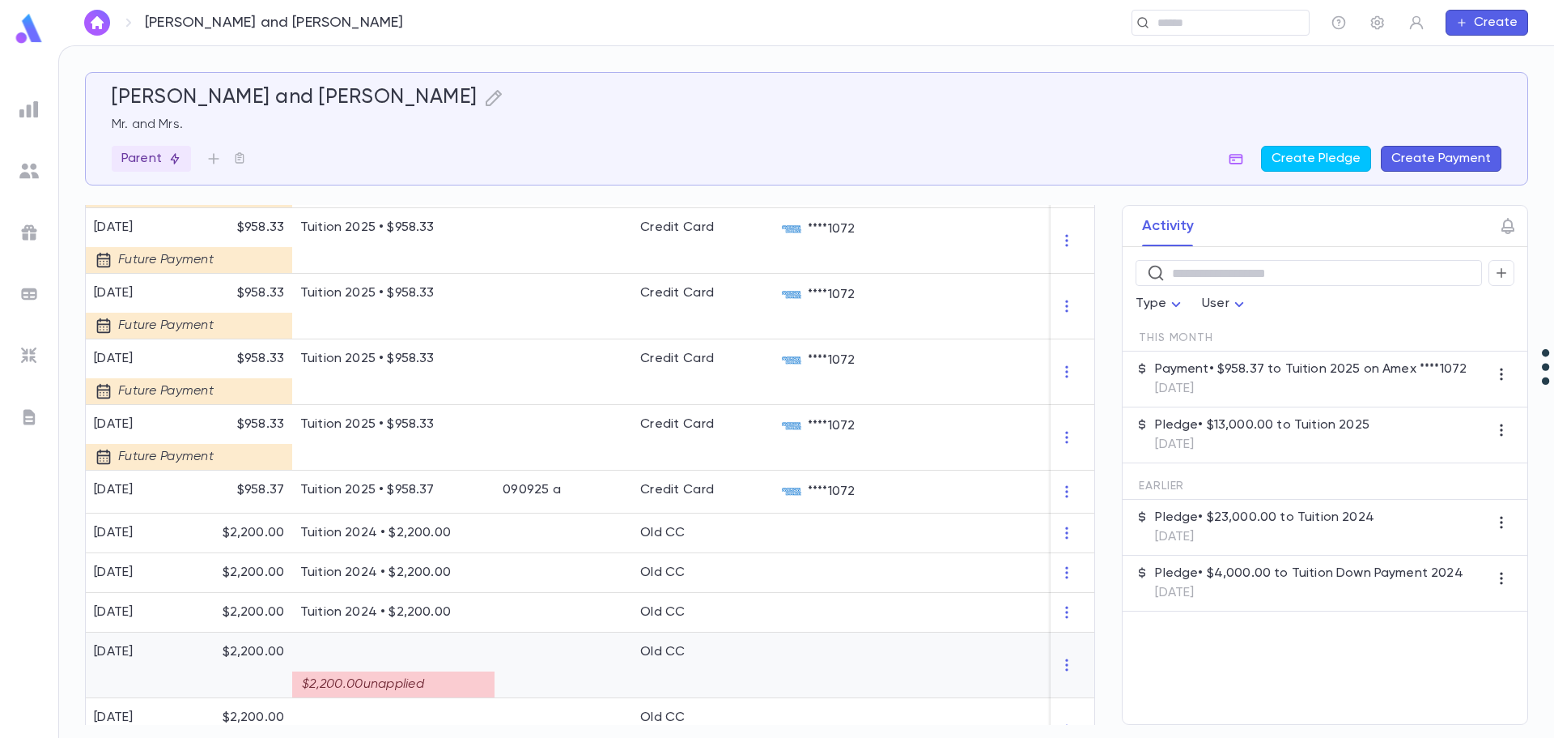
click at [436, 697] on div "$2,200.00 unapplied" at bounding box center [393, 665] width 202 height 66
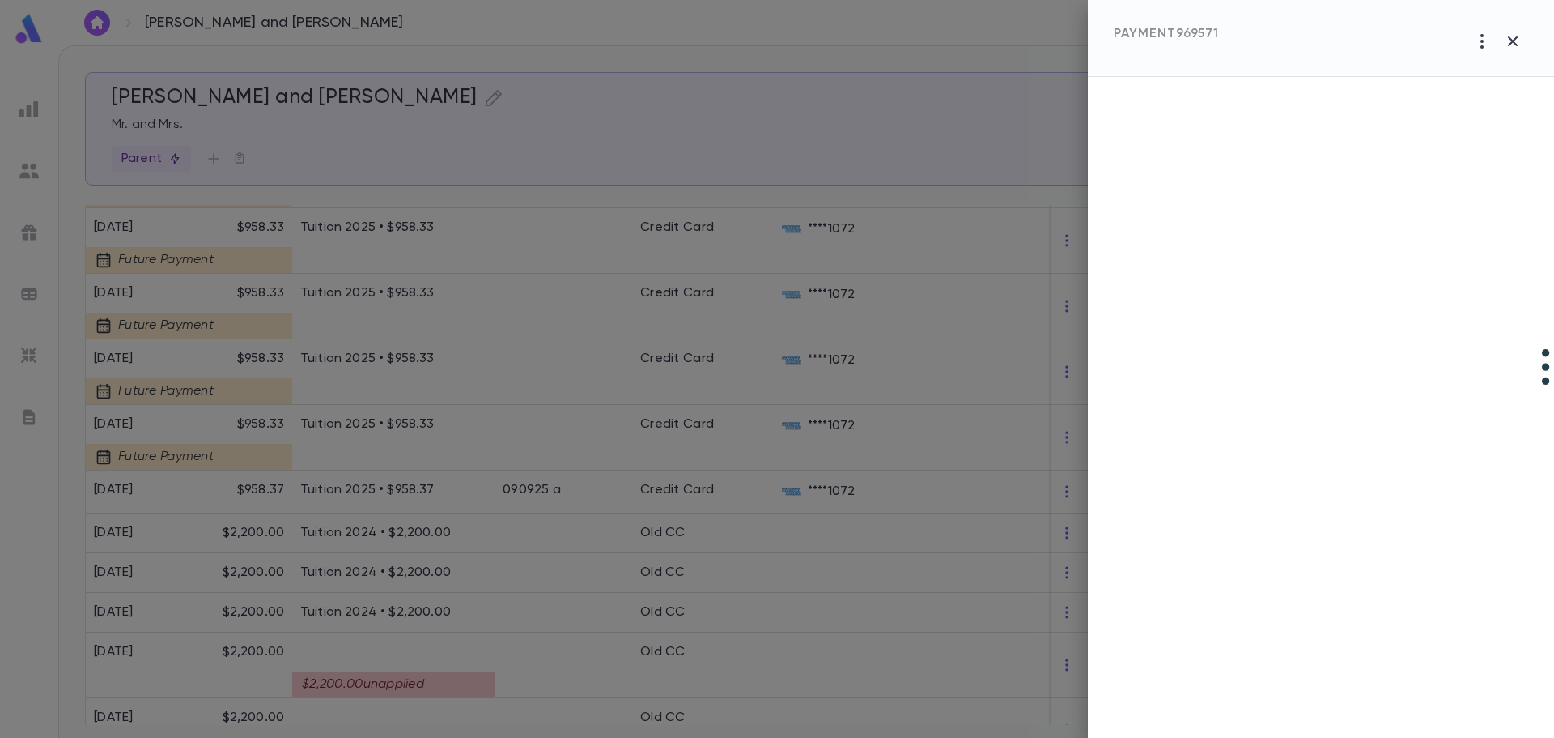
click at [428, 661] on div at bounding box center [777, 369] width 1554 height 738
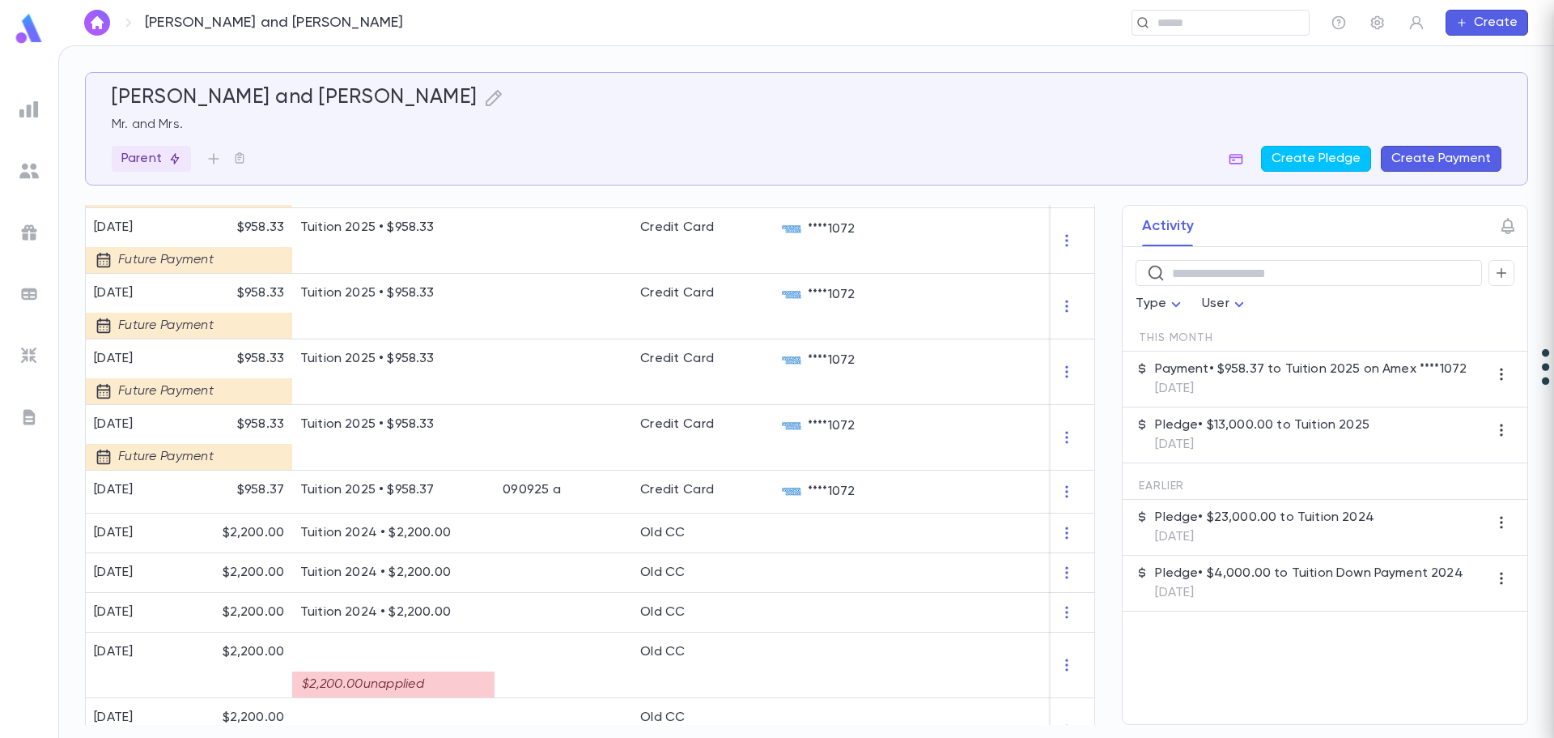
click at [428, 661] on div "$2,200.00 unapplied" at bounding box center [393, 678] width 186 height 37
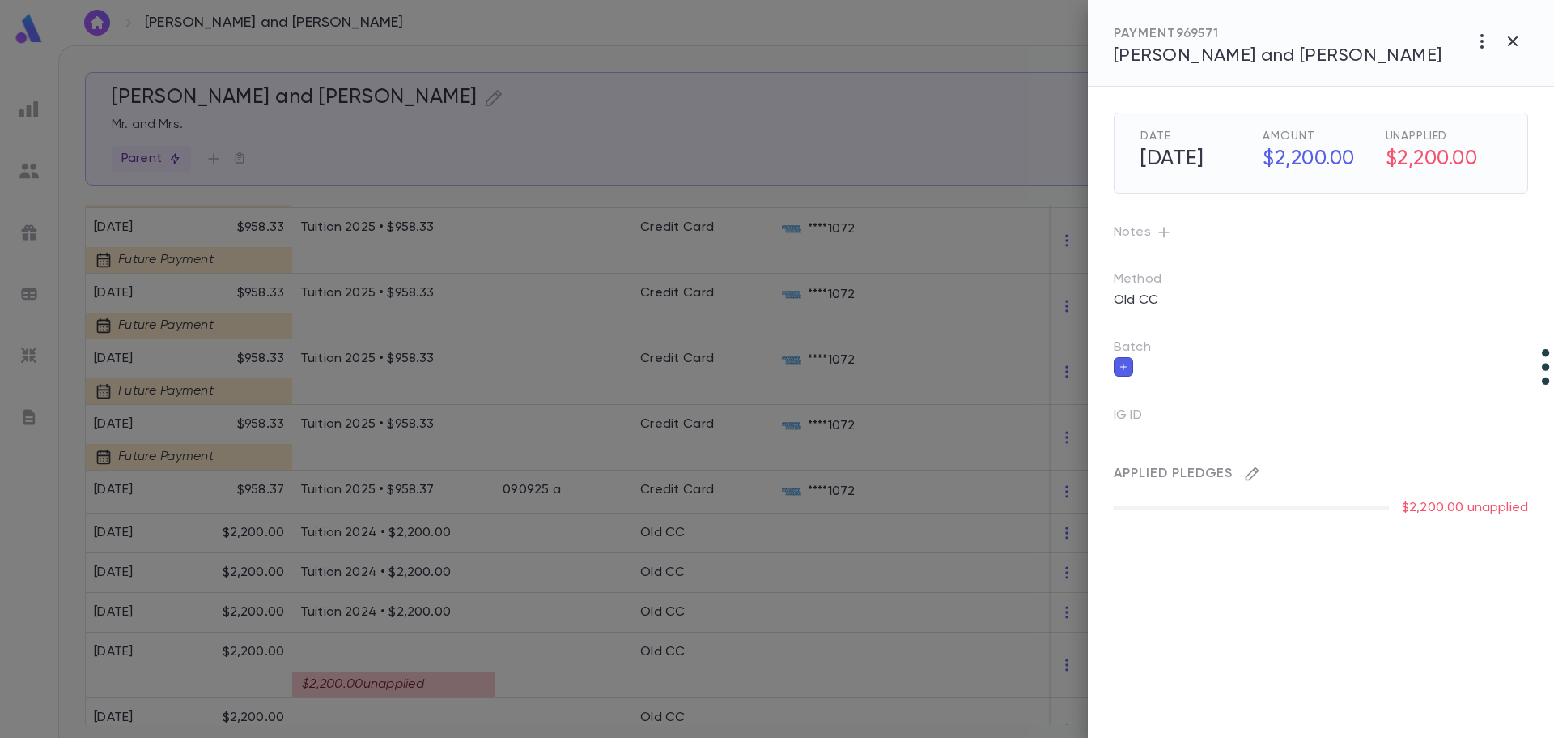
click at [1061, 475] on icon "button" at bounding box center [1252, 474] width 16 height 16
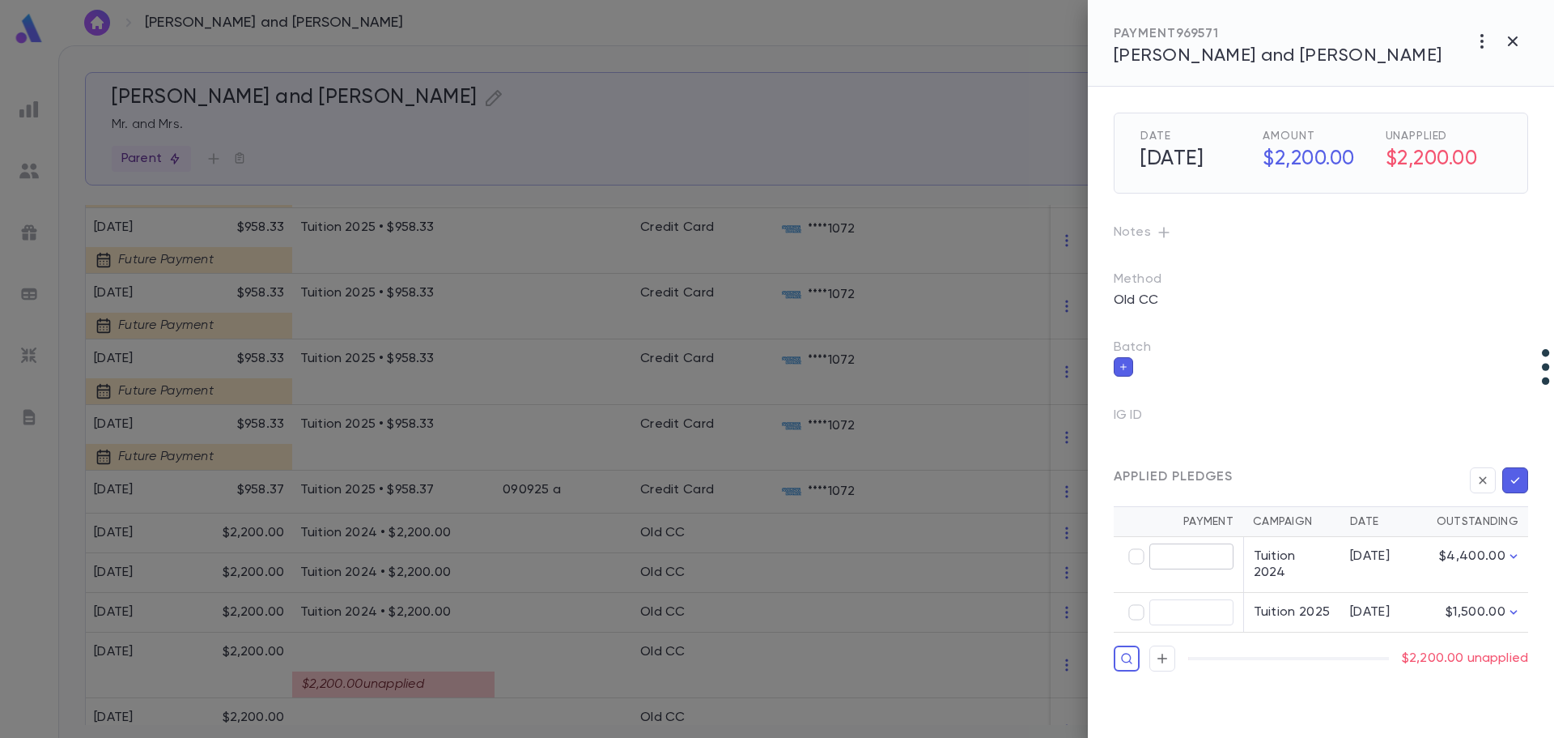
type input "********"
click at [1061, 474] on icon "button" at bounding box center [1515, 480] width 15 height 16
click at [581, 670] on div at bounding box center [777, 369] width 1554 height 738
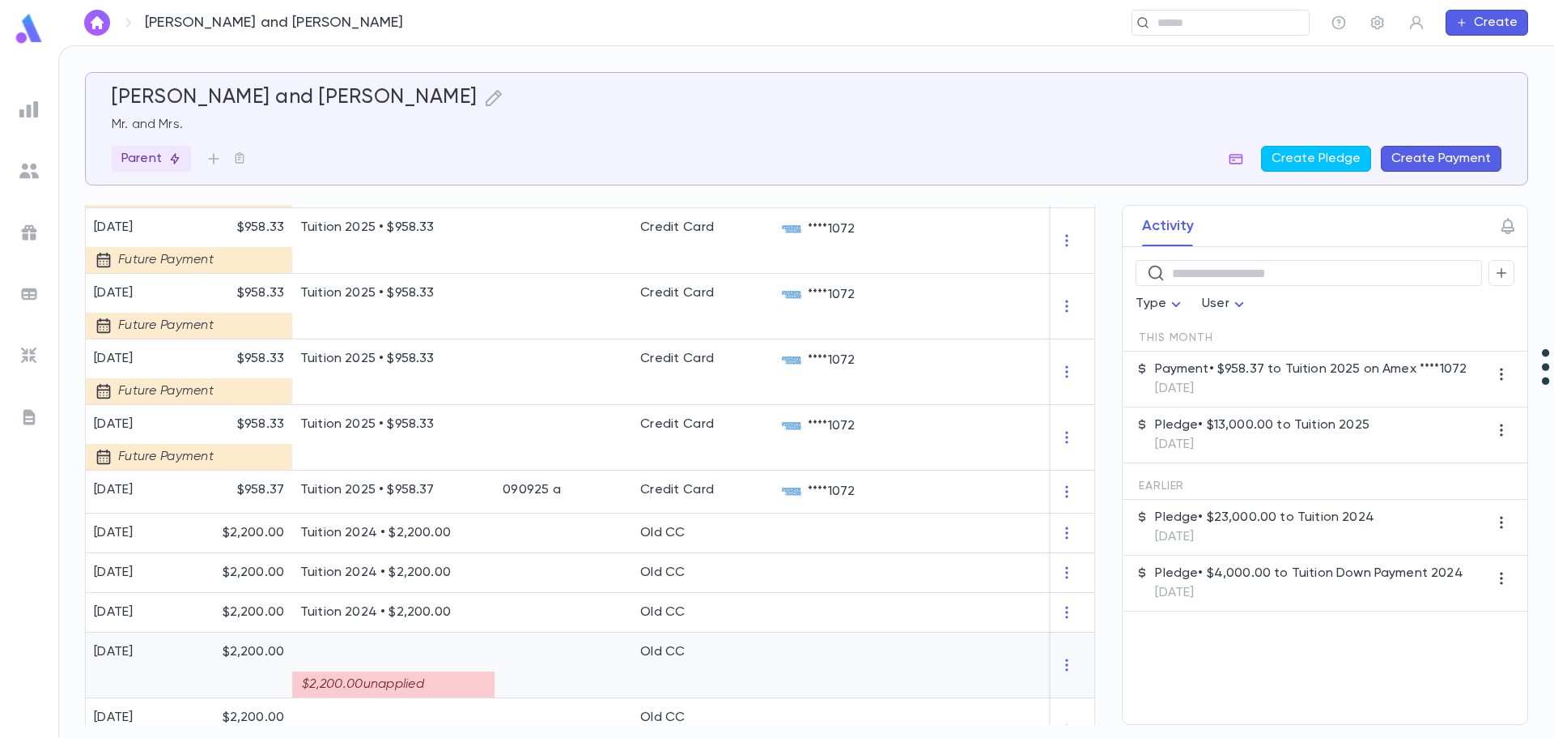
click at [602, 640] on div at bounding box center [564, 665] width 138 height 66
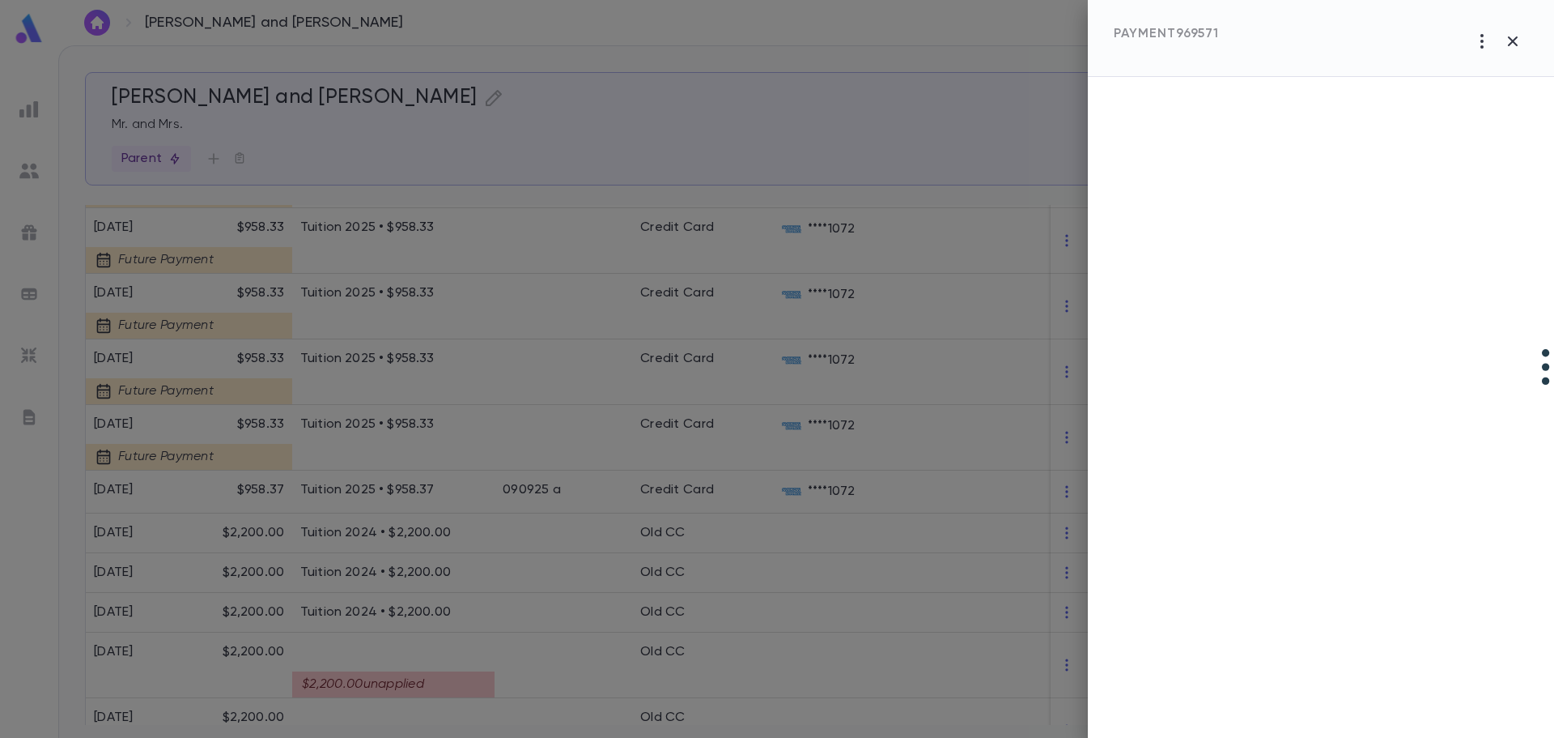
click at [602, 644] on div at bounding box center [777, 369] width 1554 height 738
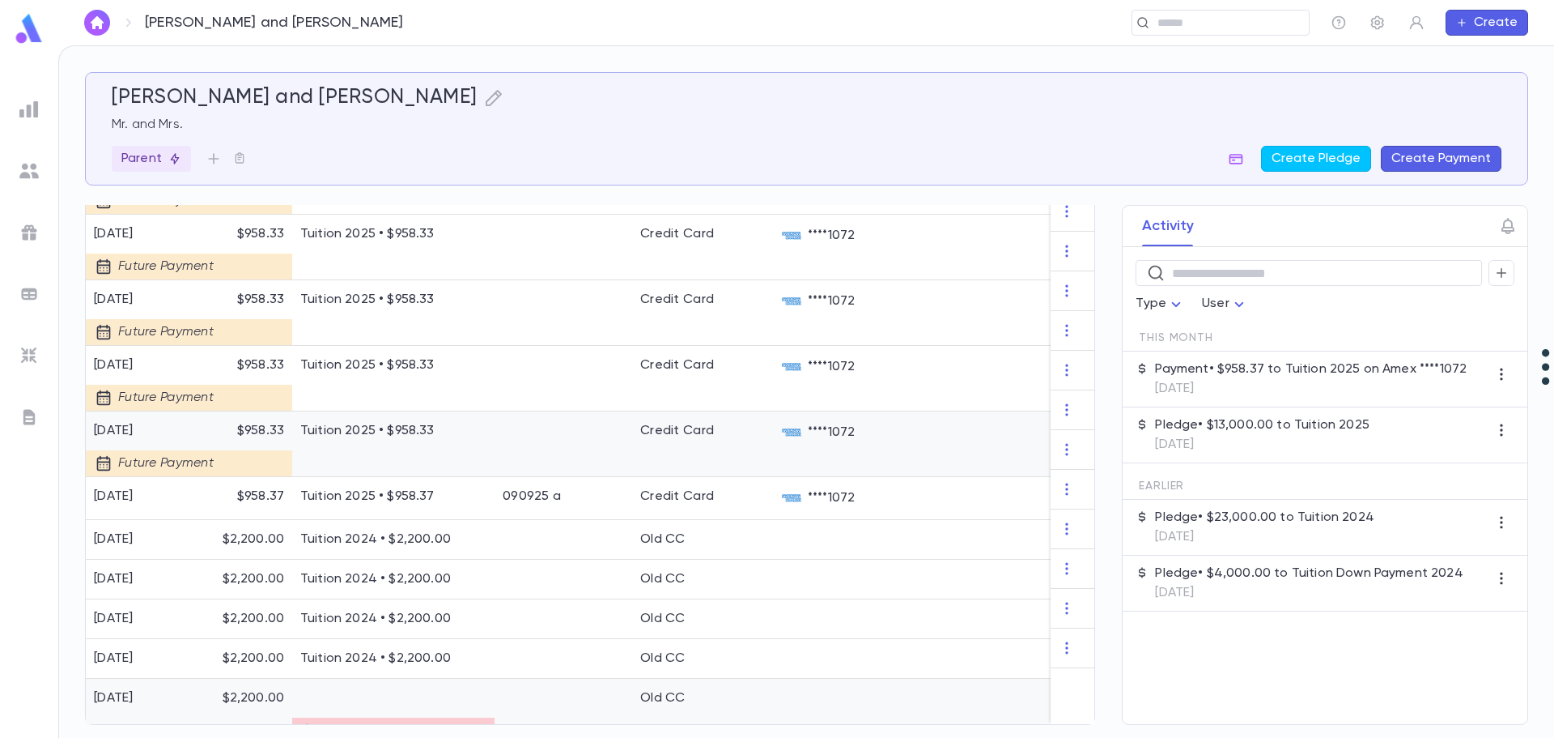
click at [452, 717] on div "$2,200.00 unapplied" at bounding box center [393, 730] width 202 height 26
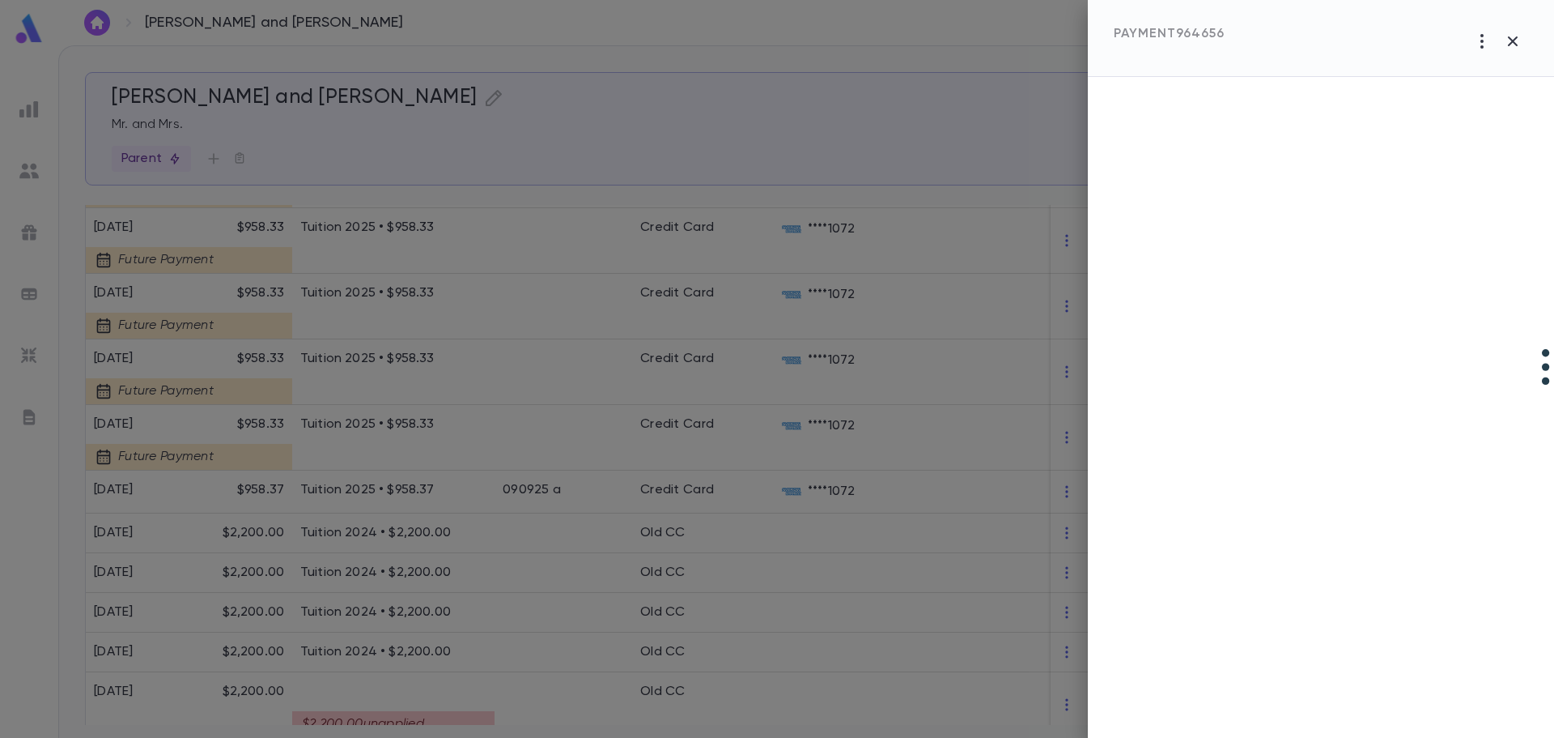
scroll to position [1110, 0]
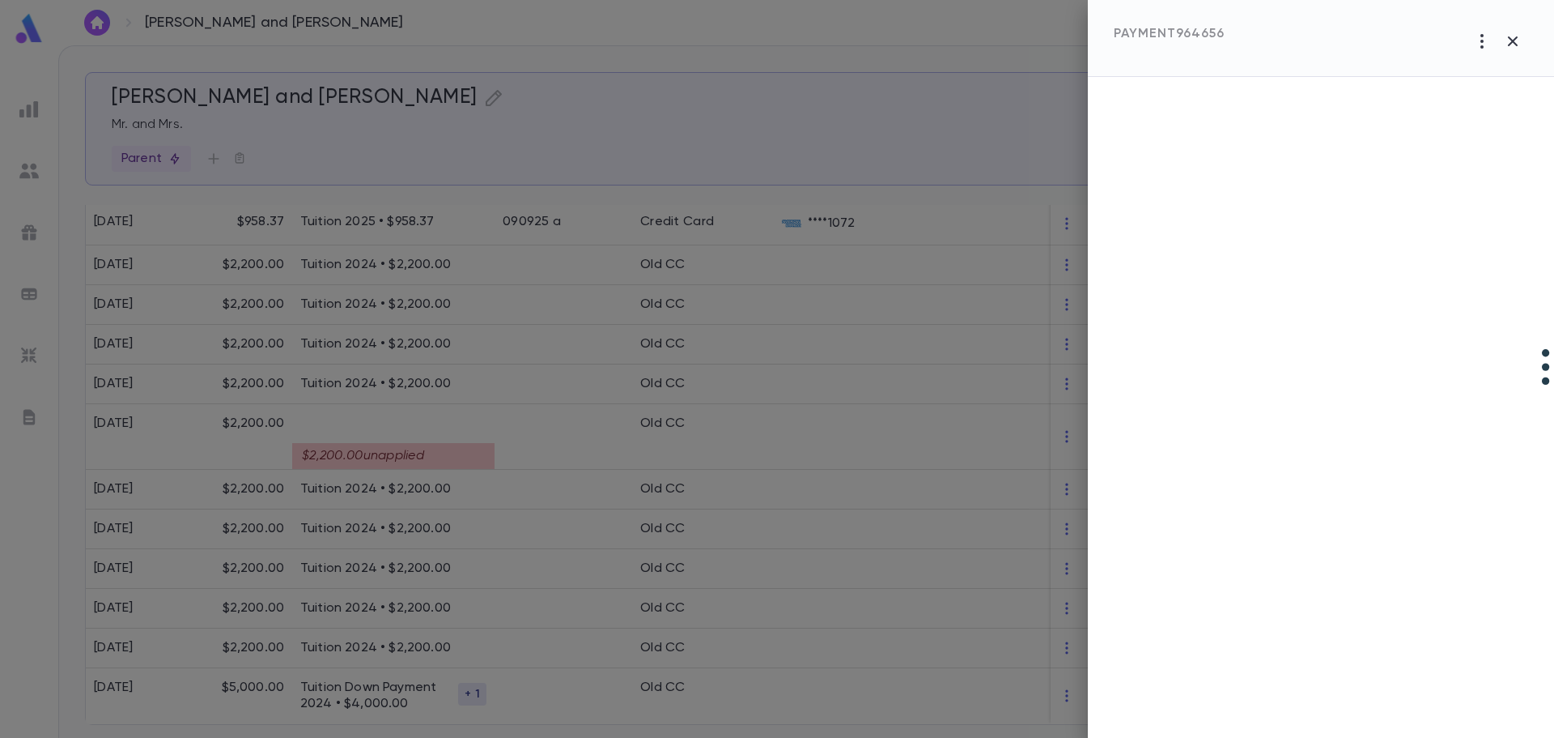
click at [614, 538] on div at bounding box center [777, 369] width 1554 height 738
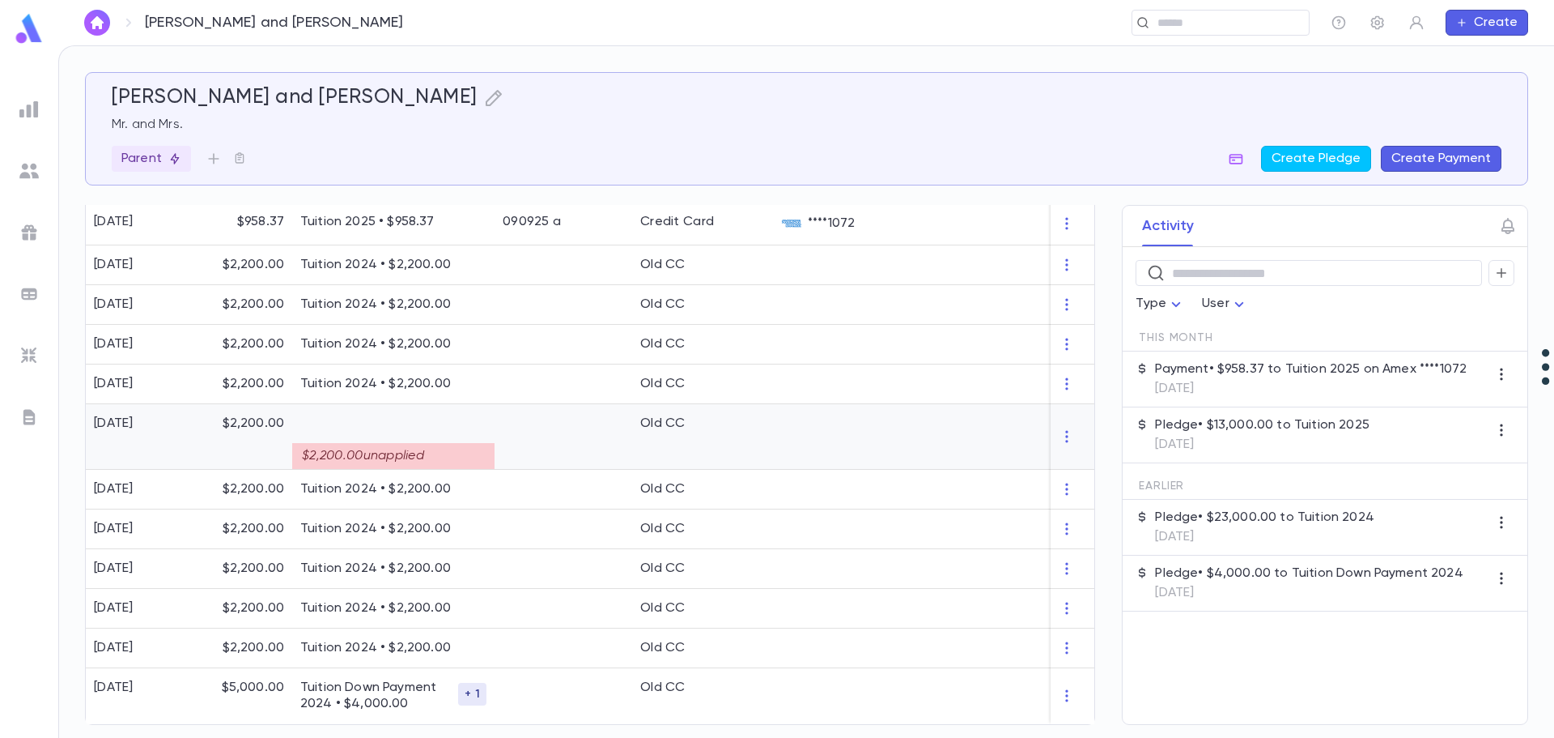
click at [517, 438] on div at bounding box center [564, 437] width 138 height 66
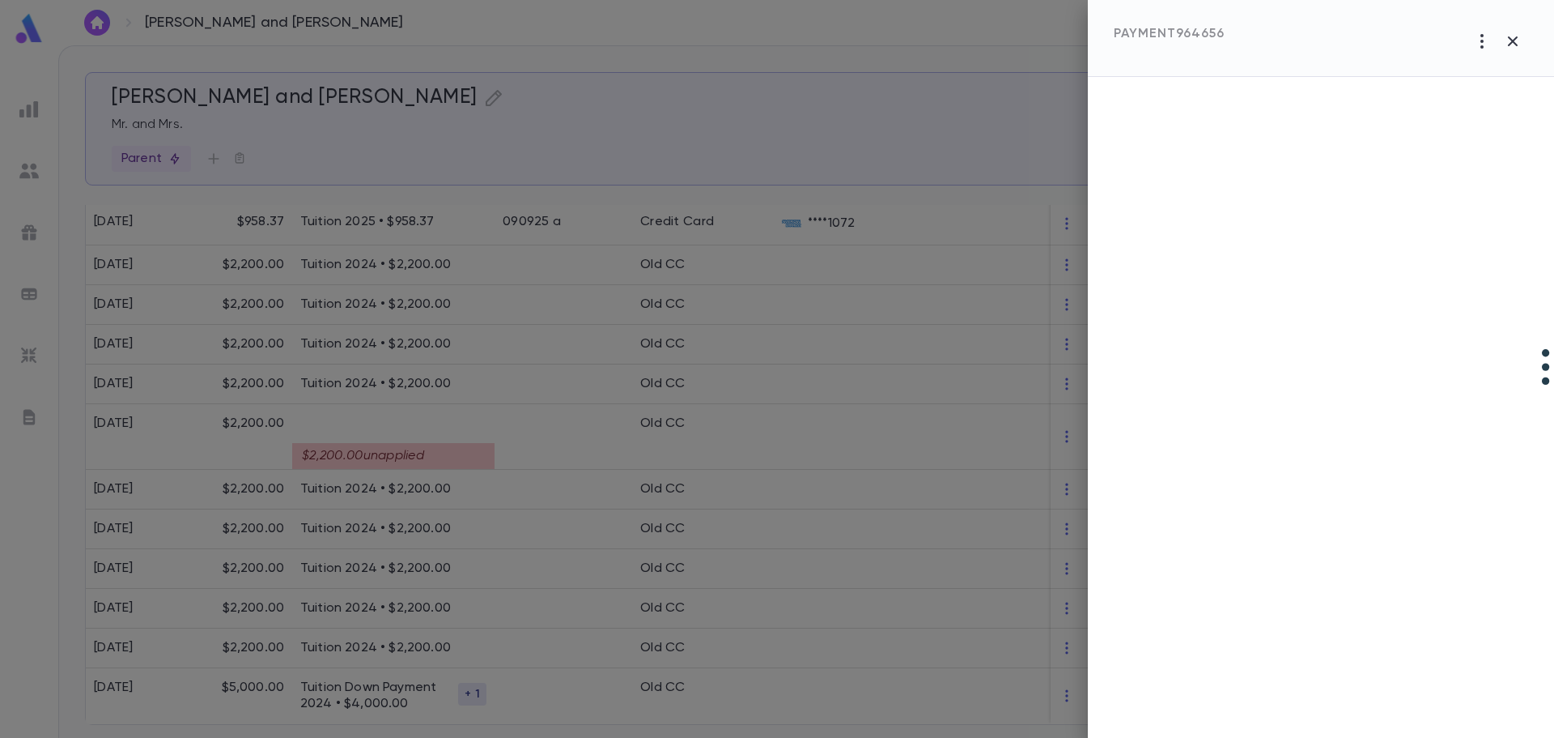
click at [517, 437] on div at bounding box center [777, 369] width 1554 height 738
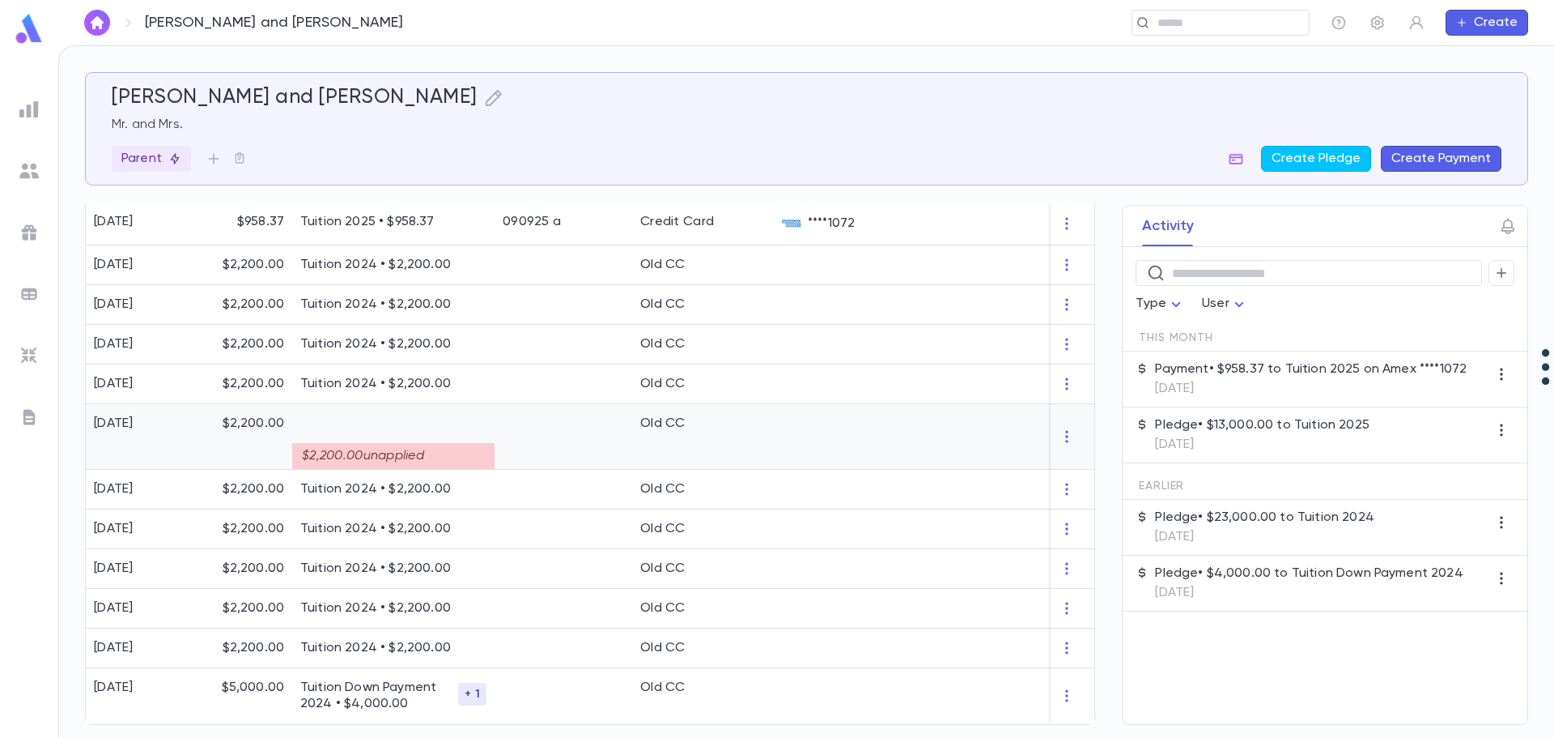
click at [517, 439] on div at bounding box center [564, 437] width 138 height 66
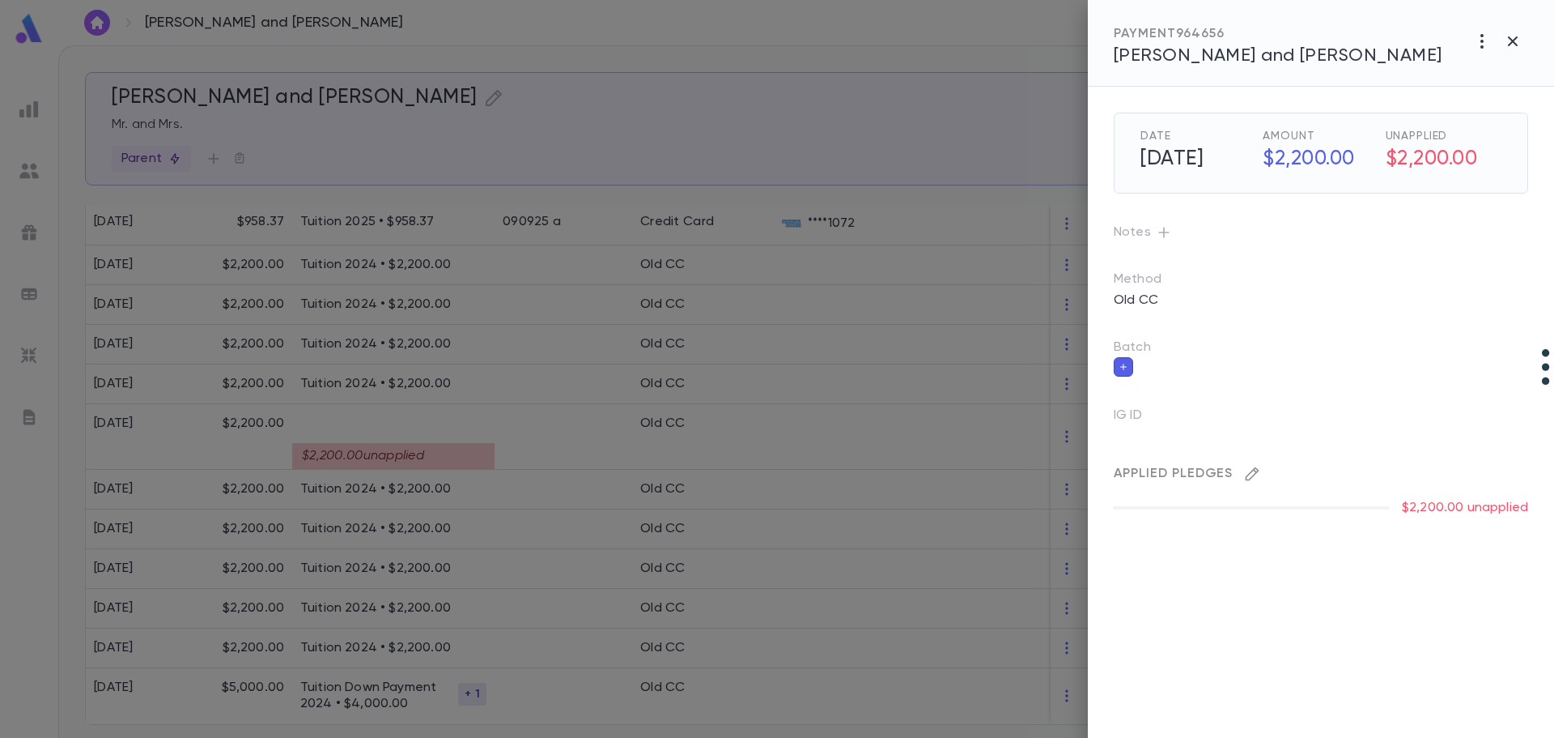
click at [1061, 476] on icon "button" at bounding box center [1253, 474] width 14 height 14
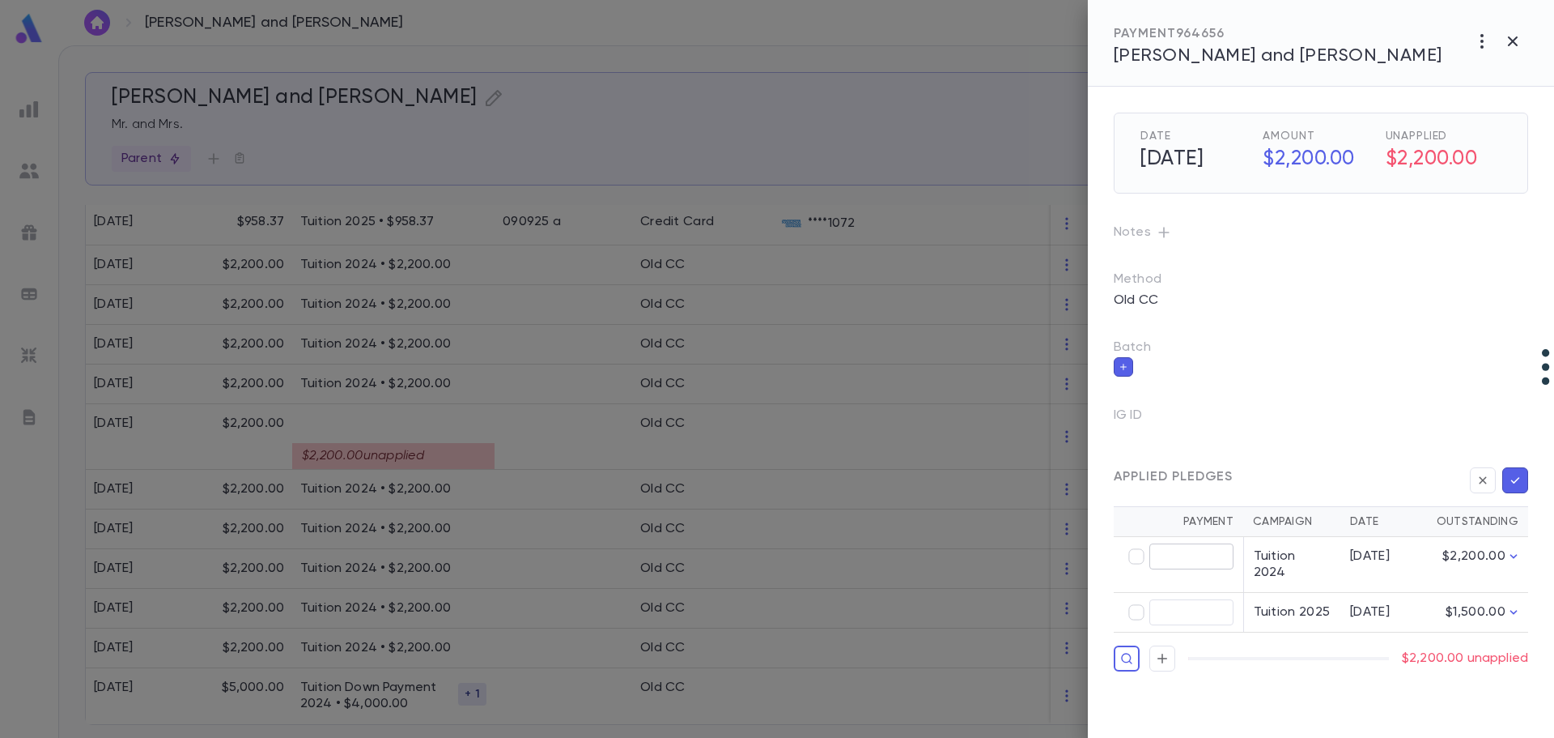
type input "********"
click at [1061, 474] on button "button" at bounding box center [1516, 480] width 26 height 26
click at [1061, 478] on icon "button" at bounding box center [1516, 480] width 9 height 6
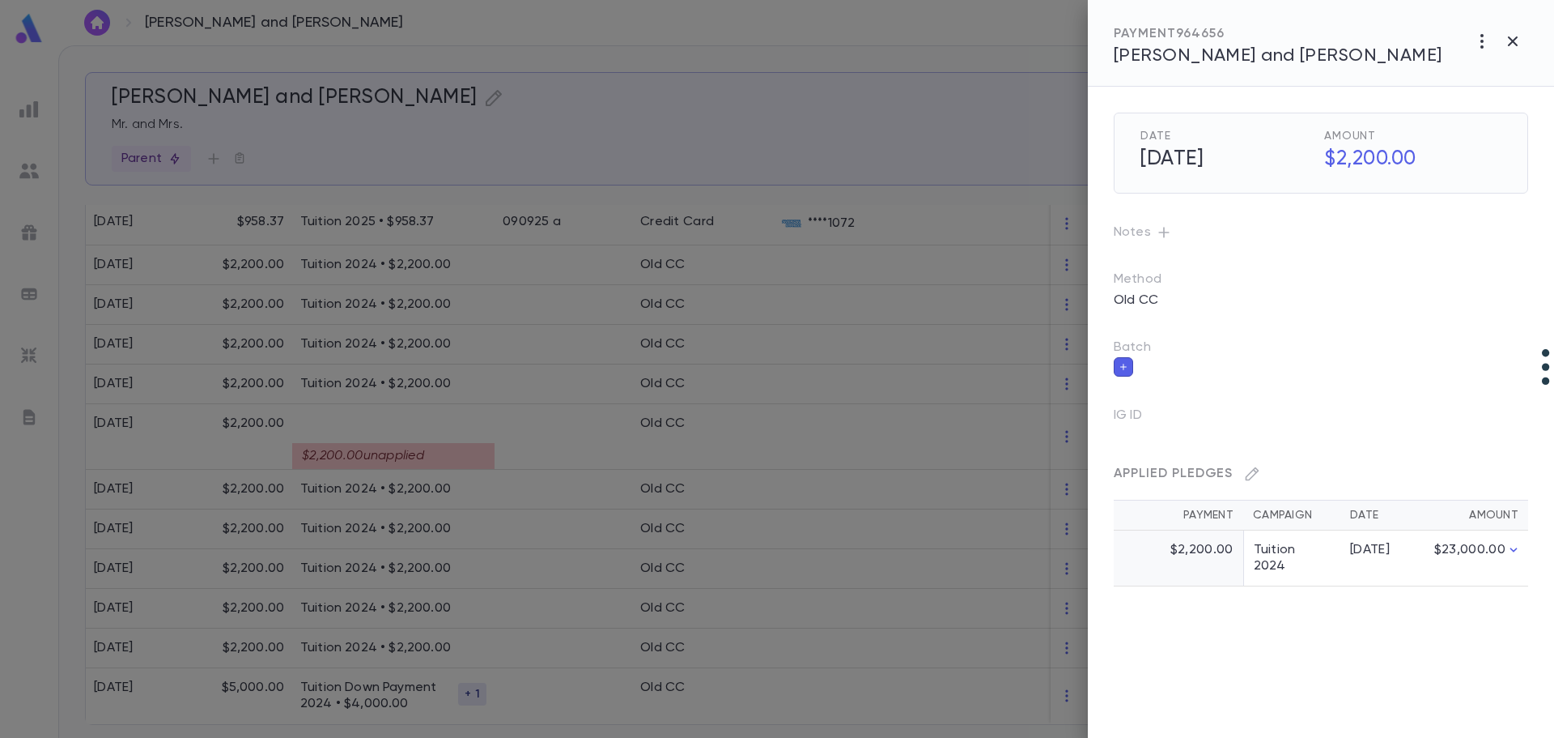
click at [394, 594] on div at bounding box center [777, 369] width 1554 height 738
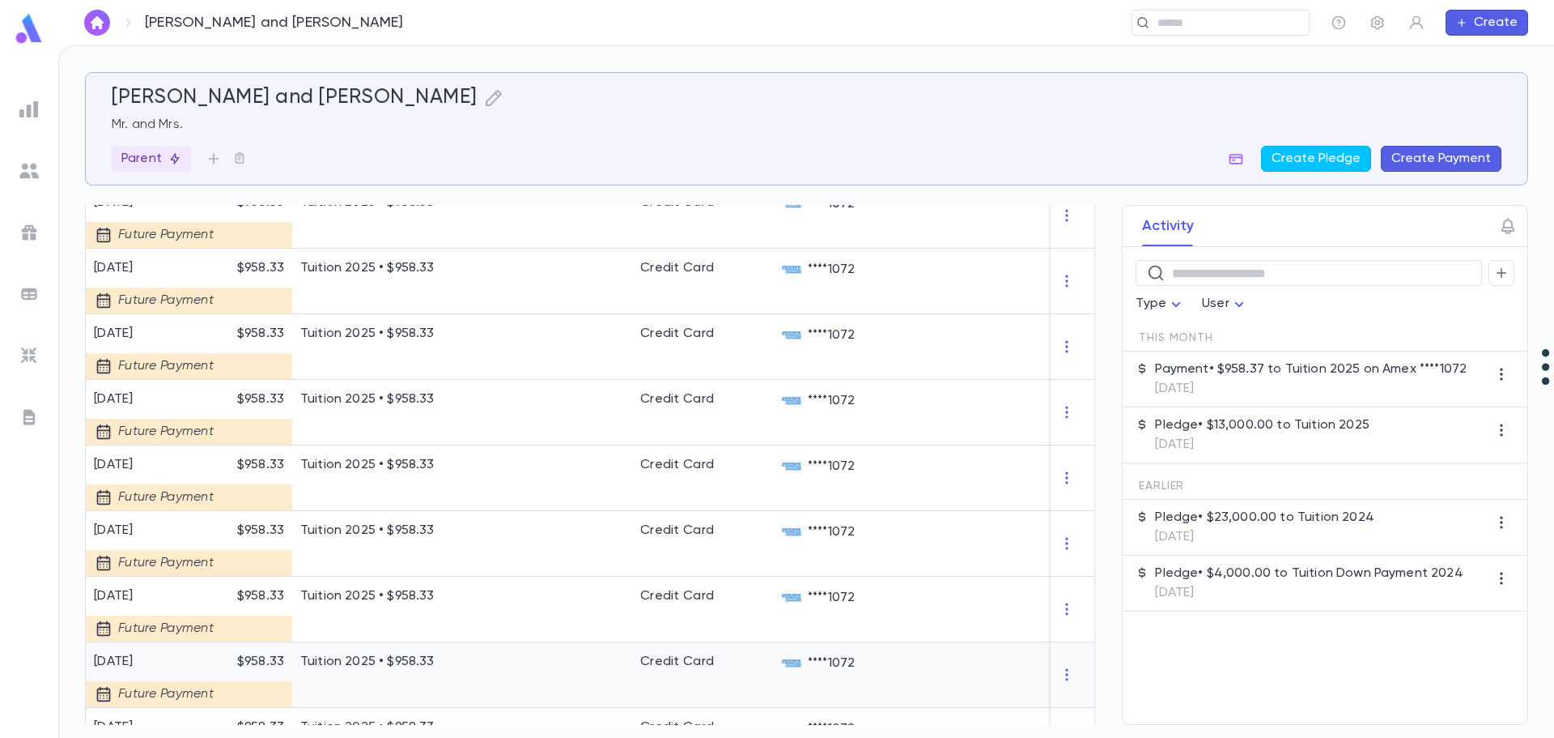
scroll to position [193, 0]
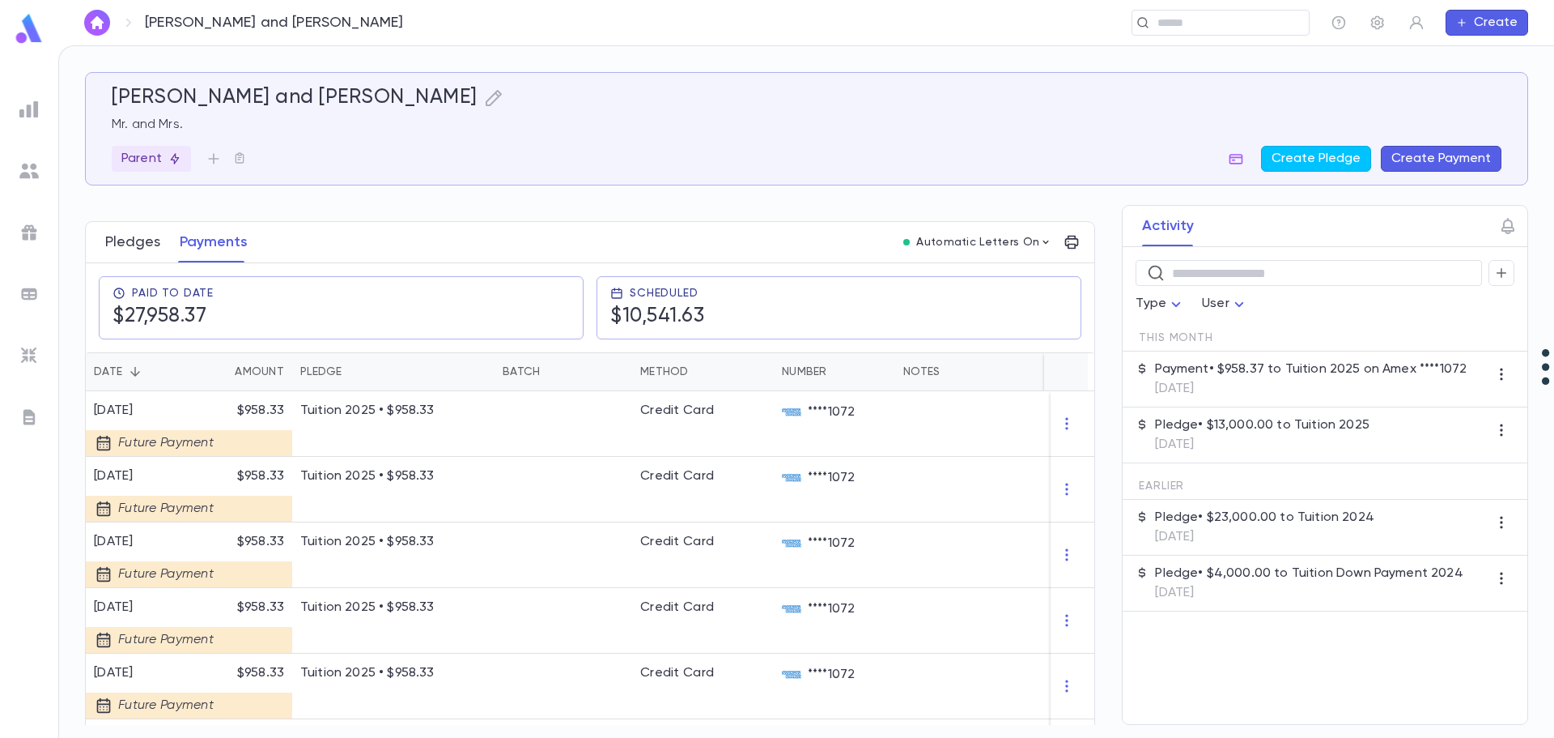
click at [134, 251] on button "Pledges" at bounding box center [132, 242] width 55 height 40
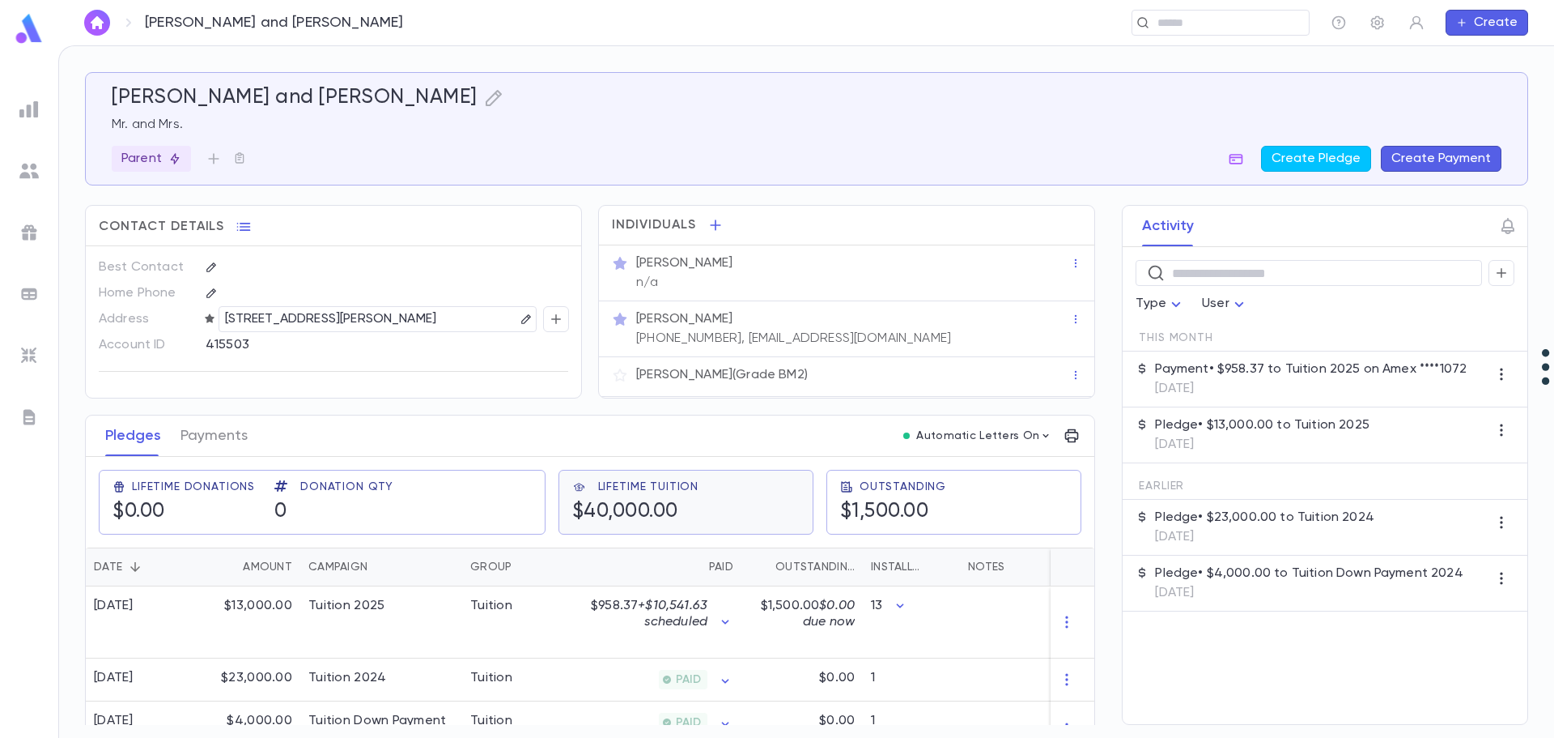
scroll to position [40, 0]
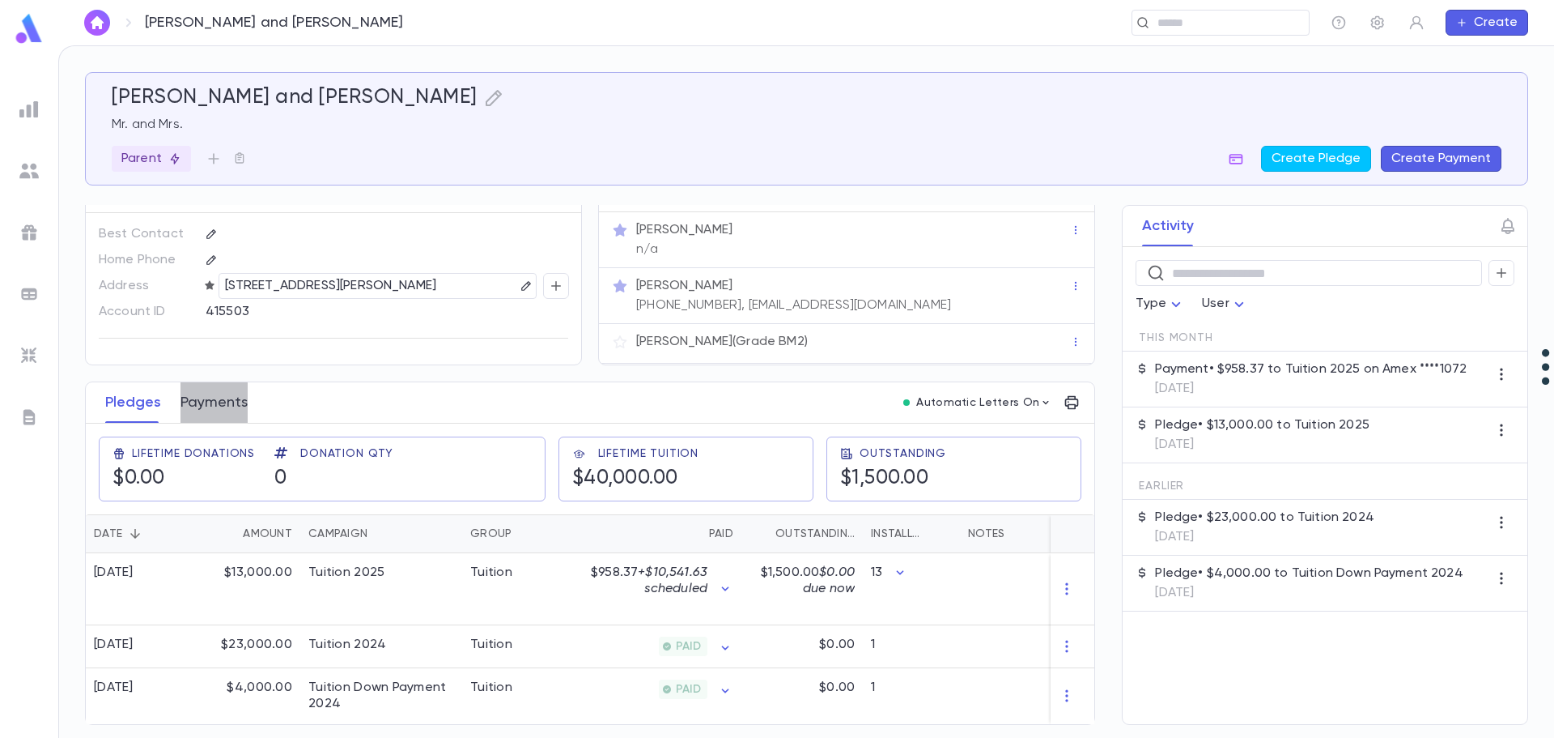
drag, startPoint x: 371, startPoint y: 577, endPoint x: 210, endPoint y: 404, distance: 236.6
click at [210, 404] on button "Payments" at bounding box center [214, 402] width 67 height 40
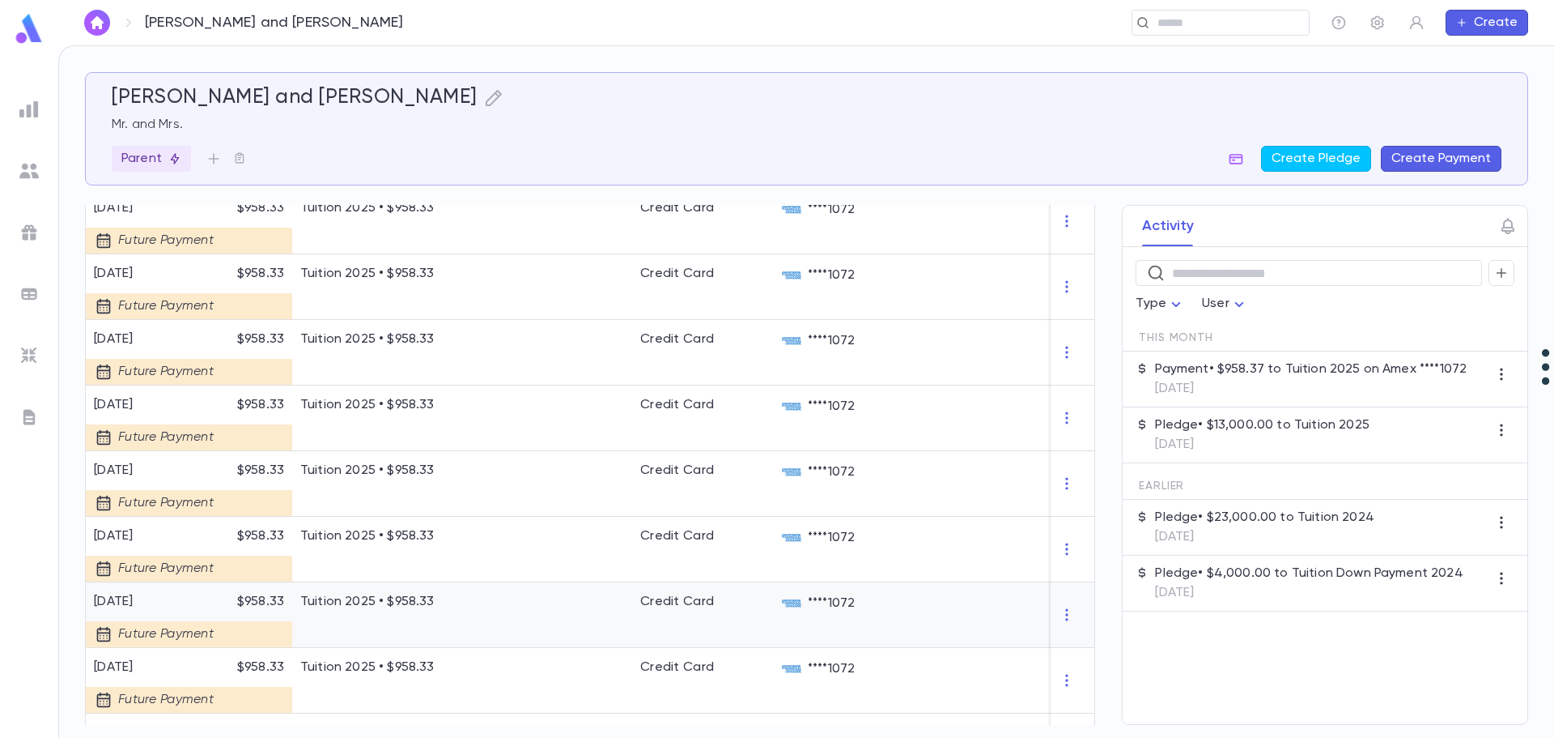
scroll to position [729, 0]
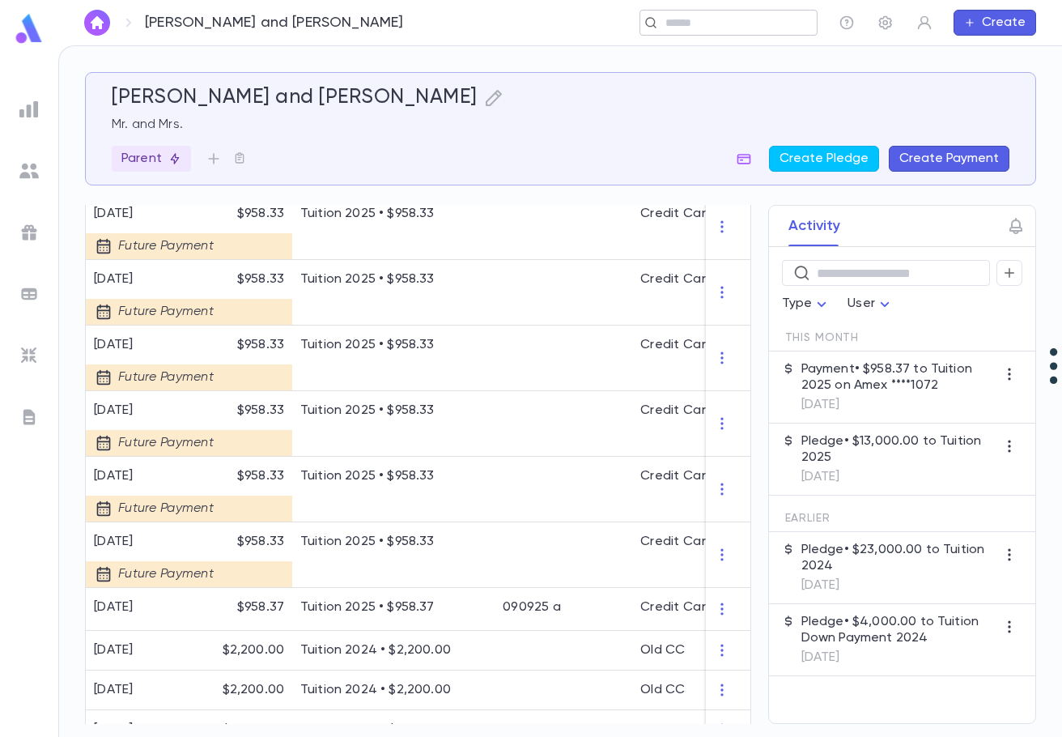
click at [704, 30] on input "text" at bounding box center [723, 22] width 125 height 15
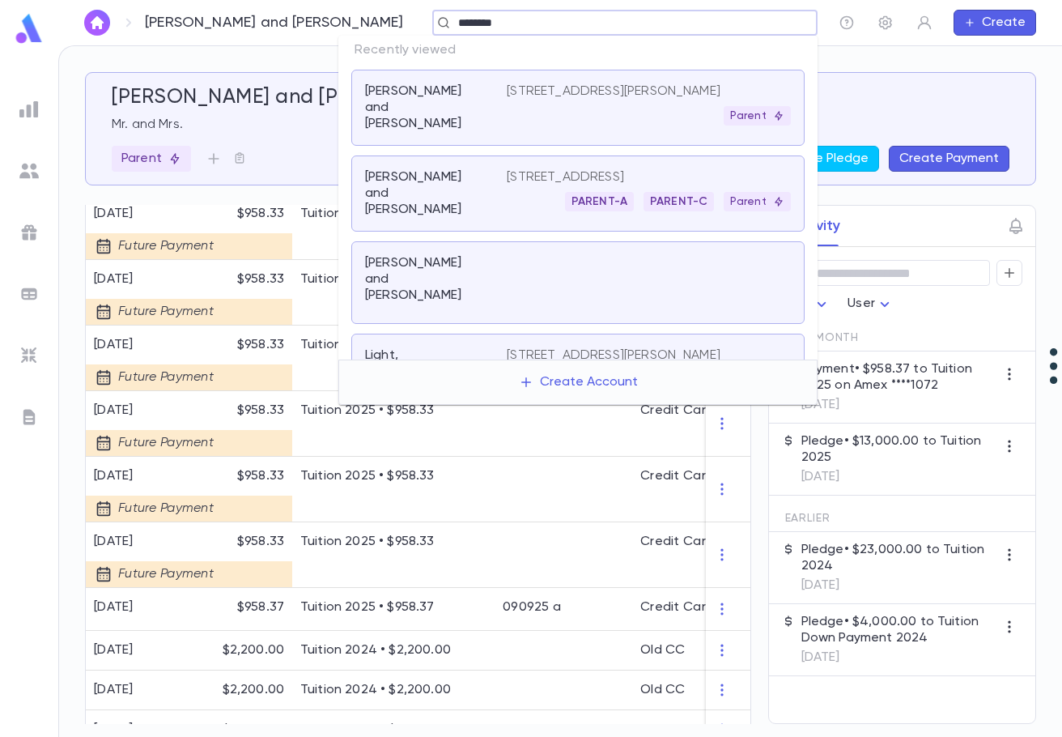
type input "*********"
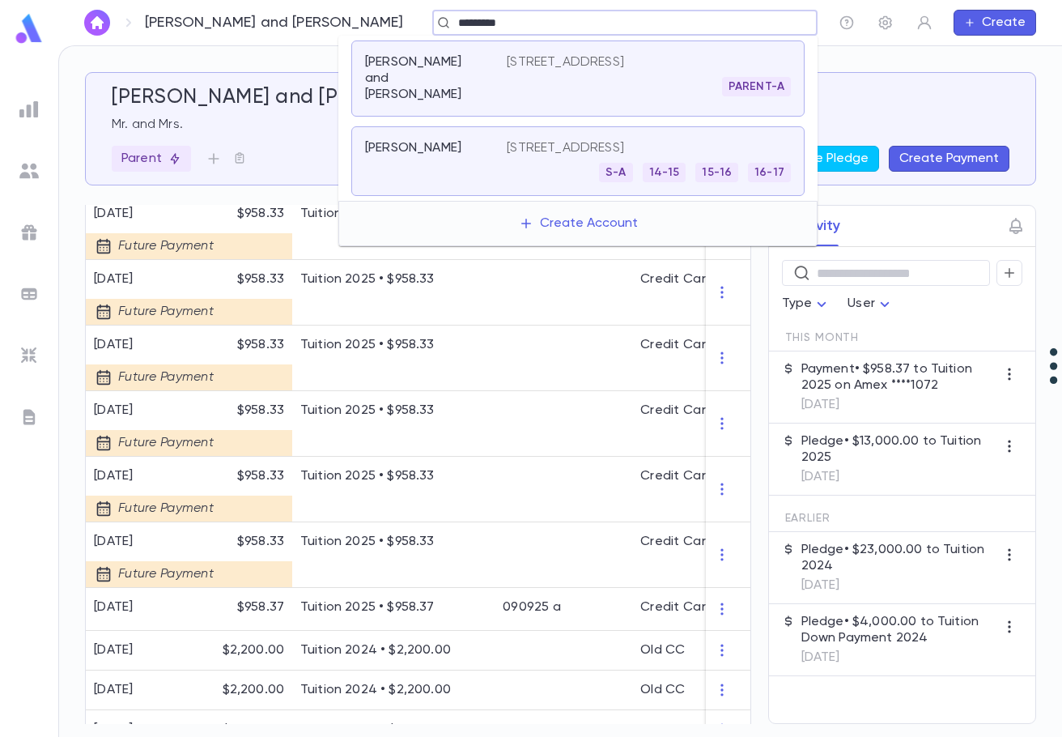
click at [524, 79] on div "PARENT-A" at bounding box center [649, 86] width 284 height 19
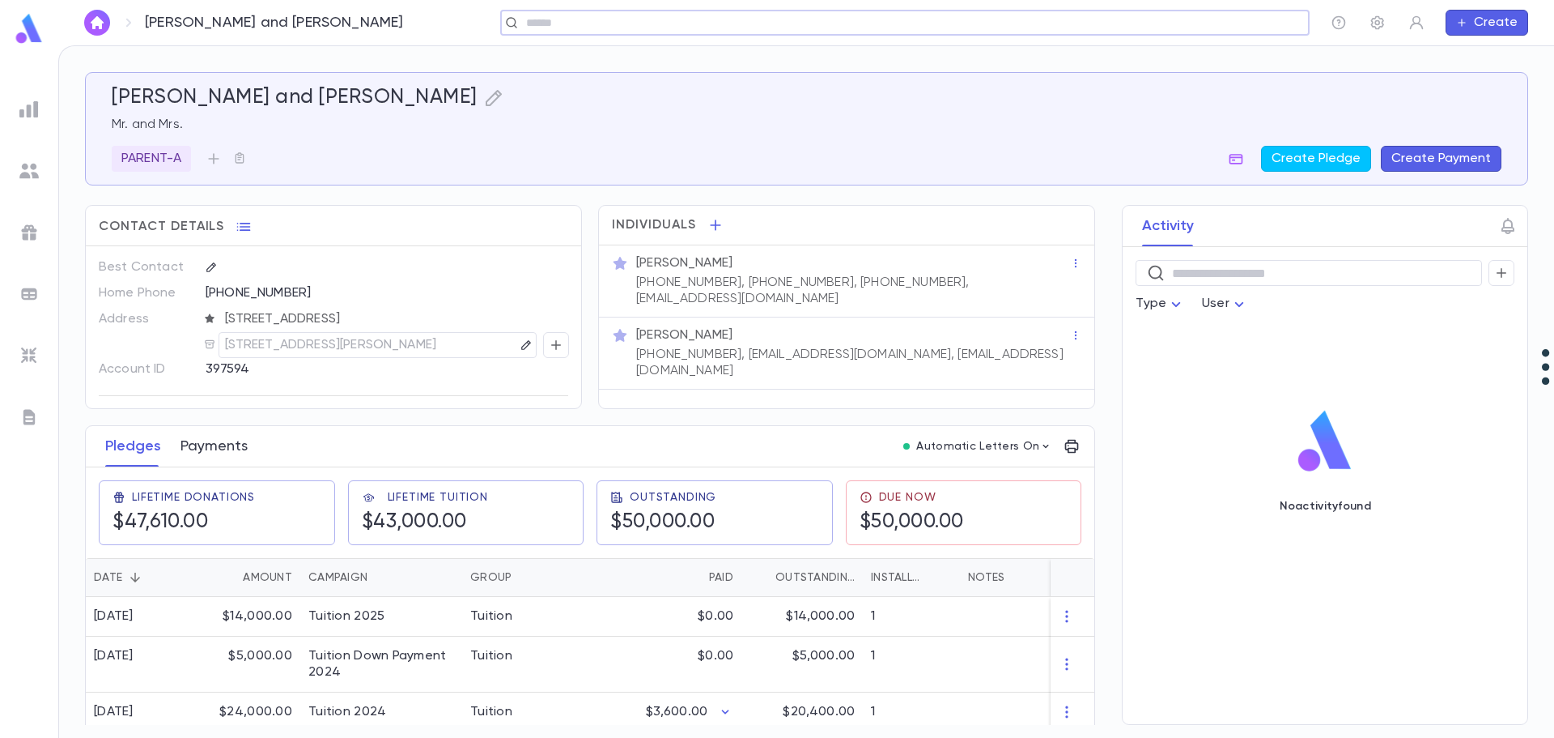
click at [202, 448] on button "Payments" at bounding box center [214, 446] width 67 height 40
